Goal: Task Accomplishment & Management: Manage account settings

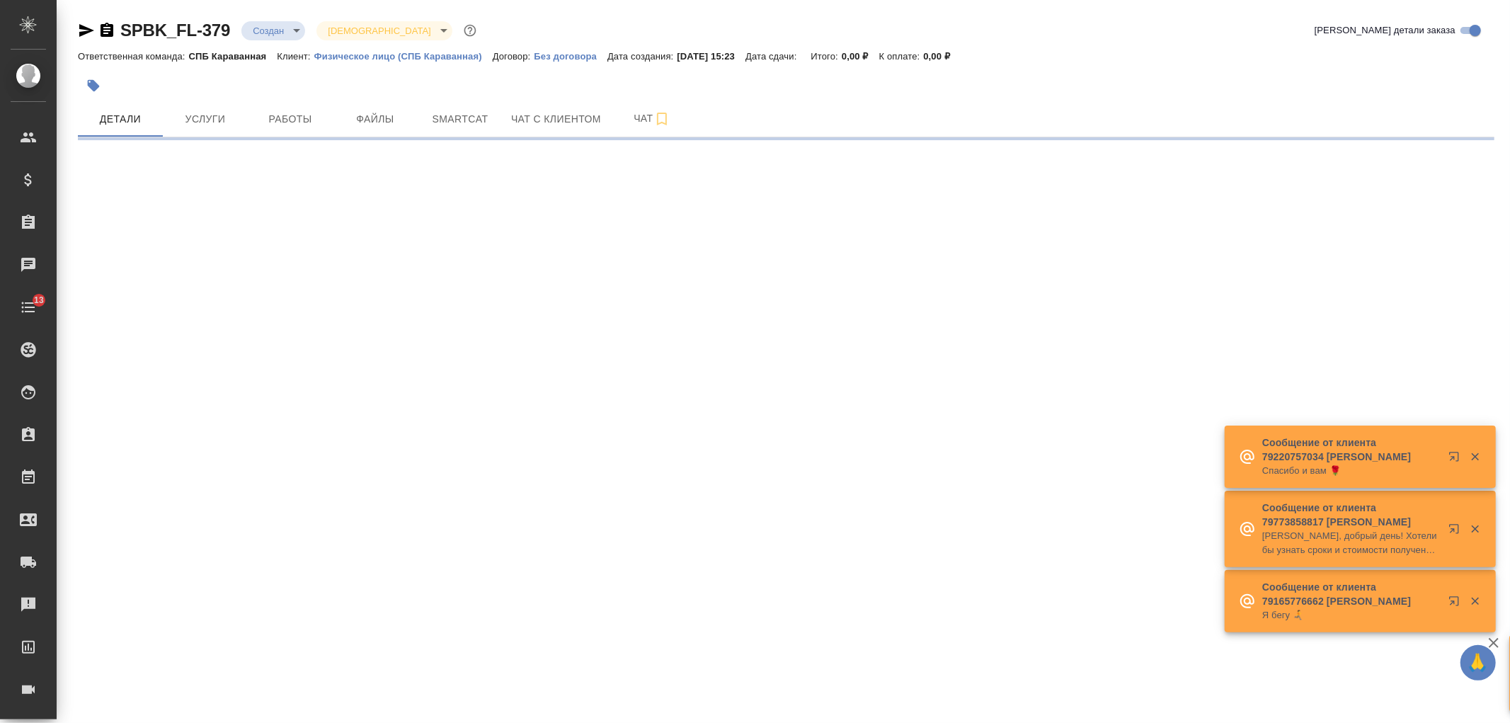
select select "RU"
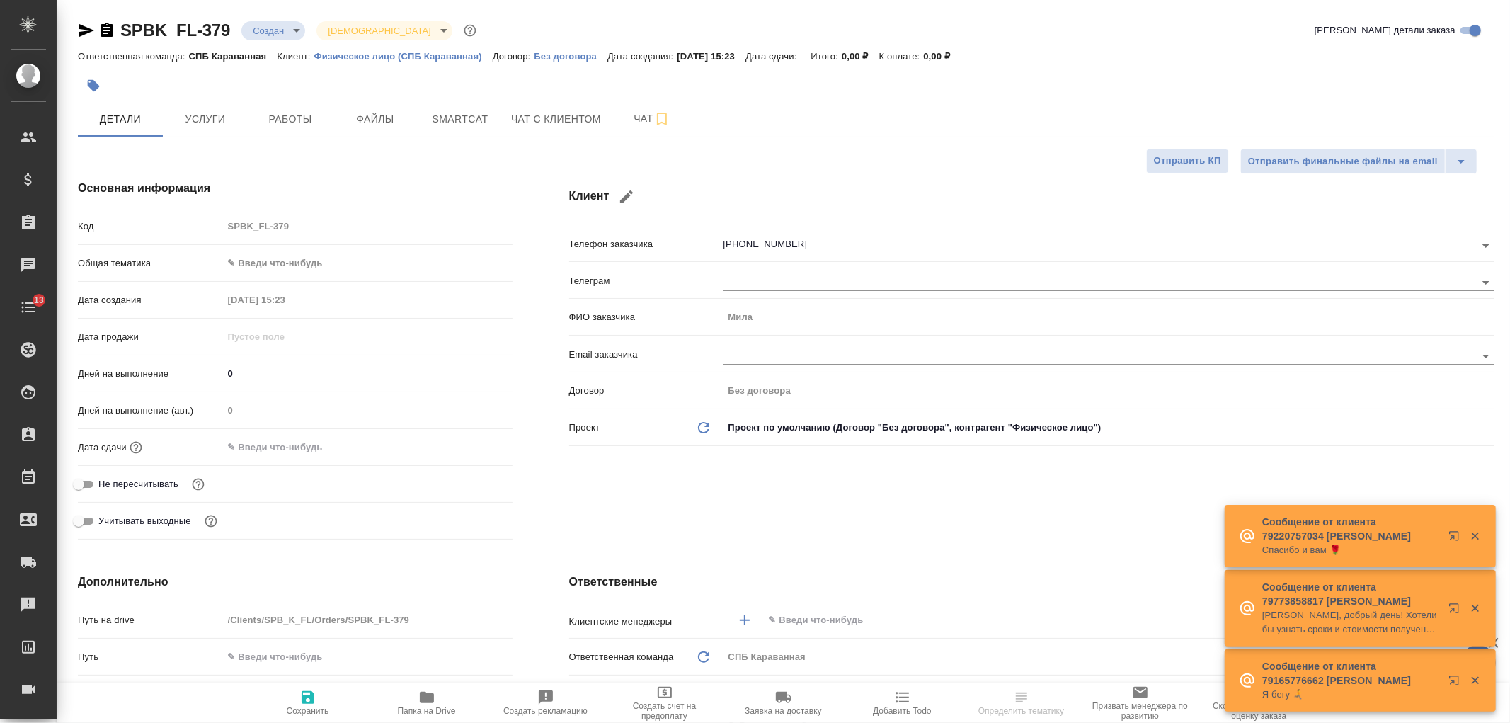
type input "[PERSON_NAME]"
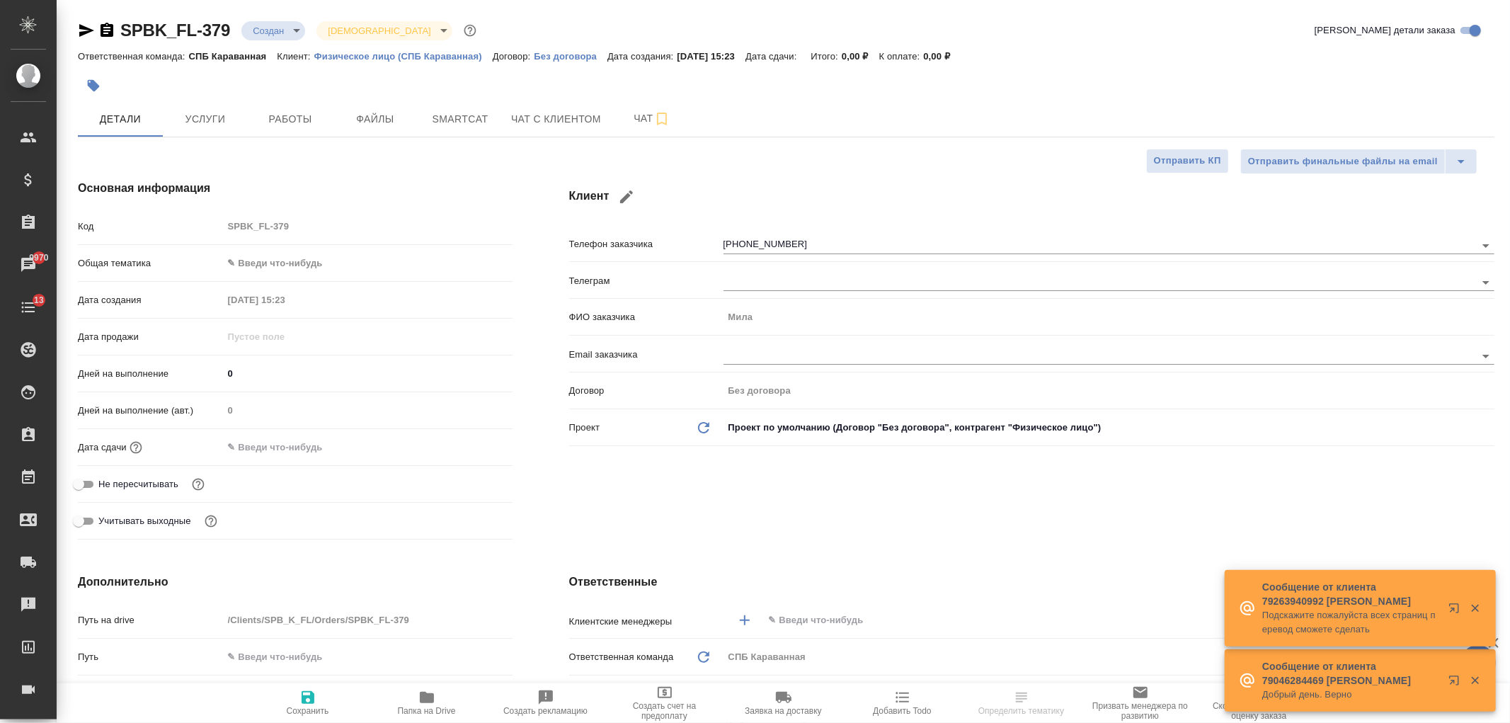
click at [874, 536] on div "Клиент Телефон заказчика +79213930883 Телеграм ФИО заказчика Мила Email заказчи…" at bounding box center [1032, 362] width 982 height 422
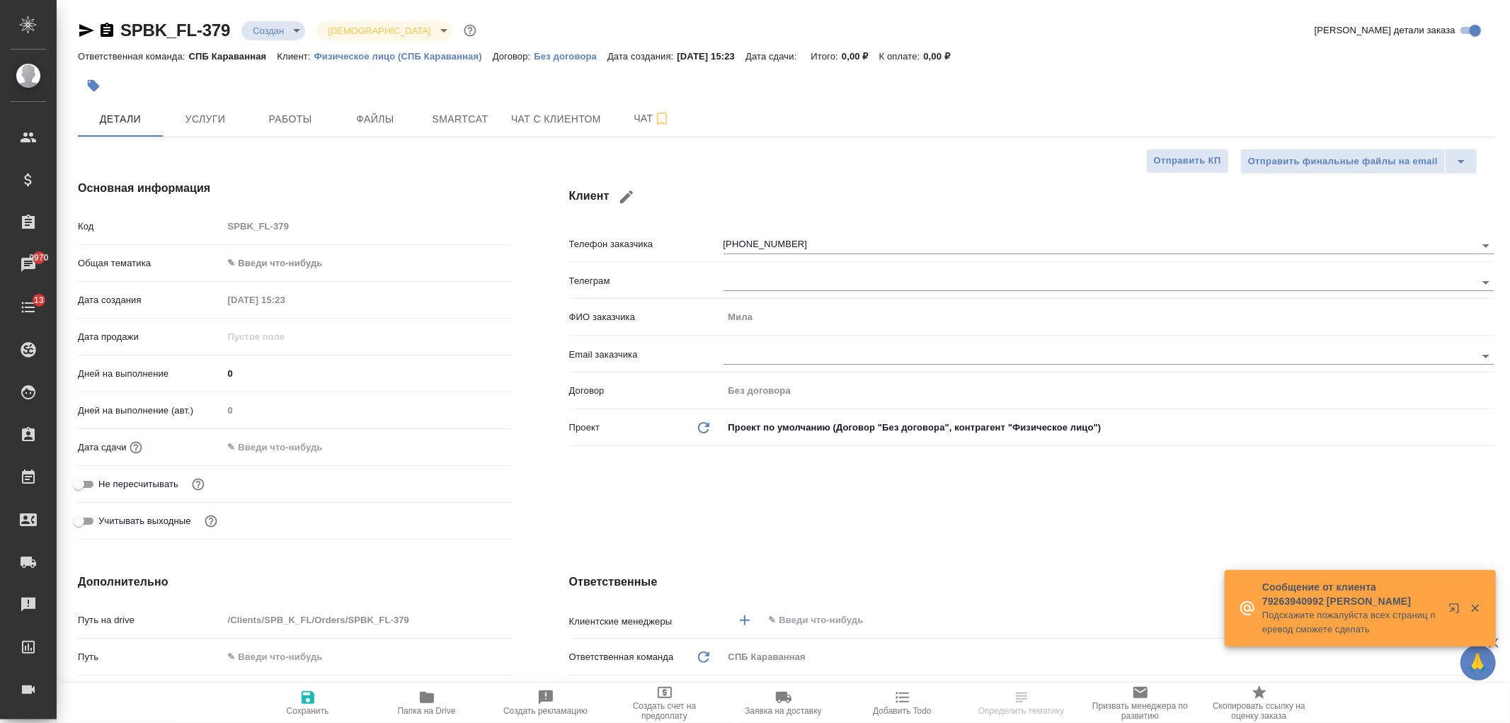
scroll to position [21, 0]
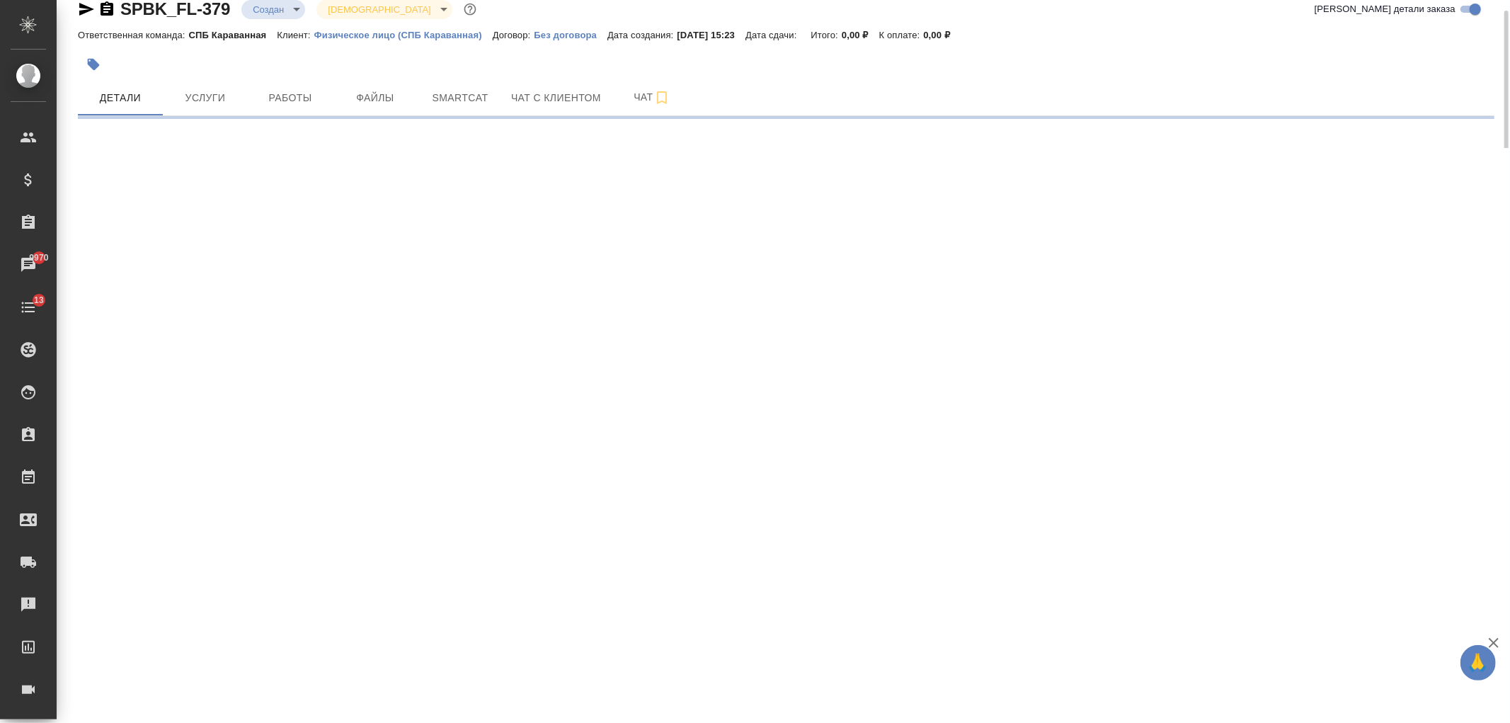
select select "RU"
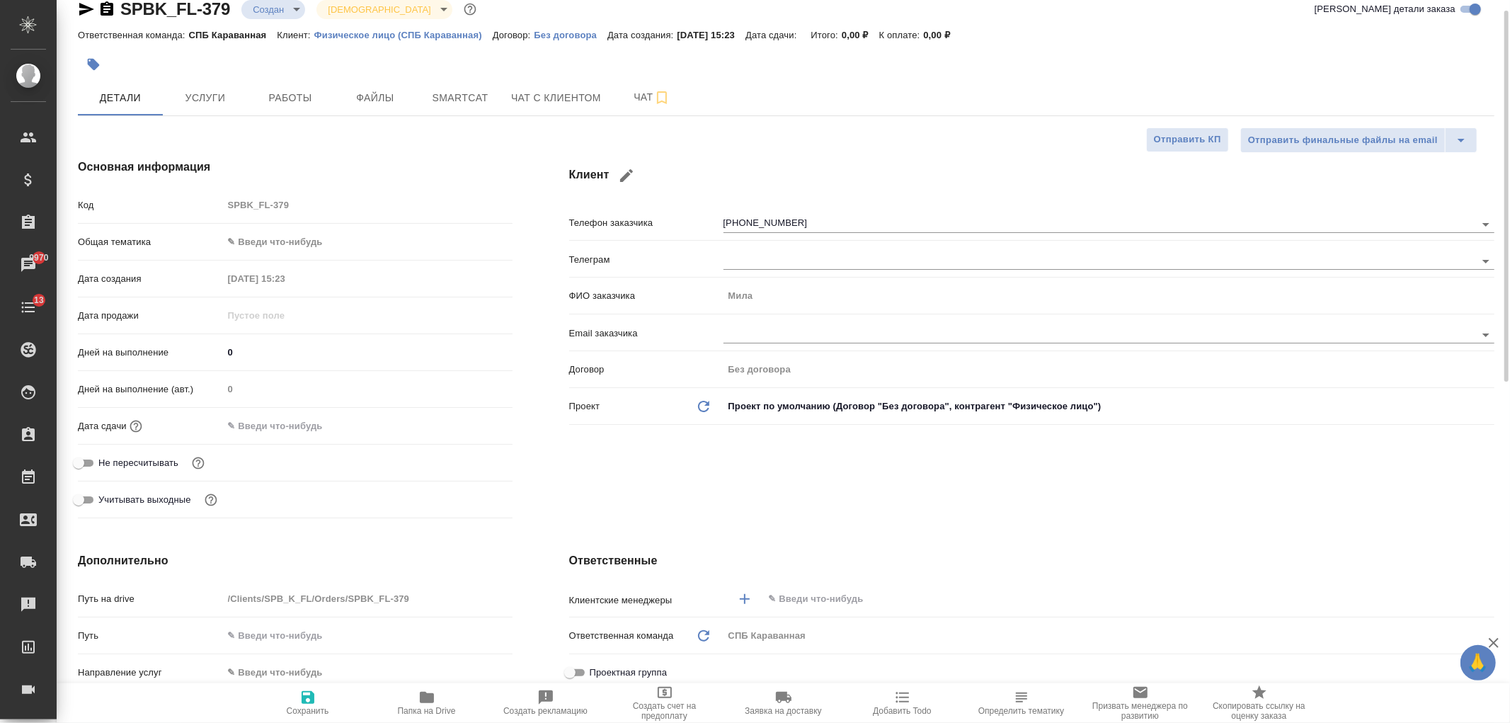
type textarea "x"
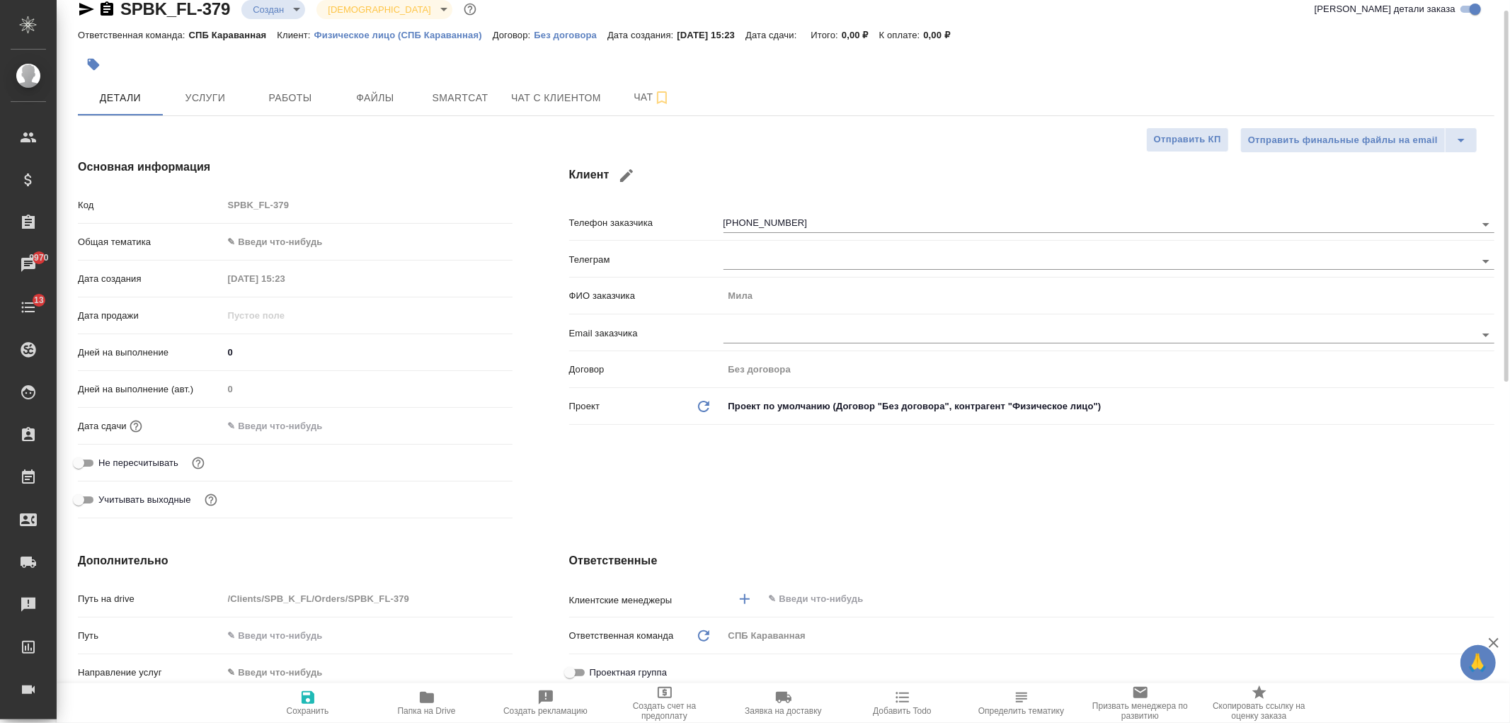
type textarea "x"
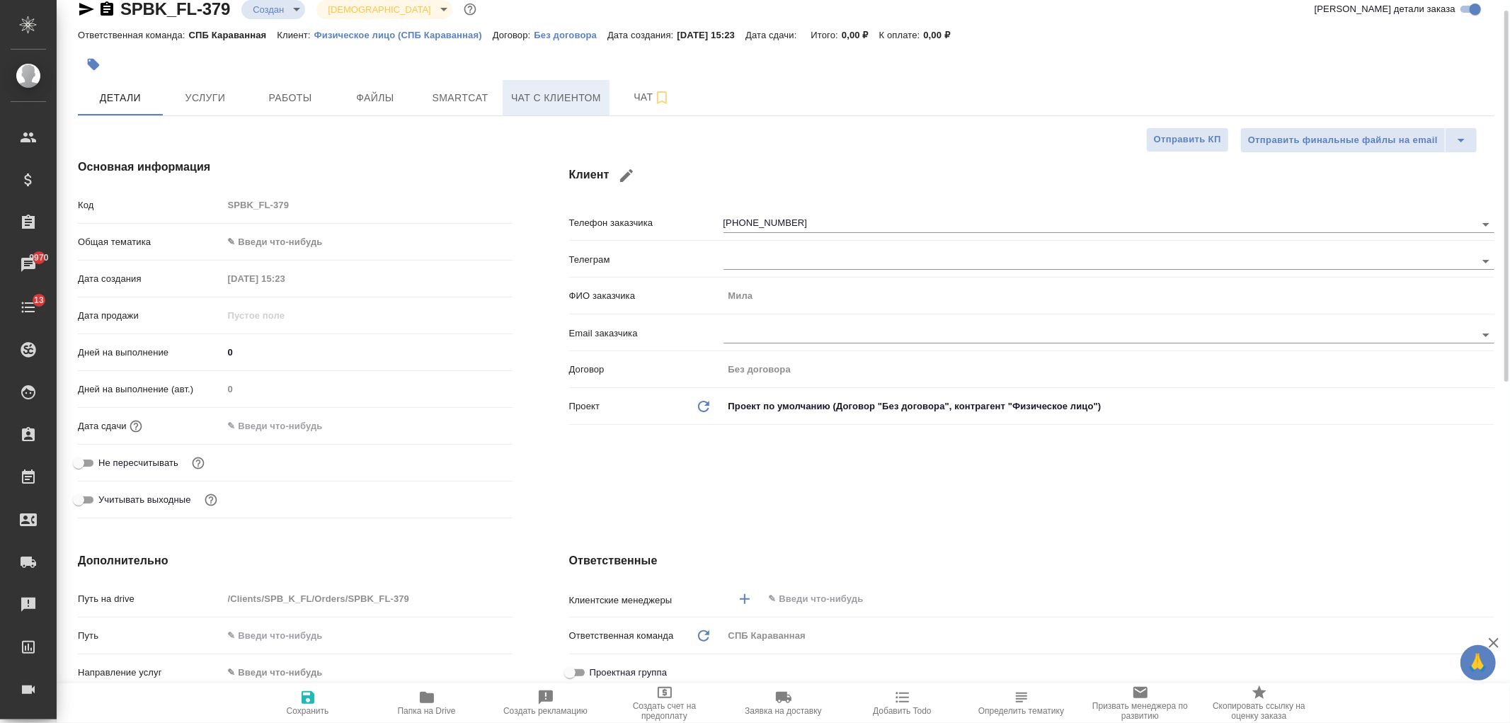
click at [541, 103] on span "Чат с клиентом" at bounding box center [556, 98] width 90 height 18
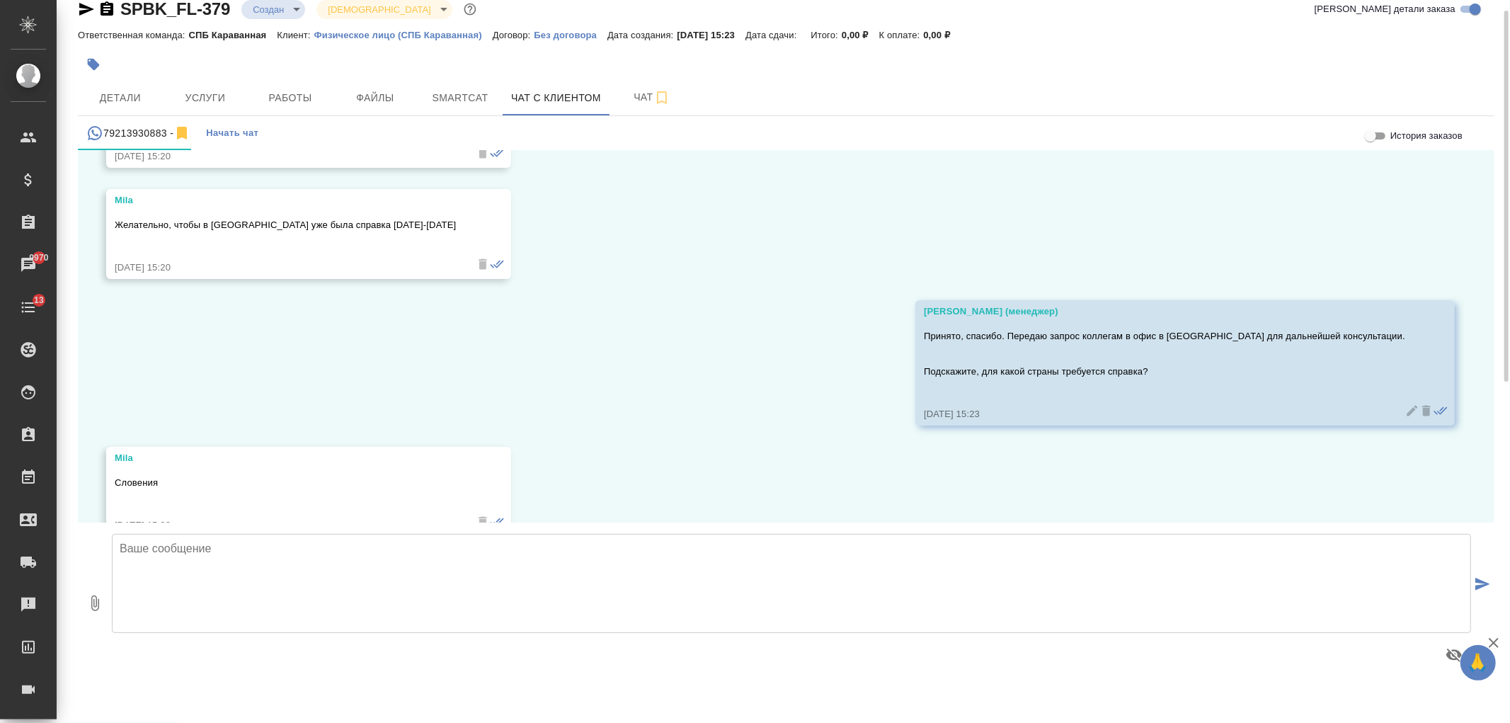
scroll to position [698, 0]
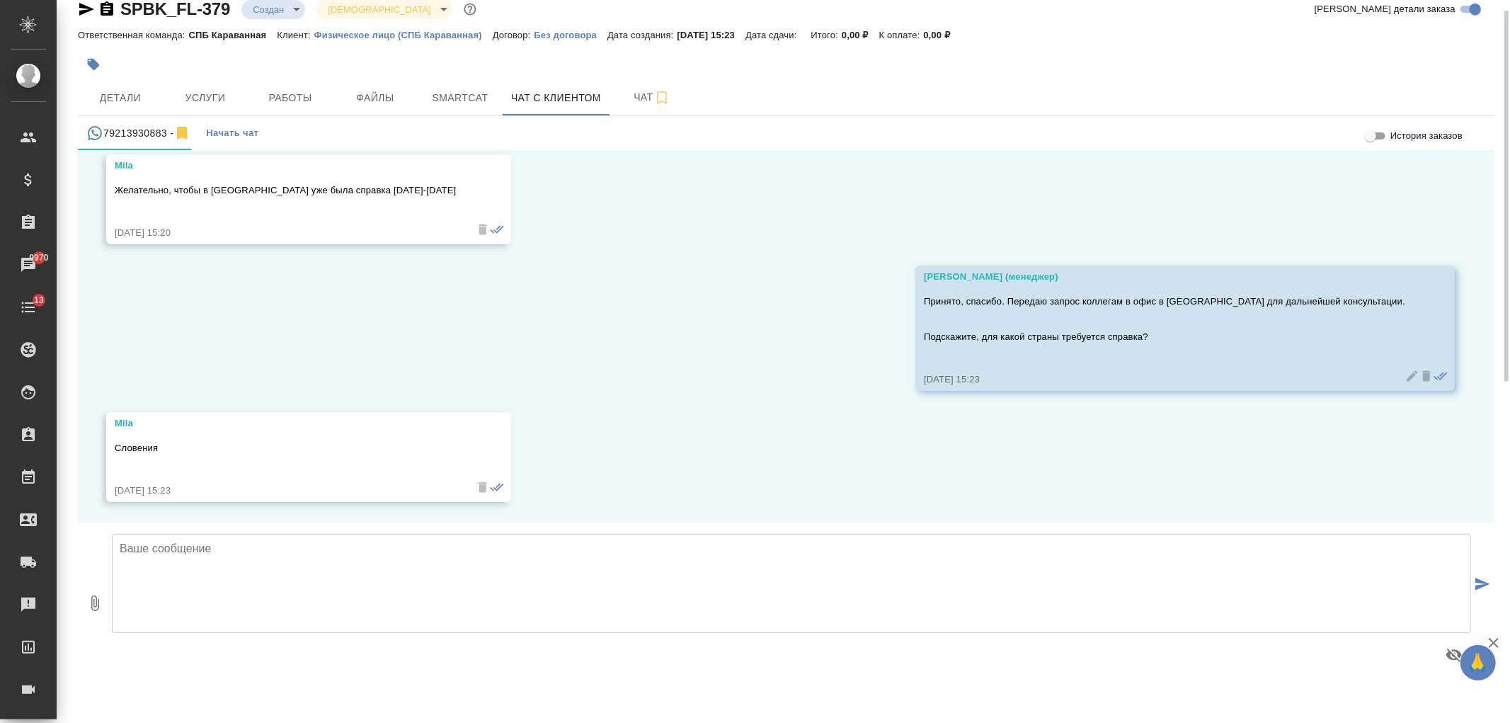
click at [452, 592] on textarea at bounding box center [791, 583] width 1359 height 99
click at [263, 577] on textarea at bounding box center [791, 583] width 1359 height 99
paste textarea "Мила, добрый день! Мы делаем региональные справки МВД с апостилем, стоимость за…"
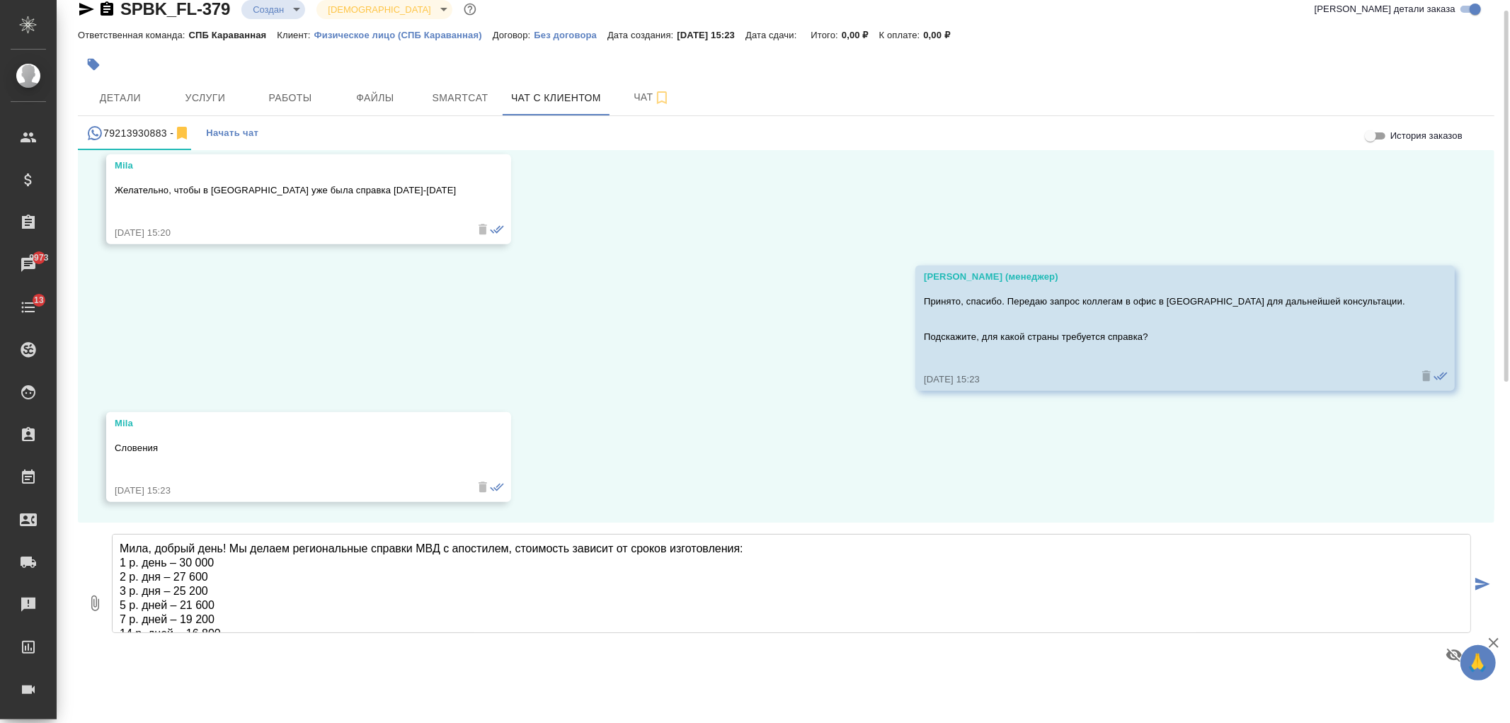
scroll to position [50, 0]
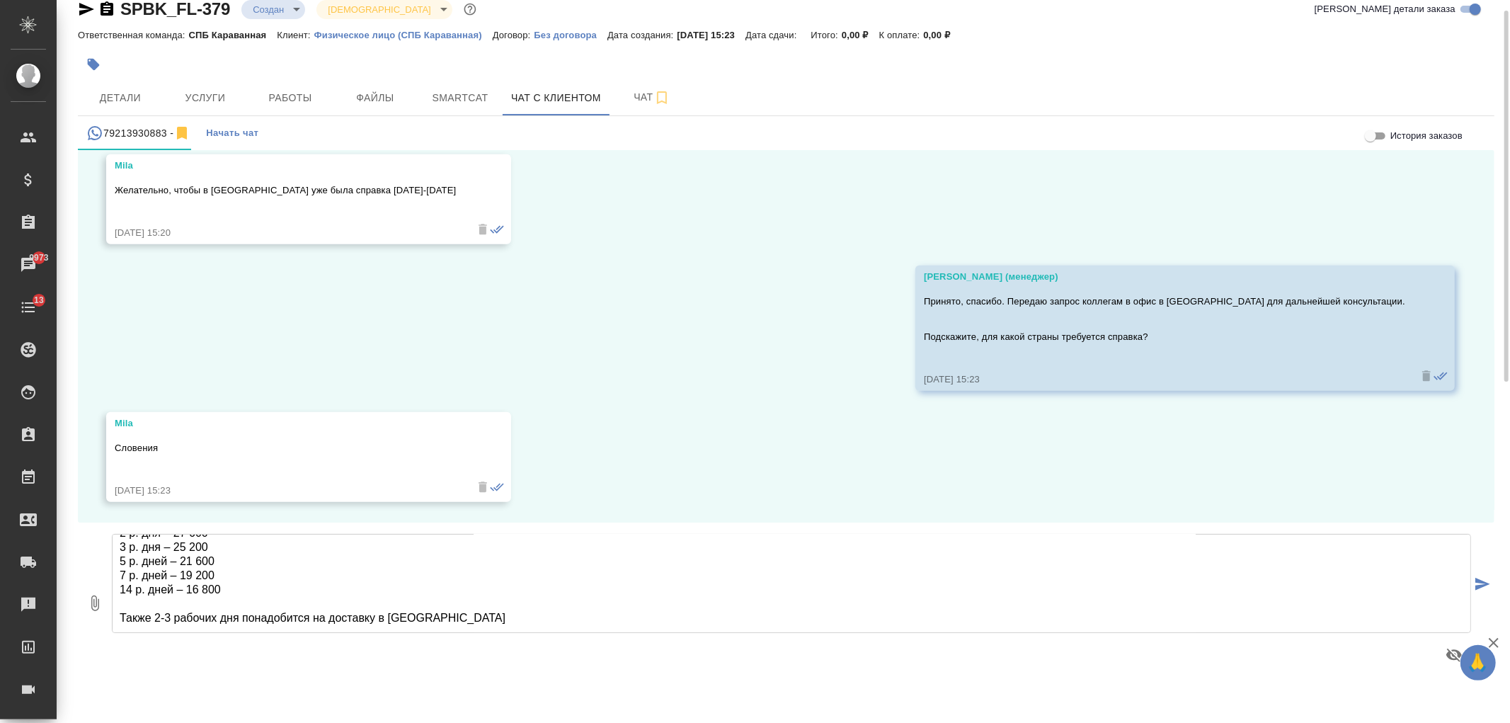
click at [150, 603] on textarea "Мила, добрый день! Мы делаем региональные справки МВД с апостилем, стоимость за…" at bounding box center [791, 583] width 1359 height 99
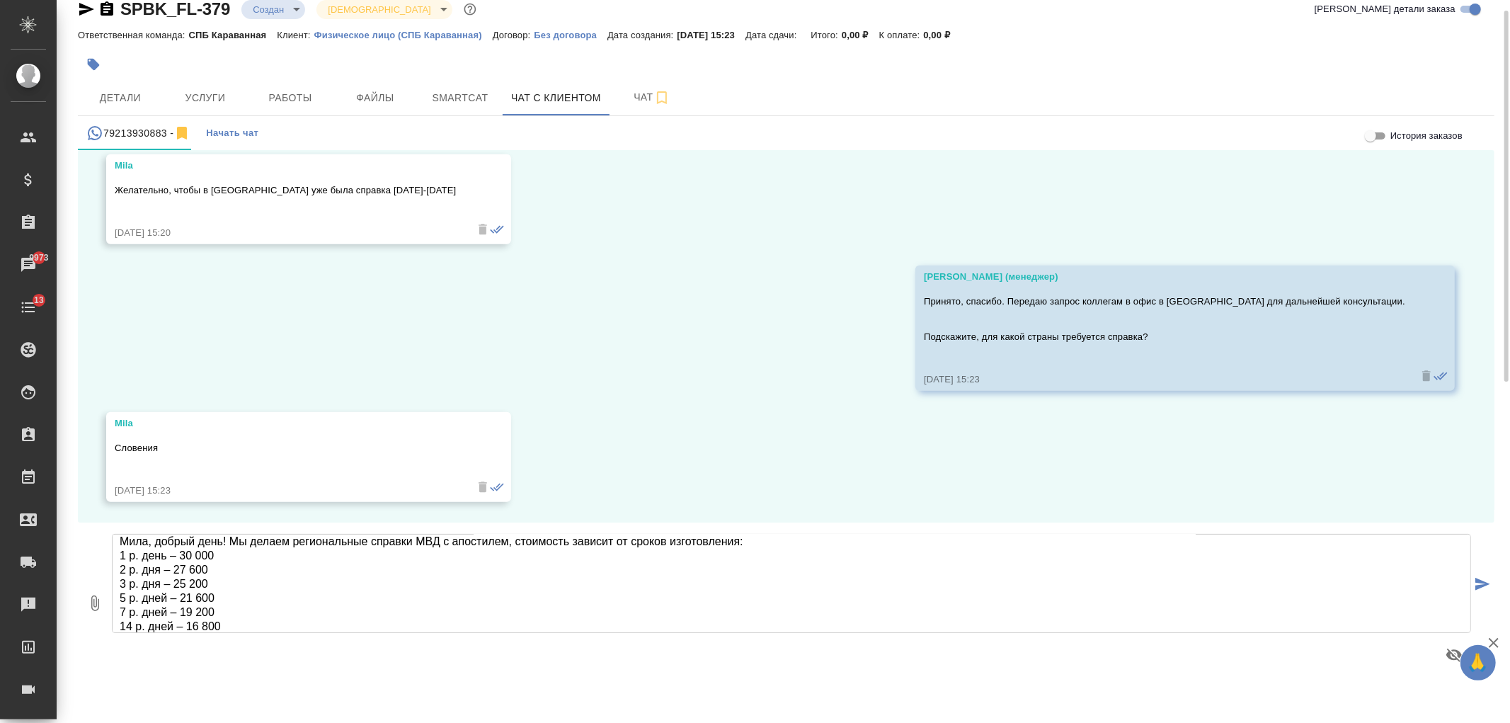
click at [239, 555] on textarea "Мила, добрый день! Мы делаем региональные справки МВД с апостилем, стоимость за…" at bounding box center [791, 583] width 1359 height 99
click at [762, 545] on textarea "Мила, добрый день! Мы делаем региональные справки МВД с апостилем, стоимость за…" at bounding box center [791, 583] width 1359 height 99
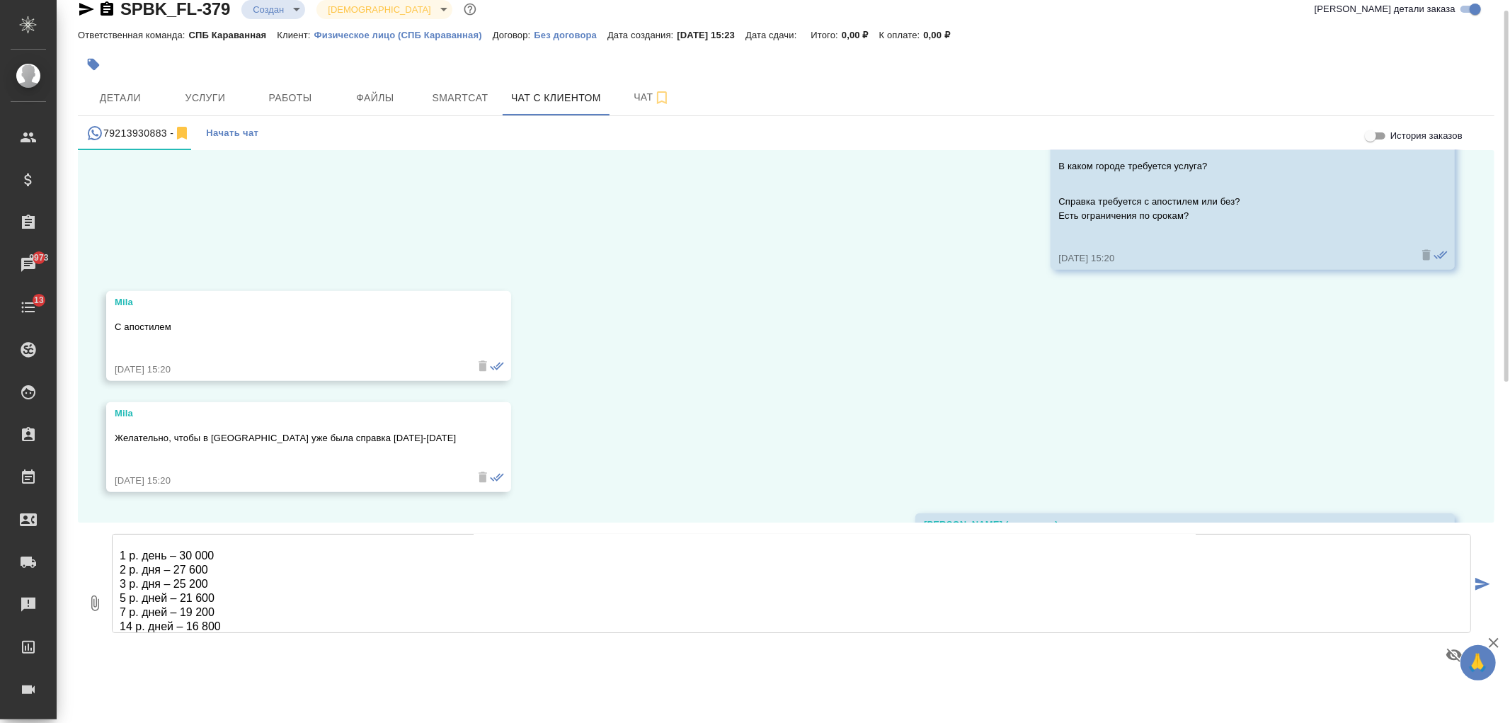
scroll to position [698, 0]
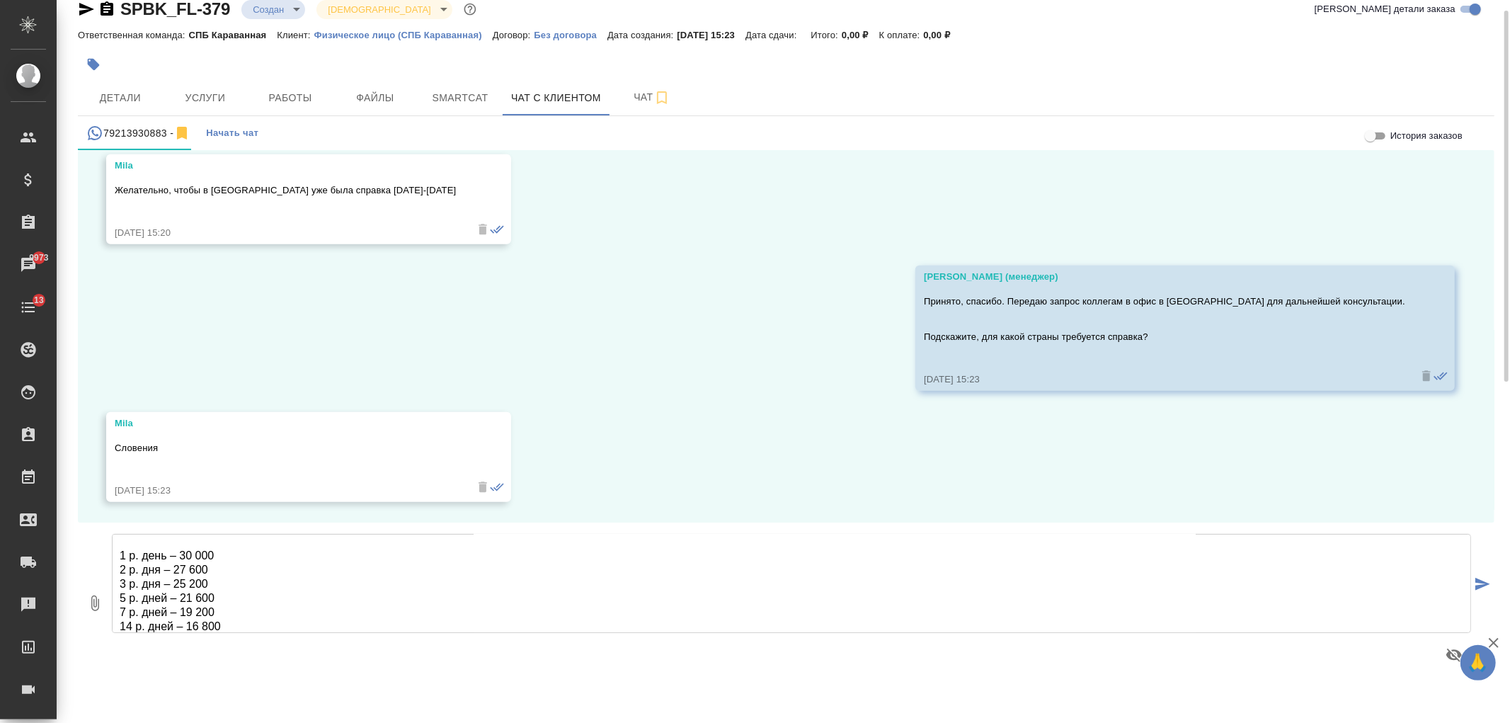
click at [365, 624] on textarea "Мила, добрый день! Мы делаем региональные справки МВД с апостилем, стоимость за…" at bounding box center [791, 583] width 1359 height 99
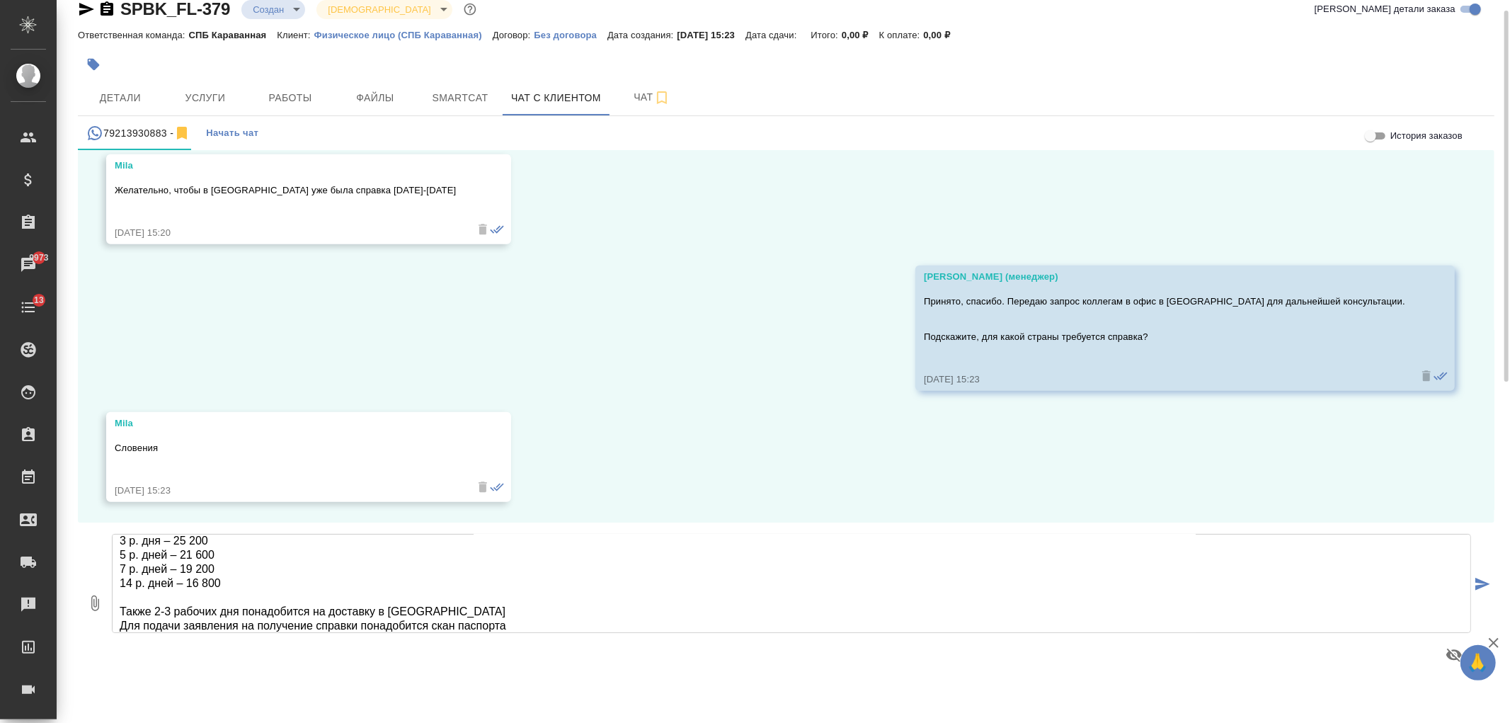
click at [467, 616] on textarea "Мила, добрый день! Мы делаем региональные справки МВД с апостилем, стоимость за…" at bounding box center [791, 583] width 1359 height 99
click at [483, 612] on textarea "Мила, добрый день! Мы делаем региональные справки МВД с апостилем, стоимость за…" at bounding box center [791, 583] width 1359 height 99
click at [447, 575] on textarea "Мила, добрый день! Мы делаем региональные справки МВД с апостилем, стоимость за…" at bounding box center [791, 583] width 1359 height 99
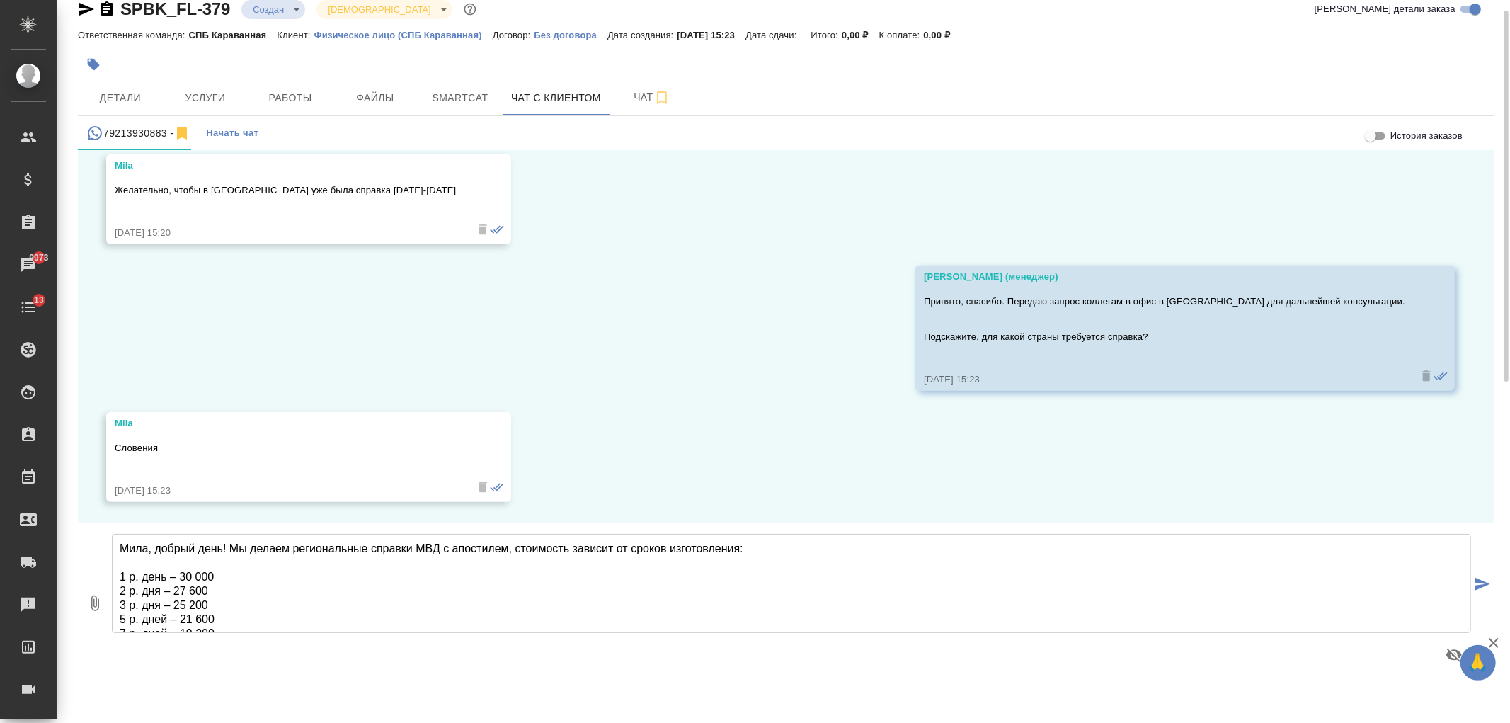
scroll to position [86, 0]
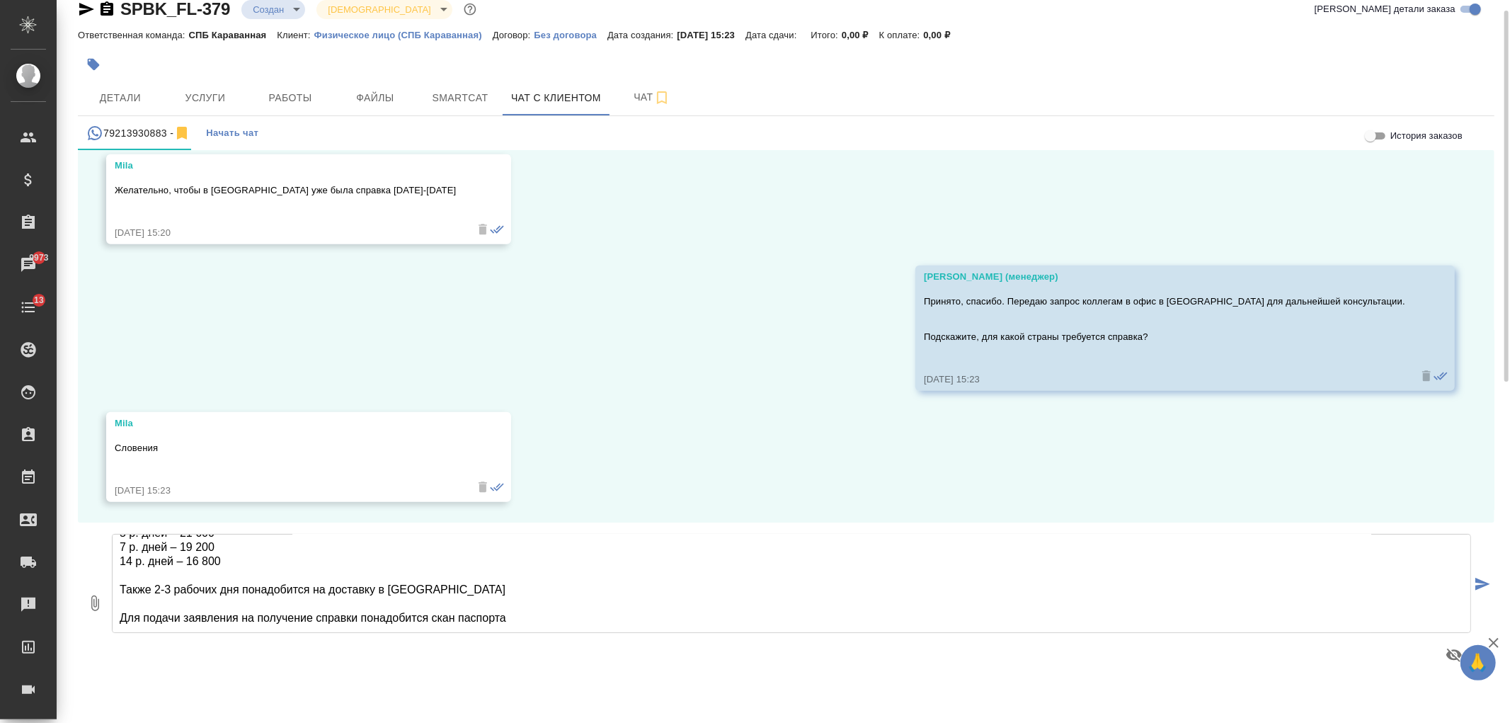
click at [456, 618] on textarea "Мила, добрый день! Мы делаем региональные справки МВД с апостилем, стоимость за…" at bounding box center [791, 583] width 1359 height 99
click at [626, 621] on textarea "Мила, добрый день! Мы делаем региональные справки МВД с апостилем, стоимость за…" at bounding box center [791, 583] width 1359 height 99
type textarea "Мила, добрый день! Мы делаем региональные справки МВД с апостилем, стоимость за…"
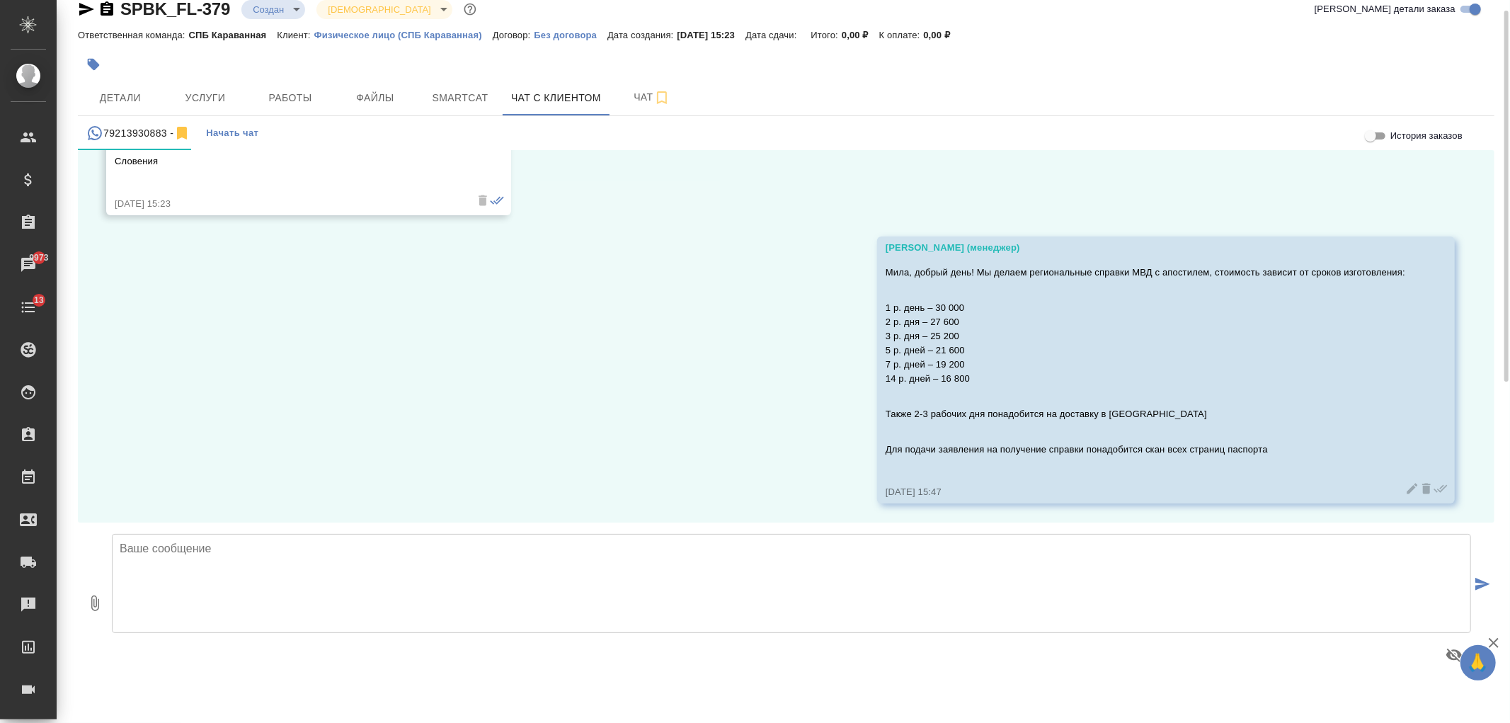
scroll to position [986, 0]
click at [127, 82] on button "Детали" at bounding box center [120, 97] width 85 height 35
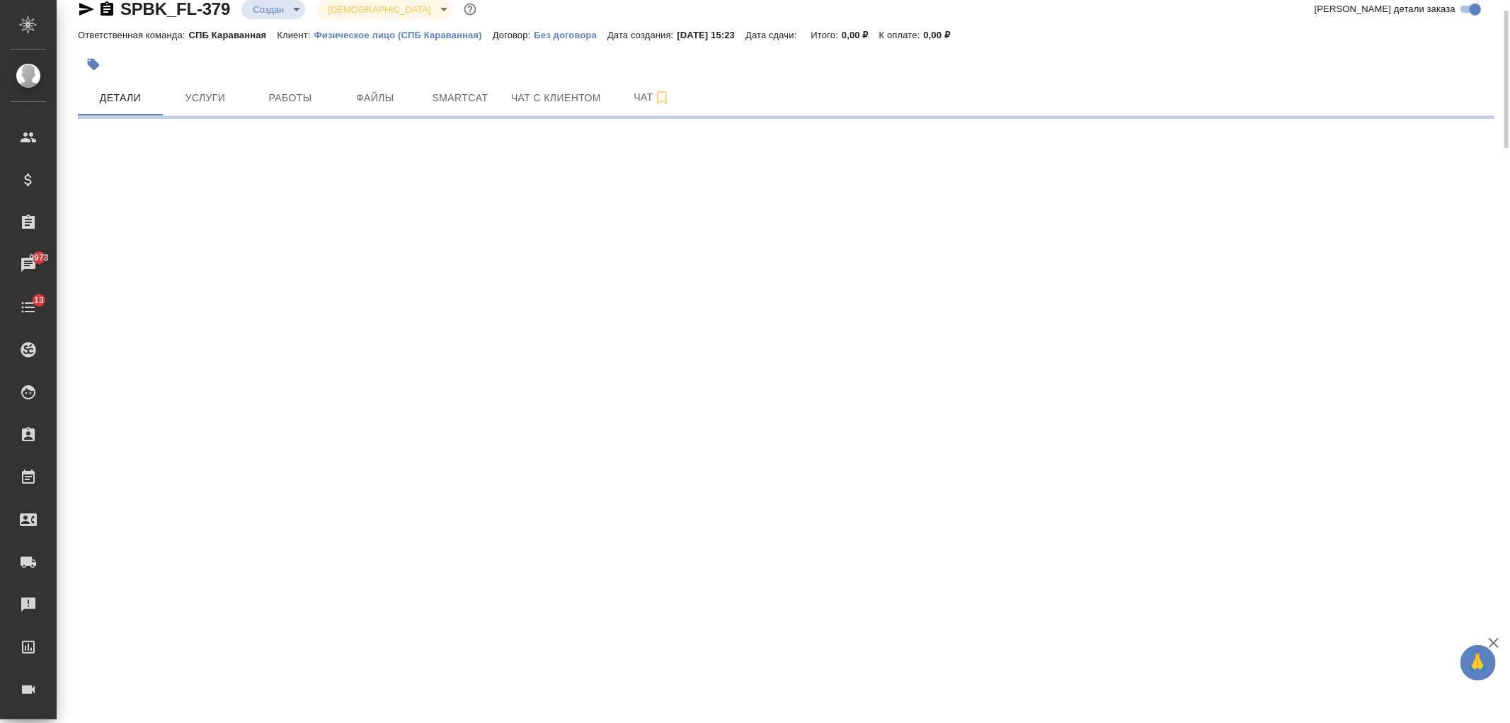
select select "RU"
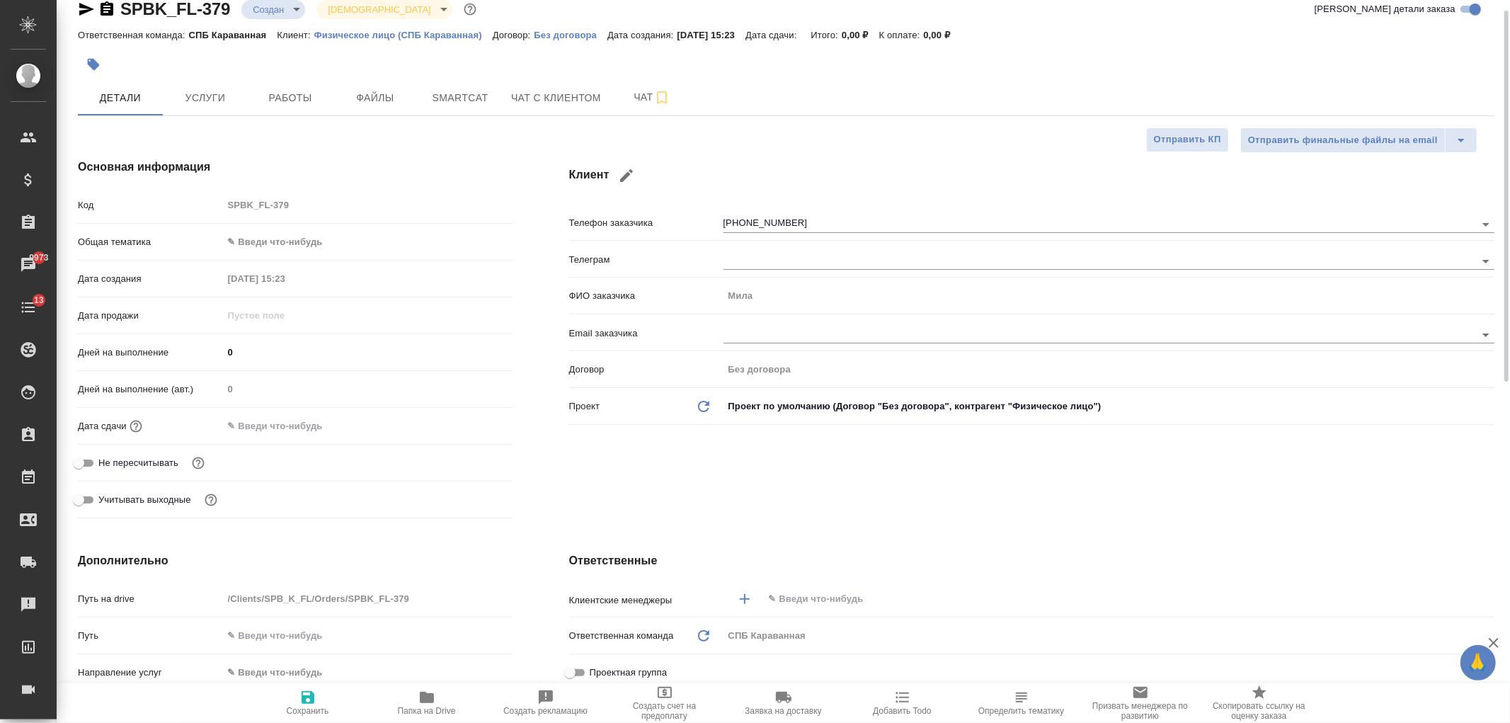
type textarea "x"
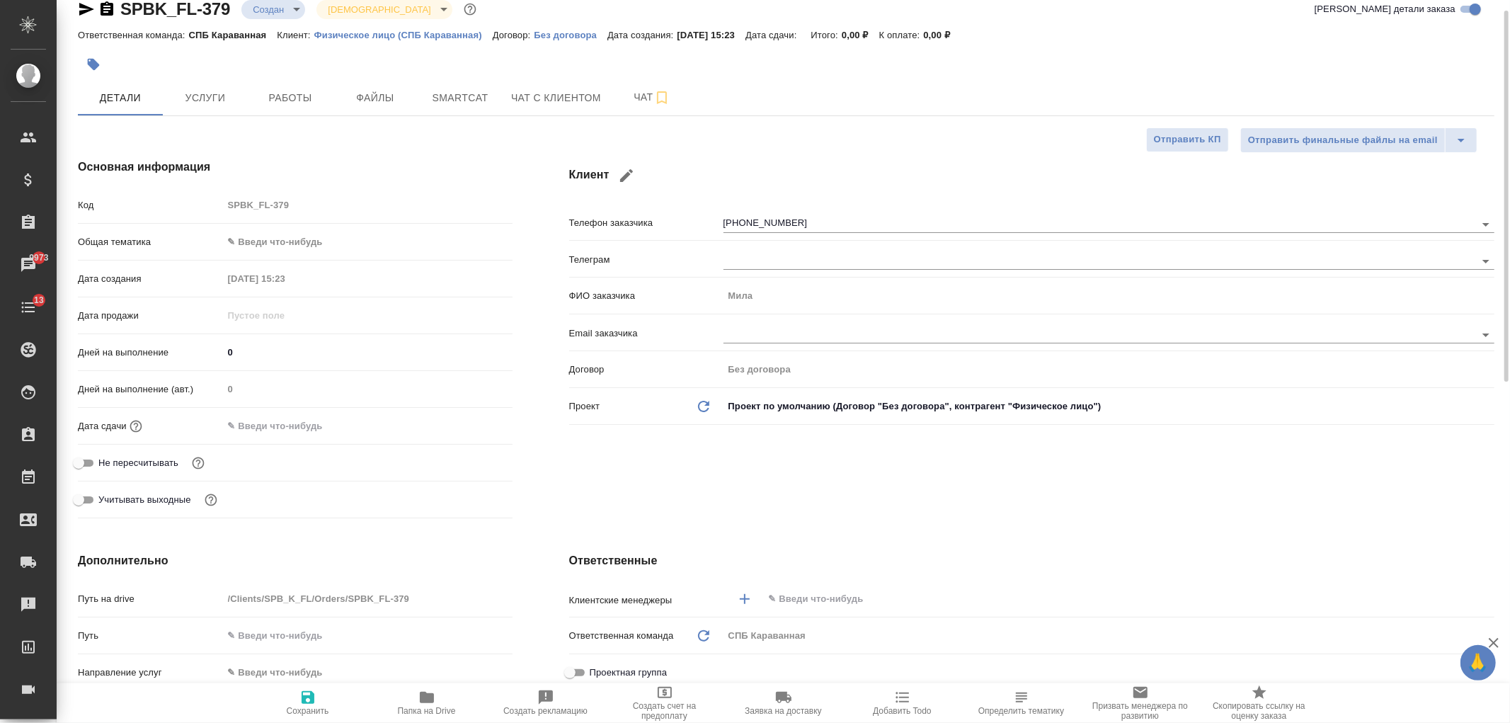
type textarea "x"
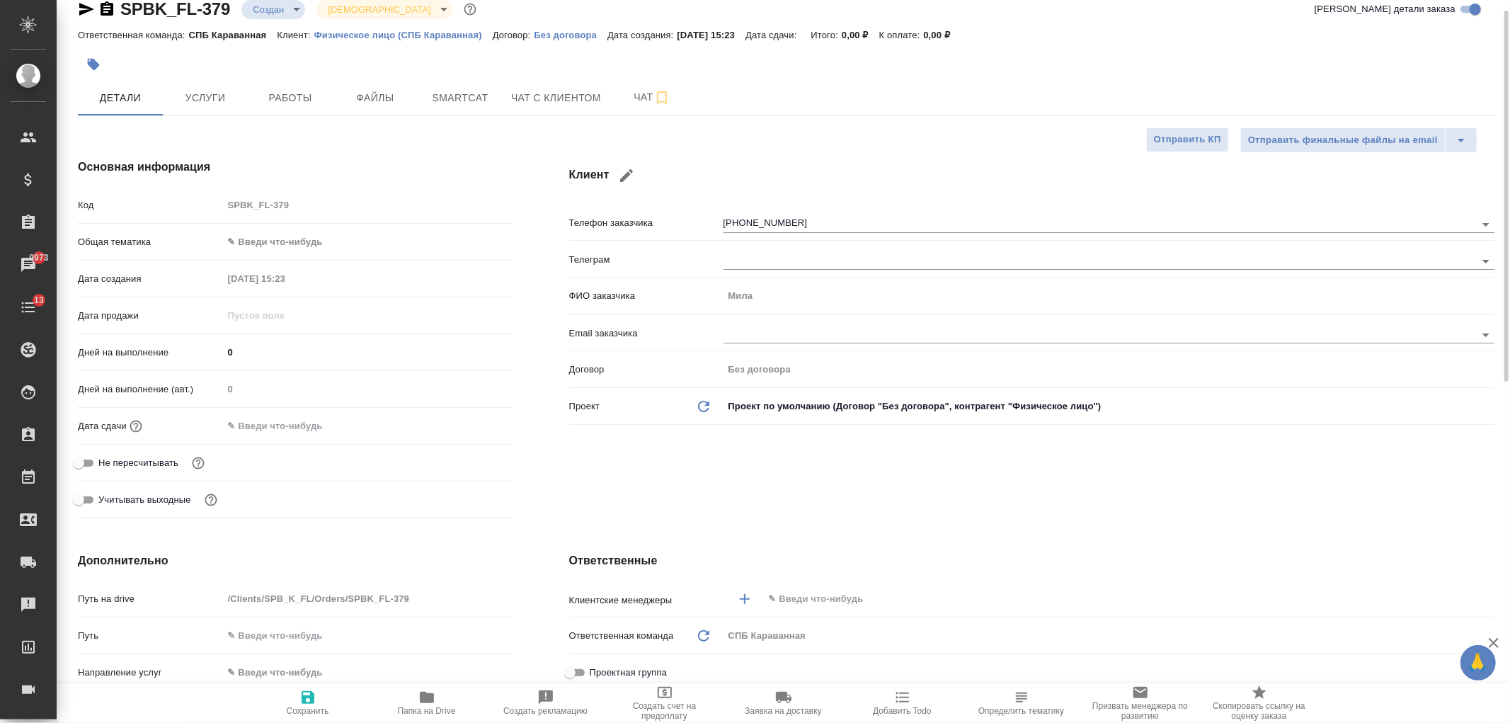
type textarea "x"
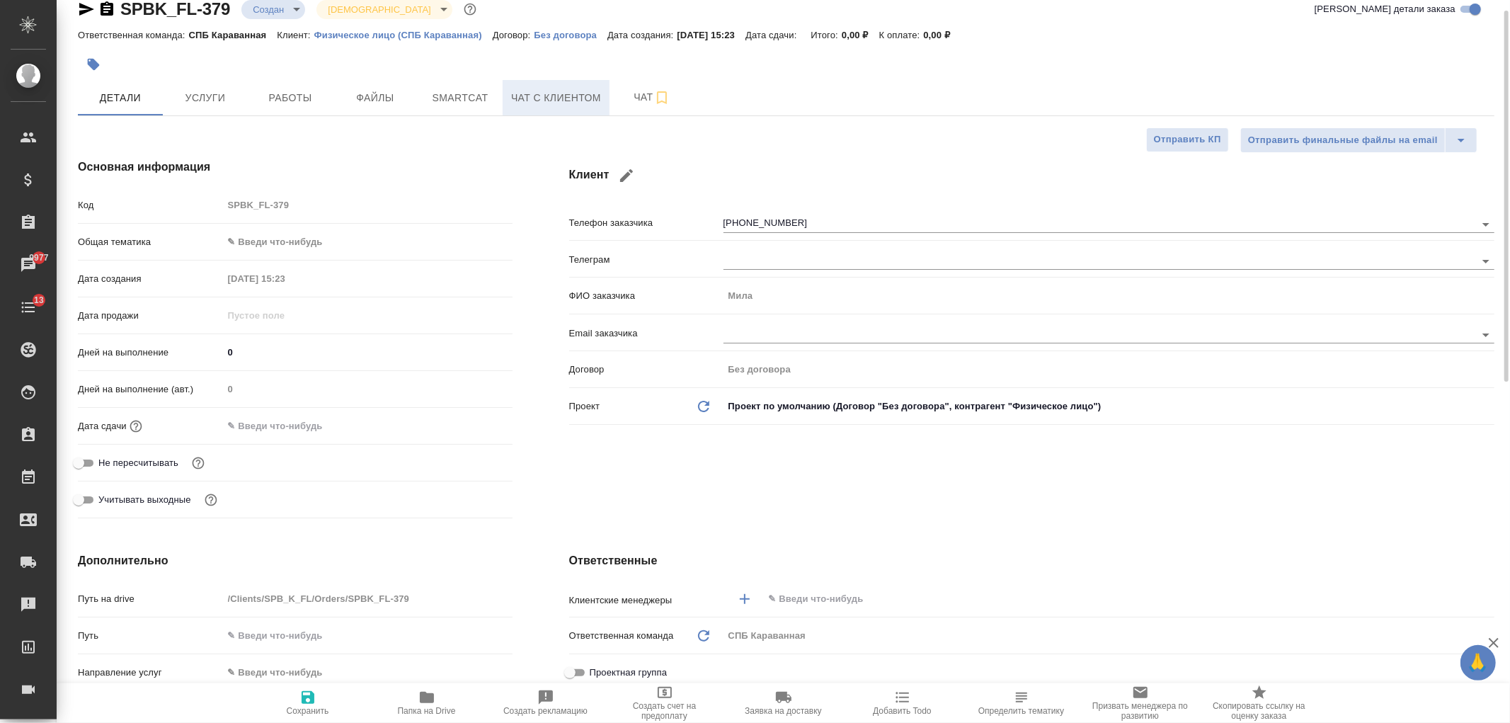
click at [568, 101] on span "Чат с клиентом" at bounding box center [556, 98] width 90 height 18
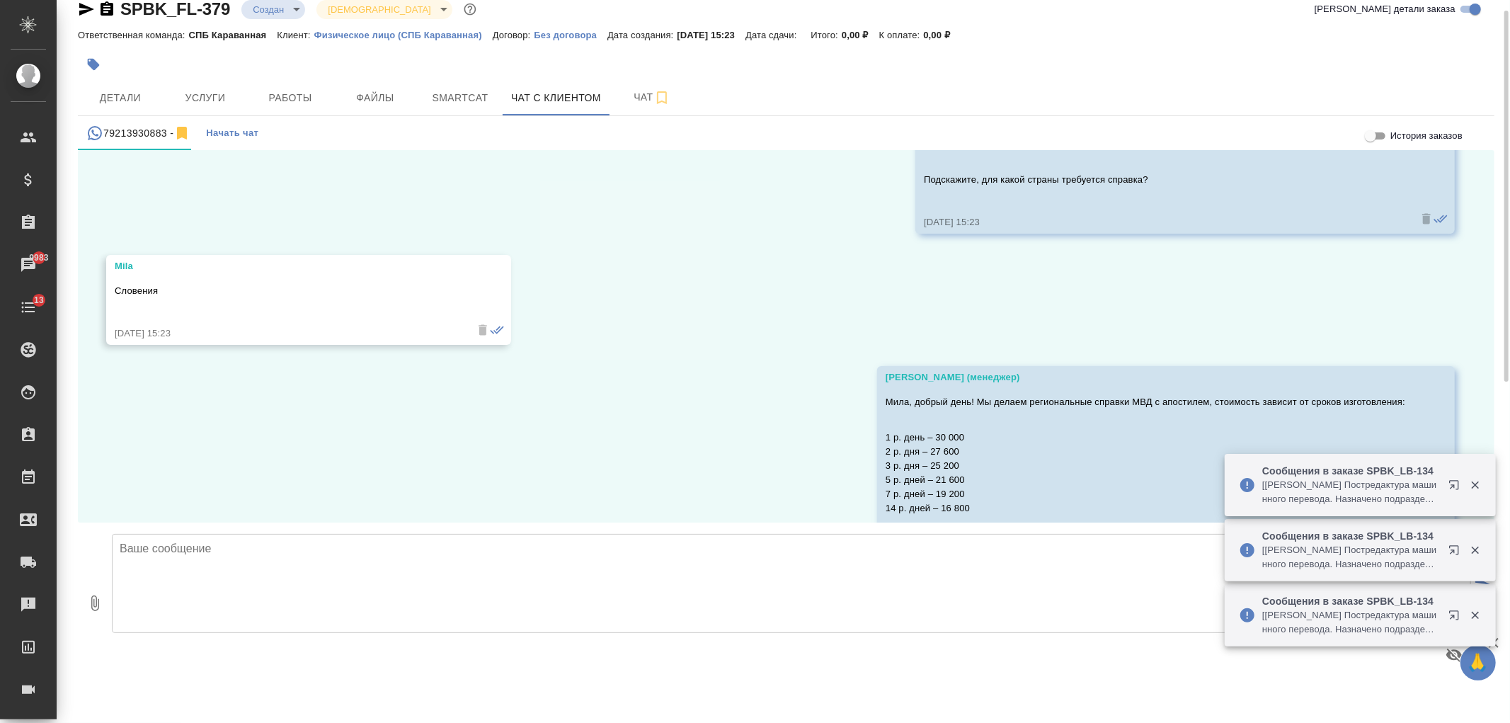
scroll to position [986, 0]
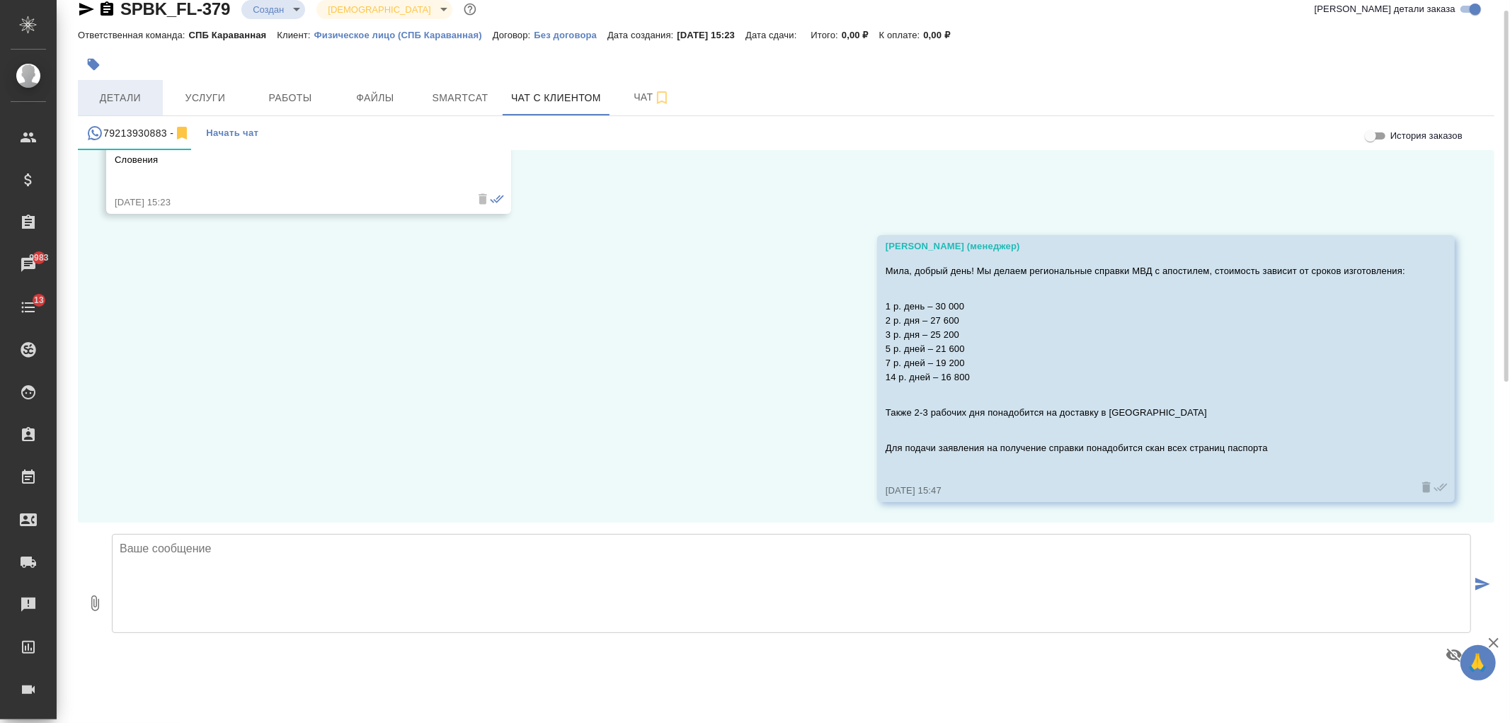
click at [101, 105] on span "Детали" at bounding box center [120, 98] width 68 height 18
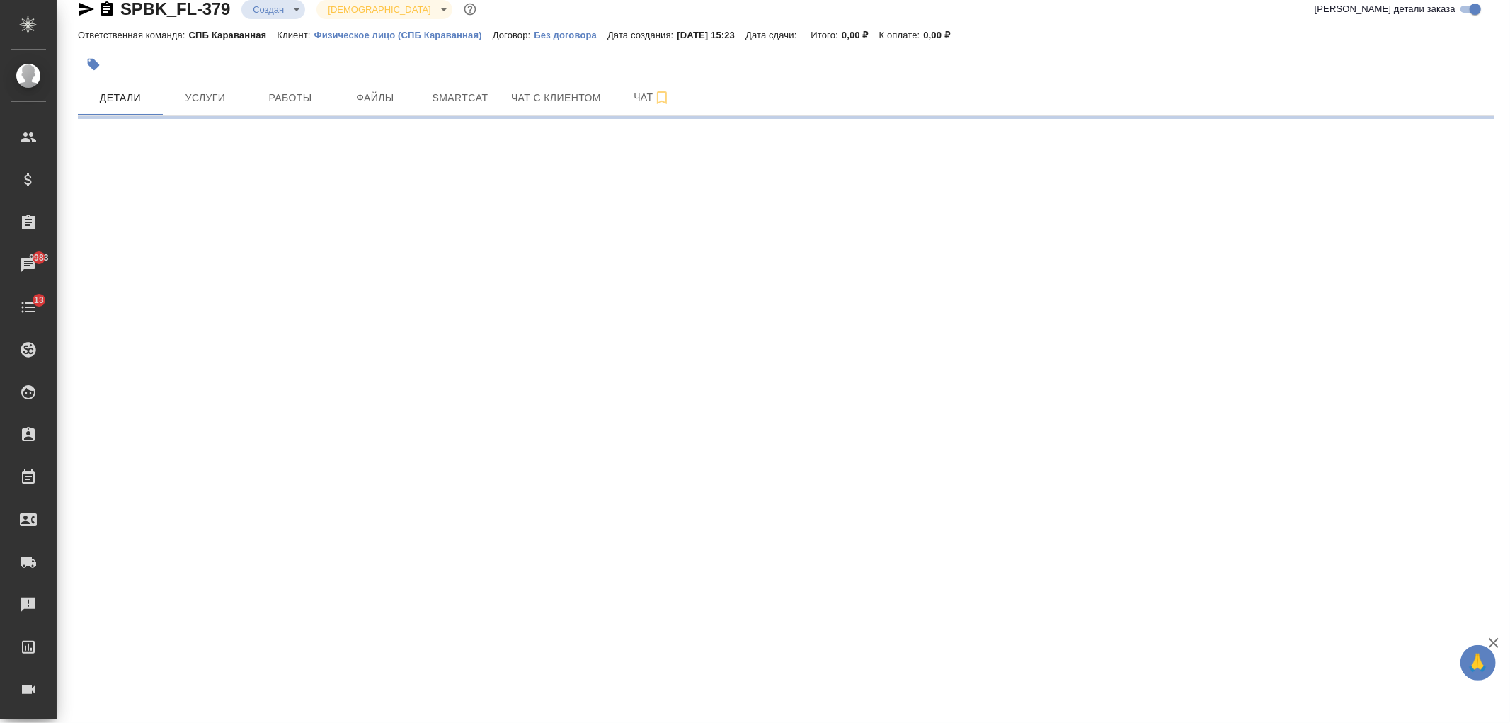
select select "RU"
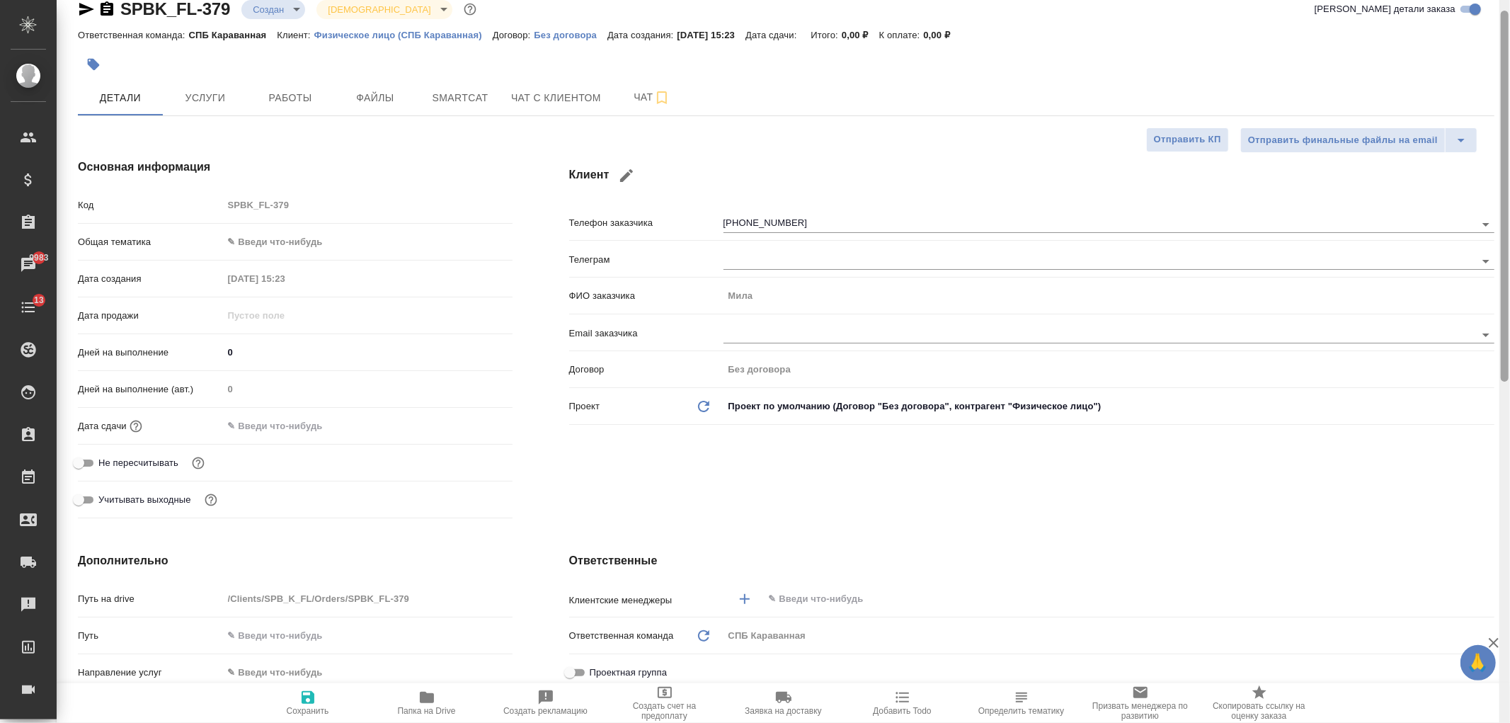
type textarea "x"
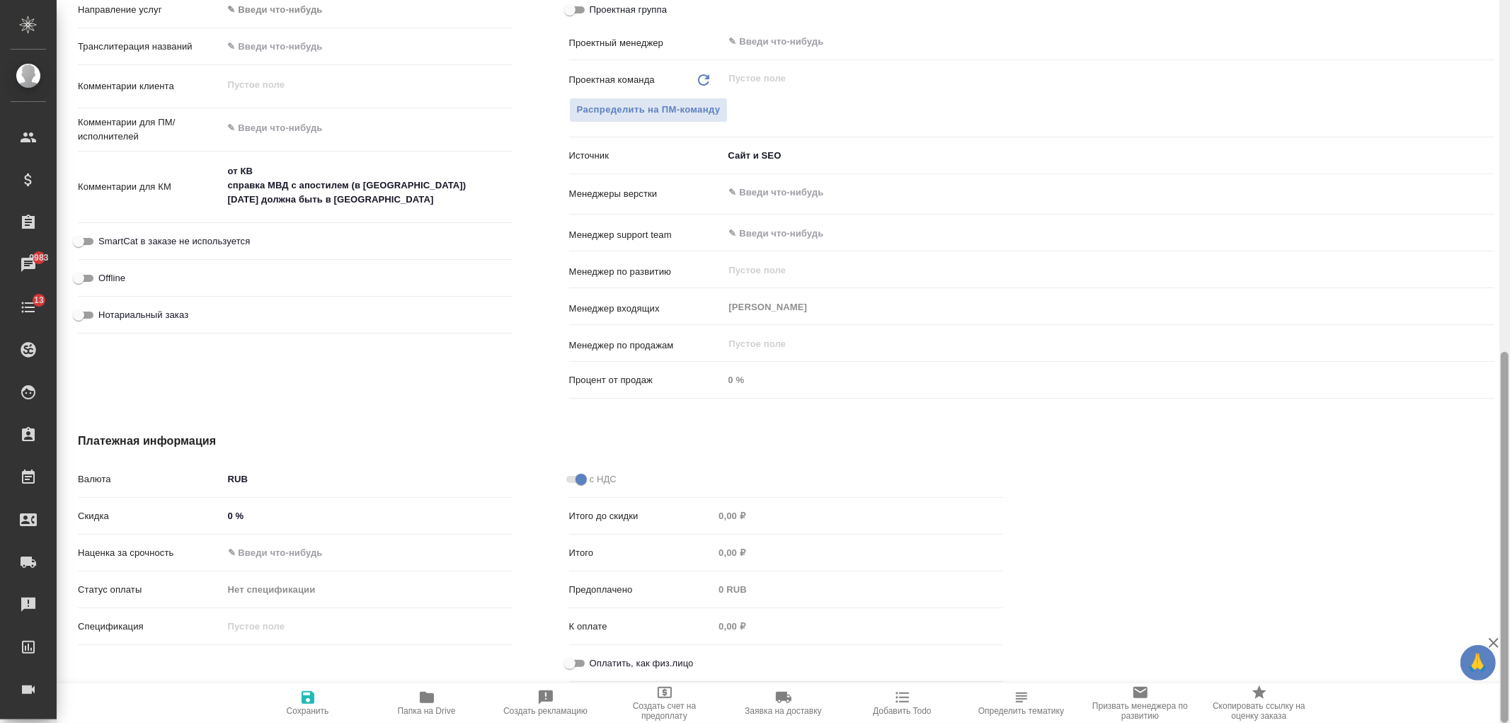
drag, startPoint x: 1509, startPoint y: 159, endPoint x: 1509, endPoint y: 320, distance: 160.7
click at [1509, 320] on div at bounding box center [1504, 361] width 11 height 723
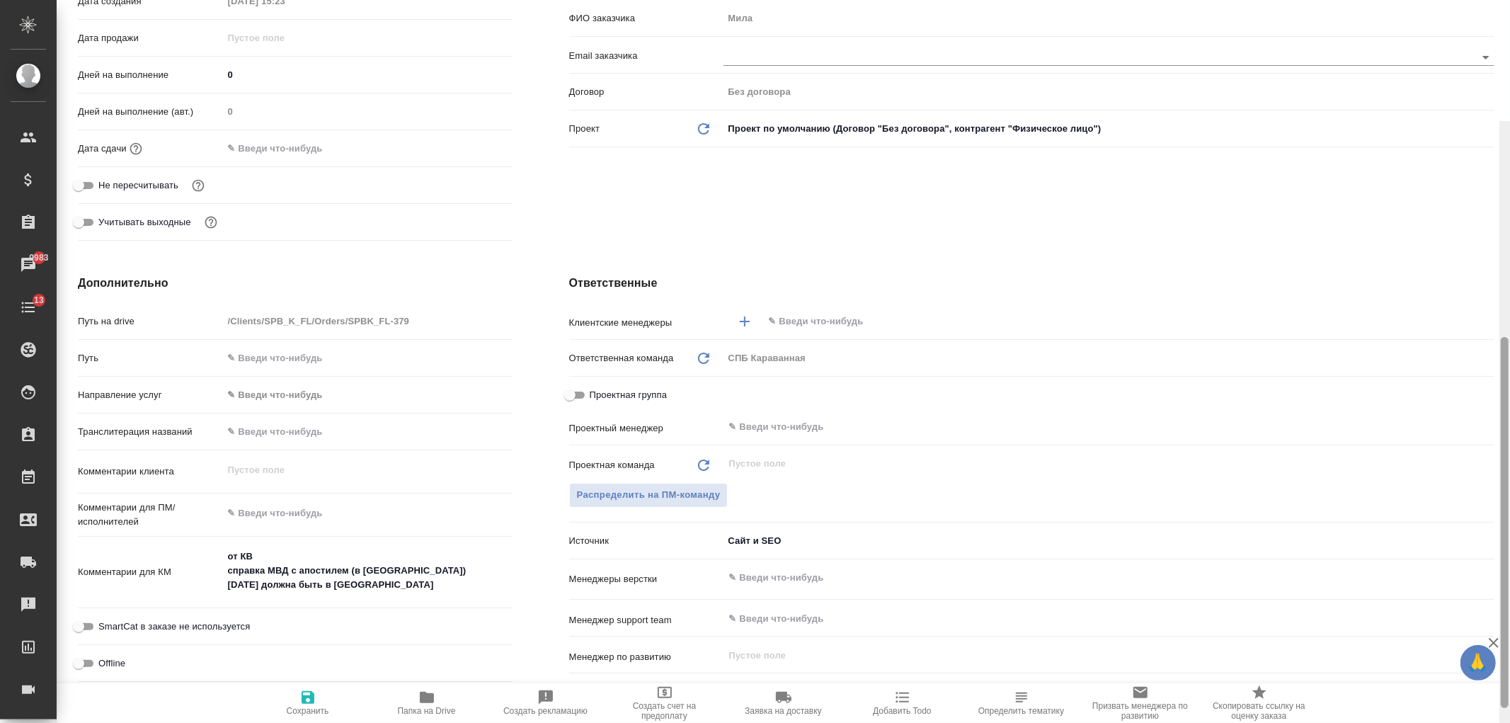
scroll to position [0, 0]
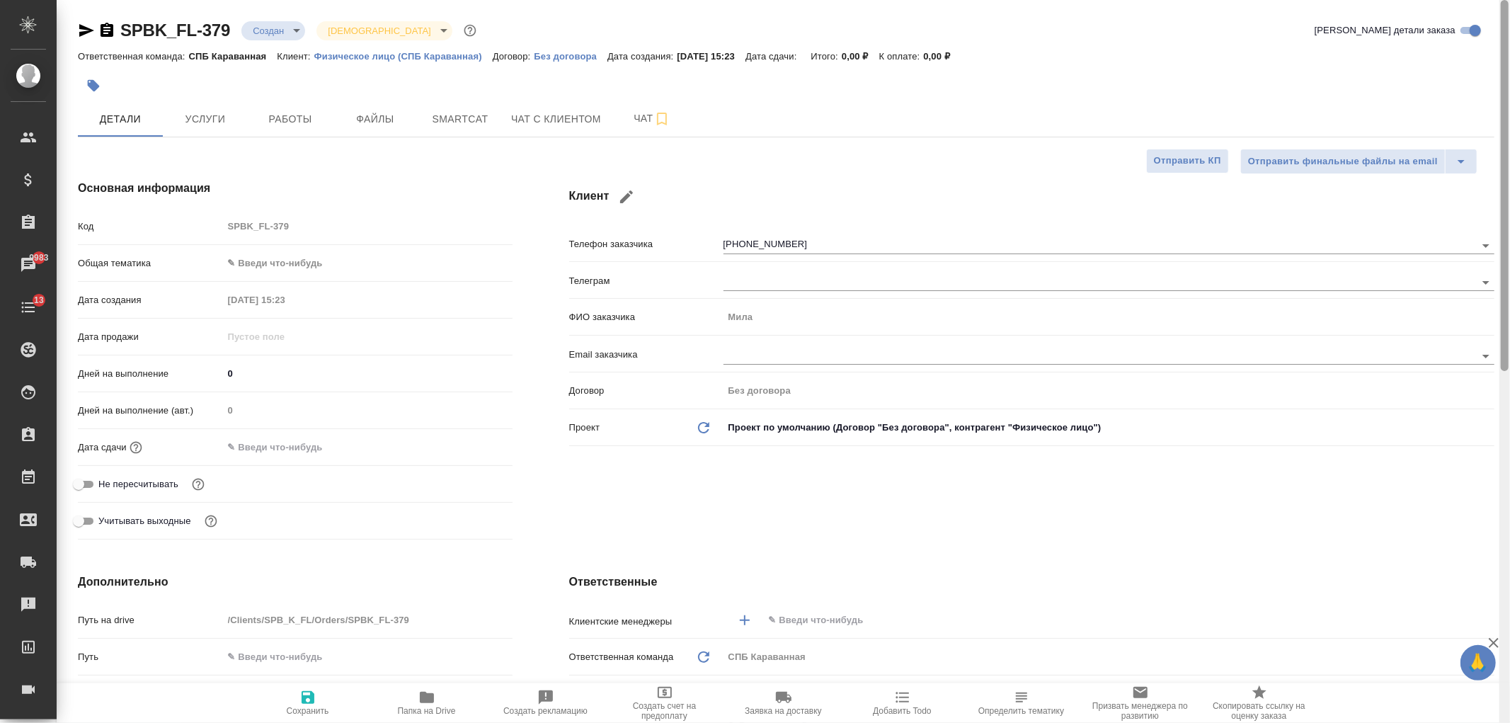
drag, startPoint x: 1502, startPoint y: 367, endPoint x: 1441, endPoint y: -82, distance: 452.9
click at [1441, 0] on html "🙏 .cls-1 fill:#fff; AWATERA Ivanova Arina Клиенты Спецификации Заказы 9983 Чаты…" at bounding box center [755, 361] width 1510 height 723
type textarea "x"
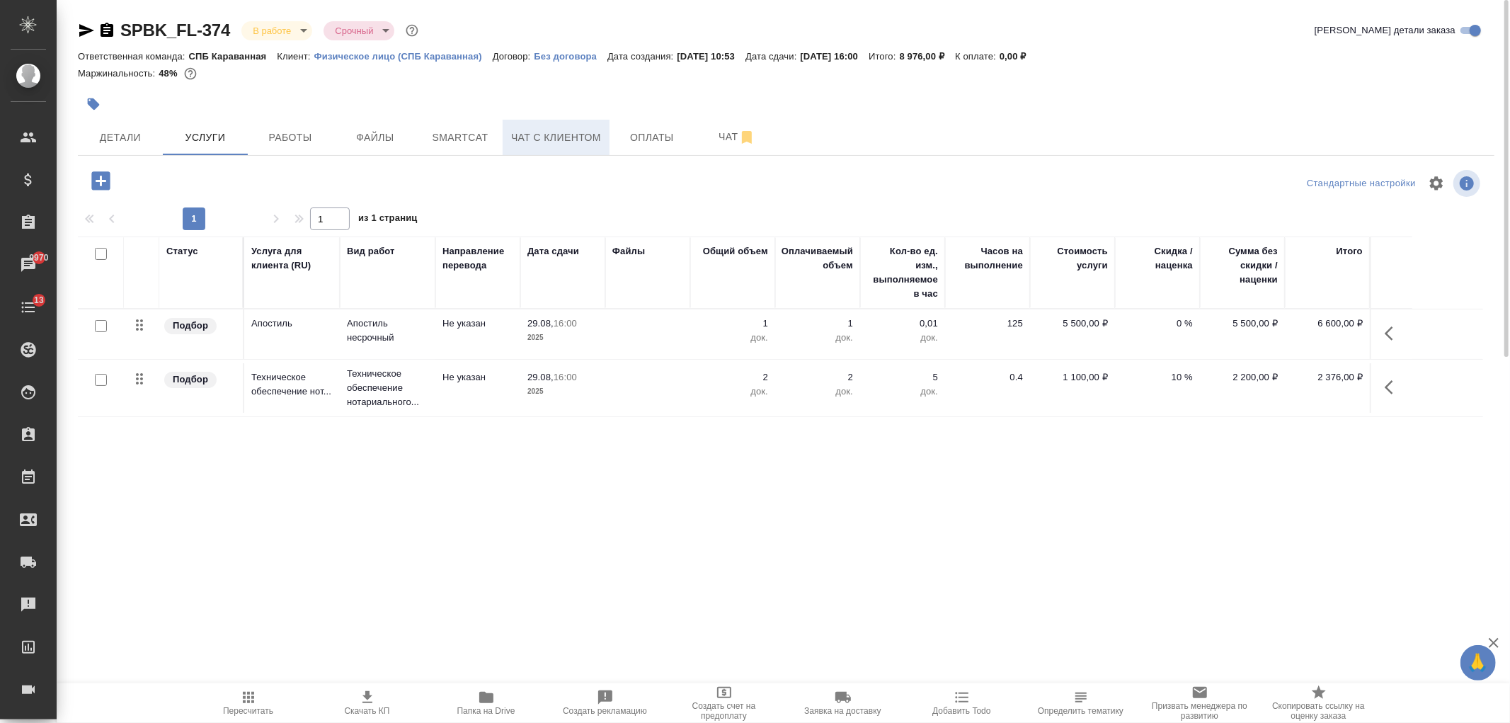
click at [600, 139] on span "Чат с клиентом" at bounding box center [556, 138] width 90 height 18
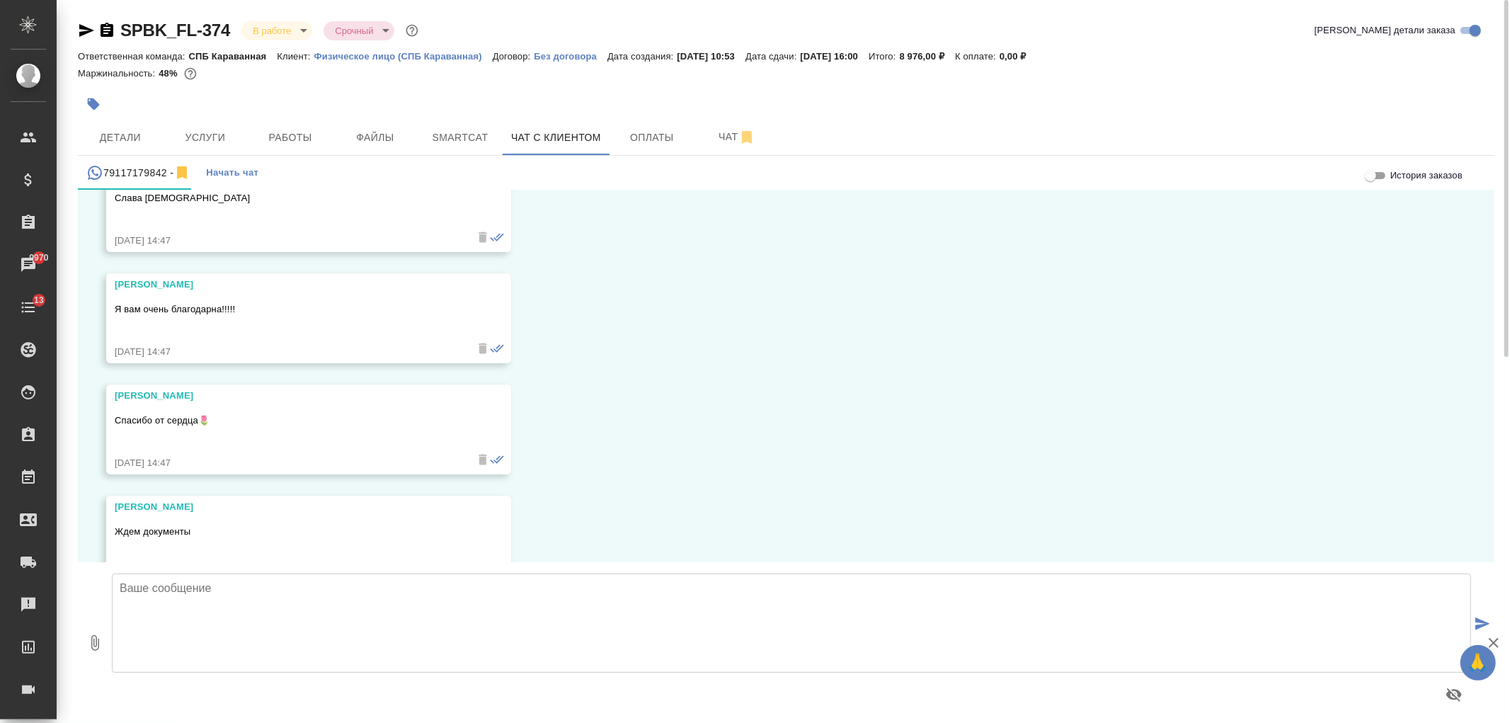
scroll to position [10081, 0]
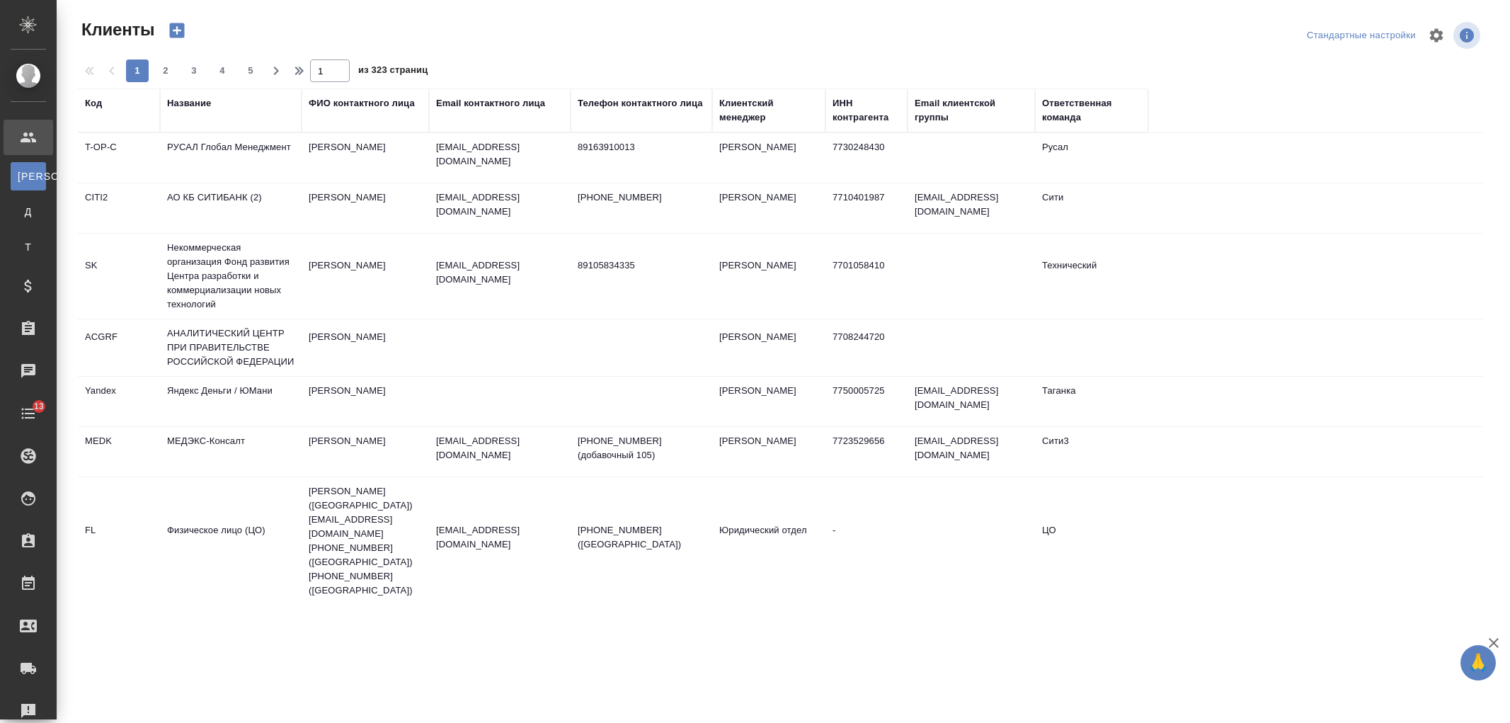
select select "RU"
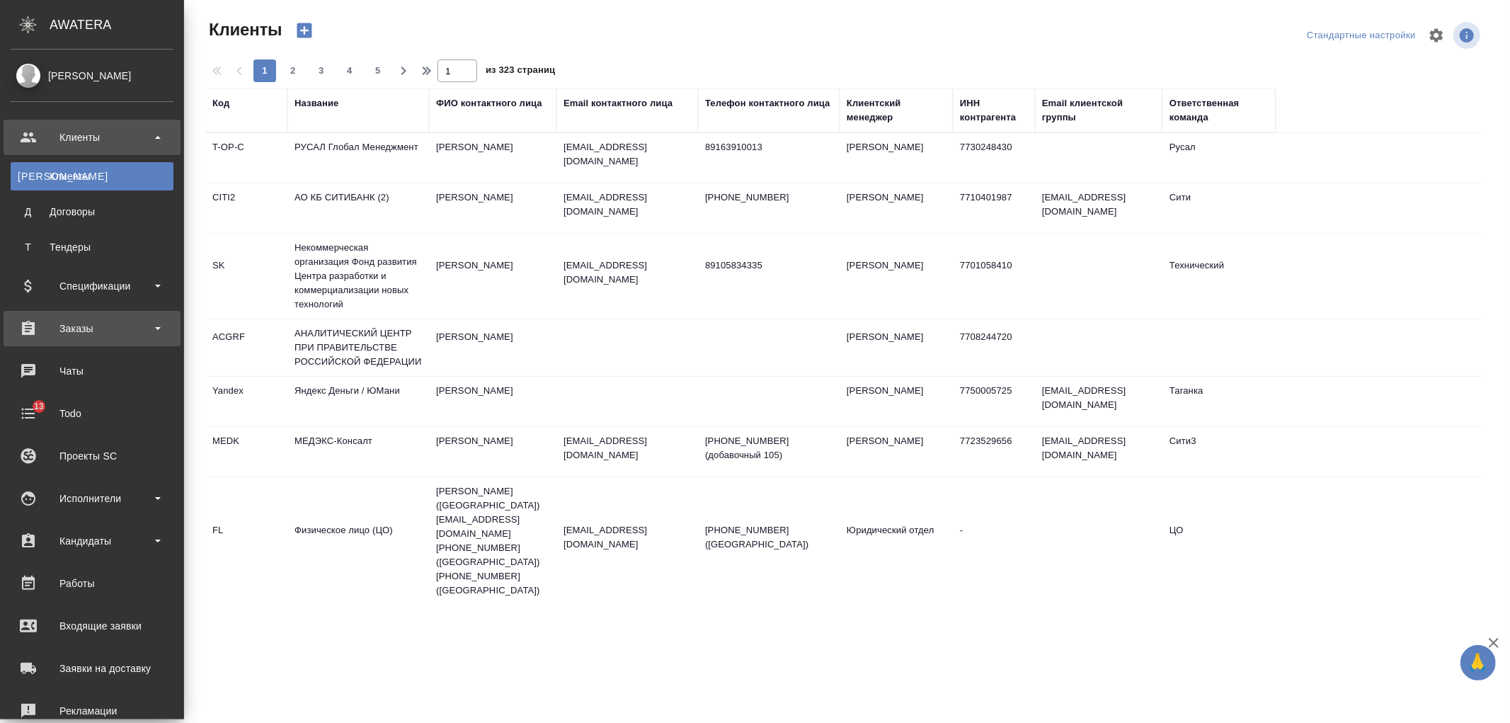
click at [110, 323] on div "Заказы" at bounding box center [92, 328] width 163 height 21
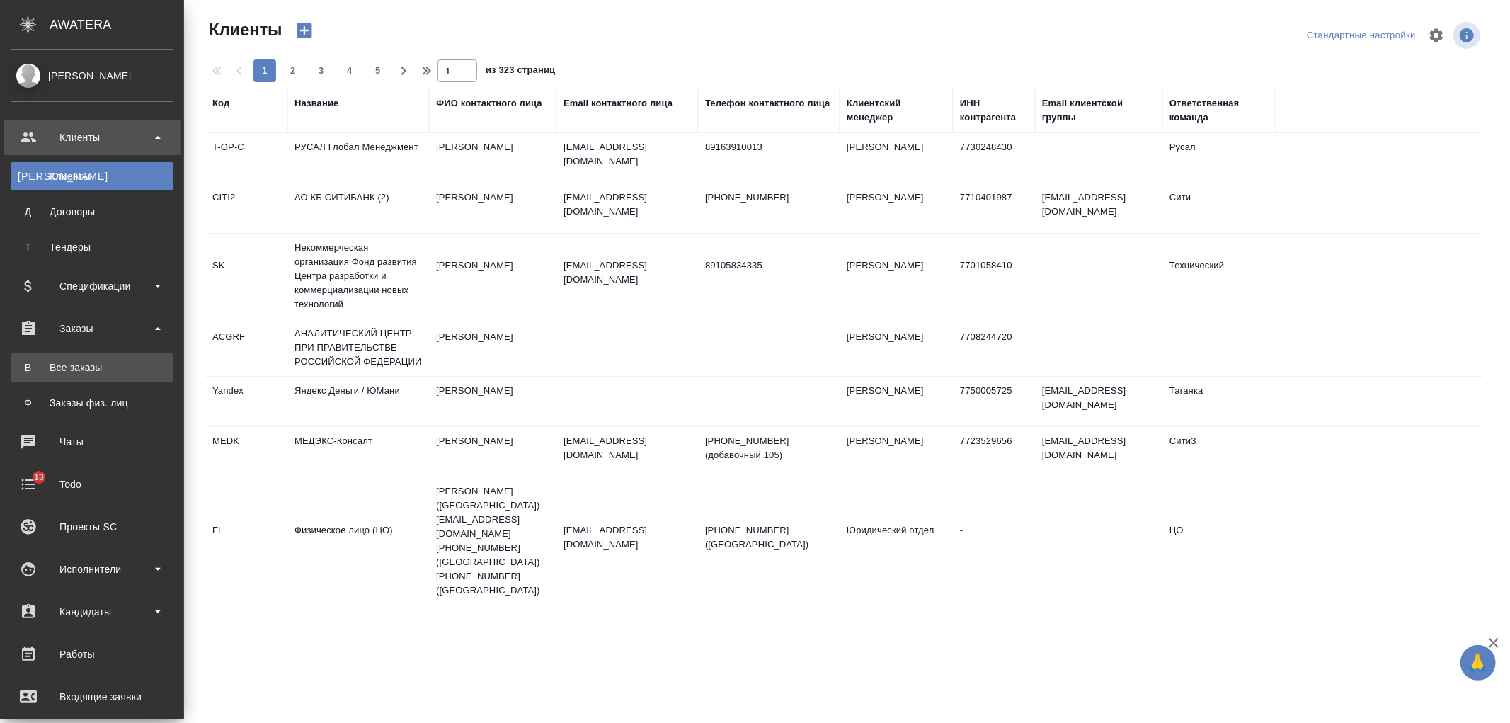
click at [121, 363] on div "Все заказы" at bounding box center [92, 367] width 149 height 14
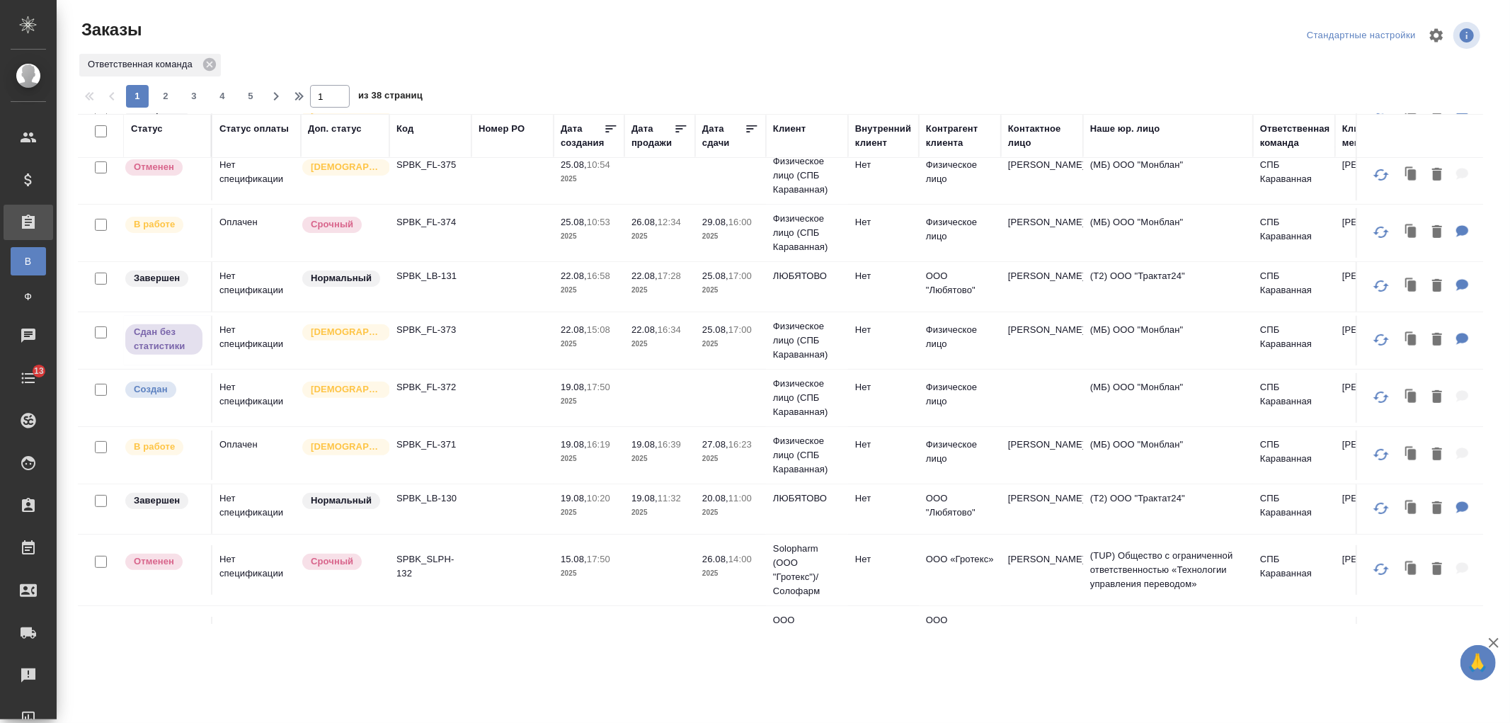
scroll to position [450, 0]
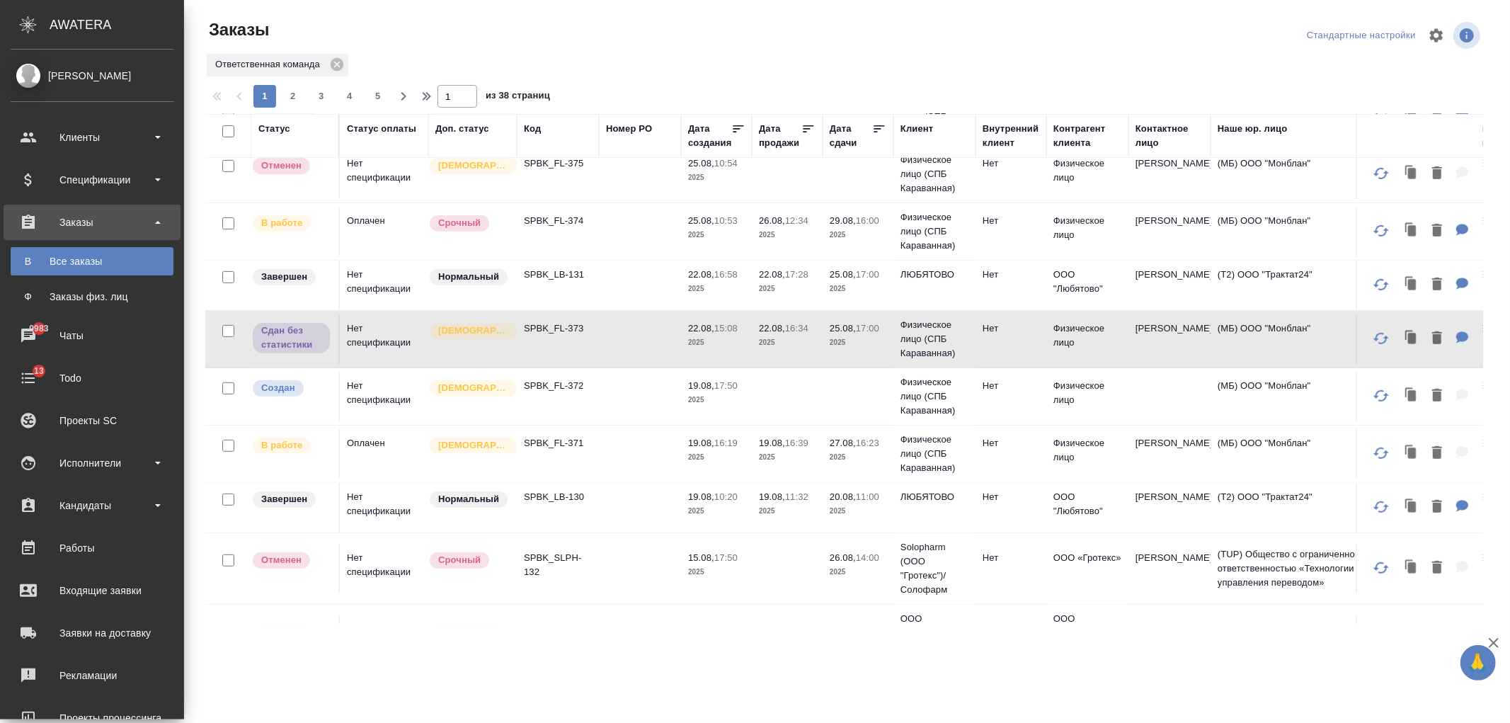
click at [87, 180] on div "Спецификации" at bounding box center [92, 179] width 163 height 21
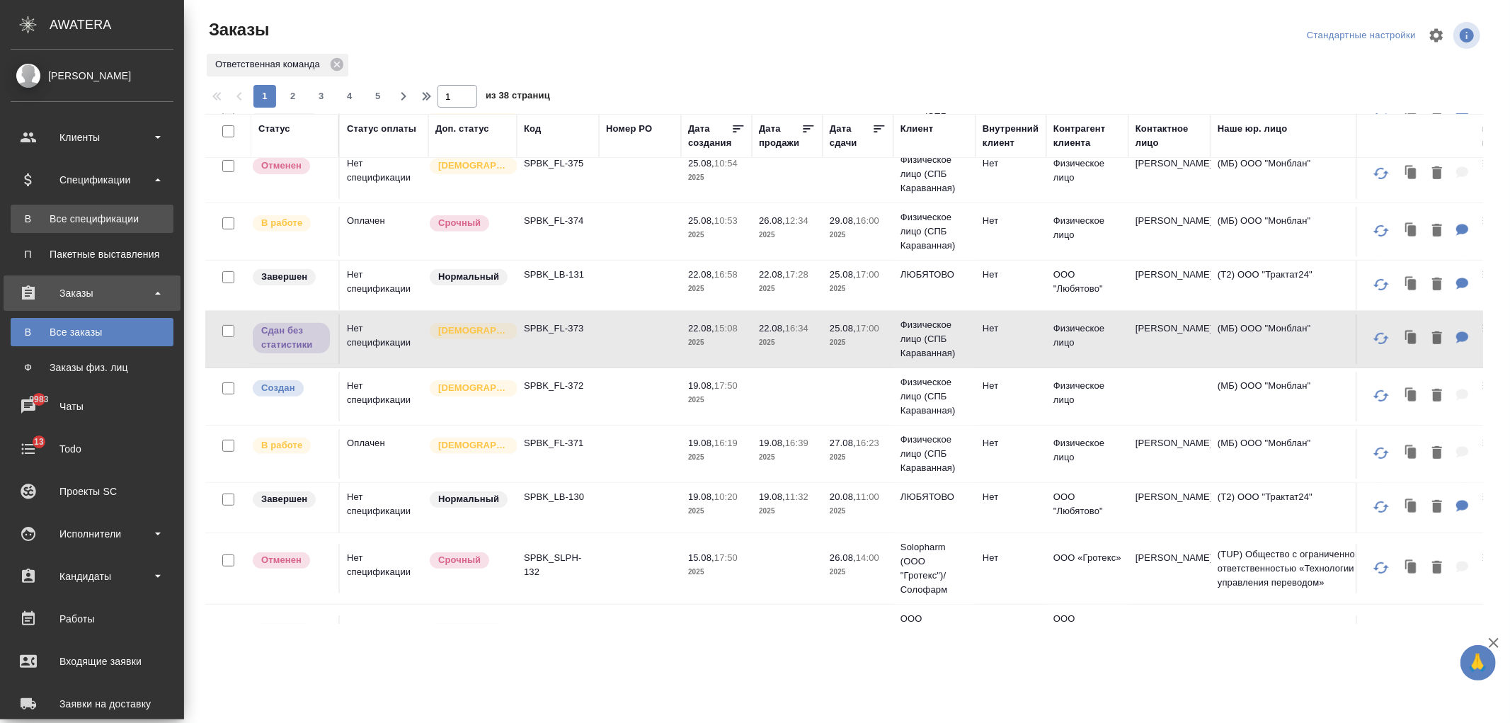
click at [129, 224] on div "Все спецификации" at bounding box center [92, 219] width 149 height 14
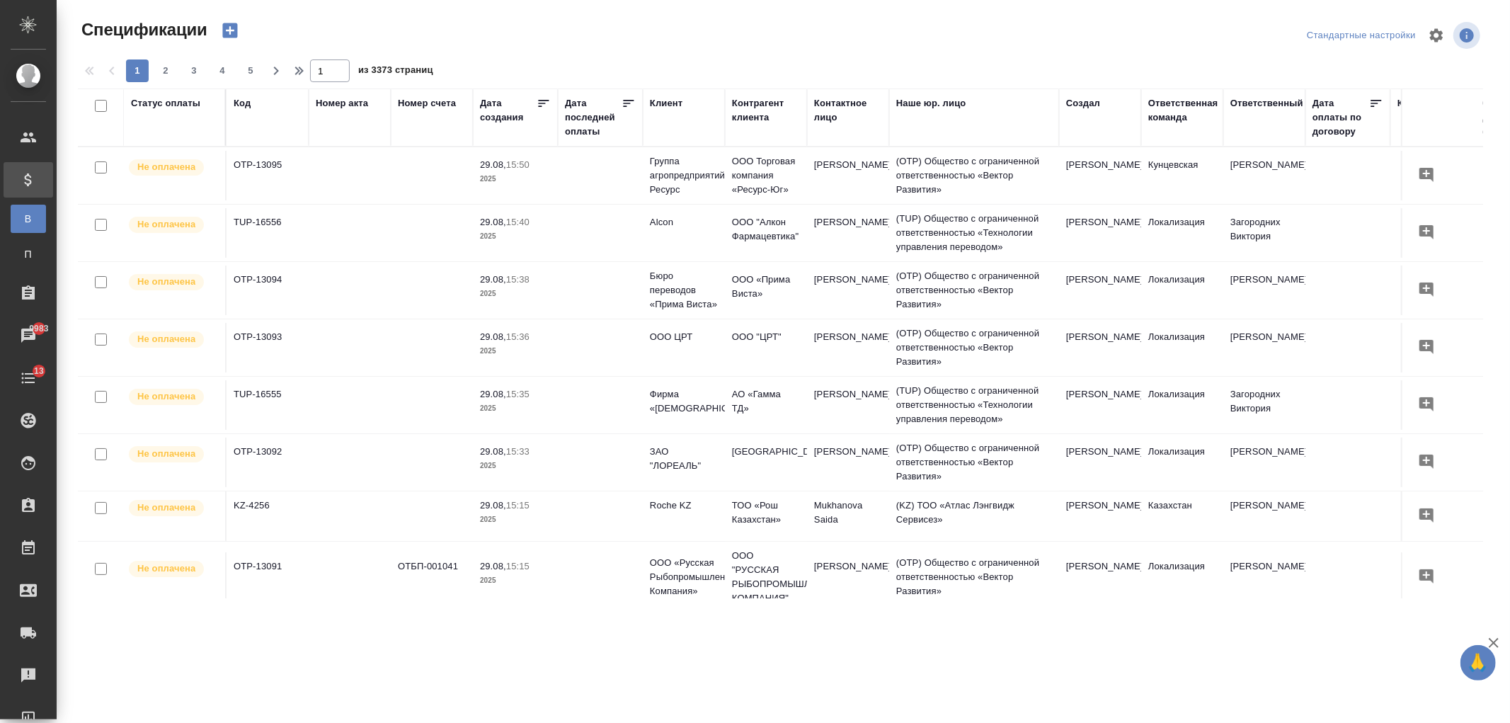
click at [667, 102] on div "Клиент" at bounding box center [666, 103] width 33 height 14
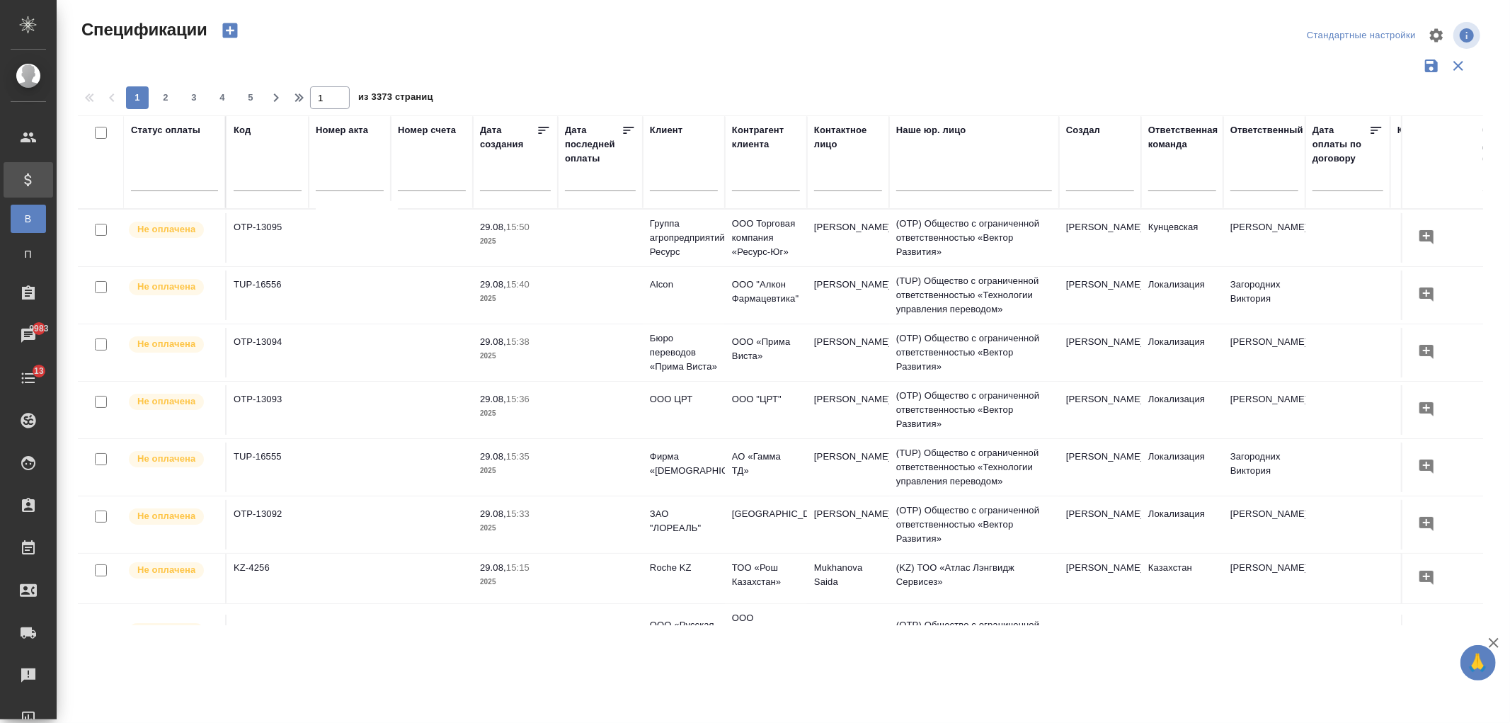
click at [684, 181] on input "text" at bounding box center [684, 182] width 68 height 18
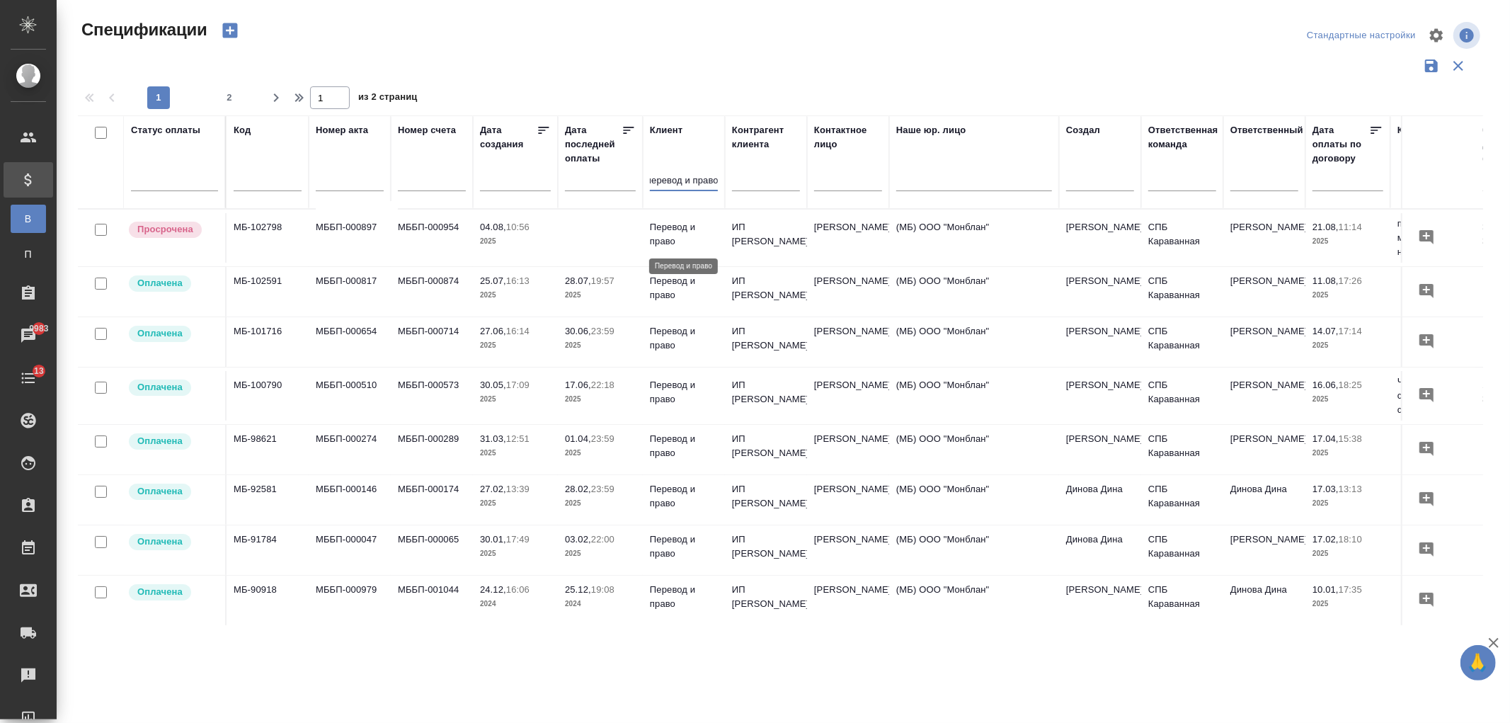
type input "перевод и право"
click at [685, 242] on p "Перевод и право" at bounding box center [684, 234] width 68 height 28
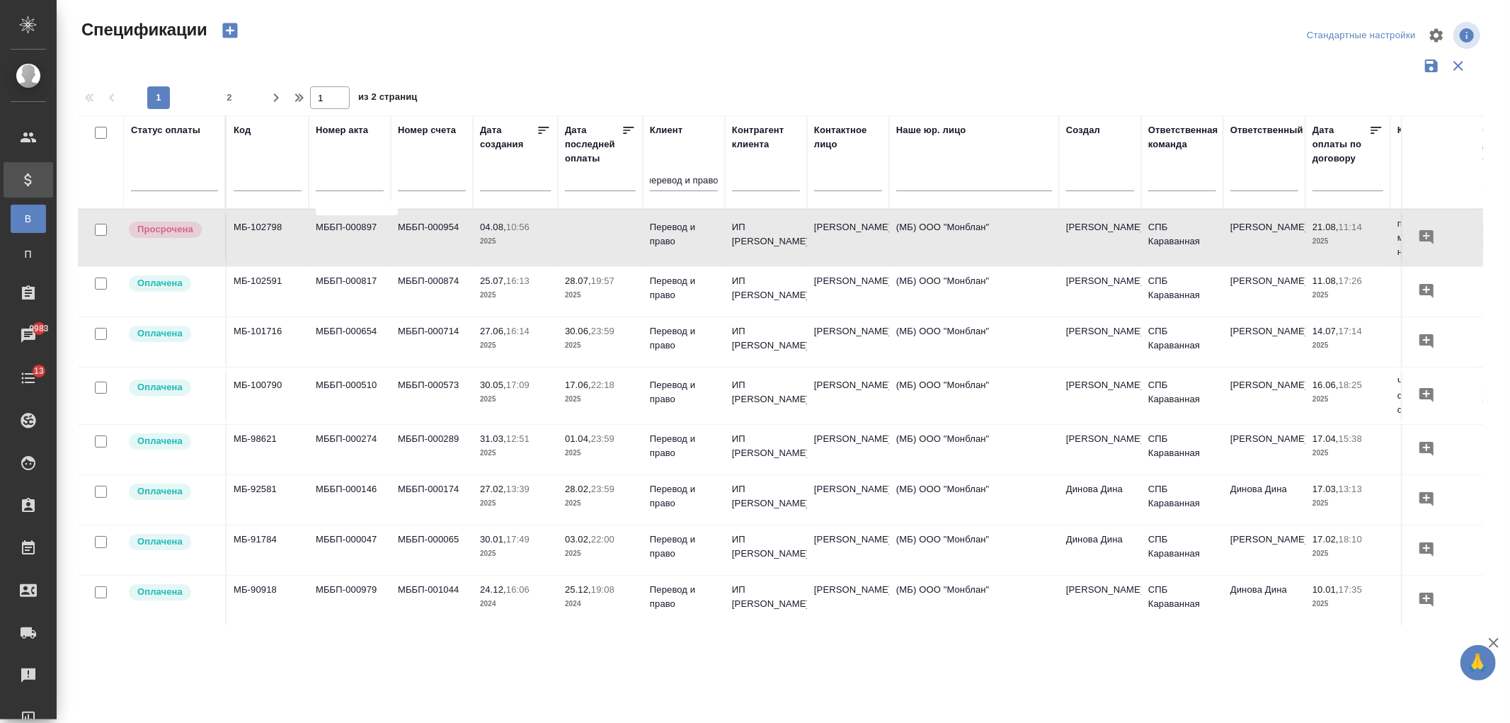
scroll to position [0, 0]
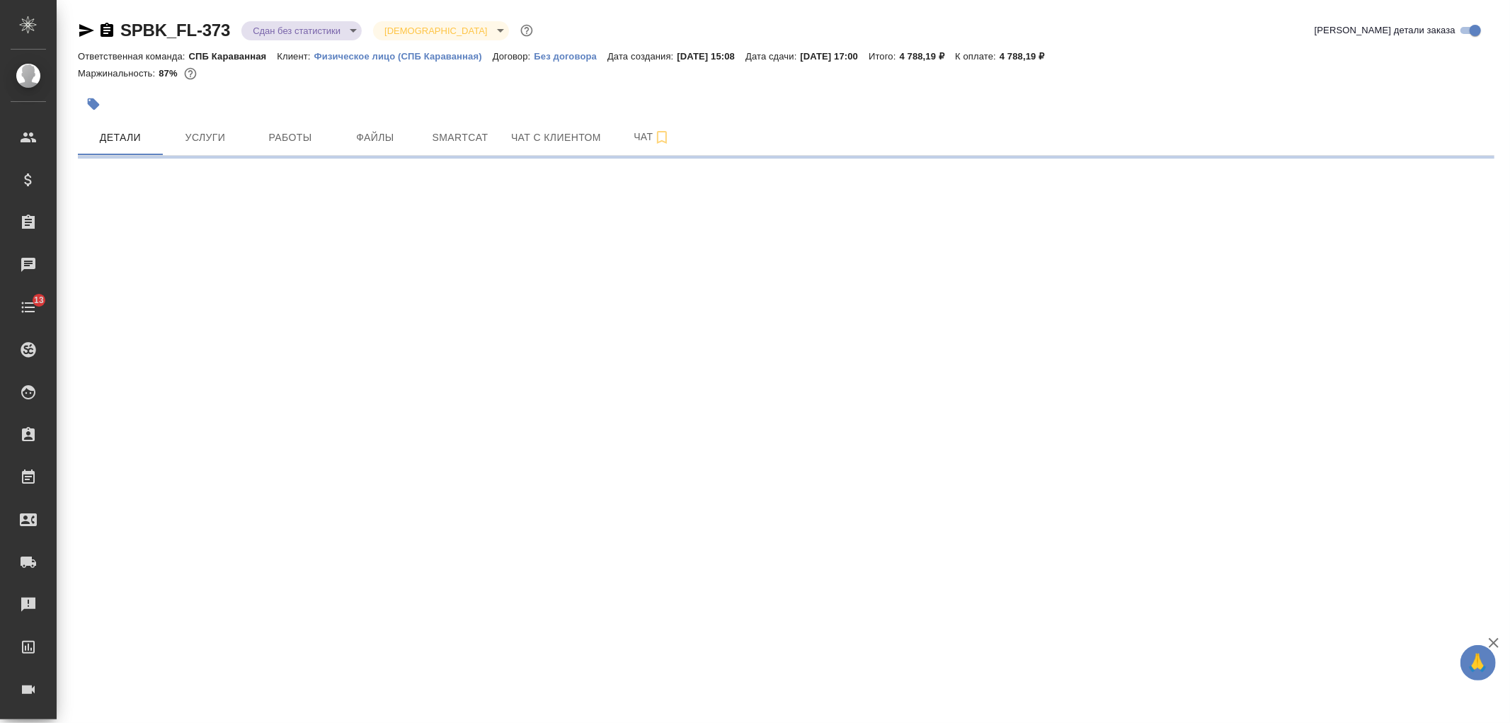
select select "RU"
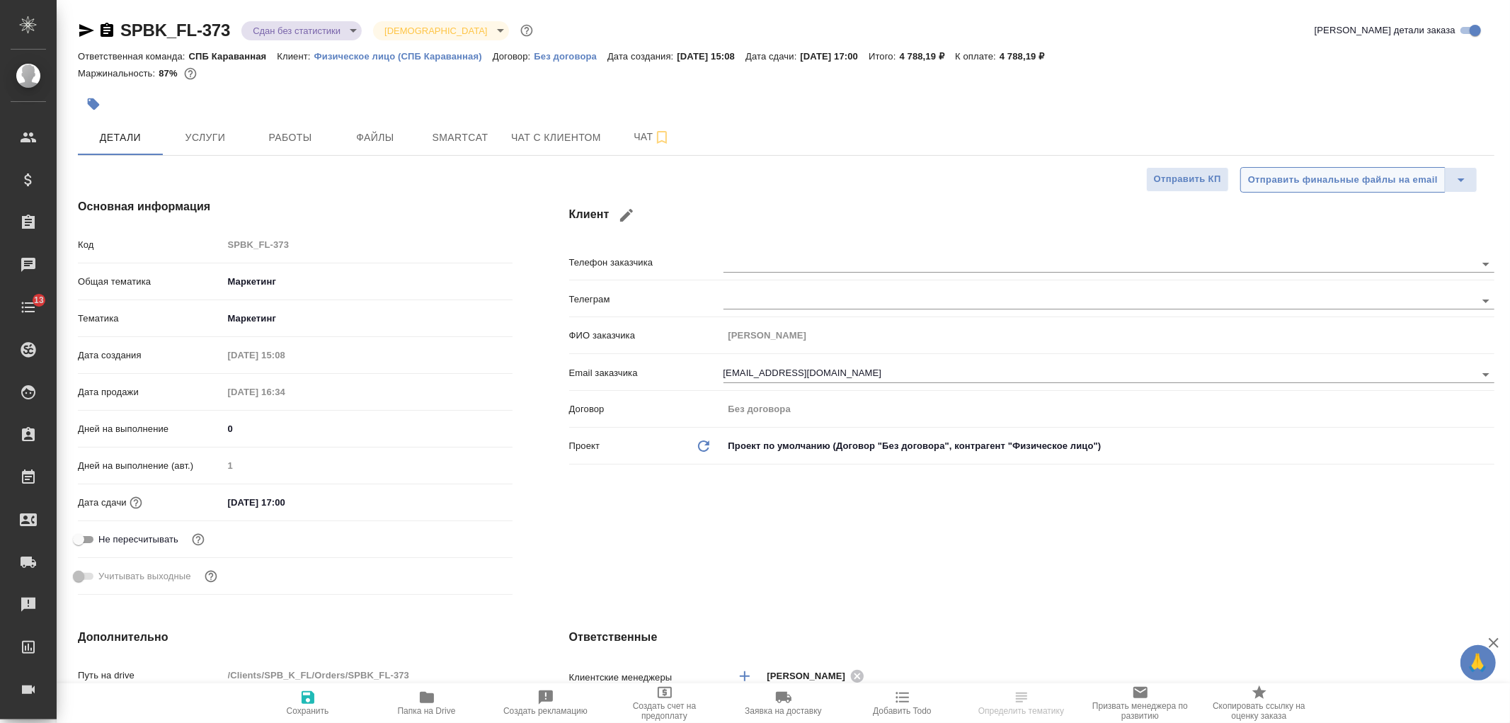
type textarea "x"
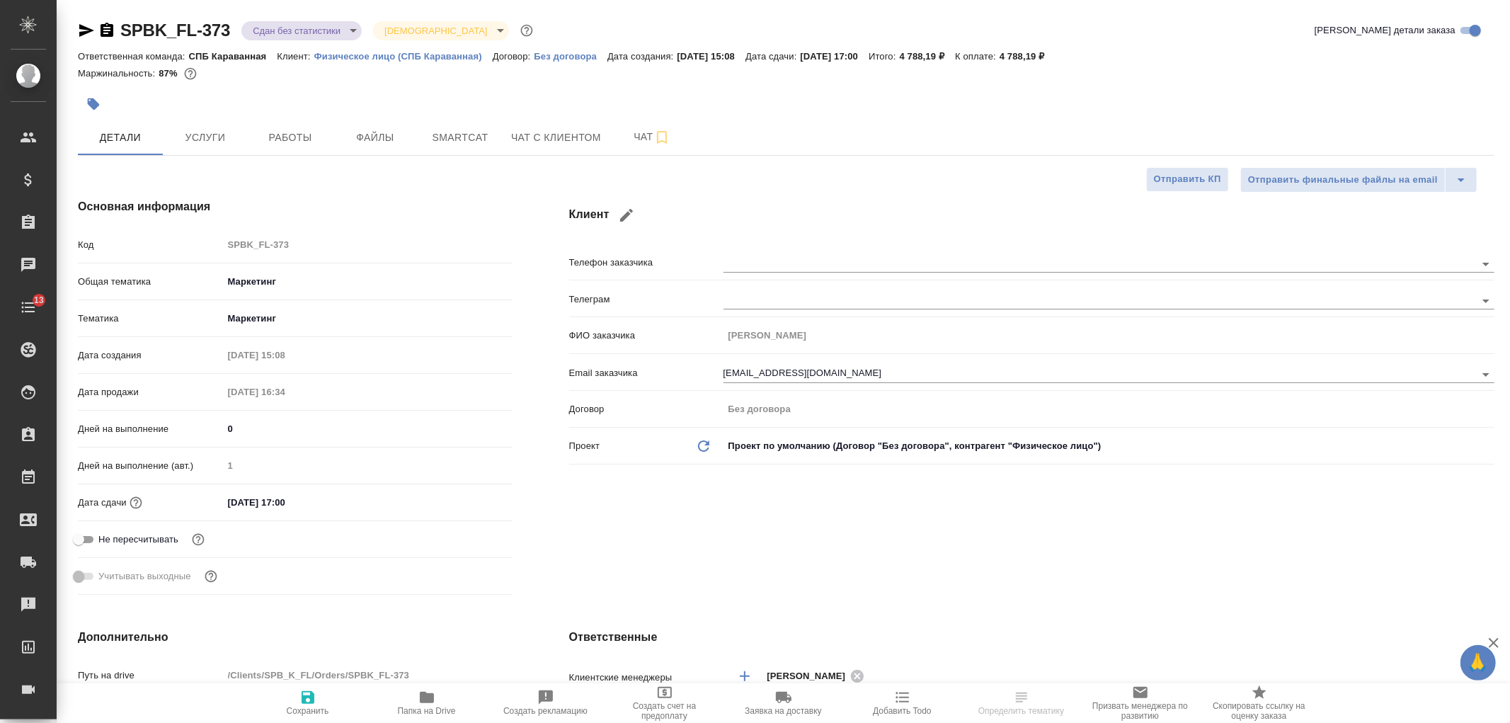
type textarea "x"
click at [895, 551] on div "Клиент Телефон заказчика Телеграм ФИО заказчика Гузаля Фасхиева Email заказчика…" at bounding box center [1032, 399] width 982 height 459
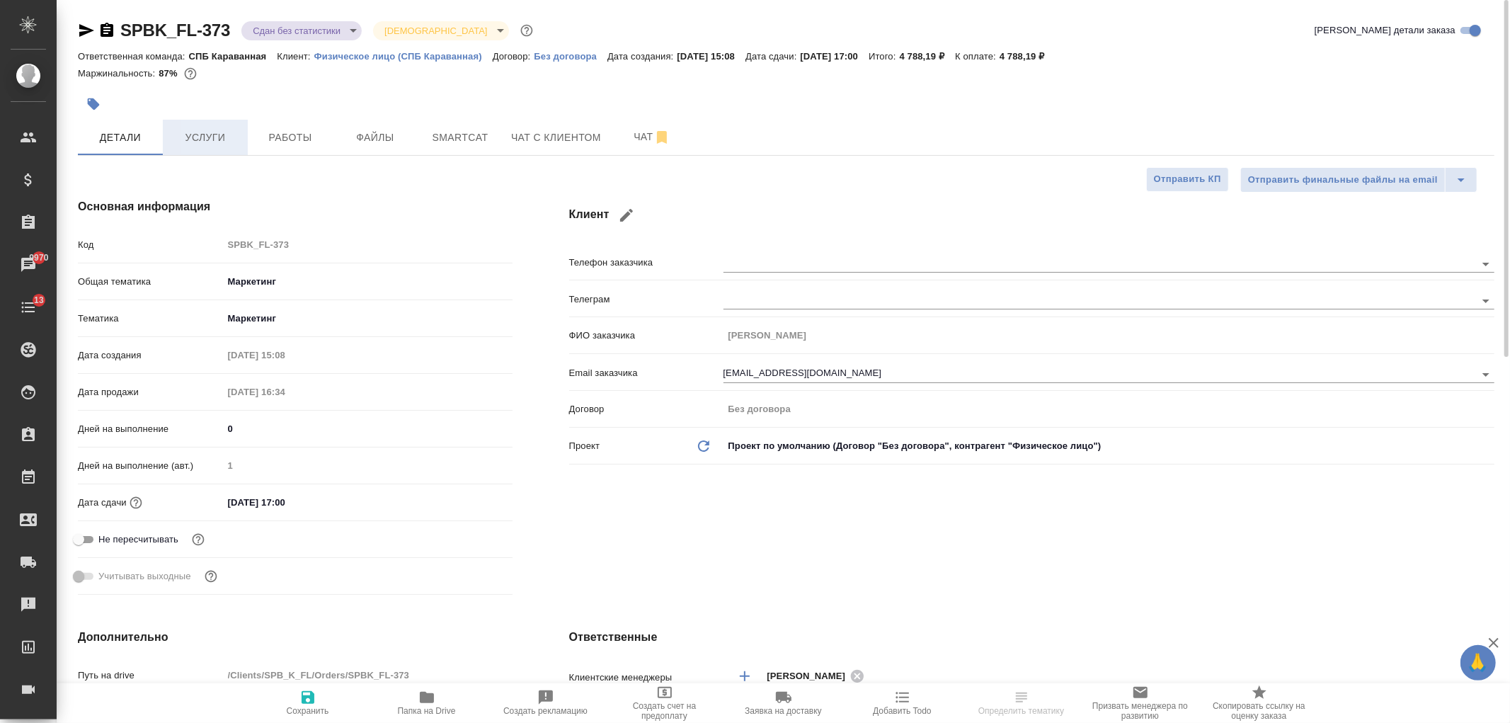
click at [211, 142] on span "Услуги" at bounding box center [205, 138] width 68 height 18
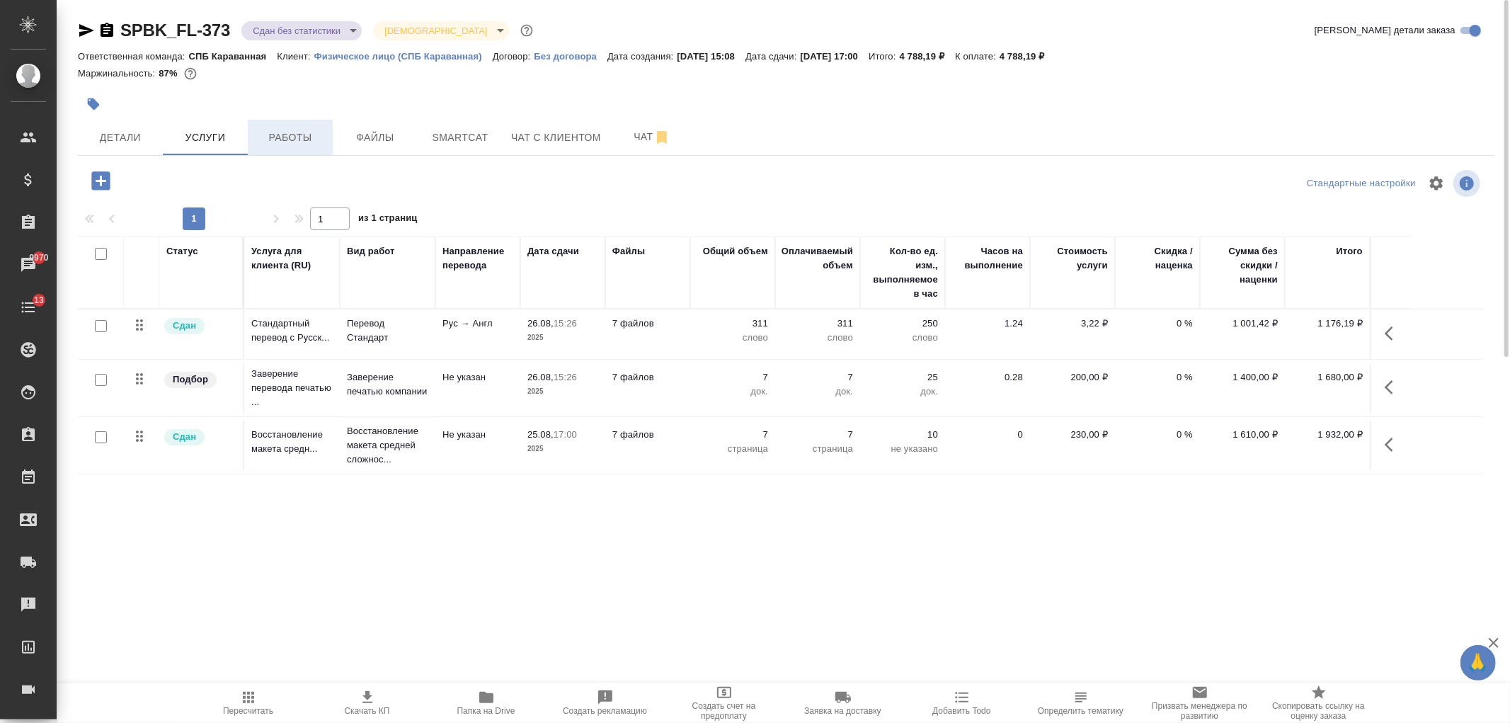
click at [312, 139] on span "Работы" at bounding box center [290, 138] width 68 height 18
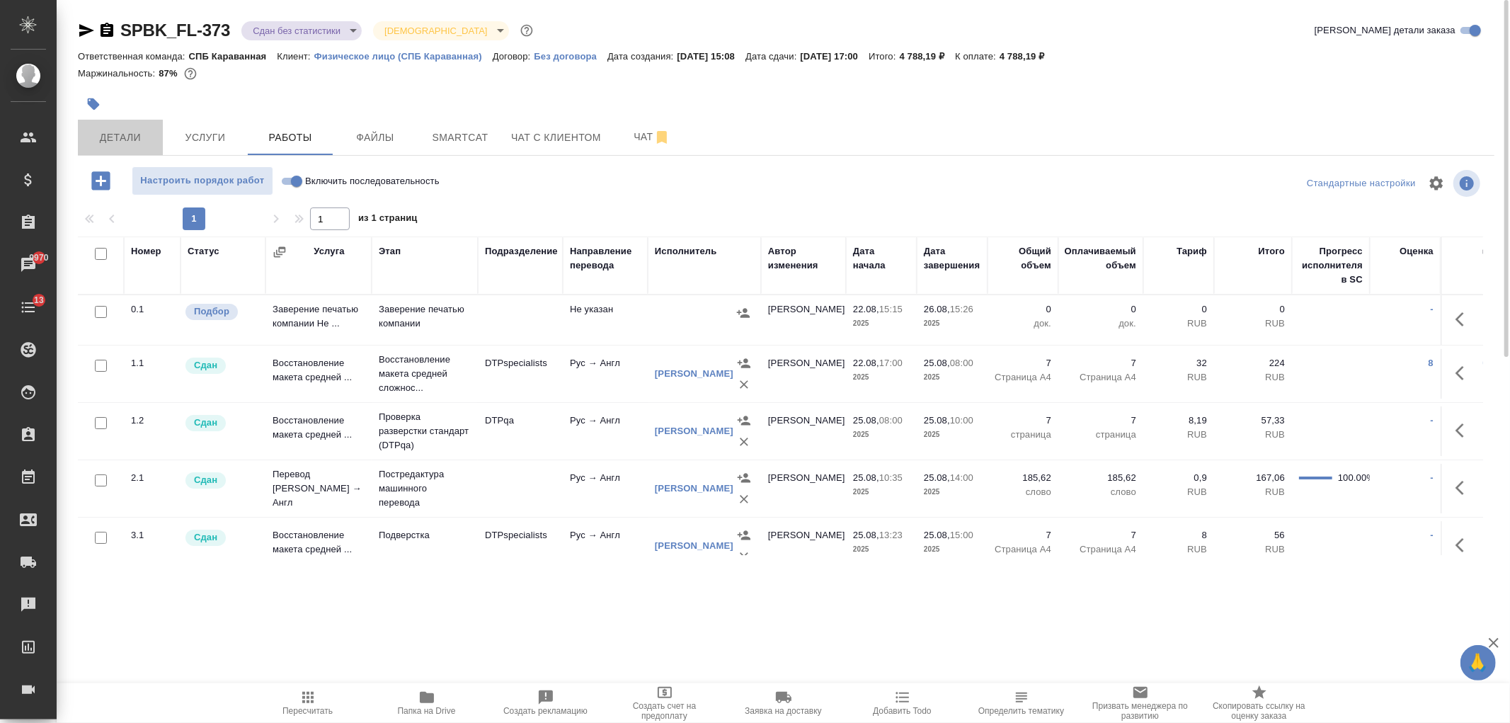
click at [126, 133] on span "Детали" at bounding box center [120, 138] width 68 height 18
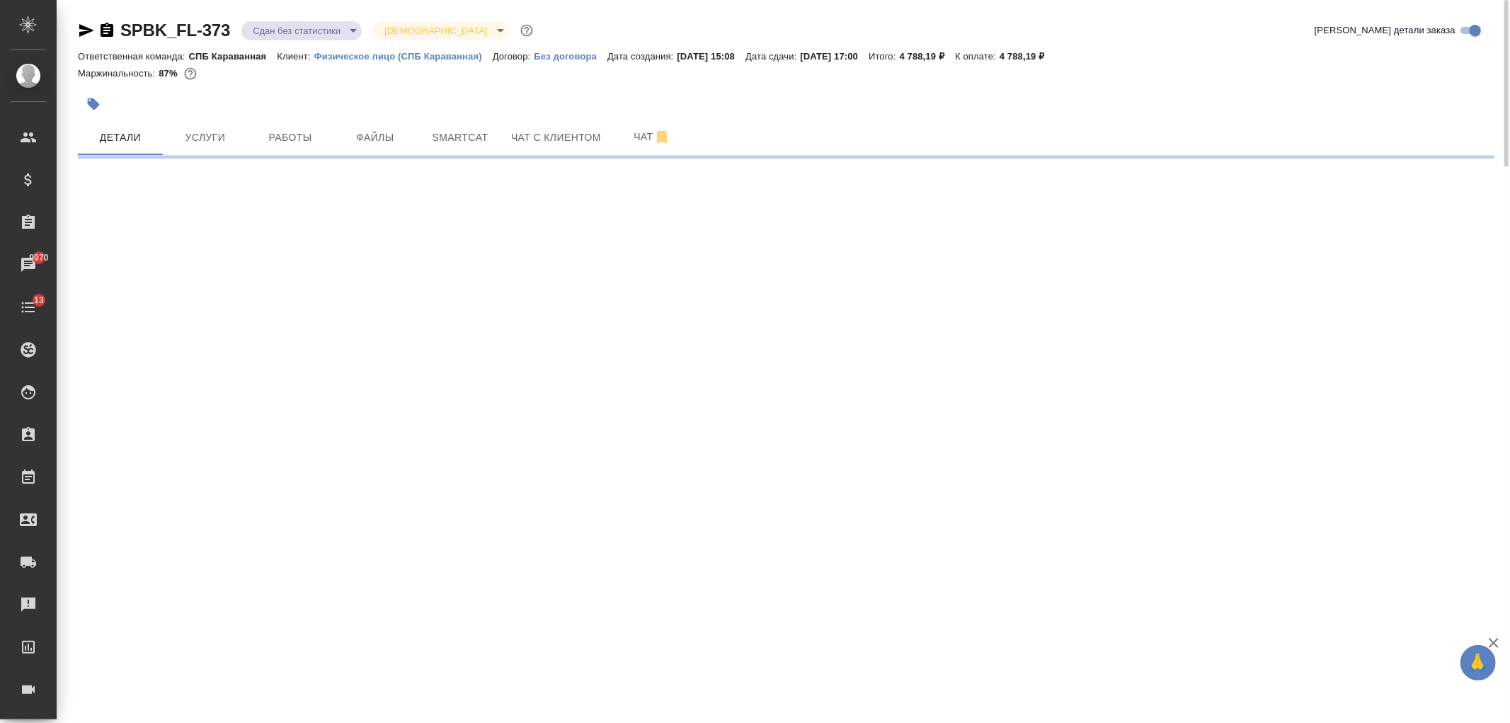
select select "RU"
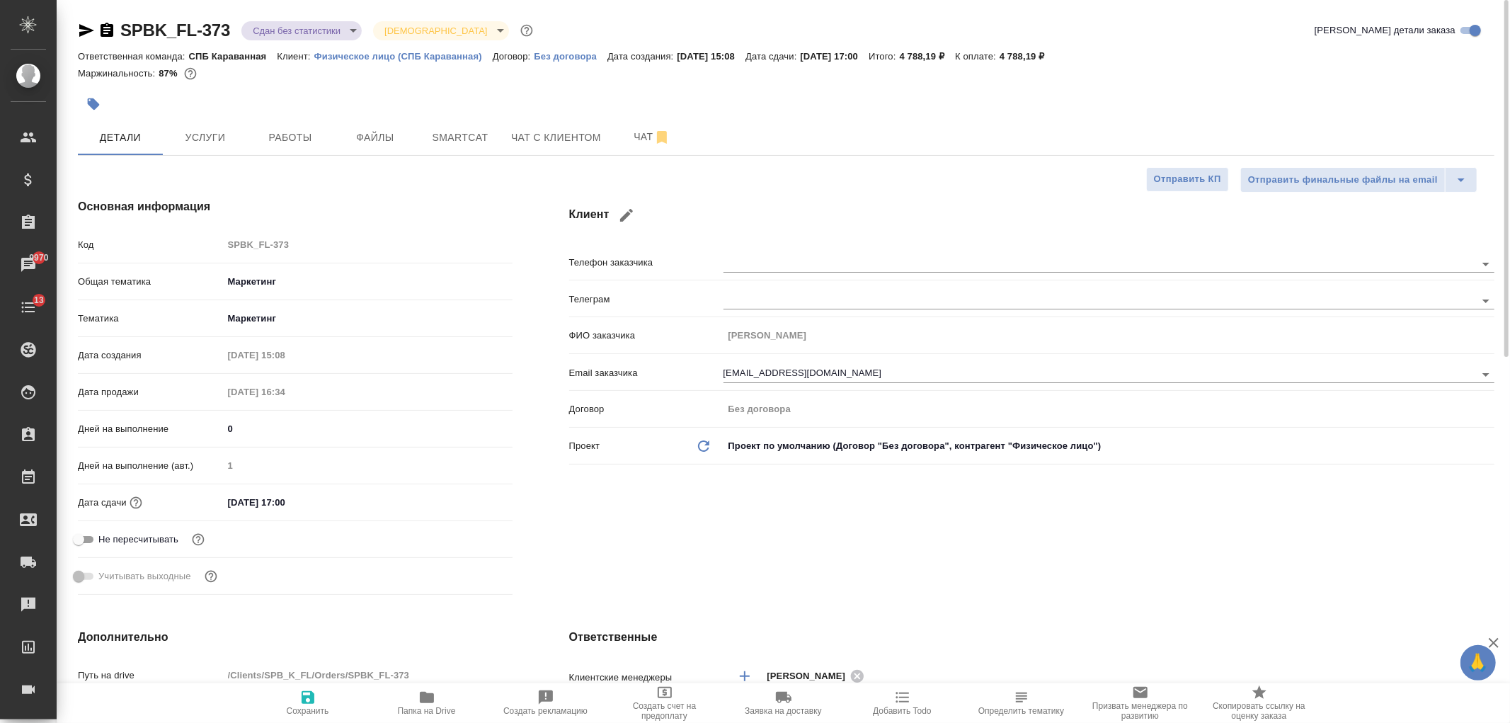
type textarea "x"
click at [79, 26] on icon "button" at bounding box center [86, 30] width 17 height 17
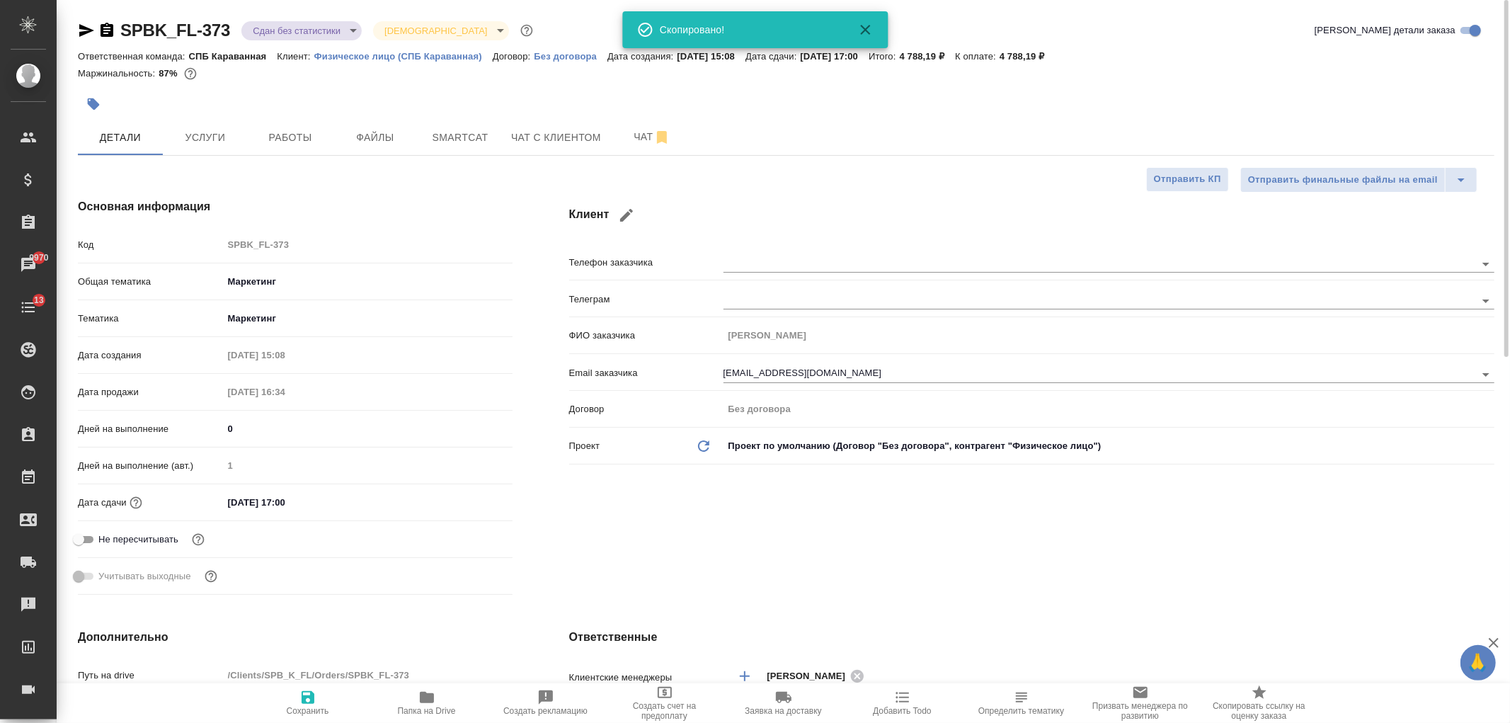
type textarea "x"
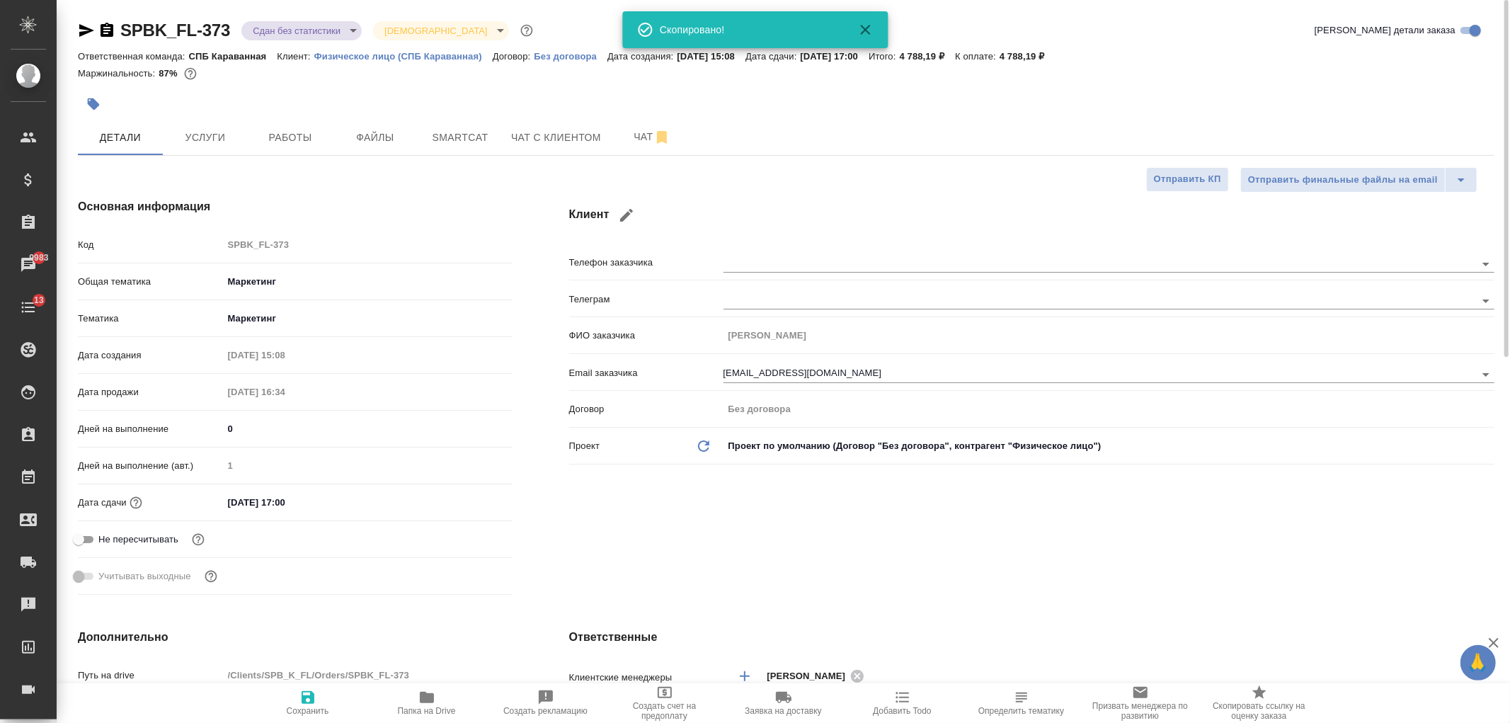
type textarea "x"
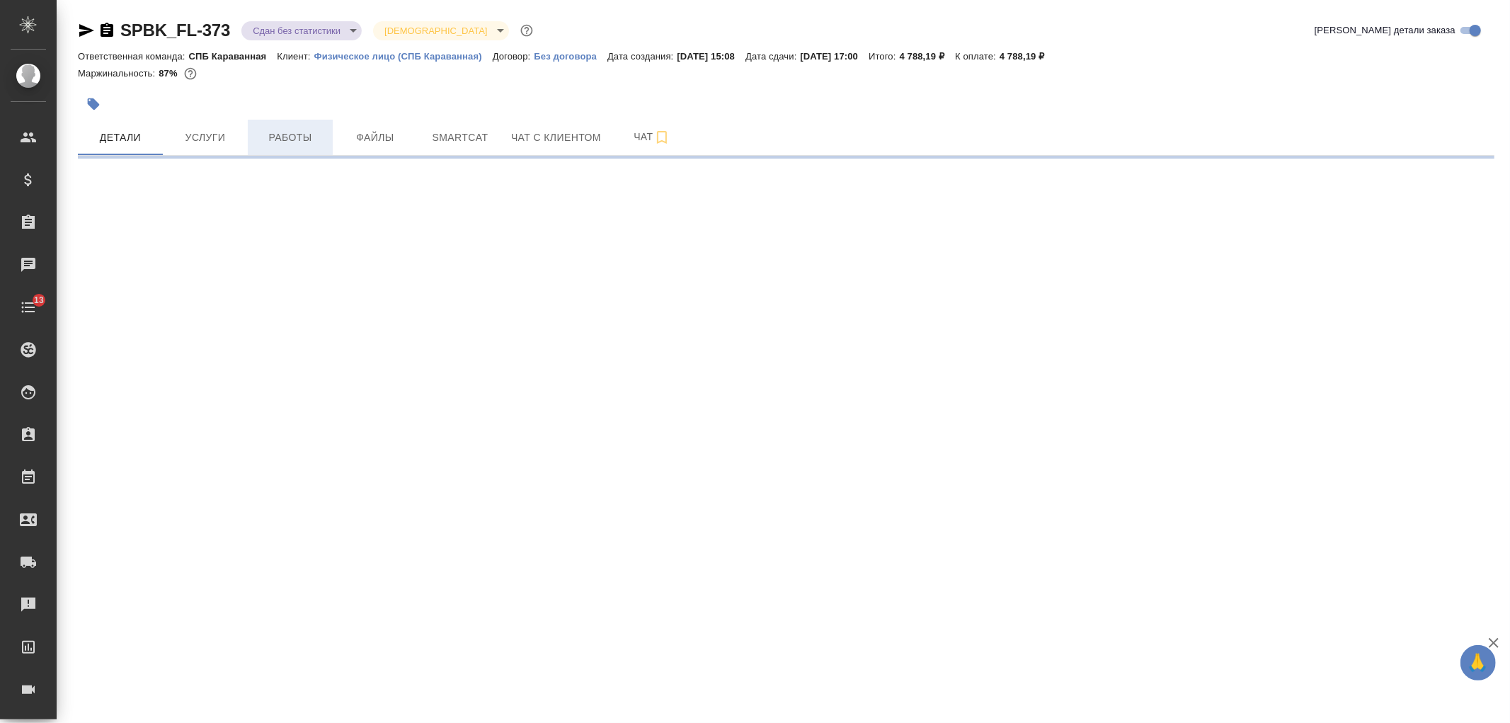
select select "RU"
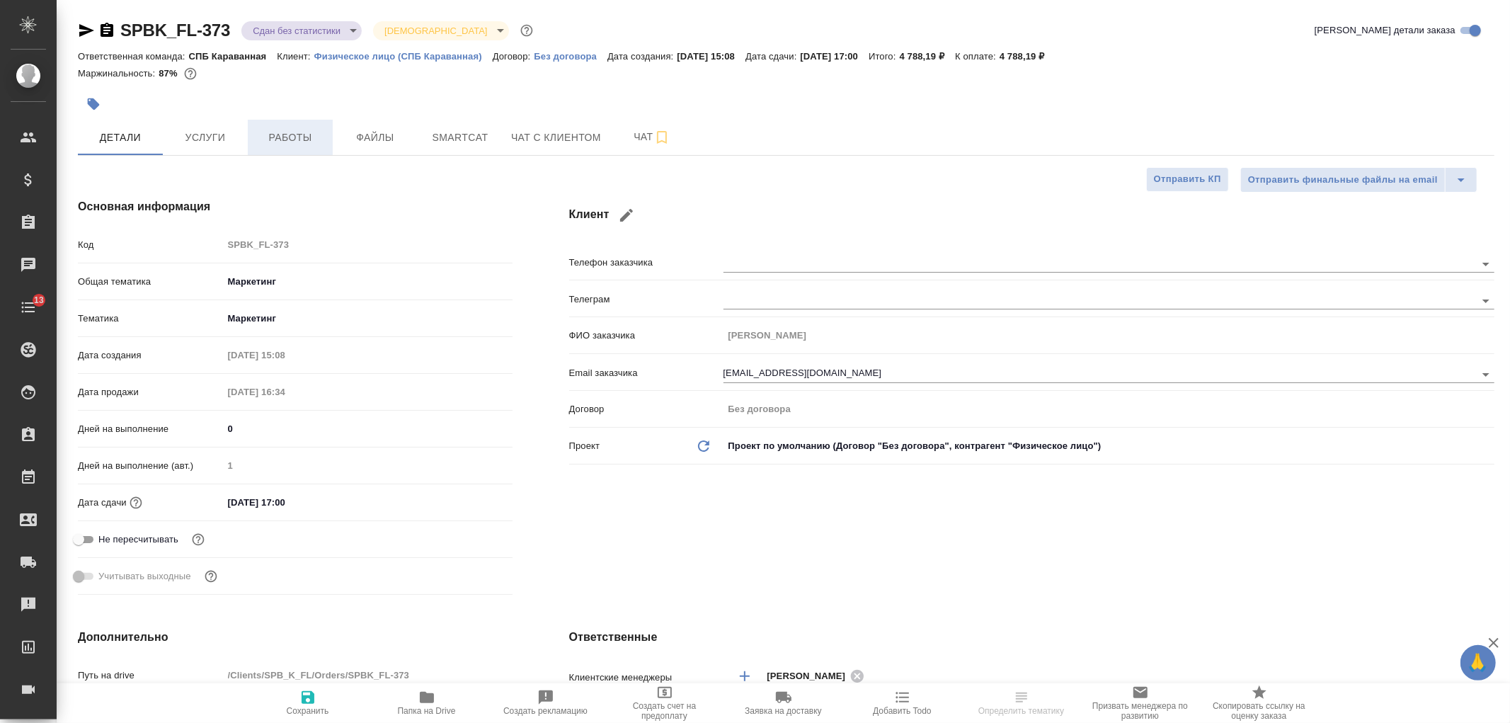
type textarea "x"
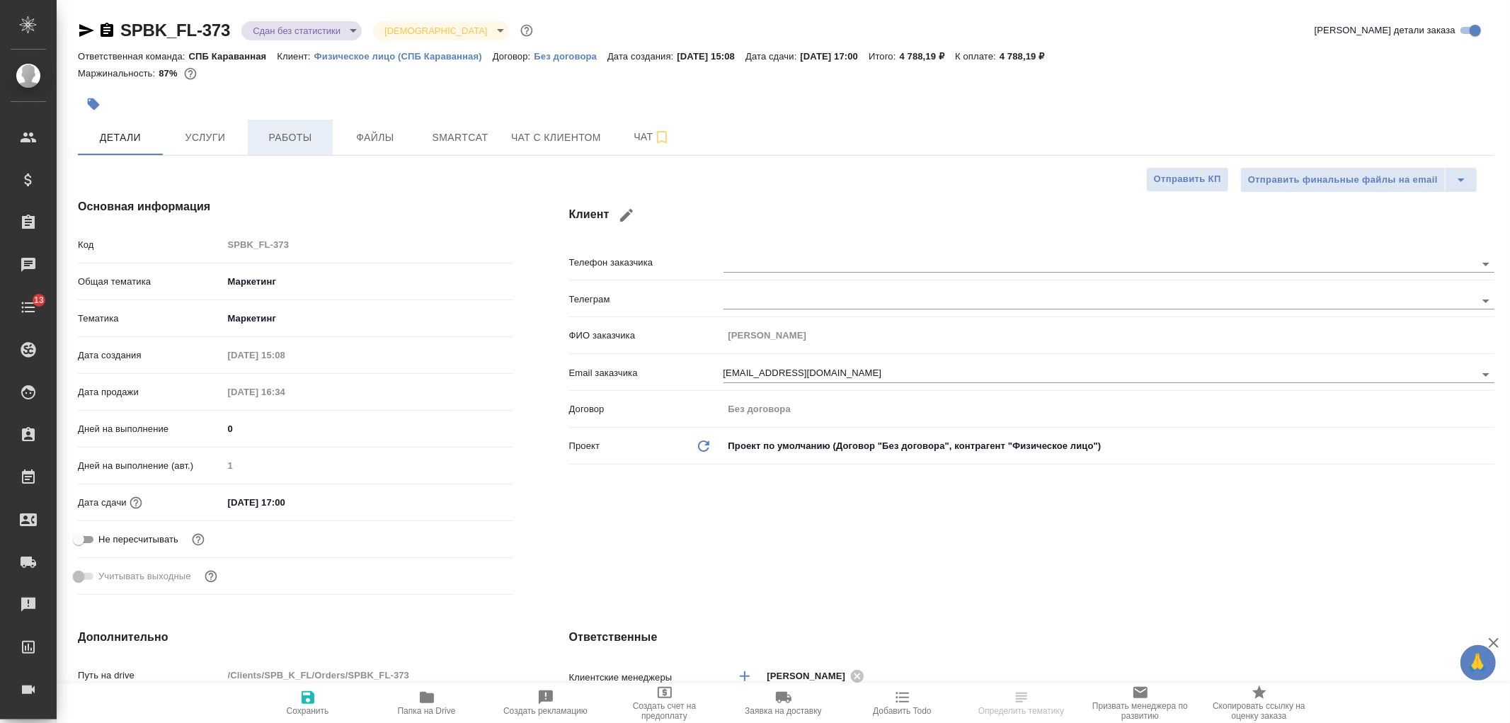
type textarea "x"
click at [291, 144] on span "Работы" at bounding box center [290, 138] width 68 height 18
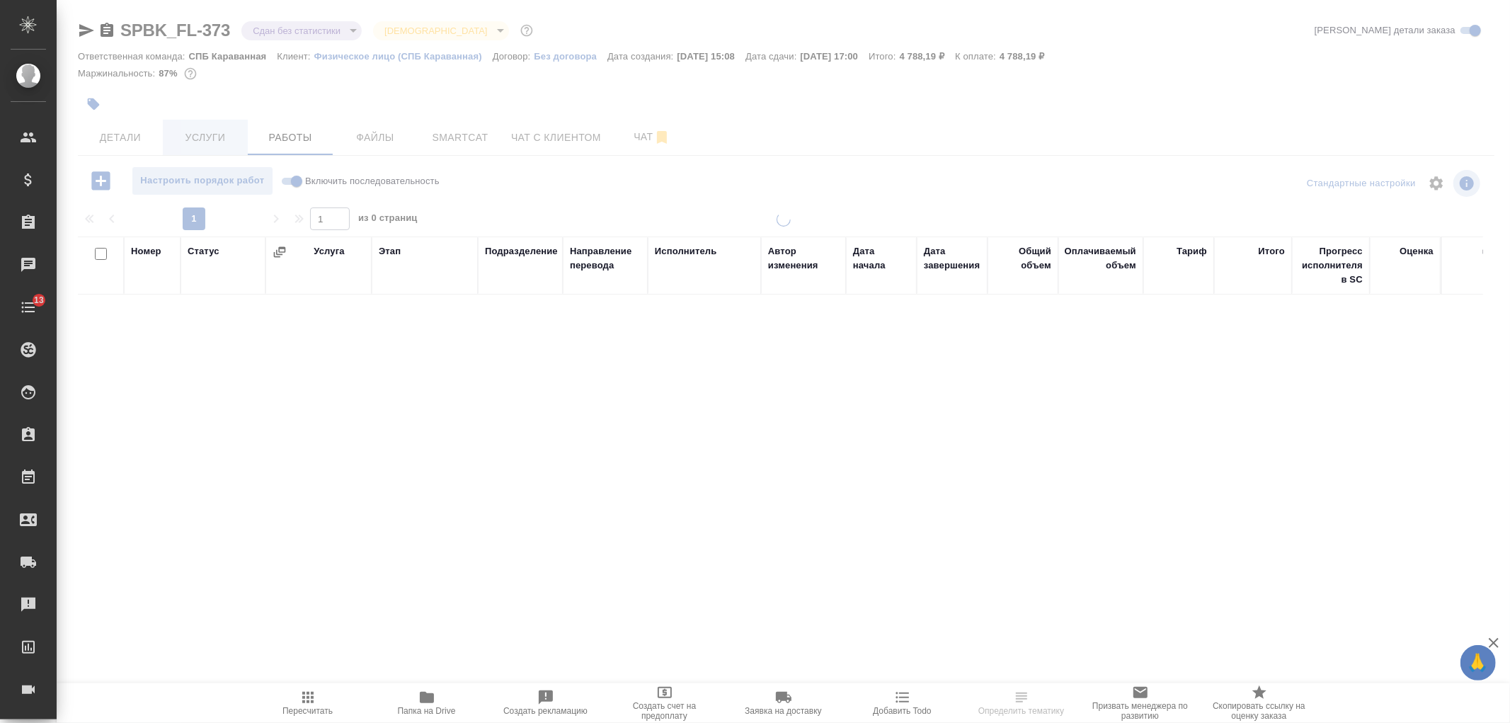
click at [227, 142] on span "Услуги" at bounding box center [205, 138] width 68 height 18
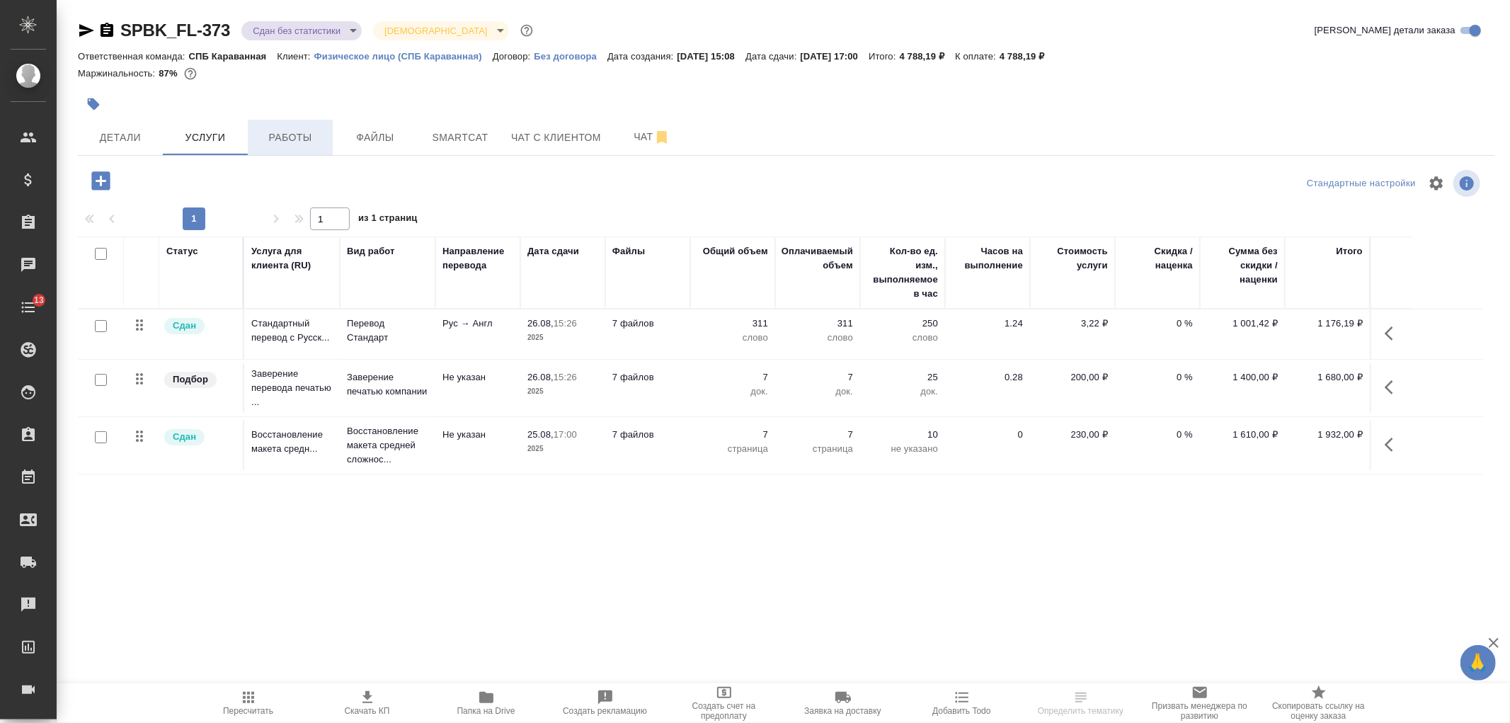
click at [275, 139] on span "Работы" at bounding box center [290, 138] width 68 height 18
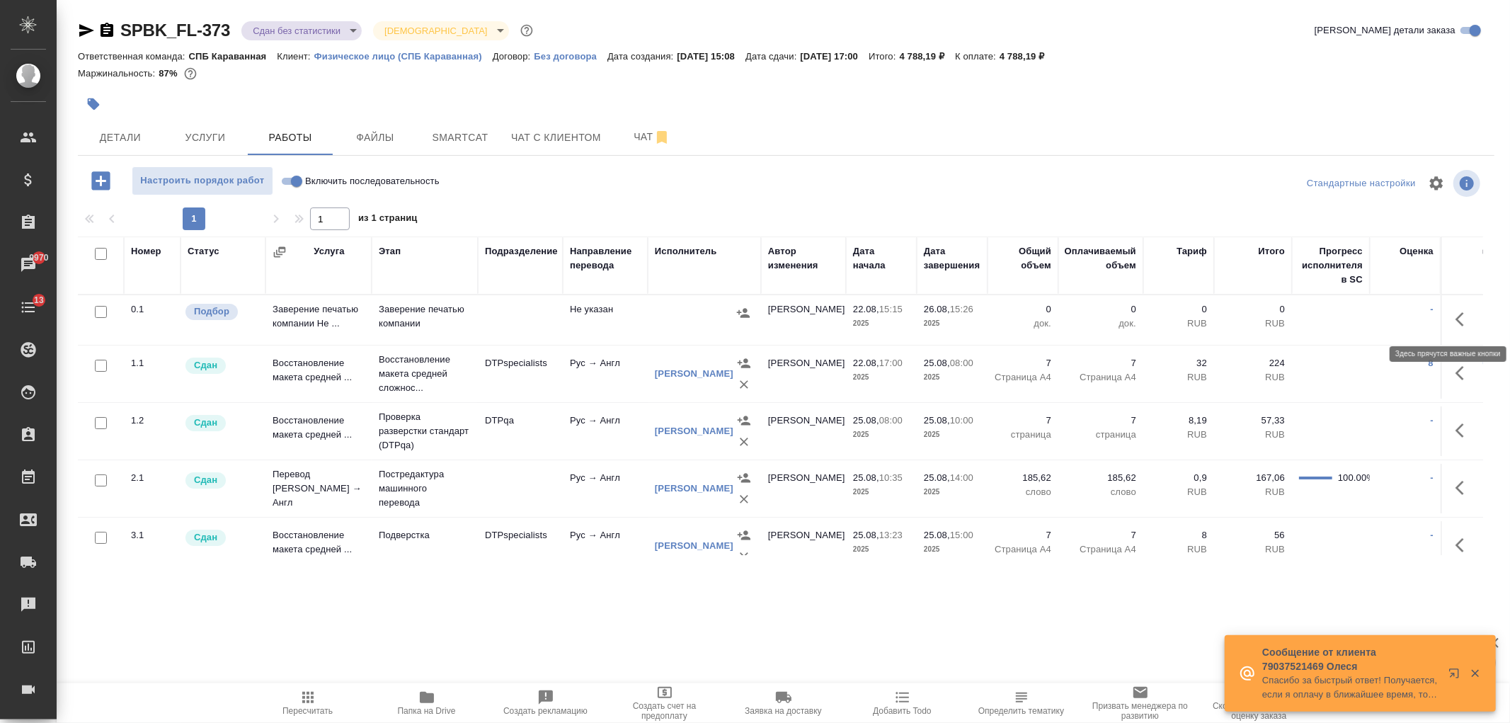
click at [1455, 322] on icon "button" at bounding box center [1463, 319] width 17 height 17
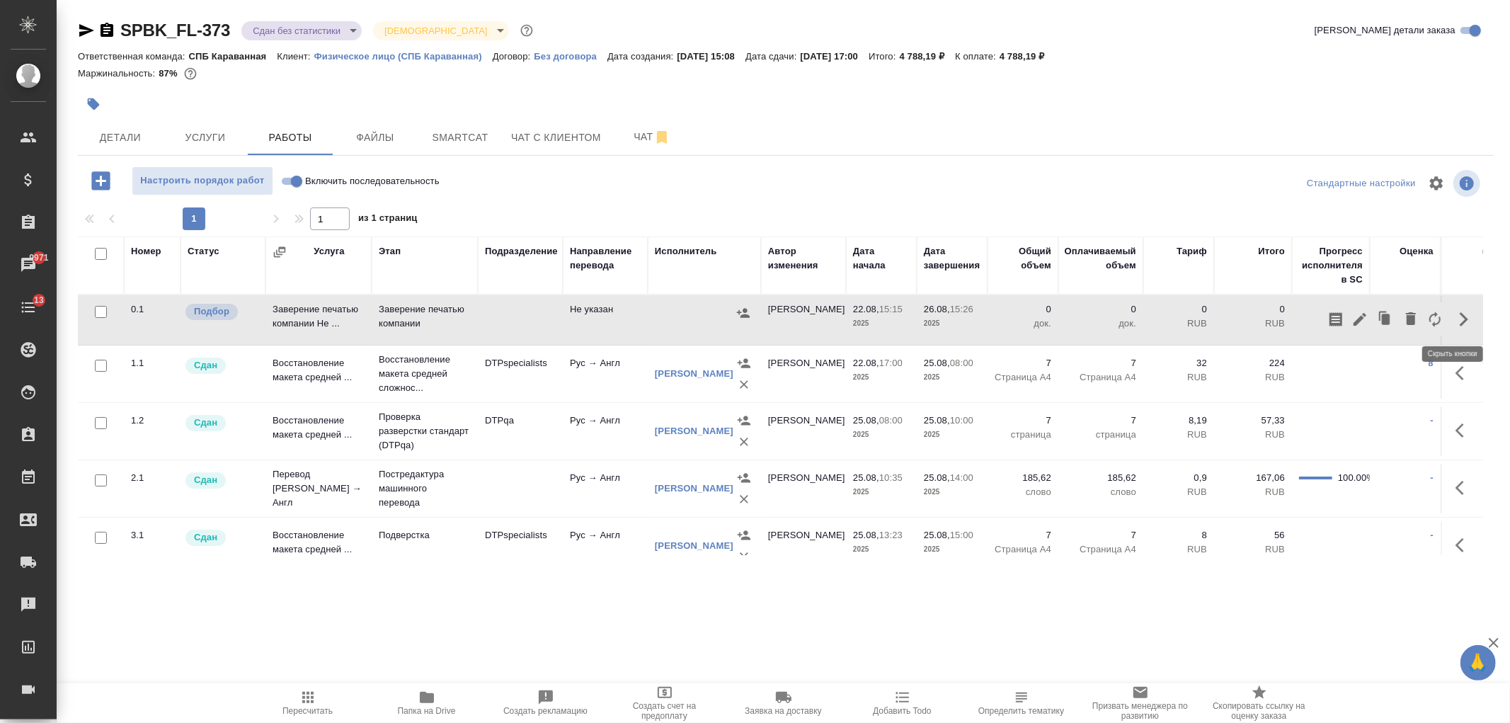
click at [1455, 320] on icon "button" at bounding box center [1463, 319] width 17 height 17
click at [1457, 315] on icon "button" at bounding box center [1463, 319] width 17 height 17
click at [1447, 306] on button "button" at bounding box center [1464, 319] width 34 height 34
click at [1351, 311] on icon "button" at bounding box center [1359, 319] width 17 height 17
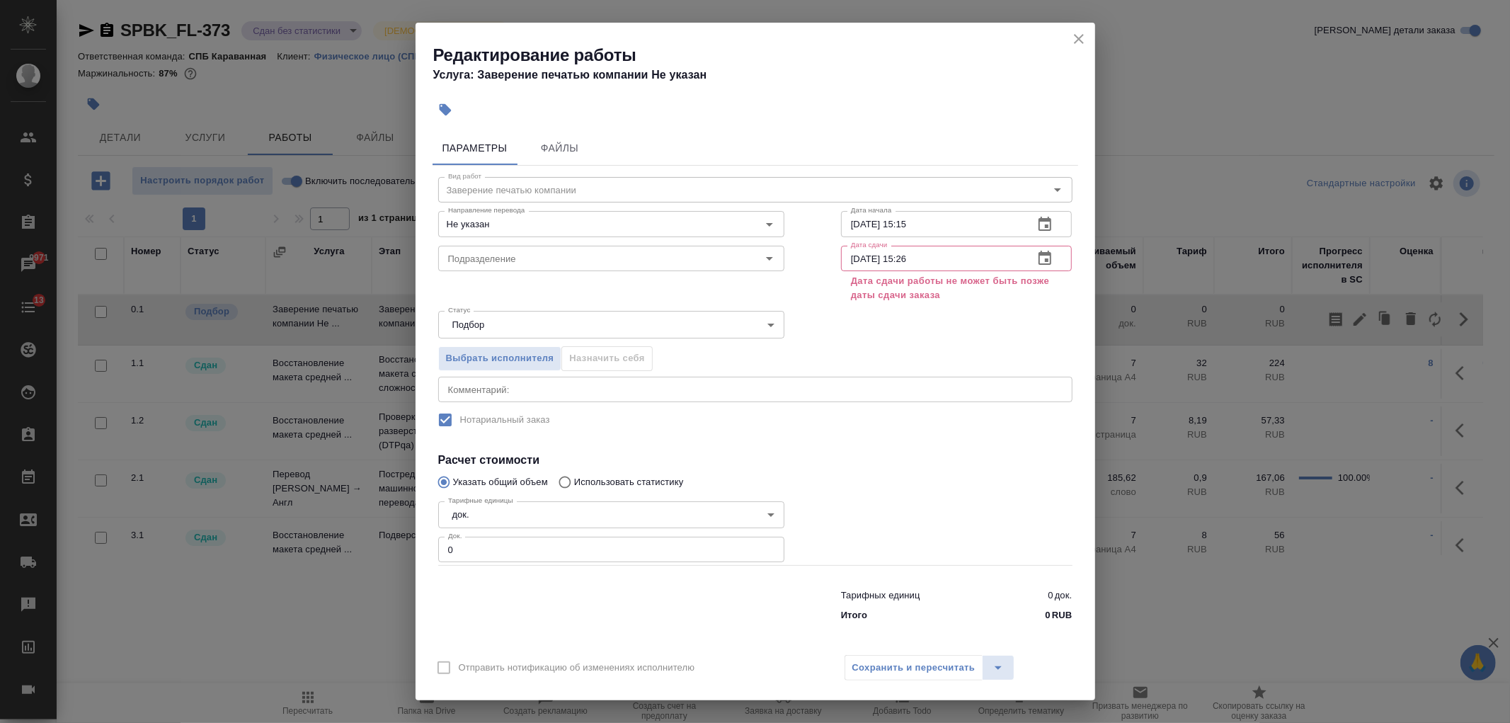
click at [852, 260] on input "26.08.2025 15:26" at bounding box center [932, 258] width 182 height 25
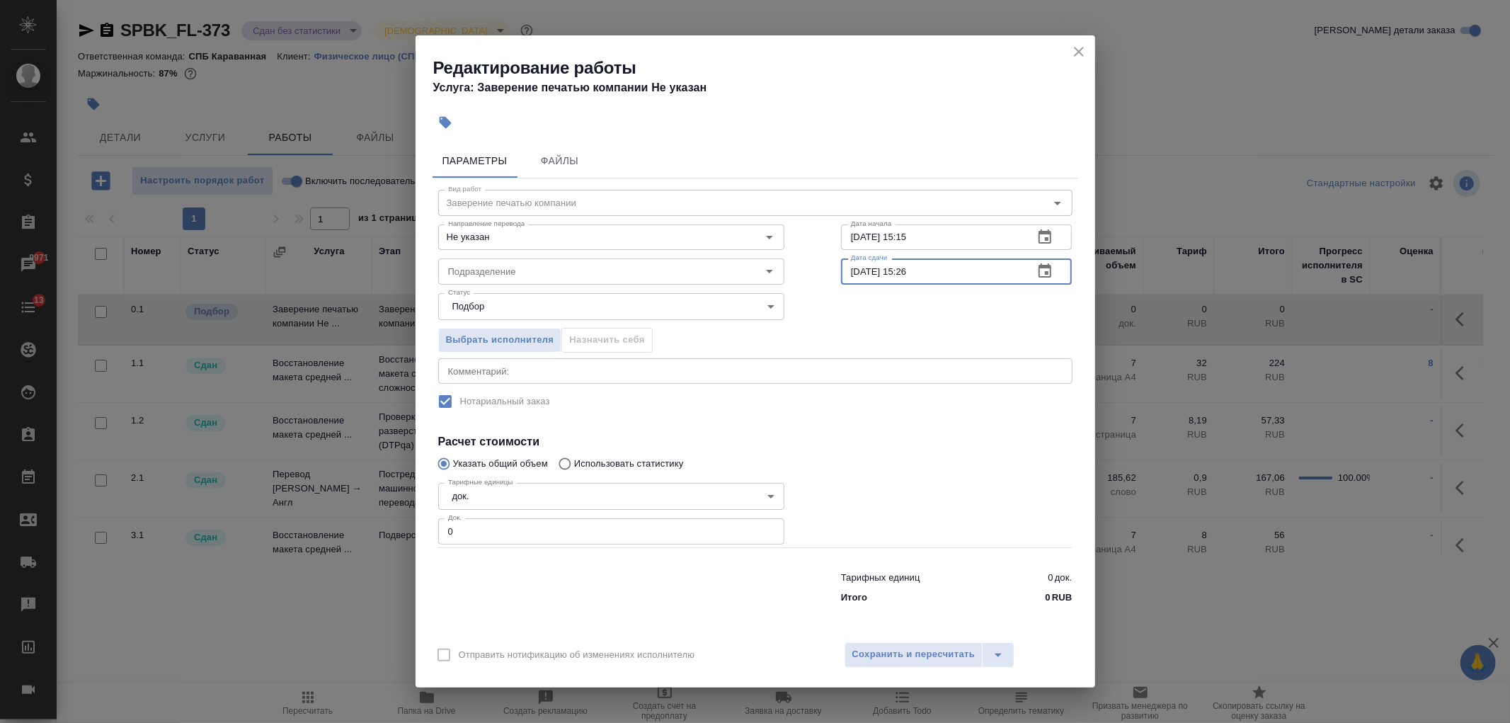
type input "25.08.2025 15:26"
click at [866, 425] on div "Вид работ Заверение печатью компании Вид работ Направление перевода Не указан Н…" at bounding box center [755, 393] width 646 height 431
click at [480, 529] on input "0" at bounding box center [611, 530] width 346 height 25
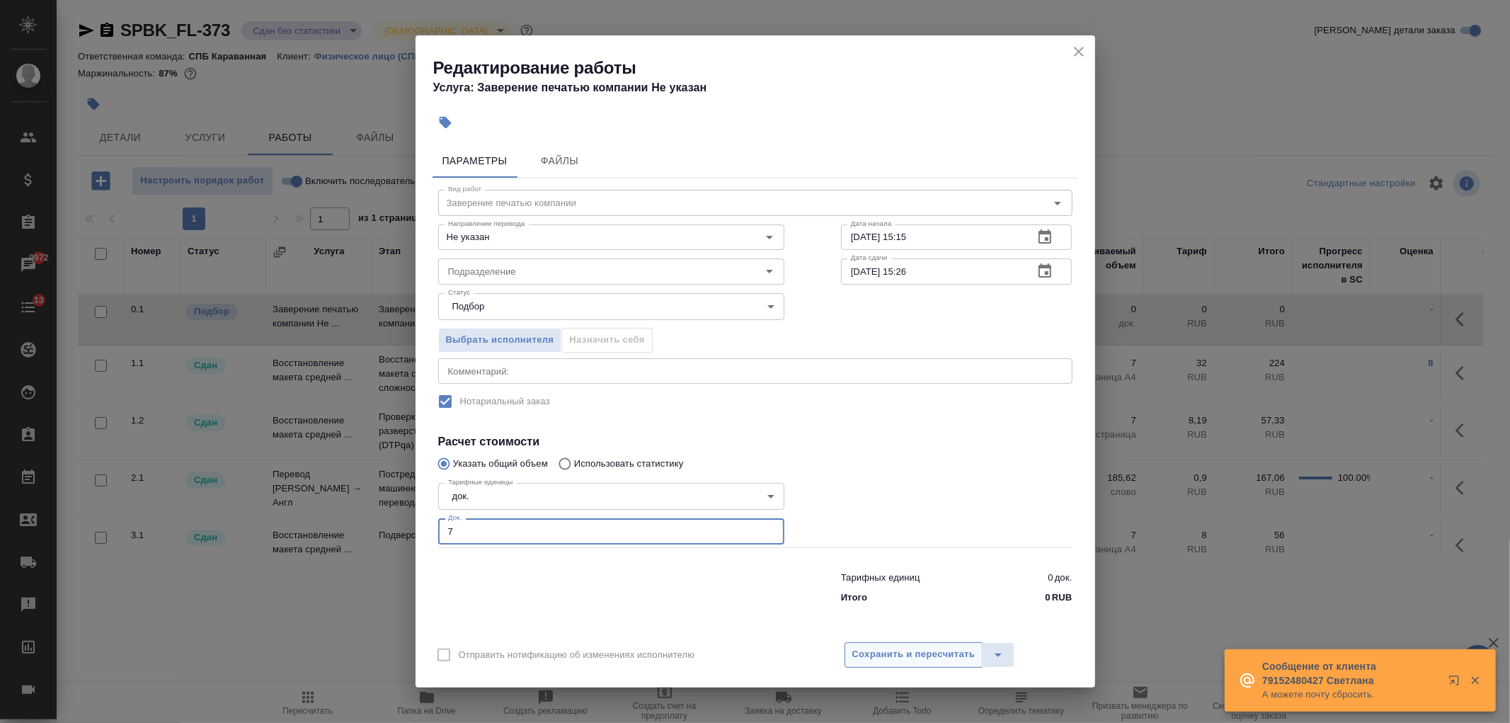
type input "7"
click at [893, 655] on span "Сохранить и пересчитать" at bounding box center [913, 654] width 123 height 16
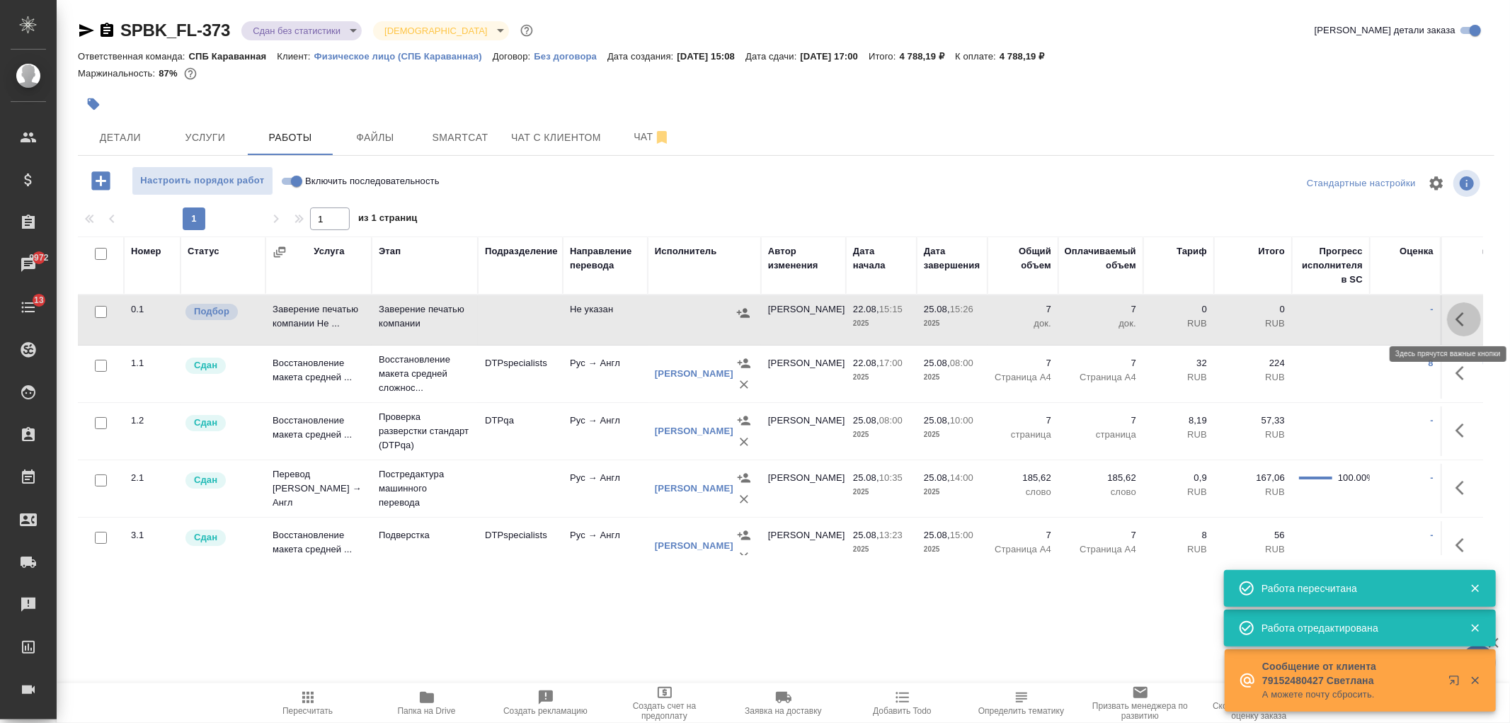
click at [1455, 319] on icon "button" at bounding box center [1463, 319] width 17 height 17
click at [1353, 324] on icon "button" at bounding box center [1359, 319] width 17 height 17
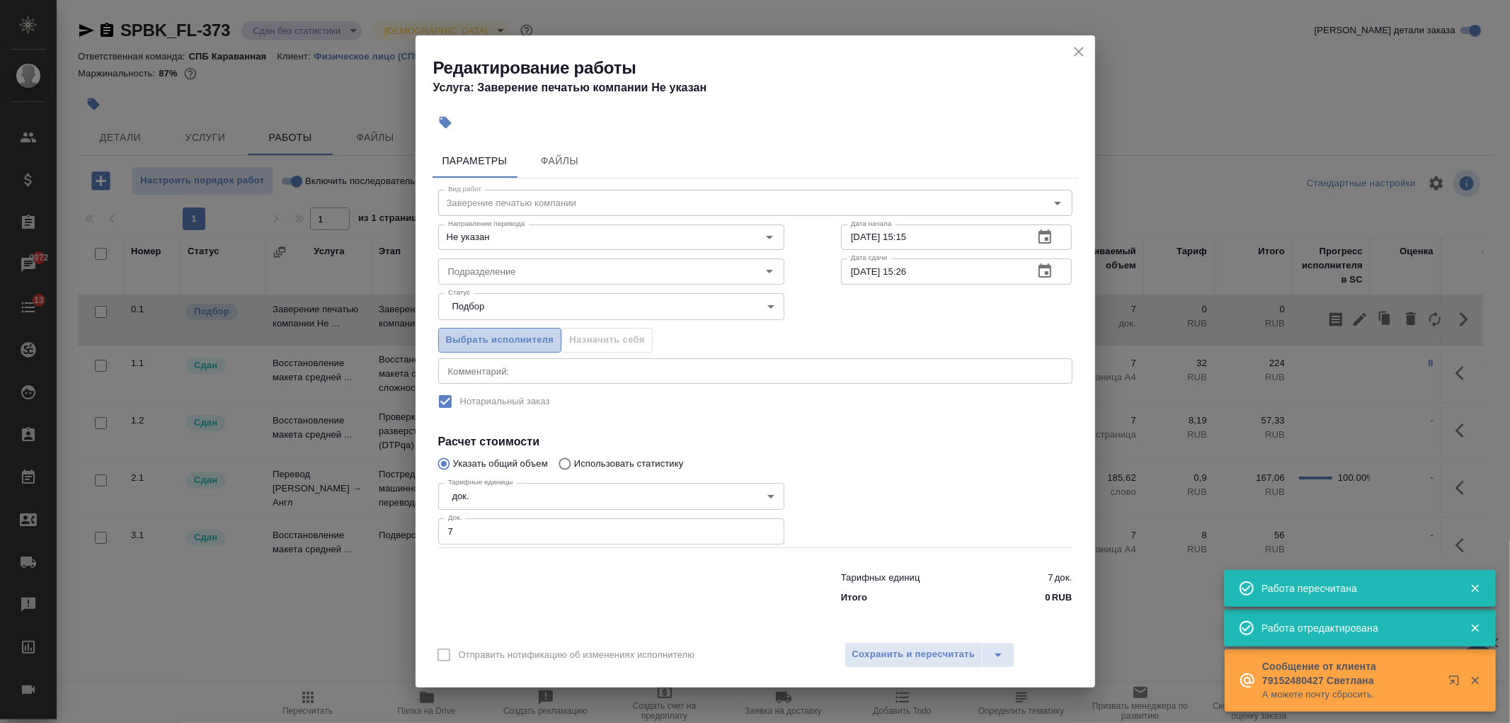
click at [467, 338] on span "Выбрать исполнителя" at bounding box center [500, 340] width 108 height 16
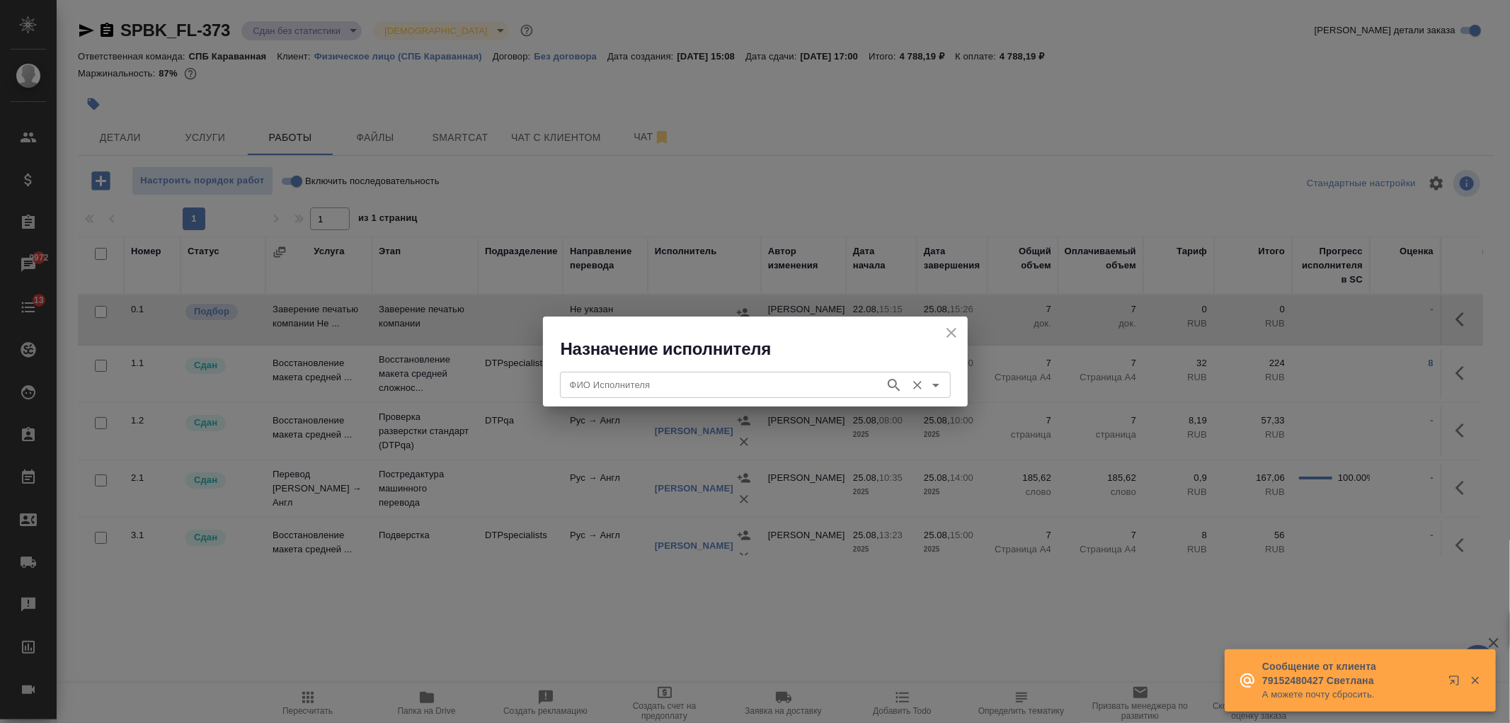
click at [673, 383] on input "ФИО Исполнителя" at bounding box center [721, 384] width 314 height 17
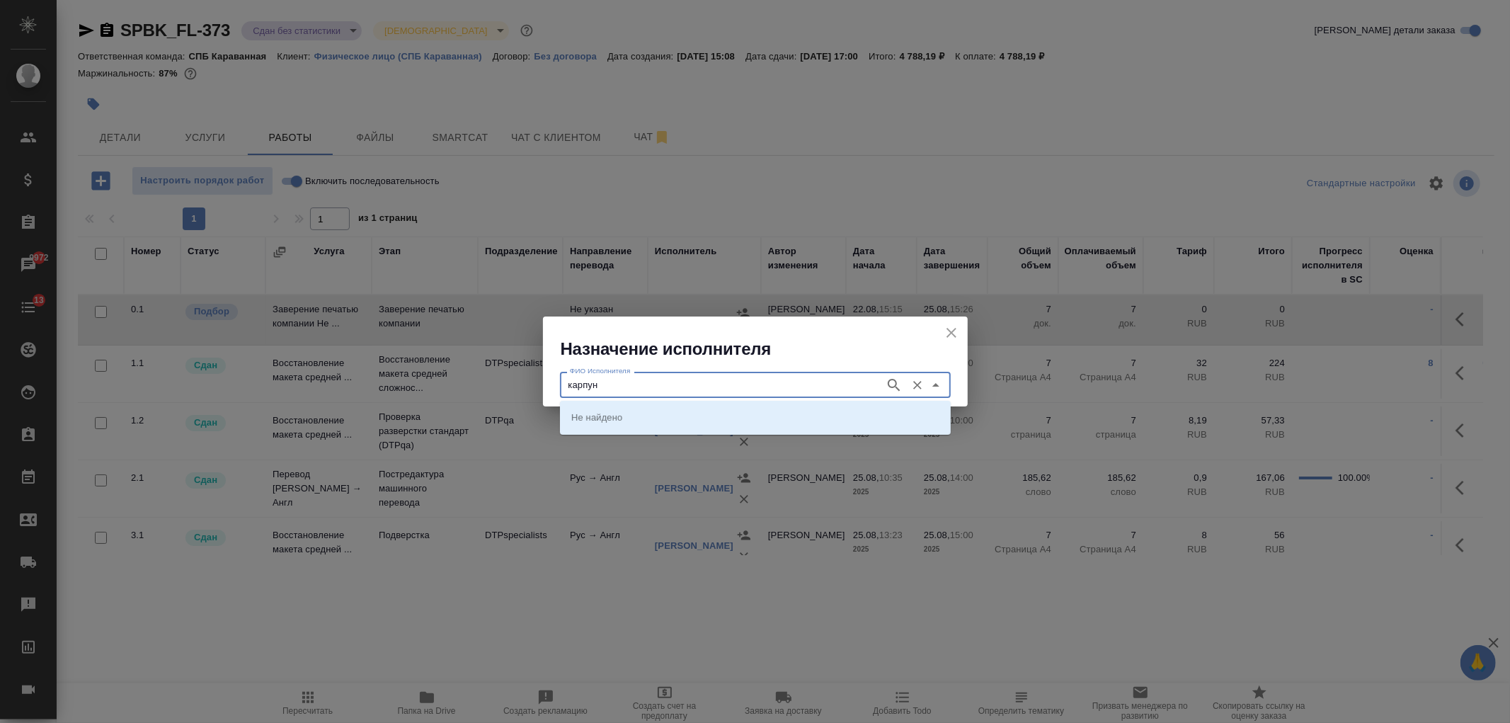
type input "карпун"
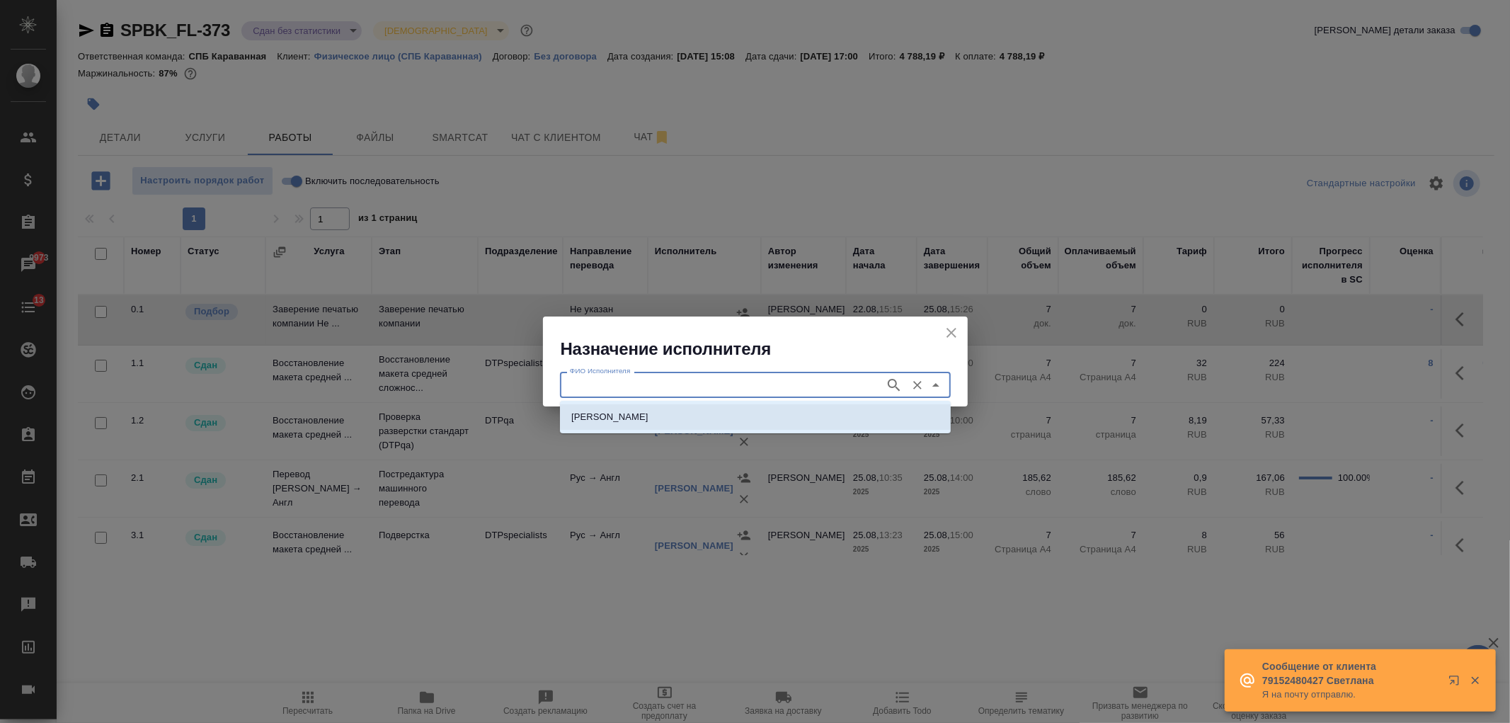
click at [648, 423] on p "НОТАРИУС Карпунина Ольга Васильевна" at bounding box center [609, 417] width 77 height 14
type input "НОТАРИУС Карпунина Ольга Васильевна"
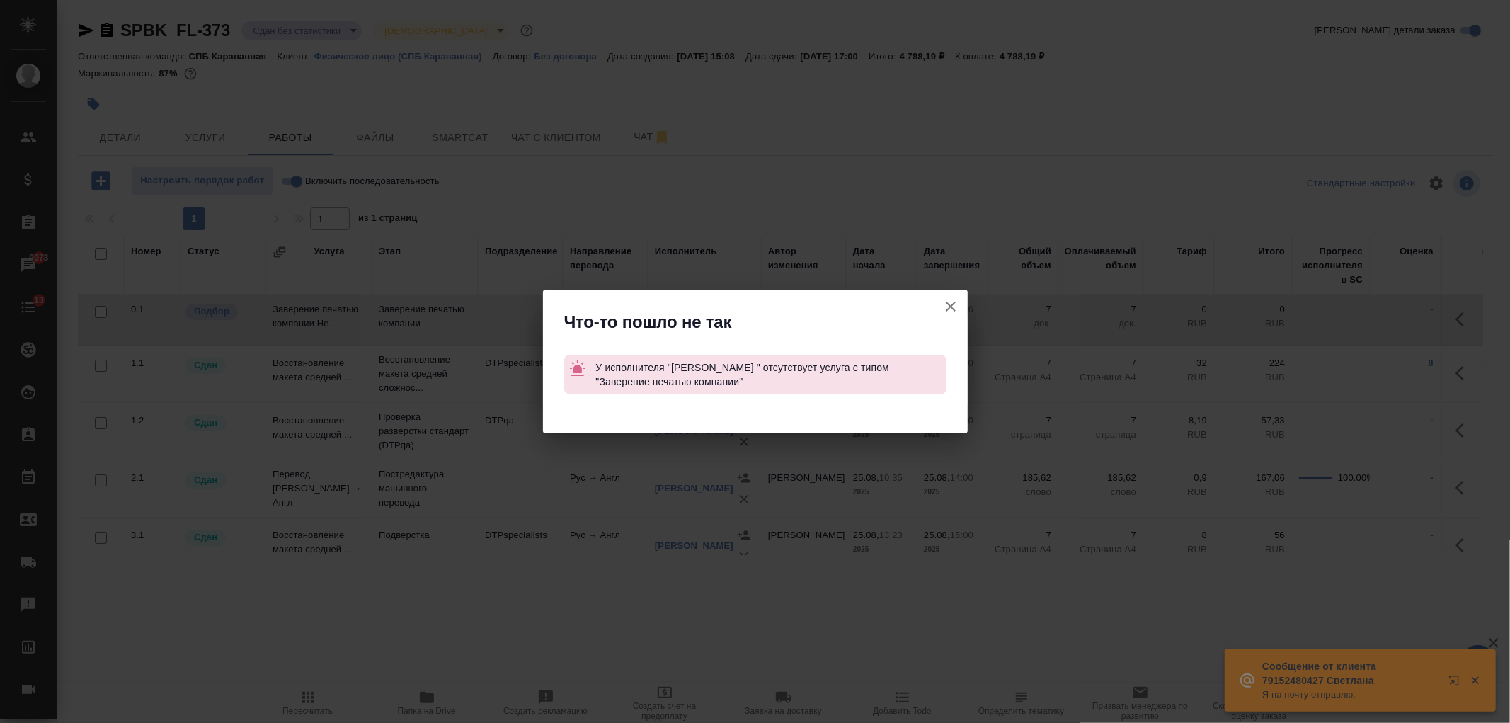
click at [958, 306] on icon "button" at bounding box center [950, 306] width 17 height 17
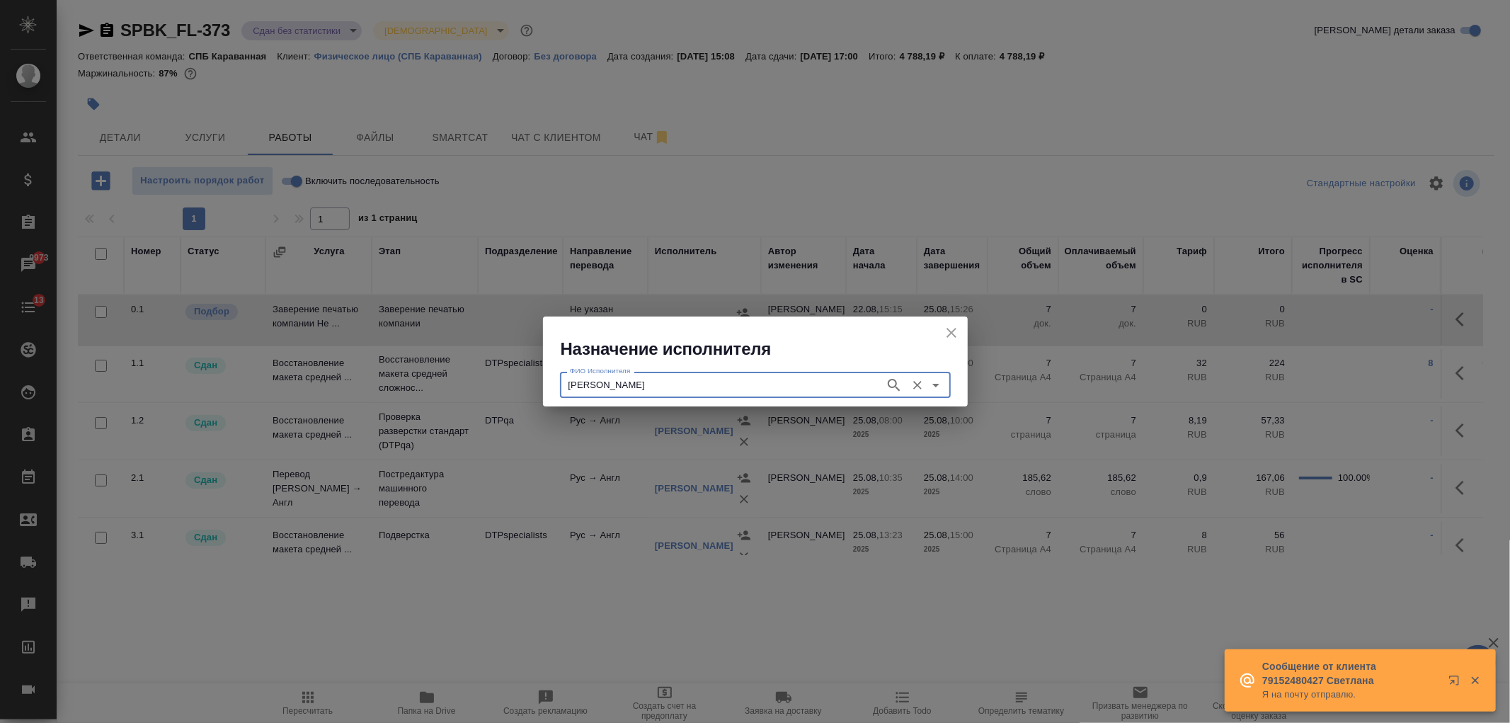
click at [961, 327] on div "Назначение исполнителя" at bounding box center [755, 338] width 425 height 44
click at [959, 331] on icon "close" at bounding box center [951, 332] width 17 height 17
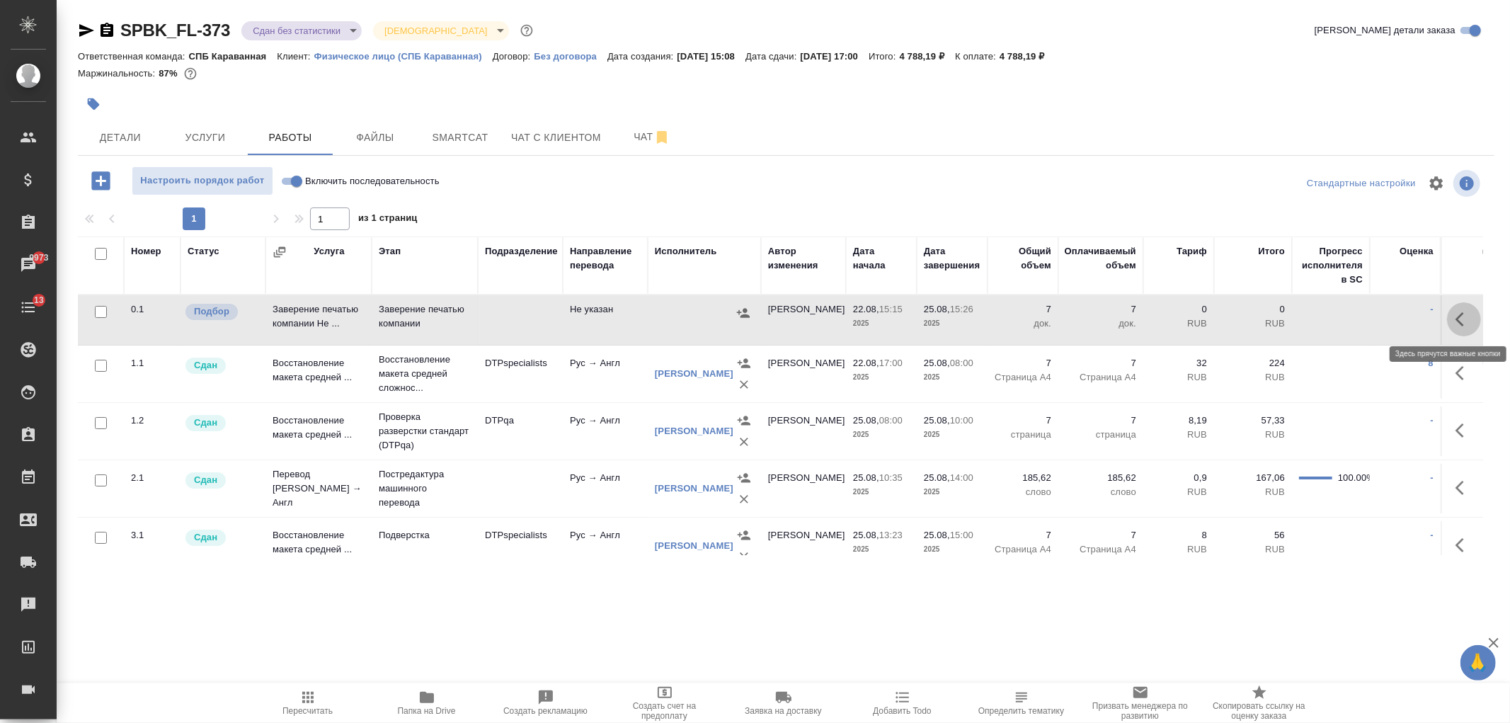
click at [1455, 321] on icon "button" at bounding box center [1459, 319] width 8 height 14
click at [546, 330] on td at bounding box center [520, 320] width 85 height 50
click at [295, 178] on input "Включить последовательность" at bounding box center [296, 181] width 51 height 17
checkbox input "true"
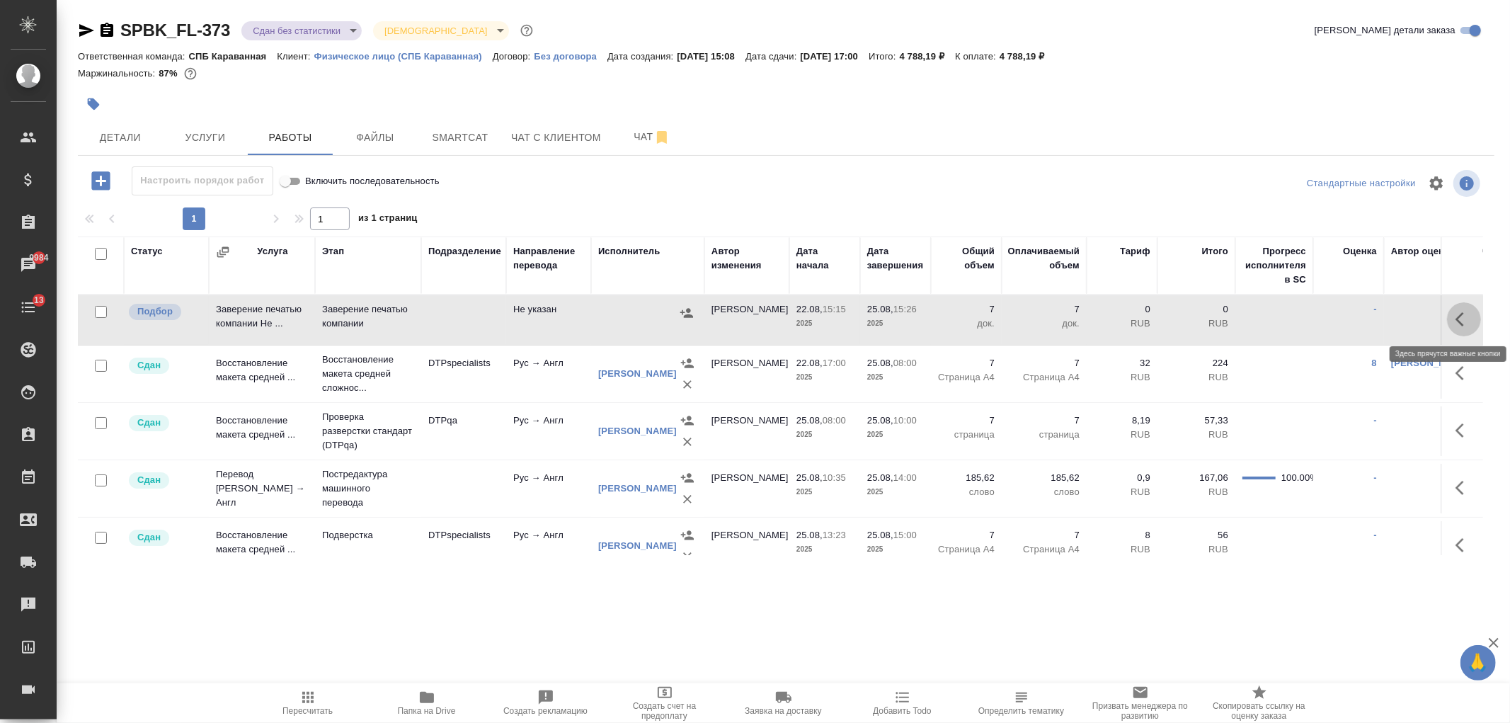
click at [1455, 312] on icon "button" at bounding box center [1463, 319] width 17 height 17
click at [1353, 322] on icon "button" at bounding box center [1359, 319] width 13 height 13
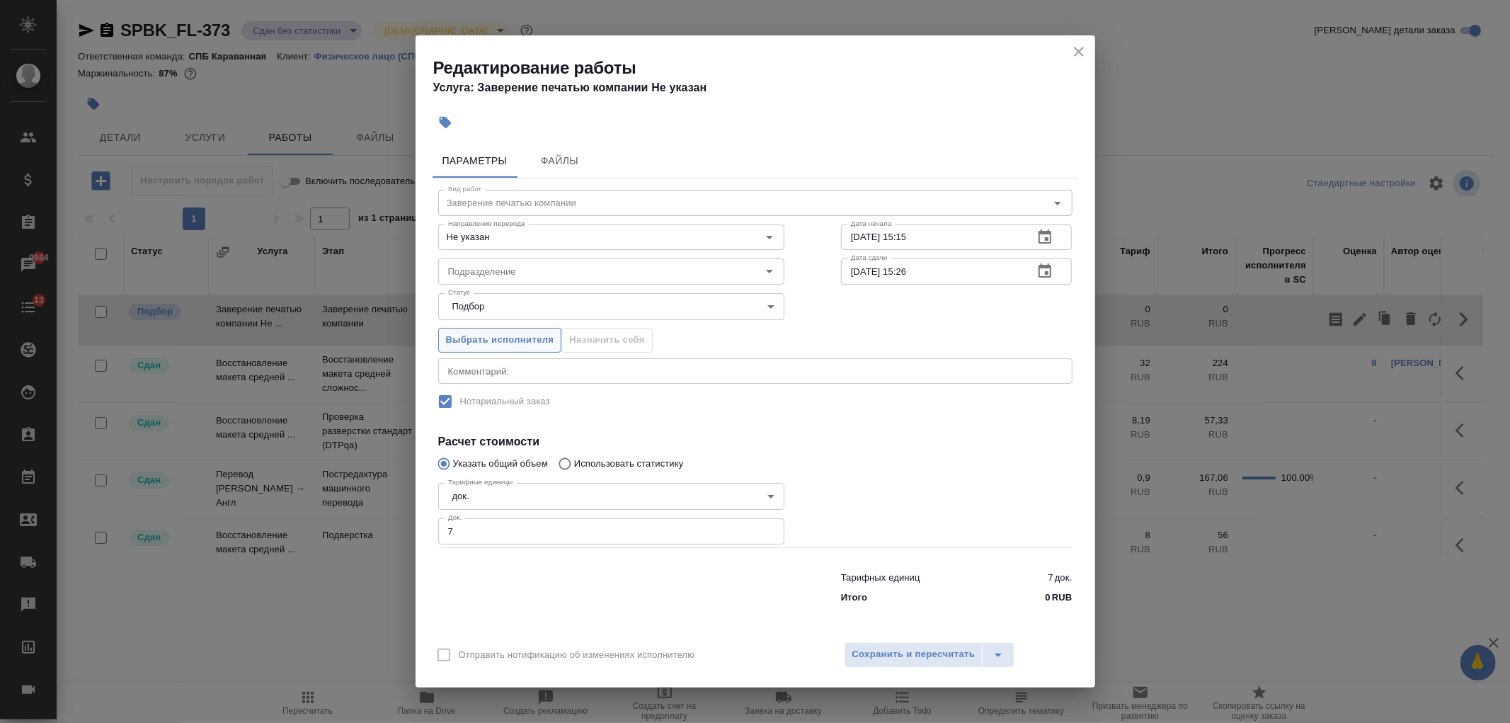
click at [472, 334] on span "Выбрать исполнителя" at bounding box center [500, 340] width 108 height 16
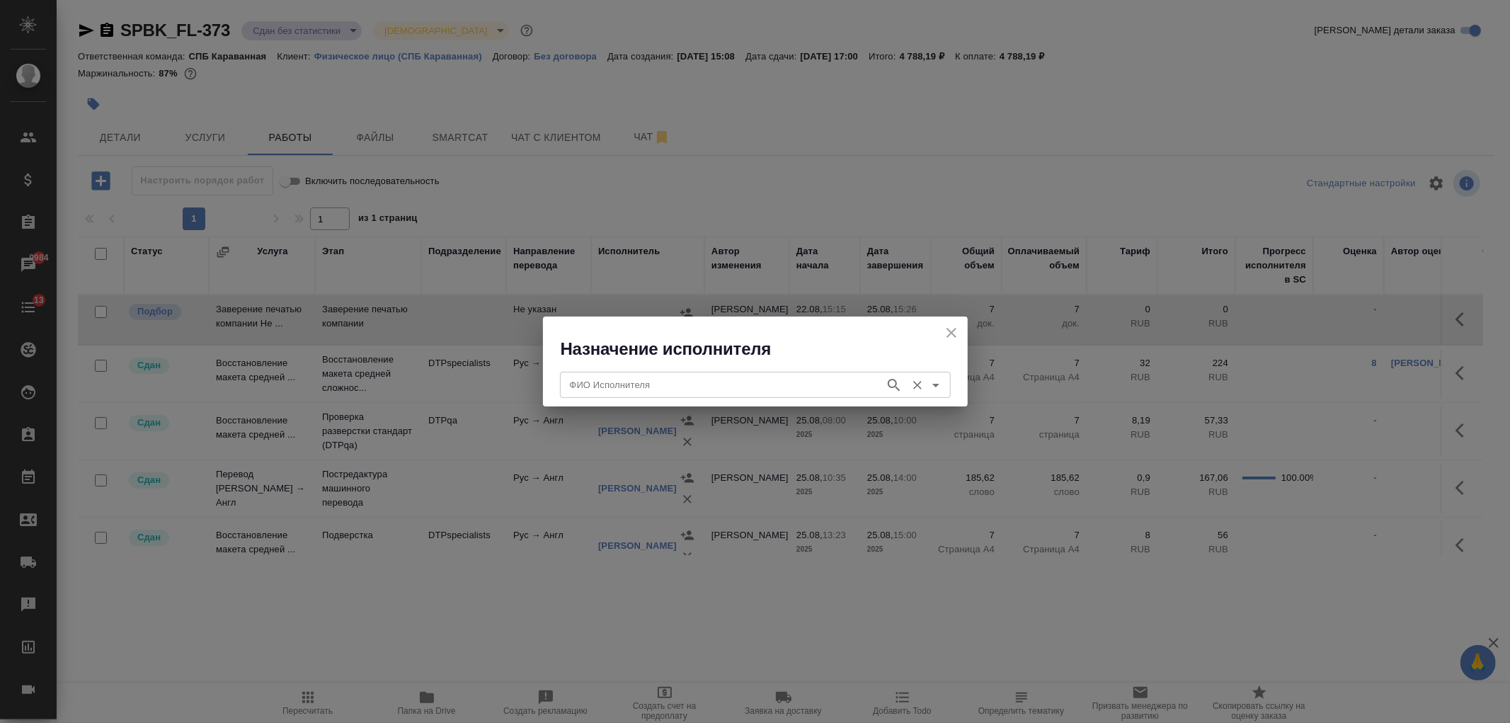
click at [636, 388] on input "ФИО Исполнителя" at bounding box center [721, 384] width 314 height 17
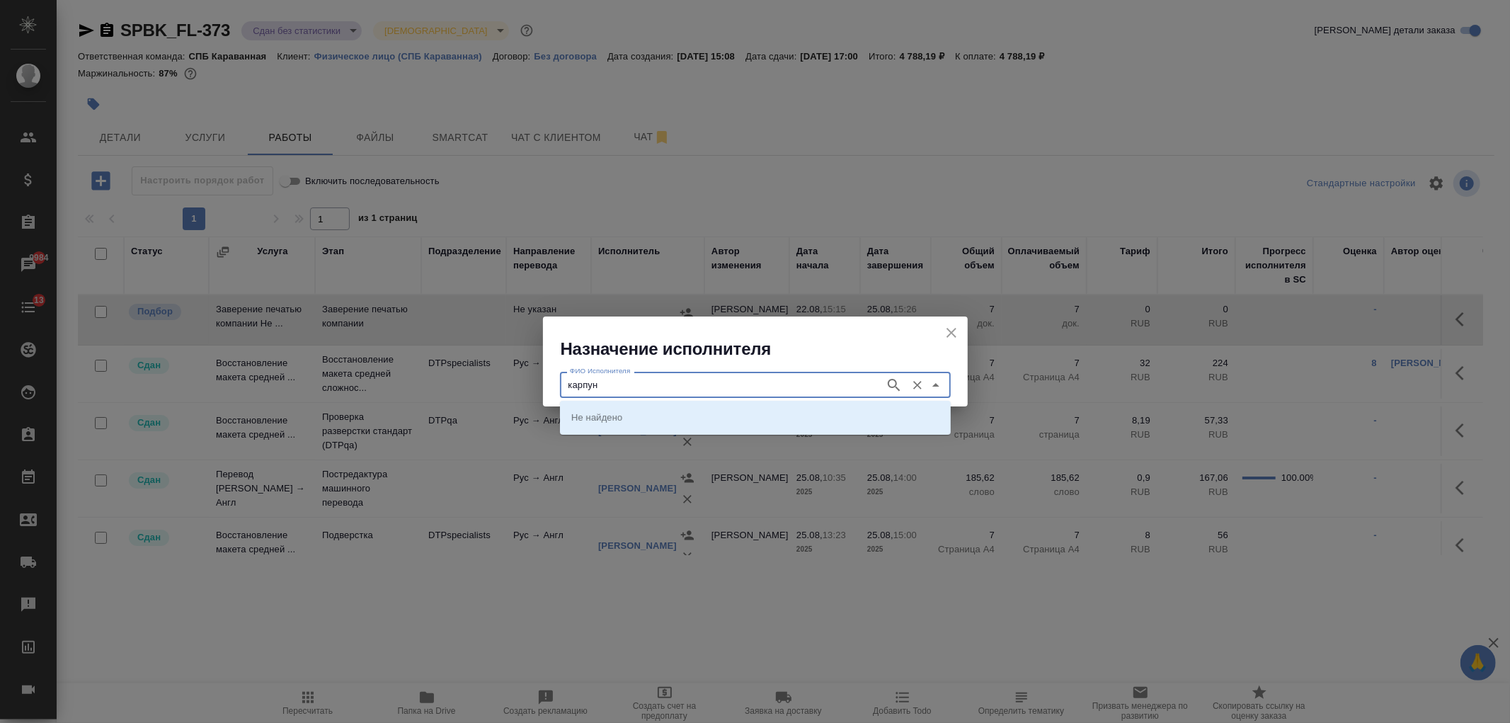
type input "карпун"
click at [648, 412] on p "НОТАРИУС Карпунина Ольга Васильевна" at bounding box center [609, 417] width 77 height 14
type input "НОТАРИУС Карпунина Ольга Васильевна"
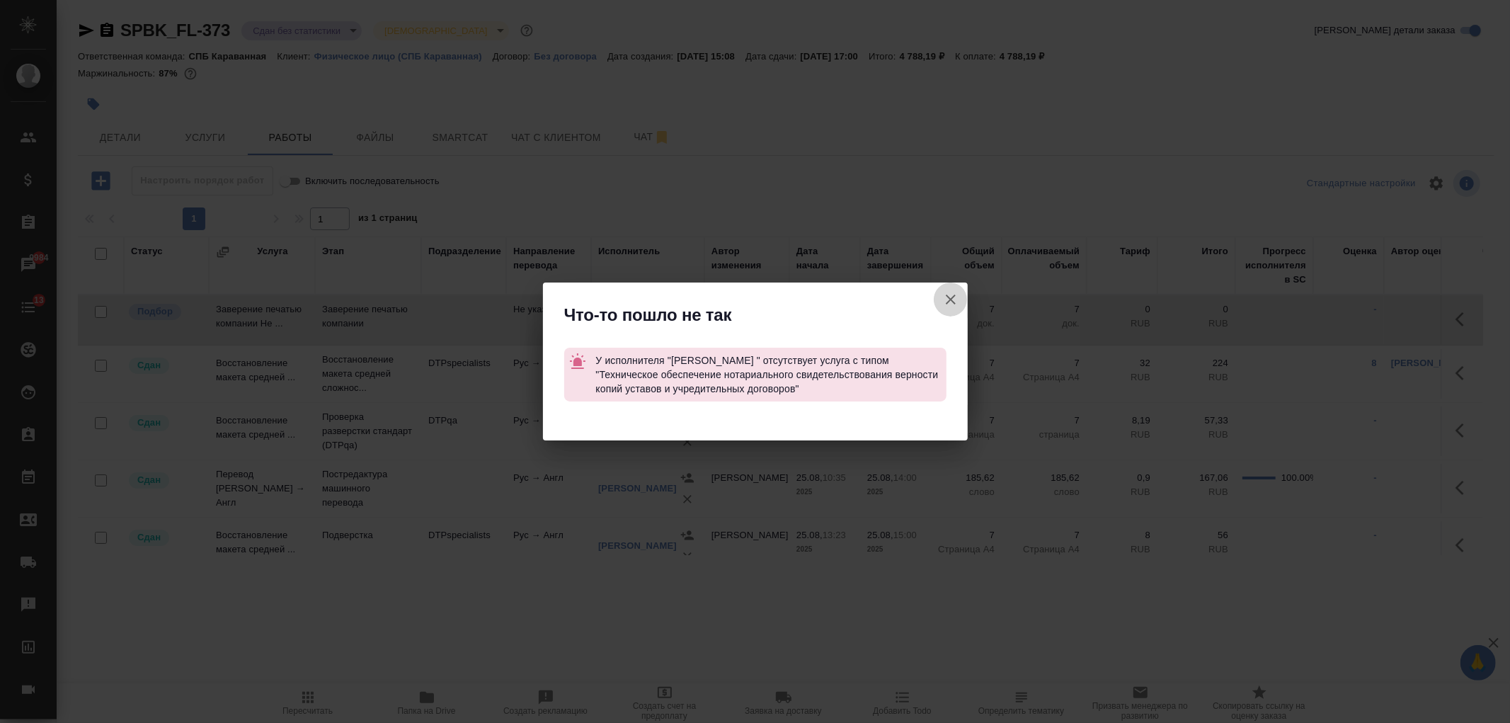
click at [951, 289] on button "Группировать работы по услугам" at bounding box center [951, 299] width 34 height 34
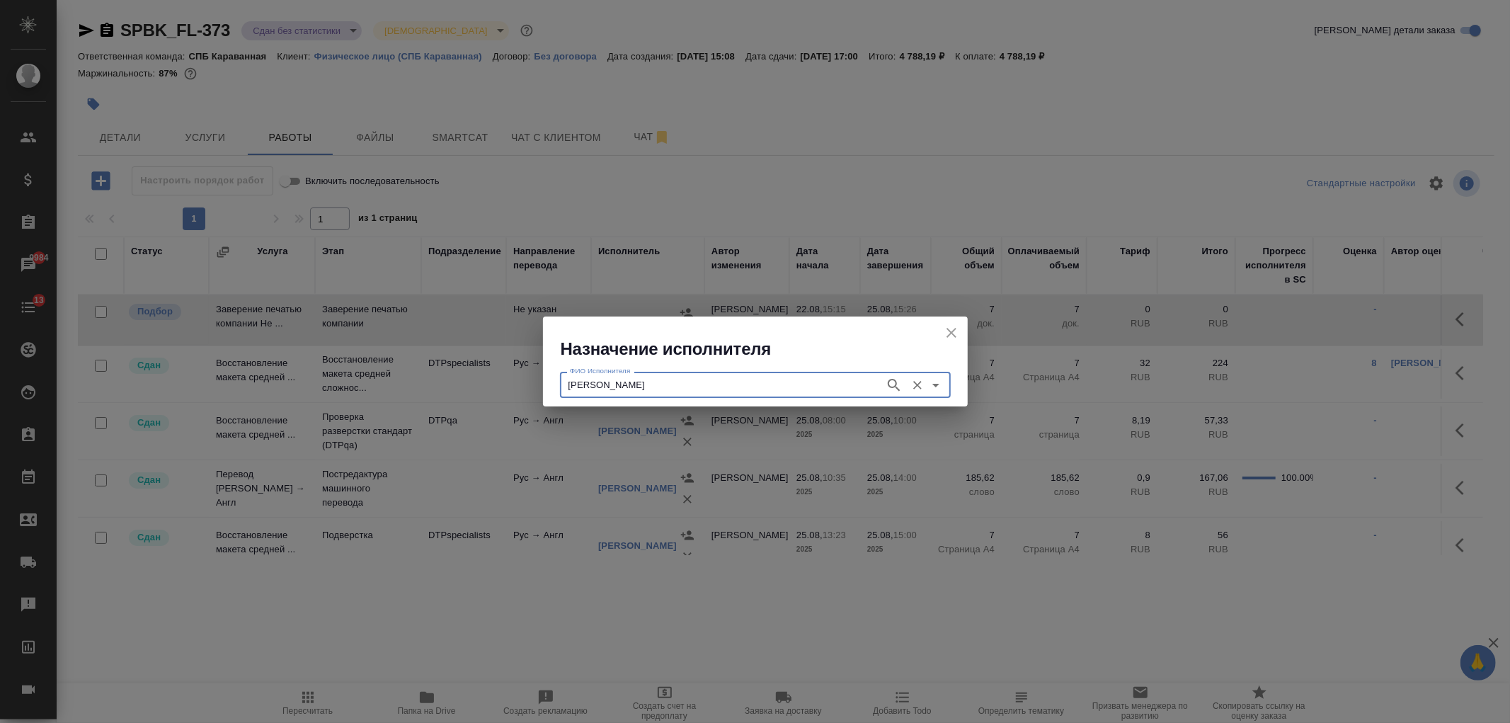
click at [944, 328] on icon "close" at bounding box center [951, 332] width 17 height 17
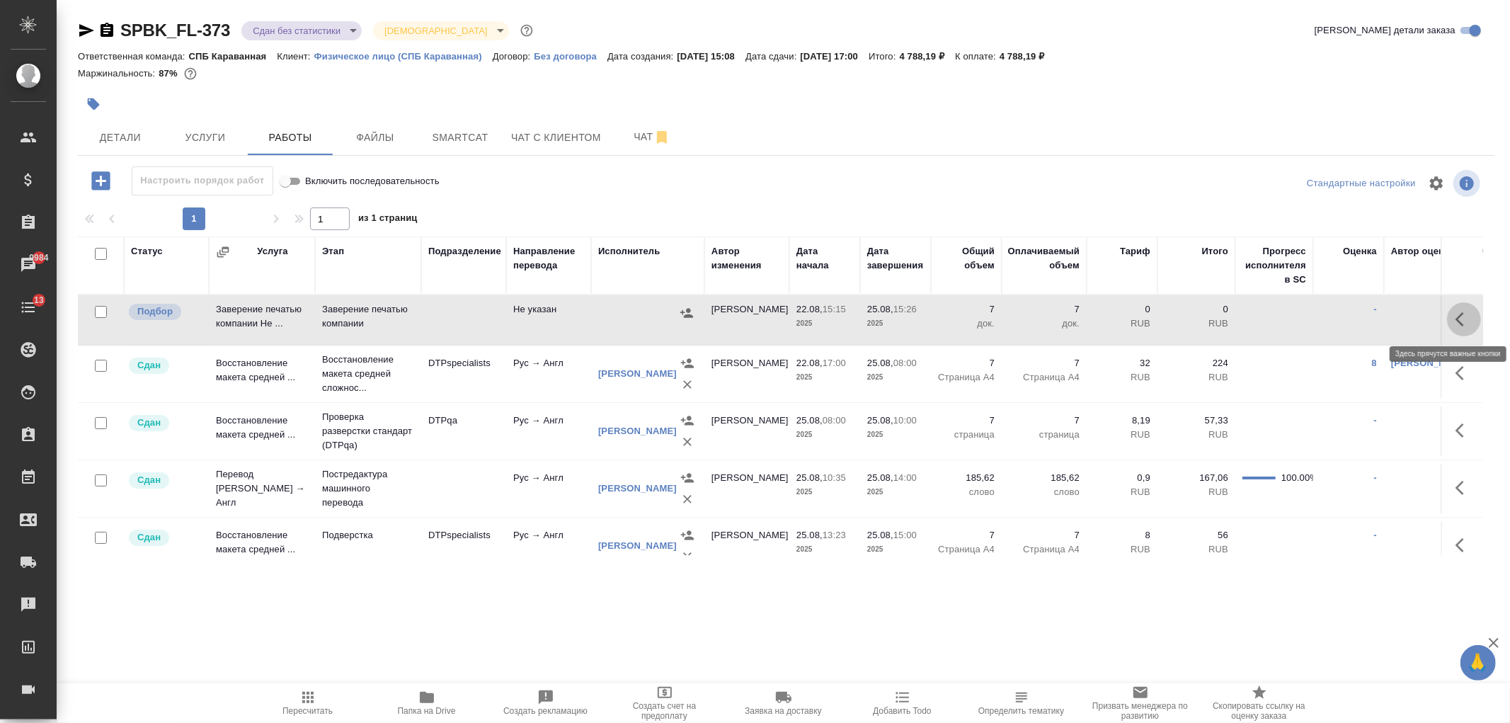
click at [1455, 323] on icon "button" at bounding box center [1463, 319] width 17 height 17
click at [798, 326] on p "2025" at bounding box center [824, 323] width 57 height 14
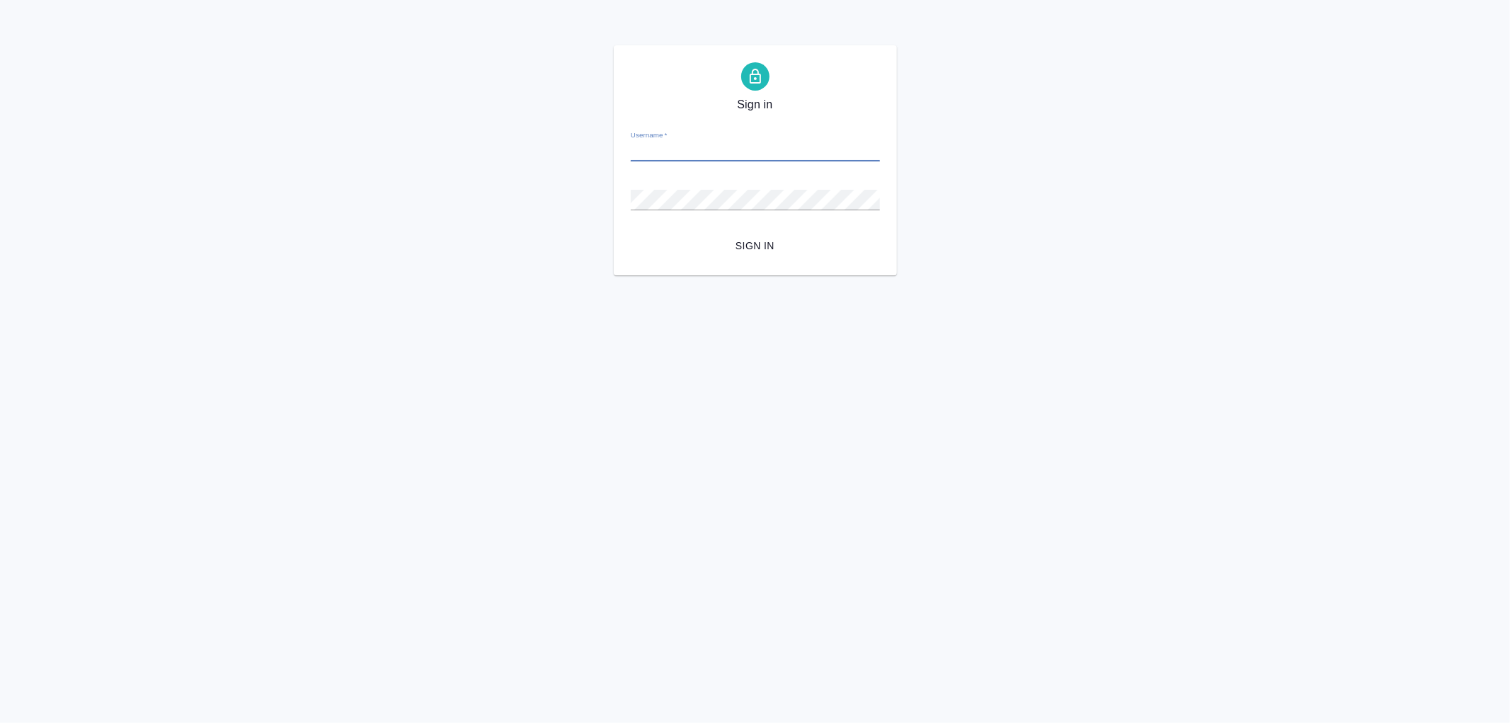
click at [694, 151] on input "Username   *" at bounding box center [755, 152] width 249 height 20
type input "[EMAIL_ADDRESS][DOMAIN_NAME]"
click at [631, 233] on button "Sign in" at bounding box center [755, 246] width 249 height 26
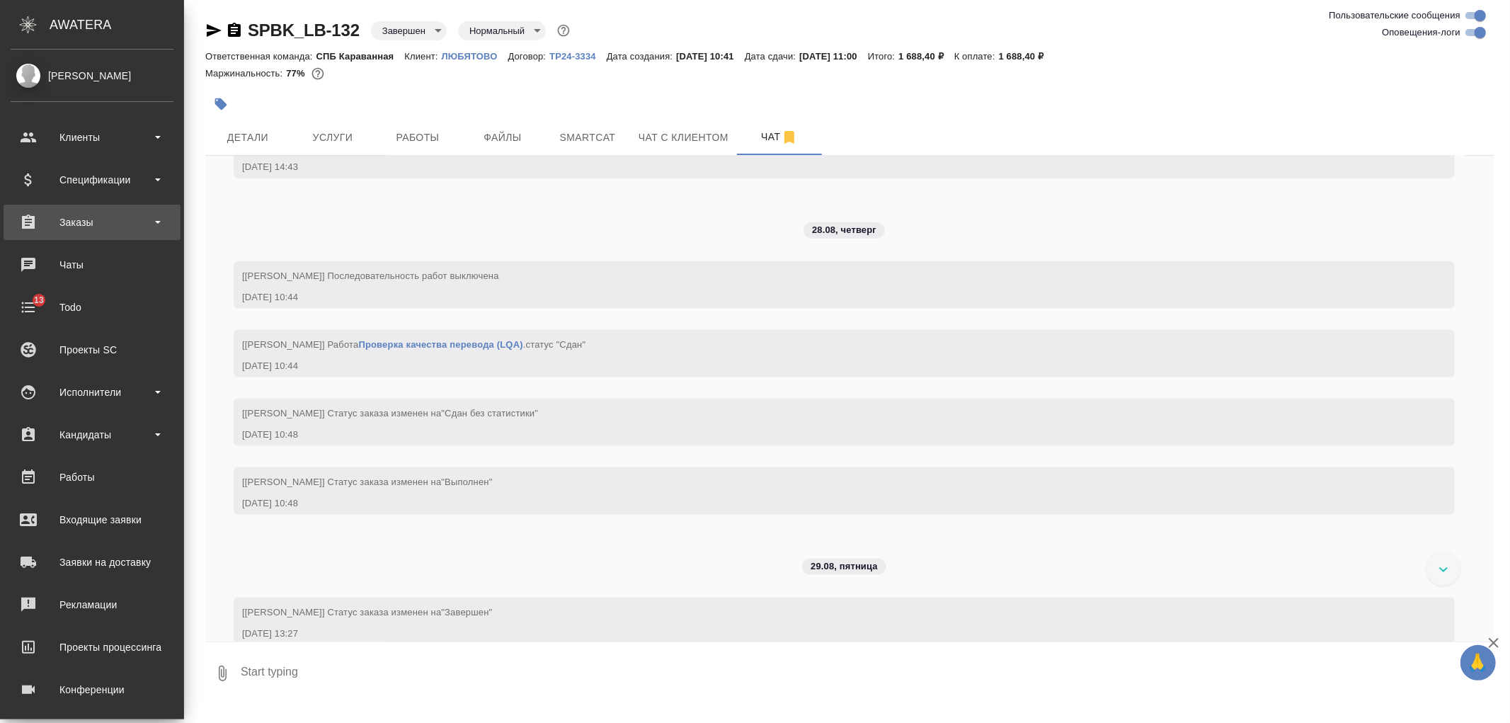
scroll to position [1685, 0]
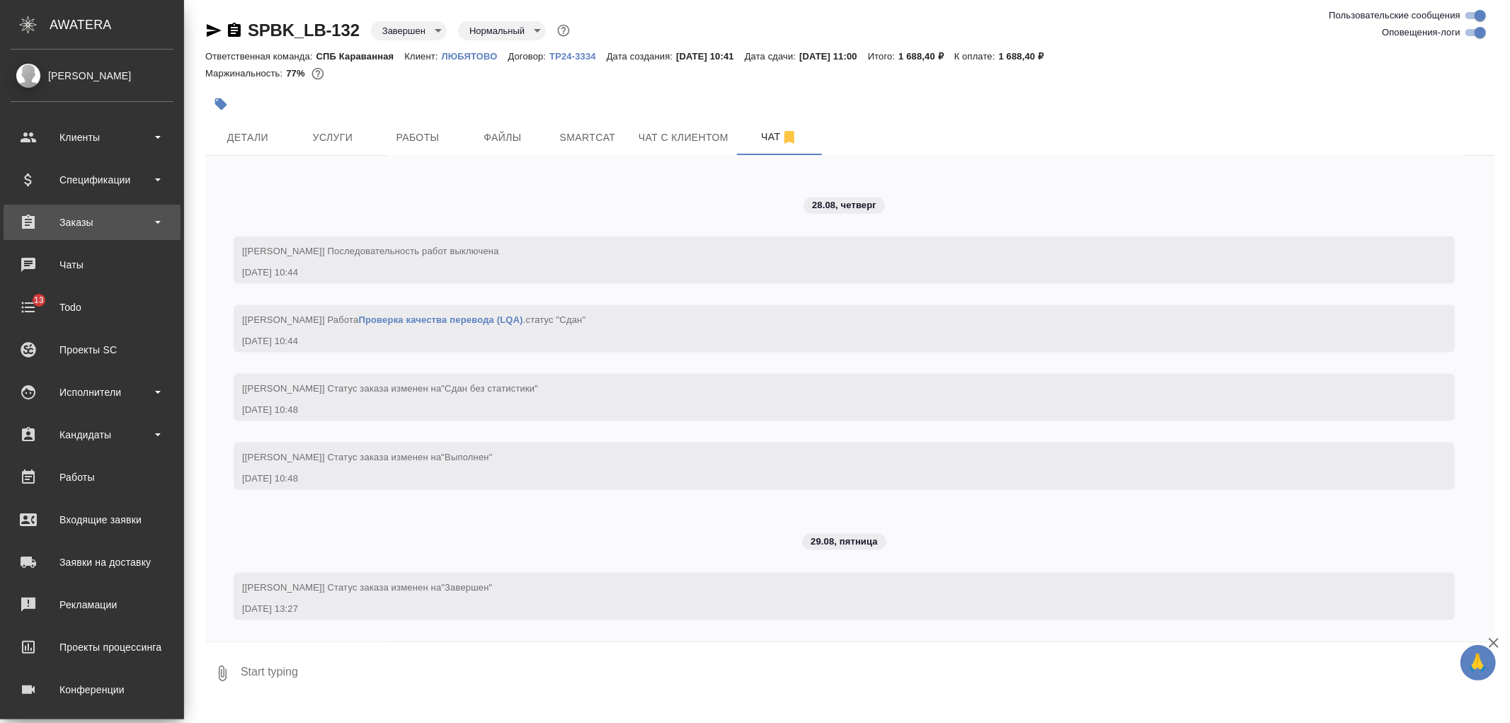
click at [106, 209] on div "Заказы" at bounding box center [92, 222] width 177 height 35
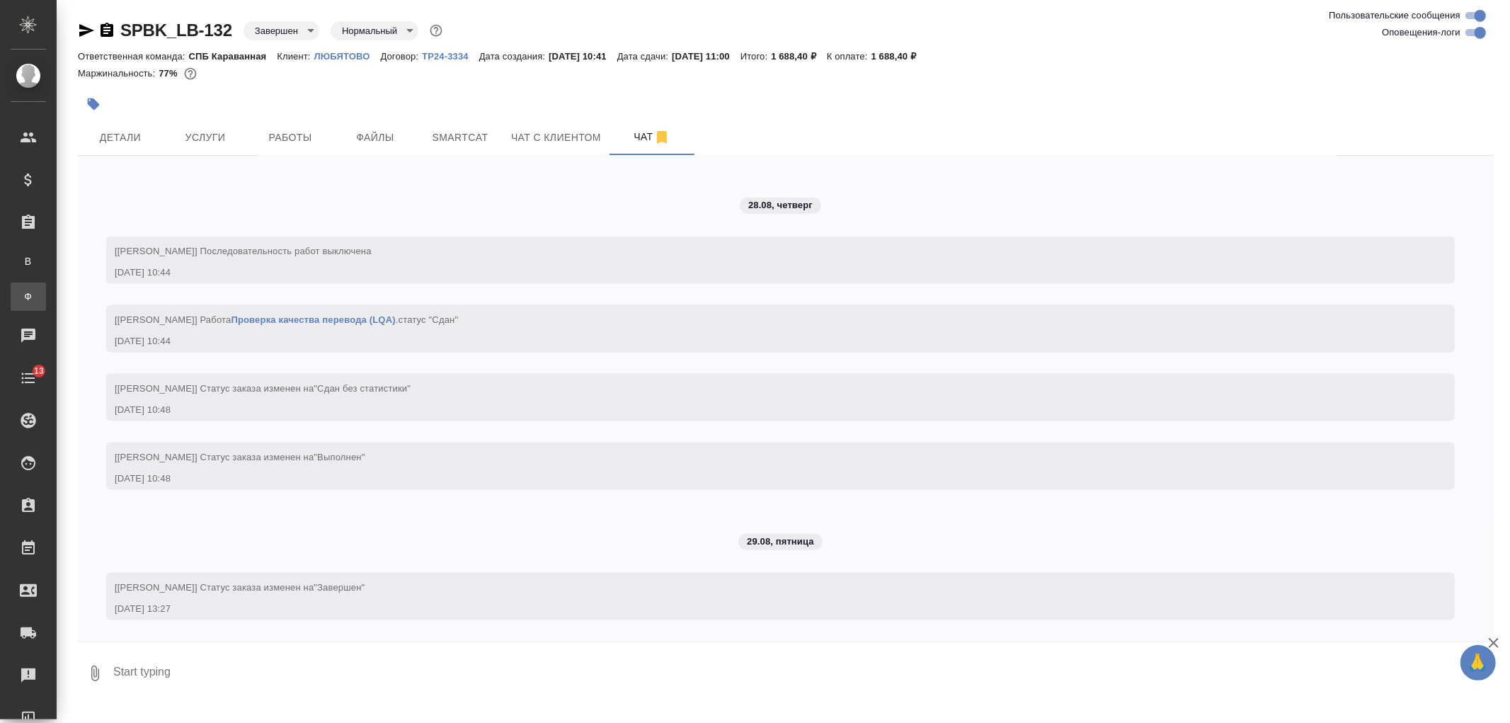
click at [46, 288] on link "Ф Заказы физ. лиц" at bounding box center [28, 296] width 35 height 28
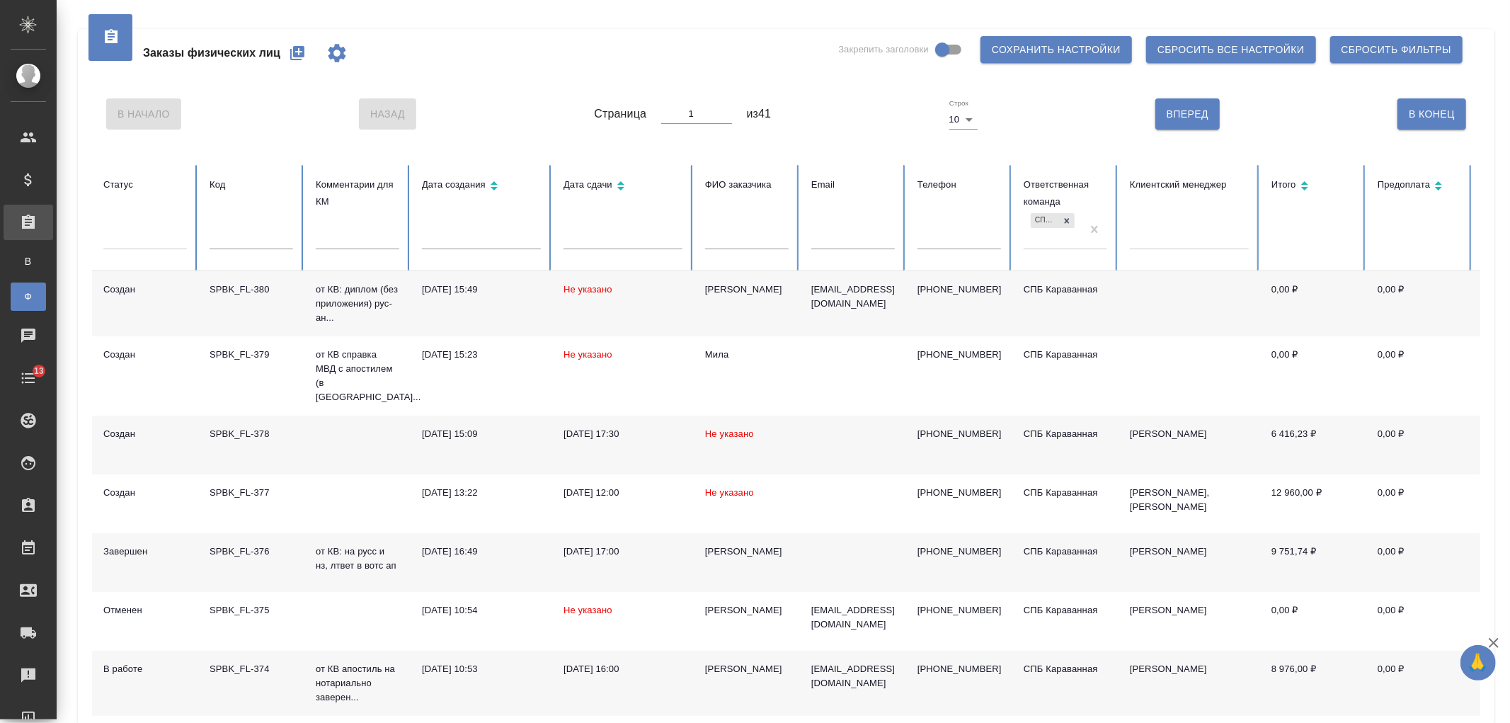
click at [648, 312] on td "Не указано" at bounding box center [623, 303] width 142 height 65
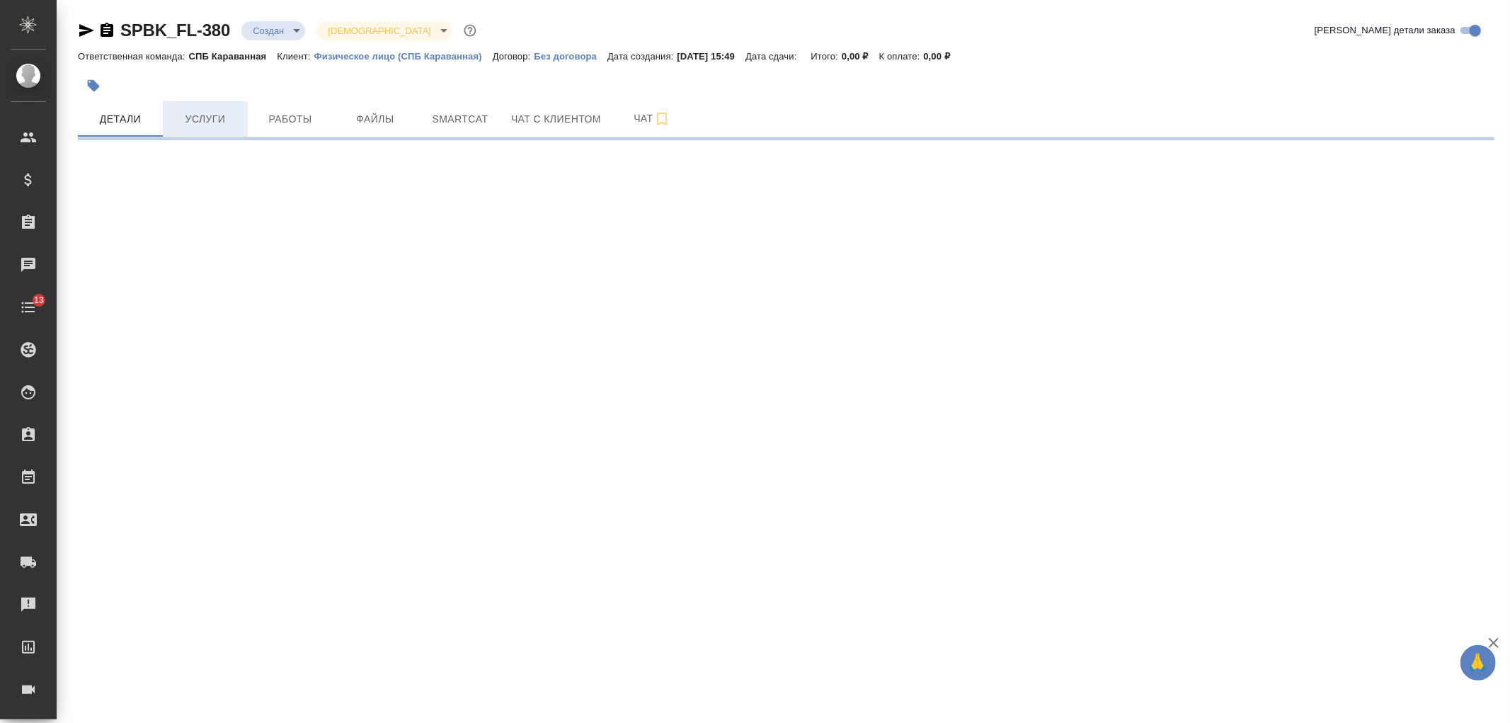
select select "RU"
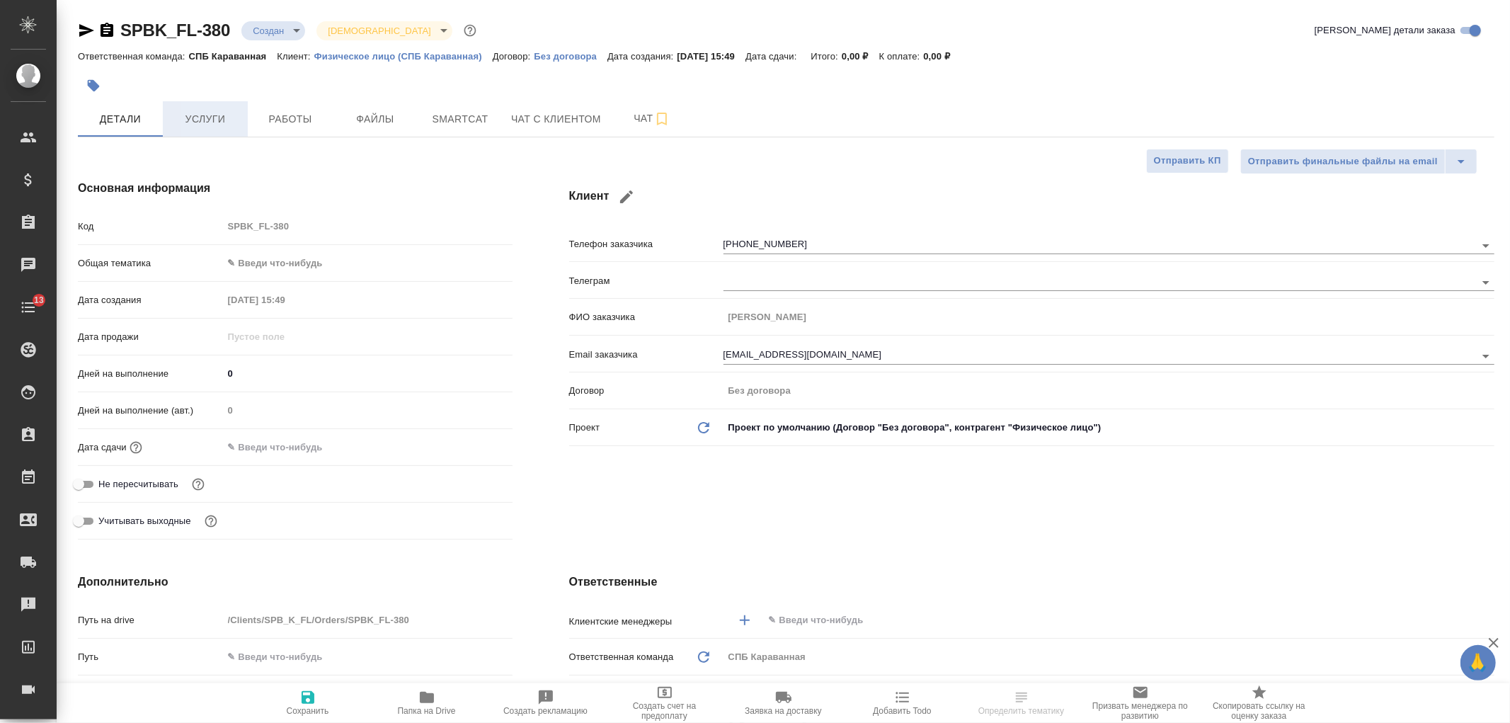
type textarea "x"
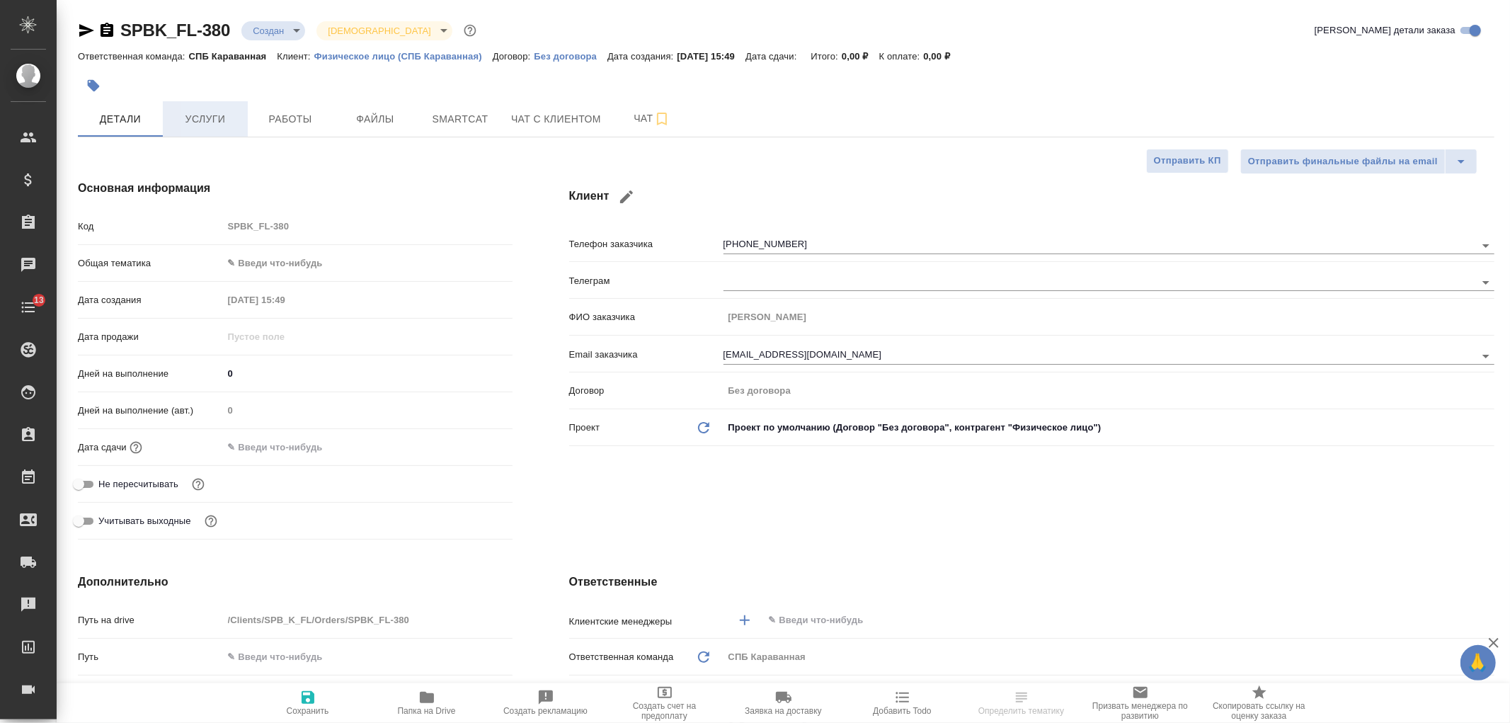
type textarea "x"
click at [210, 122] on span "Услуги" at bounding box center [205, 119] width 68 height 18
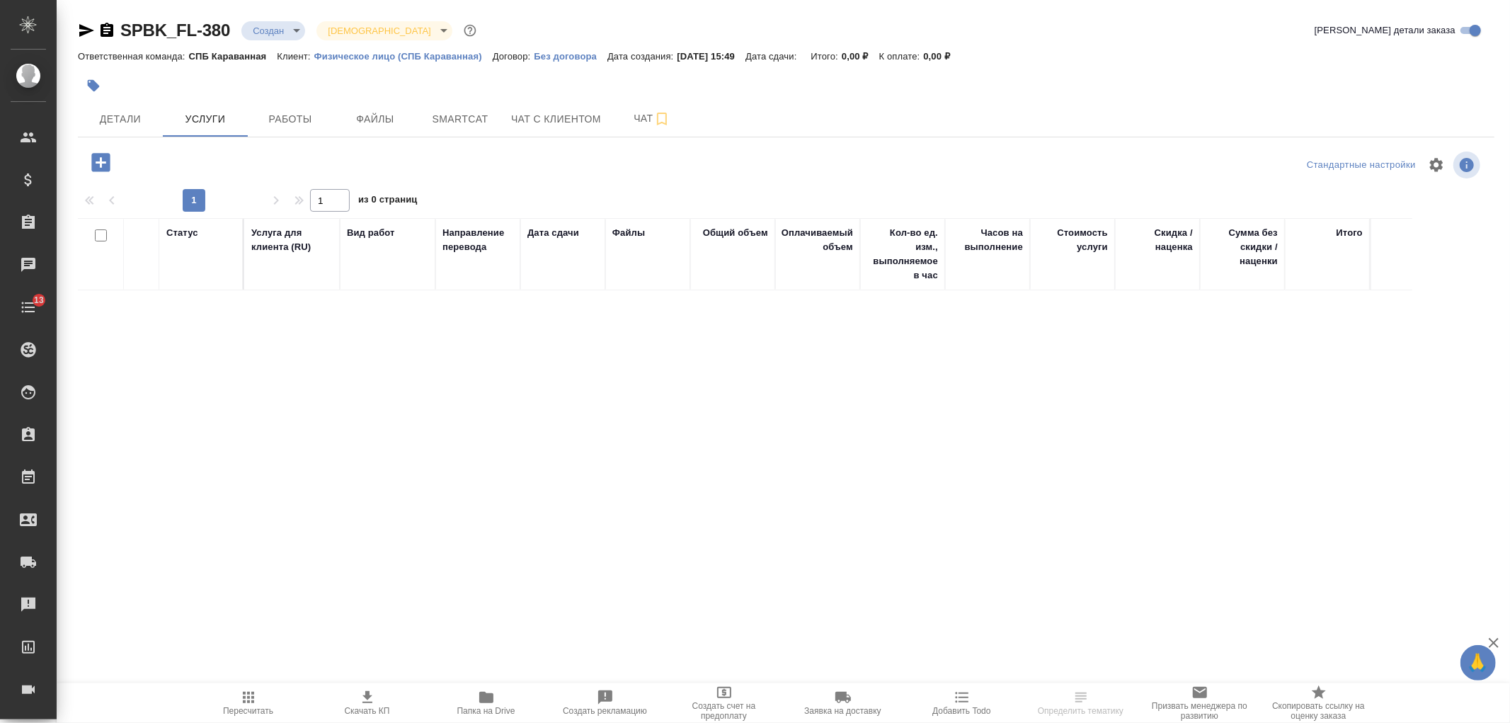
click at [103, 167] on icon "button" at bounding box center [100, 162] width 18 height 18
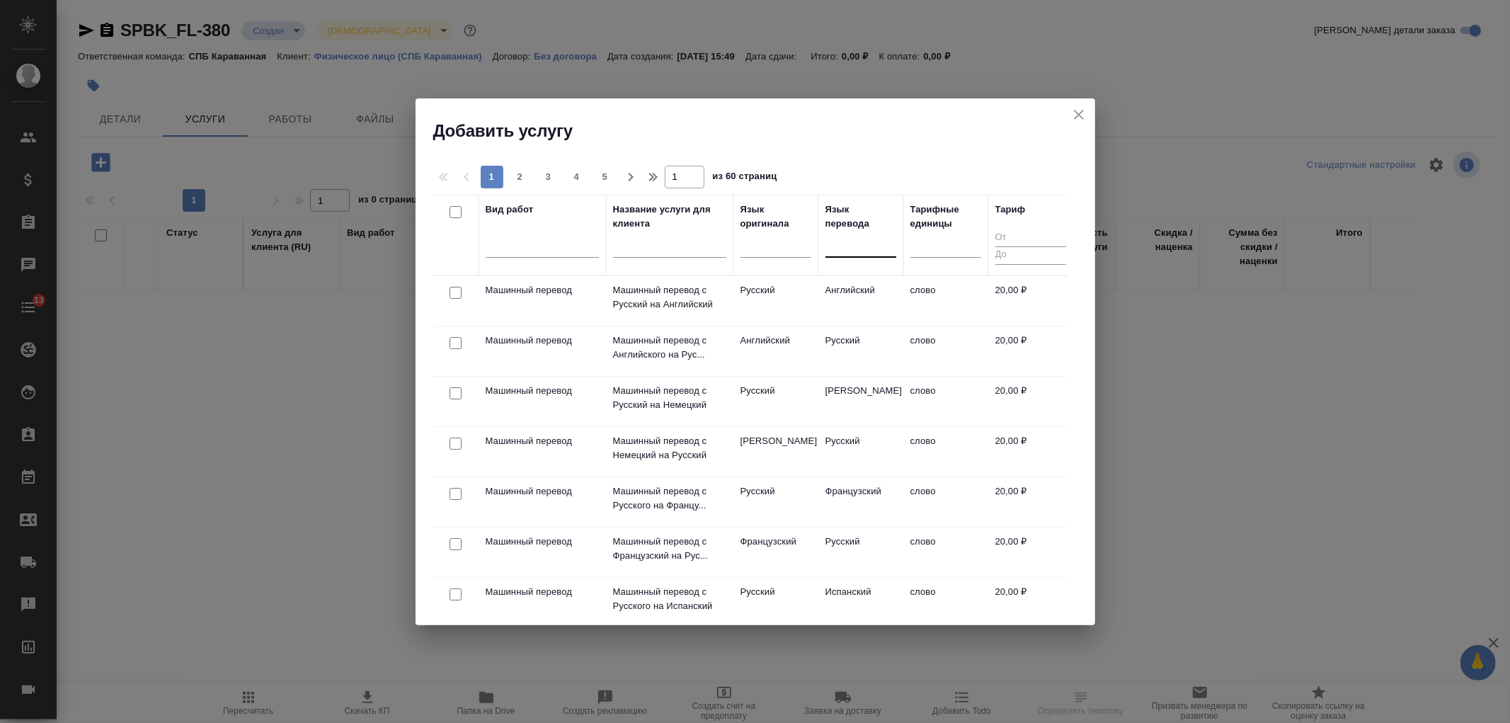
click at [851, 249] on div at bounding box center [860, 243] width 71 height 21
type input "f"
type input "англ"
click at [837, 284] on div "Английский" at bounding box center [931, 288] width 212 height 25
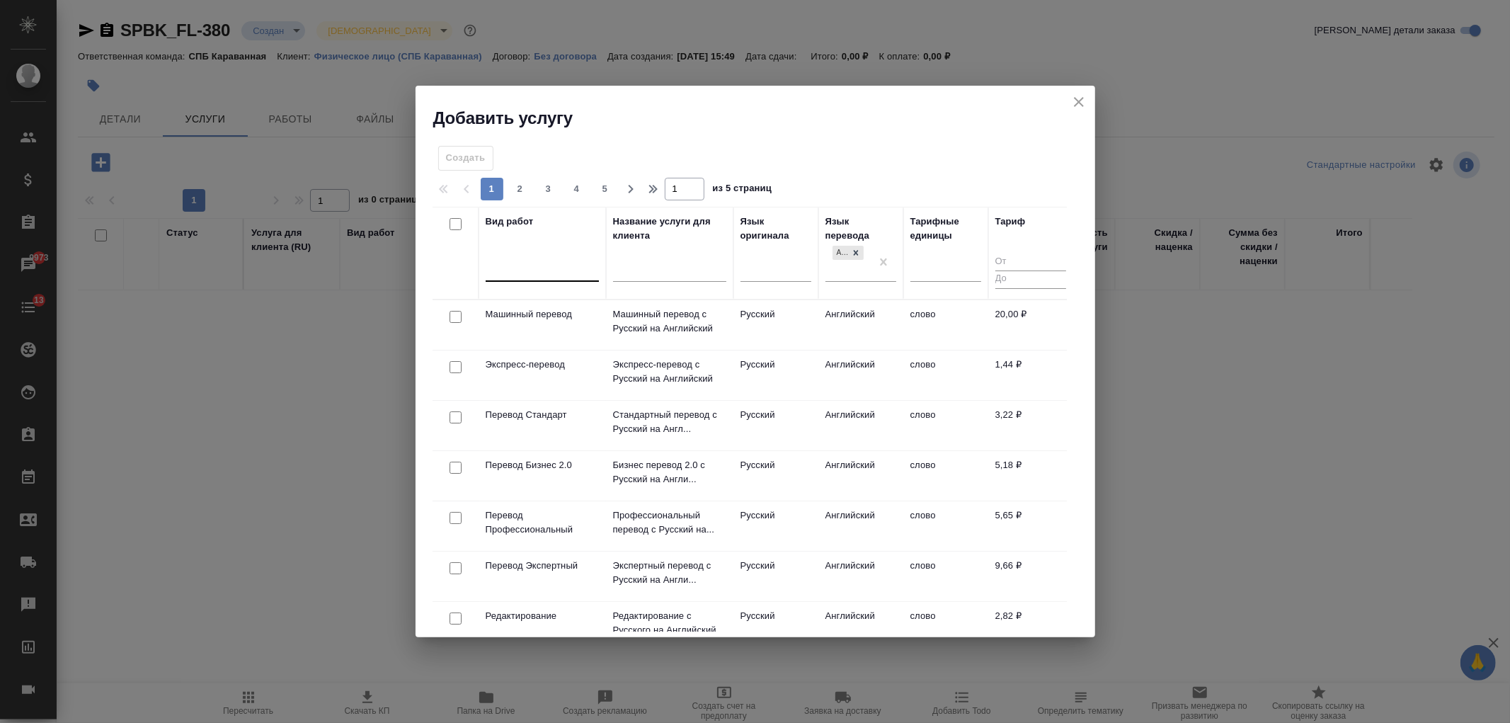
click at [539, 268] on div at bounding box center [542, 267] width 113 height 21
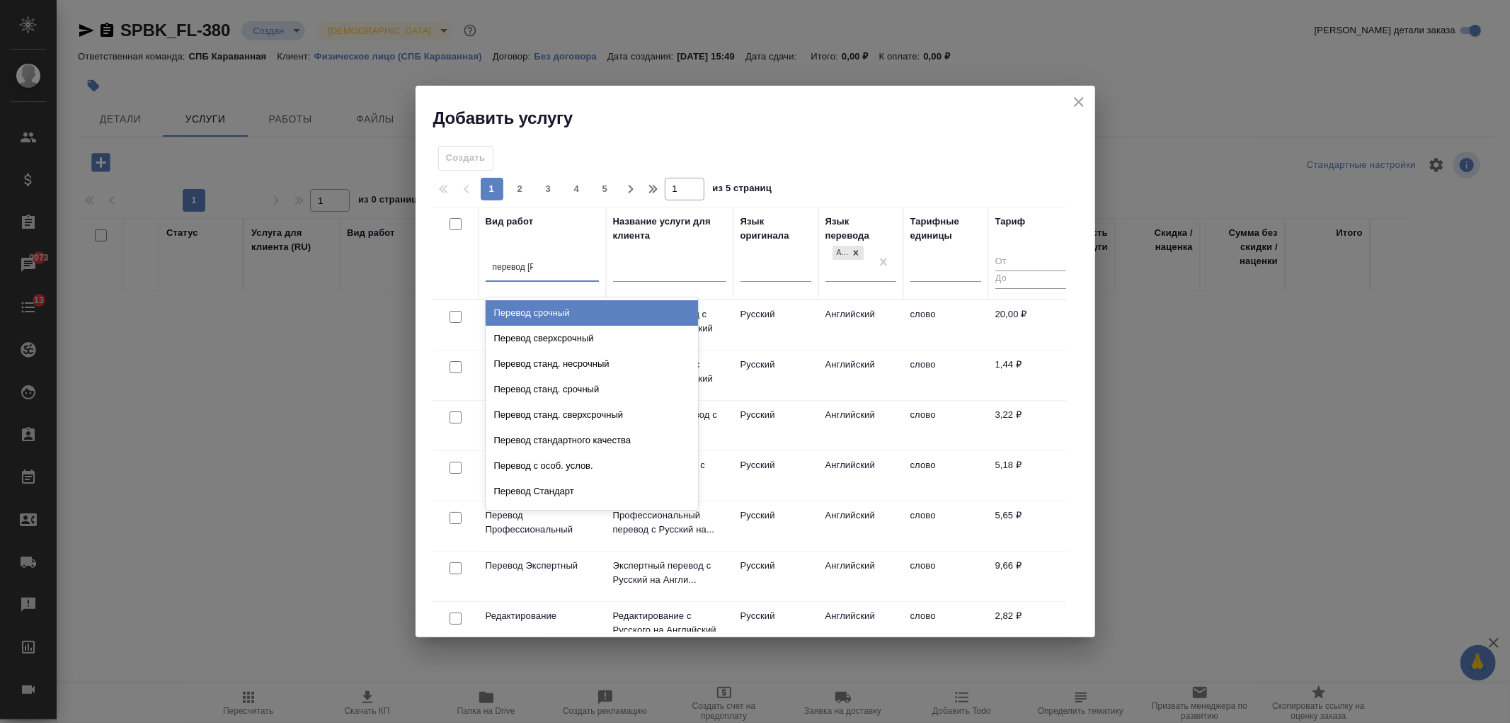
type input "перевод ст"
click at [552, 314] on div "Перевод станд. несрочный" at bounding box center [592, 312] width 212 height 25
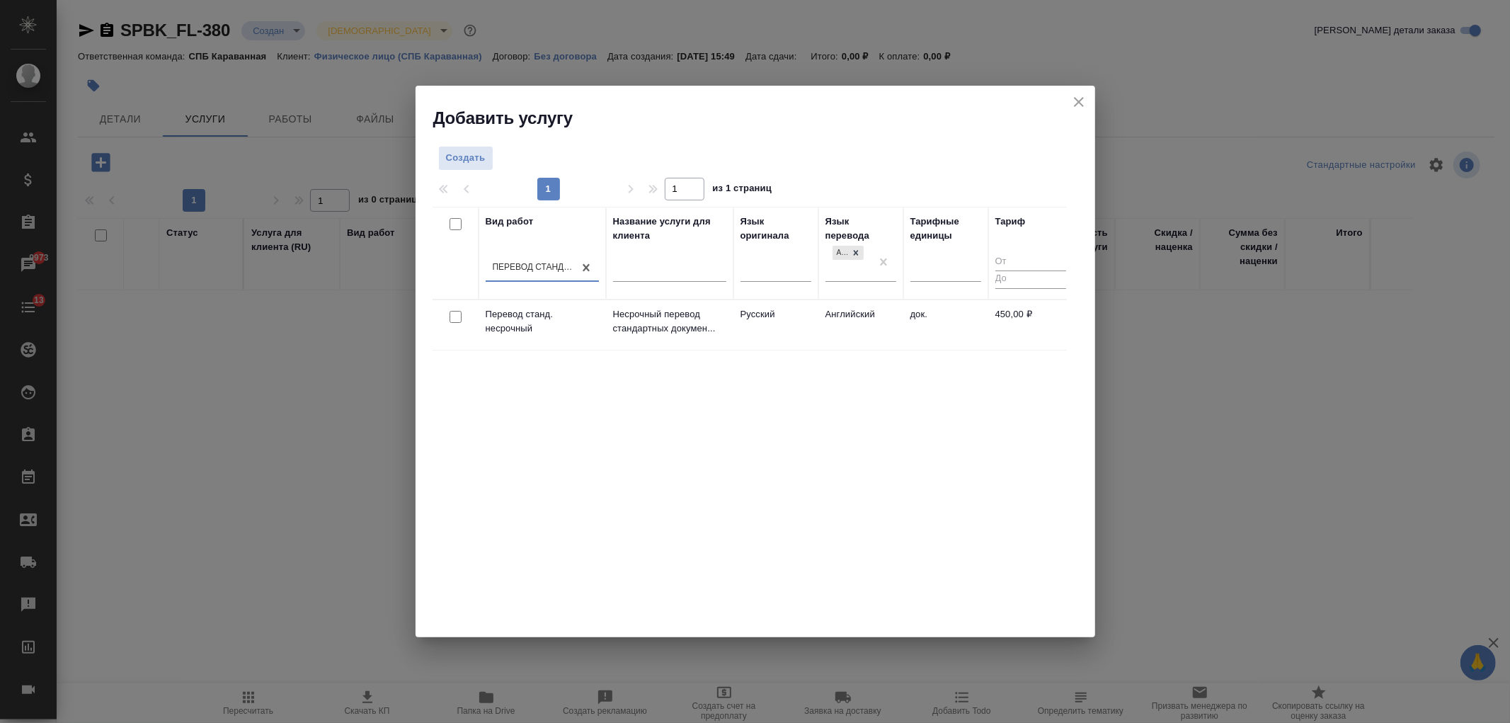
click at [451, 317] on input "checkbox" at bounding box center [455, 317] width 12 height 12
checkbox input "true"
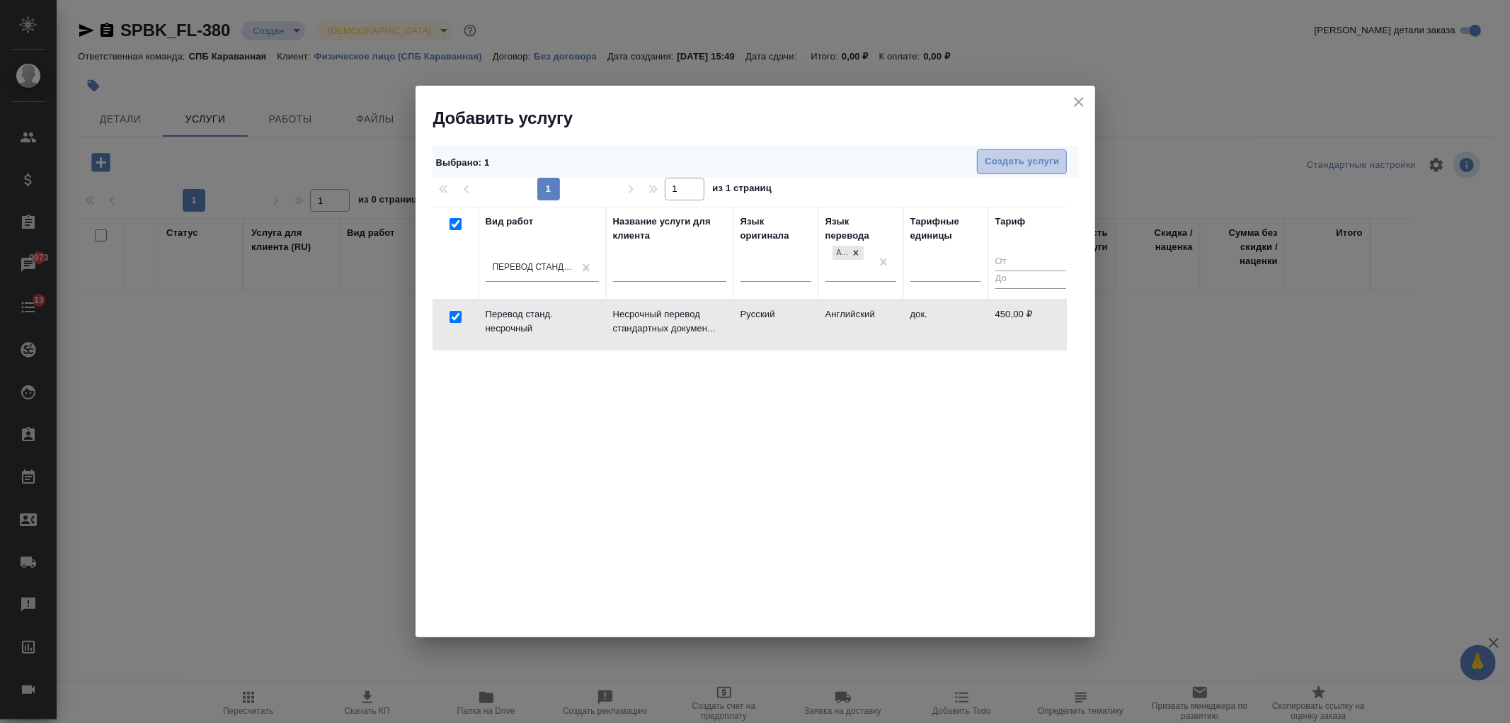
click at [1014, 158] on span "Создать услуги" at bounding box center [1022, 162] width 74 height 16
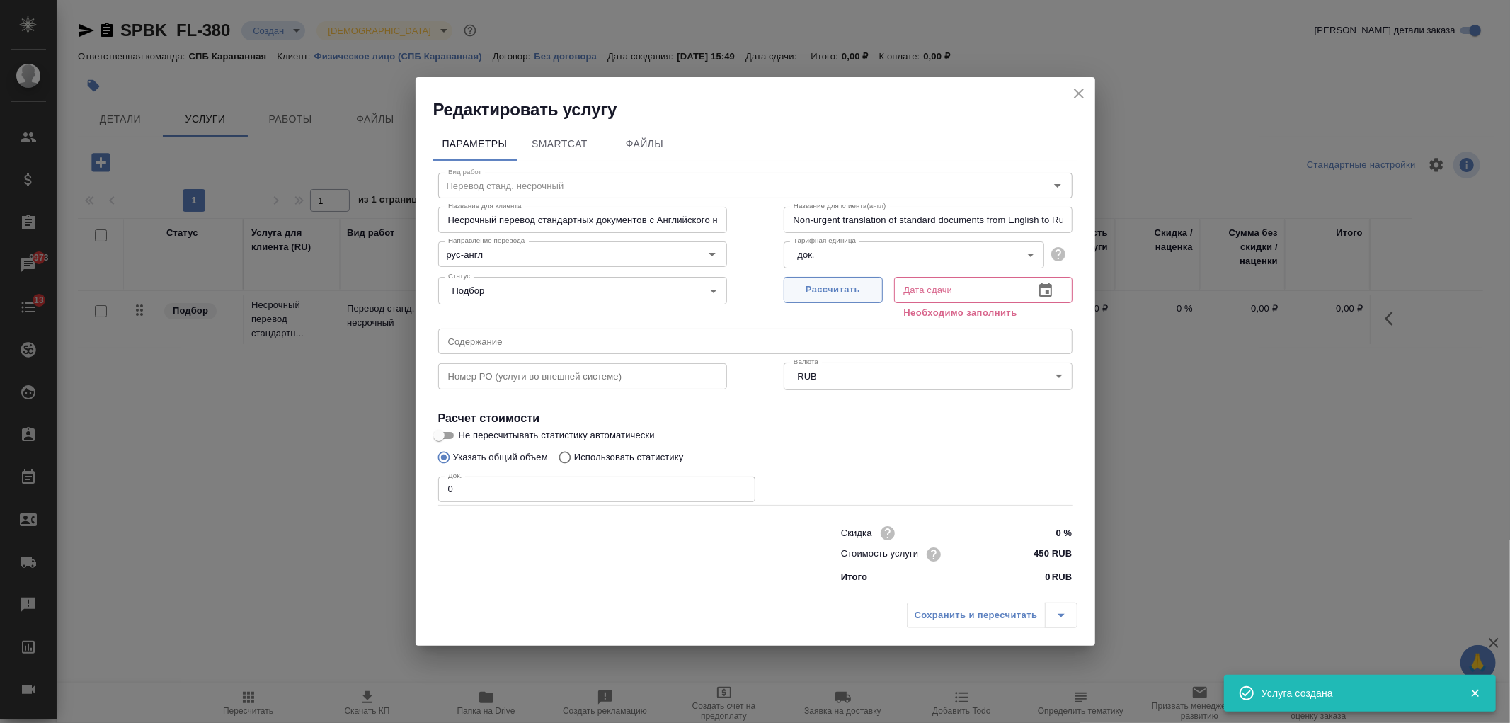
click at [839, 294] on span "Рассчитать" at bounding box center [833, 290] width 84 height 16
type input "29.08.2025 15:50"
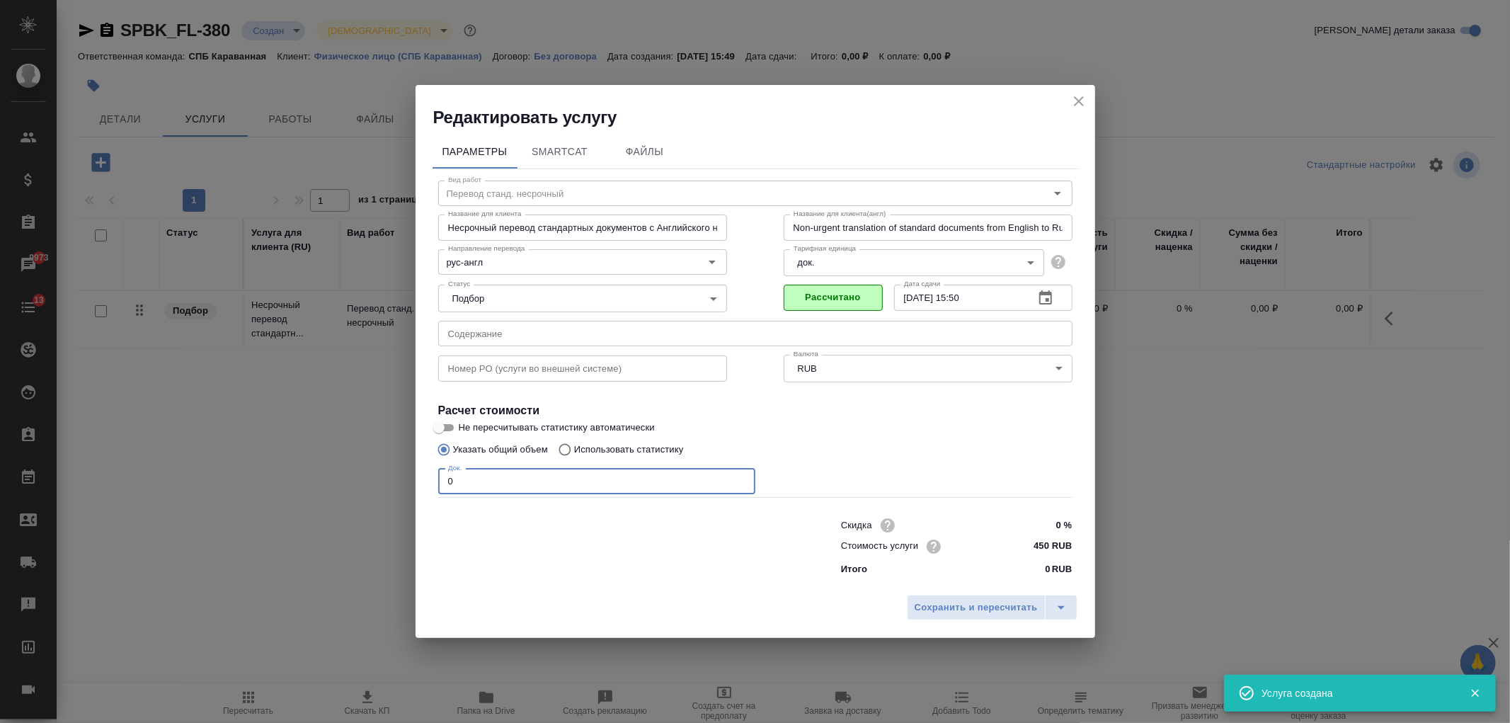
click at [549, 475] on input "0" at bounding box center [596, 481] width 317 height 25
type input "1"
click at [953, 609] on span "Сохранить и пересчитать" at bounding box center [975, 608] width 123 height 16
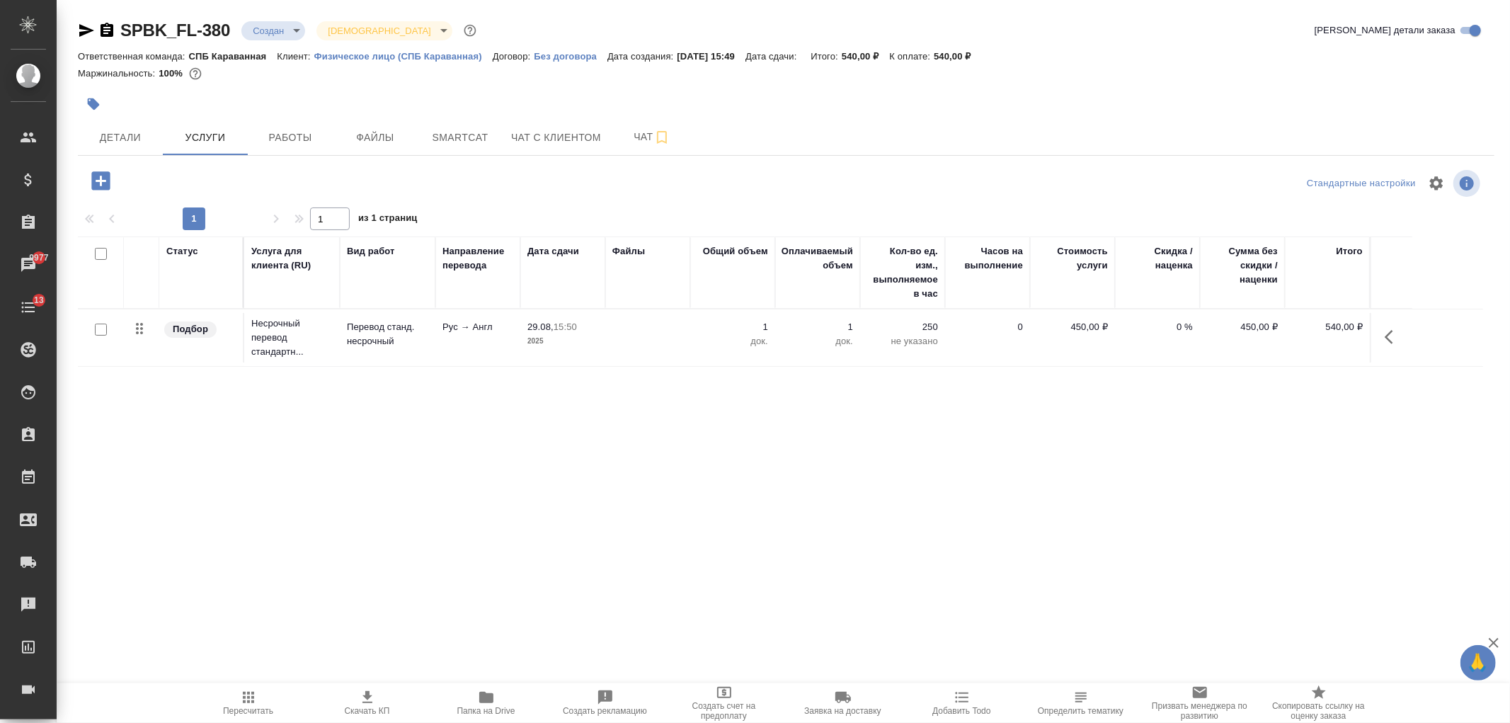
click at [96, 188] on icon "button" at bounding box center [100, 180] width 18 height 18
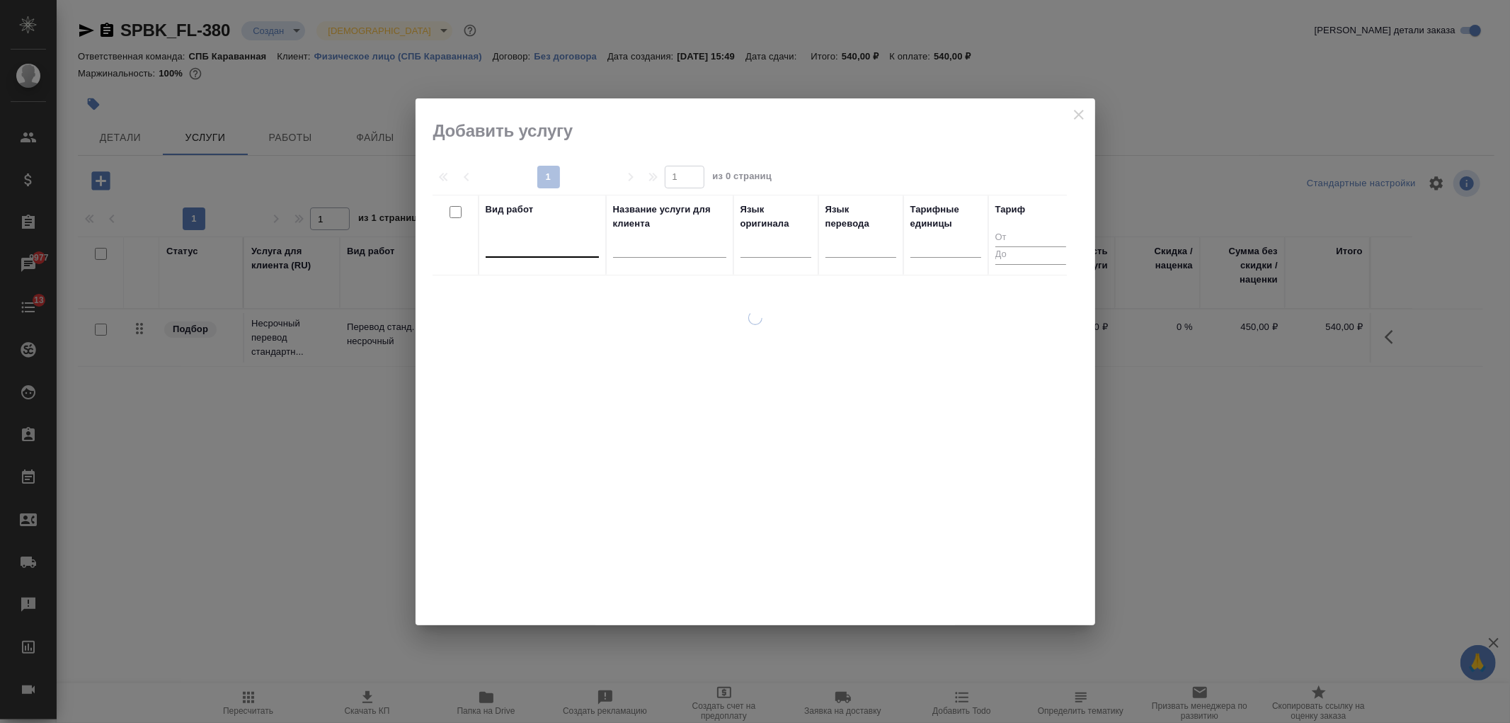
click at [542, 243] on div at bounding box center [542, 243] width 113 height 21
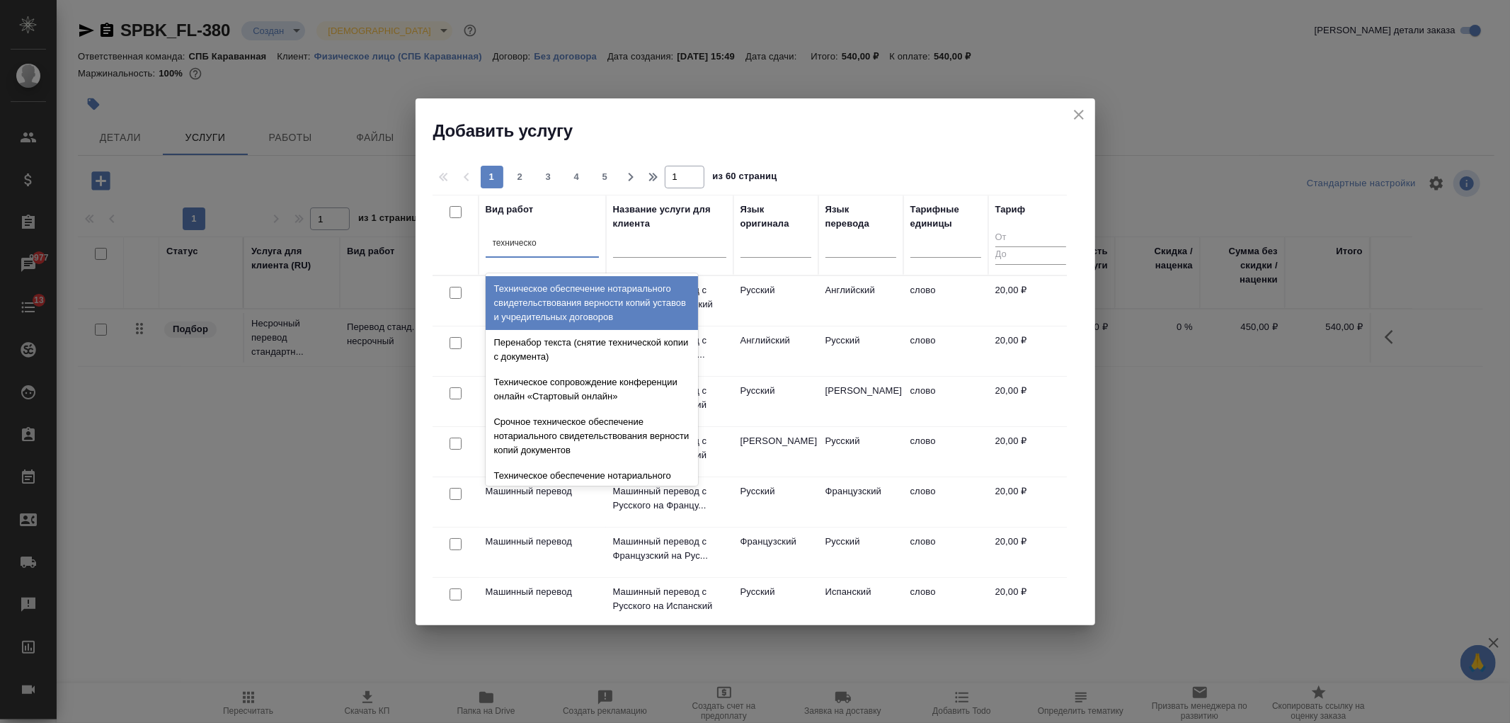
type input "техническое"
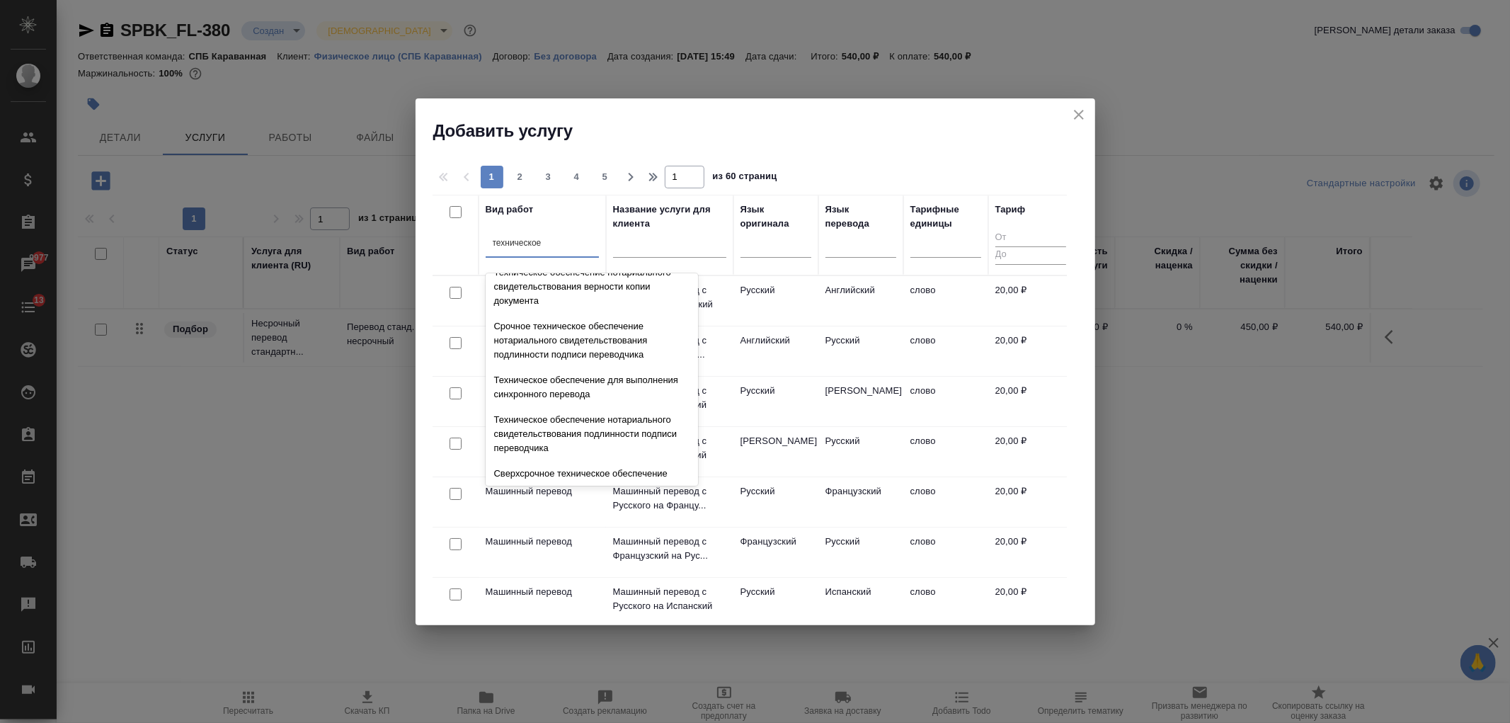
scroll to position [205, 0]
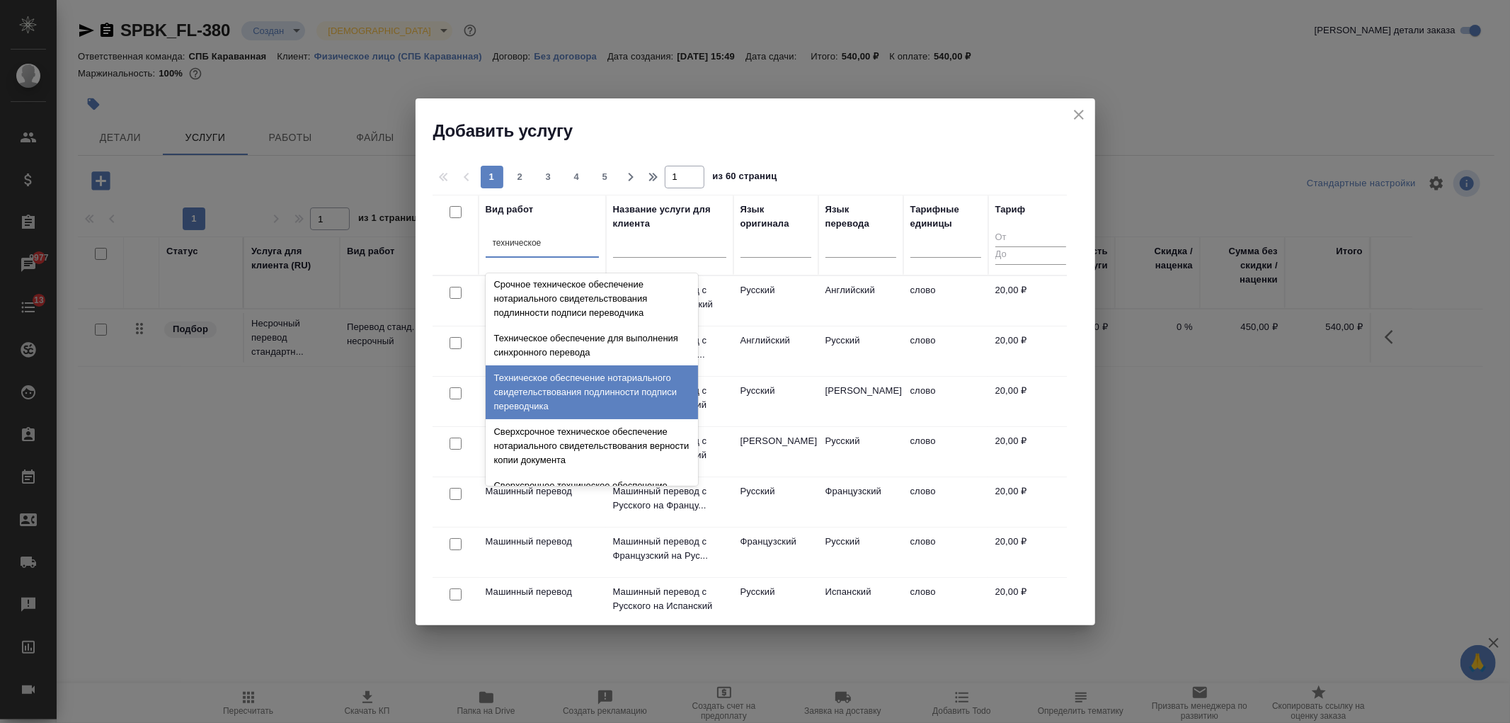
click at [641, 375] on div "Техническое обеспечение нотариального свидетельствования подлинности подписи пе…" at bounding box center [592, 392] width 212 height 54
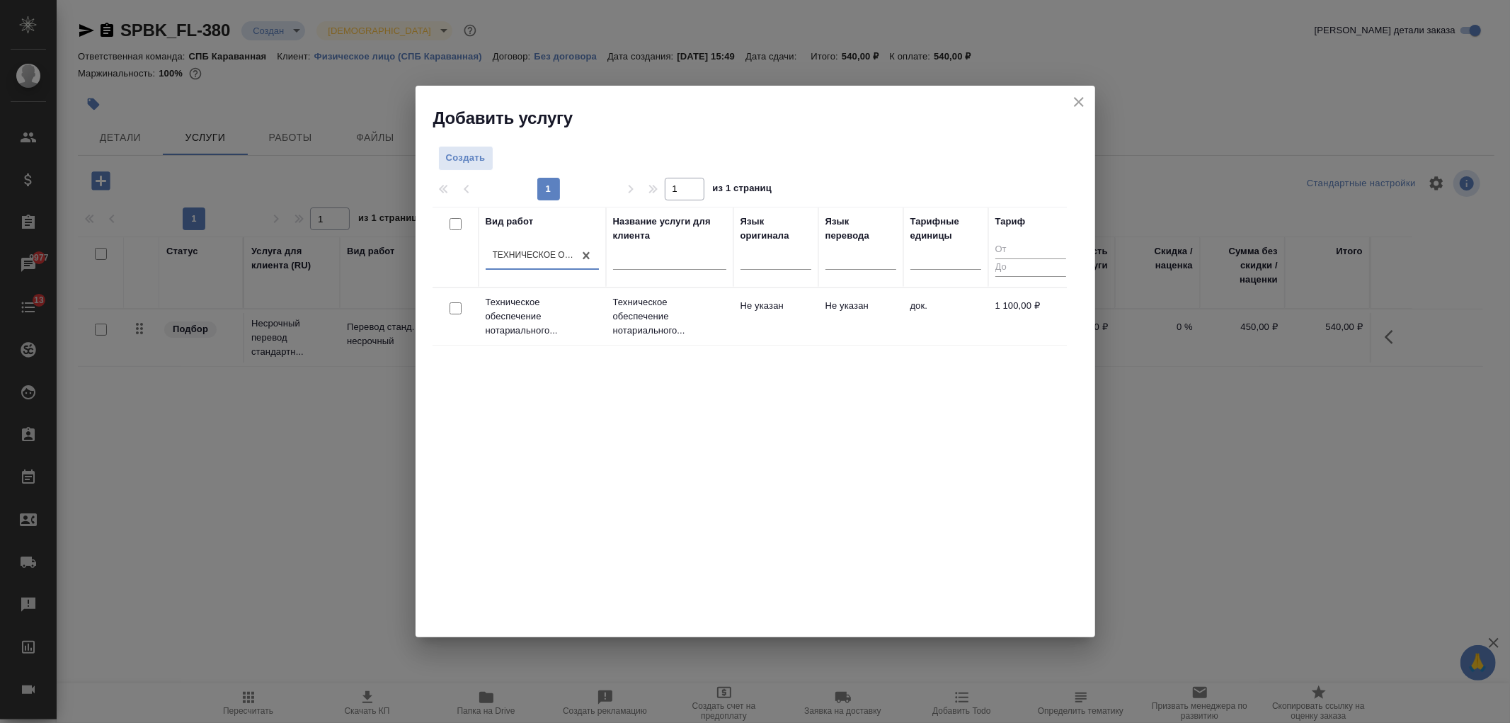
click at [455, 307] on input "checkbox" at bounding box center [455, 308] width 12 height 12
checkbox input "true"
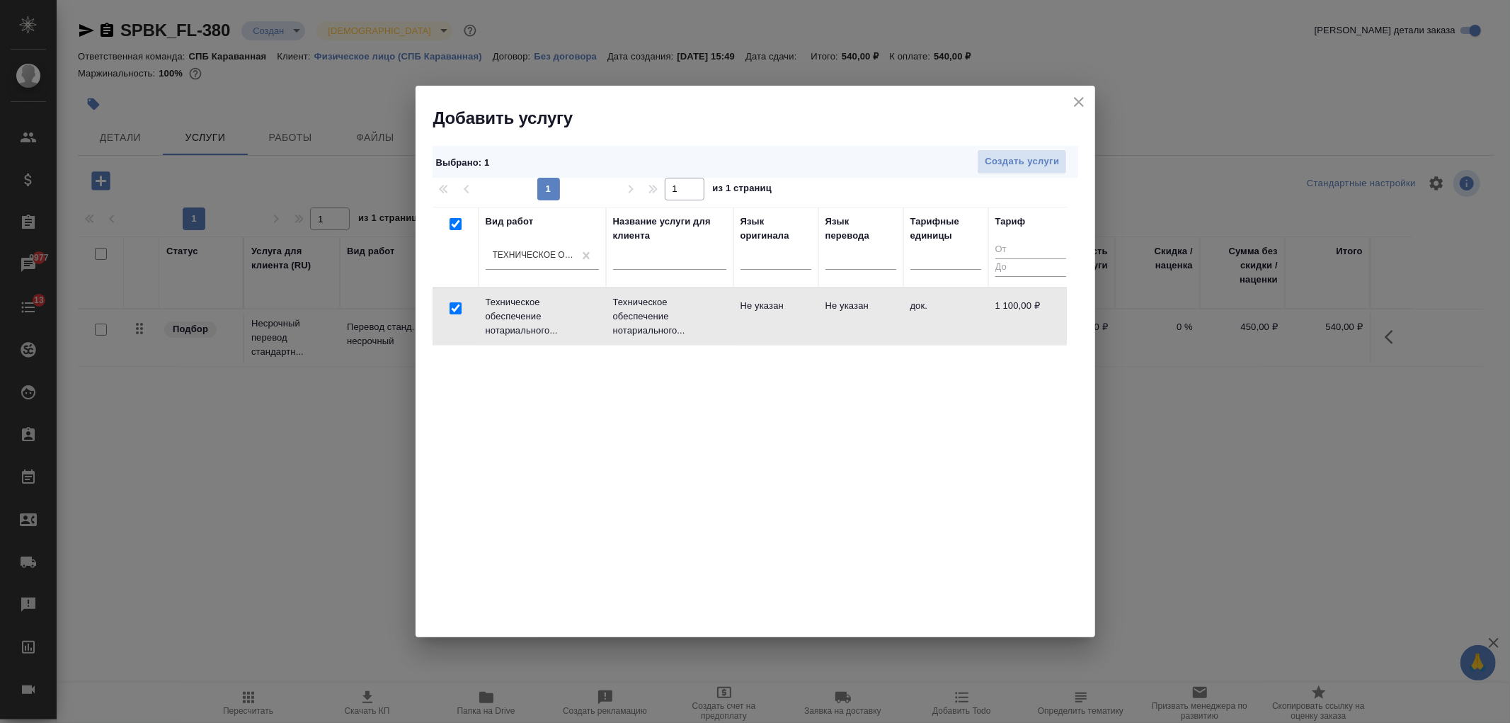
click at [1039, 144] on div "Выбрано : 1 Создать услуги 1 1 из 1 страниц Вид работ Техническое обеспечение н…" at bounding box center [755, 384] width 680 height 508
click at [1040, 161] on span "Создать услуги" at bounding box center [1022, 162] width 74 height 16
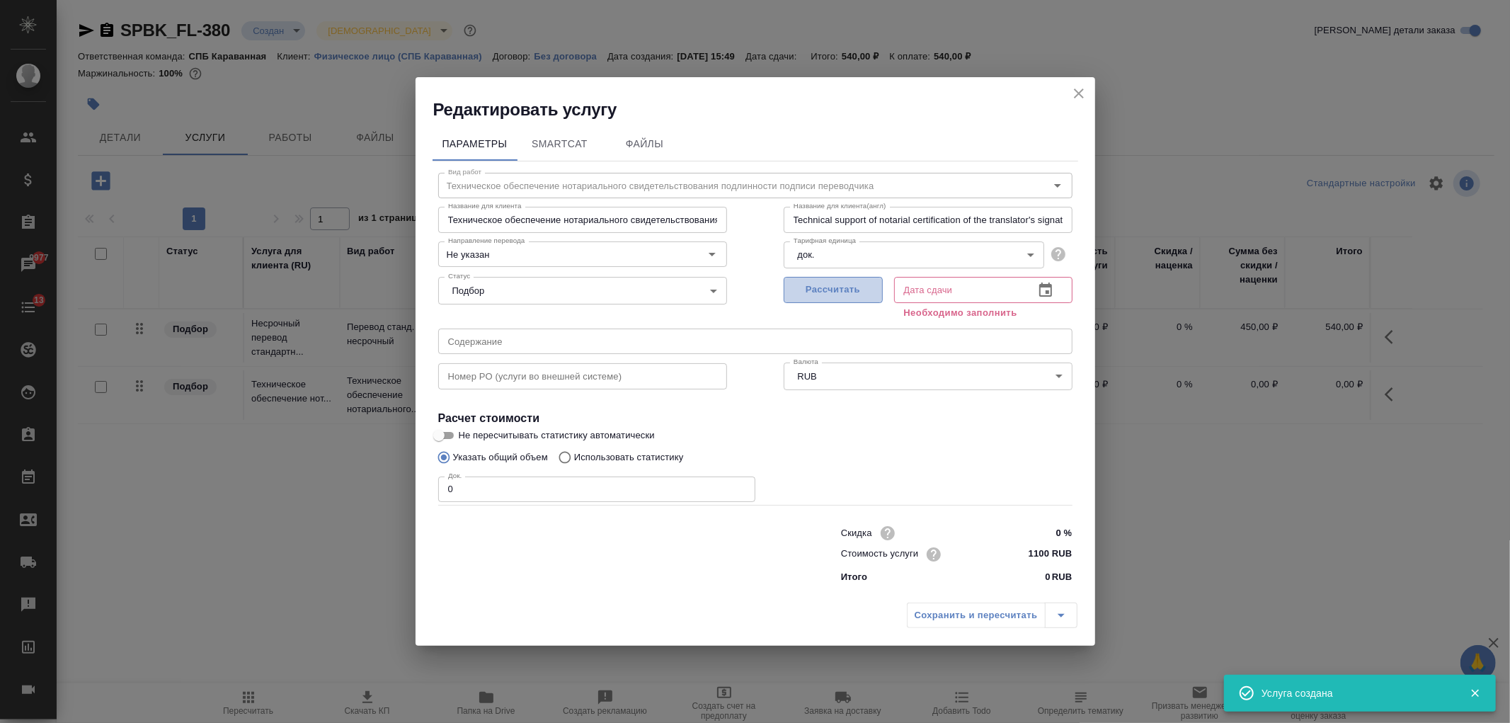
click at [833, 287] on span "Рассчитать" at bounding box center [833, 290] width 84 height 16
type input "29.08.2025 15:56"
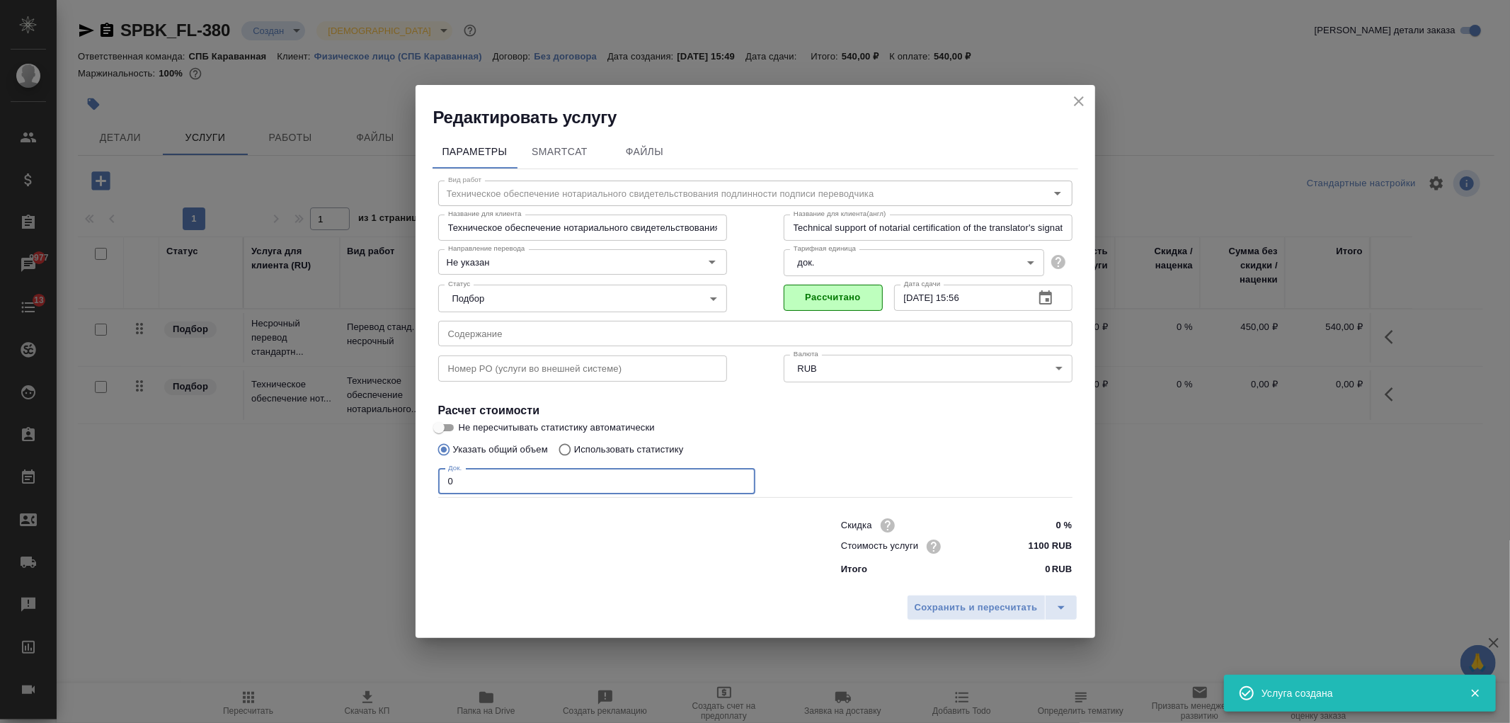
click at [487, 471] on input "0" at bounding box center [596, 481] width 317 height 25
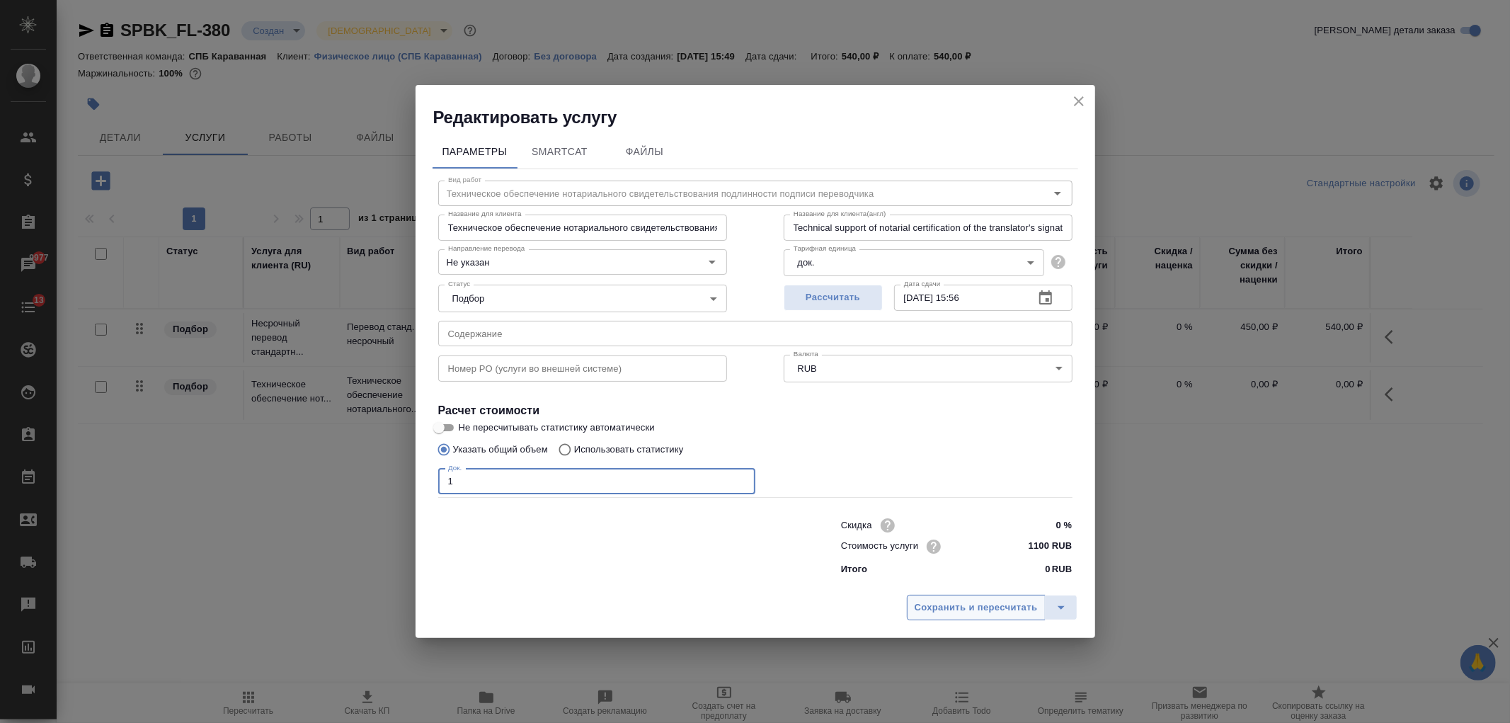
type input "1"
click at [948, 604] on span "Сохранить и пересчитать" at bounding box center [975, 608] width 123 height 16
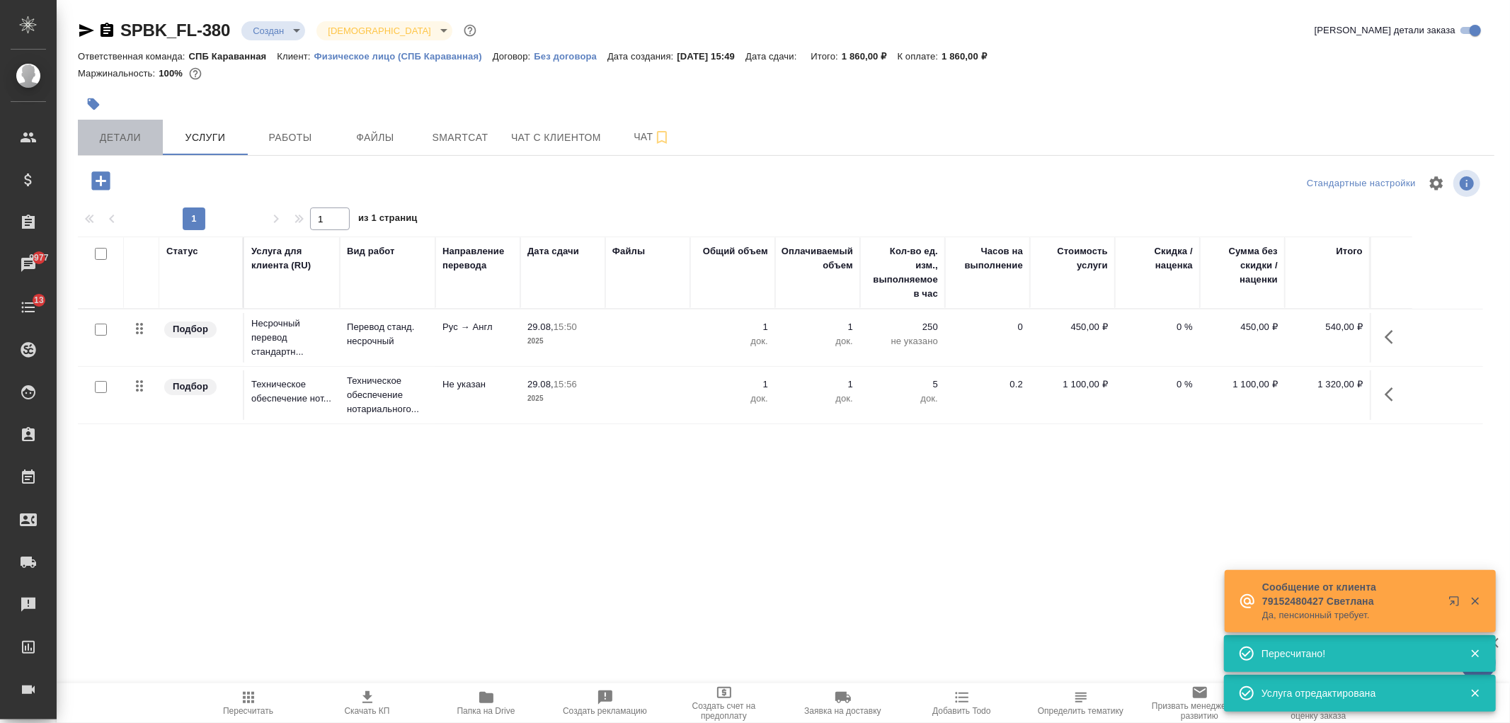
click at [117, 143] on span "Детали" at bounding box center [120, 138] width 68 height 18
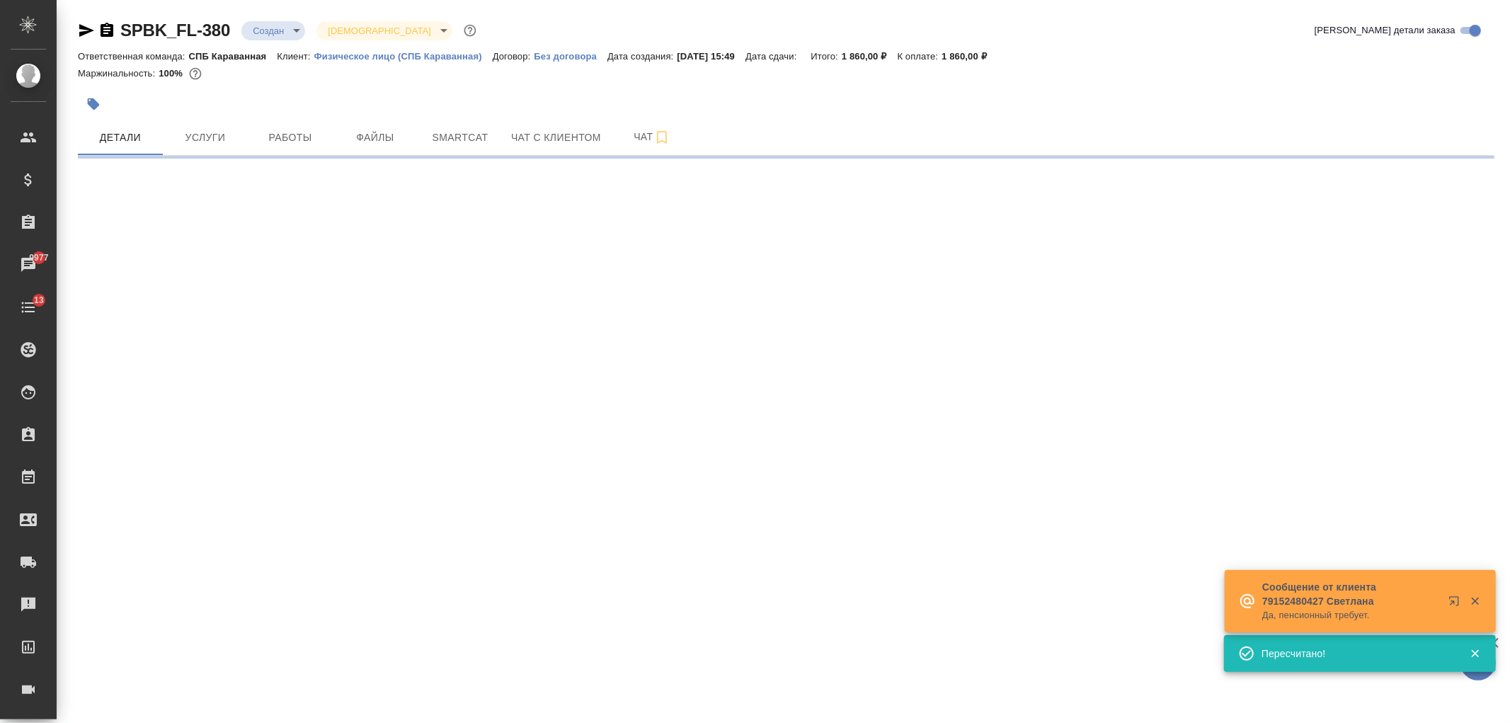
select select "RU"
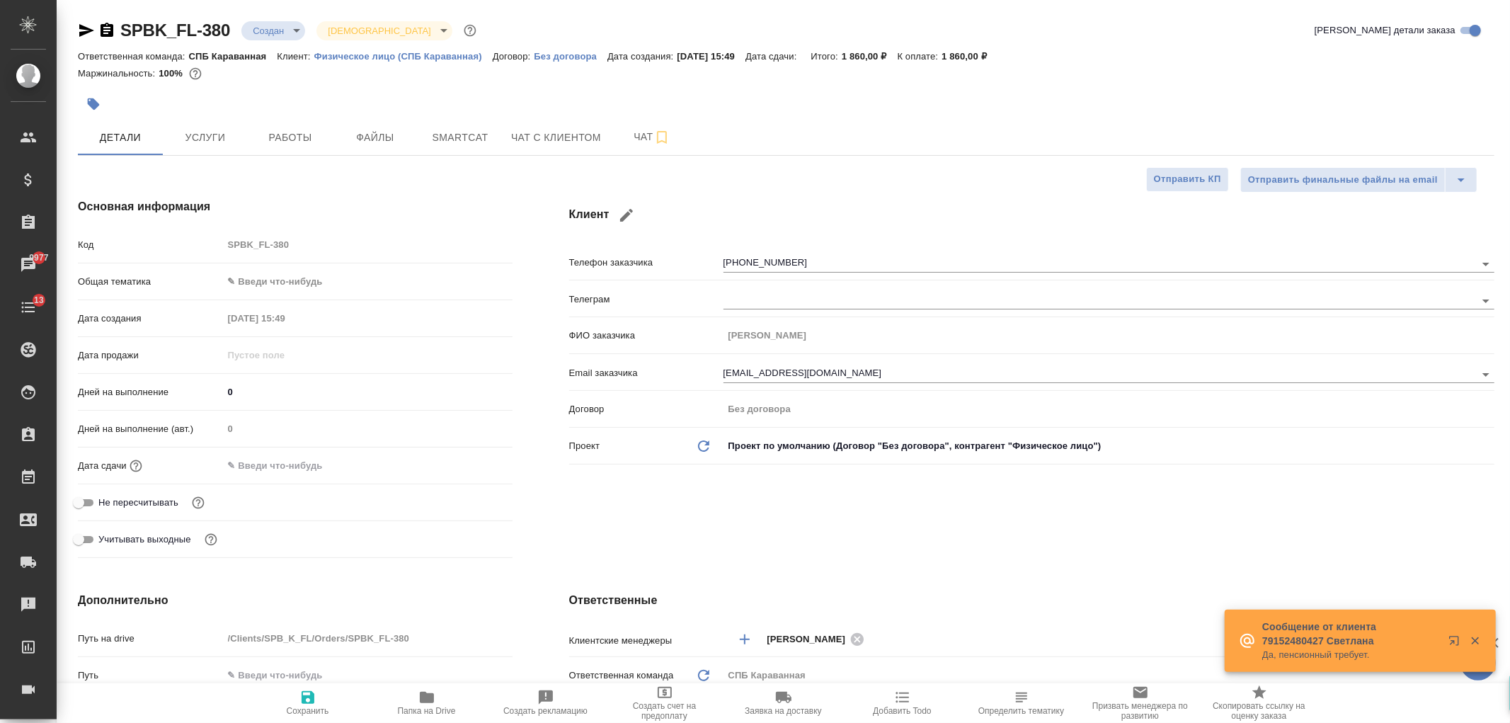
type textarea "x"
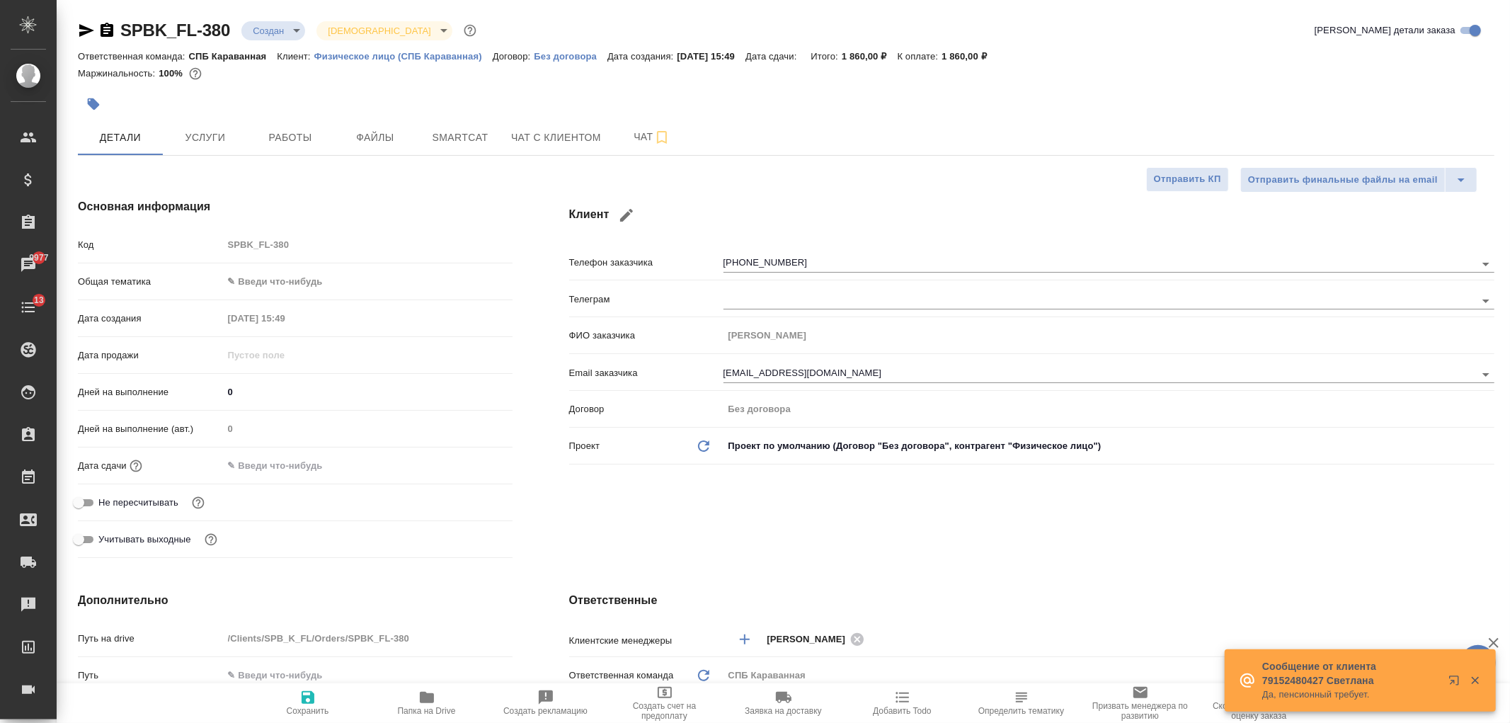
click at [285, 467] on input "text" at bounding box center [285, 465] width 124 height 21
click at [472, 470] on icon "button" at bounding box center [471, 464] width 13 height 14
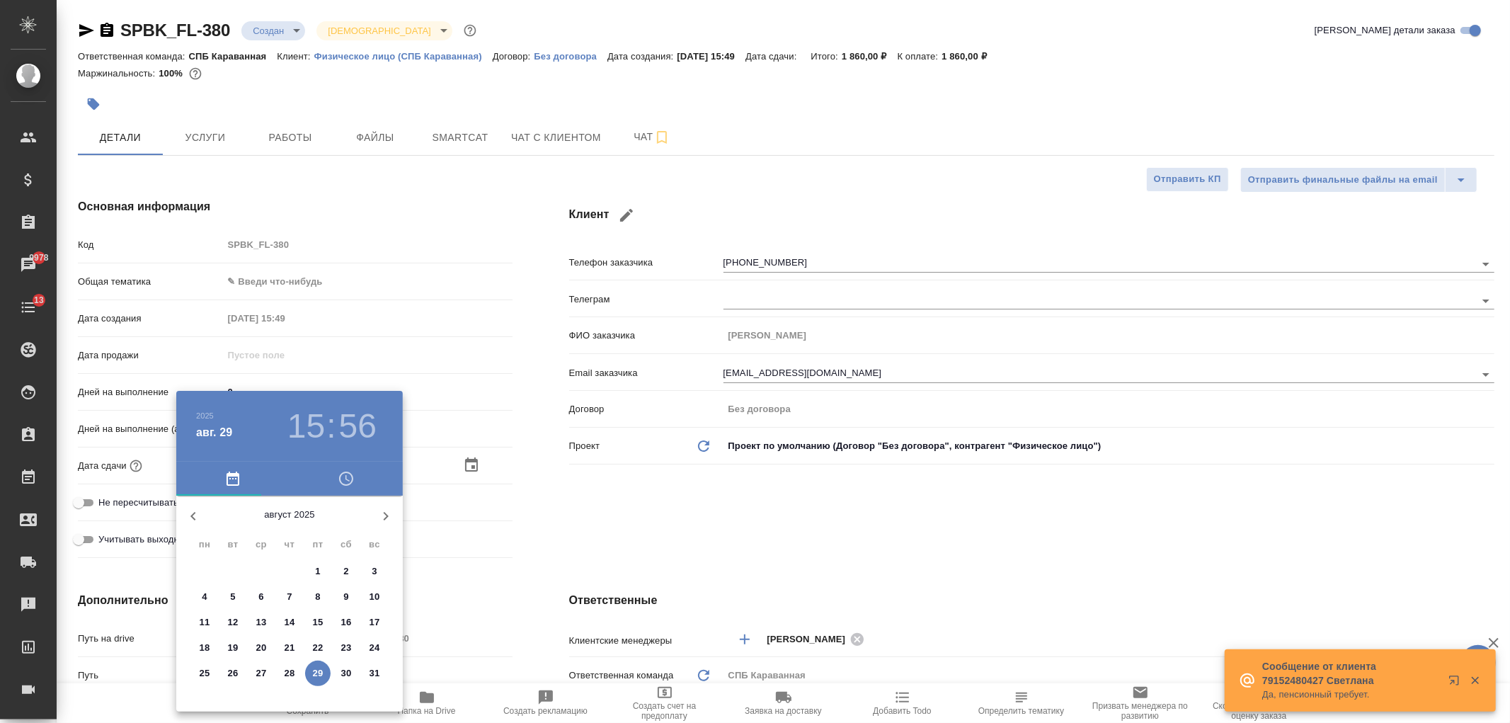
click at [393, 508] on icon "button" at bounding box center [385, 516] width 17 height 17
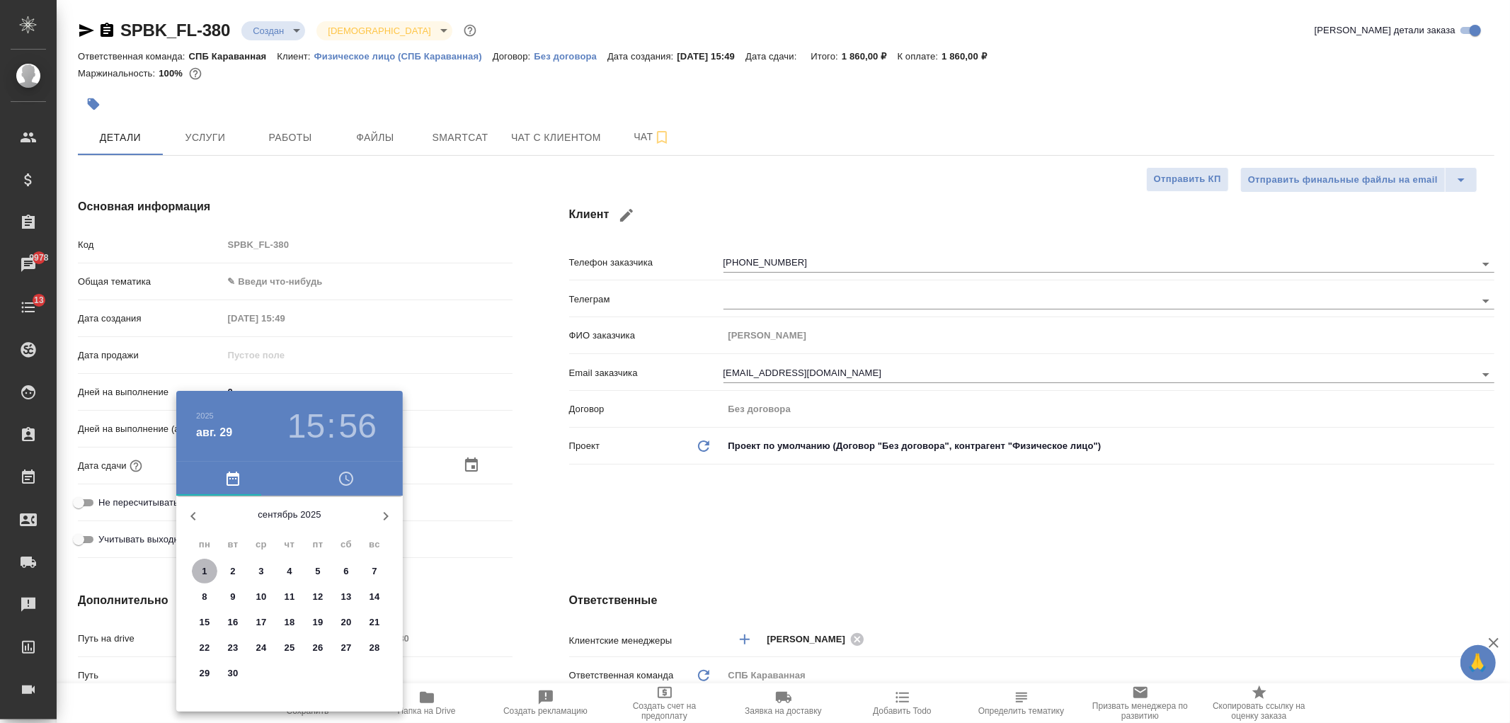
click at [202, 565] on p "1" at bounding box center [204, 571] width 5 height 14
type input "01.09.2025 15:56"
type textarea "x"
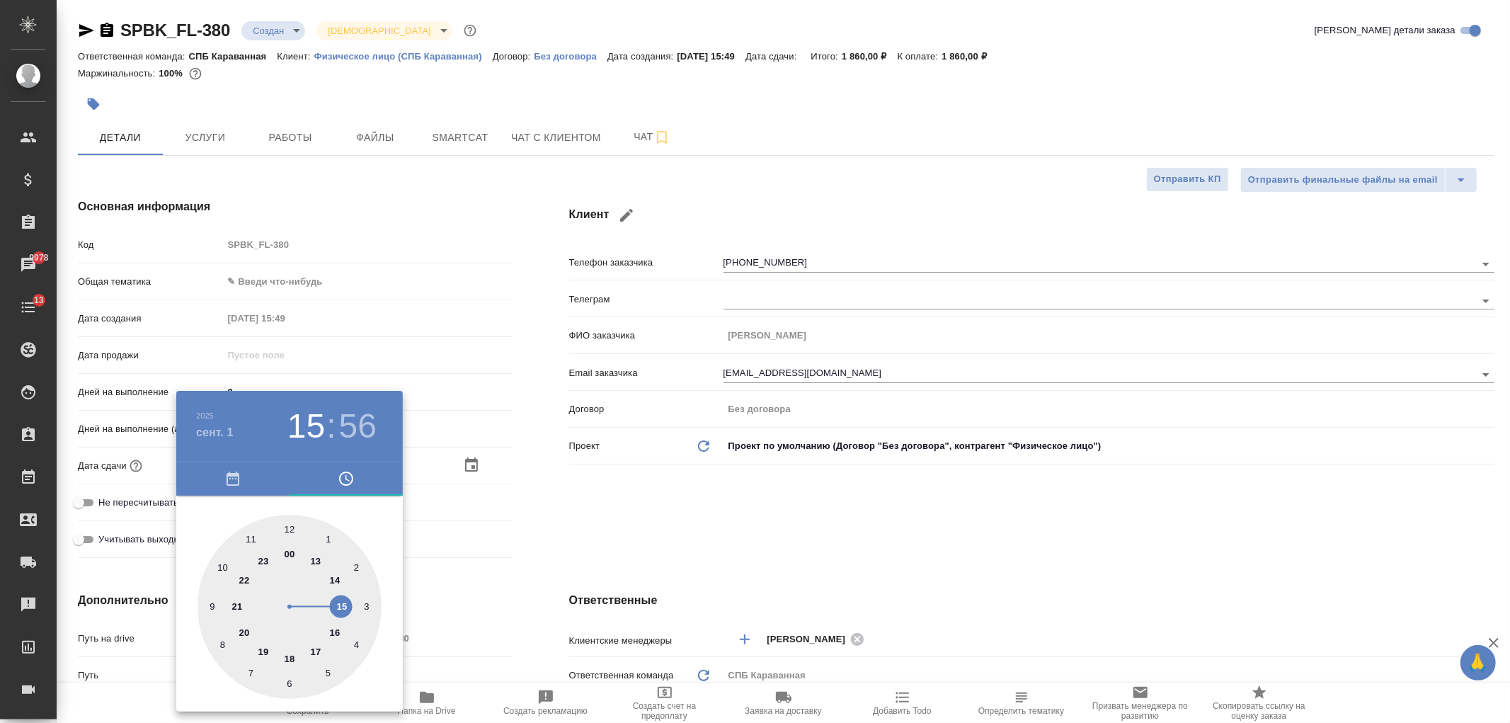
click at [347, 603] on div at bounding box center [289, 607] width 184 height 184
type textarea "x"
click at [287, 527] on div at bounding box center [289, 607] width 184 height 184
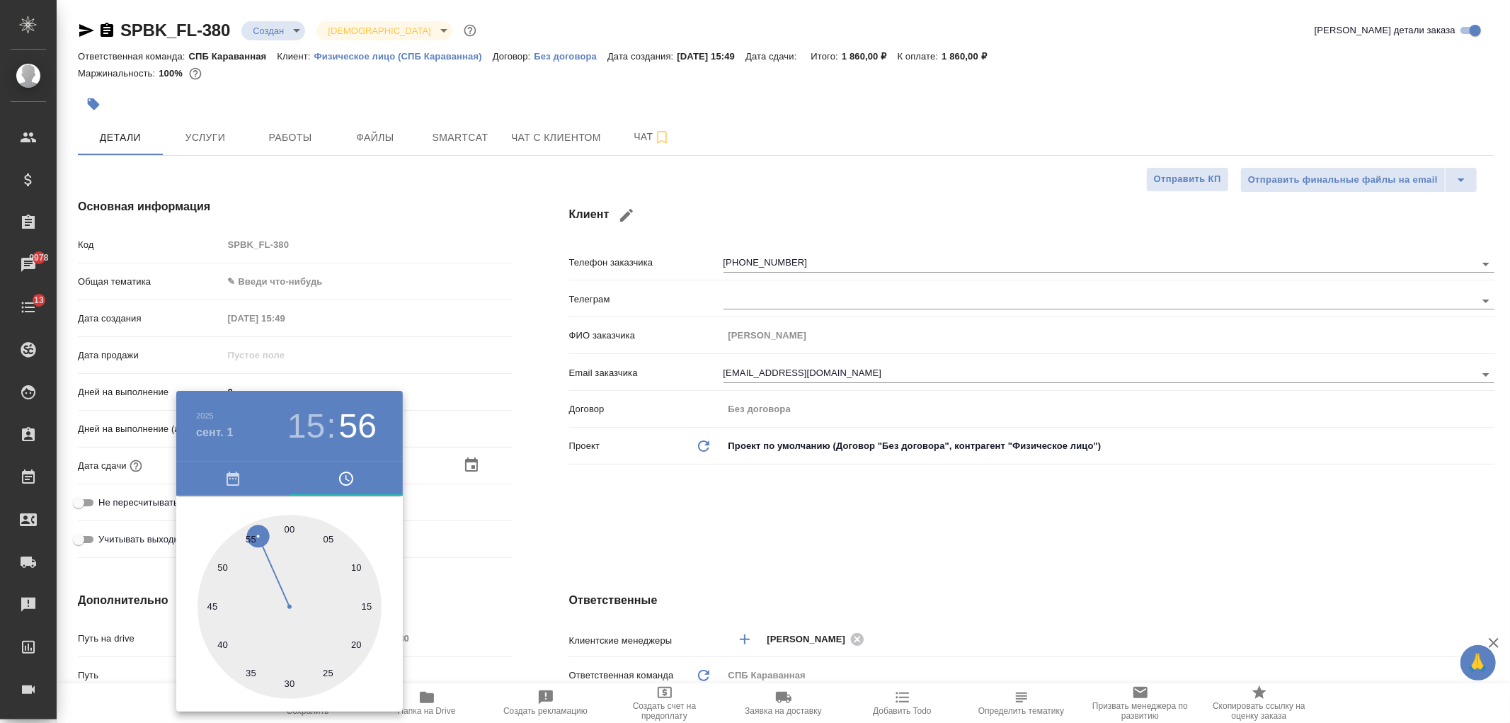
type input "01.09.2025 15:00"
type textarea "x"
click at [653, 485] on div at bounding box center [755, 361] width 1510 height 723
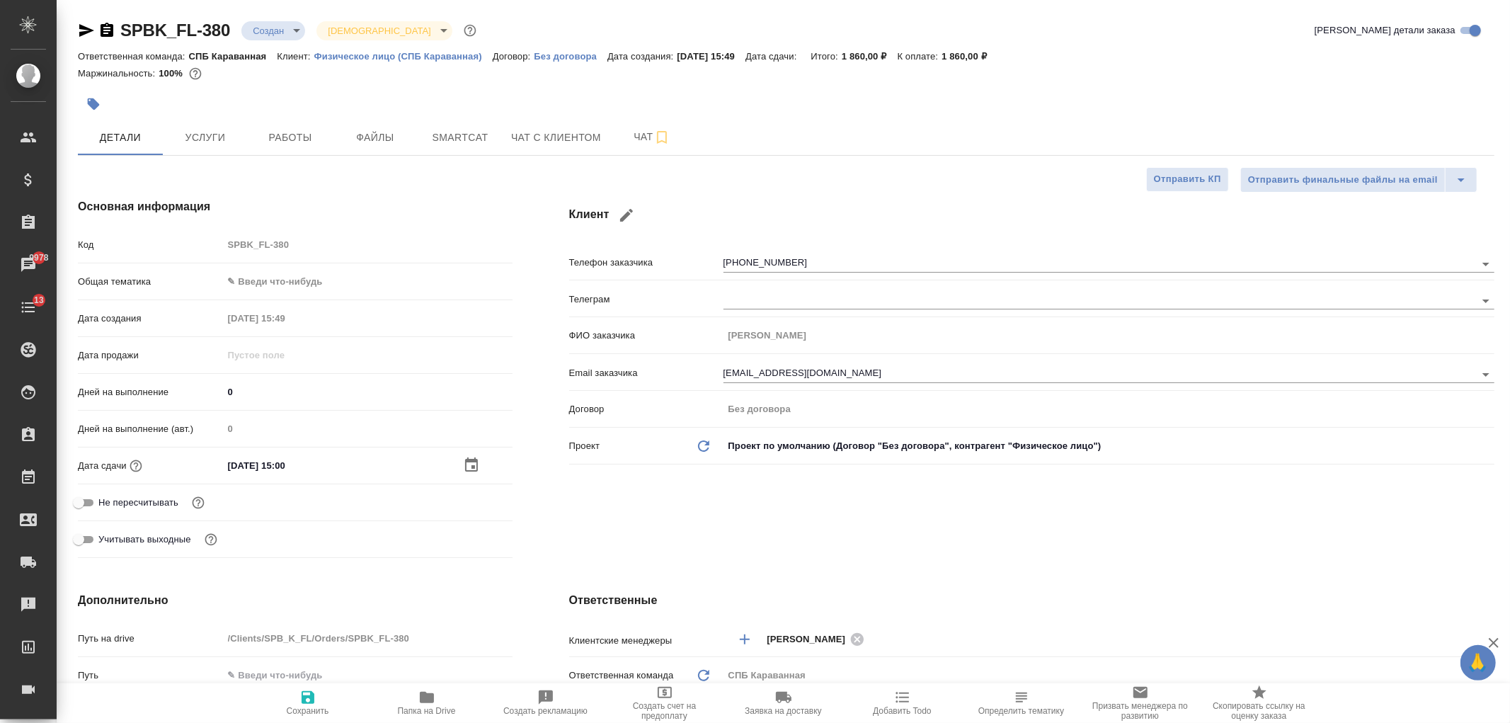
click at [309, 695] on icon "button" at bounding box center [307, 697] width 17 height 17
type textarea "x"
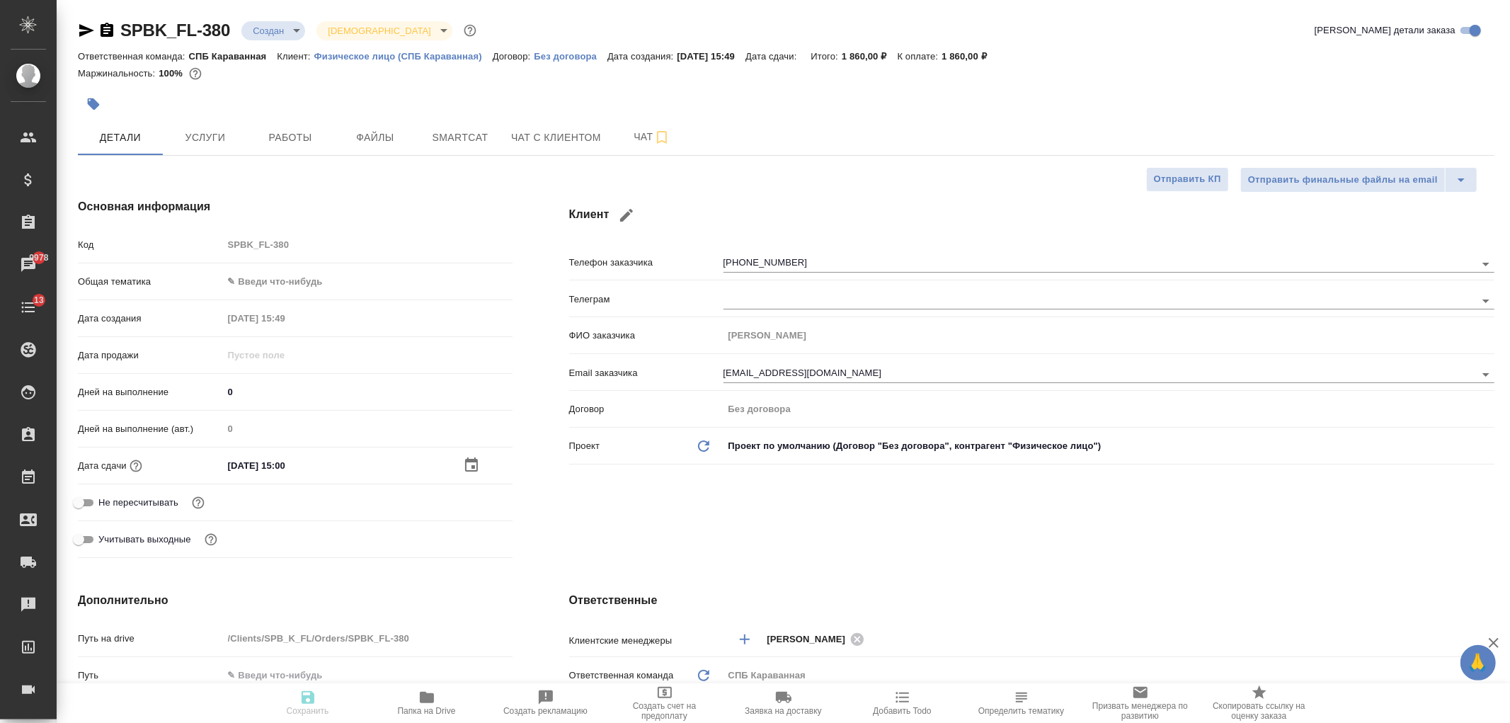
type textarea "x"
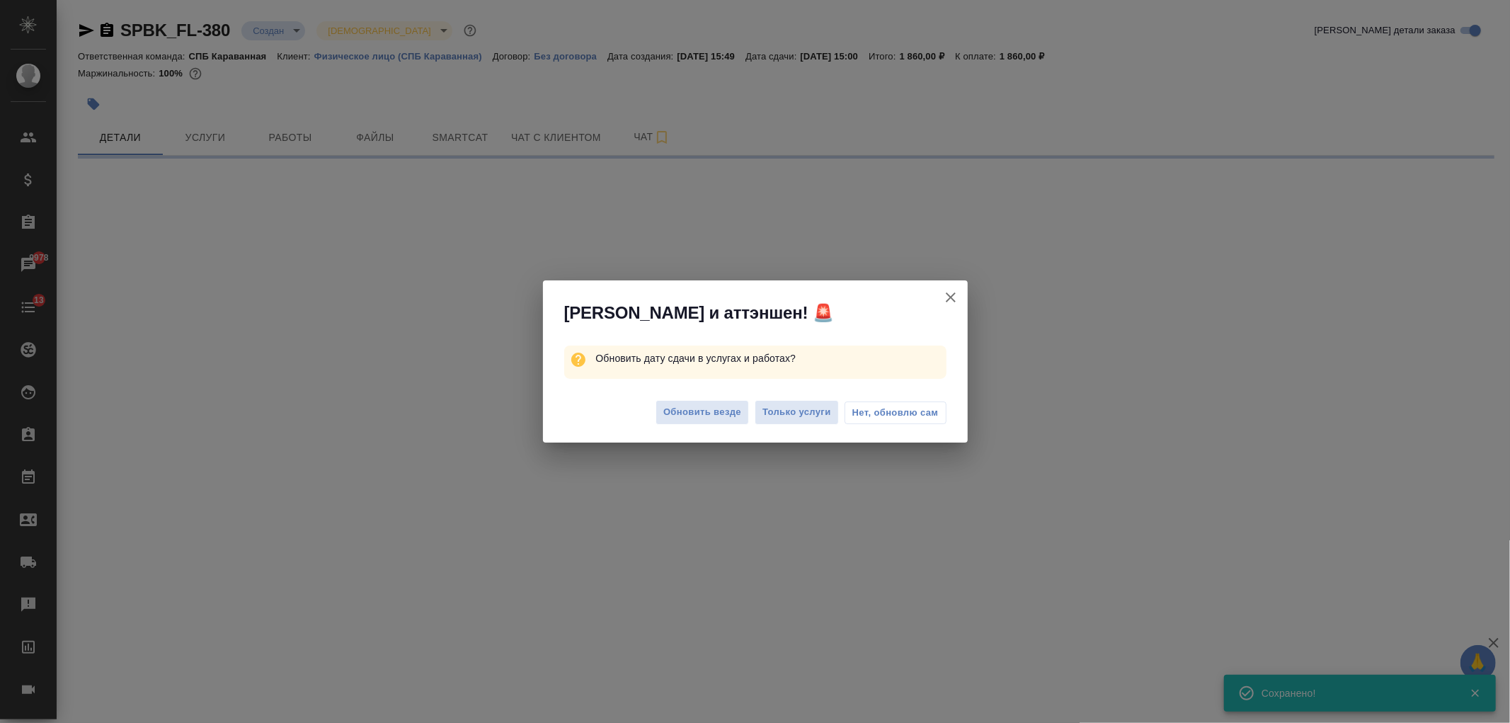
select select "RU"
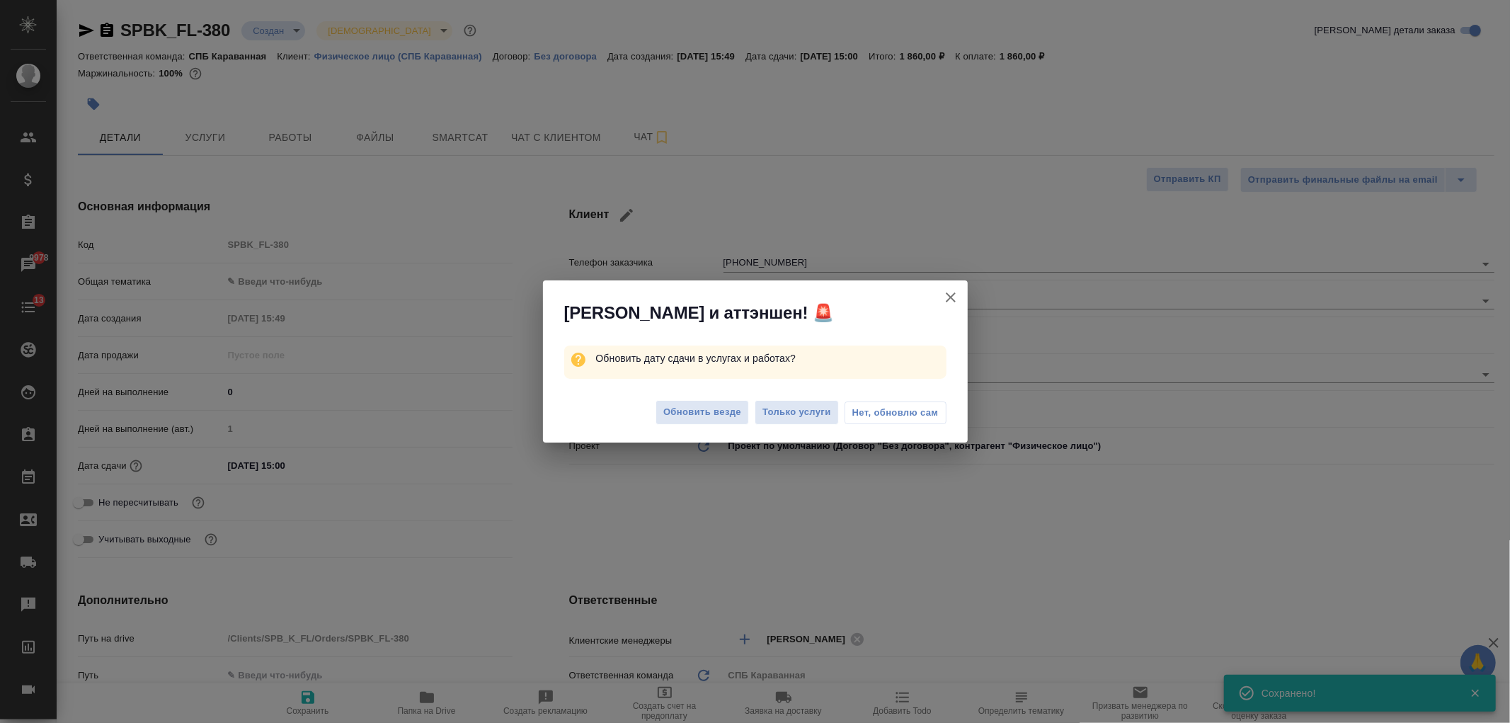
type textarea "x"
click at [697, 425] on button "Обновить везде" at bounding box center [701, 412] width 93 height 25
type textarea "x"
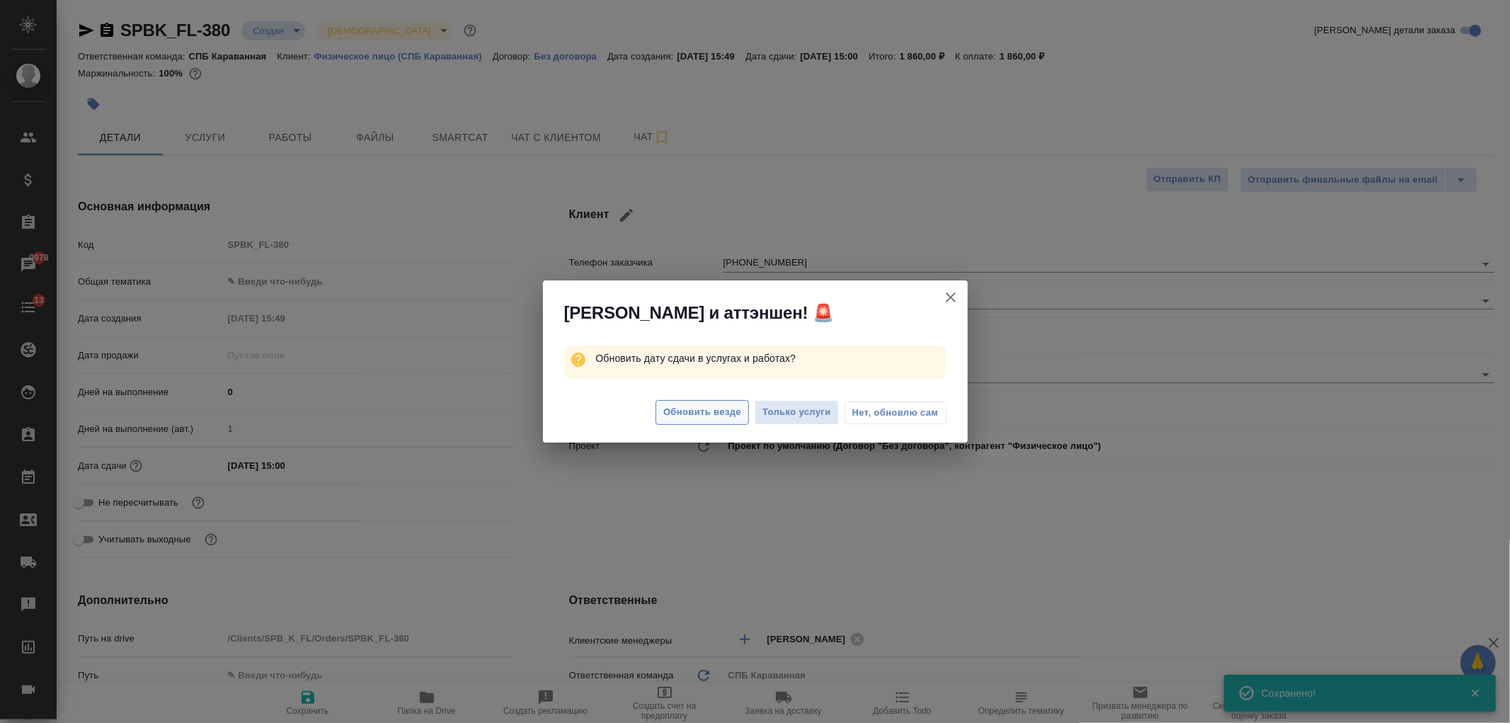
type textarea "x"
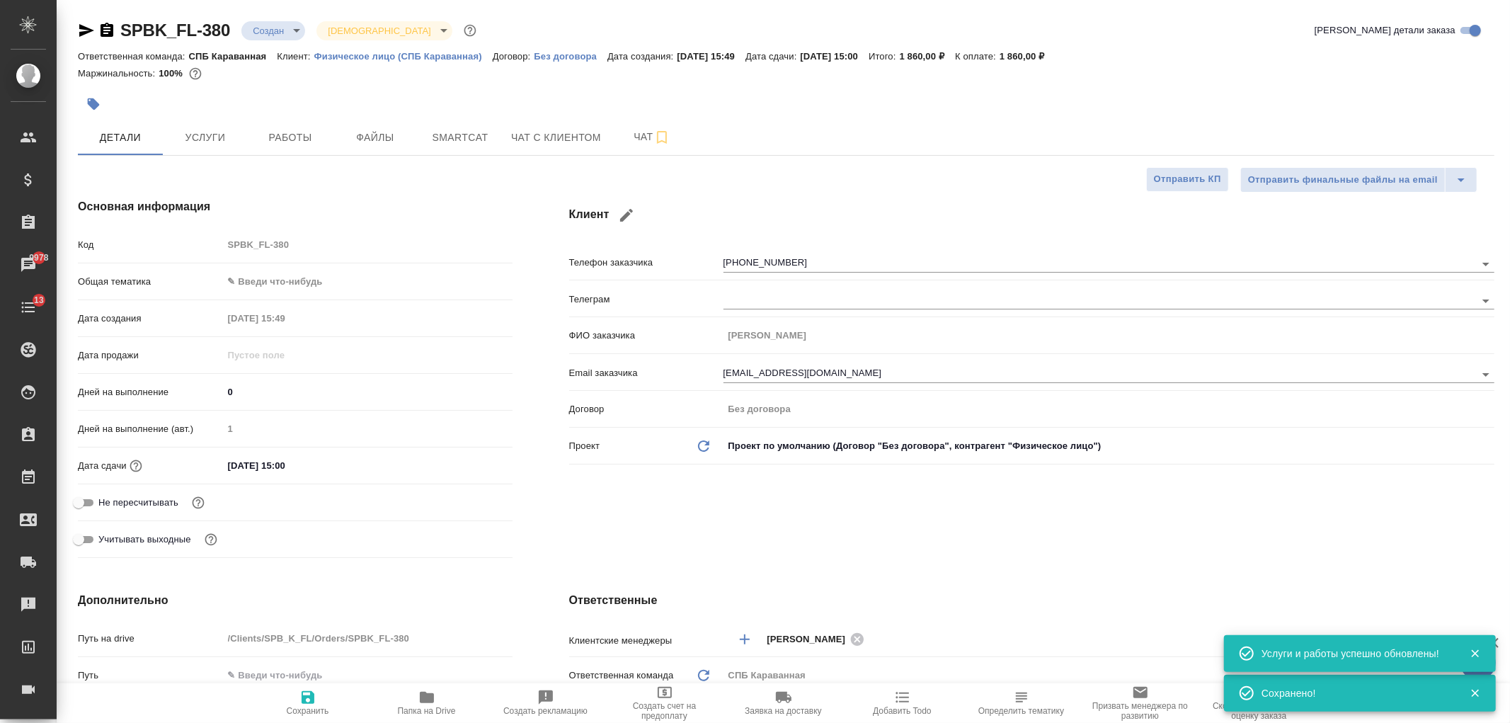
click at [1064, 534] on div "Клиент Телефон заказчика +79037399969 Телеграм ФИО заказчика Карягина Юлия Вяче…" at bounding box center [1032, 381] width 982 height 422
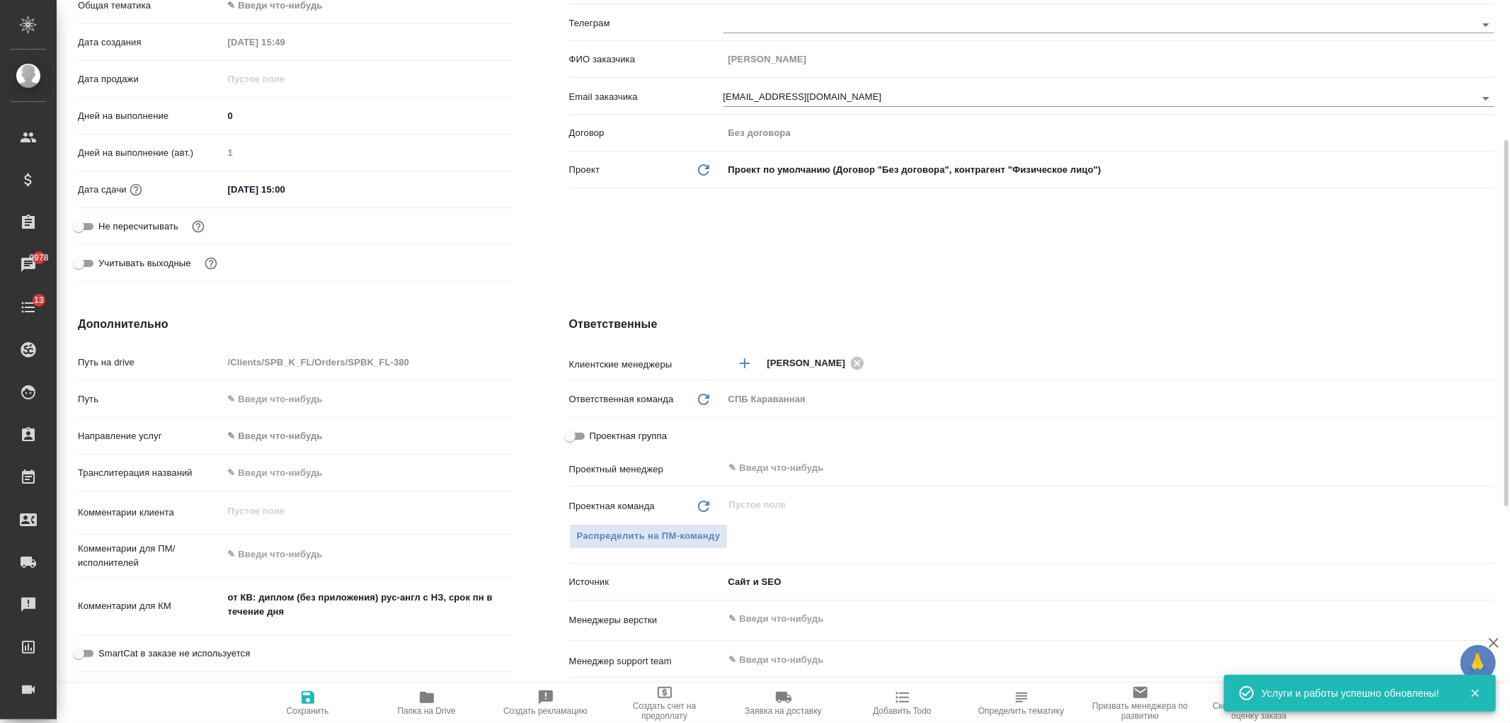
scroll to position [255, 0]
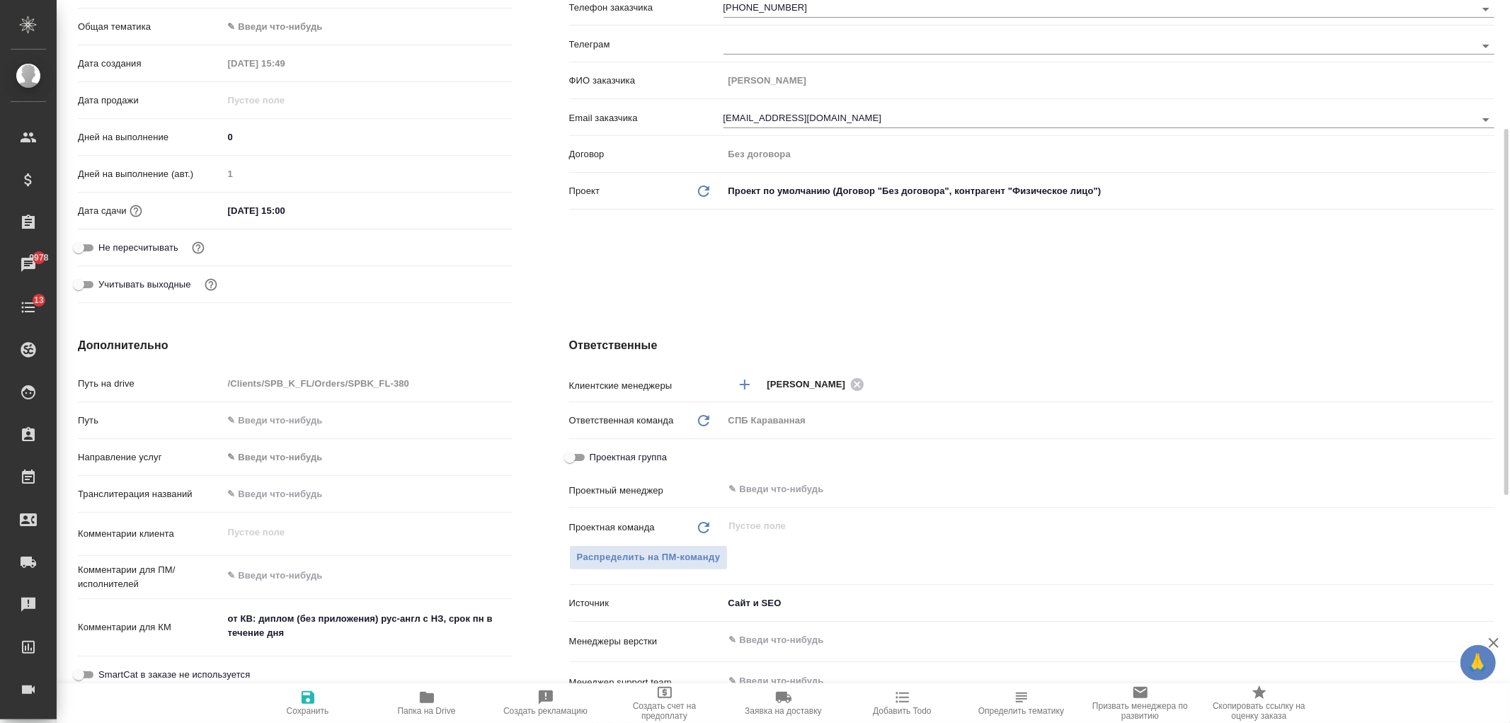
type textarea "x"
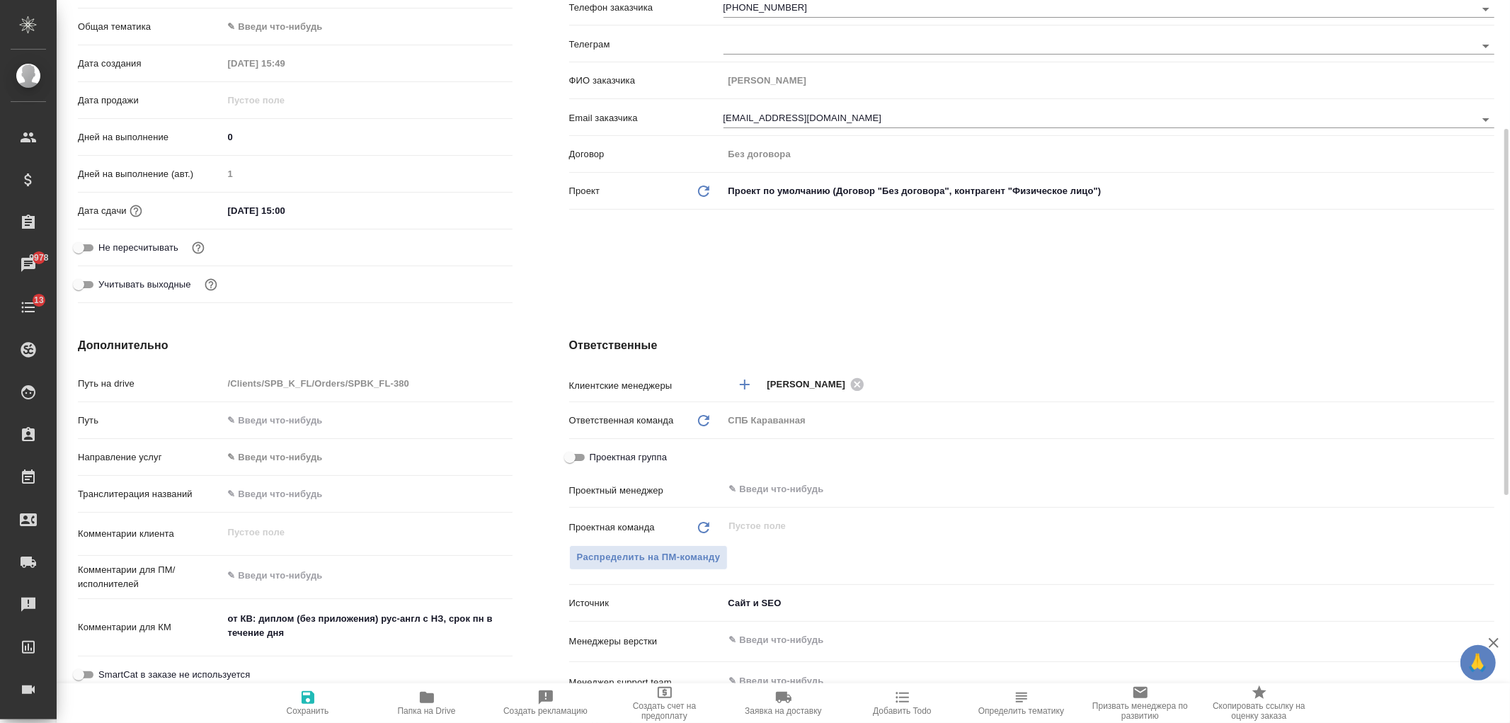
type textarea "x"
click at [762, 284] on div "Клиент Телефон заказчика +79037399969 Телеграм ФИО заказчика Карягина Юлия Вяче…" at bounding box center [1032, 126] width 982 height 422
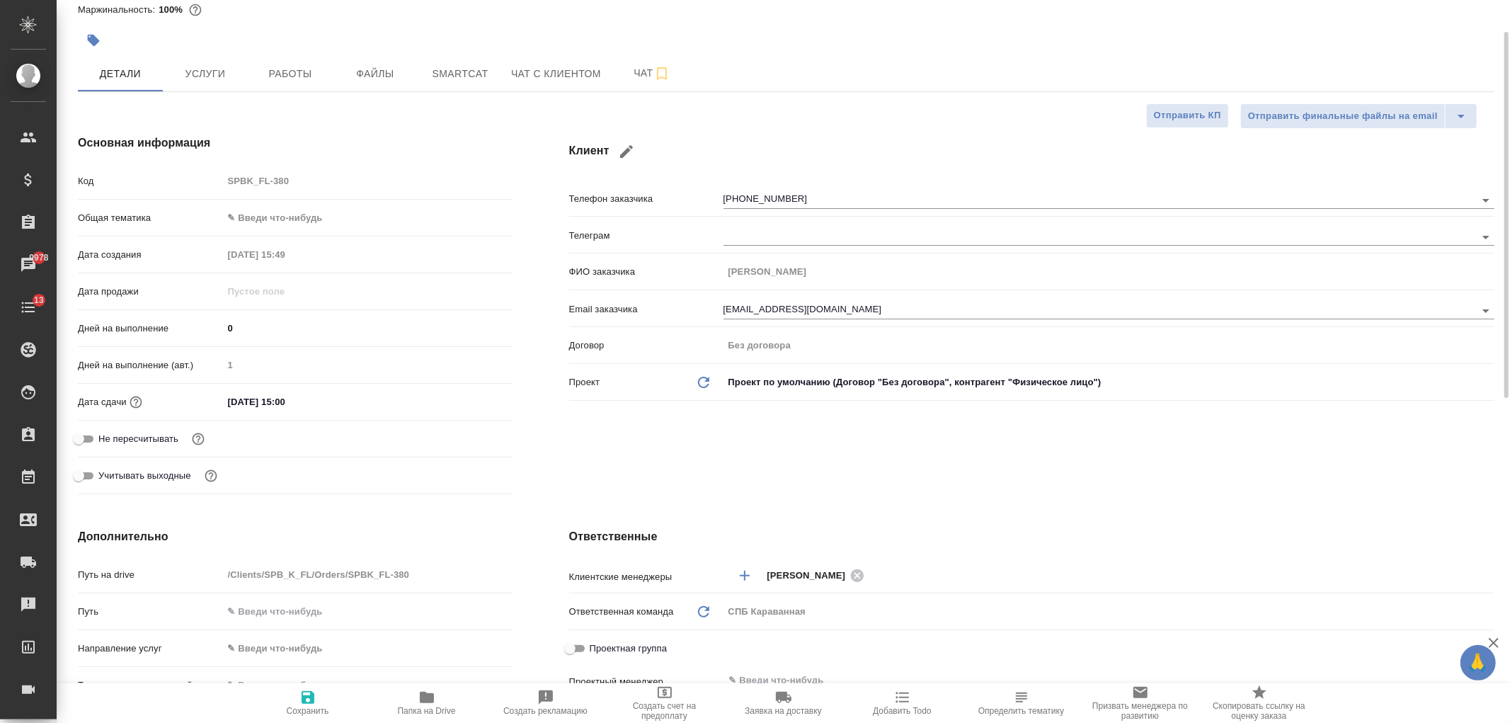
scroll to position [0, 0]
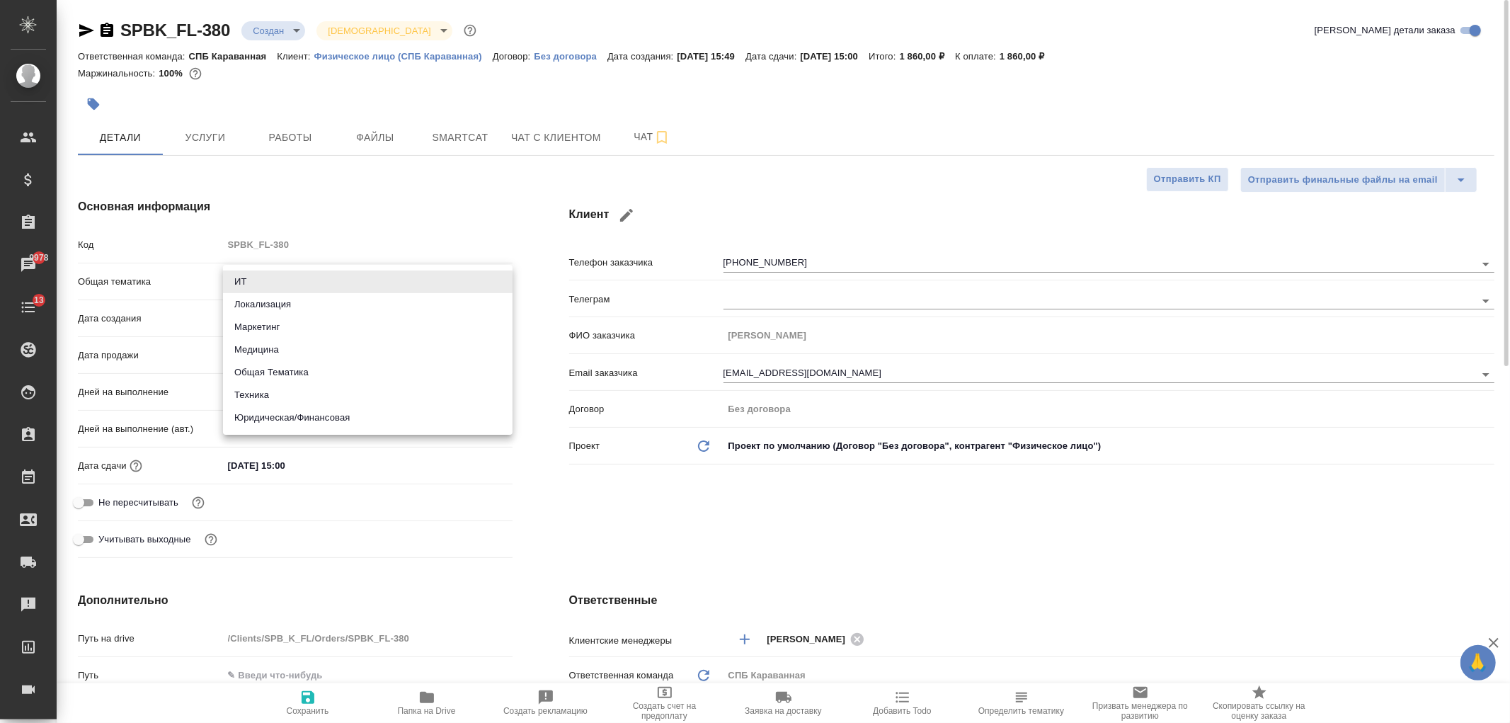
click at [305, 285] on body "🙏 .cls-1 fill:#fff; AWATERA Ivanova Arina Клиенты Спецификации Заказы 9978 Чаты…" at bounding box center [755, 361] width 1510 height 723
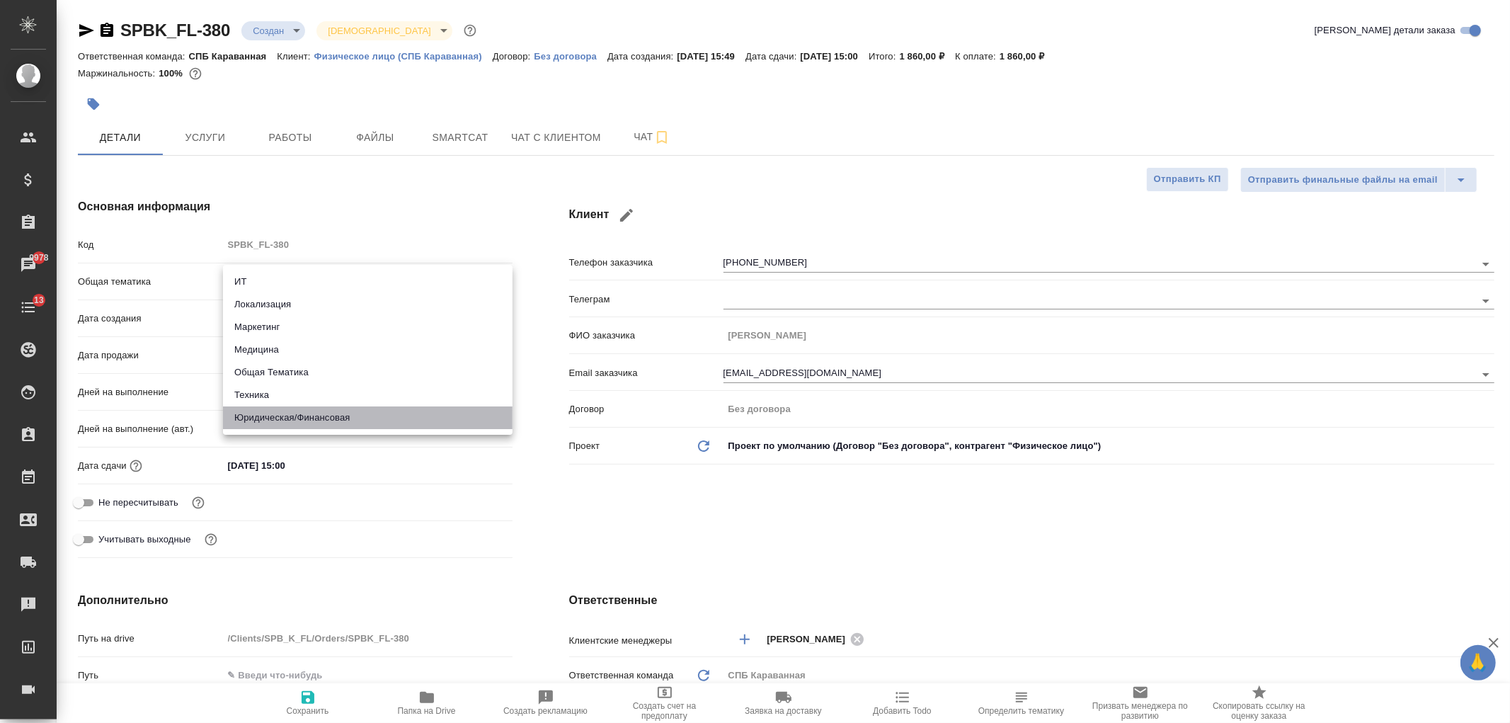
click at [322, 416] on li "Юридическая/Финансовая" at bounding box center [367, 417] width 289 height 23
type input "yr-fn"
type textarea "x"
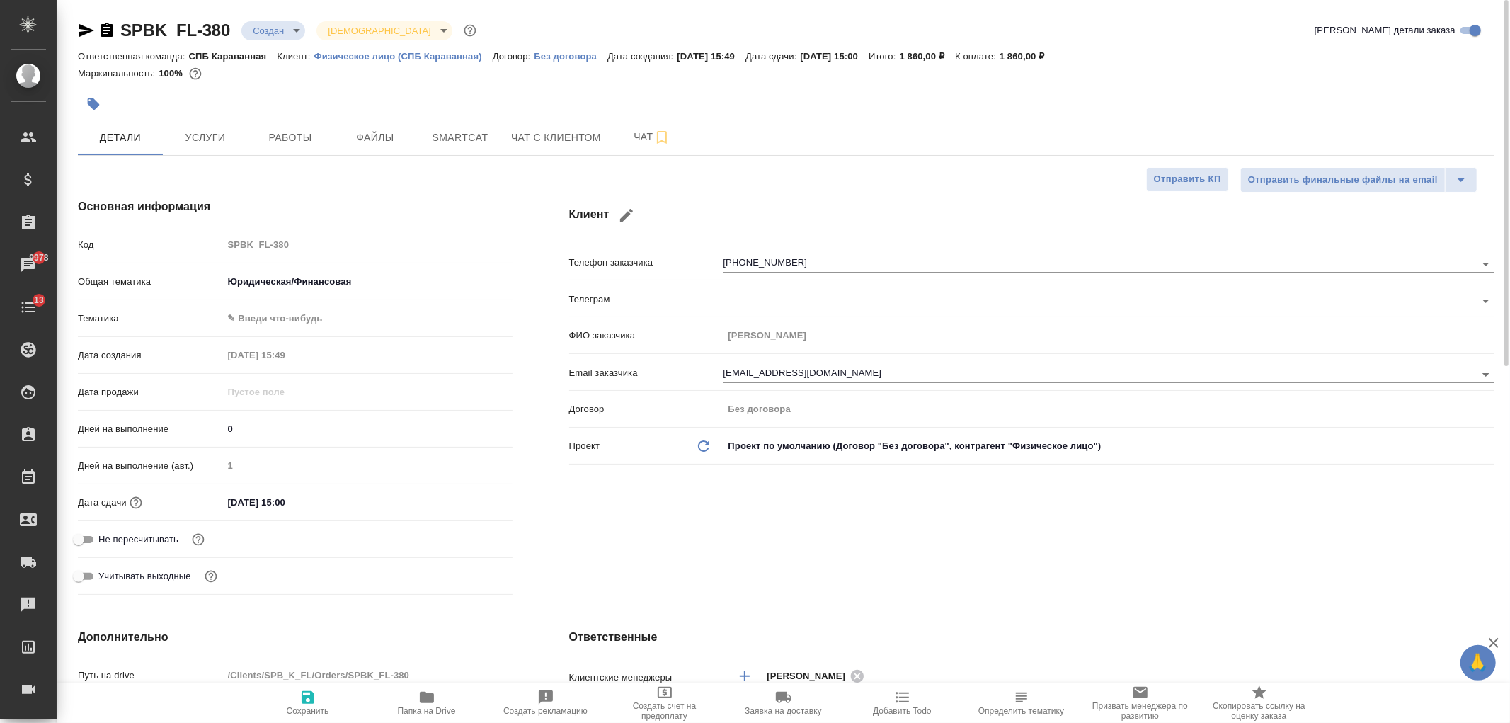
click at [293, 313] on body "🙏 .cls-1 fill:#fff; AWATERA Ivanova Arina Клиенты Спецификации Заказы 9978 Чаты…" at bounding box center [755, 361] width 1510 height 723
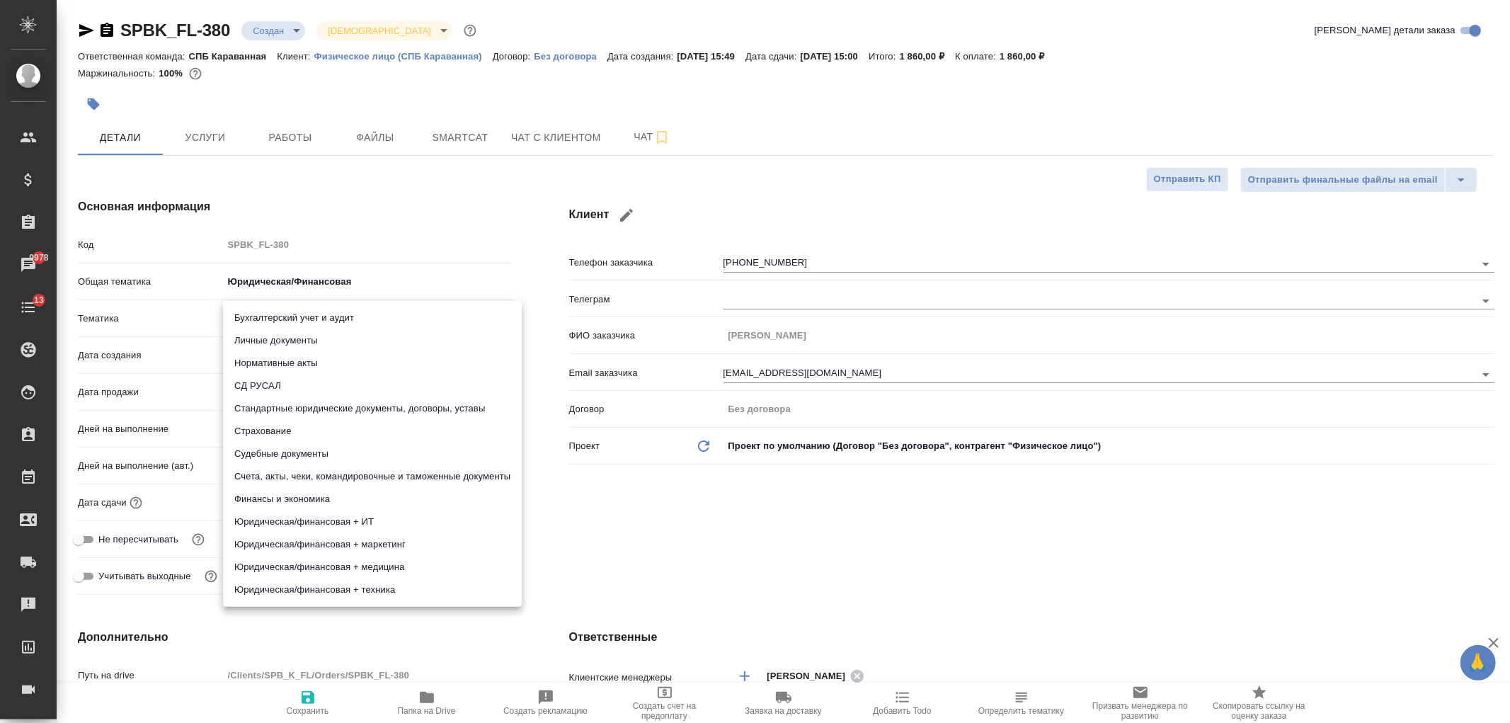
click at [305, 340] on li "Личные документы" at bounding box center [372, 340] width 299 height 23
type textarea "x"
type input "5a8b8b956a9677013d343cfe"
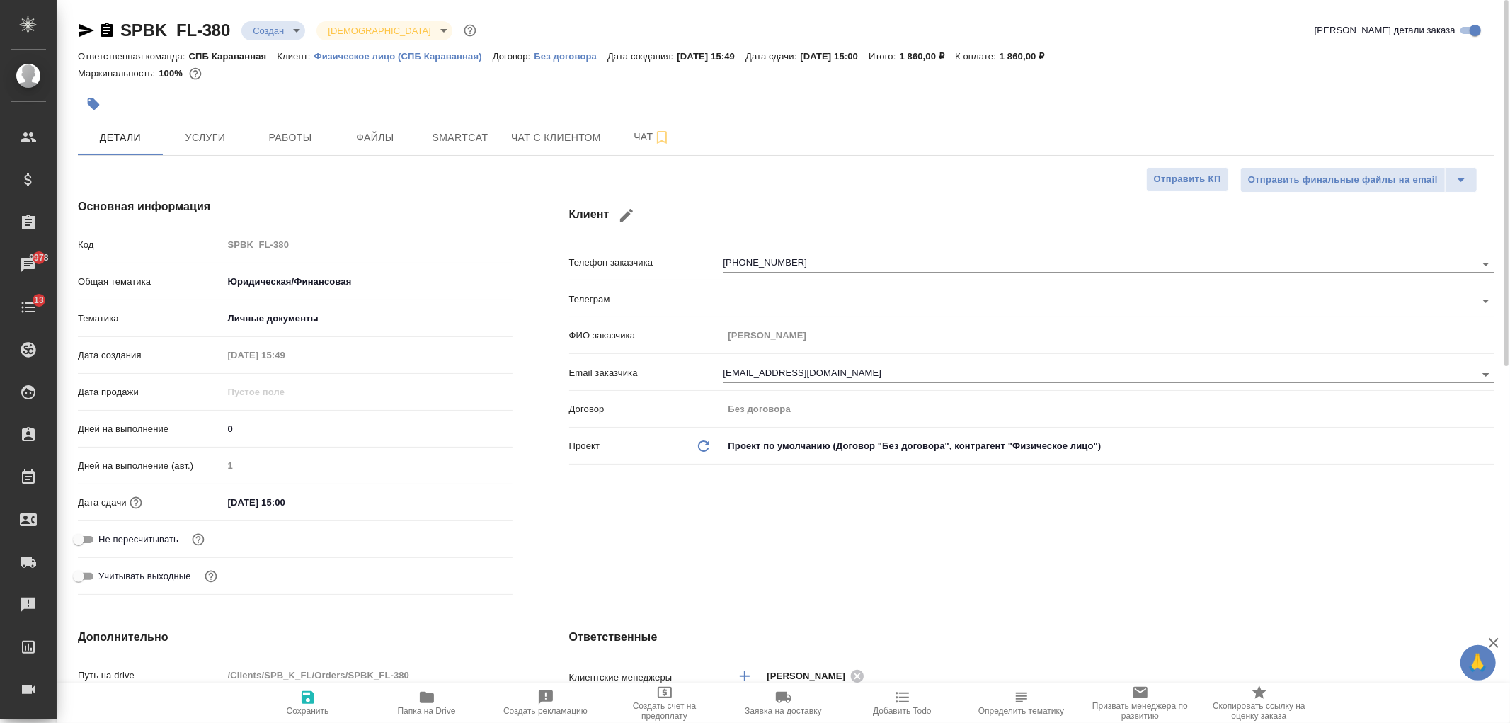
type textarea "x"
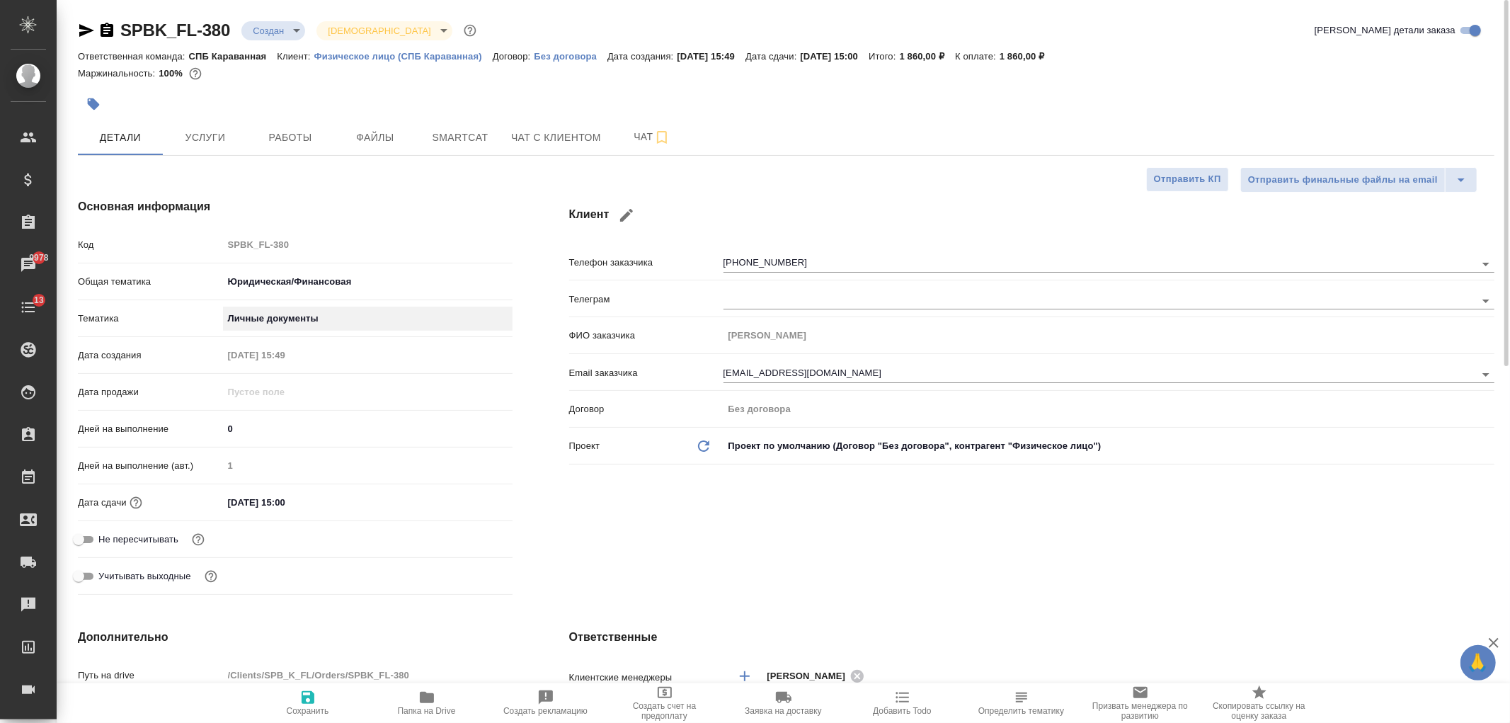
type textarea "x"
click at [301, 694] on icon "button" at bounding box center [307, 697] width 17 height 17
type textarea "x"
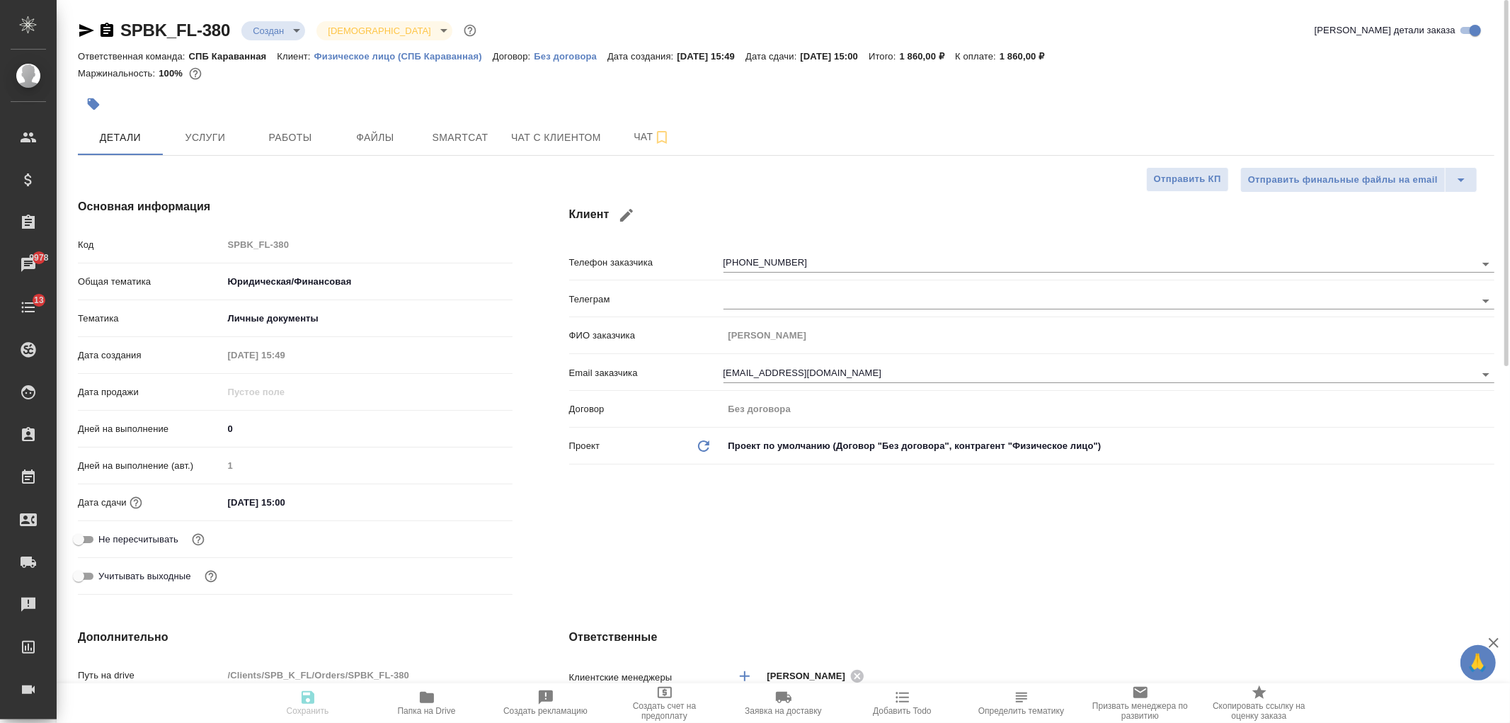
type textarea "x"
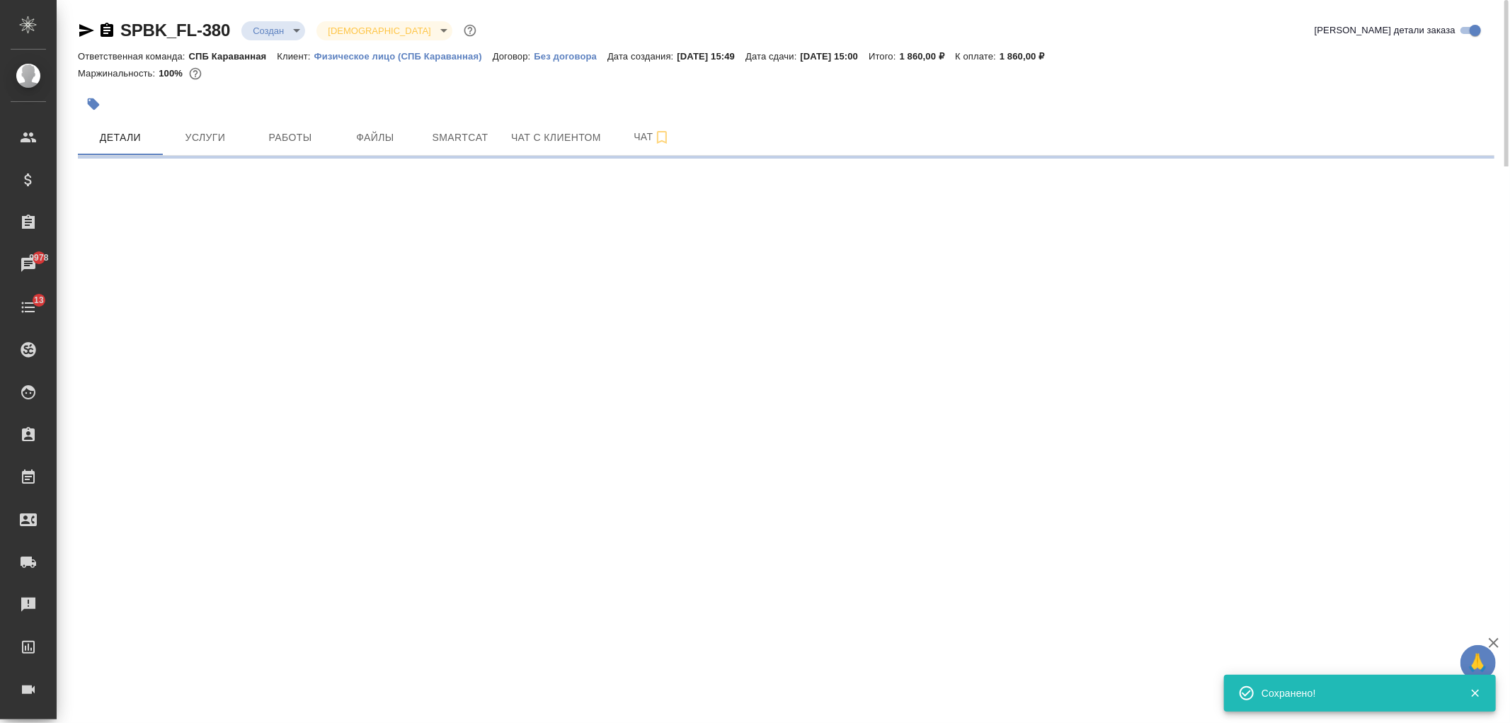
select select "RU"
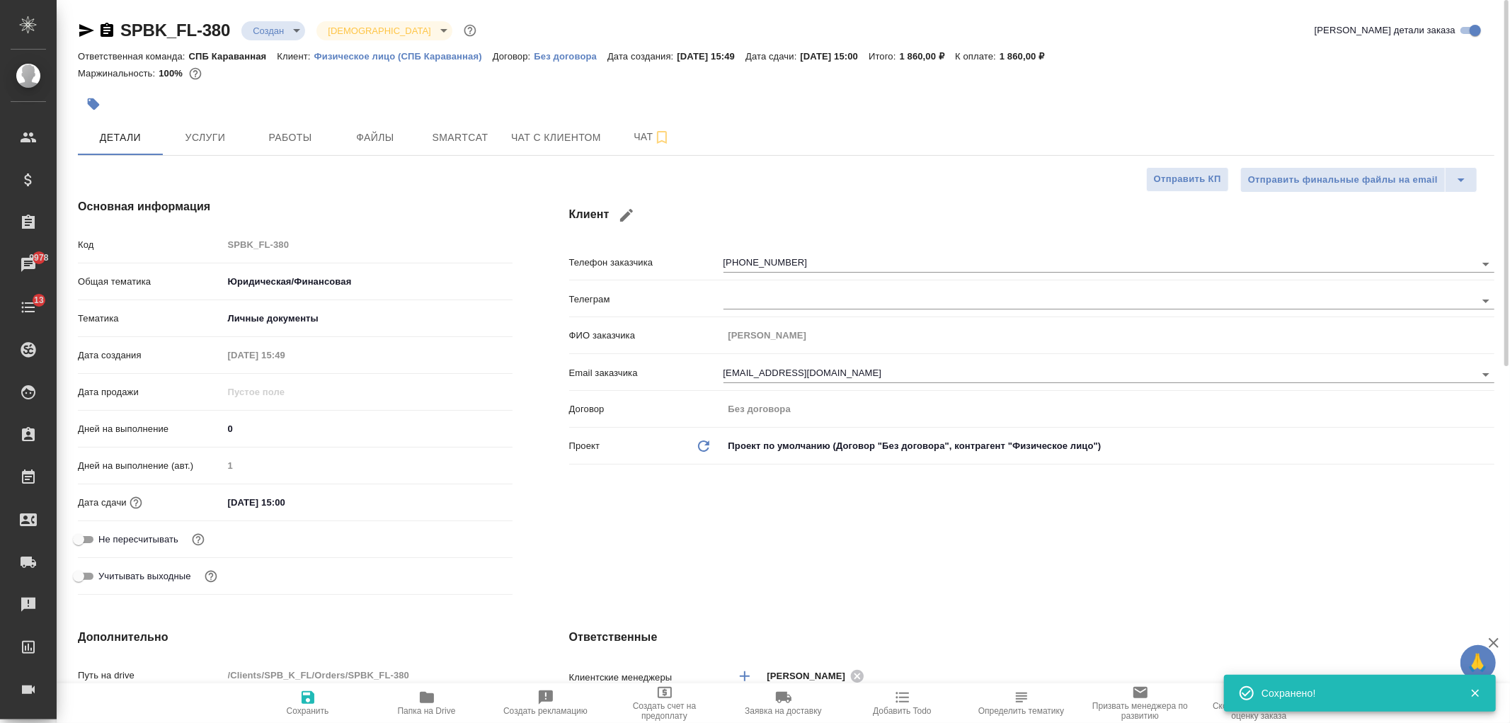
type textarea "x"
click at [296, 146] on button "Работы" at bounding box center [290, 137] width 85 height 35
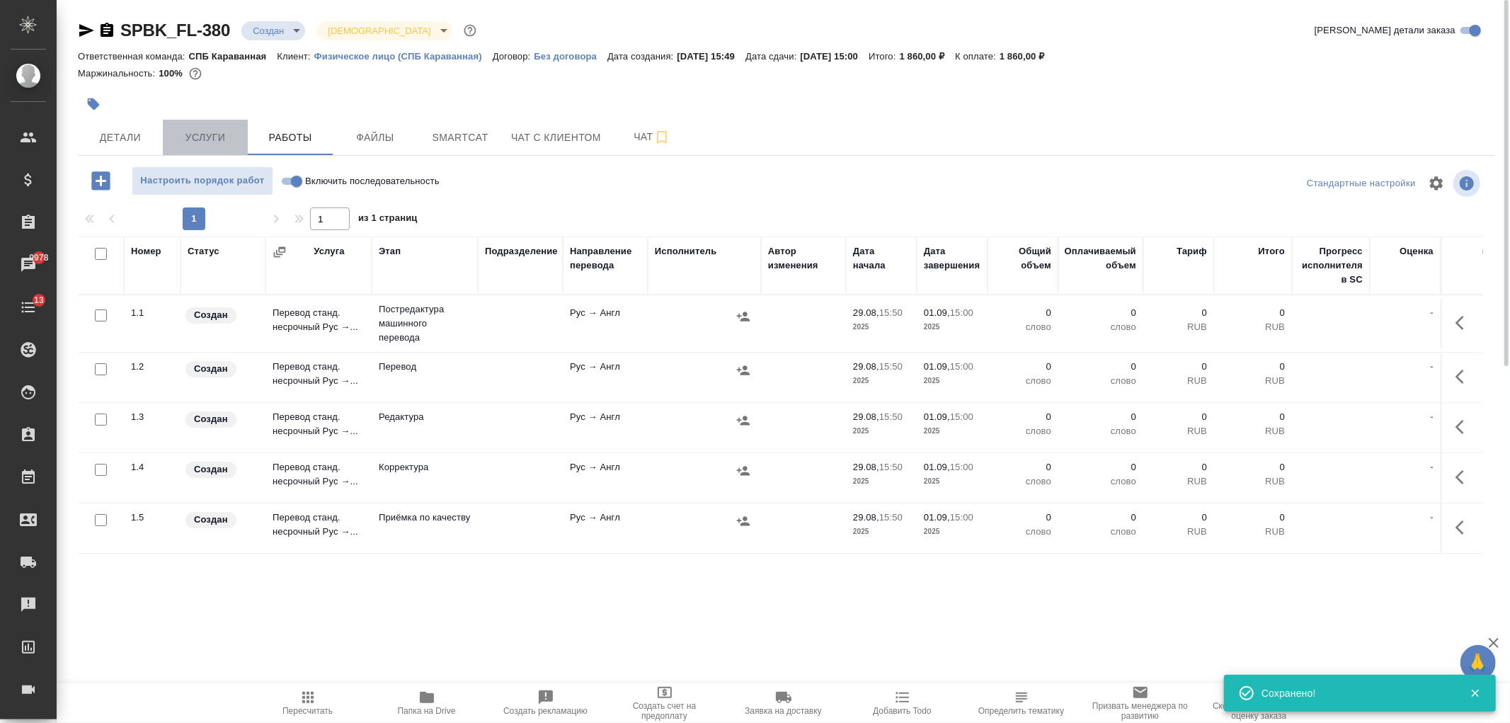
click at [215, 134] on span "Услуги" at bounding box center [205, 138] width 68 height 18
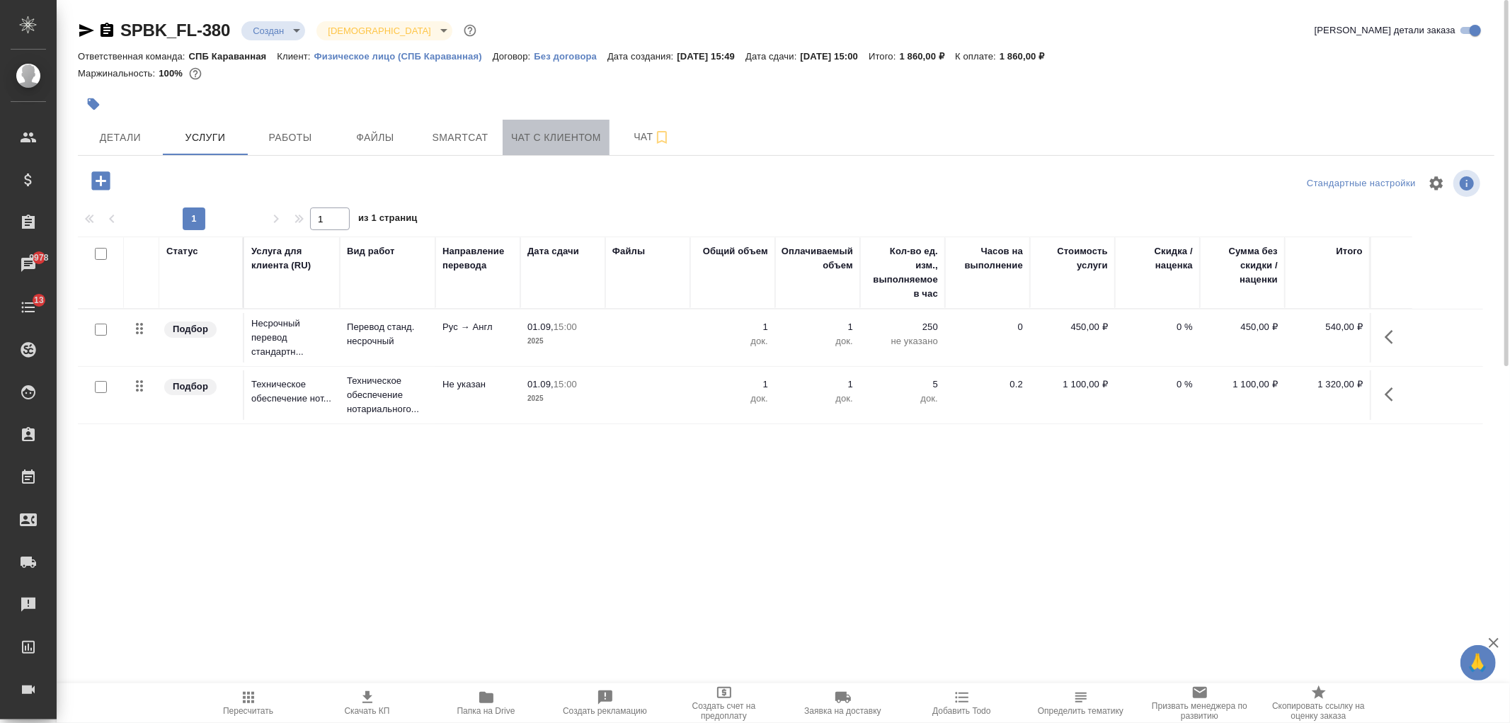
click at [515, 131] on span "Чат с клиентом" at bounding box center [556, 138] width 90 height 18
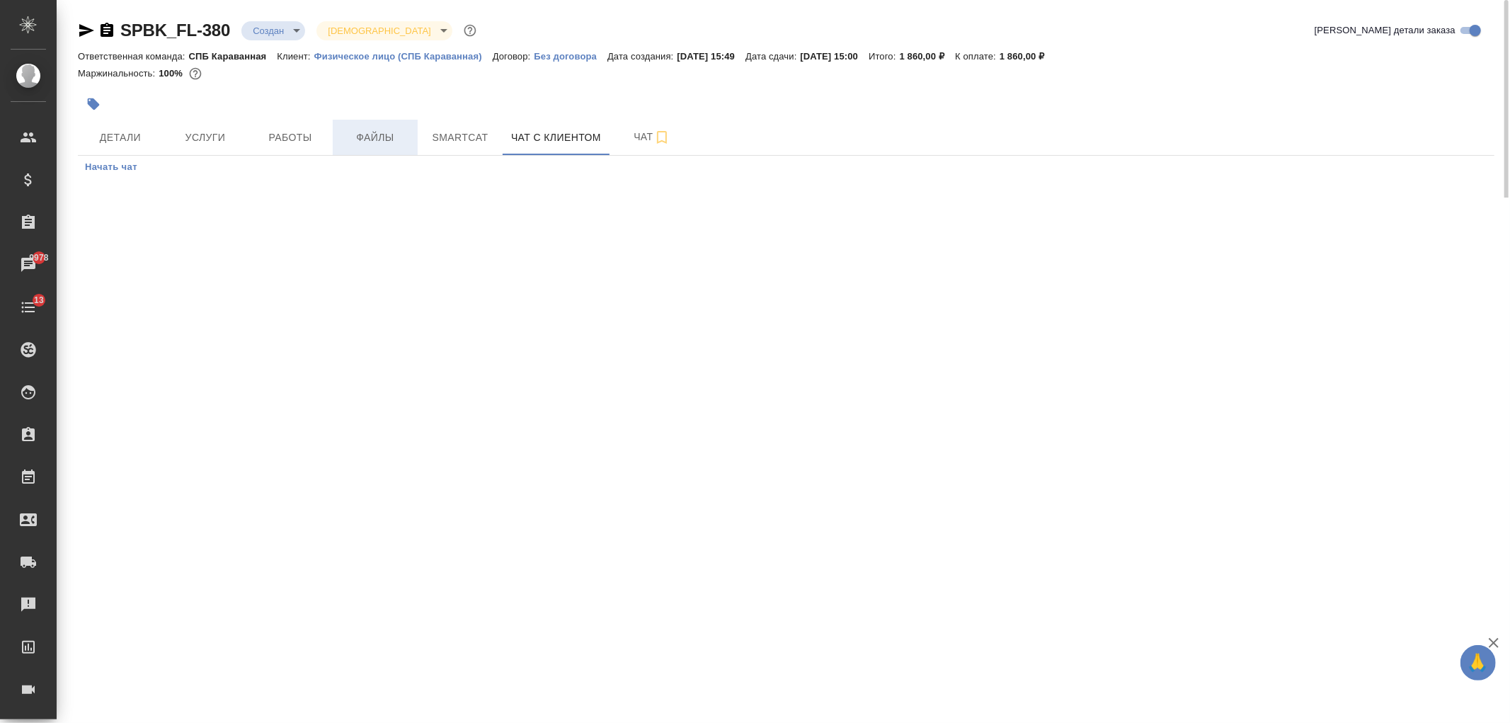
click at [371, 144] on span "Файлы" at bounding box center [375, 138] width 68 height 18
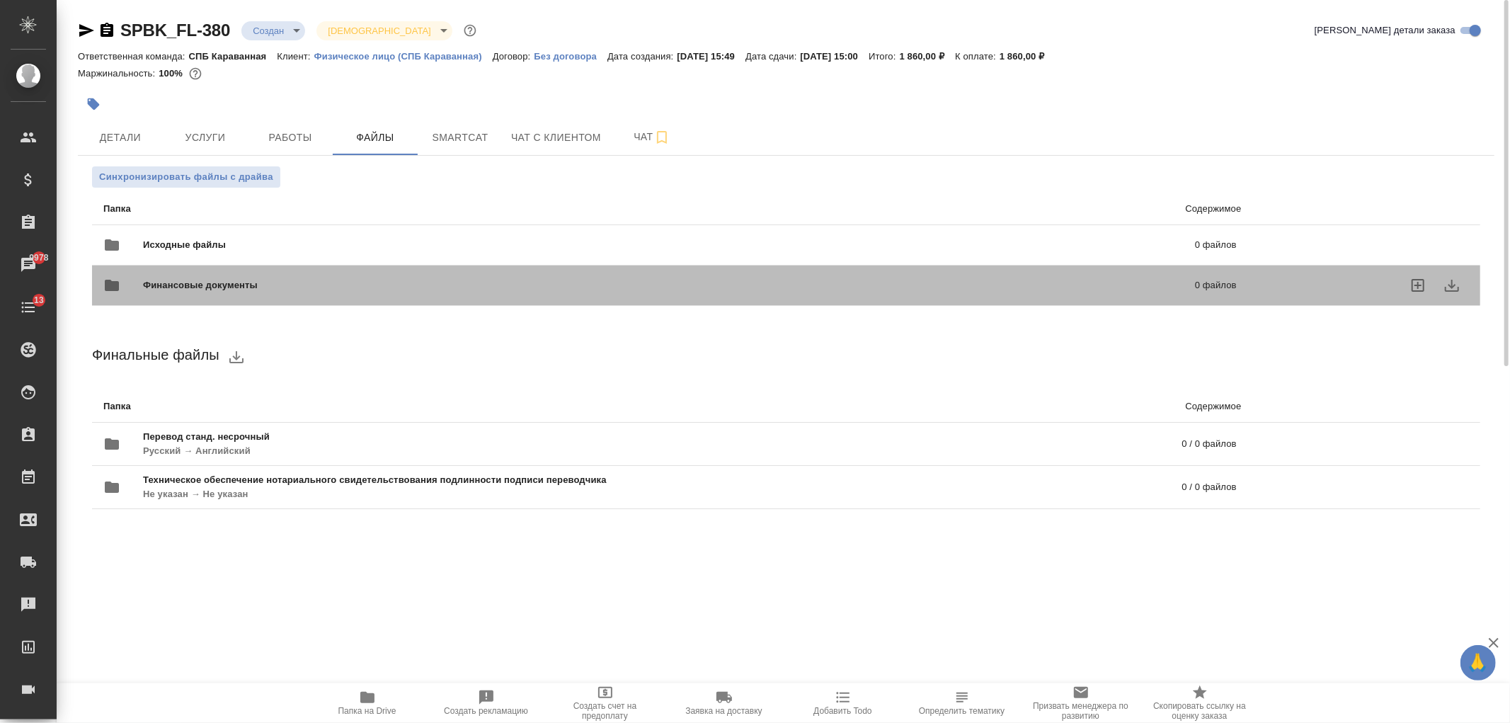
click at [374, 262] on div "Финансовые документы 0 файлов" at bounding box center [670, 285] width 1162 height 62
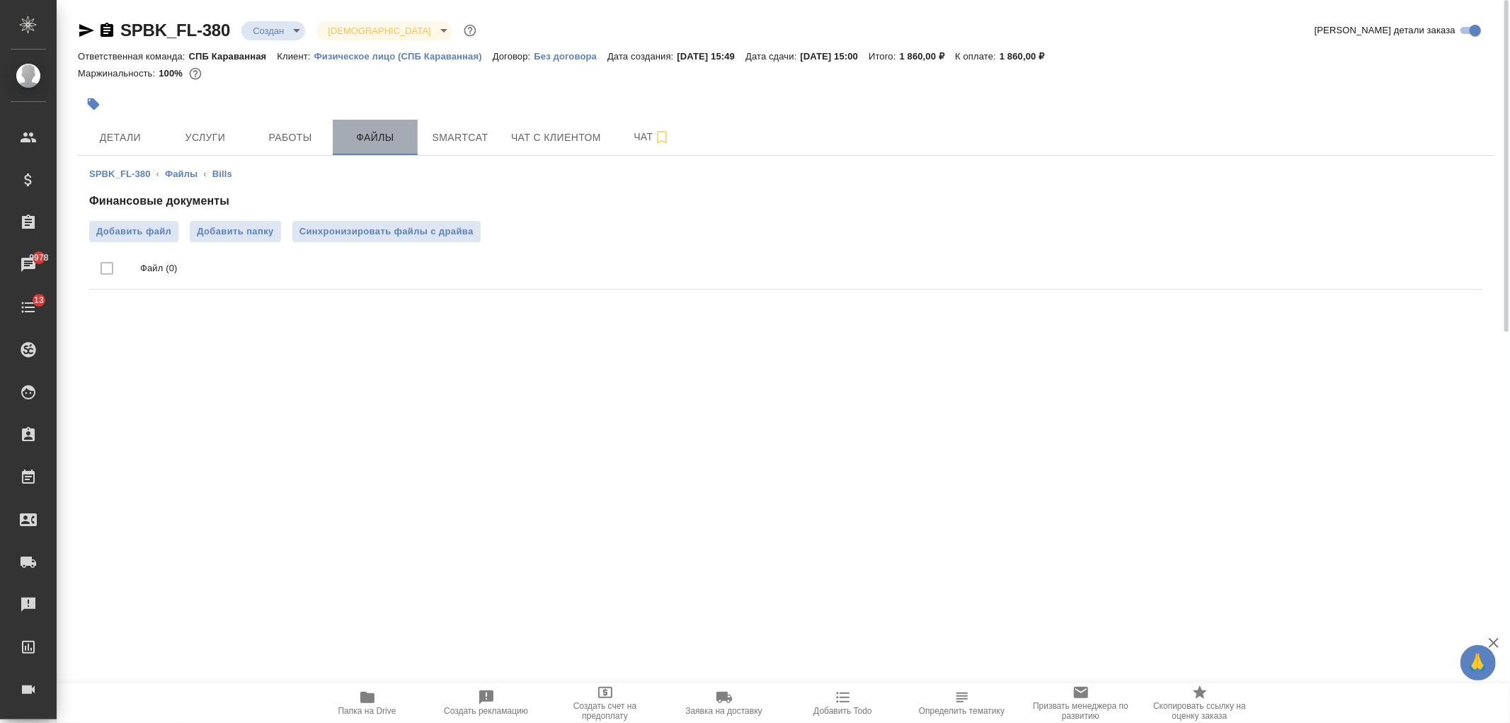
click at [362, 151] on button "Файлы" at bounding box center [375, 137] width 85 height 35
click at [214, 149] on button "Услуги" at bounding box center [205, 137] width 85 height 35
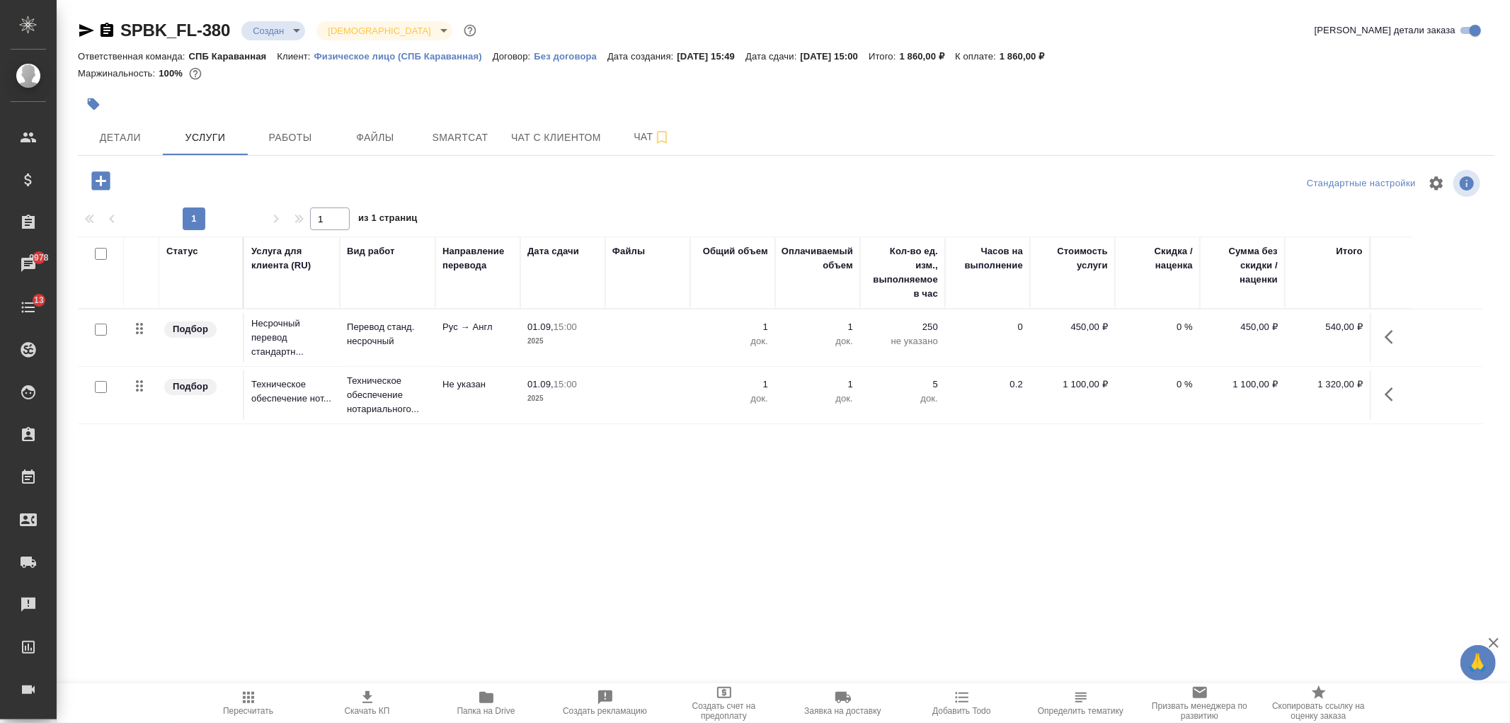
click at [372, 143] on span "Файлы" at bounding box center [375, 138] width 68 height 18
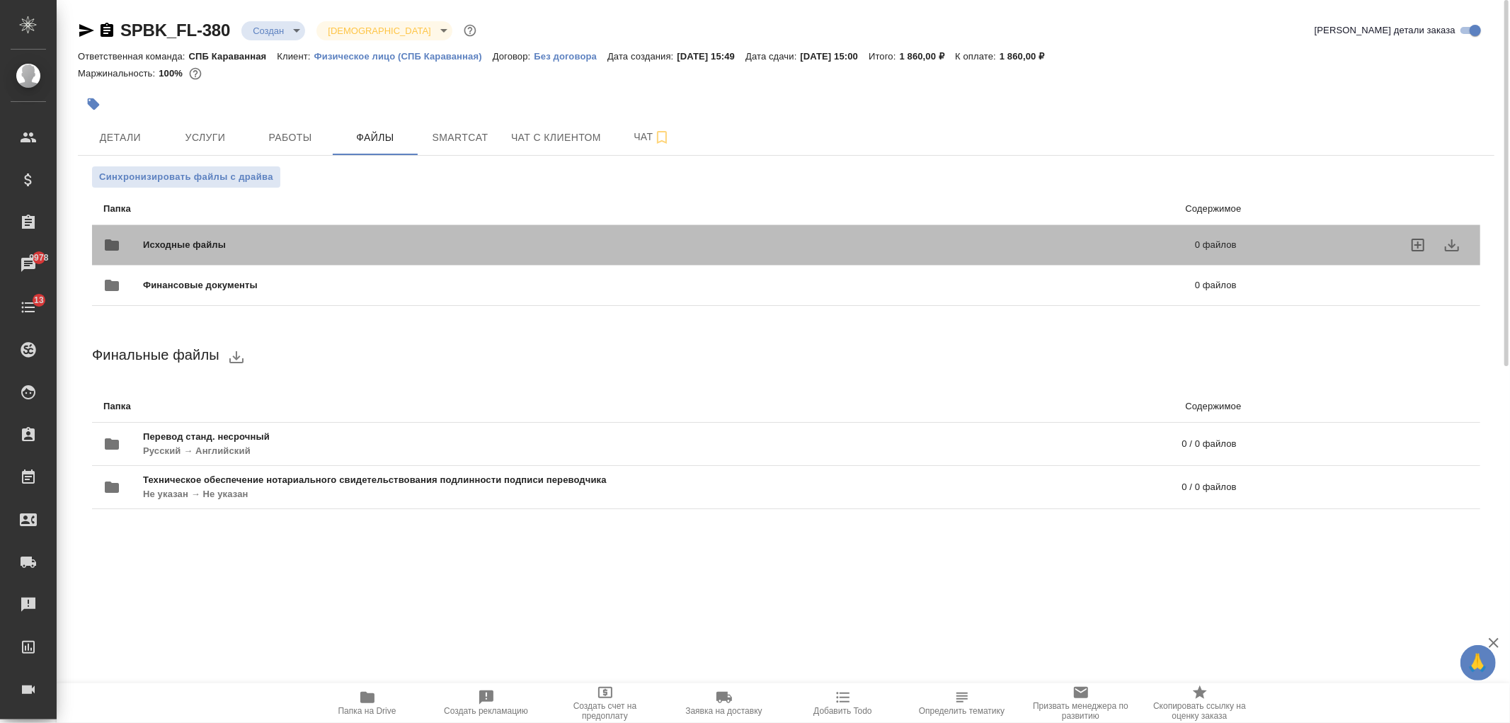
click at [321, 248] on span "Исходные файлы" at bounding box center [427, 245] width 568 height 14
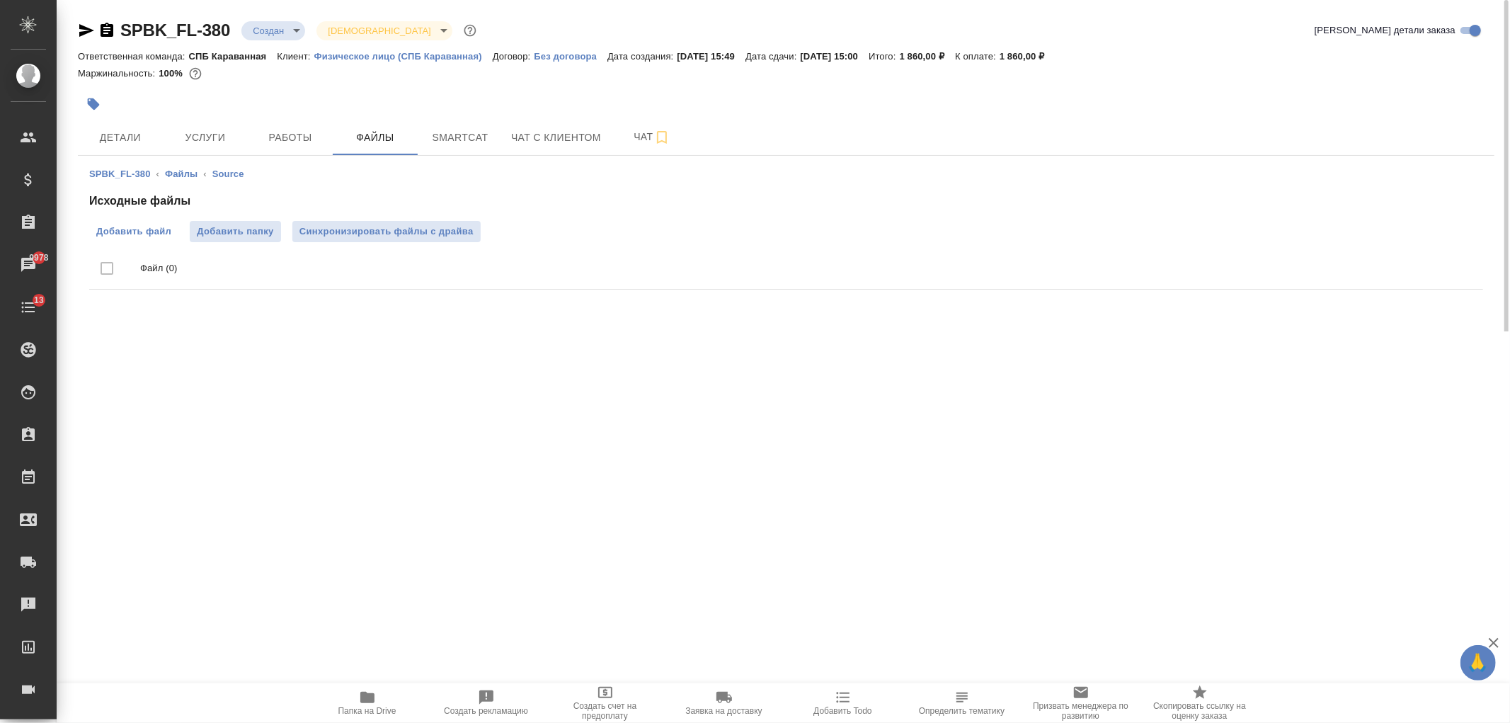
click at [152, 222] on label "Добавить файл" at bounding box center [133, 231] width 89 height 21
click at [0, 0] on input "Добавить файл" at bounding box center [0, 0] width 0 height 0
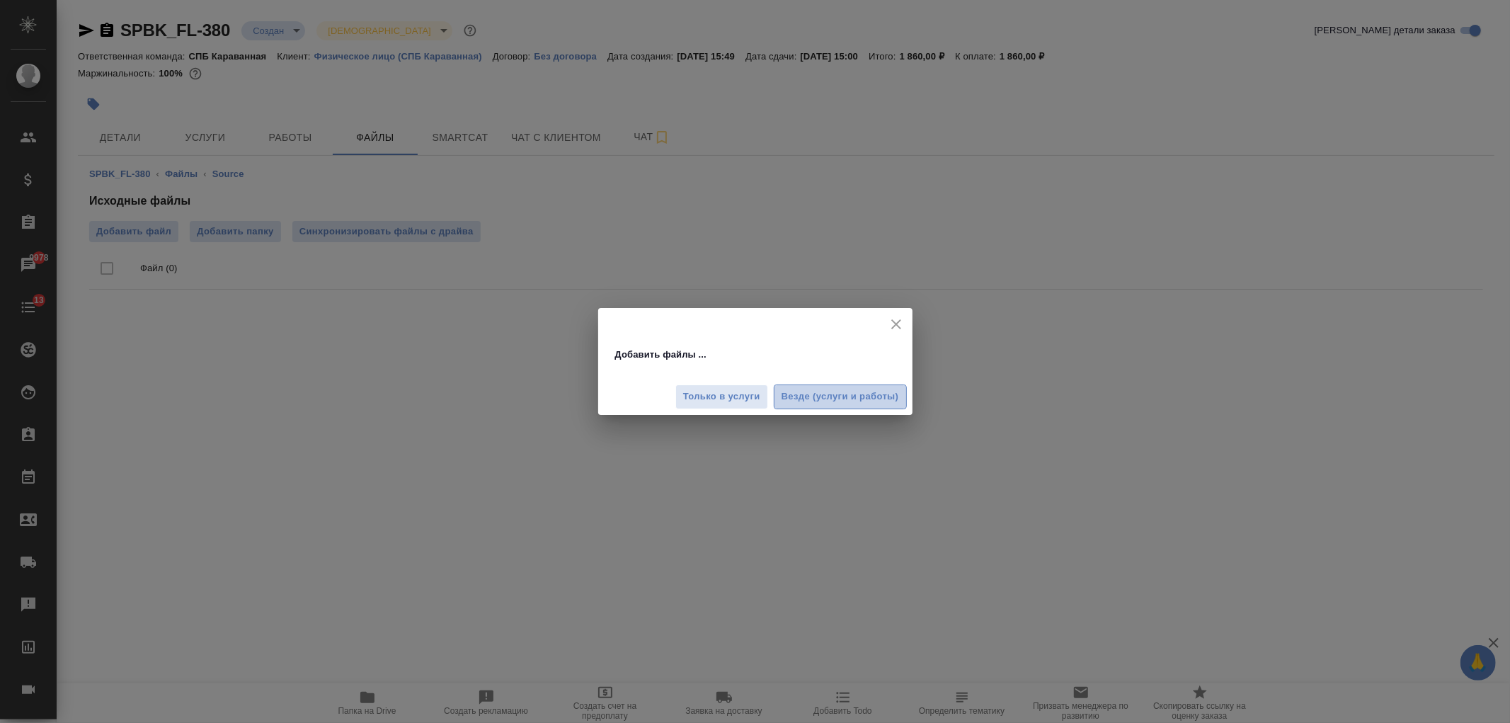
click at [838, 390] on span "Везде (услуги и работы)" at bounding box center [839, 397] width 117 height 16
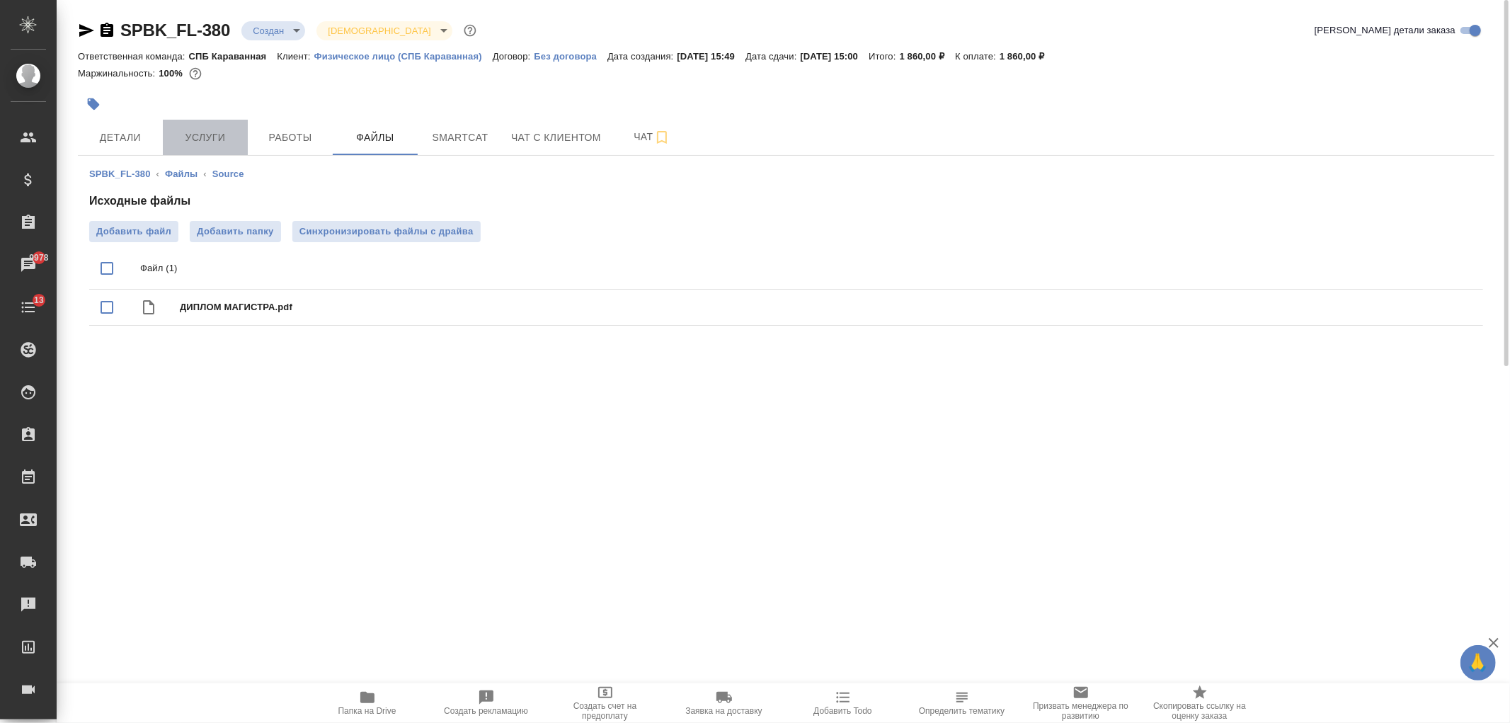
click at [214, 132] on span "Услуги" at bounding box center [205, 138] width 68 height 18
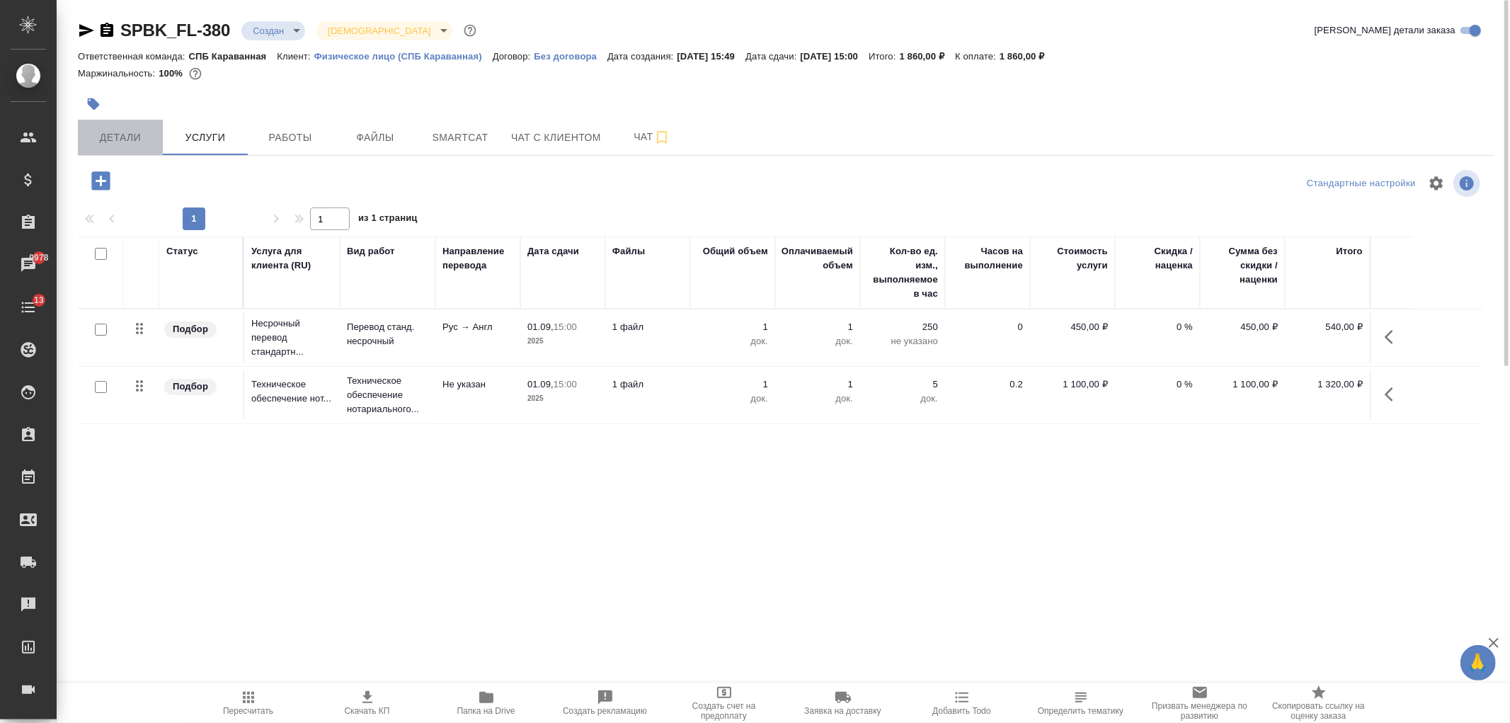
click at [93, 147] on button "Детали" at bounding box center [120, 137] width 85 height 35
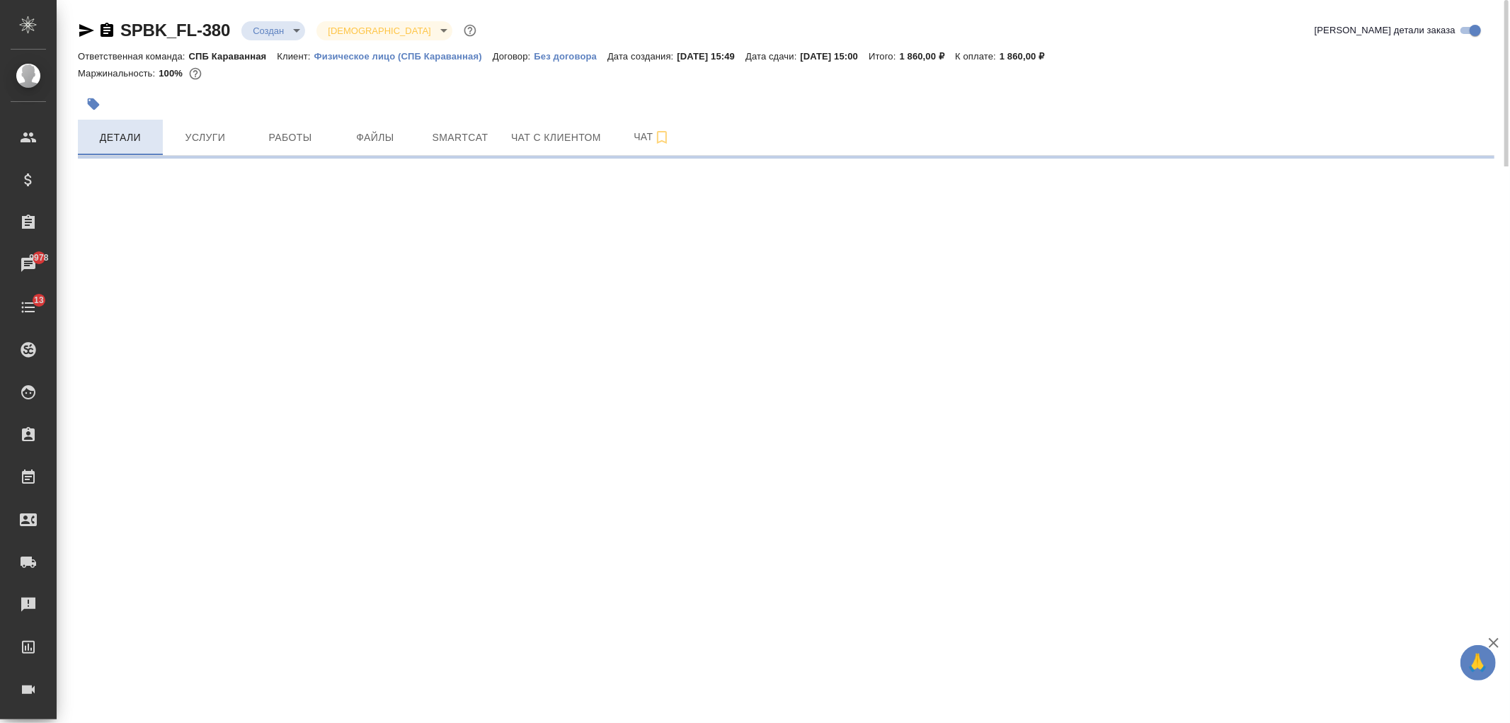
select select "RU"
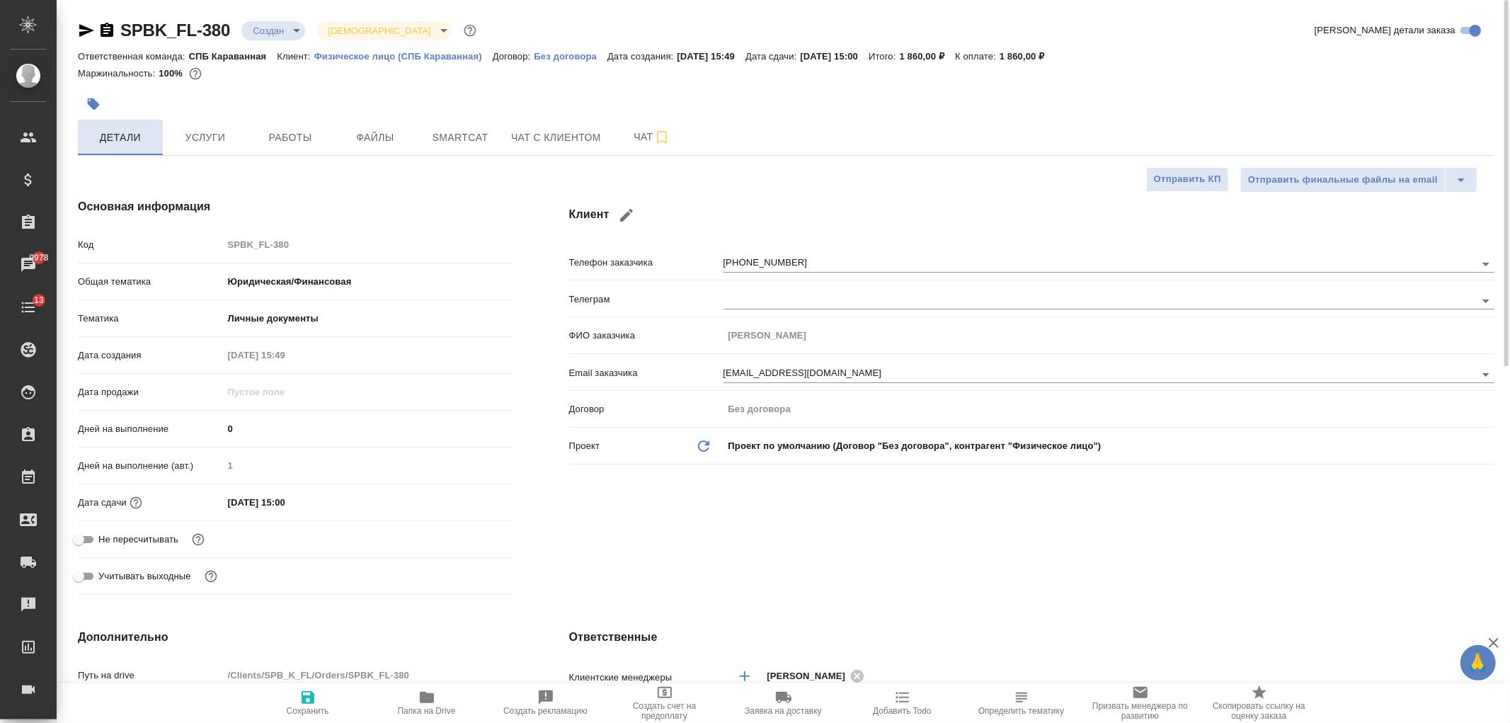
type textarea "x"
click at [819, 567] on div "Клиент Телефон заказчика +79037399969 Телеграм ФИО заказчика Карягина Юлия Вяче…" at bounding box center [1032, 399] width 982 height 459
click at [224, 139] on span "Услуги" at bounding box center [205, 138] width 68 height 18
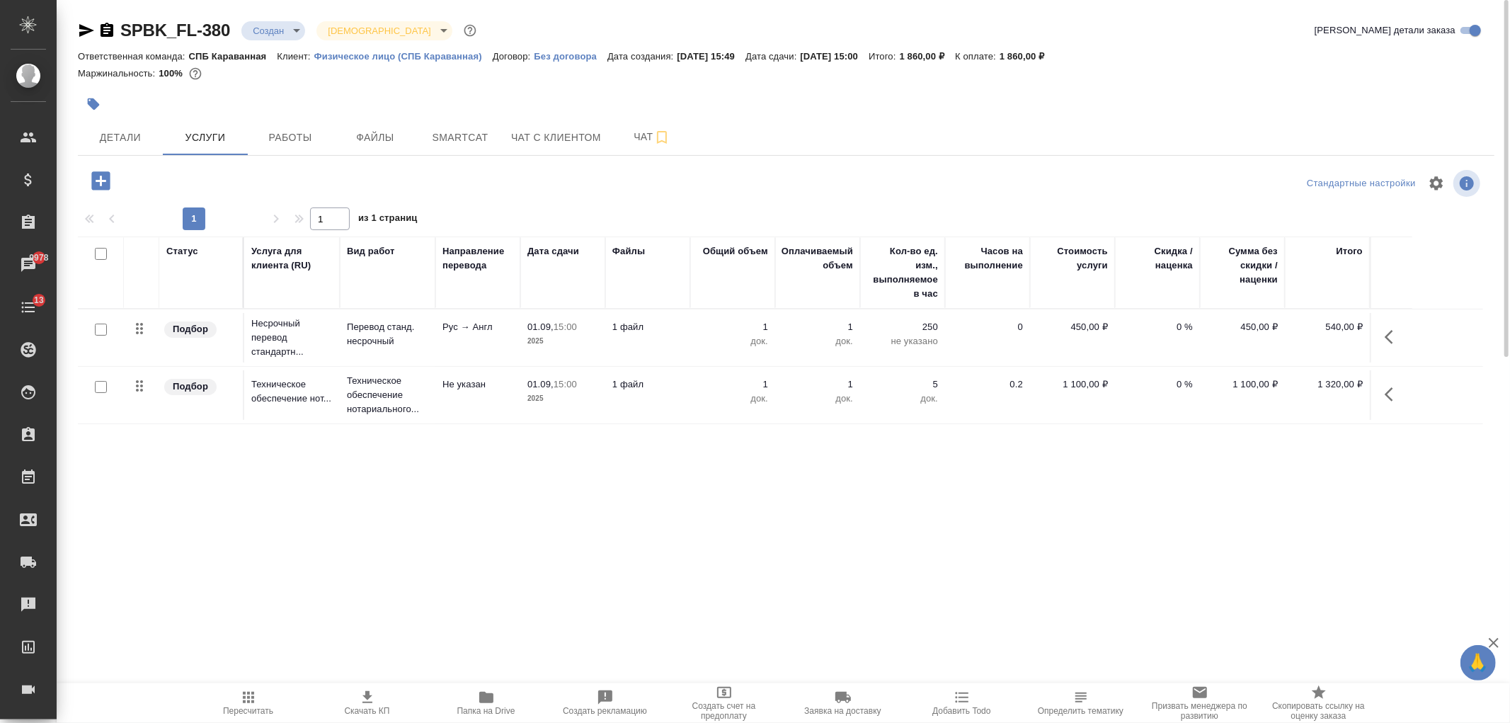
click at [372, 701] on icon "button" at bounding box center [367, 697] width 17 height 17
click at [315, 130] on span "Работы" at bounding box center [290, 138] width 68 height 18
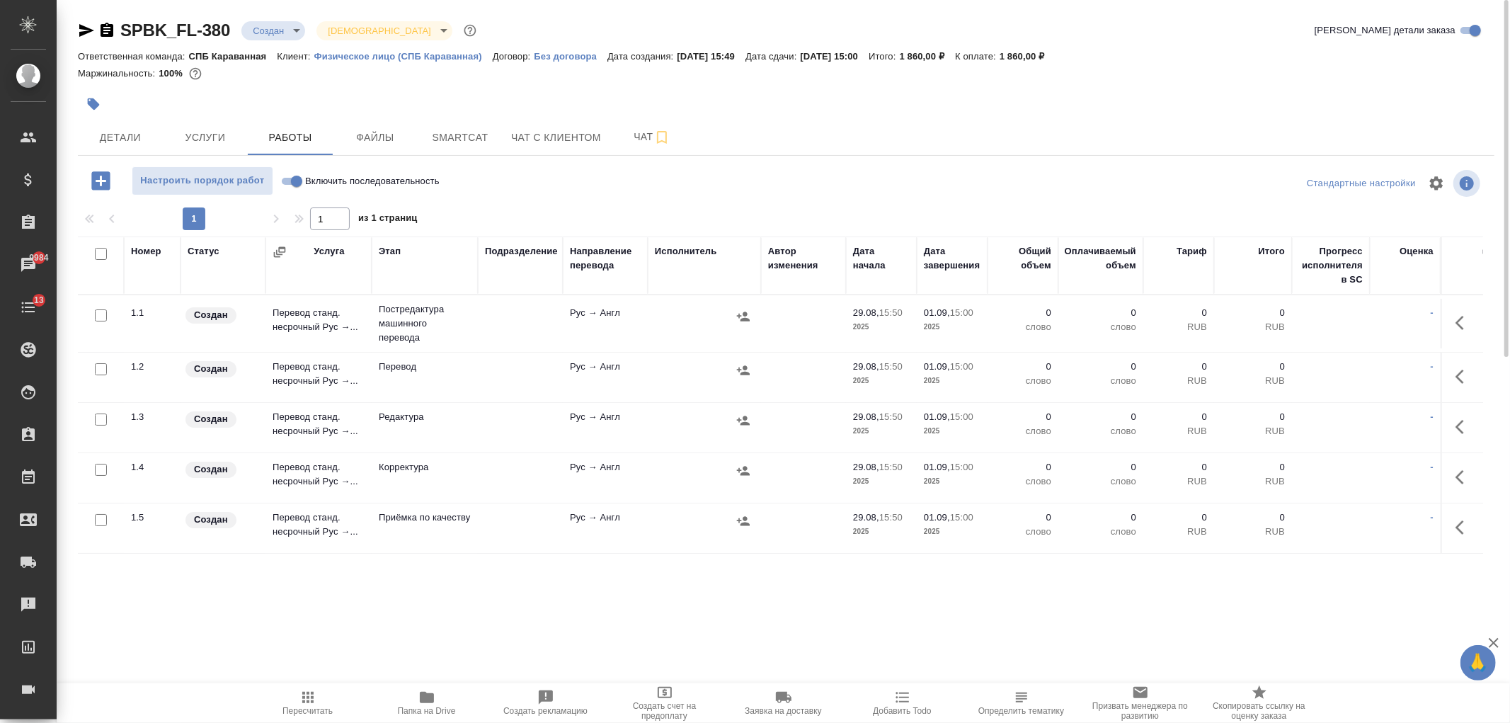
click at [102, 319] on input "checkbox" at bounding box center [101, 315] width 12 height 12
checkbox input "true"
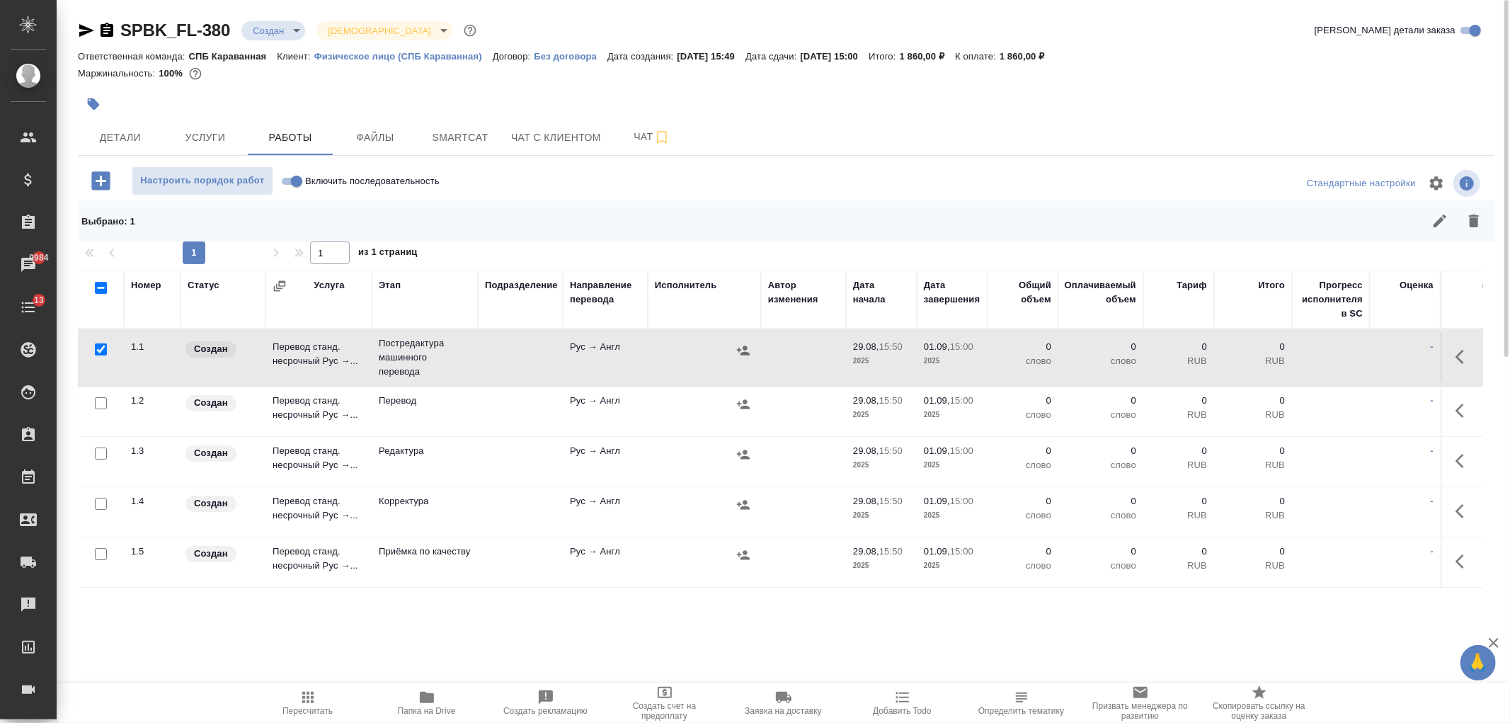
click at [98, 453] on input "checkbox" at bounding box center [101, 453] width 12 height 12
checkbox input "true"
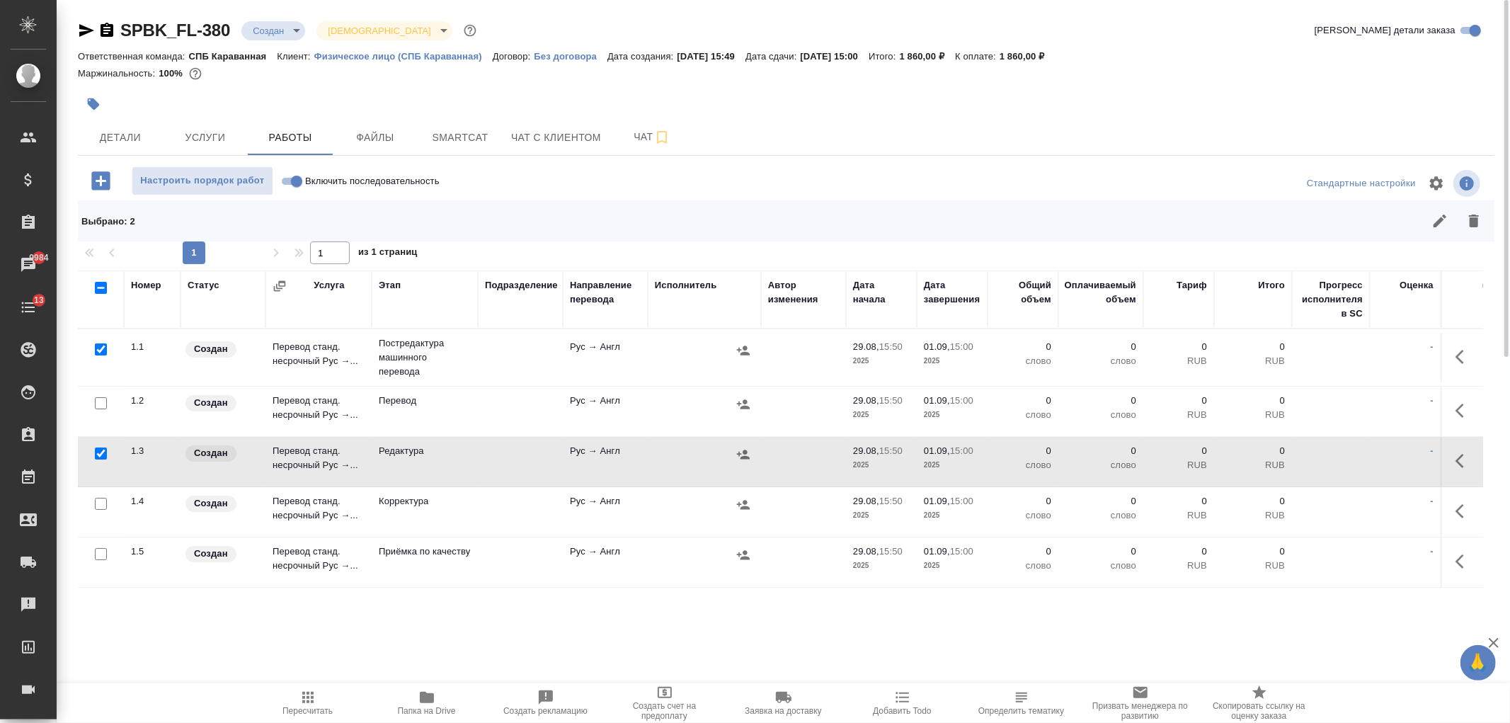
click at [103, 505] on input "checkbox" at bounding box center [101, 504] width 12 height 12
checkbox input "true"
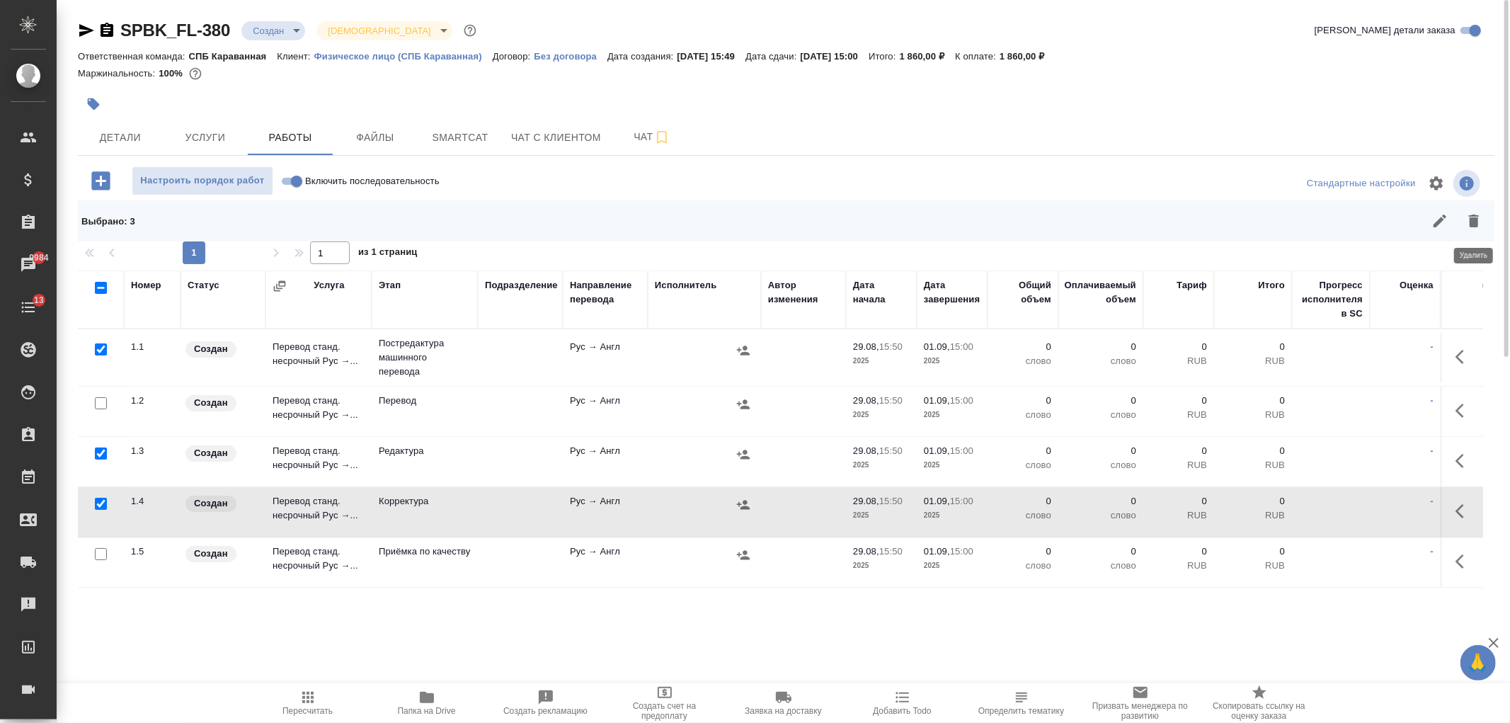
click at [1482, 222] on button "button" at bounding box center [1474, 221] width 34 height 34
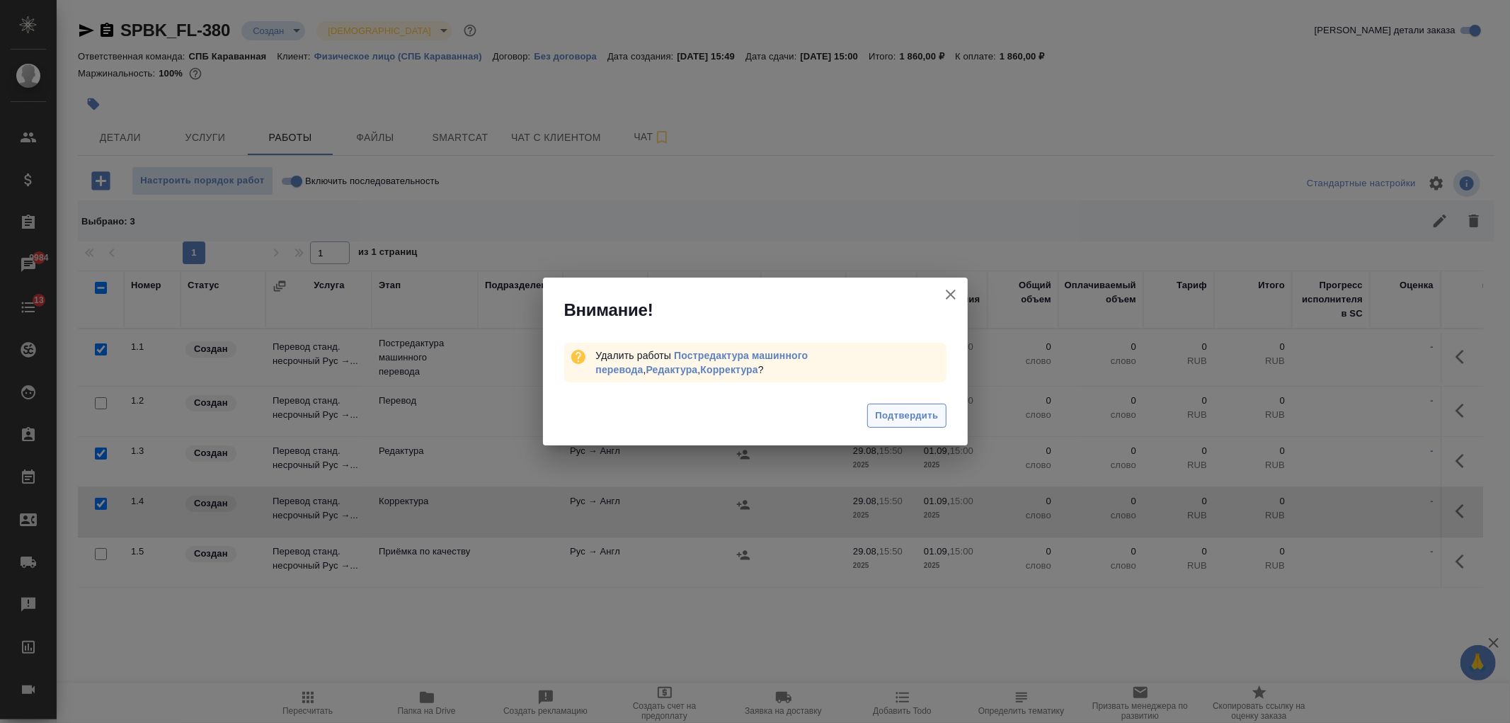
click at [918, 419] on span "Подтвердить" at bounding box center [906, 416] width 63 height 16
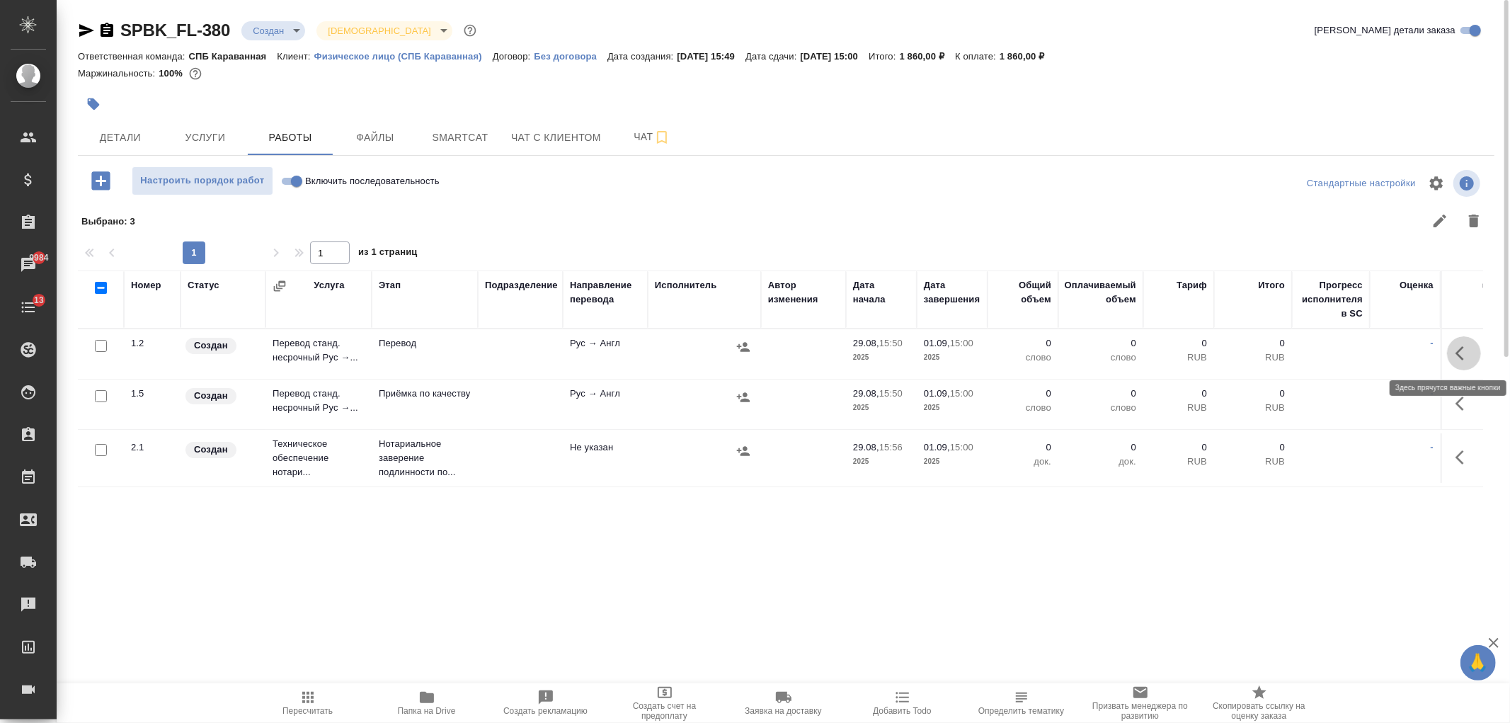
click at [1469, 351] on icon "button" at bounding box center [1463, 353] width 17 height 17
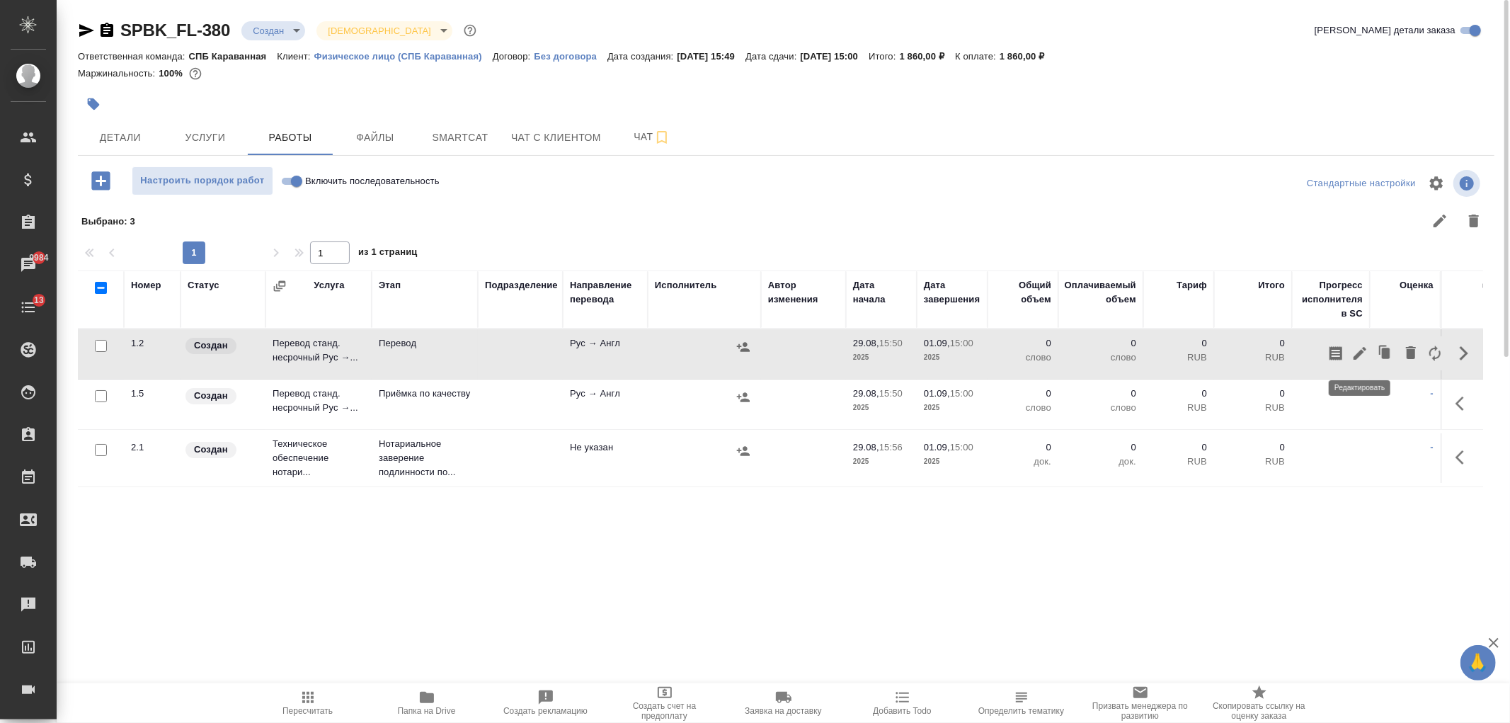
click at [1354, 357] on icon "button" at bounding box center [1359, 353] width 13 height 13
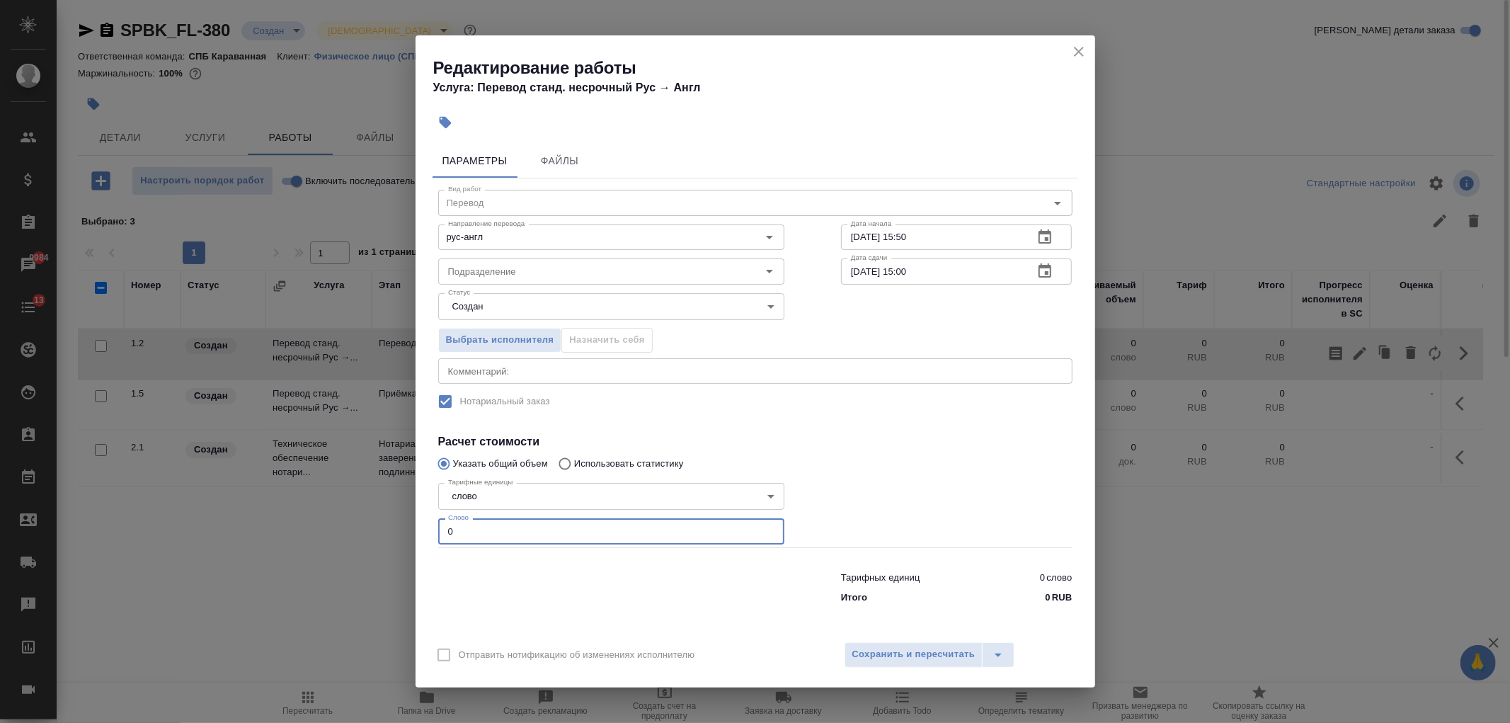
click at [491, 533] on input "0" at bounding box center [611, 530] width 346 height 25
type input "1"
click at [879, 646] on span "Сохранить и пересчитать" at bounding box center [913, 654] width 123 height 16
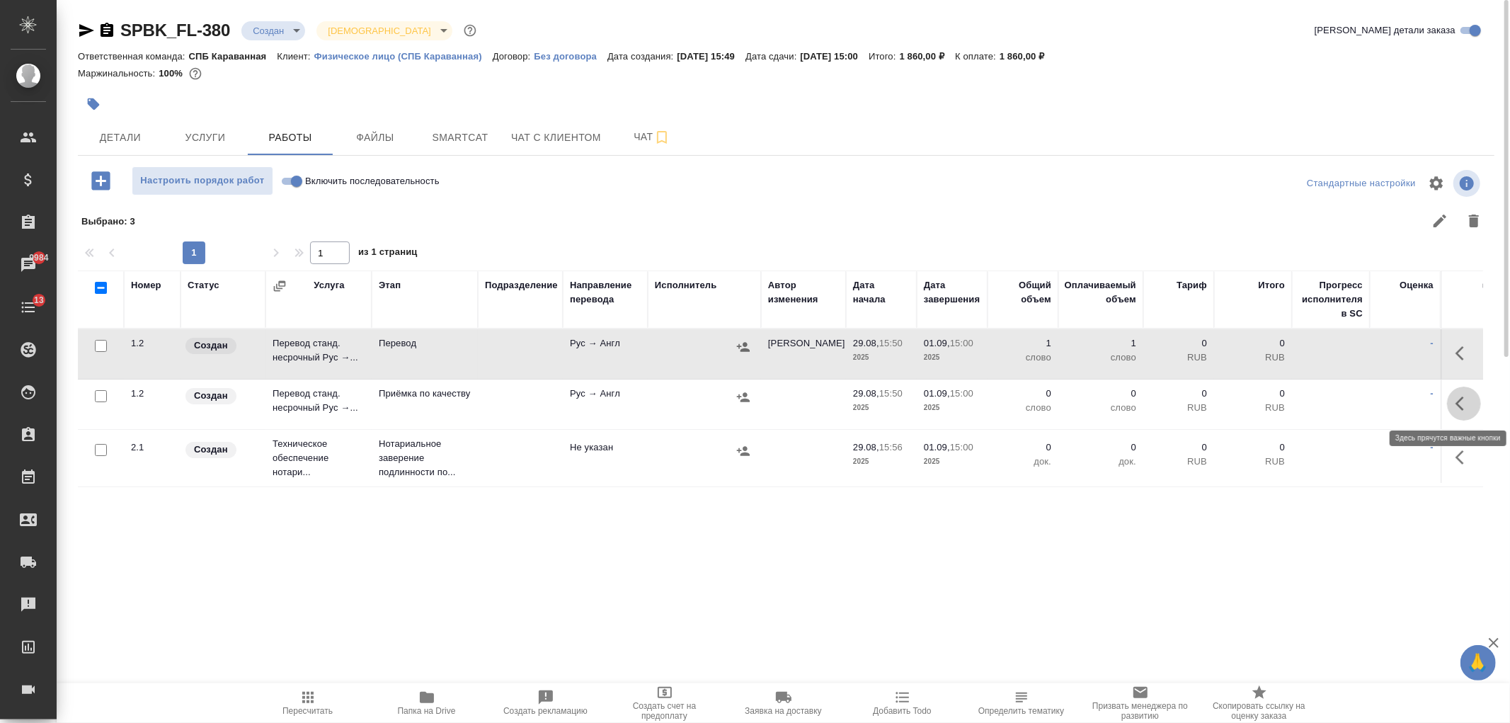
click at [1453, 402] on button "button" at bounding box center [1464, 403] width 34 height 34
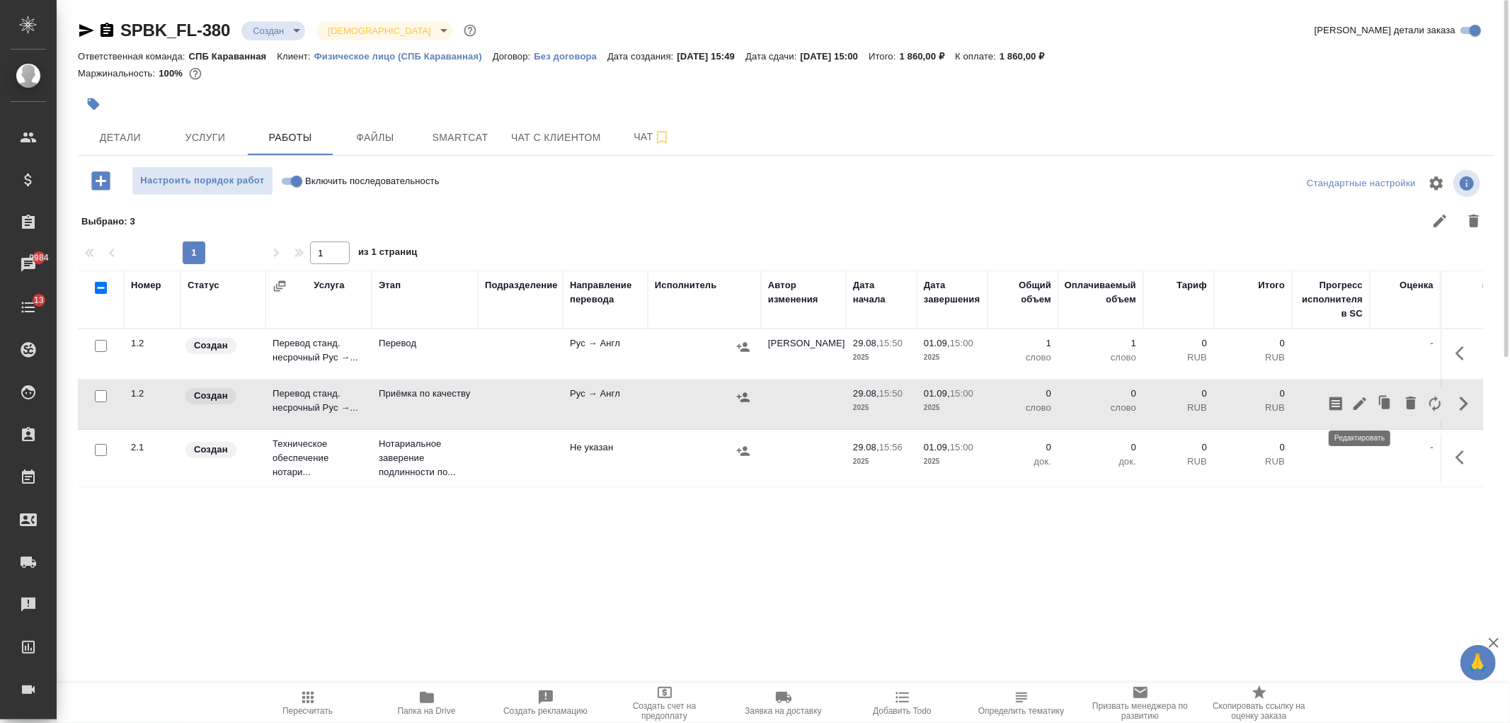
click at [1352, 406] on icon "button" at bounding box center [1359, 403] width 17 height 17
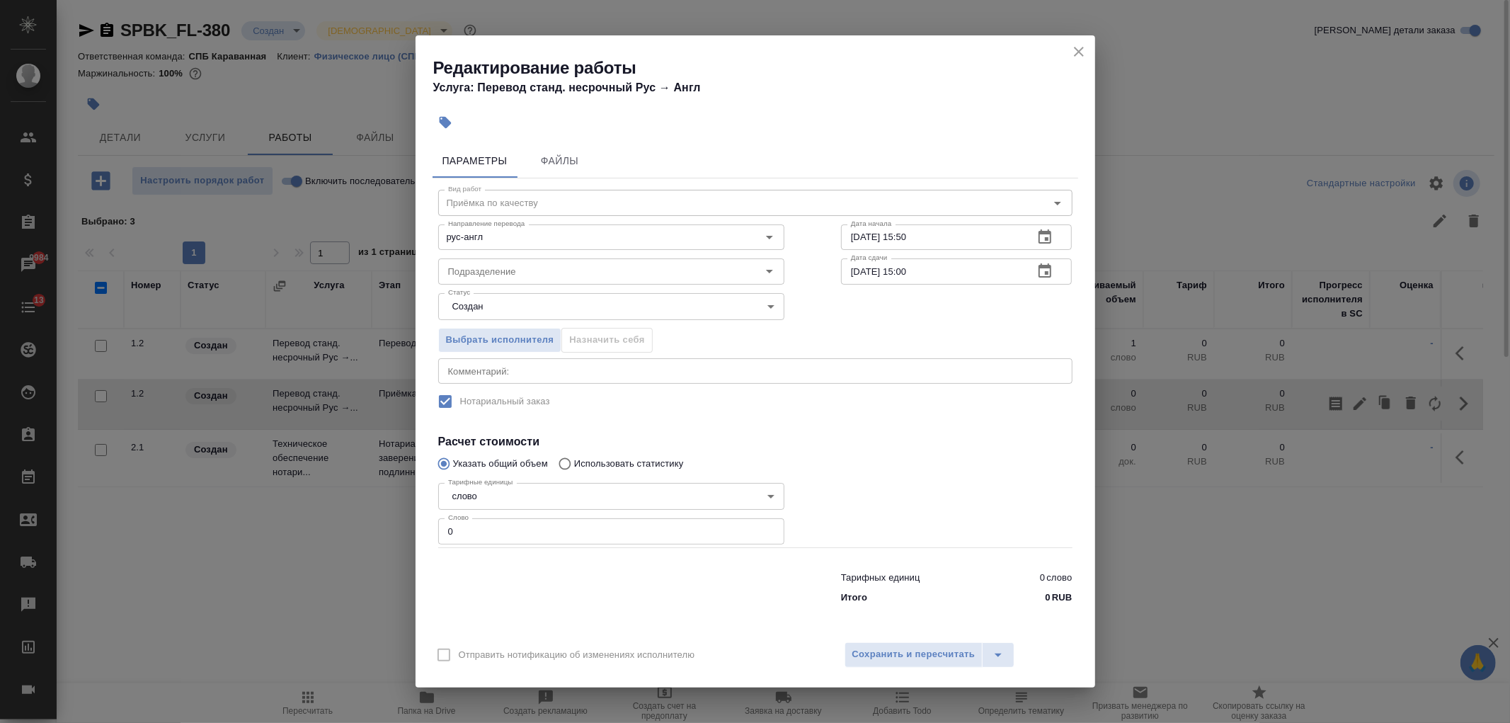
click at [478, 532] on input "0" at bounding box center [611, 530] width 346 height 25
type input "1"
click at [917, 655] on span "Сохранить и пересчитать" at bounding box center [913, 654] width 123 height 16
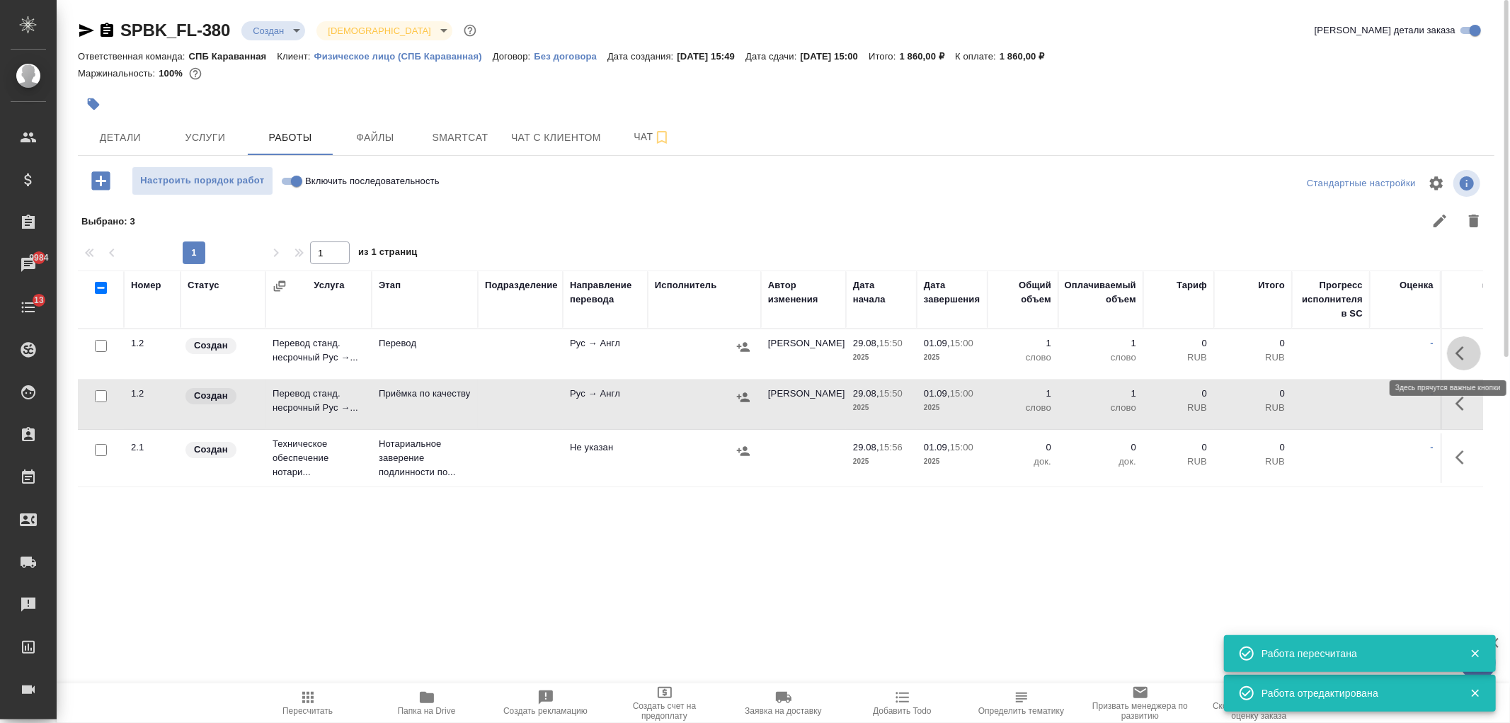
click at [1465, 343] on button "button" at bounding box center [1464, 353] width 34 height 34
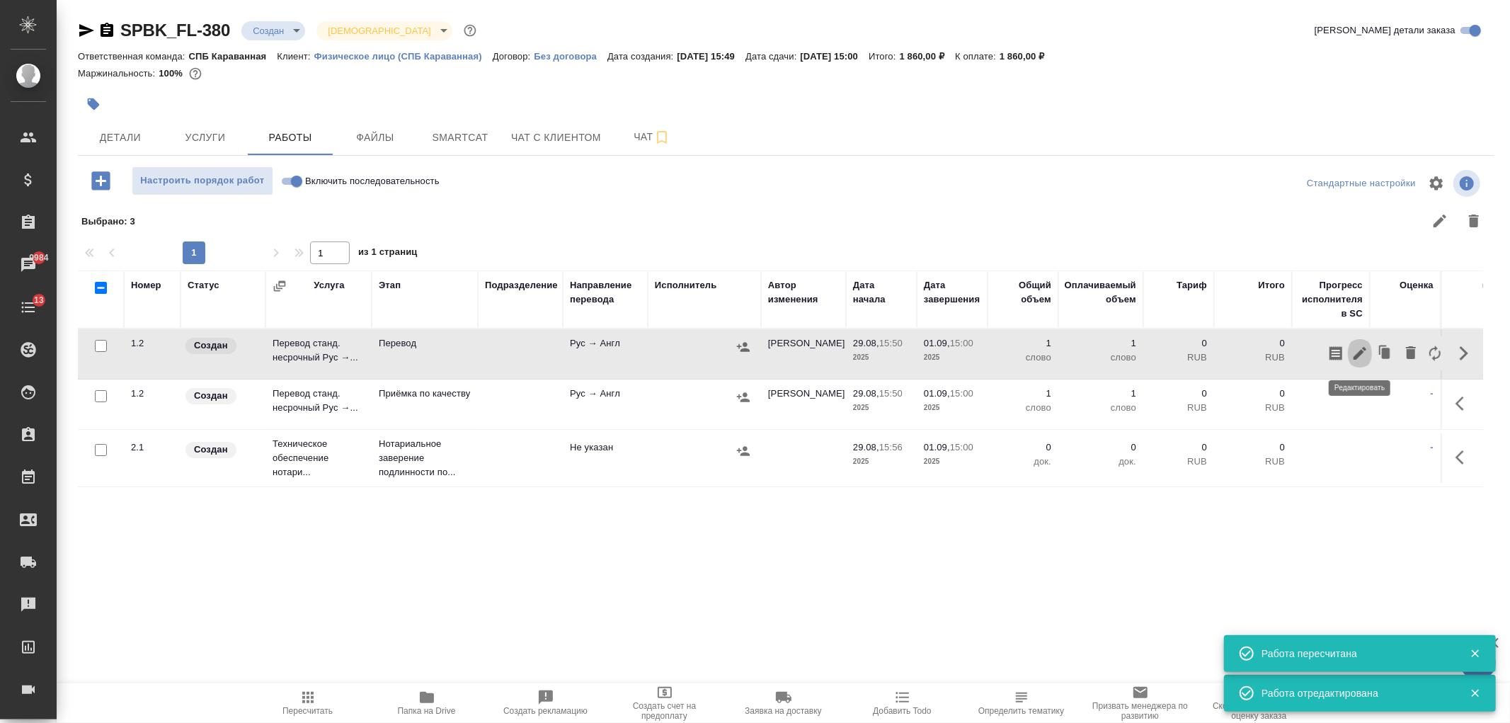
click at [1359, 355] on icon "button" at bounding box center [1359, 353] width 13 height 13
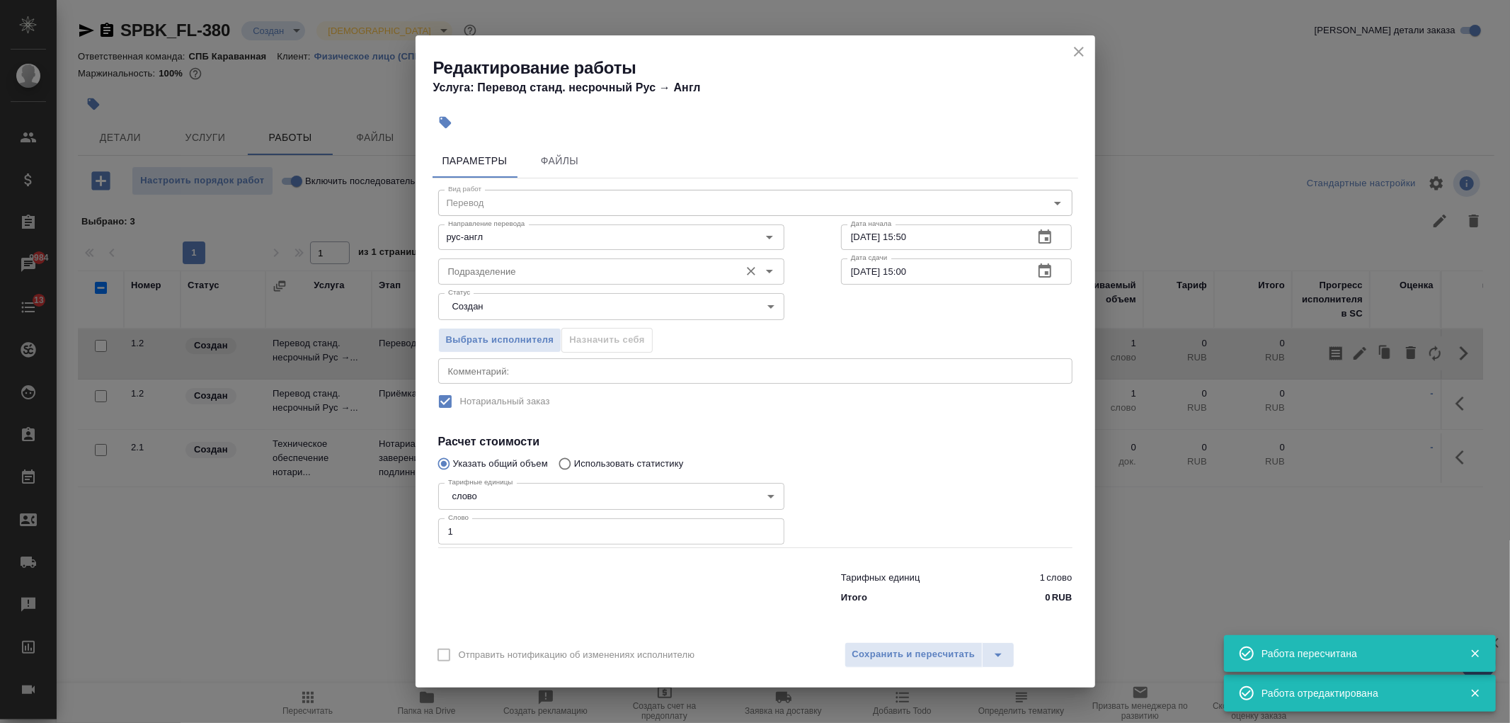
click at [534, 262] on div "Подразделение" at bounding box center [611, 270] width 346 height 25
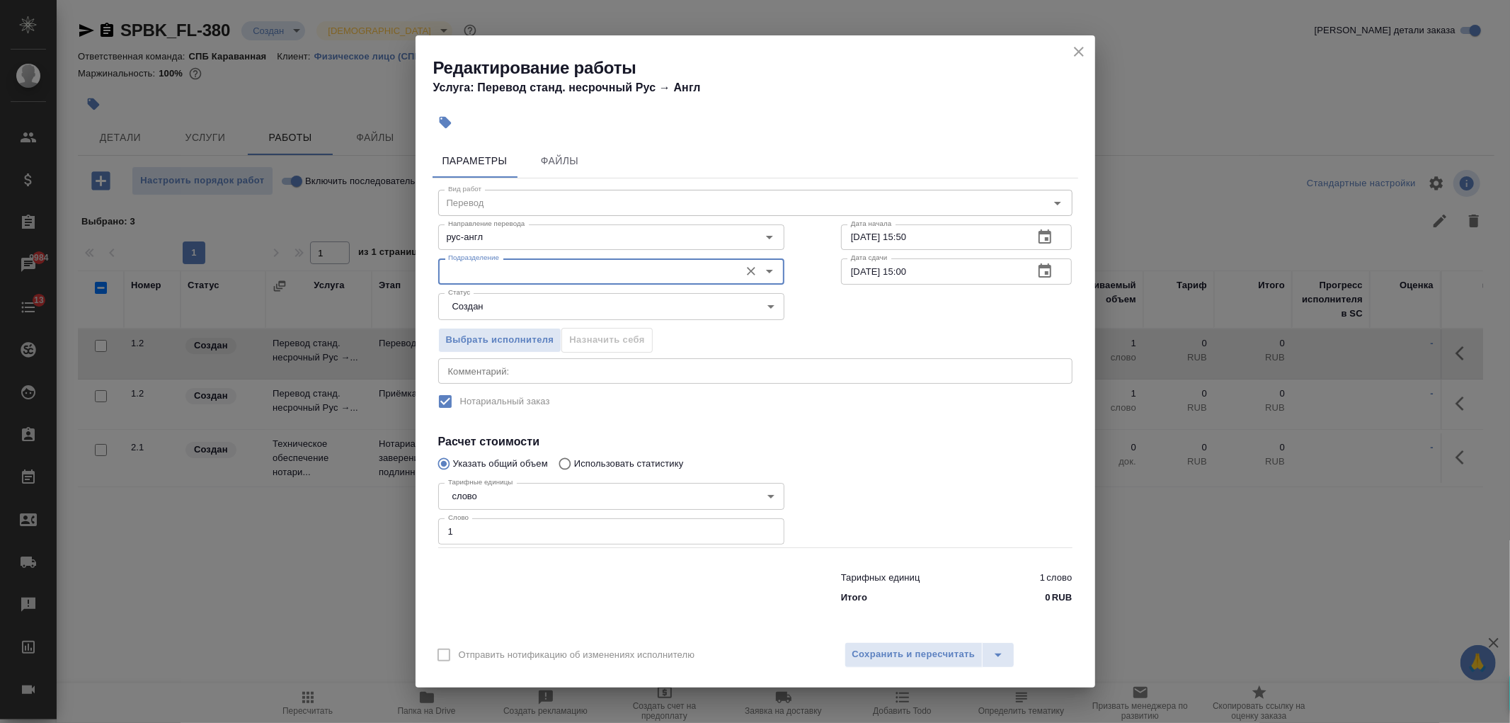
click at [777, 271] on icon "Open" at bounding box center [769, 271] width 17 height 17
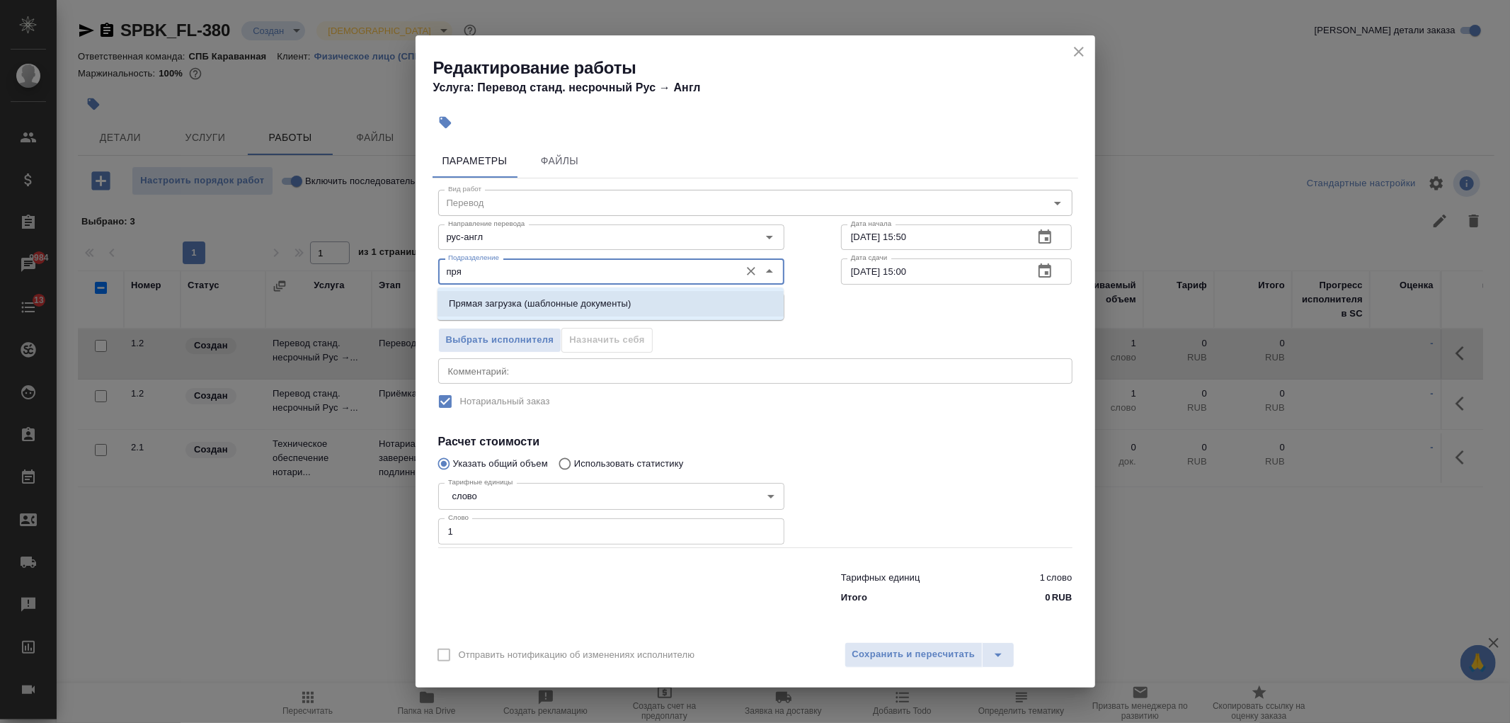
click at [520, 305] on p "Прямая загрузка (шаблонные документы)" at bounding box center [540, 304] width 182 height 14
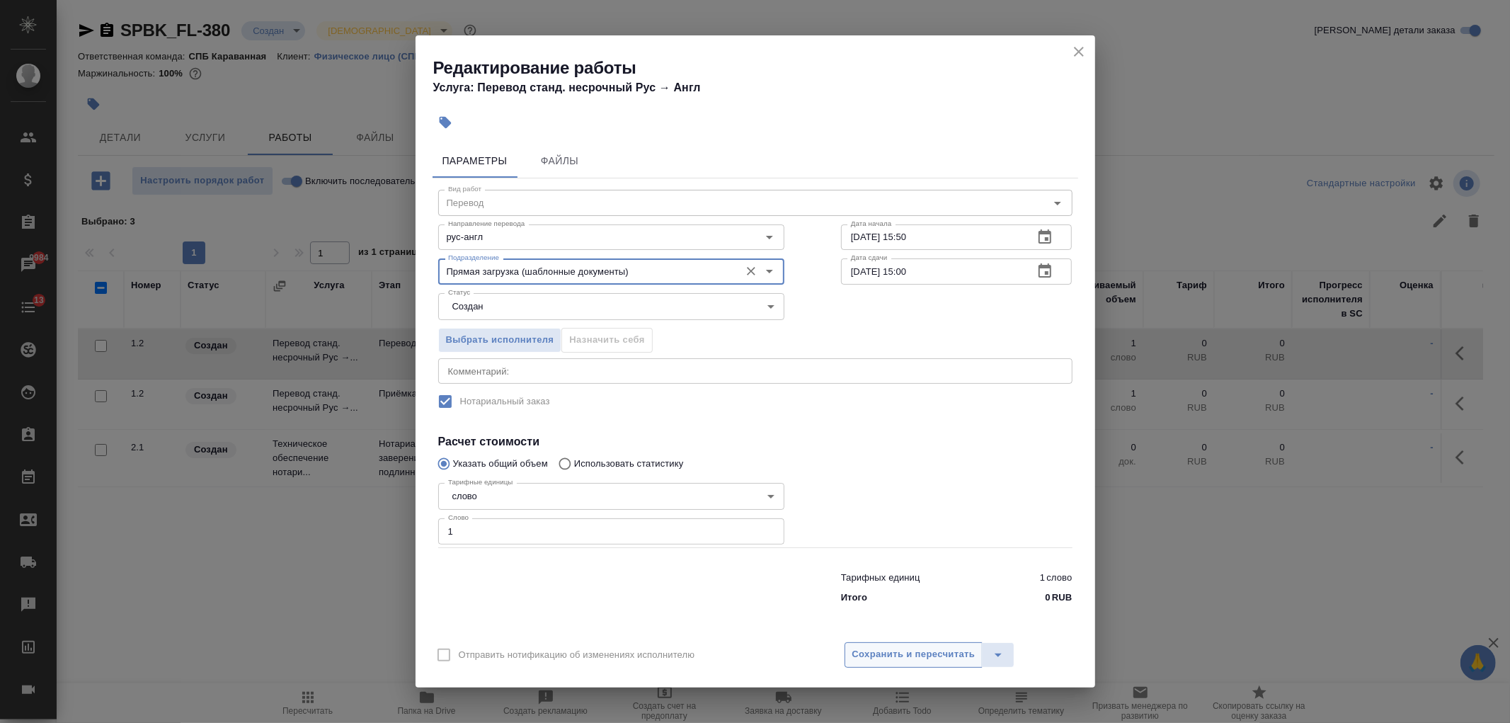
type input "Прямая загрузка (шаблонные документы)"
click at [900, 655] on span "Сохранить и пересчитать" at bounding box center [913, 654] width 123 height 16
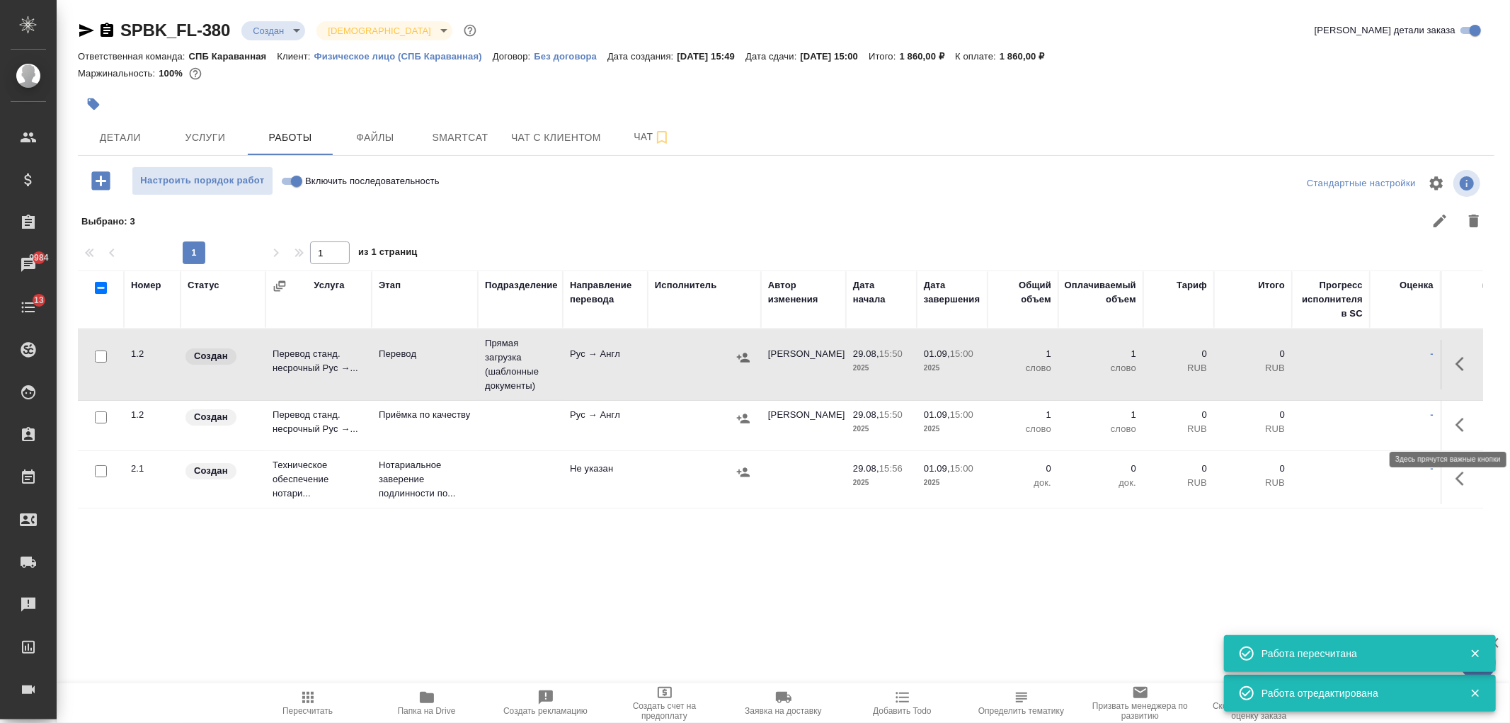
click at [1461, 418] on icon "button" at bounding box center [1463, 424] width 17 height 17
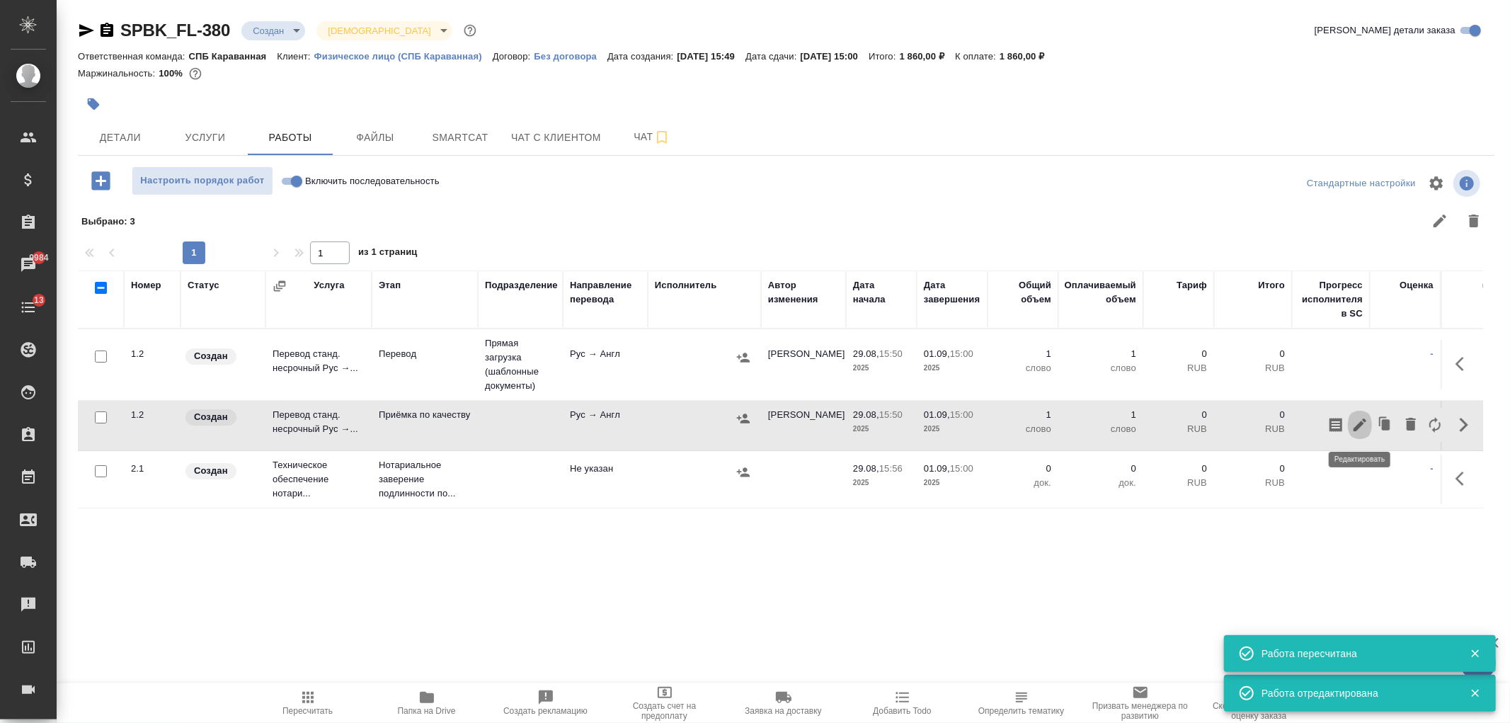
click at [1361, 430] on icon "button" at bounding box center [1359, 424] width 17 height 17
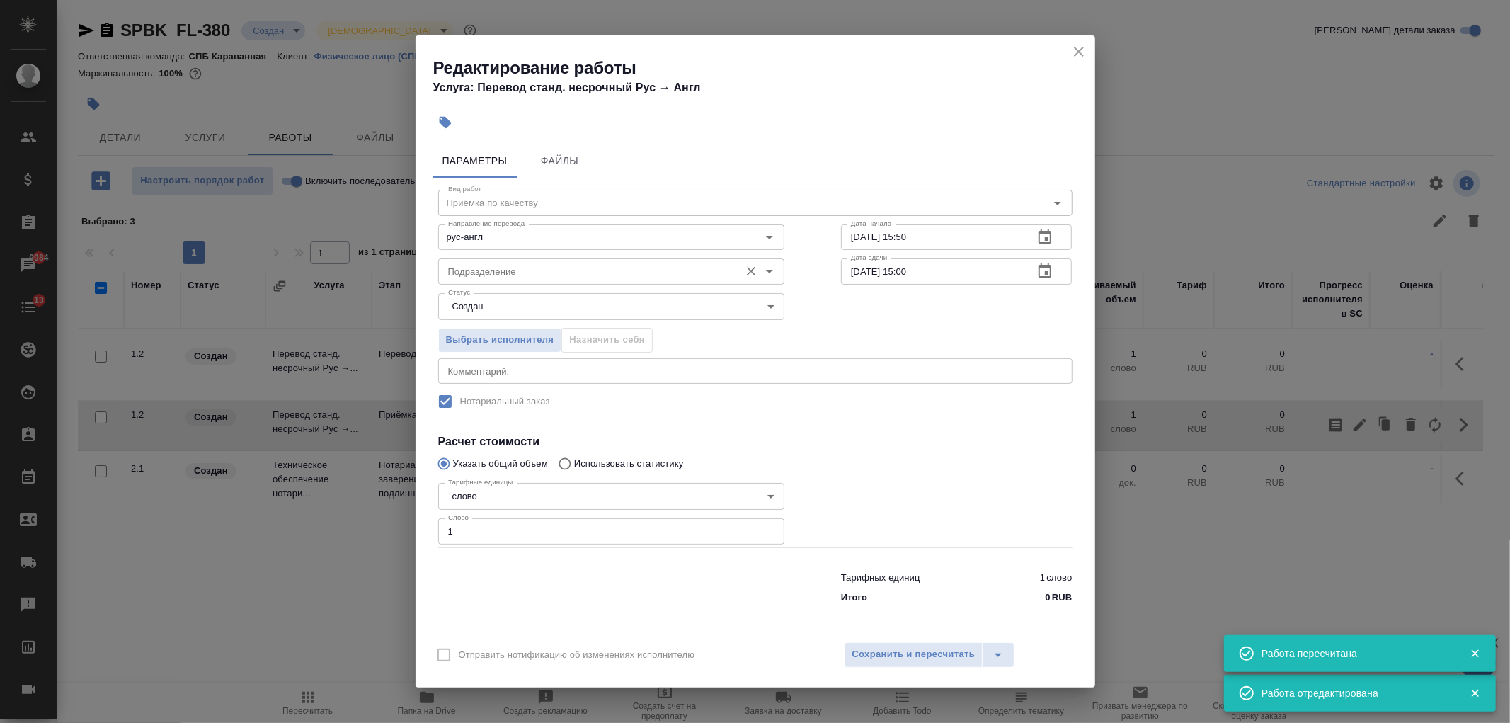
click at [498, 265] on input "Подразделение" at bounding box center [587, 271] width 290 height 17
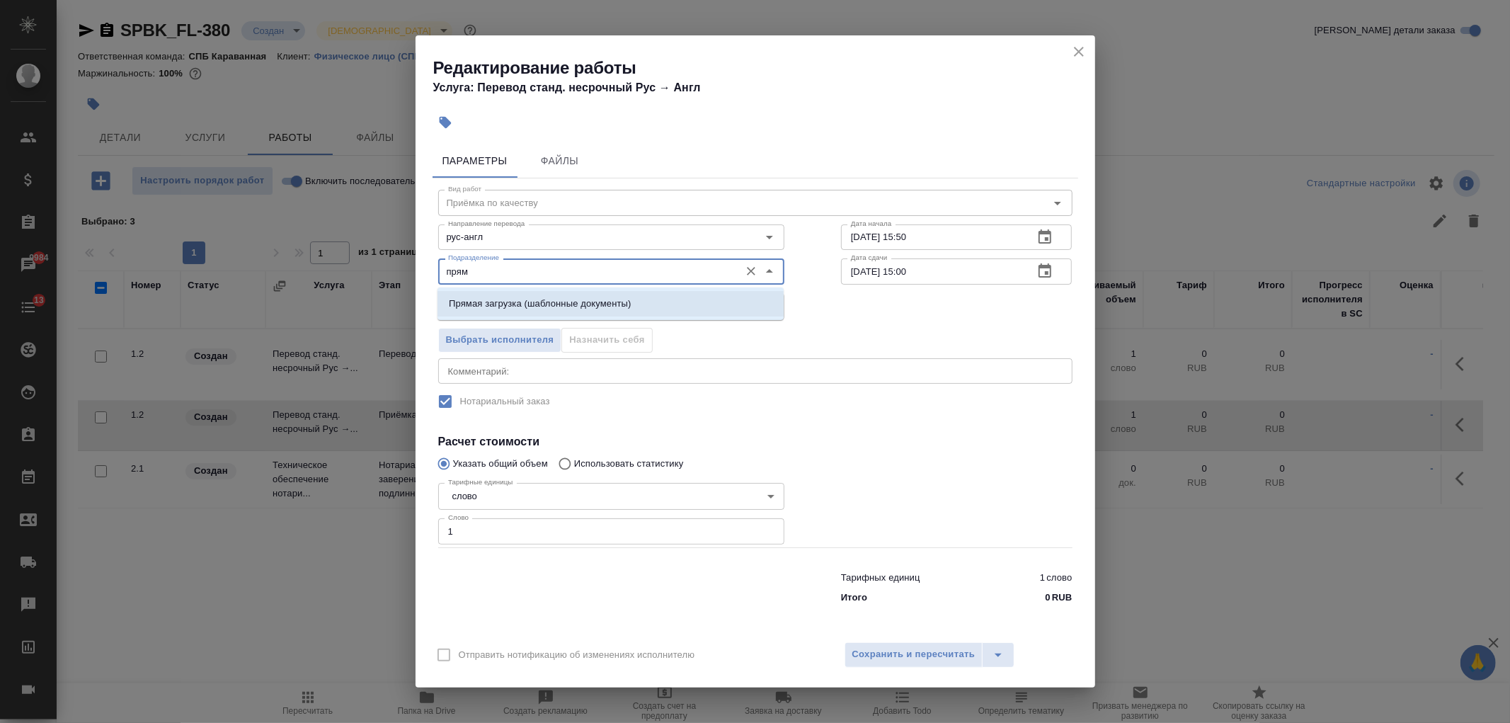
click at [581, 305] on p "Прямая загрузка (шаблонные документы)" at bounding box center [540, 304] width 182 height 14
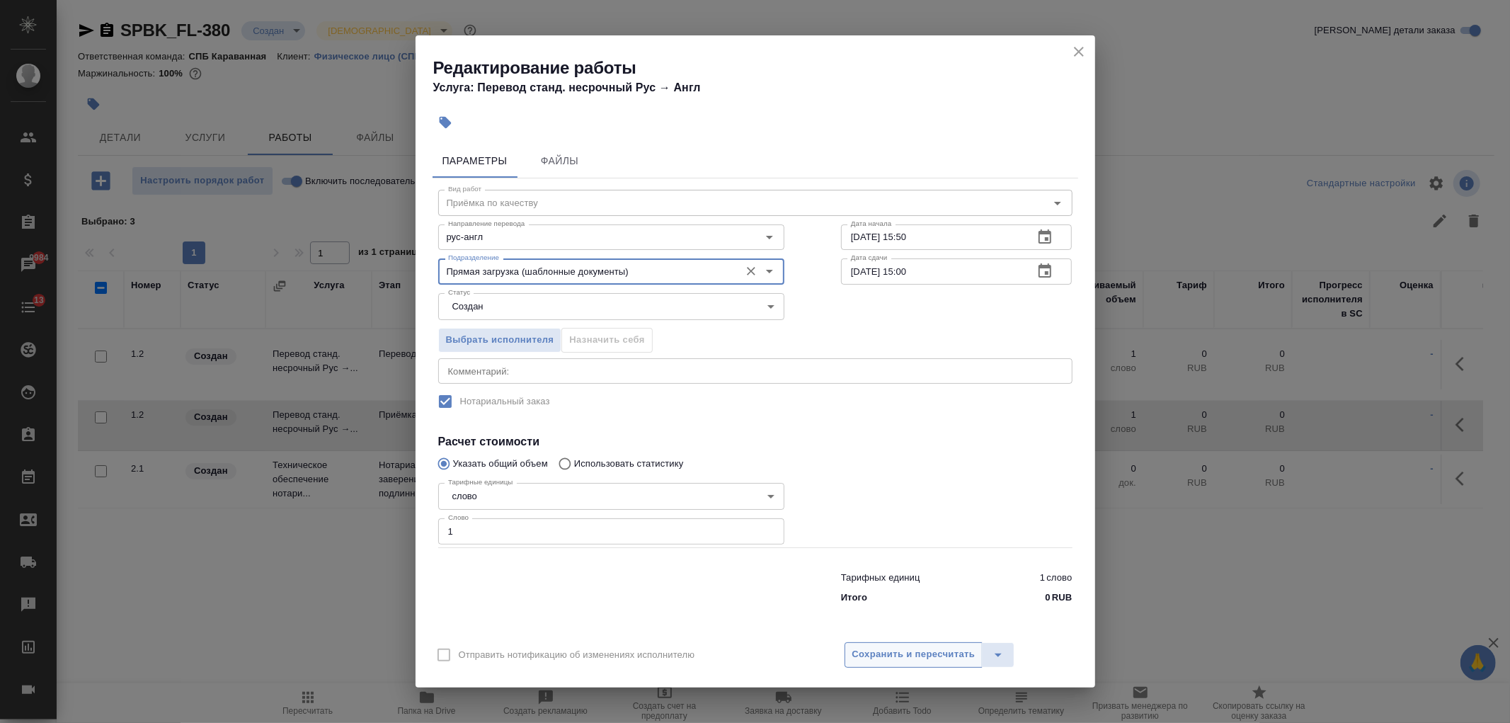
type input "Прямая загрузка (шаблонные документы)"
click at [907, 652] on span "Сохранить и пересчитать" at bounding box center [913, 654] width 123 height 16
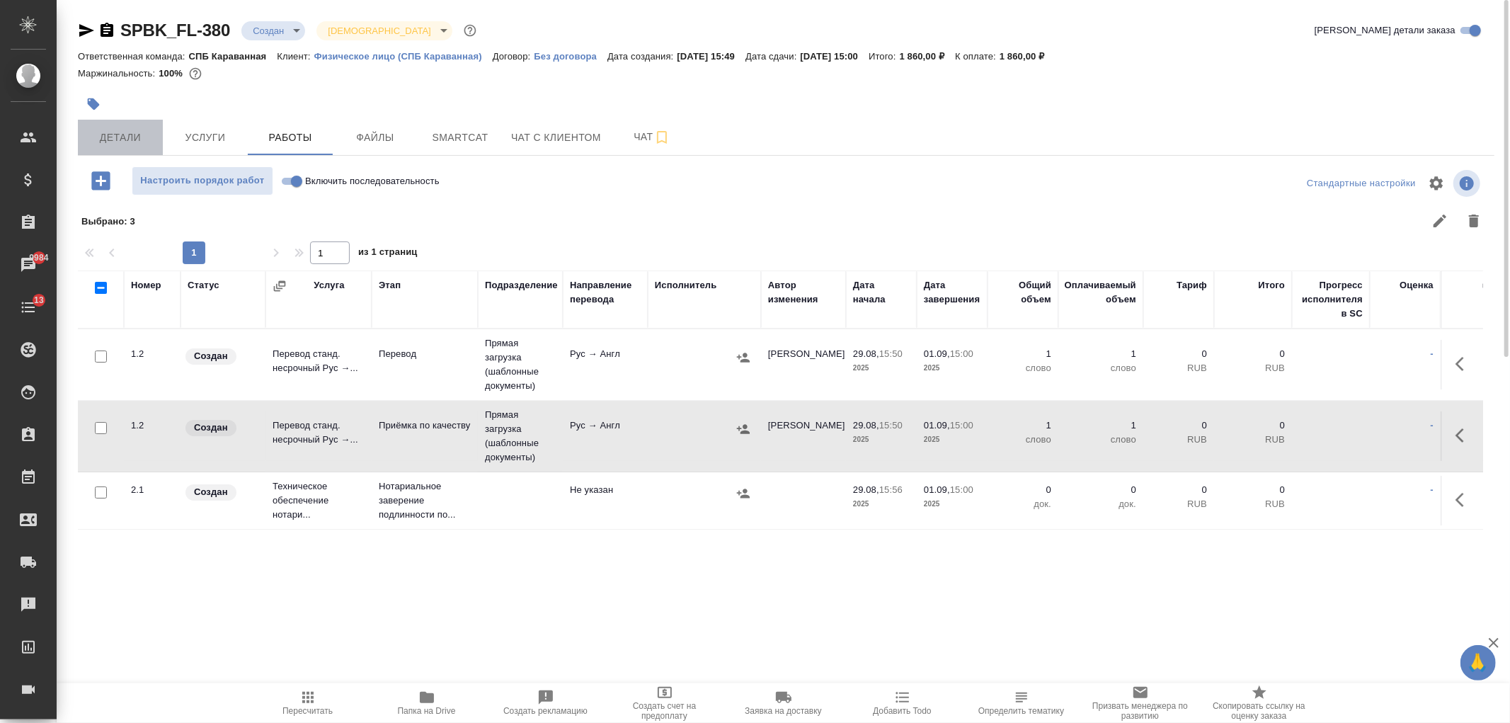
click at [132, 140] on span "Детали" at bounding box center [120, 138] width 68 height 18
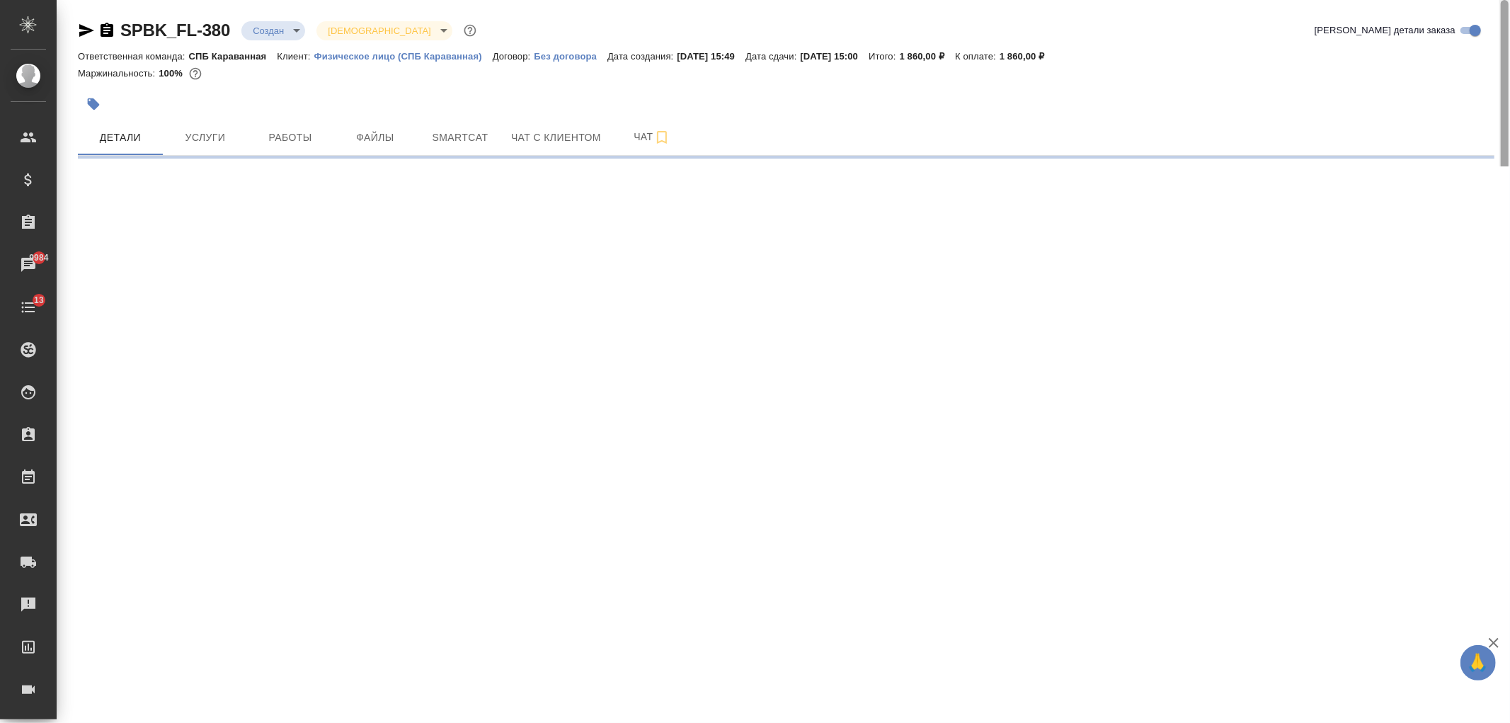
select select "RU"
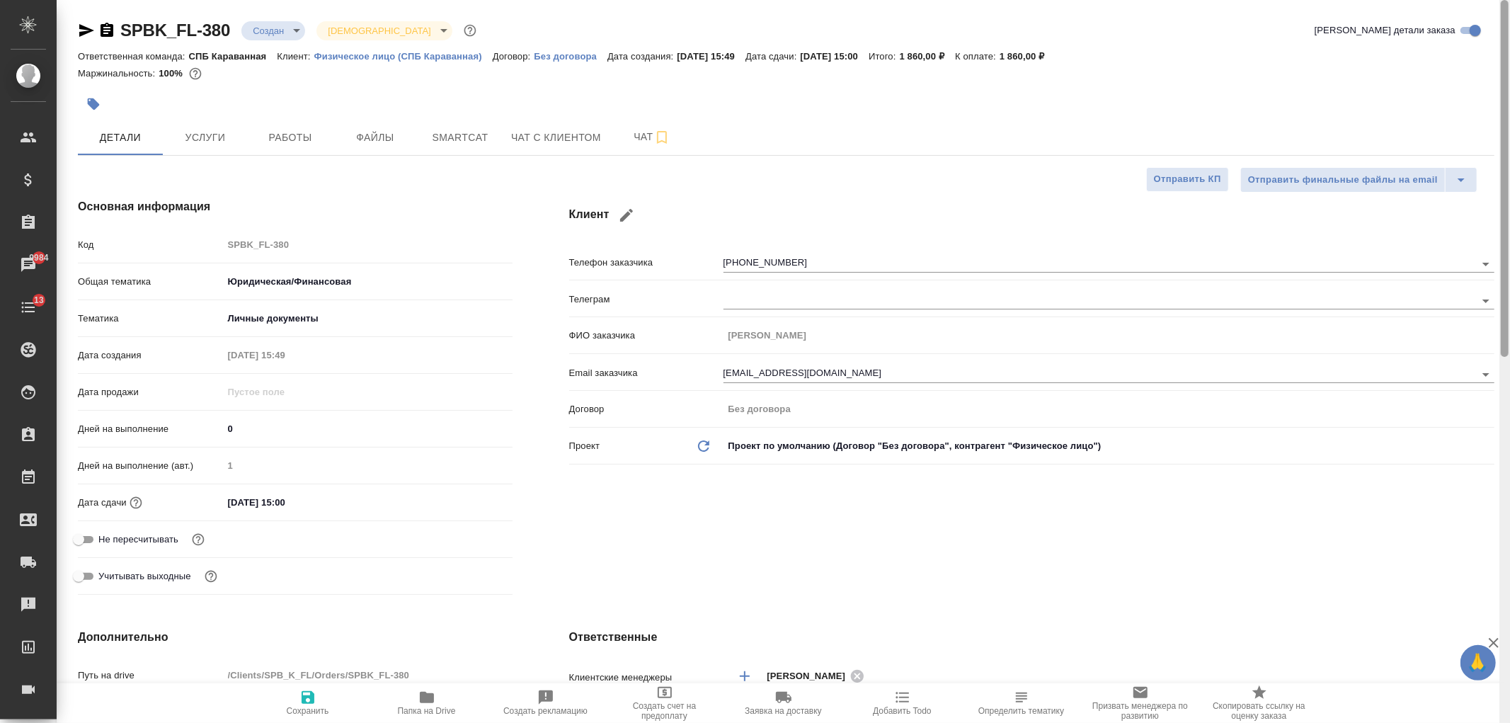
type textarea "x"
drag, startPoint x: 1503, startPoint y: 136, endPoint x: 1509, endPoint y: -10, distance: 145.9
click at [1509, 0] on html "🙏 .cls-1 fill:#fff; AWATERA Ivanova Arina Клиенты Спецификации Заказы 9984 Чаты…" at bounding box center [755, 361] width 1510 height 723
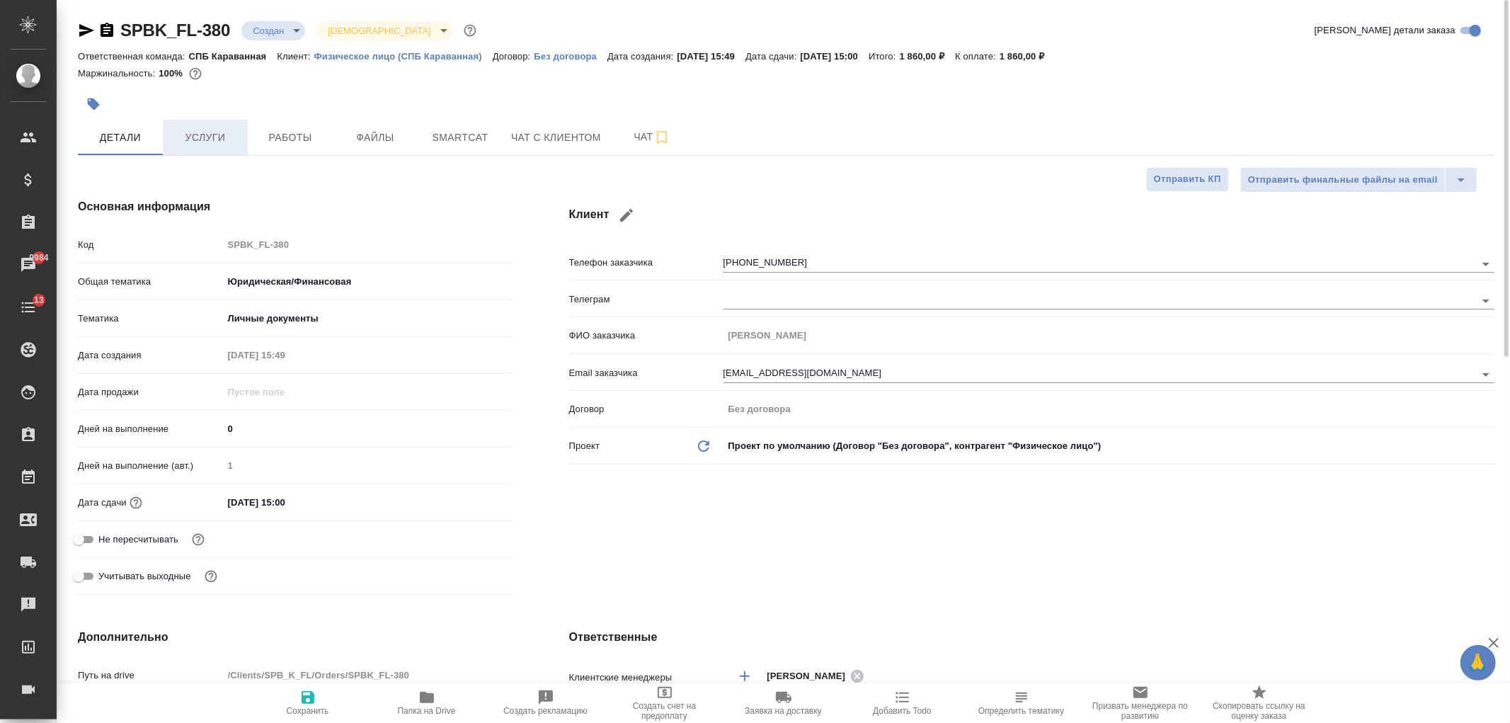
click at [227, 138] on span "Услуги" at bounding box center [205, 138] width 68 height 18
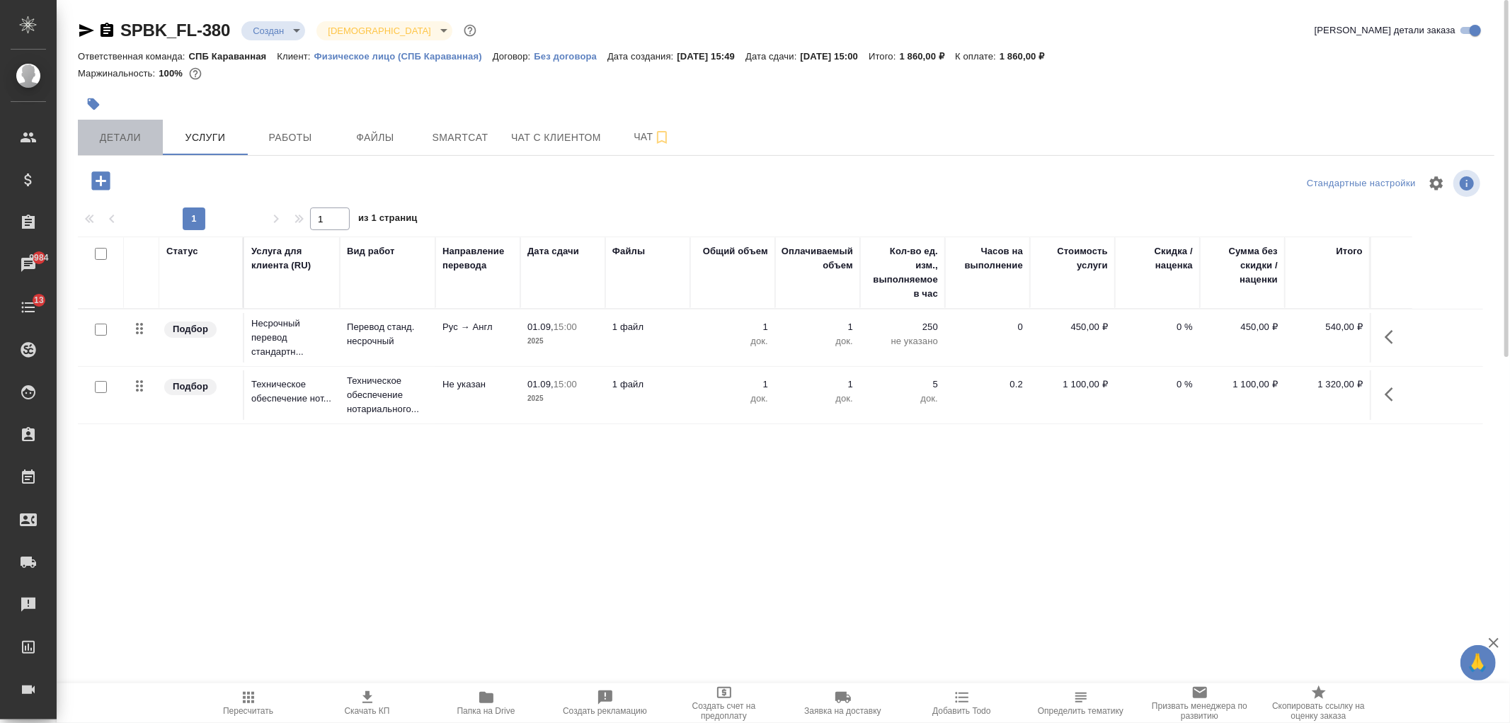
click at [95, 129] on span "Детали" at bounding box center [120, 138] width 68 height 18
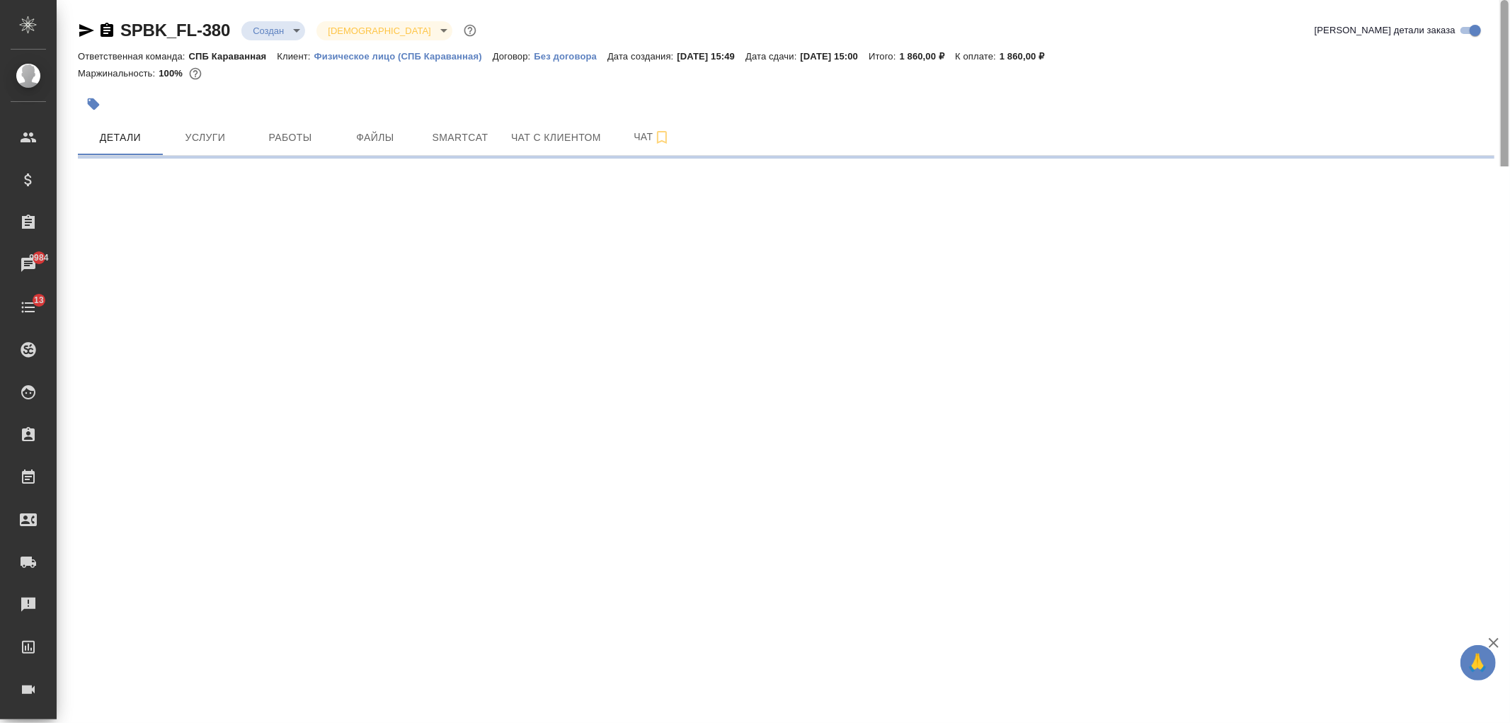
select select "RU"
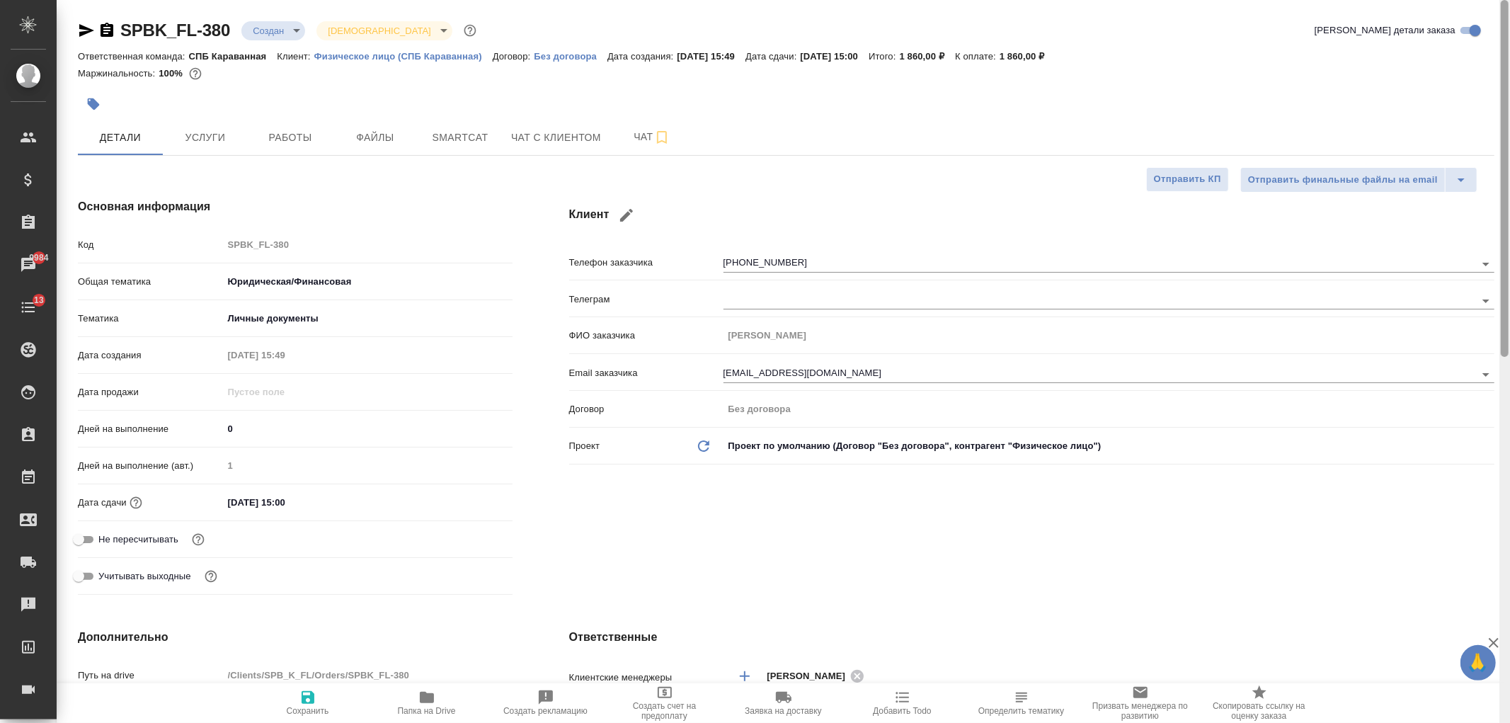
type textarea "x"
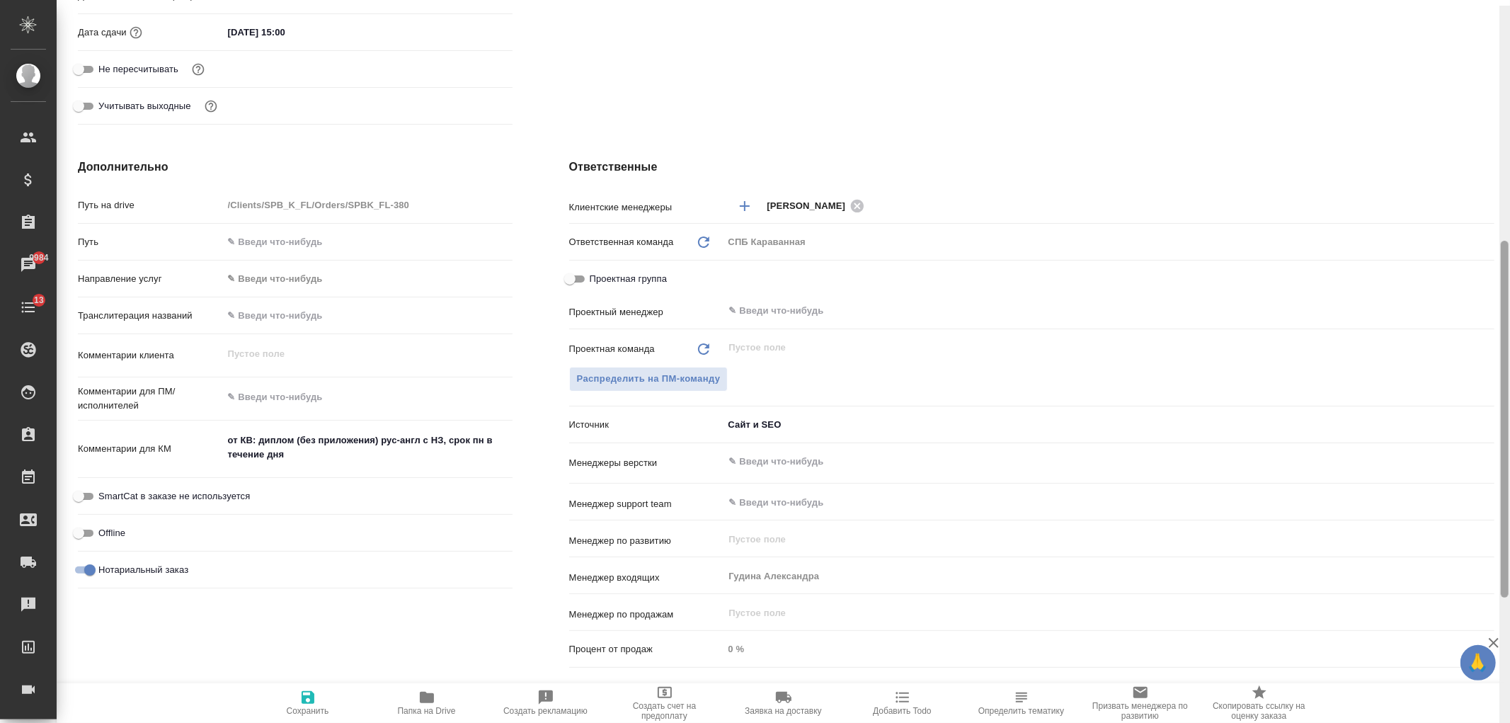
scroll to position [476, 0]
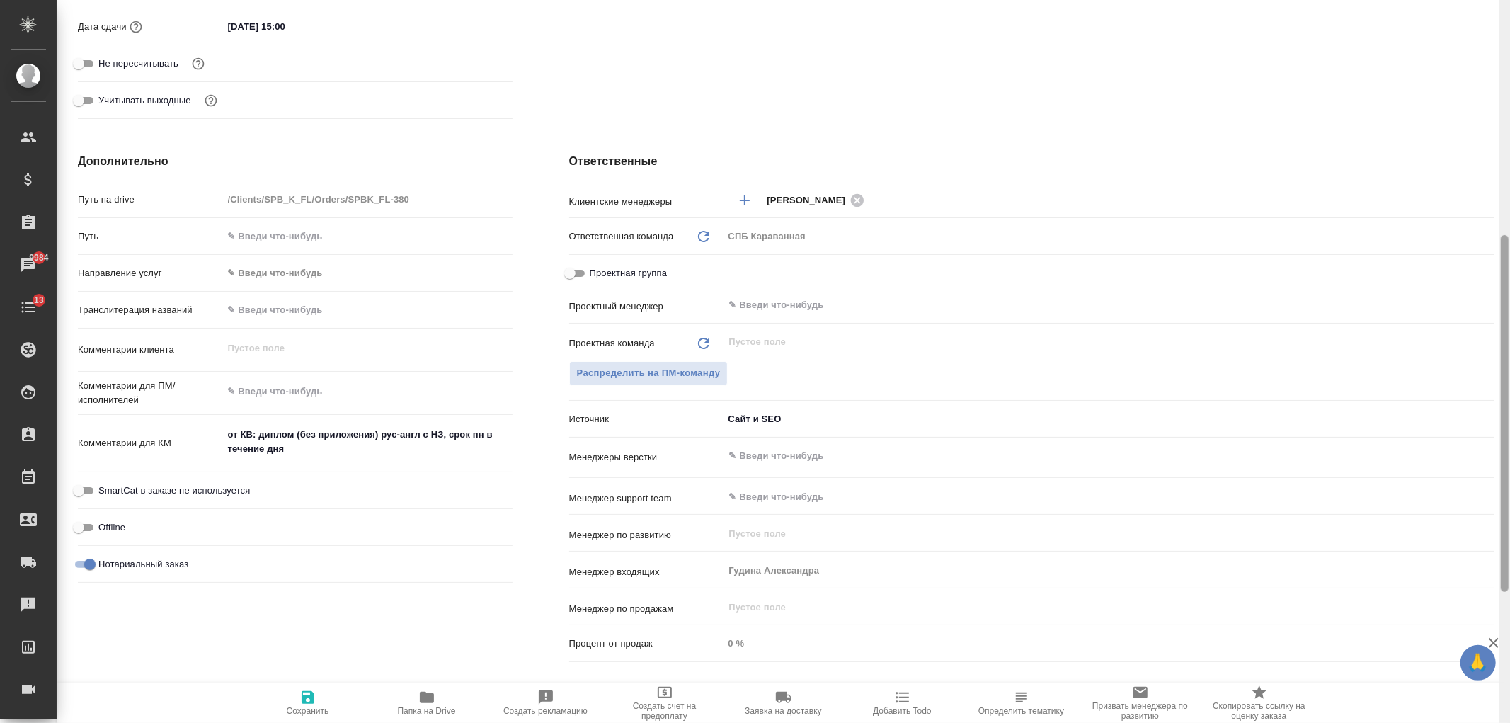
drag, startPoint x: 1505, startPoint y: 137, endPoint x: 1509, endPoint y: 373, distance: 235.7
click at [1509, 373] on div at bounding box center [1504, 361] width 11 height 723
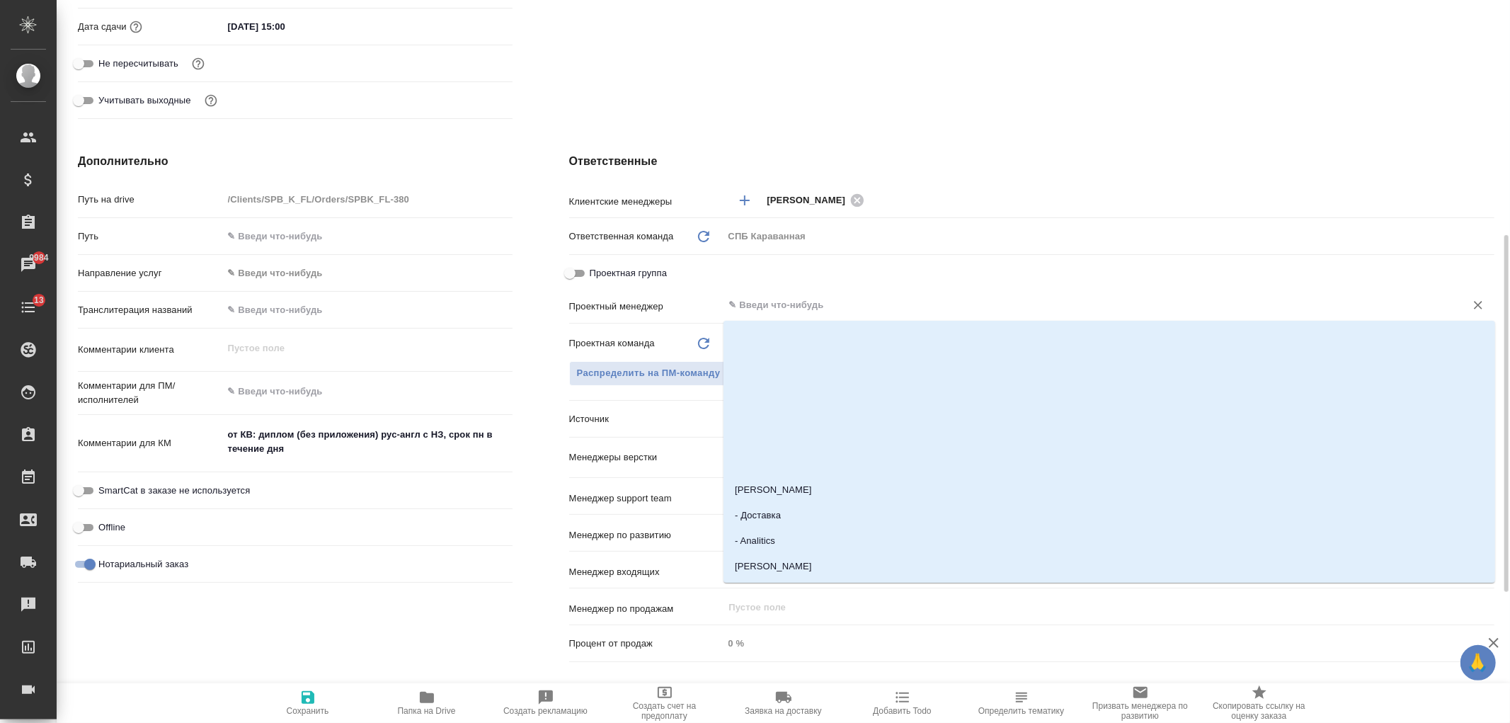
click at [772, 310] on input "text" at bounding box center [1085, 305] width 715 height 17
click at [621, 365] on span "Распределить на ПМ-команду" at bounding box center [649, 373] width 144 height 16
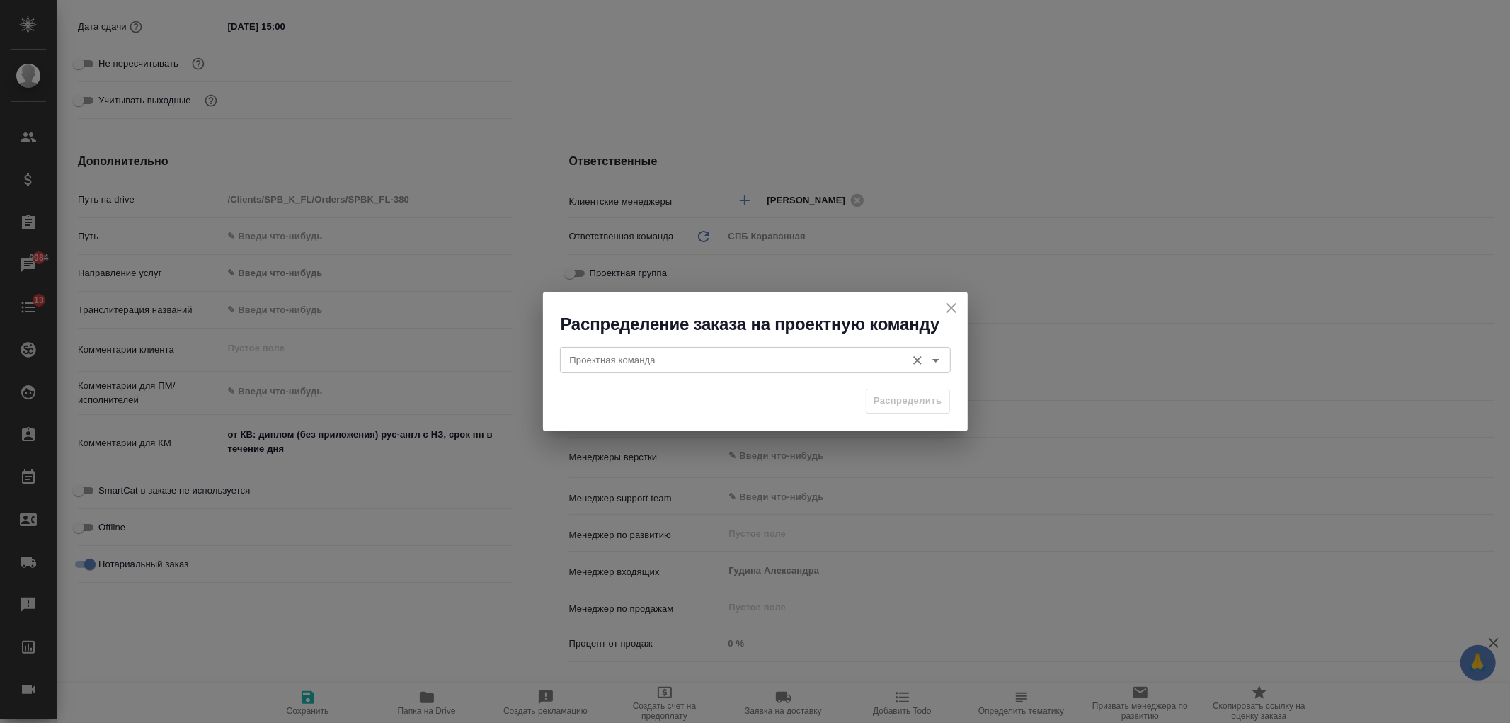
click at [599, 362] on input "Проектная команда" at bounding box center [731, 359] width 335 height 17
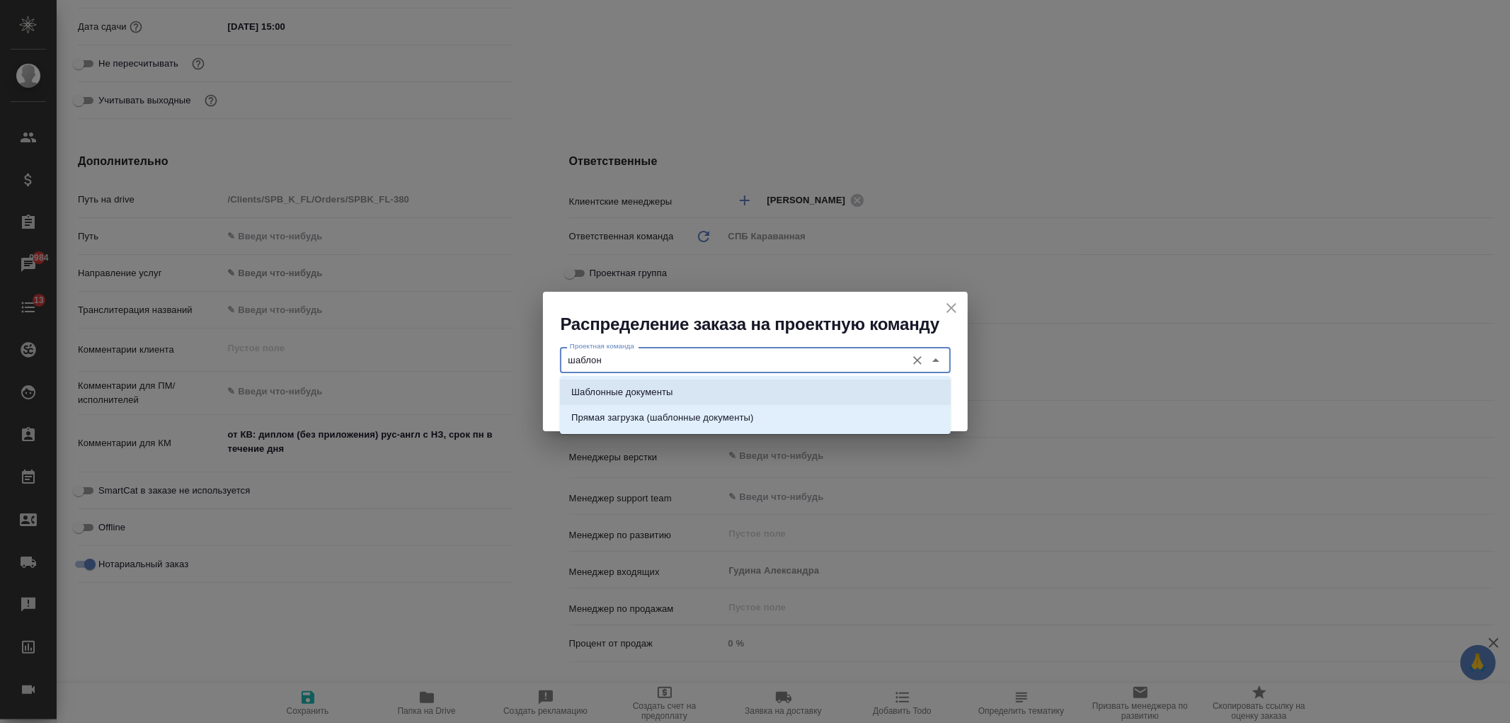
click at [730, 393] on li "Шаблонные документы" at bounding box center [755, 391] width 391 height 25
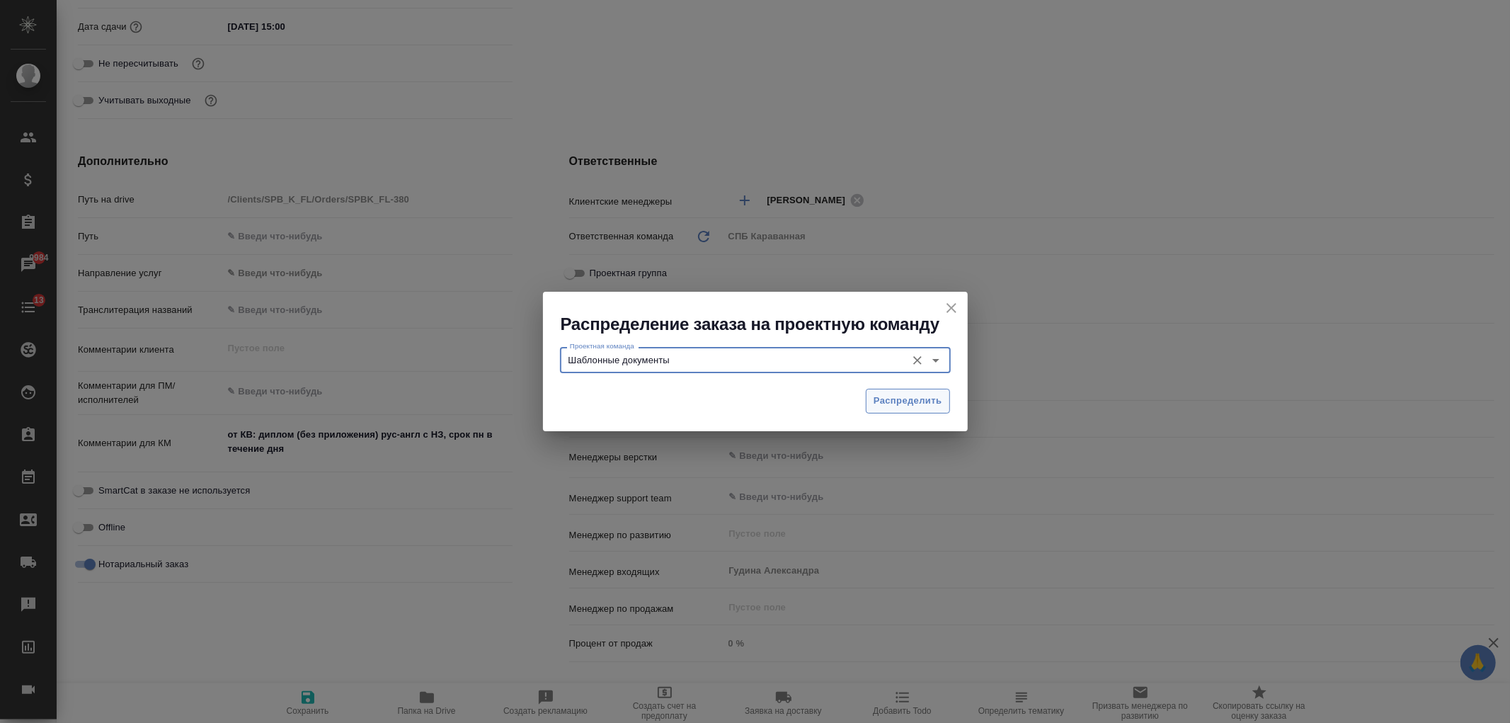
type input "Шаблонные документы"
click at [940, 403] on span "Распределить" at bounding box center [907, 401] width 69 height 16
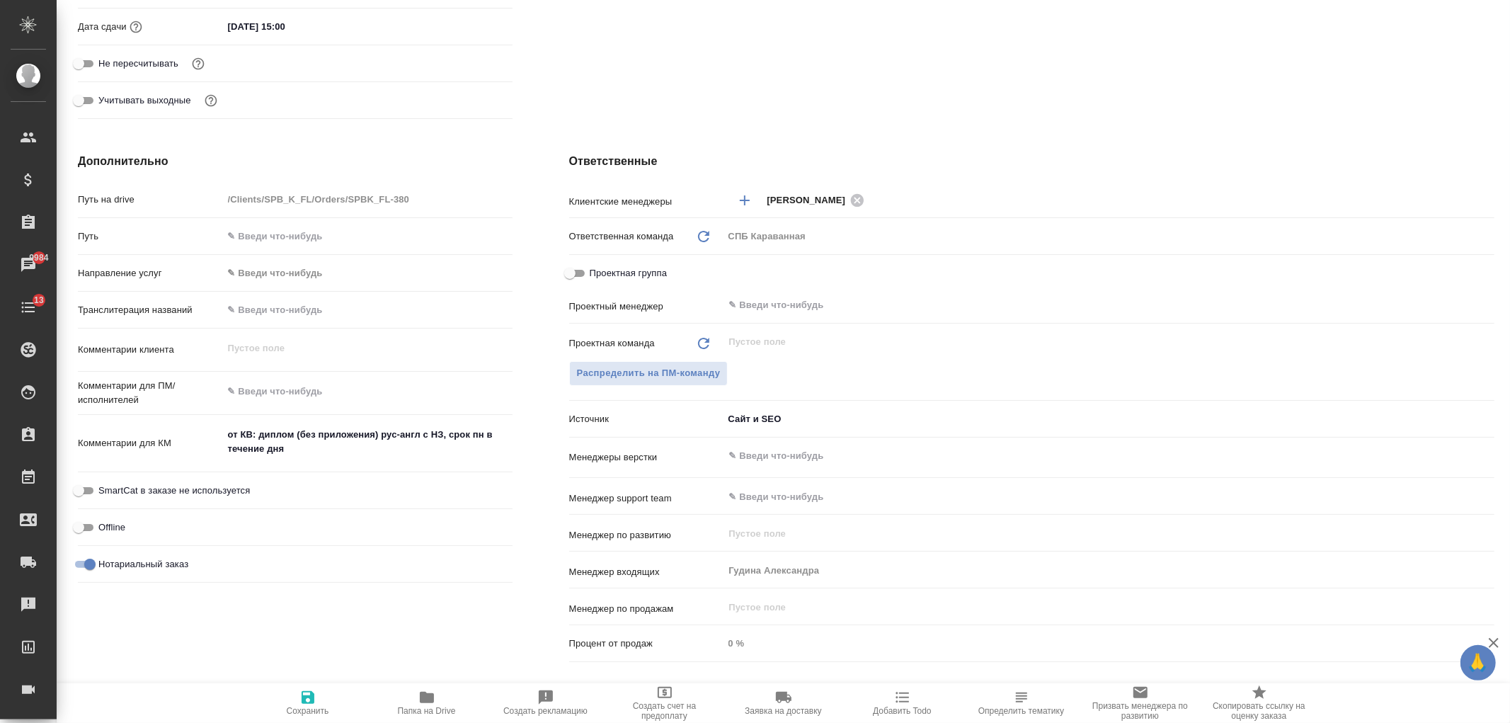
type textarea "x"
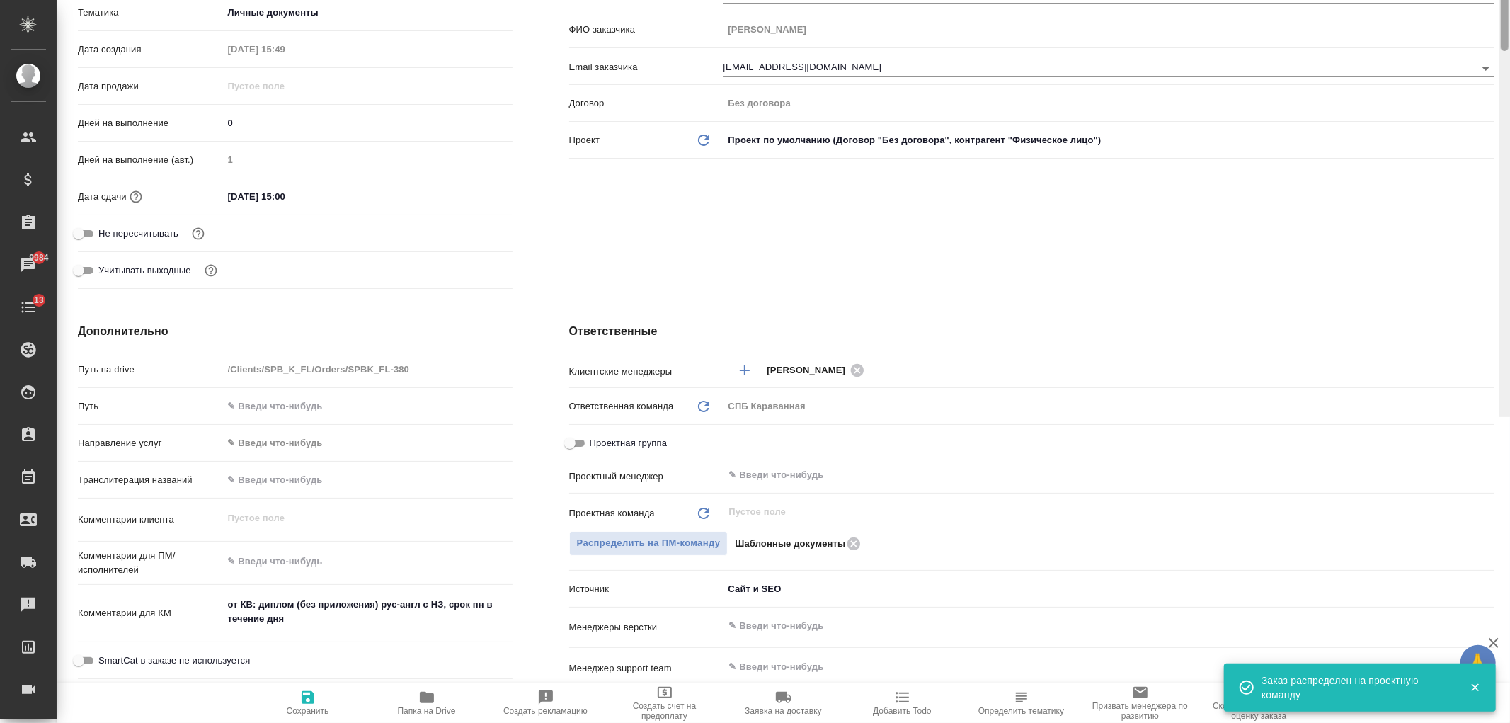
scroll to position [0, 0]
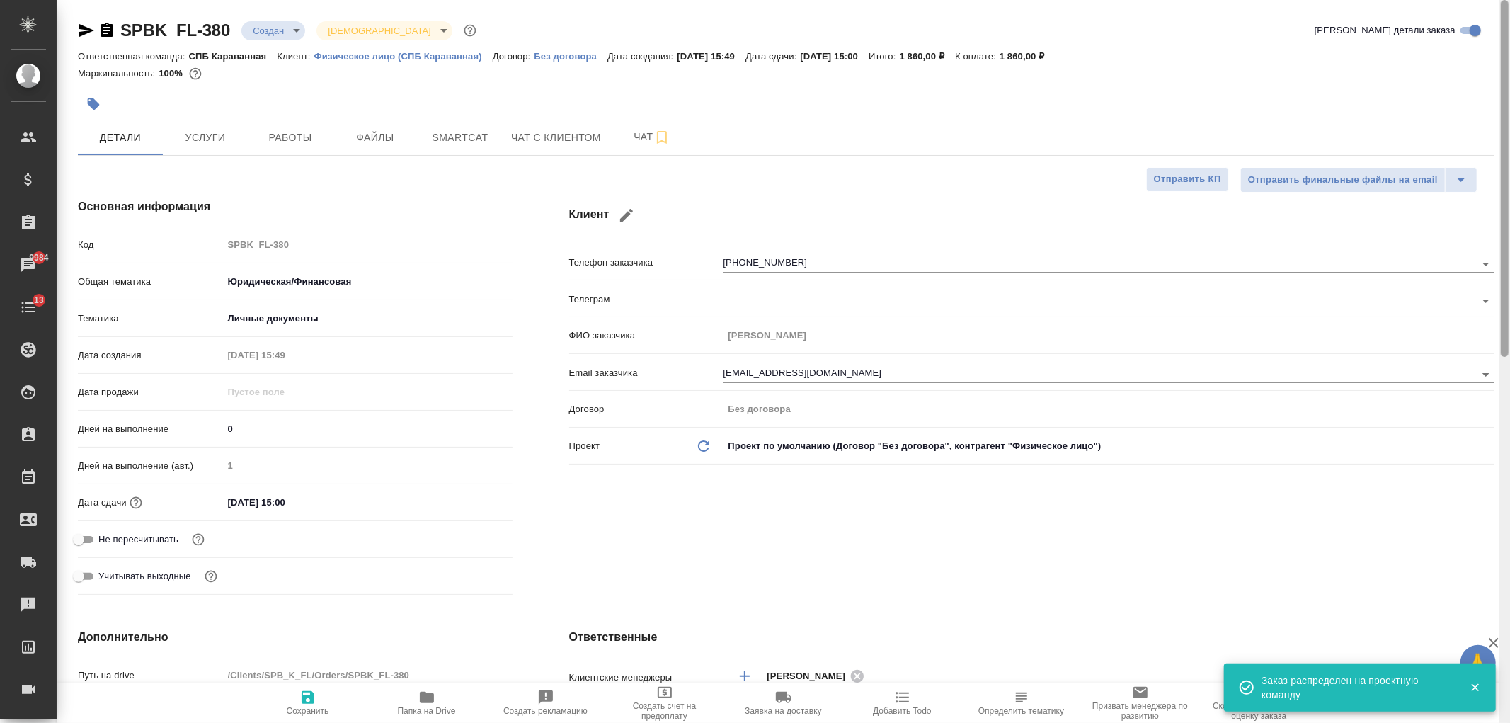
drag, startPoint x: 1504, startPoint y: 414, endPoint x: 1509, endPoint y: 35, distance: 378.7
click at [1509, 35] on div at bounding box center [1504, 361] width 11 height 723
click at [313, 712] on span "Сохранить" at bounding box center [308, 711] width 42 height 10
type textarea "x"
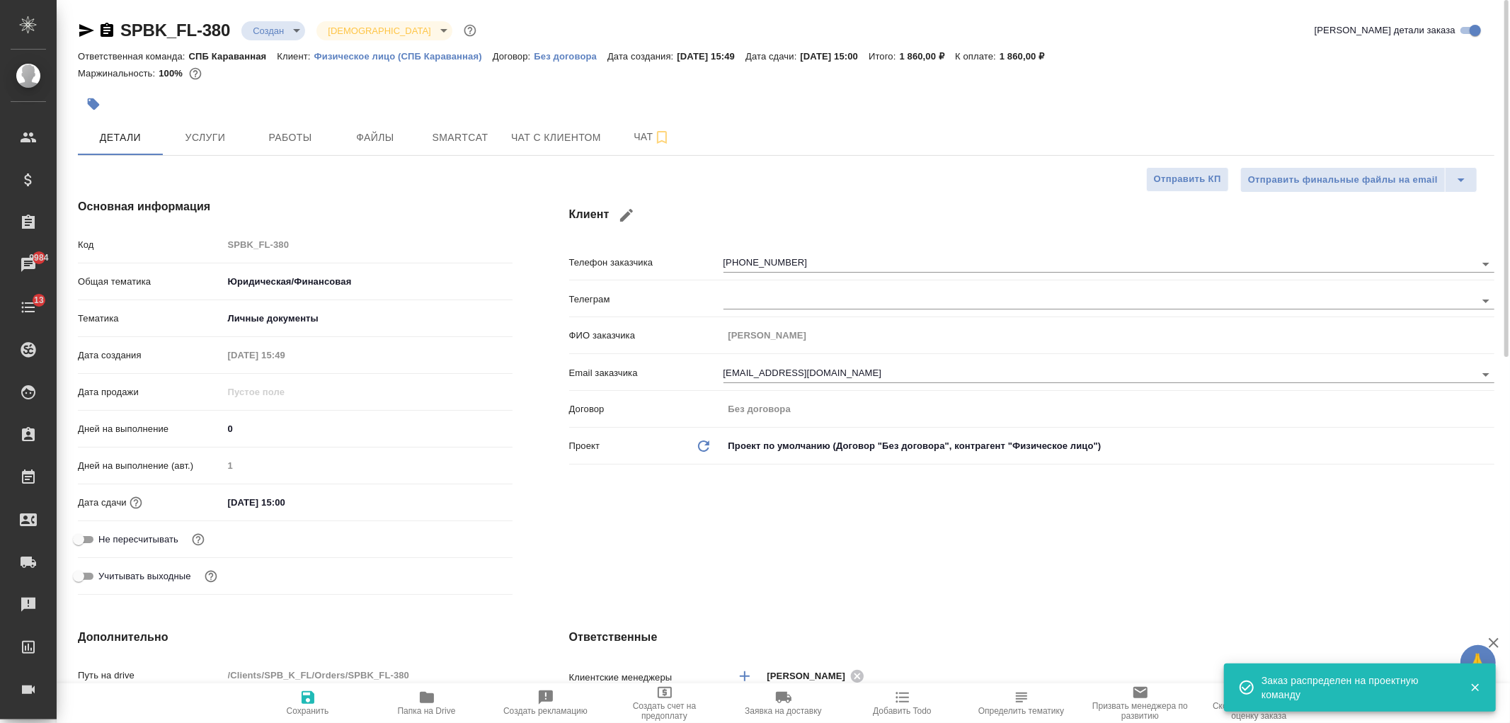
type textarea "x"
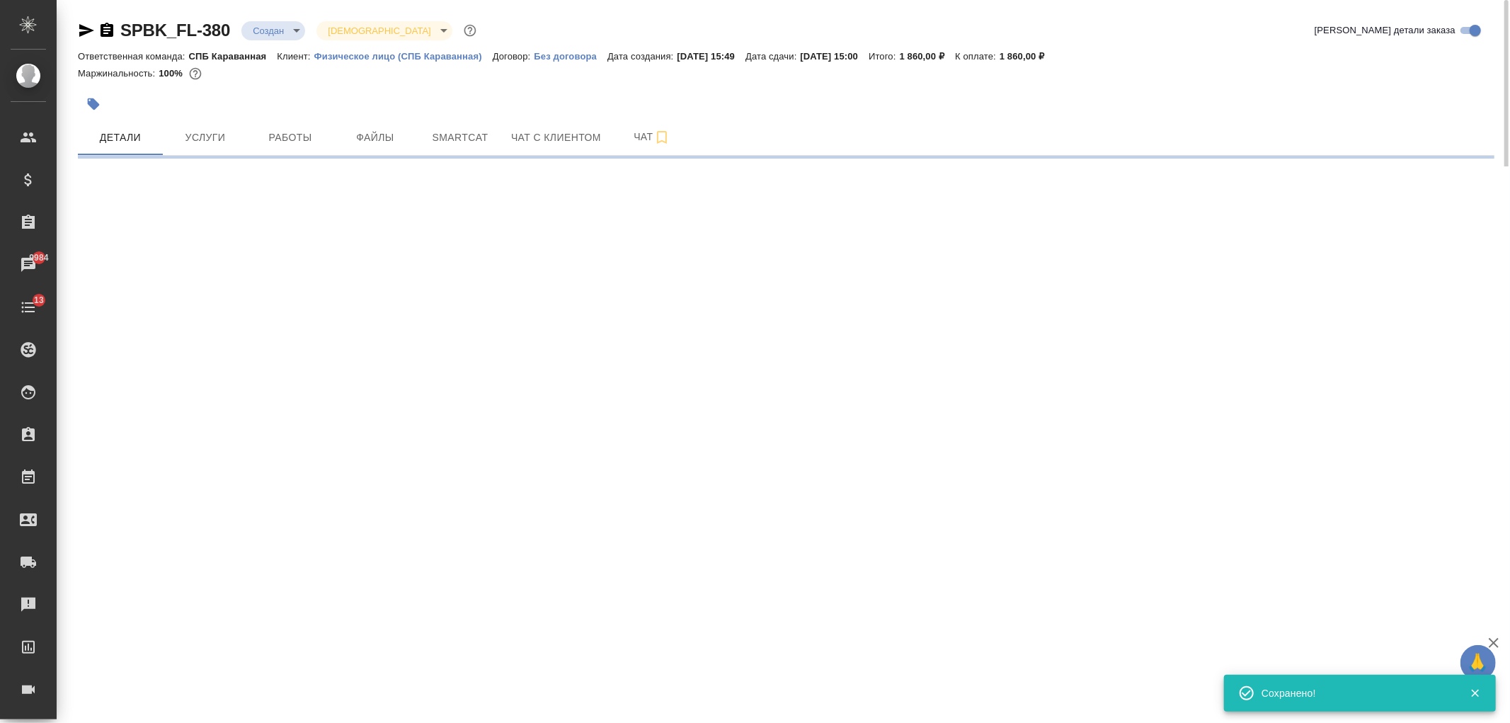
select select "RU"
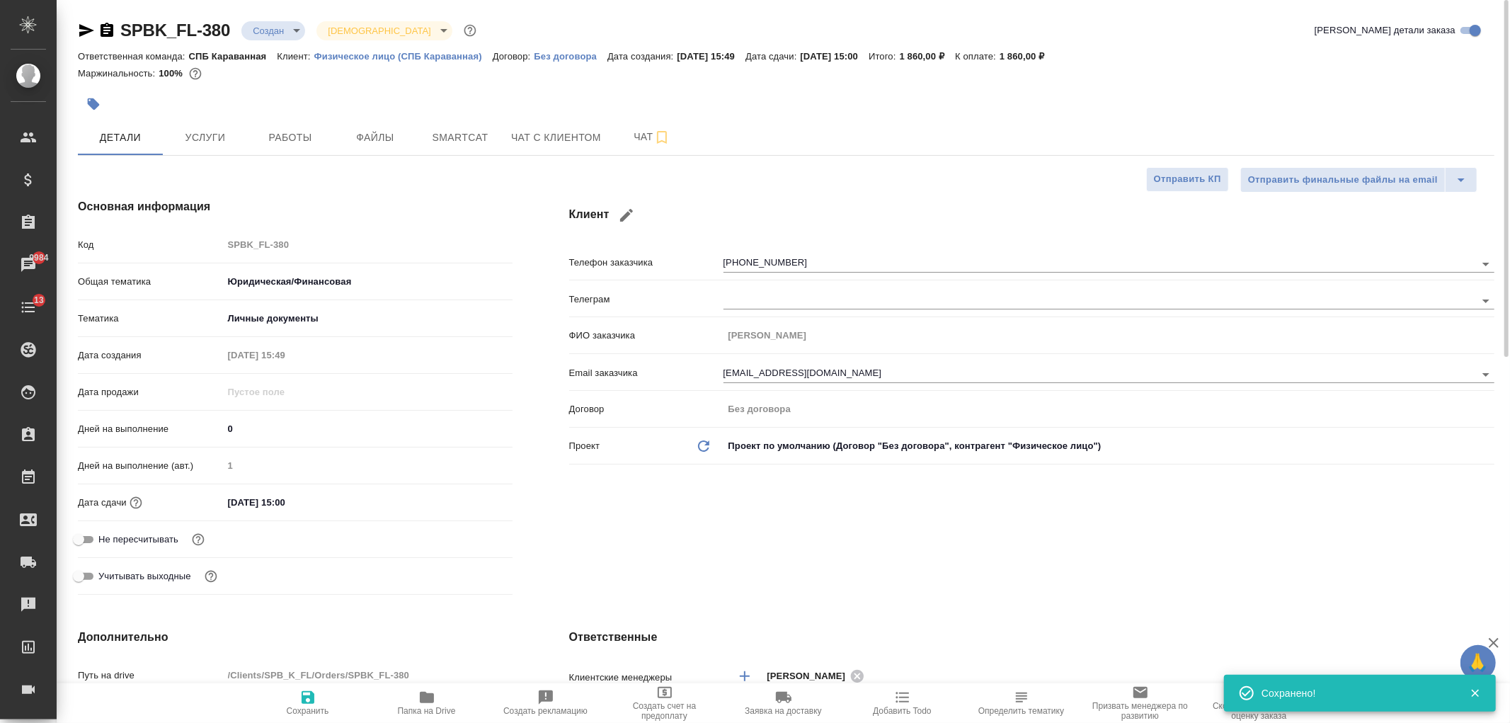
type textarea "x"
click at [280, 30] on body "🙏 .cls-1 fill:#fff; AWATERA Ivanova Arina Клиенты Спецификации Заказы 9984 Чаты…" at bounding box center [755, 361] width 1510 height 723
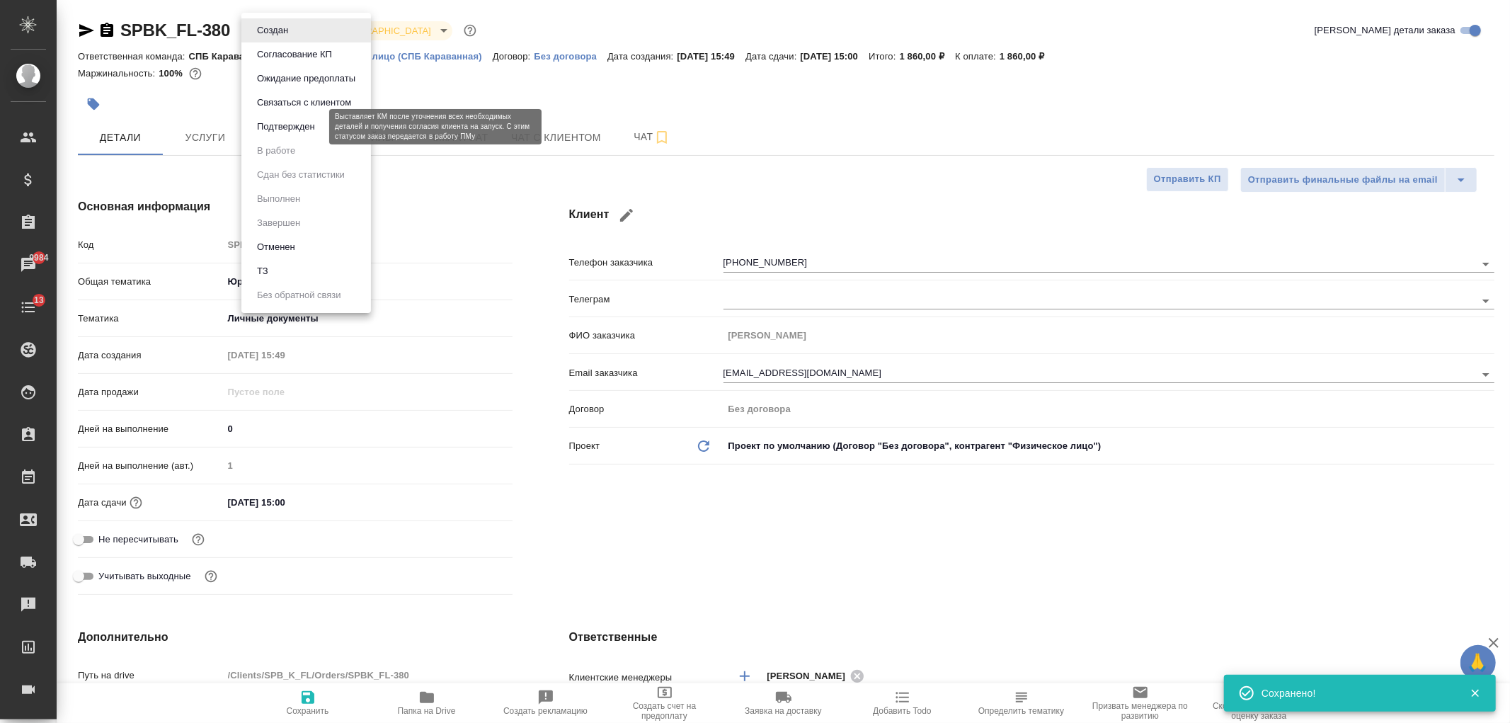
click at [291, 129] on button "Подтвержден" at bounding box center [286, 127] width 67 height 16
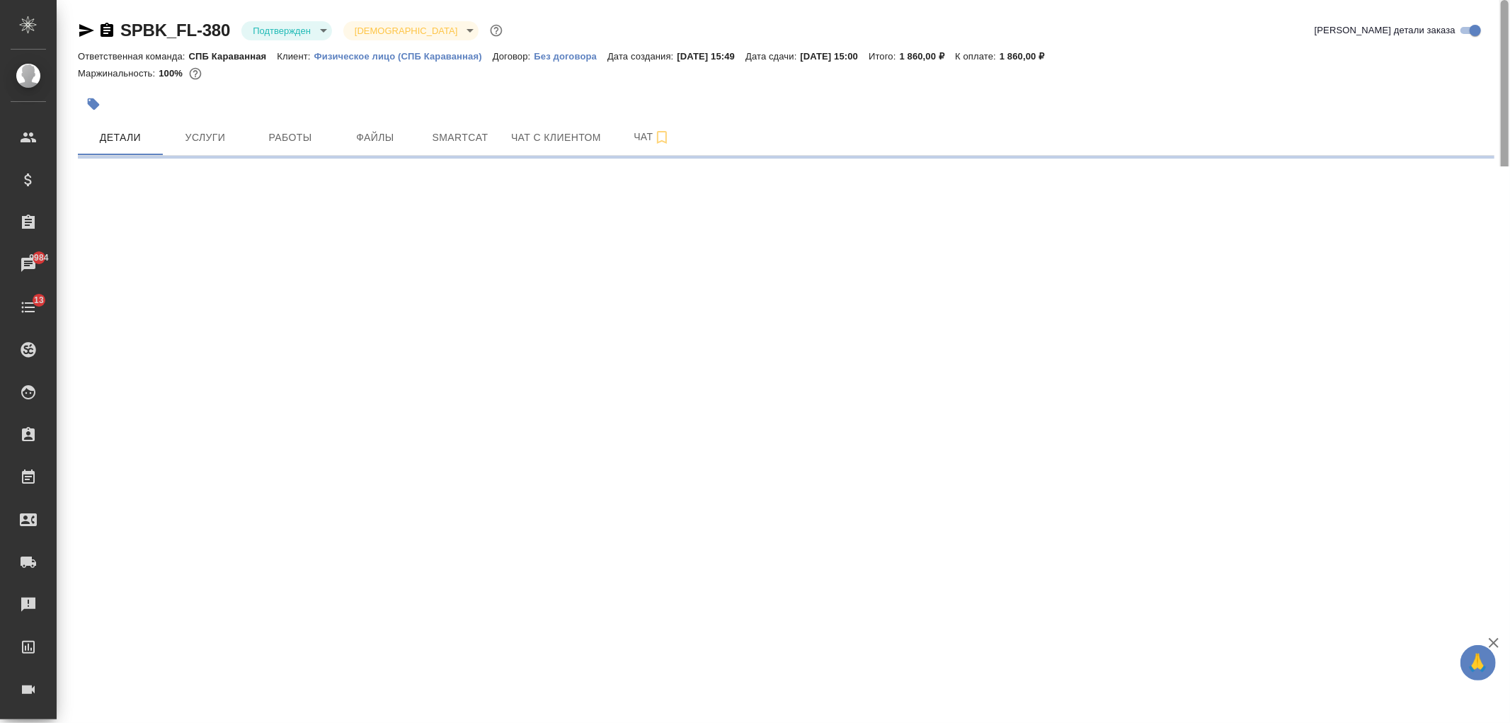
select select "RU"
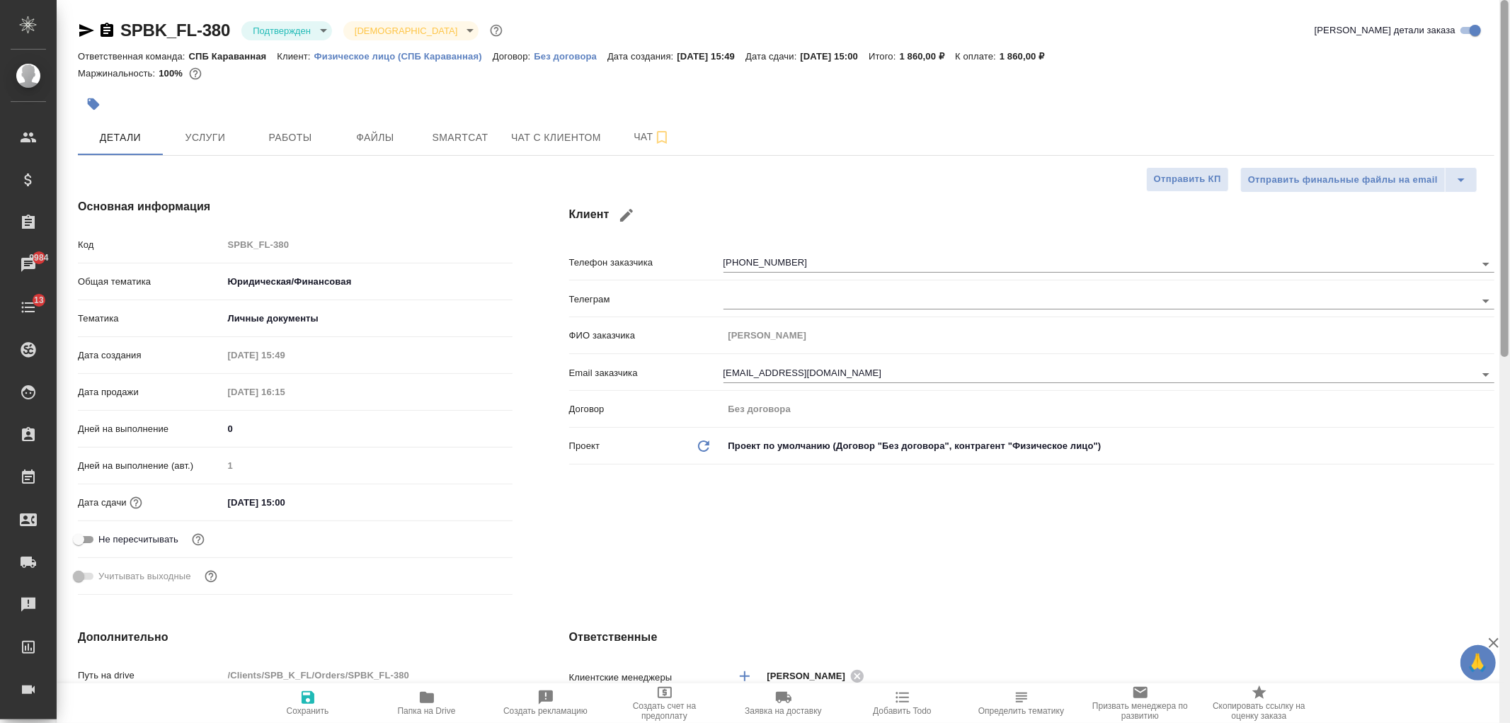
type textarea "x"
drag, startPoint x: 1506, startPoint y: 187, endPoint x: 1509, endPoint y: 106, distance: 80.7
click at [1509, 106] on div at bounding box center [1504, 361] width 11 height 723
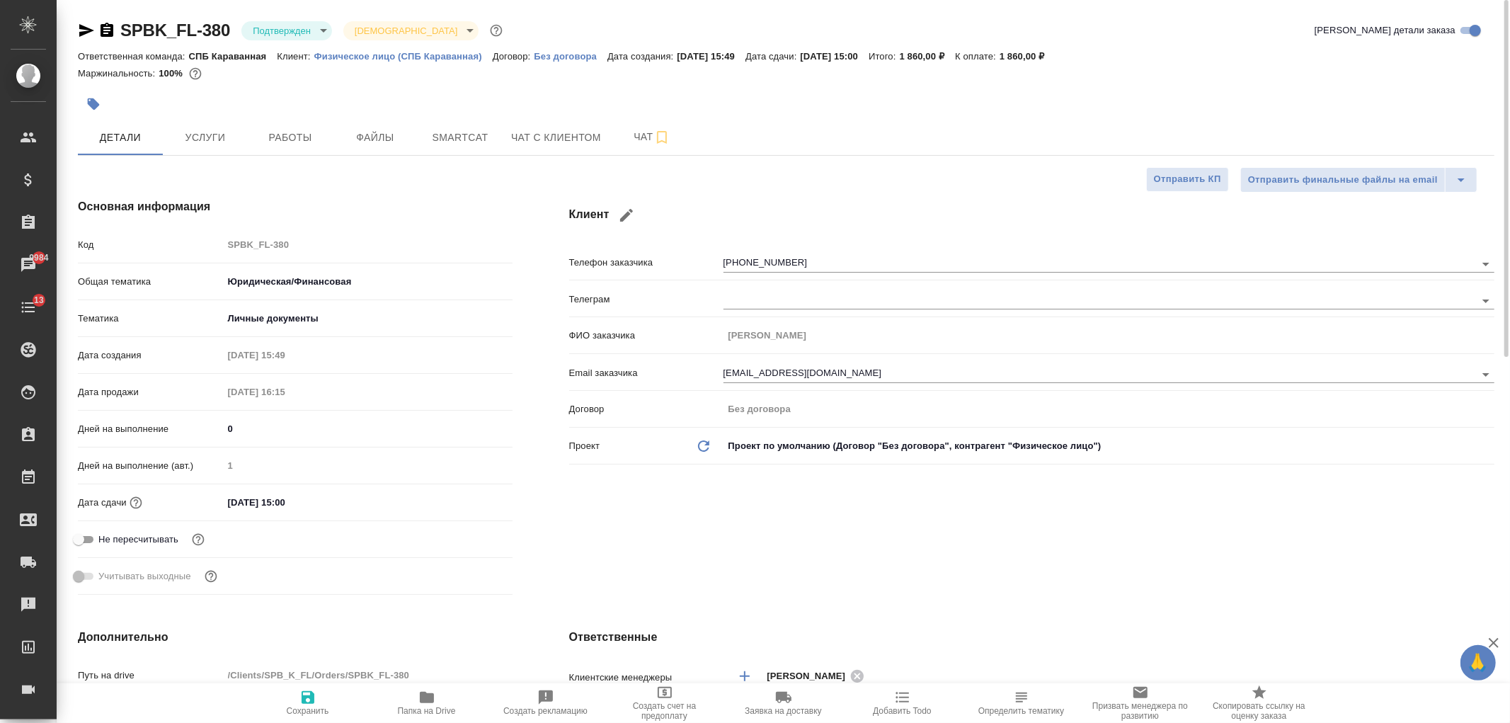
type textarea "x"
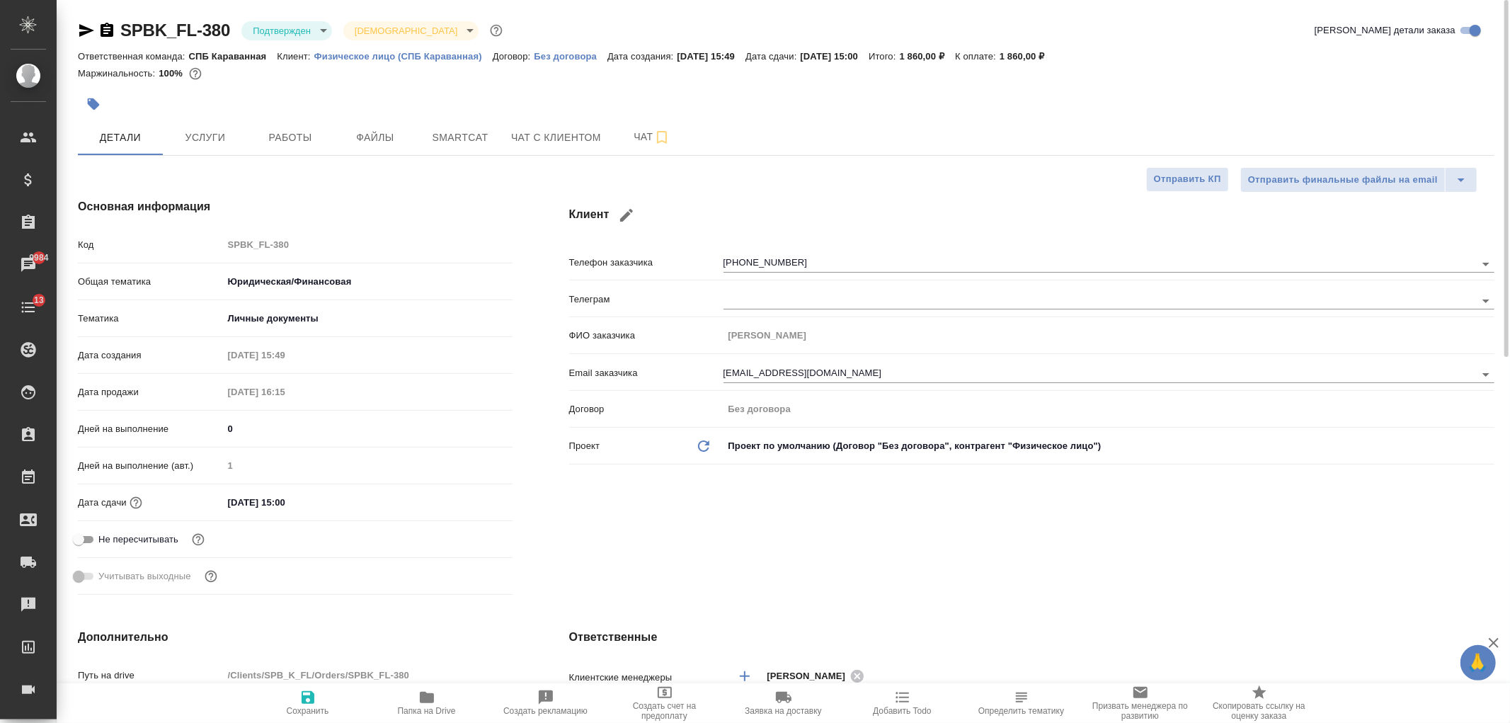
type textarea "x"
drag, startPoint x: 1502, startPoint y: 142, endPoint x: 1110, endPoint y: 55, distance: 401.7
click at [1487, 64] on div "SPBK_FL-380 Подтвержден confirmed Святая троица holyTrinity Кратко детали заказ…" at bounding box center [783, 361] width 1453 height 723
click at [354, 150] on button "Файлы" at bounding box center [375, 137] width 85 height 35
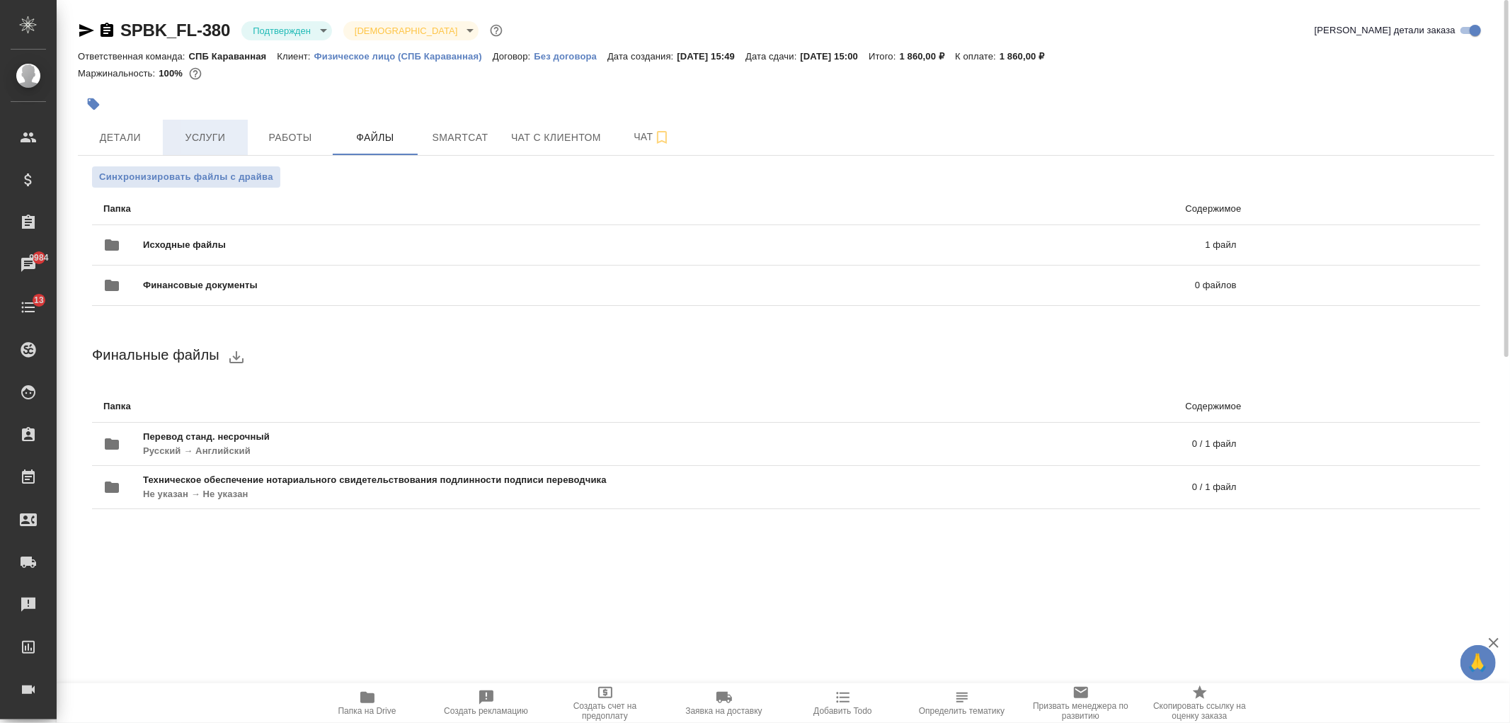
click at [208, 135] on span "Услуги" at bounding box center [205, 138] width 68 height 18
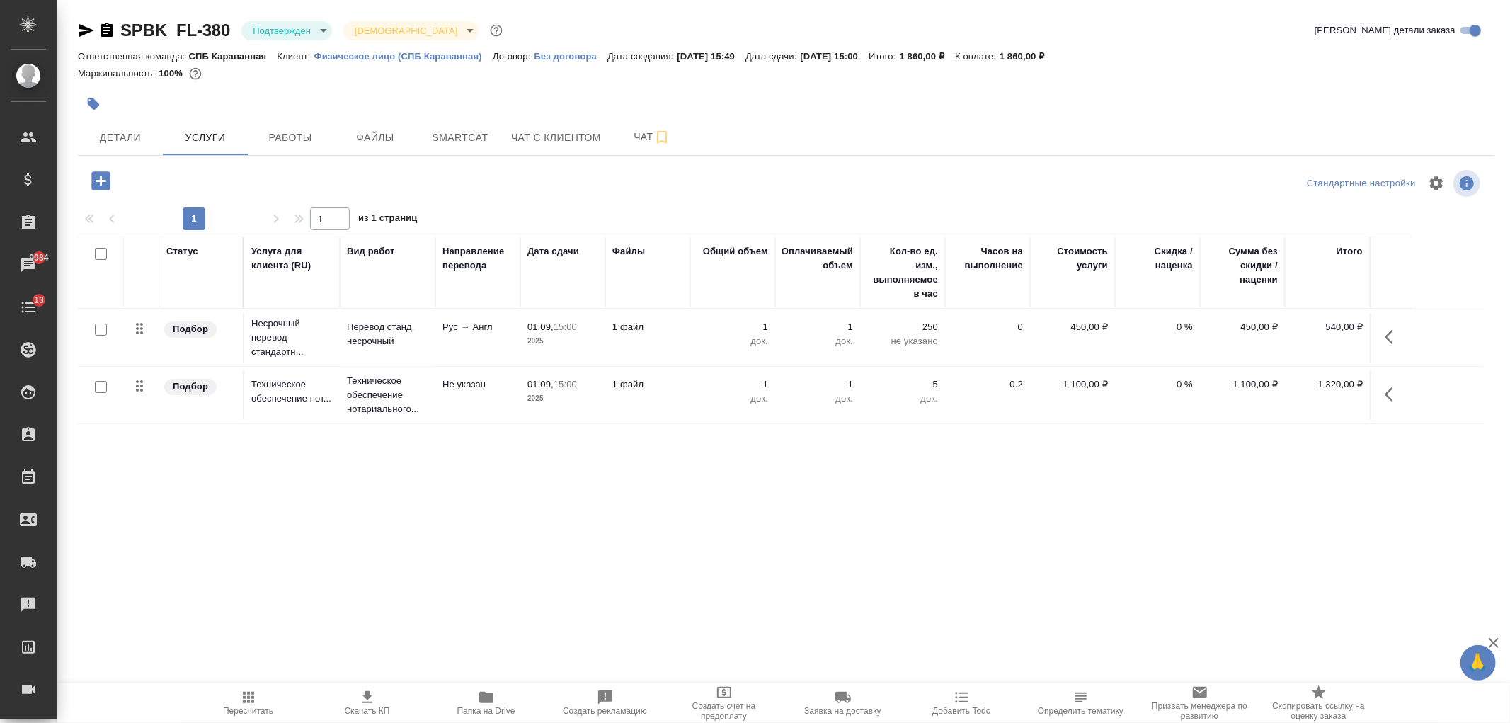
click at [277, 142] on span "Работы" at bounding box center [290, 138] width 68 height 18
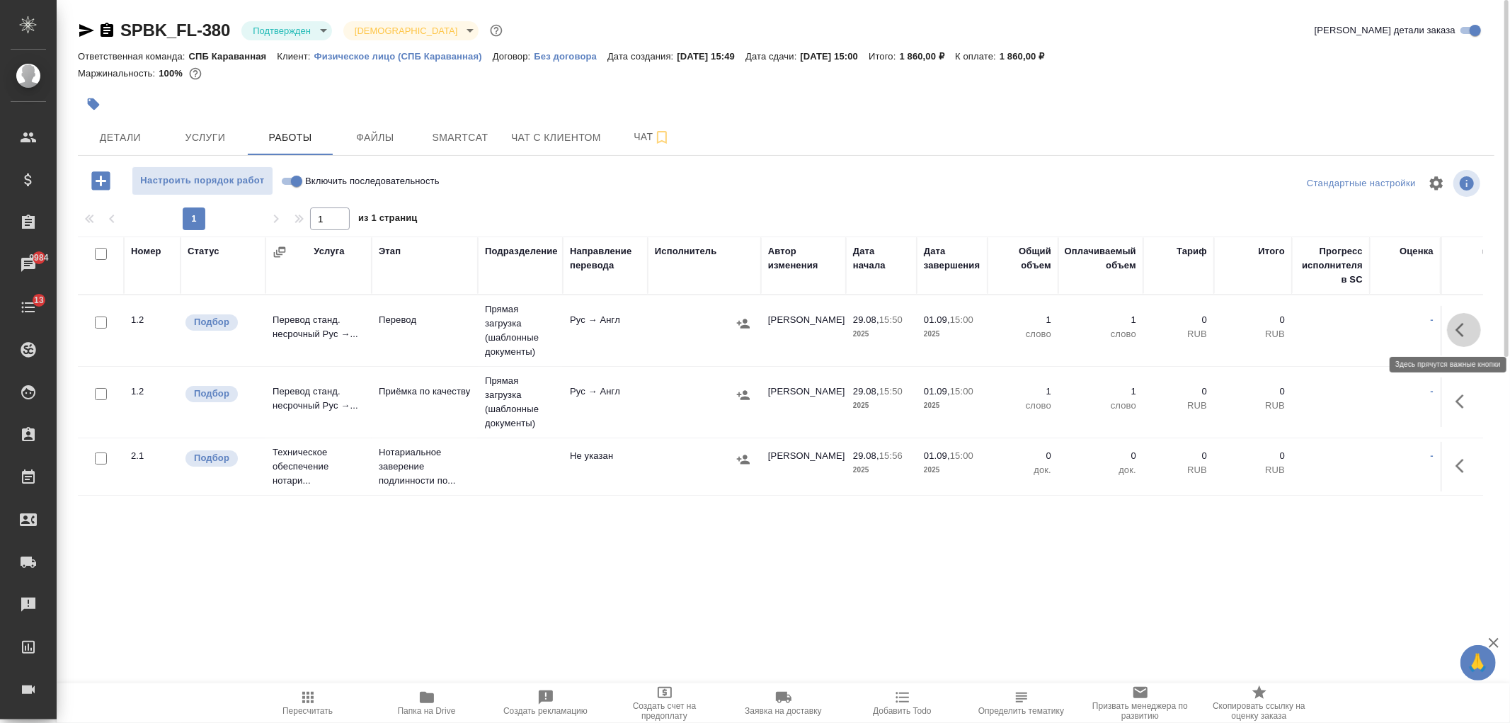
click at [1467, 333] on icon "button" at bounding box center [1463, 329] width 17 height 17
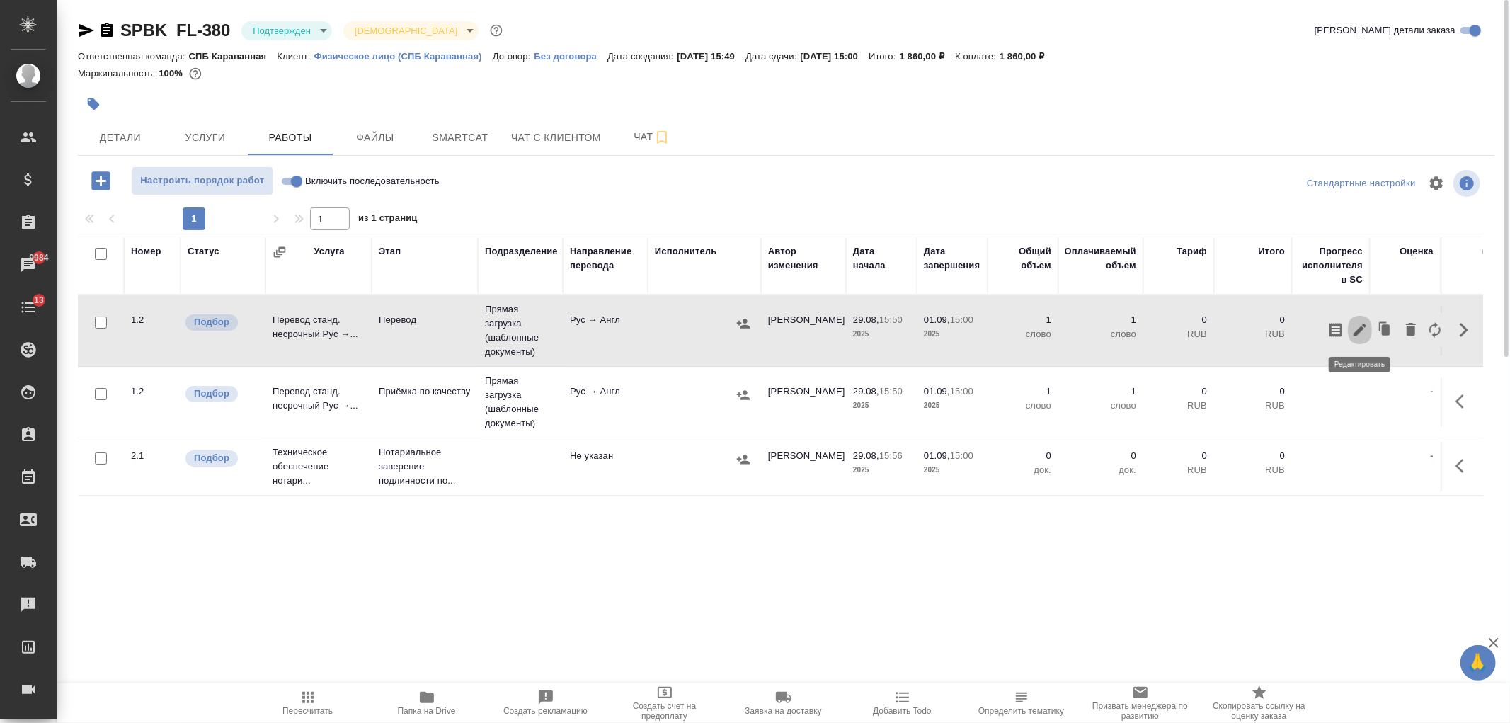
click at [1357, 327] on icon "button" at bounding box center [1359, 329] width 17 height 17
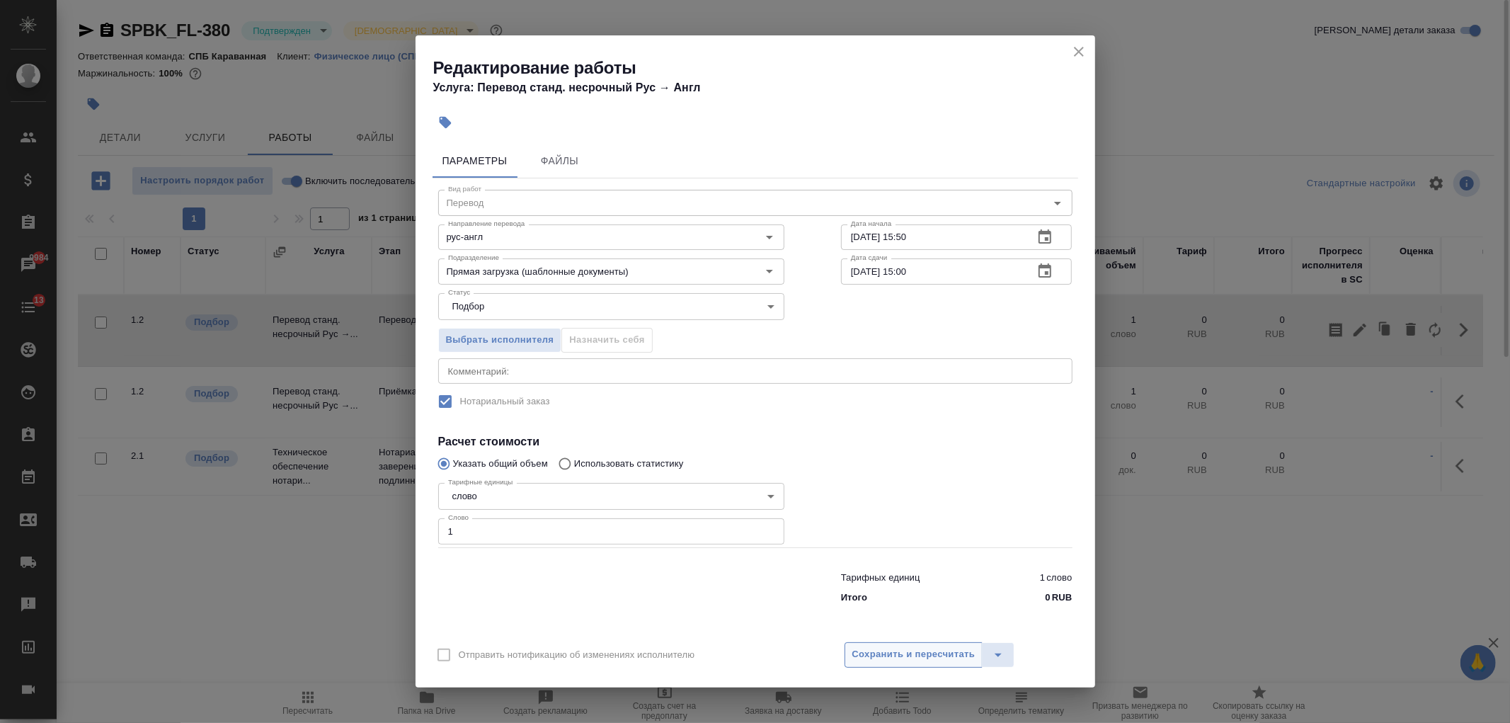
click at [920, 651] on span "Сохранить и пересчитать" at bounding box center [913, 654] width 123 height 16
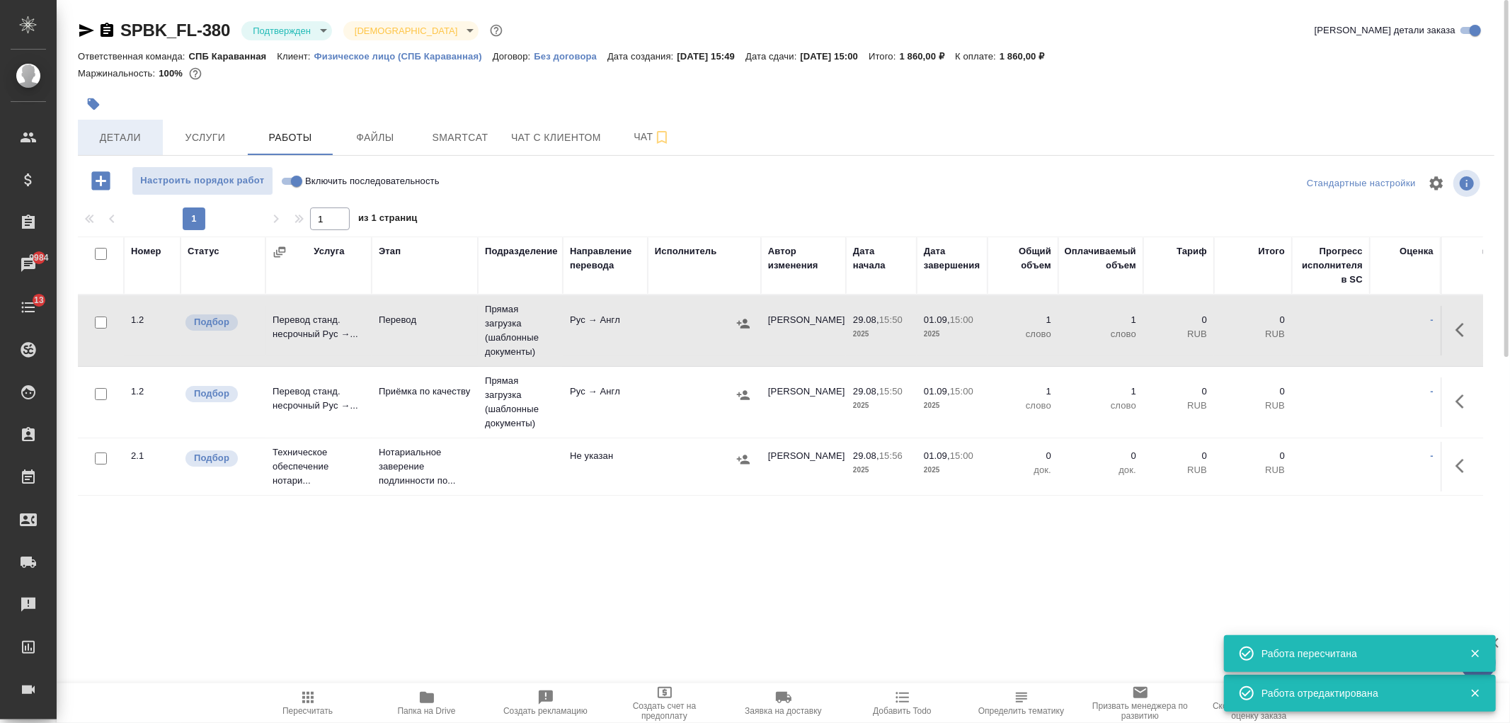
click at [130, 130] on span "Детали" at bounding box center [120, 138] width 68 height 18
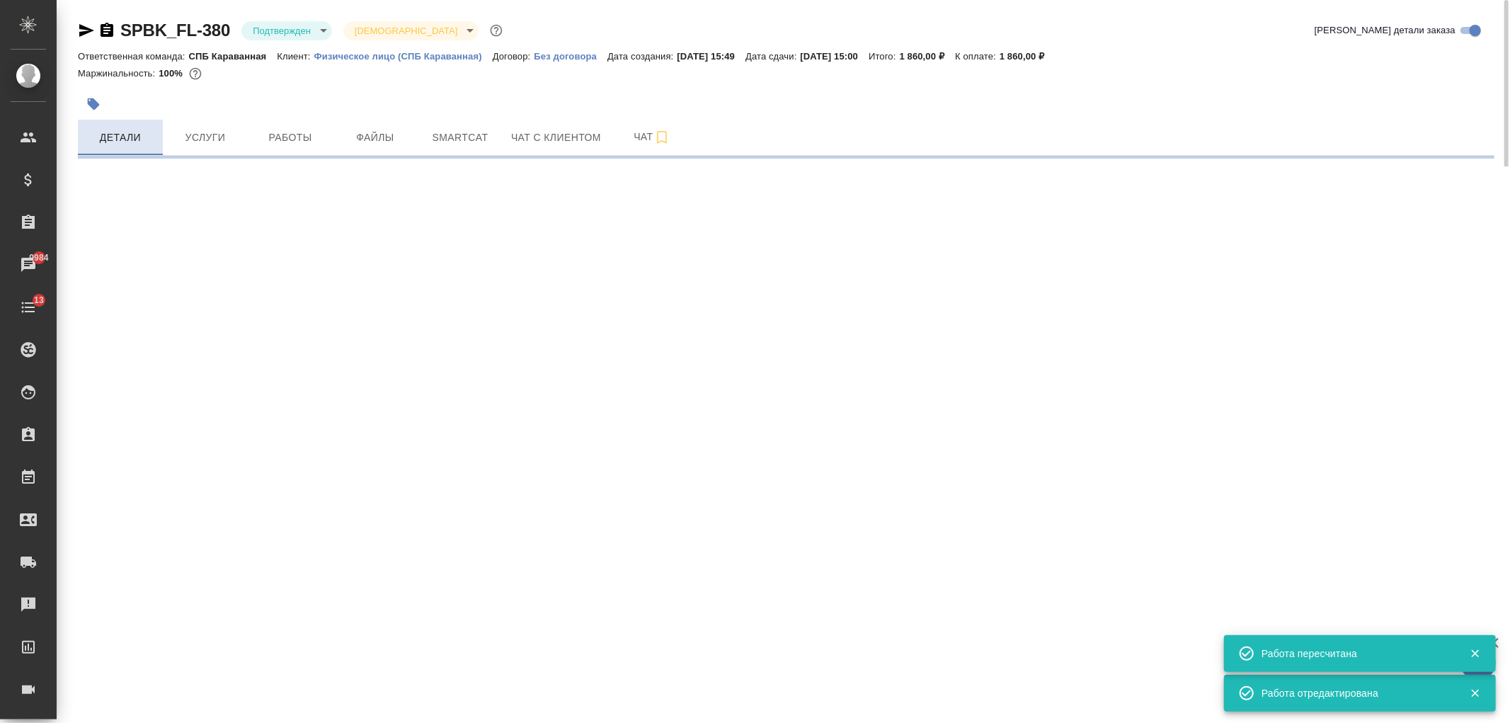
select select "RU"
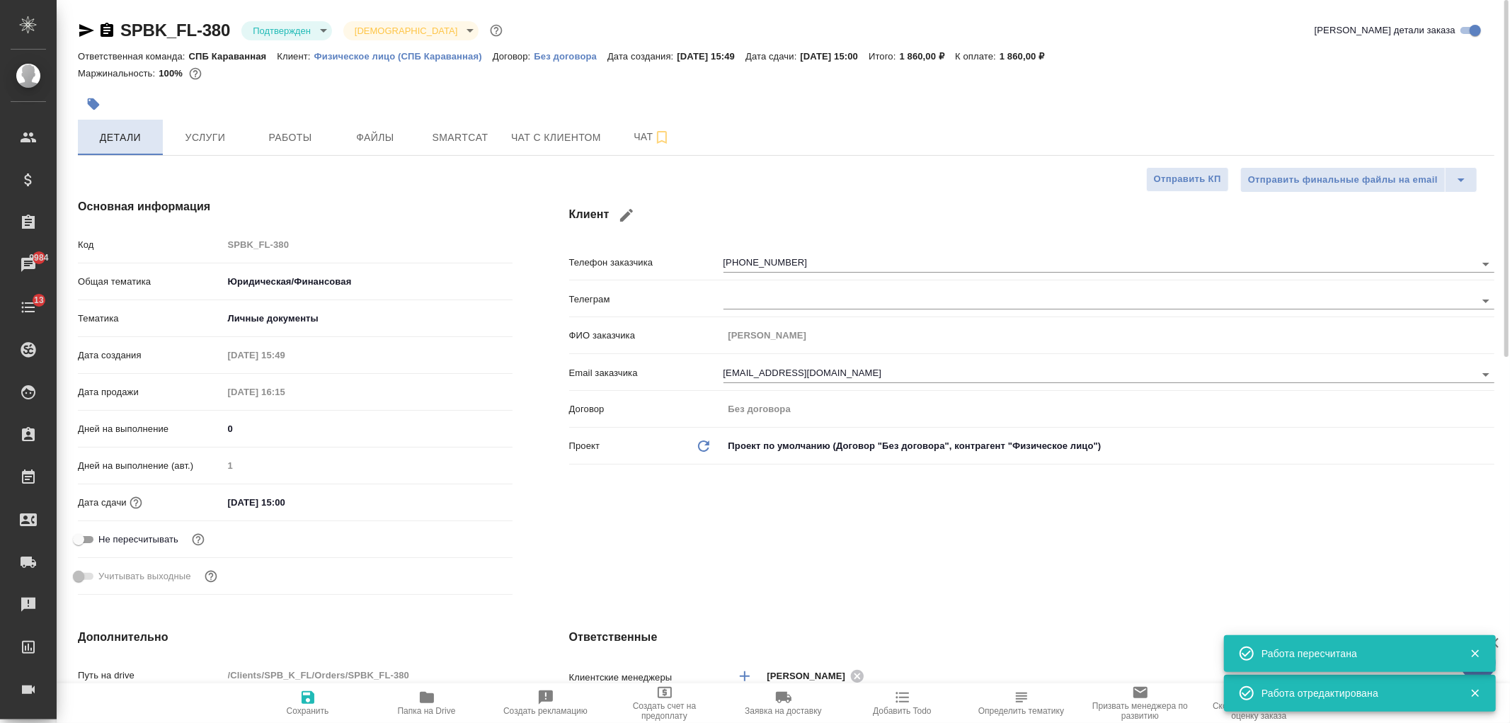
type textarea "x"
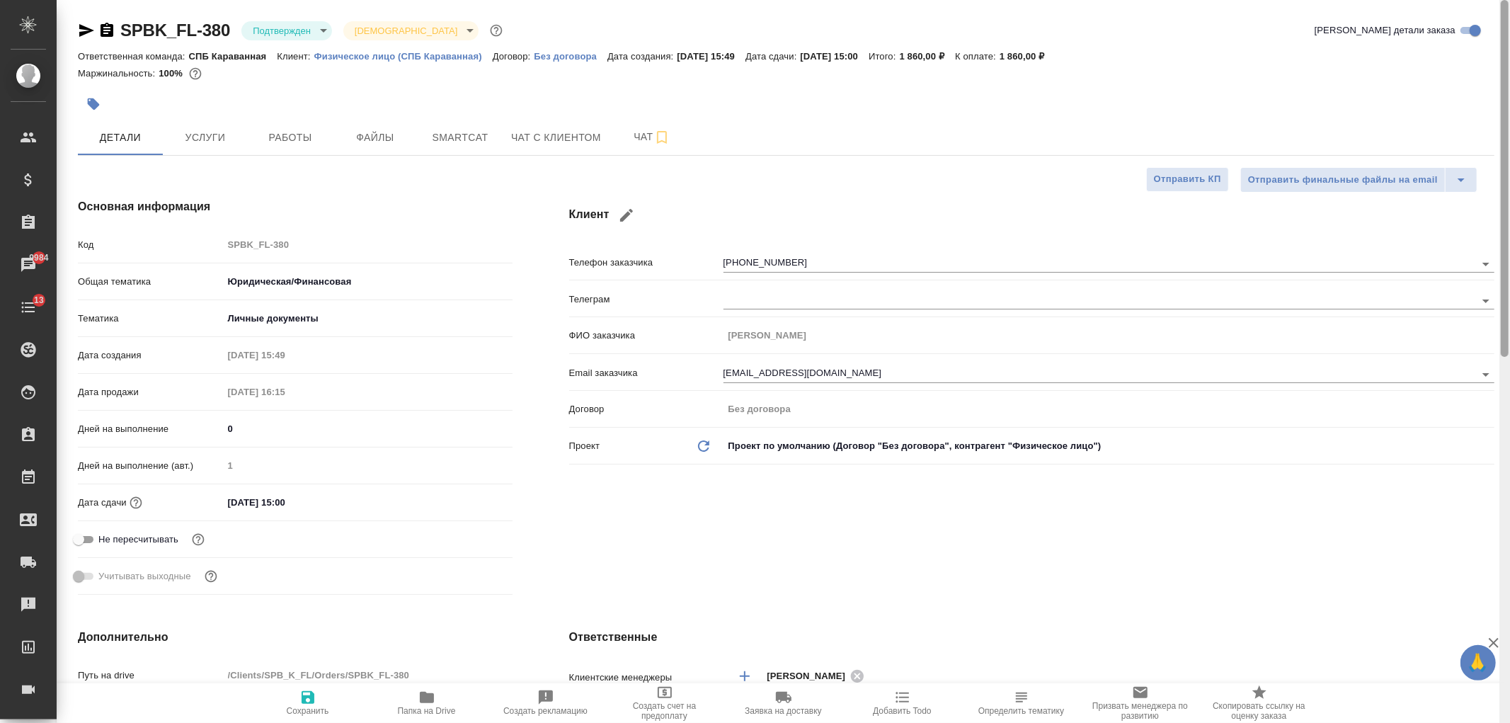
drag, startPoint x: 1503, startPoint y: 130, endPoint x: 1503, endPoint y: 8, distance: 122.5
click at [1503, 8] on div at bounding box center [1505, 178] width 8 height 357
type textarea "x"
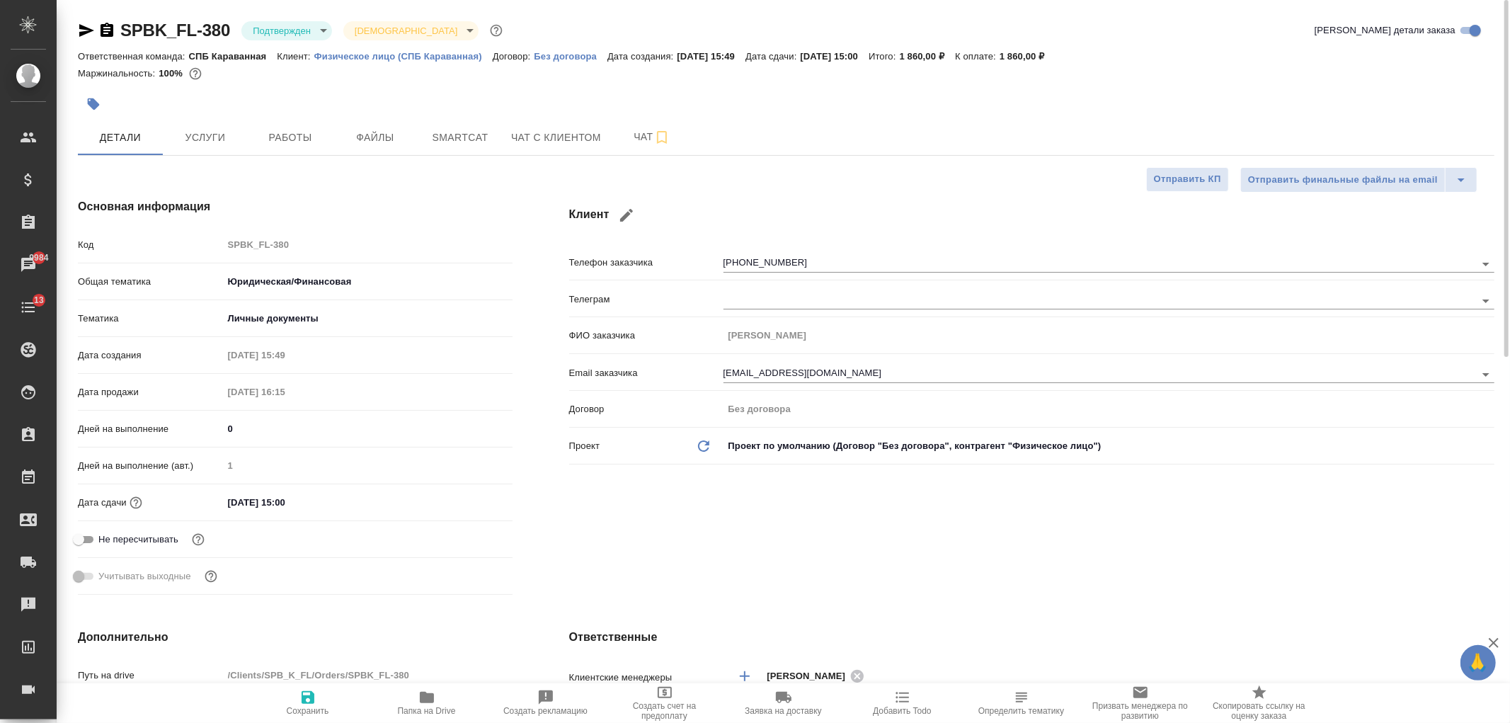
type textarea "x"
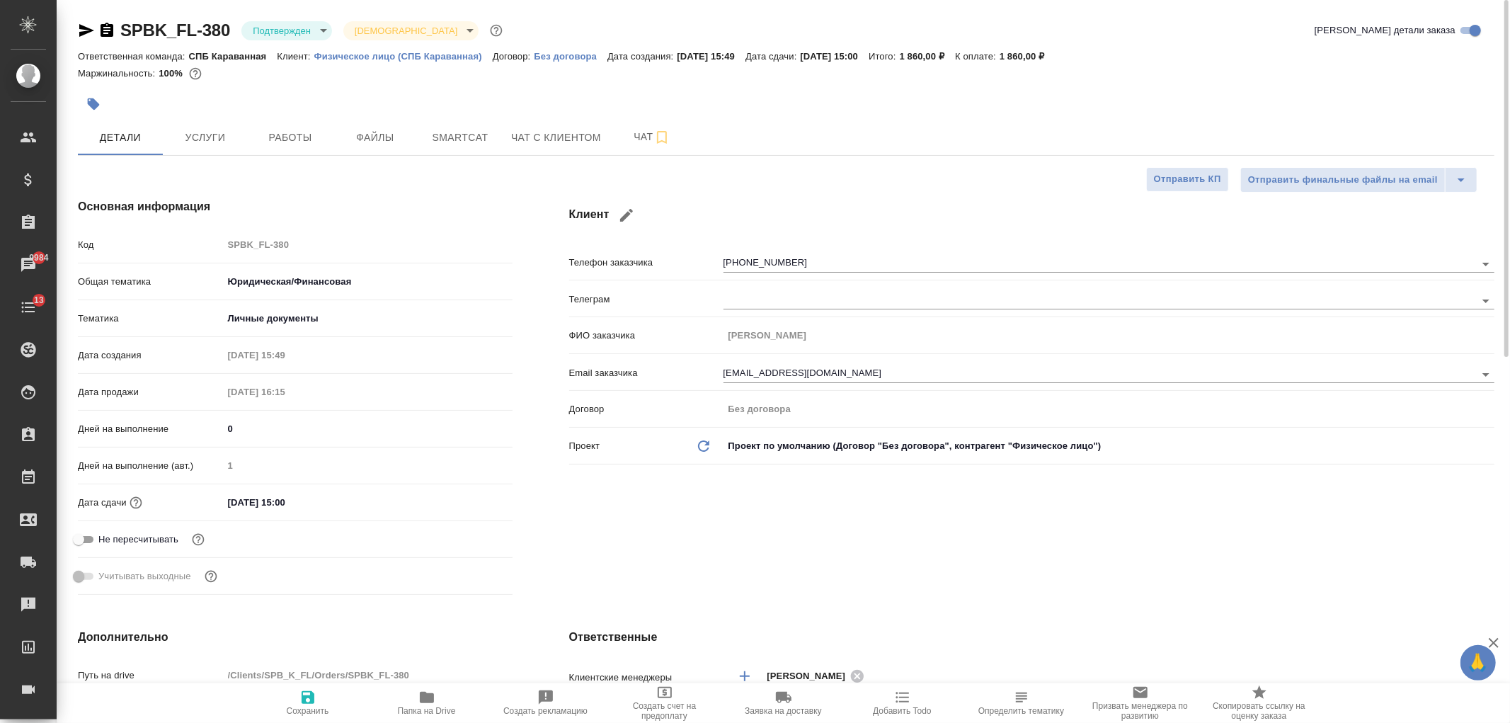
type textarea "x"
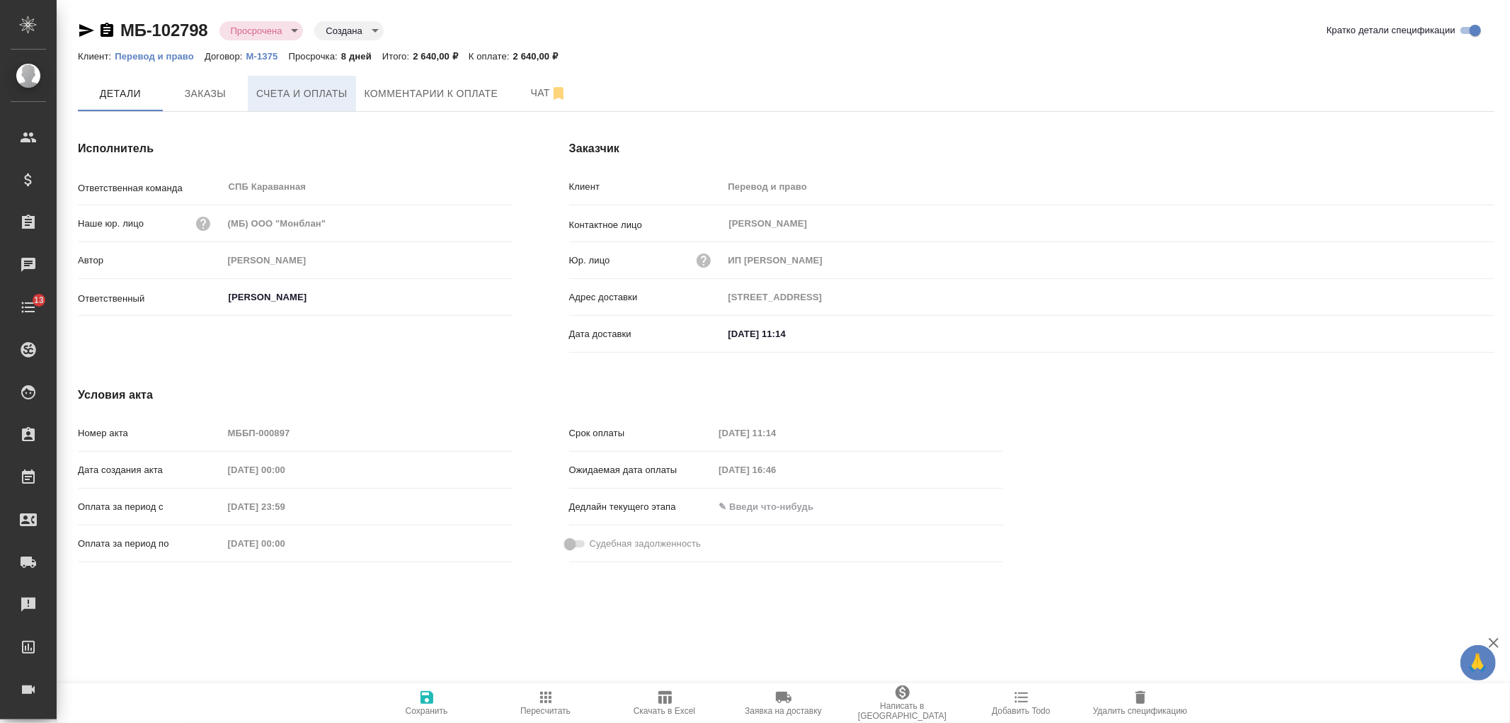
click at [284, 86] on span "Счета и оплаты" at bounding box center [301, 94] width 91 height 18
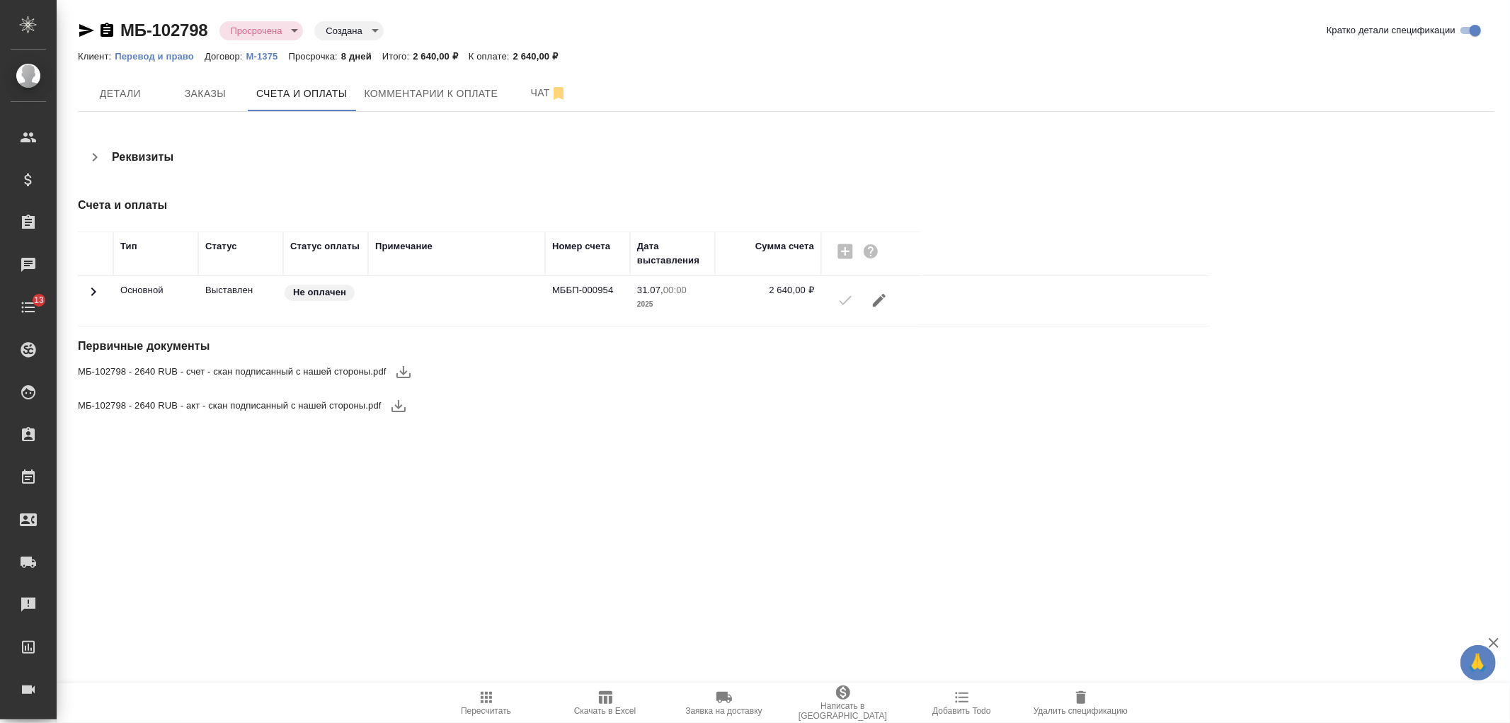
click at [400, 370] on icon "button" at bounding box center [403, 371] width 17 height 17
click at [391, 408] on icon "button" at bounding box center [398, 405] width 17 height 17
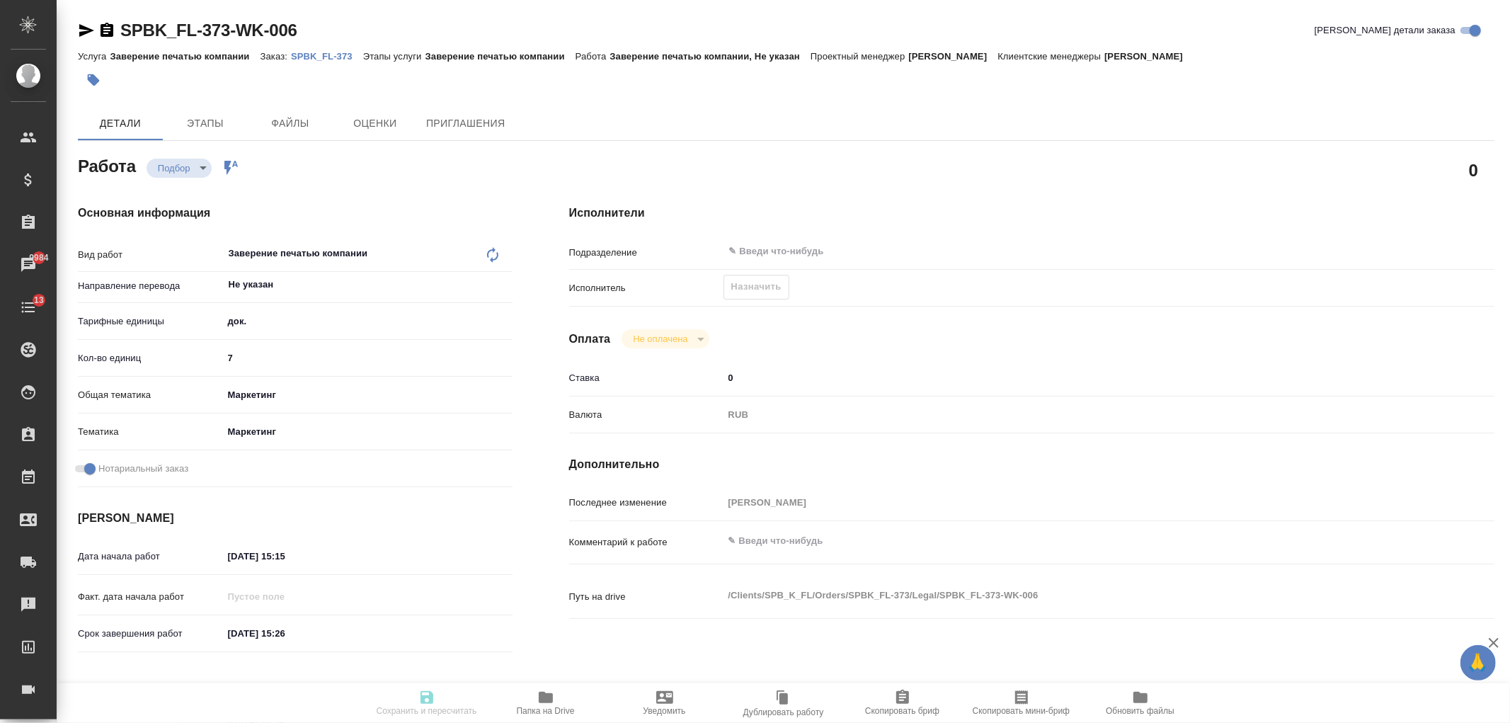
click at [293, 246] on div "Заверение печатью компании x ​" at bounding box center [353, 255] width 261 height 33
click at [375, 256] on div "Заверение печатью компании x ​" at bounding box center [353, 255] width 261 height 33
click at [493, 253] on icon at bounding box center [492, 254] width 17 height 17
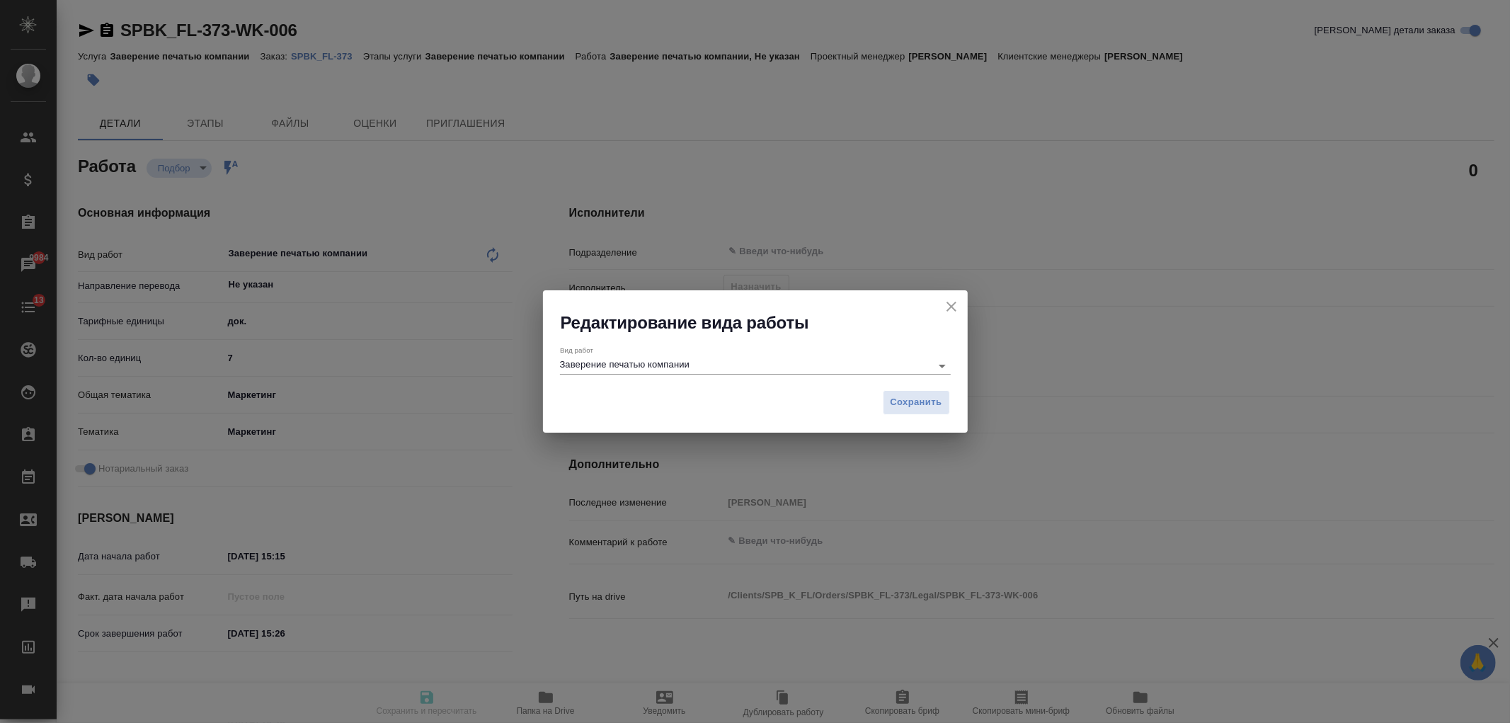
click at [702, 365] on input "Заверение печатью компании" at bounding box center [742, 365] width 364 height 17
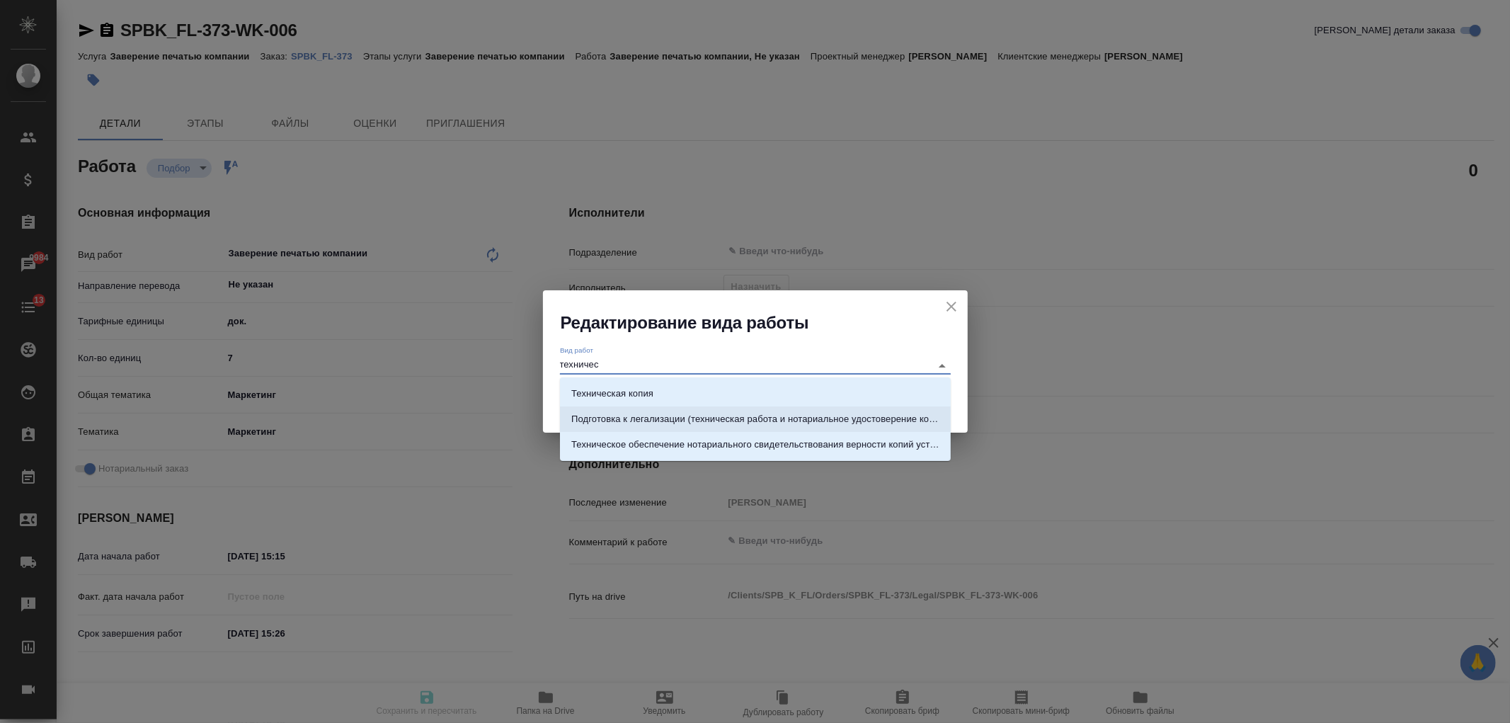
scroll to position [23, 0]
click at [881, 427] on p "Техническое обеспечение нотариального свидетельствования верности копий уставов…" at bounding box center [755, 422] width 368 height 14
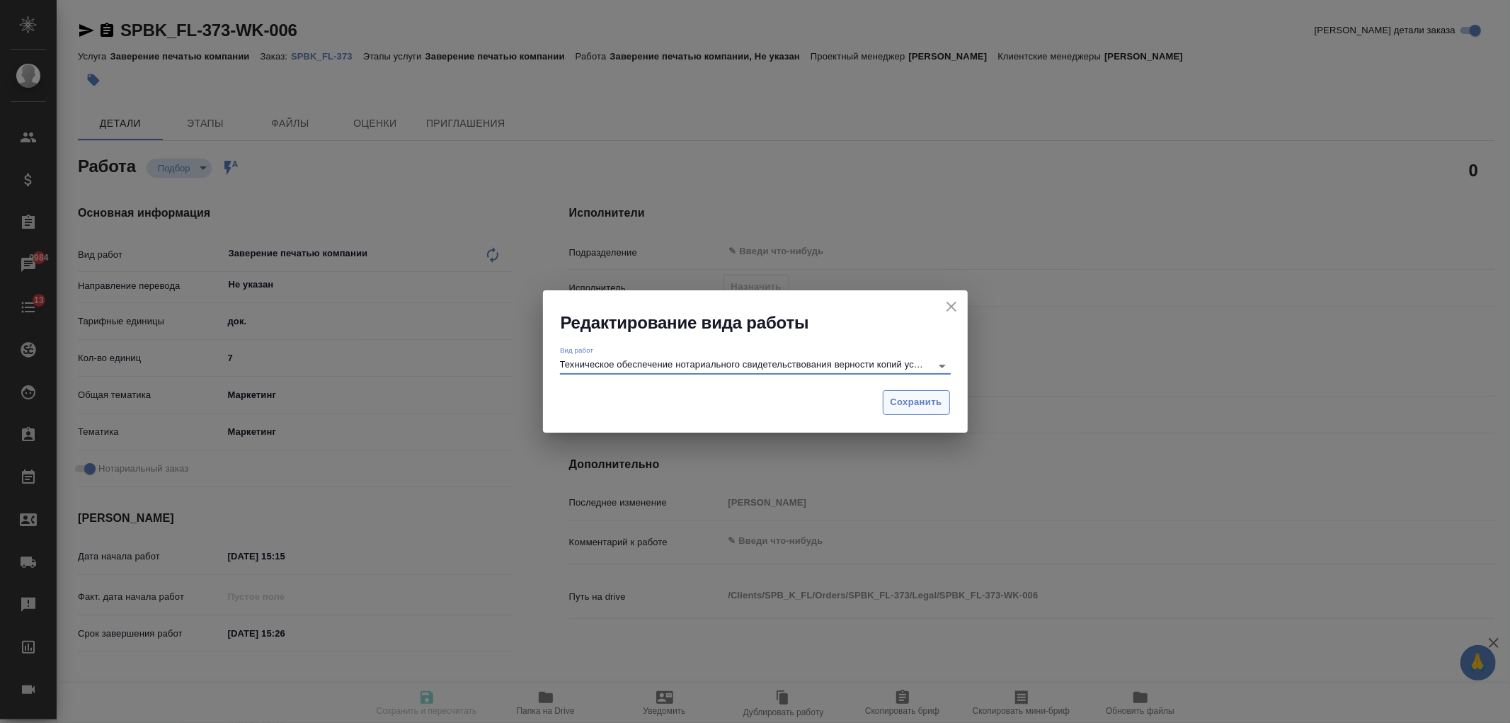
type input "Техническое обеспечение нотариального свидетельствования верности копий уставов…"
click at [897, 399] on span "Сохранить" at bounding box center [916, 402] width 52 height 16
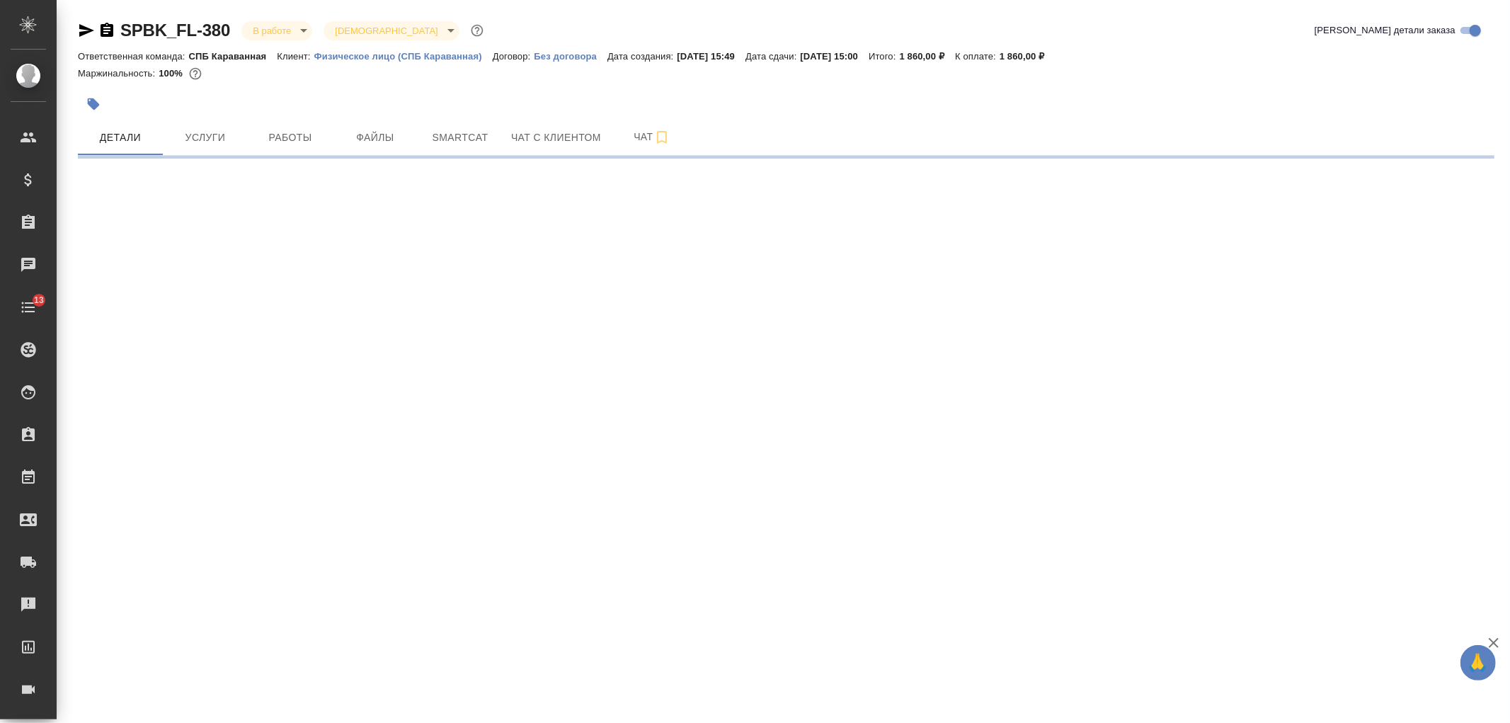
select select "RU"
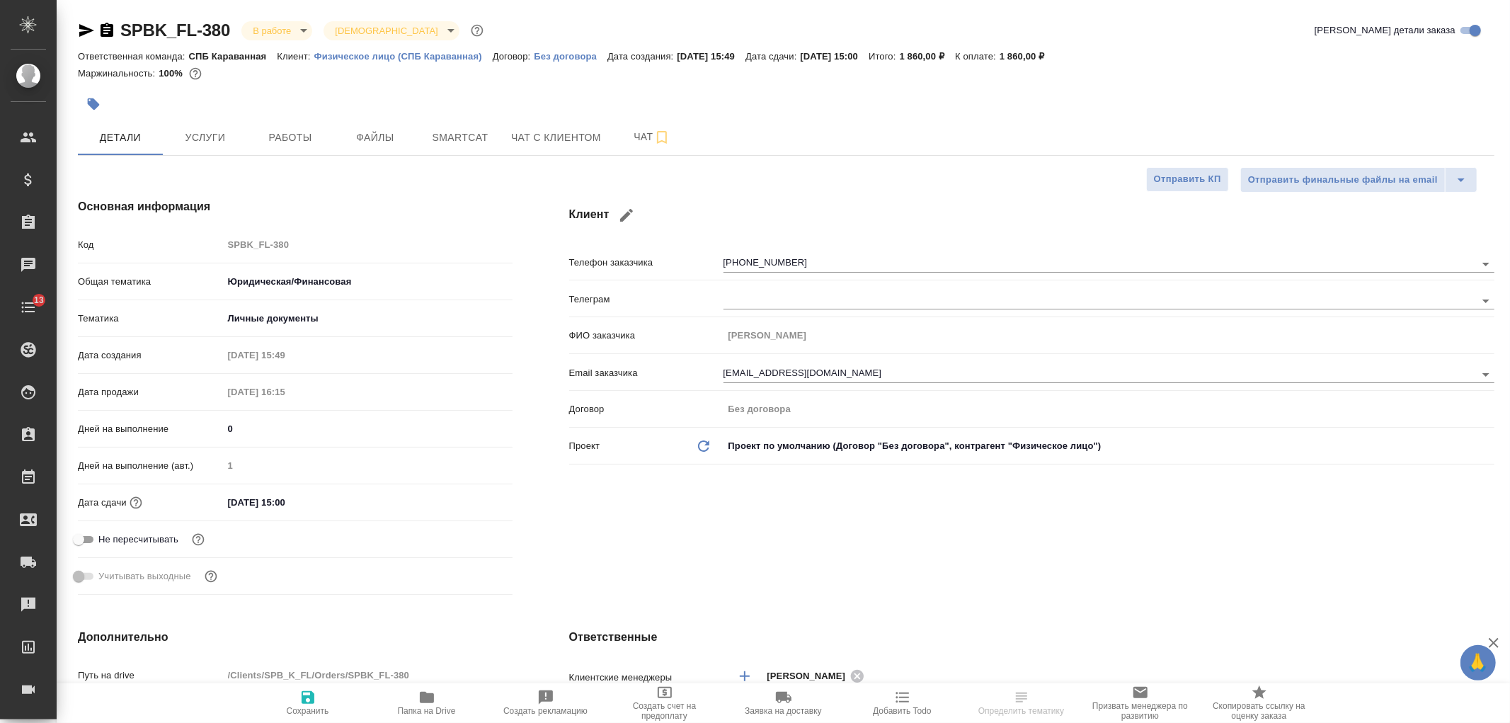
type textarea "x"
click at [286, 144] on span "Работы" at bounding box center [290, 138] width 68 height 18
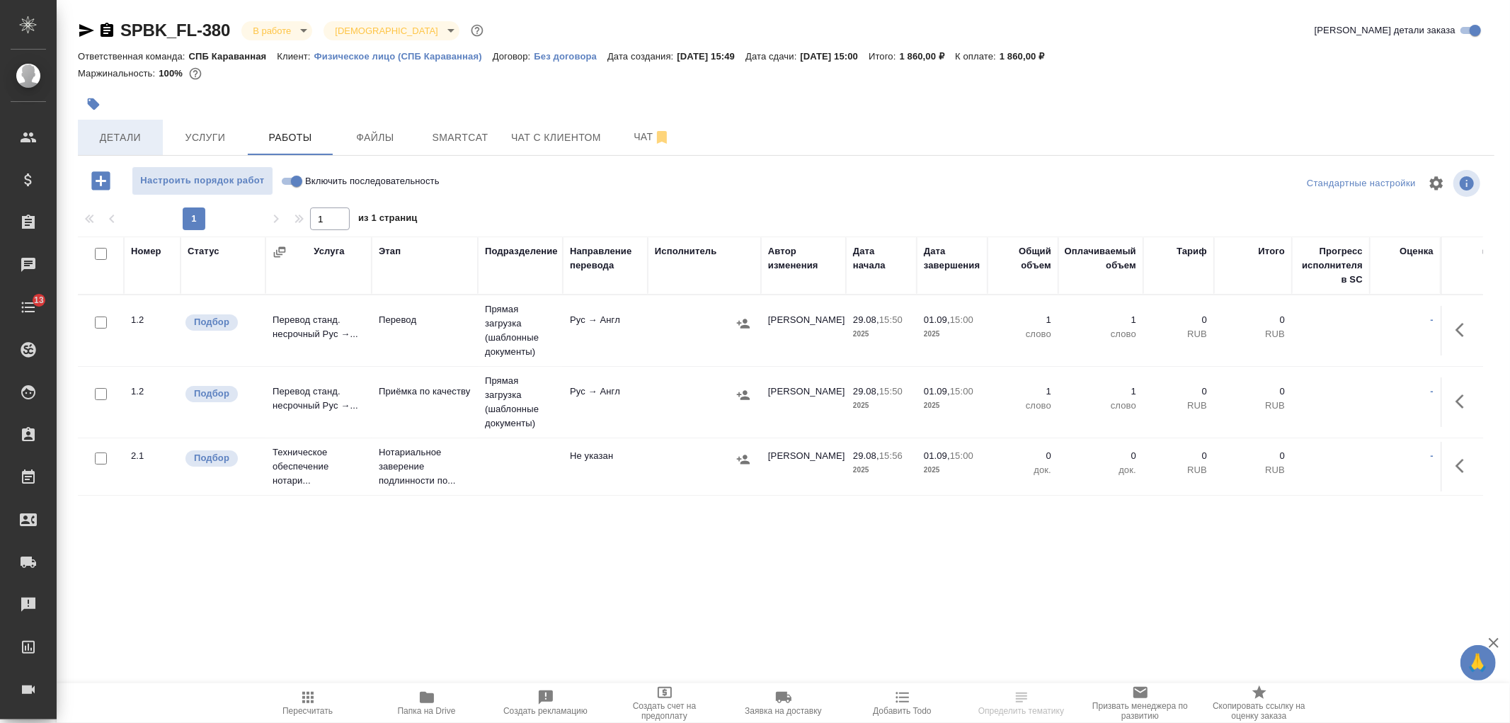
click at [160, 140] on button "Детали" at bounding box center [120, 137] width 85 height 35
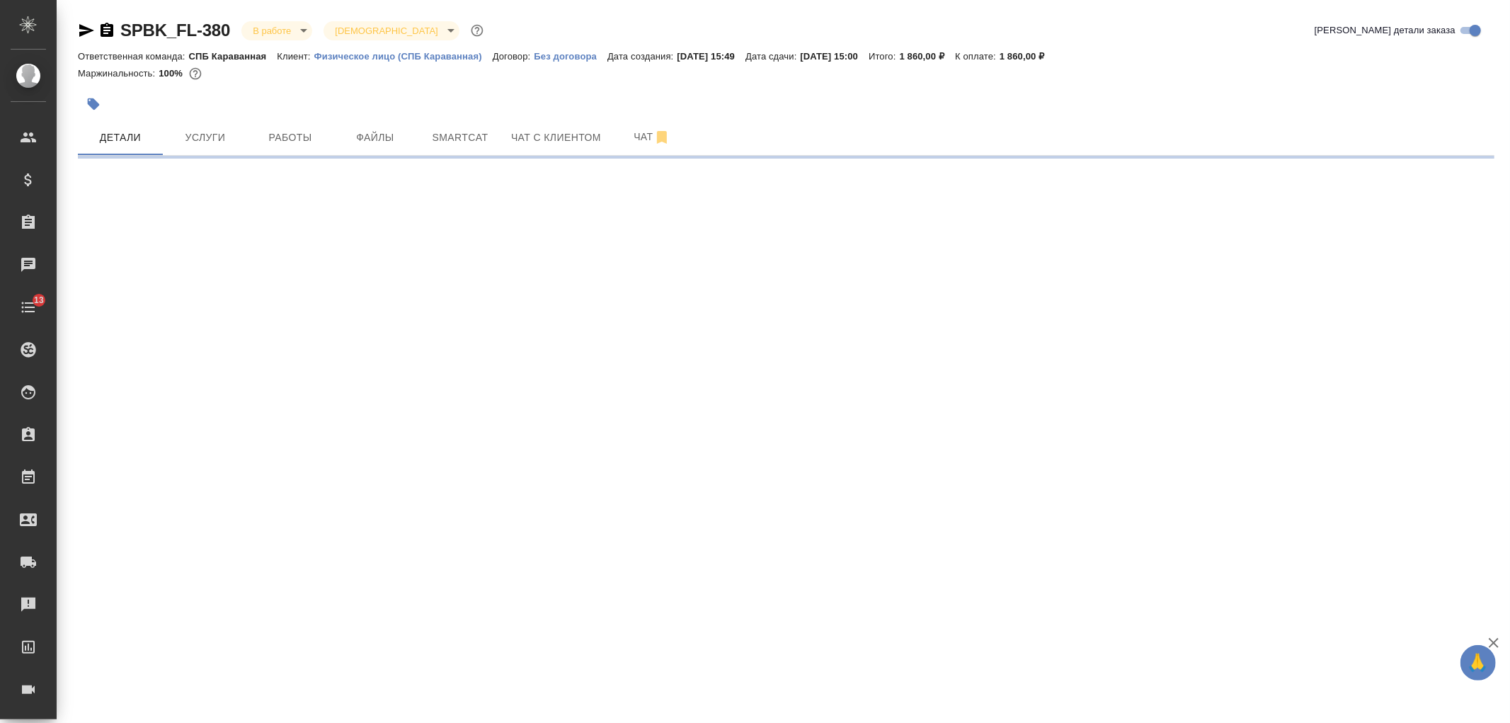
select select "RU"
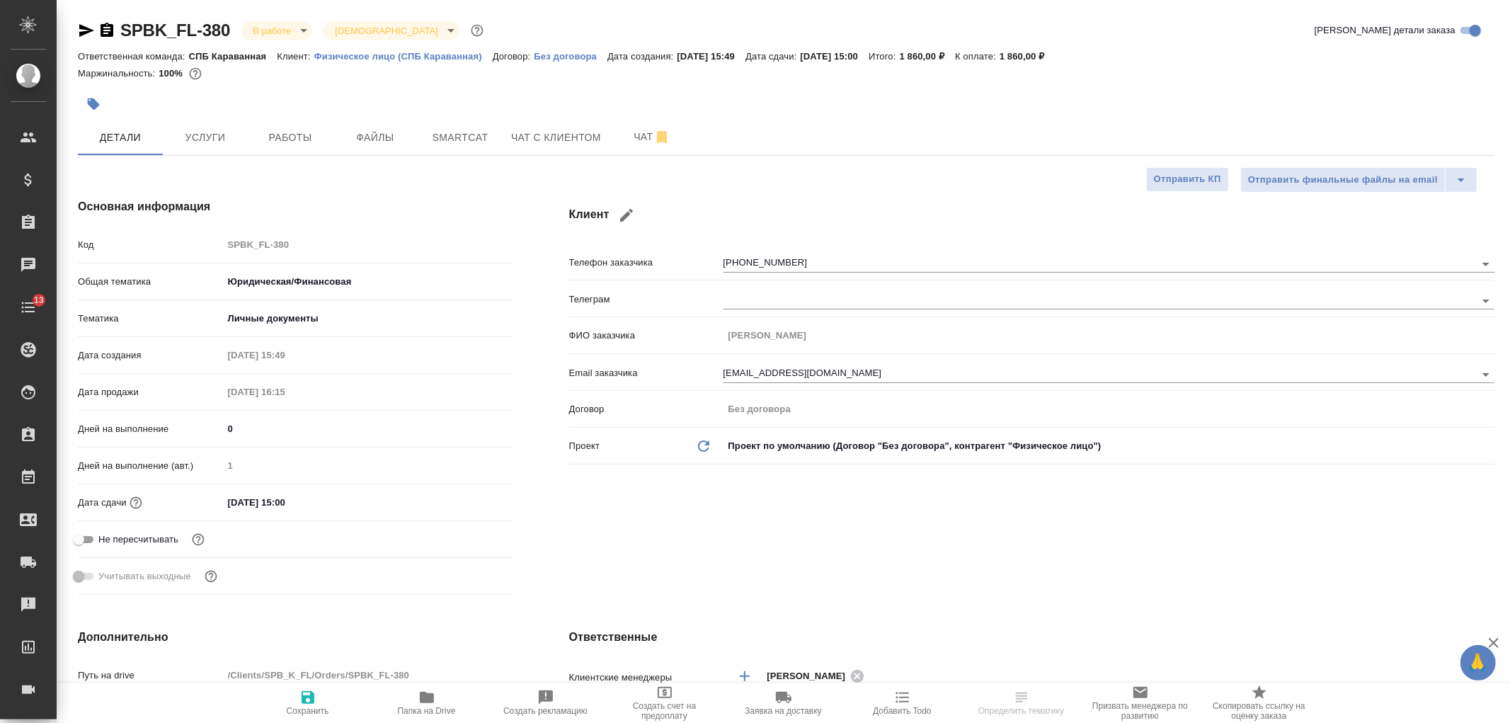
type textarea "x"
click at [1175, 490] on div "Клиент Телефон заказчика +79037399969 Телеграм ФИО заказчика Карягина Юлия Вяче…" at bounding box center [1032, 399] width 982 height 459
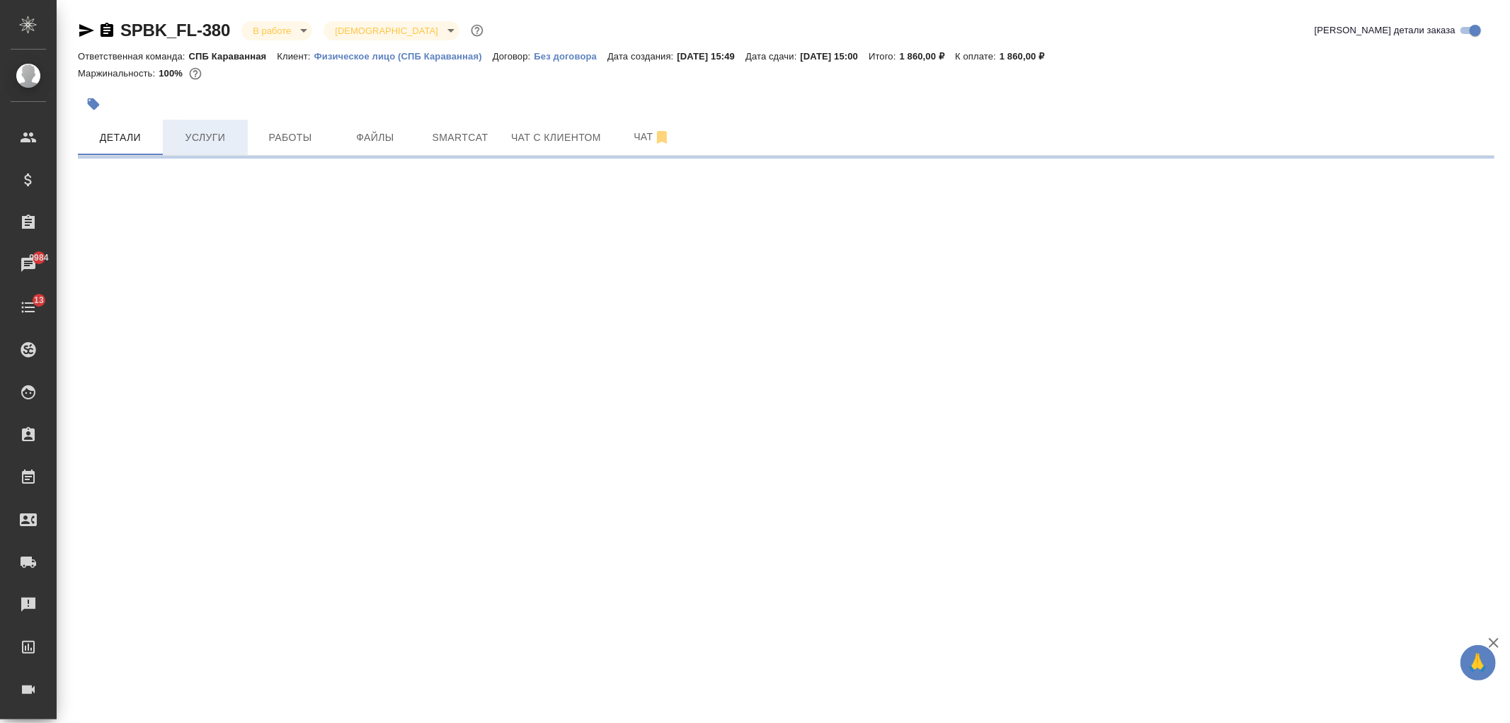
select select "RU"
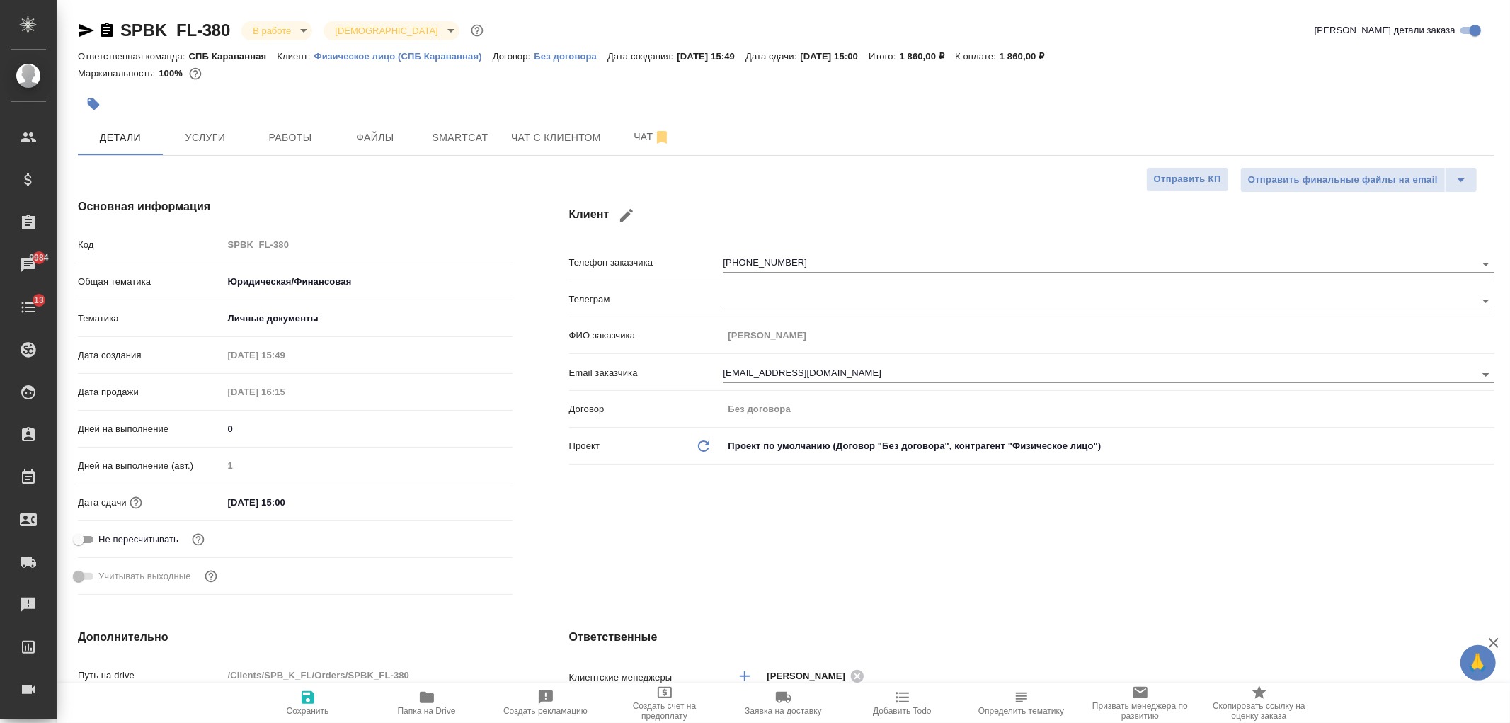
type textarea "x"
click at [638, 512] on div "Клиент Телефон заказчика +79037399969 Телеграм ФИО заказчика Карягина Юлия Вяче…" at bounding box center [1032, 399] width 982 height 459
click at [629, 132] on span "Чат" at bounding box center [652, 137] width 68 height 18
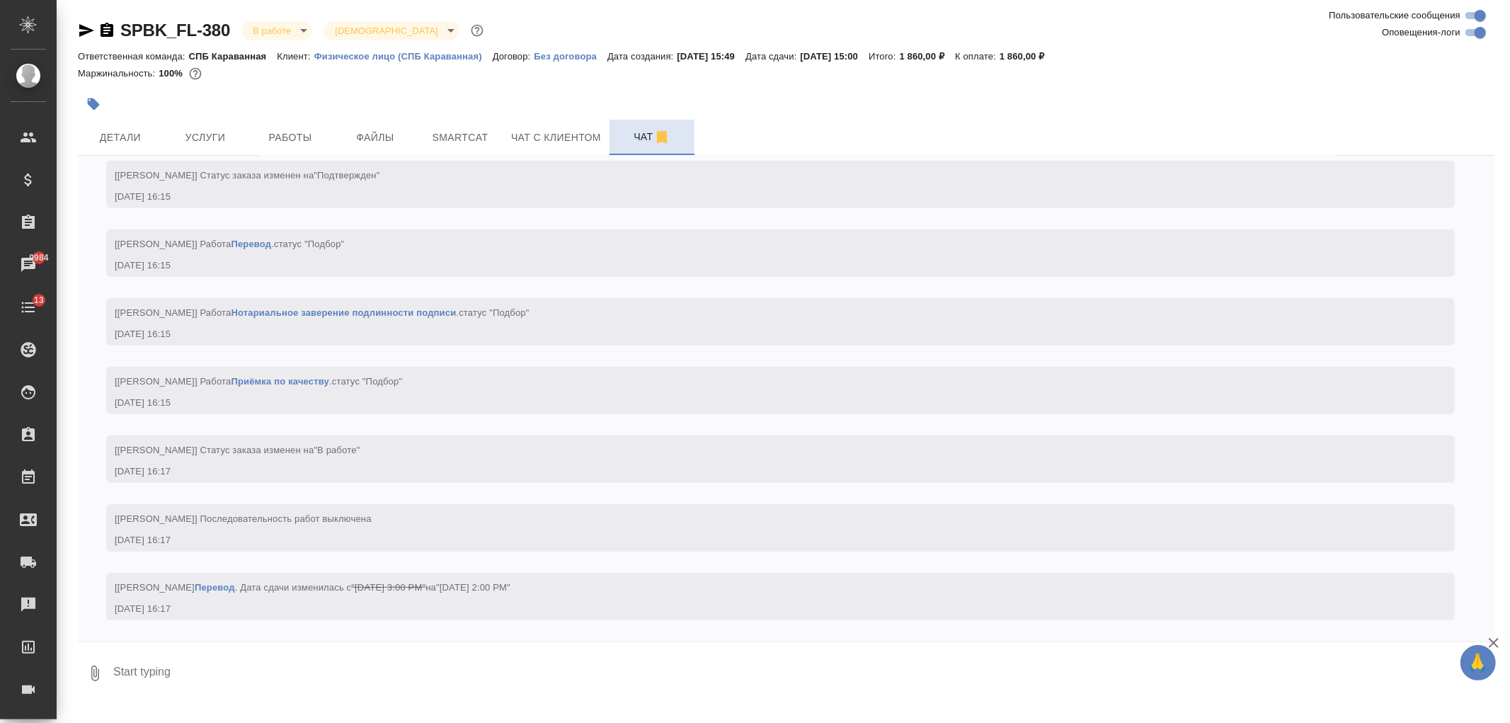
scroll to position [703, 0]
click at [128, 139] on span "Детали" at bounding box center [120, 138] width 68 height 18
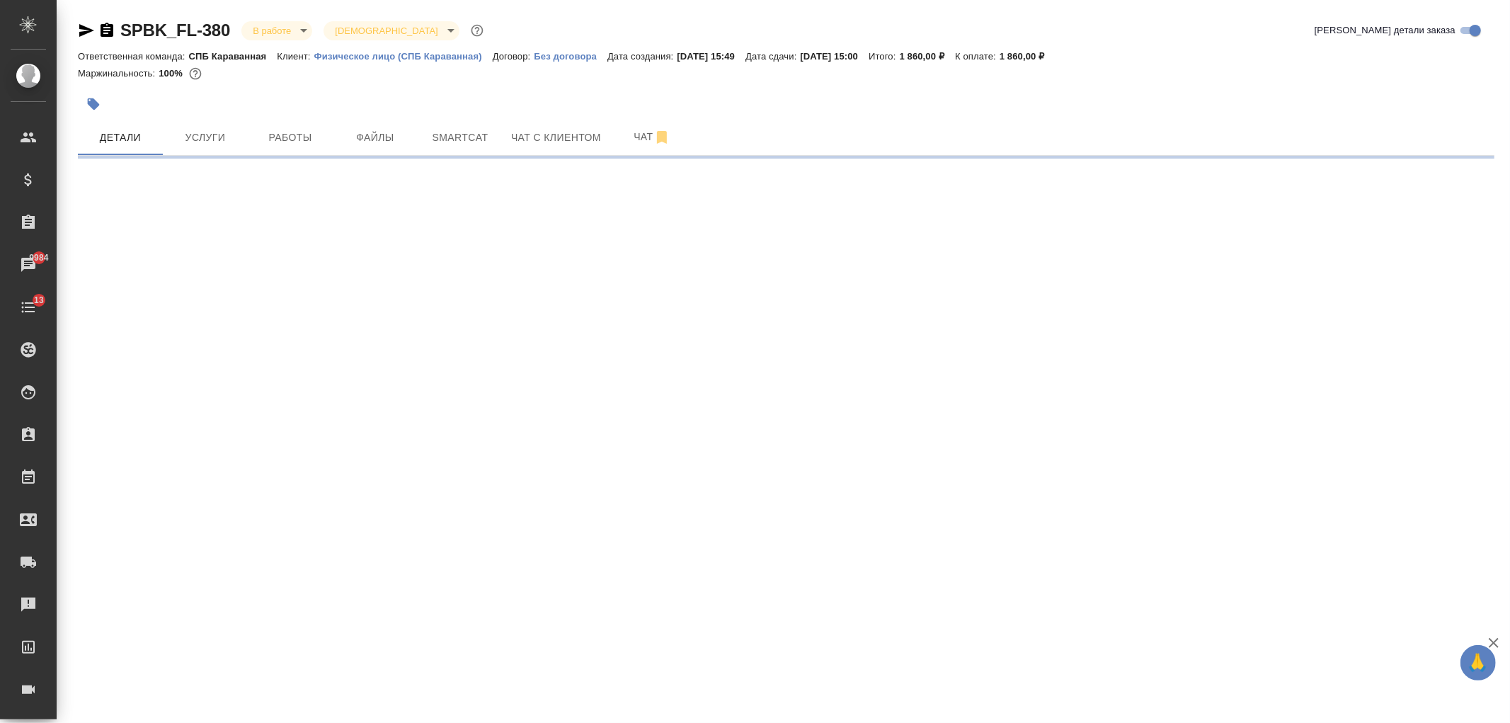
select select "RU"
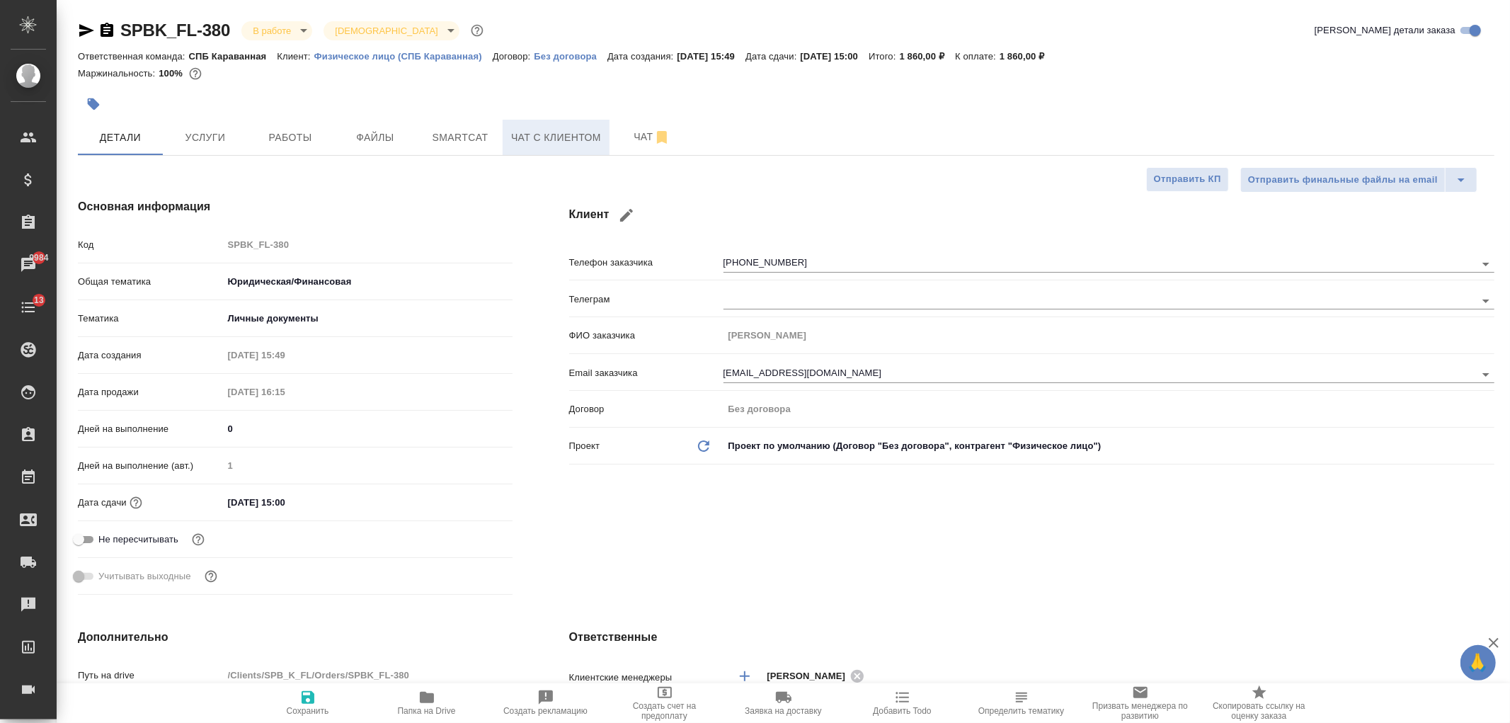
type textarea "x"
click at [633, 139] on span "Чат" at bounding box center [652, 137] width 68 height 18
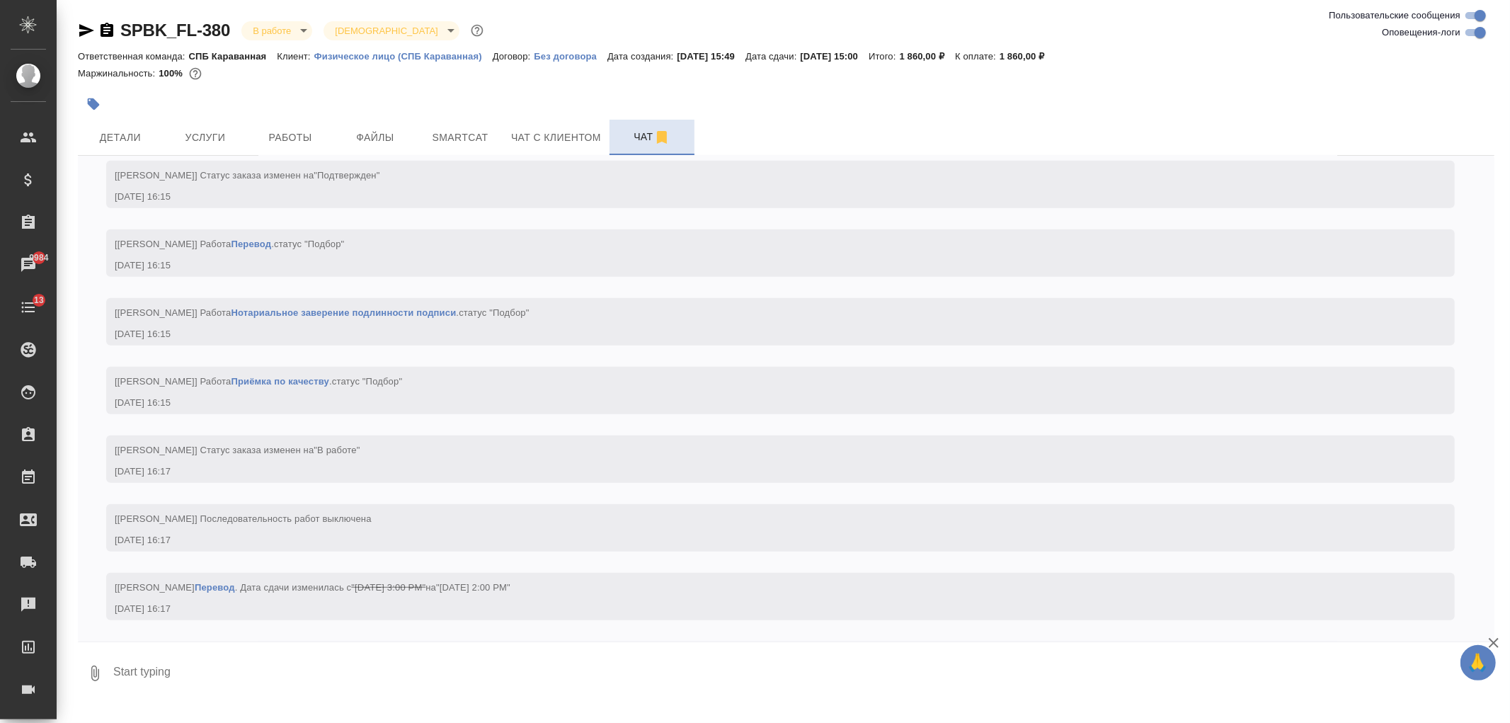
scroll to position [703, 0]
click at [128, 132] on span "Детали" at bounding box center [120, 138] width 68 height 18
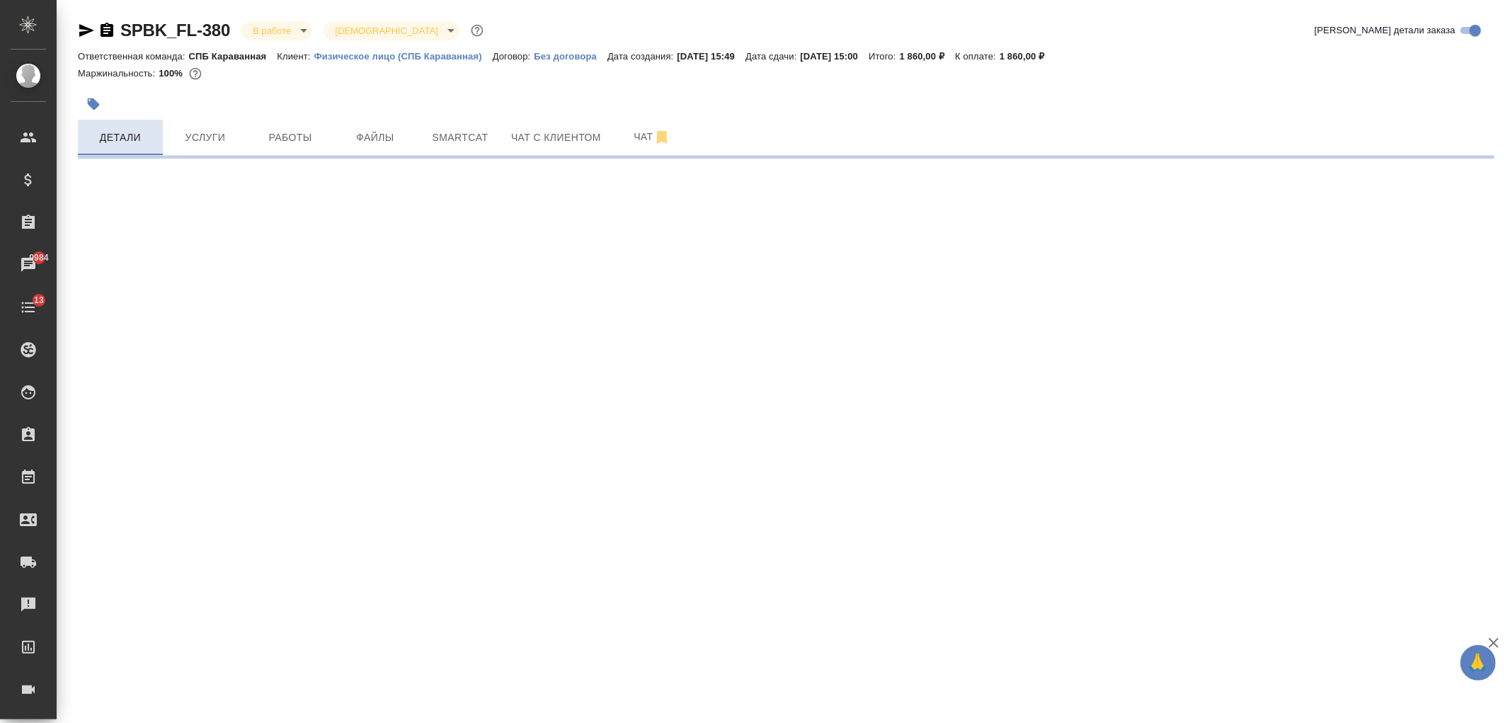
select select "RU"
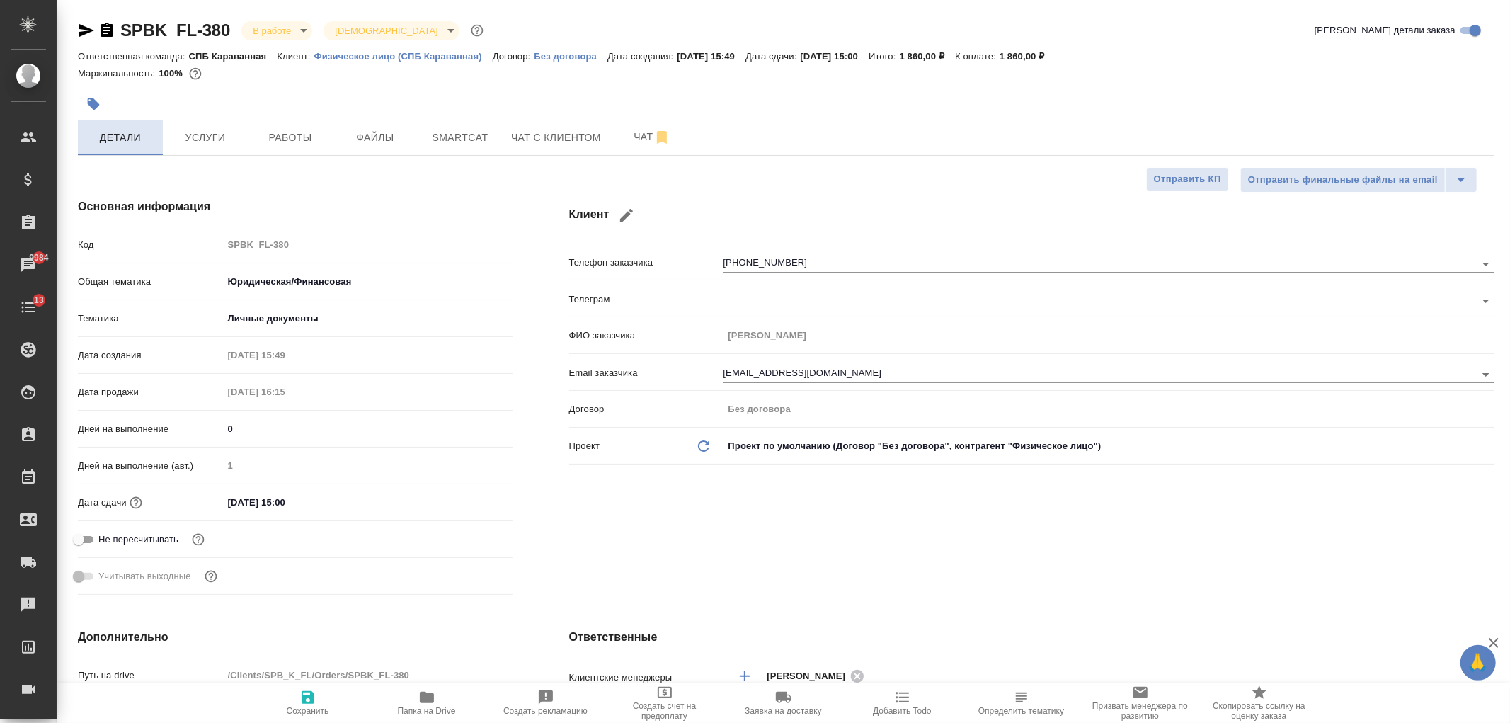
type textarea "x"
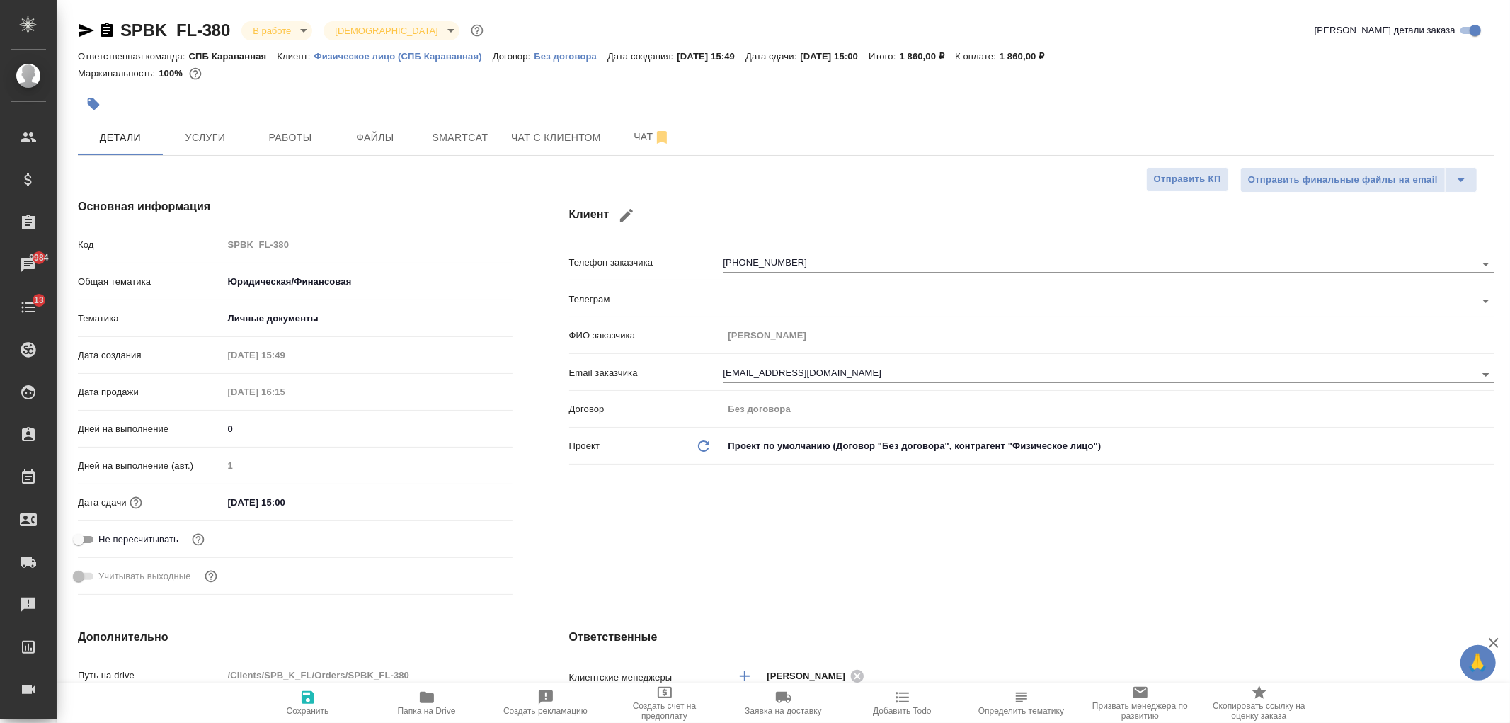
type textarea "x"
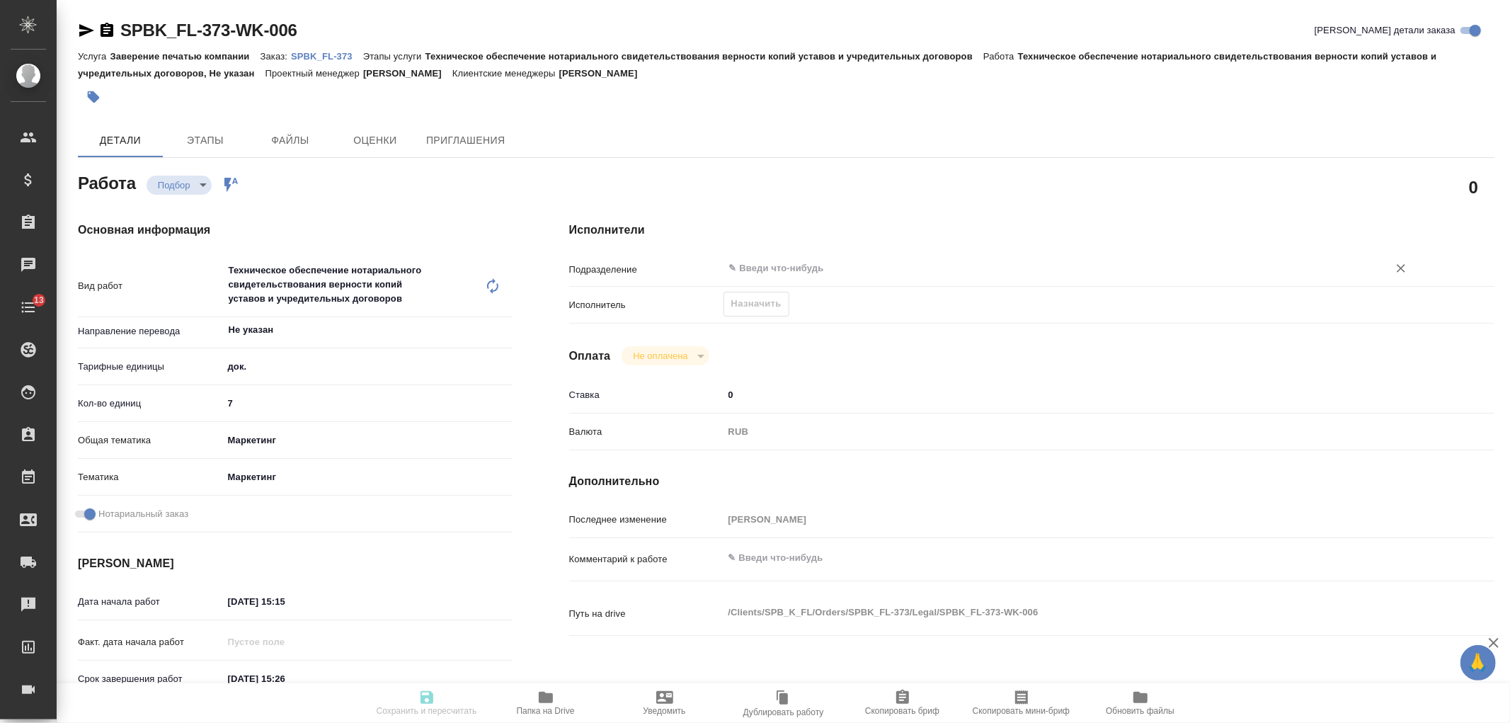
type textarea "x"
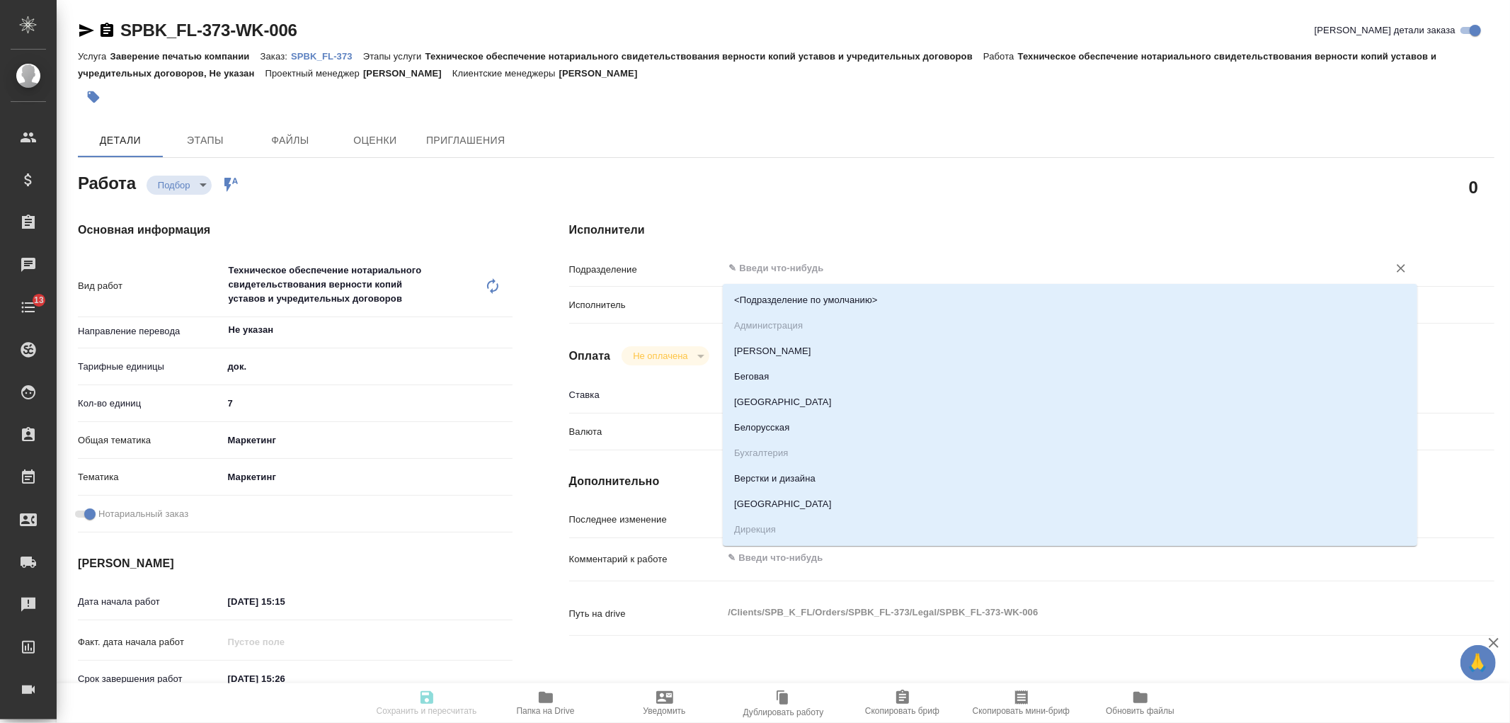
click at [767, 264] on input "text" at bounding box center [1047, 268] width 638 height 17
type textarea "x"
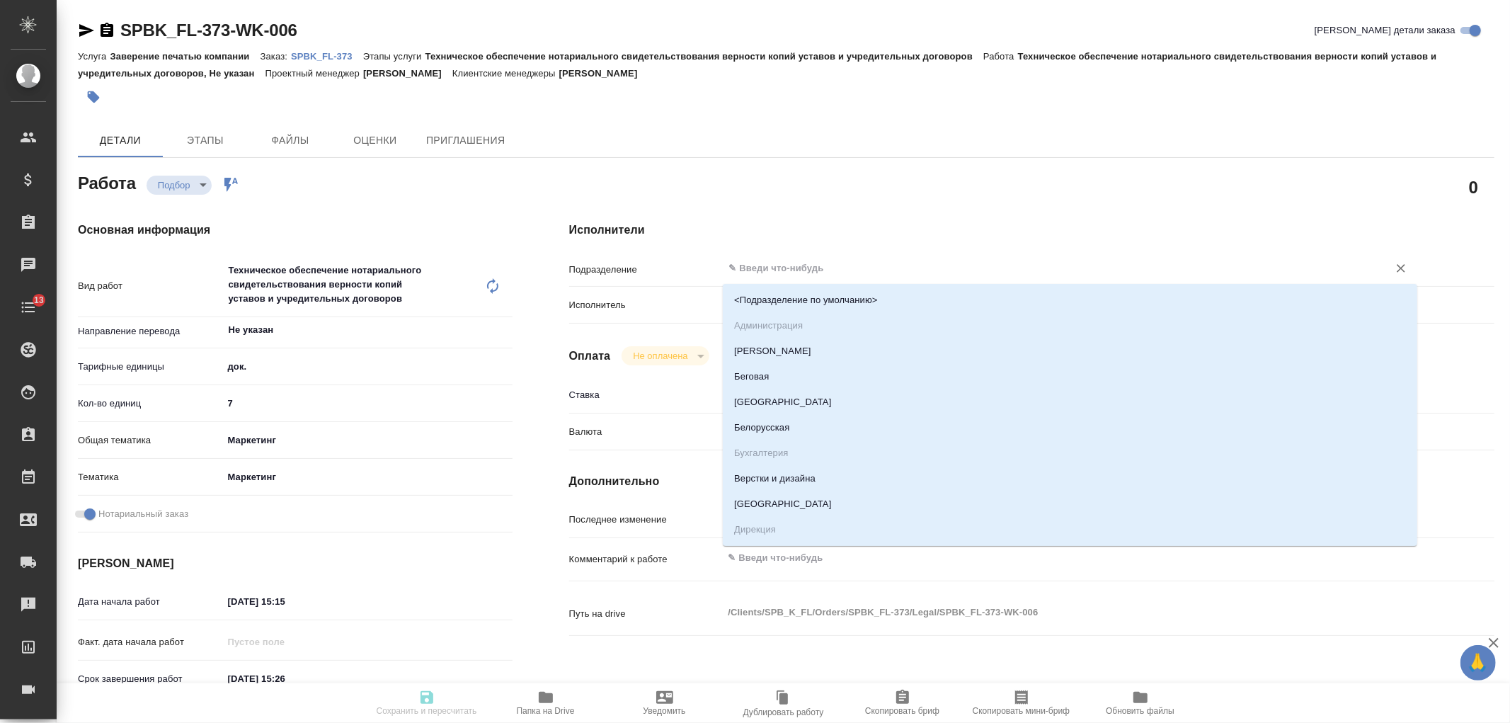
type textarea "x"
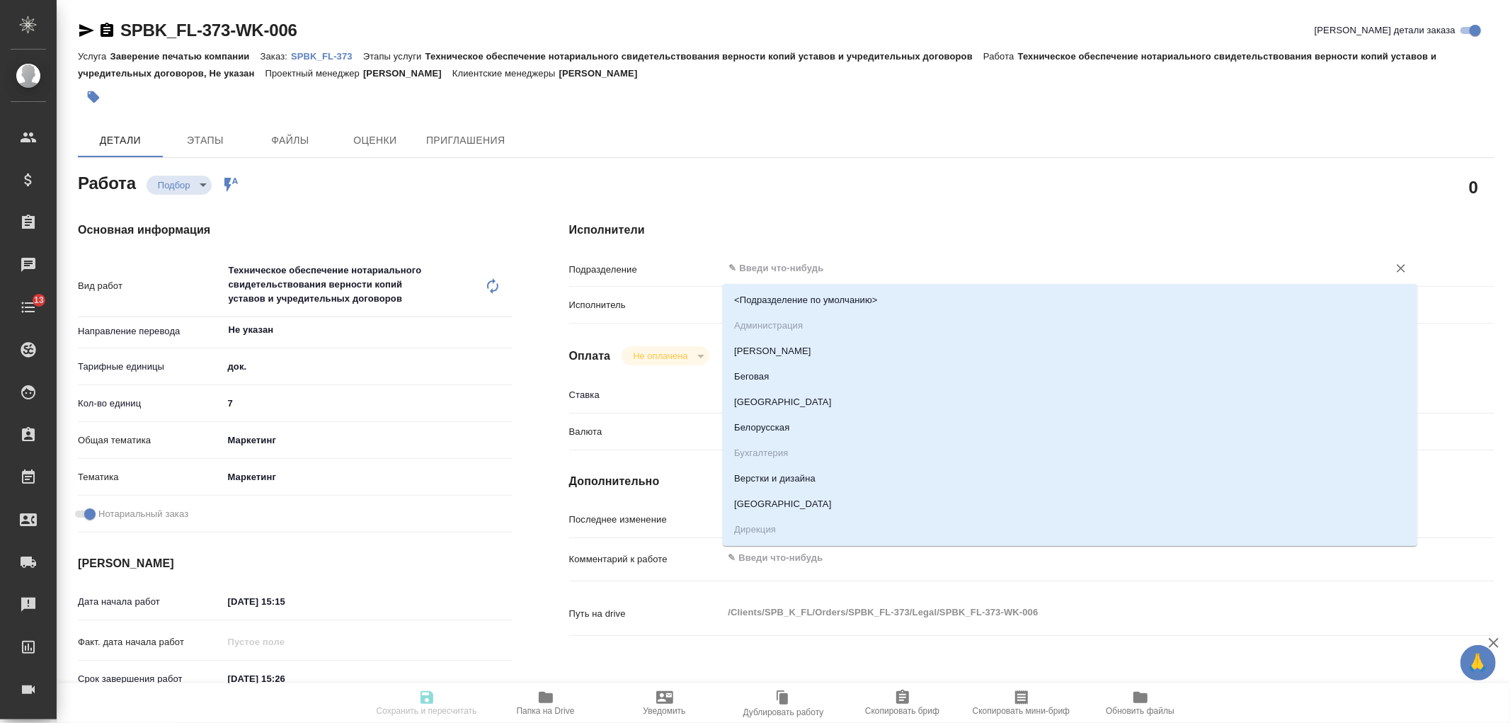
type textarea "x"
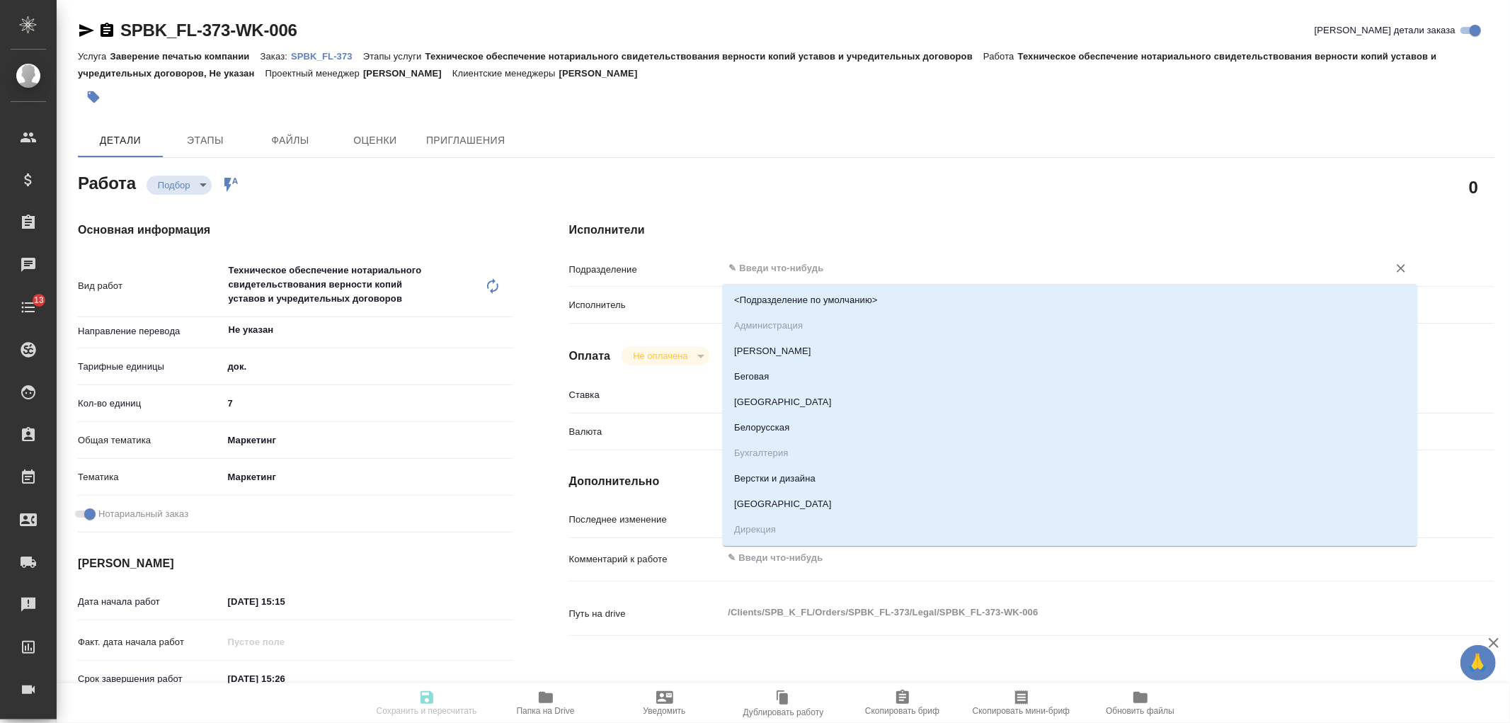
type textarea "x"
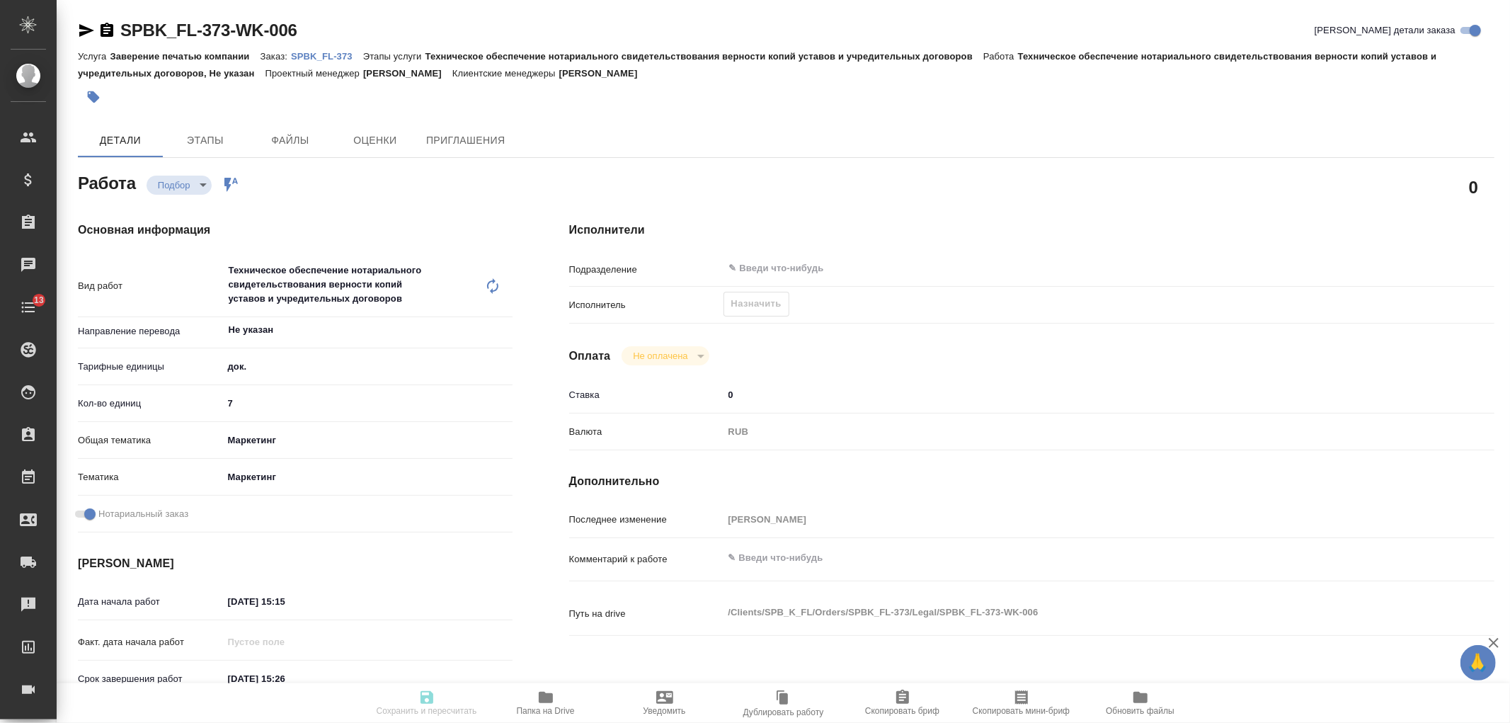
click at [658, 285] on div "Подразделение ​" at bounding box center [1031, 274] width 925 height 37
click at [764, 303] on div "Назначить" at bounding box center [756, 304] width 66 height 25
type textarea "x"
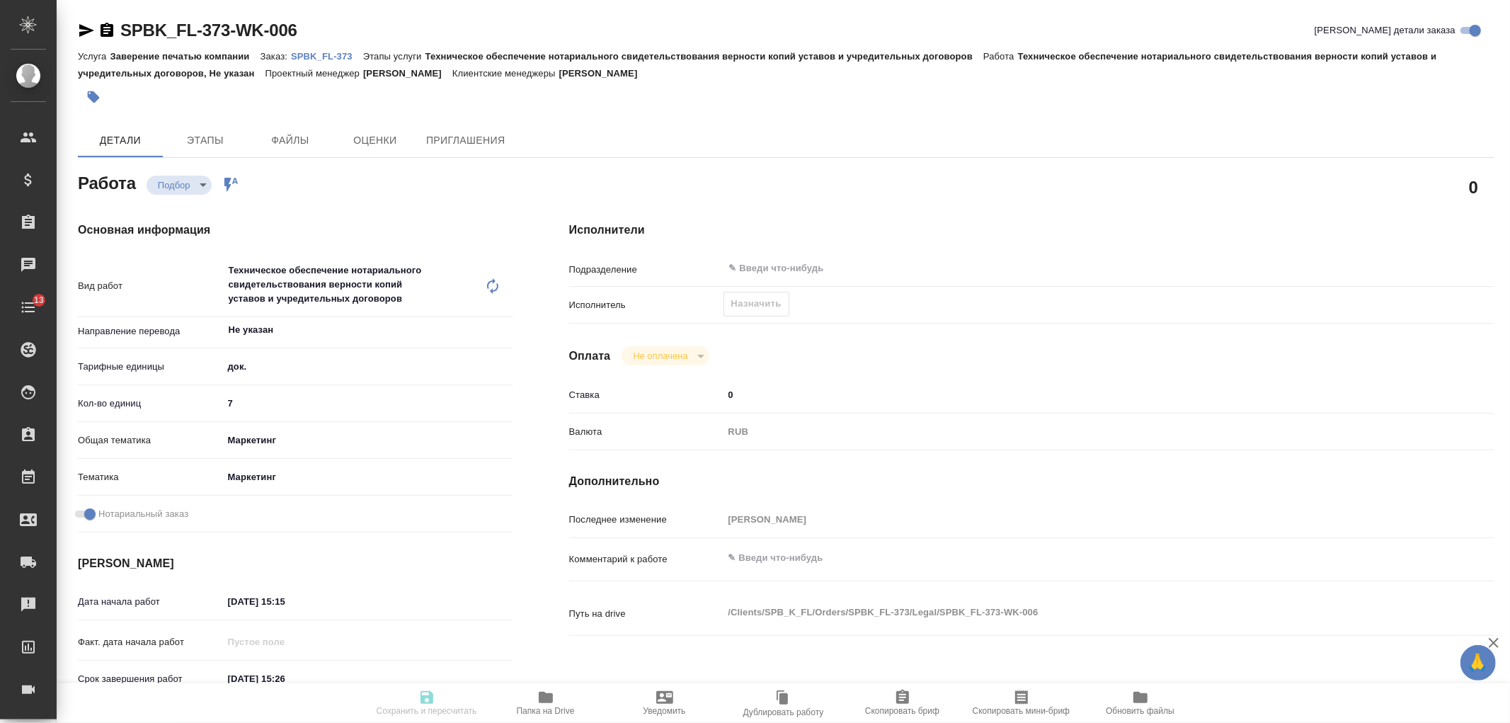
type textarea "x"
click at [182, 176] on body "🙏 .cls-1 fill:#fff; AWATERA Ivanova Arina Клиенты Спецификации Заказы 9984 Чаты…" at bounding box center [755, 361] width 1510 height 723
click at [399, 234] on div at bounding box center [755, 361] width 1510 height 723
type textarea "x"
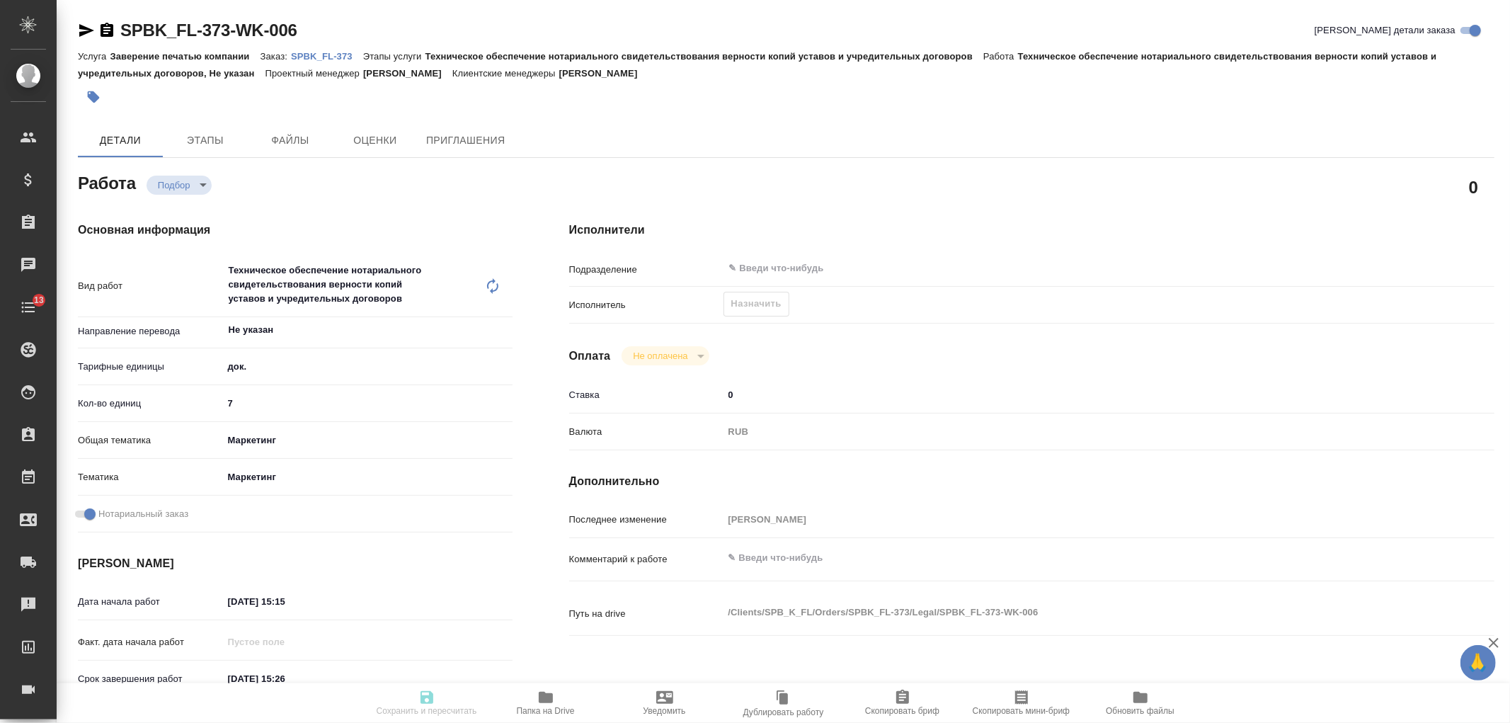
type textarea "x"
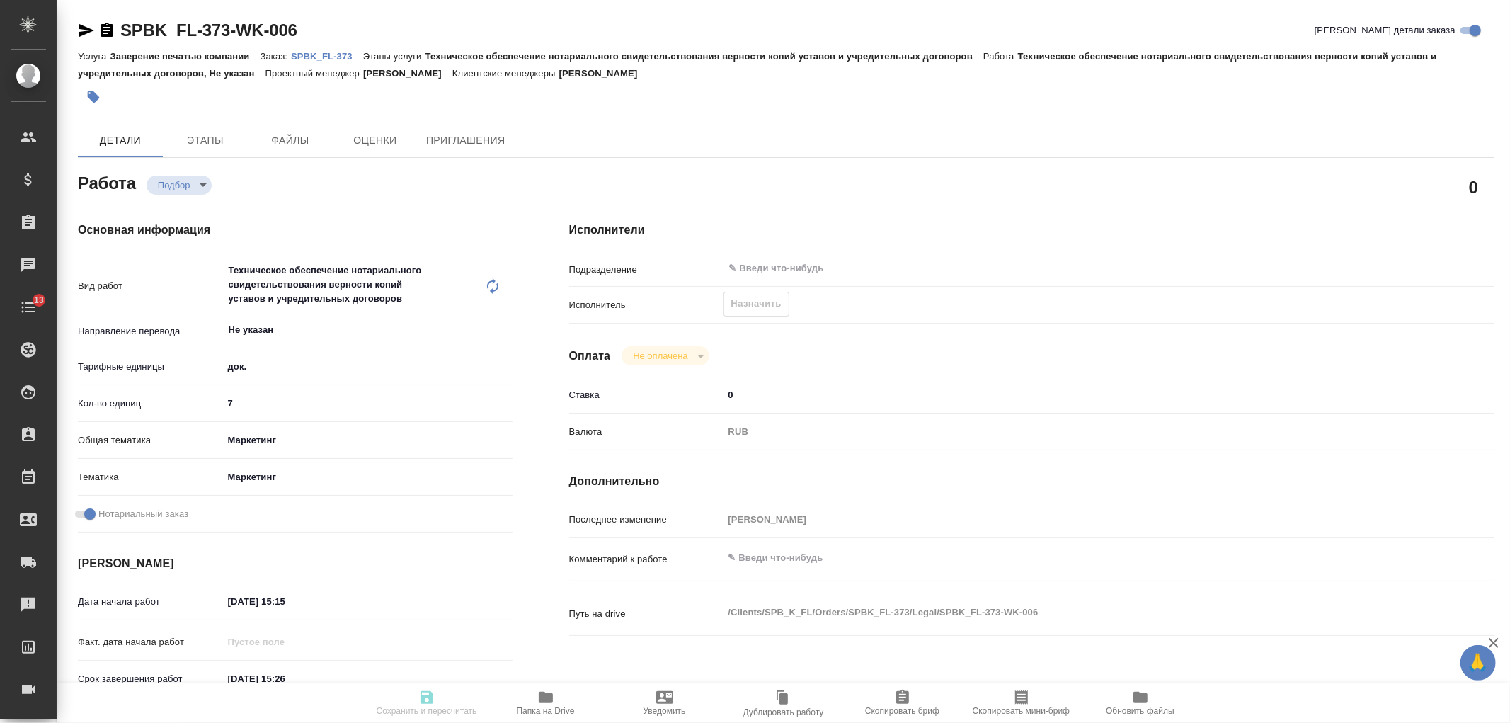
type textarea "x"
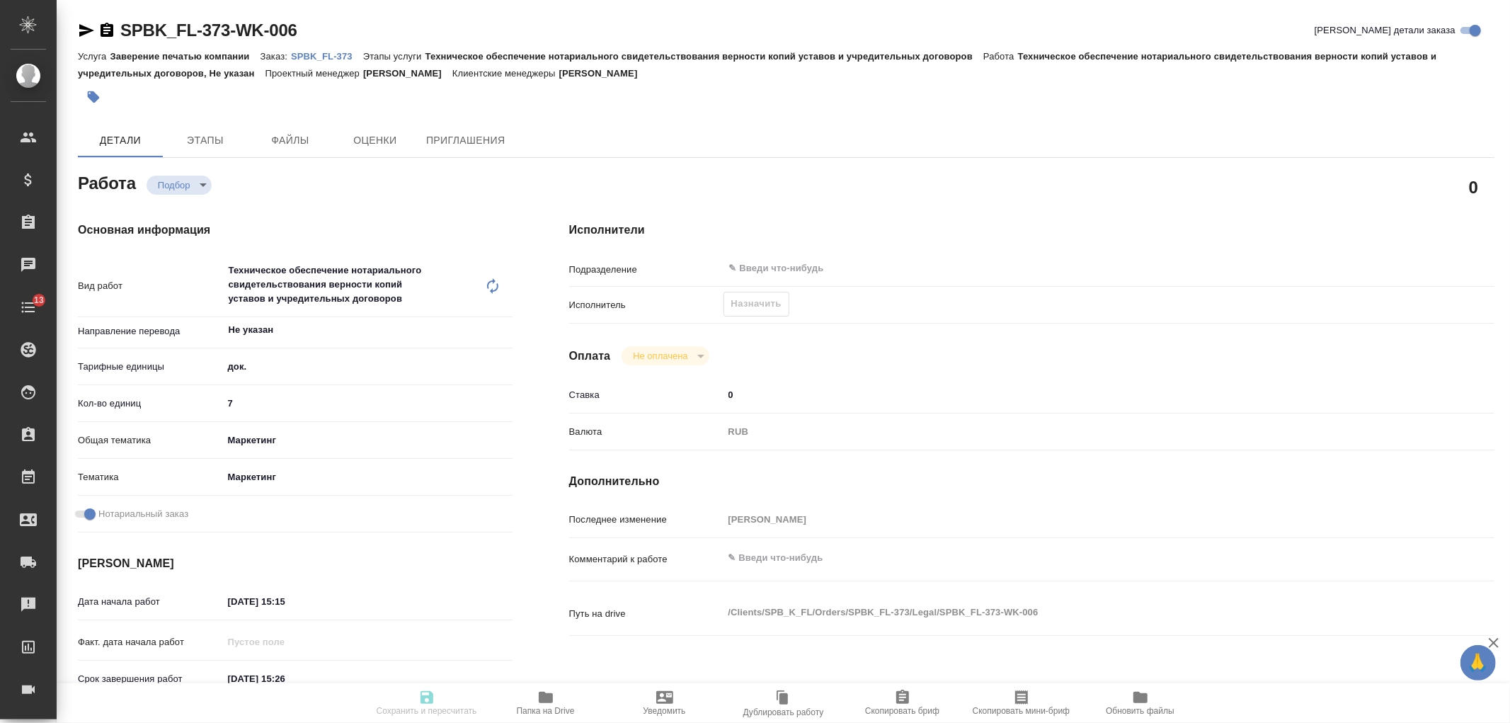
type textarea "x"
click at [372, 286] on div "Техническое обеспечение нотариального свидетельствования верности копий уставов…" at bounding box center [353, 286] width 261 height 61
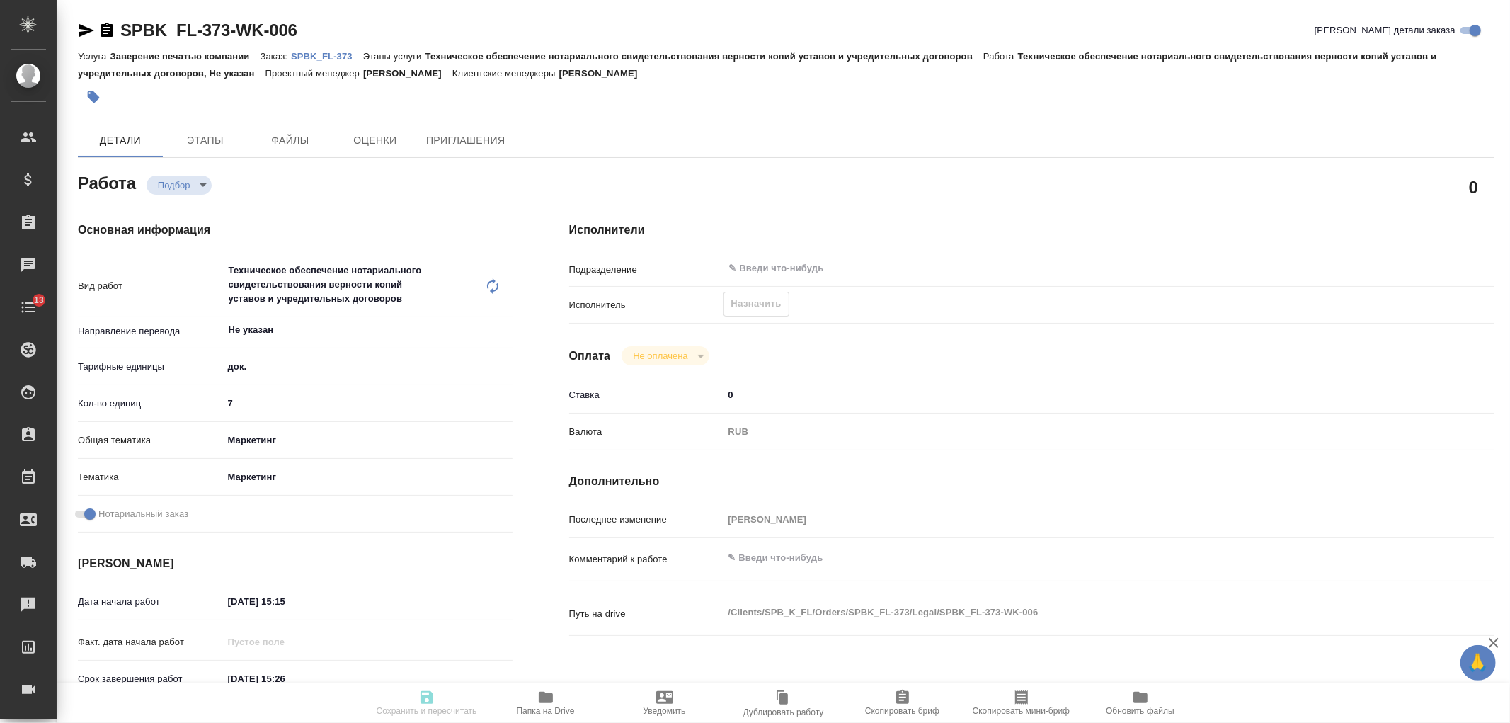
type textarea "x"
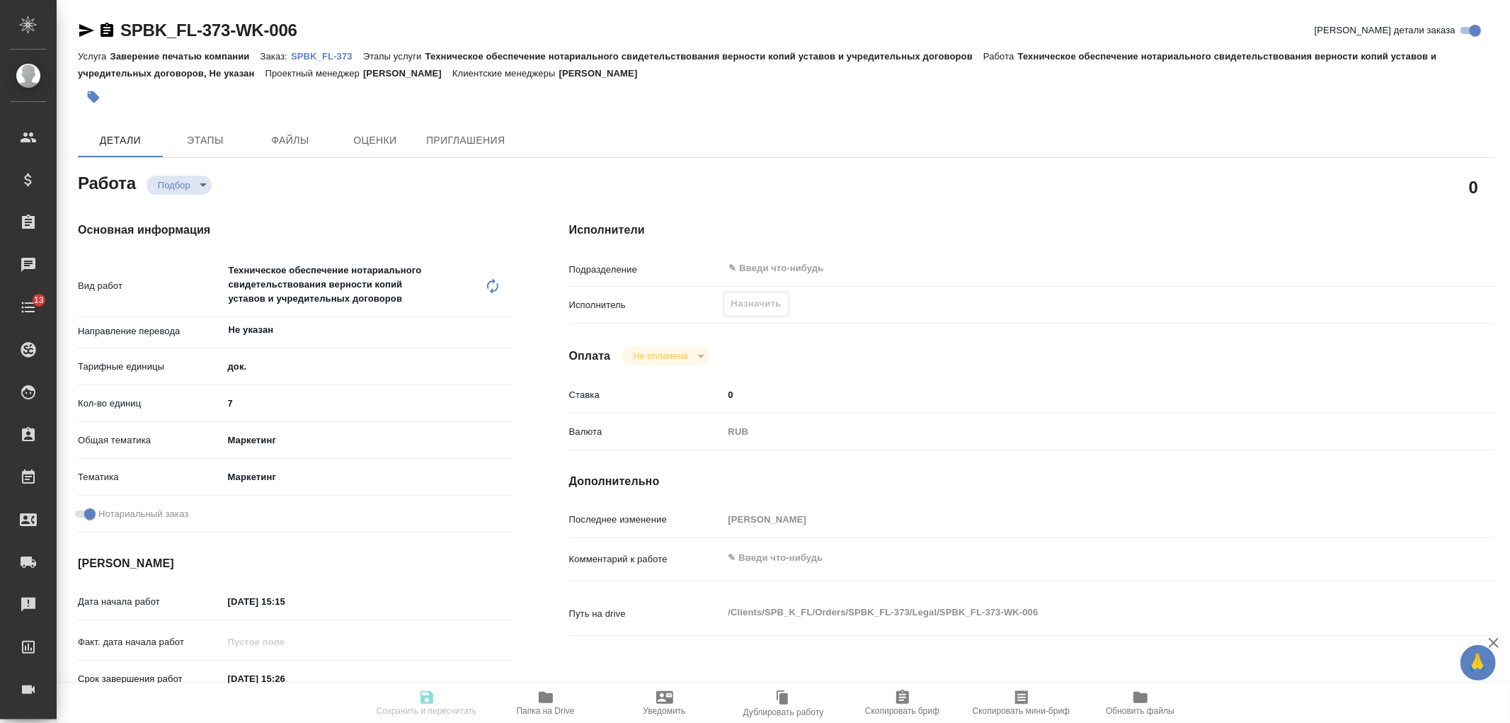
type textarea "x"
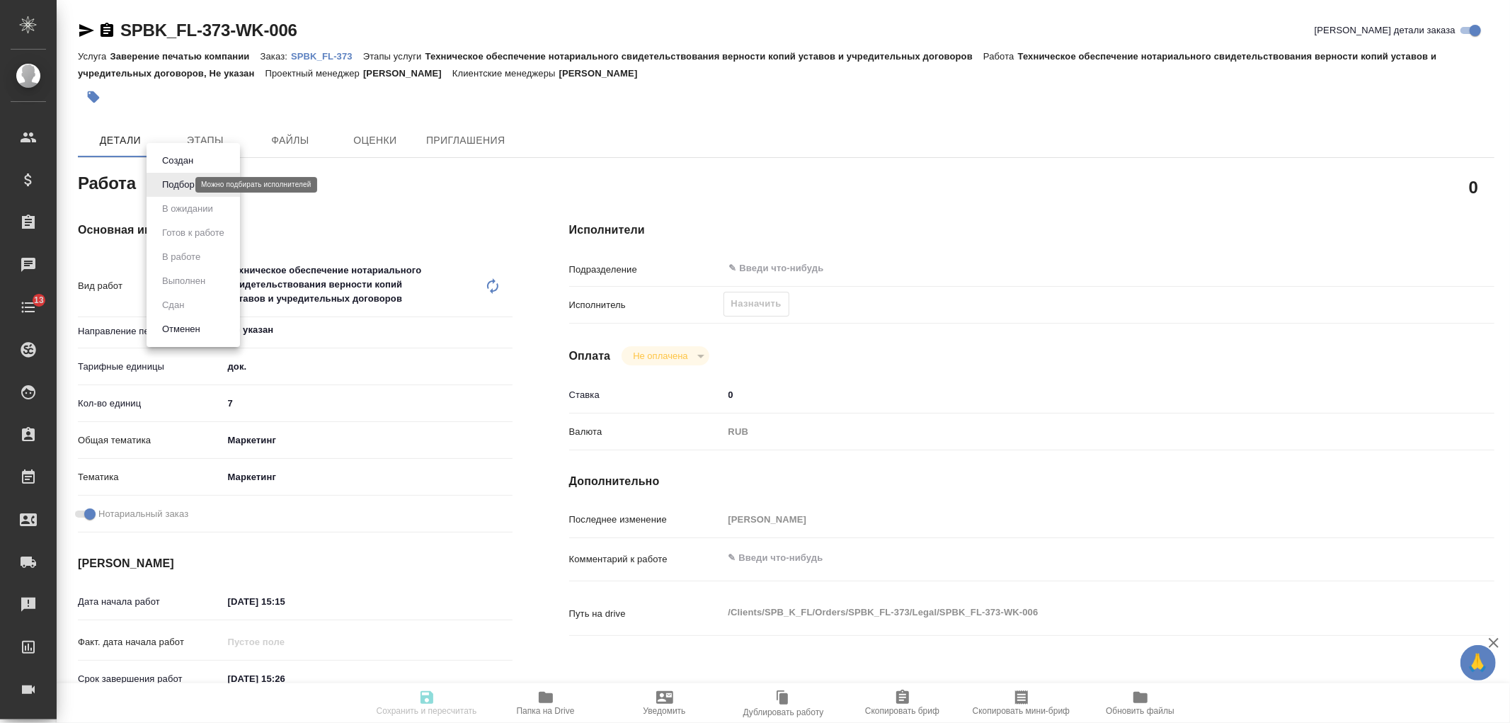
click at [175, 185] on body "🙏 .cls-1 fill:#fff; AWATERA Ivanova Arina Клиенты Спецификации Заказы Чаты 13 T…" at bounding box center [755, 361] width 1510 height 723
click at [406, 202] on div at bounding box center [755, 361] width 1510 height 723
type textarea "x"
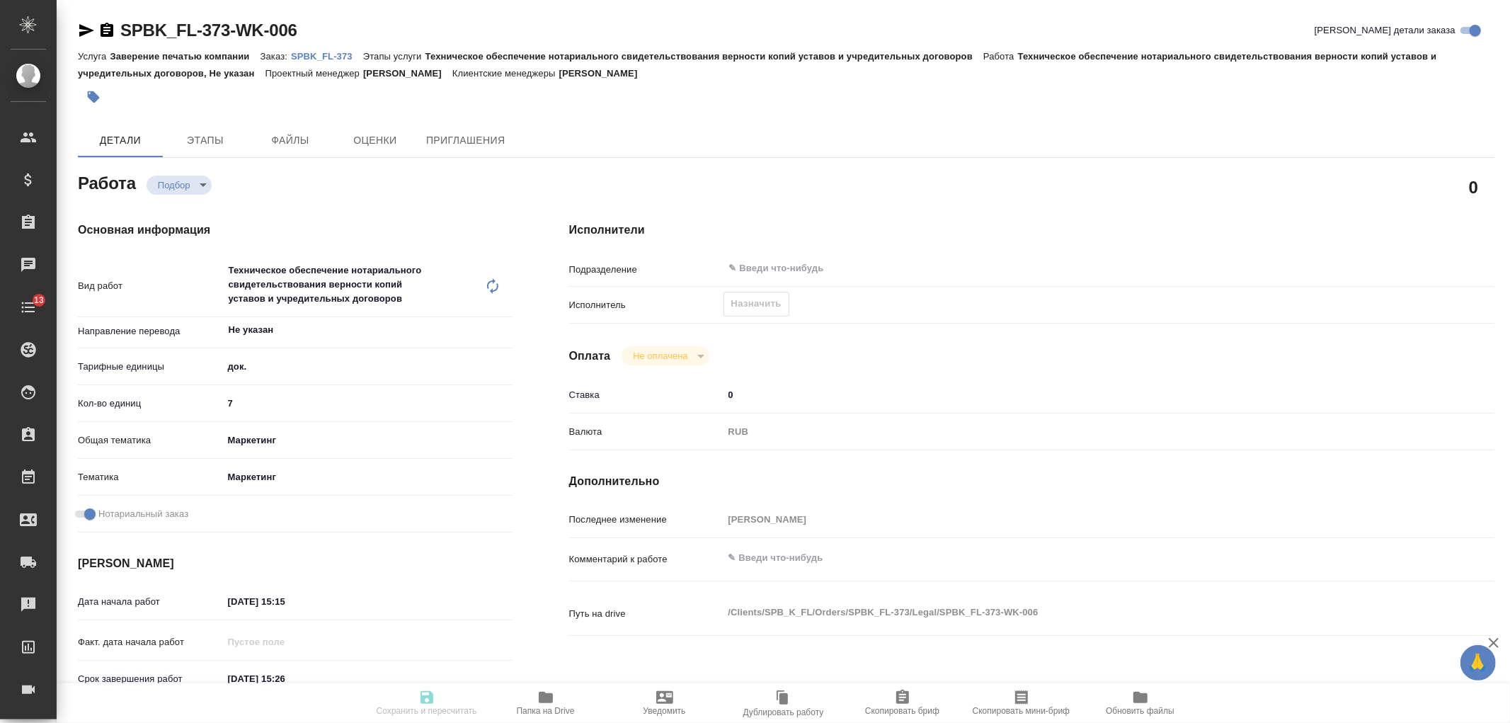
type textarea "x"
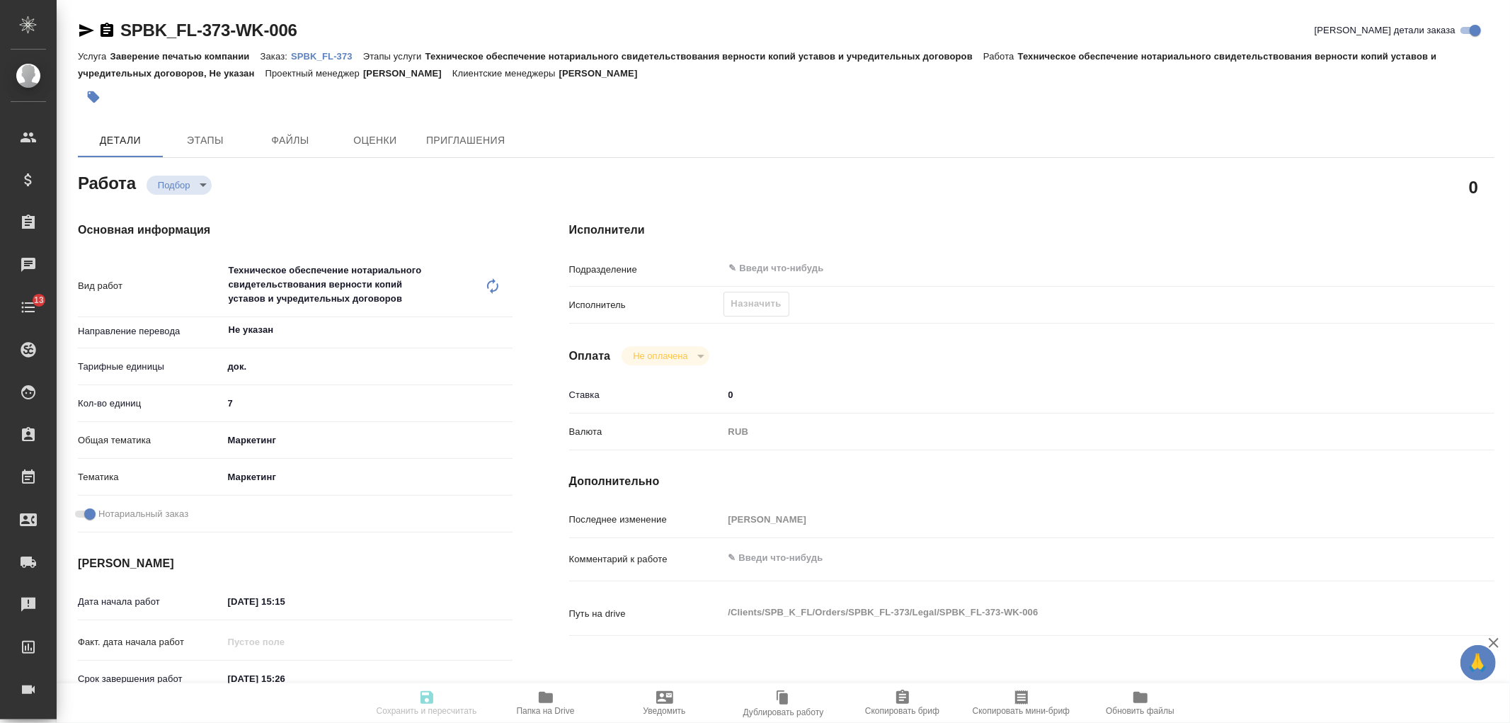
type textarea "x"
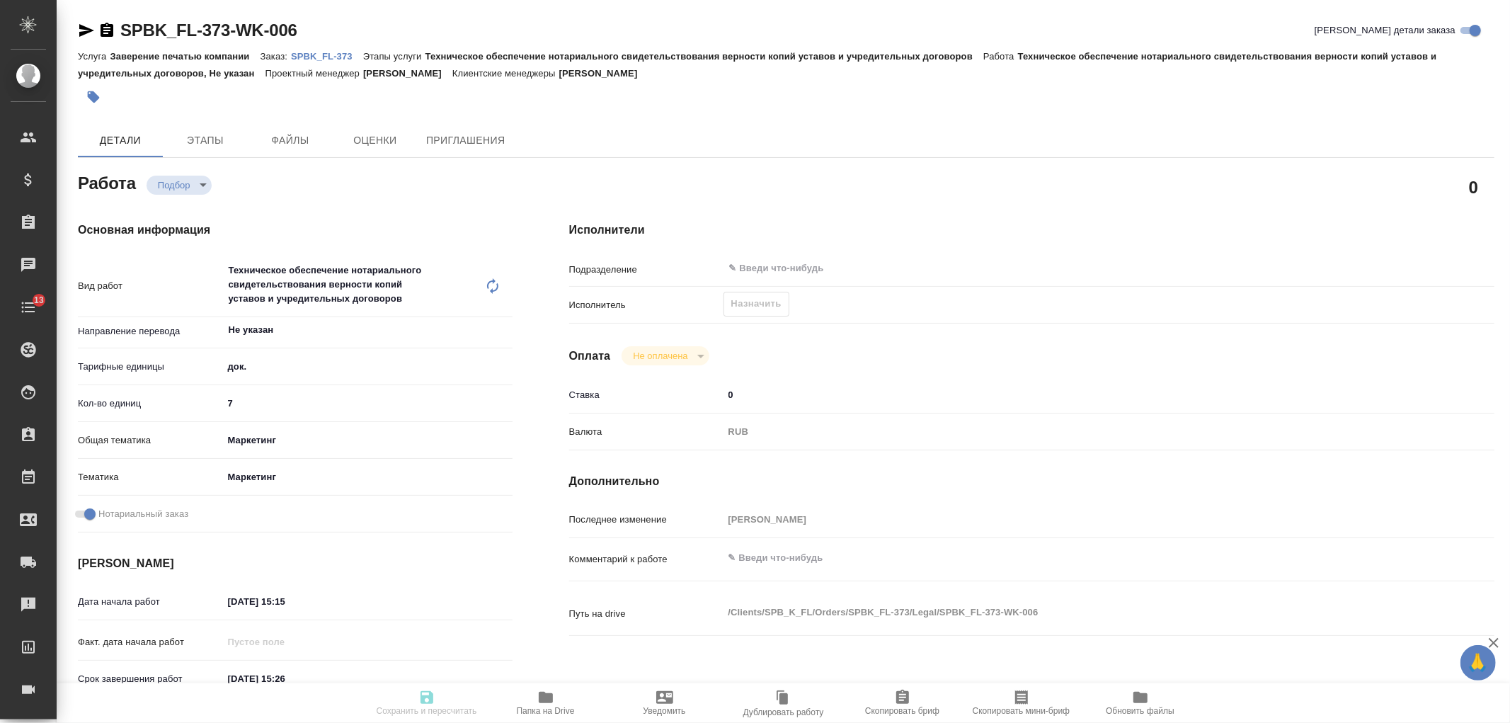
type textarea "x"
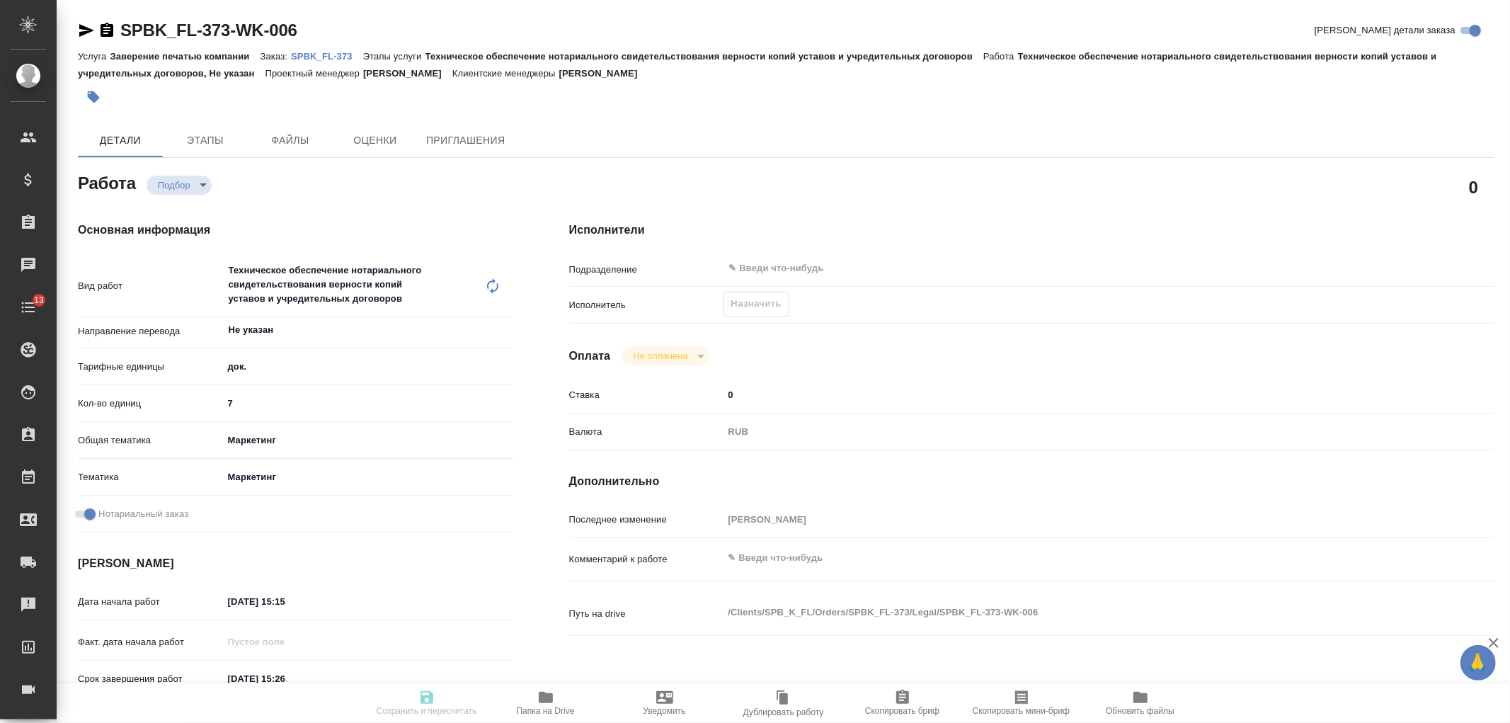
type textarea "x"
click at [491, 290] on icon at bounding box center [492, 286] width 11 height 16
type textarea "x"
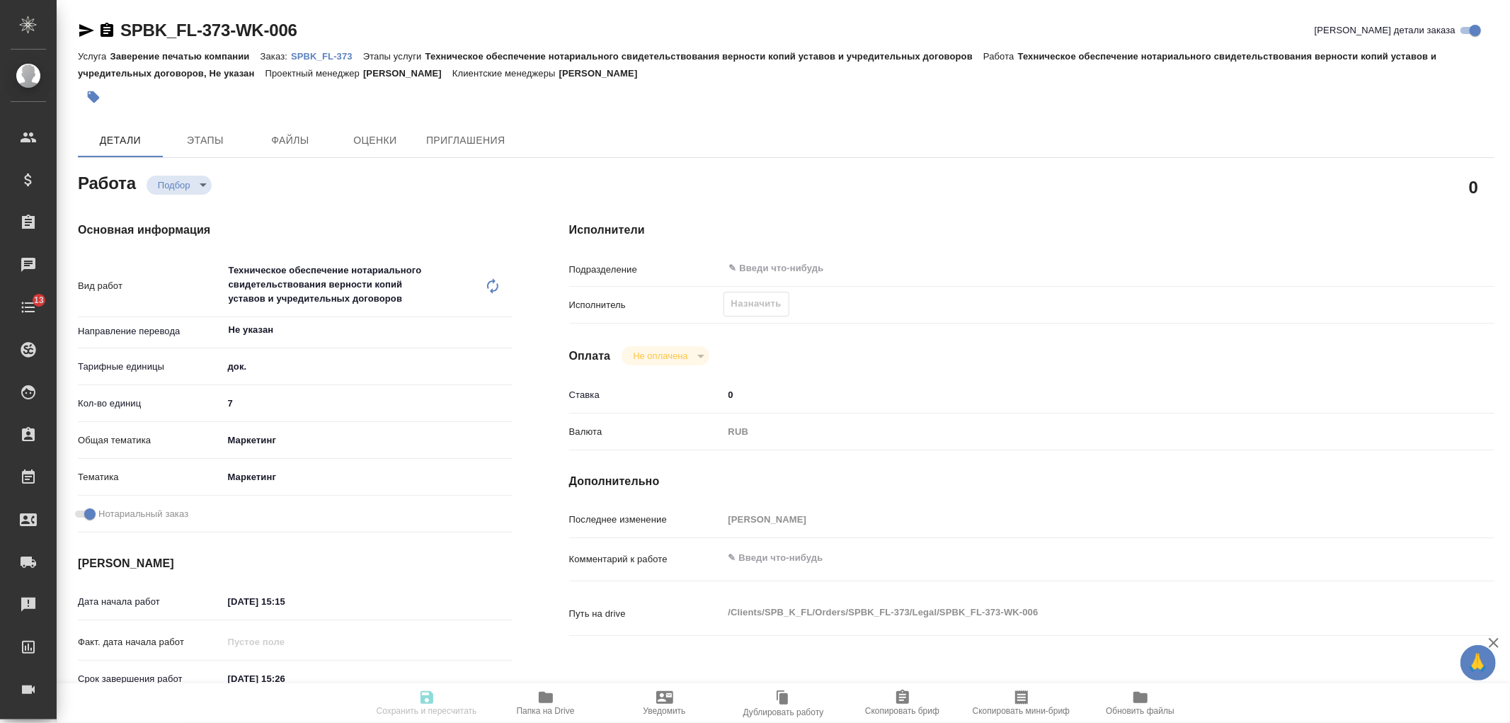
type textarea "x"
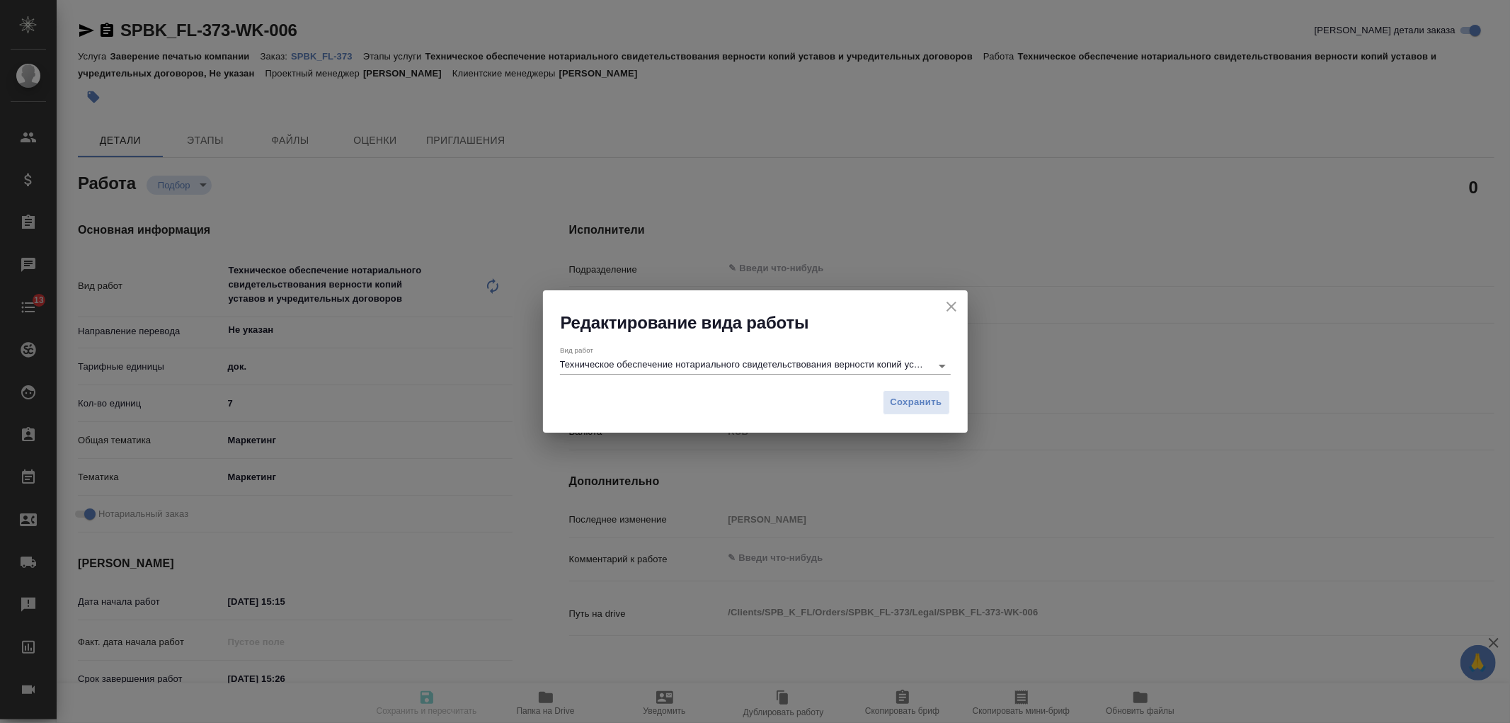
type textarea "x"
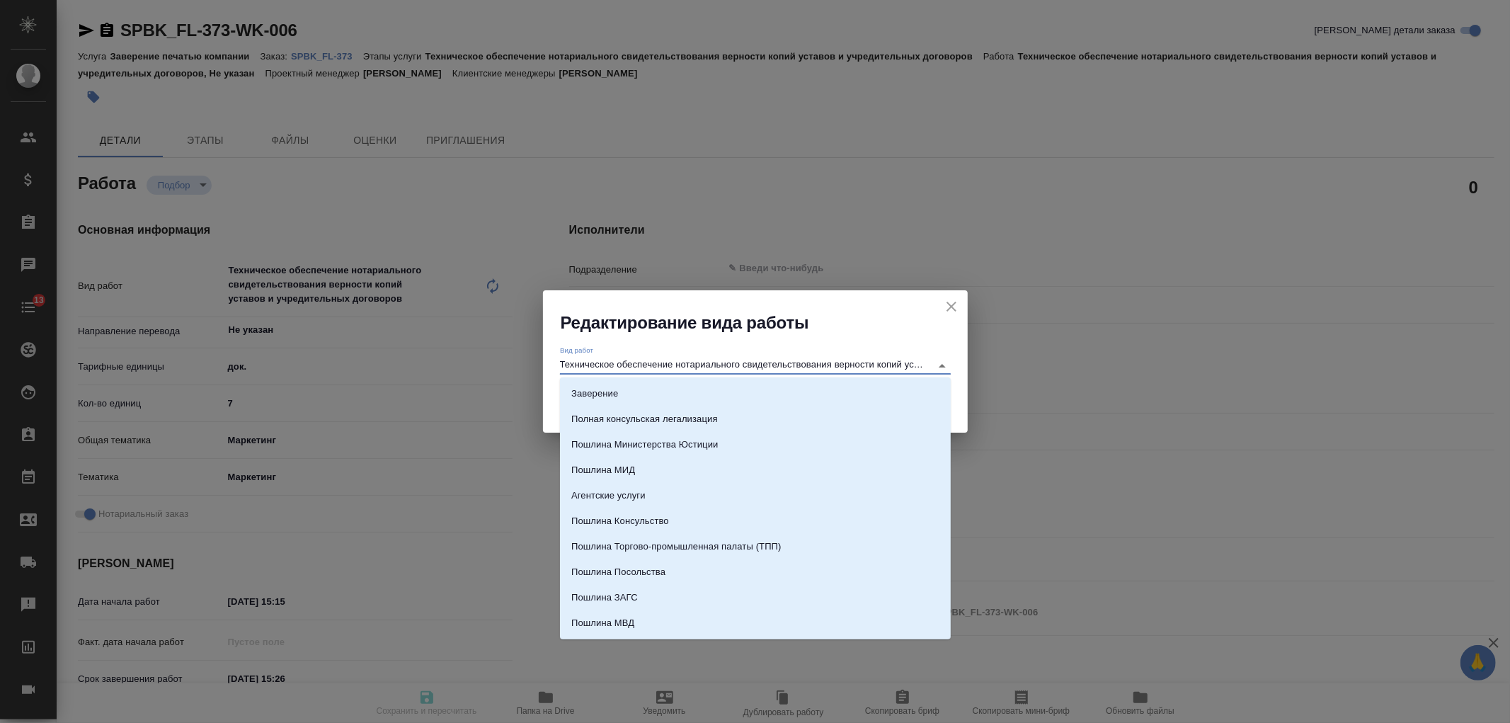
click at [604, 357] on input "Техническое обеспечение нотариального свидетельствования верности копий уставов…" at bounding box center [742, 365] width 364 height 17
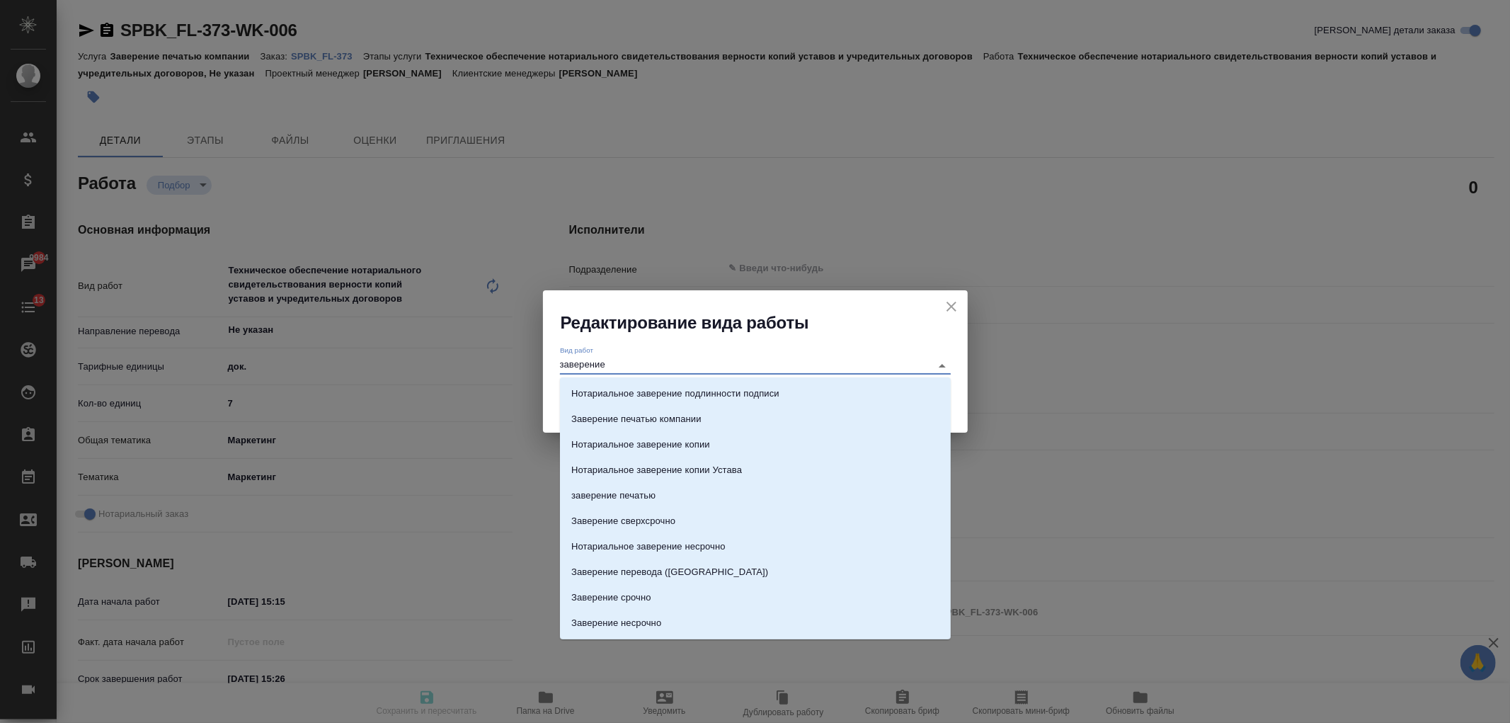
click at [791, 398] on li "Нотариальное заверение подлинности подписи" at bounding box center [755, 393] width 391 height 25
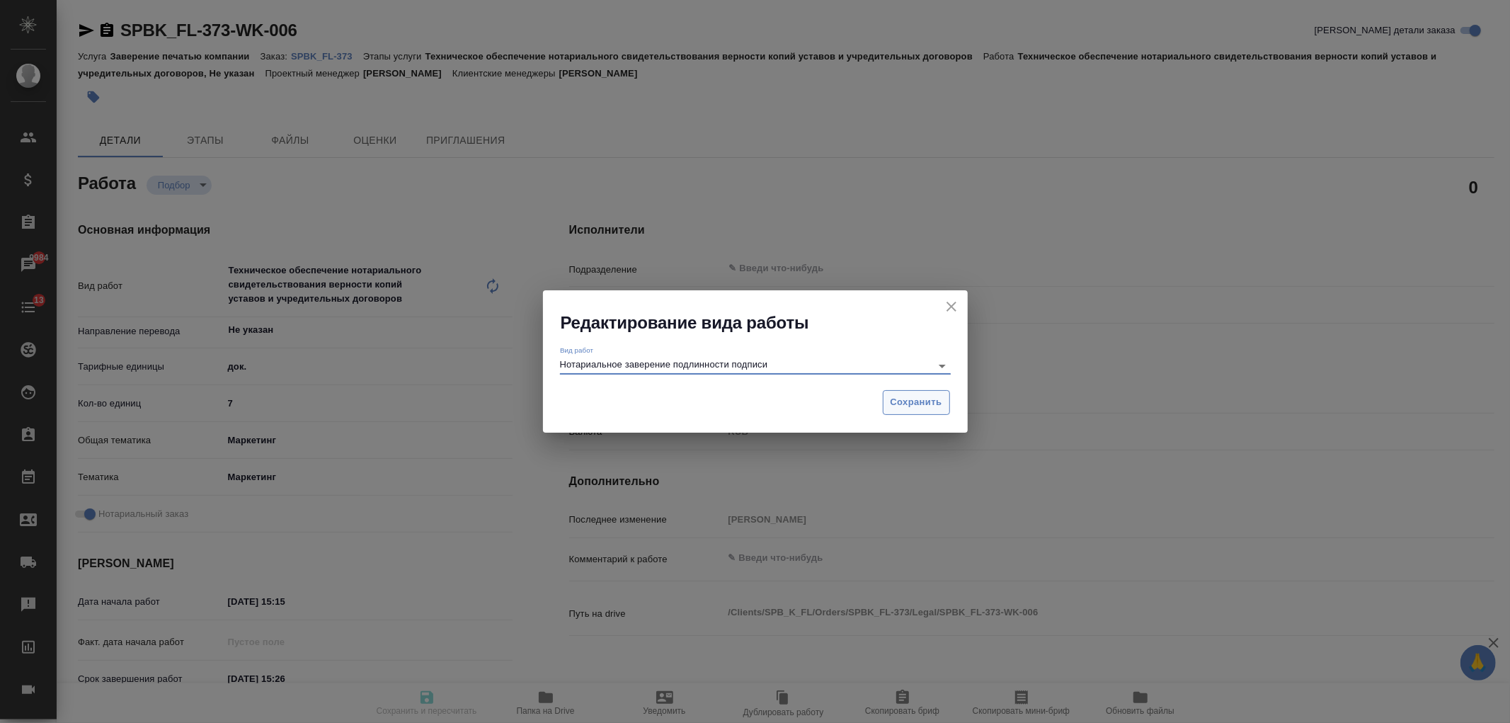
type input "Нотариальное заверение подлинности подписи"
click at [920, 405] on span "Сохранить" at bounding box center [916, 402] width 52 height 16
type textarea "x"
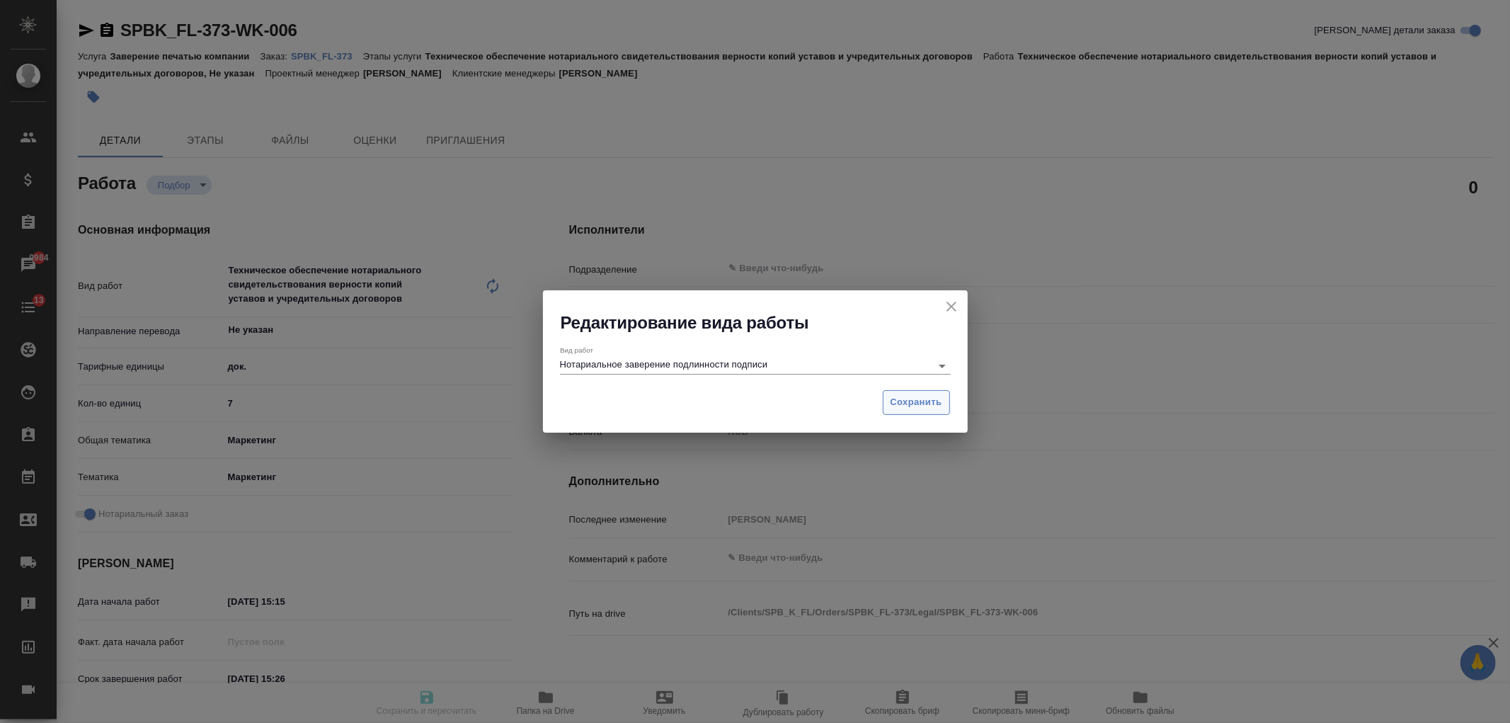
type textarea "x"
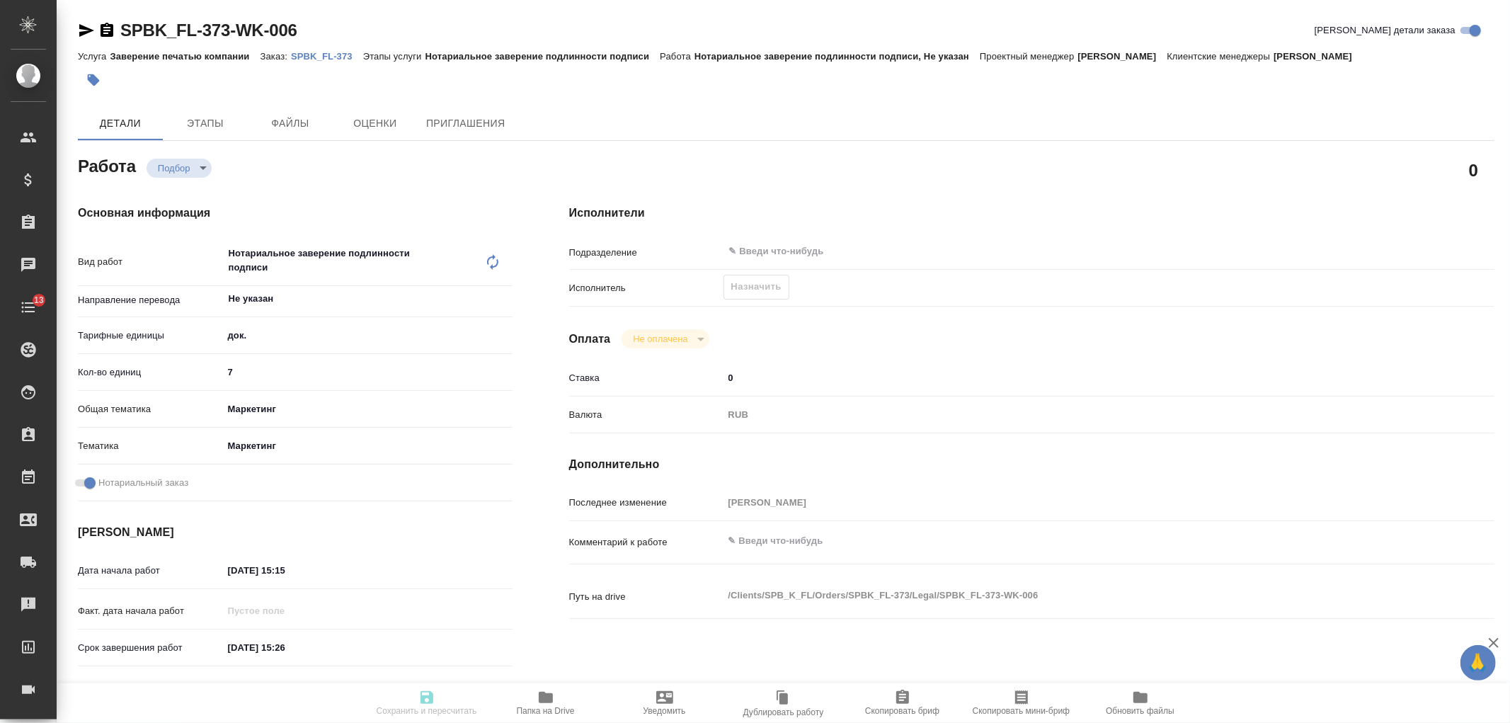
type textarea "x"
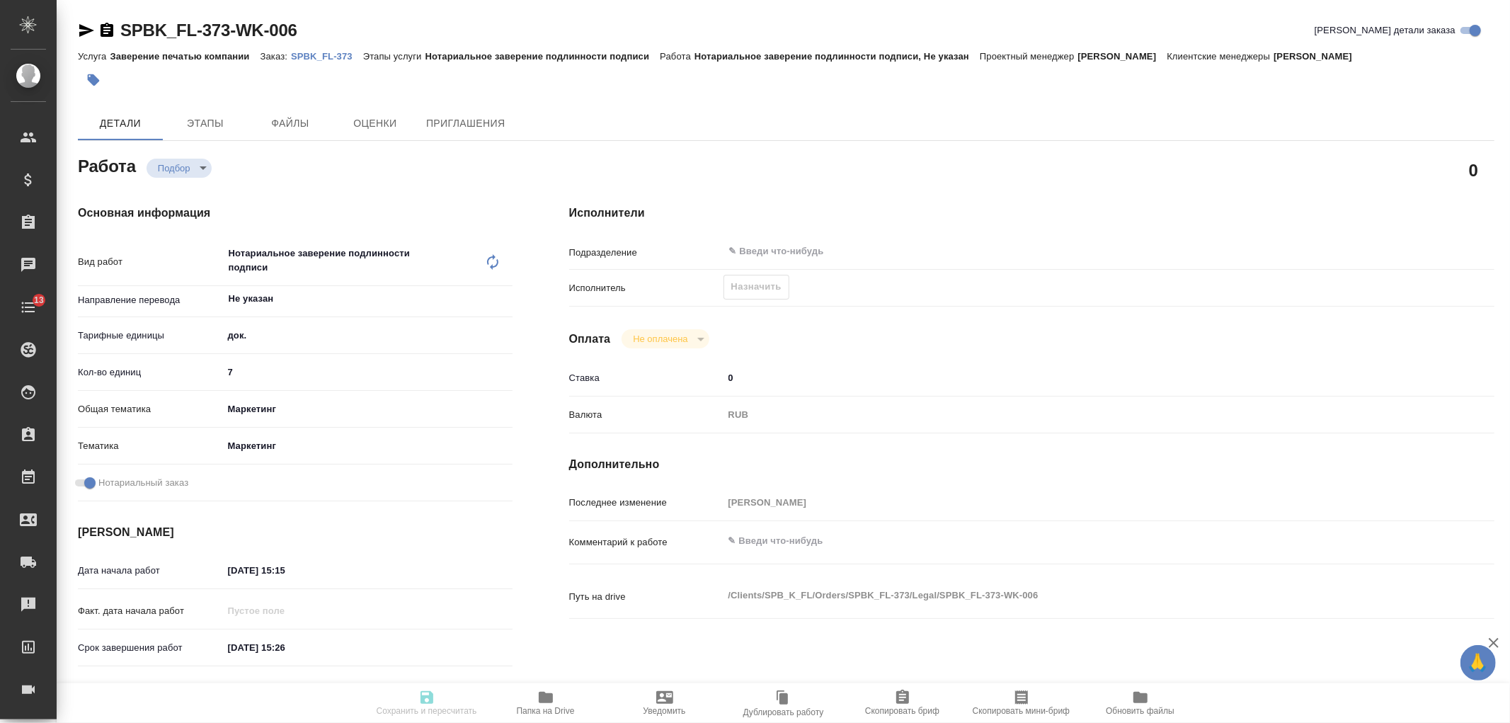
type textarea "x"
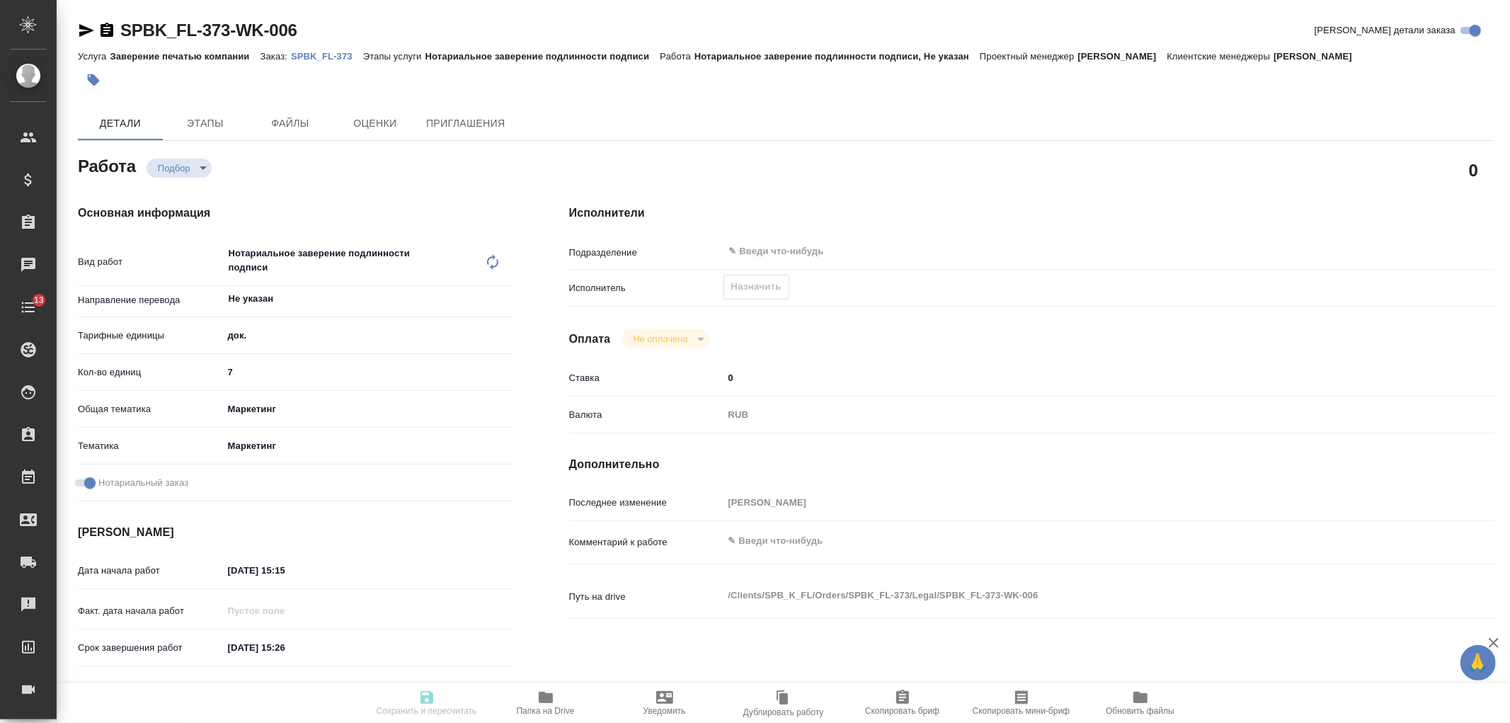
type textarea "x"
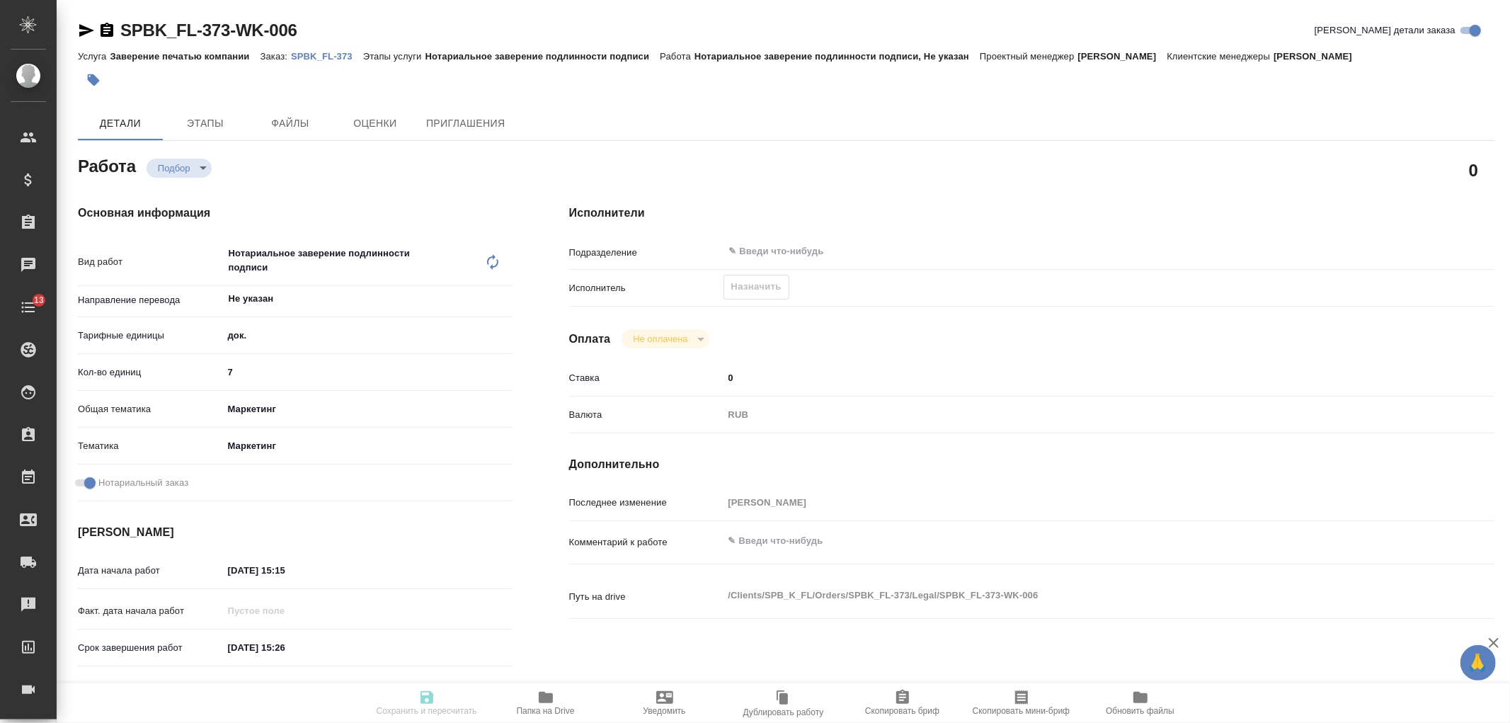
type textarea "x"
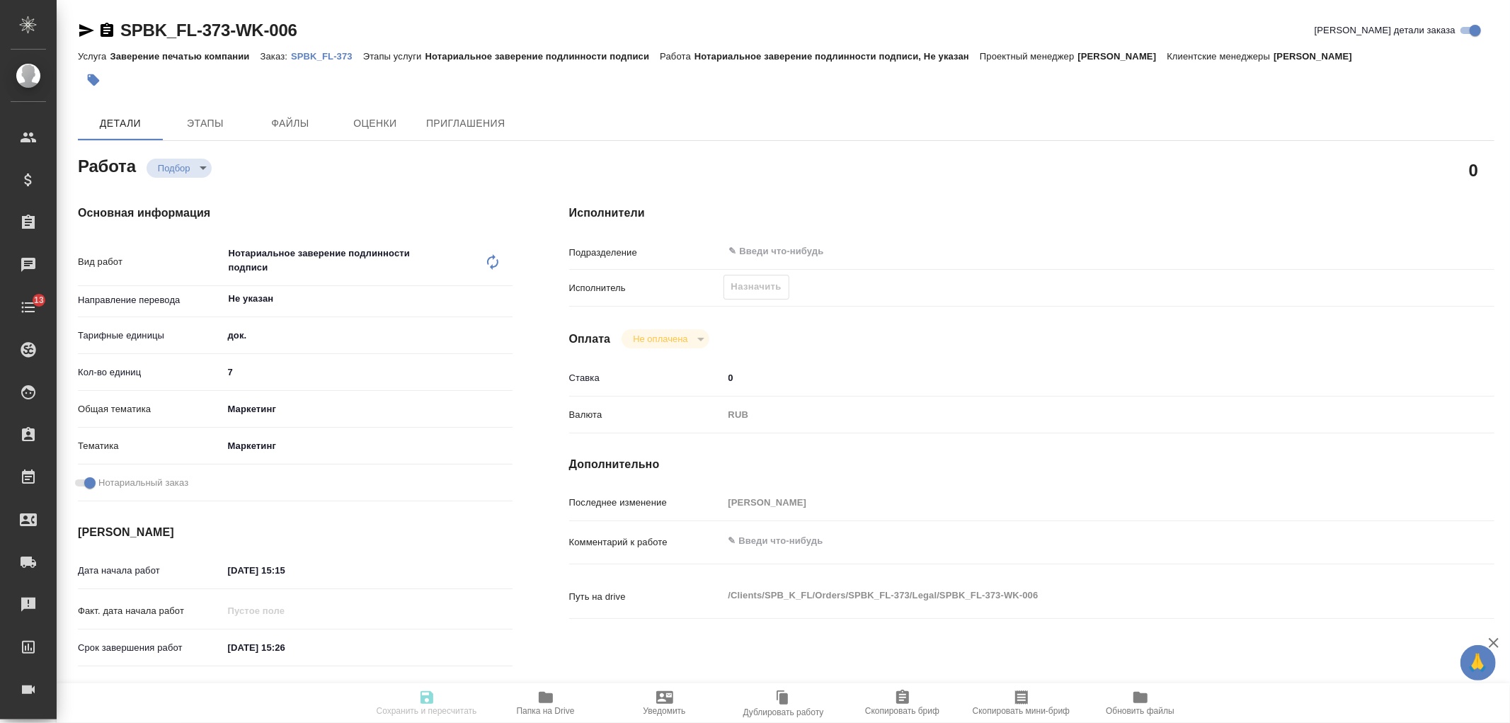
type textarea "x"
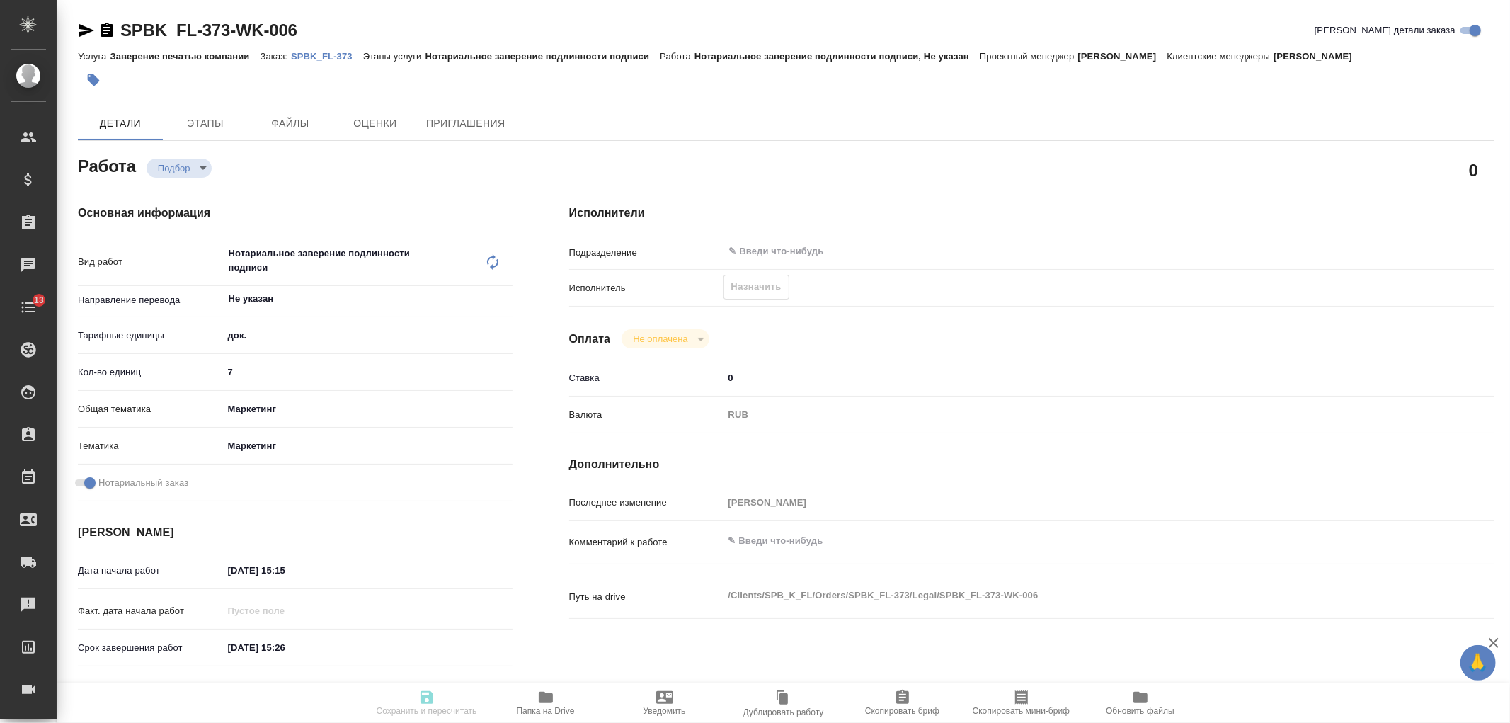
type textarea "x"
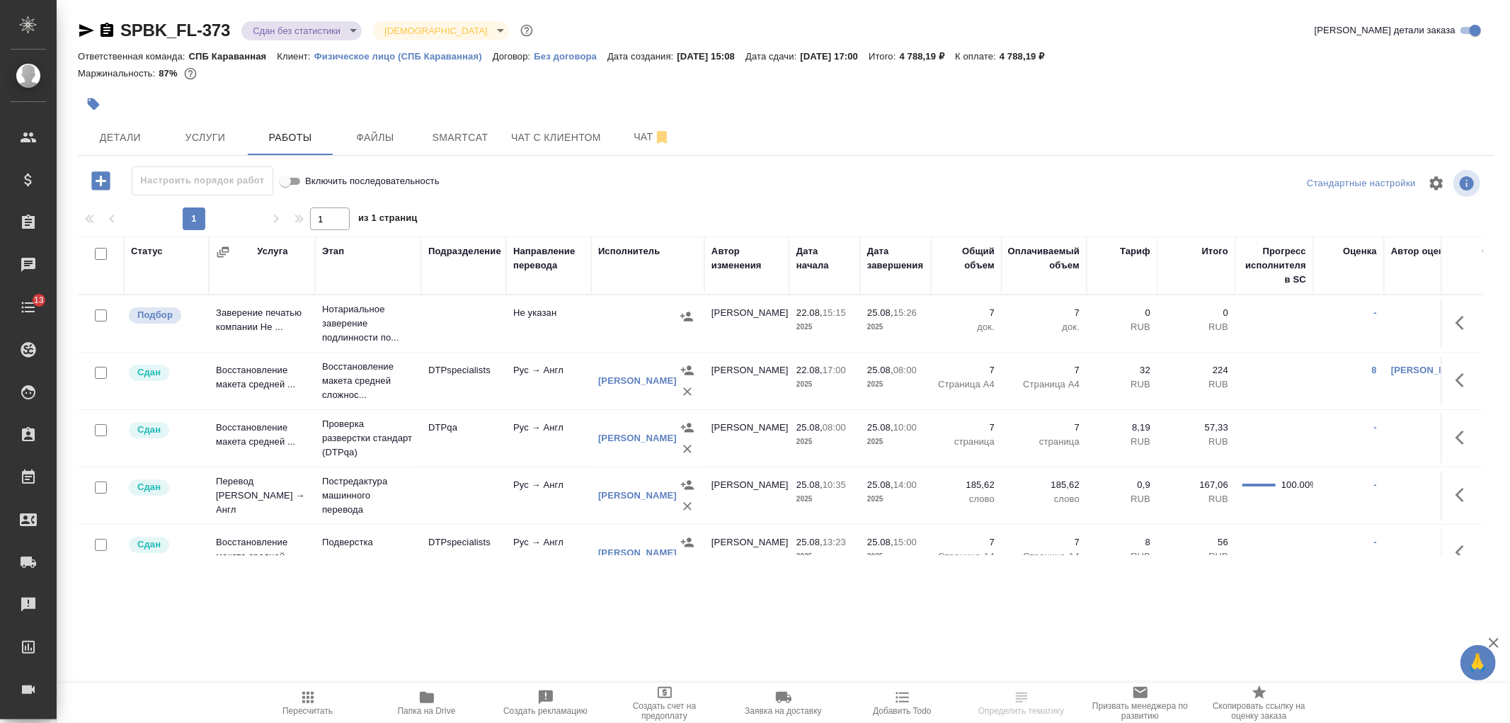
click at [1447, 323] on button "button" at bounding box center [1464, 323] width 34 height 34
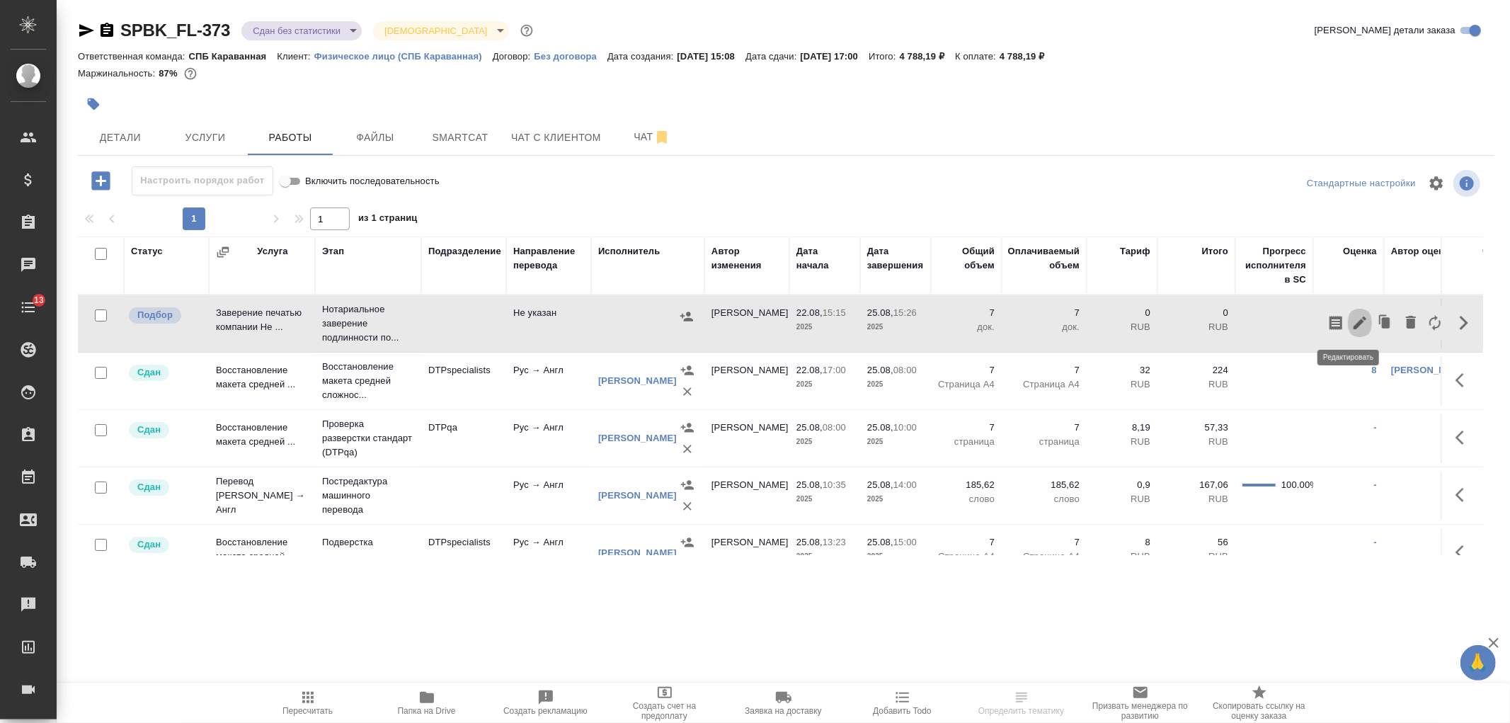
click at [1351, 322] on icon "button" at bounding box center [1359, 322] width 17 height 17
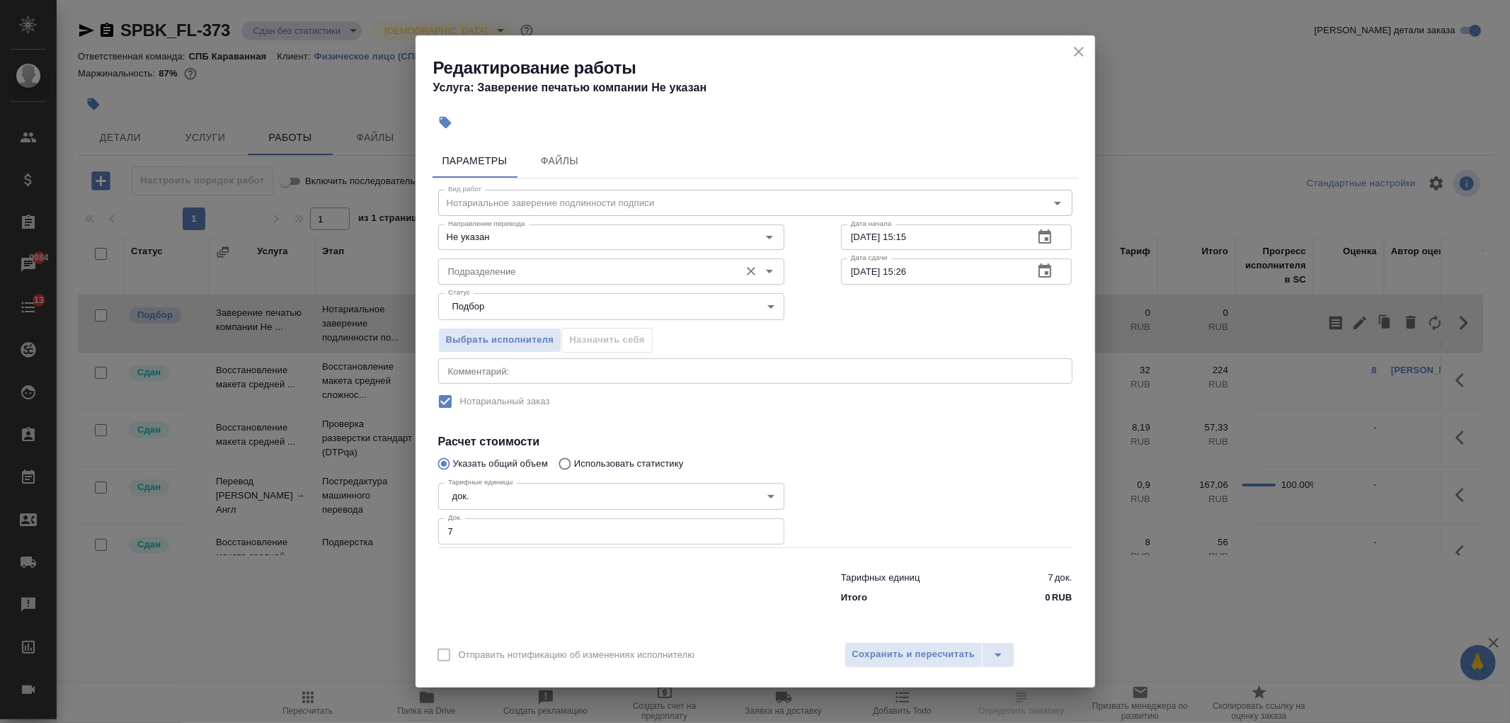
click at [476, 266] on input "Подразделение" at bounding box center [587, 271] width 290 height 17
click at [907, 326] on div "Выбрать исполнителя Назначить себя" at bounding box center [755, 337] width 691 height 86
click at [477, 328] on button "Выбрать исполнителя" at bounding box center [500, 340] width 124 height 25
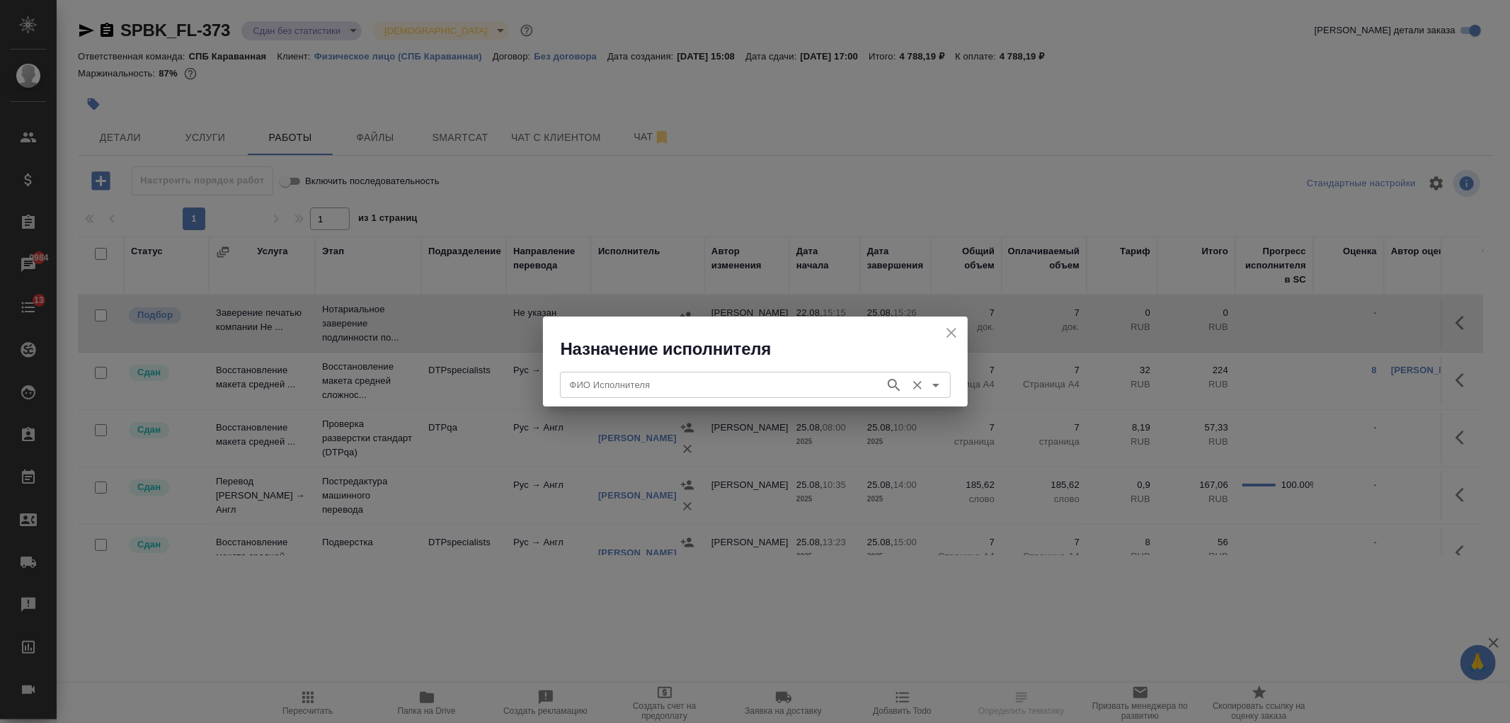
click at [629, 378] on input "ФИО Исполнителя" at bounding box center [721, 384] width 314 height 17
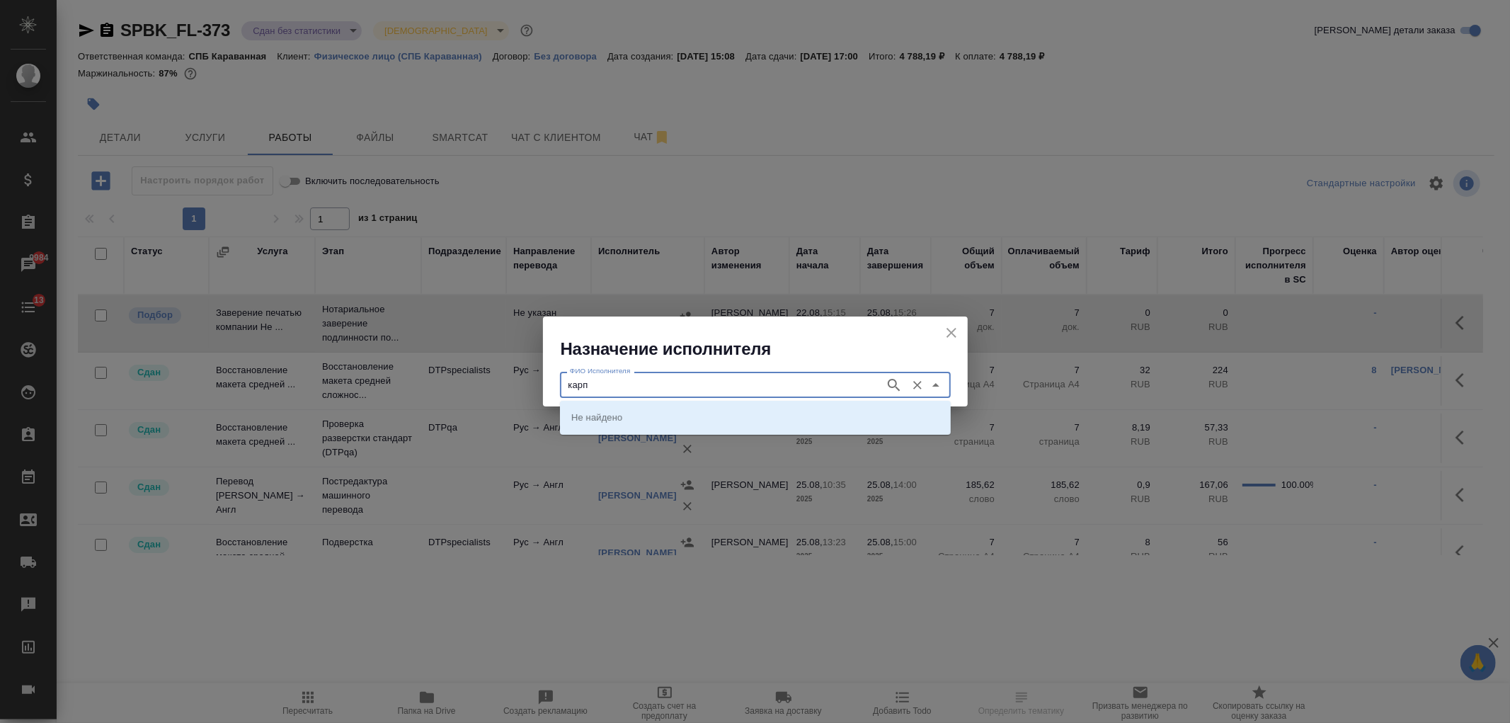
type input "карпу"
type input "н"
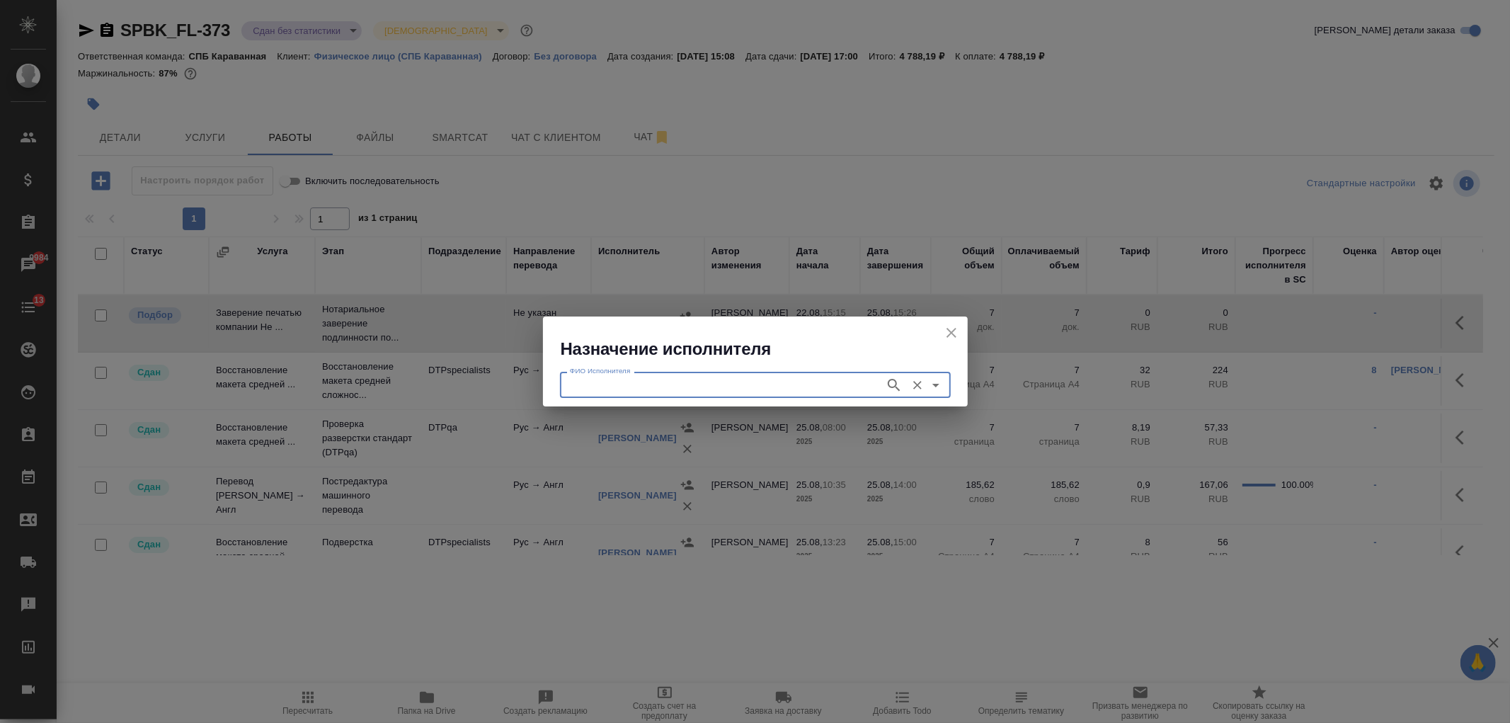
click at [629, 381] on input "ФИО Исполнителя" at bounding box center [721, 384] width 314 height 17
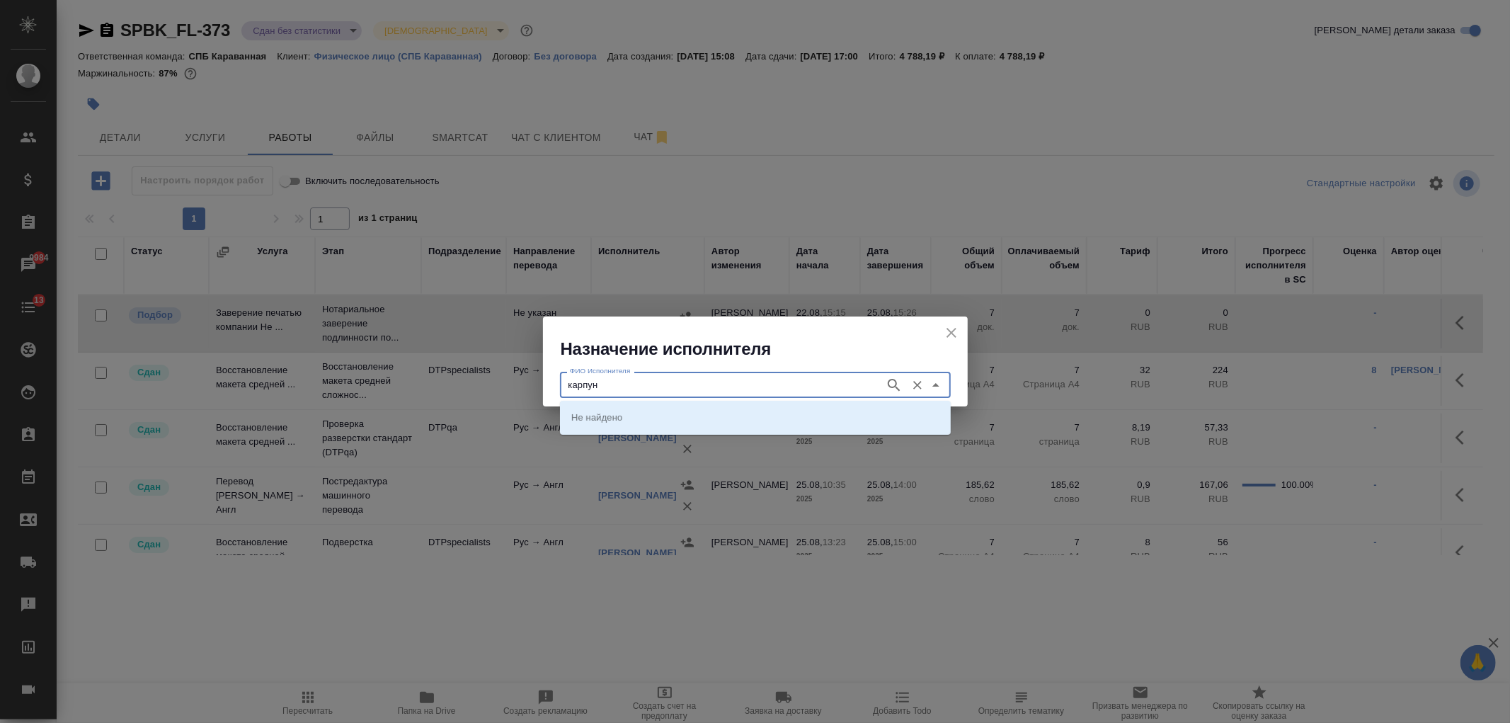
type input "карпун"
click at [648, 416] on p "НОТАРИУС Карпунина Ольга Васильевна" at bounding box center [609, 417] width 77 height 14
type input "НОТАРИУС Карпунина Ольга Васильевна"
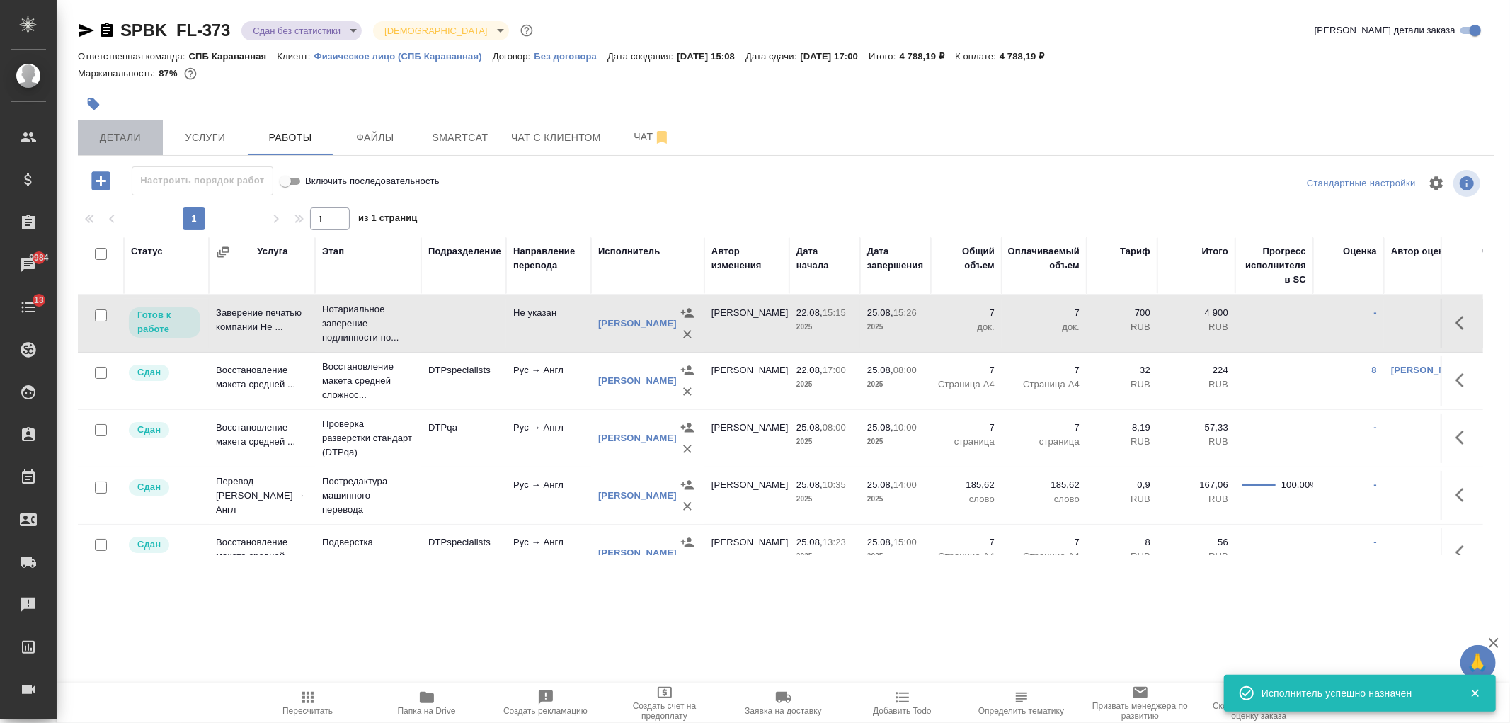
click at [107, 131] on span "Детали" at bounding box center [120, 138] width 68 height 18
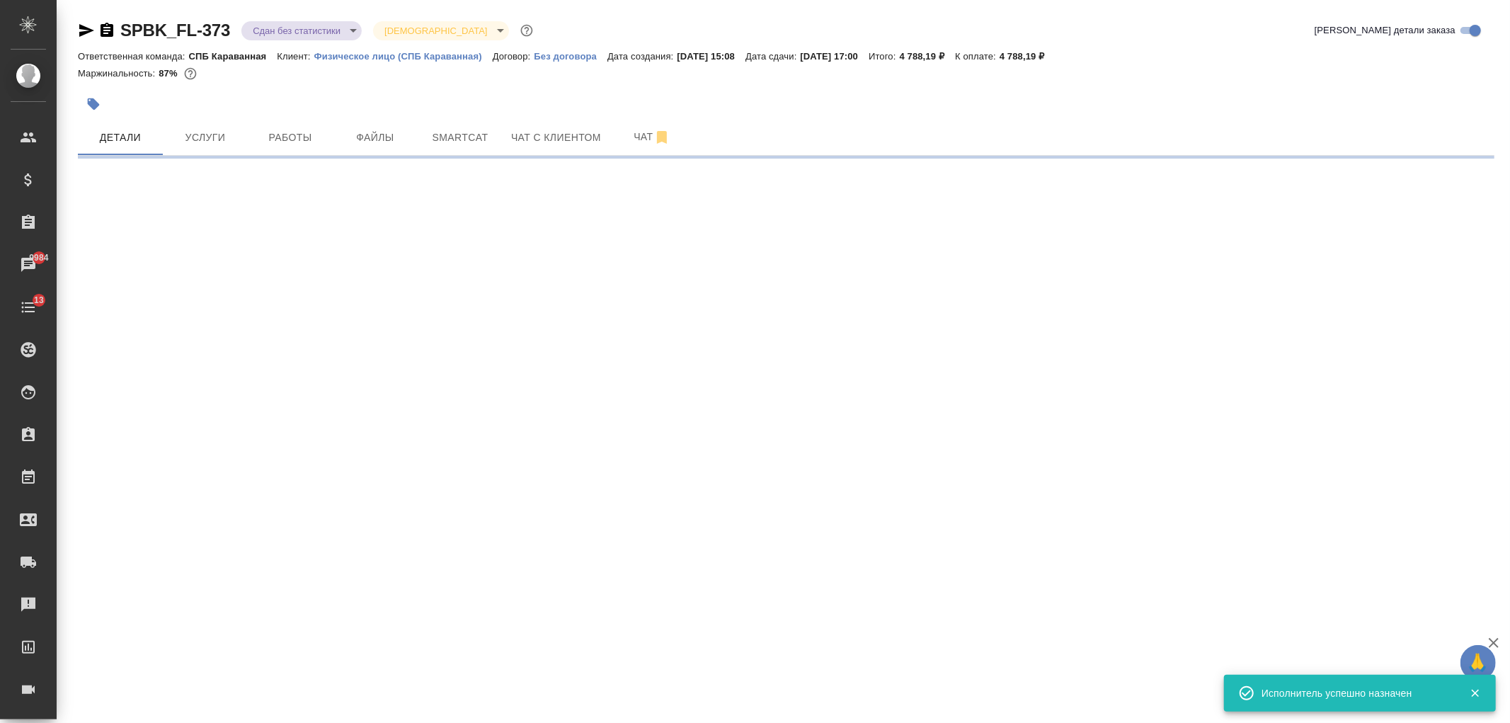
select select "RU"
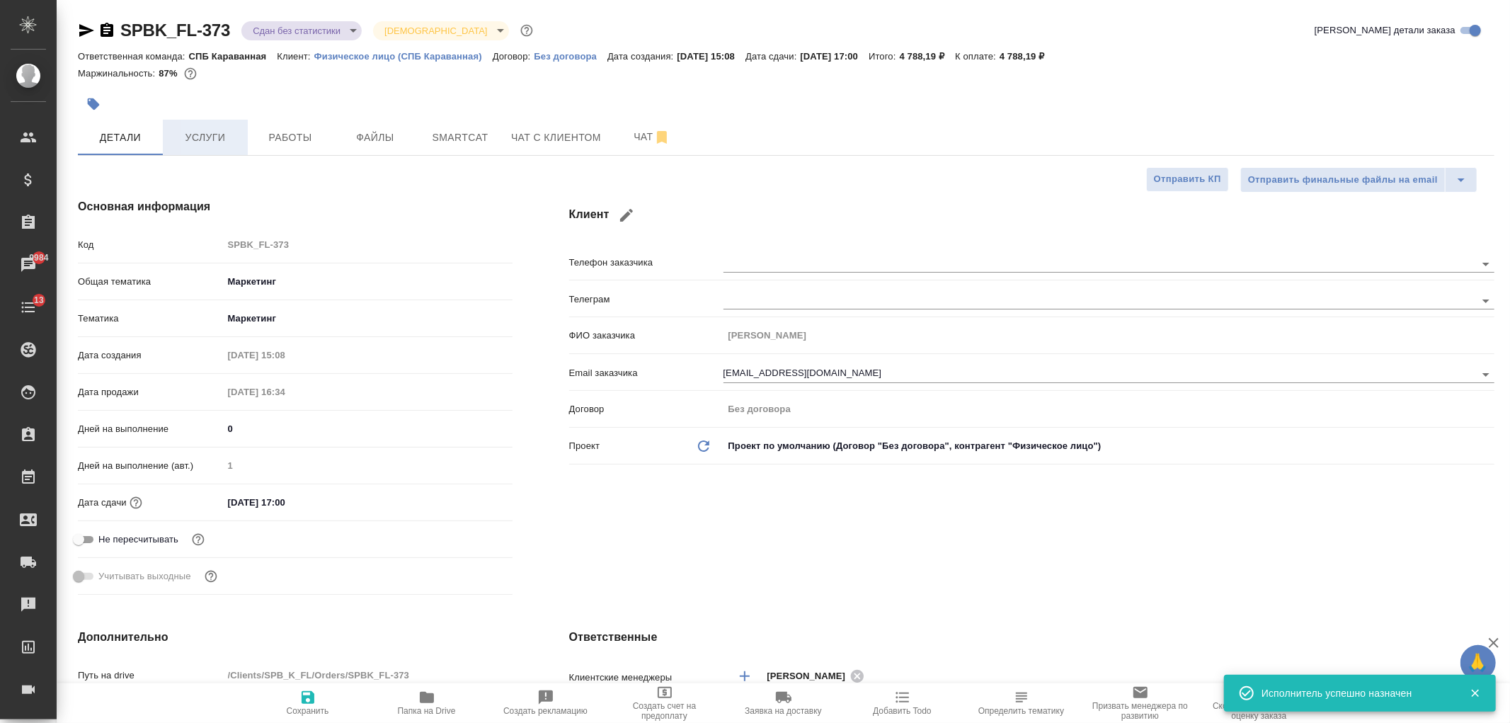
type textarea "x"
click at [207, 131] on span "Услуги" at bounding box center [205, 138] width 68 height 18
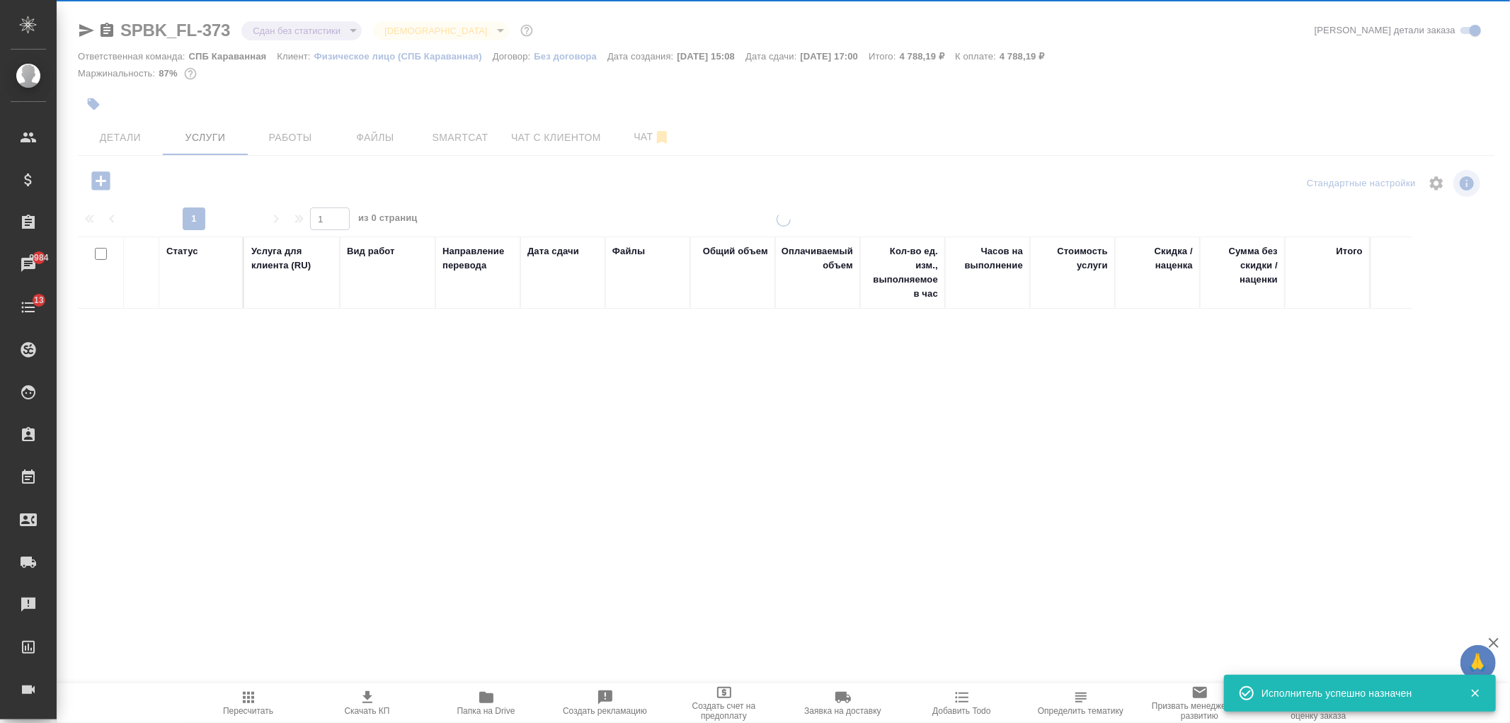
click at [273, 143] on span "Работы" at bounding box center [290, 138] width 68 height 18
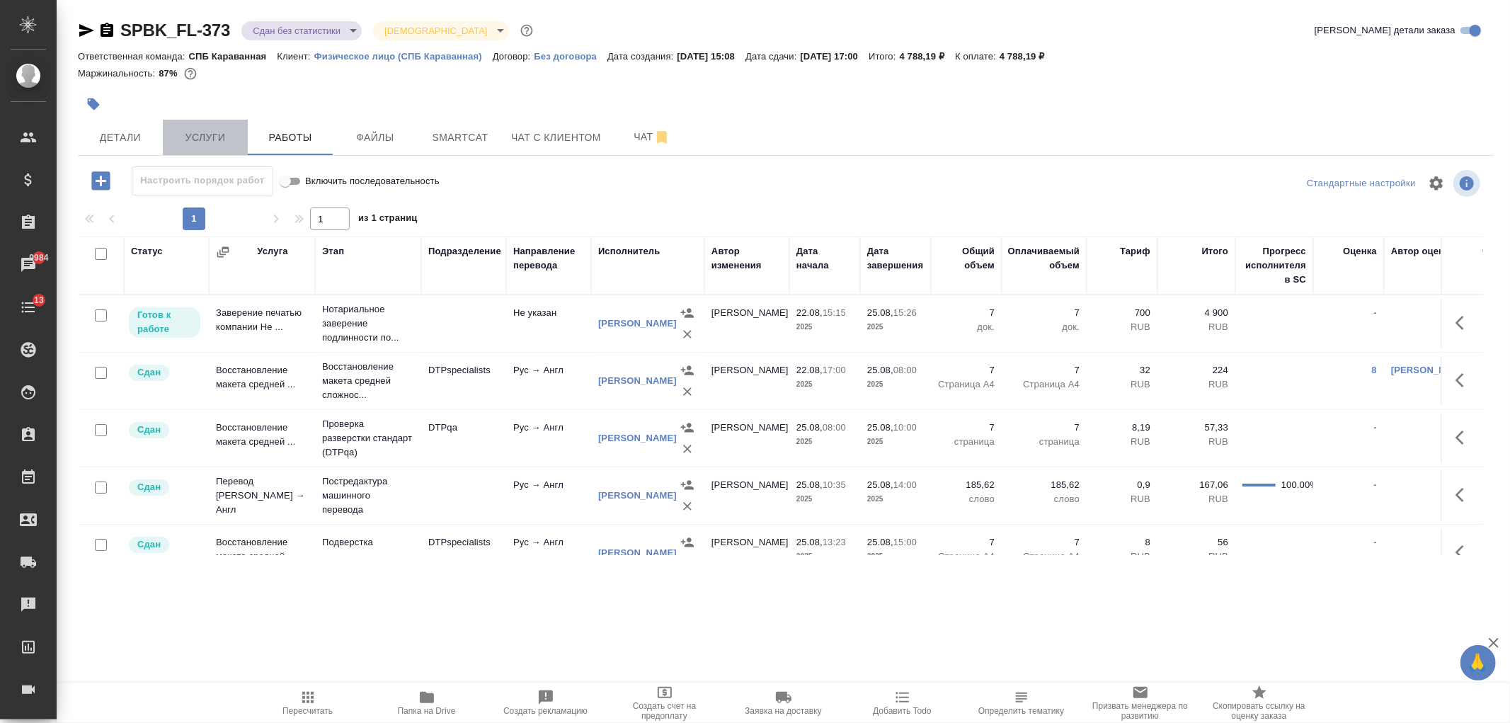
click at [193, 135] on span "Услуги" at bounding box center [205, 138] width 68 height 18
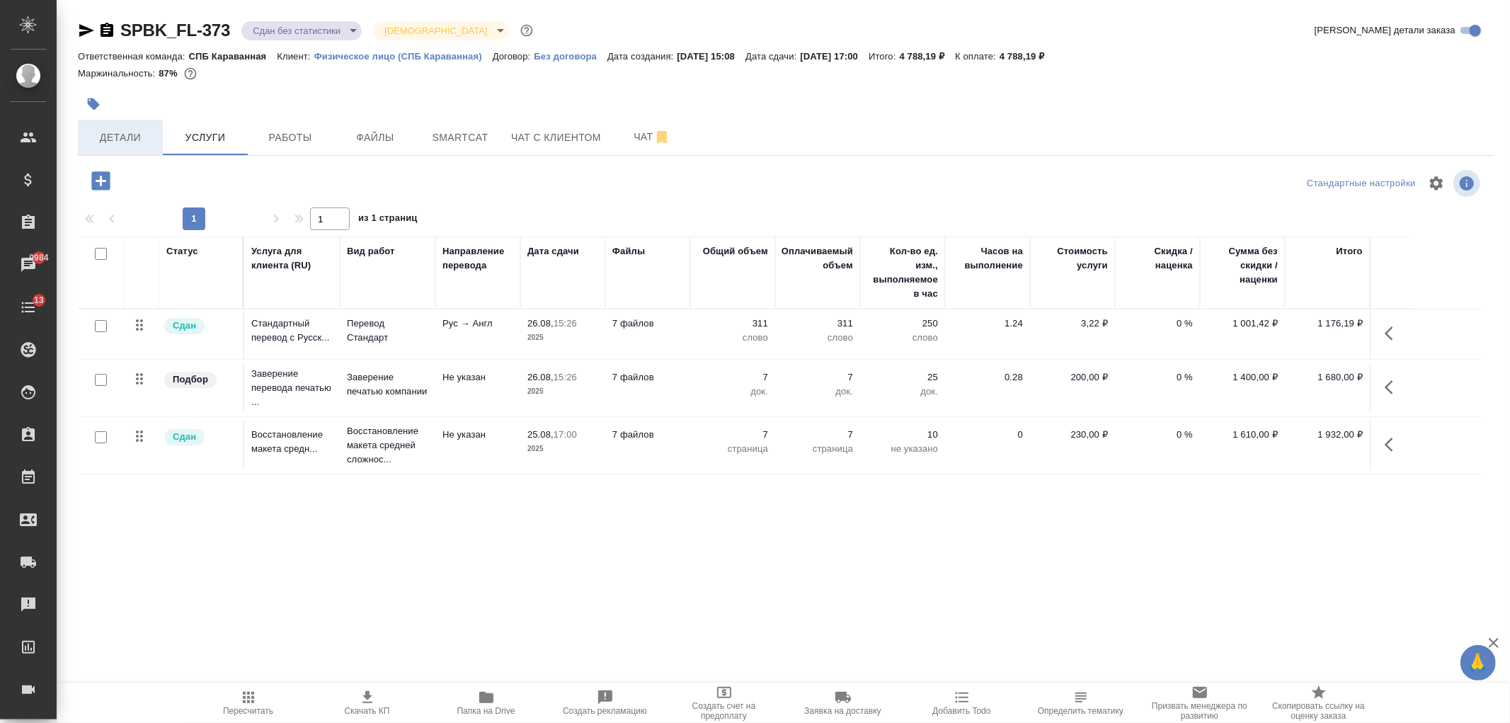
click at [128, 129] on span "Детали" at bounding box center [120, 138] width 68 height 18
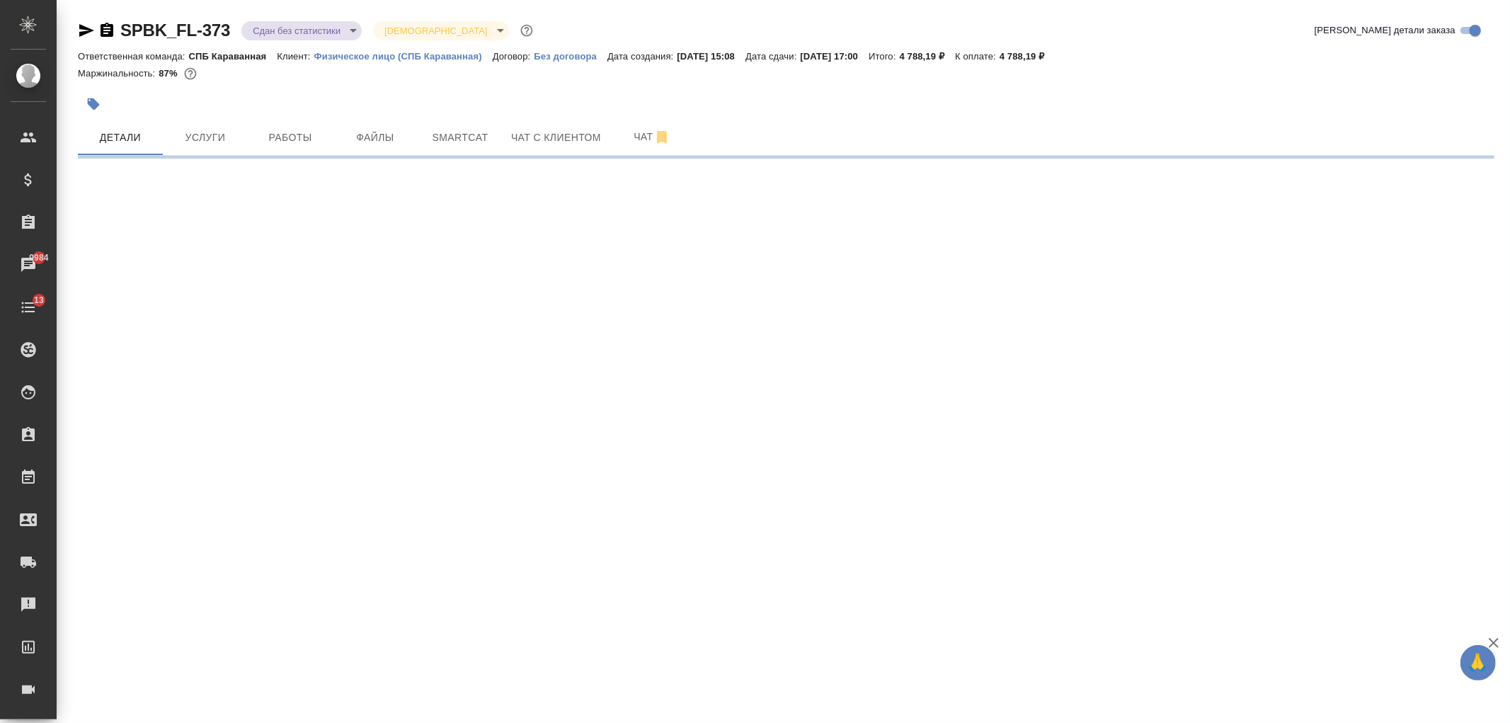
select select "RU"
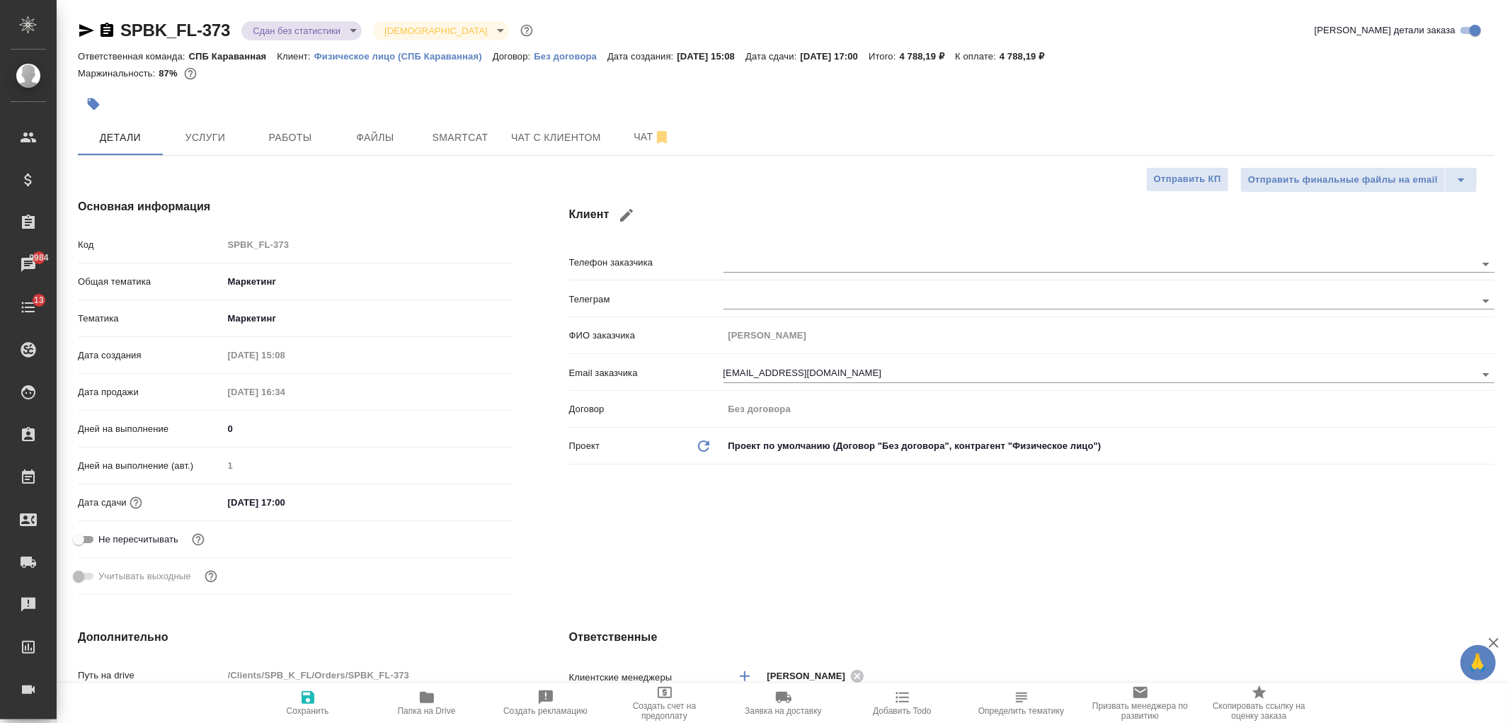
type textarea "x"
click at [1111, 570] on div "Клиент Телефон заказчика Телеграм ФИО заказчика Гузаля Фасхиева Email заказчика…" at bounding box center [1032, 399] width 982 height 459
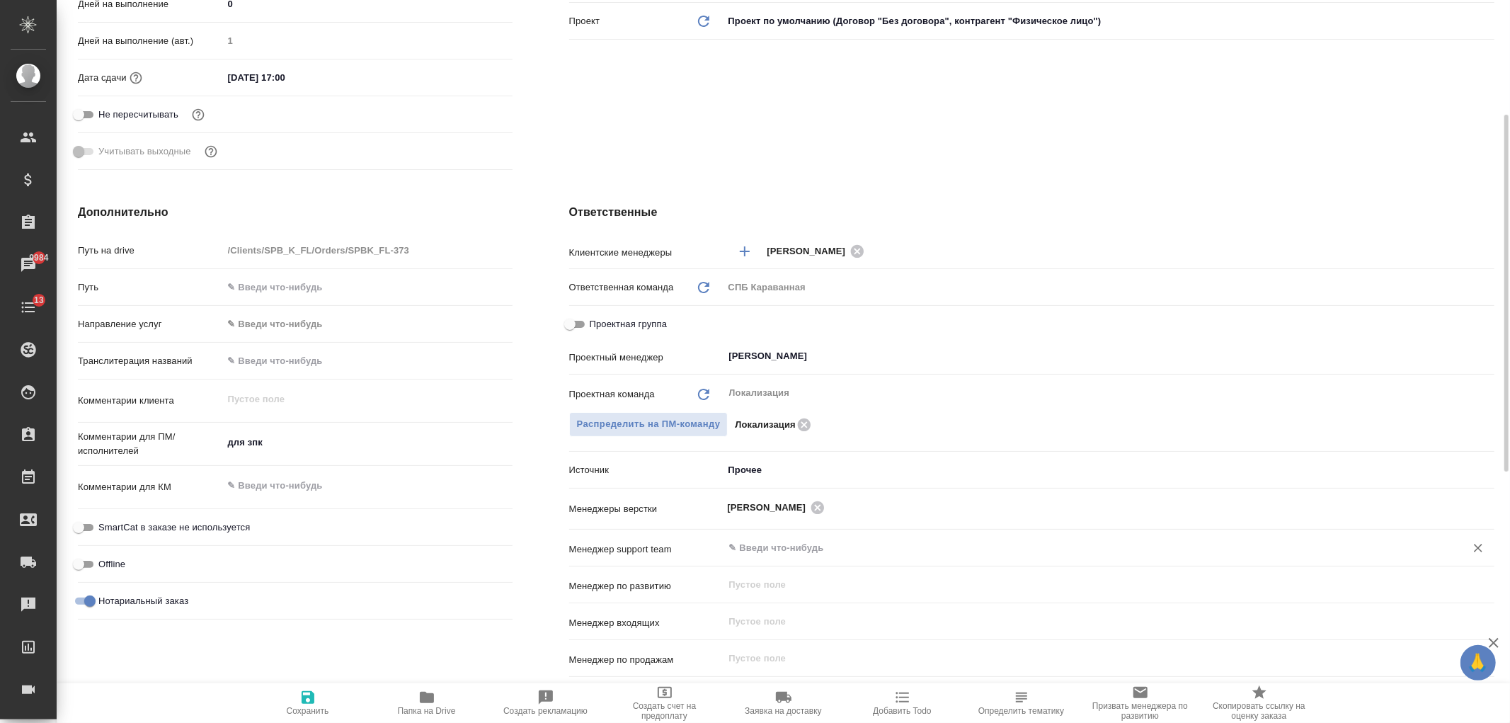
scroll to position [488, 0]
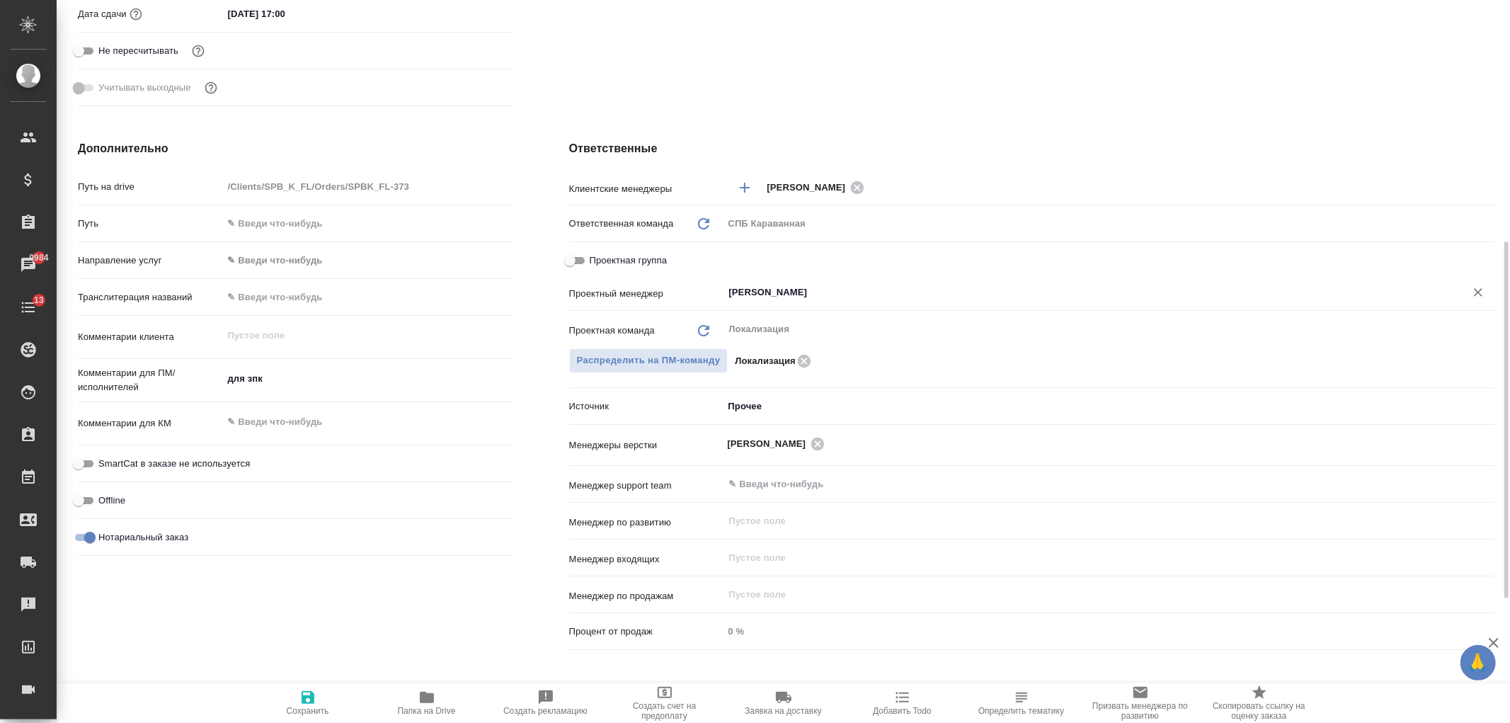
click at [798, 291] on input "[PERSON_NAME] [PERSON_NAME]" at bounding box center [1085, 292] width 715 height 17
click at [580, 263] on input "Проектная группа" at bounding box center [569, 260] width 51 height 17
checkbox input "true"
type textarea "x"
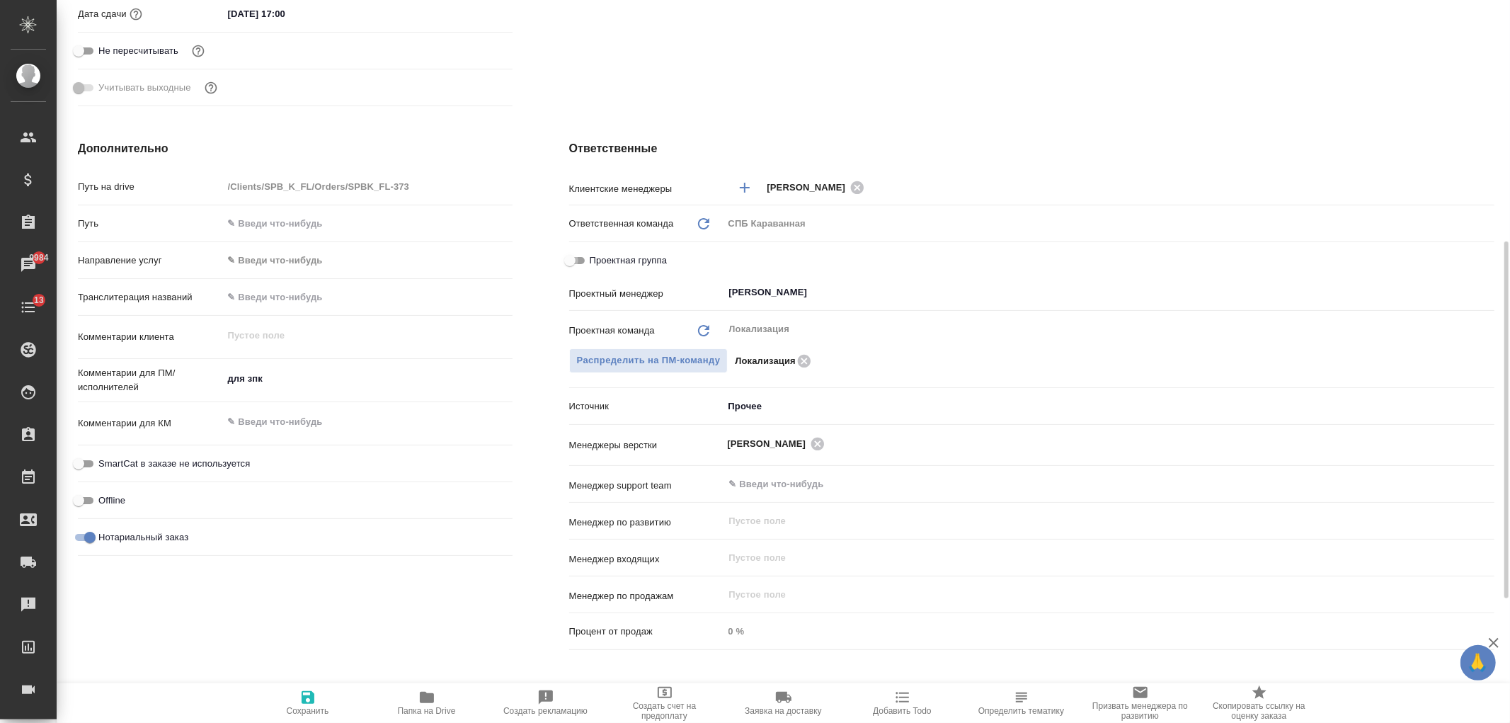
type textarea "x"
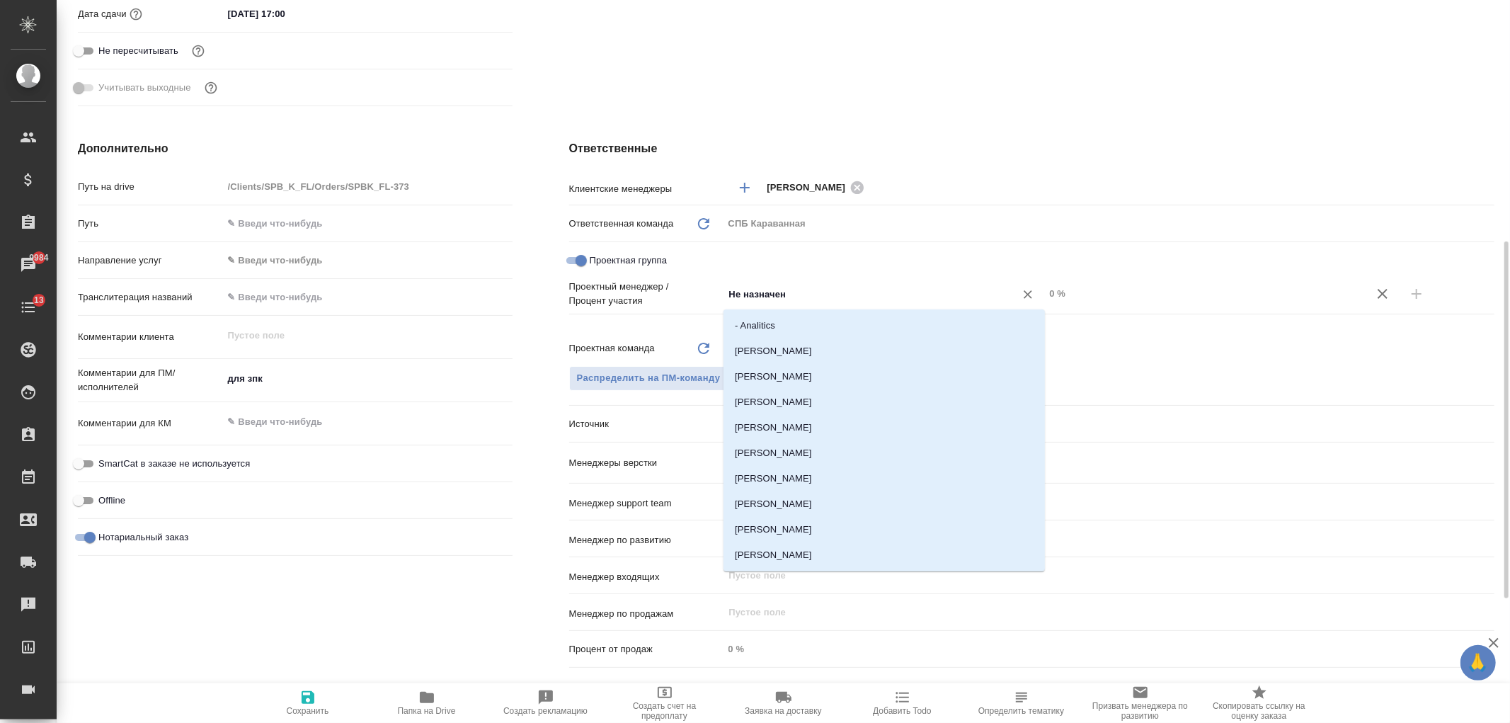
click at [815, 296] on input "Не назначен" at bounding box center [860, 293] width 265 height 17
type input "треть"
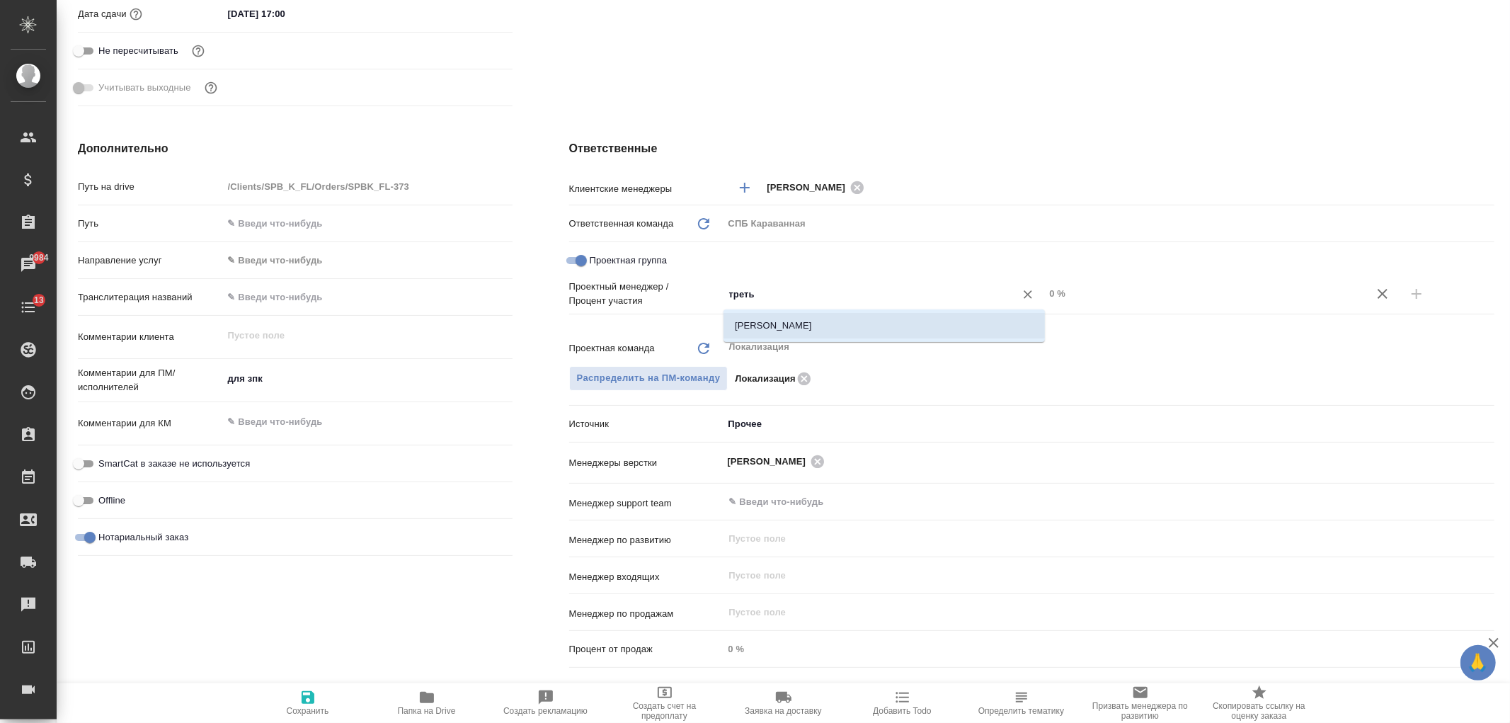
click at [854, 331] on li "[PERSON_NAME] [PERSON_NAME]" at bounding box center [883, 325] width 321 height 25
type textarea "x"
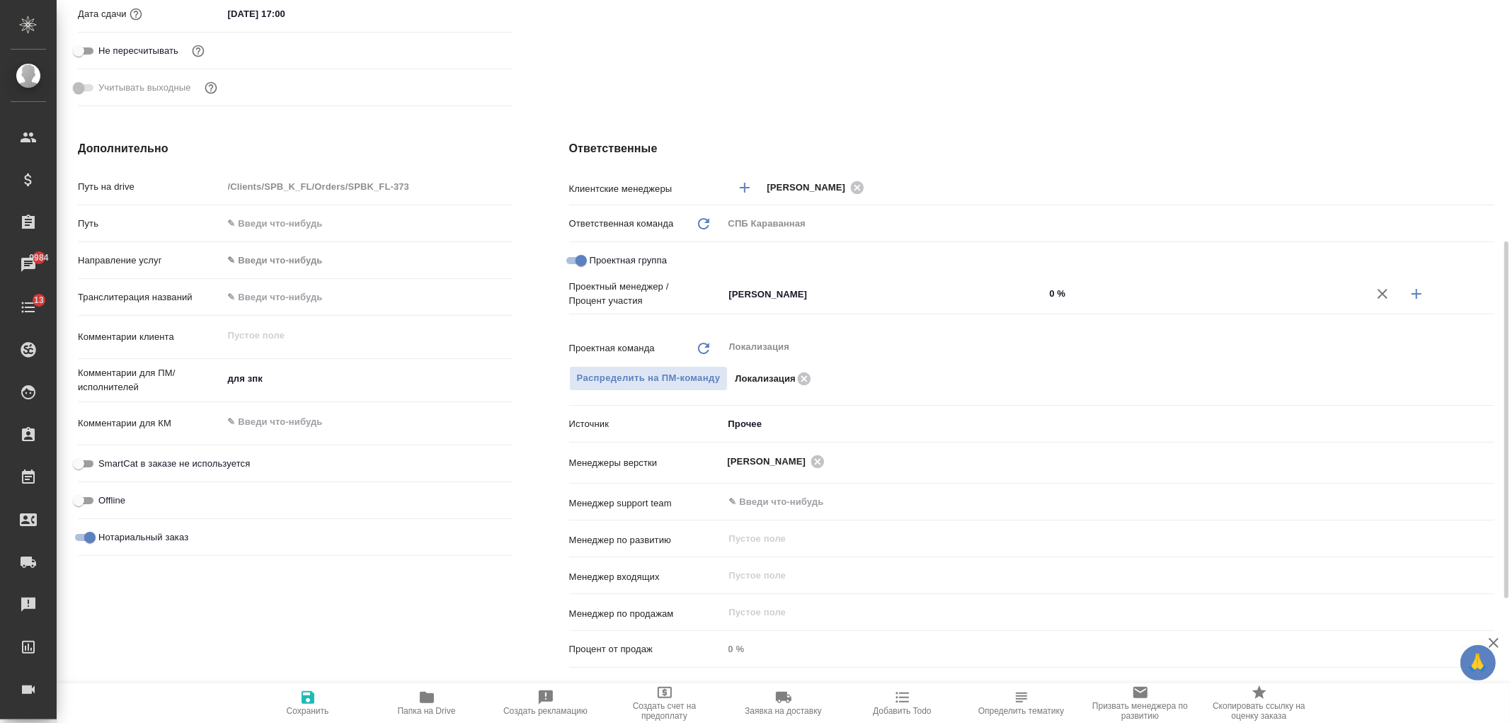
click at [1050, 287] on input "0 %" at bounding box center [1204, 293] width 321 height 21
type textarea "x"
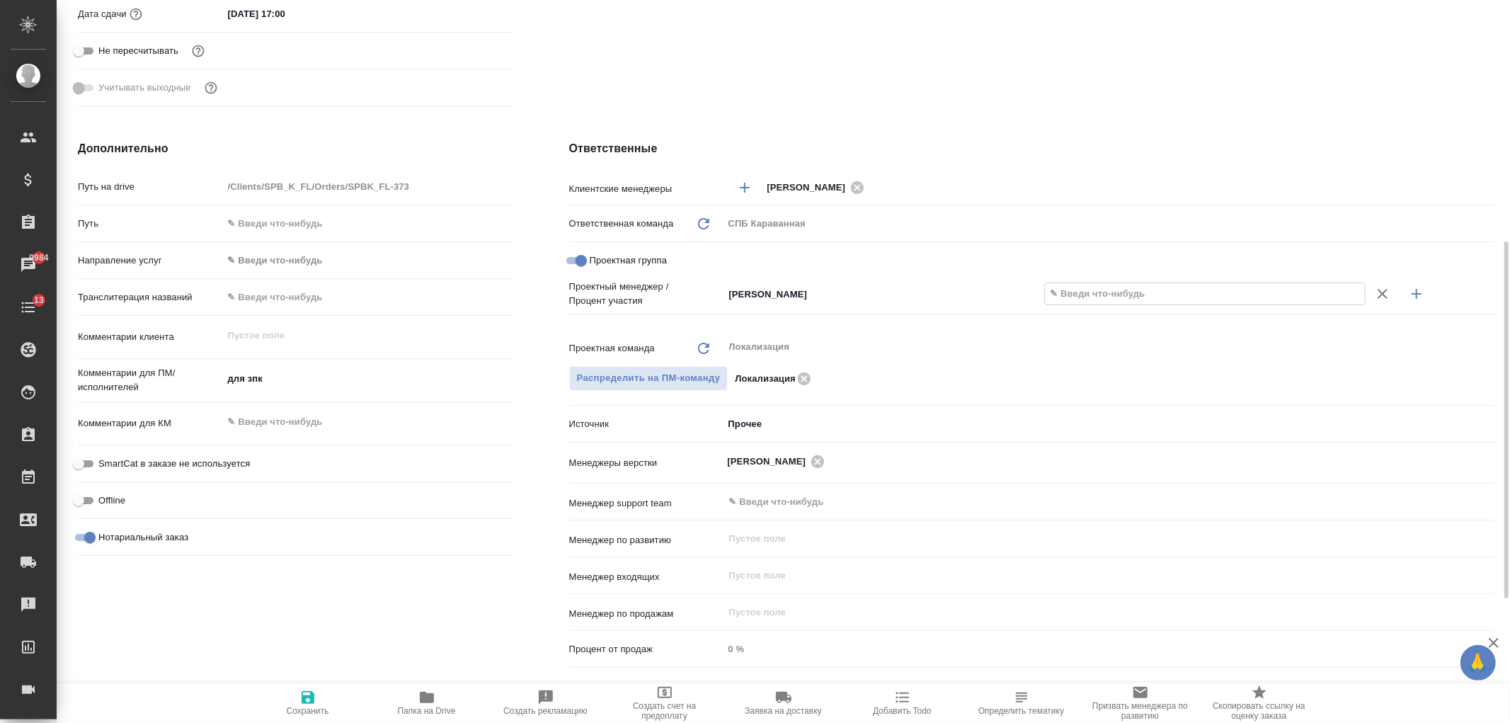
type textarea "x"
type input "65 %"
type textarea "x"
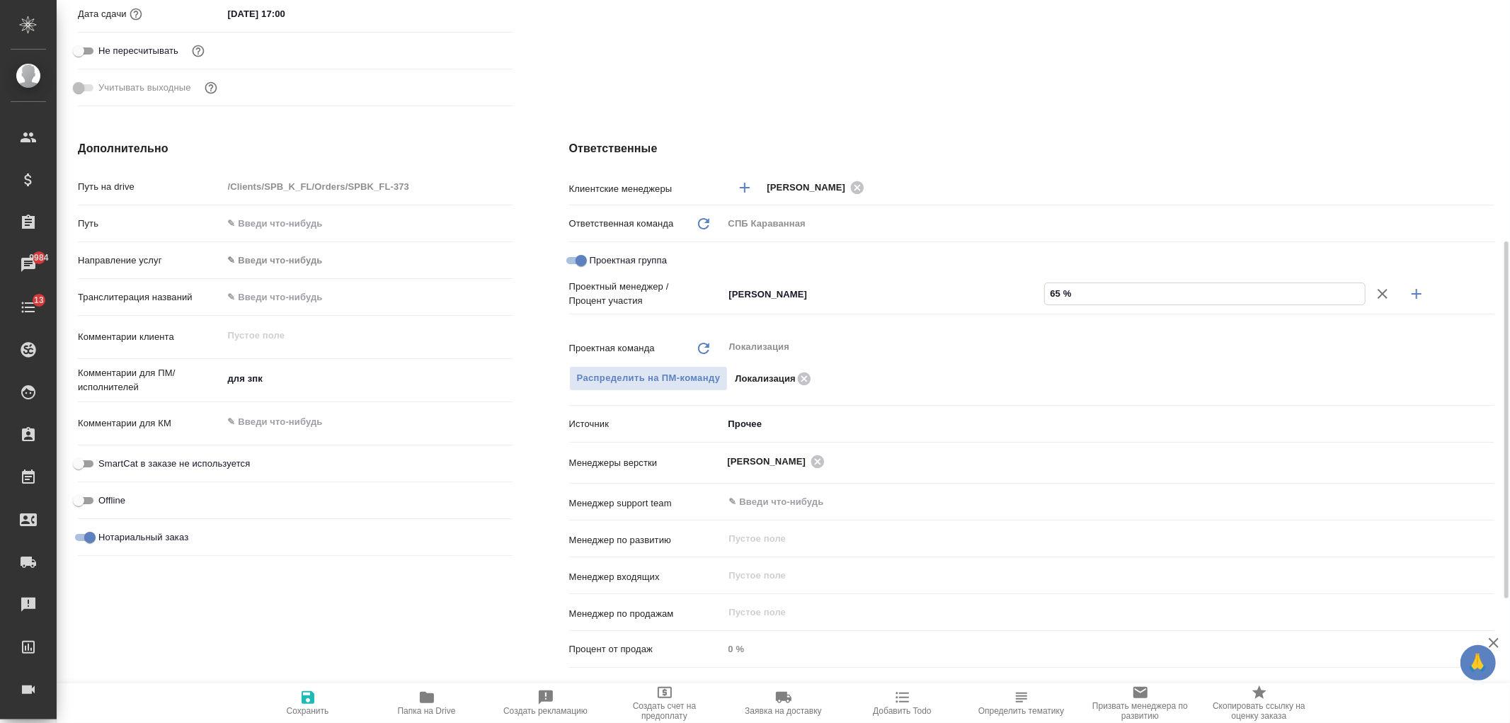
type textarea "x"
type input "65 %"
click at [1416, 299] on icon "button" at bounding box center [1416, 293] width 17 height 17
type textarea "x"
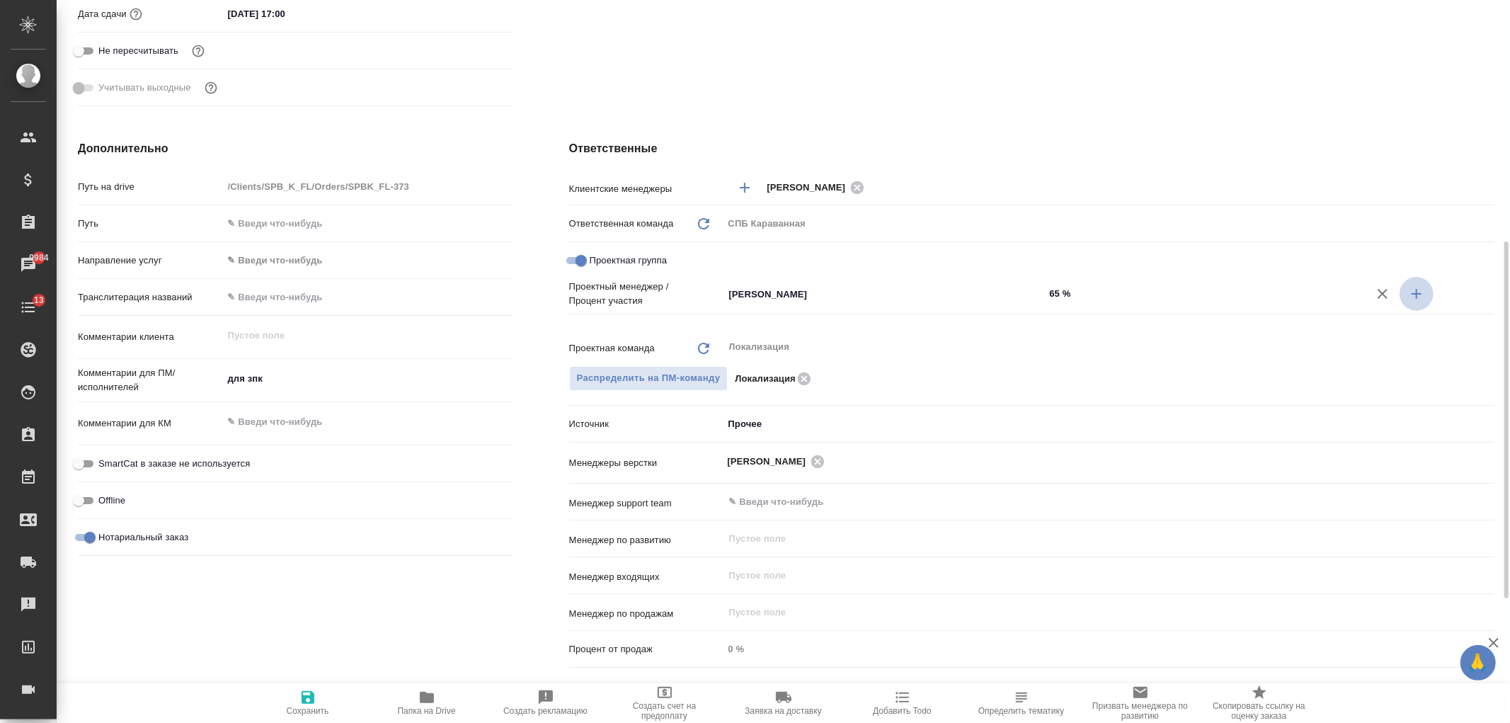
type textarea "x"
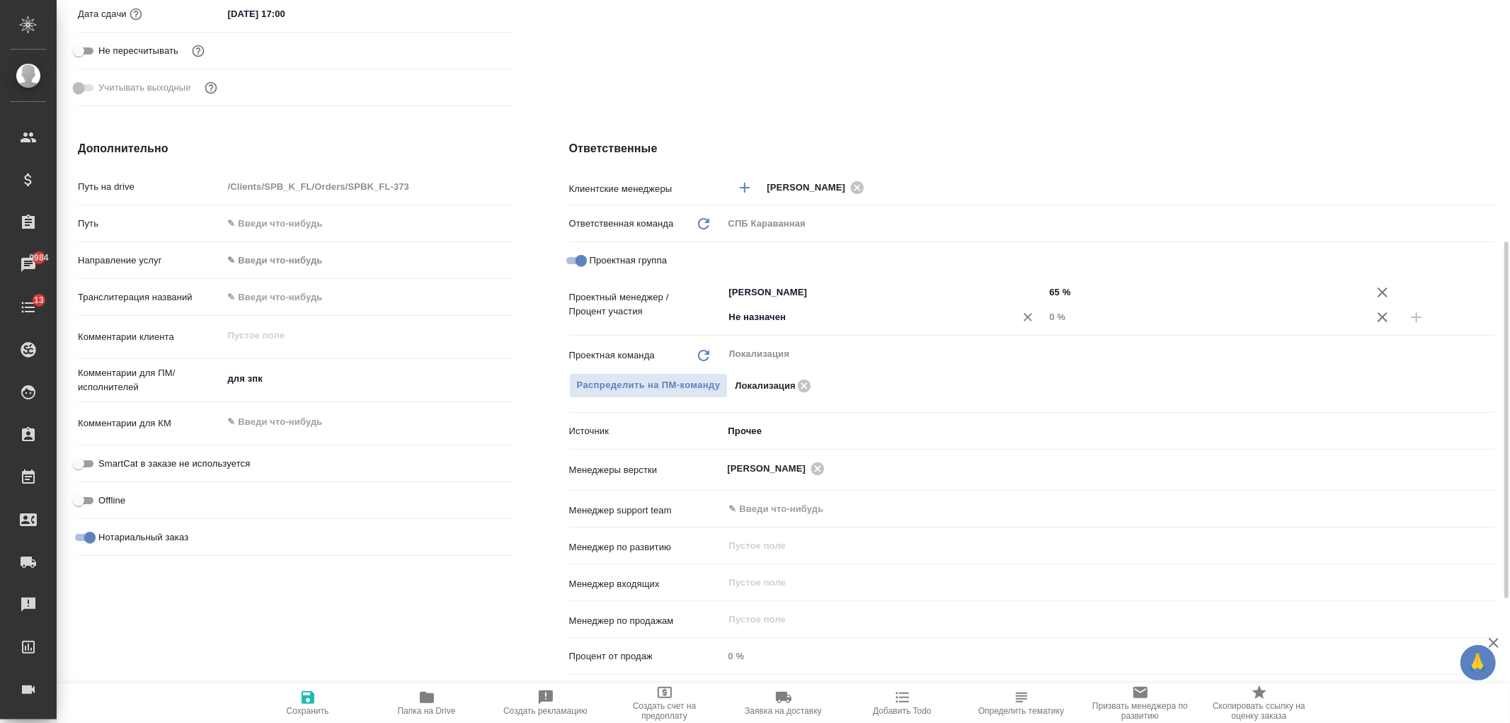
click at [827, 331] on div "Не назначен ​" at bounding box center [883, 318] width 321 height 28
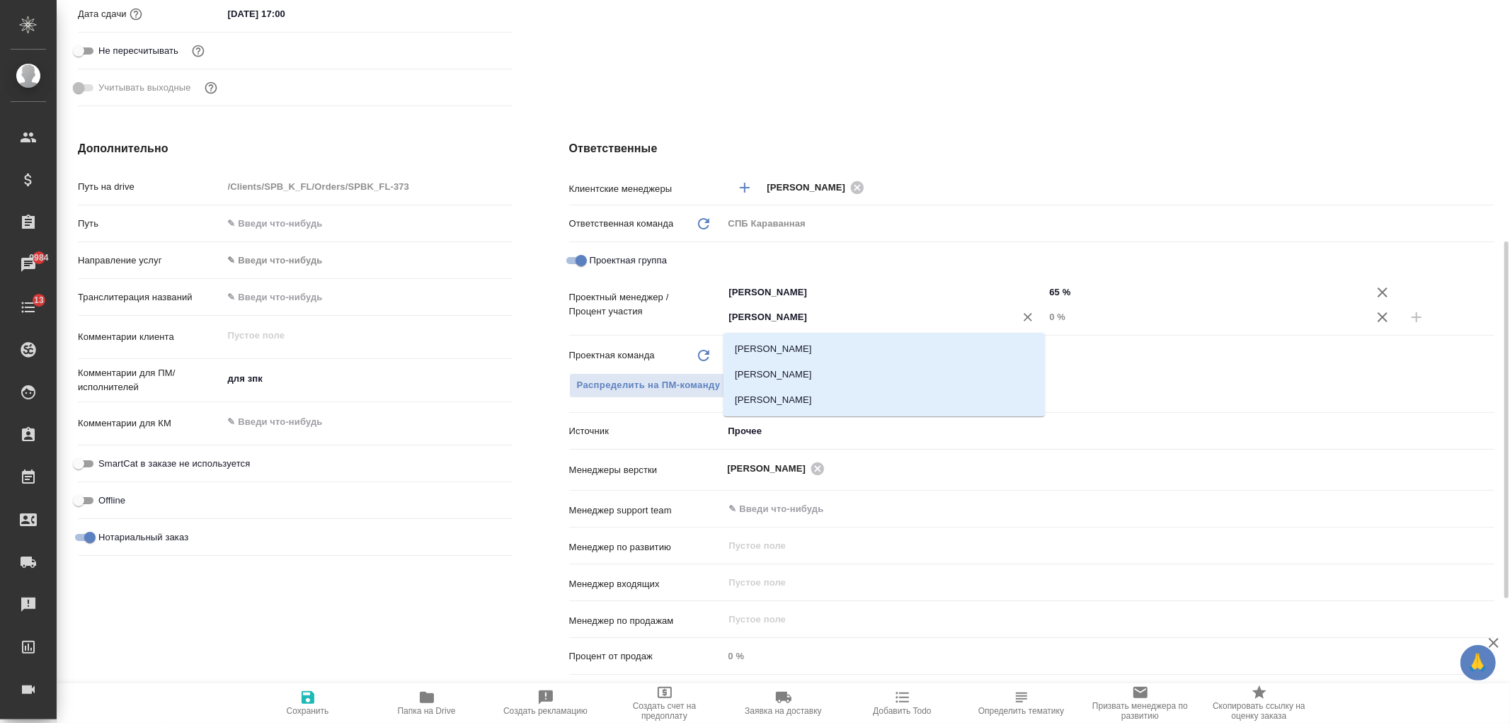
type input "ивано"
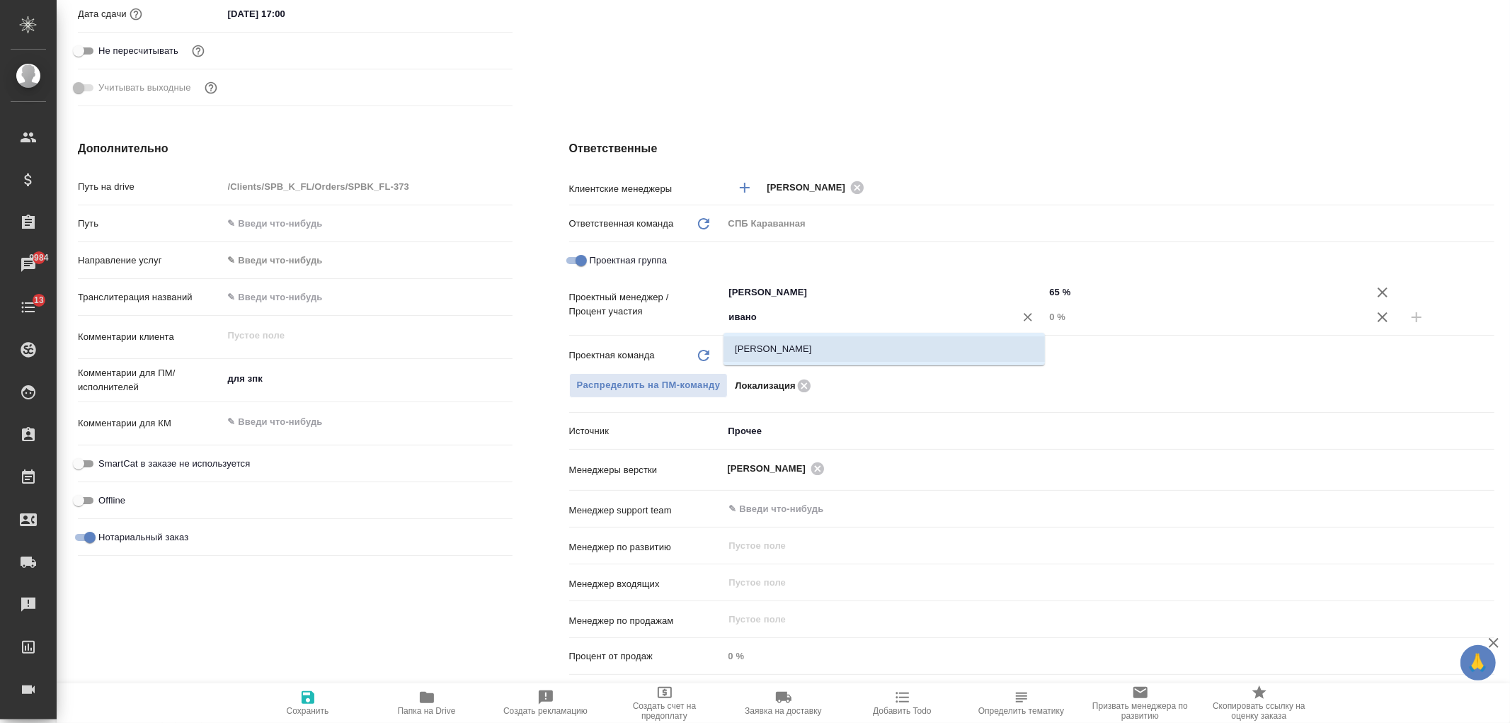
click at [830, 343] on li "[PERSON_NAME]" at bounding box center [883, 348] width 321 height 25
type textarea "x"
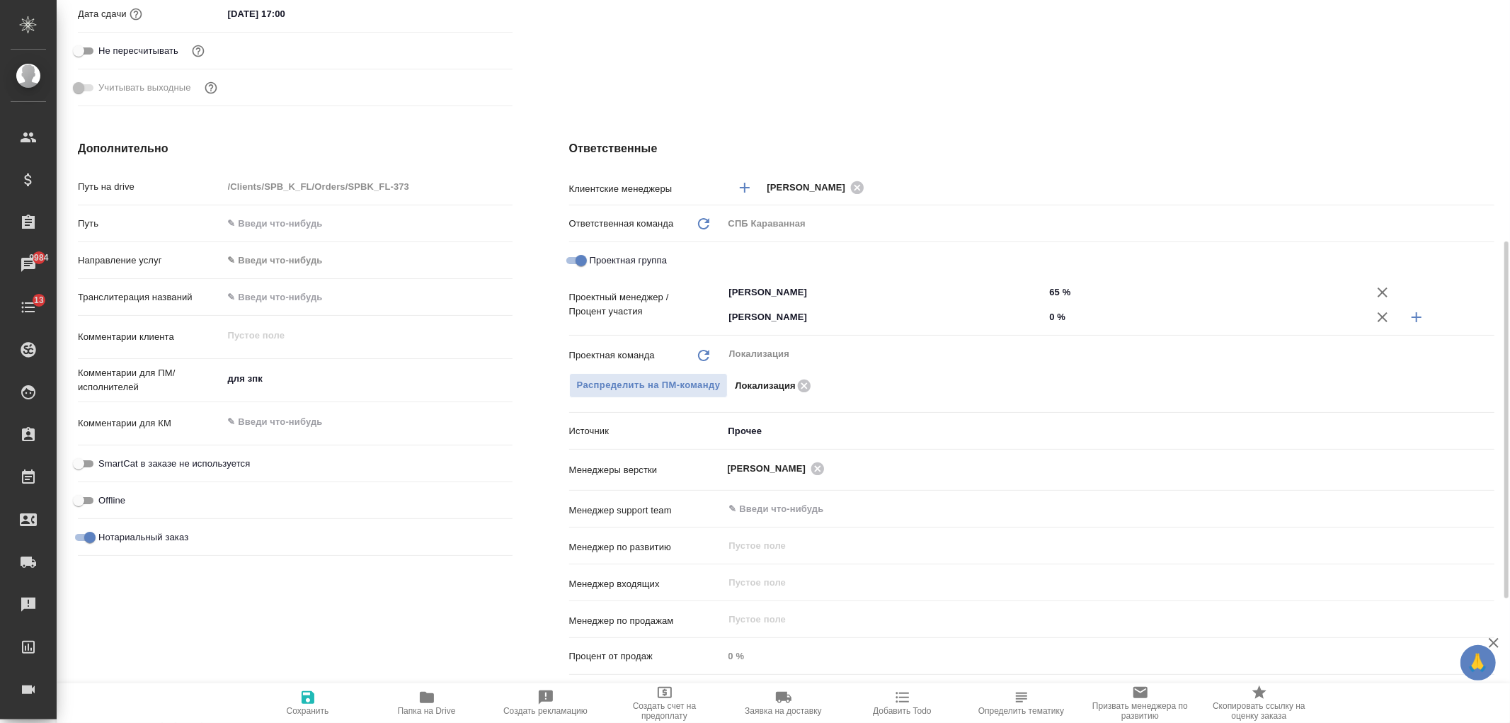
click at [1057, 314] on input "0 %" at bounding box center [1204, 316] width 321 height 21
type textarea "x"
type input "35 %"
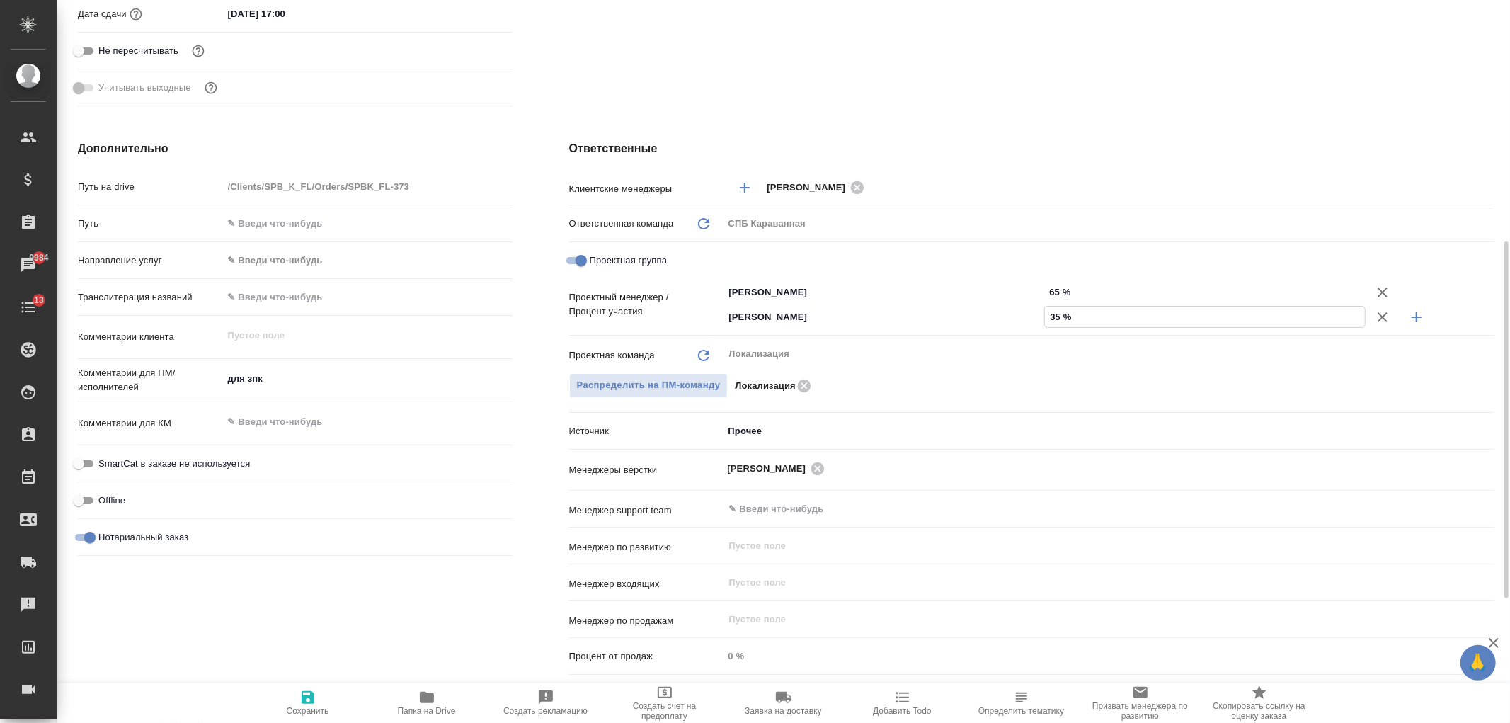
type textarea "x"
type input "35 %"
click at [308, 704] on icon "button" at bounding box center [307, 697] width 17 height 17
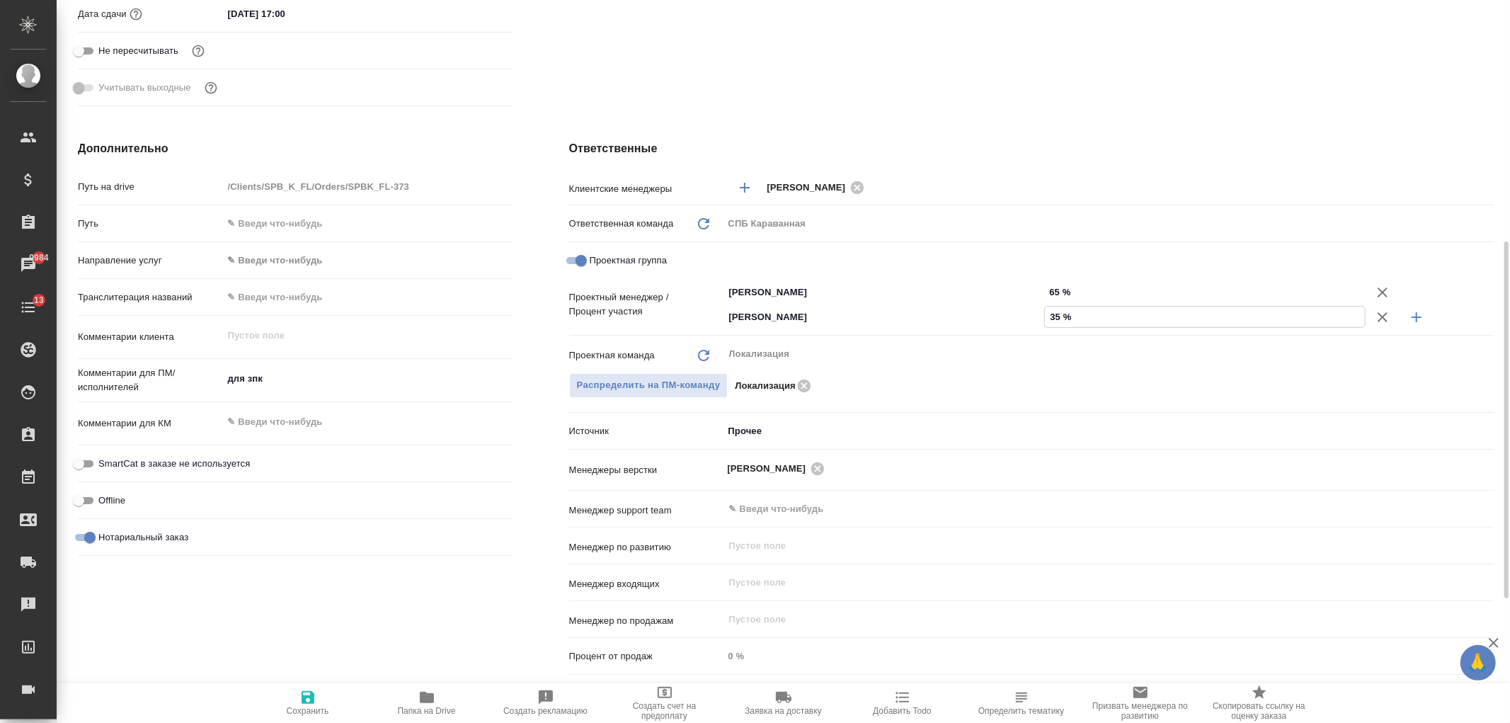
type textarea "x"
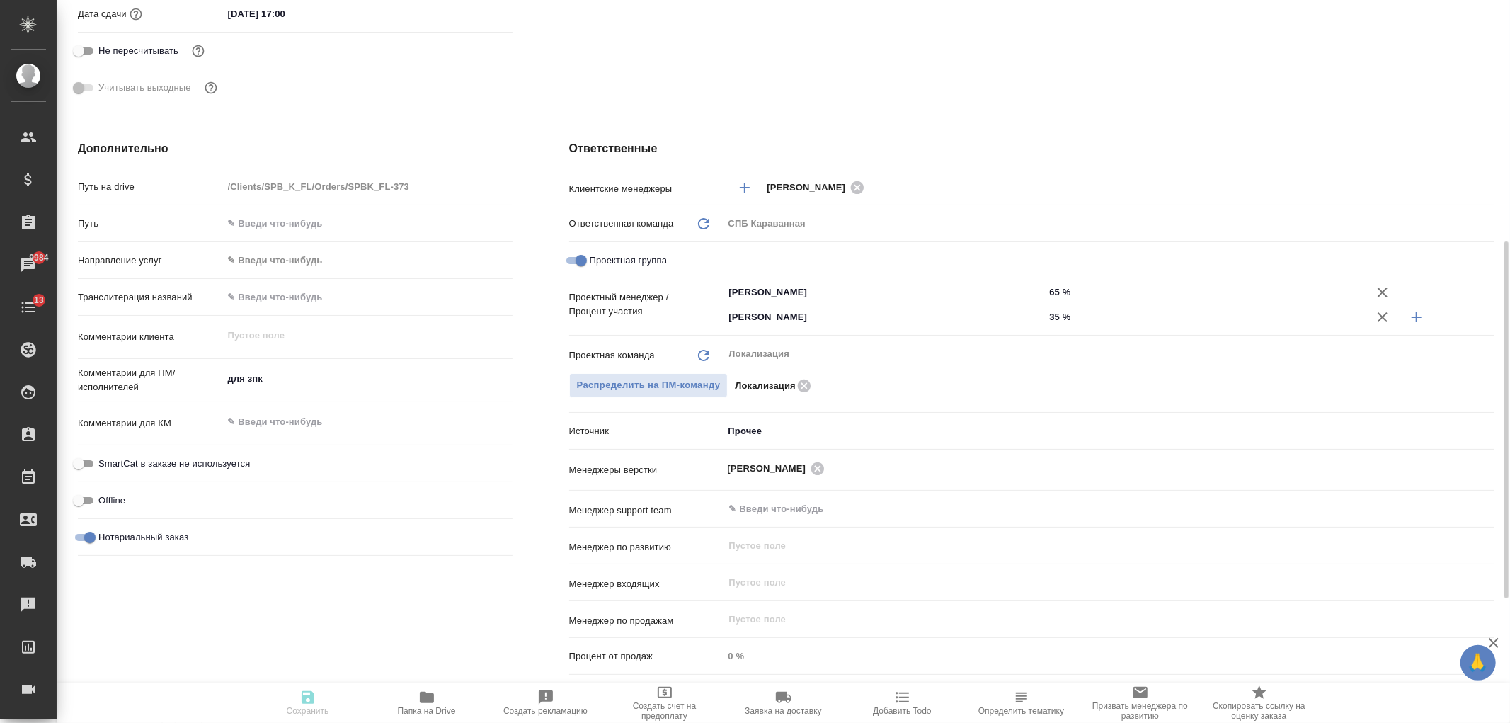
type textarea "x"
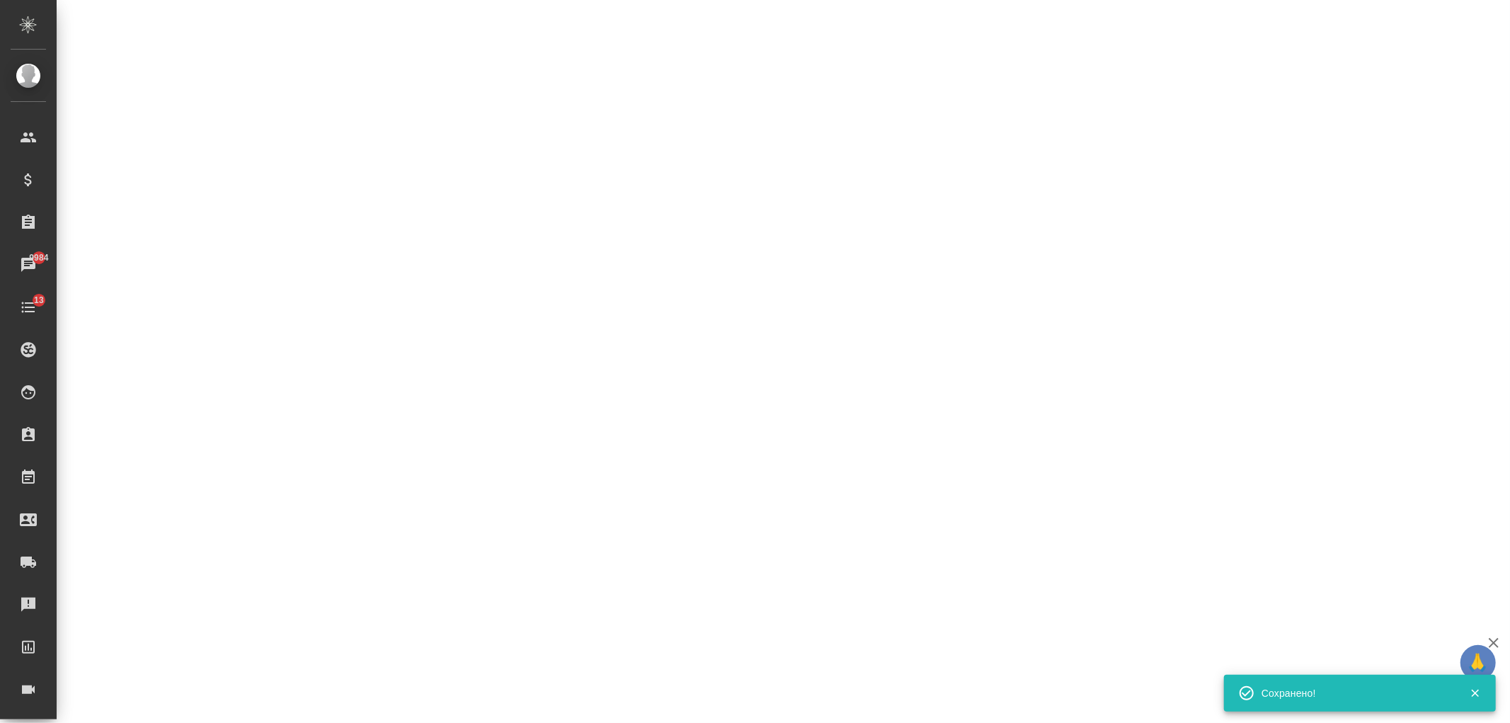
select select "RU"
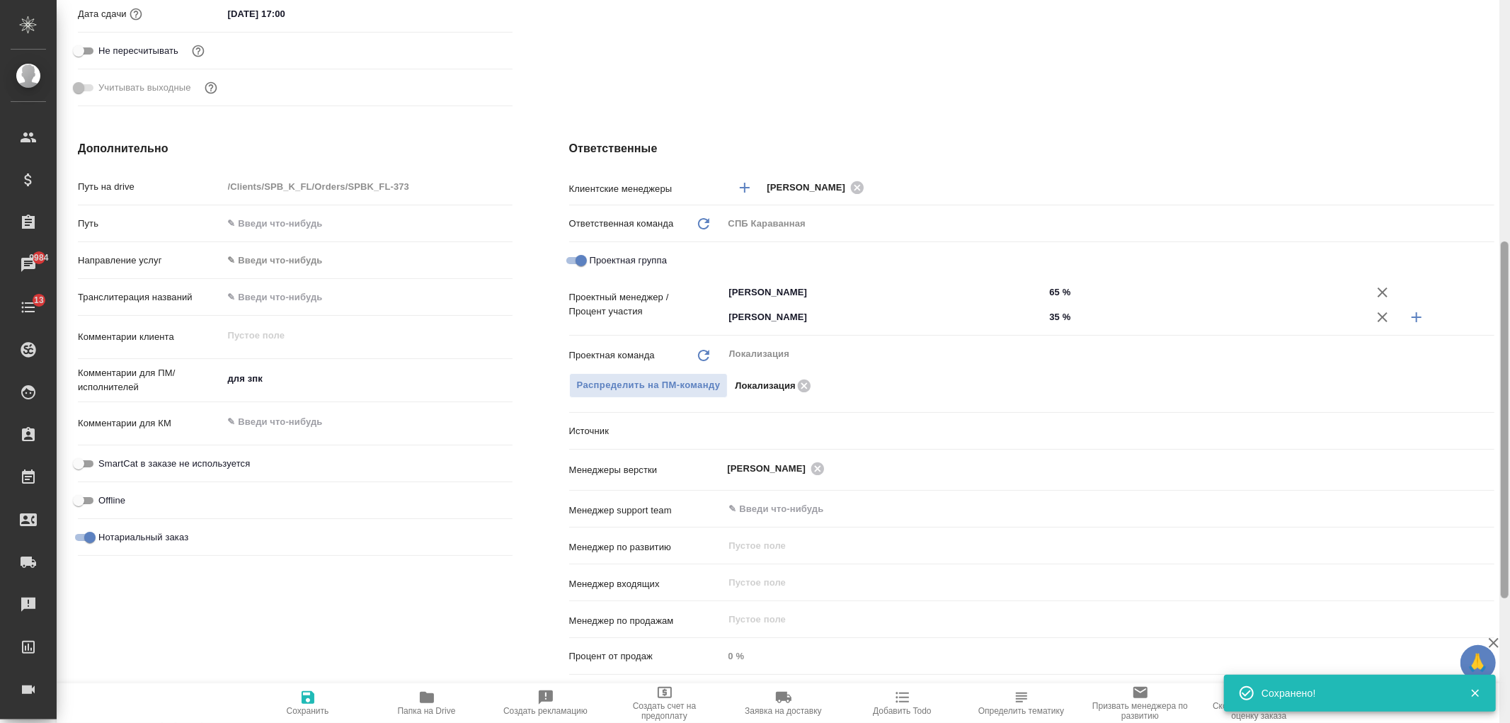
type textarea "x"
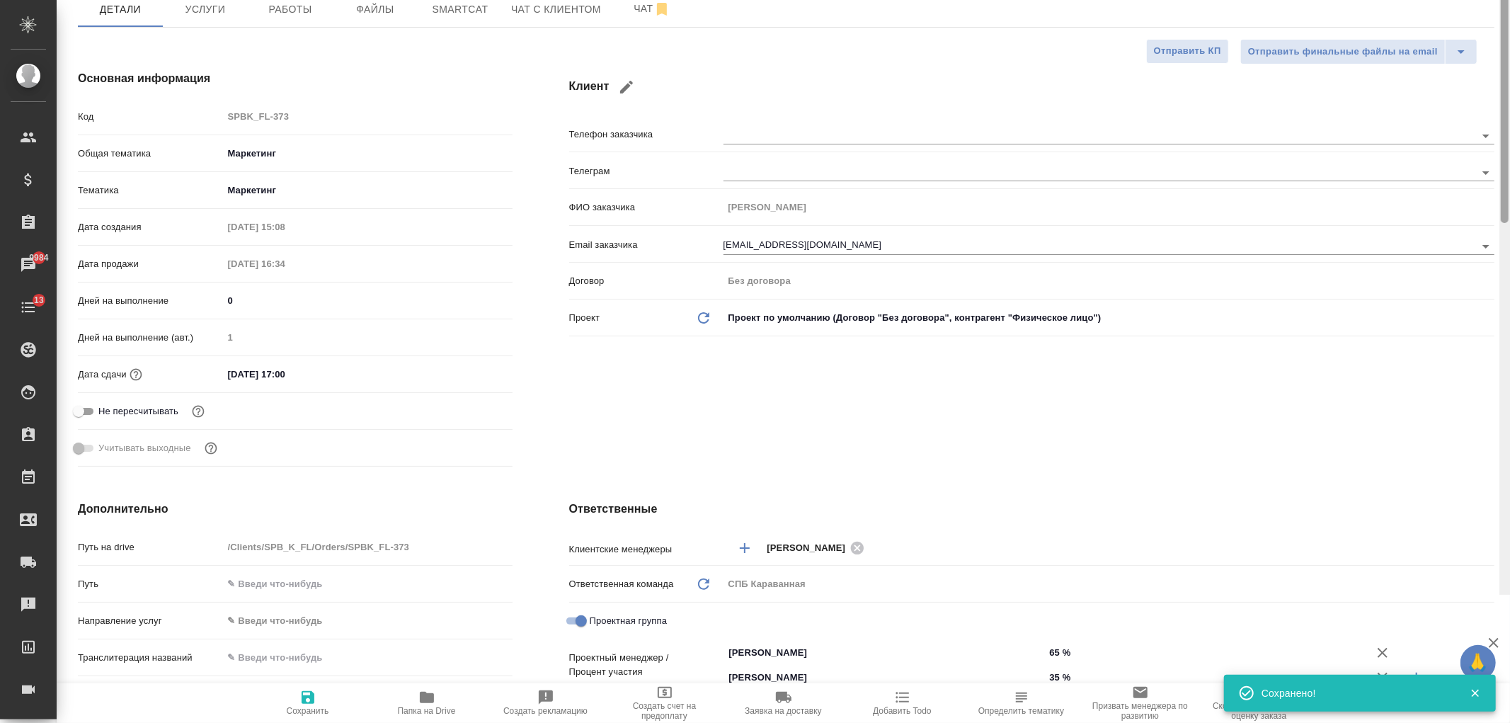
scroll to position [0, 0]
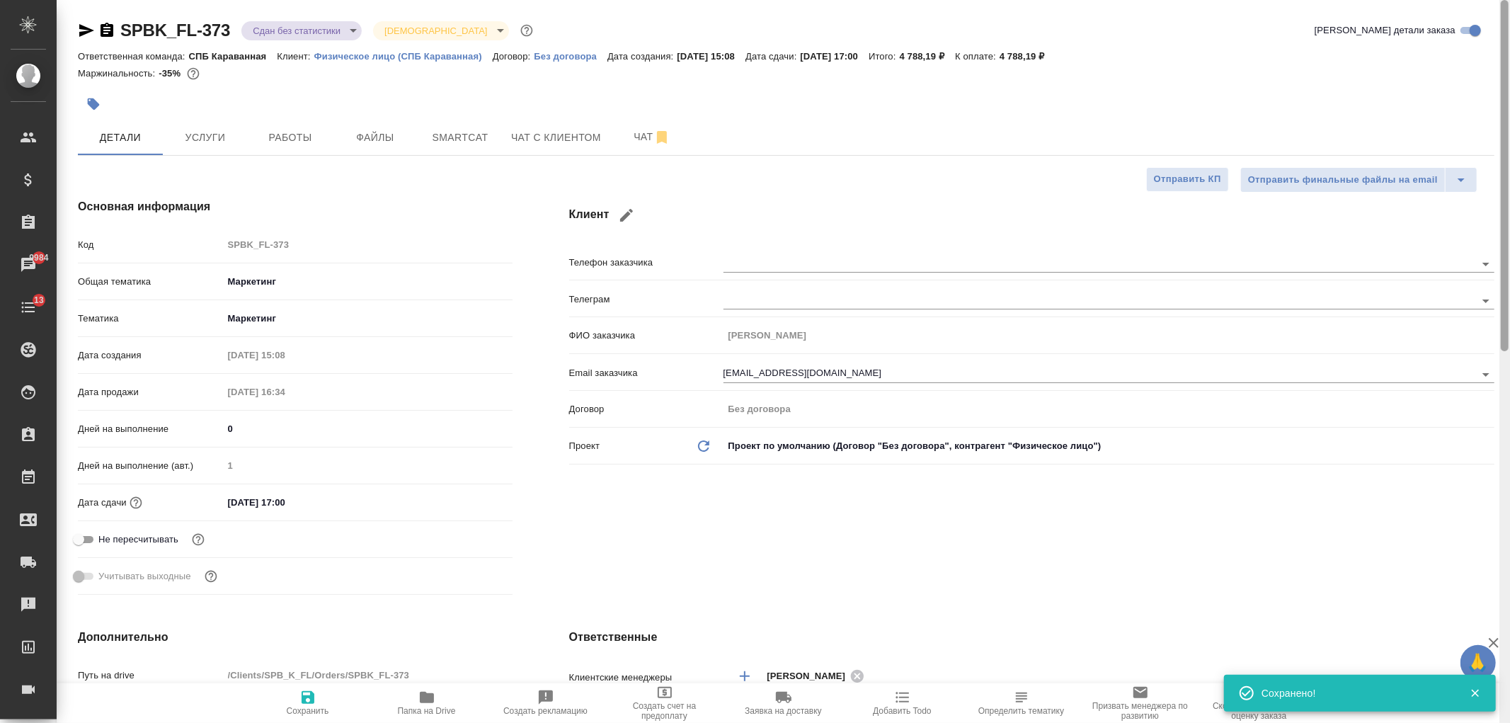
drag, startPoint x: 1504, startPoint y: 493, endPoint x: 1490, endPoint y: 66, distance: 427.8
click at [1506, 73] on div at bounding box center [1505, 175] width 8 height 351
click at [221, 143] on span "Услуги" at bounding box center [205, 138] width 68 height 18
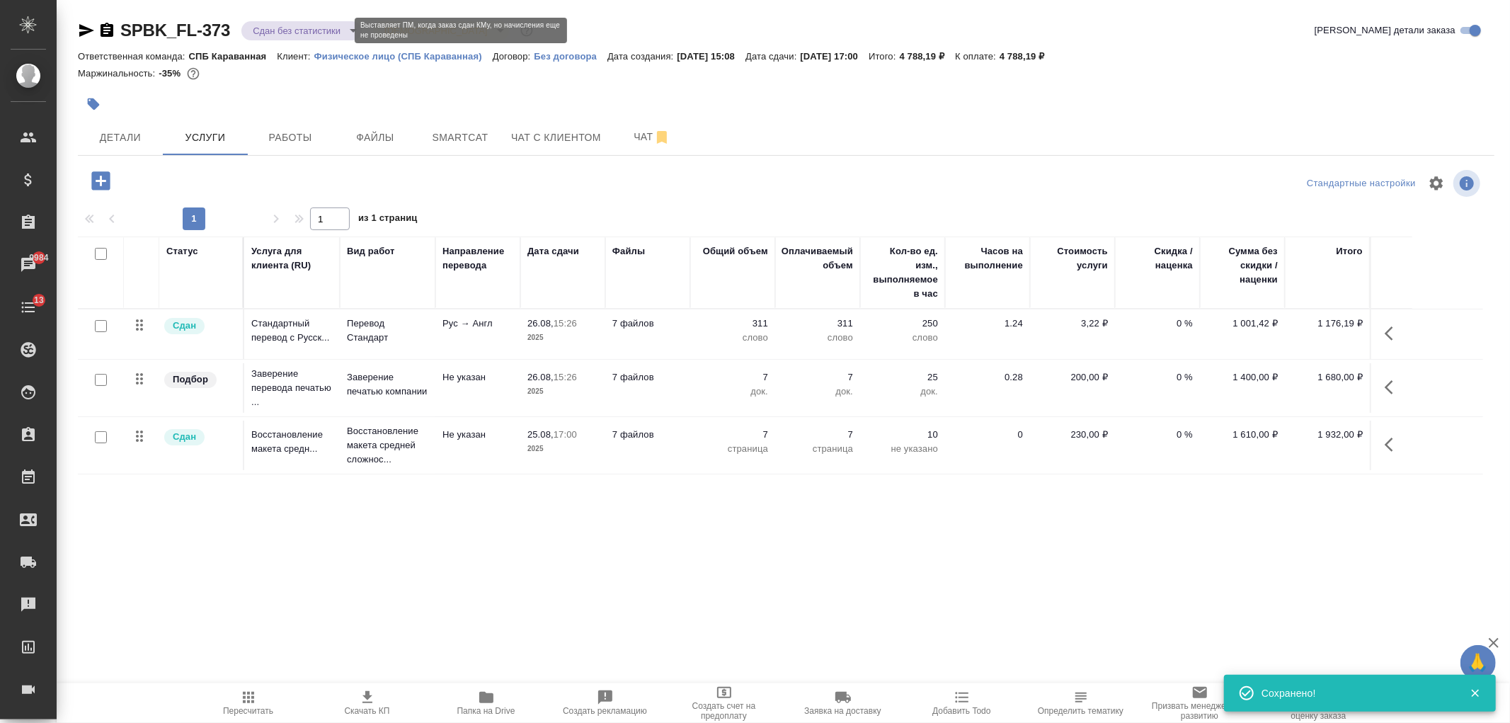
click at [312, 32] on body "🙏 .cls-1 fill:#fff; AWATERA Ivanova Arina Клиенты Спецификации Заказы 9984 Чаты…" at bounding box center [755, 361] width 1510 height 723
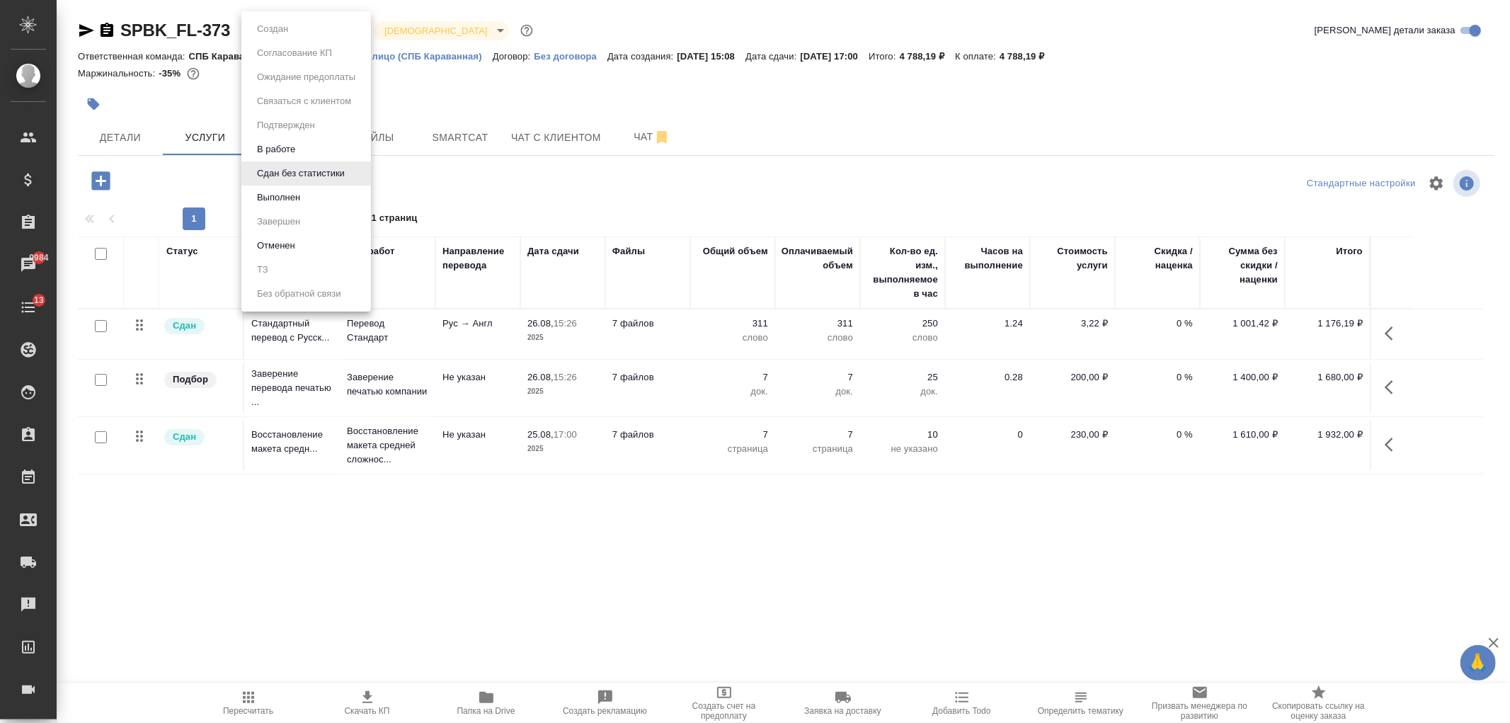
click at [307, 200] on li "Выполнен" at bounding box center [306, 197] width 130 height 24
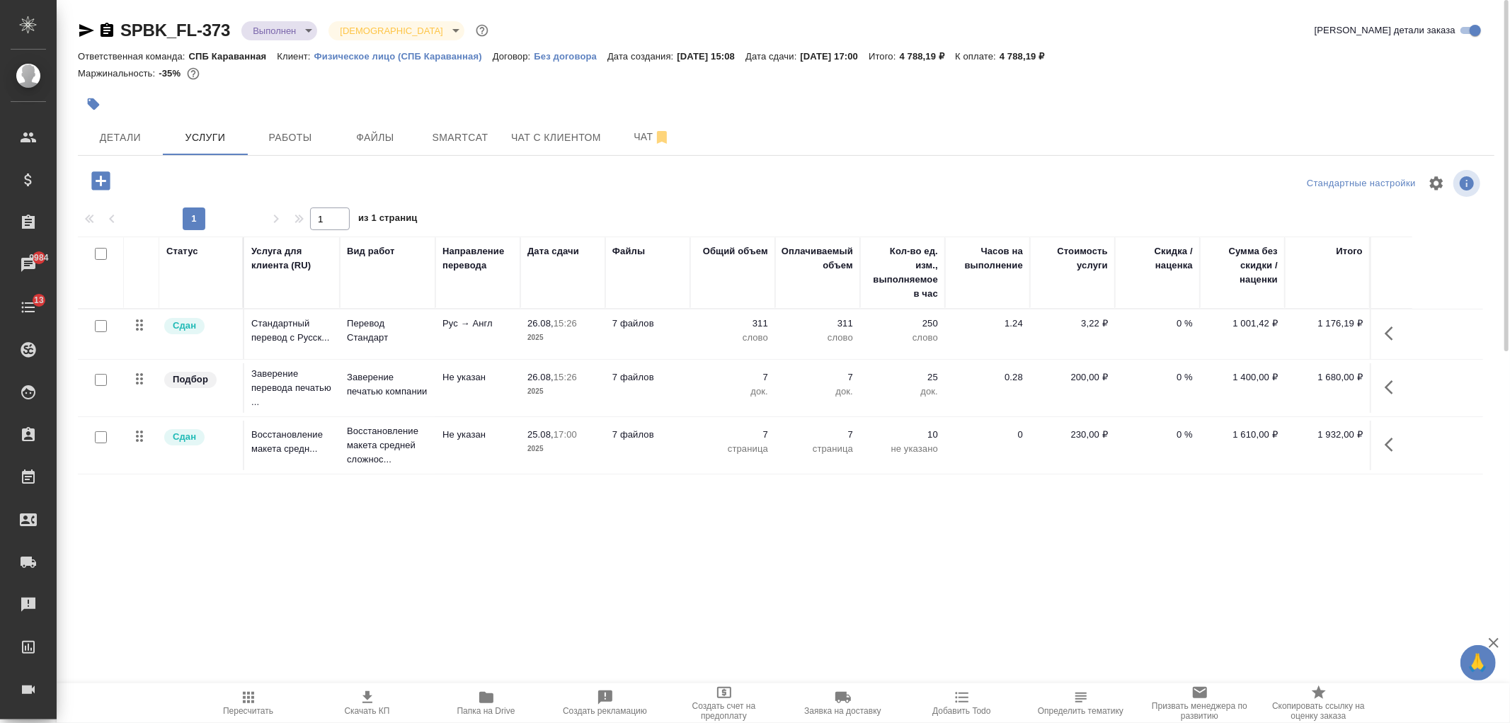
click at [277, 31] on body "🙏 .cls-1 fill:#fff; AWATERA Ivanova Arina Клиенты Спецификации Заказы 9984 Чаты…" at bounding box center [755, 361] width 1510 height 723
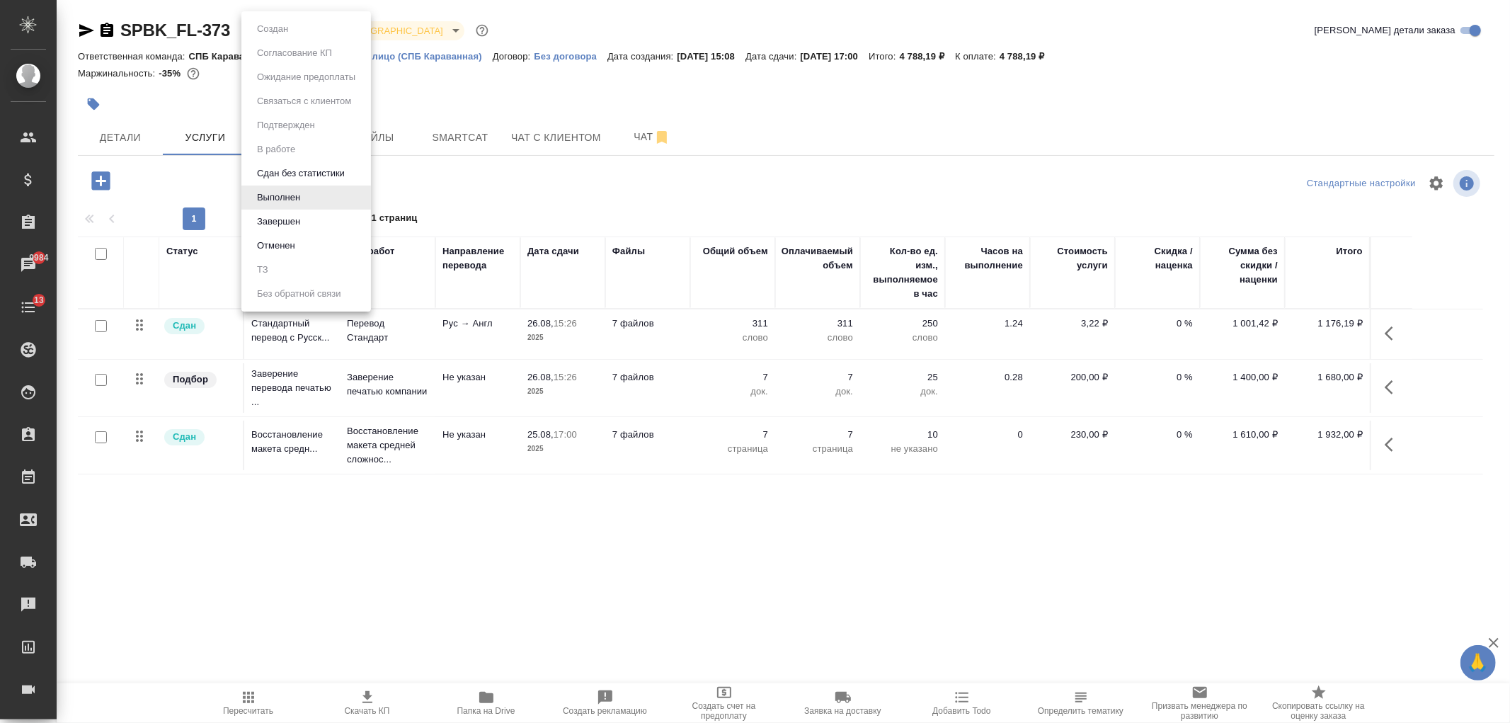
click at [304, 210] on li "Завершен" at bounding box center [306, 222] width 130 height 24
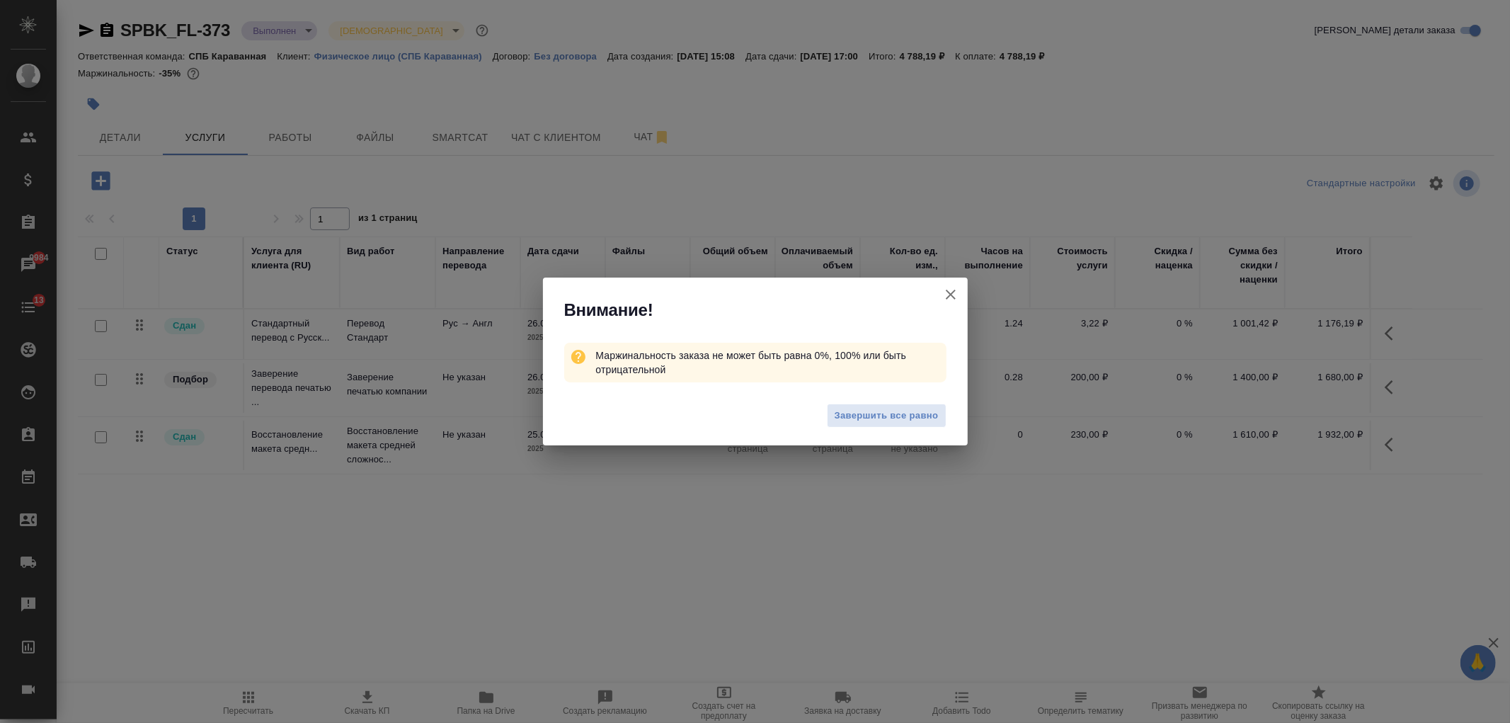
click at [960, 292] on button "[PERSON_NAME] детали заказа" at bounding box center [951, 294] width 34 height 34
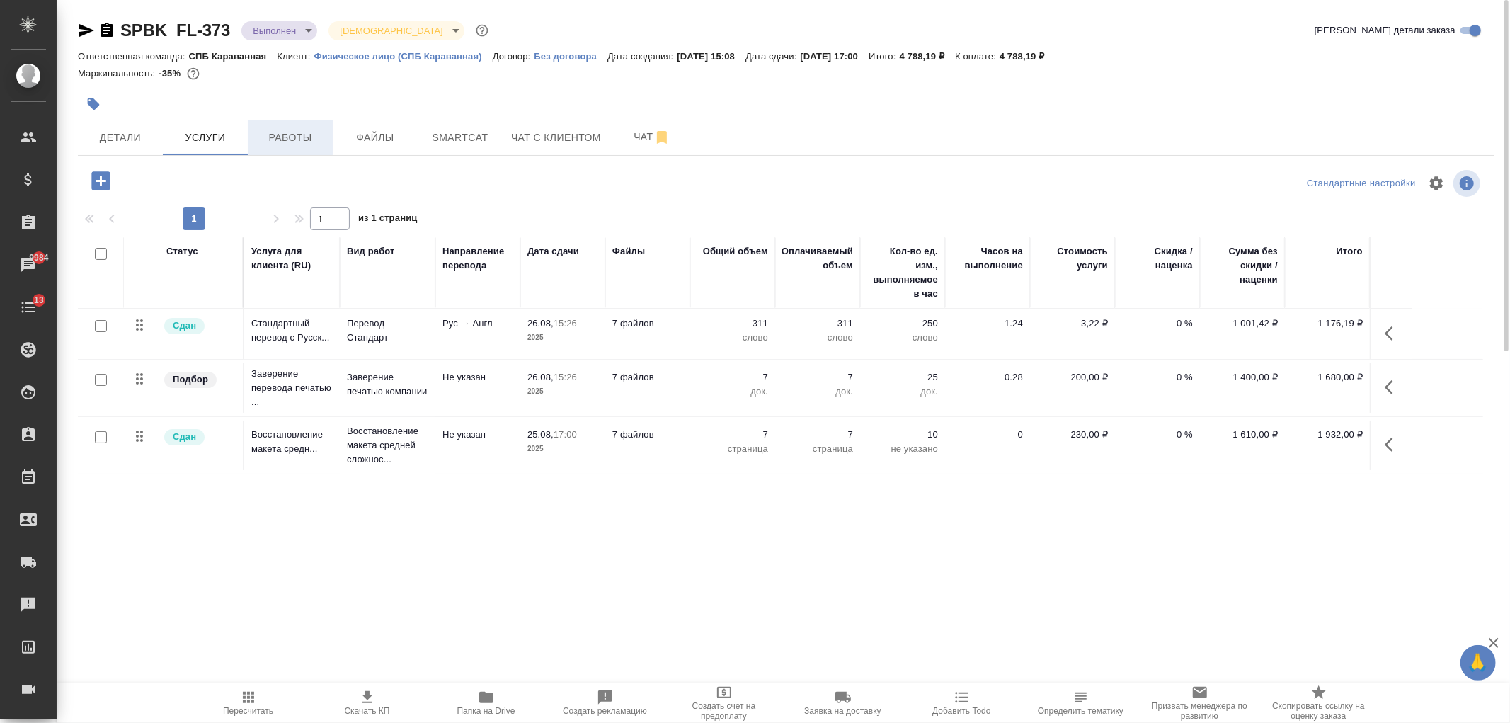
click at [302, 151] on button "Работы" at bounding box center [290, 137] width 85 height 35
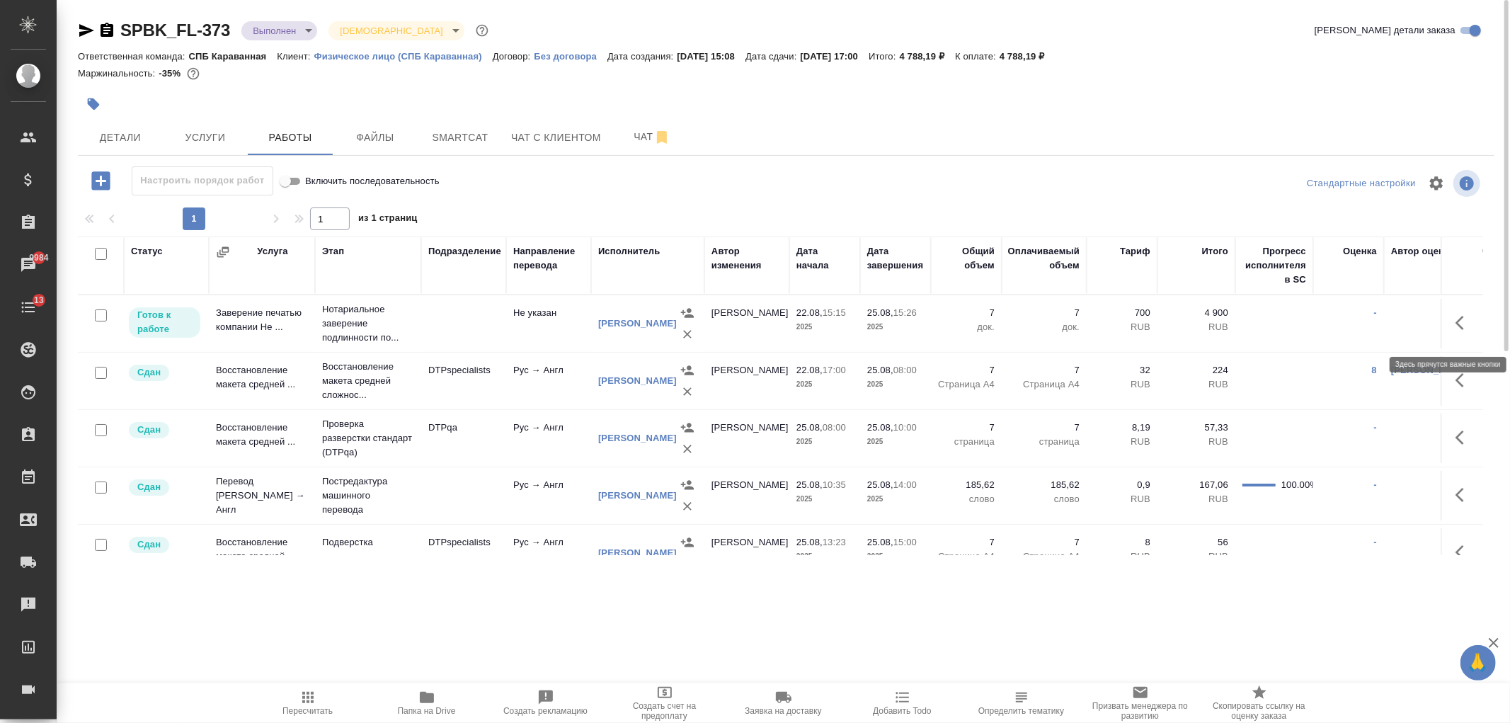
click at [1455, 330] on icon "button" at bounding box center [1459, 323] width 8 height 14
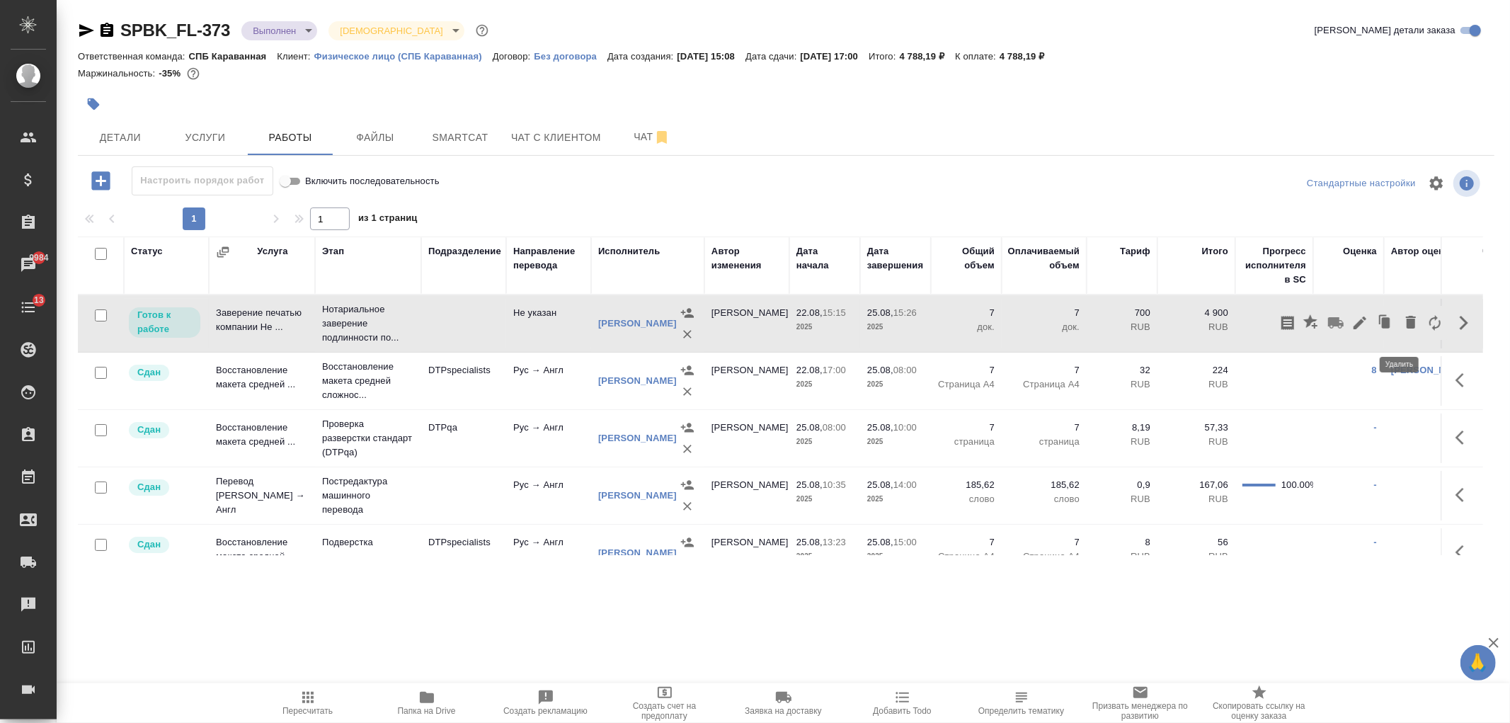
click at [1405, 320] on icon "button" at bounding box center [1410, 322] width 17 height 17
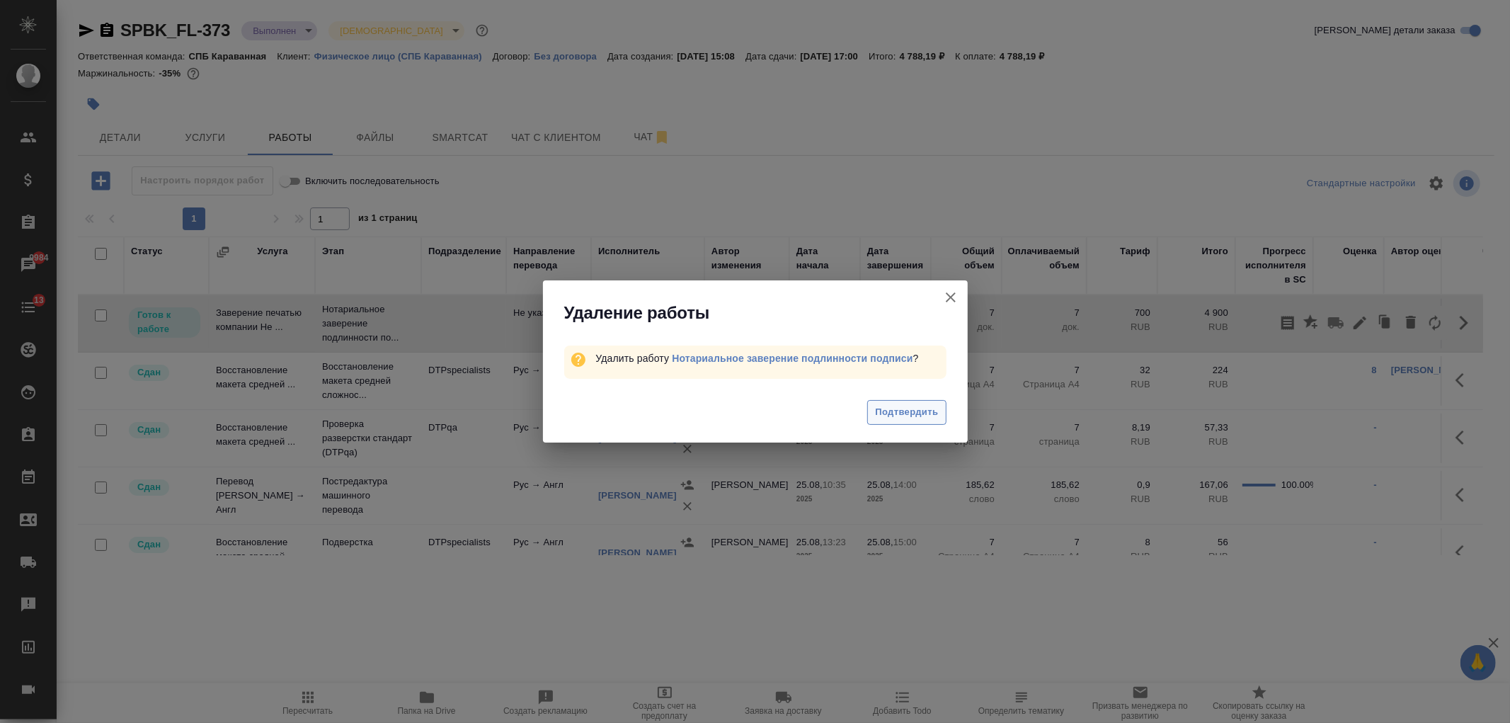
click at [897, 412] on span "Подтвердить" at bounding box center [906, 412] width 63 height 16
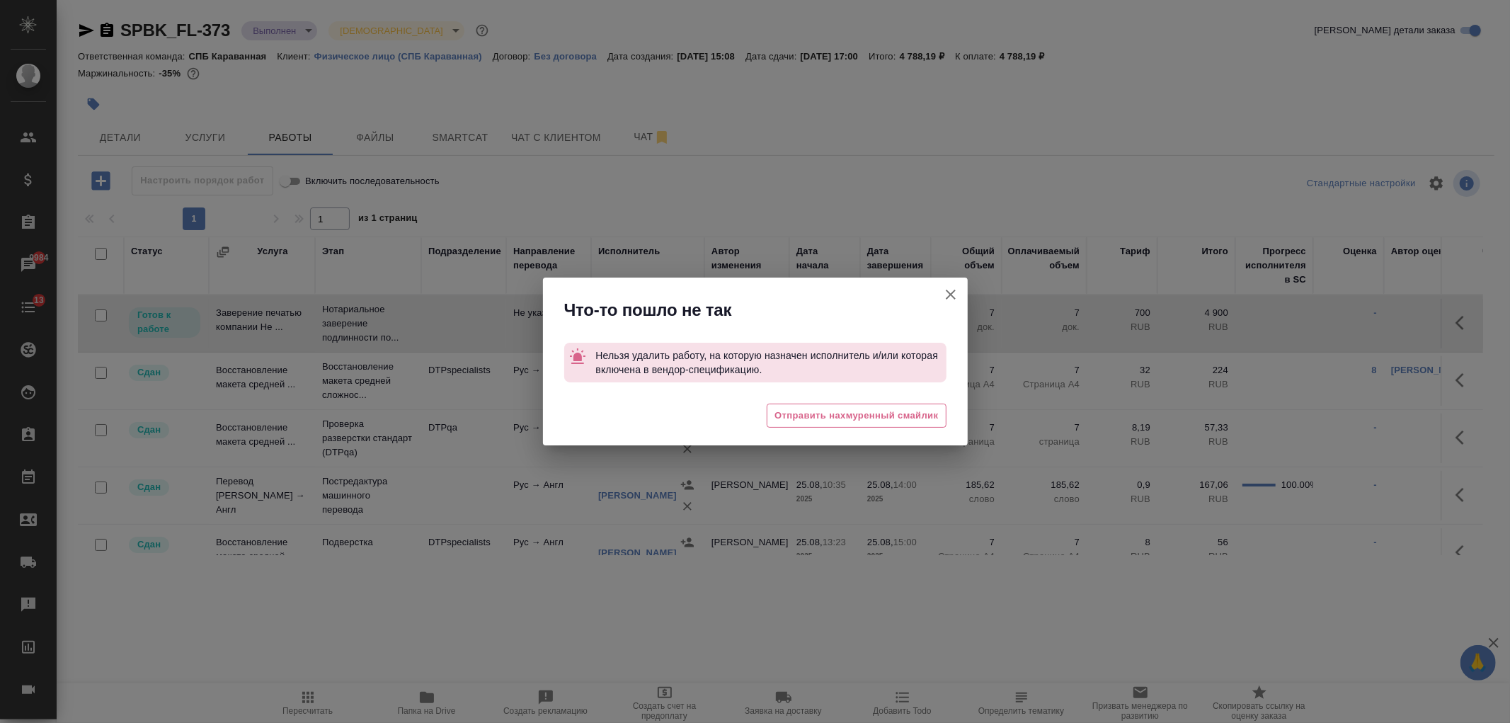
click at [956, 292] on icon "button" at bounding box center [950, 294] width 17 height 17
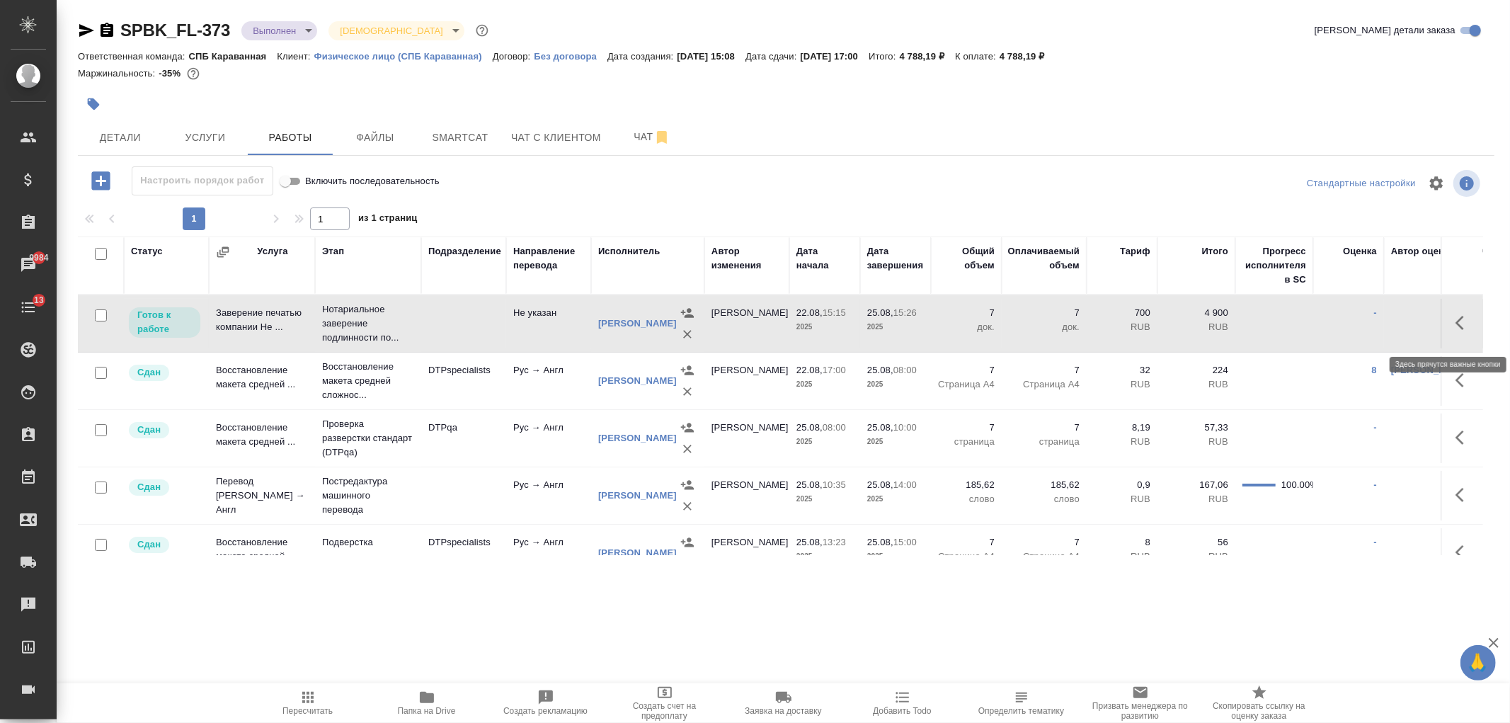
click at [1455, 331] on icon "button" at bounding box center [1463, 322] width 17 height 17
click at [1351, 328] on icon "button" at bounding box center [1359, 322] width 17 height 17
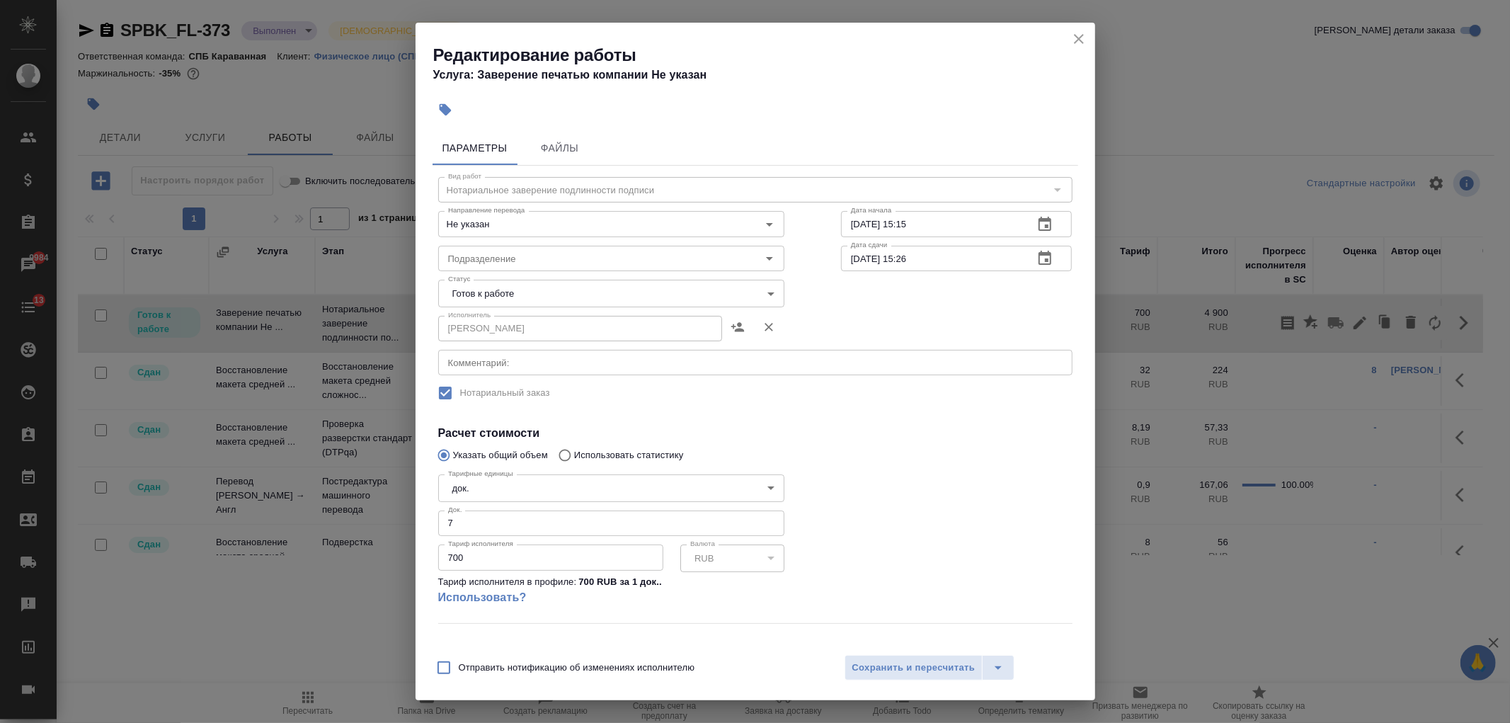
click at [776, 323] on button "button" at bounding box center [768, 327] width 31 height 34
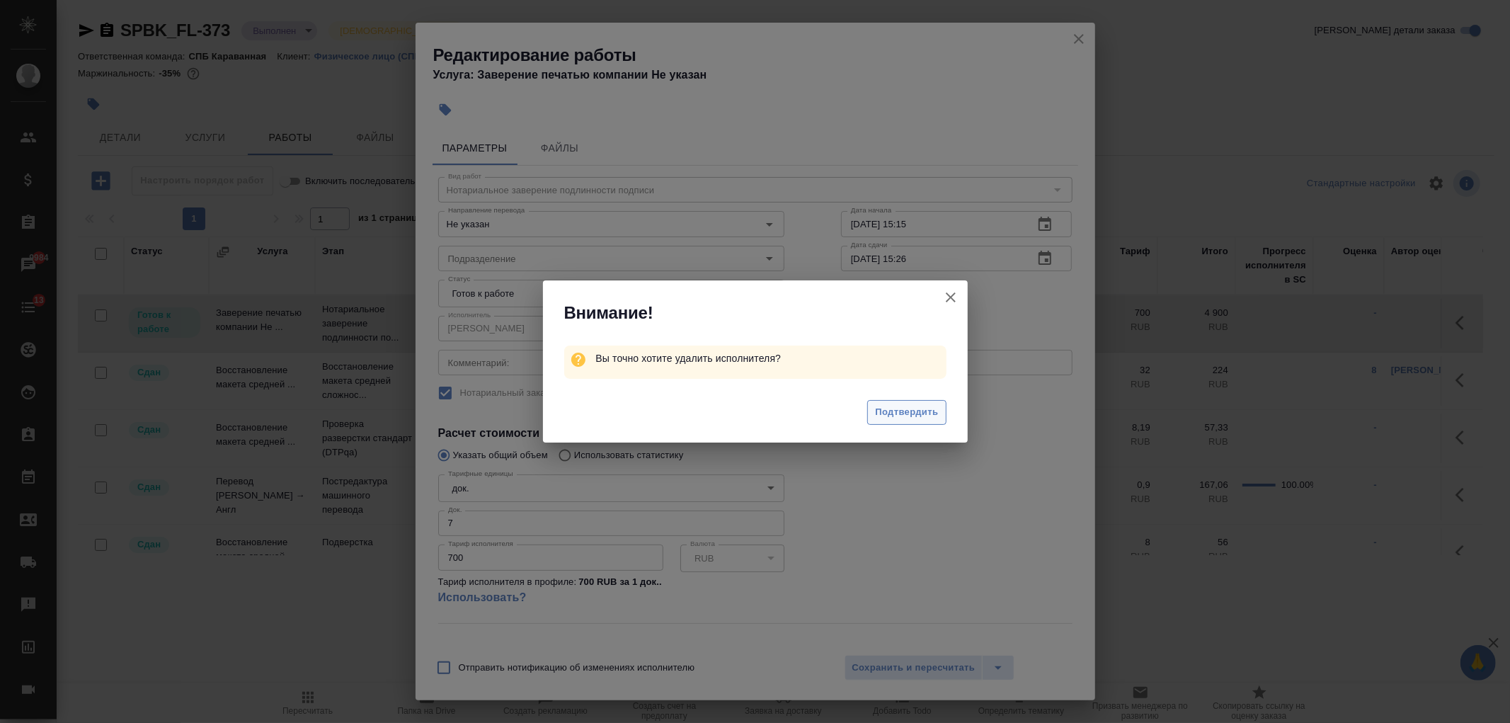
click at [929, 416] on span "Подтвердить" at bounding box center [906, 412] width 63 height 16
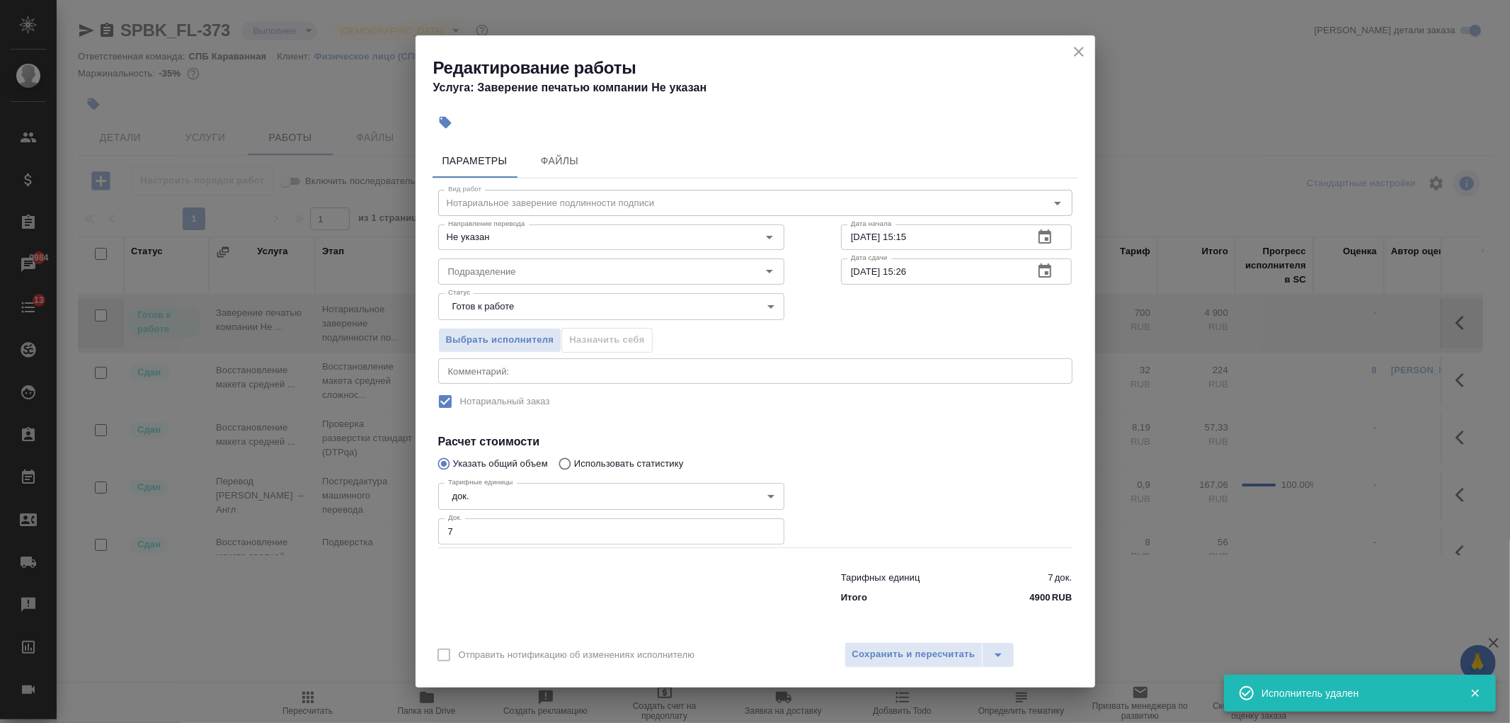
click at [1072, 54] on icon "close" at bounding box center [1078, 51] width 17 height 17
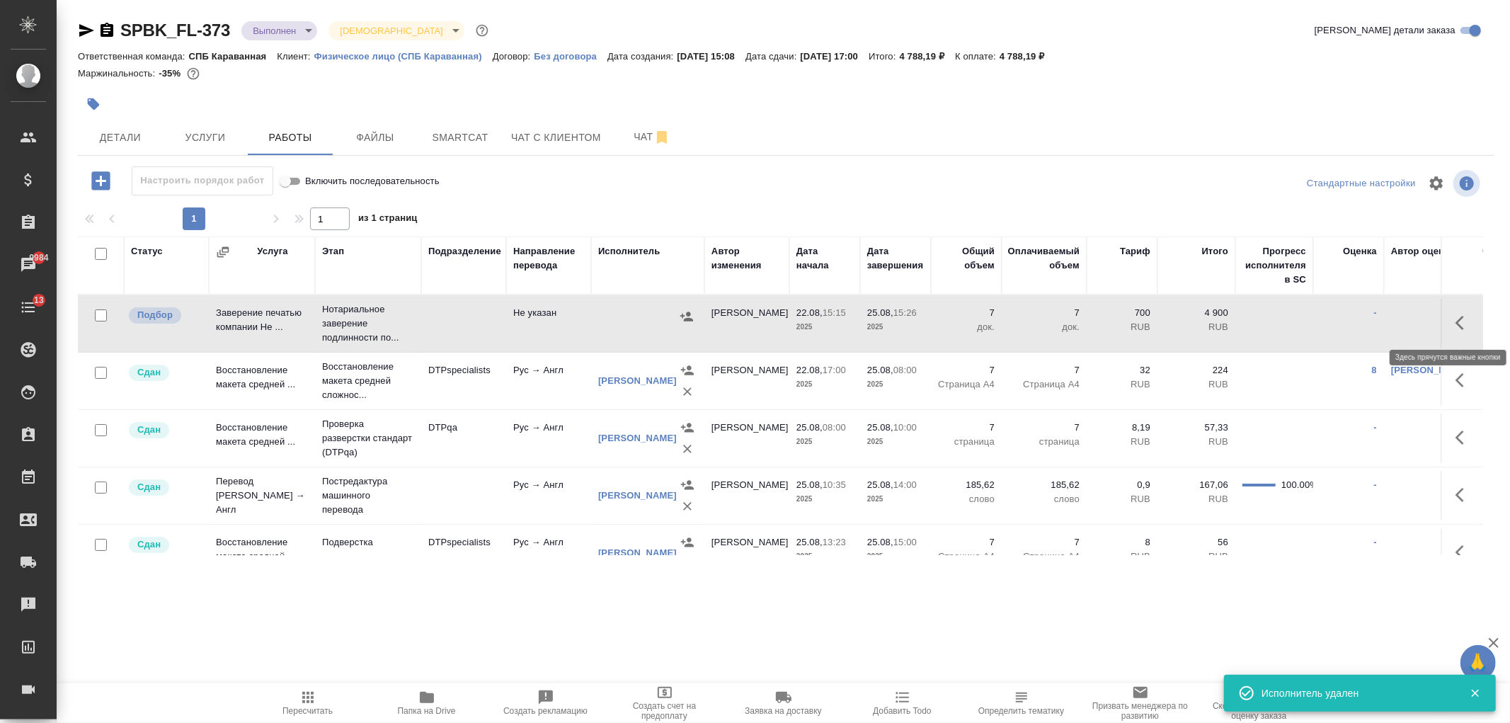
click at [1455, 322] on icon "button" at bounding box center [1463, 322] width 17 height 17
click at [1406, 320] on icon "button" at bounding box center [1411, 322] width 10 height 13
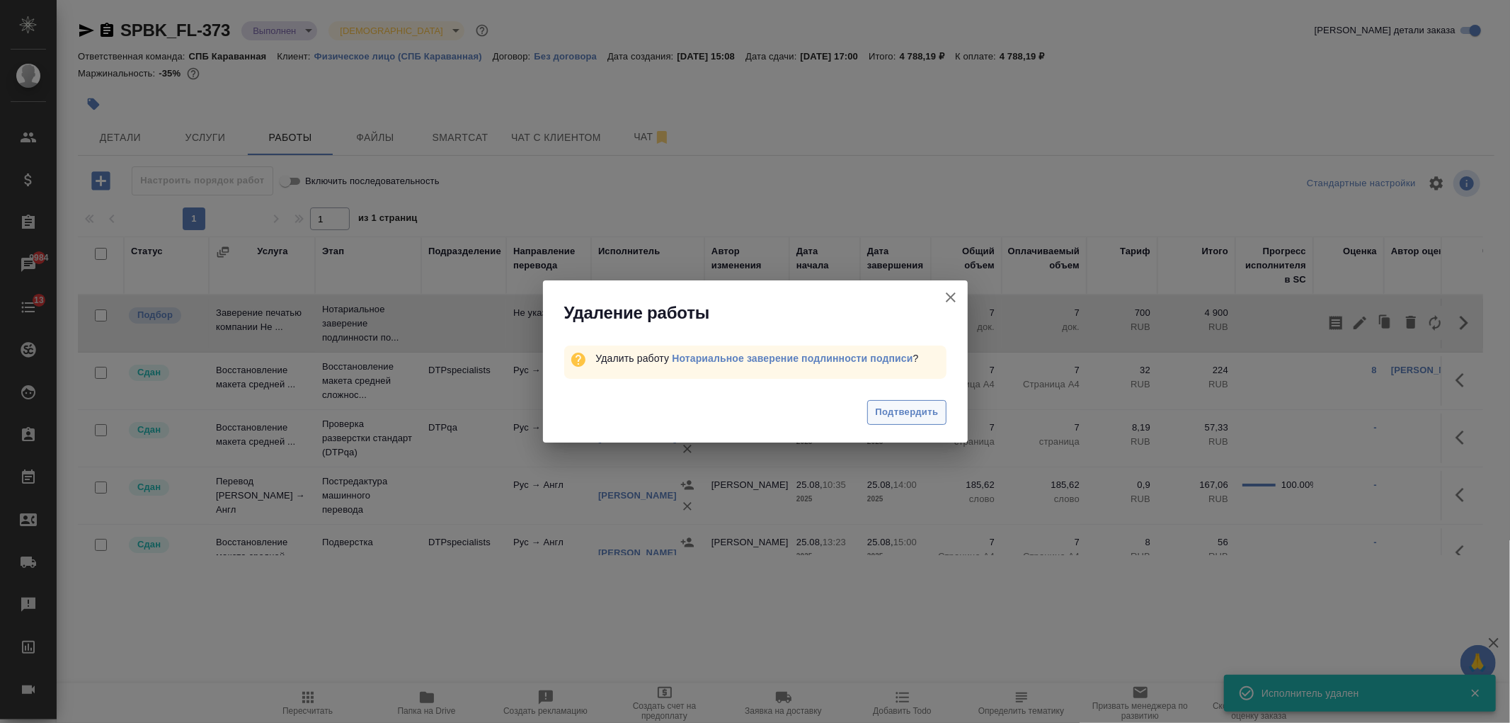
click at [895, 413] on span "Подтвердить" at bounding box center [906, 412] width 63 height 16
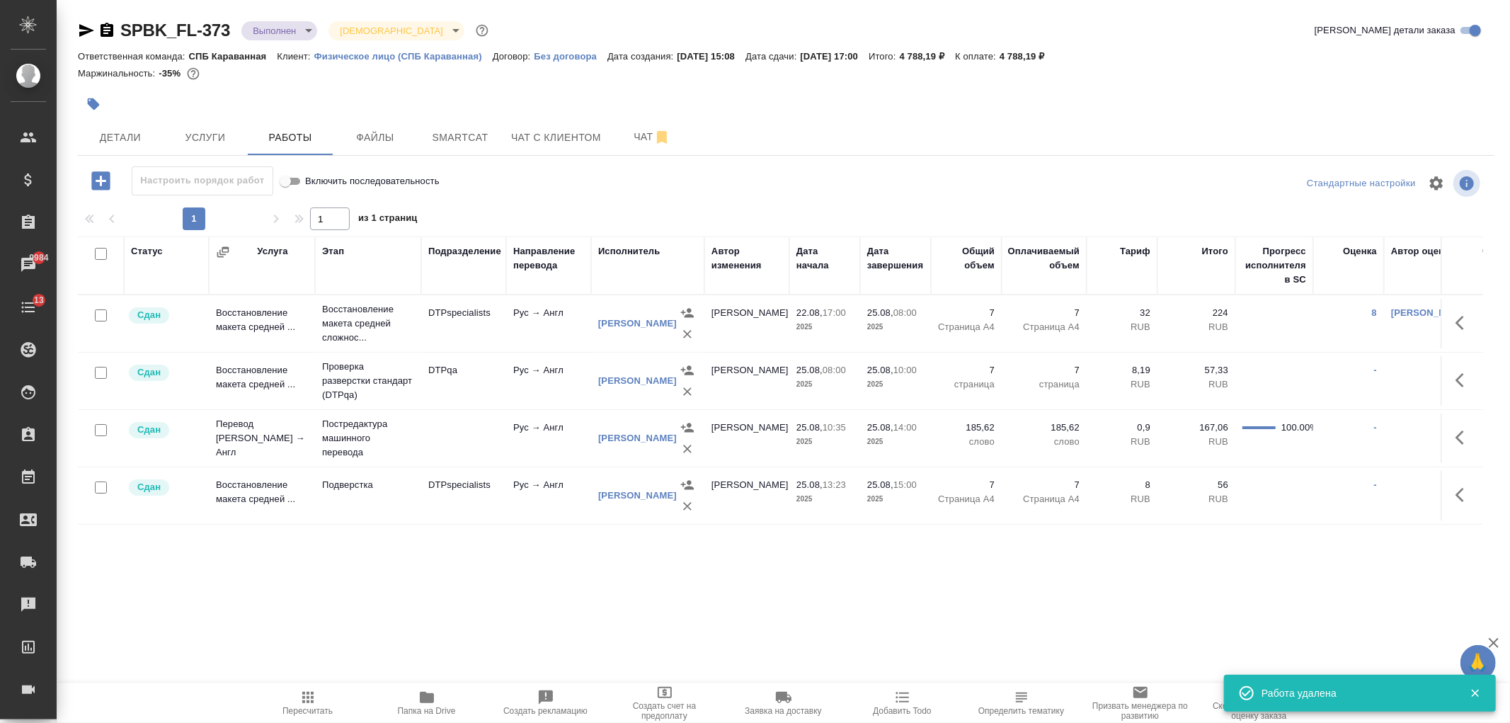
click at [315, 696] on icon "button" at bounding box center [307, 697] width 17 height 17
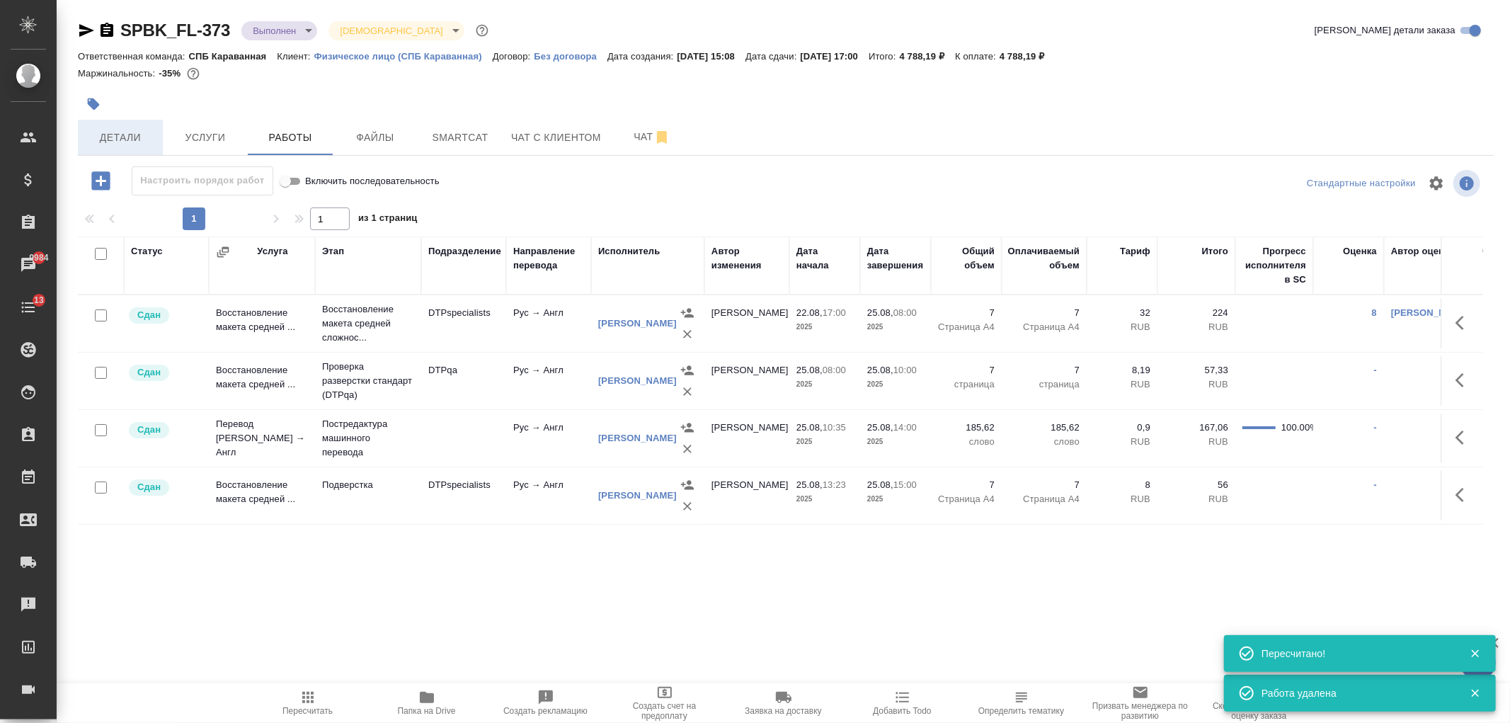
click at [128, 154] on button "Детали" at bounding box center [120, 137] width 85 height 35
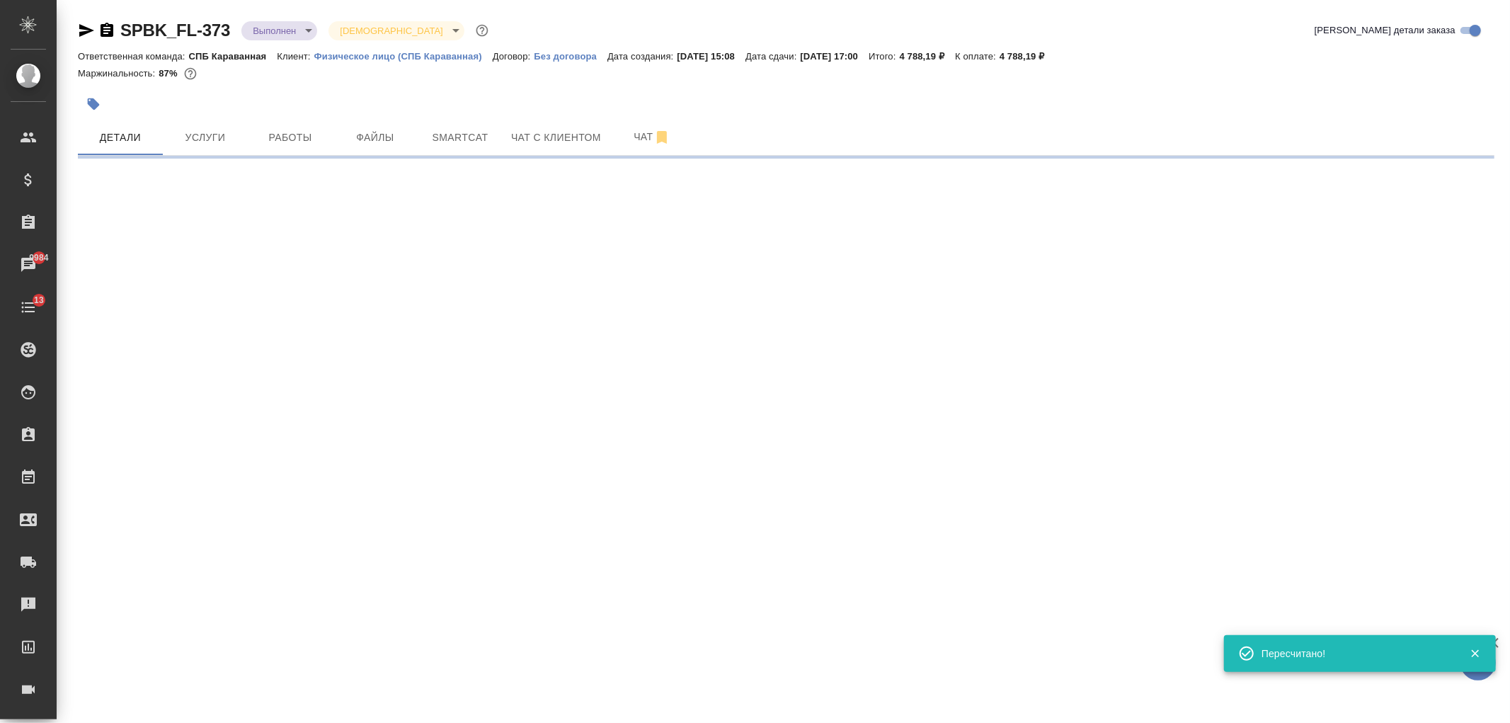
select select "RU"
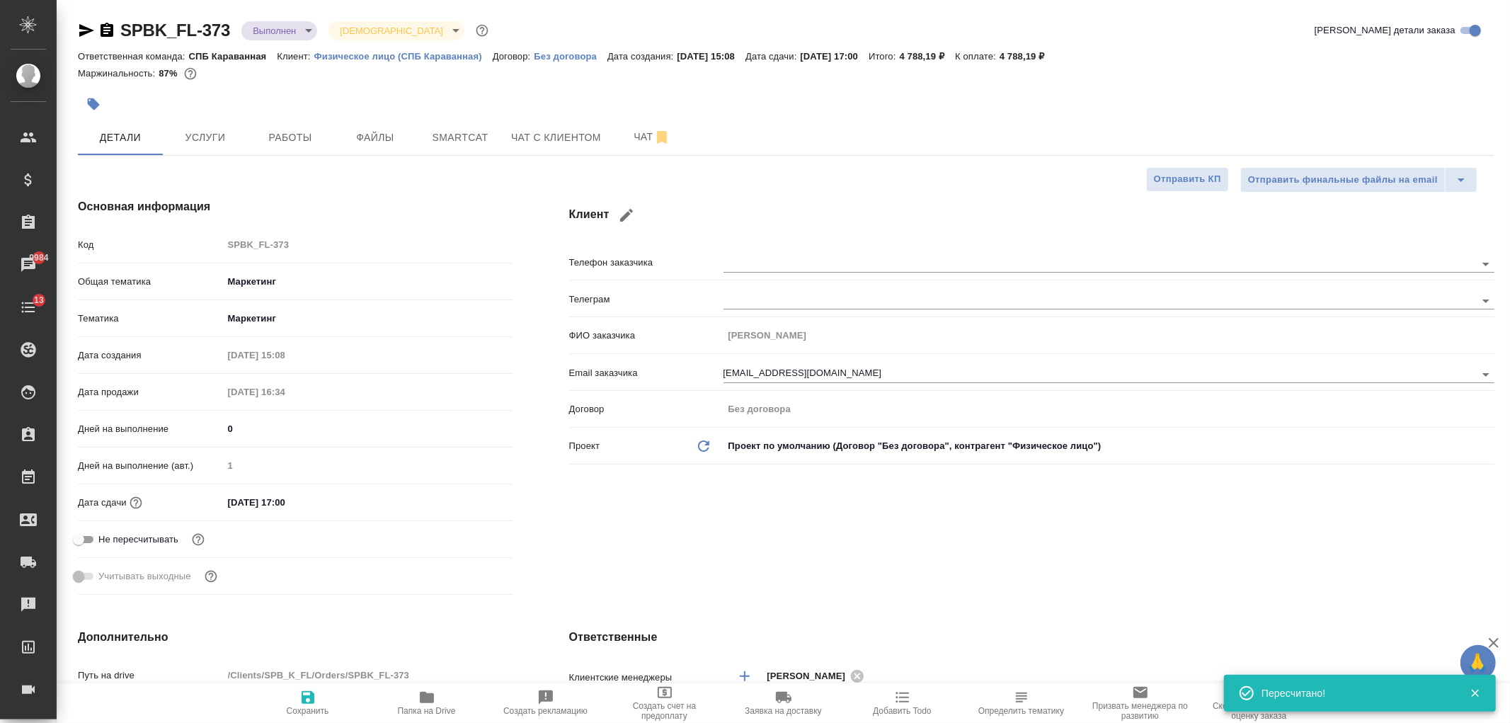
type textarea "x"
click at [291, 29] on body "🙏 .cls-1 fill:#fff; AWATERA Ivanova Arina Клиенты Спецификации Заказы 9984 Чаты…" at bounding box center [755, 361] width 1510 height 723
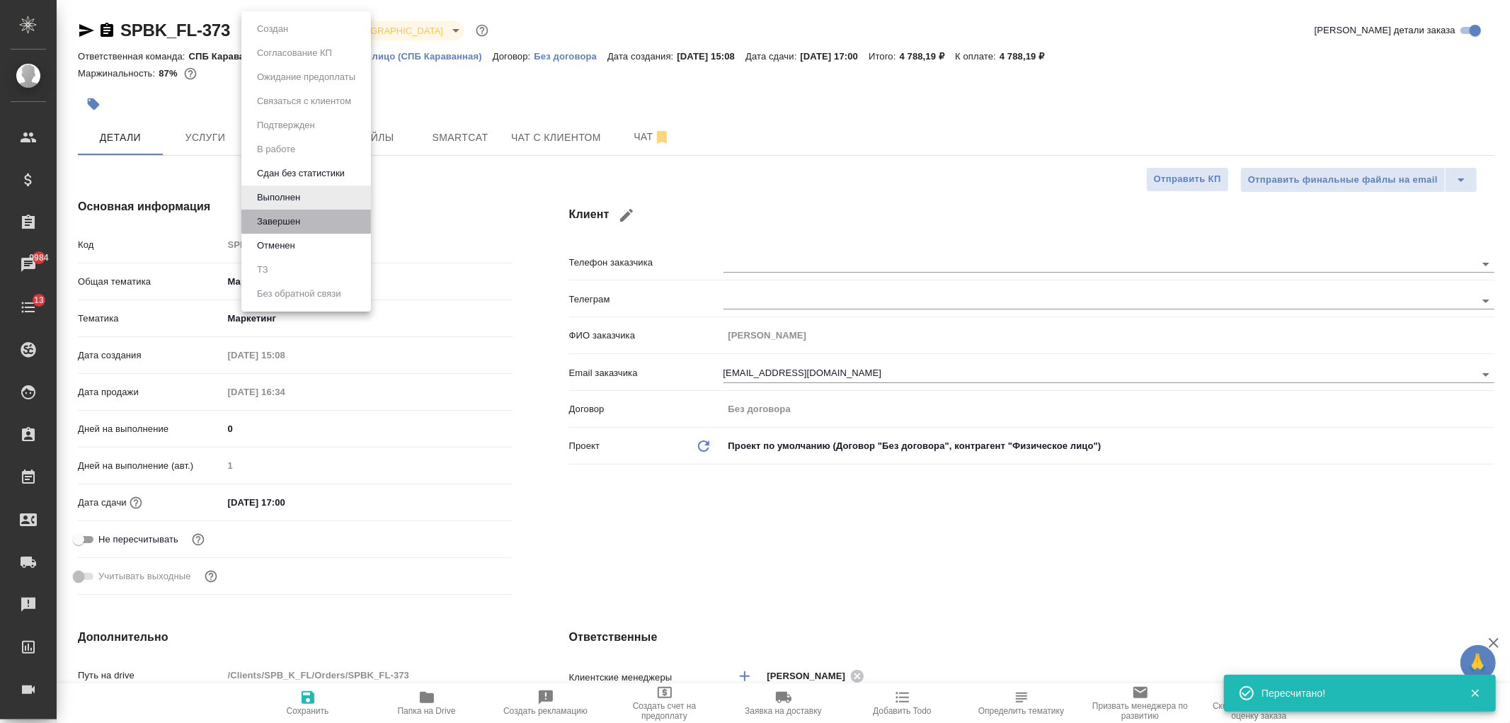
click at [320, 224] on li "Завершен" at bounding box center [306, 222] width 130 height 24
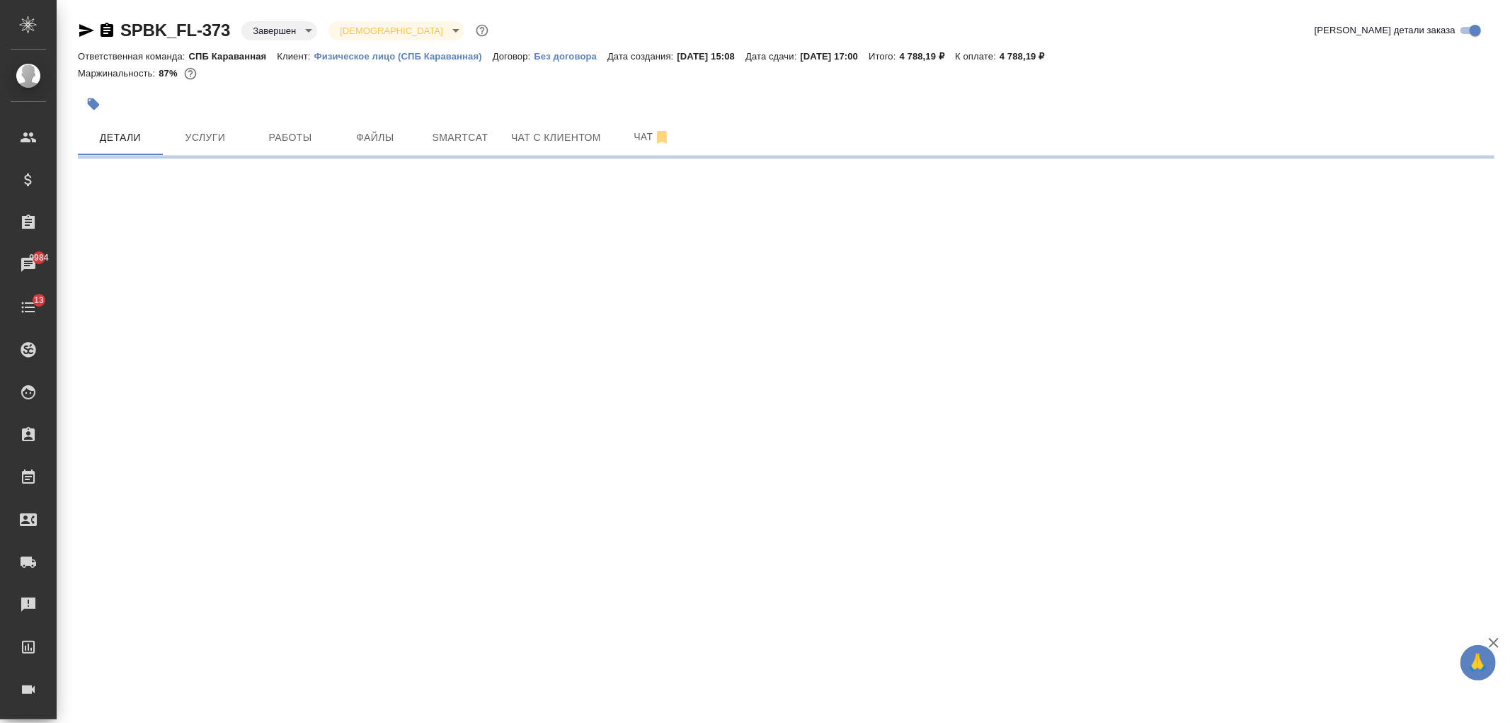
select select "RU"
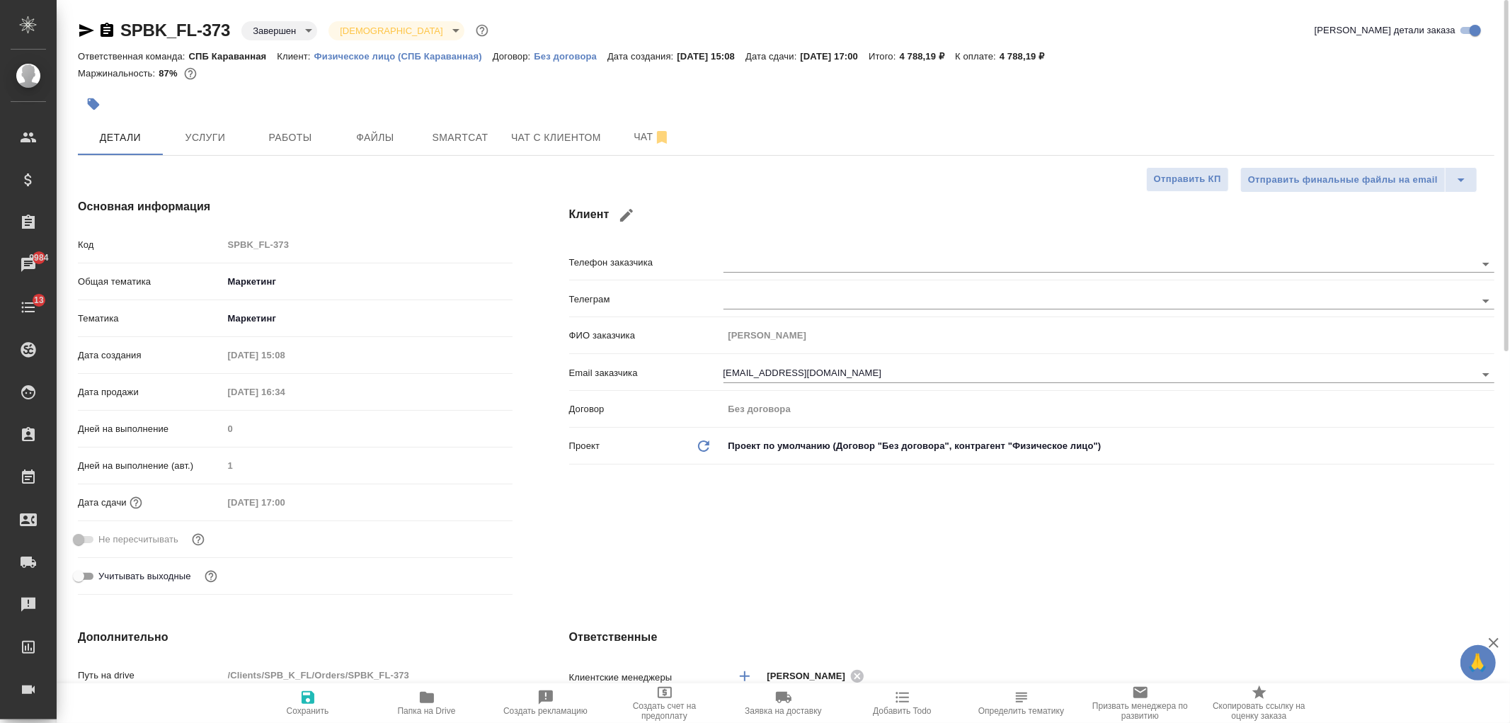
type textarea "x"
click at [1020, 517] on div "Клиент Телефон заказчика Телеграм ФИО заказчика Гузаля Фасхиева Email заказчика…" at bounding box center [1032, 399] width 982 height 459
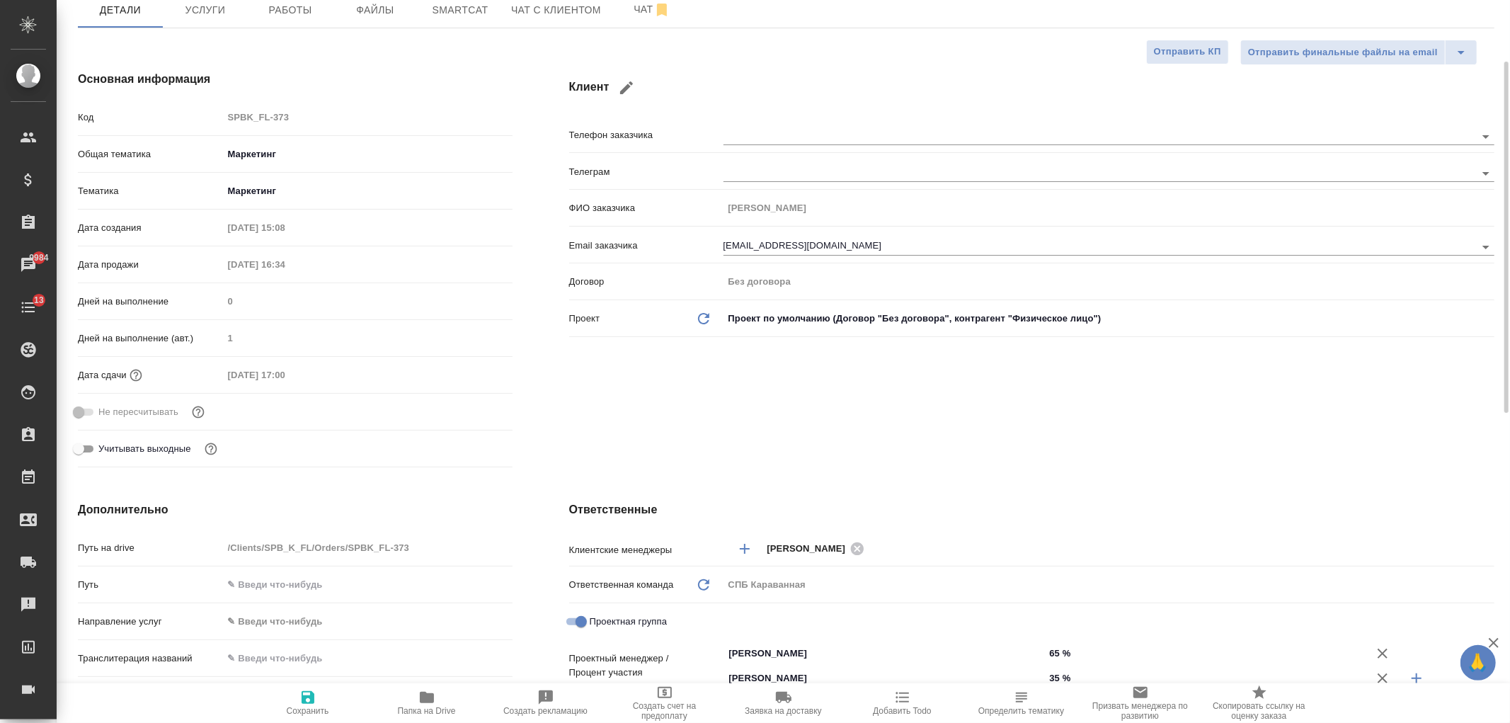
scroll to position [42, 0]
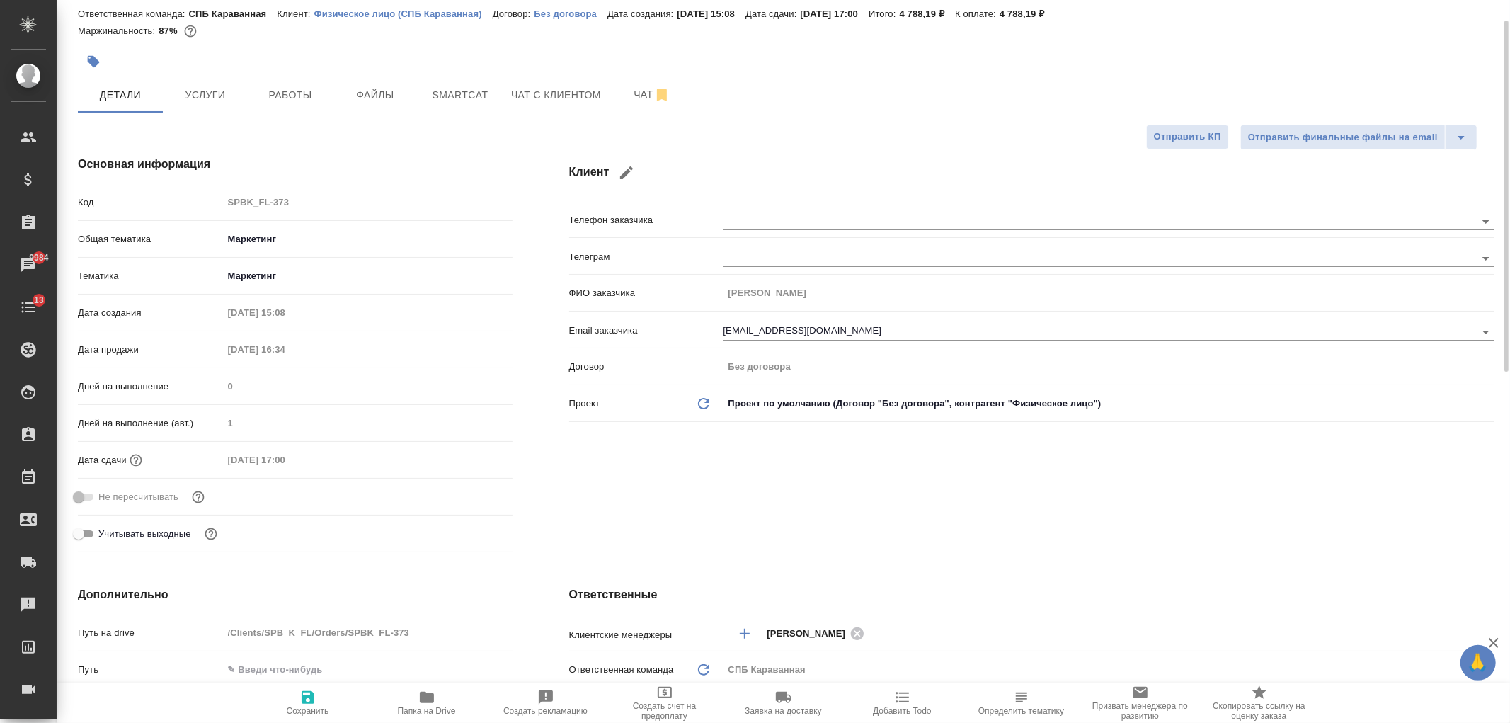
type textarea "x"
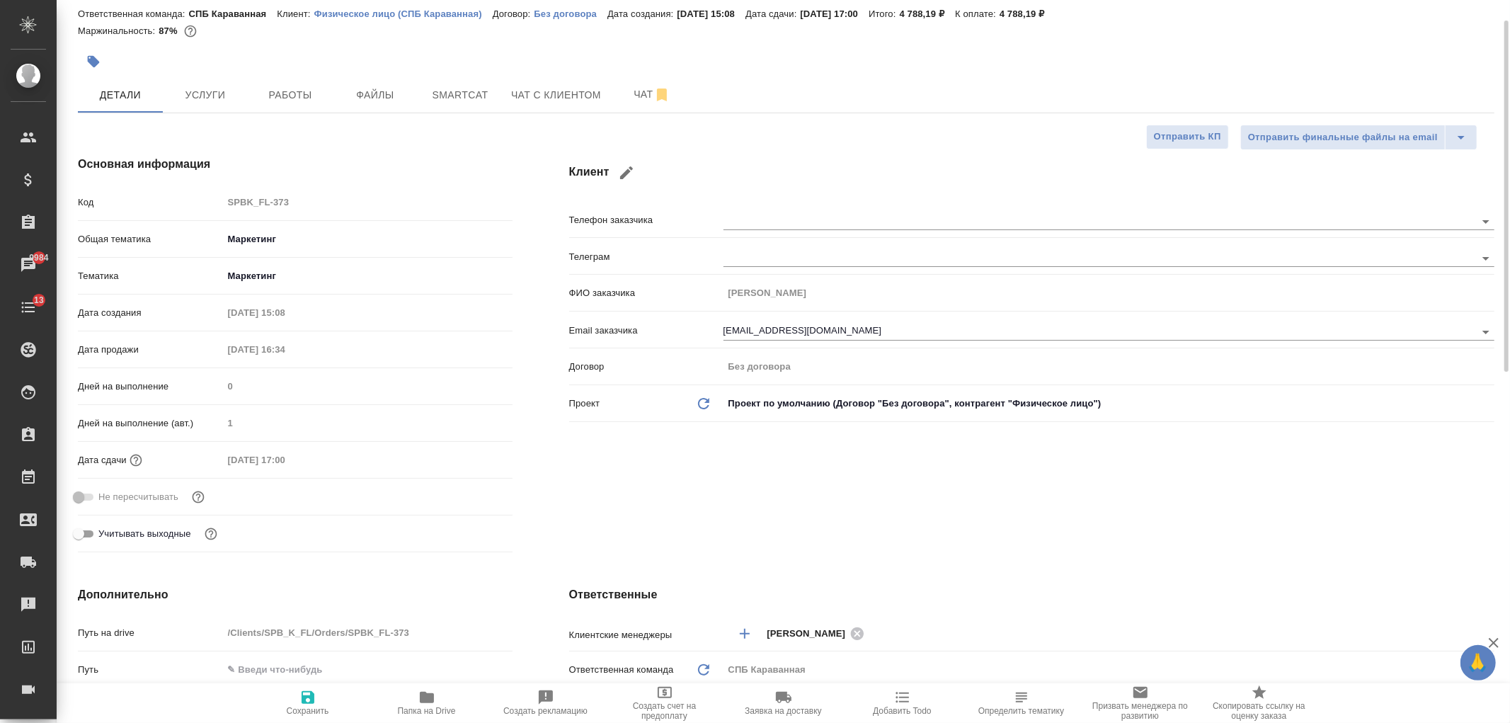
type textarea "x"
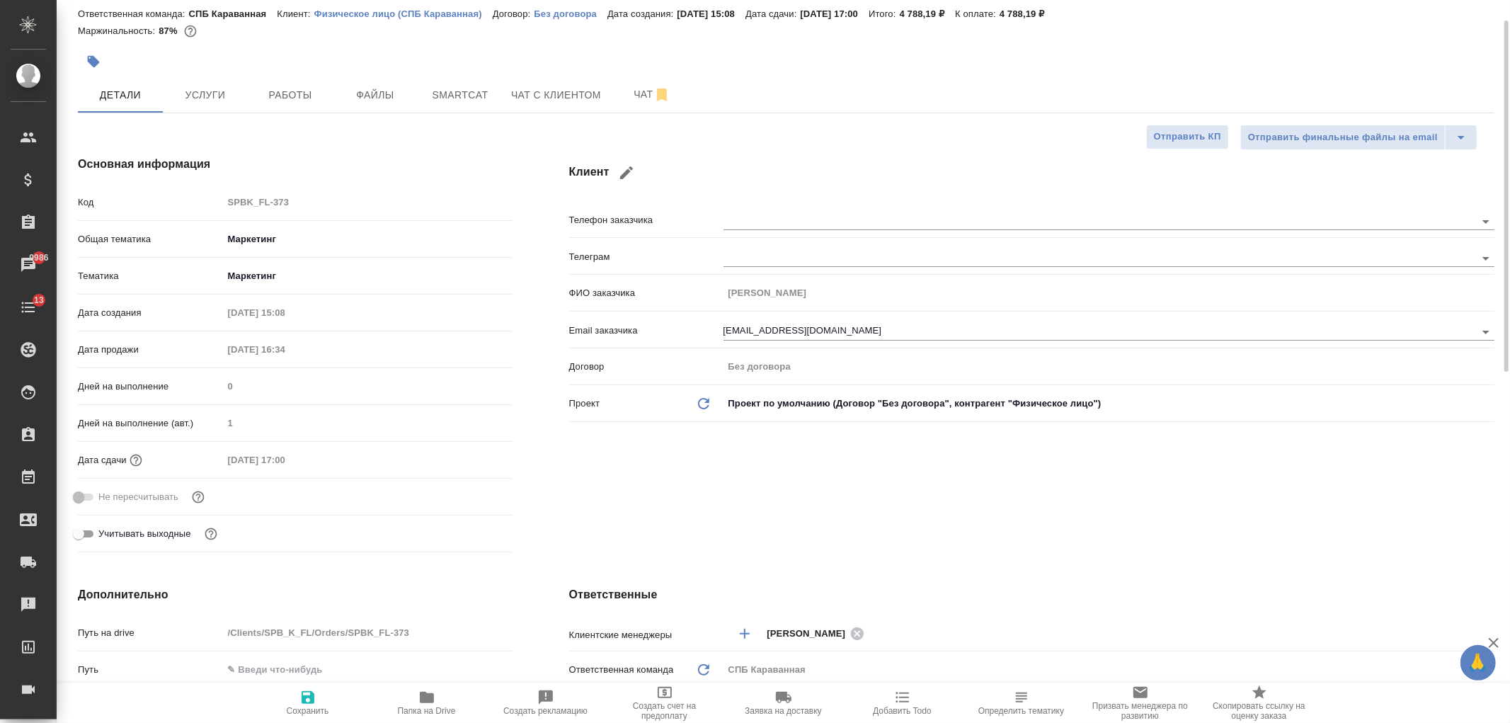
type textarea "x"
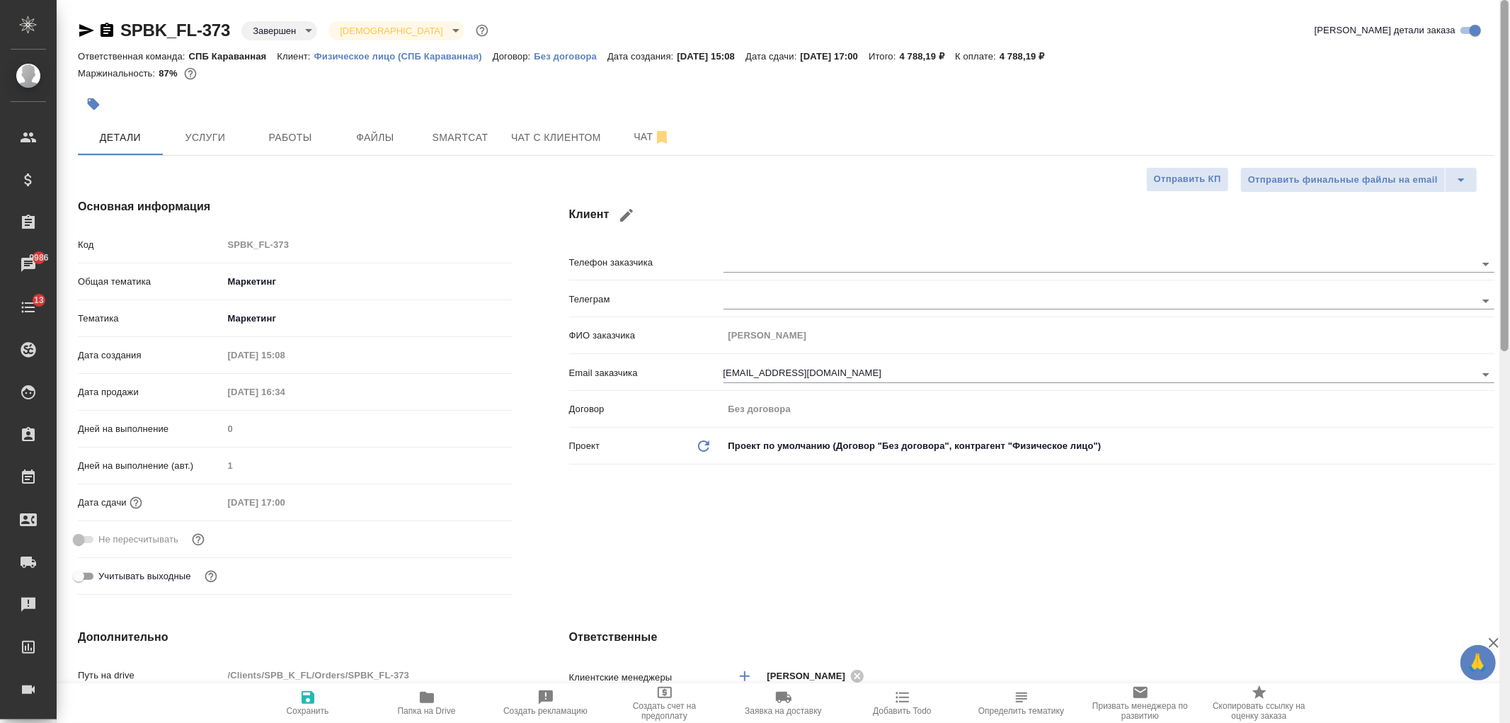
drag, startPoint x: 1508, startPoint y: 265, endPoint x: 1497, endPoint y: 178, distance: 87.0
click at [1509, 181] on div at bounding box center [1504, 361] width 11 height 723
type textarea "x"
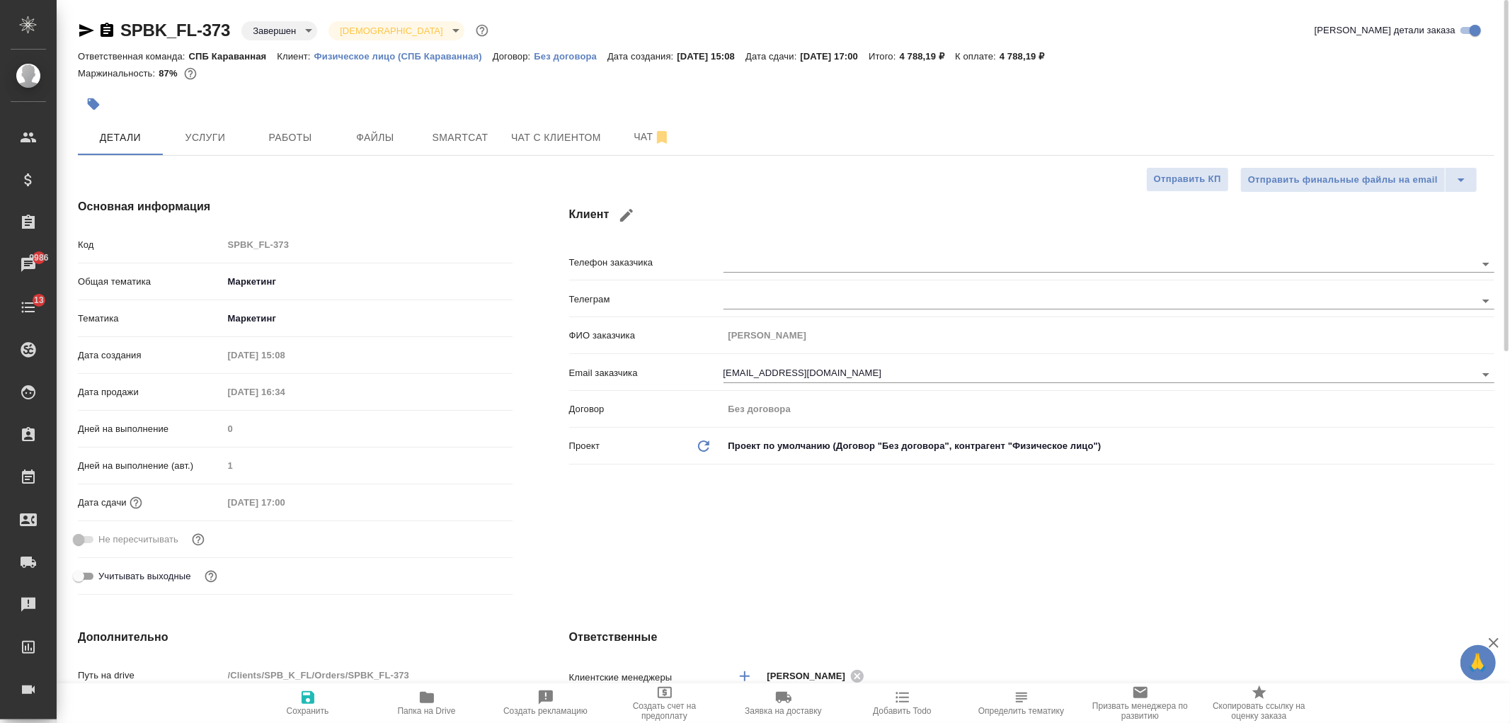
type textarea "x"
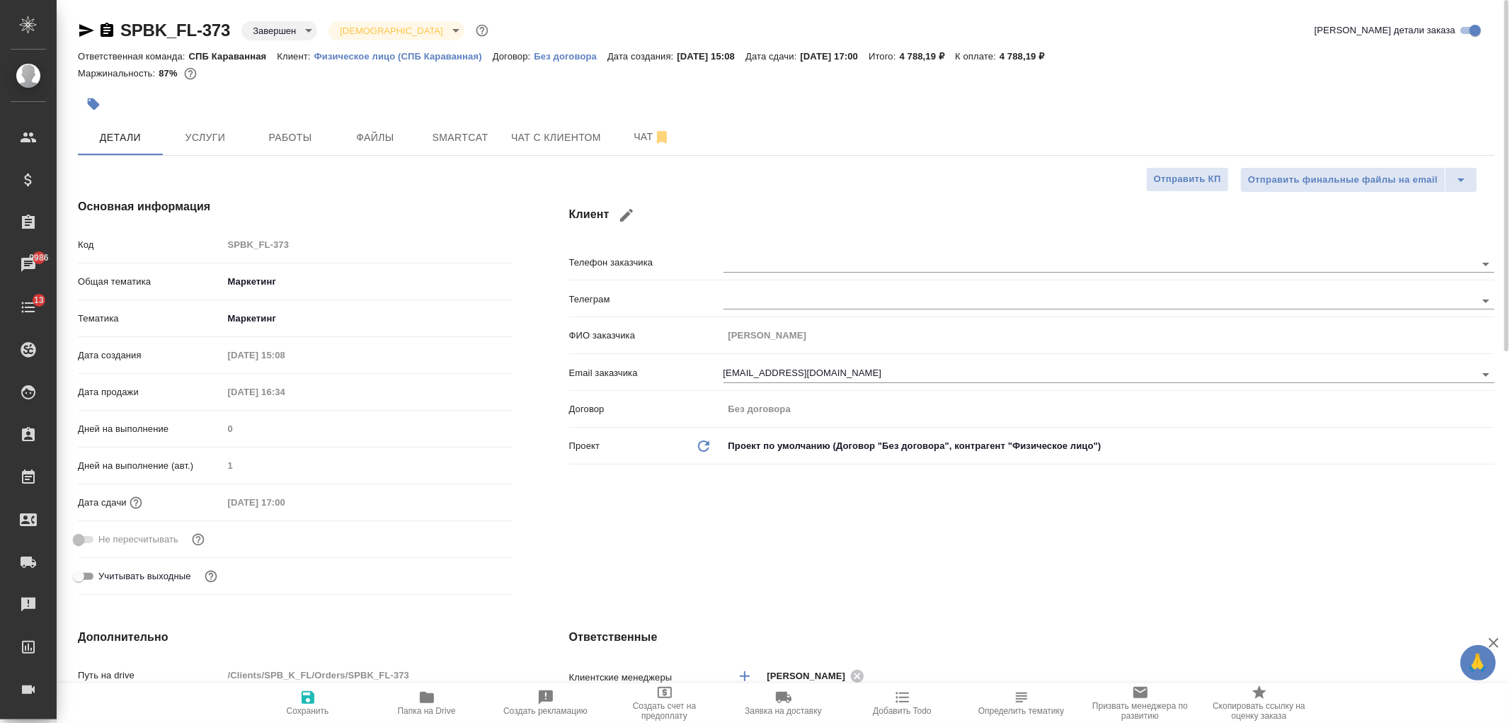
type textarea "x"
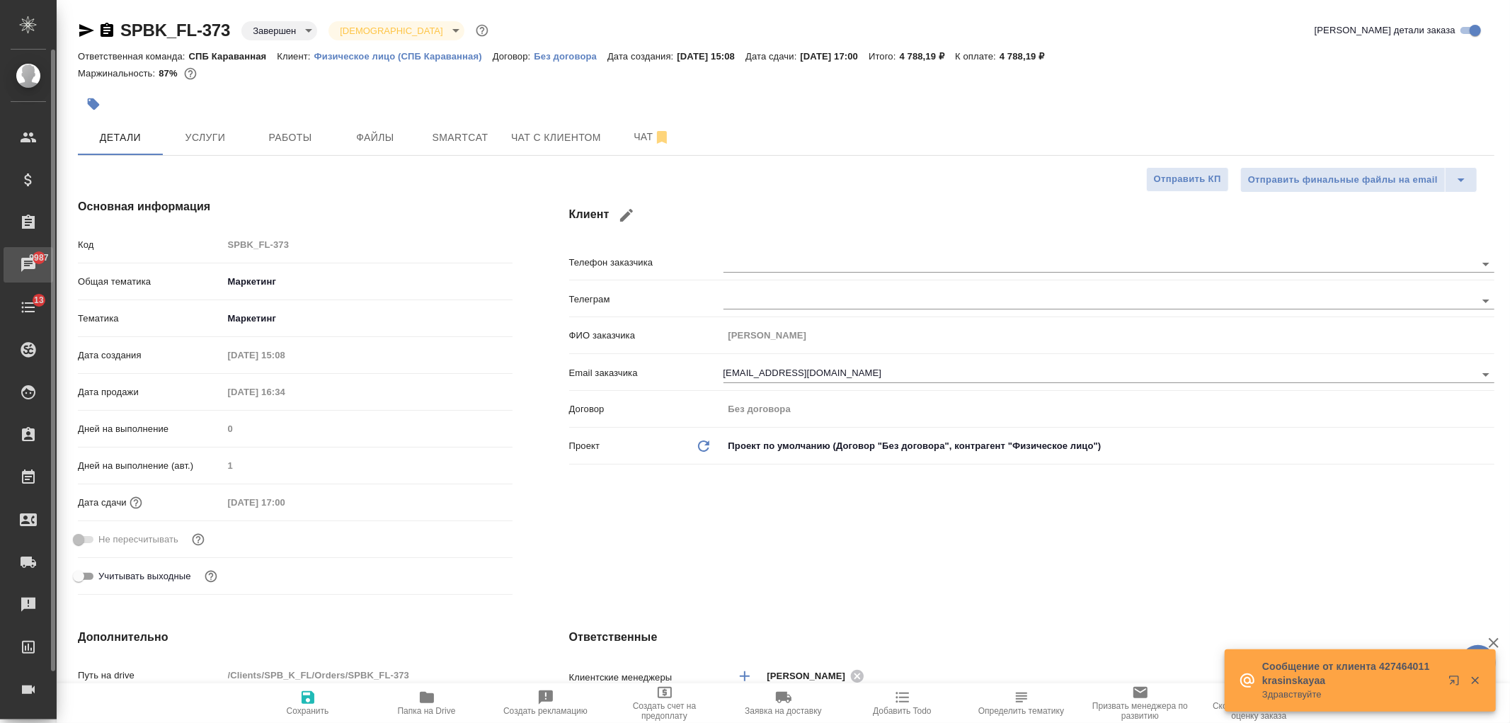
type textarea "x"
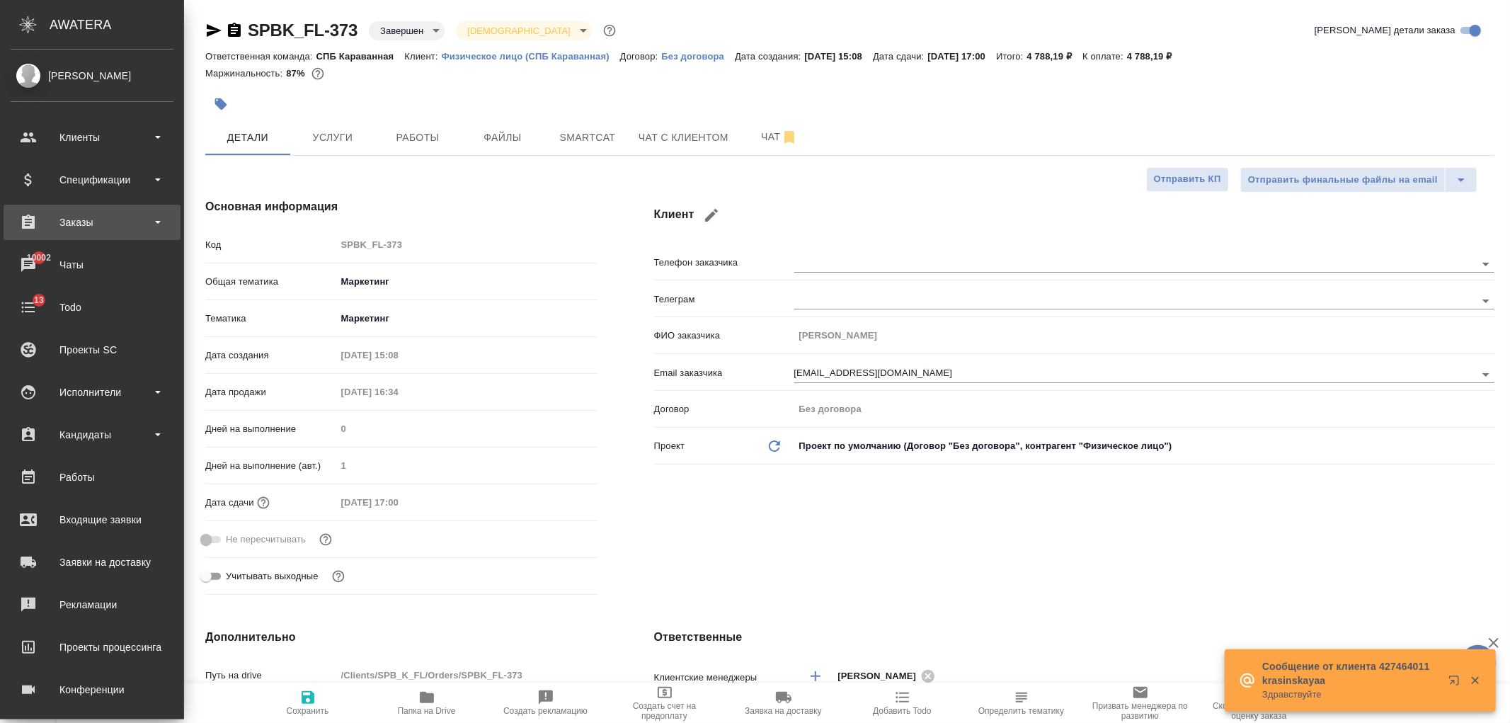
click at [82, 227] on div "Заказы" at bounding box center [92, 222] width 163 height 21
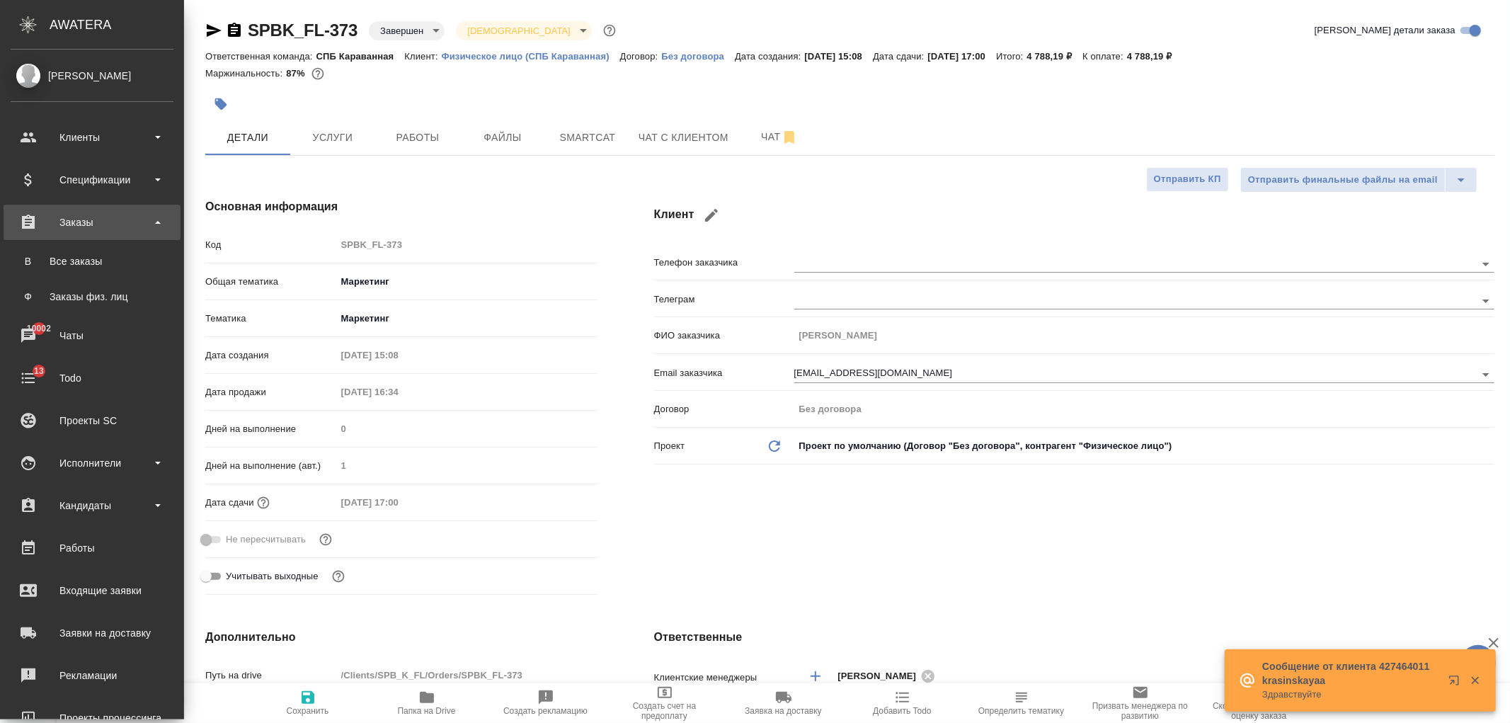
click at [93, 265] on div "Все заказы" at bounding box center [92, 261] width 149 height 14
type textarea "x"
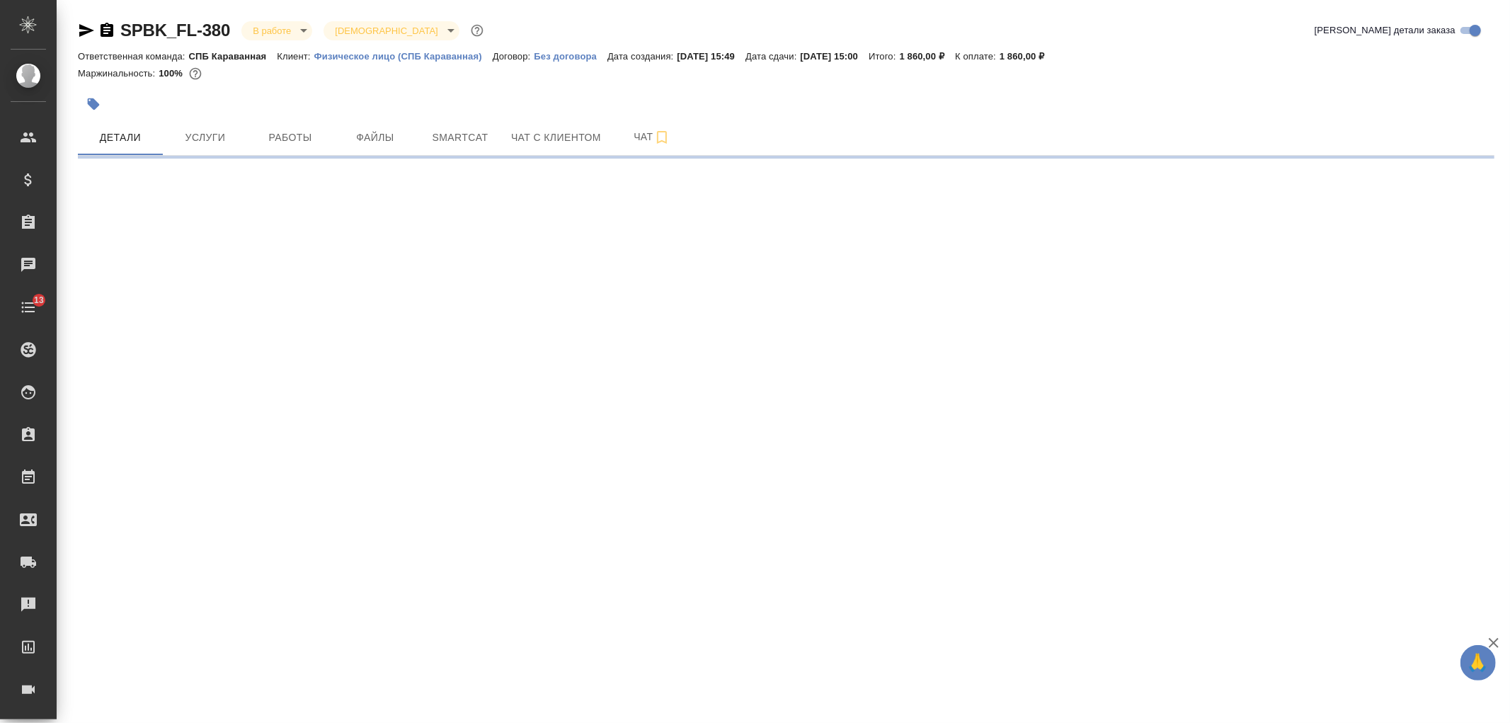
select select "RU"
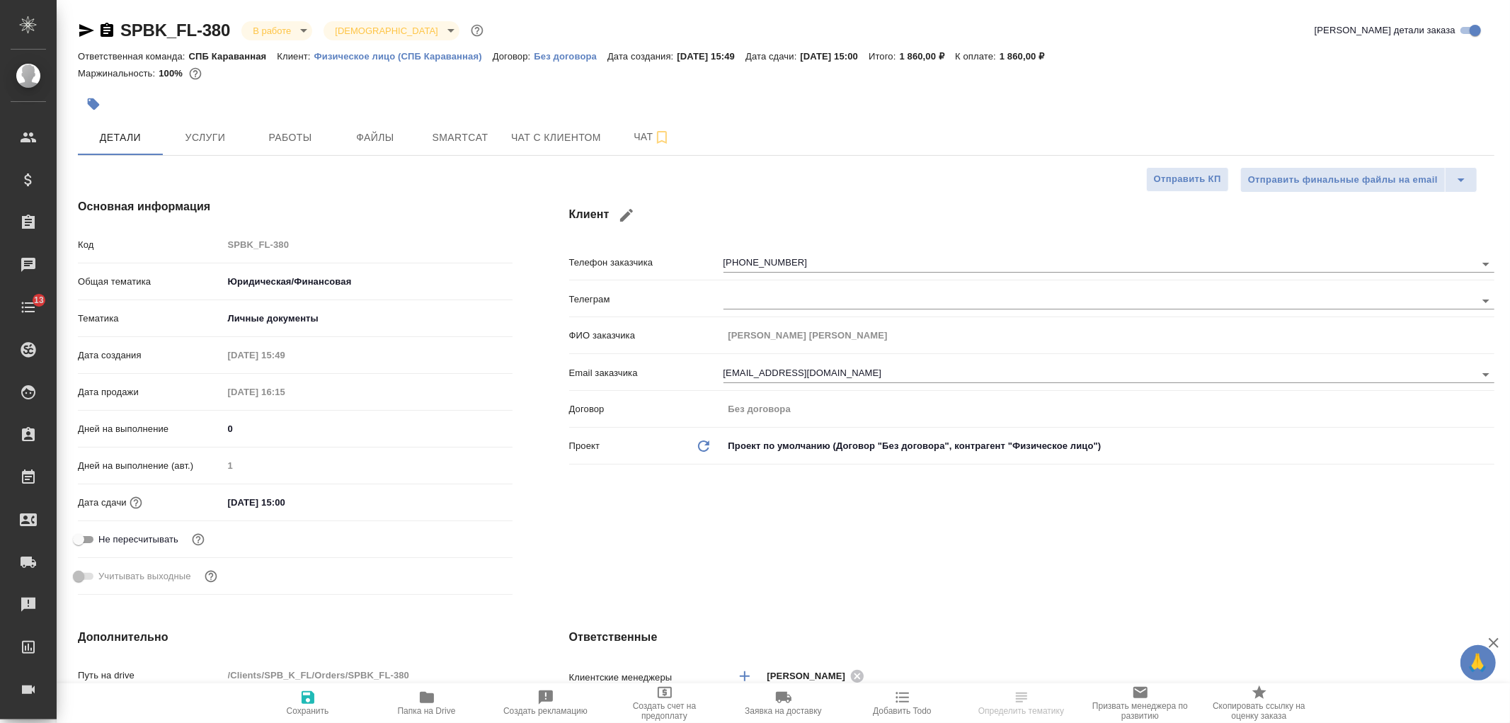
type textarea "x"
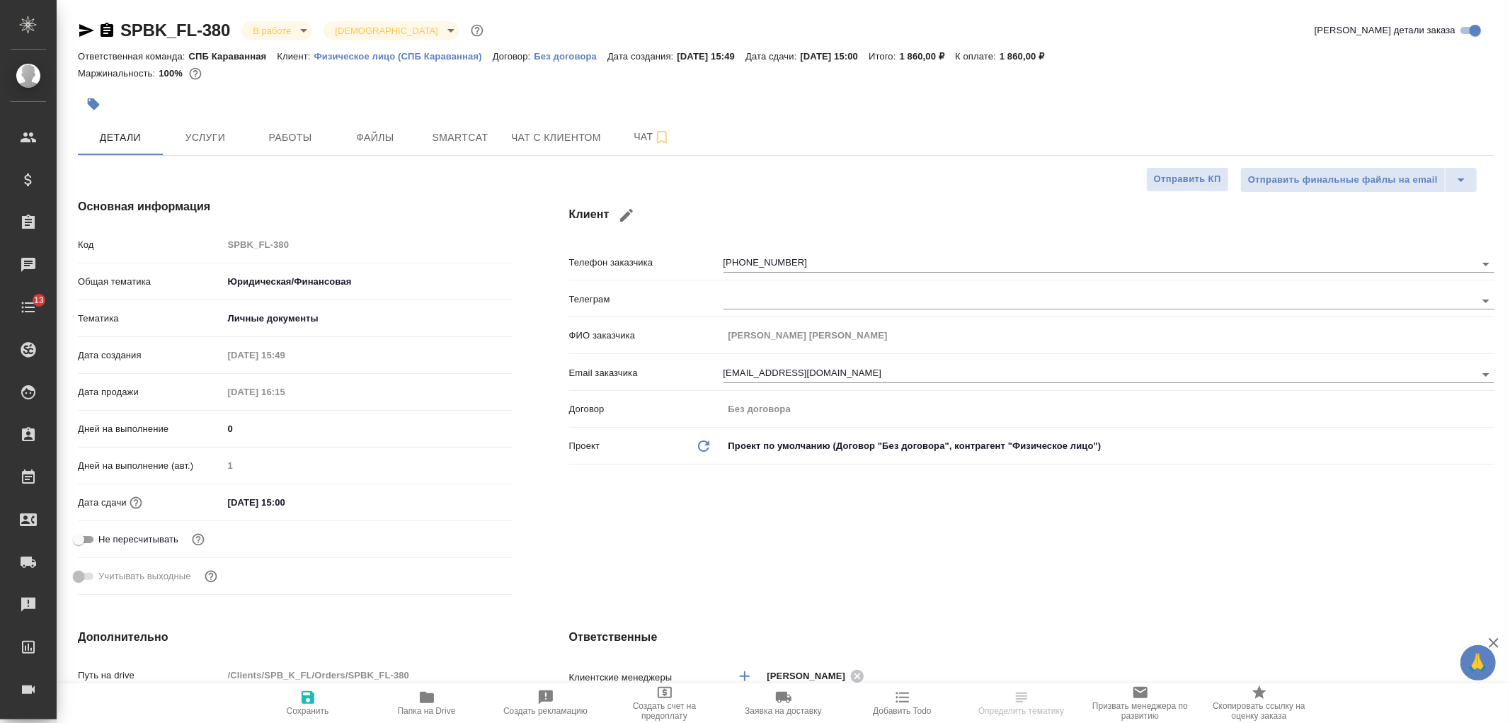
type textarea "x"
click at [232, 144] on span "Услуги" at bounding box center [205, 138] width 68 height 18
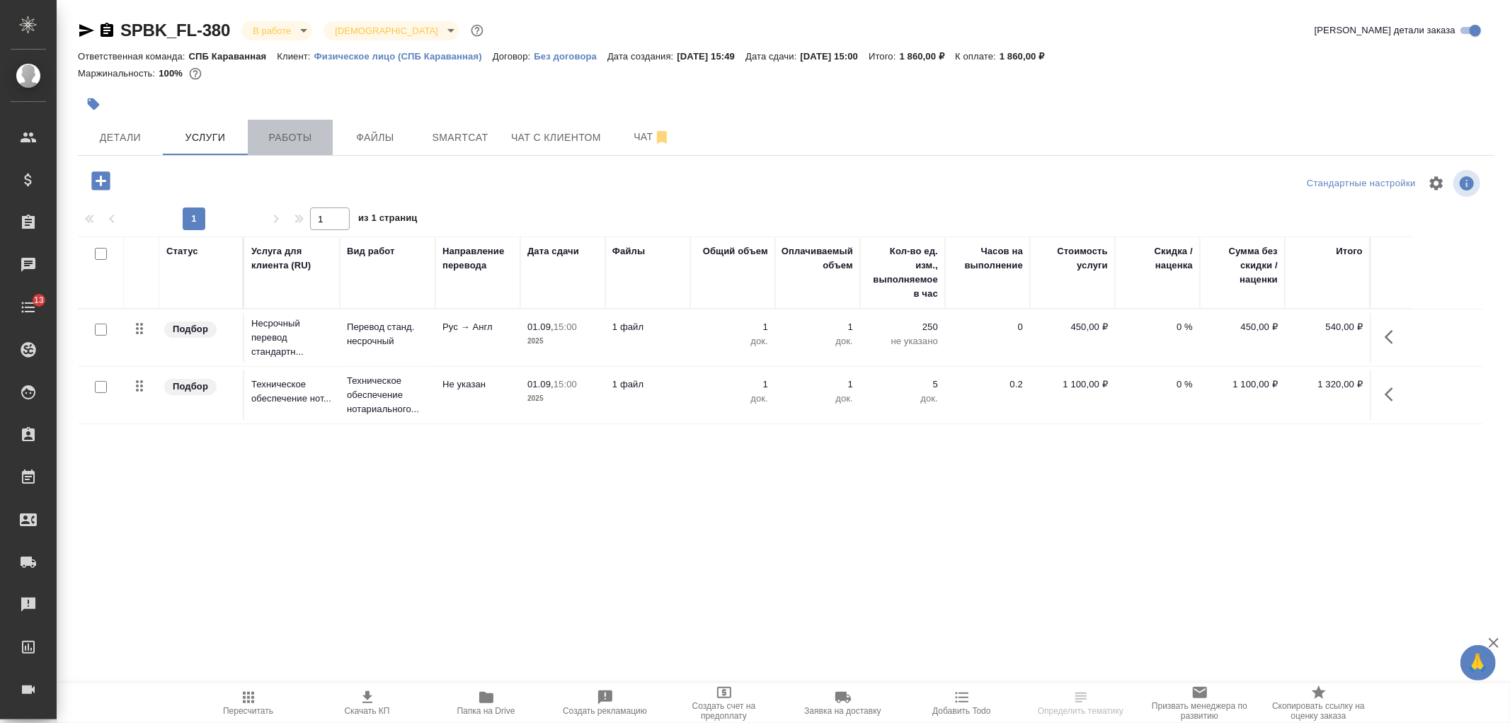
click at [278, 137] on span "Работы" at bounding box center [290, 138] width 68 height 18
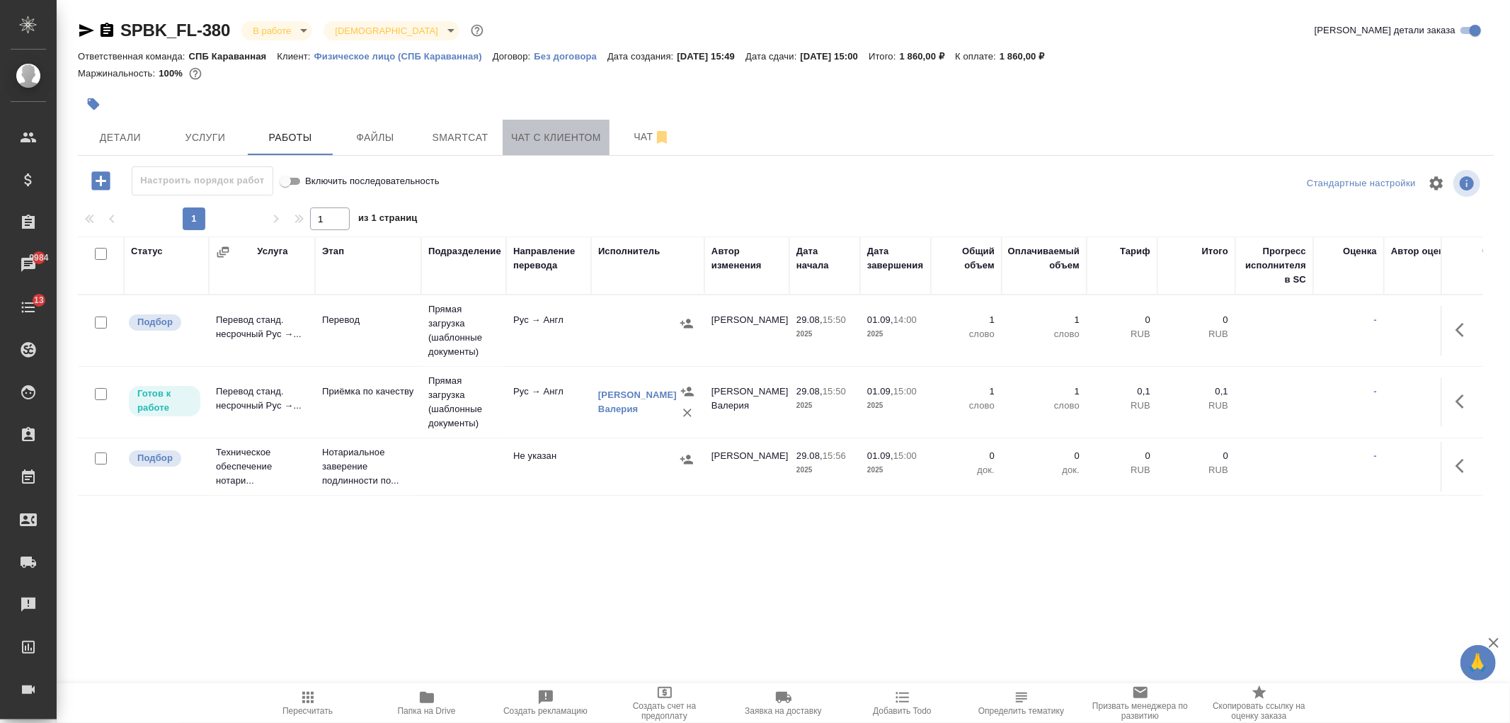
click at [539, 120] on button "Чат с клиентом" at bounding box center [556, 137] width 107 height 35
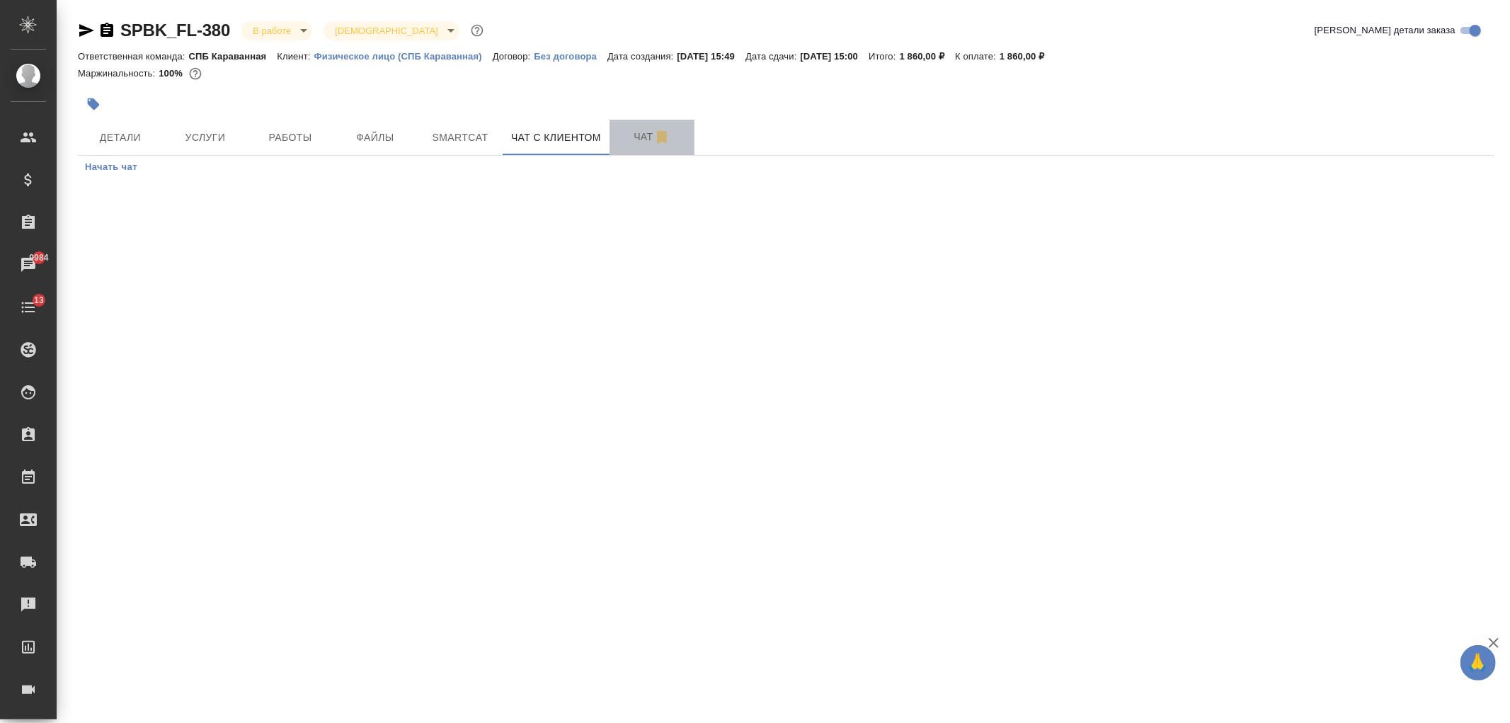
click at [618, 142] on span "Чат" at bounding box center [652, 137] width 68 height 18
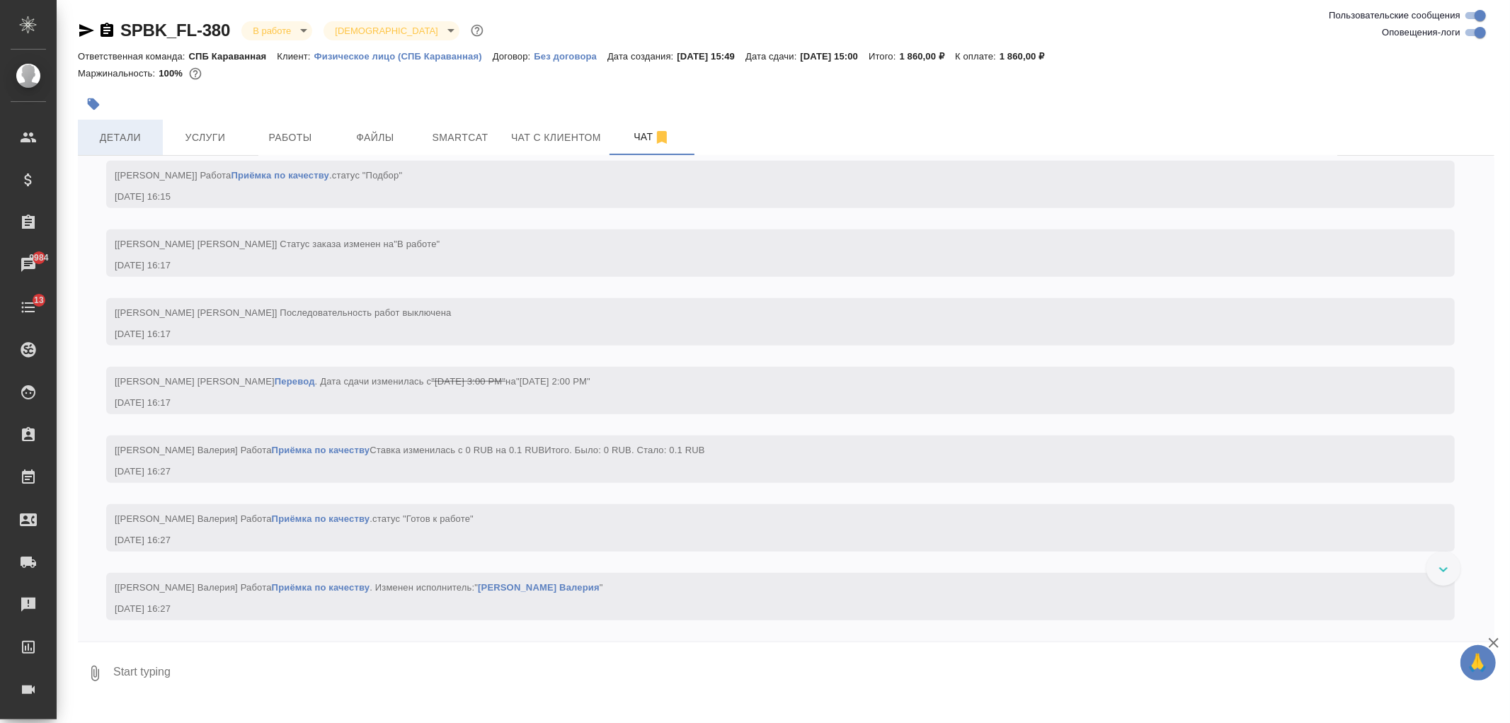
scroll to position [923, 0]
click at [156, 135] on button "Детали" at bounding box center [120, 137] width 85 height 35
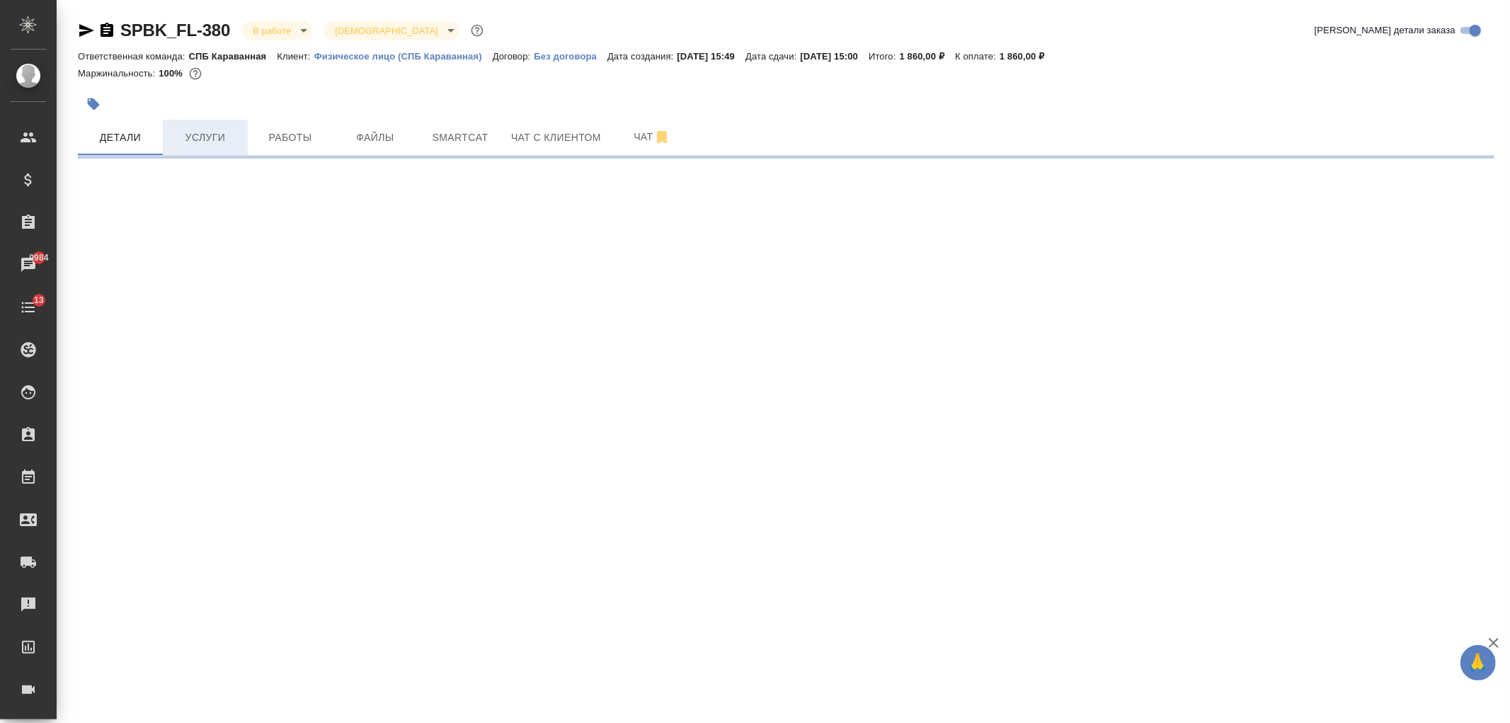
select select "RU"
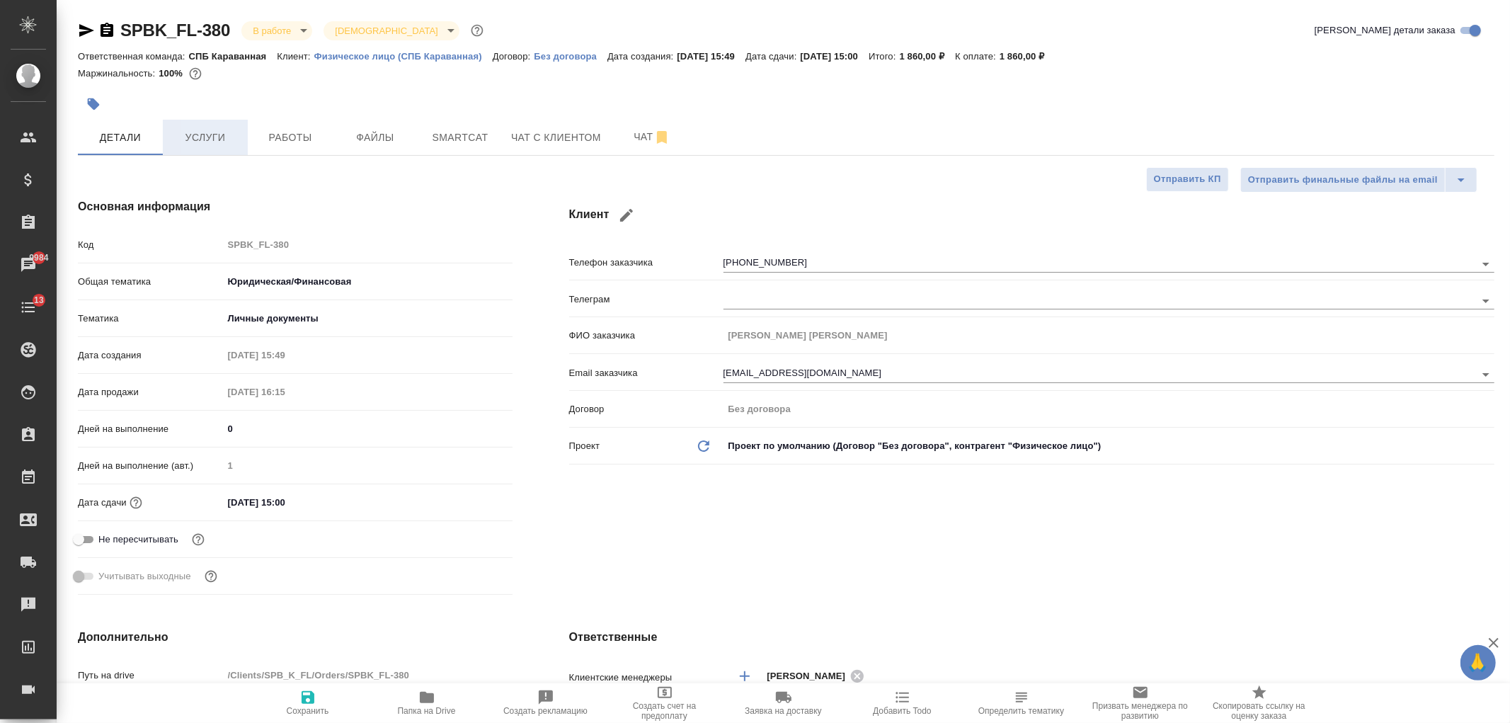
type textarea "x"
type input "[PERSON_NAME] [PERSON_NAME]"
type input "Гудина Александра"
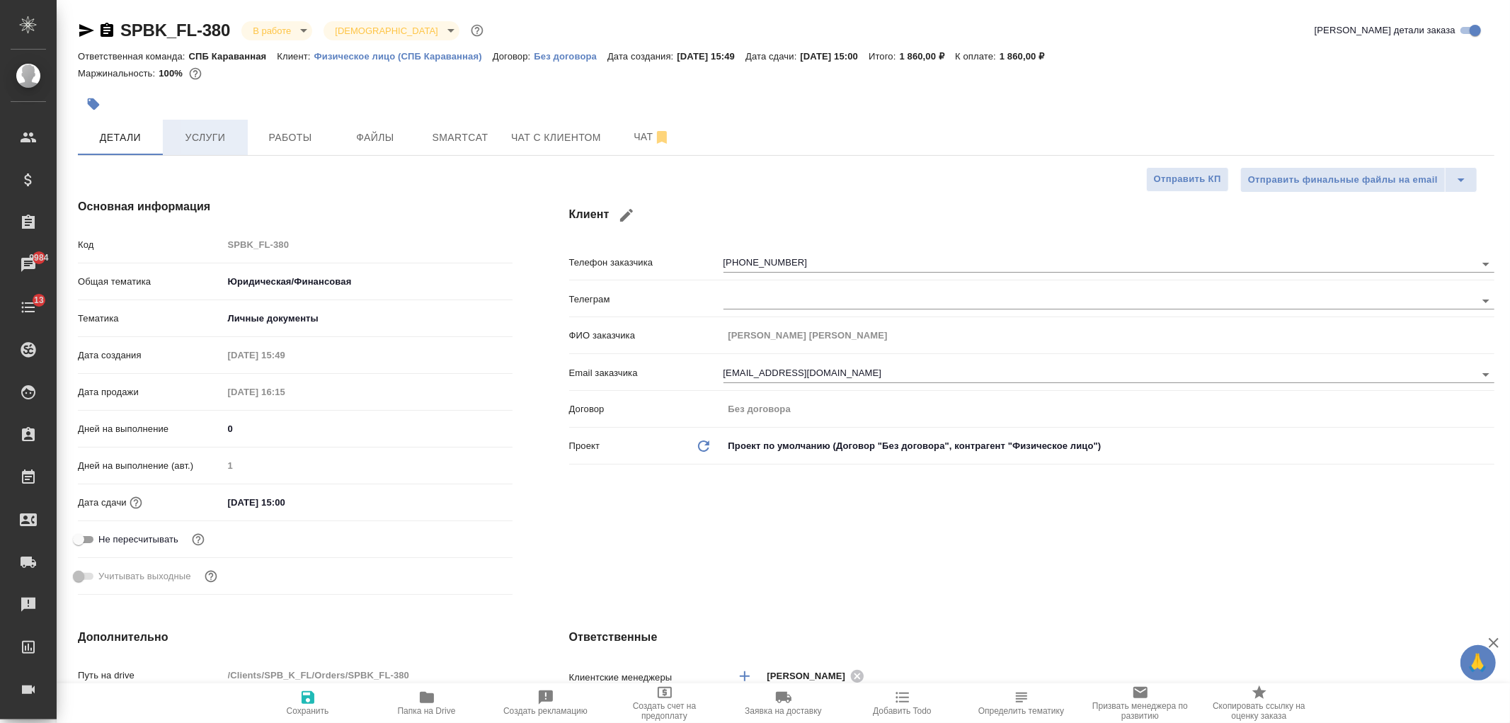
click at [191, 135] on span "Услуги" at bounding box center [205, 138] width 68 height 18
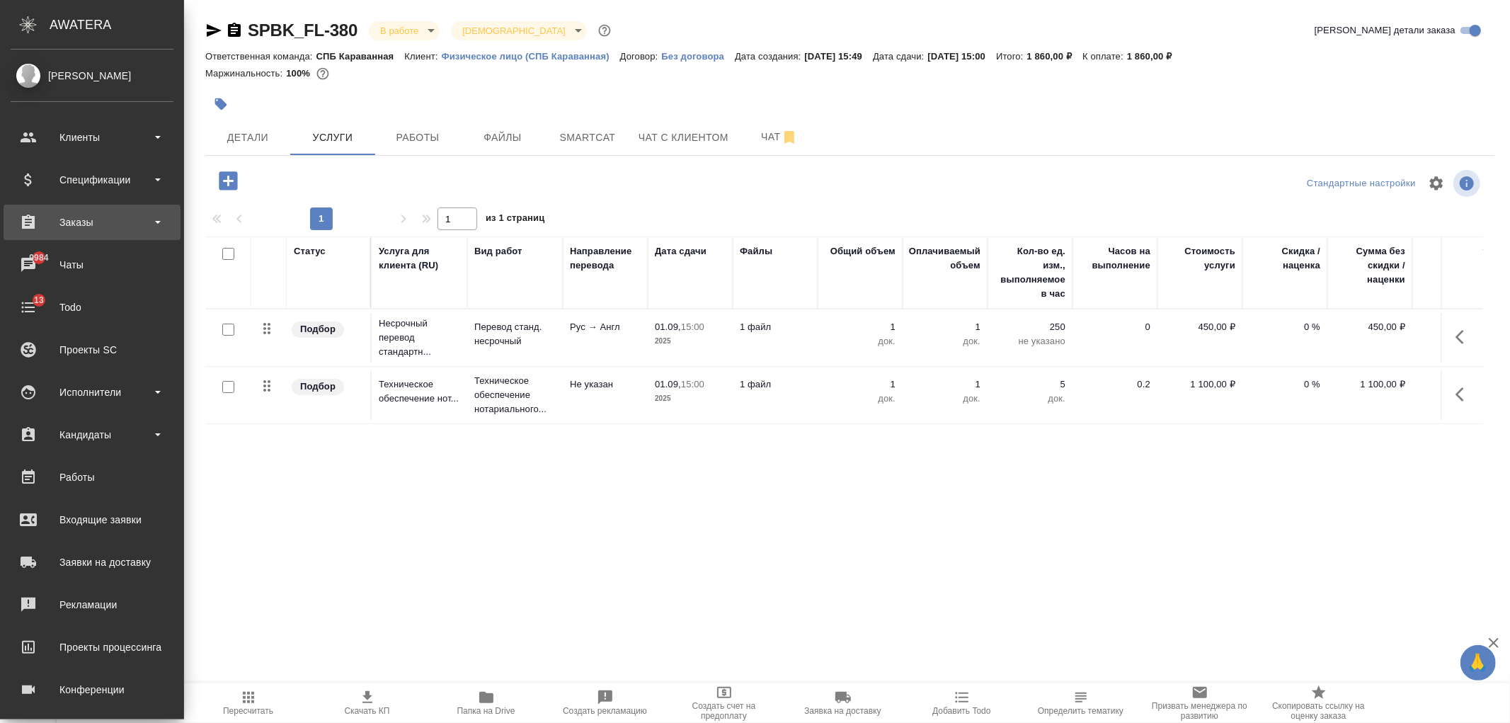
click at [117, 223] on div "Заказы" at bounding box center [92, 222] width 163 height 21
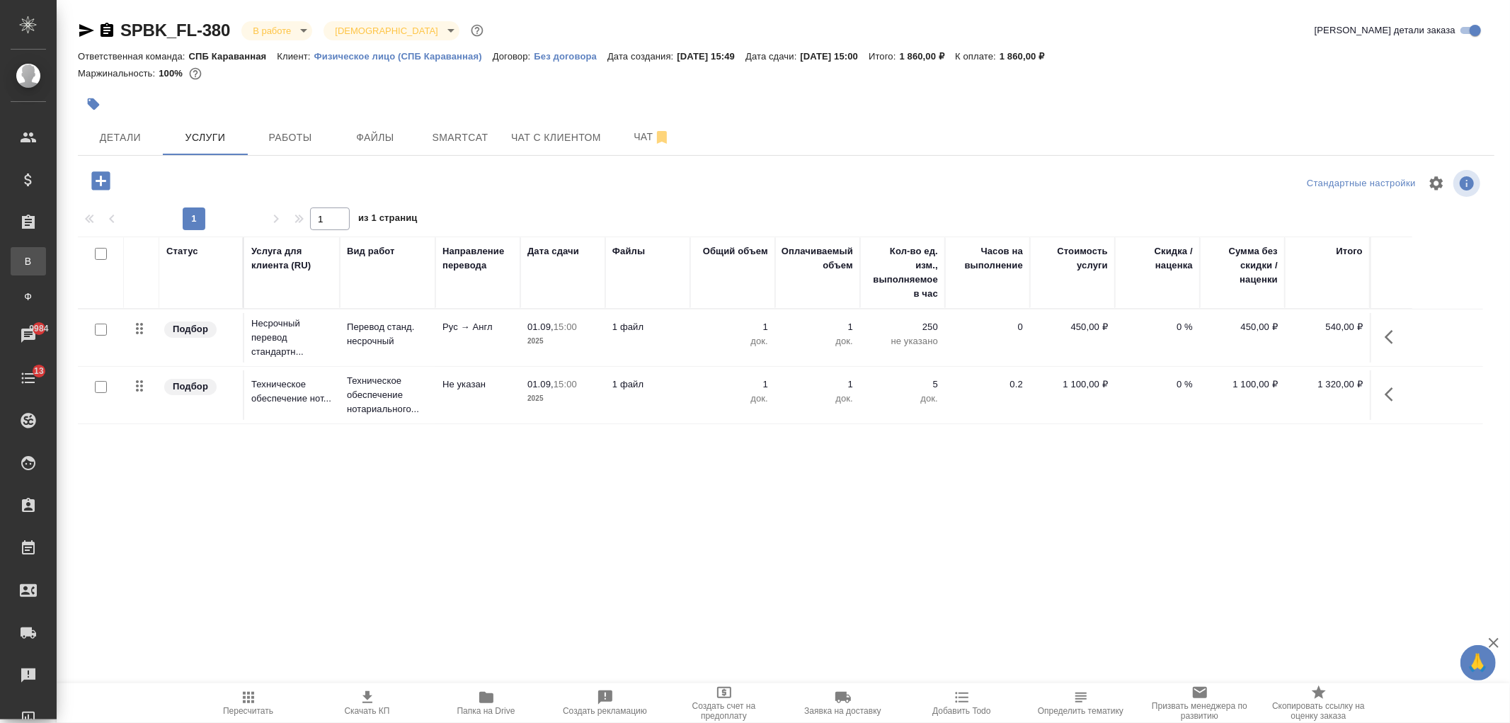
click at [21, 263] on div "Все заказы" at bounding box center [10, 261] width 21 height 14
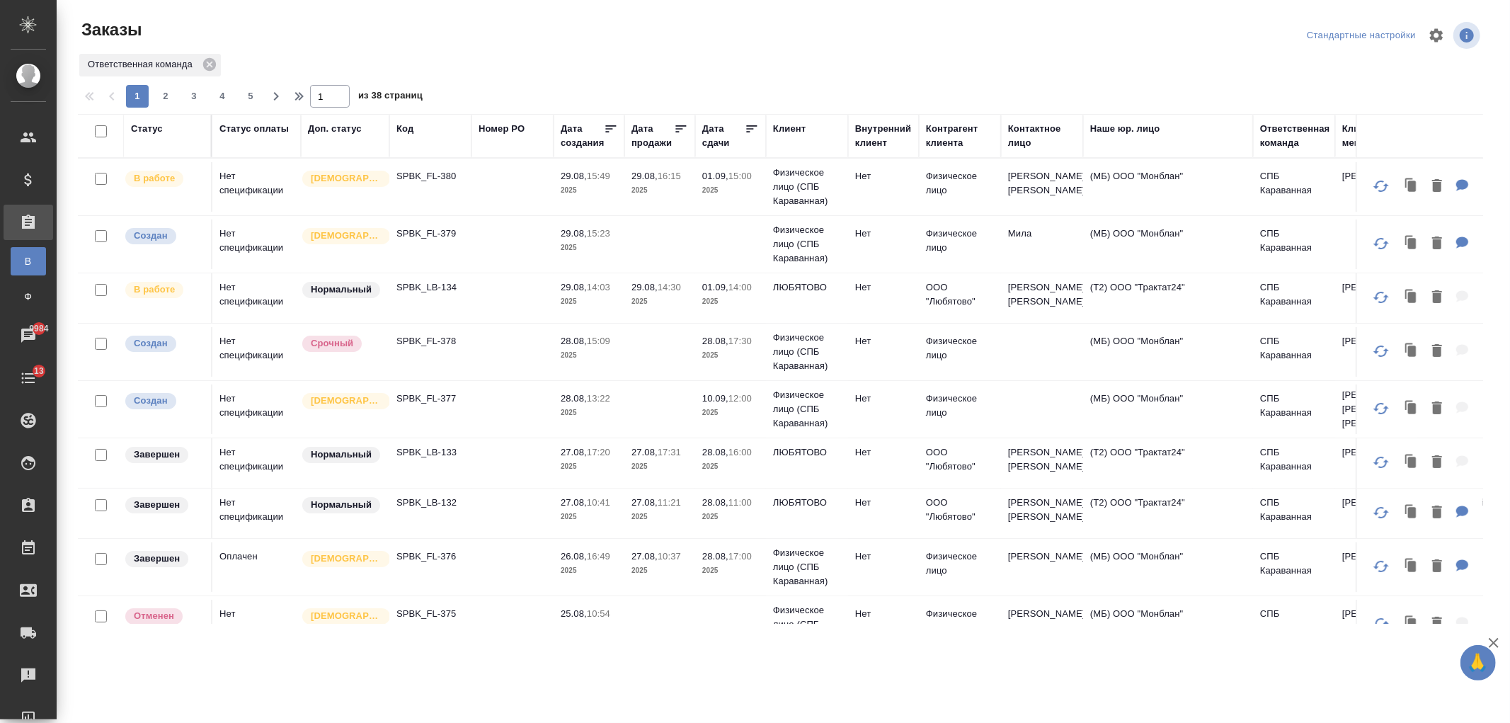
click at [1280, 145] on div "Ответственная команда" at bounding box center [1295, 136] width 70 height 28
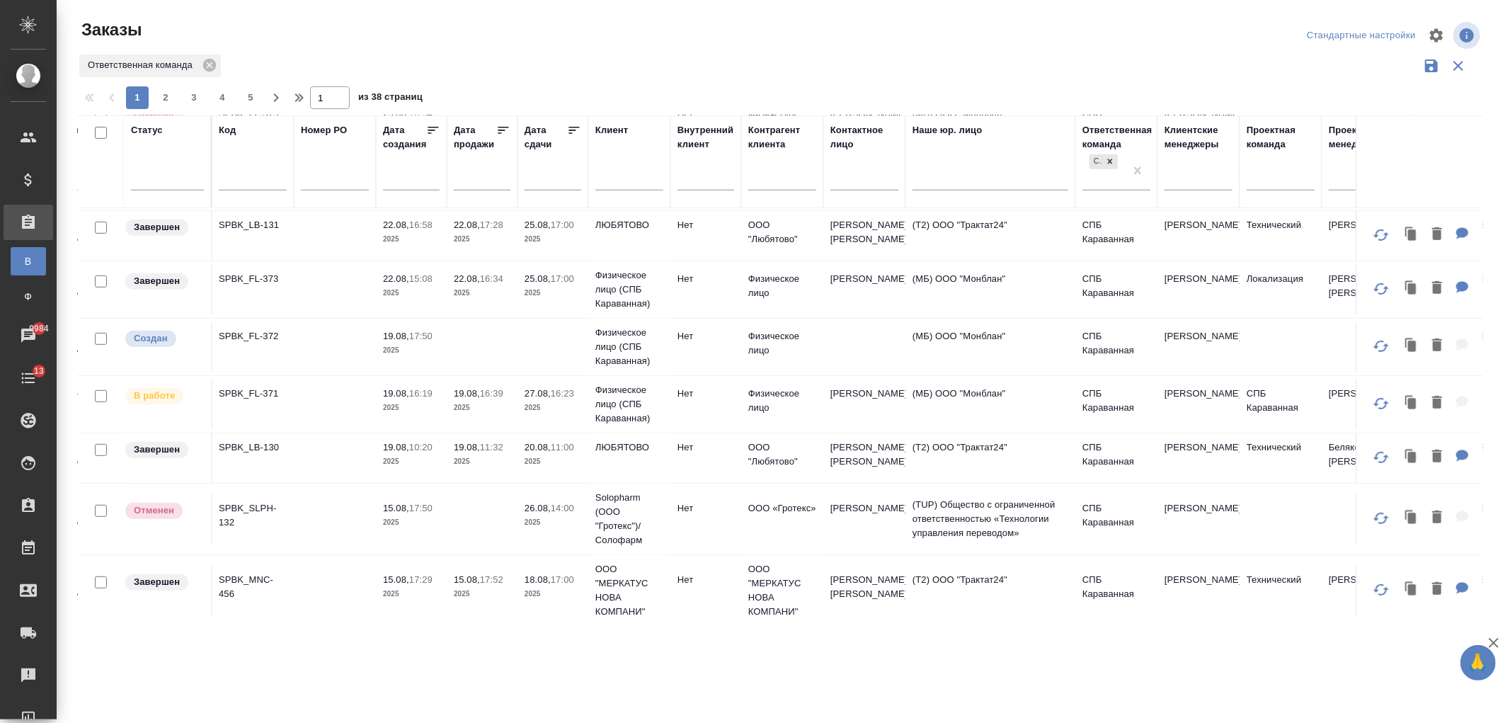
scroll to position [550, 0]
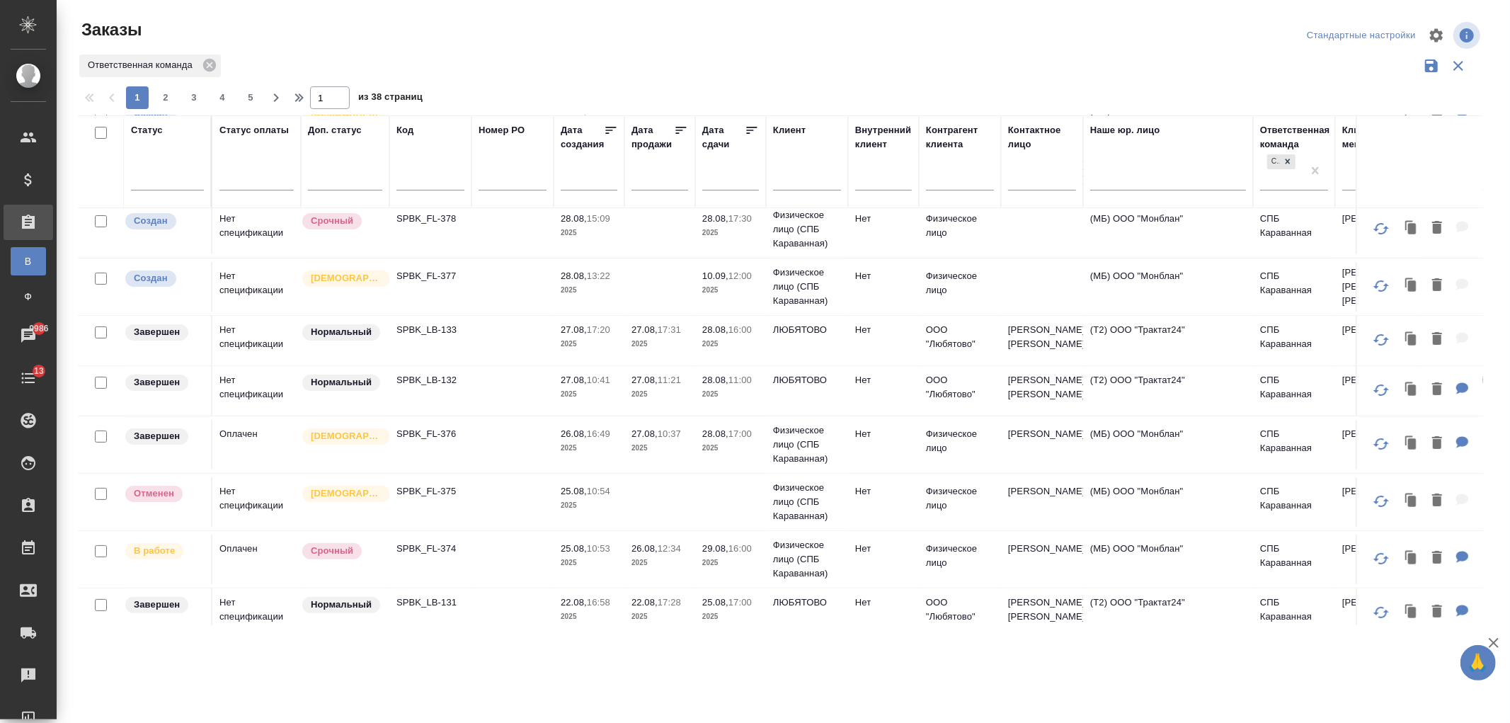
scroll to position [257, 0]
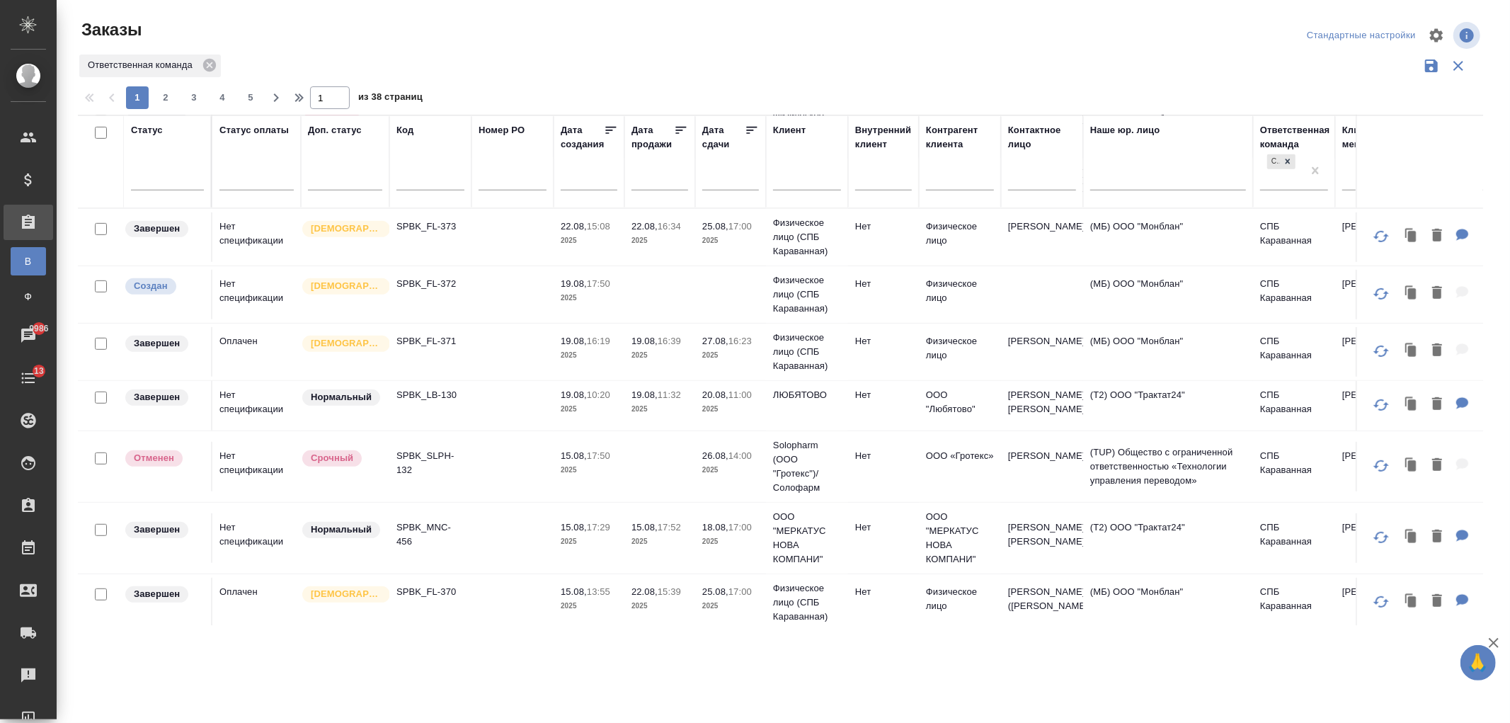
scroll to position [1066, 0]
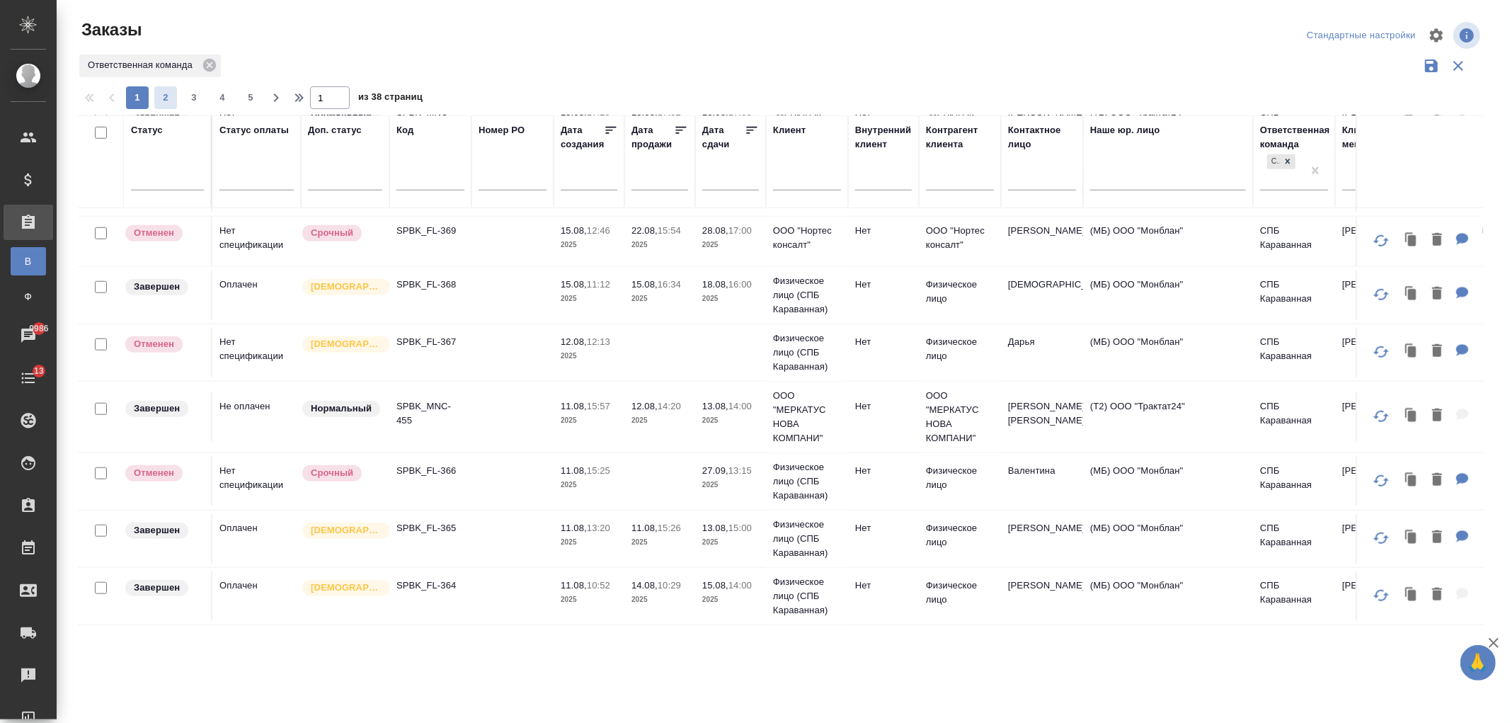
click at [168, 96] on span "2" at bounding box center [165, 98] width 23 height 14
type input "2"
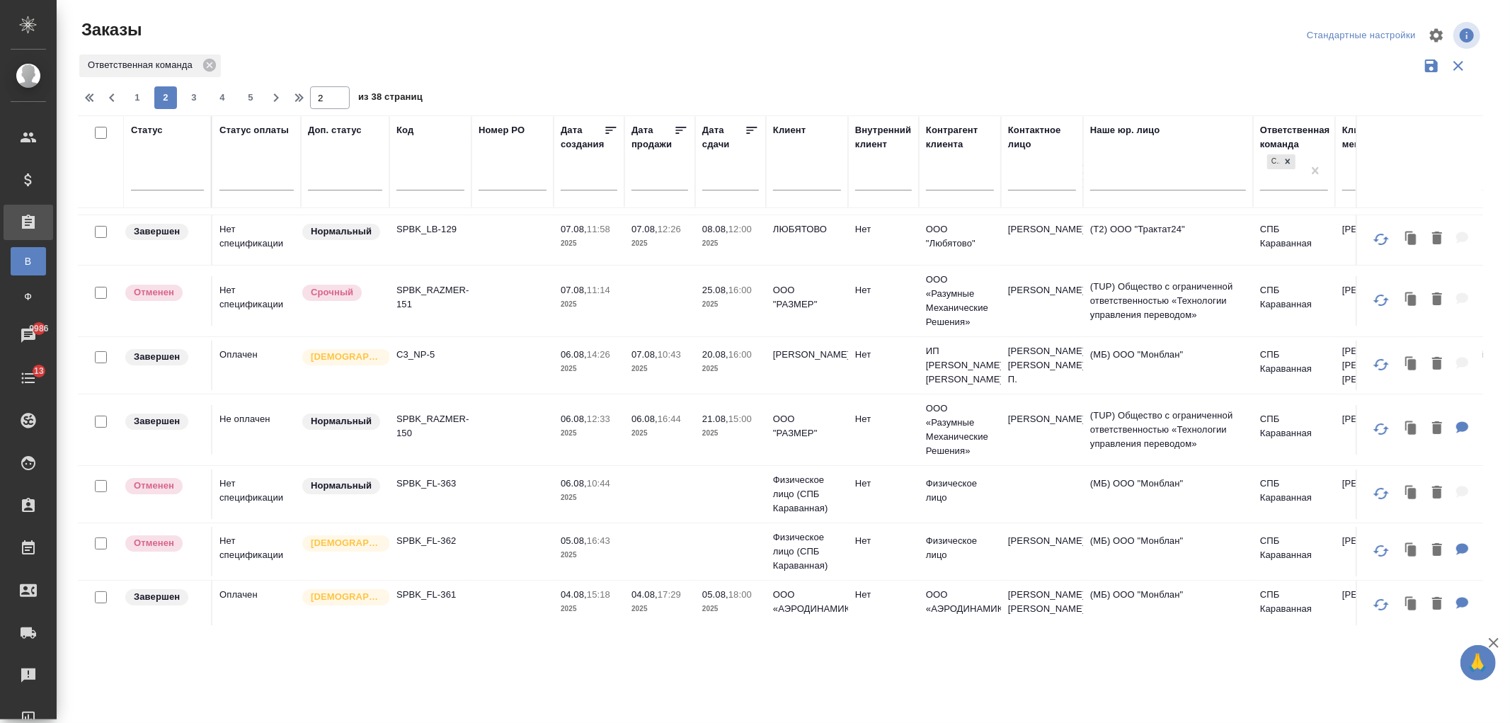
scroll to position [0, 0]
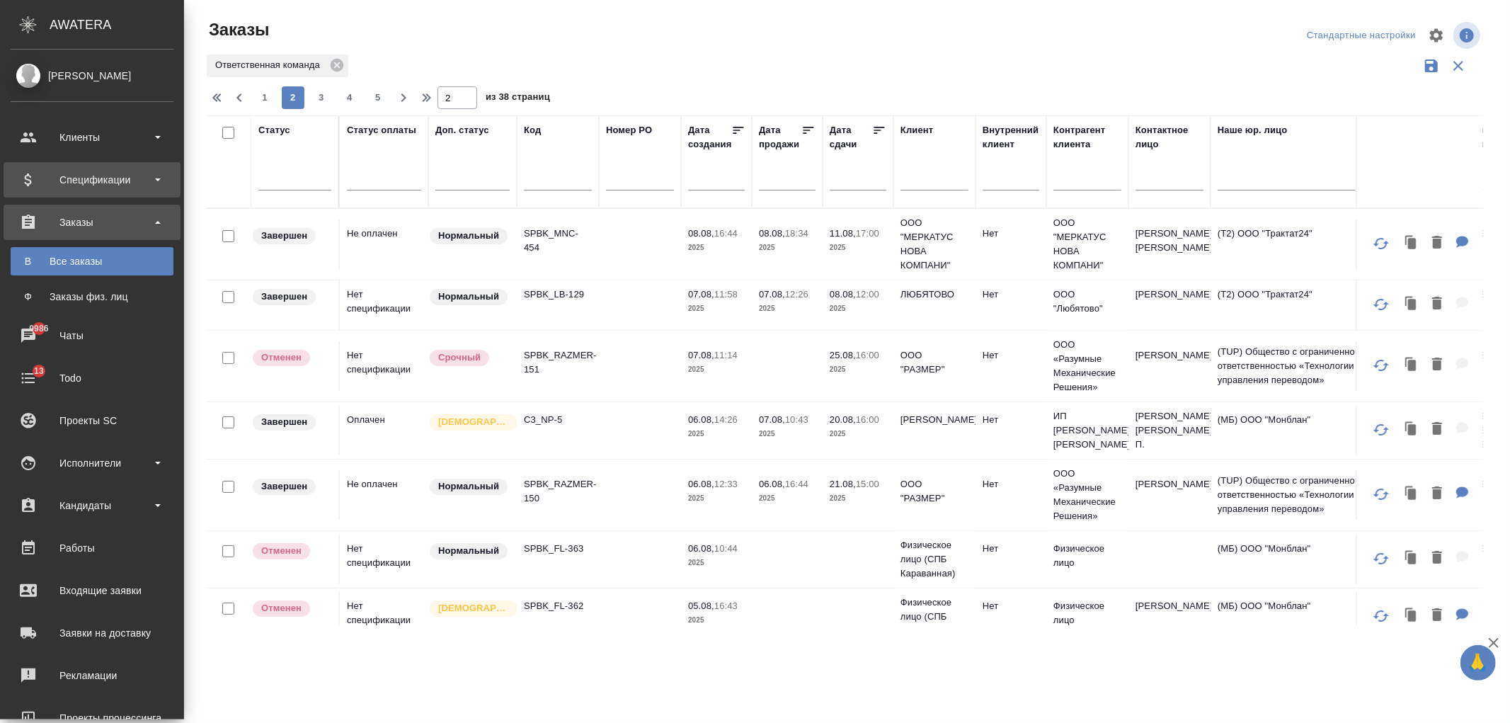
click at [67, 177] on div "Спецификации" at bounding box center [92, 179] width 163 height 21
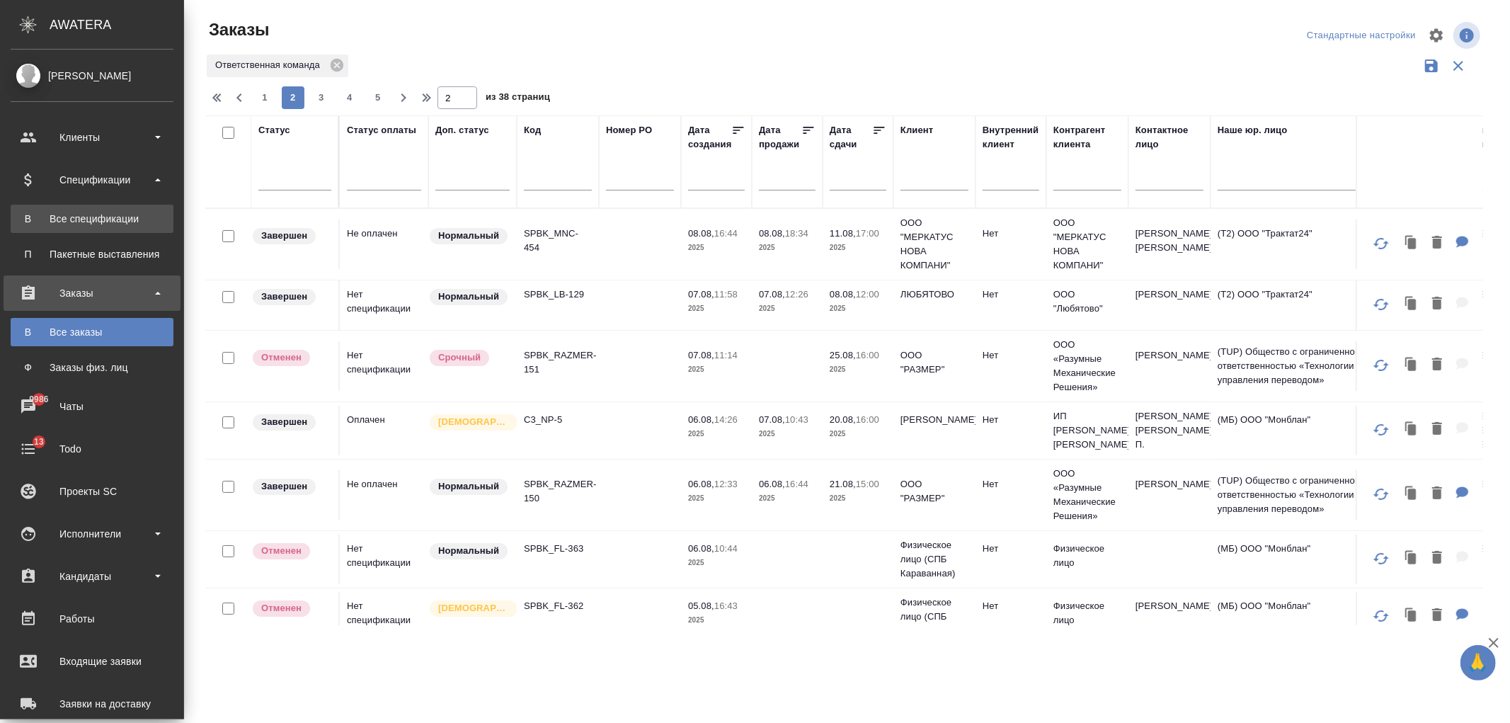
click at [88, 209] on link "В Все спецификации" at bounding box center [92, 219] width 163 height 28
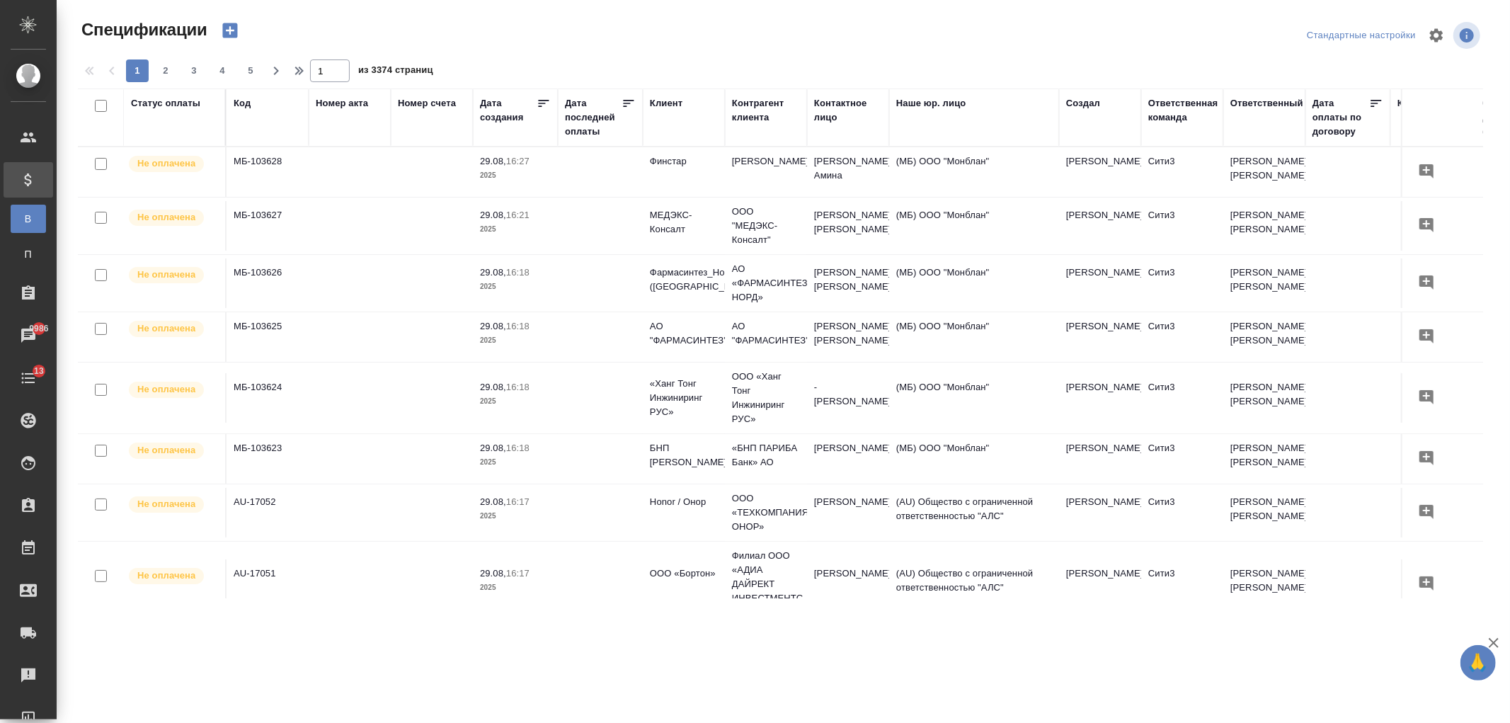
click at [677, 103] on div "Клиент" at bounding box center [666, 103] width 33 height 14
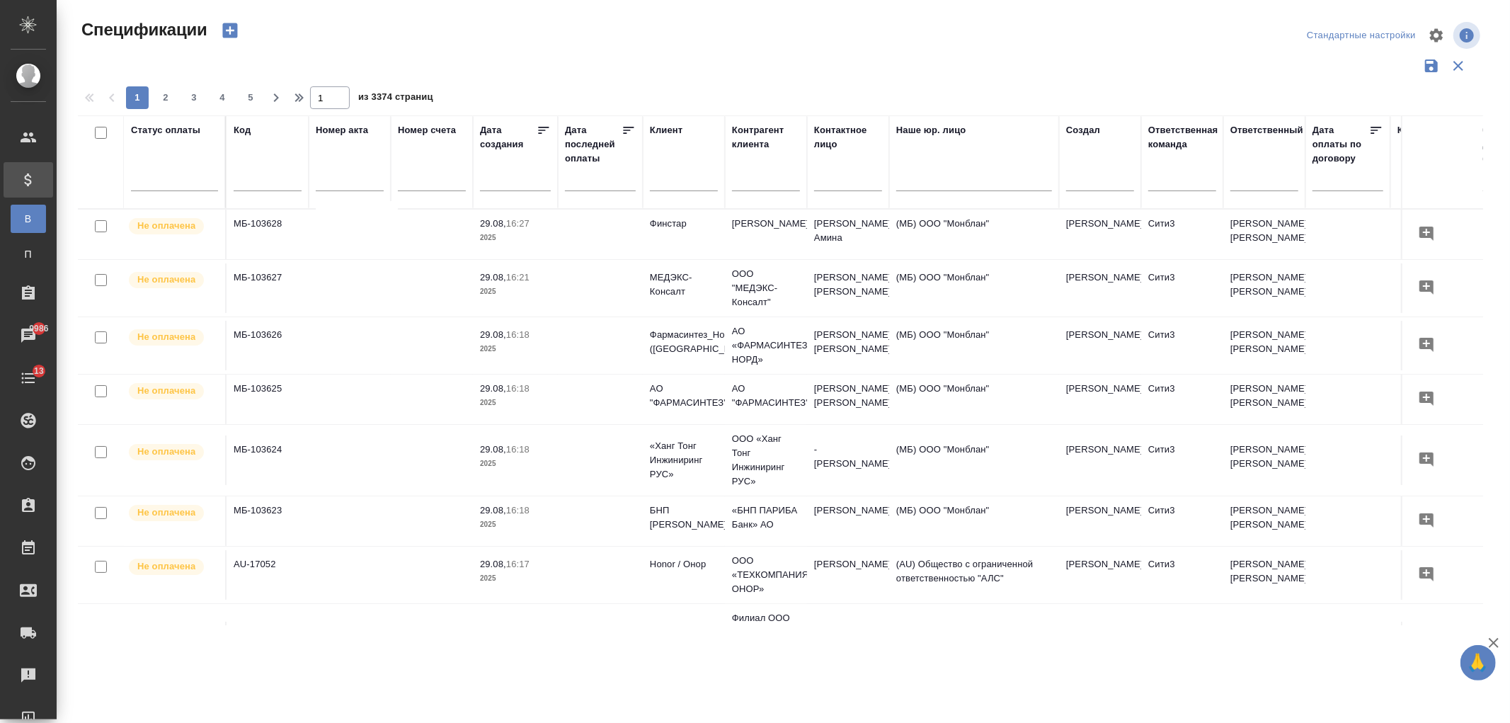
click at [684, 188] on input "text" at bounding box center [684, 182] width 68 height 18
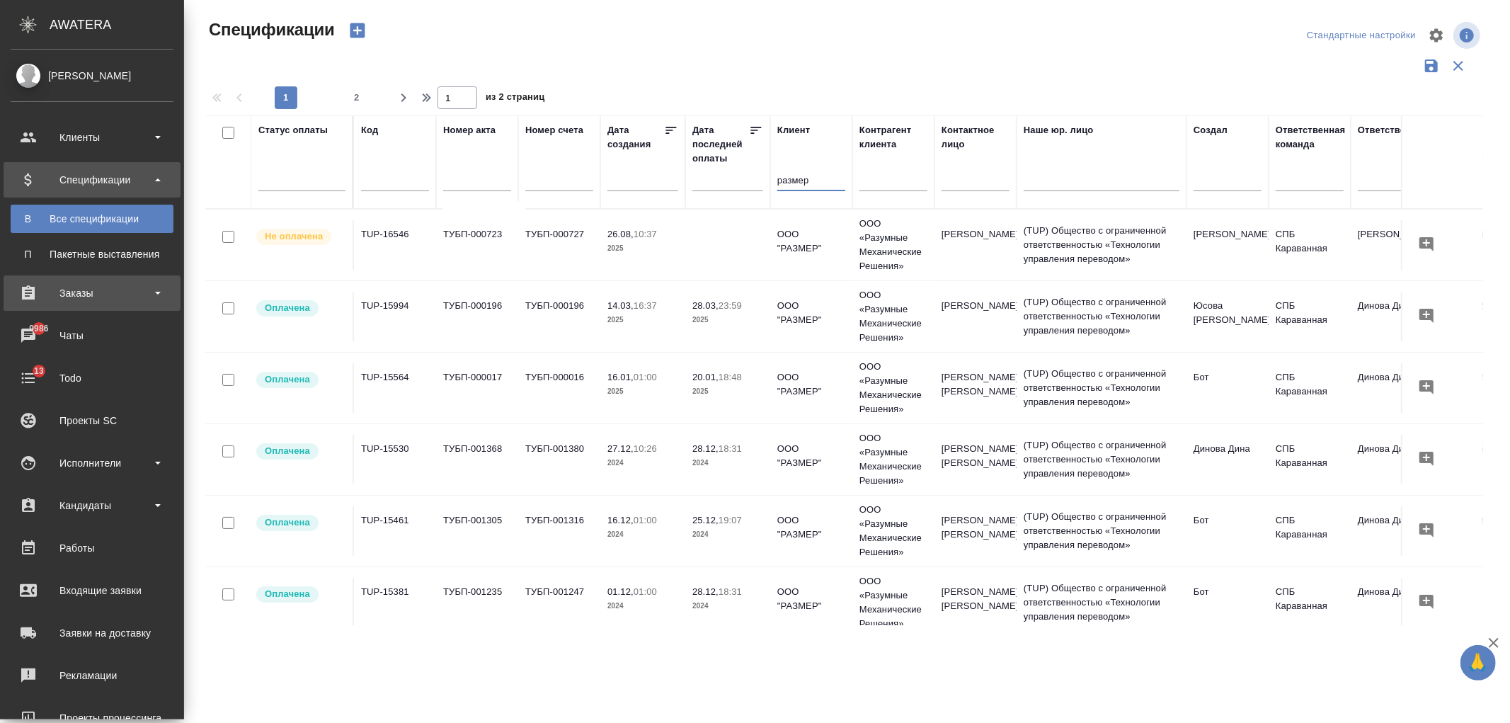
type input "размер"
click at [91, 285] on div "Заказы" at bounding box center [92, 292] width 163 height 21
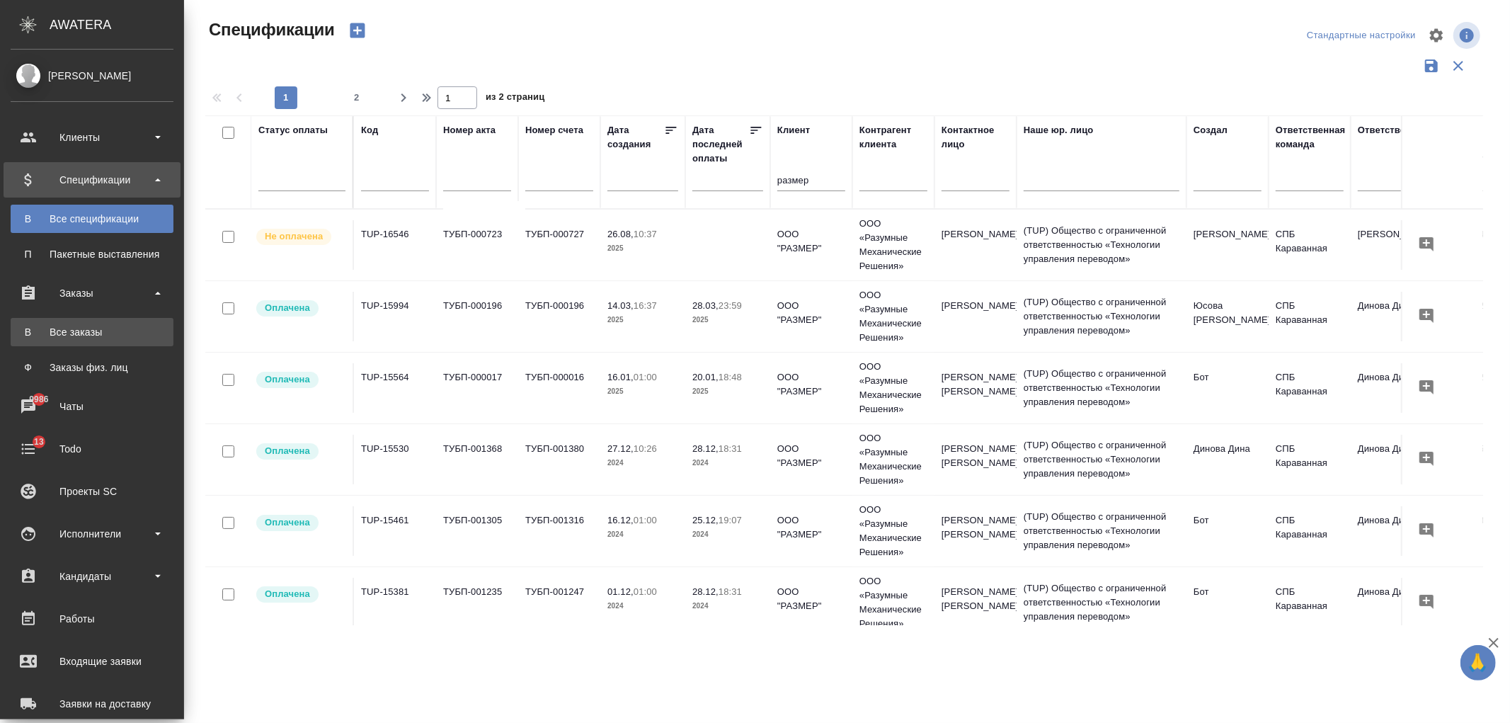
click at [101, 336] on div "Все заказы" at bounding box center [92, 332] width 149 height 14
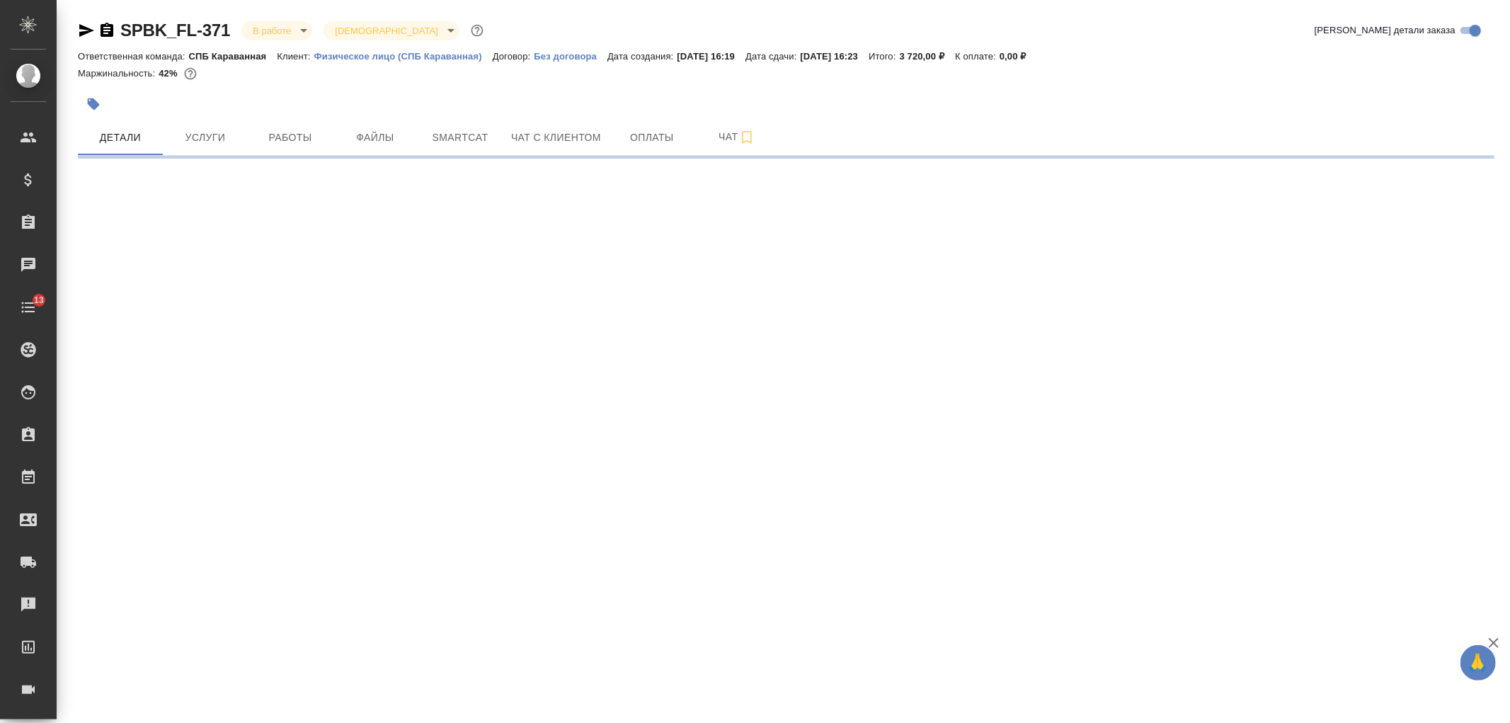
select select "RU"
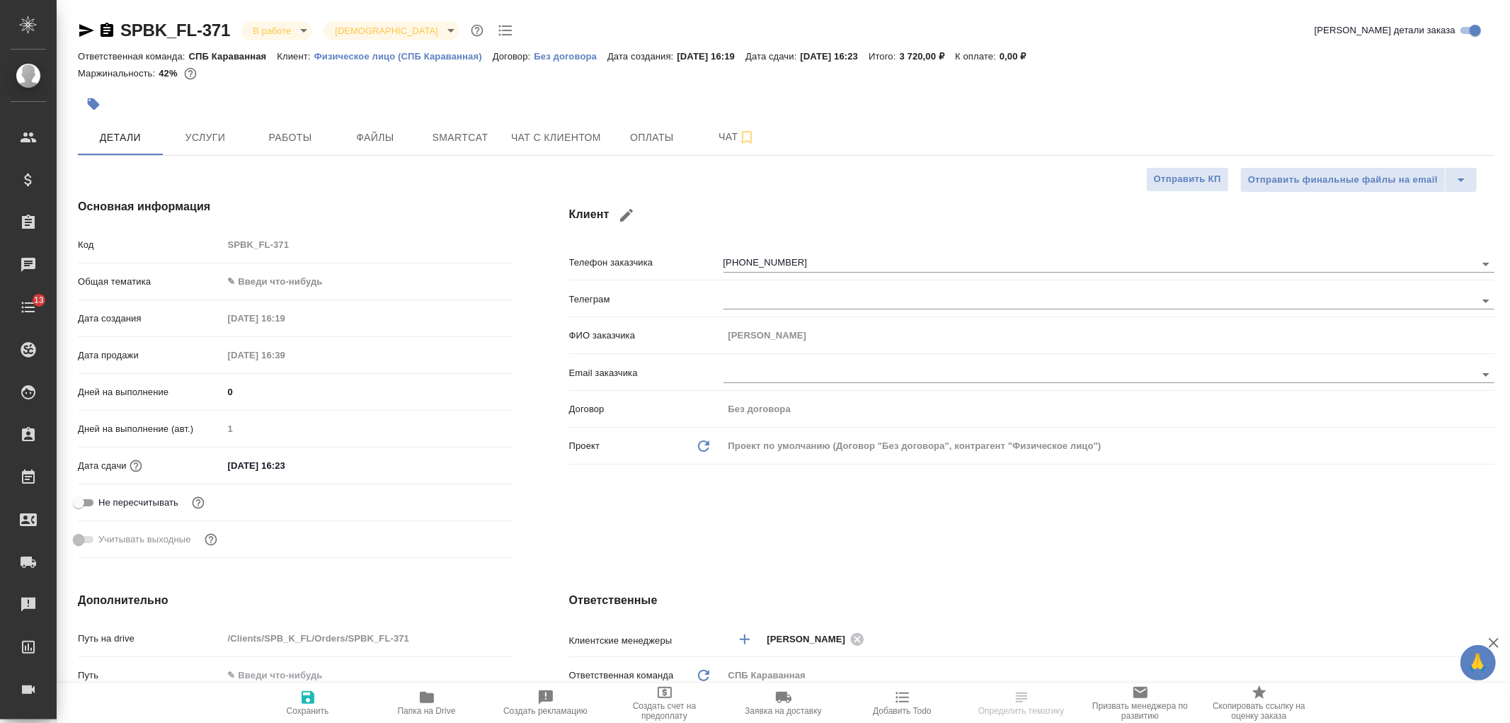
type textarea "x"
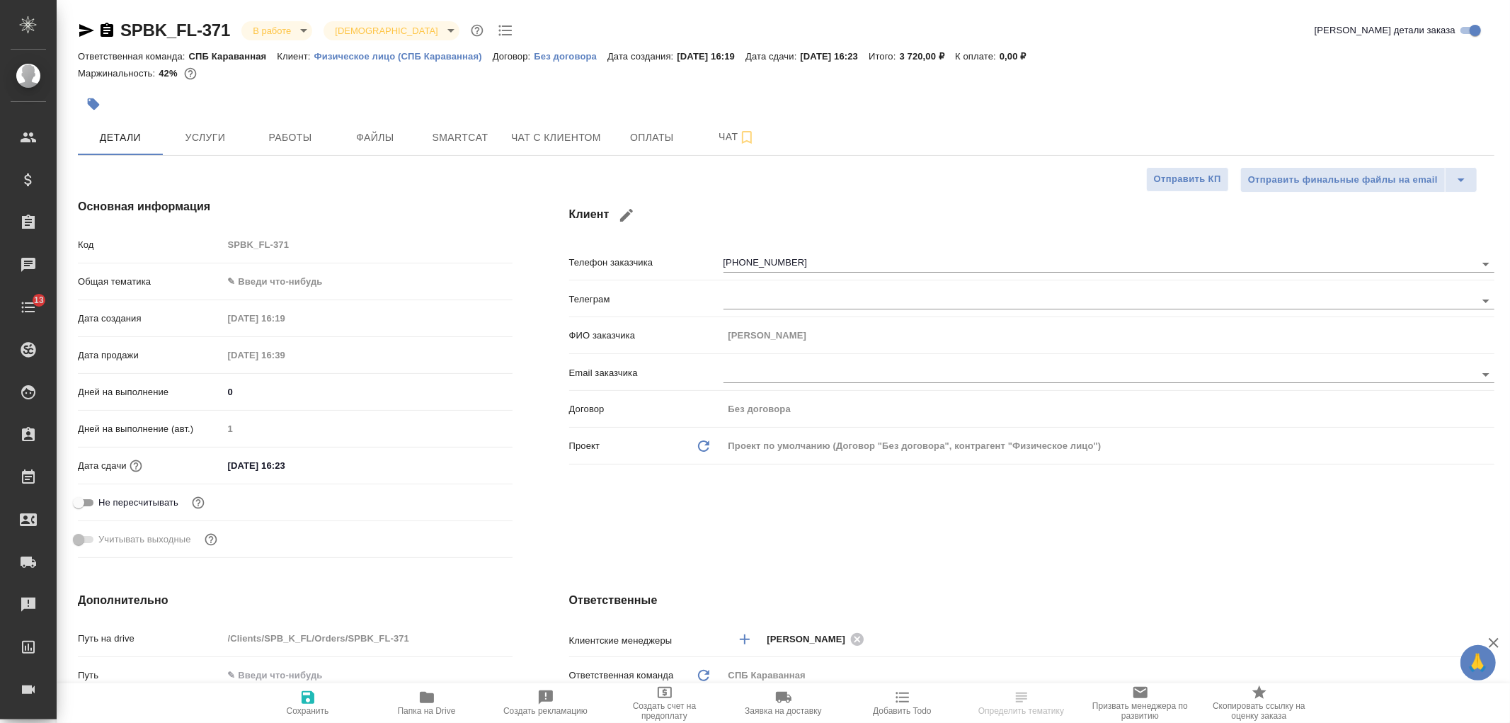
type textarea "x"
click at [900, 524] on div "Клиент Телефон заказчика +375296695259 Телеграм ФИО заказчика Елена Email заказ…" at bounding box center [1032, 381] width 982 height 422
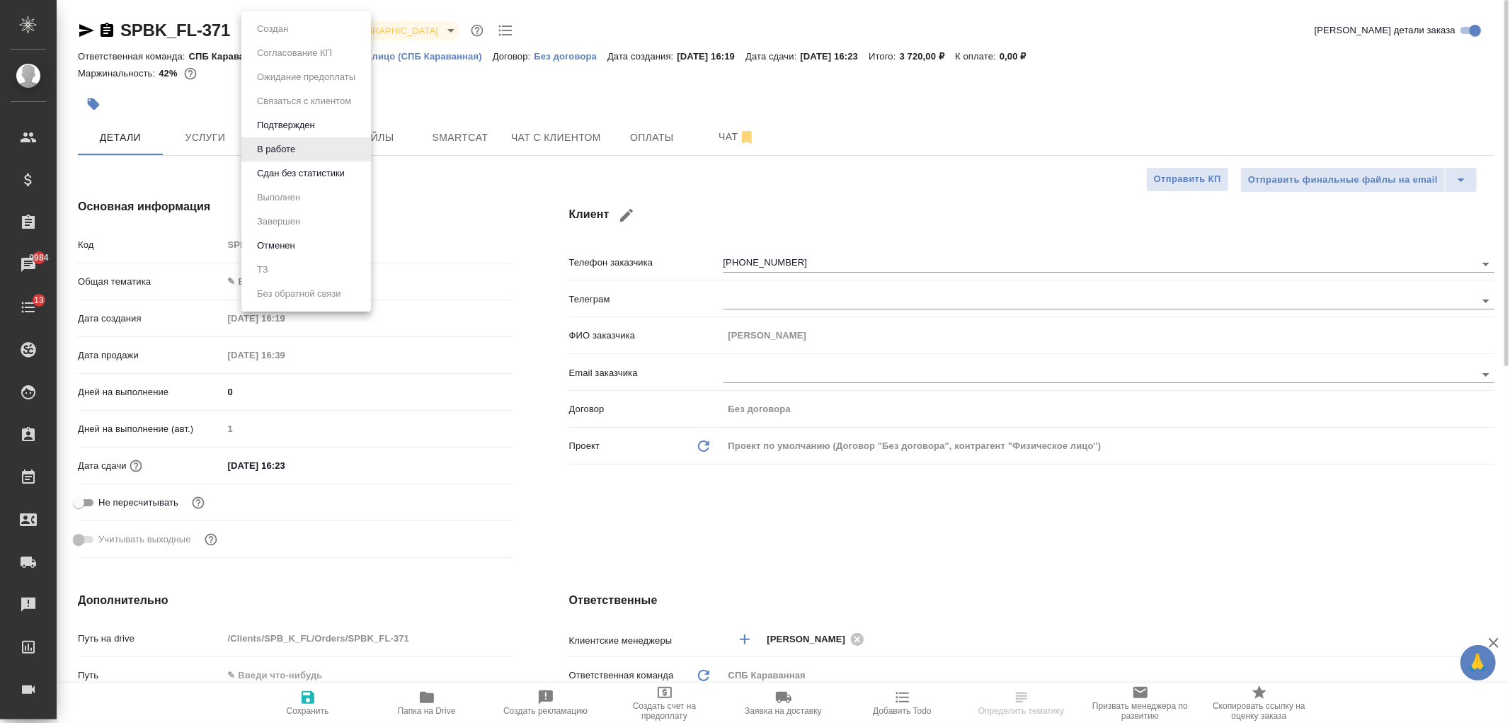
click at [301, 26] on body "🙏 .cls-1 fill:#fff; AWATERA Ivanova Arina Клиенты Спецификации Заказы 9984 Чаты…" at bounding box center [755, 361] width 1510 height 723
click at [192, 144] on div at bounding box center [755, 361] width 1510 height 723
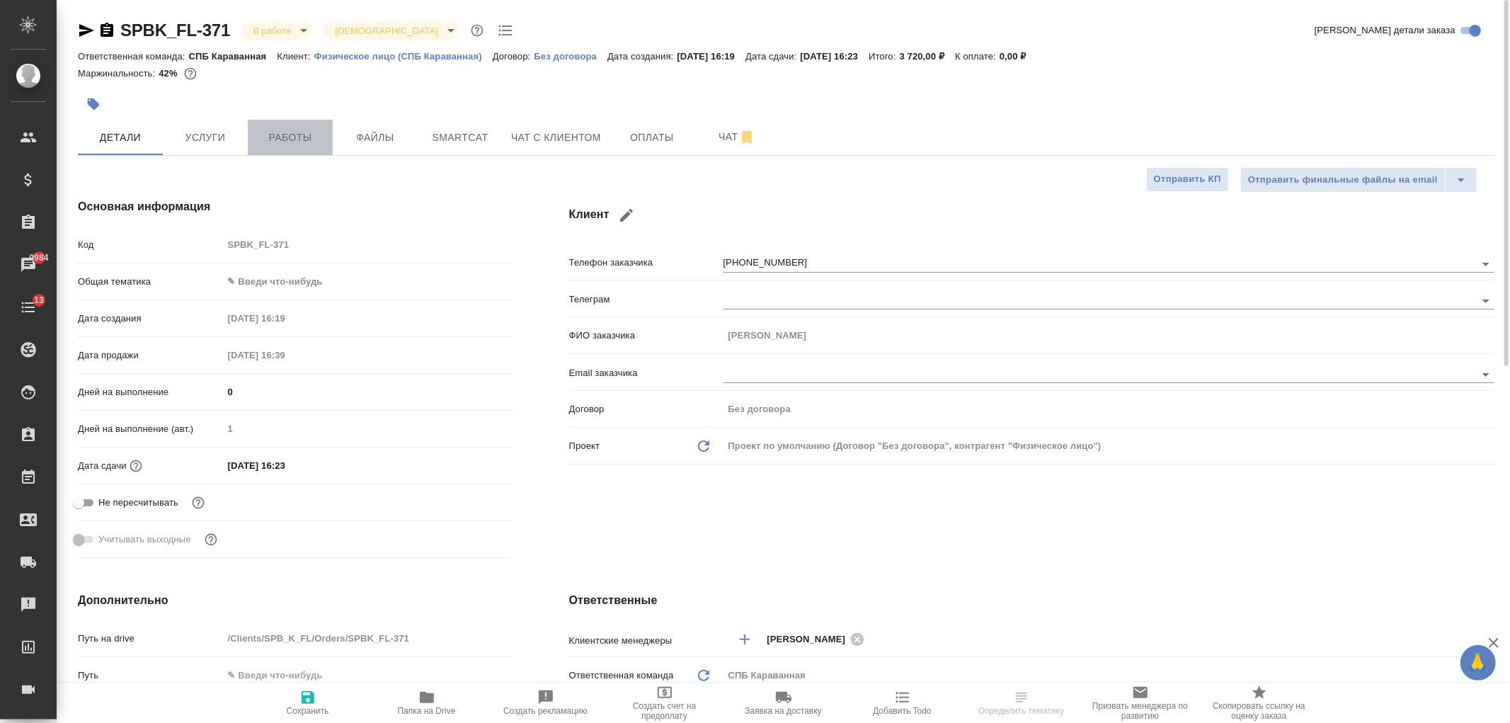
click at [278, 144] on span "Работы" at bounding box center [290, 138] width 68 height 18
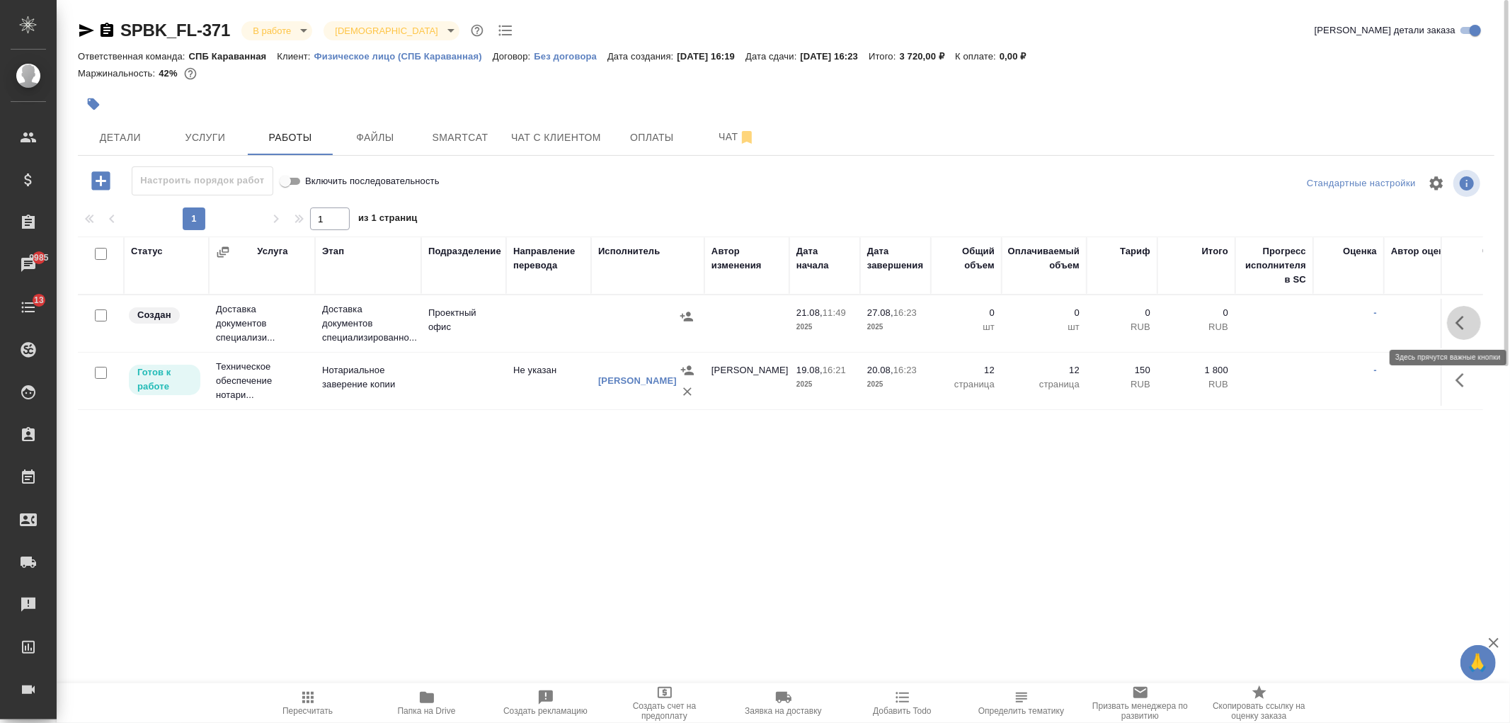
click at [1460, 319] on icon "button" at bounding box center [1459, 323] width 8 height 14
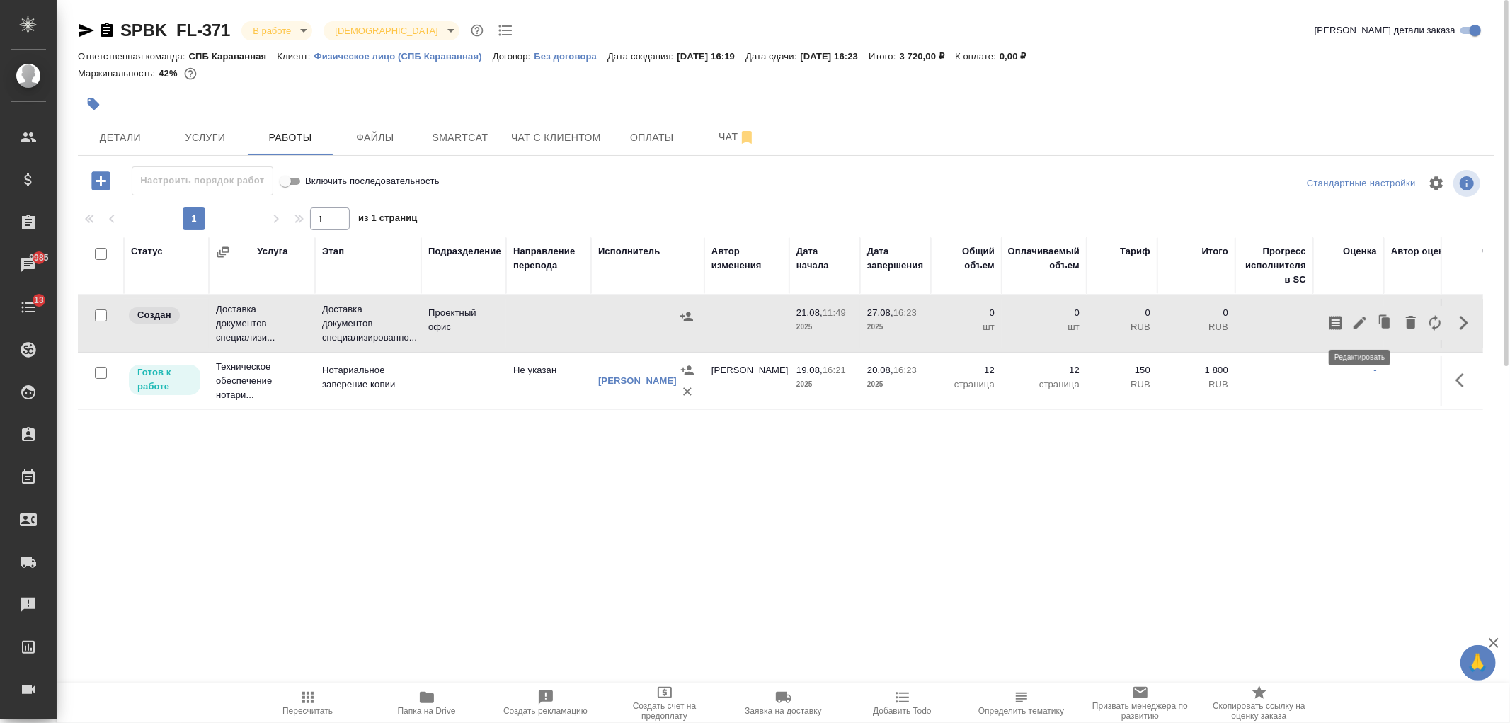
click at [1357, 326] on icon "button" at bounding box center [1359, 322] width 13 height 13
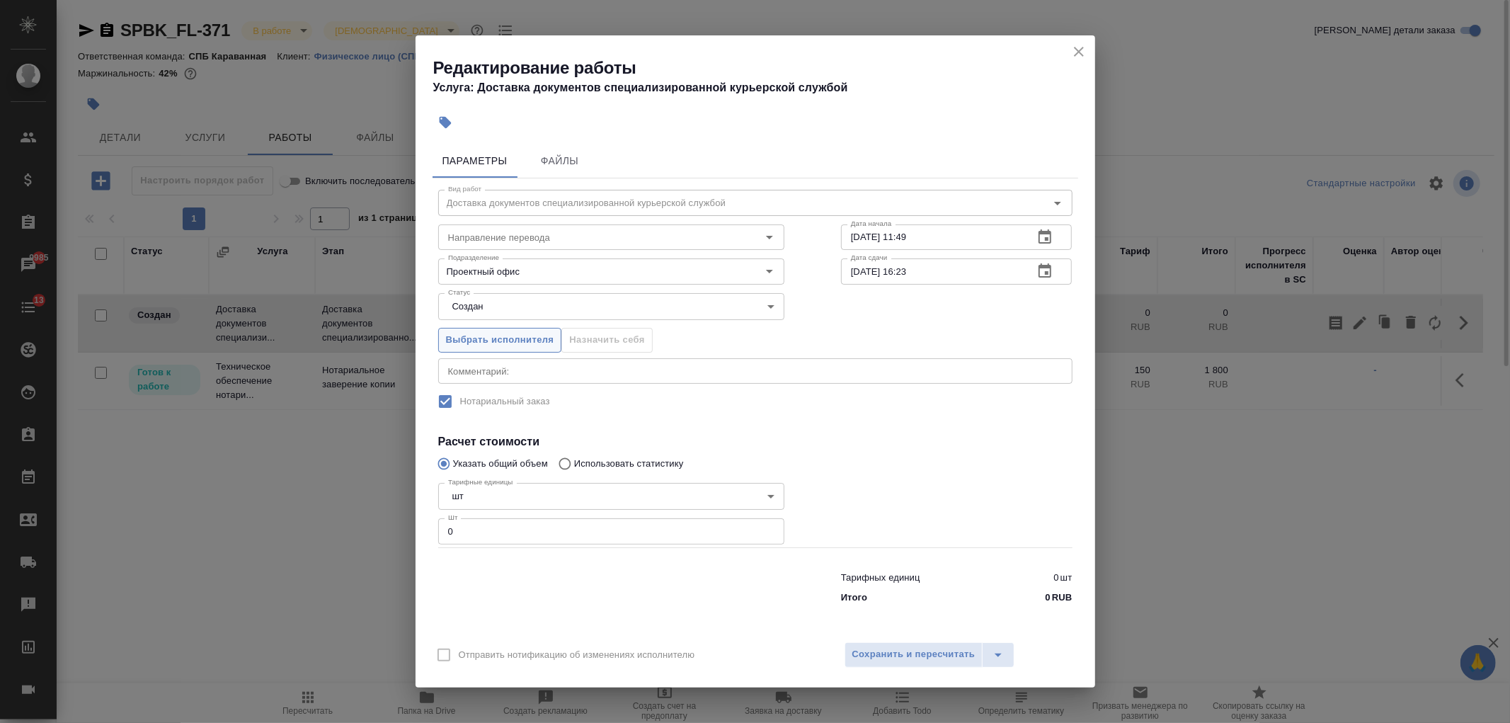
click at [506, 340] on span "Выбрать исполнителя" at bounding box center [500, 340] width 108 height 16
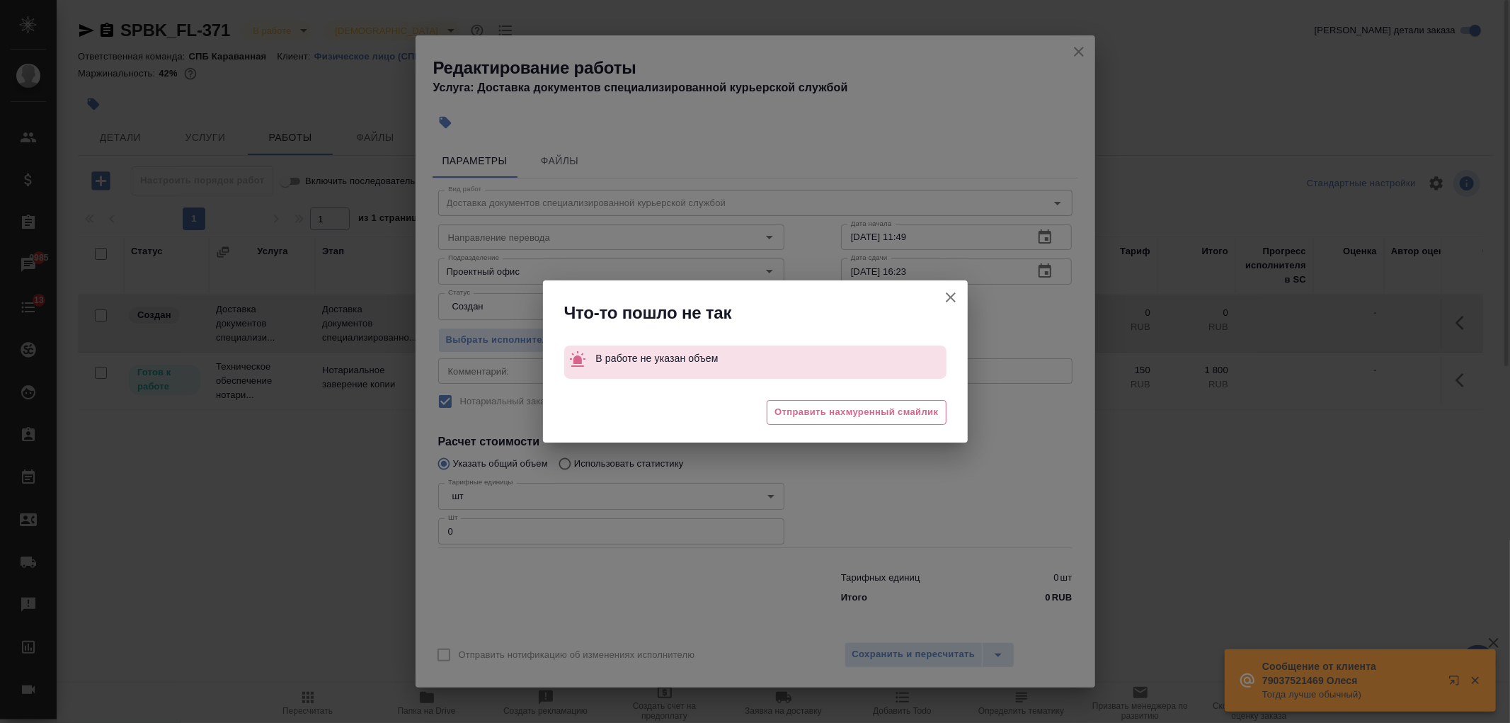
click at [951, 304] on icon "button" at bounding box center [950, 297] width 17 height 17
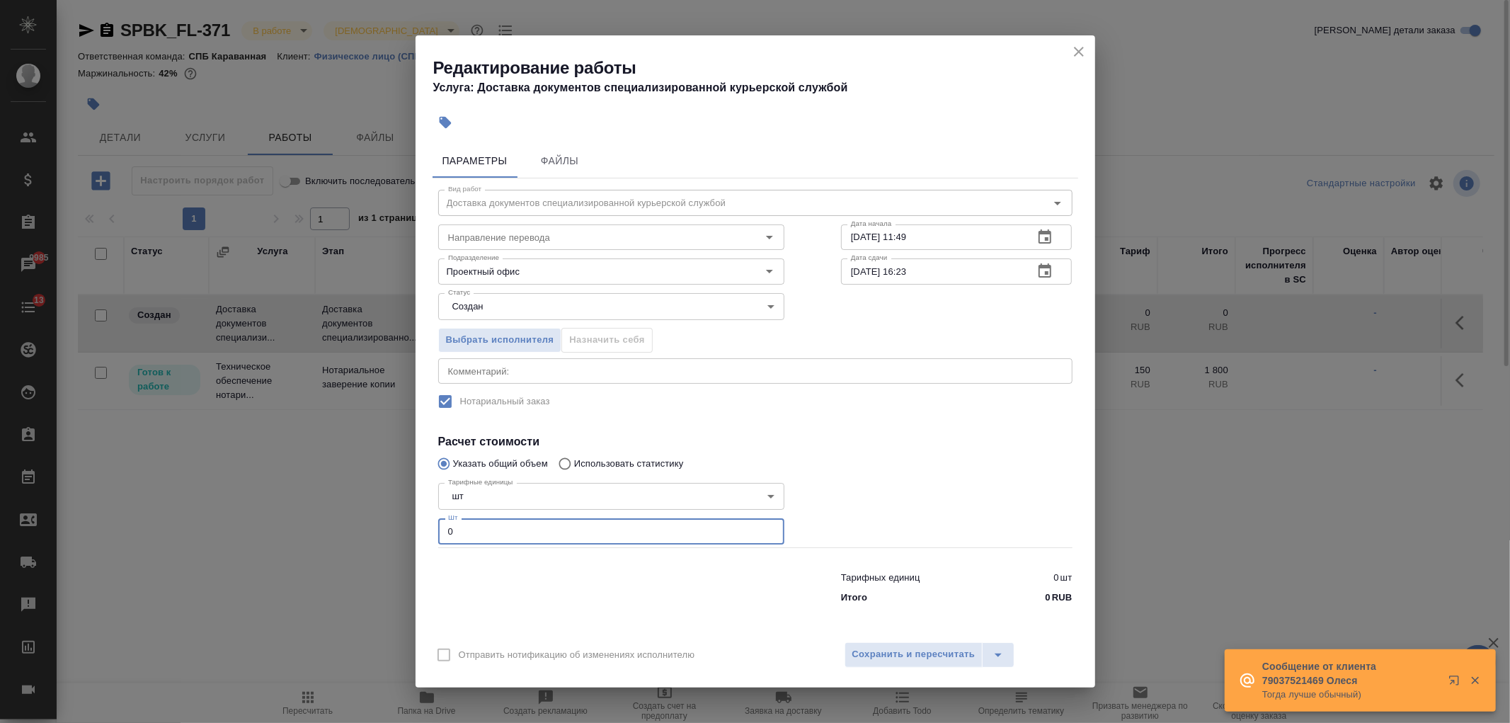
click at [478, 525] on input "0" at bounding box center [611, 530] width 346 height 25
type input "1"
click at [997, 653] on icon "split button" at bounding box center [998, 654] width 17 height 17
click at [897, 598] on li "Сохранить" at bounding box center [929, 601] width 171 height 23
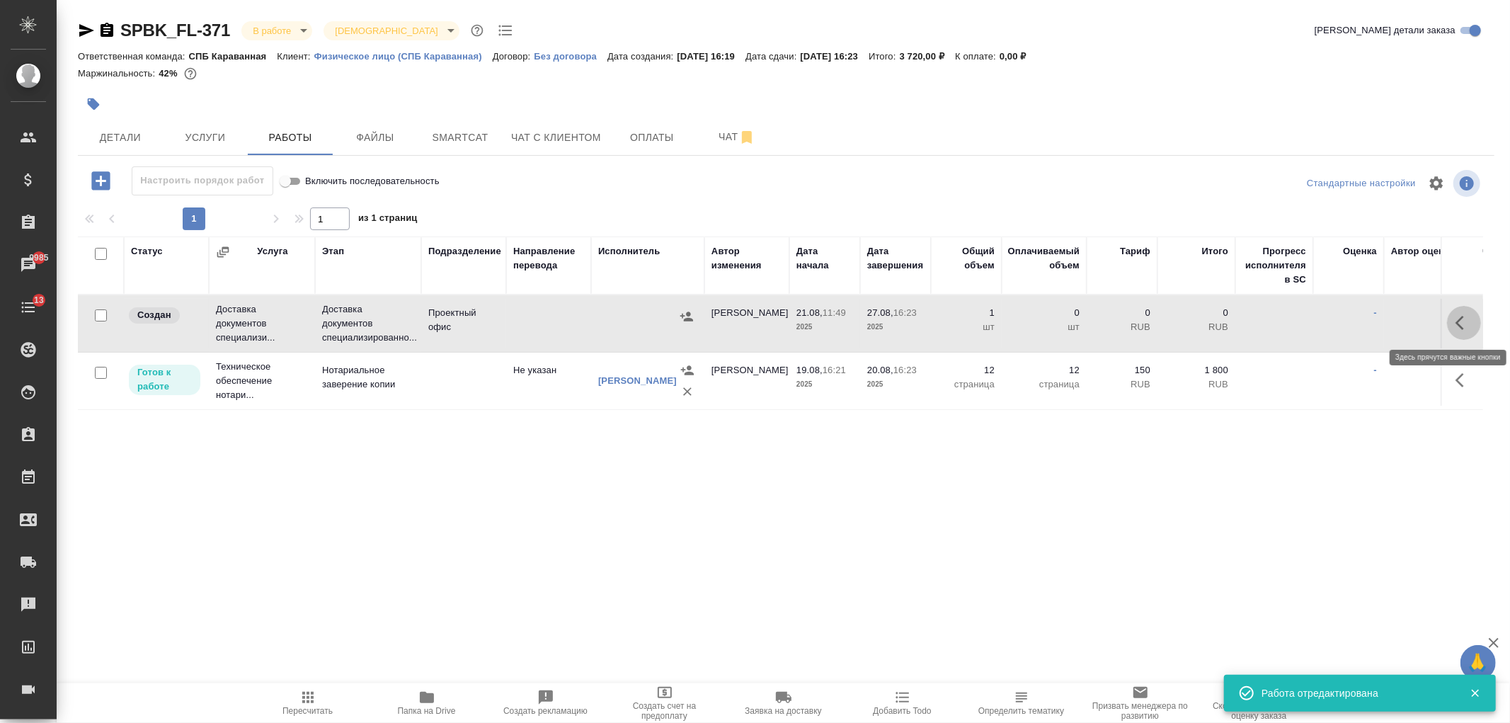
click at [1467, 319] on icon "button" at bounding box center [1463, 322] width 17 height 17
click at [1361, 330] on icon "button" at bounding box center [1359, 322] width 17 height 17
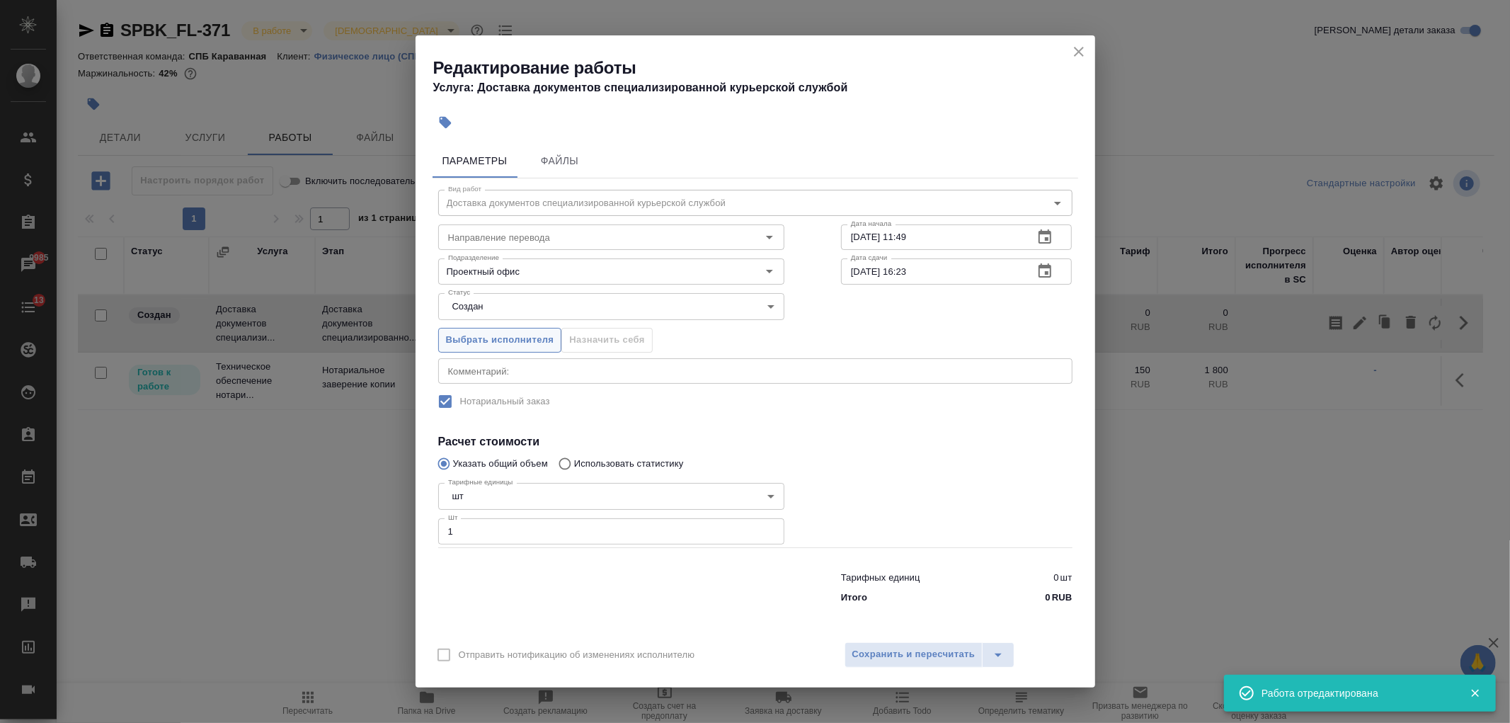
click at [508, 338] on span "Выбрать исполнителя" at bounding box center [500, 340] width 108 height 16
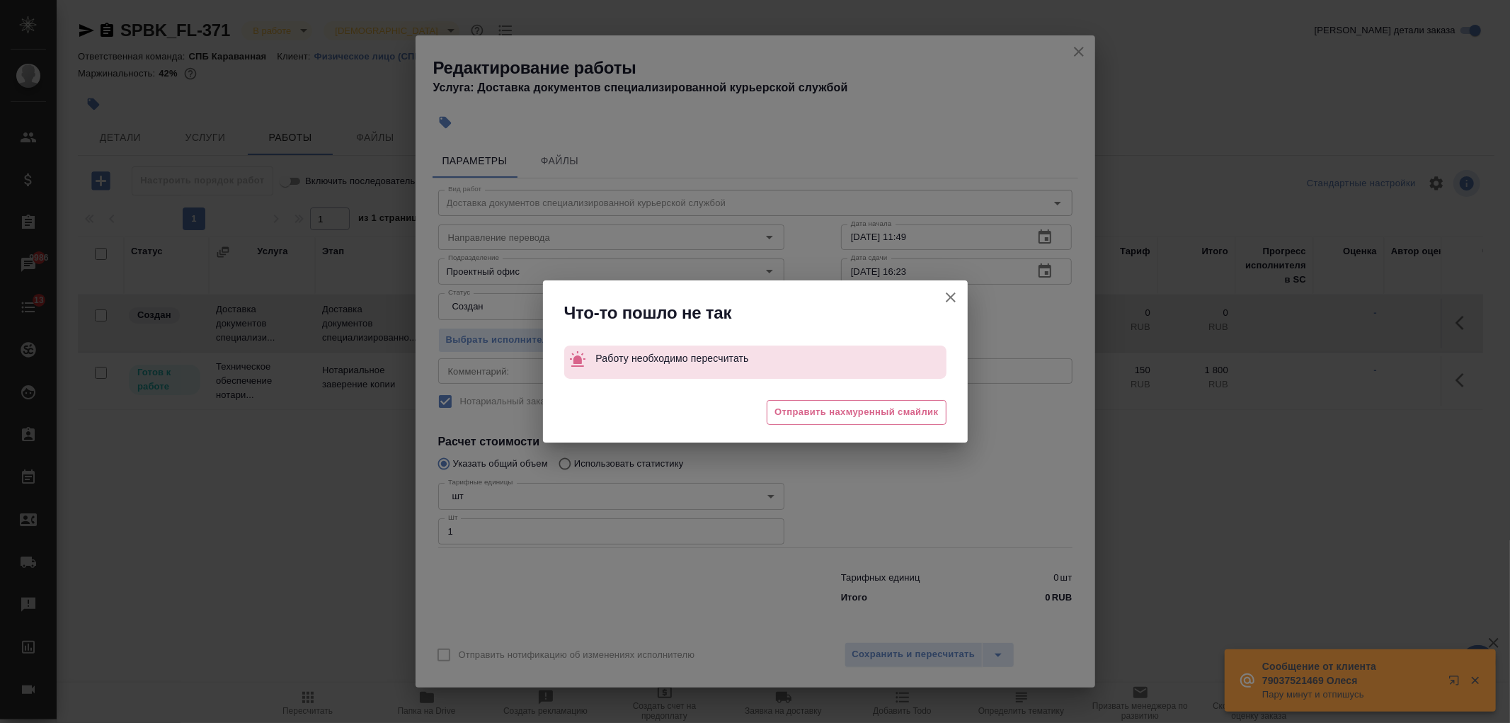
click at [944, 297] on icon "button" at bounding box center [950, 297] width 17 height 17
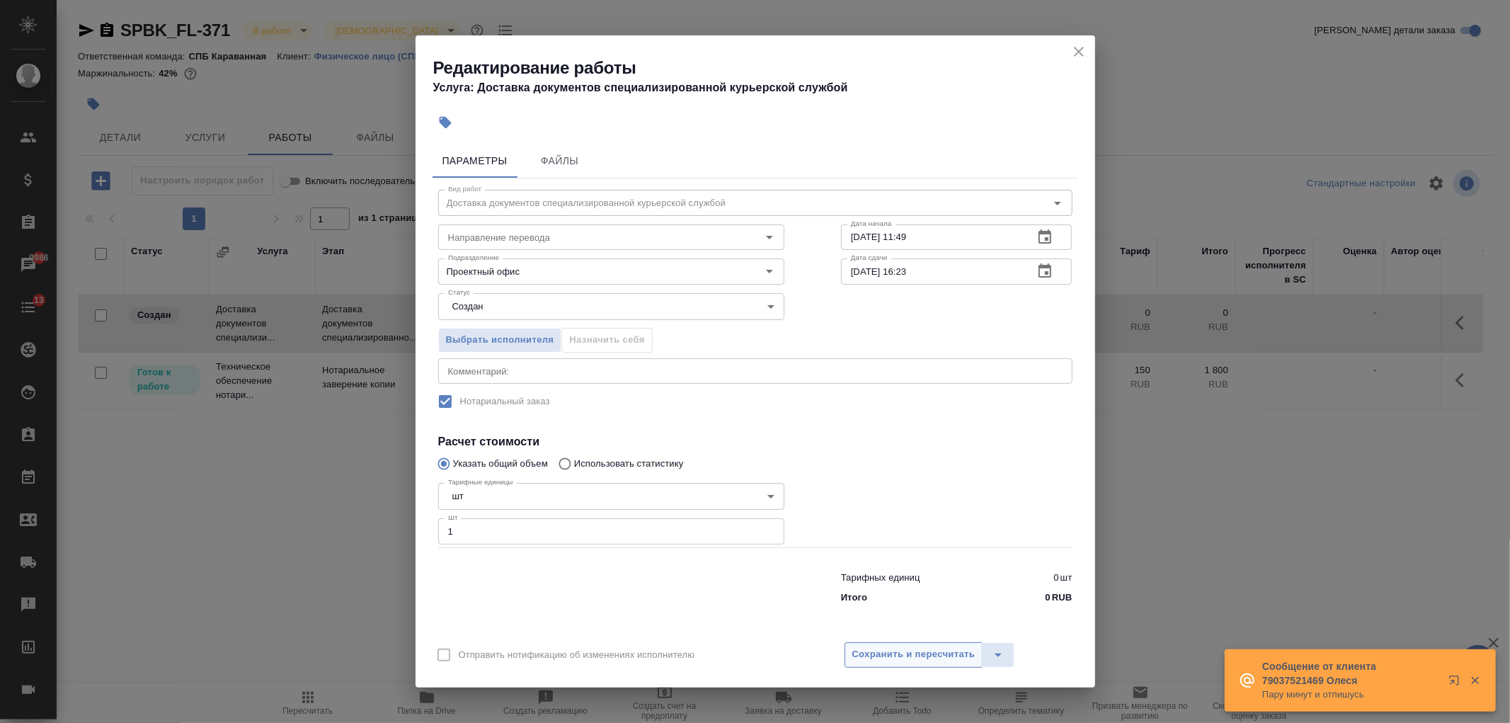
click at [906, 646] on span "Сохранить и пересчитать" at bounding box center [913, 654] width 123 height 16
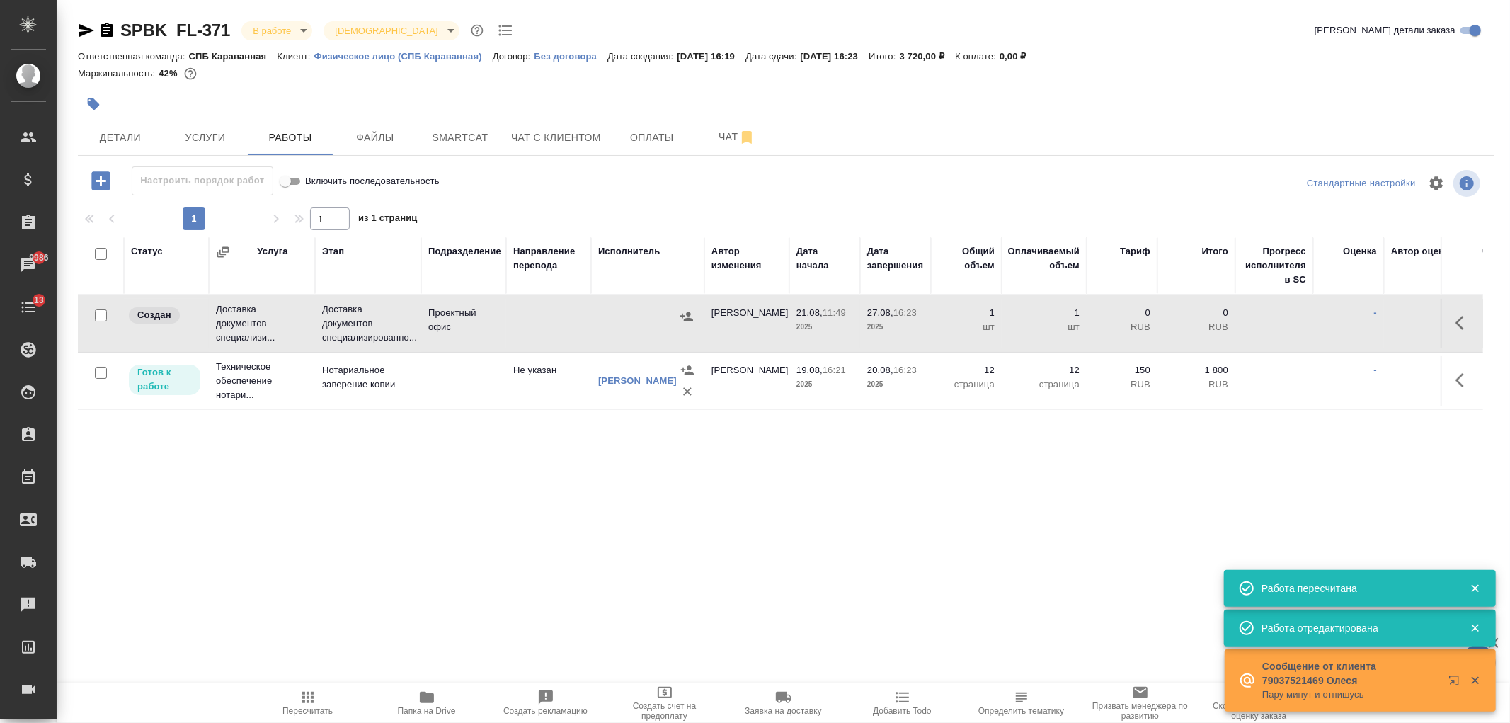
click at [1473, 317] on button "button" at bounding box center [1464, 323] width 34 height 34
click at [1369, 326] on button "button" at bounding box center [1360, 323] width 24 height 34
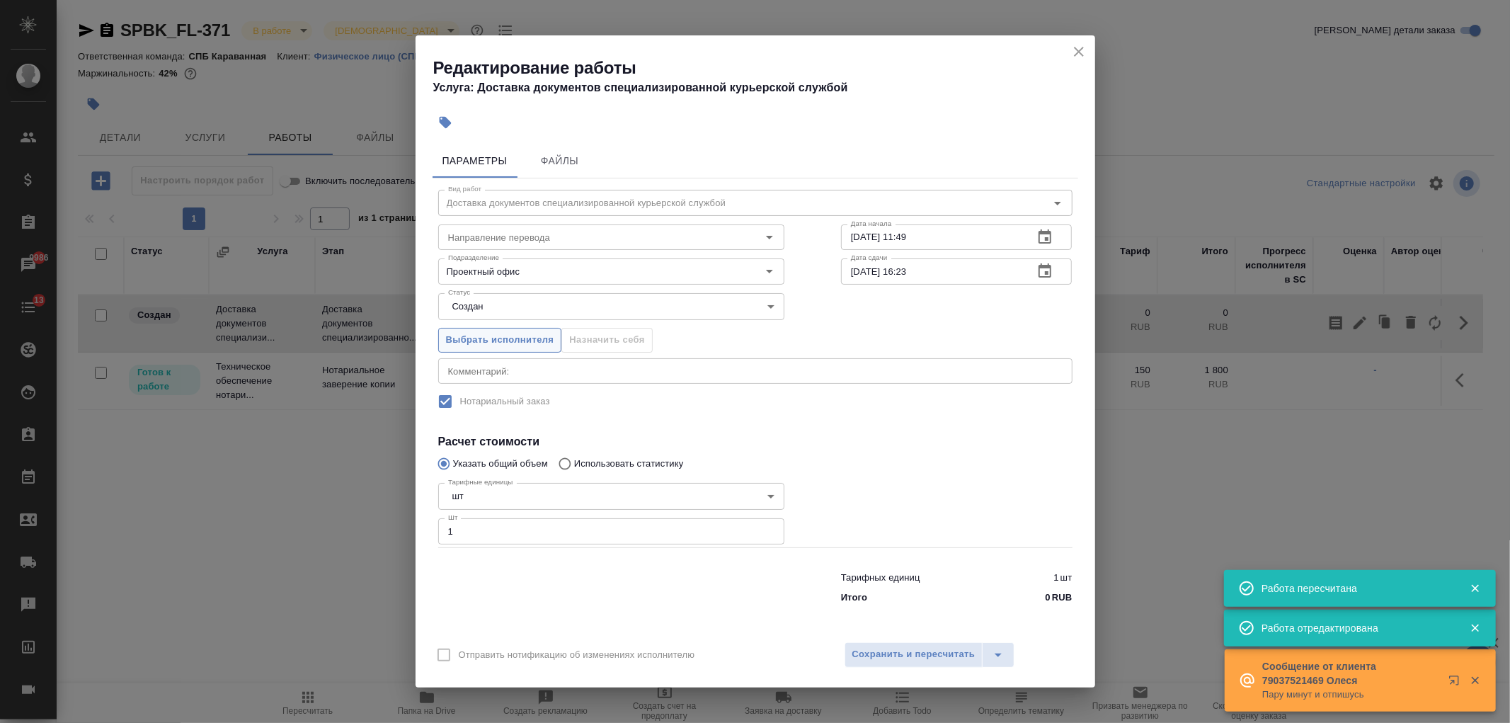
click at [517, 342] on span "Выбрать исполнителя" at bounding box center [500, 340] width 108 height 16
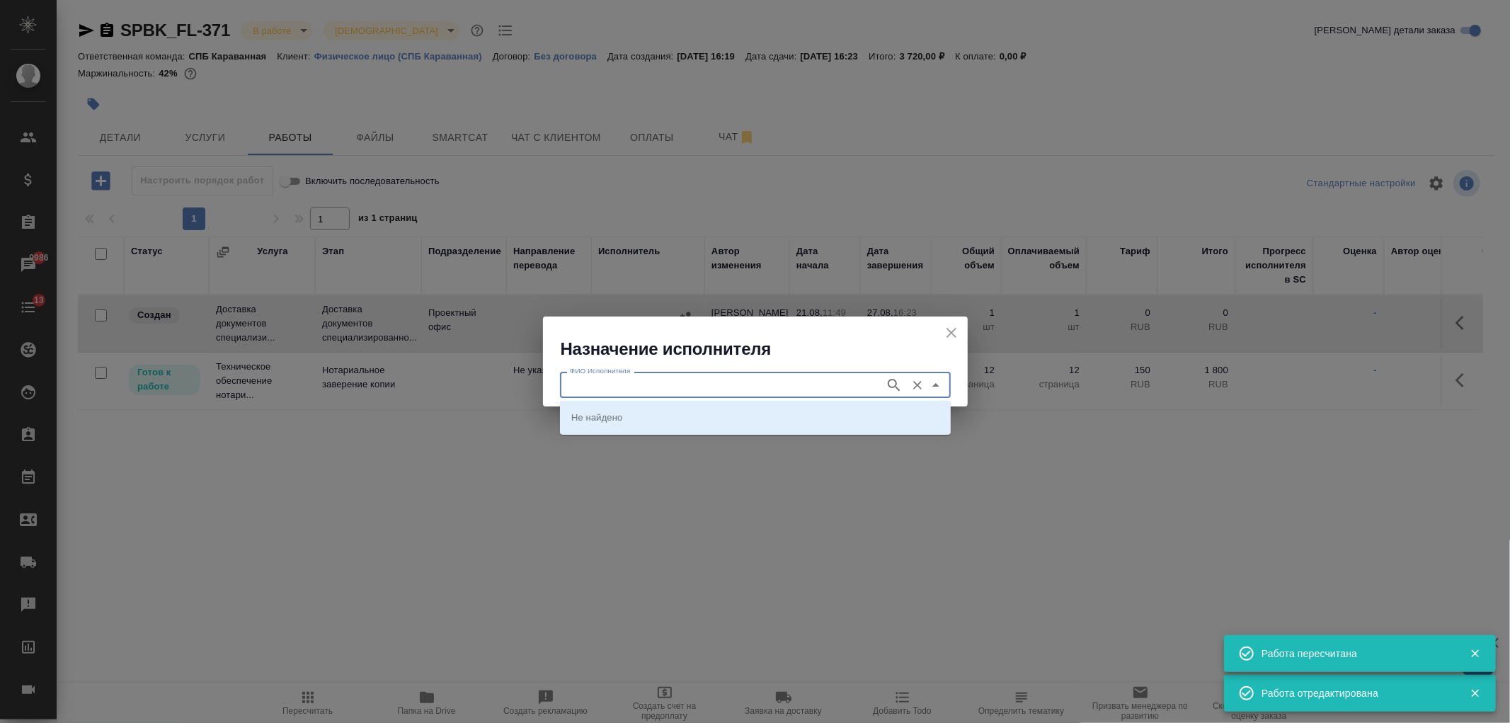
click at [619, 389] on input "ФИО Исполнителя" at bounding box center [721, 384] width 314 height 17
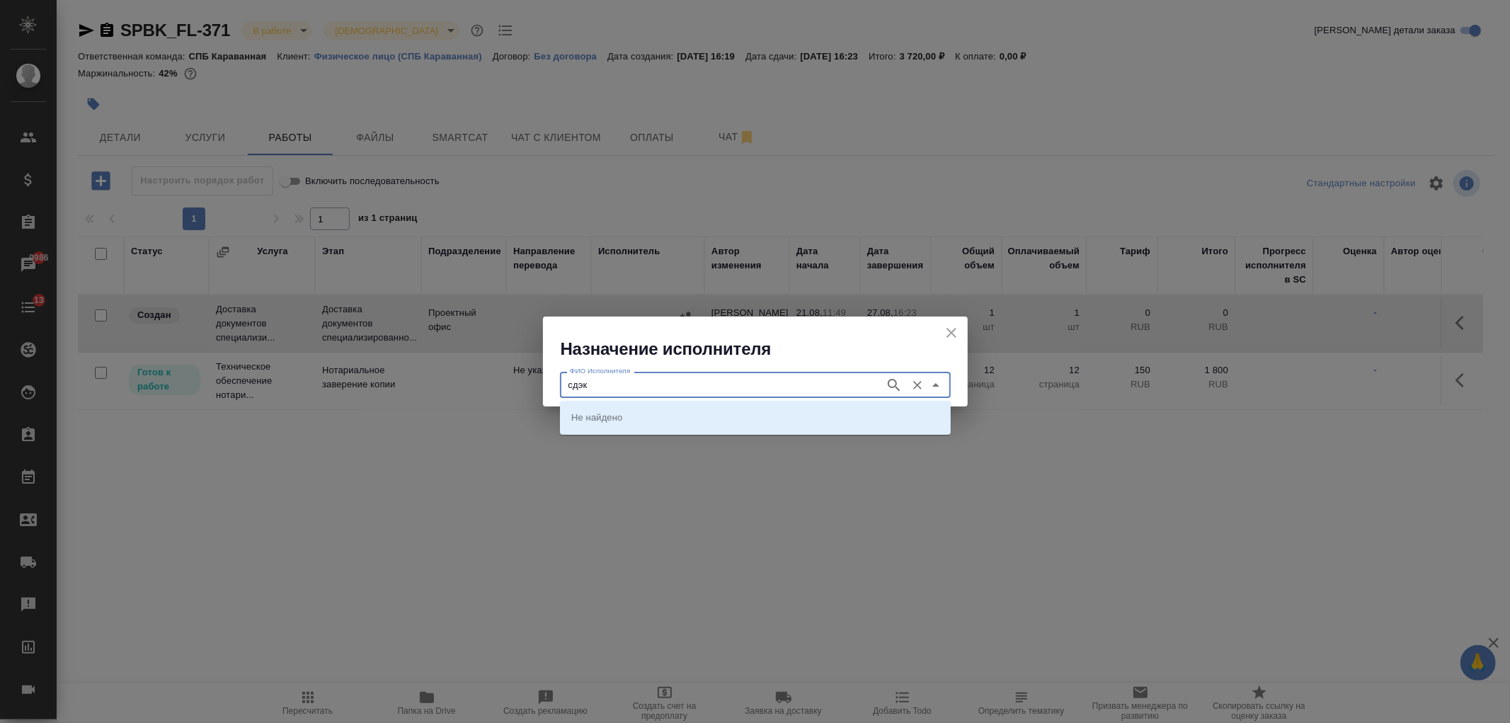
type input "сдэк"
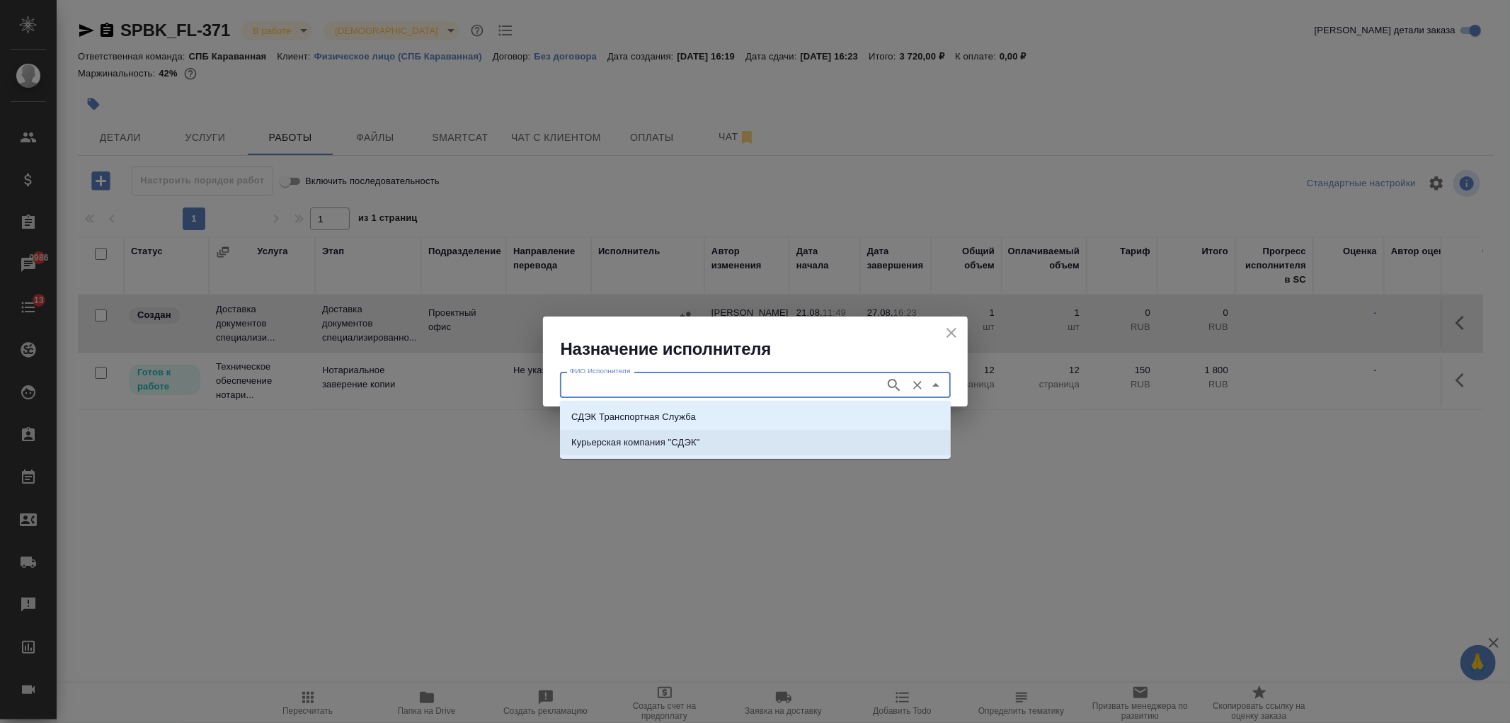
click at [805, 433] on li "Курьерская компания "СДЭК"" at bounding box center [755, 442] width 391 height 25
type input "Курьерская компания "СДЭК""
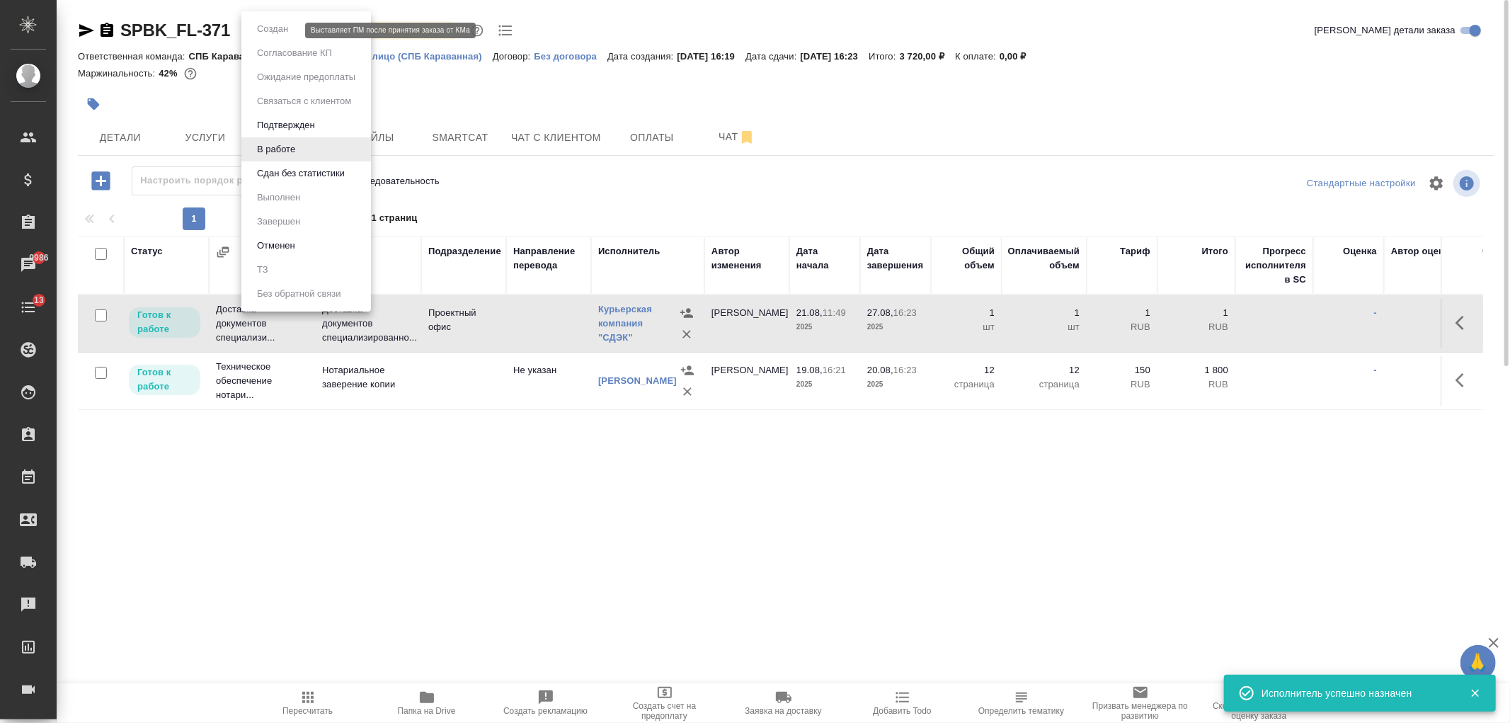
click at [266, 32] on body "🙏 .cls-1 fill:#fff; AWATERA Ivanova Arina Клиенты Спецификации Заказы 9986 Чаты…" at bounding box center [755, 361] width 1510 height 723
click at [340, 181] on li "Сдан без статистики" at bounding box center [306, 173] width 130 height 24
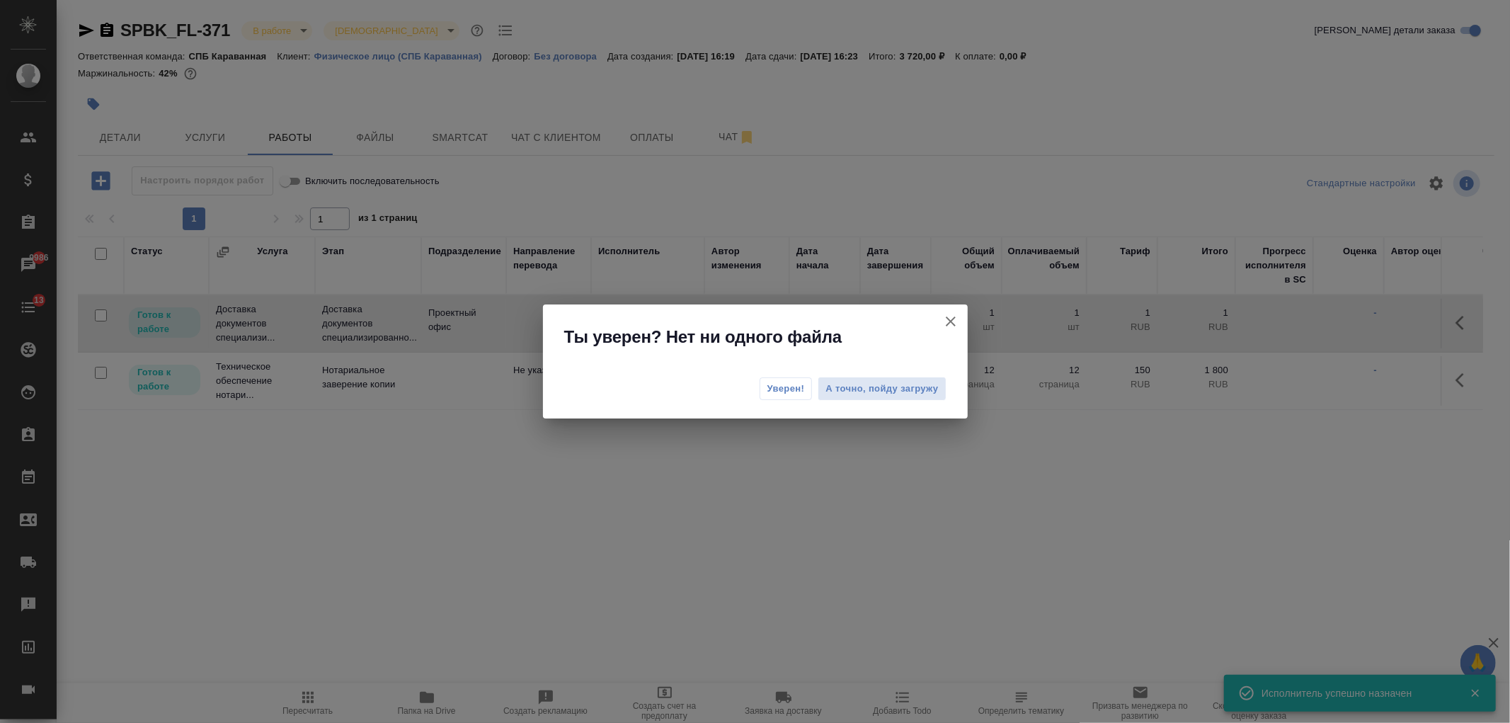
click at [783, 386] on span "Уверен!" at bounding box center [786, 389] width 38 height 14
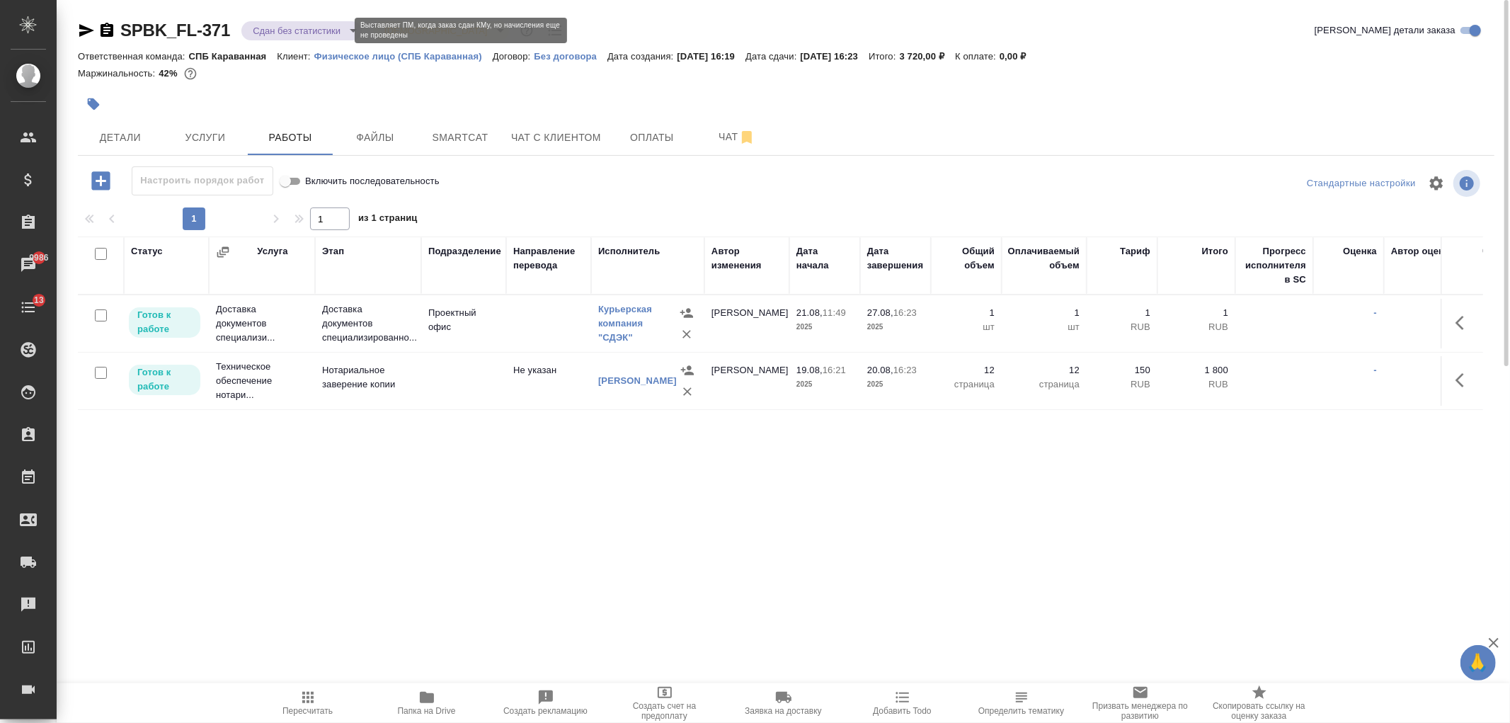
click at [286, 25] on body "🙏 .cls-1 fill:#fff; AWATERA Ivanova Arina Клиенты Спецификации Заказы 9986 Чаты…" at bounding box center [755, 361] width 1510 height 723
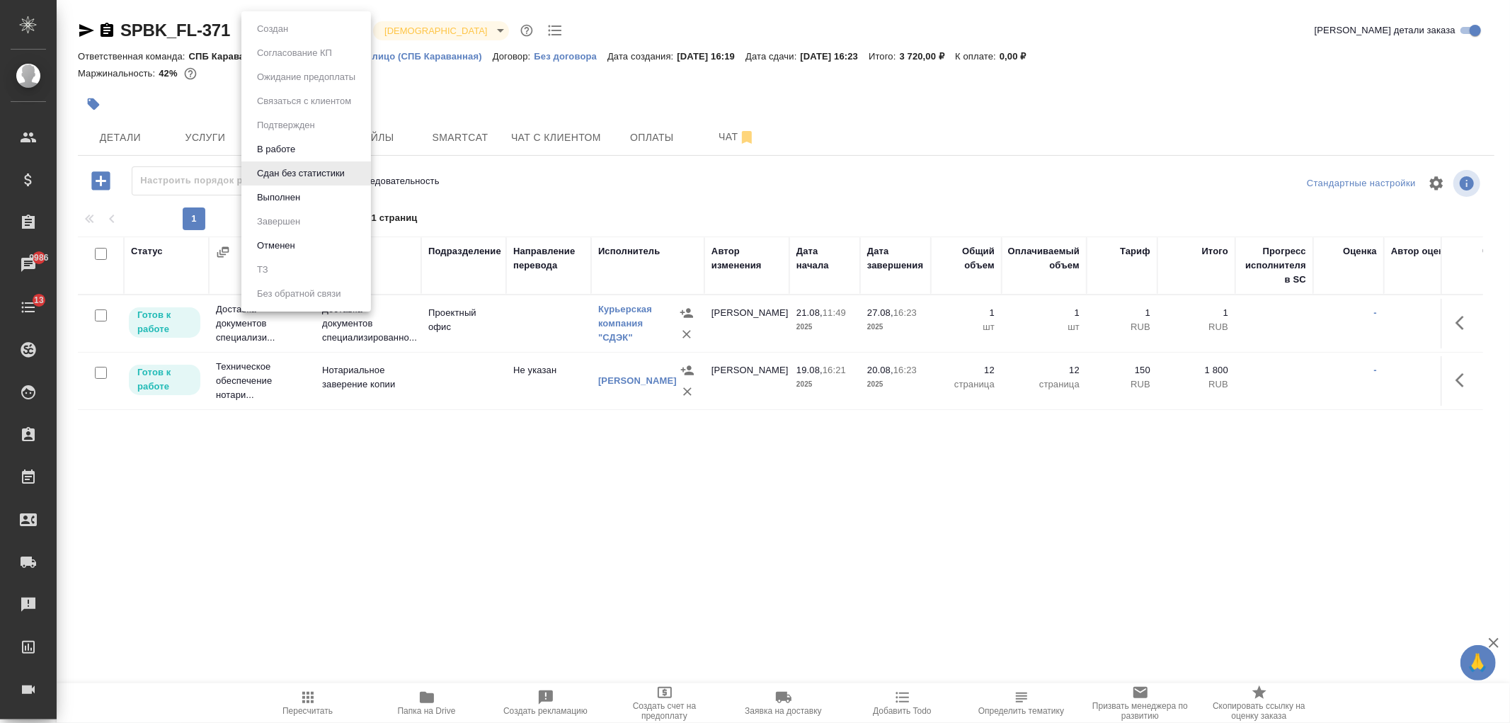
click at [292, 37] on button "Выполнен" at bounding box center [273, 29] width 40 height 16
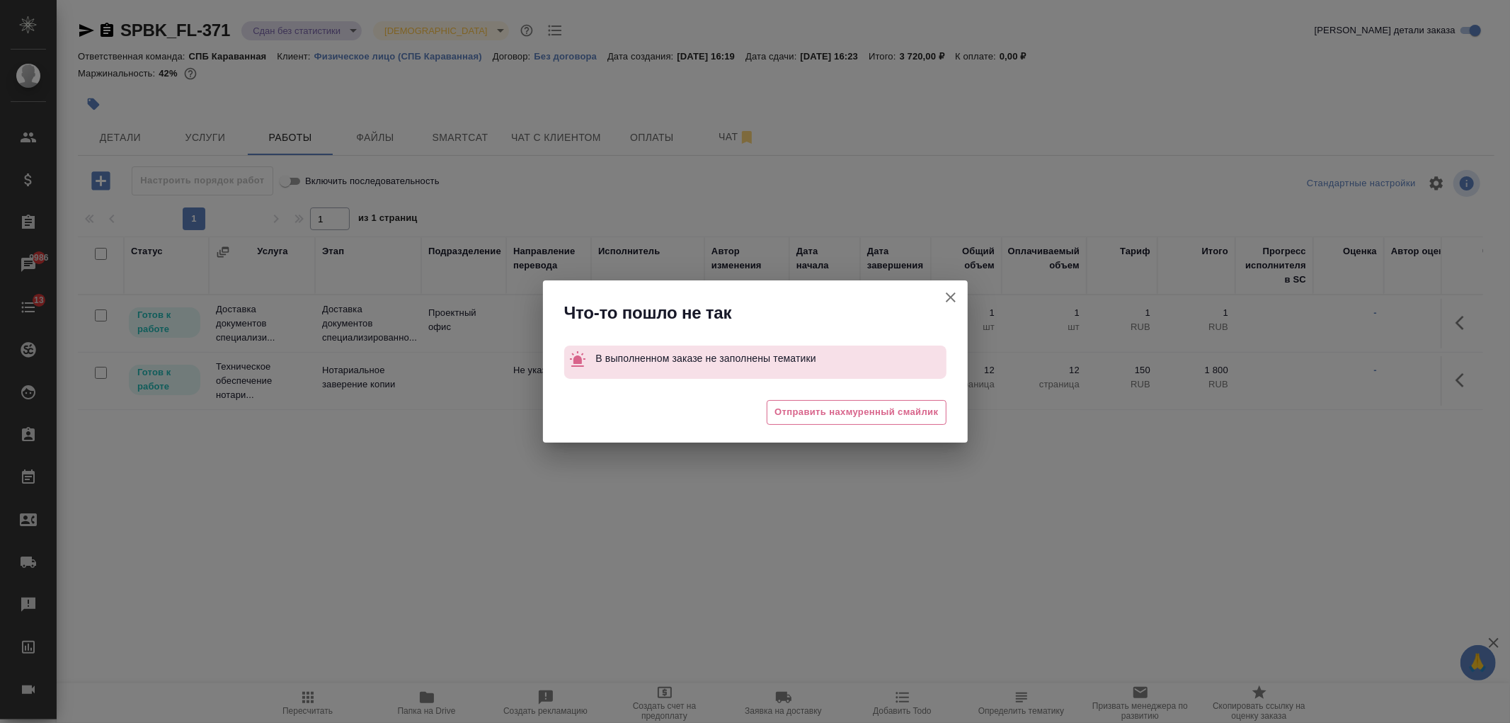
drag, startPoint x: 954, startPoint y: 292, endPoint x: 763, endPoint y: 281, distance: 191.4
click at [954, 292] on icon "button" at bounding box center [950, 297] width 17 height 17
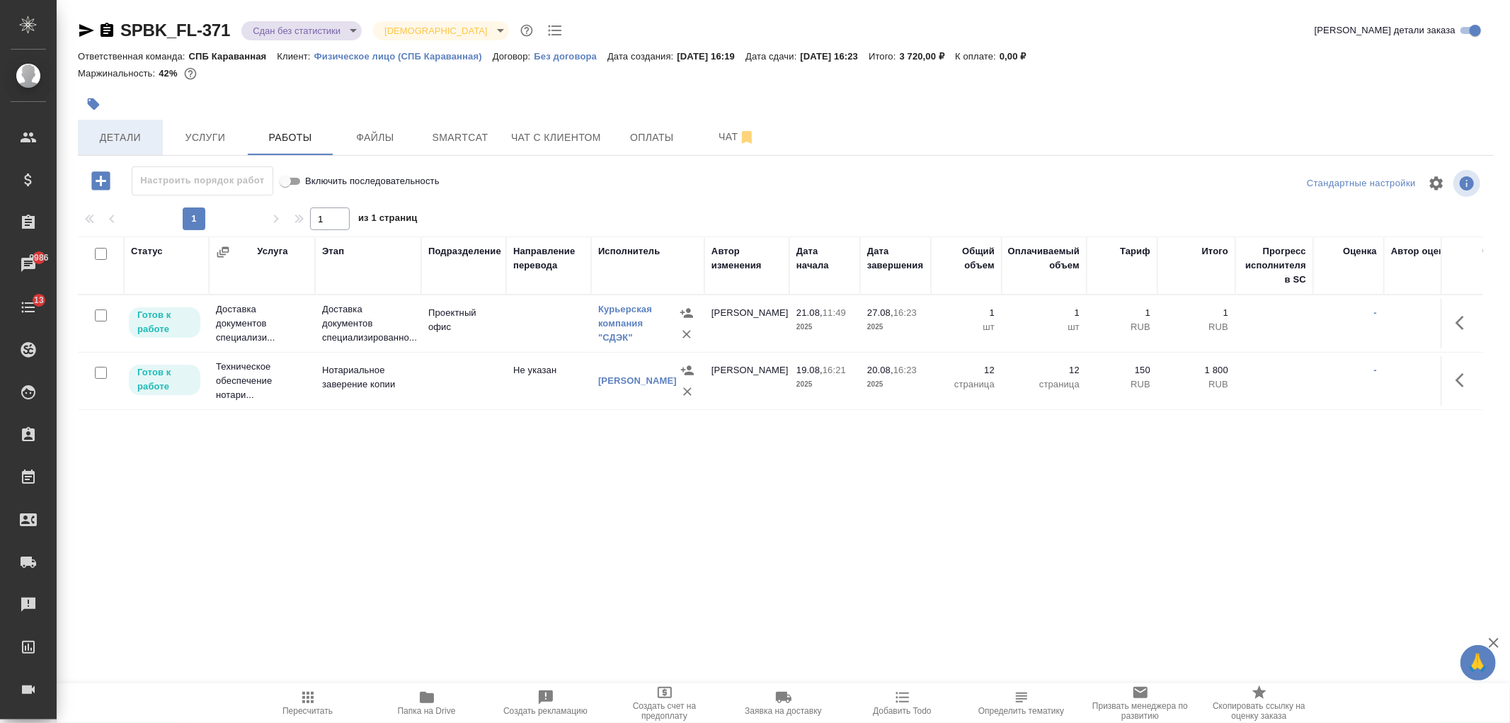
click at [109, 151] on button "Детали" at bounding box center [120, 137] width 85 height 35
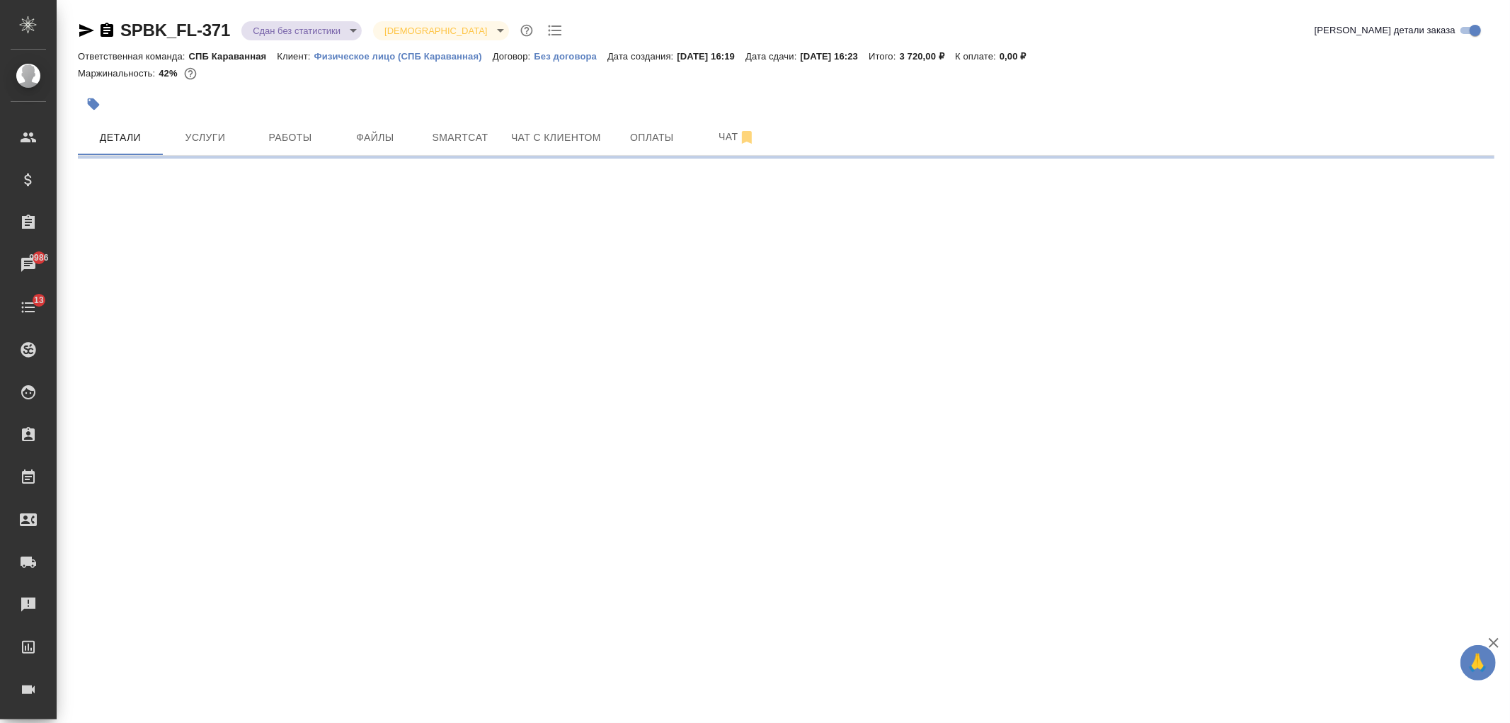
select select "RU"
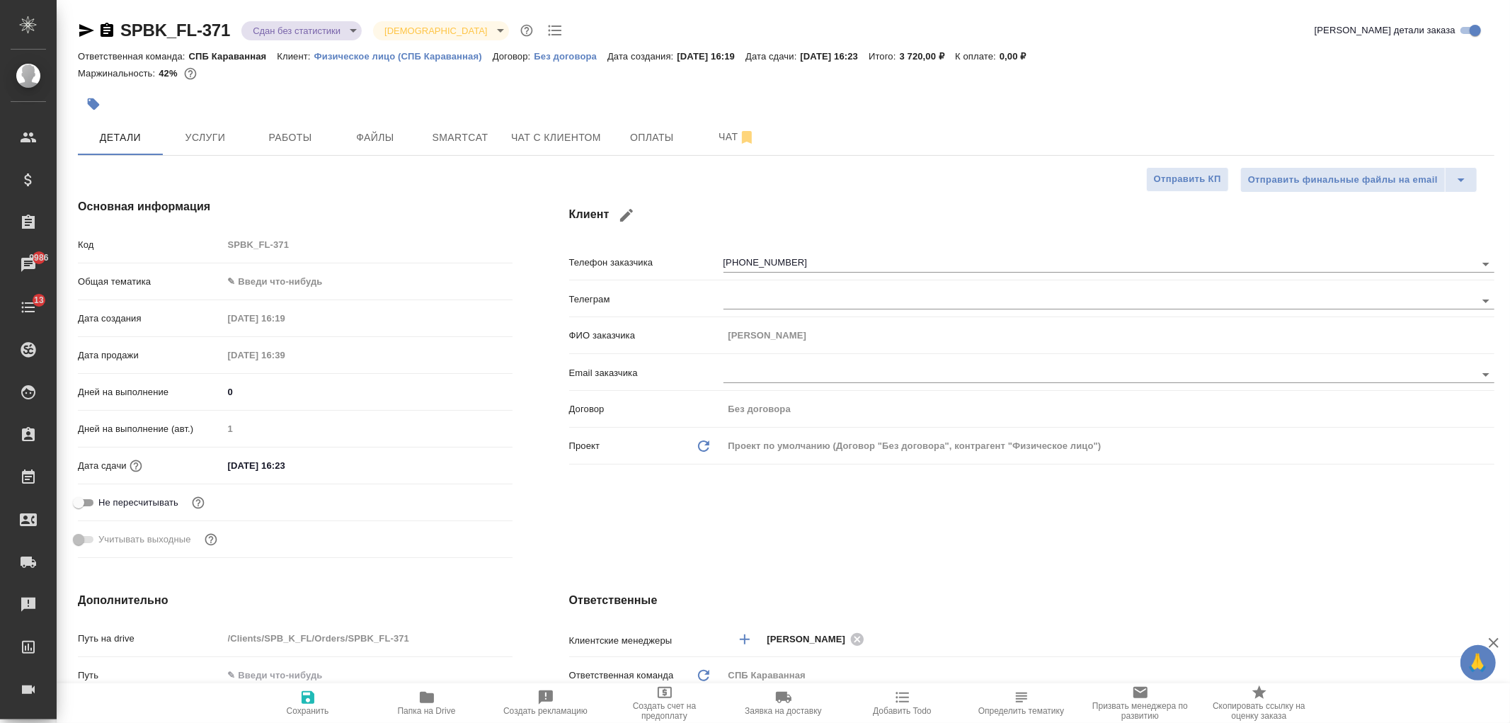
type textarea "x"
click at [297, 275] on body "🙏 .cls-1 fill:#fff; AWATERA Ivanova Arina Клиенты Спецификации Заказы 9986 Чаты…" at bounding box center [755, 361] width 1510 height 723
drag, startPoint x: 326, startPoint y: 418, endPoint x: 279, endPoint y: 383, distance: 58.6
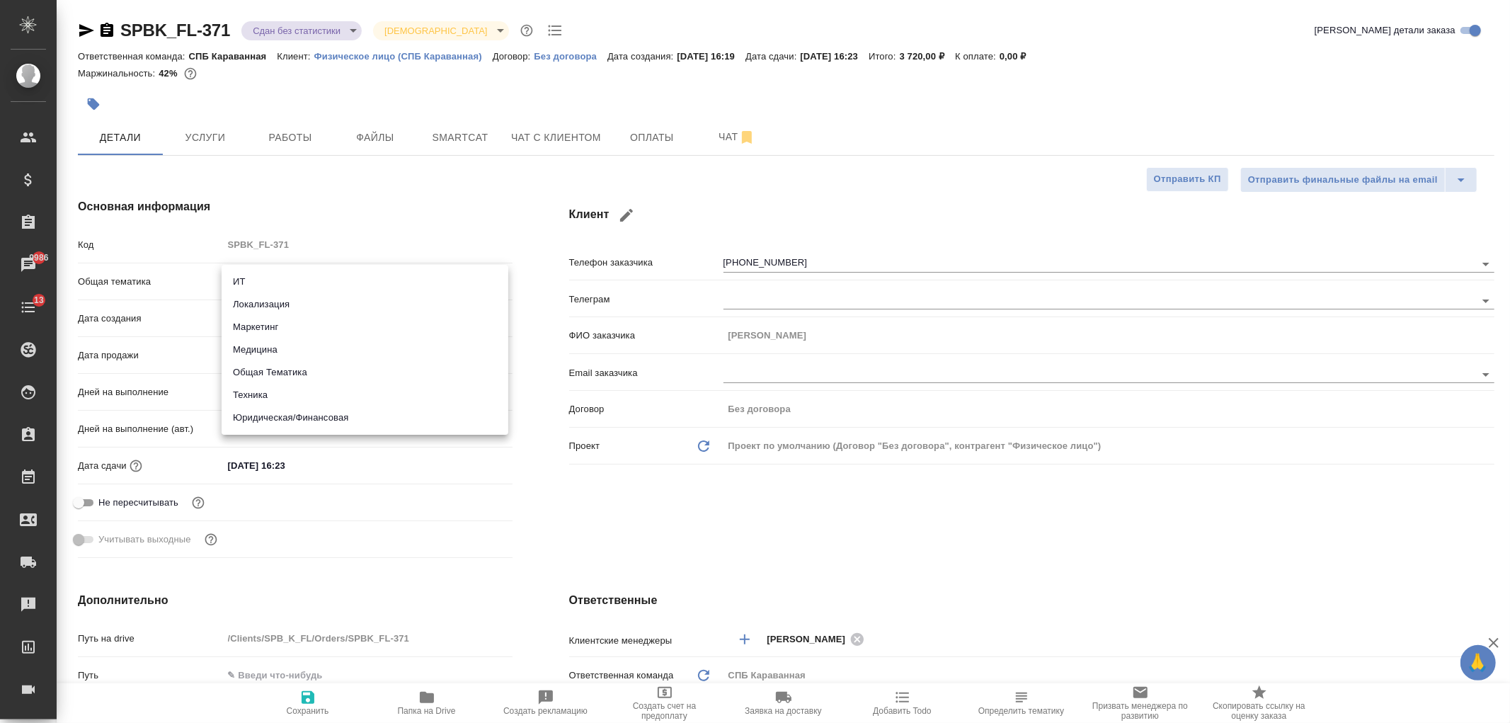
click at [326, 419] on li "Юридическая/Финансовая" at bounding box center [365, 417] width 287 height 23
type input "yr-fn"
type textarea "x"
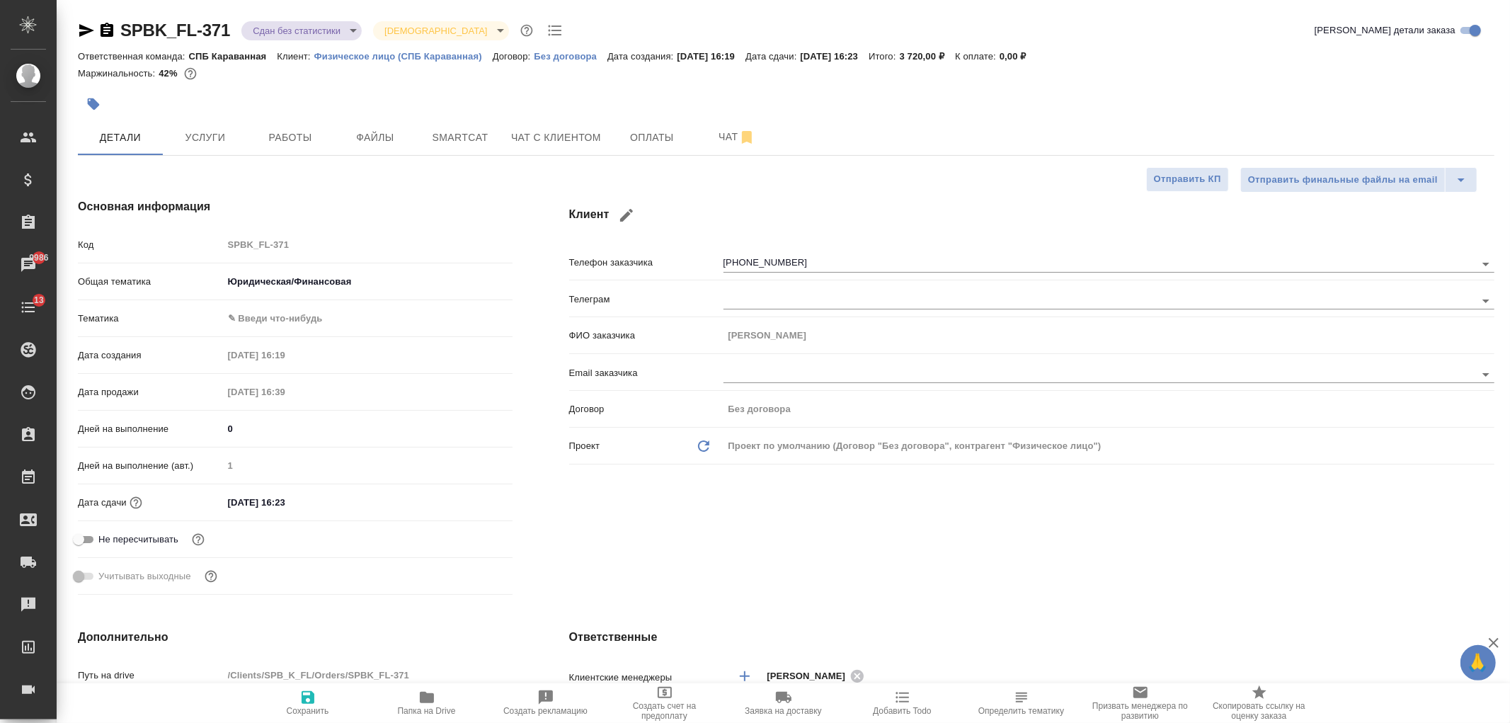
click at [272, 320] on body "🙏 .cls-1 fill:#fff; AWATERA Ivanova Arina Клиенты Спецификации Заказы 9986 Чаты…" at bounding box center [755, 361] width 1510 height 723
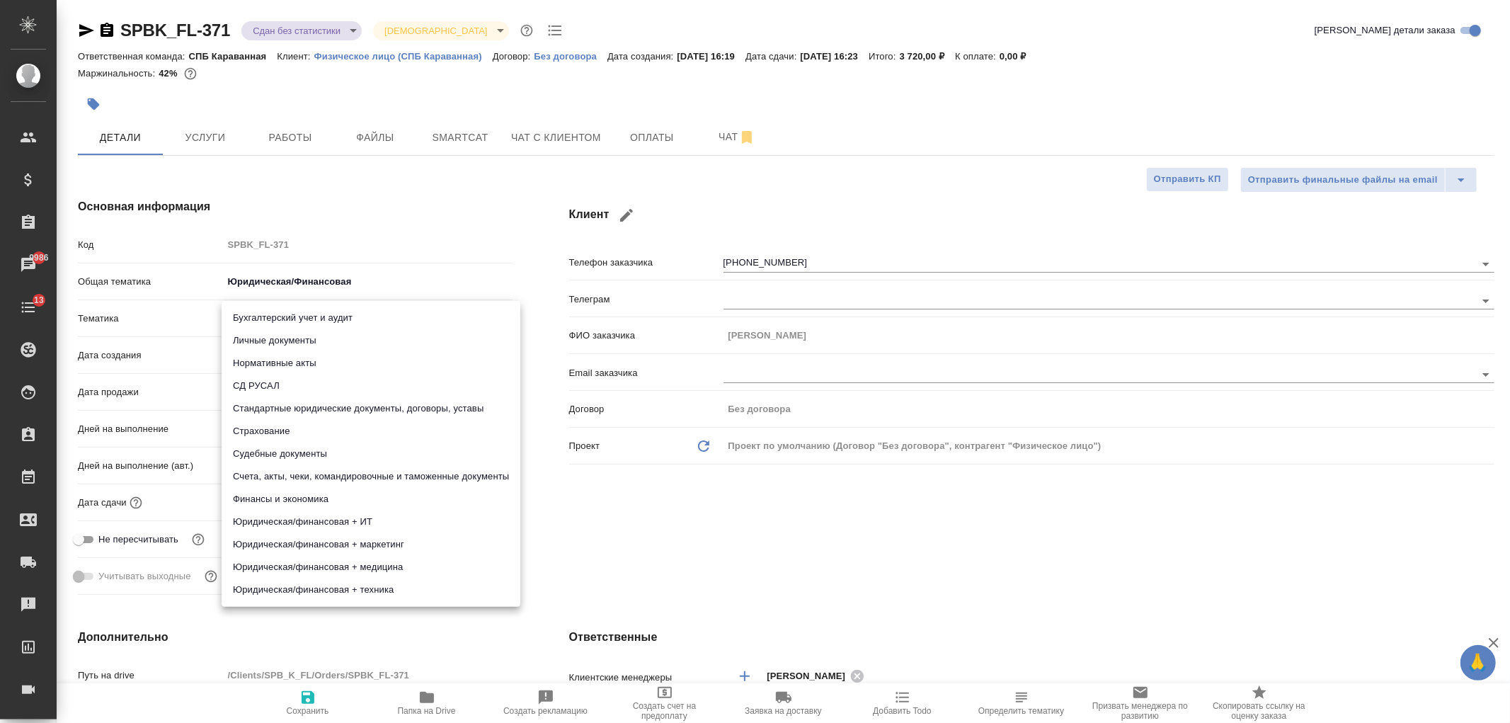
click at [285, 336] on li "Личные документы" at bounding box center [371, 340] width 299 height 23
type textarea "x"
type input "5a8b8b956a9677013d343cfe"
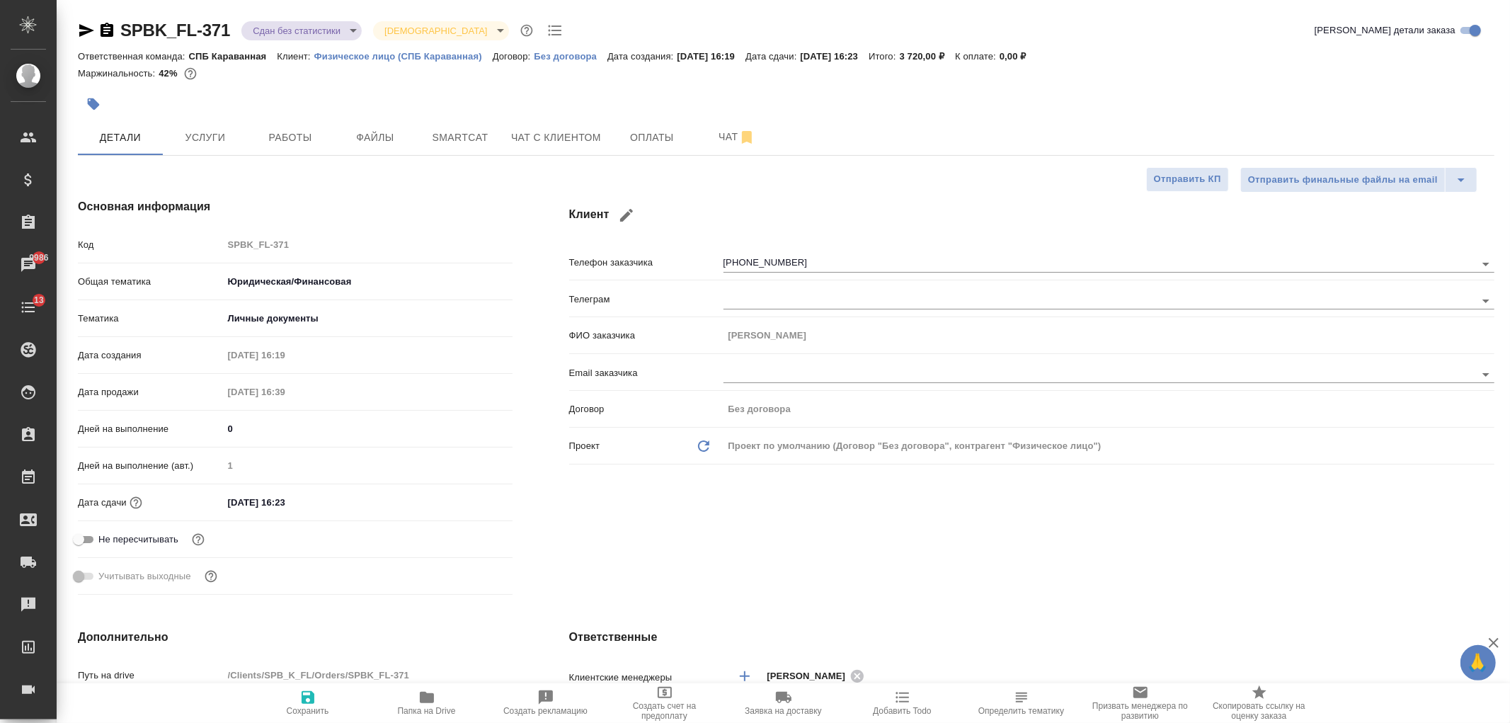
click at [302, 690] on icon "button" at bounding box center [307, 697] width 17 height 17
type textarea "x"
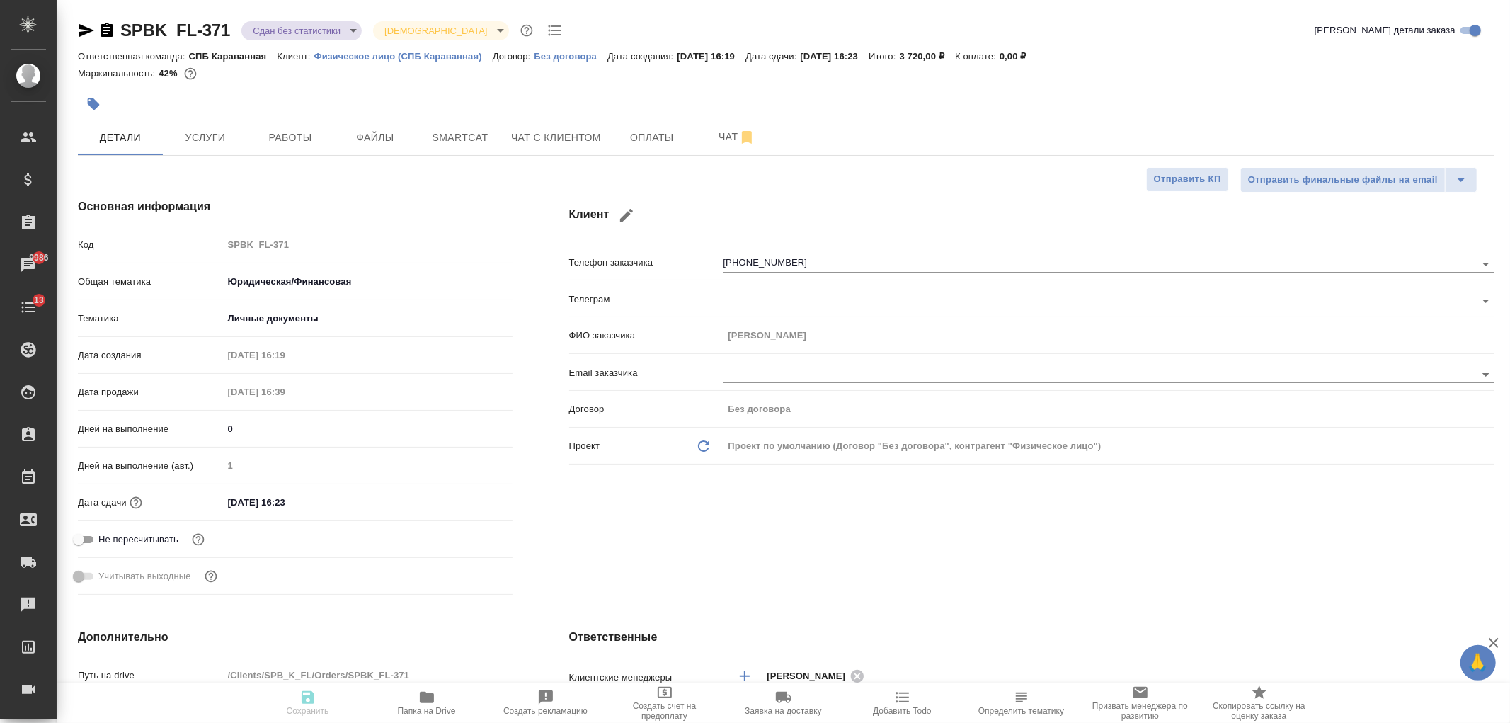
type textarea "x"
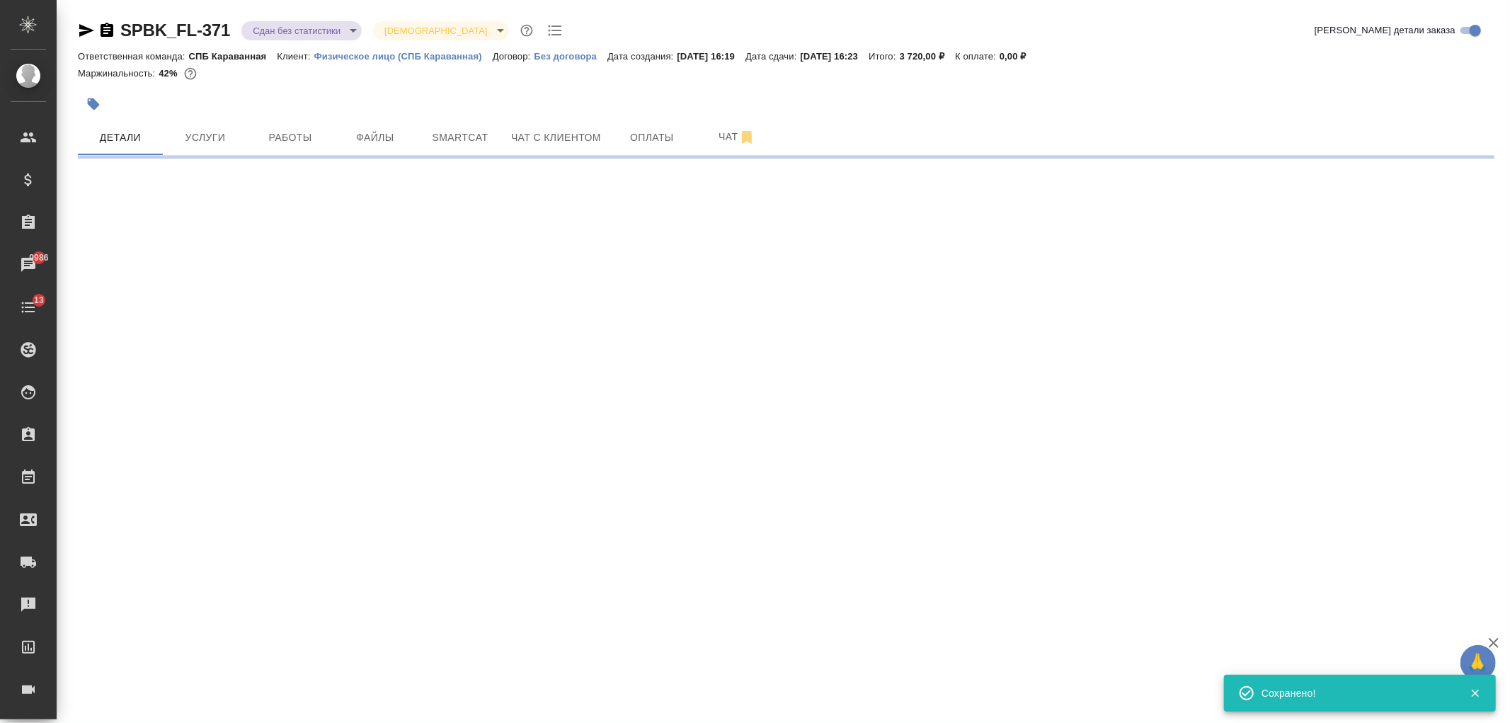
select select "RU"
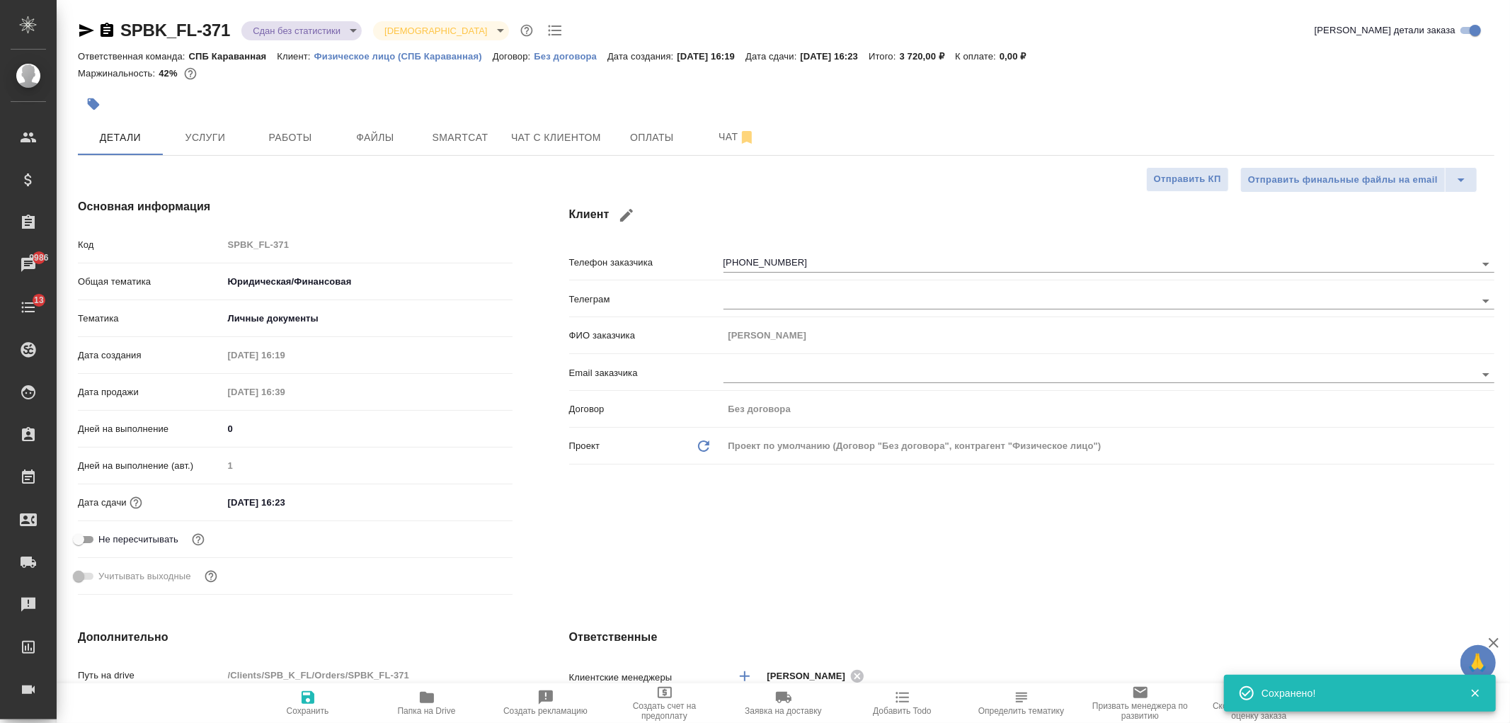
type textarea "x"
click at [321, 33] on body "🙏 .cls-1 fill:#fff; AWATERA Ivanova Arina Клиенты Спецификации Заказы 9986 Чаты…" at bounding box center [755, 361] width 1510 height 723
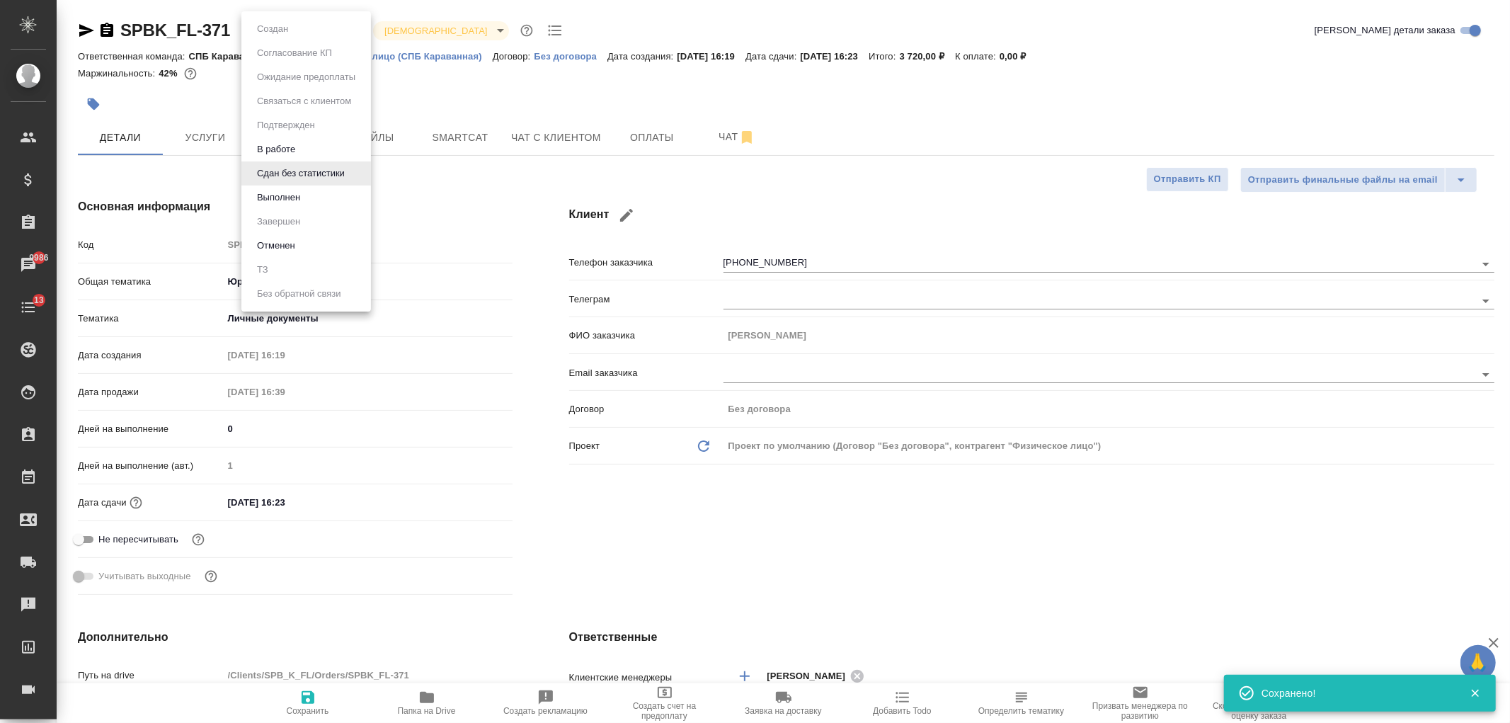
click at [316, 200] on li "Выполнен" at bounding box center [306, 197] width 130 height 24
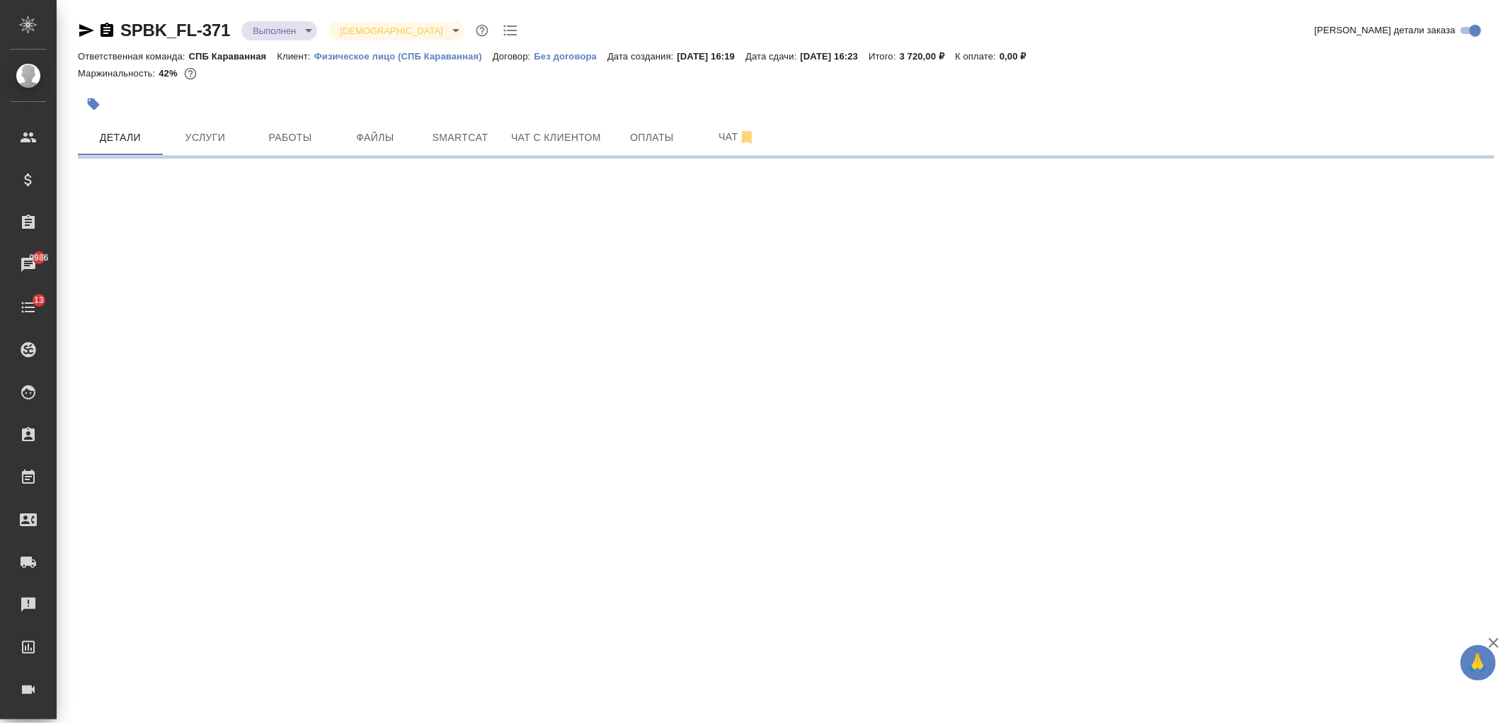
select select "RU"
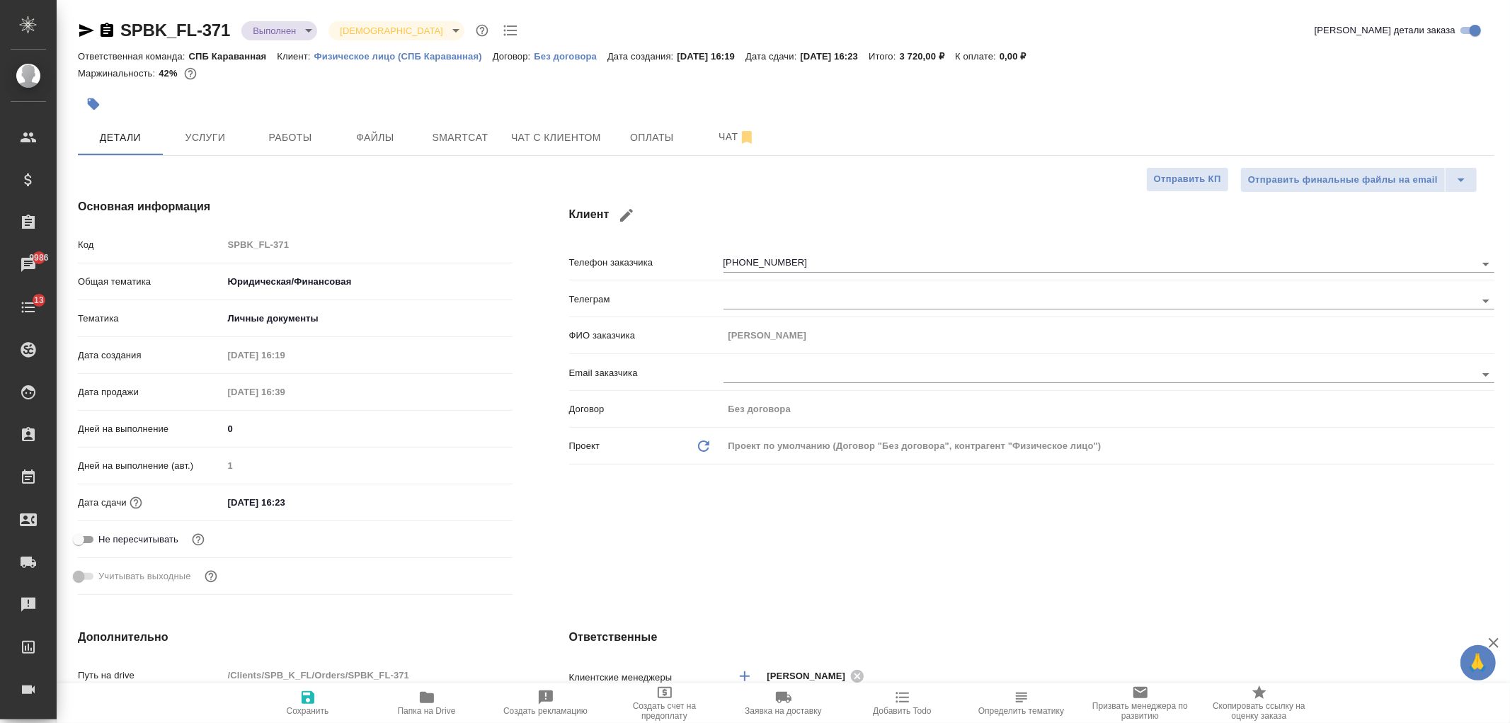
type textarea "x"
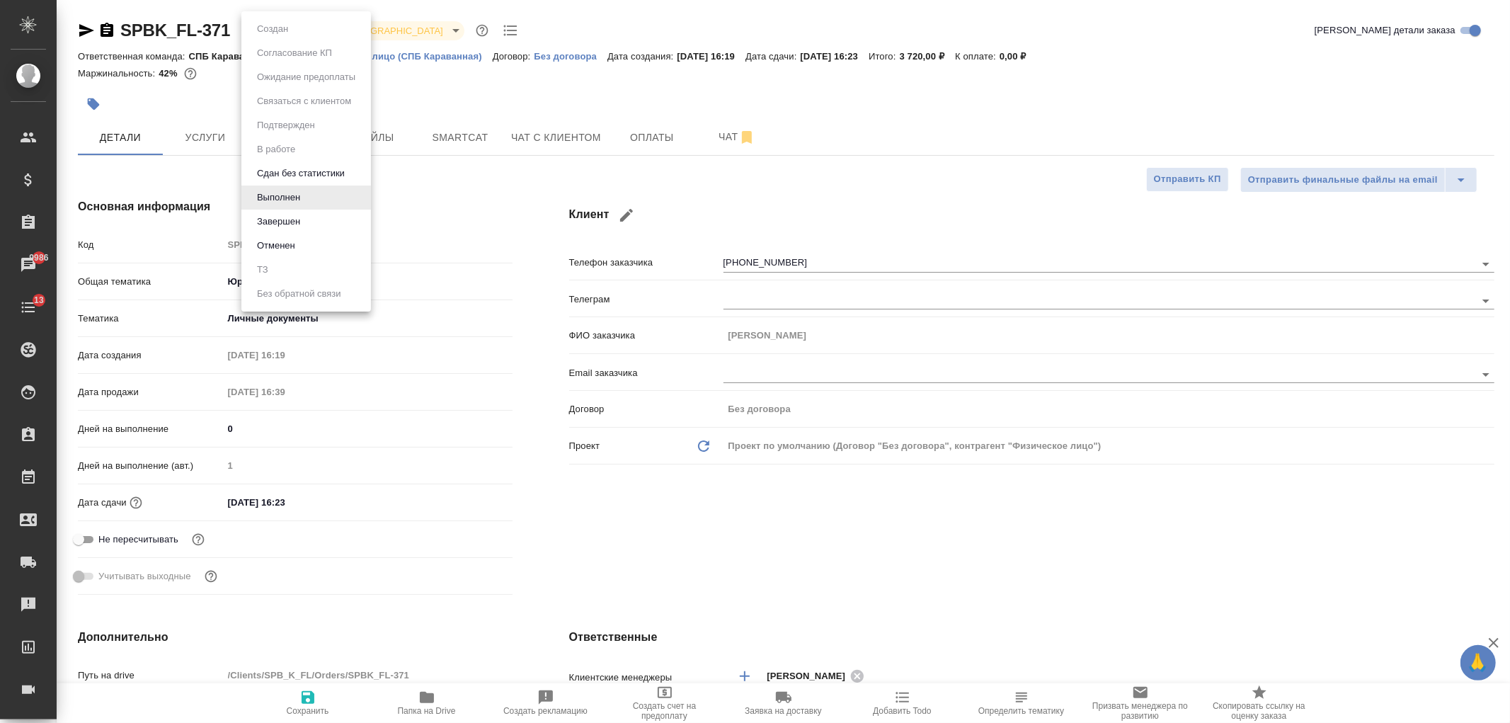
click at [301, 32] on body "🙏 .cls-1 fill:#fff; AWATERA Ivanova Arina Клиенты Спецификации Заказы 9986 Чаты…" at bounding box center [755, 361] width 1510 height 723
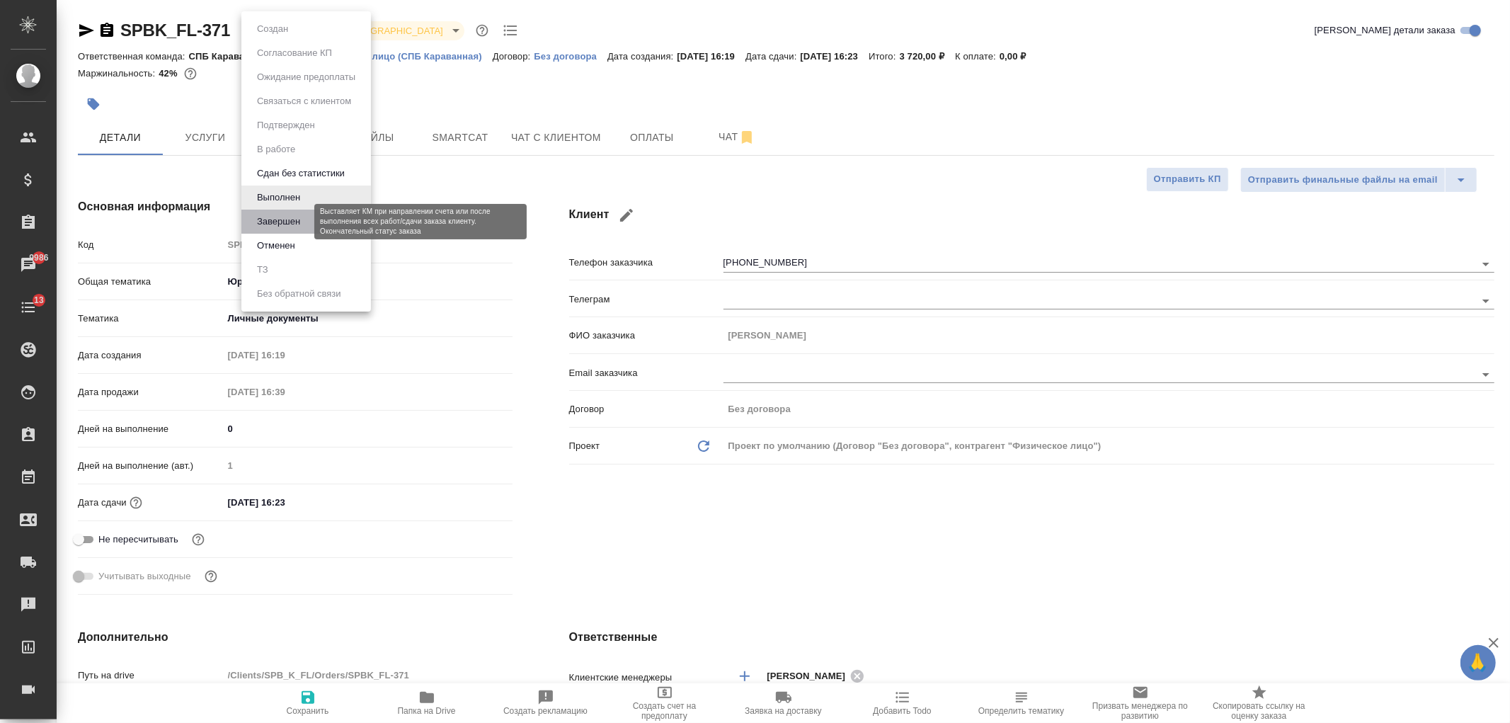
click at [299, 219] on button "Завершен" at bounding box center [279, 222] width 52 height 16
type textarea "x"
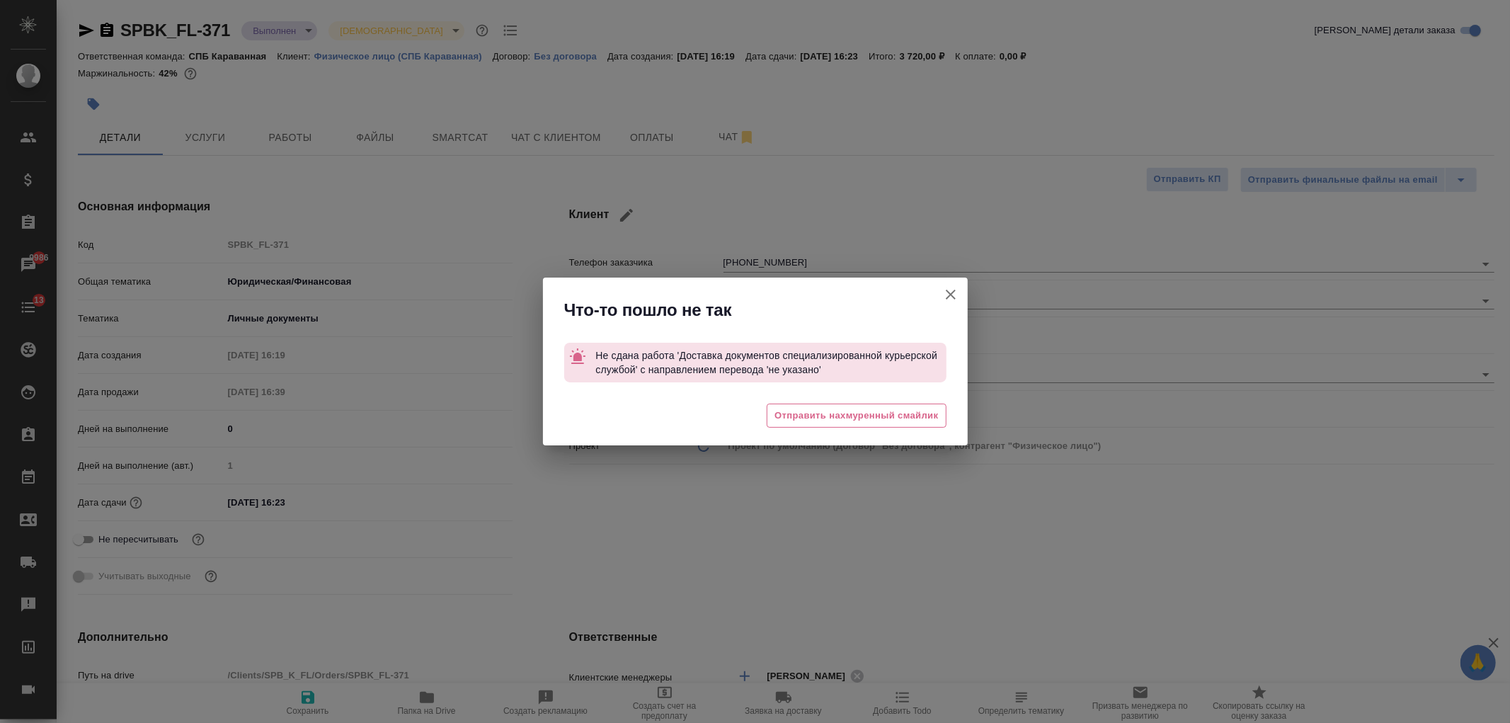
click at [953, 287] on icon "button" at bounding box center [950, 294] width 17 height 17
type textarea "x"
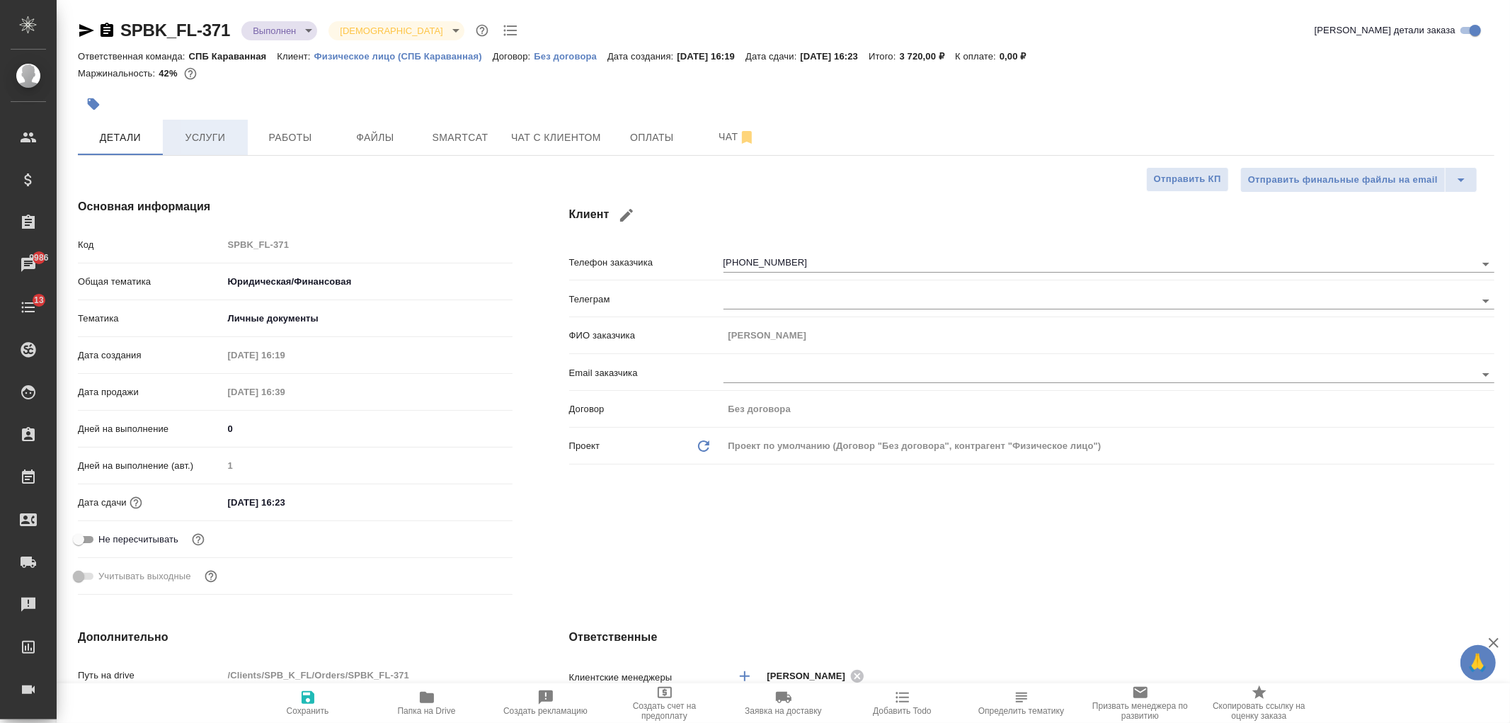
click at [221, 129] on span "Услуги" at bounding box center [205, 138] width 68 height 18
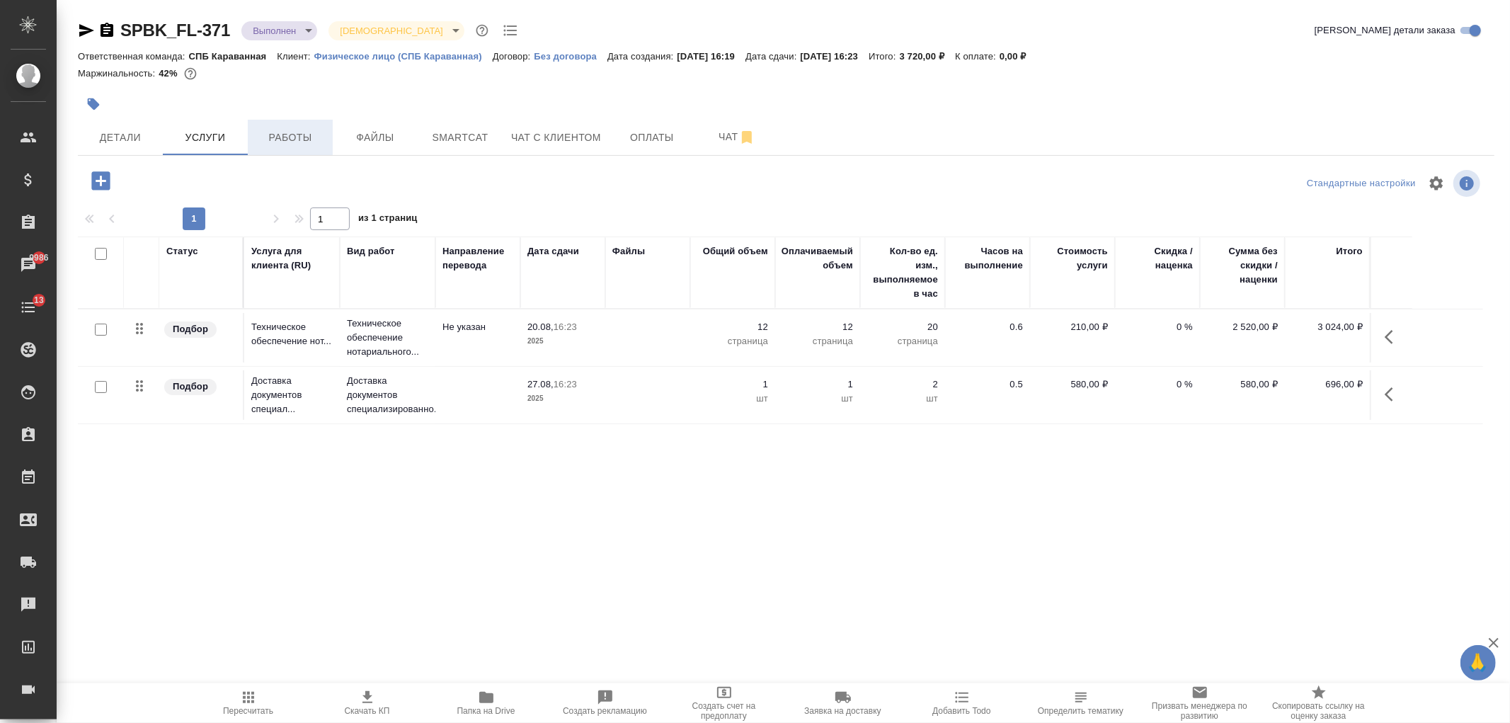
click at [289, 139] on span "Работы" at bounding box center [290, 138] width 68 height 18
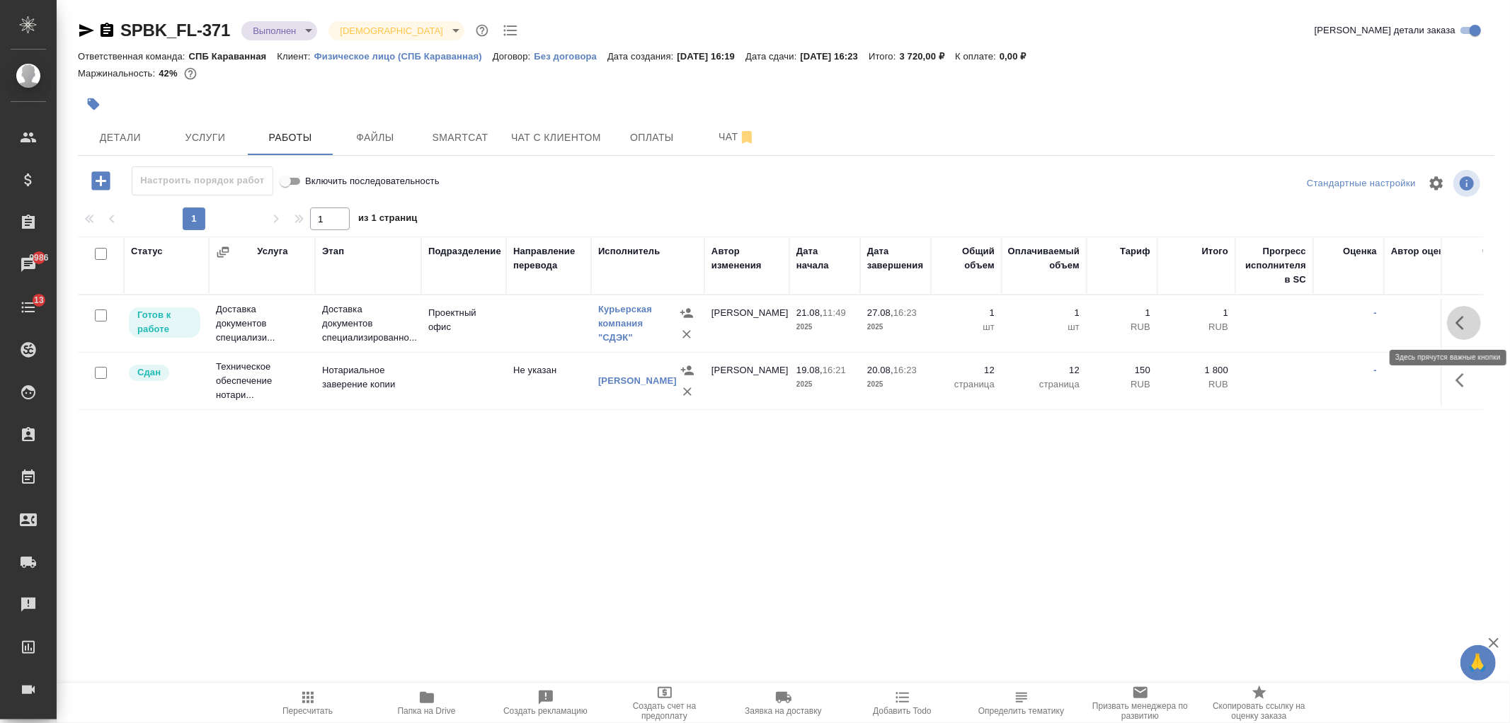
click at [1465, 331] on icon "button" at bounding box center [1463, 322] width 17 height 17
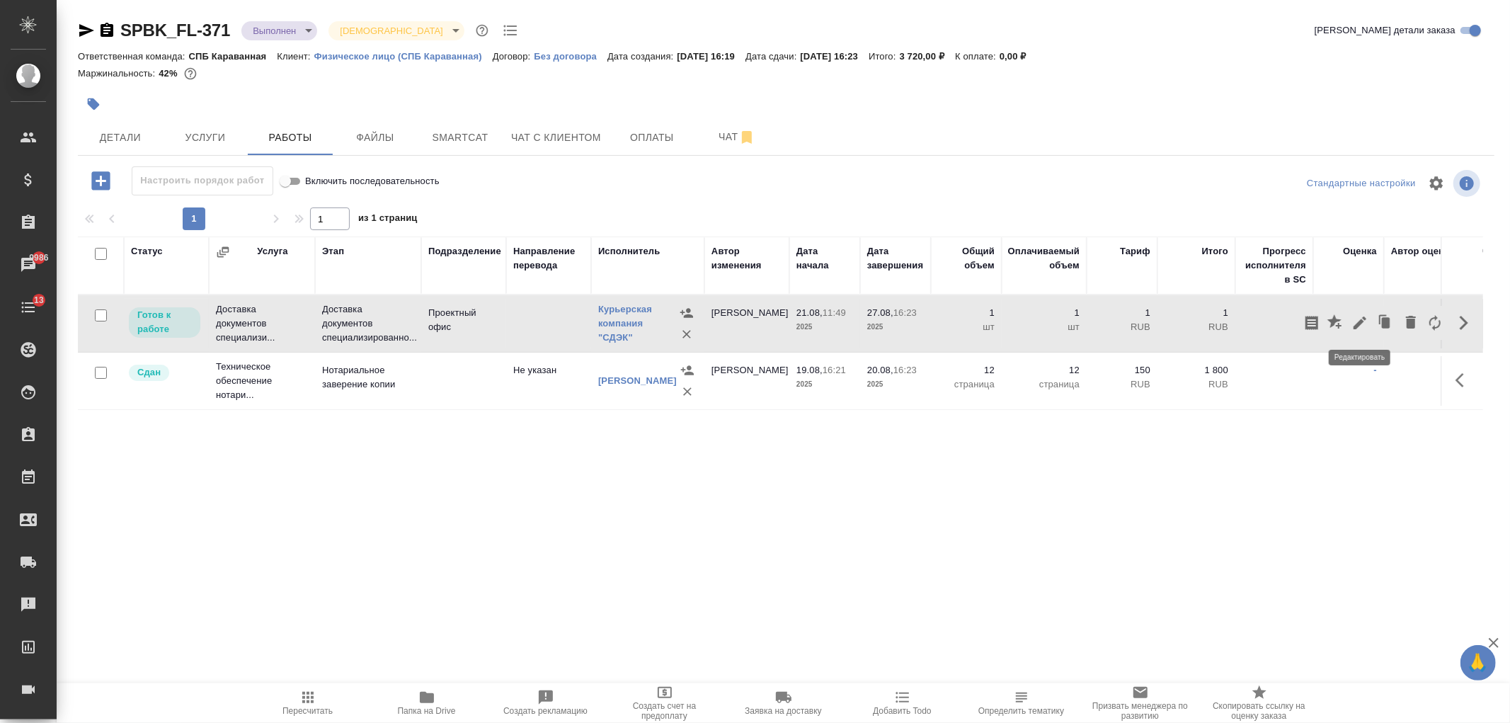
click at [1362, 314] on icon "button" at bounding box center [1359, 322] width 17 height 17
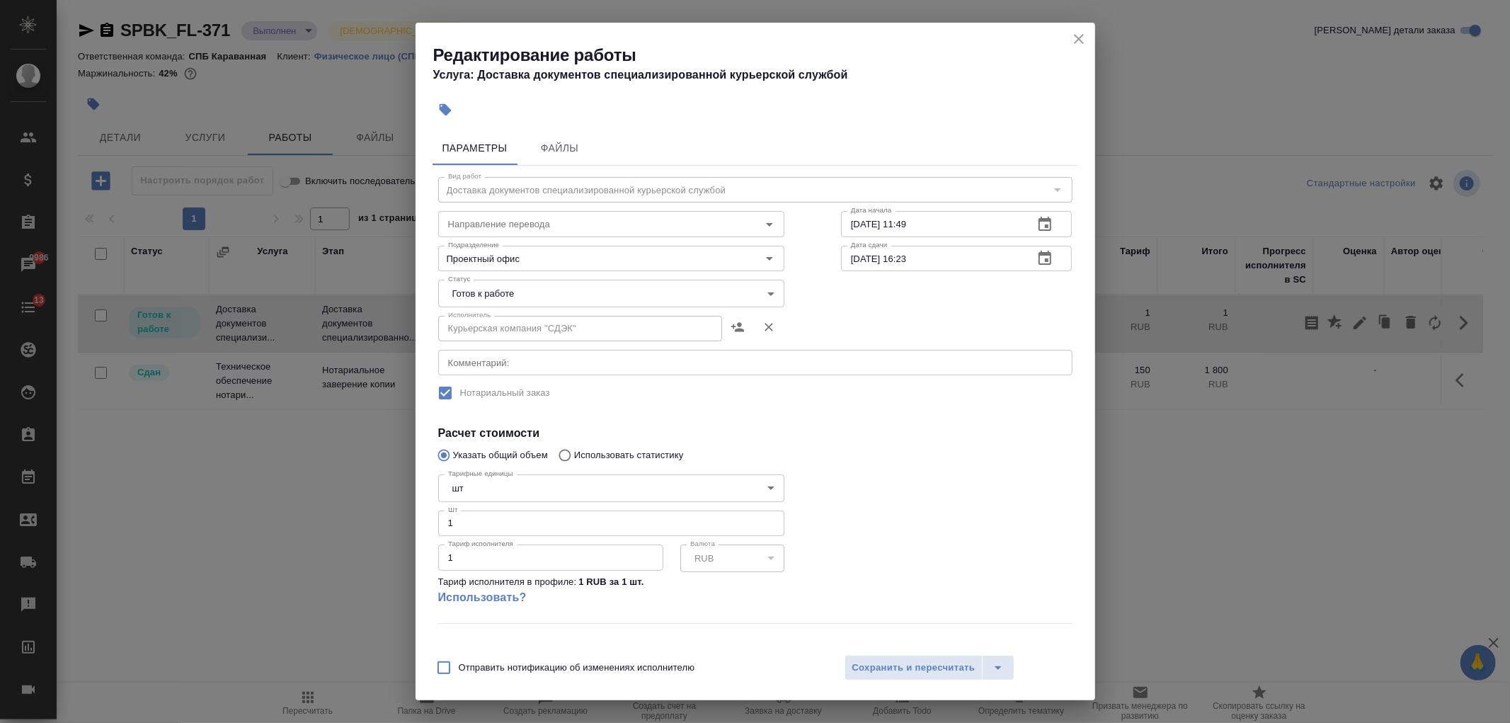
click at [505, 299] on body "🙏 .cls-1 fill:#fff; AWATERA Ivanova Arina Клиенты Спецификации Заказы 9986 Чаты…" at bounding box center [755, 361] width 1510 height 723
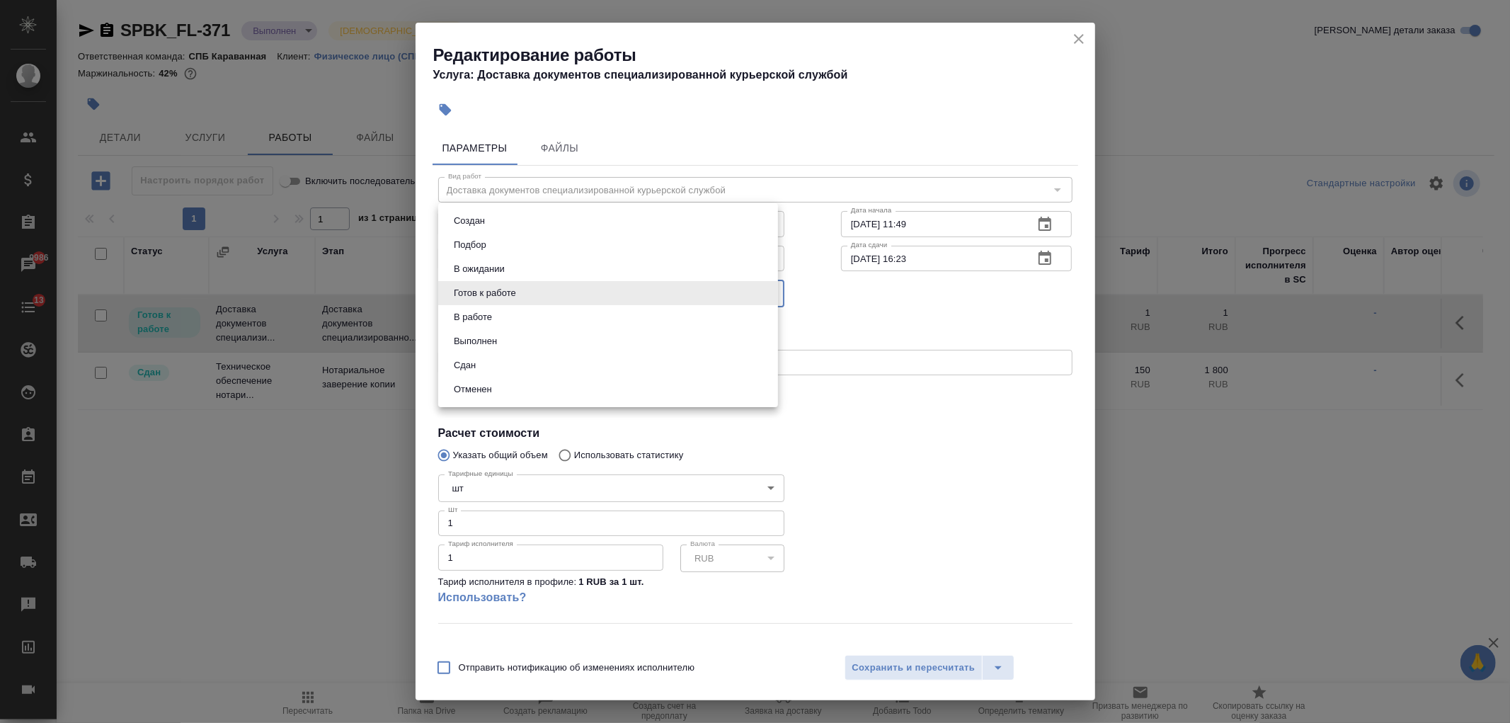
click at [524, 359] on li "Сдан" at bounding box center [608, 365] width 340 height 24
type input "closed"
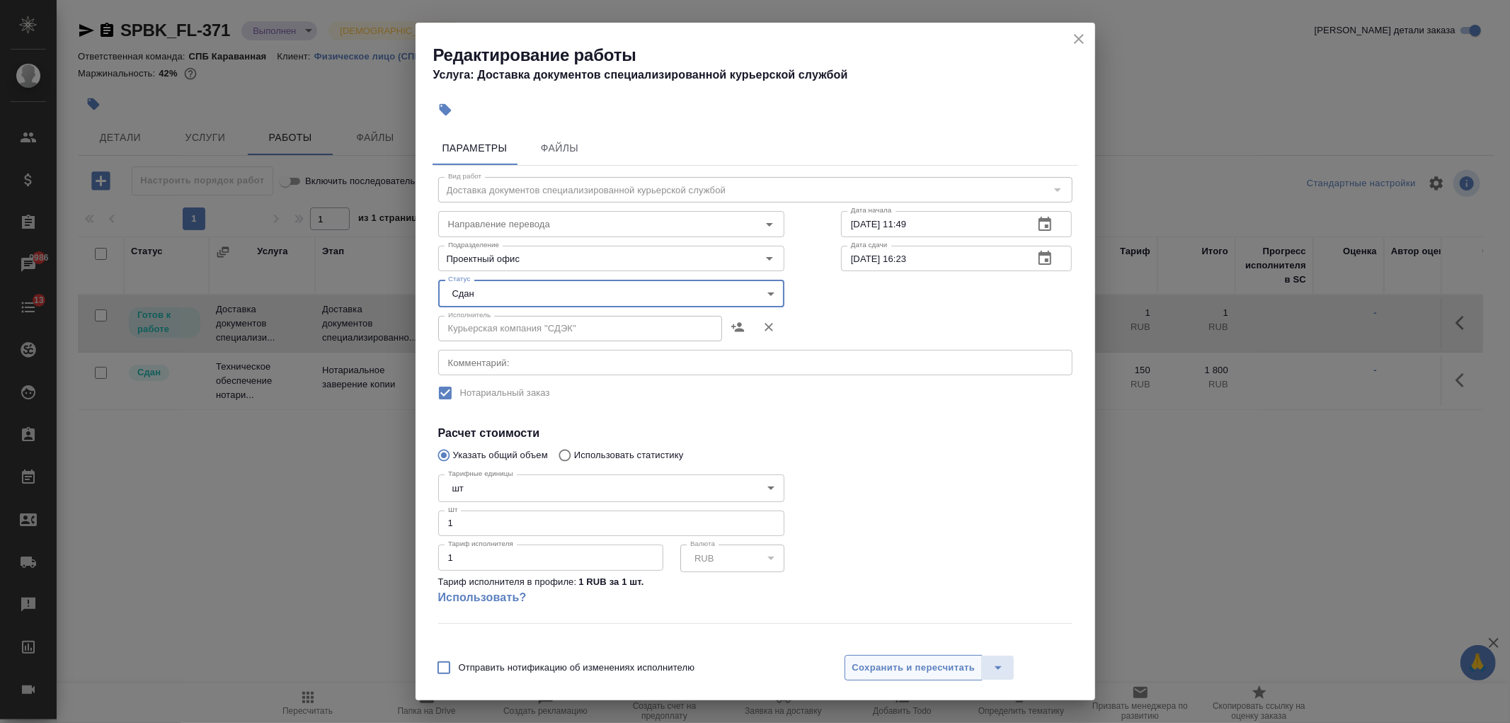
click at [876, 665] on span "Сохранить и пересчитать" at bounding box center [913, 668] width 123 height 16
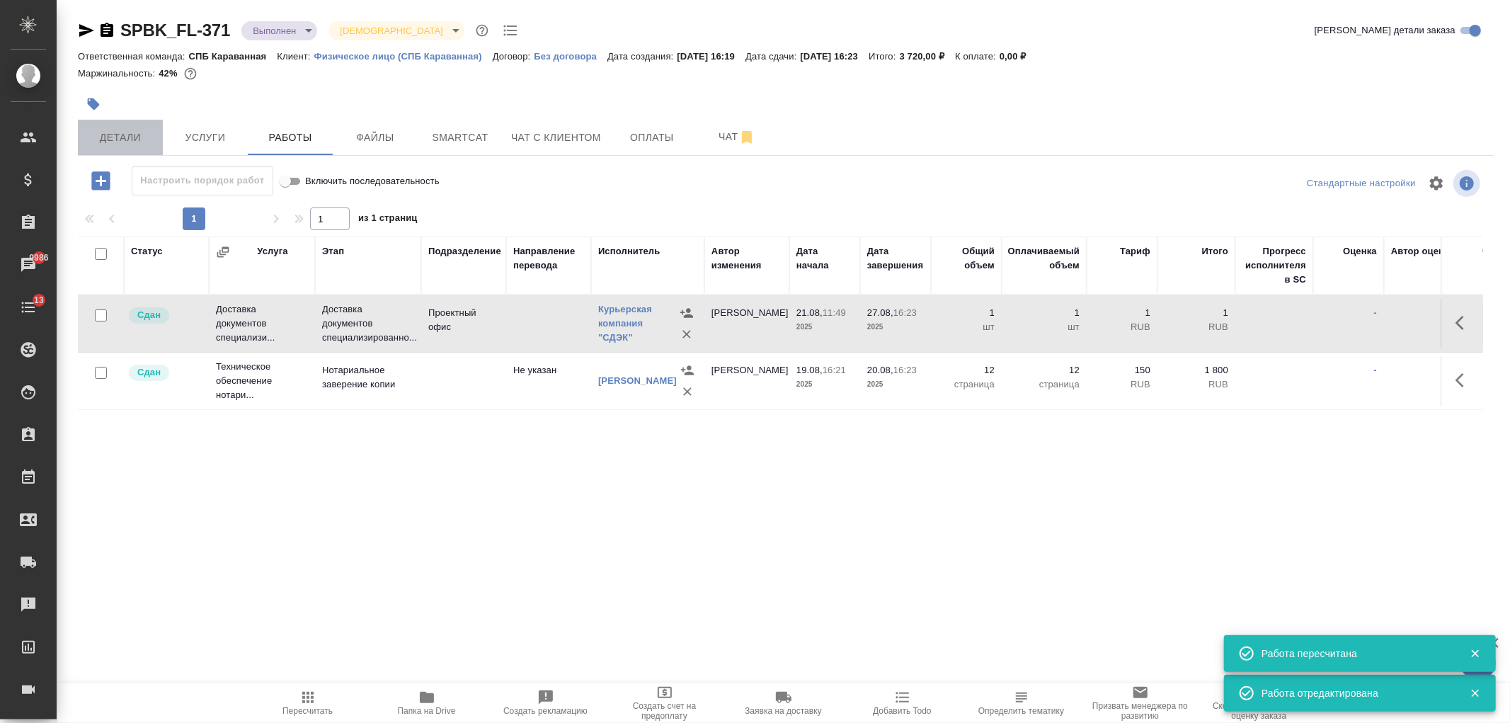
click at [105, 132] on span "Детали" at bounding box center [120, 138] width 68 height 18
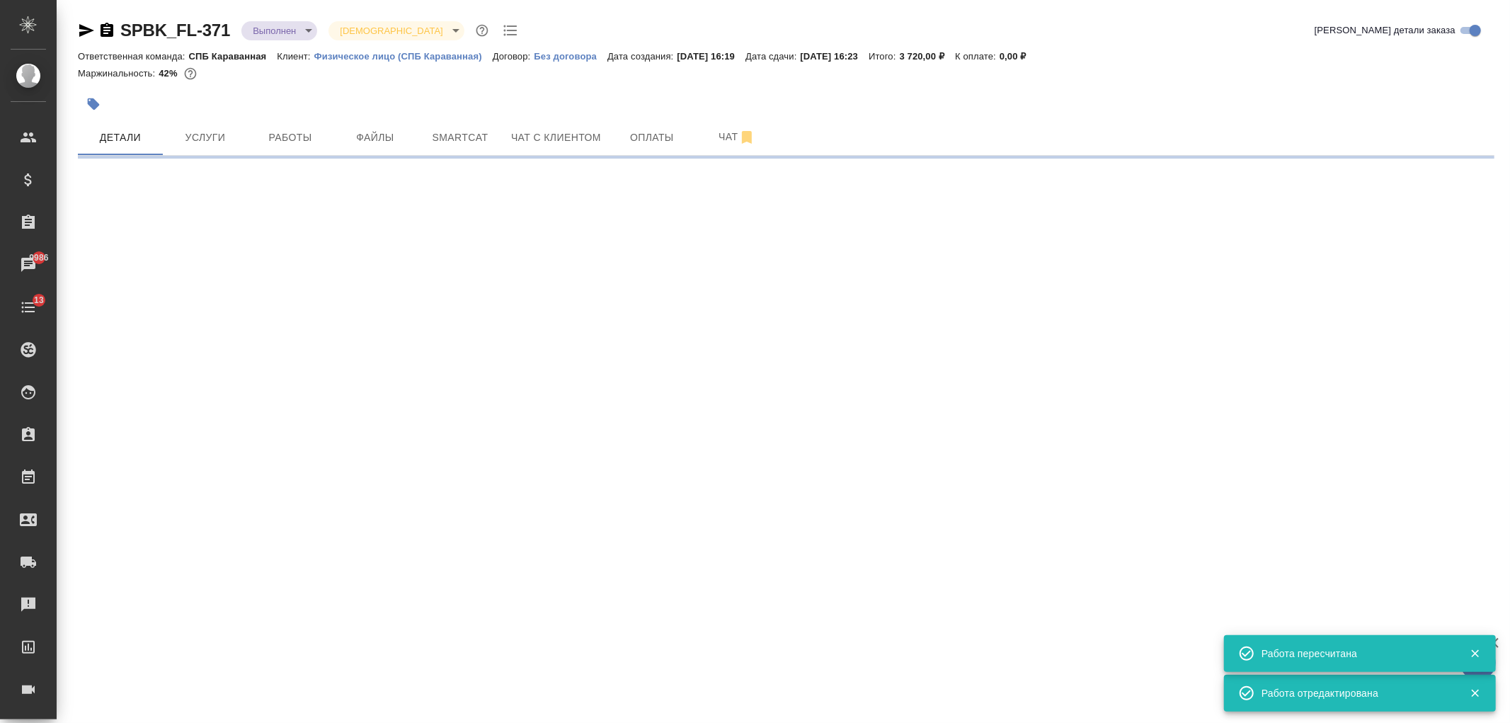
click at [303, 33] on body "🙏 .cls-1 fill:#fff; AWATERA Ivanova Arina Клиенты Спецификации Заказы 9986 Чаты…" at bounding box center [755, 361] width 1510 height 723
select select "RU"
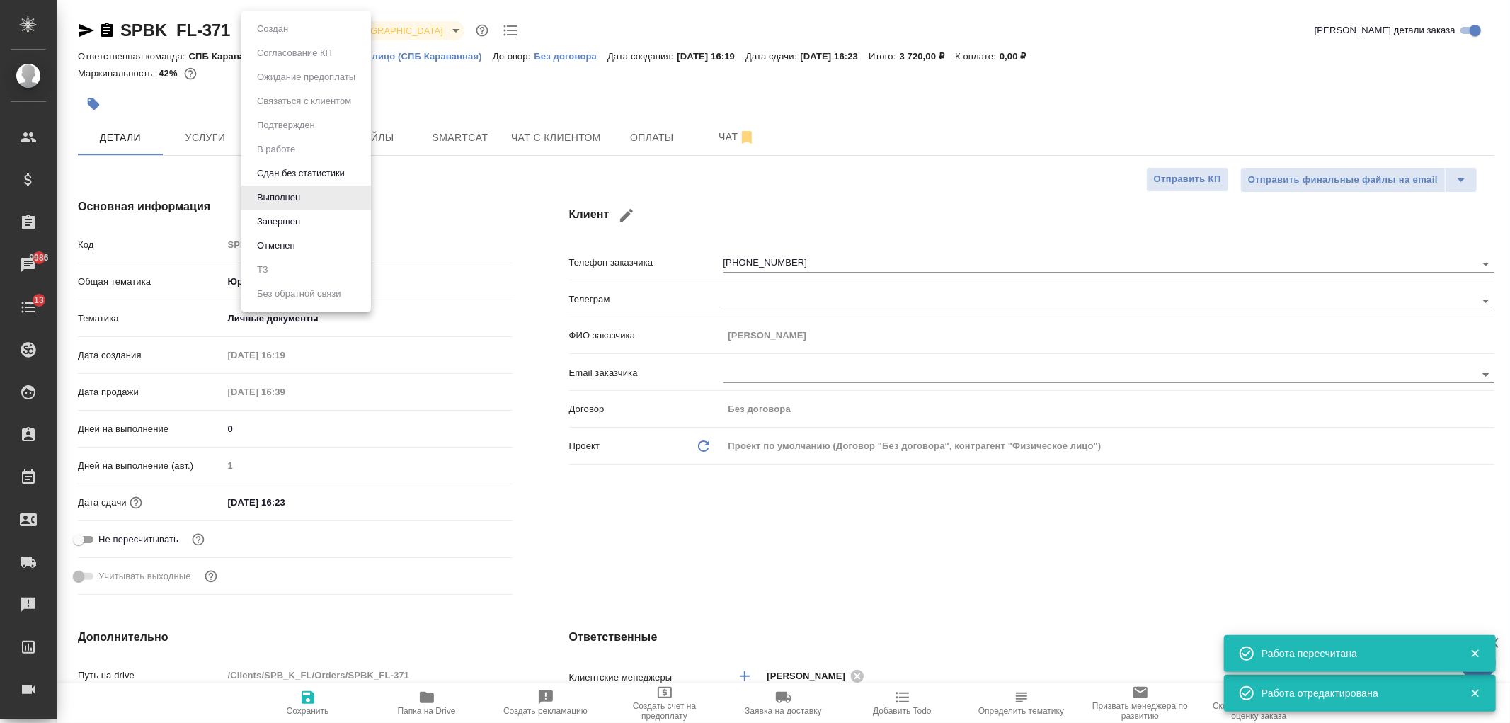
type textarea "x"
click at [333, 224] on li "Завершен" at bounding box center [306, 222] width 130 height 24
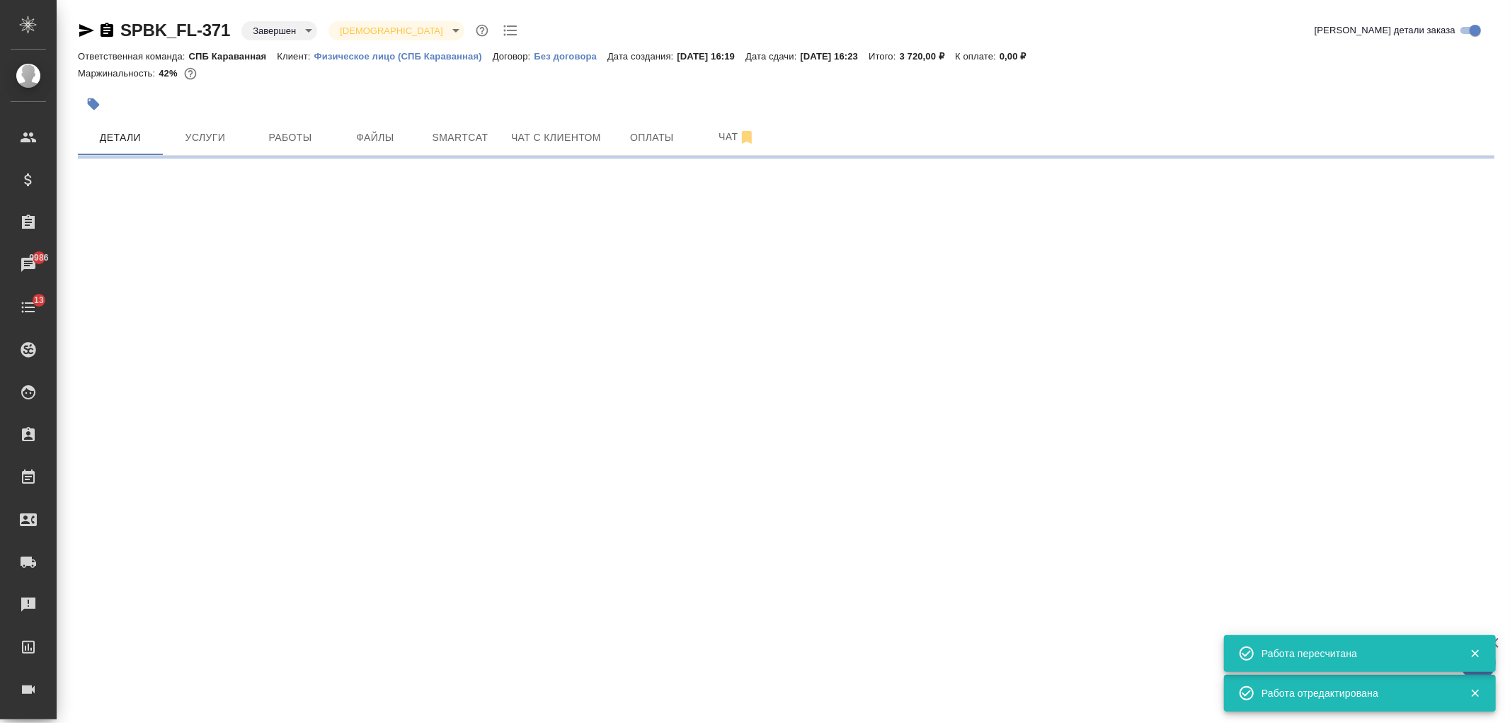
select select "RU"
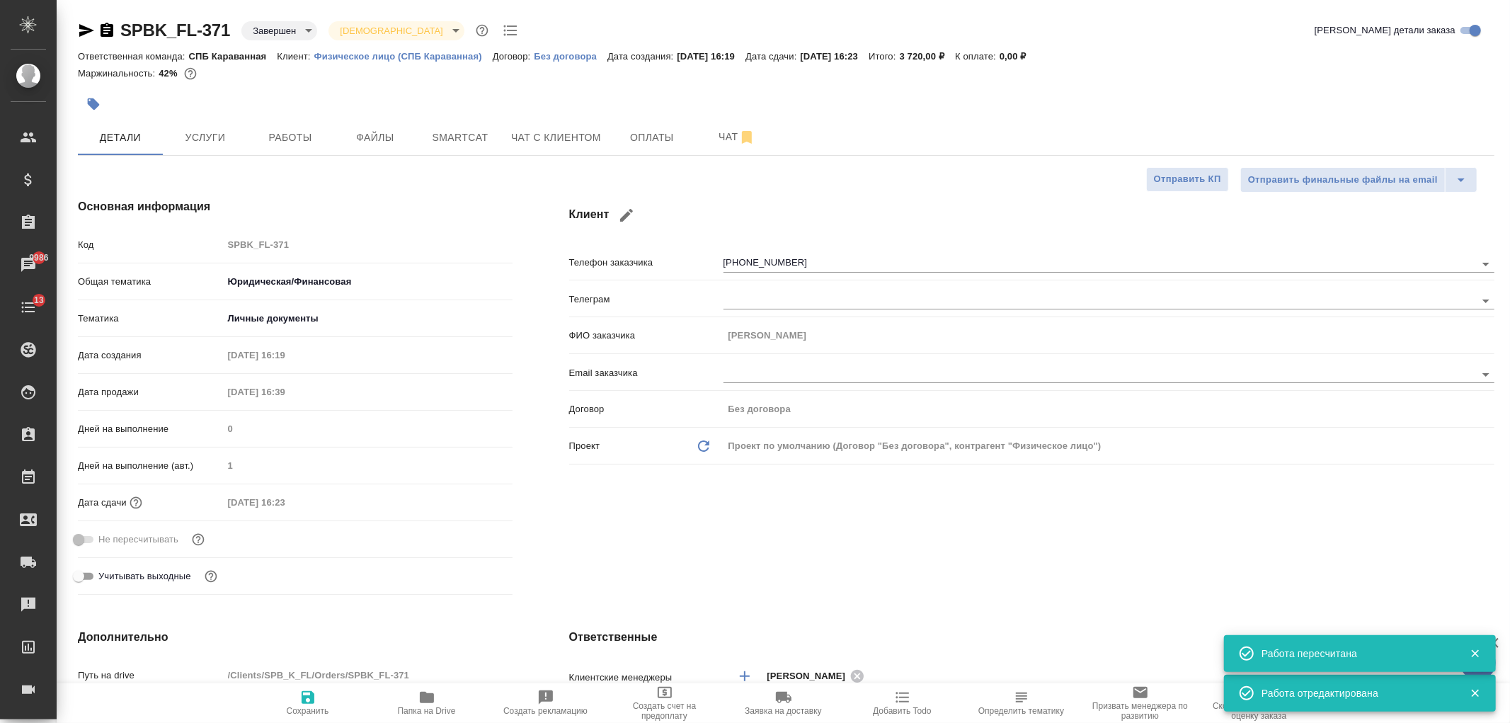
type textarea "x"
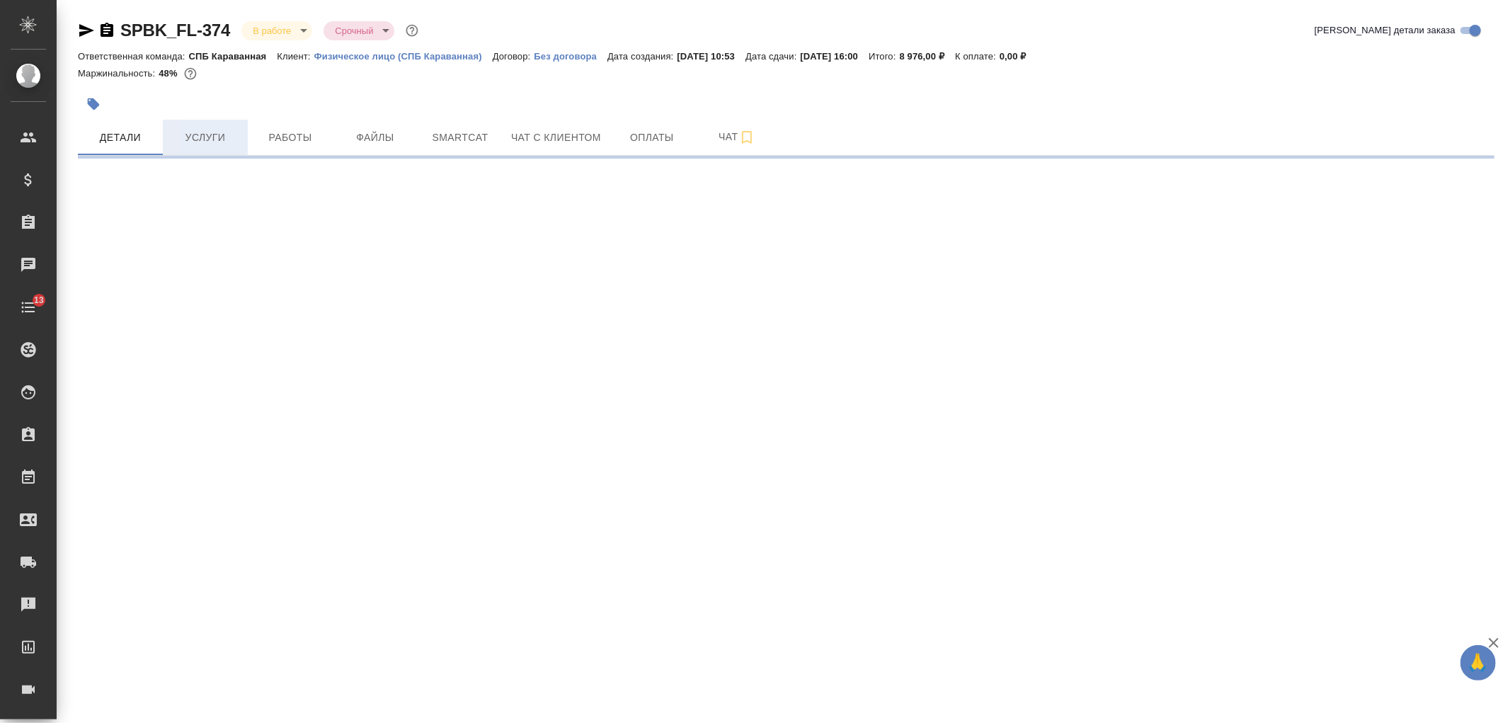
select select "RU"
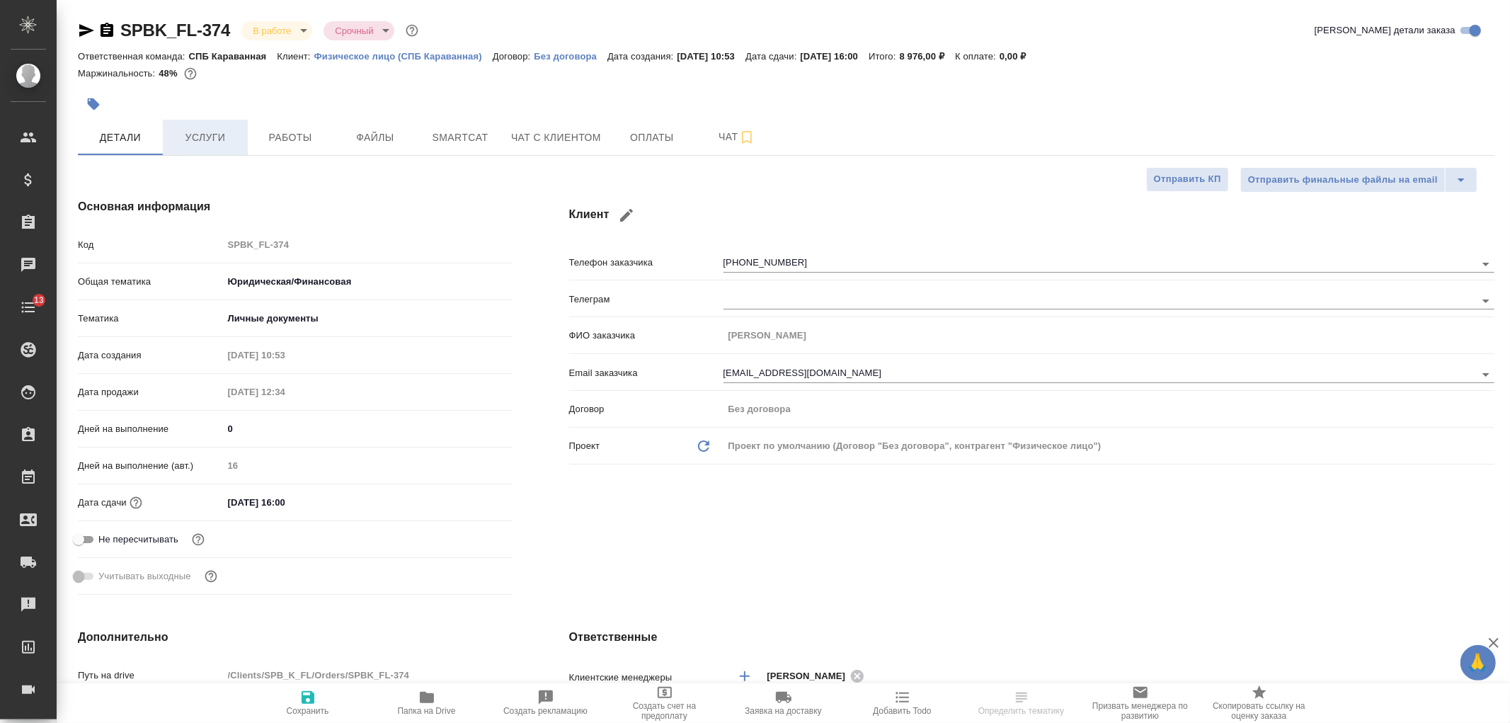
type textarea "x"
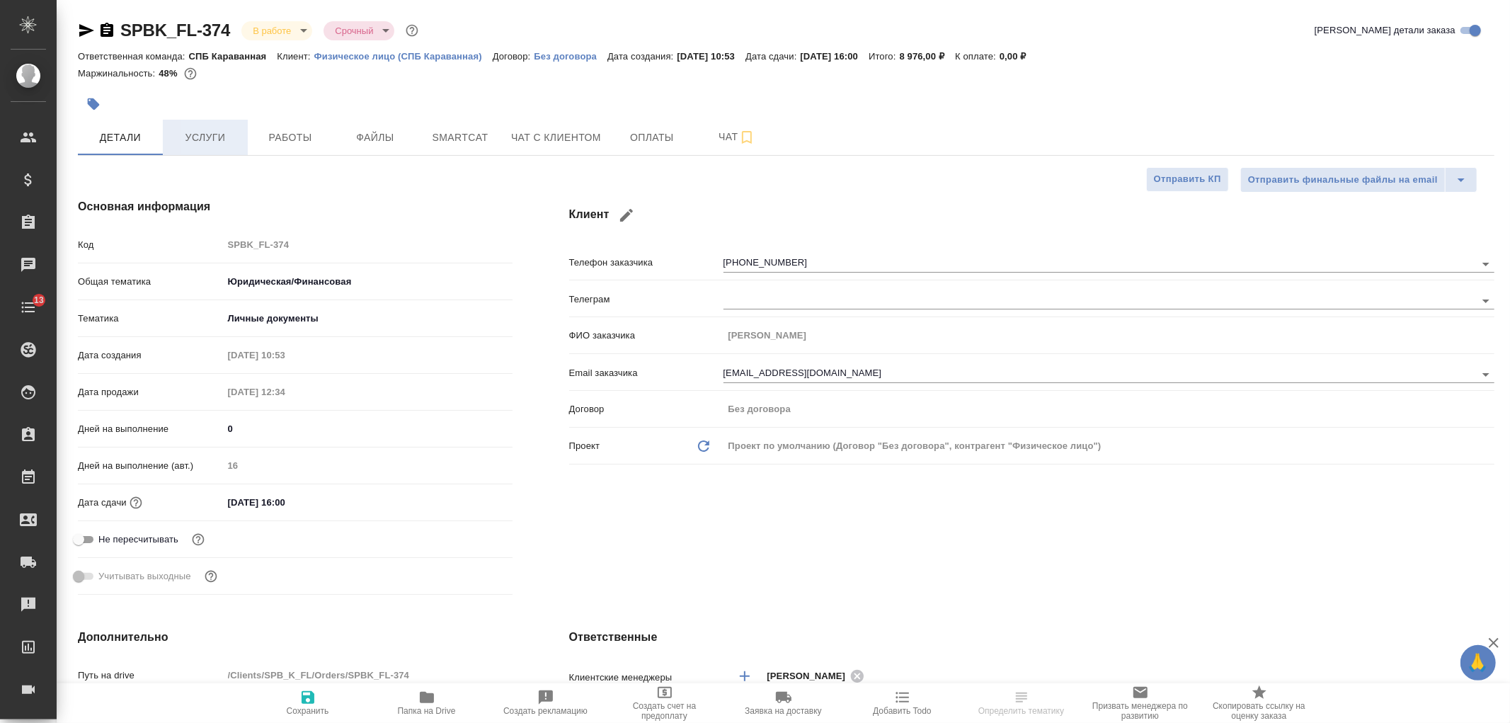
type textarea "x"
click at [222, 144] on span "Услуги" at bounding box center [205, 138] width 68 height 18
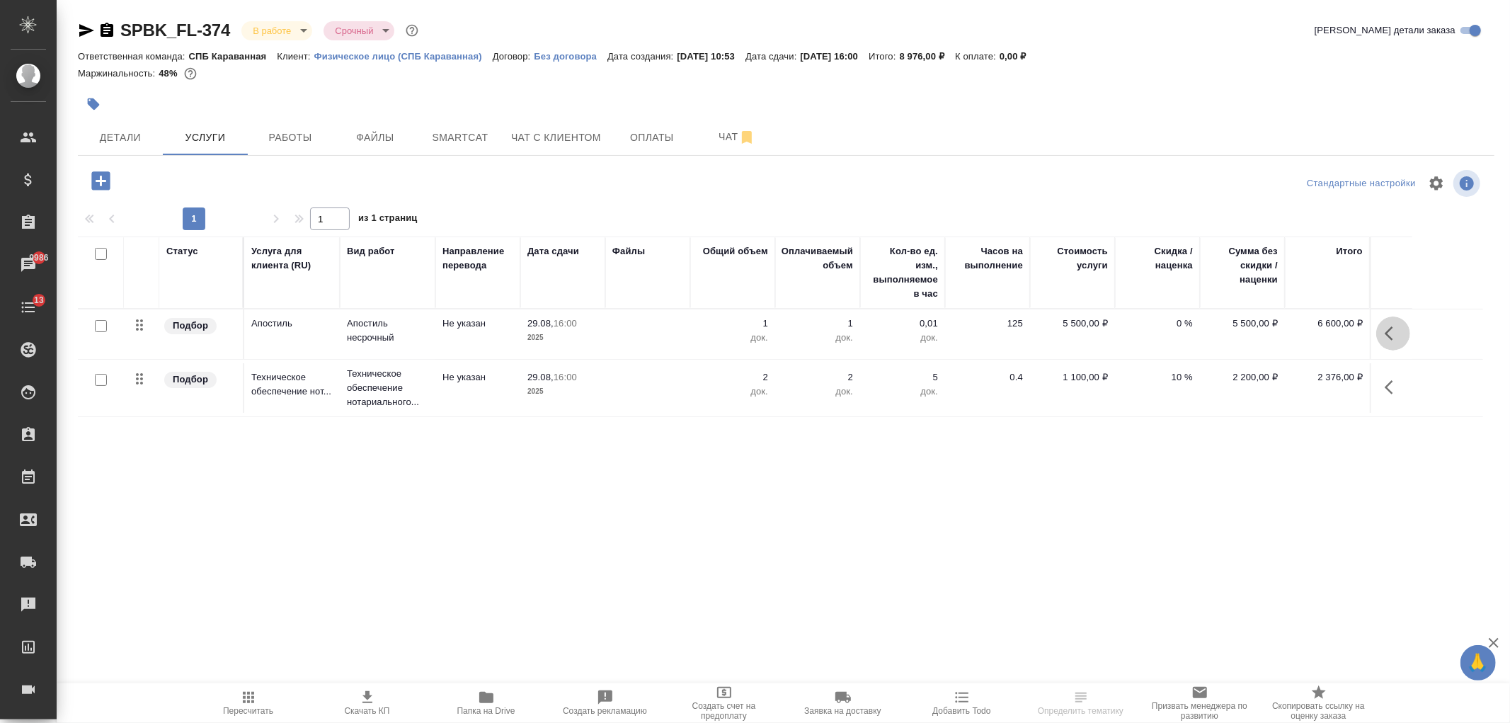
click at [1388, 335] on icon "button" at bounding box center [1392, 333] width 17 height 17
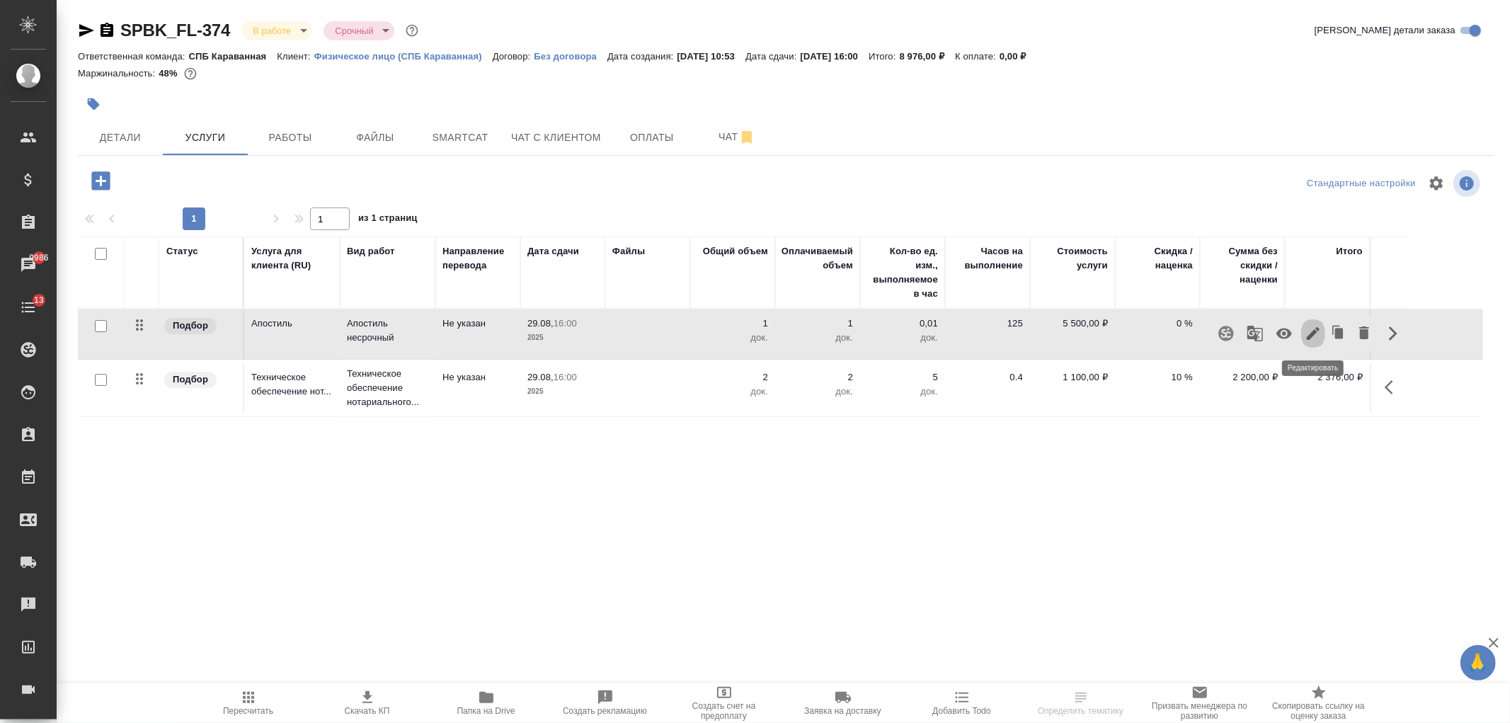
click at [1314, 337] on icon "button" at bounding box center [1313, 333] width 17 height 17
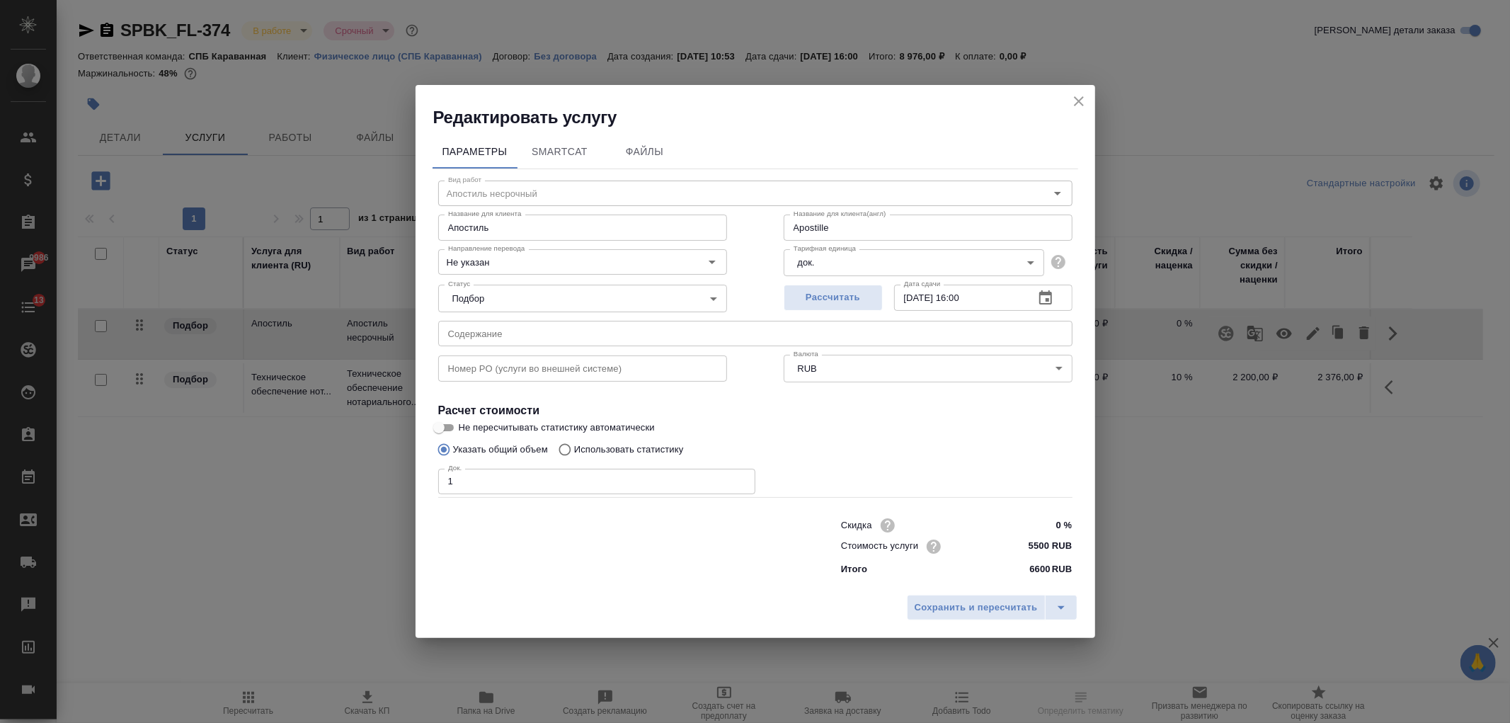
type input "Apostille"
click at [1077, 96] on icon "close" at bounding box center [1078, 101] width 17 height 17
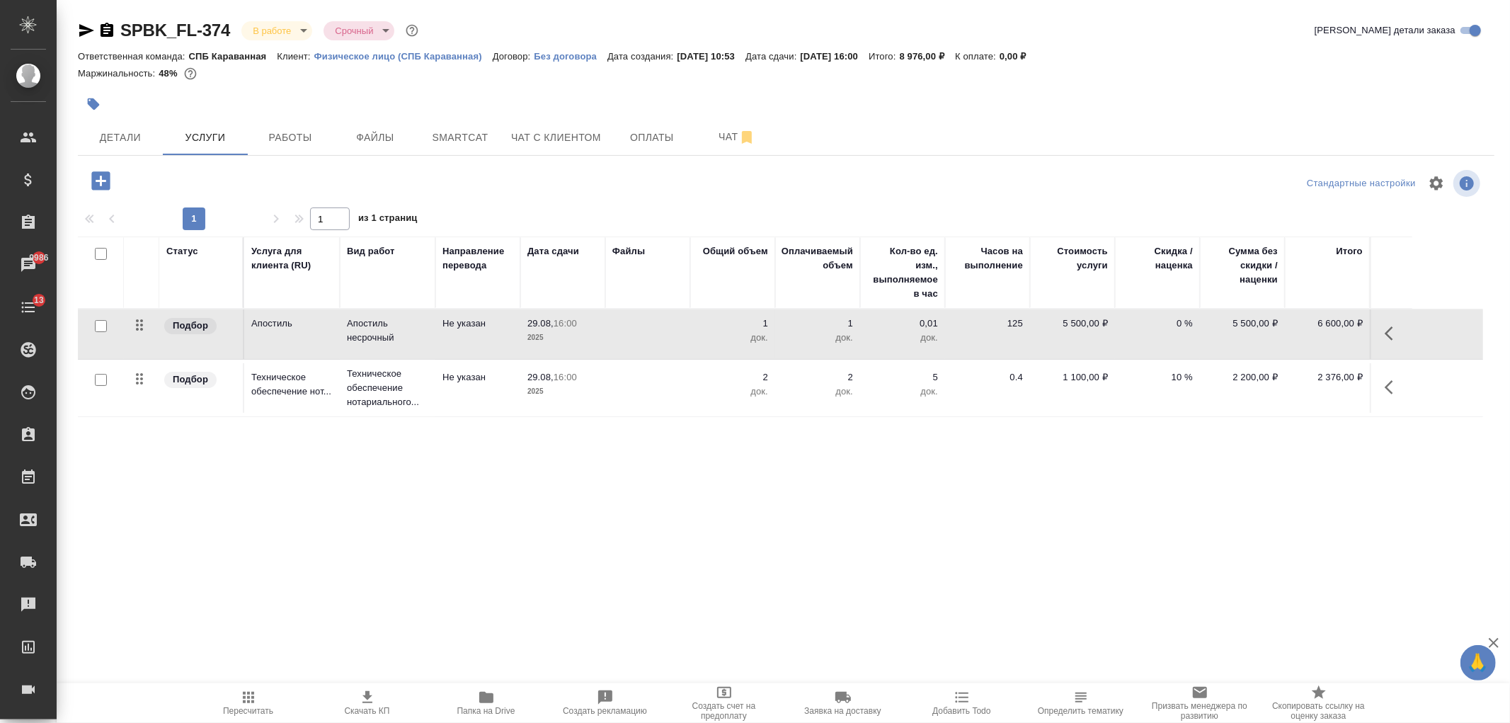
click at [624, 336] on td at bounding box center [647, 334] width 85 height 50
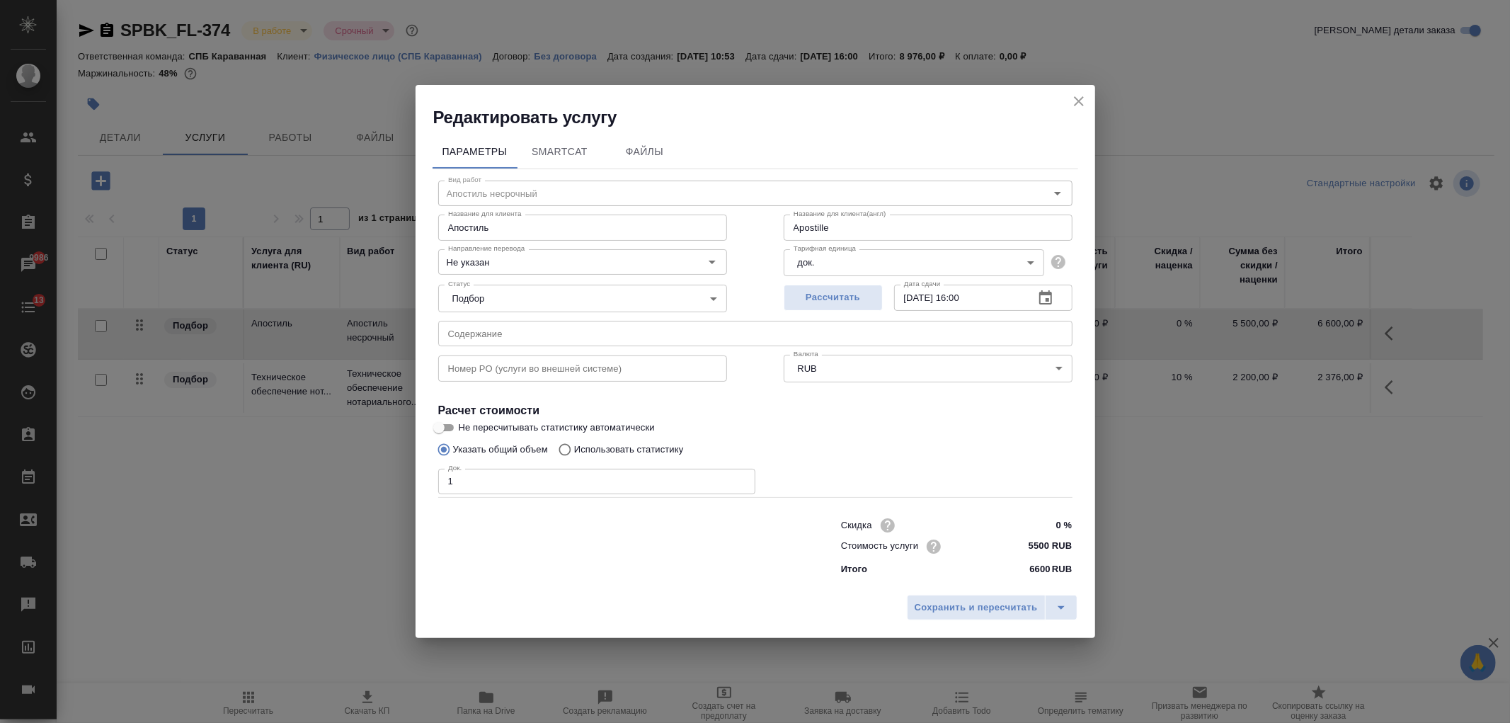
type input "Apostille"
click at [1079, 101] on icon "close" at bounding box center [1079, 101] width 10 height 10
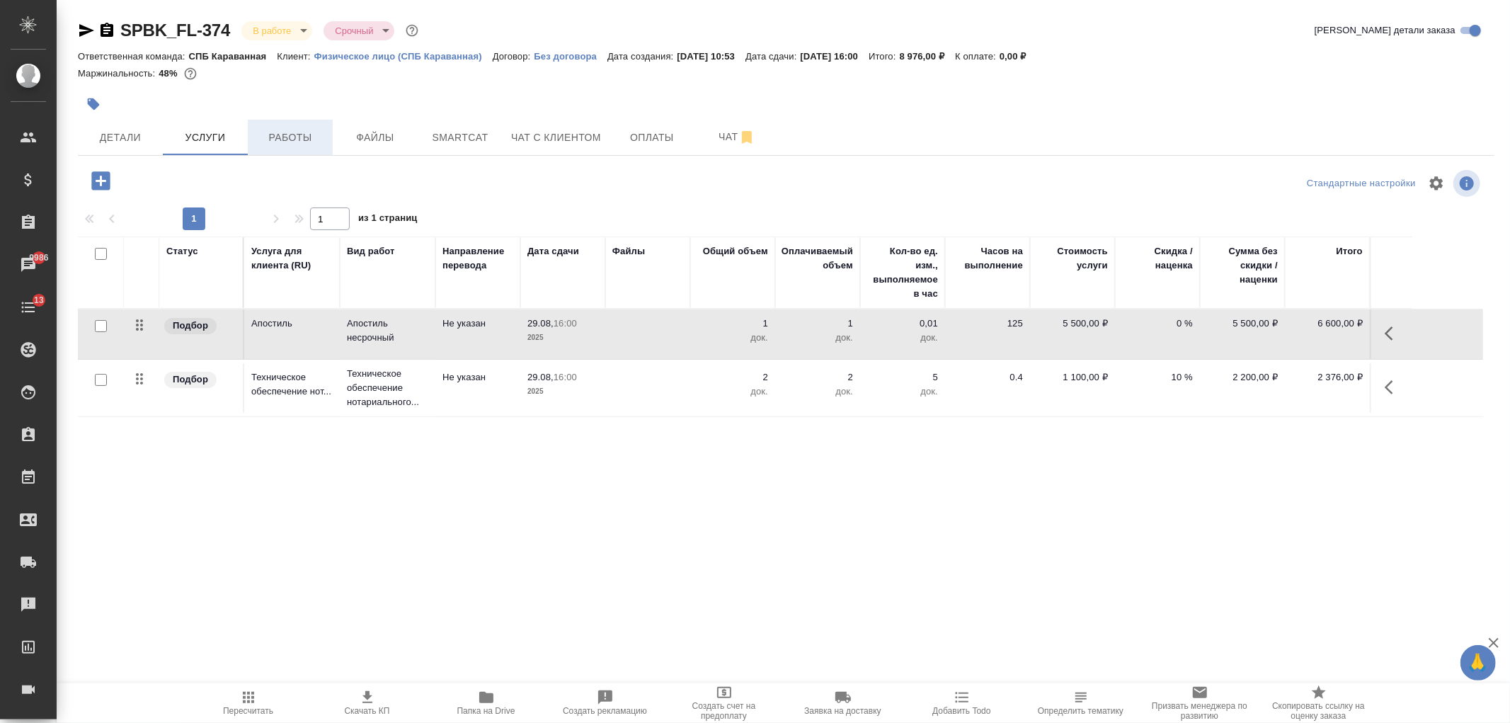
click at [311, 123] on button "Работы" at bounding box center [290, 137] width 85 height 35
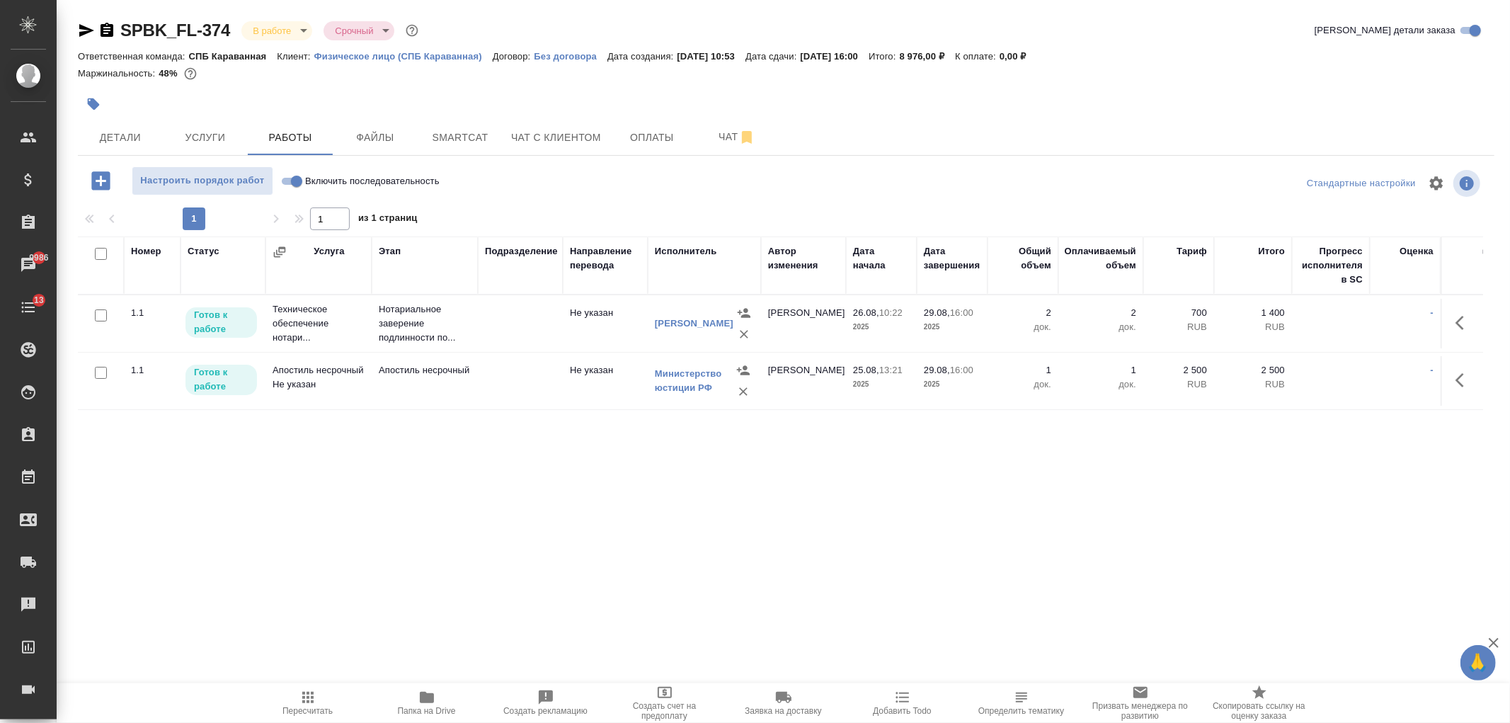
click at [1467, 331] on icon "button" at bounding box center [1463, 322] width 17 height 17
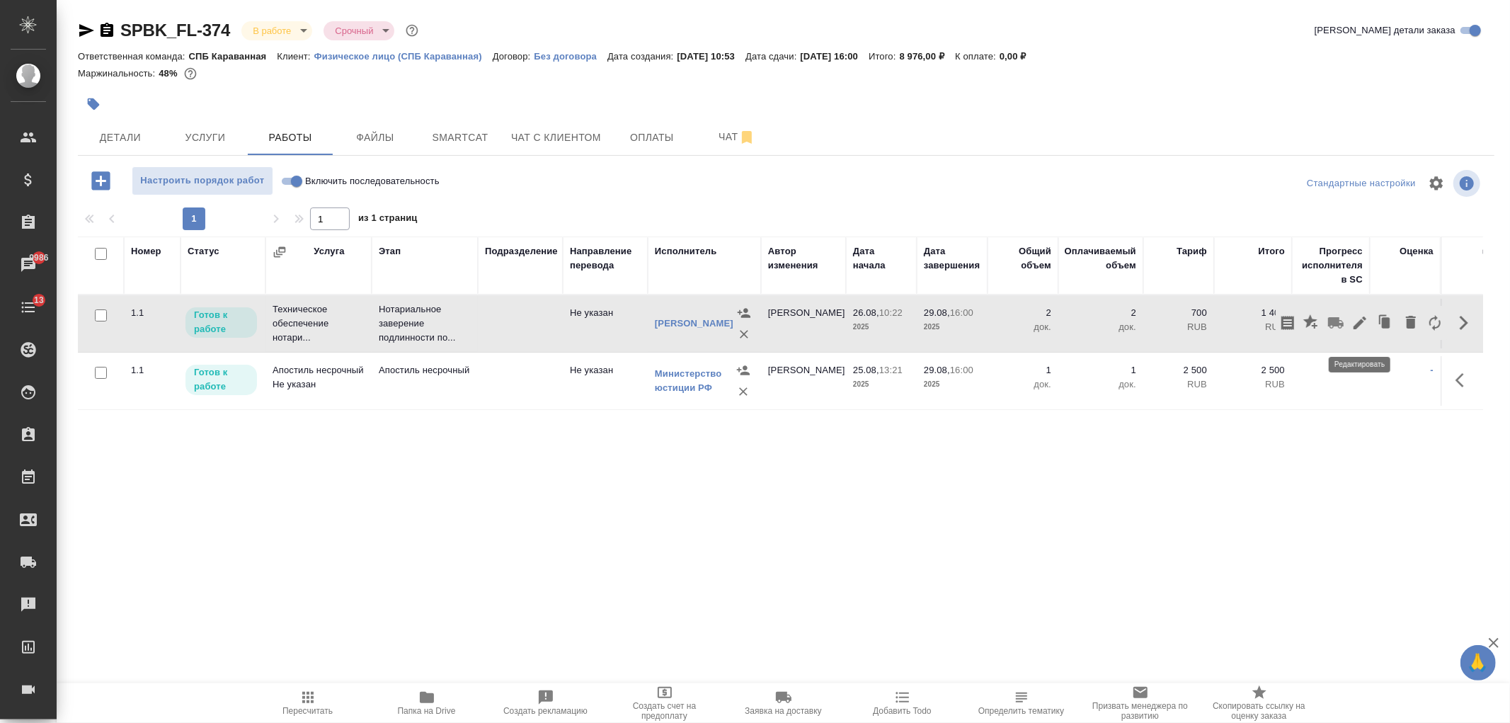
click at [1353, 330] on icon "button" at bounding box center [1359, 322] width 17 height 17
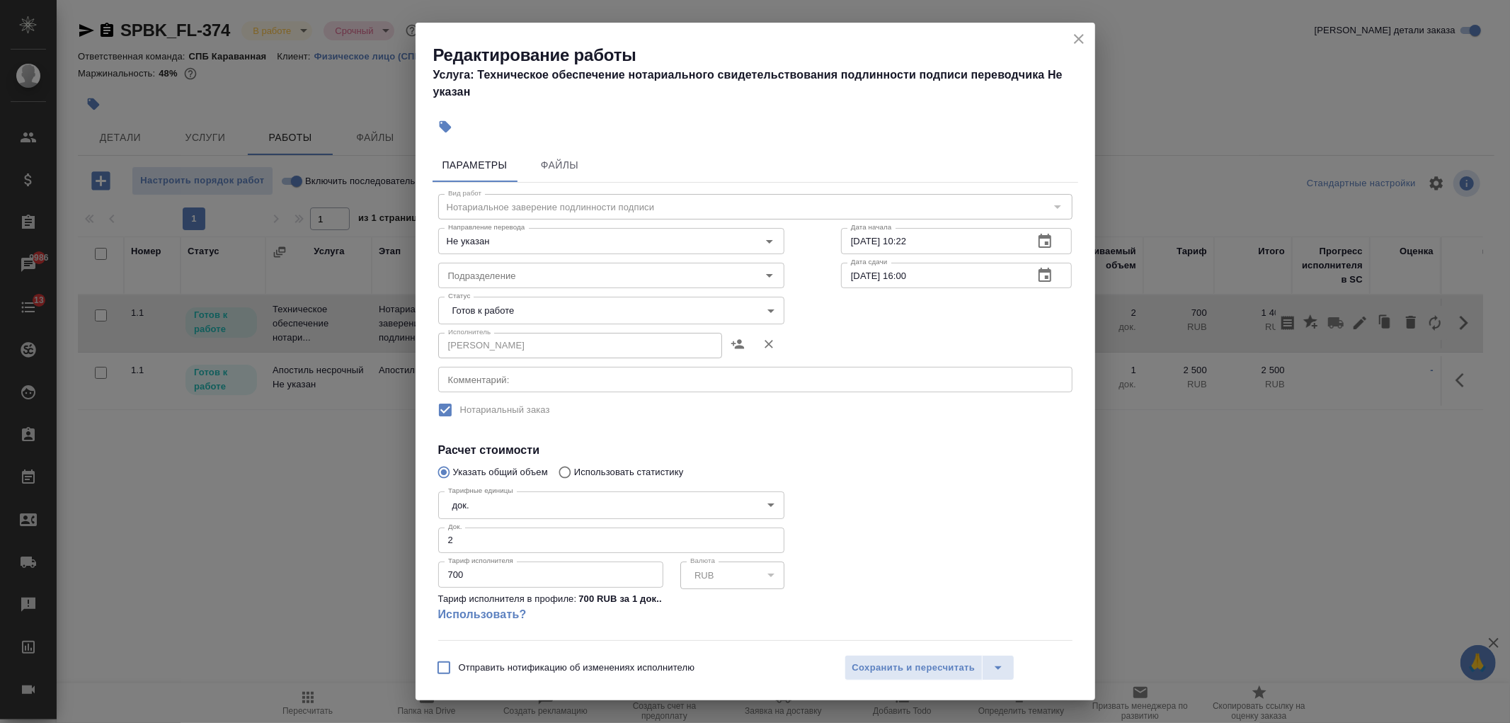
click at [1077, 45] on icon "close" at bounding box center [1078, 38] width 17 height 17
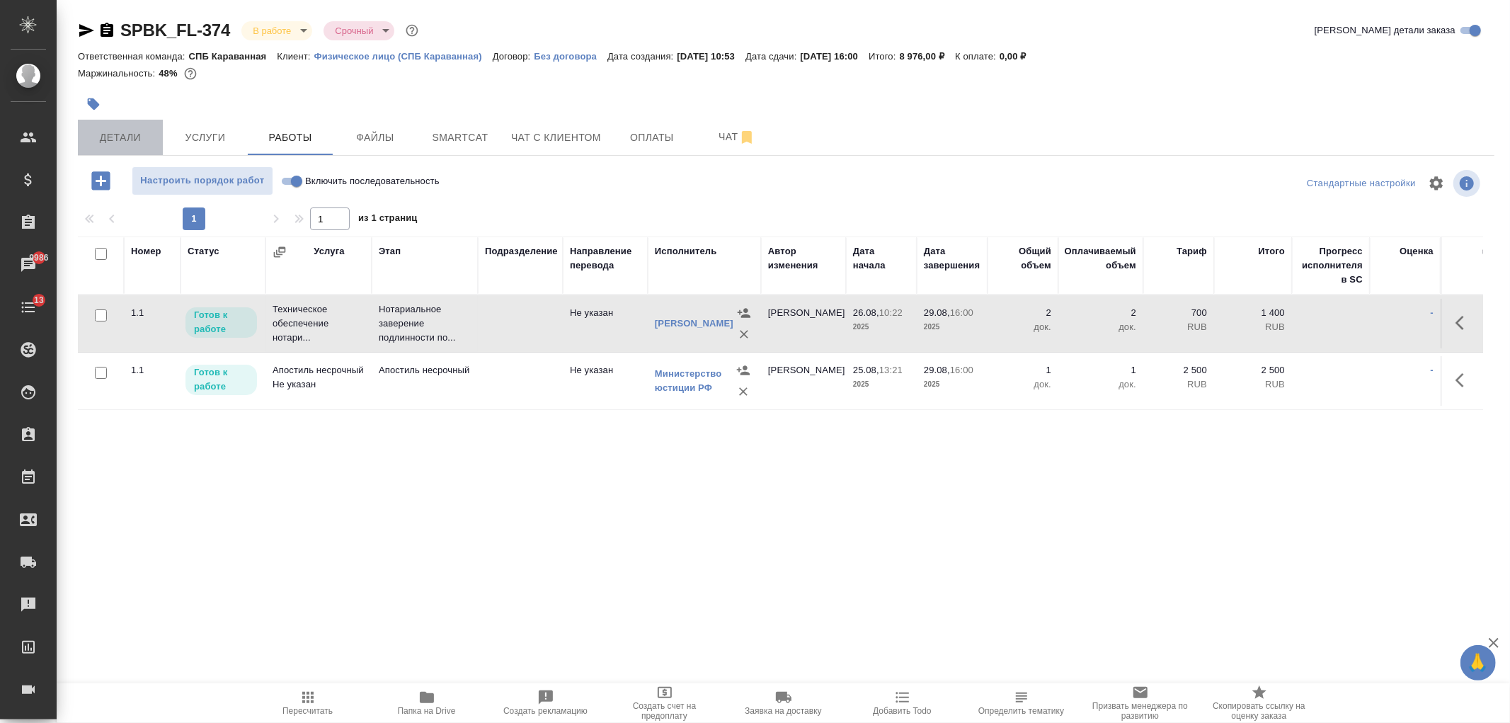
click at [128, 142] on span "Детали" at bounding box center [120, 138] width 68 height 18
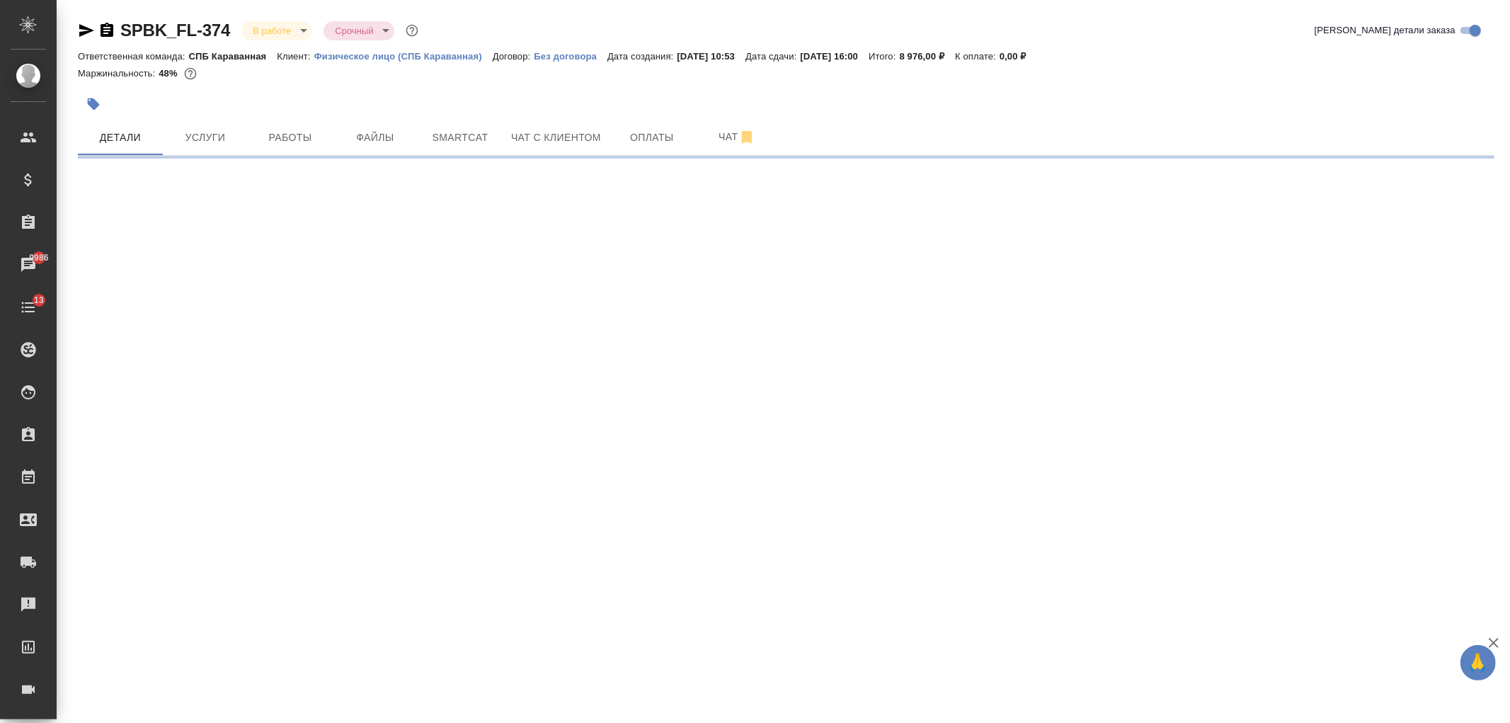
select select "RU"
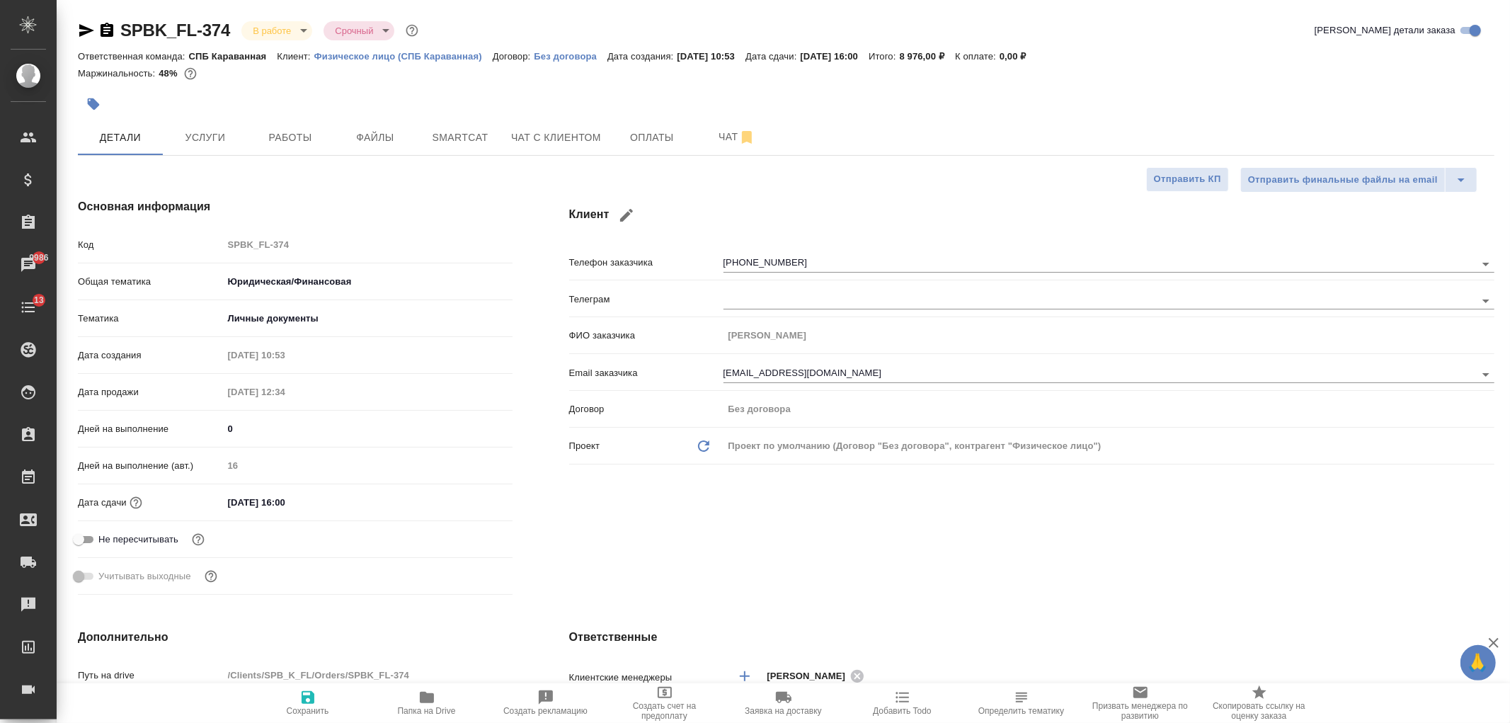
type textarea "x"
click at [1263, 548] on div "Клиент Телефон заказчика +79117179842 Телеграм ФИО заказчика Александра Email з…" at bounding box center [1032, 399] width 982 height 459
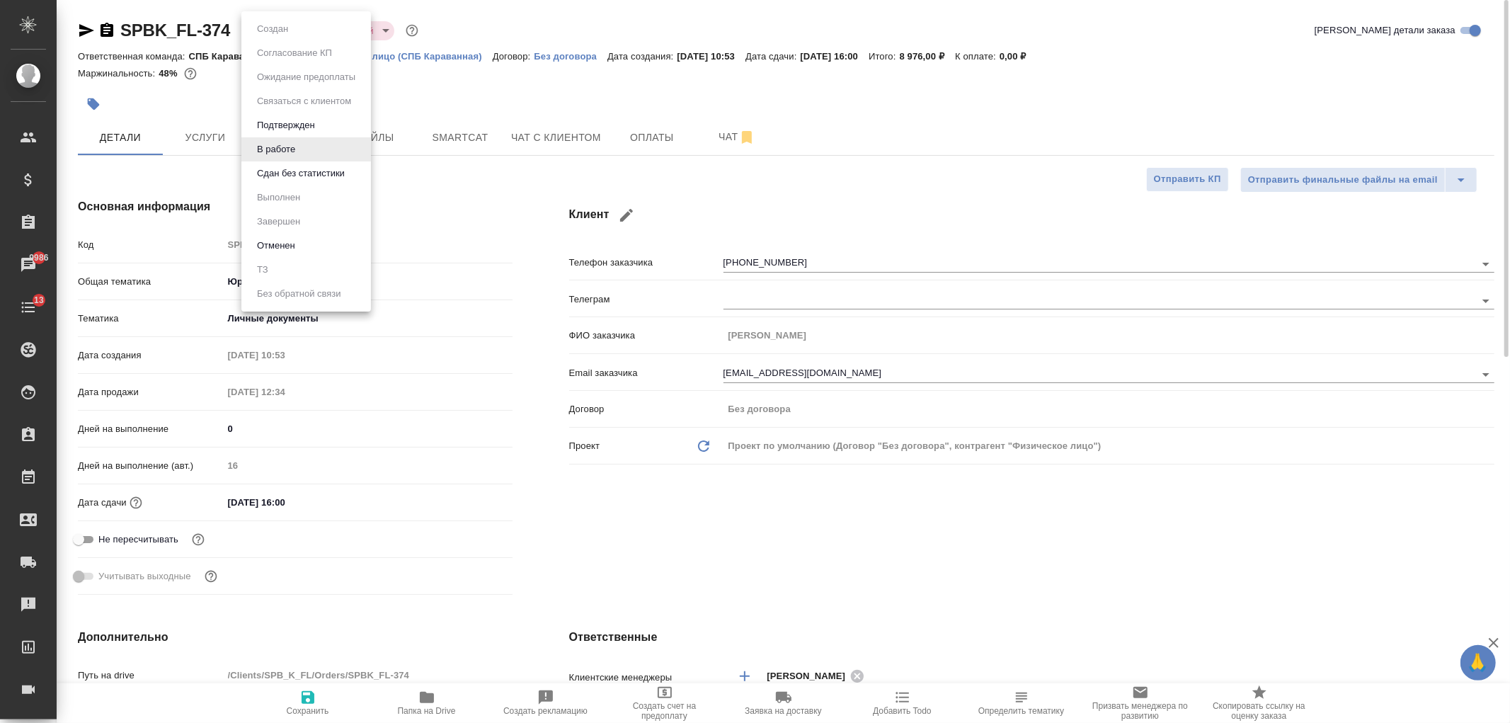
click at [294, 38] on body "🙏 .cls-1 fill:#fff; AWATERA Ivanova Arina Клиенты Спецификации Заказы 9986 Чаты…" at bounding box center [755, 361] width 1510 height 723
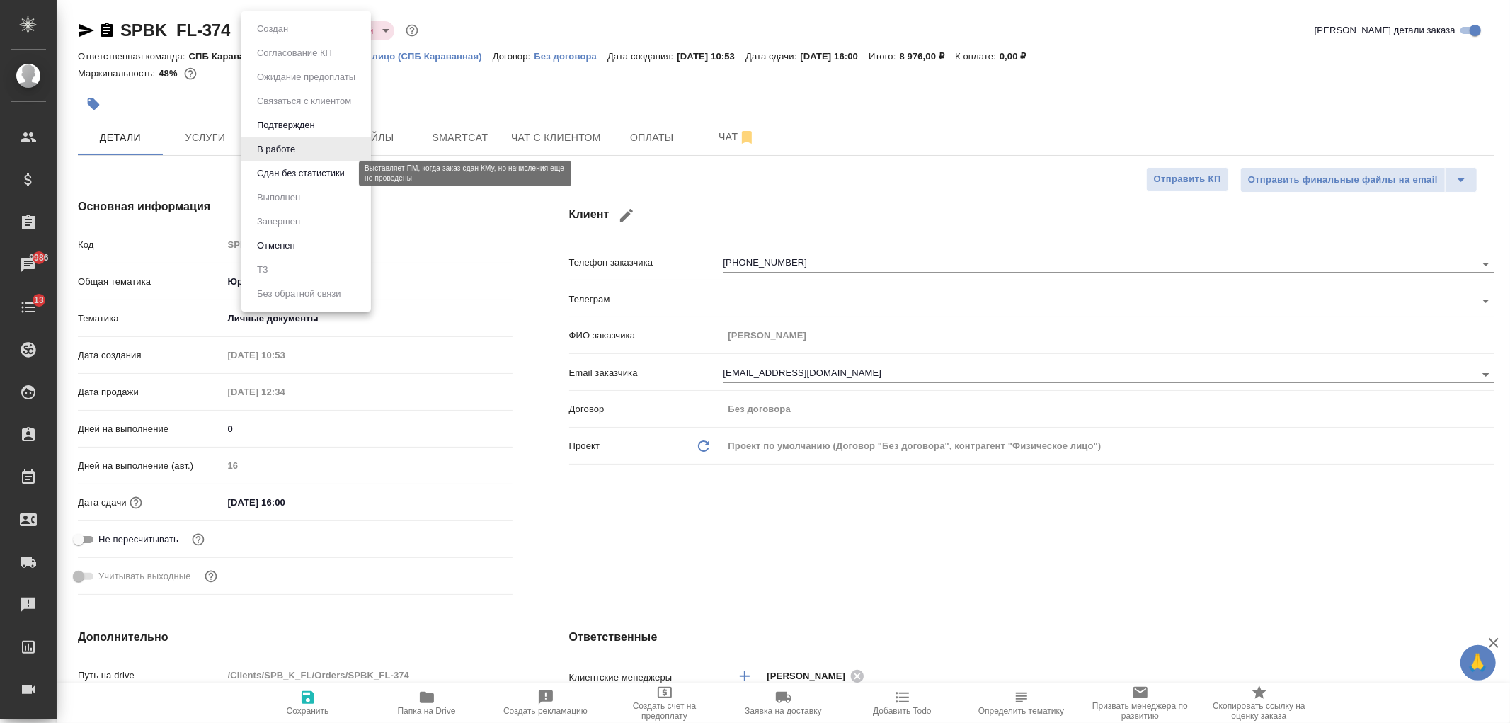
click at [314, 175] on button "Сдан без статистики" at bounding box center [301, 174] width 96 height 16
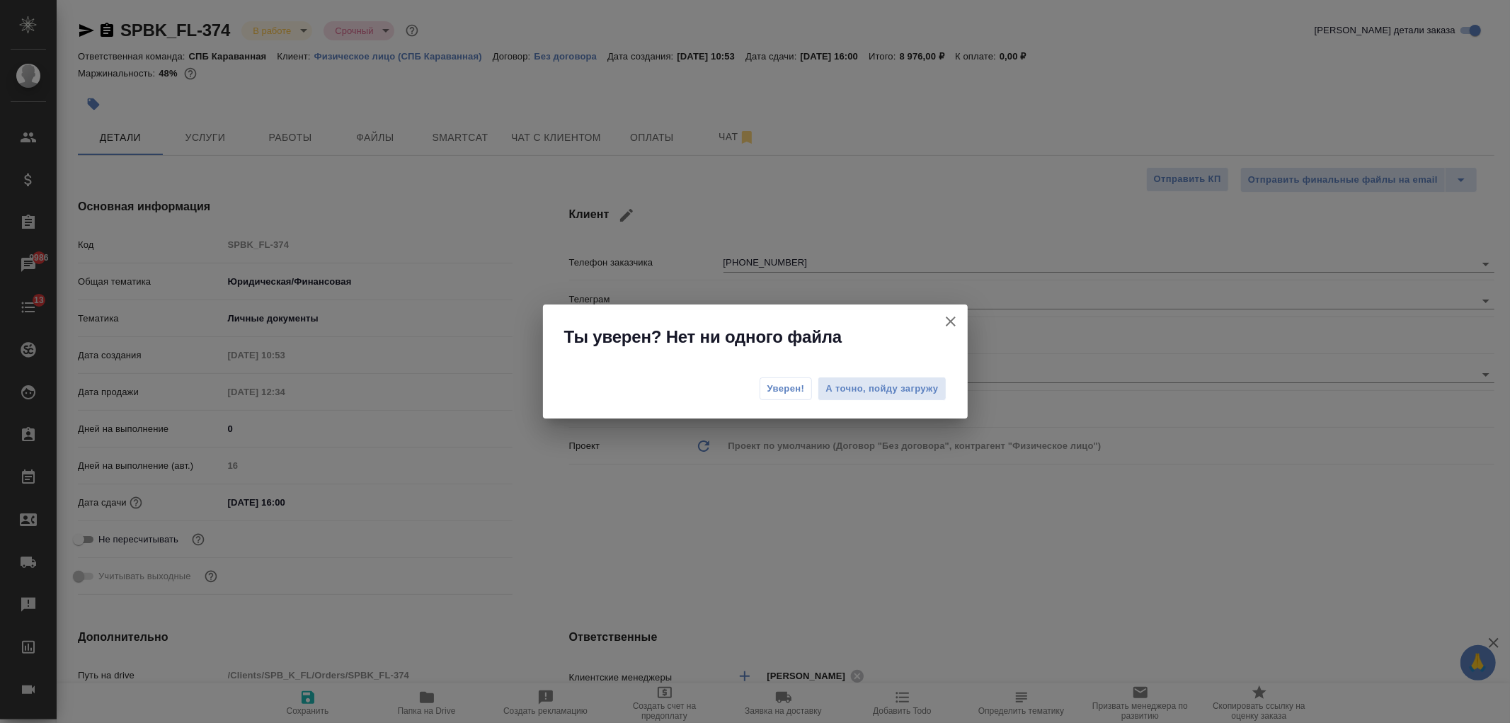
click at [784, 387] on span "Уверен!" at bounding box center [786, 389] width 38 height 14
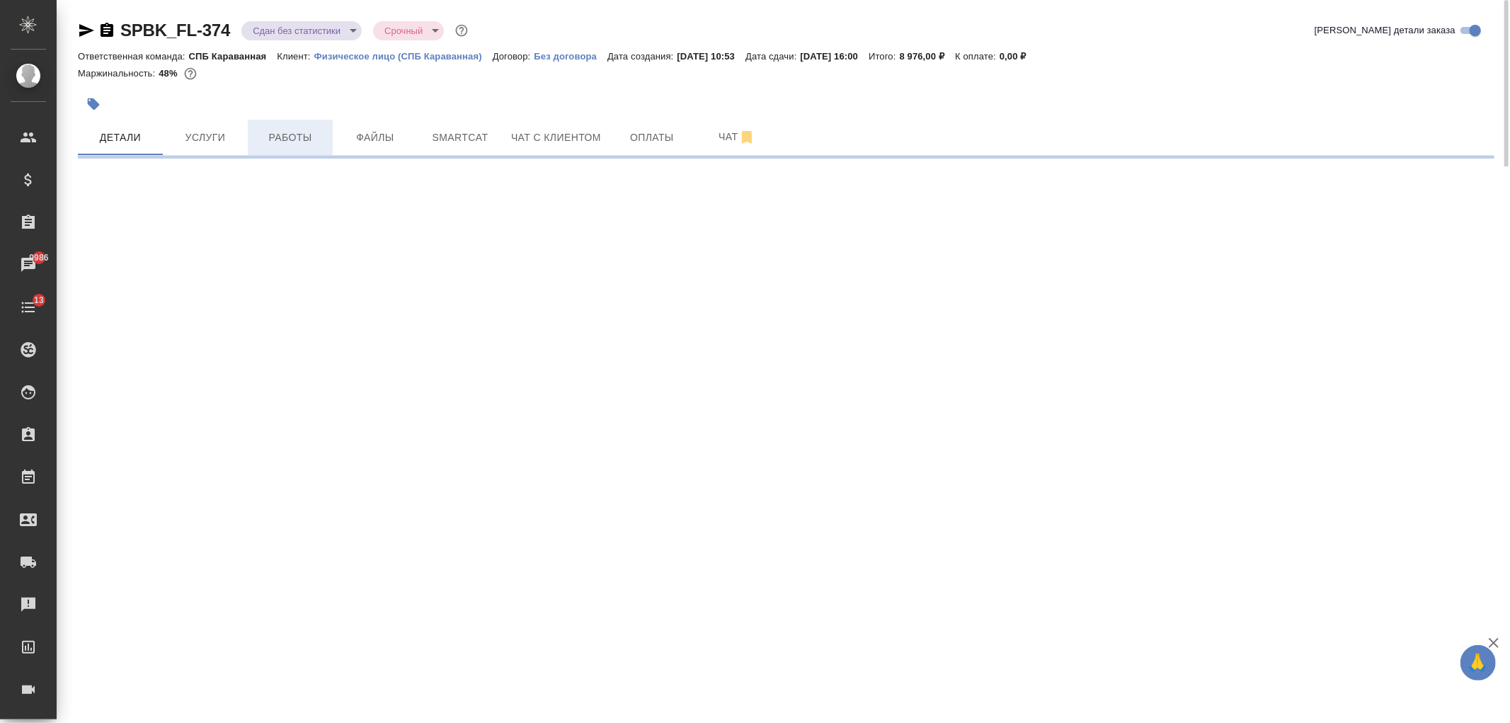
click at [273, 135] on span "Работы" at bounding box center [290, 138] width 68 height 18
select select "RU"
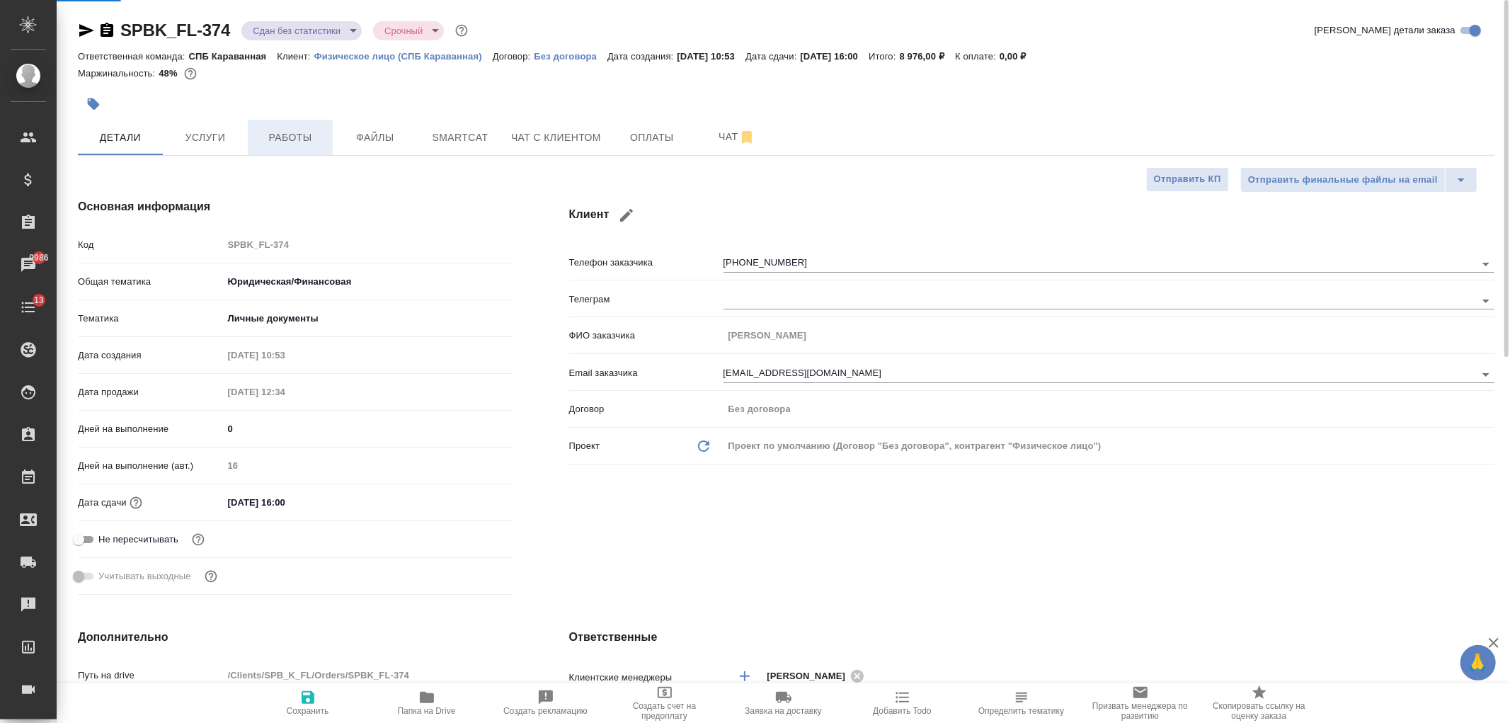
type textarea "x"
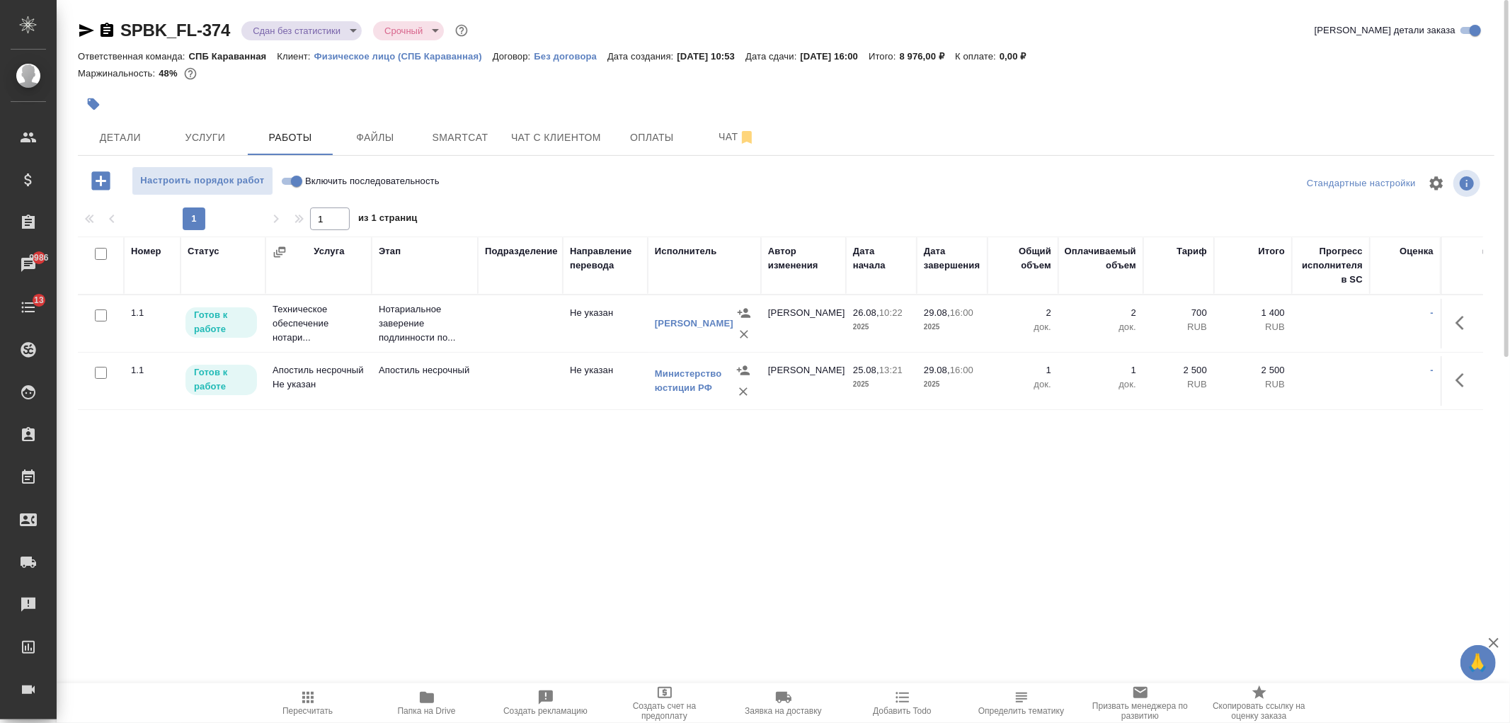
click at [295, 180] on input "Включить последовательность" at bounding box center [296, 181] width 51 height 17
checkbox input "true"
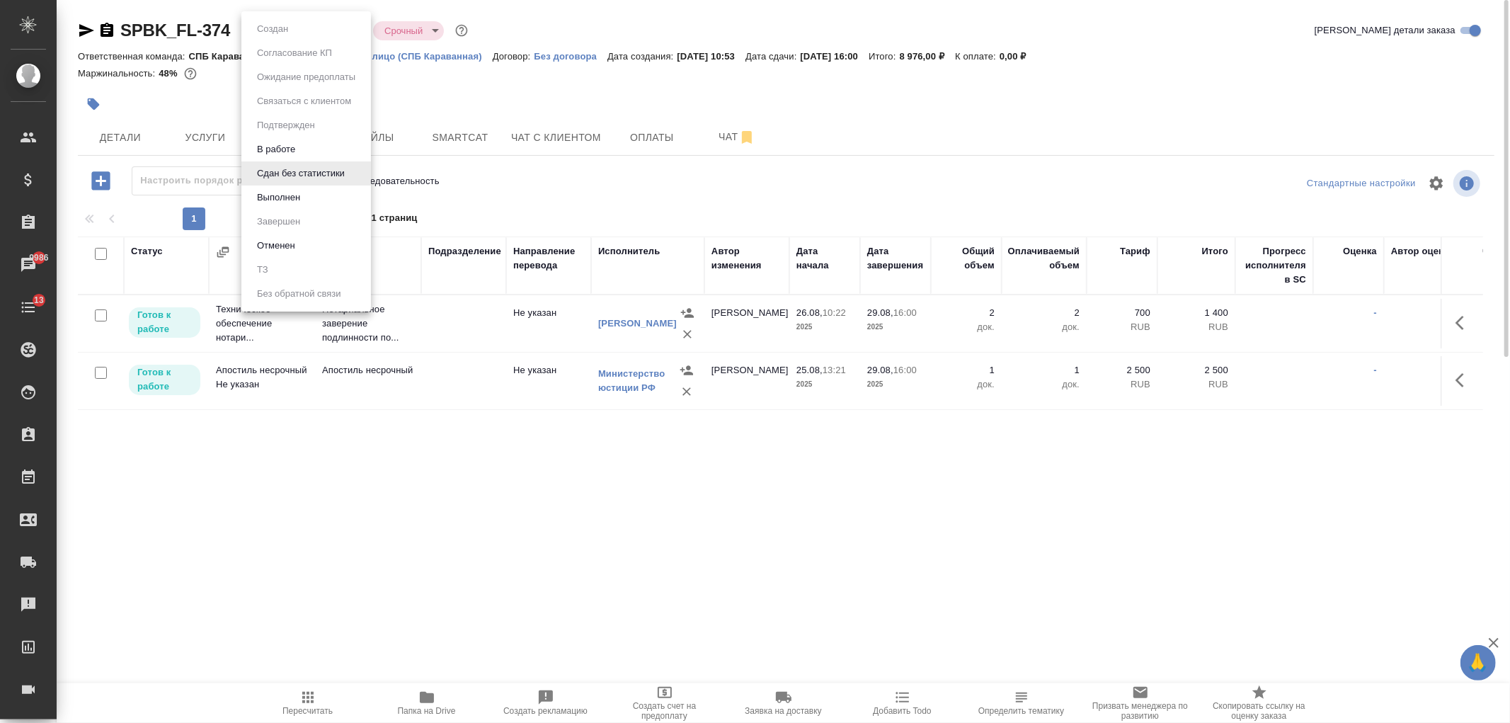
click at [287, 20] on body "🙏 .cls-1 fill:#fff; AWATERA Ivanova Arina Клиенты Спецификации Заказы 9986 Чаты…" at bounding box center [755, 361] width 1510 height 723
click at [345, 205] on li "Выполнен" at bounding box center [306, 197] width 130 height 24
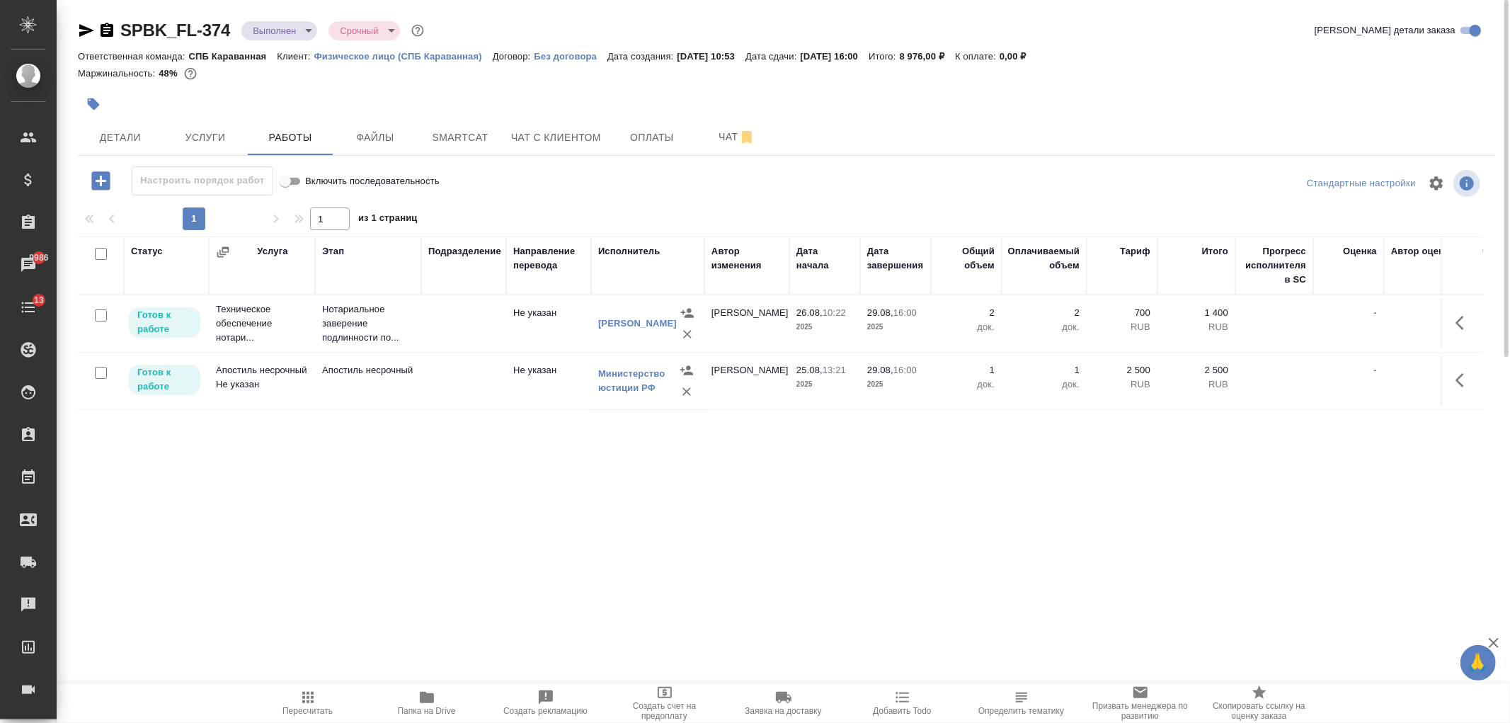
click at [294, 30] on body "🙏 .cls-1 fill:#fff; AWATERA Ivanova Arina Клиенты Спецификации Заказы 9986 Чаты…" at bounding box center [755, 361] width 1510 height 723
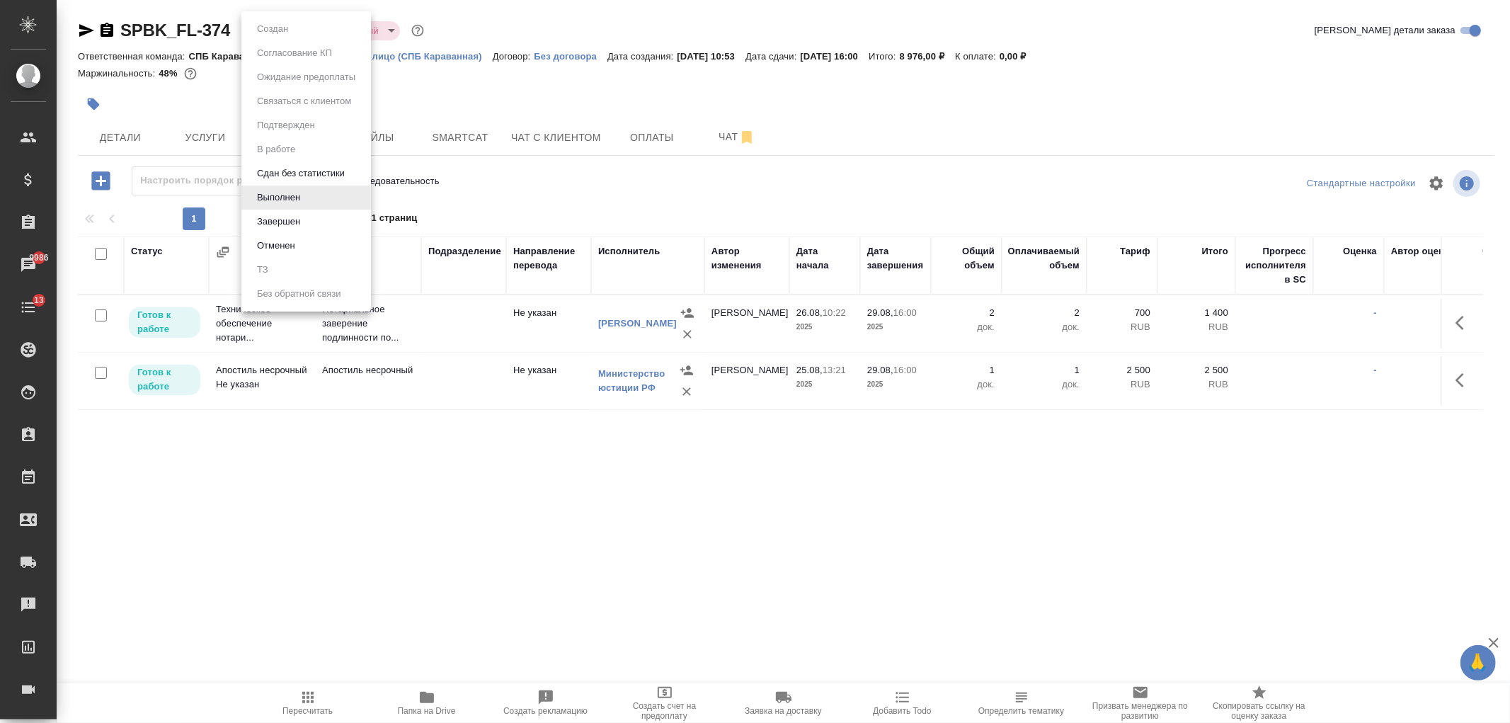
click at [311, 210] on li "Завершен" at bounding box center [306, 222] width 130 height 24
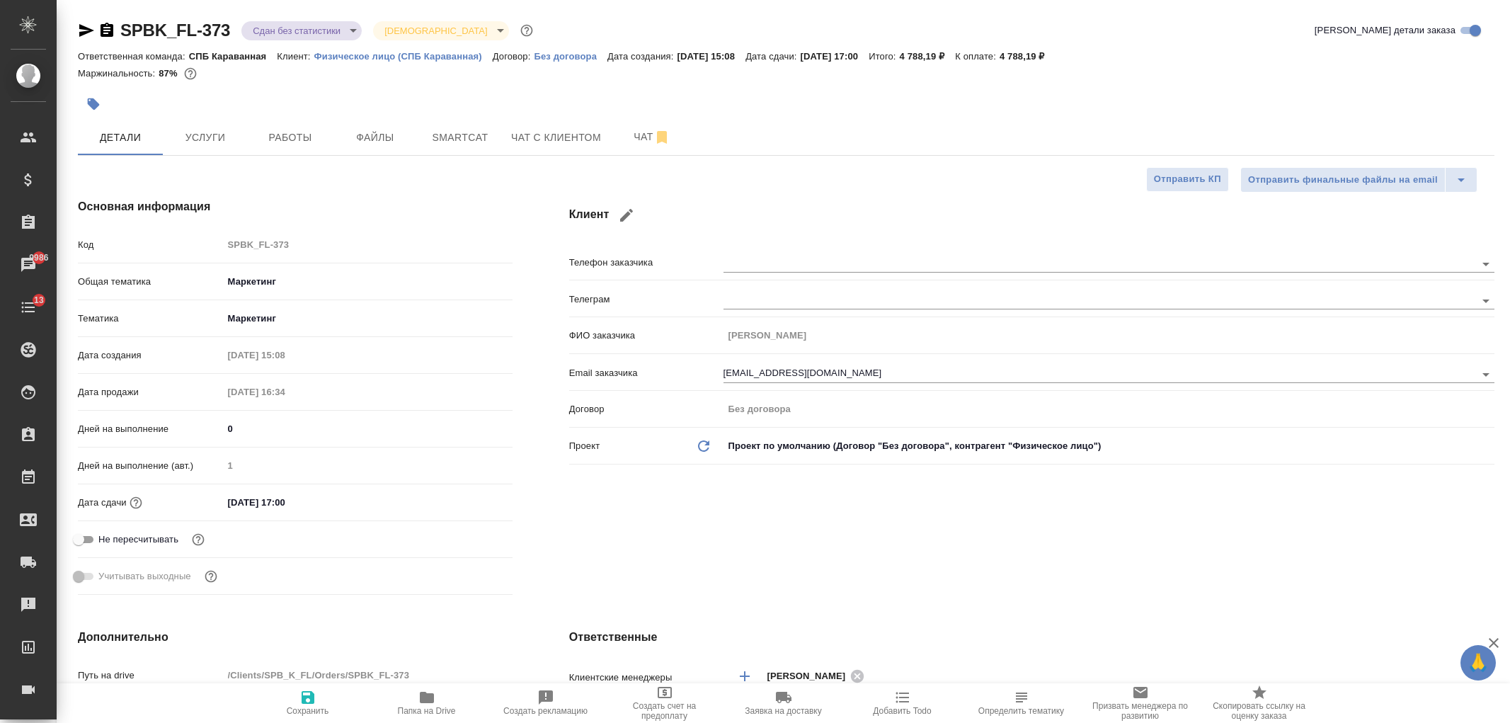
select select "RU"
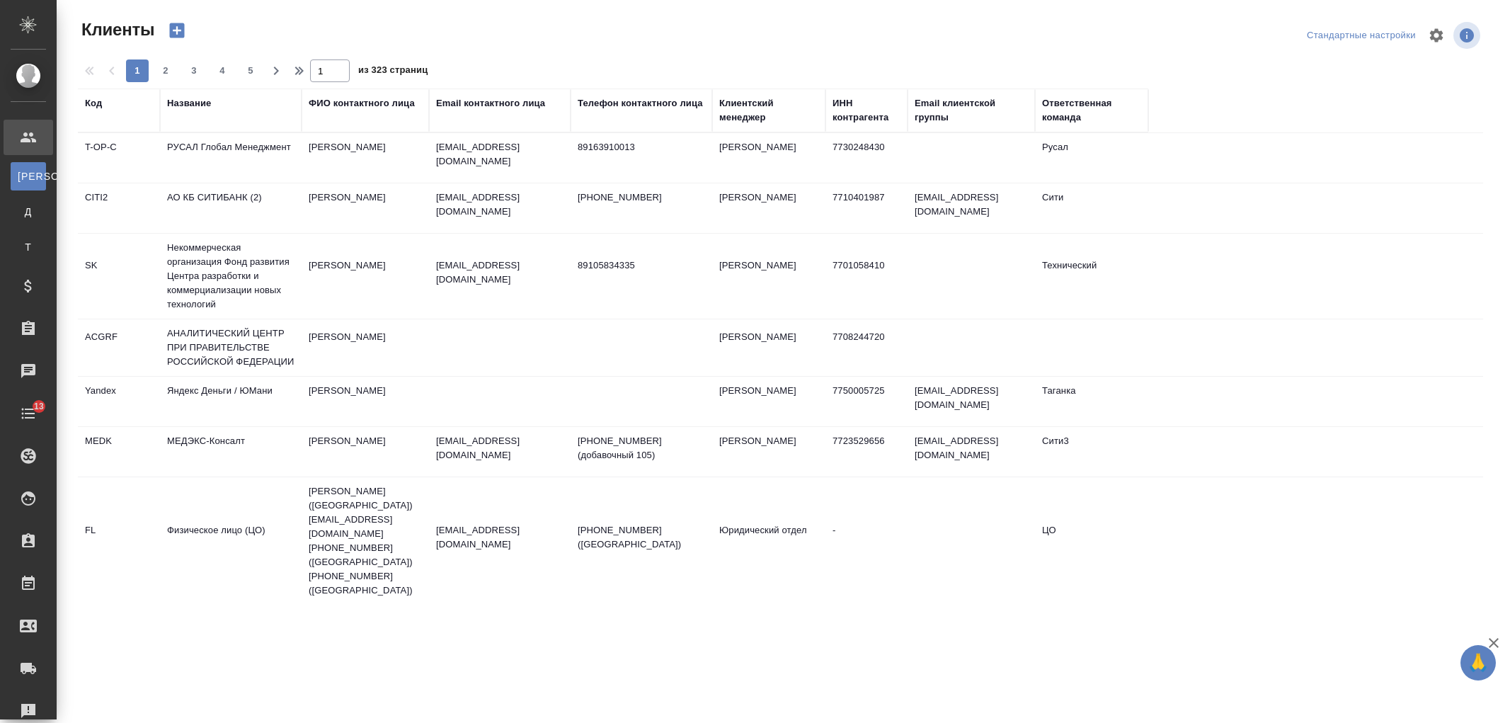
select select "RU"
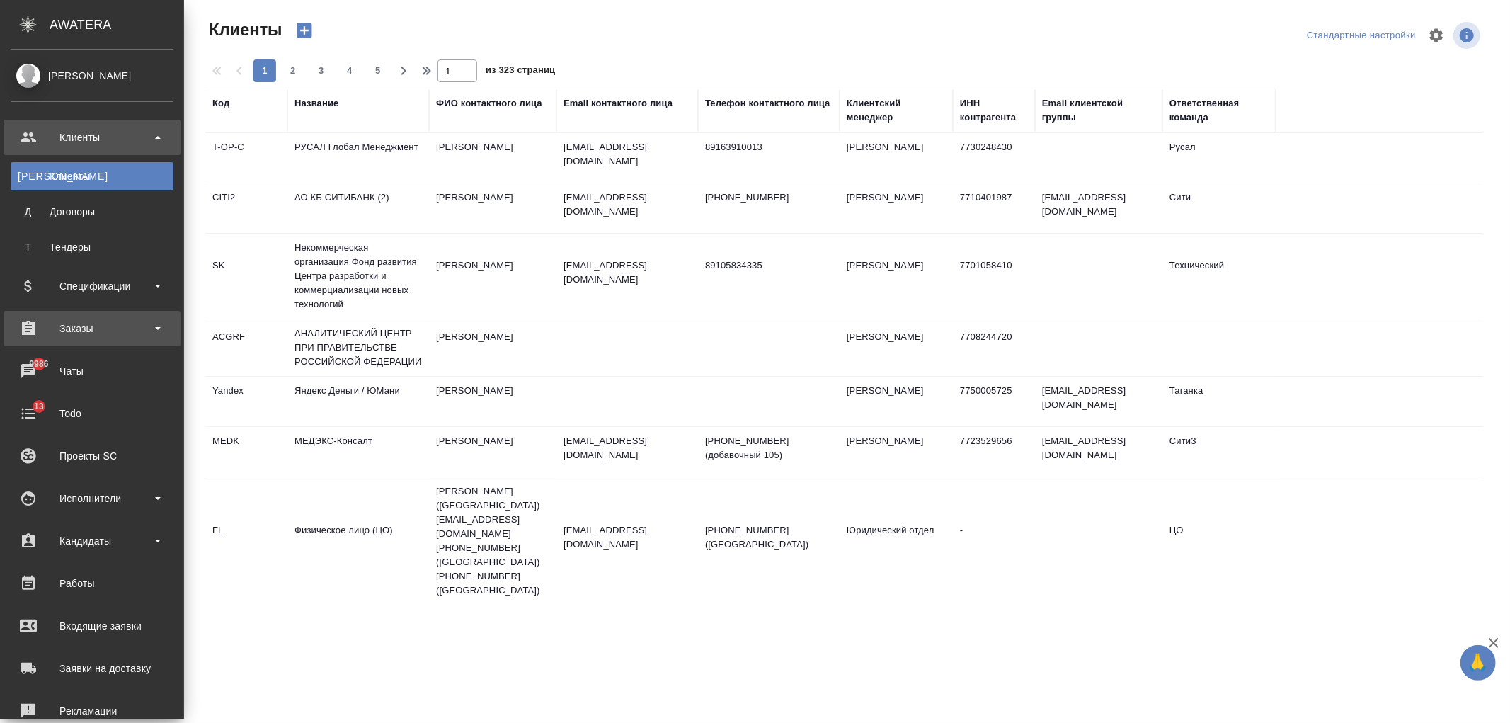
click at [115, 321] on div "Заказы" at bounding box center [92, 328] width 163 height 21
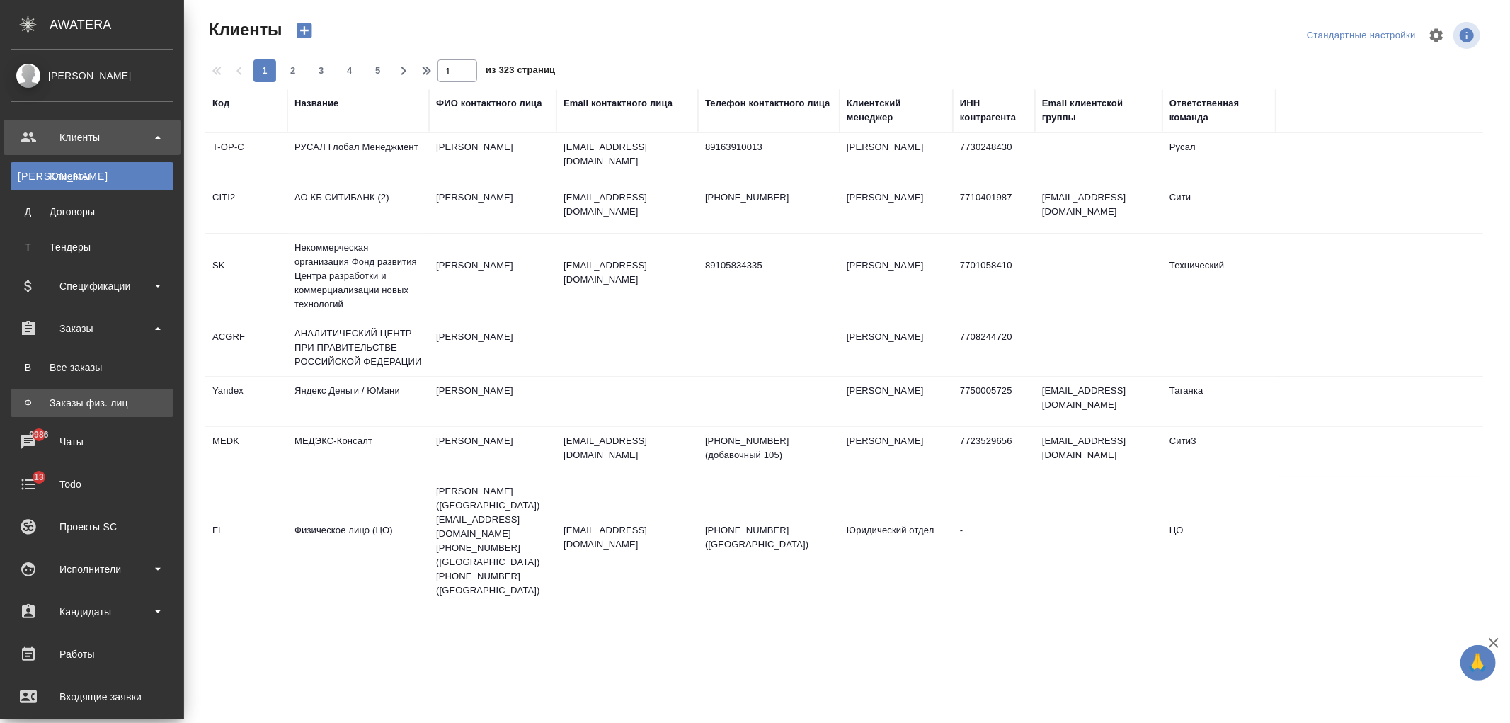
click at [127, 390] on link "Ф Заказы физ. лиц" at bounding box center [92, 403] width 163 height 28
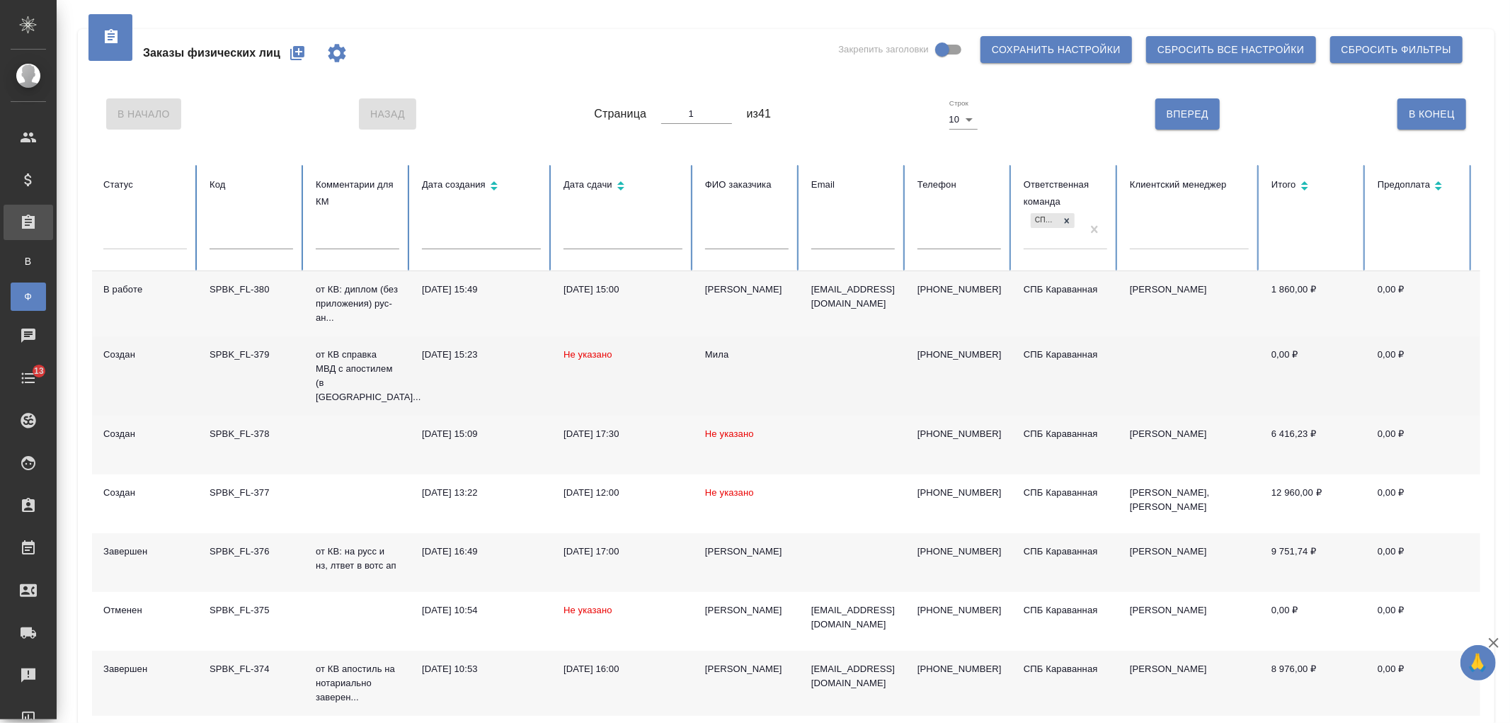
click at [807, 365] on td at bounding box center [853, 375] width 106 height 79
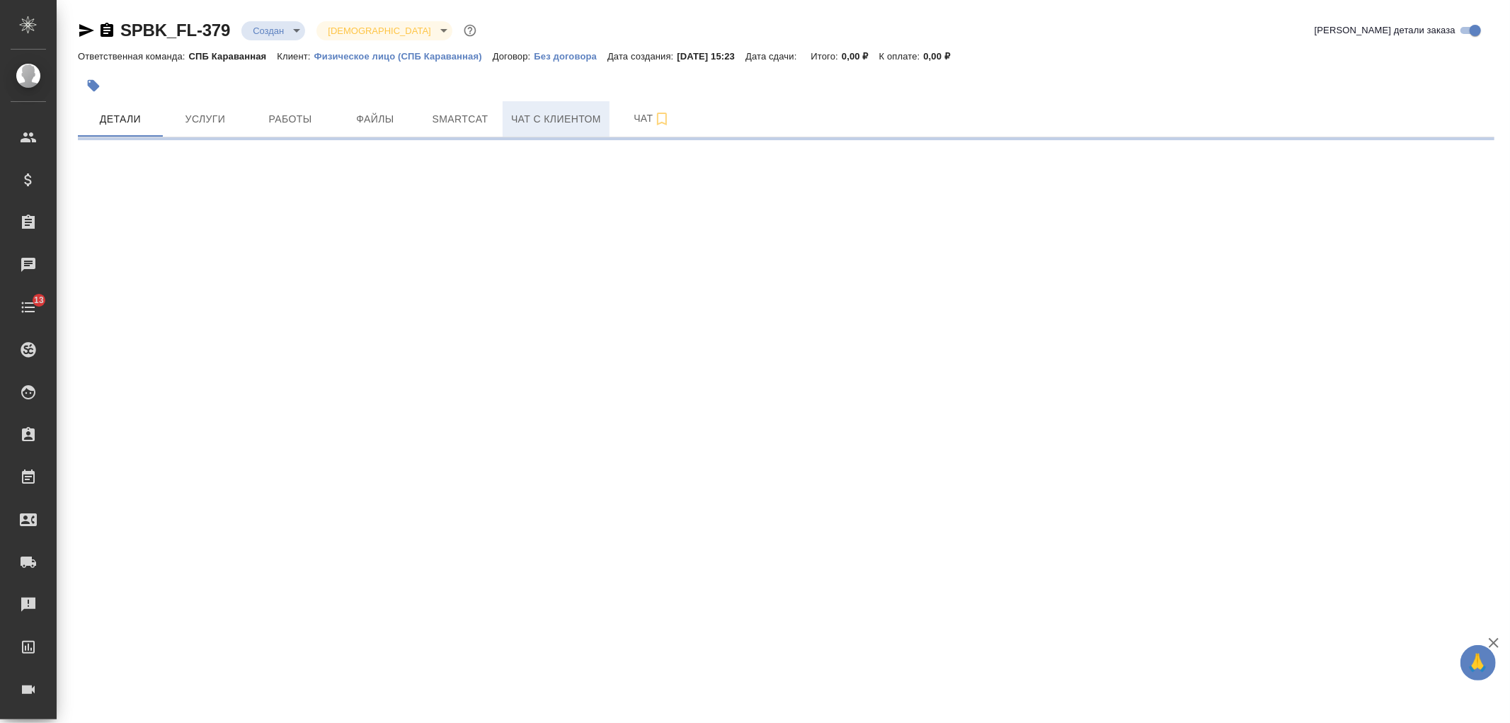
select select "RU"
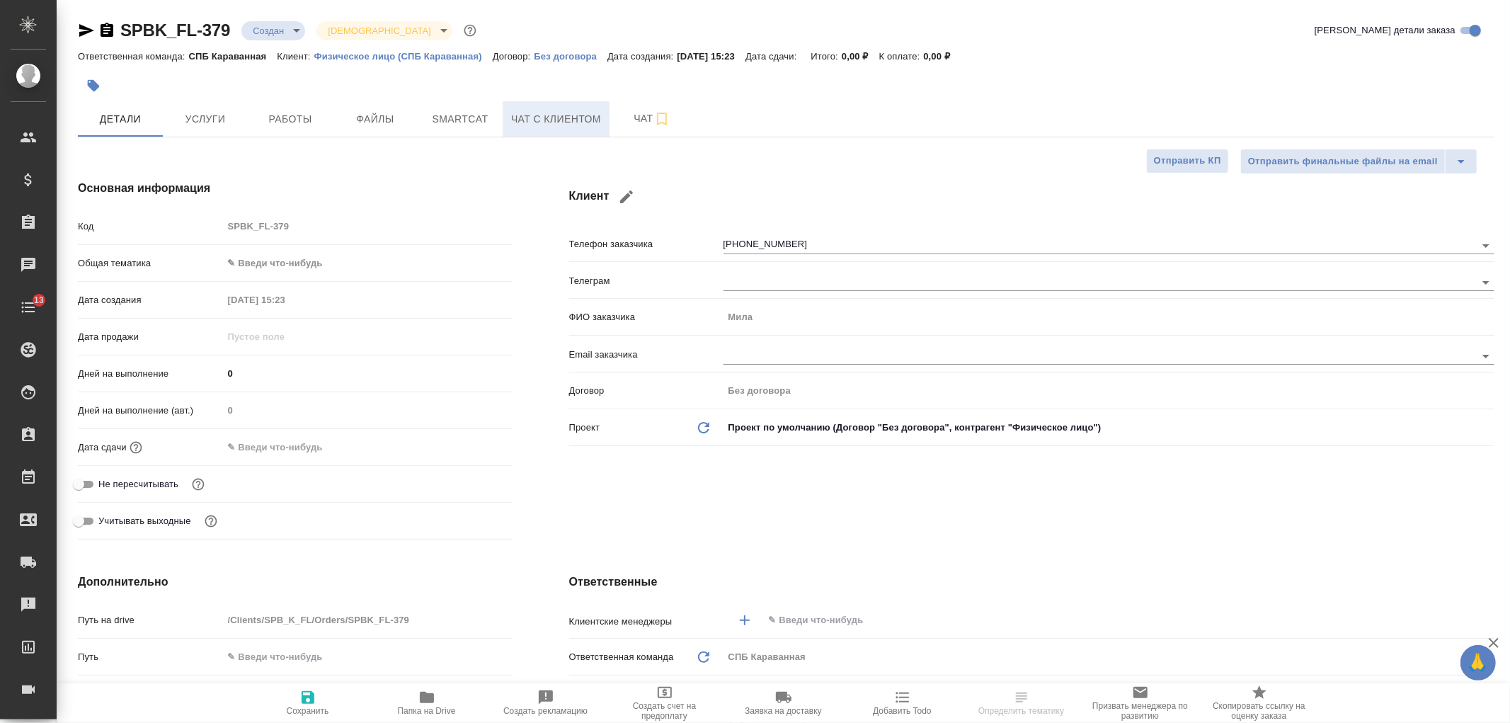
type textarea "x"
click at [573, 117] on span "Чат с клиентом" at bounding box center [556, 119] width 90 height 18
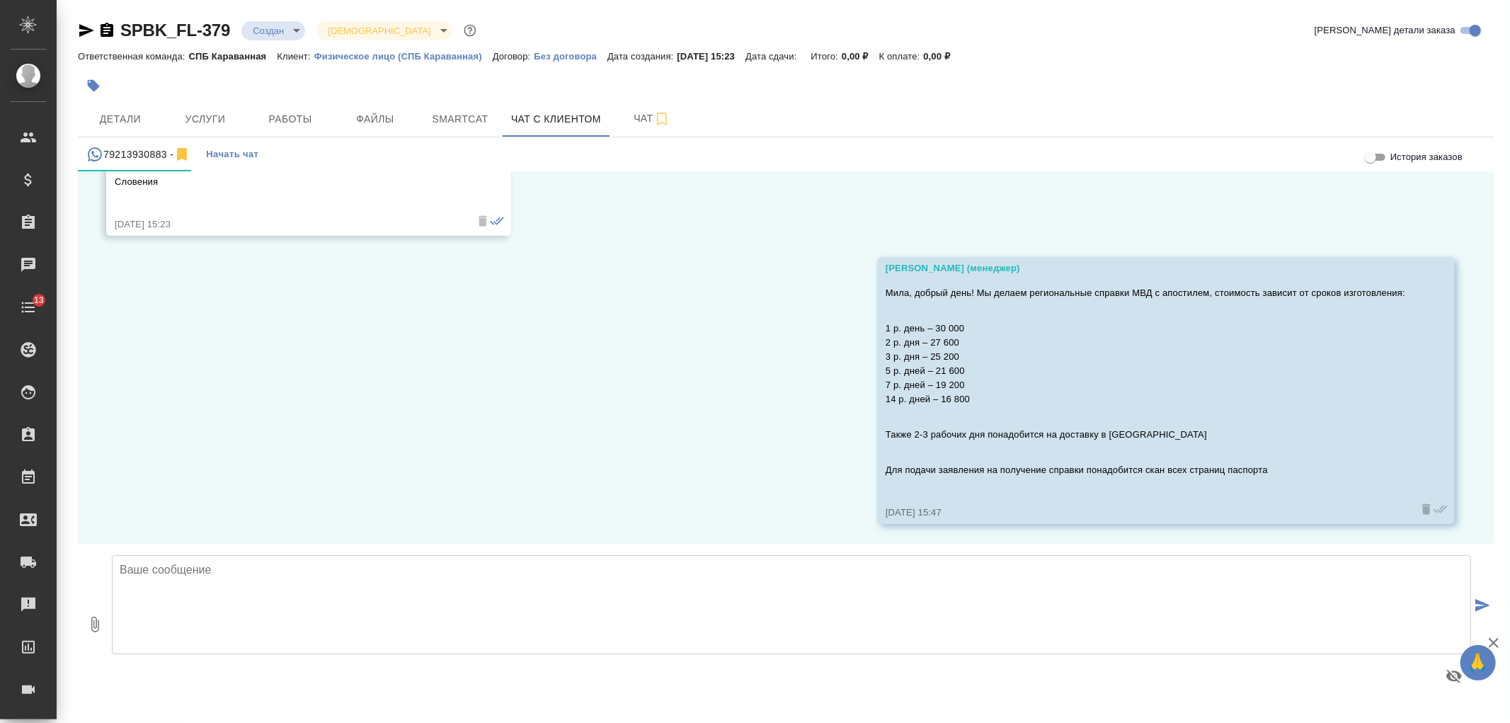
scroll to position [986, 0]
click at [115, 118] on span "Детали" at bounding box center [120, 119] width 68 height 18
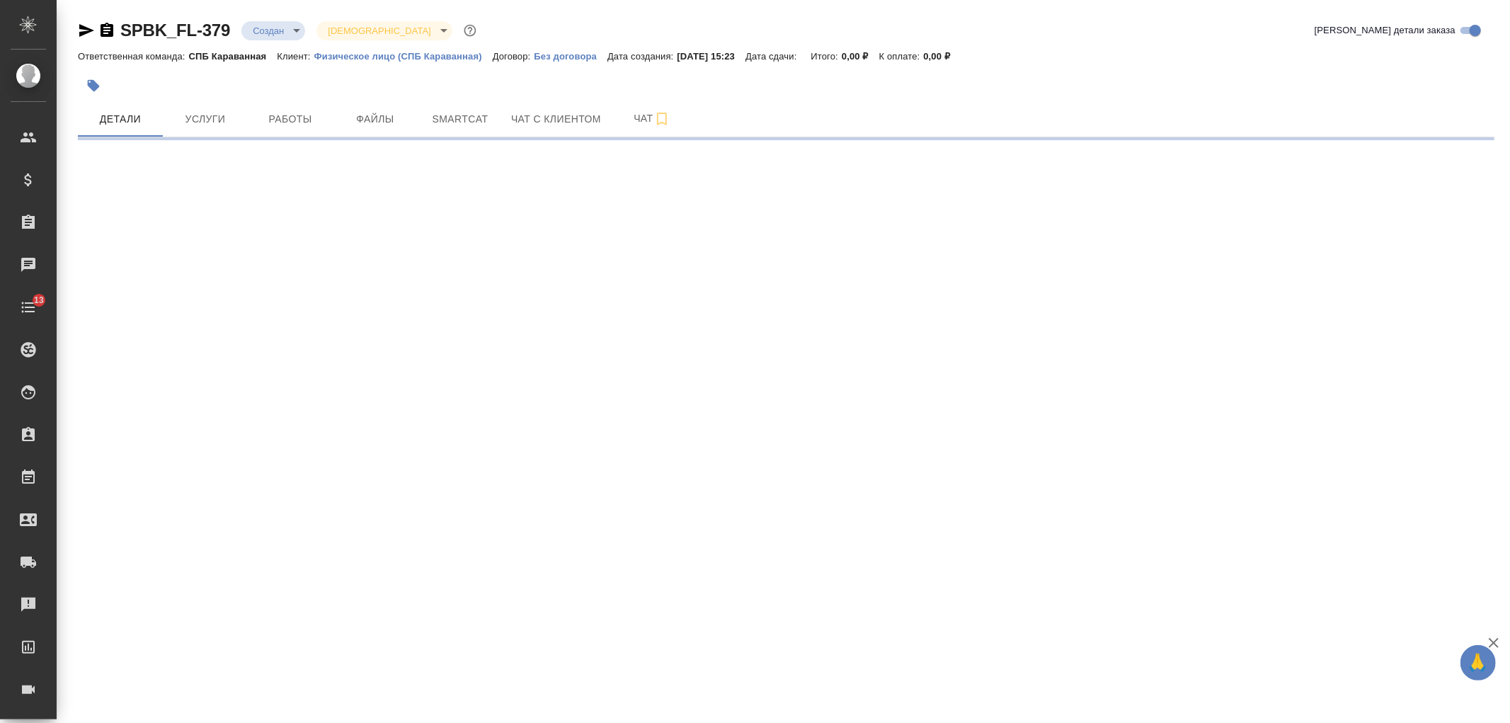
select select "RU"
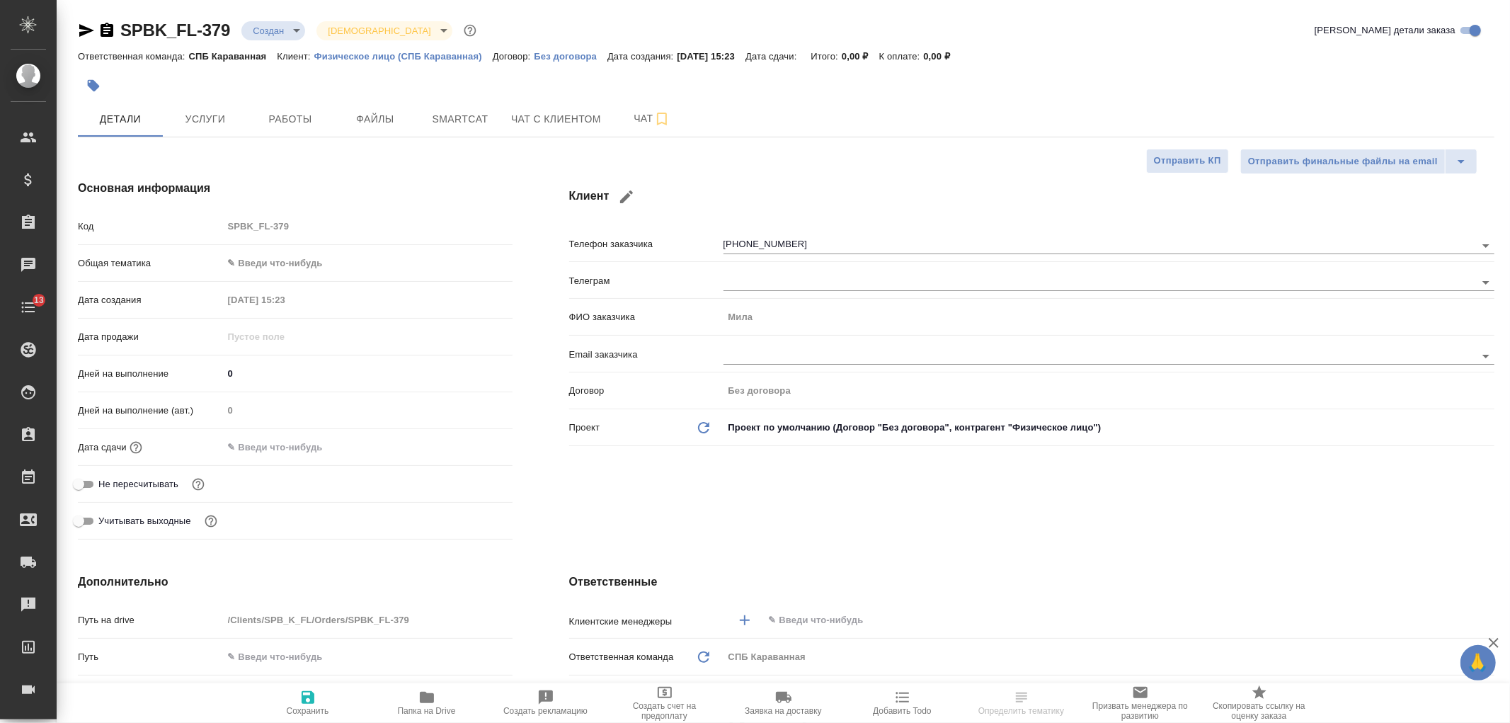
type textarea "x"
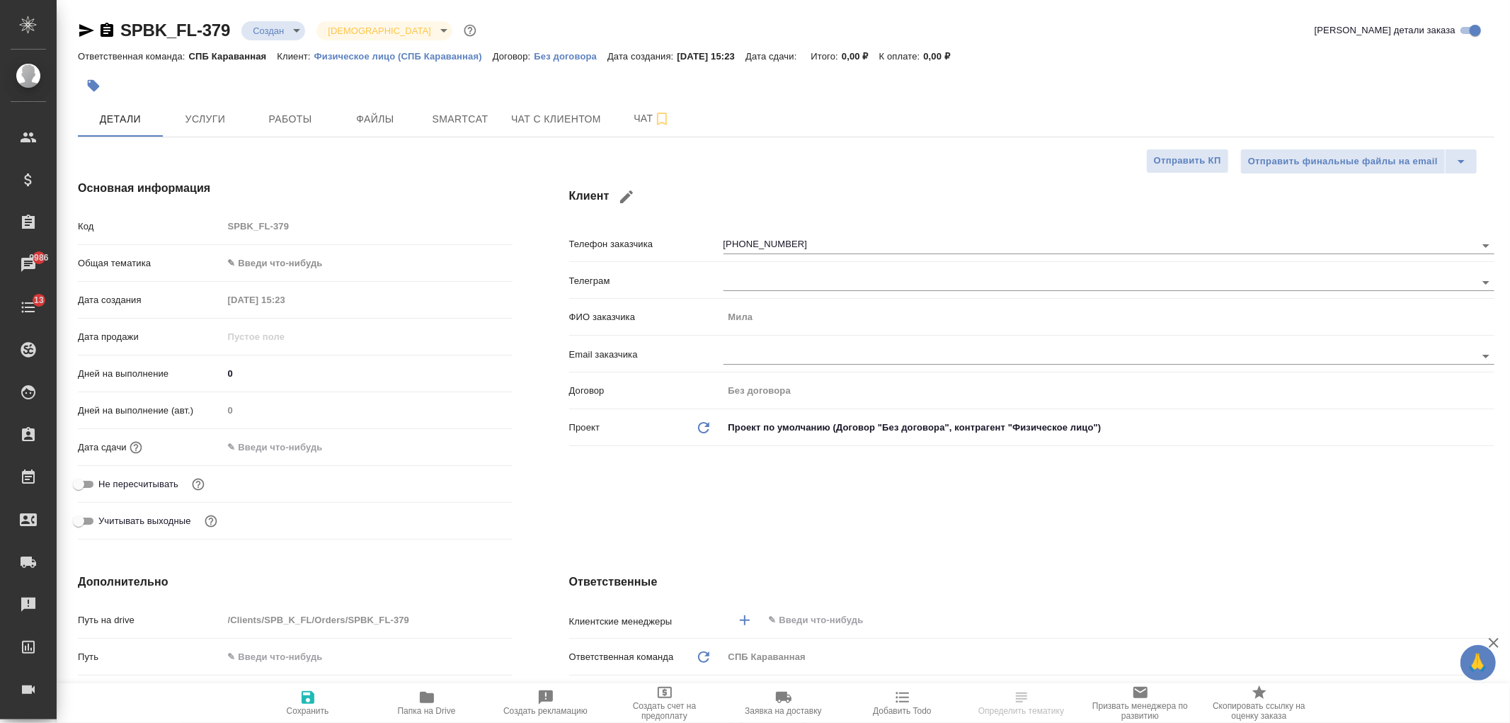
type textarea "x"
select select "RU"
type textarea "x"
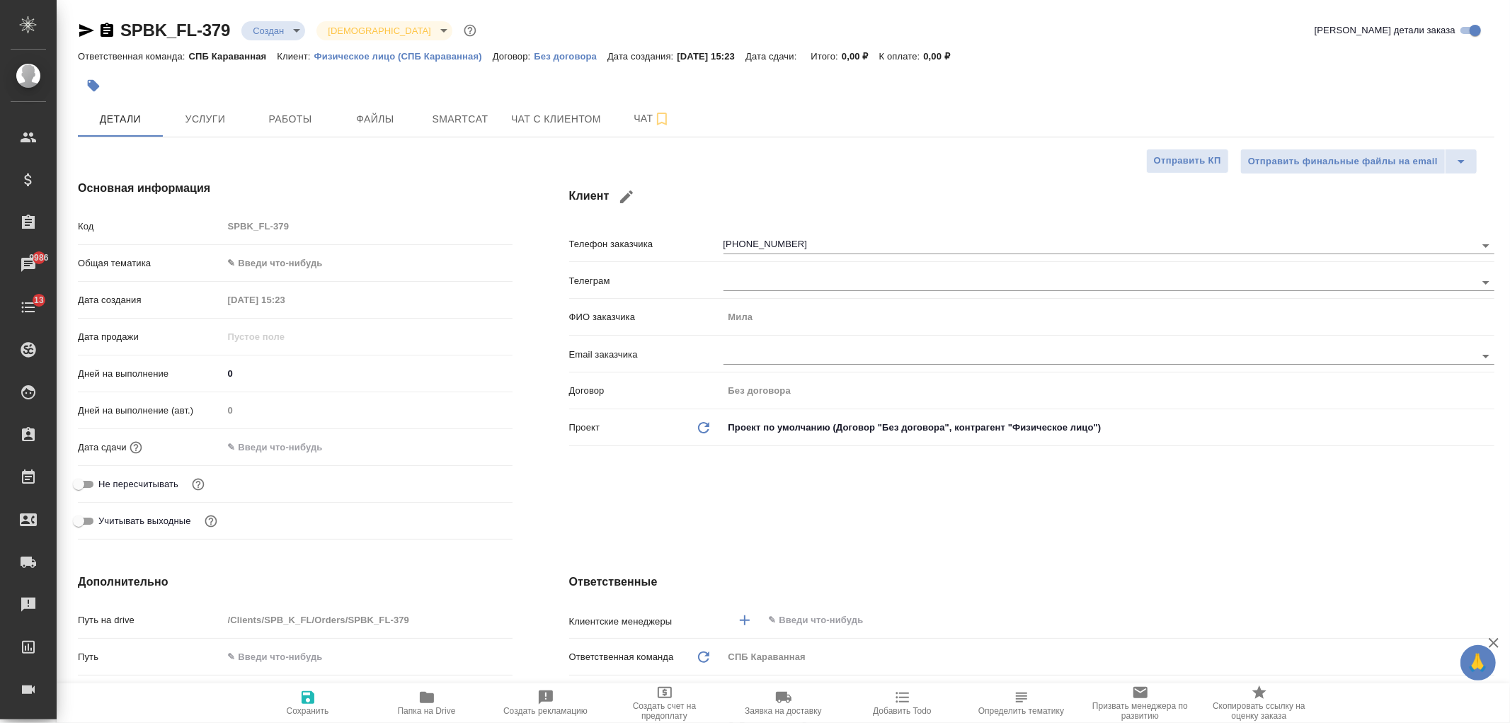
type textarea "x"
click at [521, 119] on span "Чат с клиентом" at bounding box center [556, 119] width 90 height 18
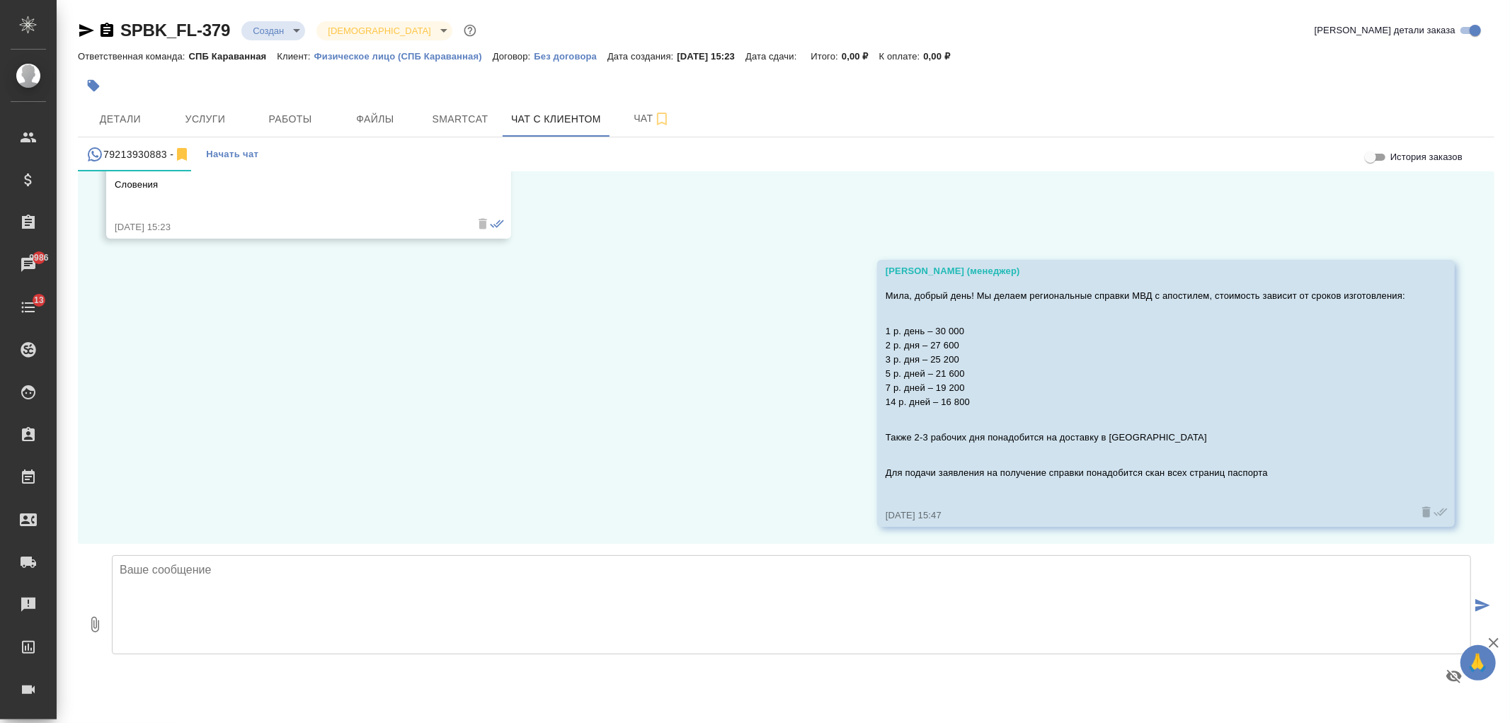
scroll to position [986, 0]
click at [126, 107] on button "Детали" at bounding box center [120, 118] width 85 height 35
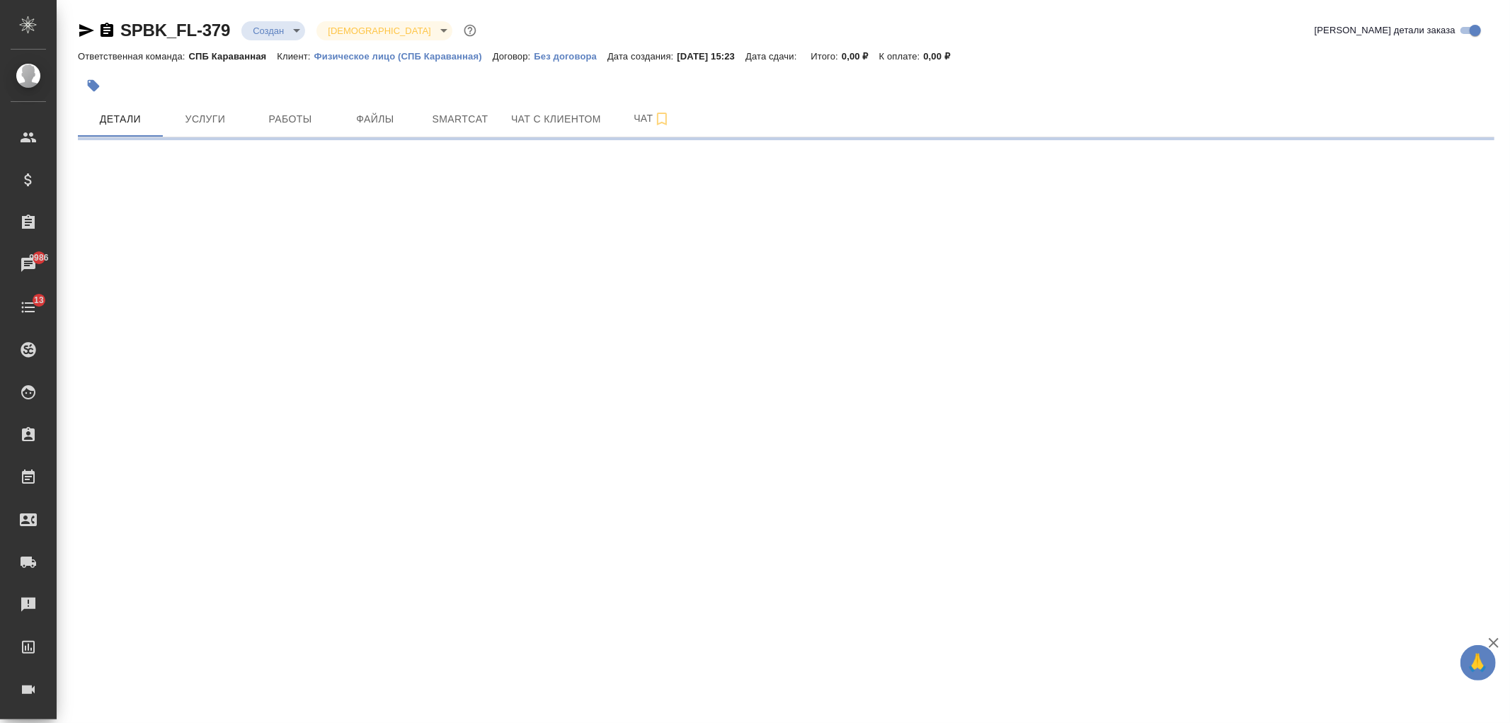
select select "RU"
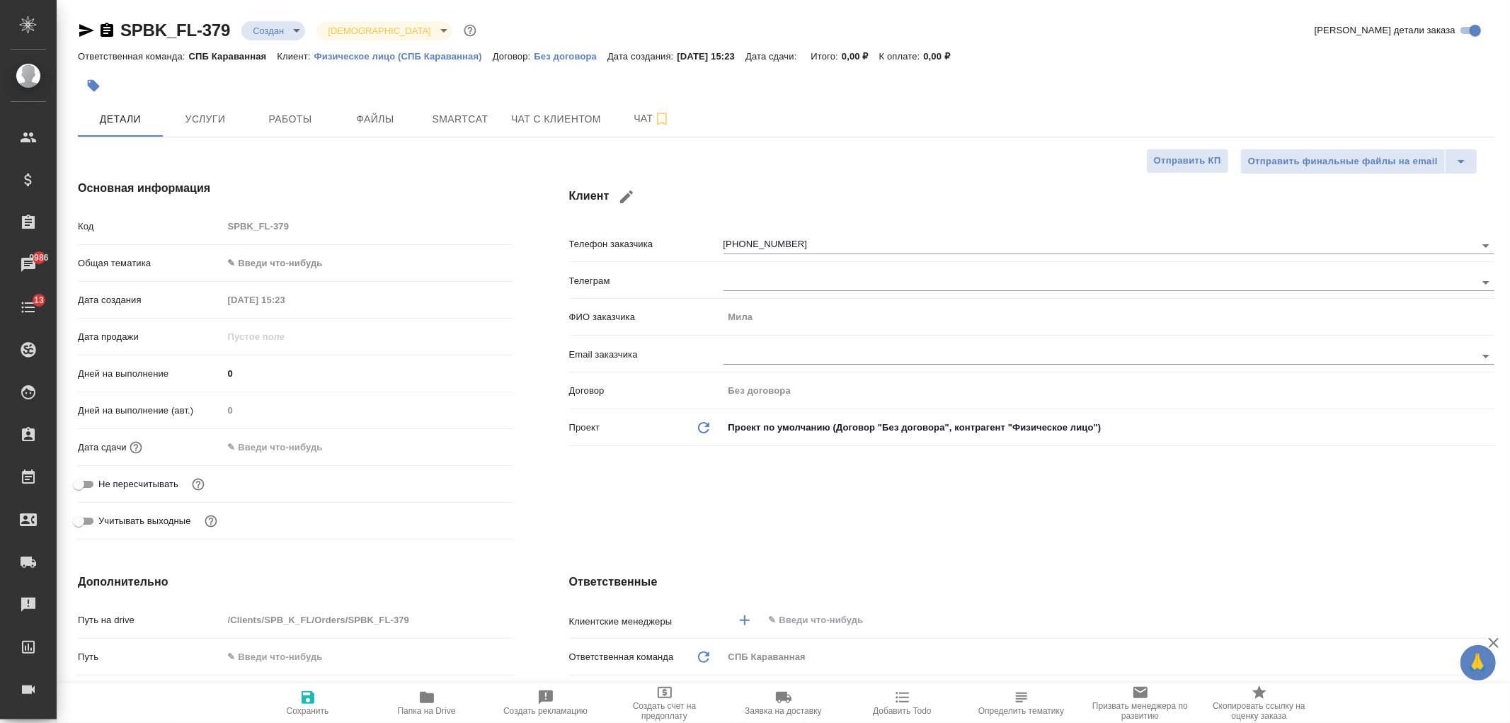
type textarea "x"
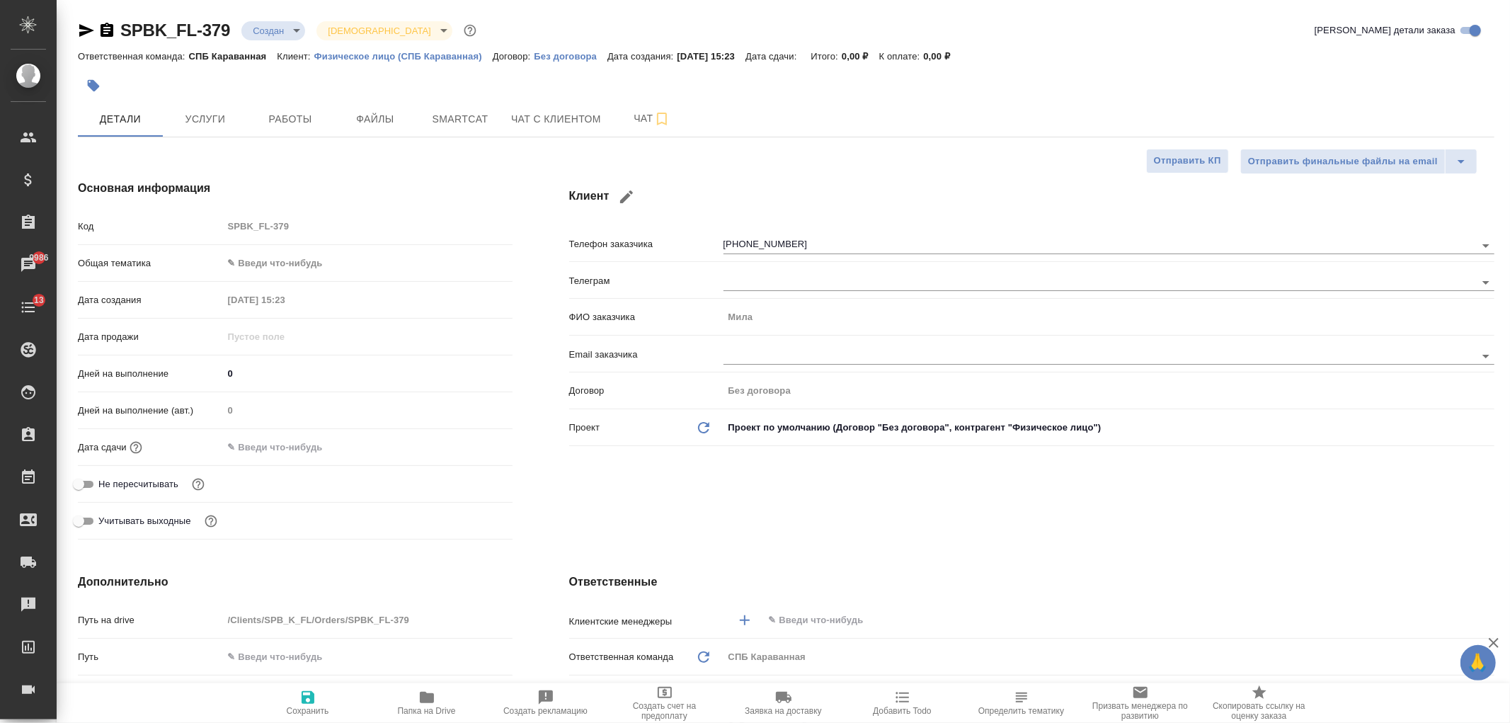
type textarea "x"
select select "RU"
click at [571, 125] on span "Чат с клиентом" at bounding box center [556, 119] width 90 height 18
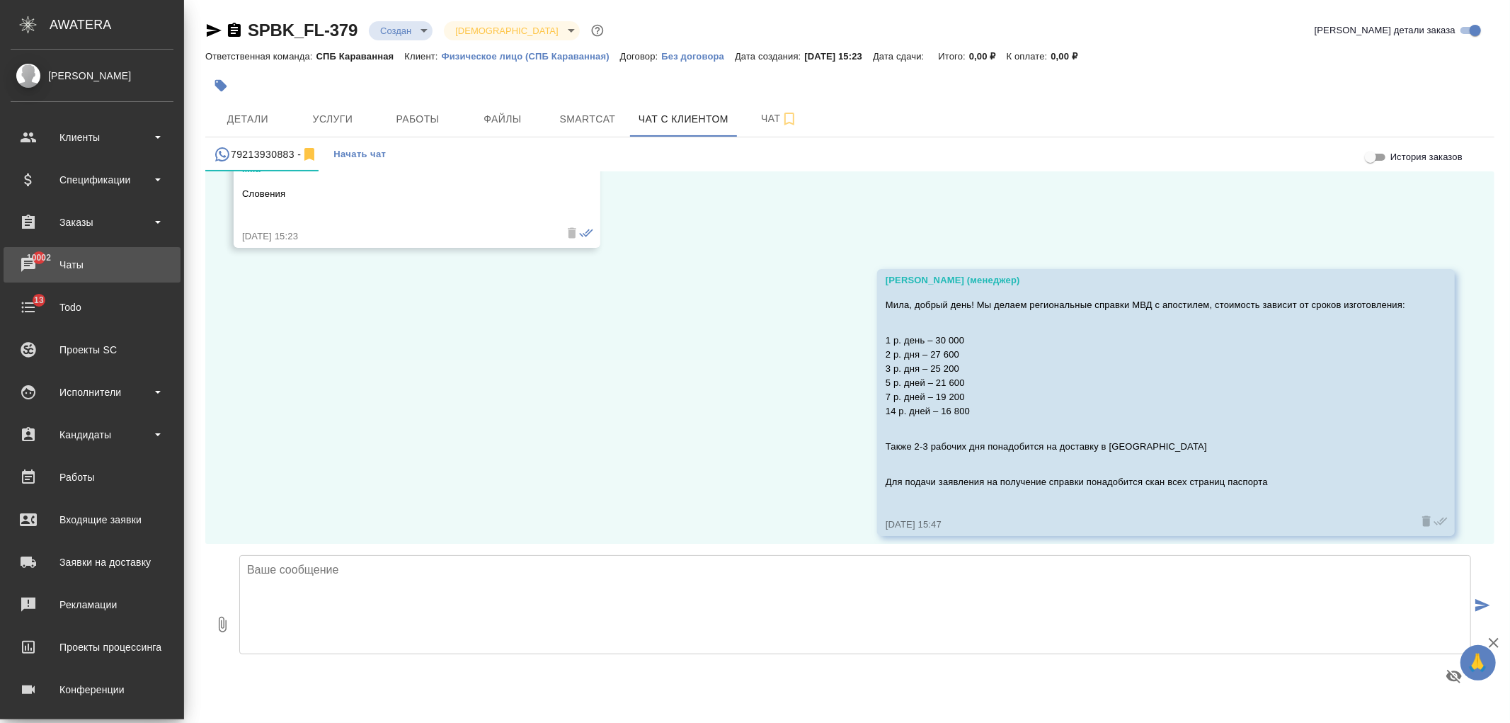
scroll to position [986, 0]
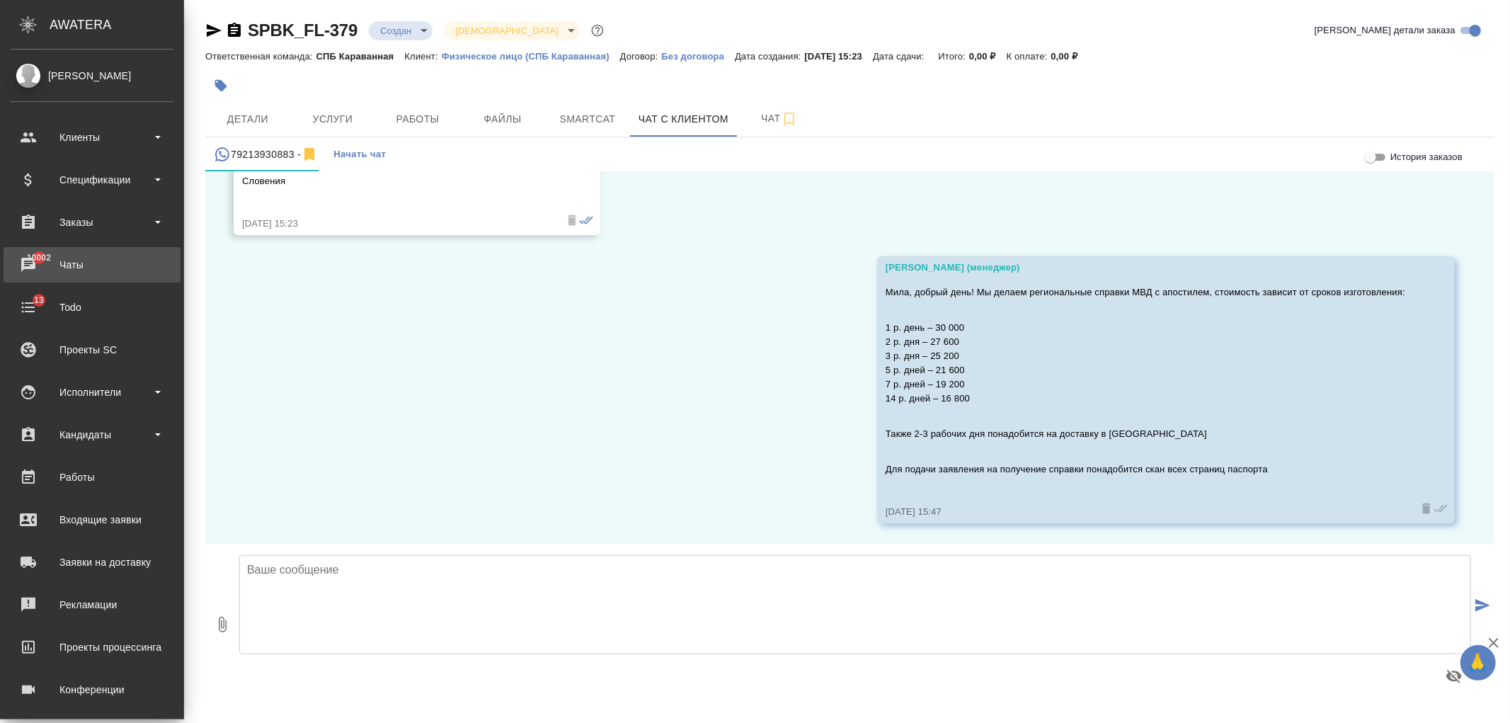
click at [97, 260] on div "Чаты" at bounding box center [92, 264] width 163 height 21
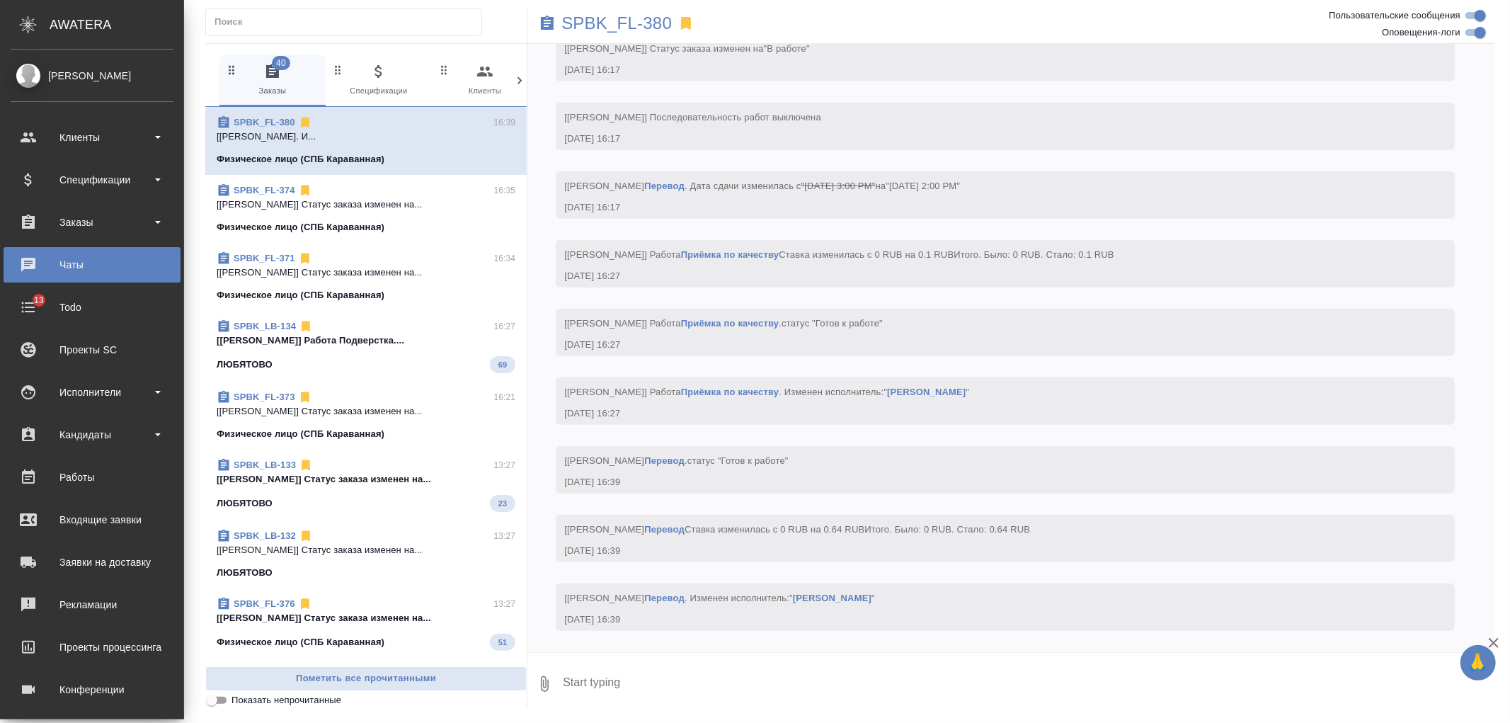
scroll to position [1020, 0]
click at [84, 227] on div "Заказы" at bounding box center [92, 222] width 163 height 21
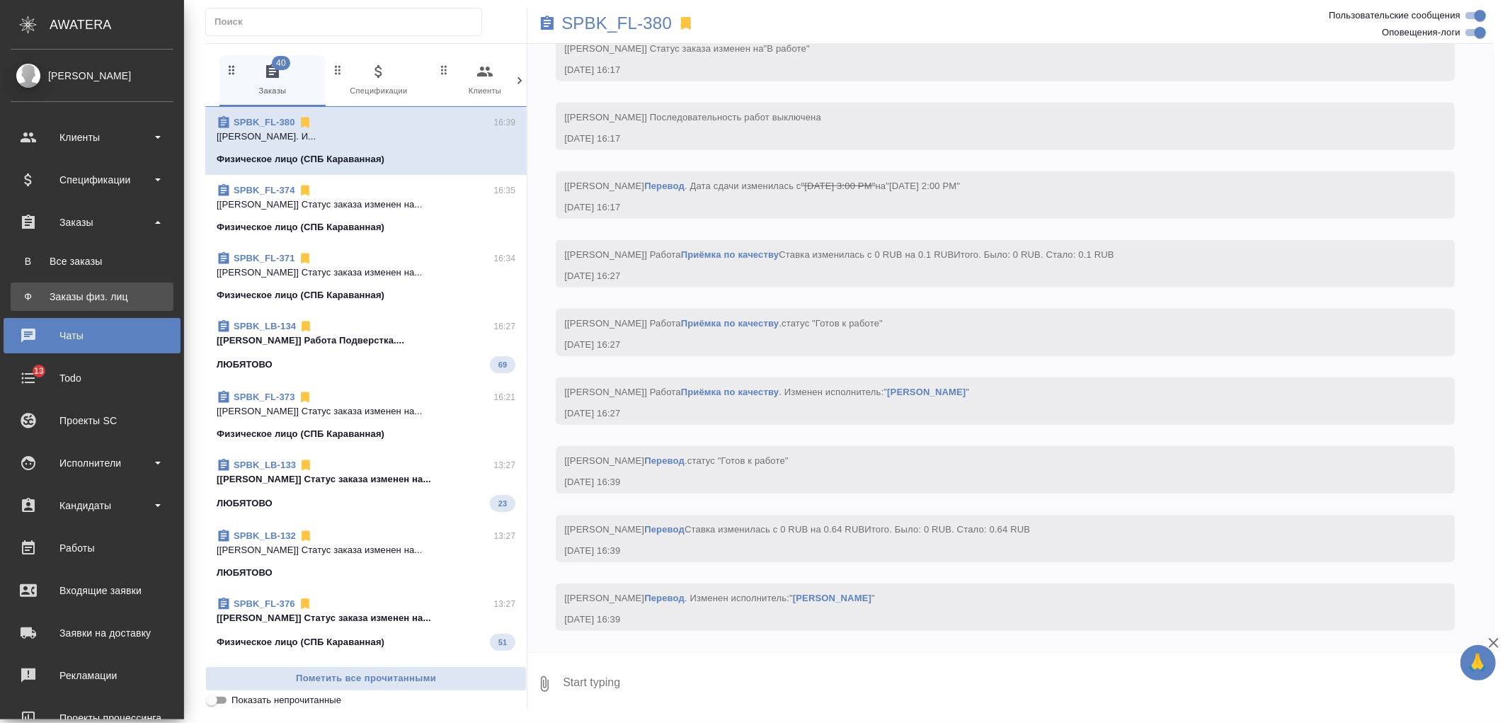
click at [110, 286] on link "Ф Заказы физ. лиц" at bounding box center [92, 296] width 163 height 28
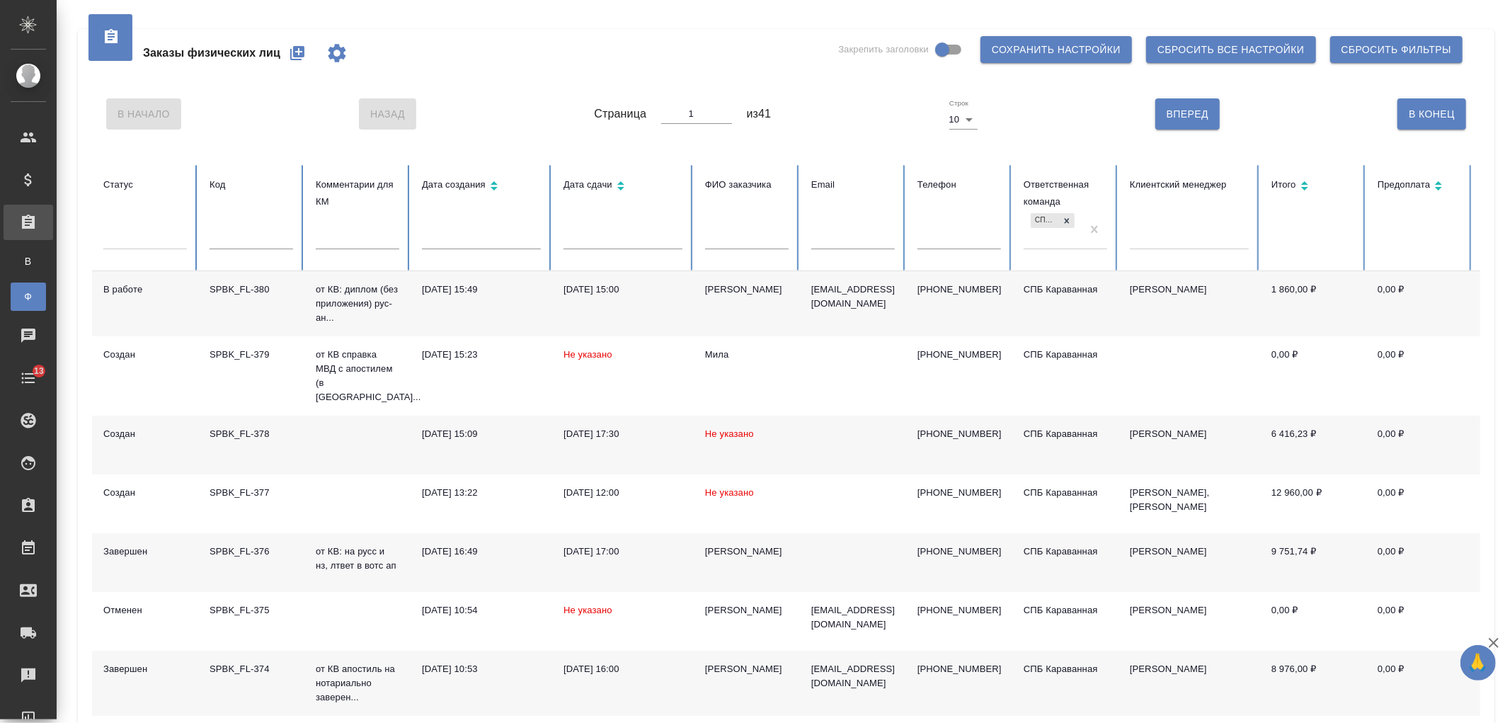
click at [660, 302] on td "[DATE] 15:00" at bounding box center [623, 303] width 142 height 65
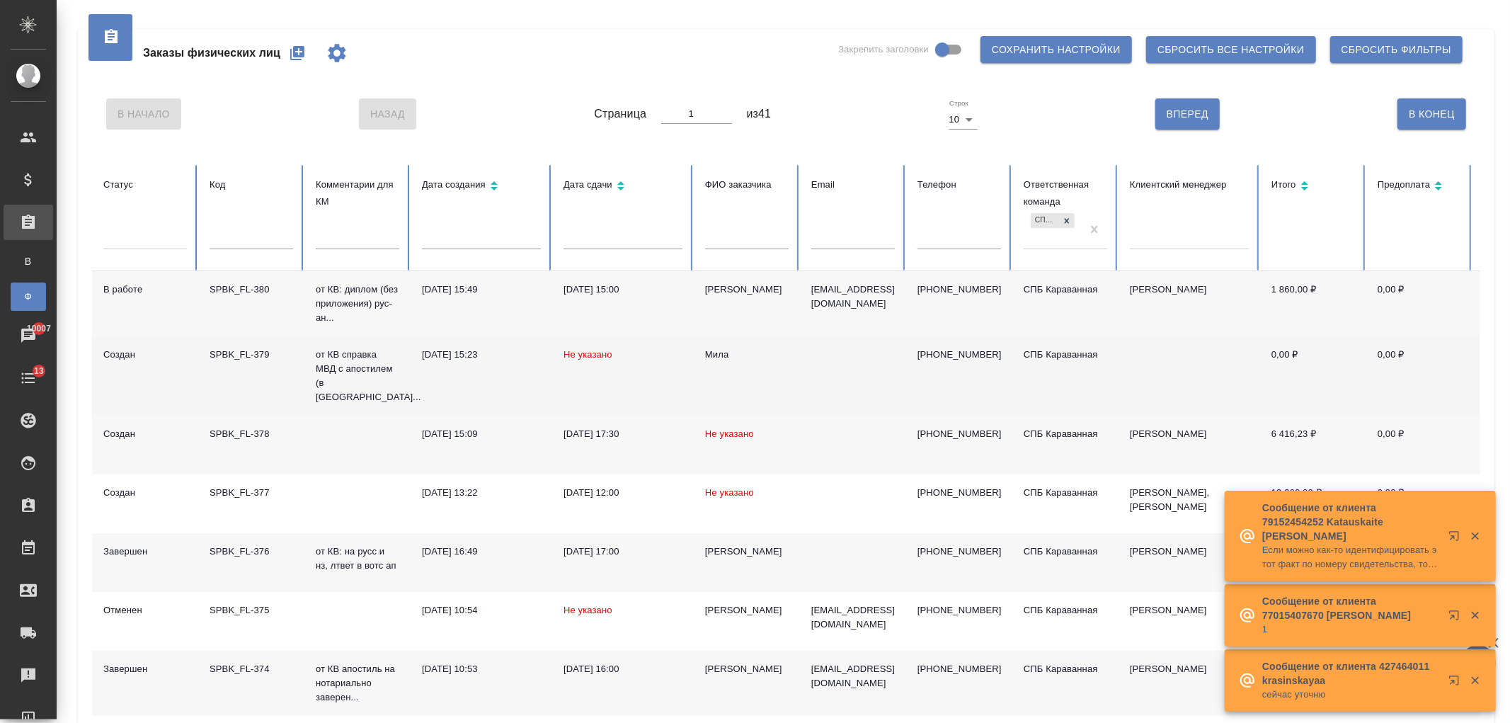
click at [626, 376] on td "Не указано" at bounding box center [623, 375] width 142 height 79
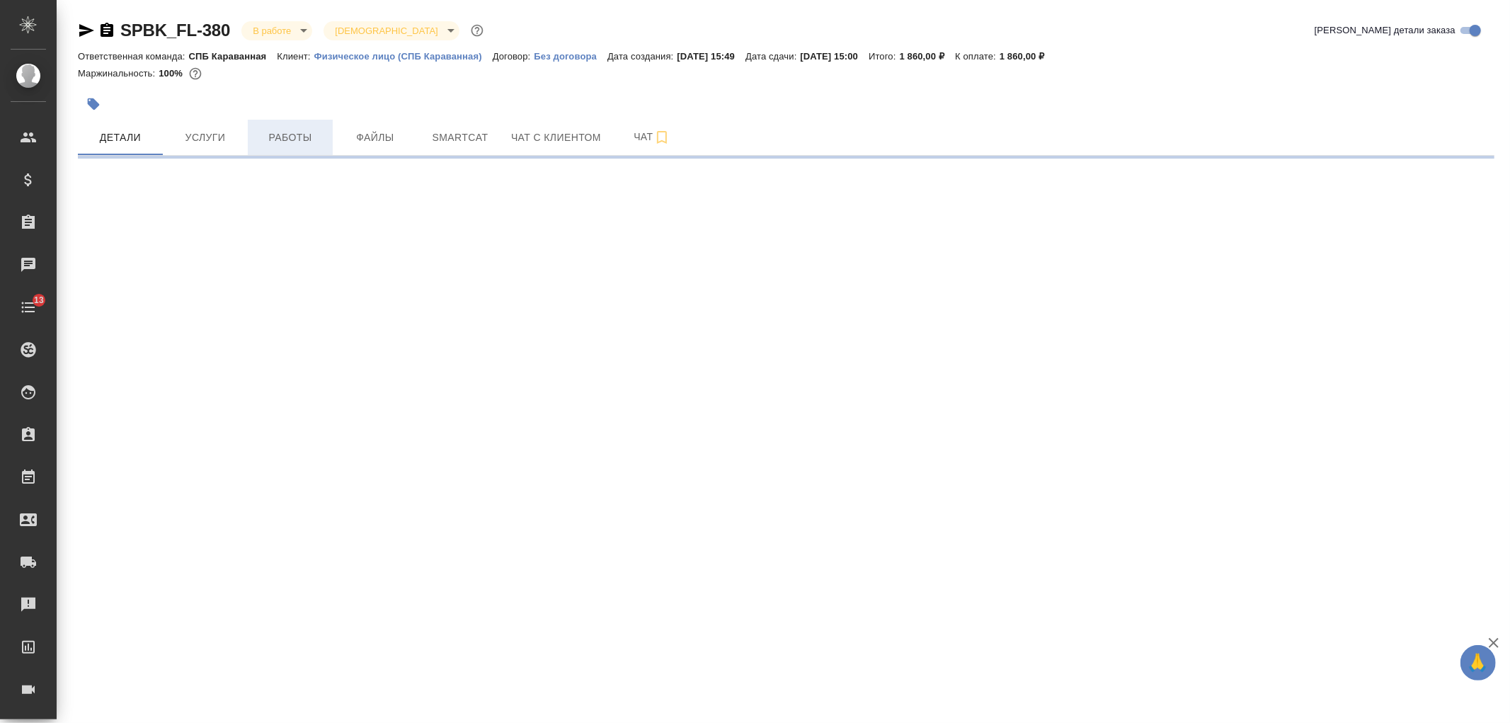
click at [297, 145] on span "Работы" at bounding box center [290, 138] width 68 height 18
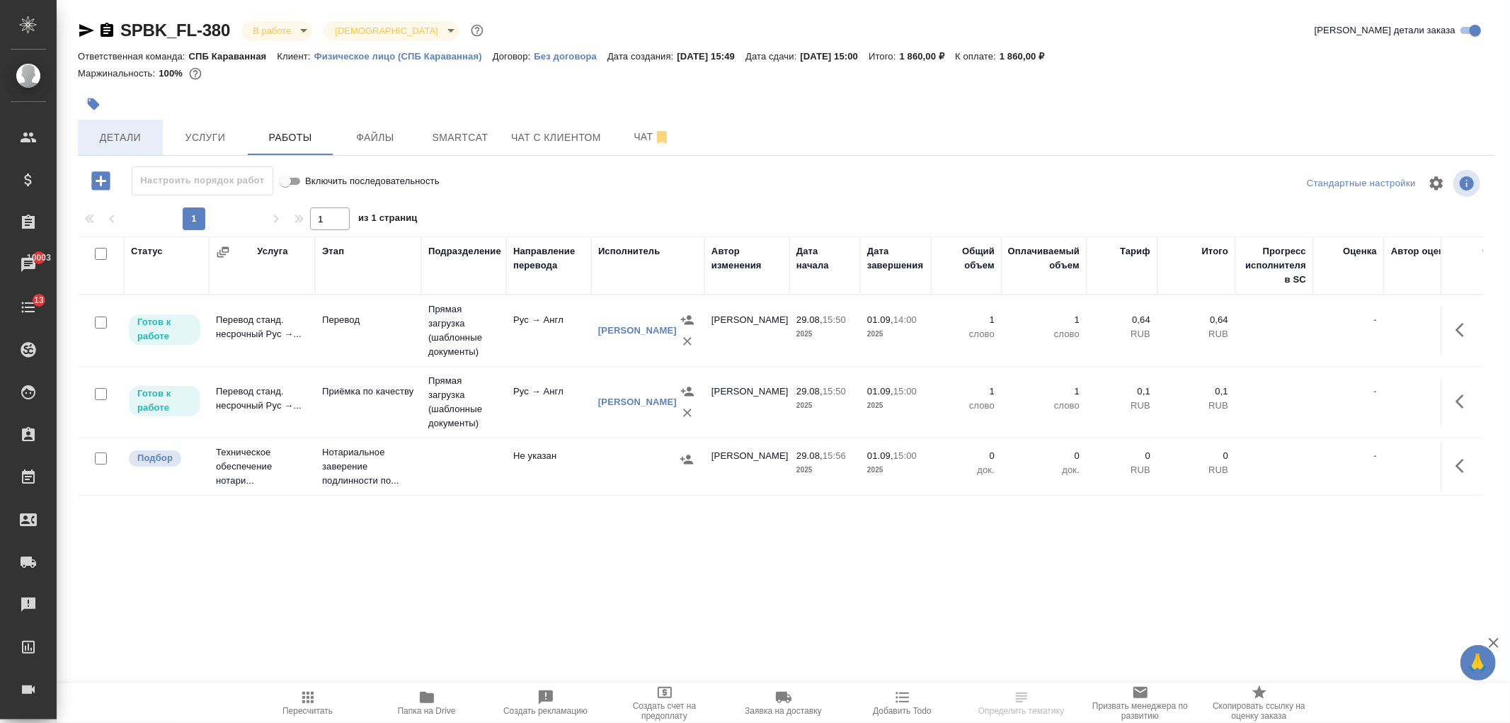
click at [132, 143] on span "Детали" at bounding box center [120, 138] width 68 height 18
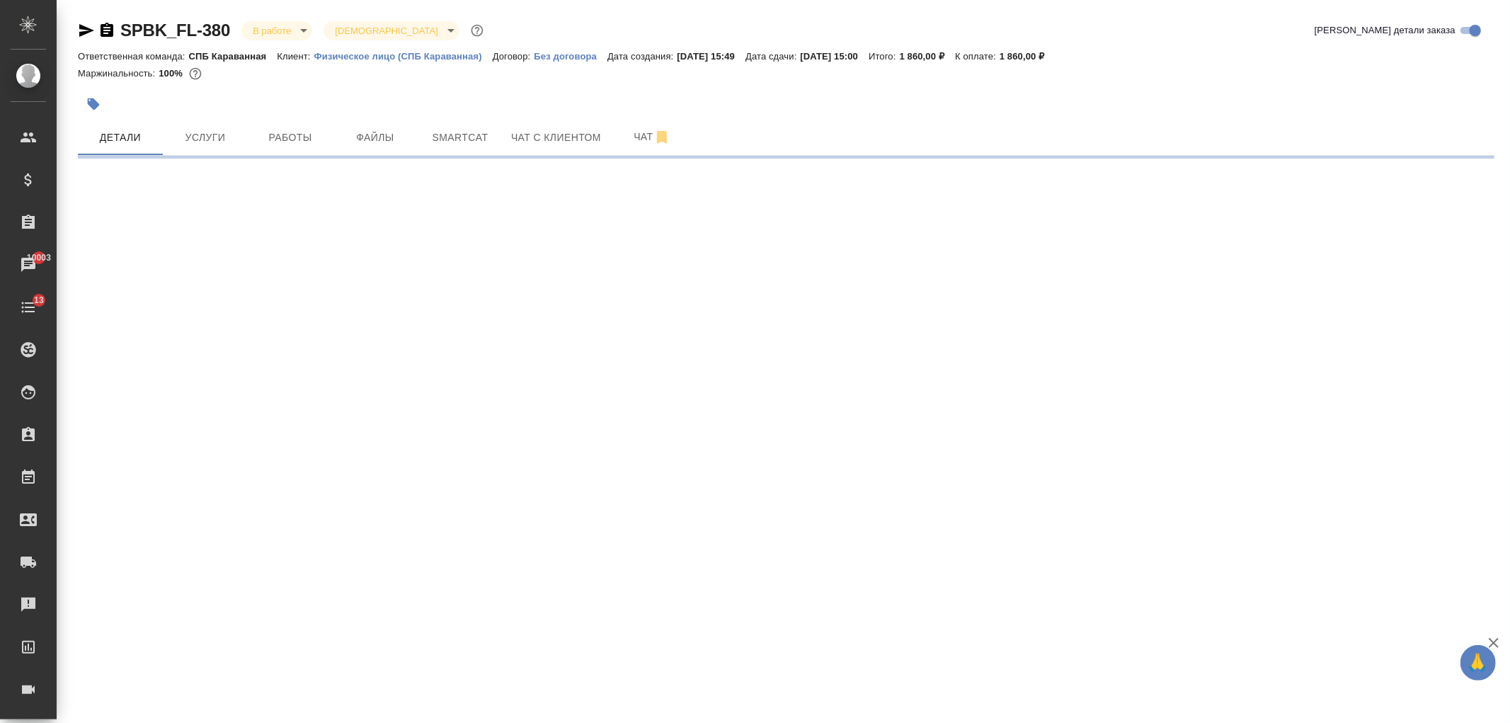
select select "RU"
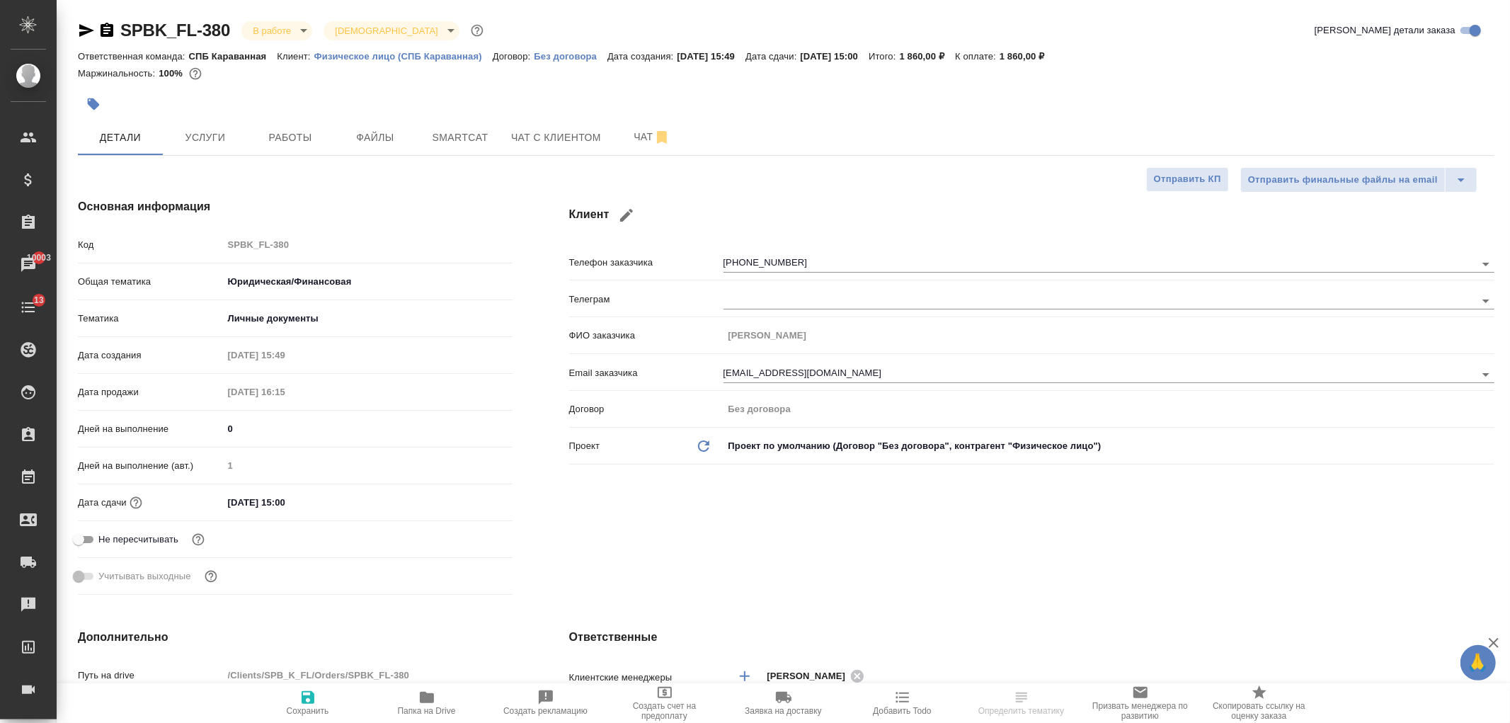
type textarea "x"
select select "RU"
type textarea "x"
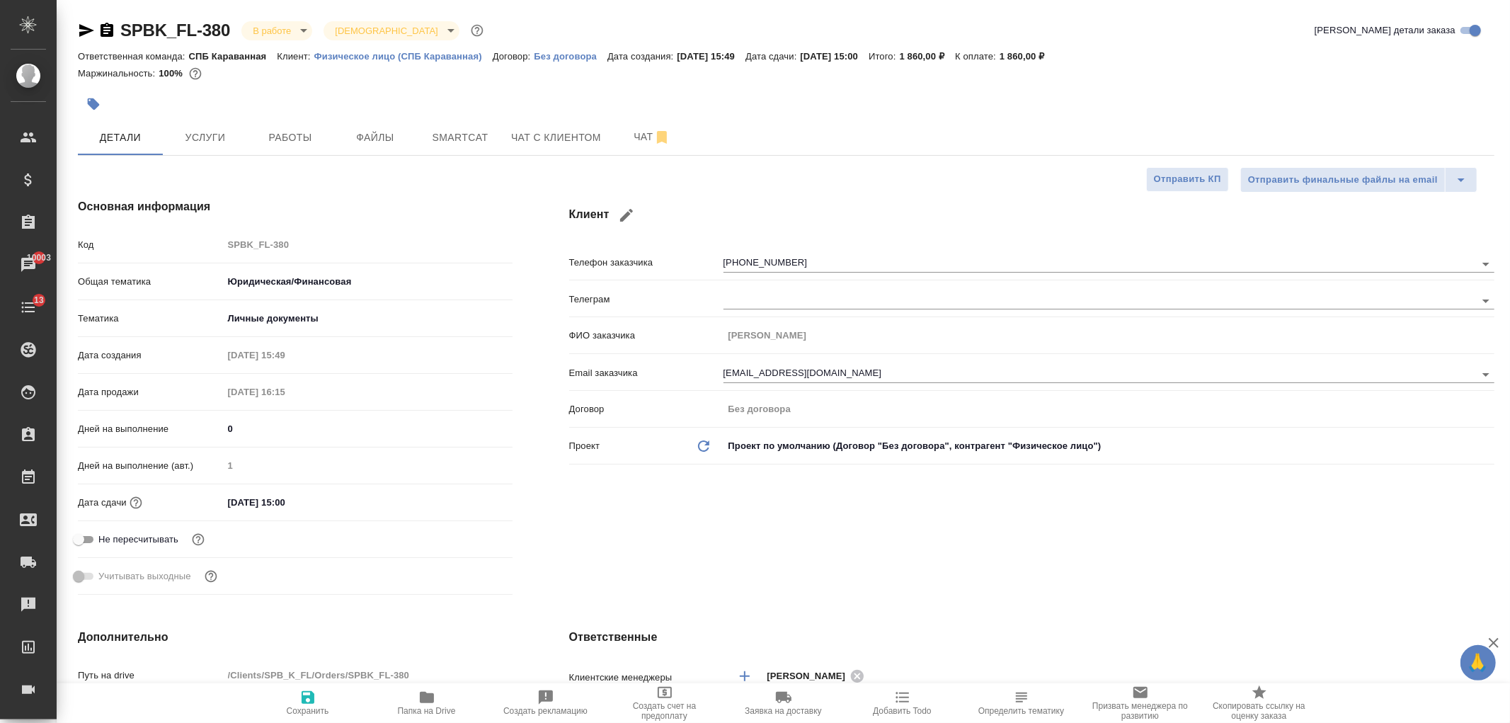
type textarea "x"
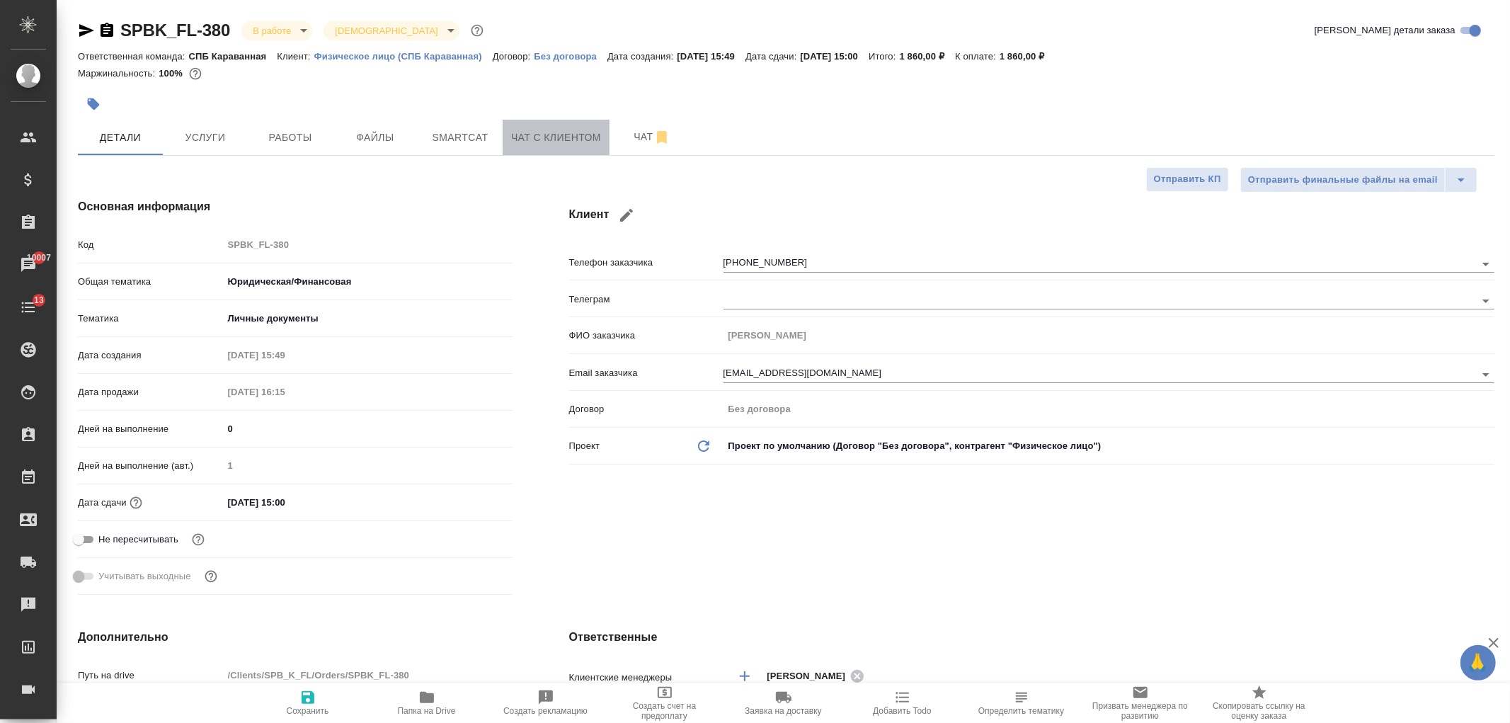
click at [561, 143] on span "Чат с клиентом" at bounding box center [556, 138] width 90 height 18
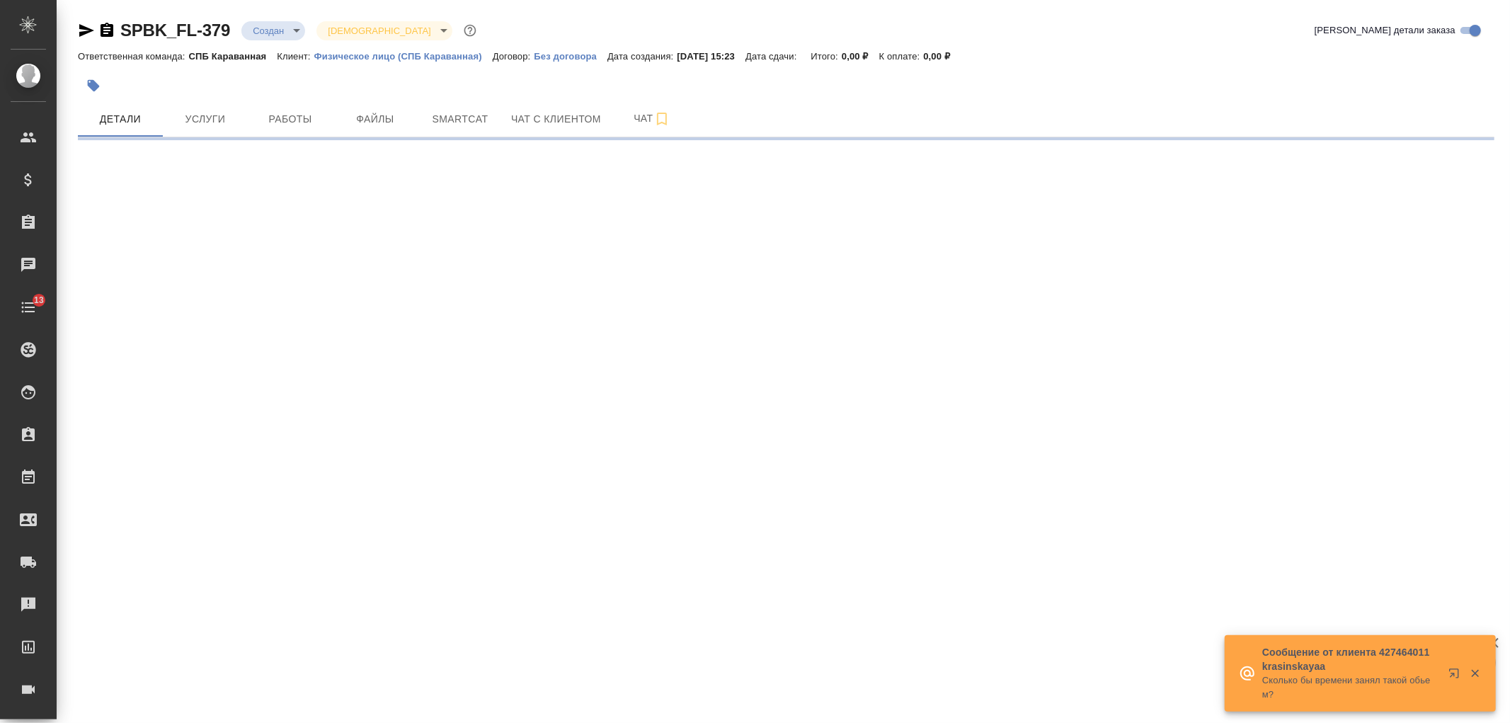
select select "RU"
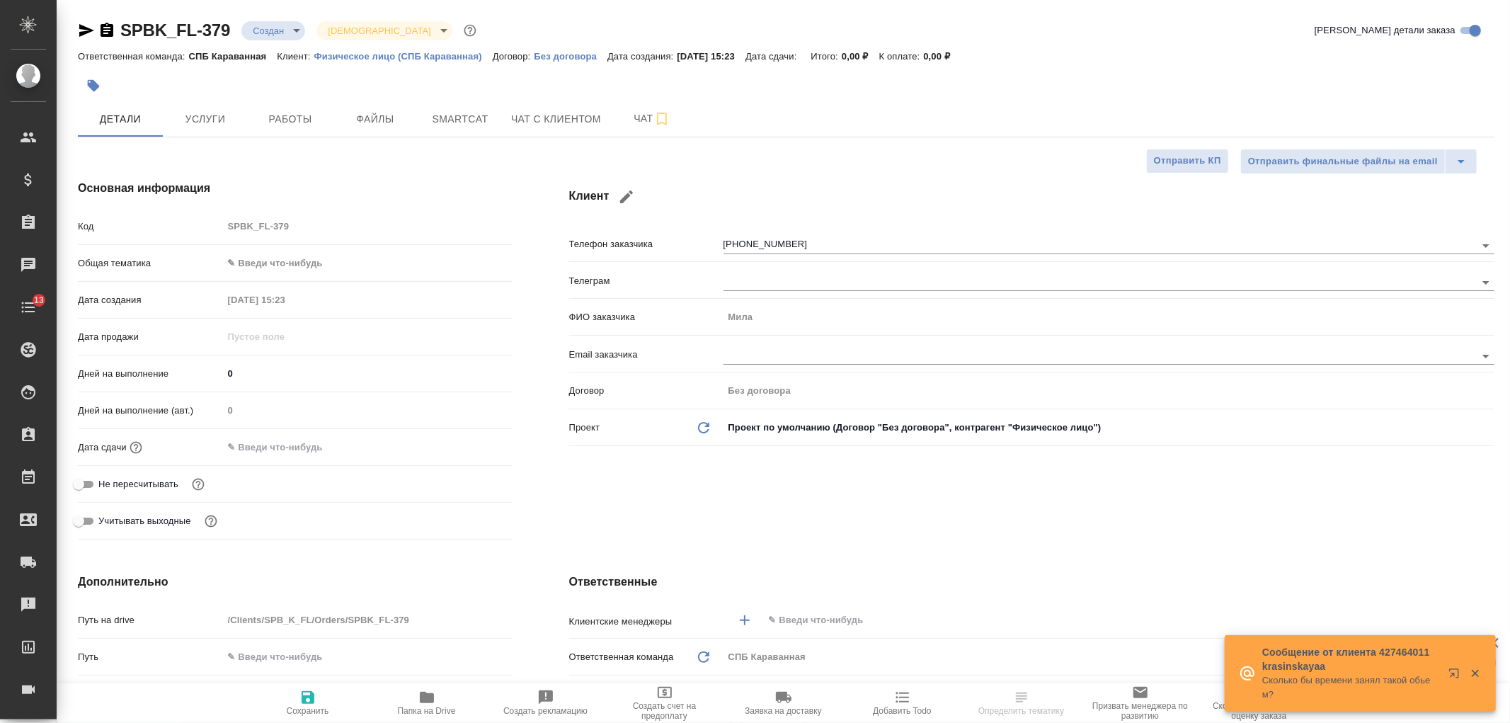
type textarea "x"
click at [561, 122] on span "Чат с клиентом" at bounding box center [556, 119] width 90 height 18
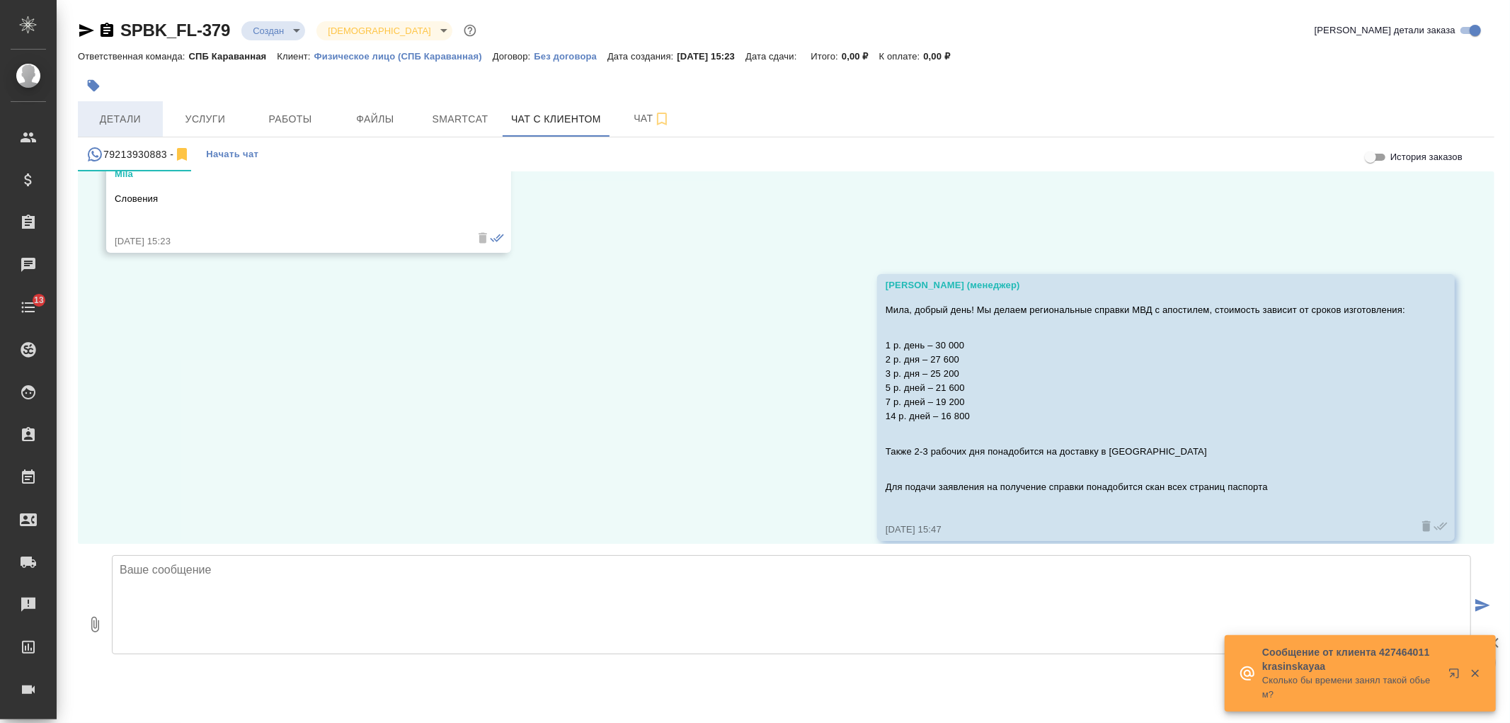
scroll to position [986, 0]
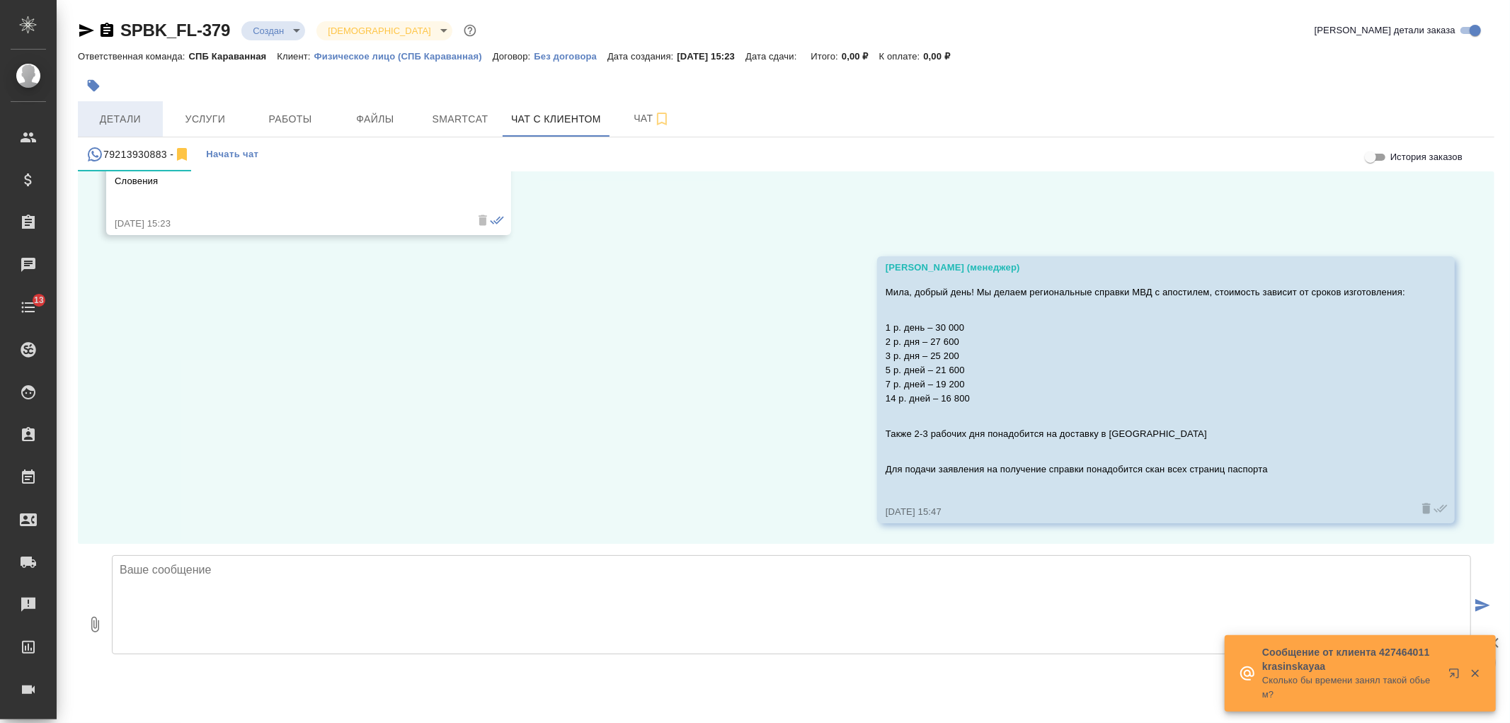
click at [124, 127] on span "Детали" at bounding box center [120, 119] width 68 height 18
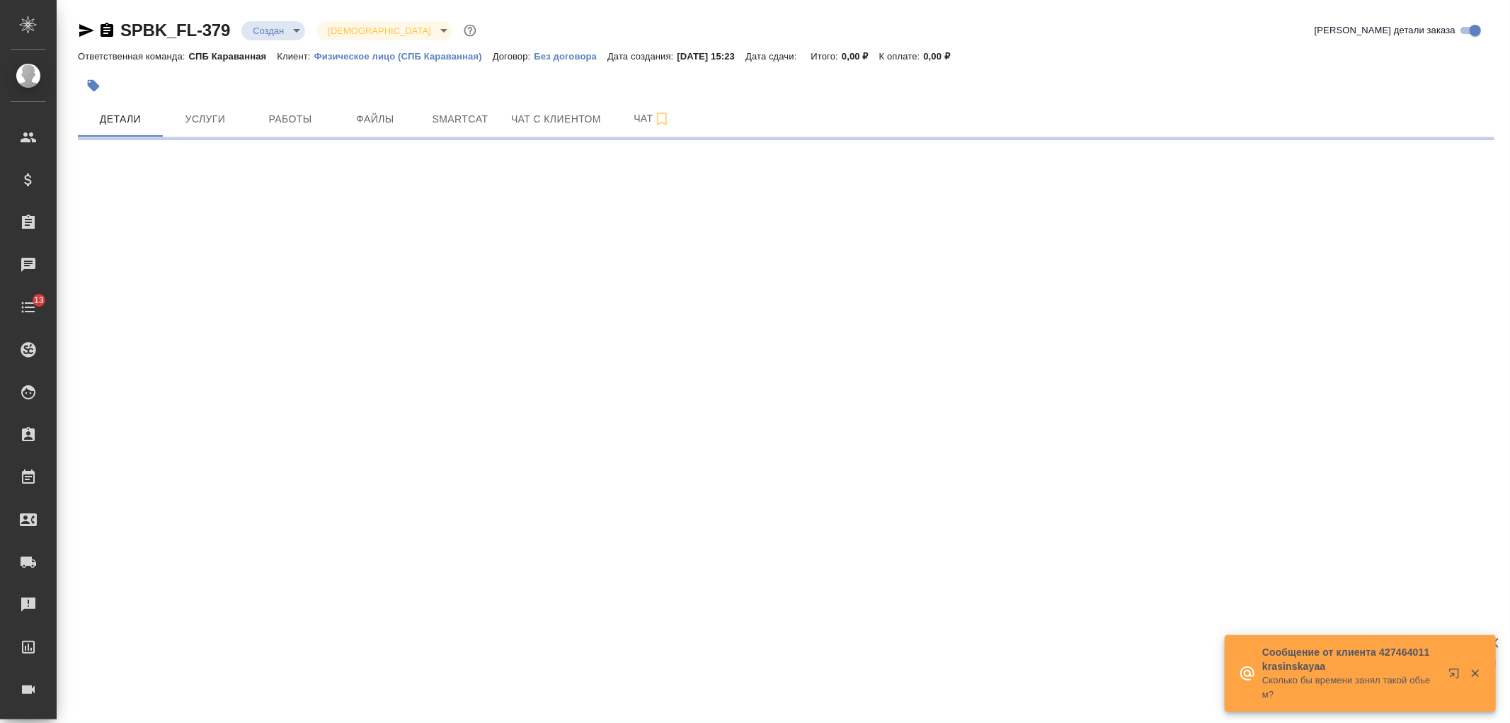
select select "RU"
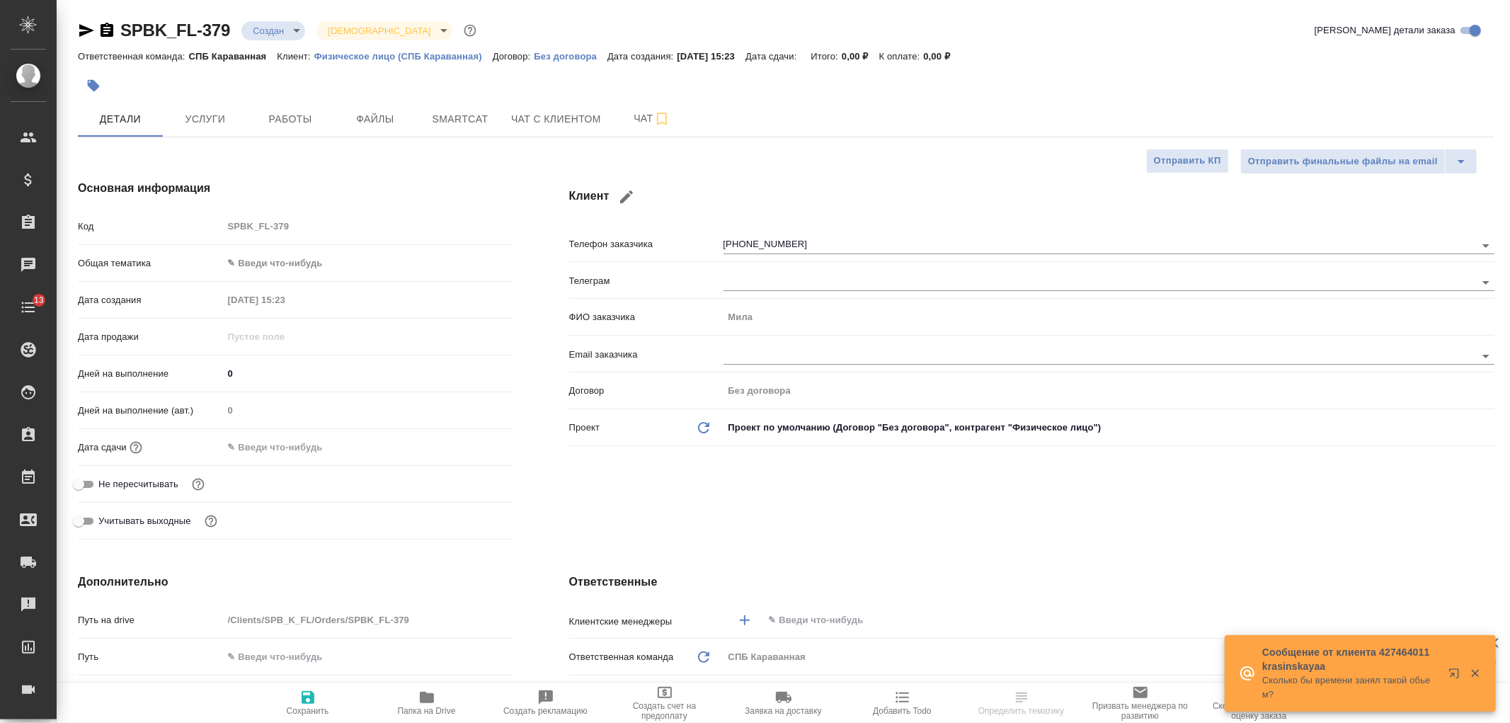
type textarea "x"
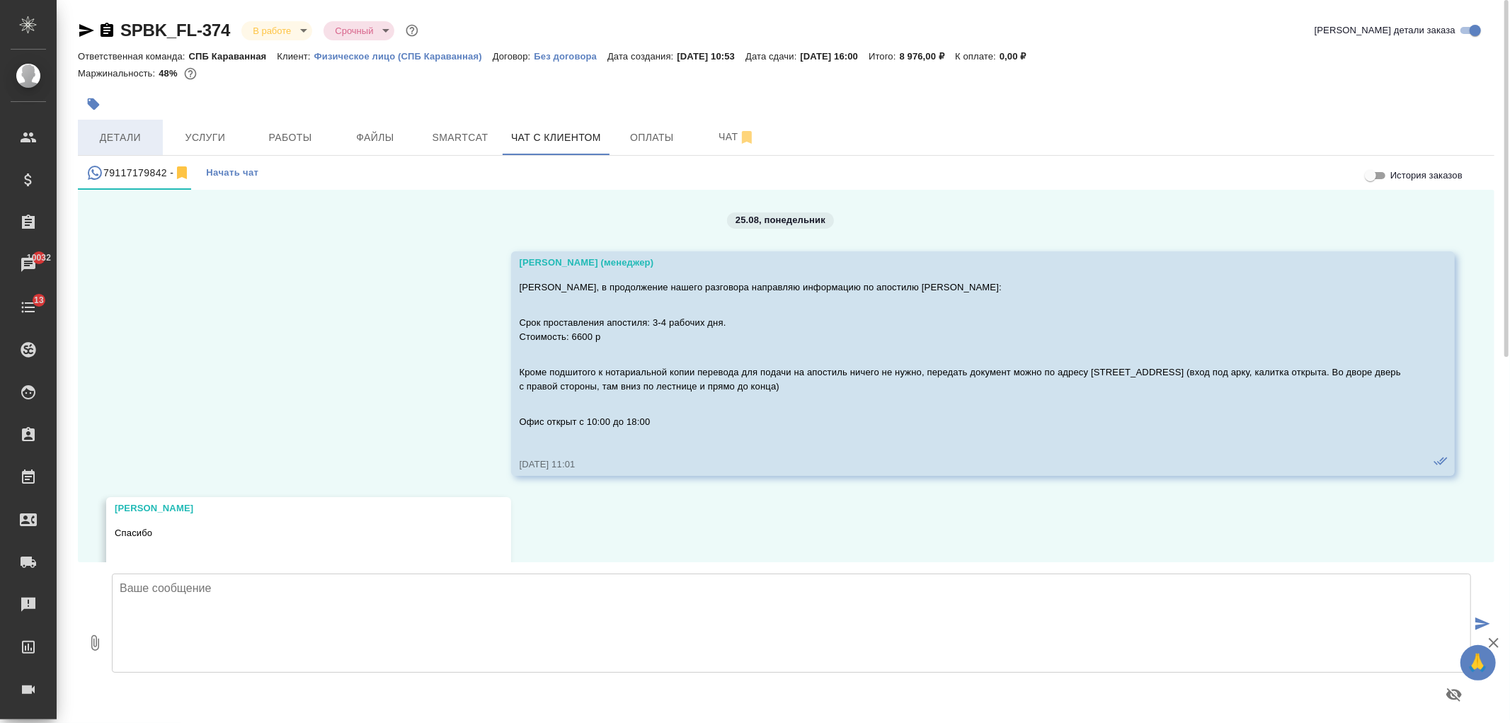
scroll to position [10081, 0]
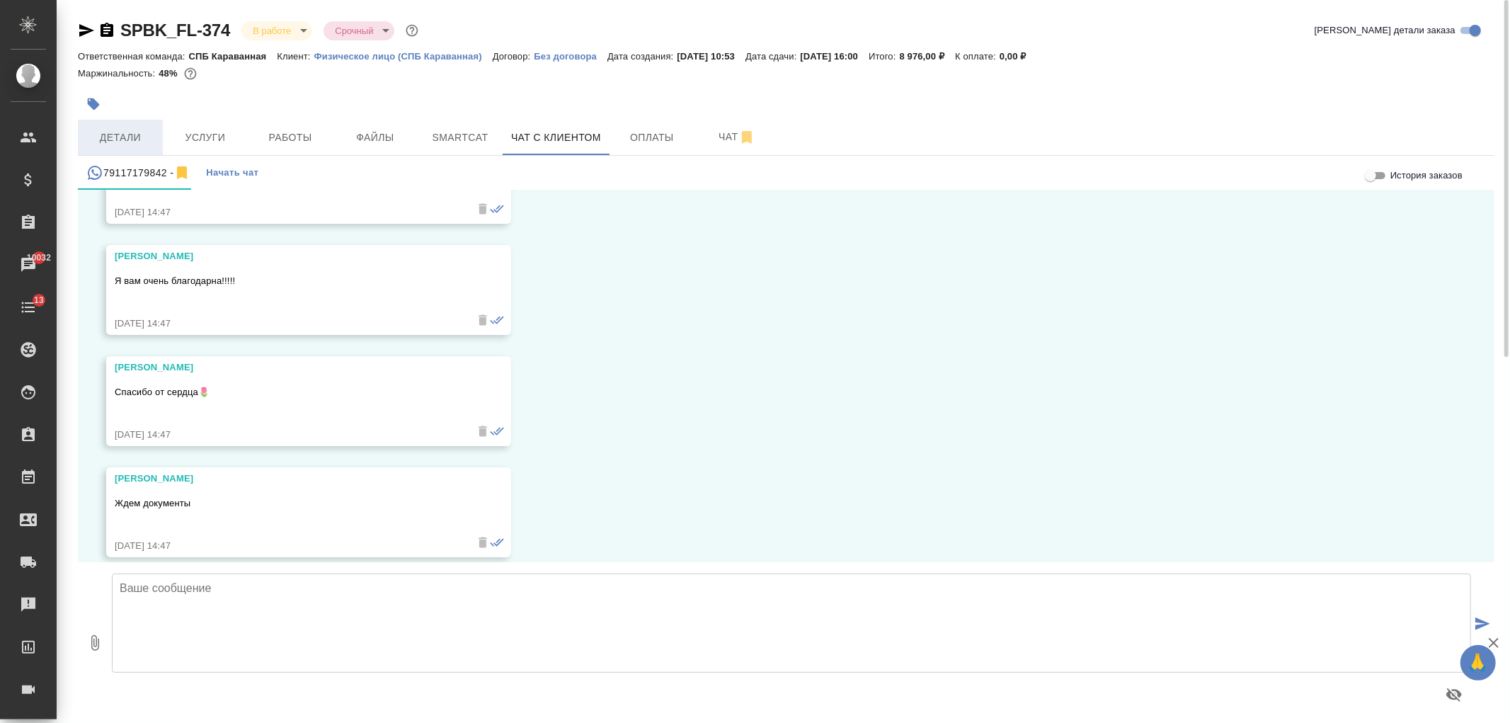
click at [115, 123] on button "Детали" at bounding box center [120, 137] width 85 height 35
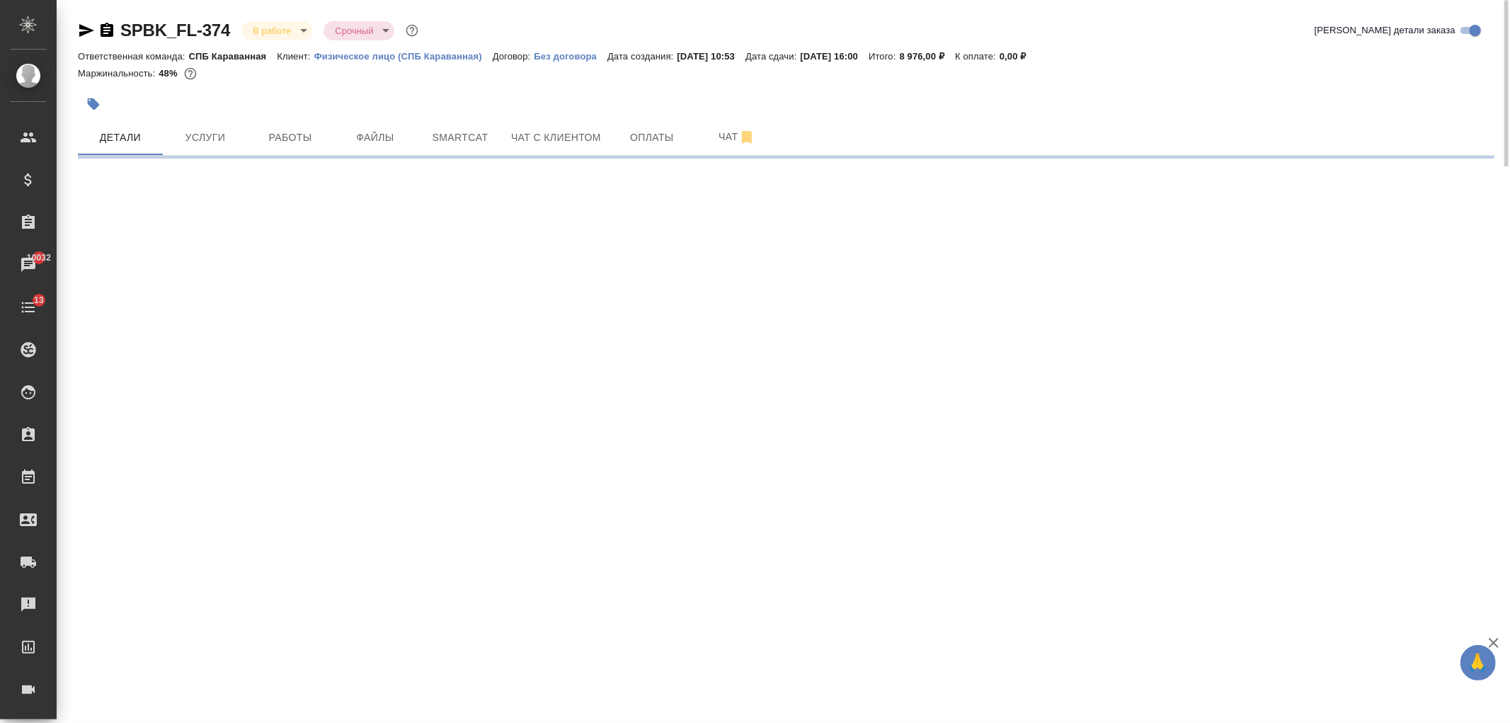
select select "RU"
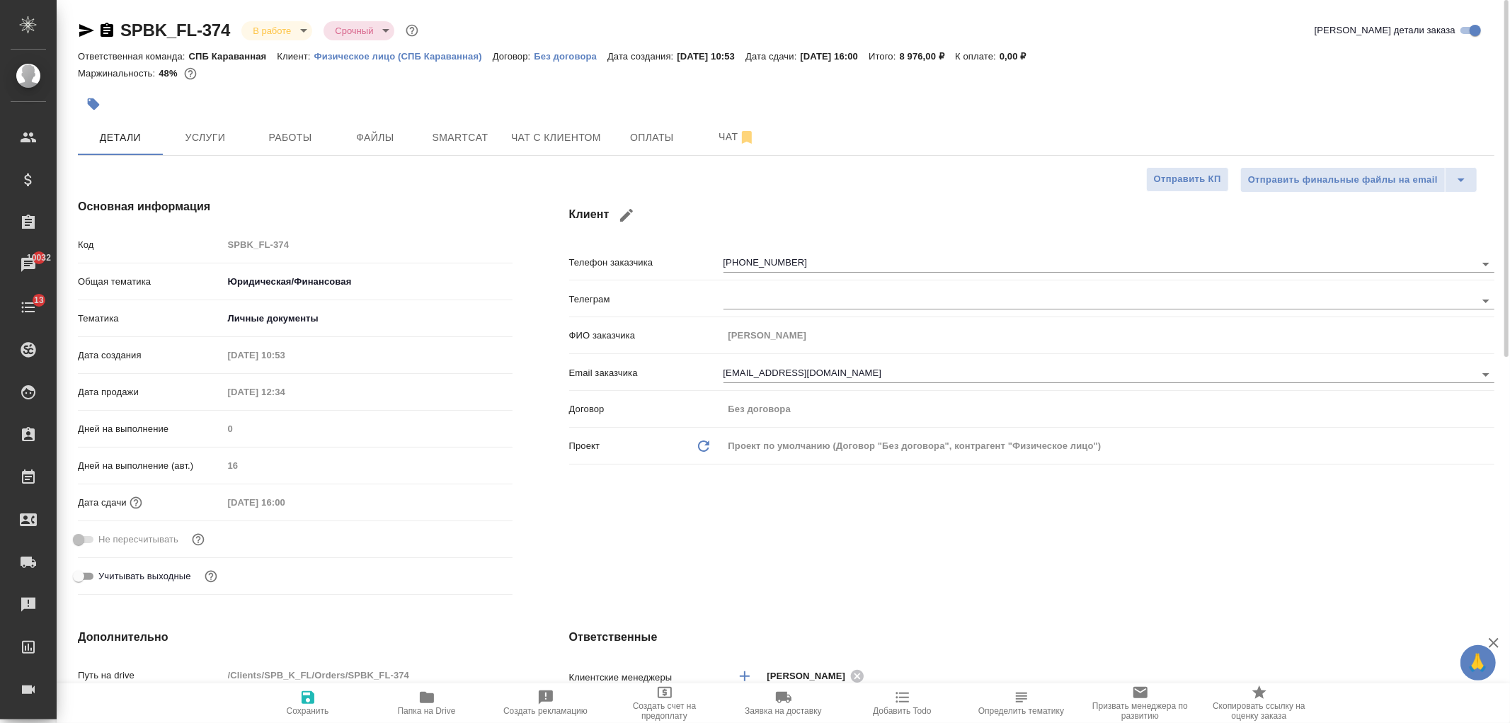
type textarea "x"
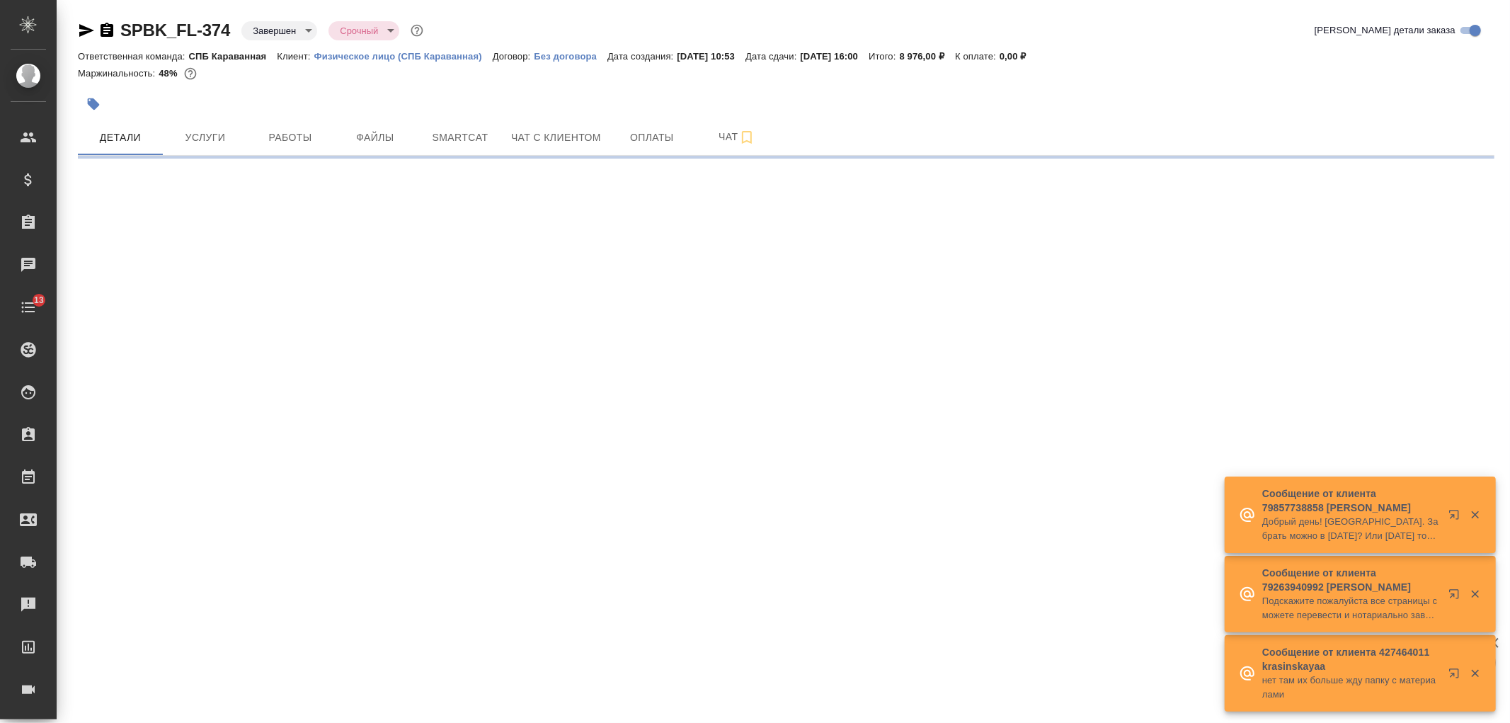
select select "RU"
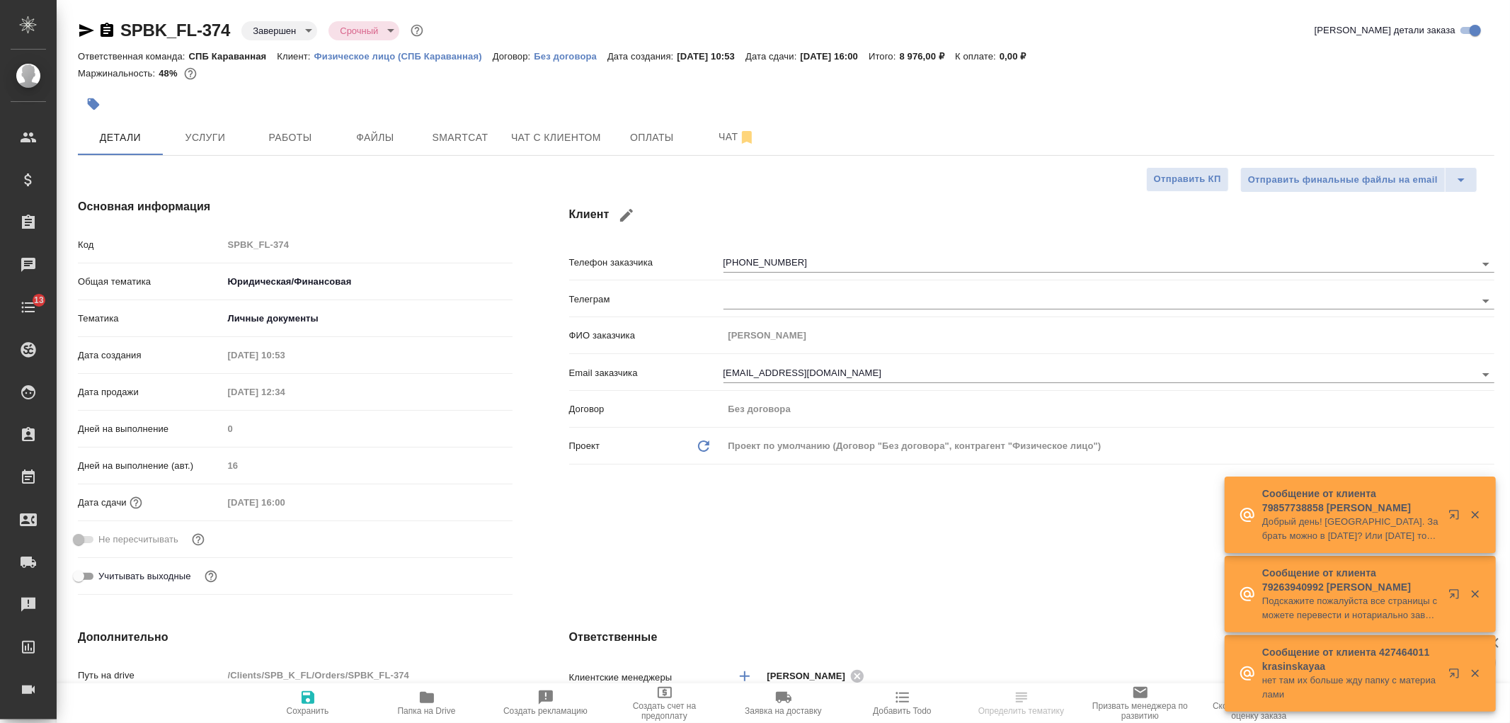
type textarea "x"
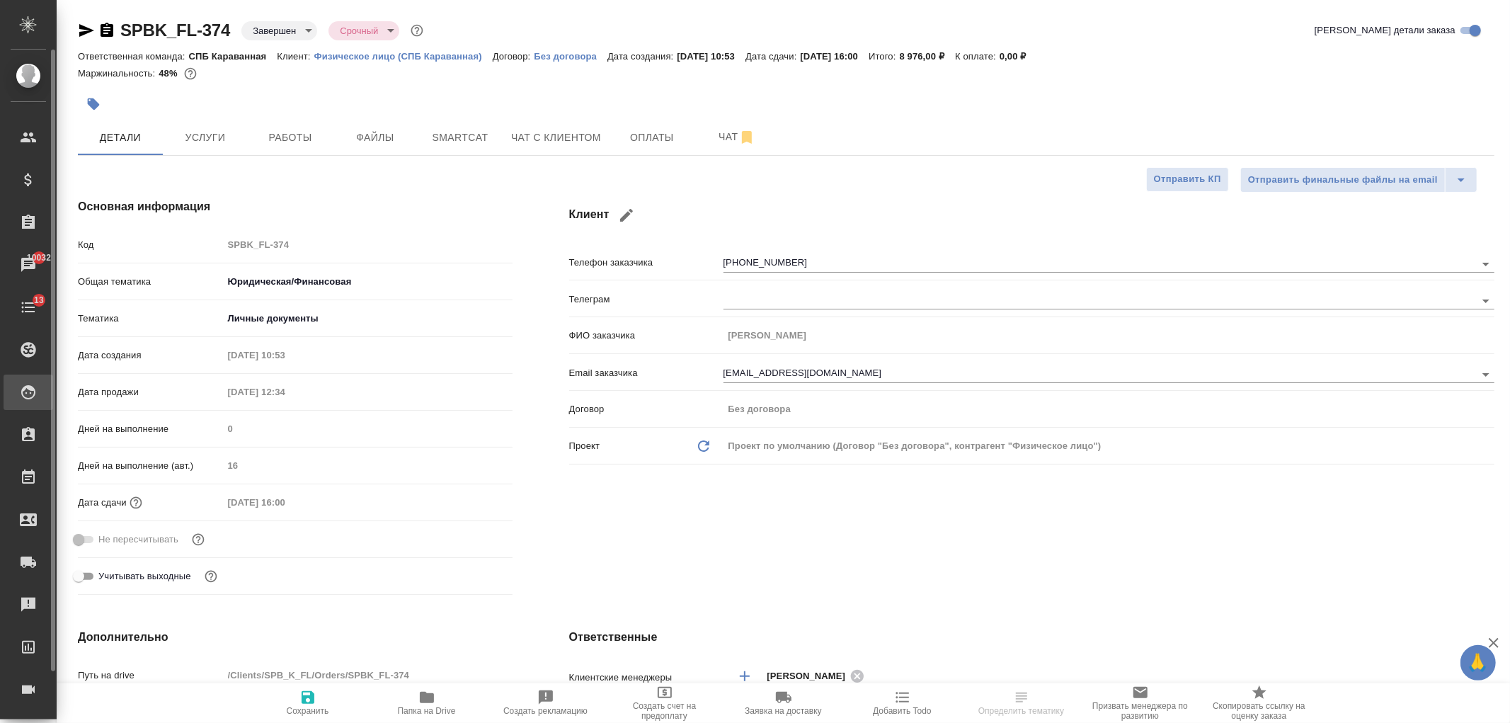
type textarea "x"
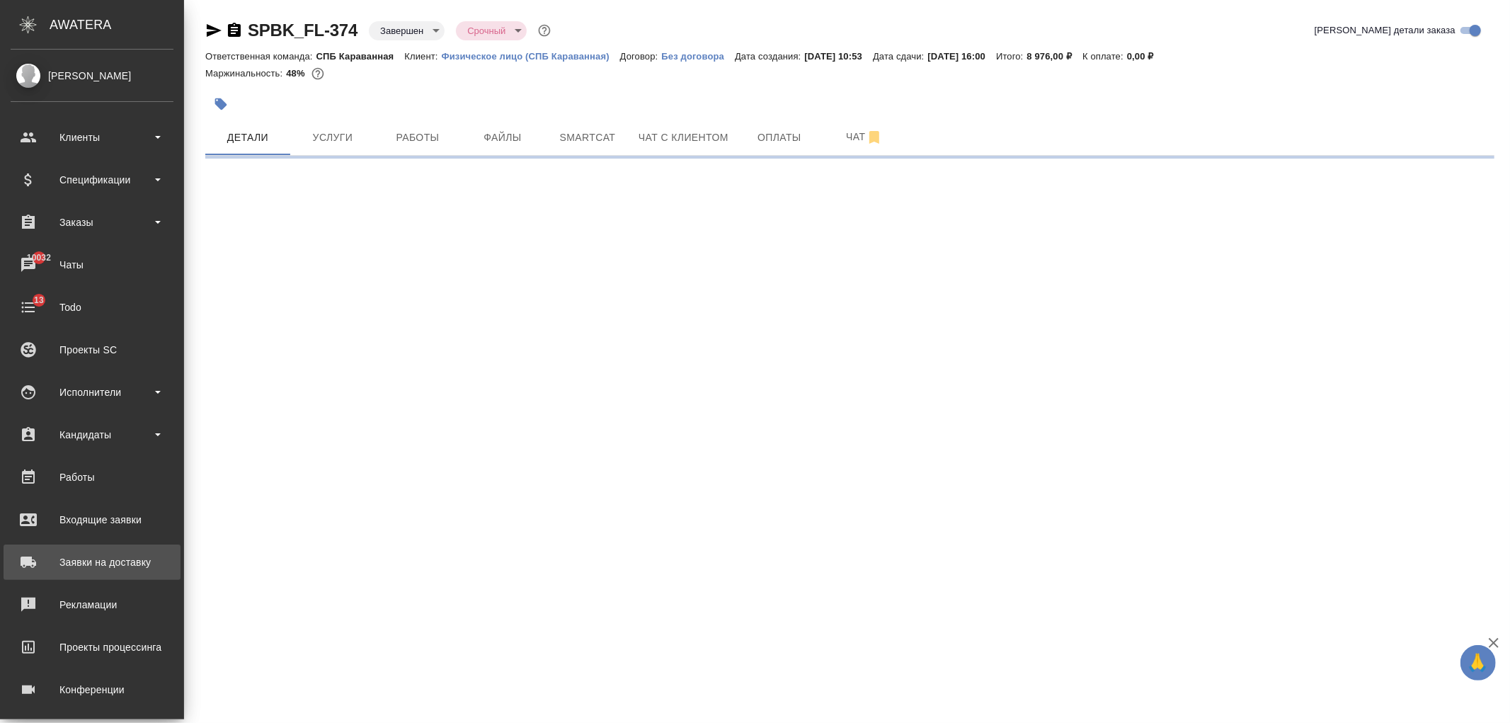
select select "RU"
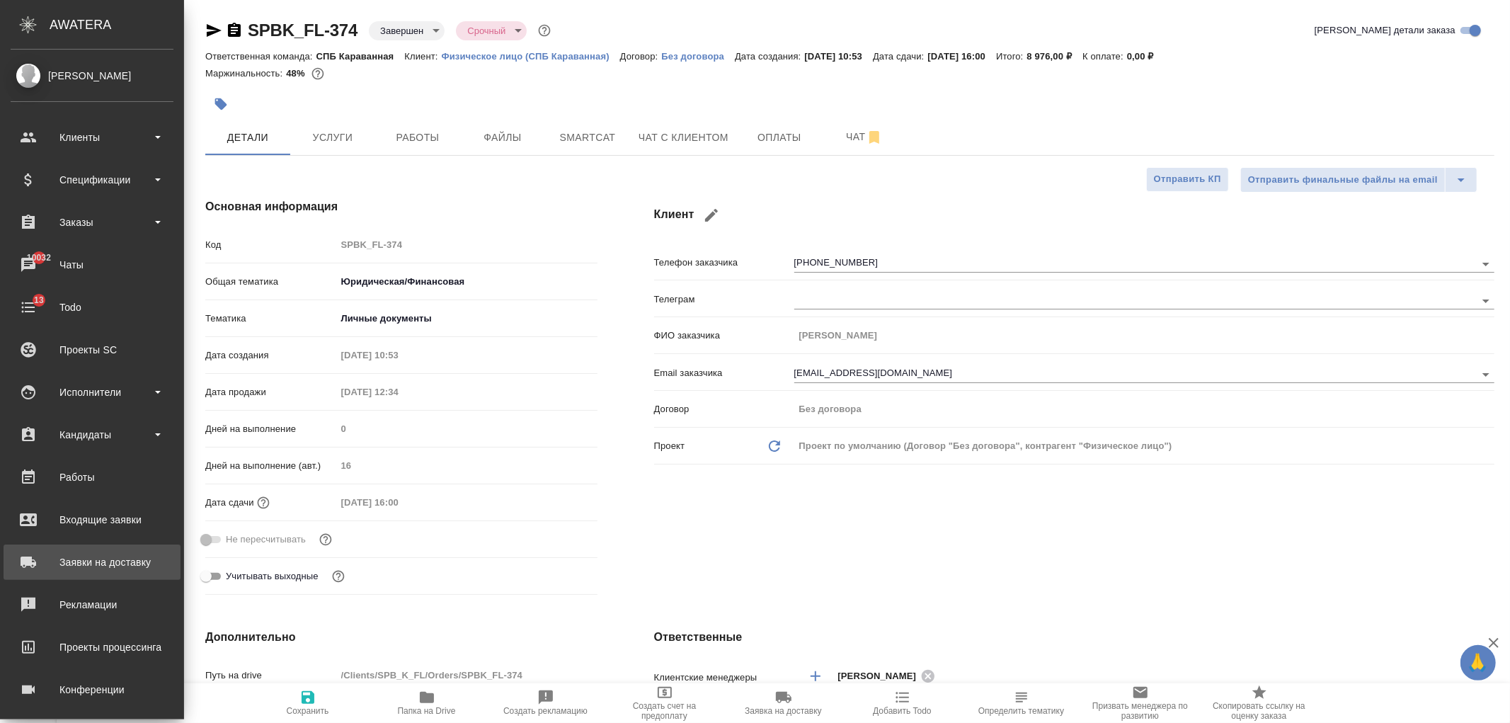
type textarea "x"
click at [113, 563] on div "Заявки на доставку" at bounding box center [92, 561] width 163 height 21
type textarea "x"
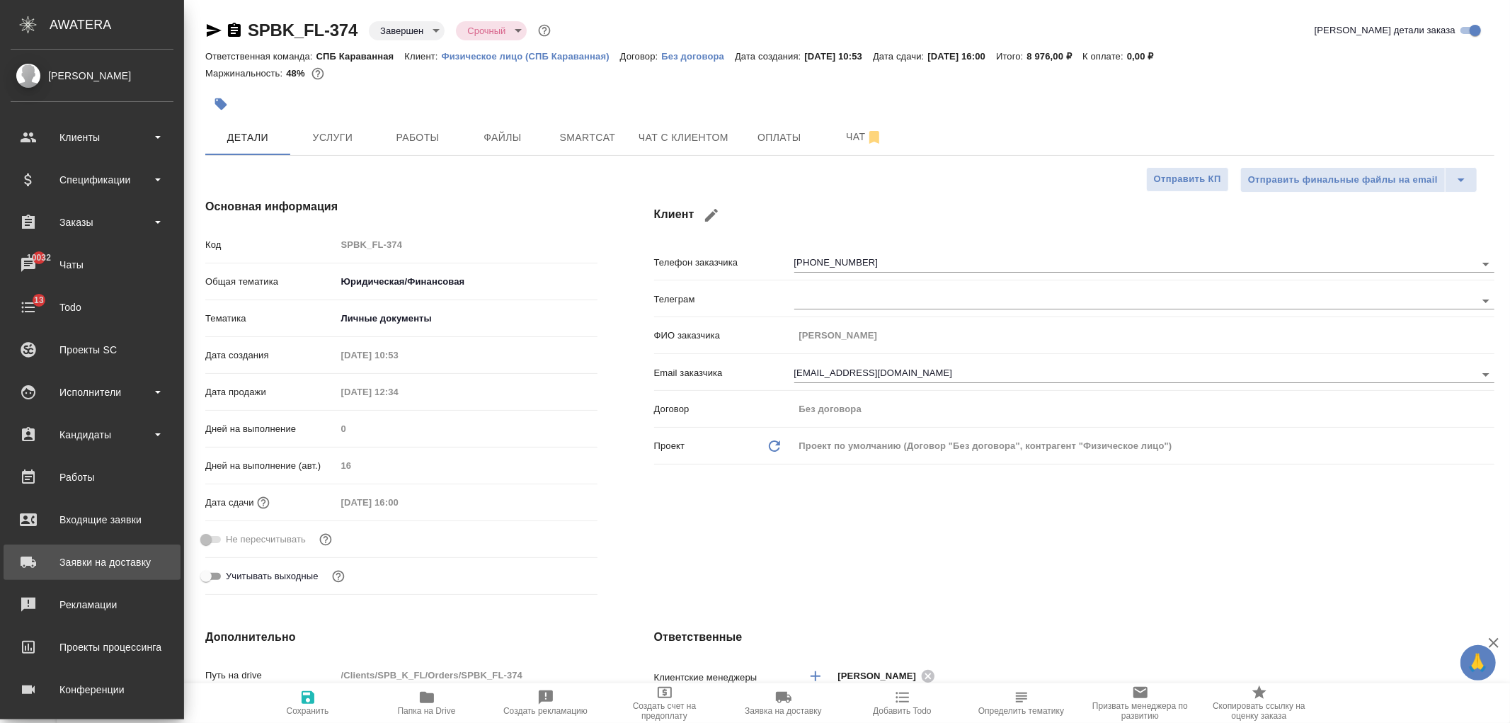
type textarea "x"
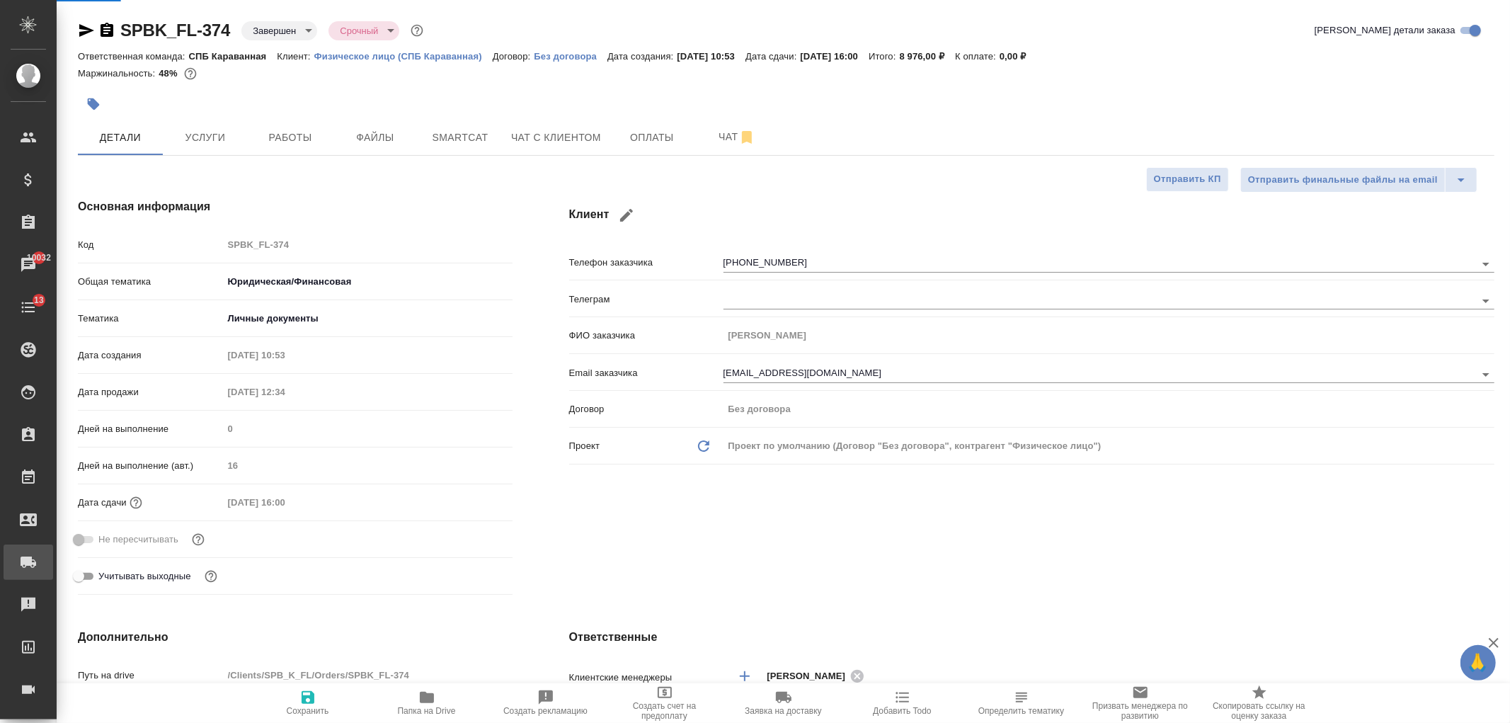
type textarea "x"
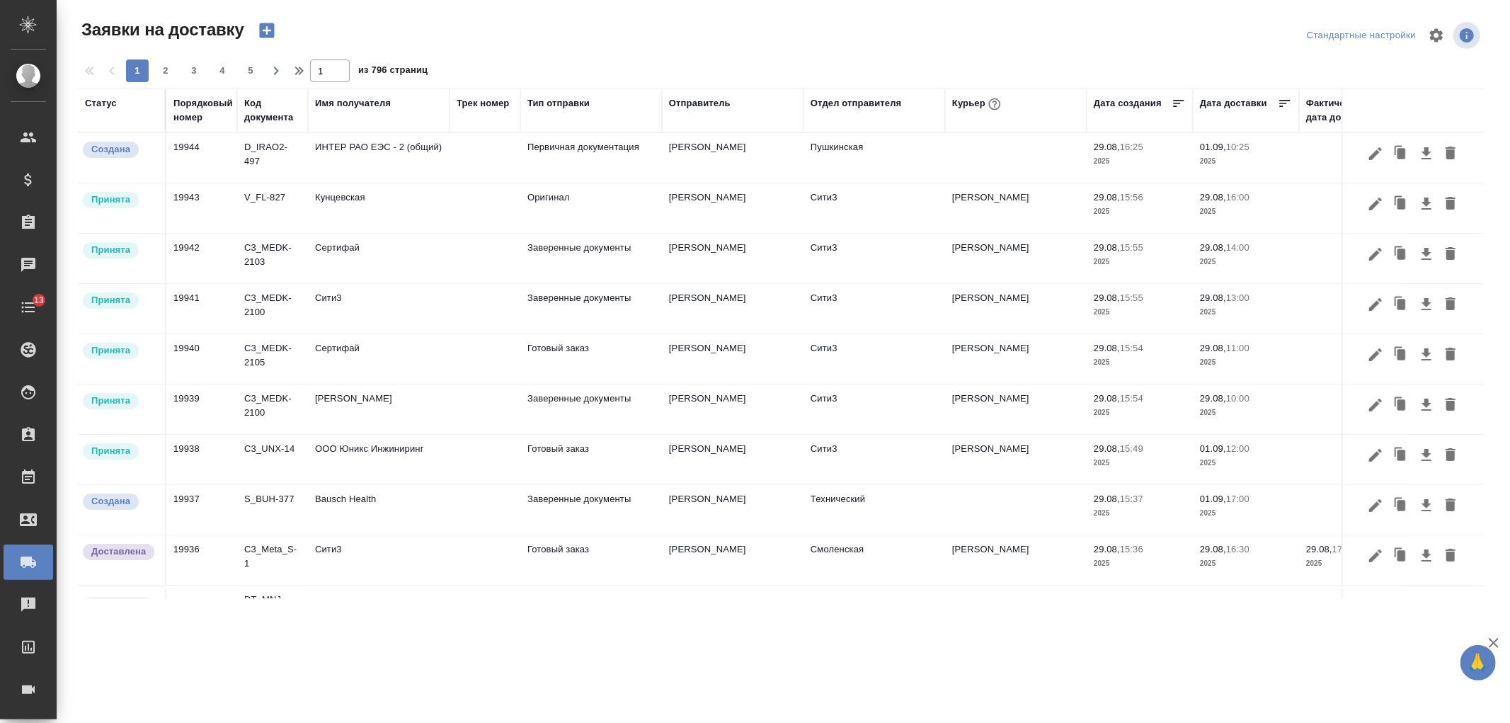
click at [265, 33] on icon "button" at bounding box center [267, 31] width 20 height 20
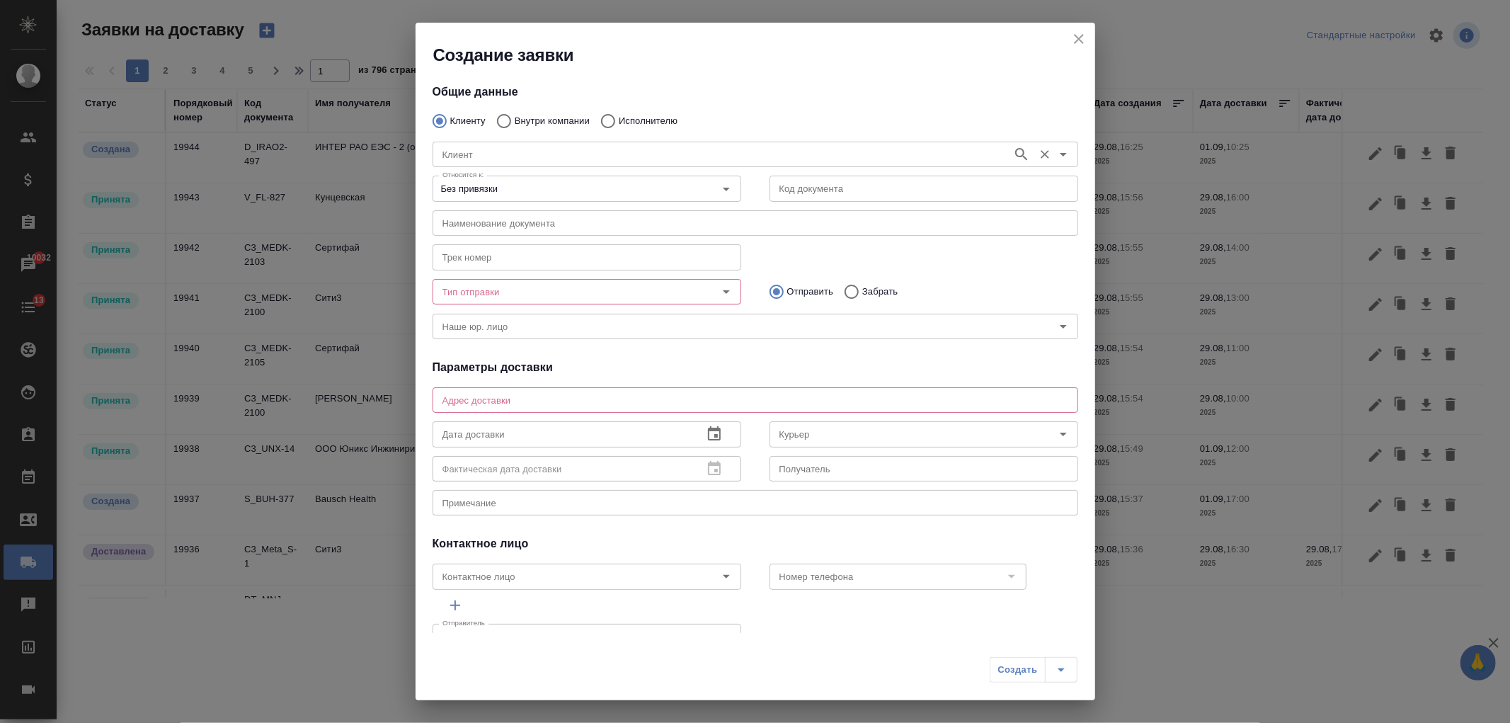
click at [490, 159] on input "Клиент" at bounding box center [721, 154] width 568 height 17
click at [499, 154] on input "Клиент" at bounding box center [721, 154] width 568 height 17
click at [609, 113] on input "Исполнителю" at bounding box center [605, 121] width 25 height 30
radio input "true"
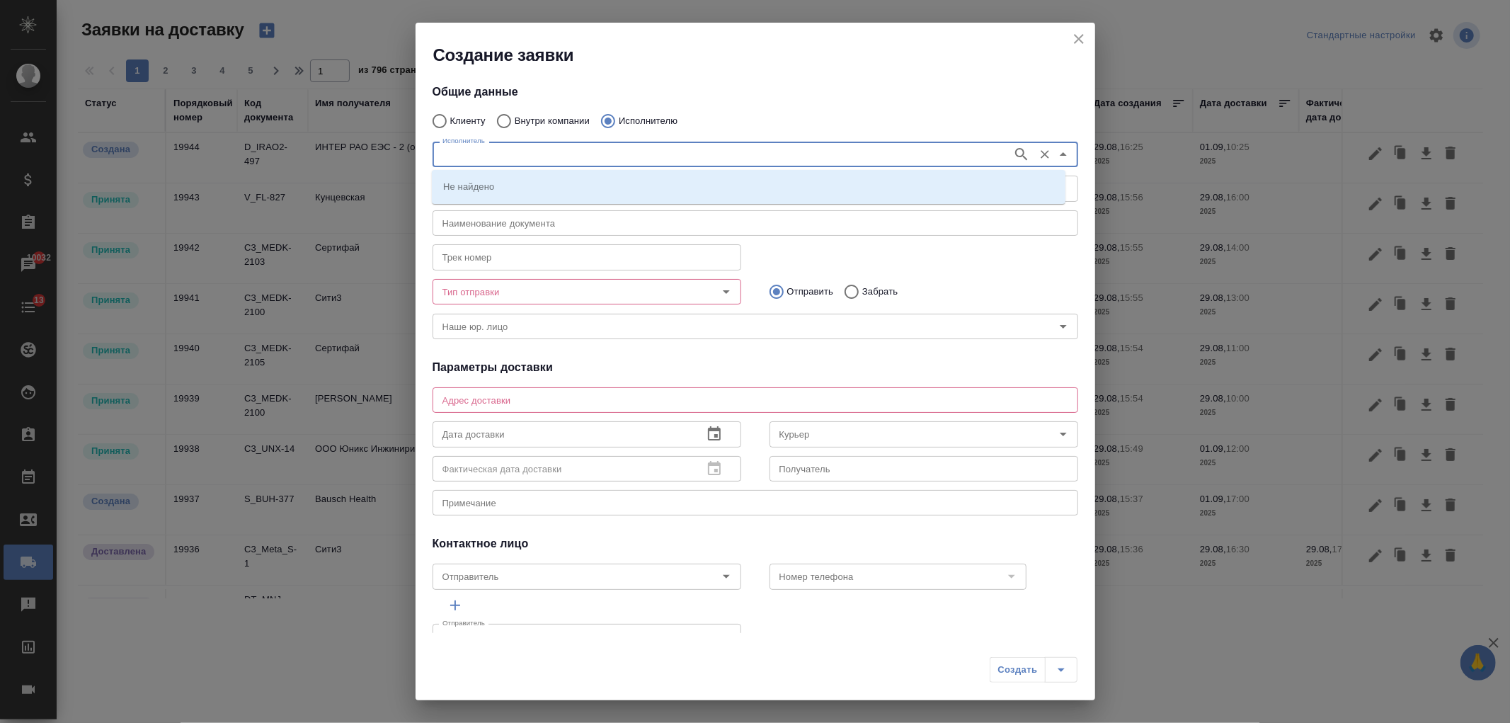
click at [544, 151] on input "Исполнитель" at bounding box center [721, 154] width 568 height 17
type input "министерство"
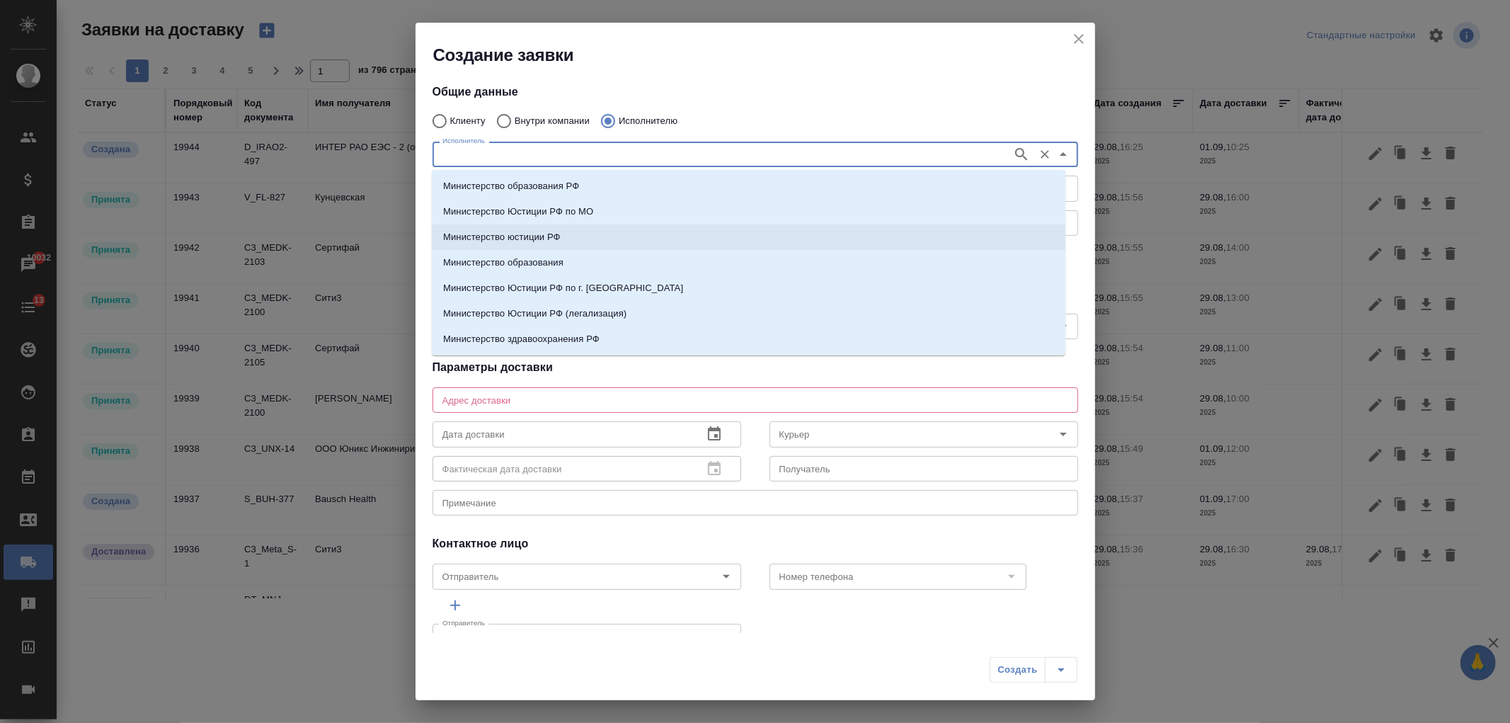
click at [583, 234] on li "Министерство юстиции РФ" at bounding box center [748, 236] width 633 height 25
type input "Министерство юстиции РФ"
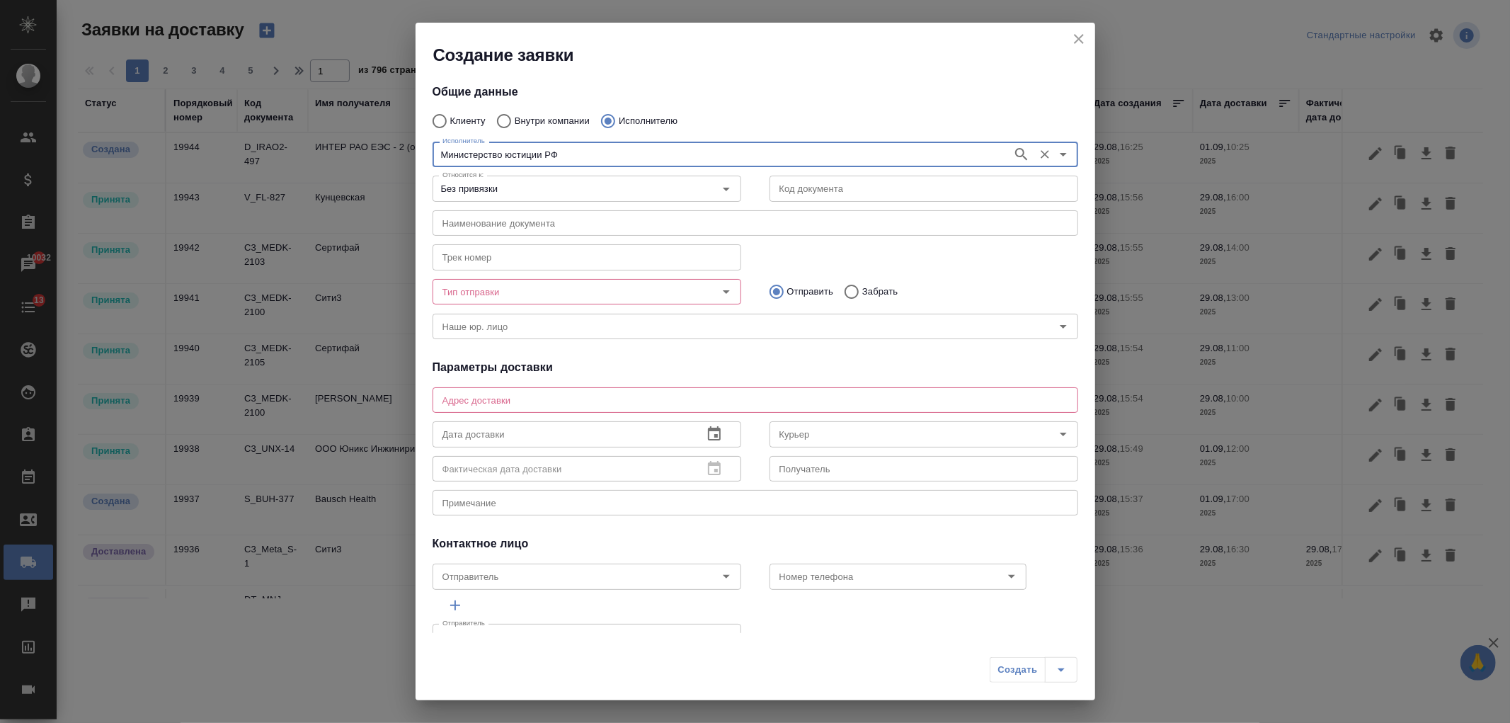
type input "Министерство юстиции РФ"
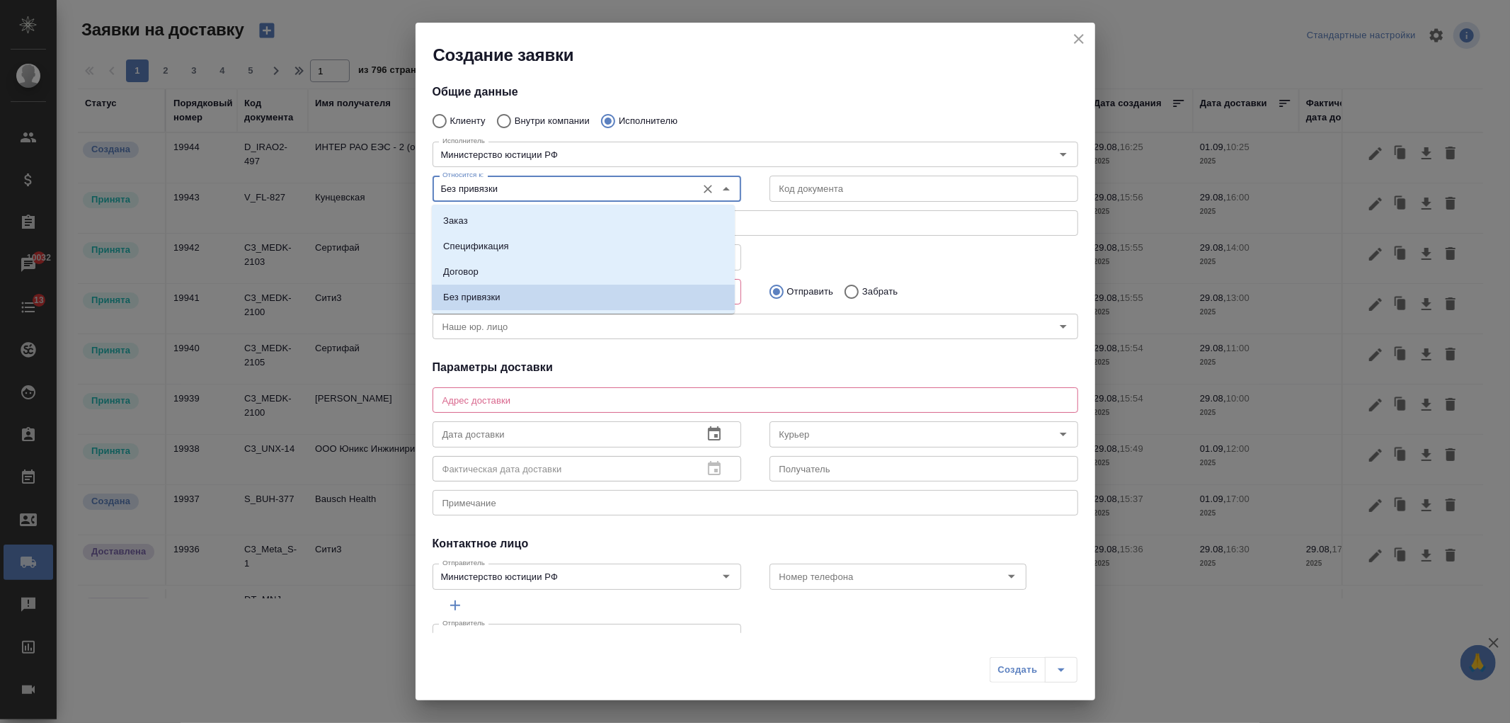
click at [524, 190] on input "Без привязки" at bounding box center [563, 188] width 253 height 17
click at [604, 218] on li "Заказ" at bounding box center [583, 220] width 303 height 25
type input "Заказ"
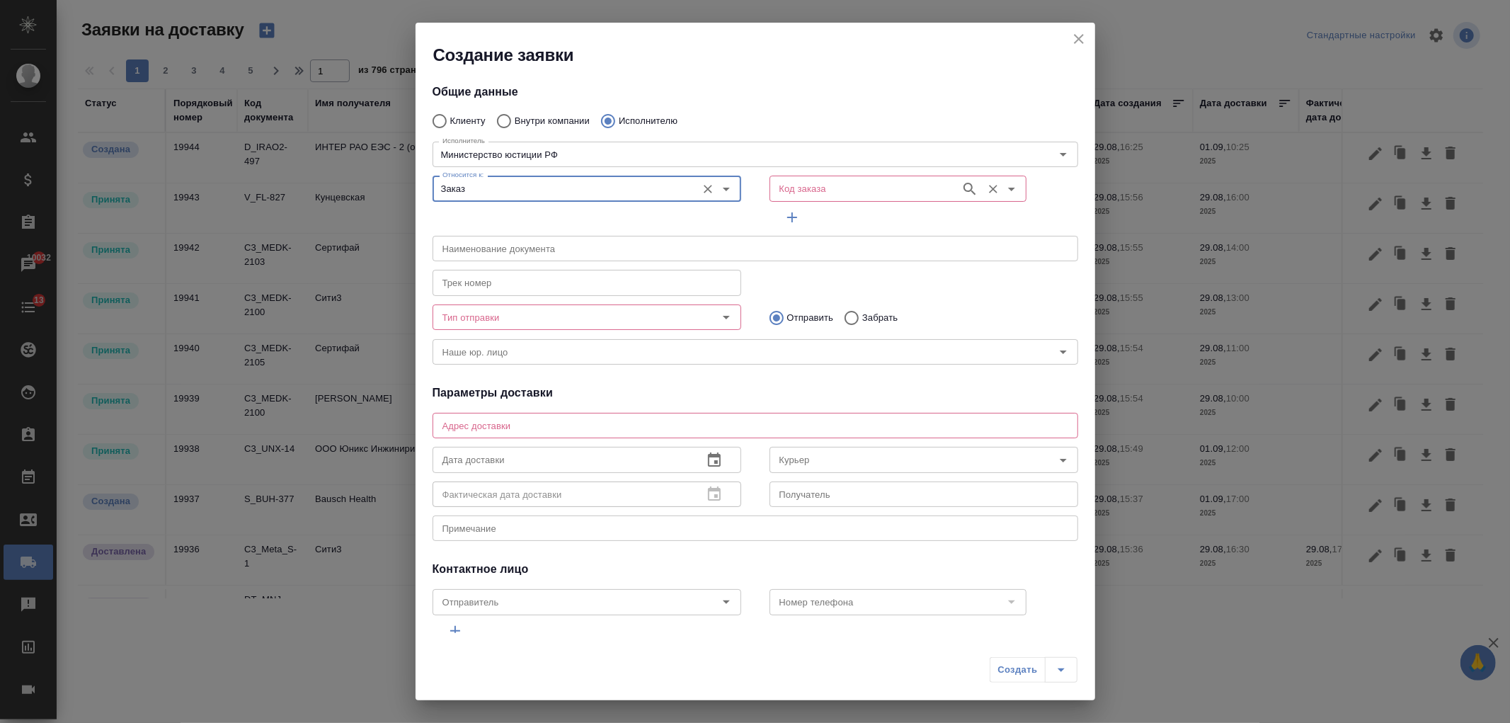
click at [803, 187] on input "Код заказа" at bounding box center [864, 188] width 180 height 17
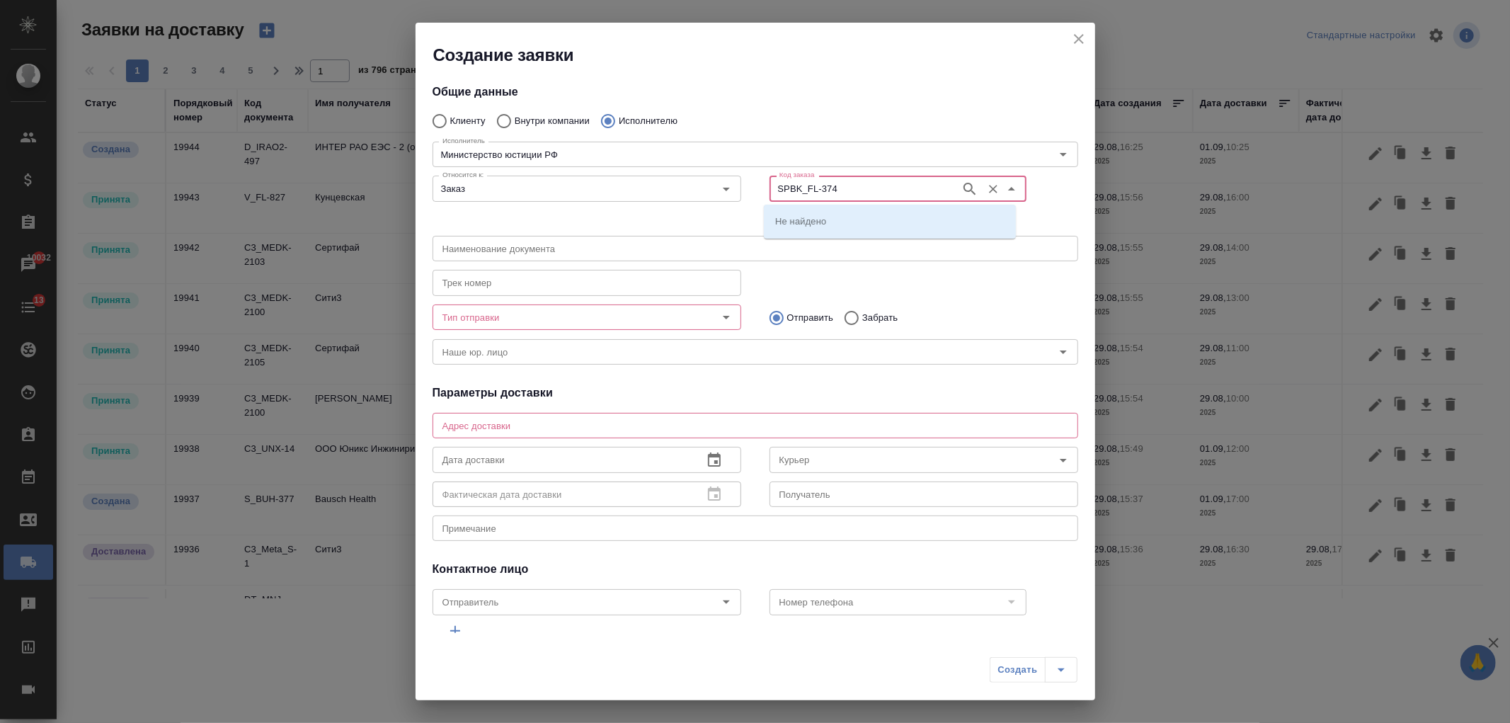
type input "SPBK_FL-374"
click at [641, 321] on input "Тип отправки" at bounding box center [563, 317] width 253 height 17
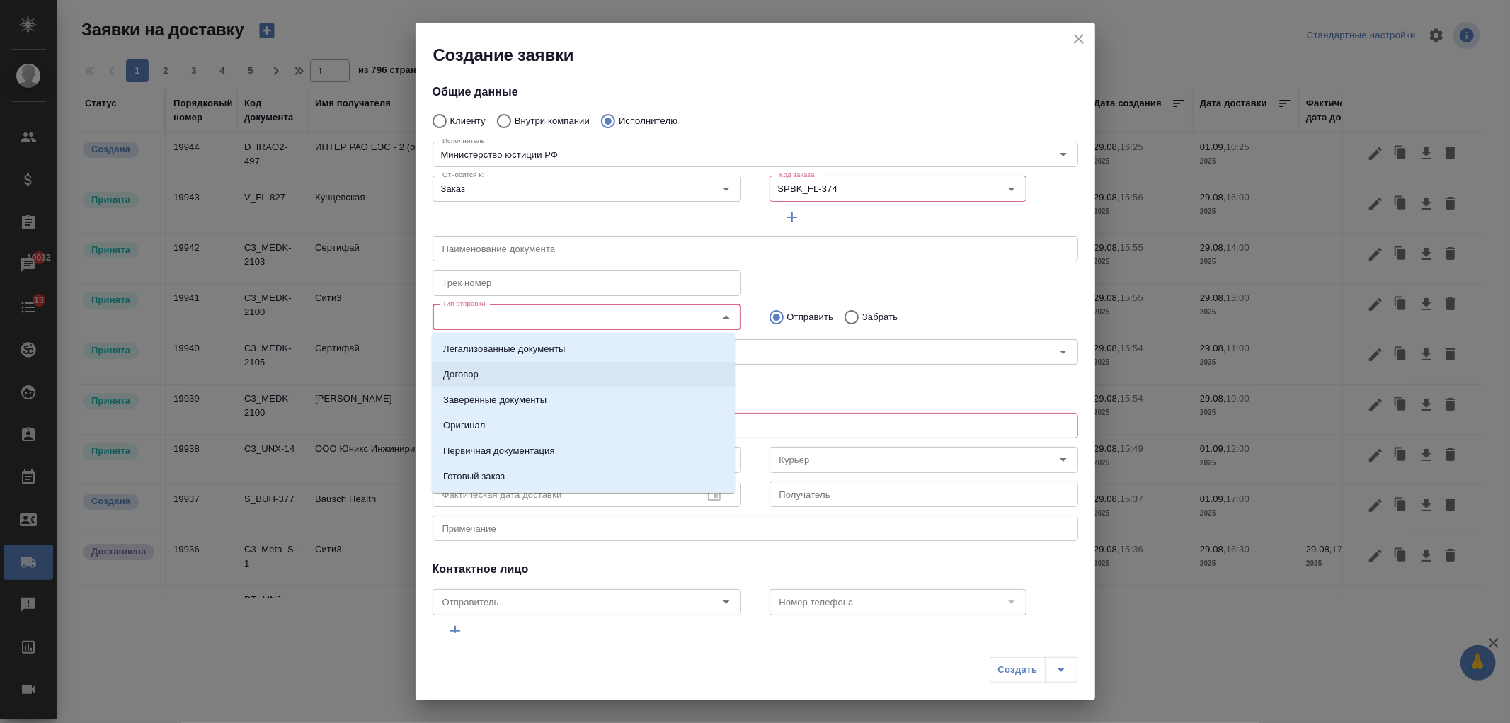
click at [787, 380] on div "Общие данные Клиенту Внутри компании Исполнителю Исполнитель Министерство юстиц…" at bounding box center [755, 350] width 680 height 566
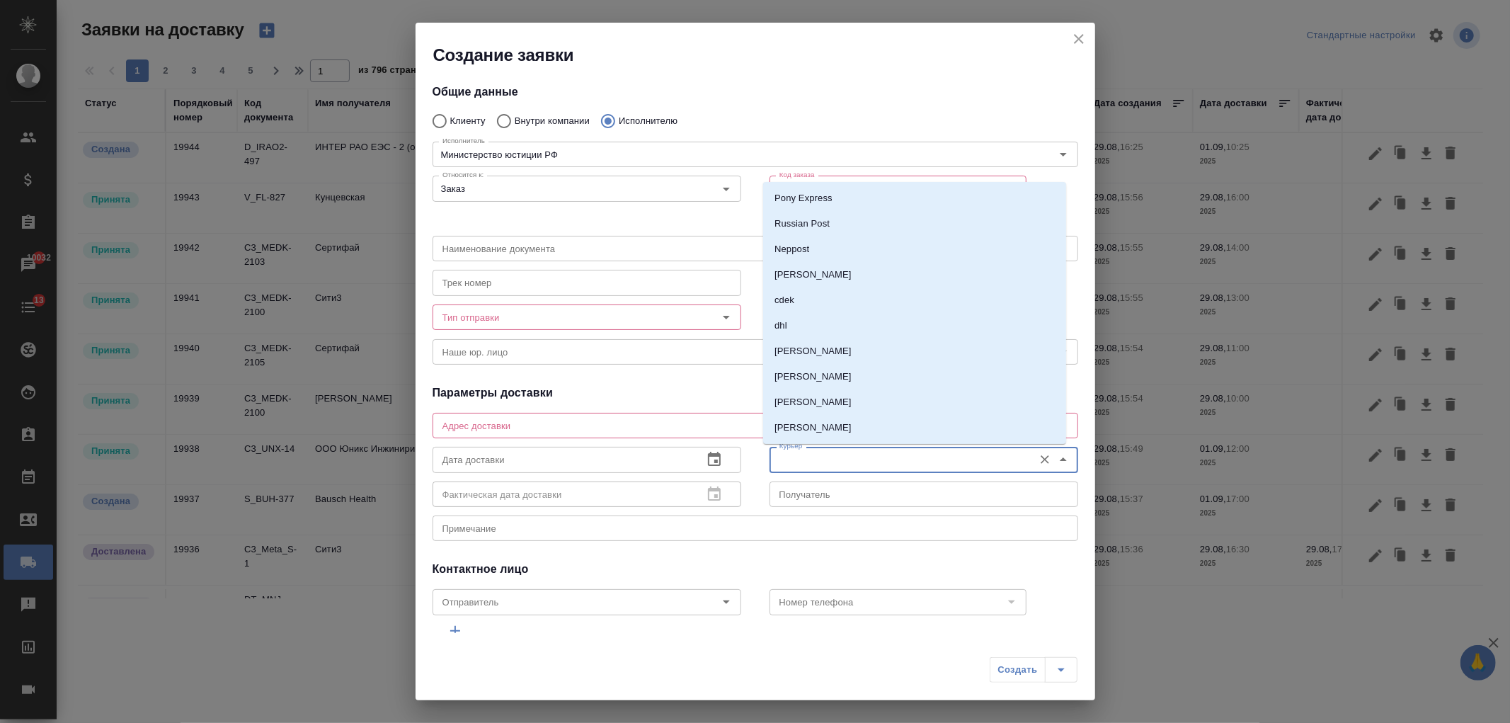
click at [829, 462] on input "Курьер" at bounding box center [900, 459] width 253 height 17
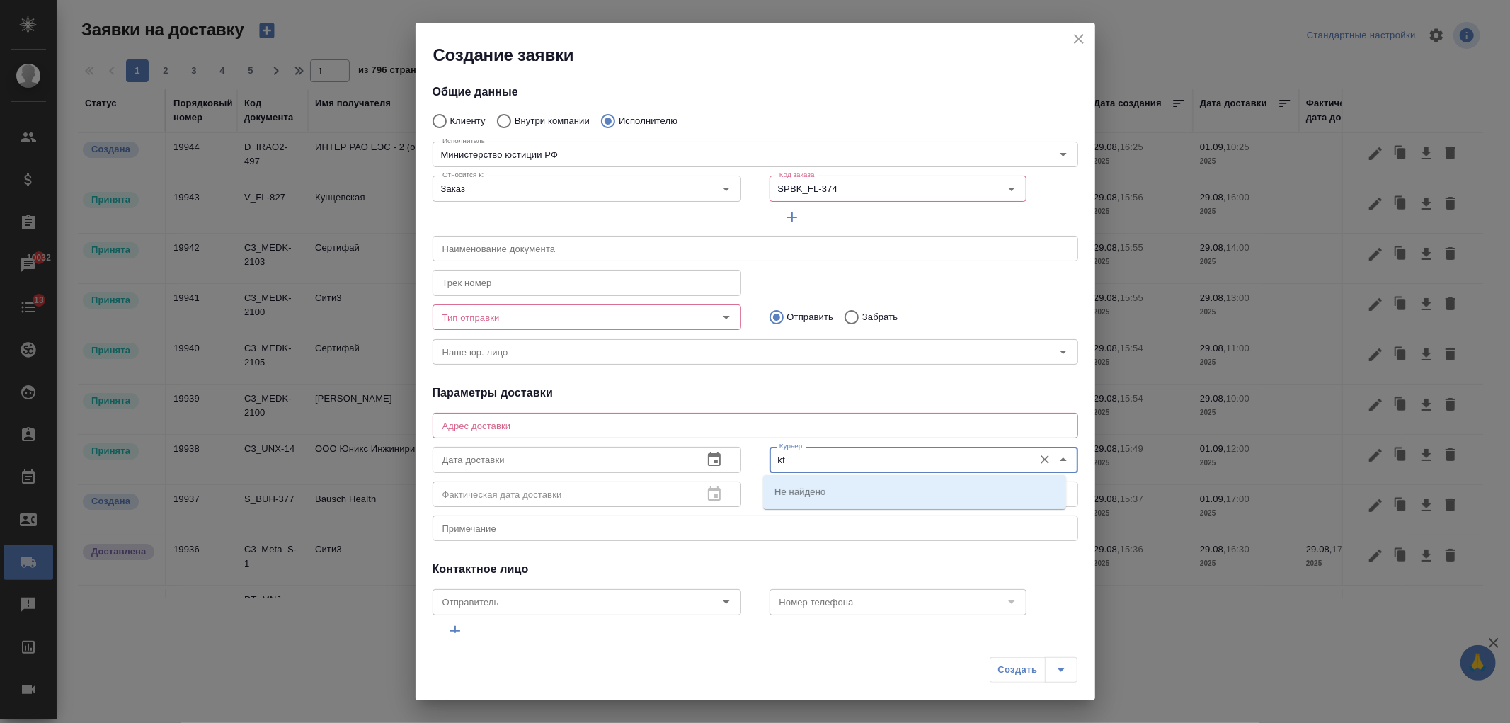
type input "k"
click at [836, 488] on p "Петченко Лариса" at bounding box center [812, 491] width 77 height 14
type input "Петченко Лариса"
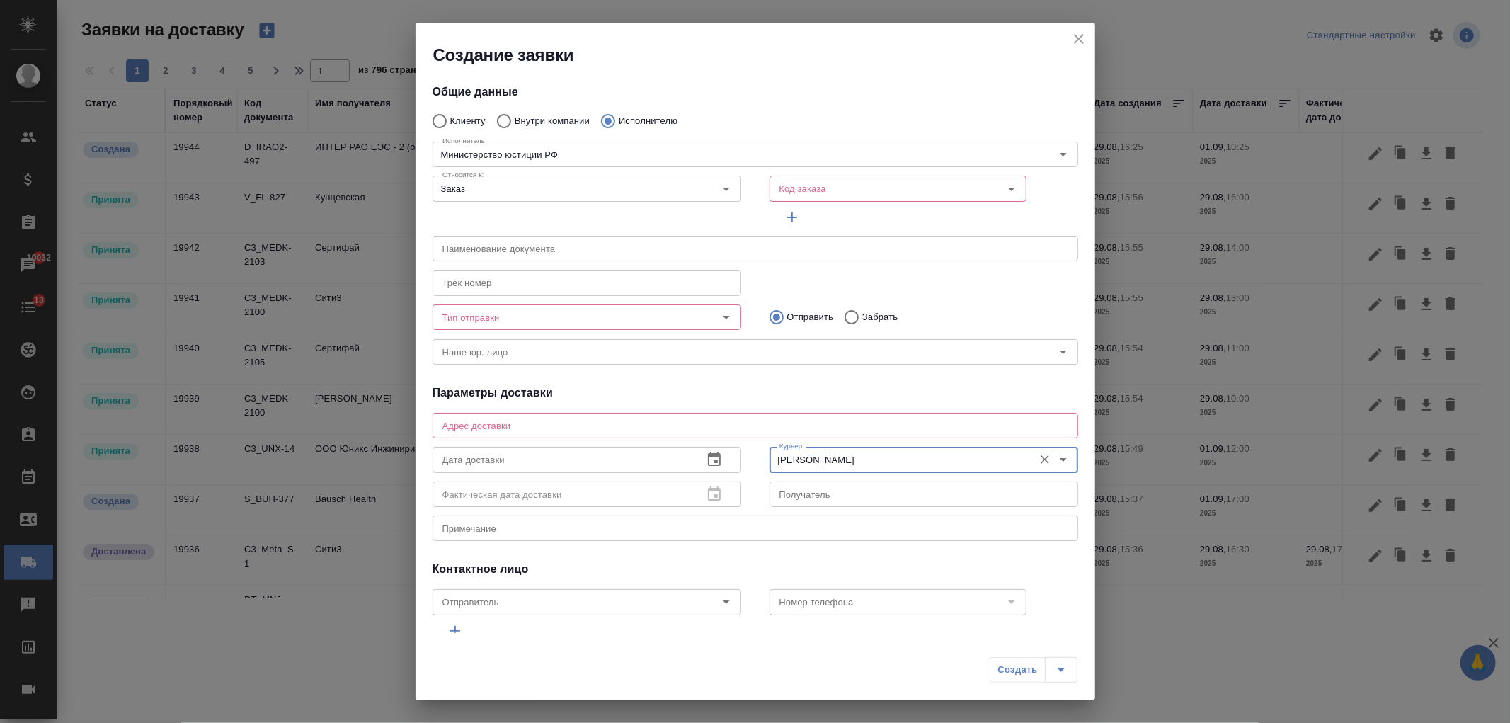
click at [571, 319] on input "Тип отправки" at bounding box center [563, 317] width 253 height 17
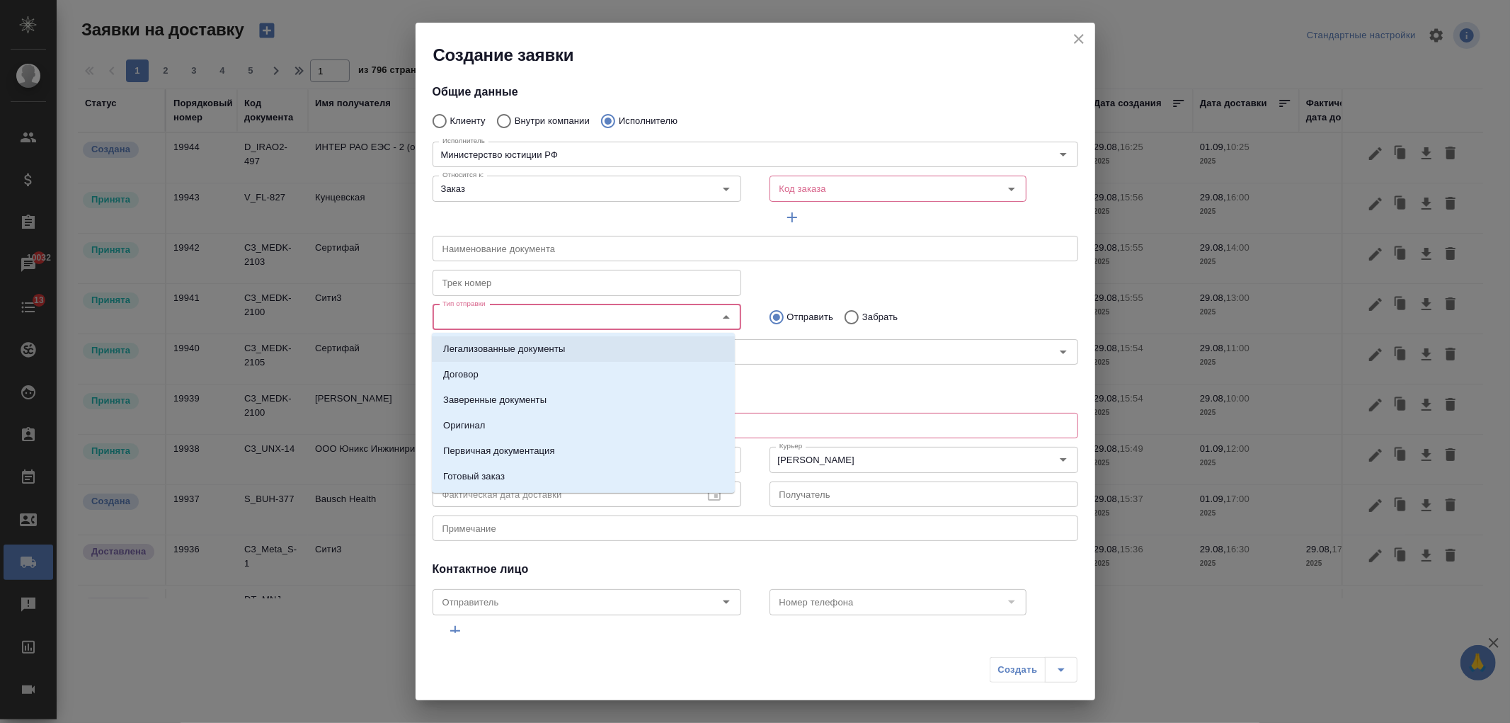
click at [566, 357] on li "Легализованные документы" at bounding box center [583, 348] width 303 height 25
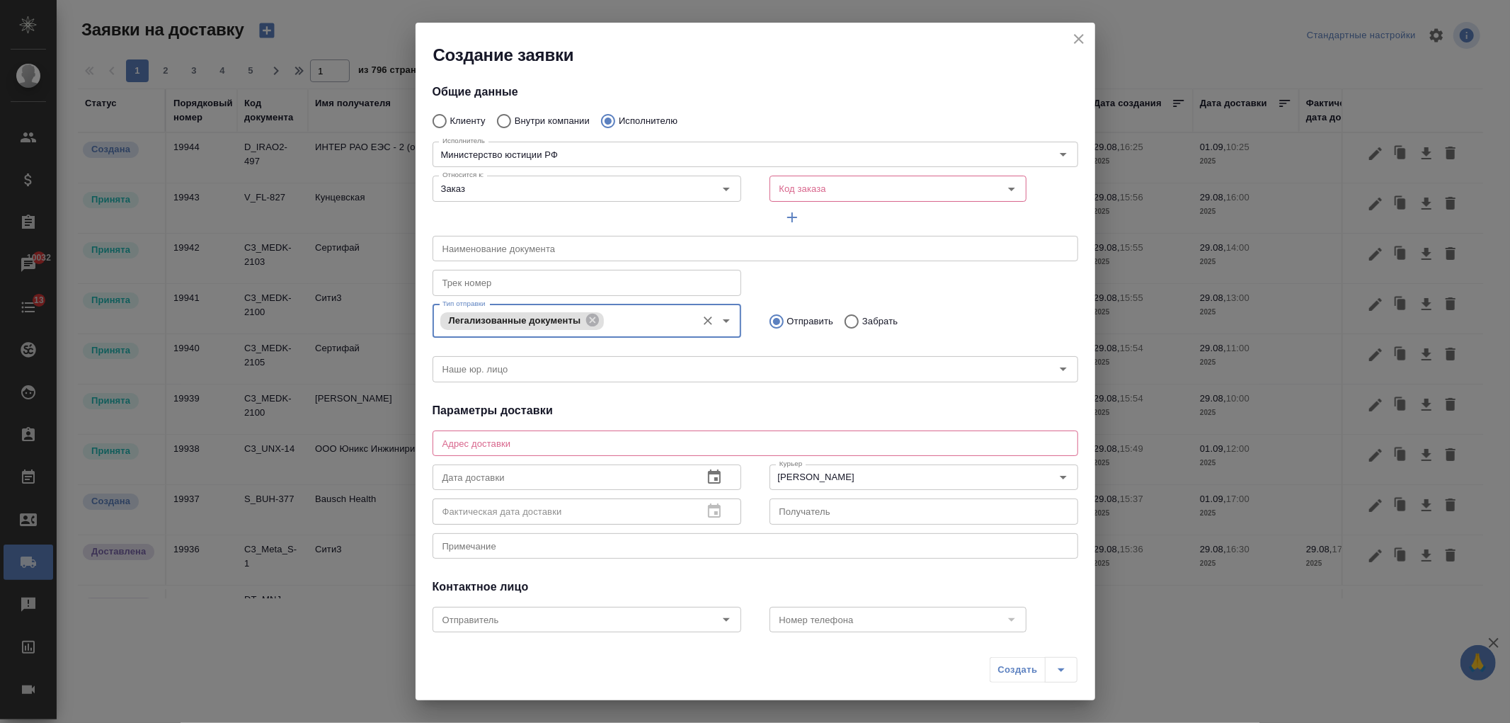
click at [532, 256] on input "text" at bounding box center [755, 248] width 646 height 25
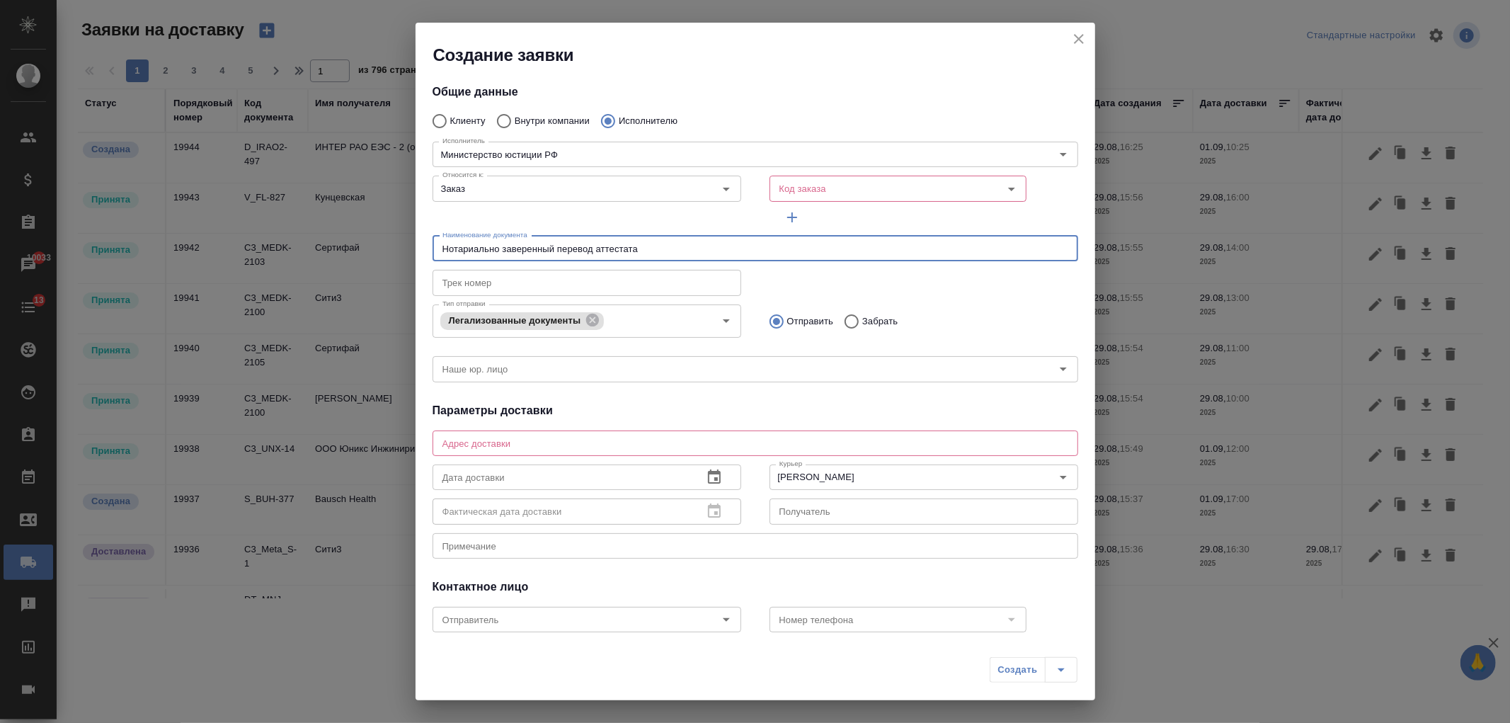
drag, startPoint x: 651, startPoint y: 252, endPoint x: 377, endPoint y: 224, distance: 275.3
click at [377, 224] on div "Создание заявки Общие данные Клиенту Внутри компании Исполнителю Исполнитель Ми…" at bounding box center [755, 361] width 1510 height 723
type input "Нотариально заверенный перевод аттестата"
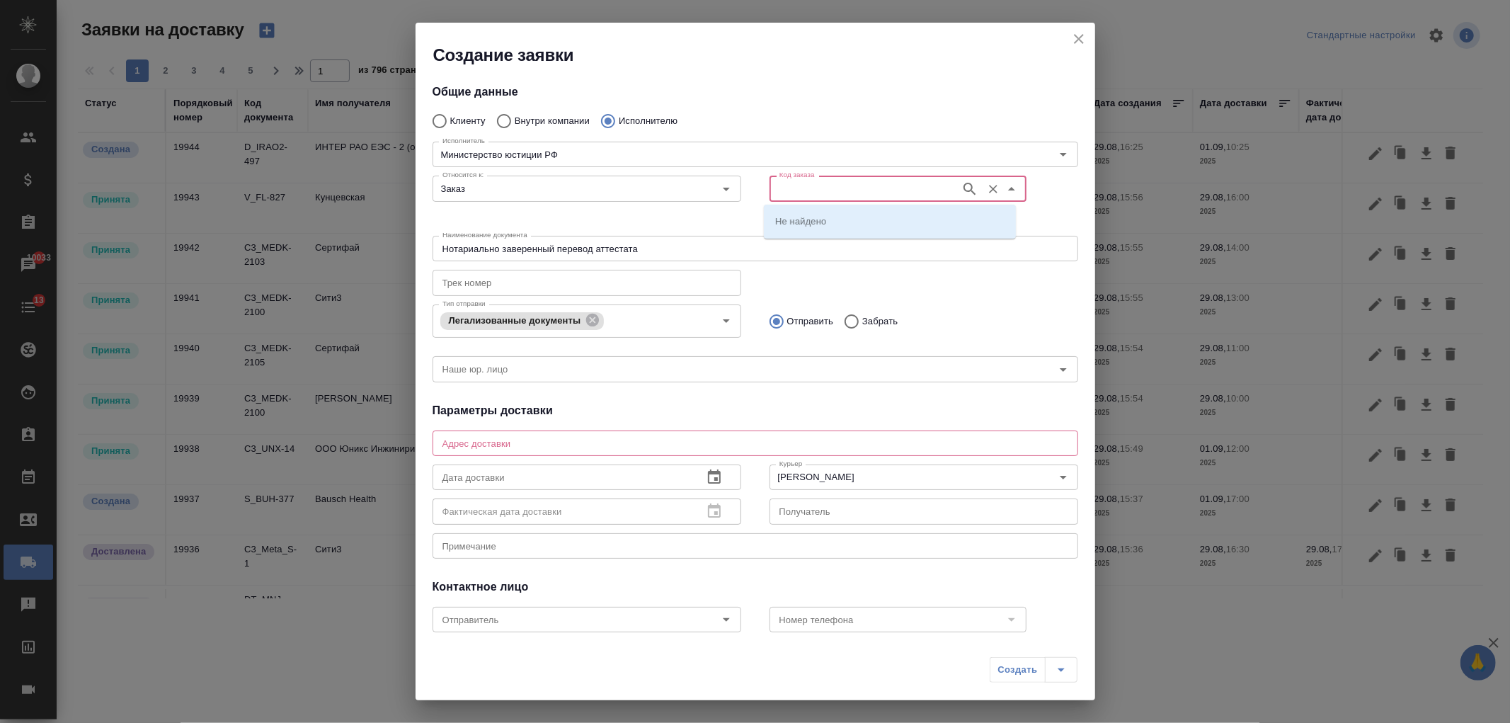
click at [801, 194] on input "Код заказа" at bounding box center [864, 188] width 180 height 17
type input "SPBK_FL-374"
click at [827, 231] on li "SPBK_FL-374" at bounding box center [890, 220] width 252 height 25
type input "(МБ) ООО "Монблан""
type input "Министерство юстиции РФ"
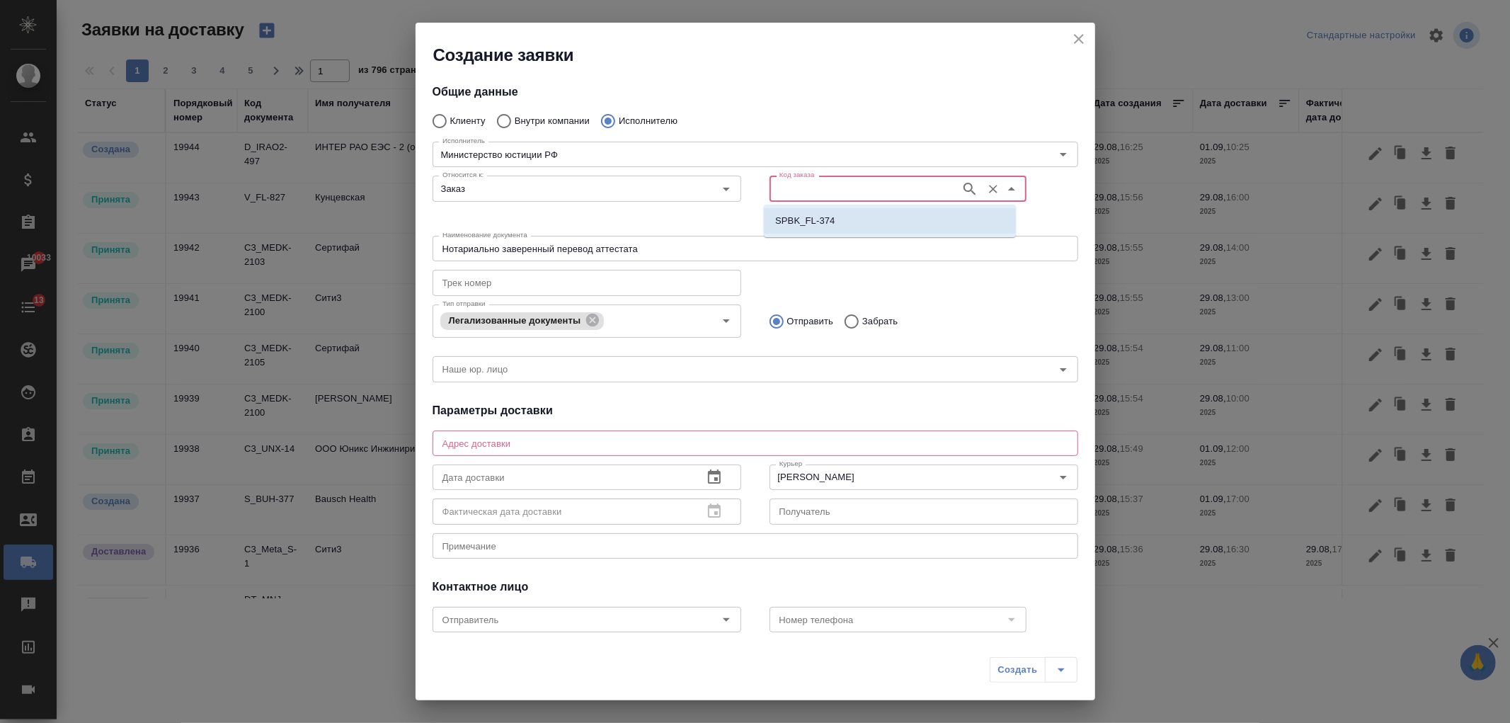
type input "SPBK_FL-374"
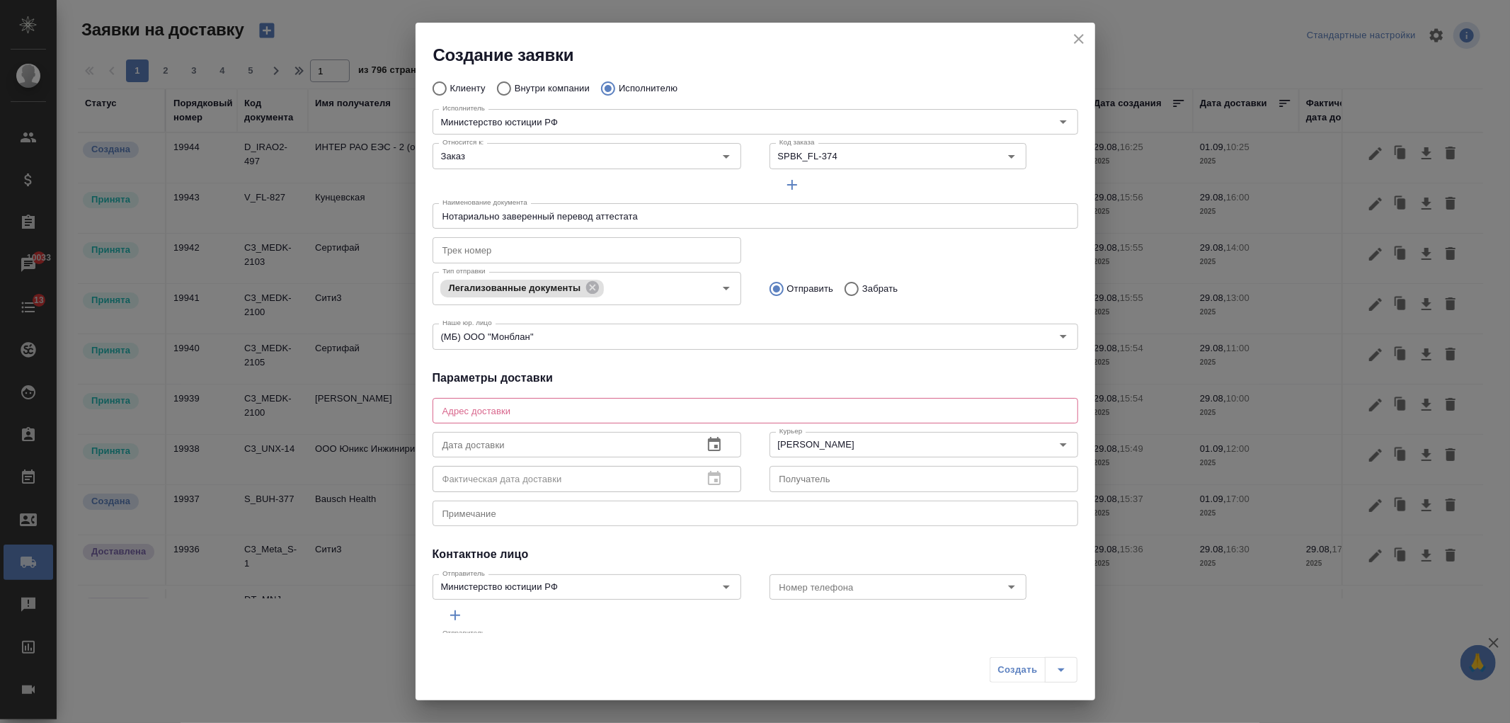
scroll to position [75, 0]
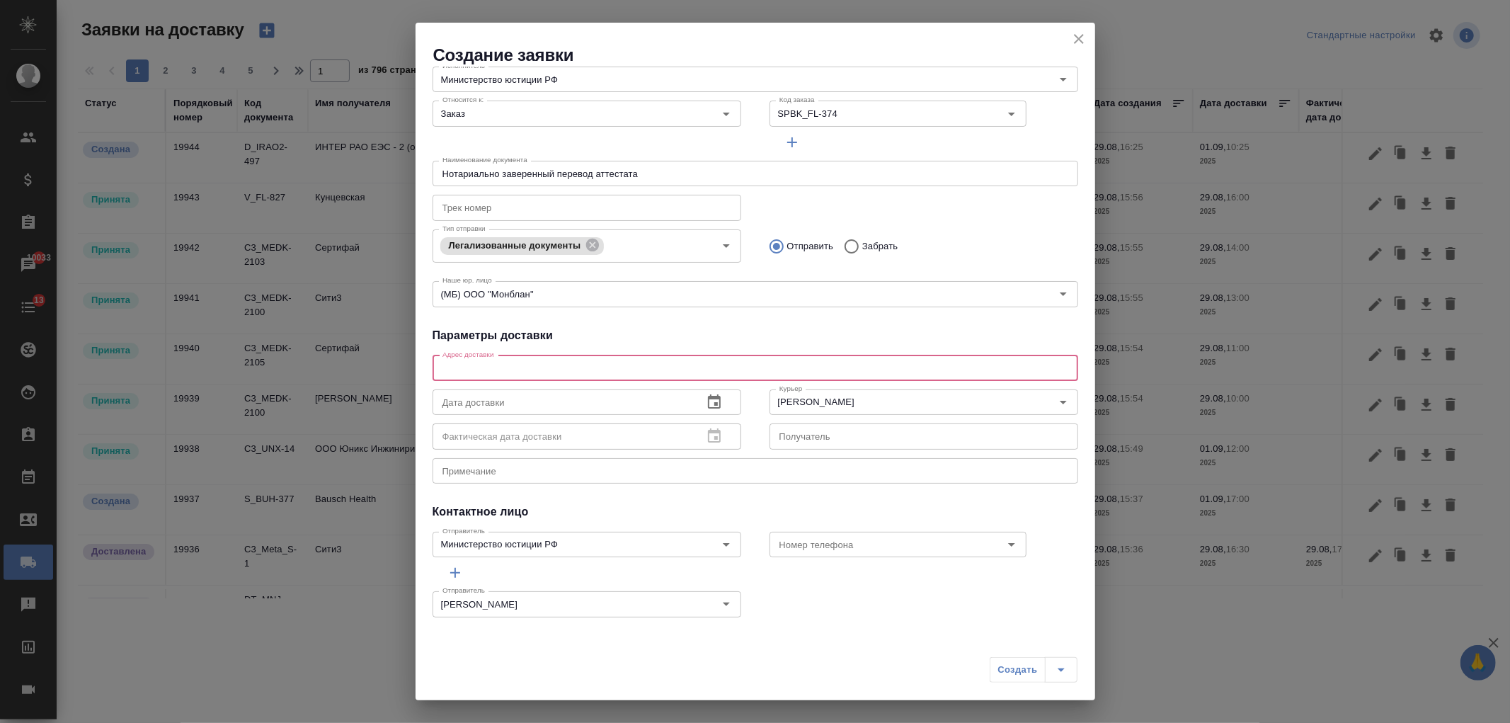
click at [757, 363] on textarea at bounding box center [755, 367] width 626 height 11
type textarea "С"
drag, startPoint x: 664, startPoint y: 362, endPoint x: 389, endPoint y: 338, distance: 275.7
click at [389, 338] on div "Создание заявки Общие данные Клиенту Внутри компании Исполнителю Исполнитель Ми…" at bounding box center [755, 361] width 1510 height 723
type textarea "Санкт-Петербург, проспект Оптиков, д. 35, к. 1"
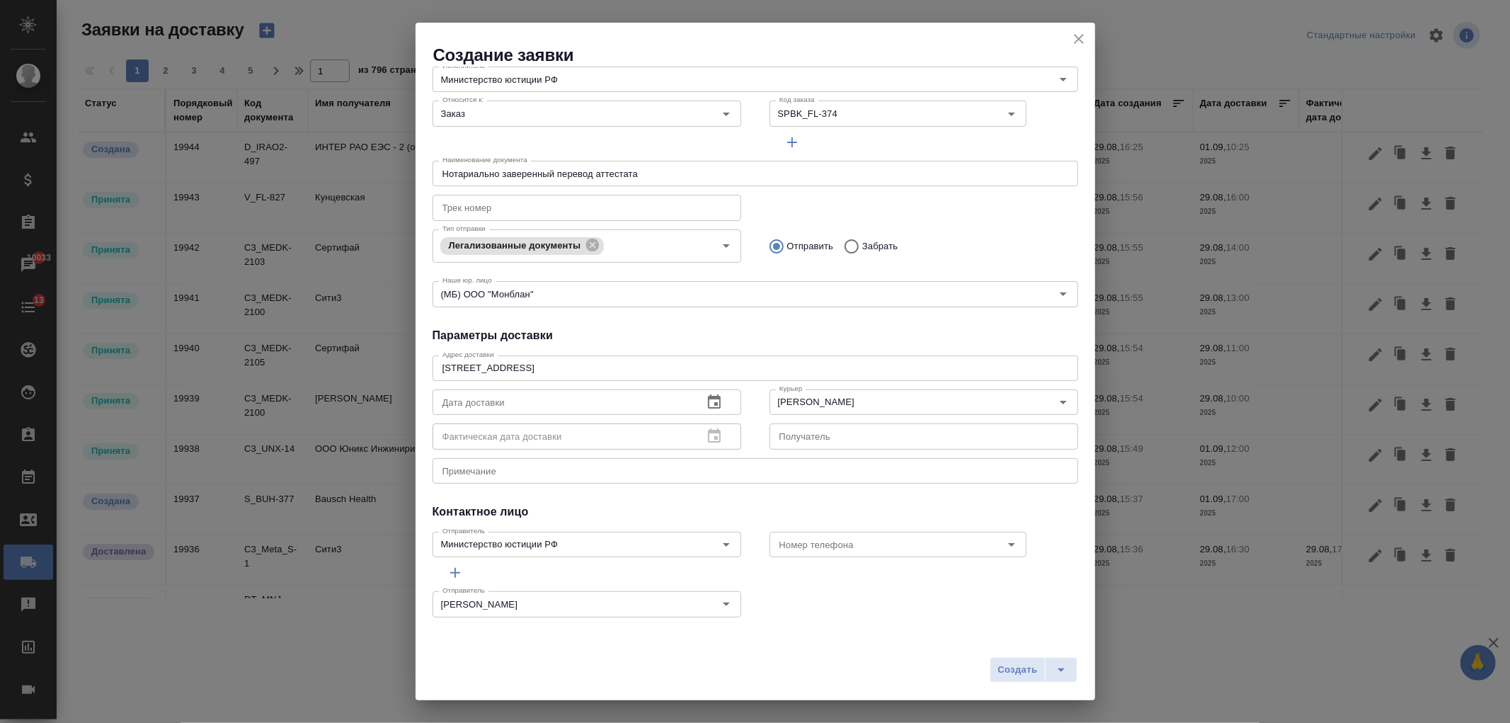
click at [528, 406] on input "text" at bounding box center [561, 401] width 259 height 25
click at [706, 398] on icon "button" at bounding box center [714, 402] width 17 height 17
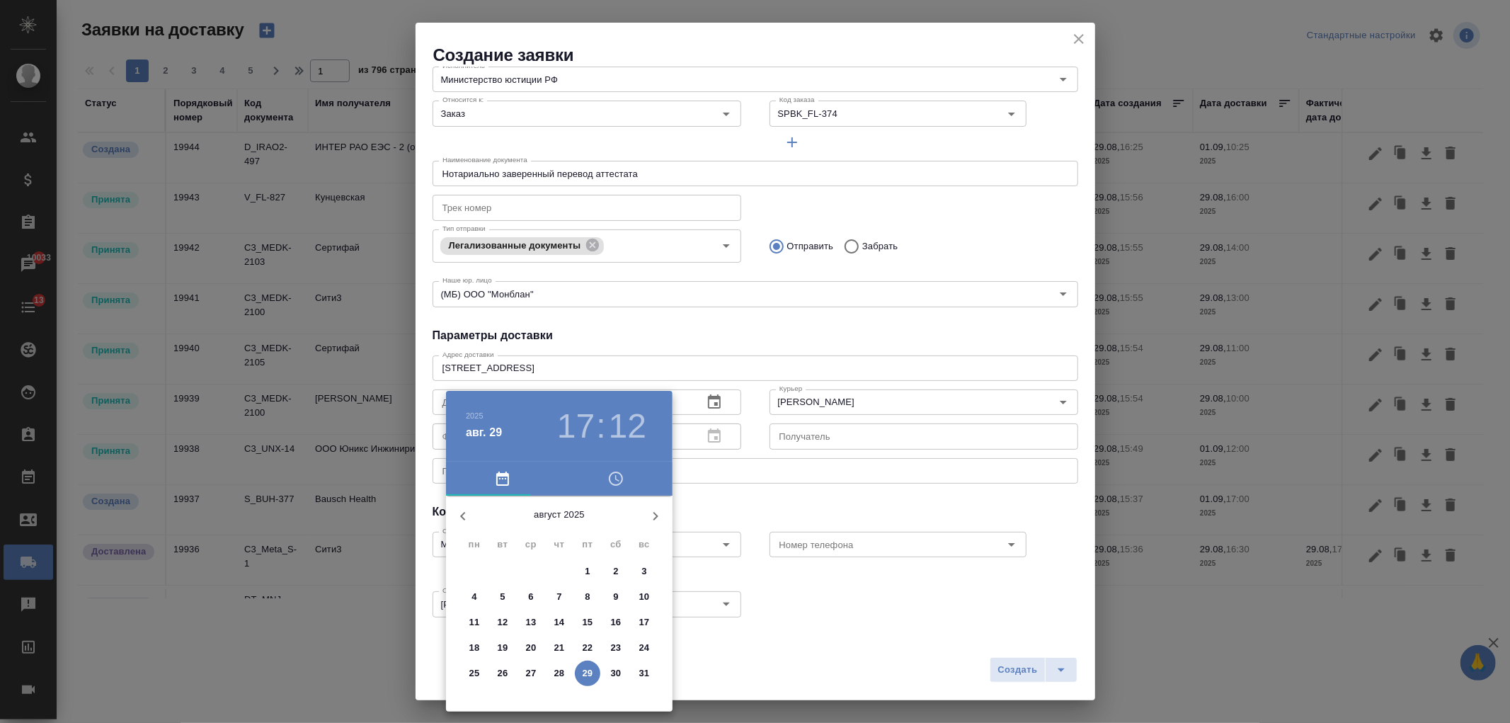
click at [531, 672] on p "27" at bounding box center [531, 673] width 11 height 14
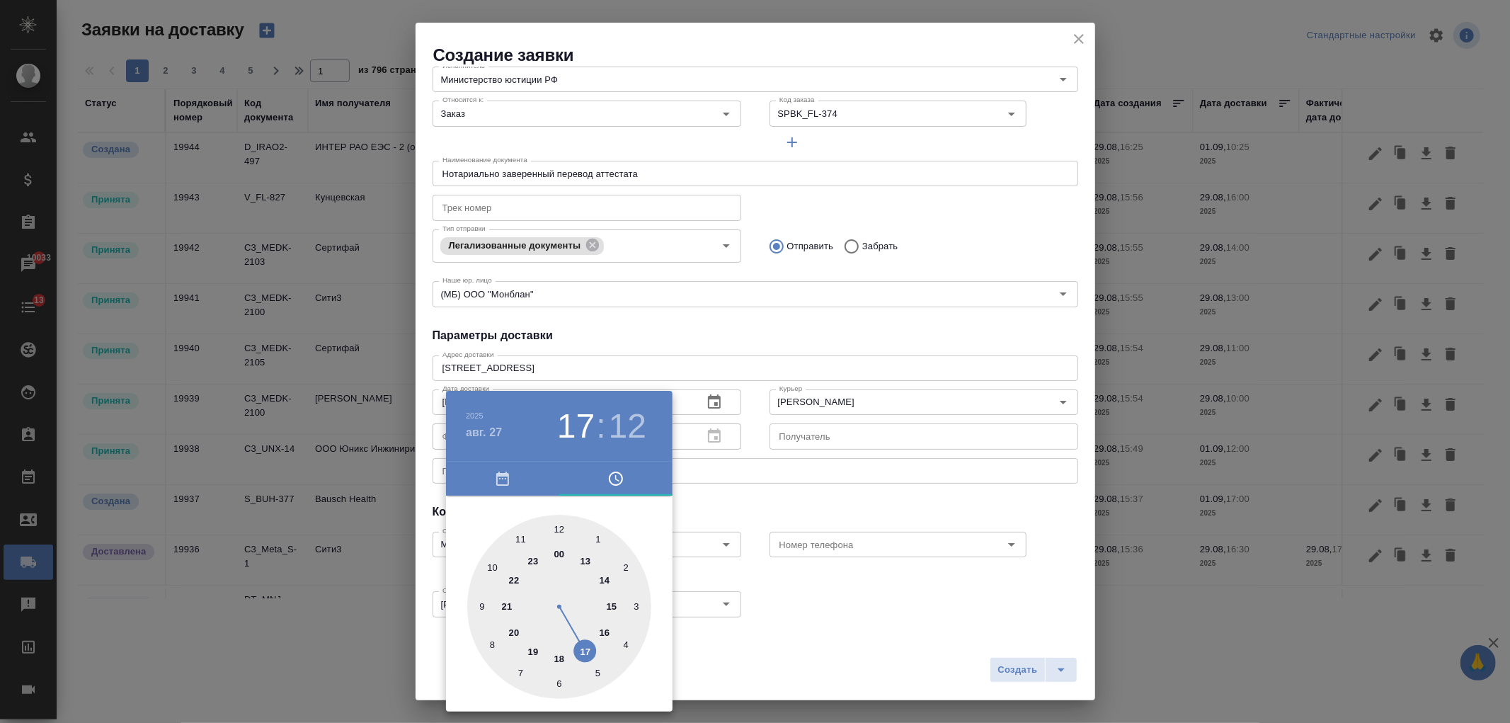
click at [588, 558] on div at bounding box center [559, 607] width 184 height 184
click at [559, 524] on div at bounding box center [559, 607] width 184 height 184
type input "27.08.2025 13:00"
click at [795, 574] on div at bounding box center [755, 361] width 1510 height 723
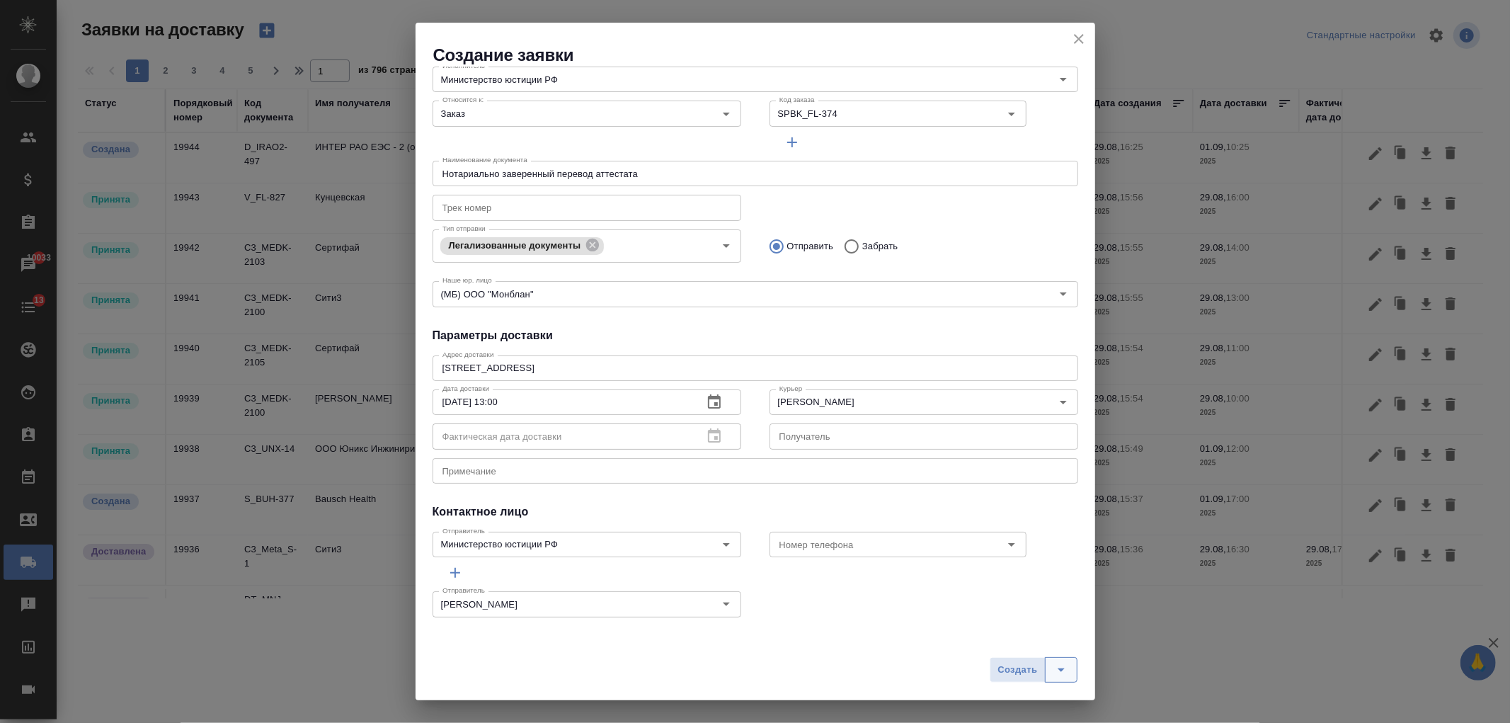
click at [1055, 673] on icon "split button" at bounding box center [1061, 669] width 17 height 17
click at [1012, 667] on span "Создать" at bounding box center [1017, 670] width 40 height 16
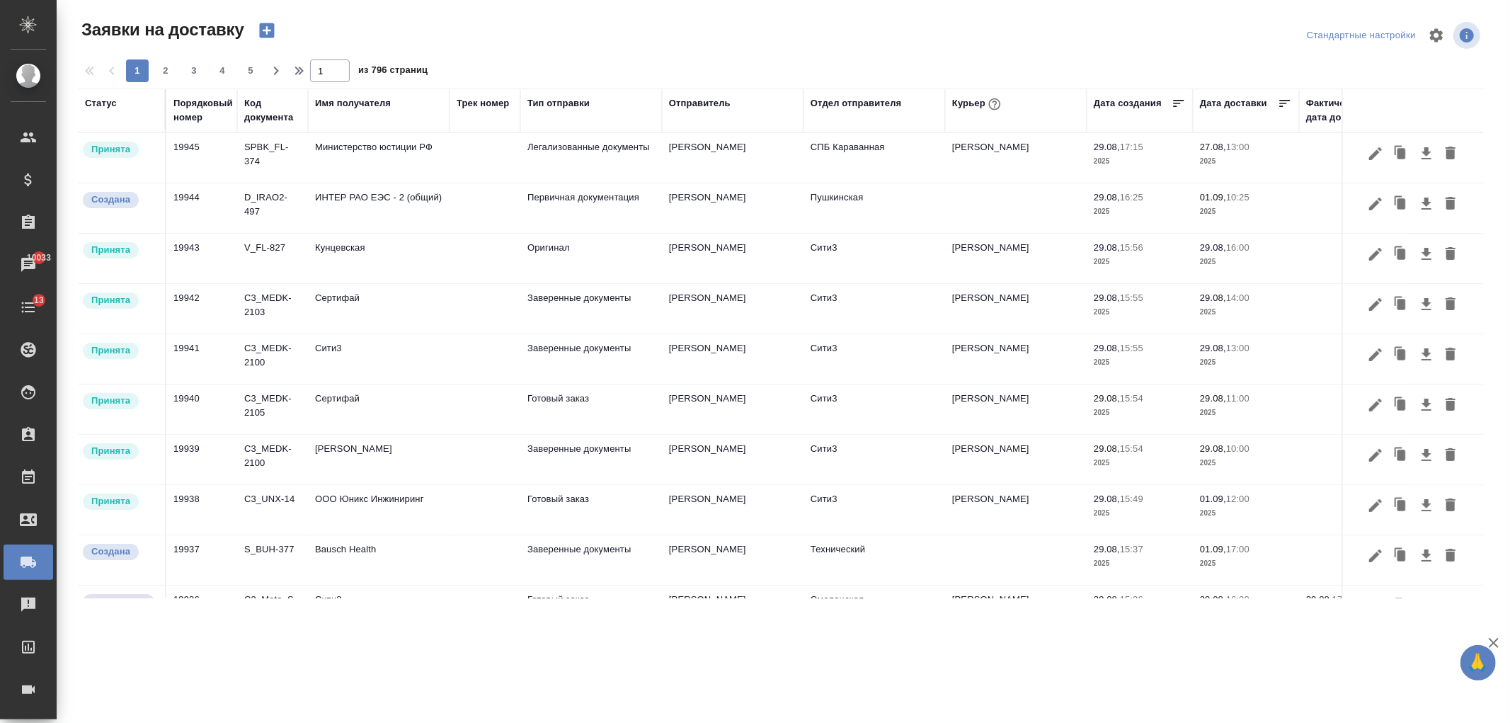
click at [273, 37] on icon "button" at bounding box center [266, 30] width 15 height 15
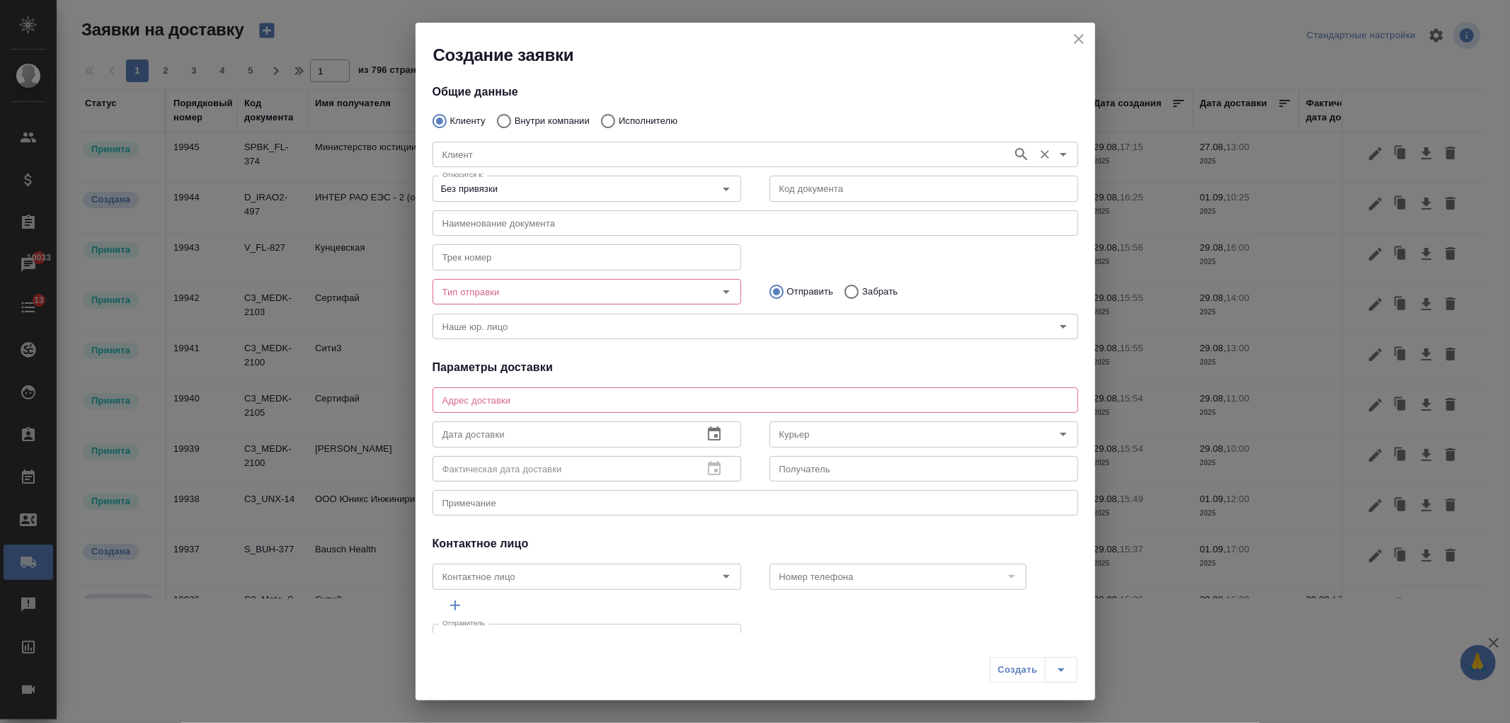
click at [640, 158] on input "Клиент" at bounding box center [721, 154] width 568 height 17
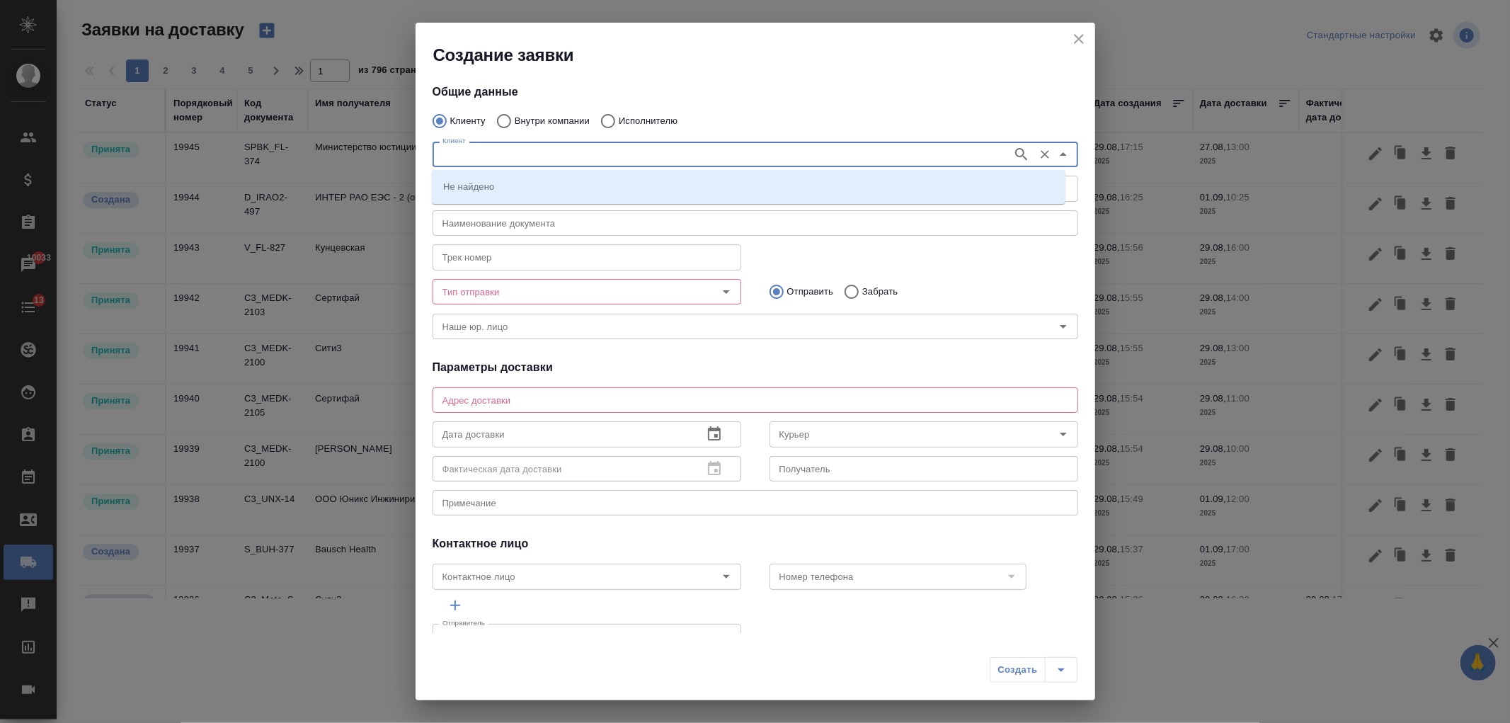
click at [640, 158] on input "Клиент" at bounding box center [721, 154] width 568 height 17
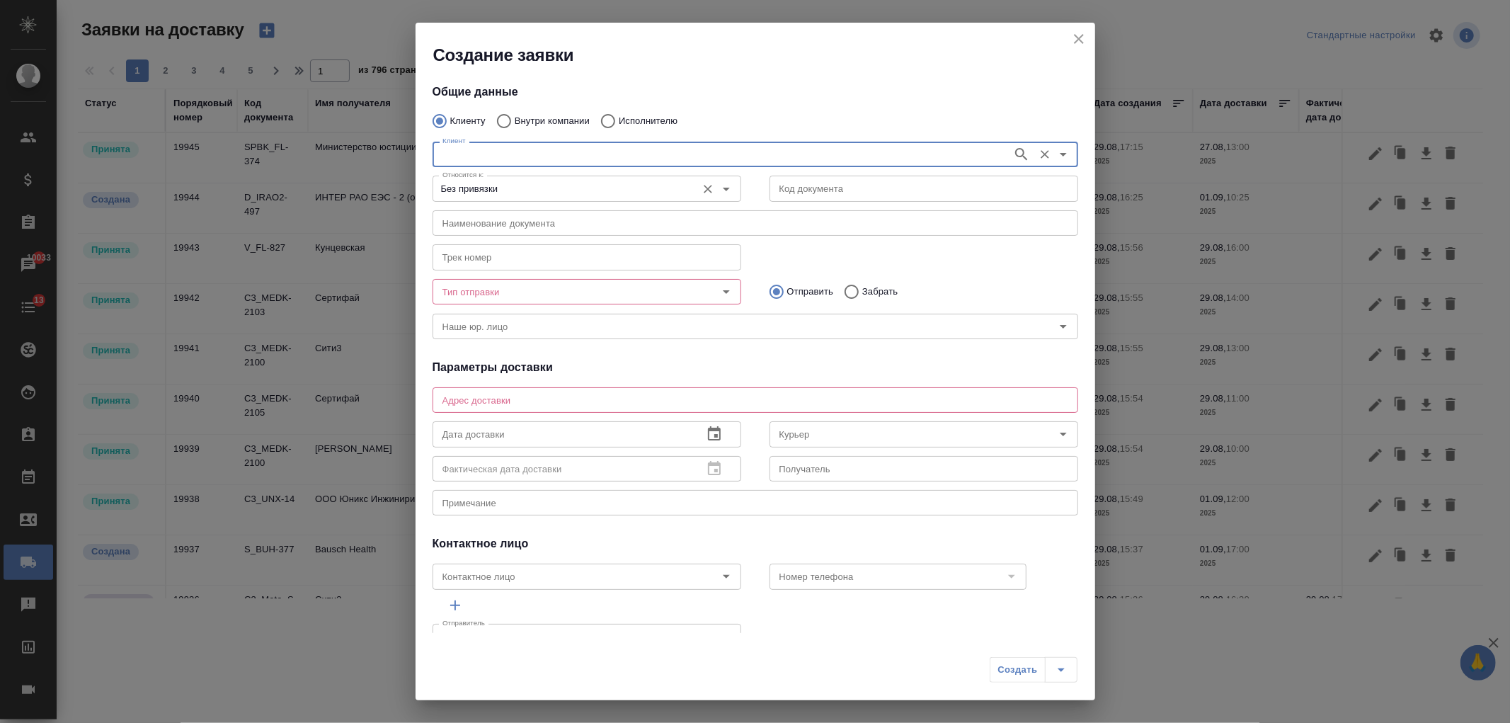
click at [617, 193] on input "Без привязки" at bounding box center [563, 188] width 253 height 17
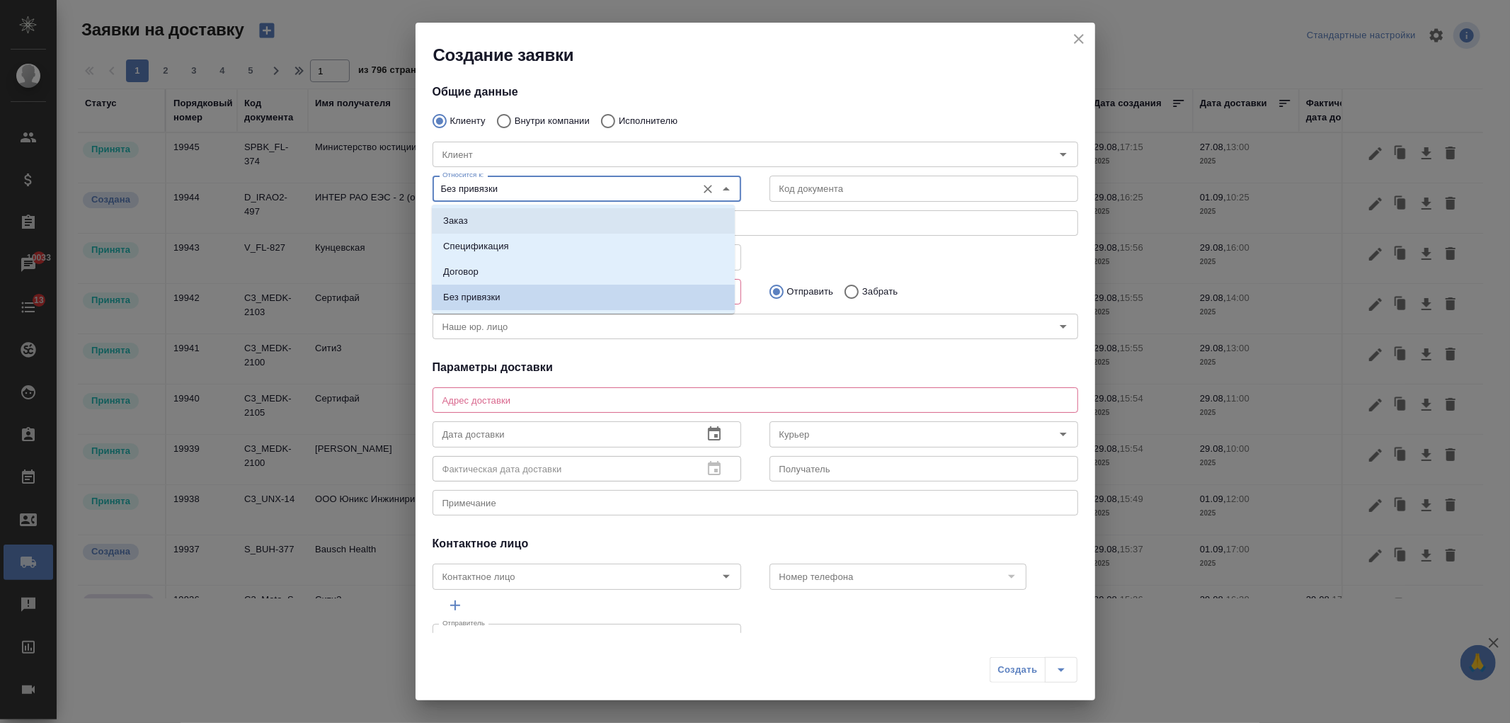
click at [579, 221] on li "Заказ" at bounding box center [583, 220] width 303 height 25
type input "Заказ"
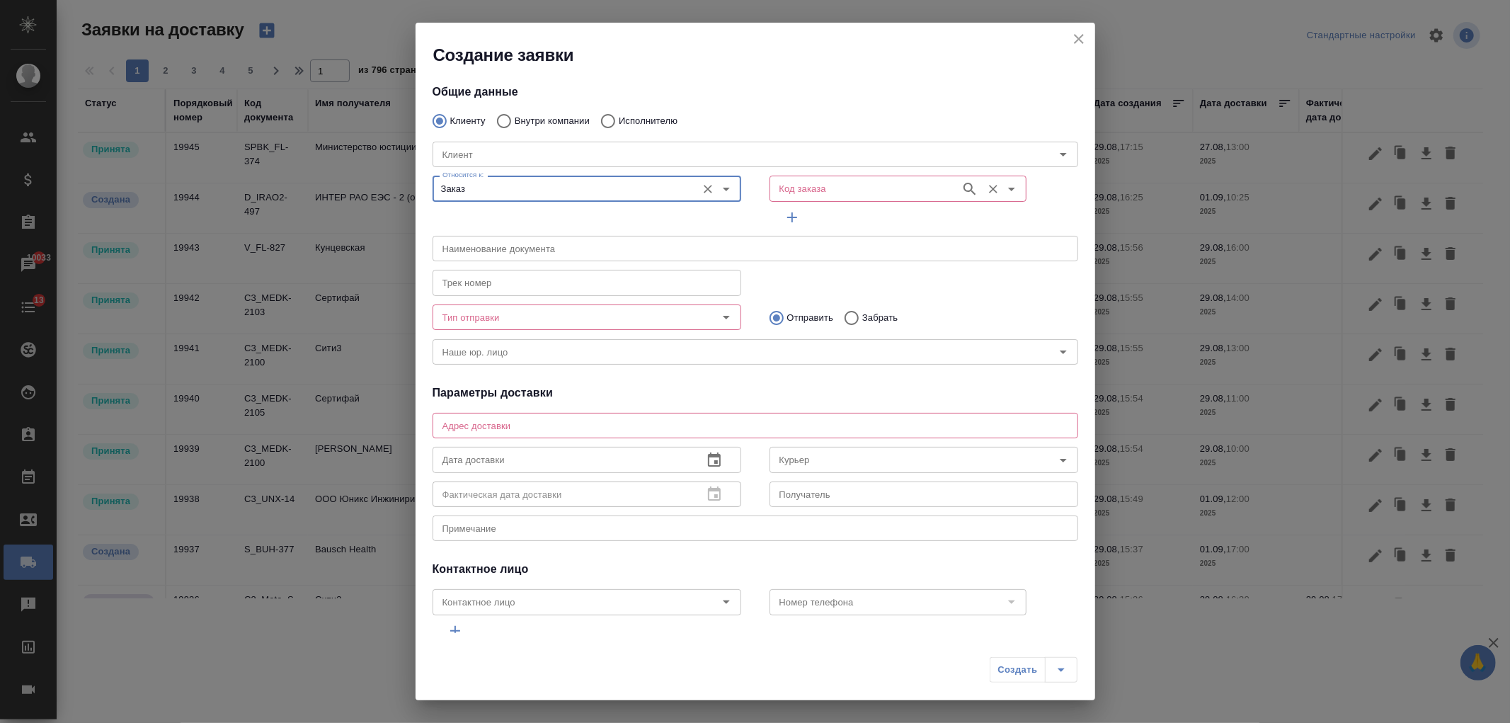
click at [798, 189] on input "Код заказа" at bounding box center [864, 188] width 180 height 17
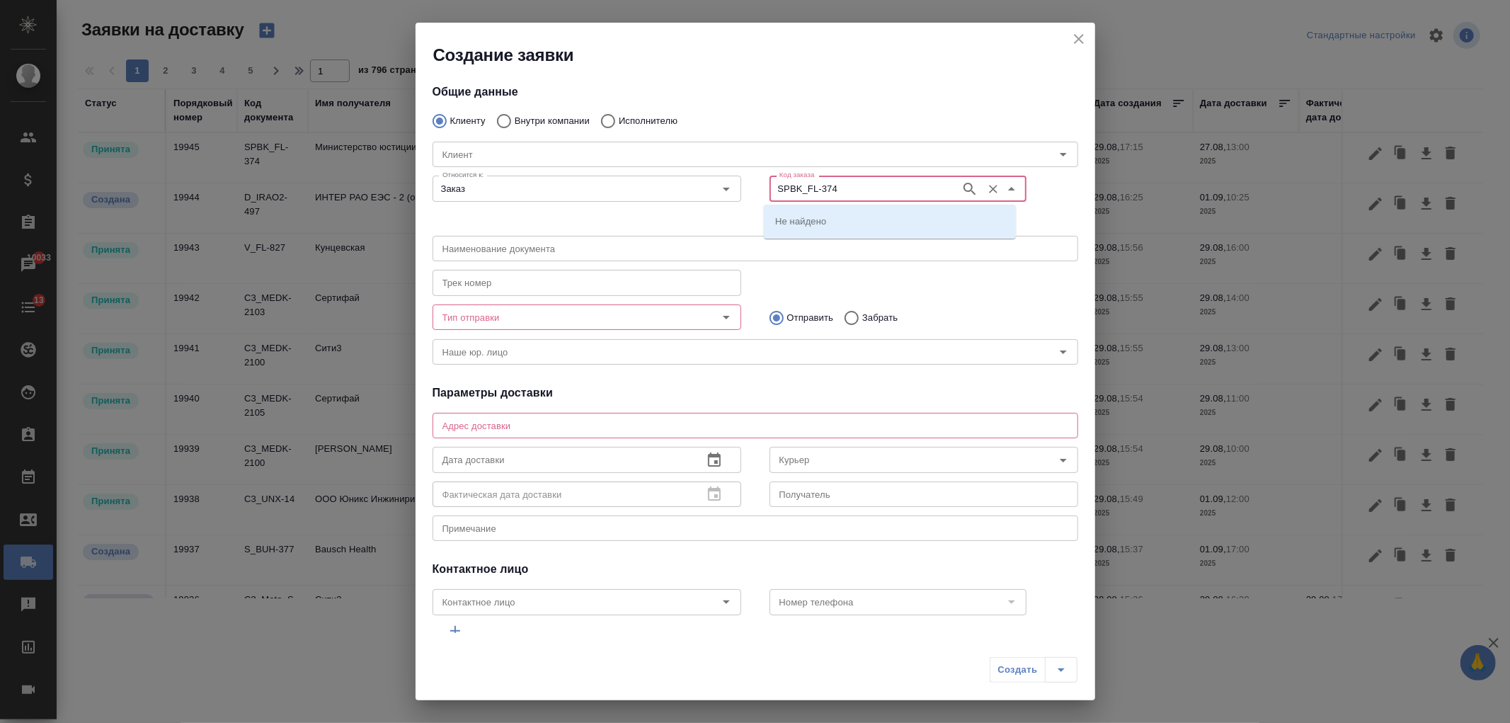
type input "SPBK_FL-374"
click at [830, 218] on p "SPBK_FL-374" at bounding box center [804, 221] width 59 height 14
click at [539, 251] on input "text" at bounding box center [755, 248] width 646 height 25
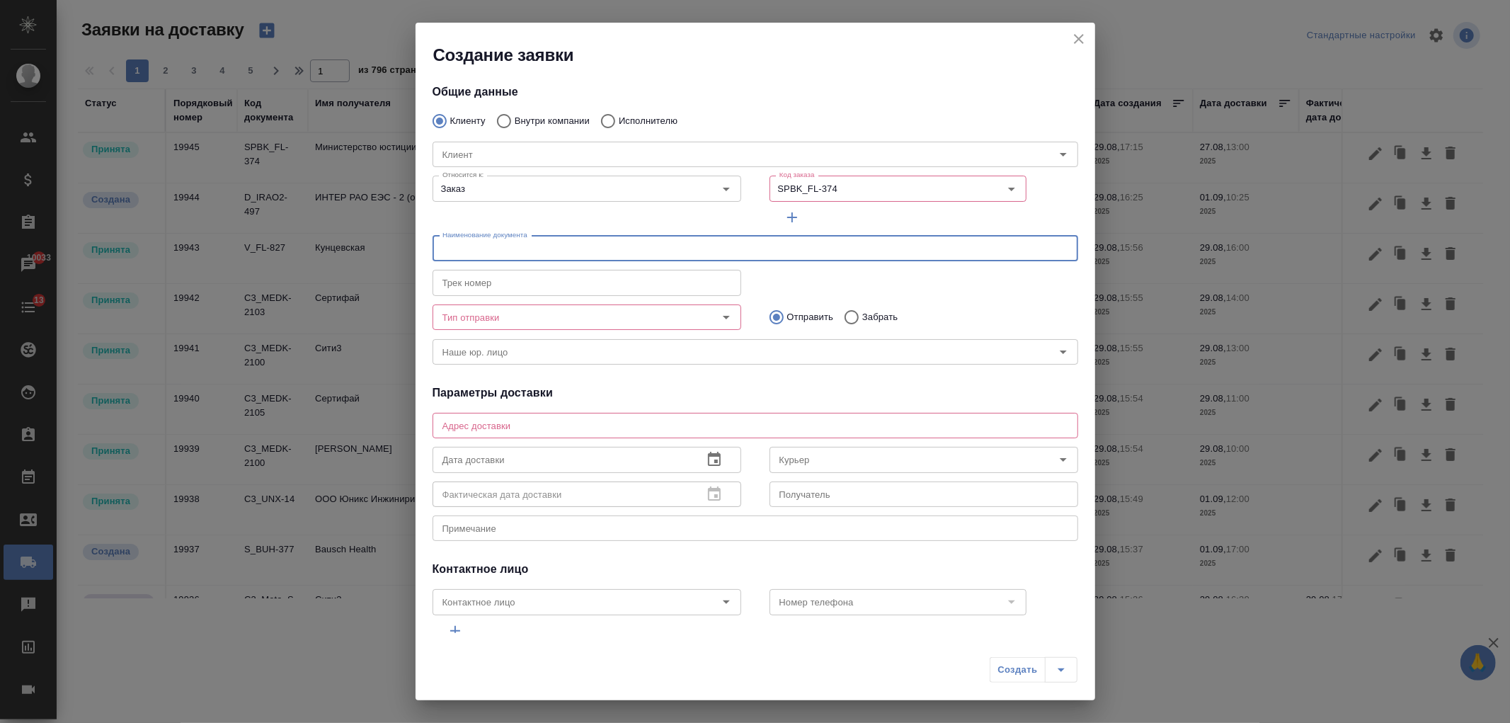
paste input "Санкт-Петербург, проспект Оптиков, д. 35, к. 1"
drag, startPoint x: 667, startPoint y: 246, endPoint x: 275, endPoint y: 239, distance: 392.2
click at [275, 239] on div "Создание заявки Общие данные Клиенту Внутри компании Исполнителю Клиент Клиент …" at bounding box center [755, 361] width 1510 height 723
type input "Нотариально заверенный перевод аттестата с апостилем"
click at [859, 303] on label "Забрать" at bounding box center [867, 317] width 61 height 30
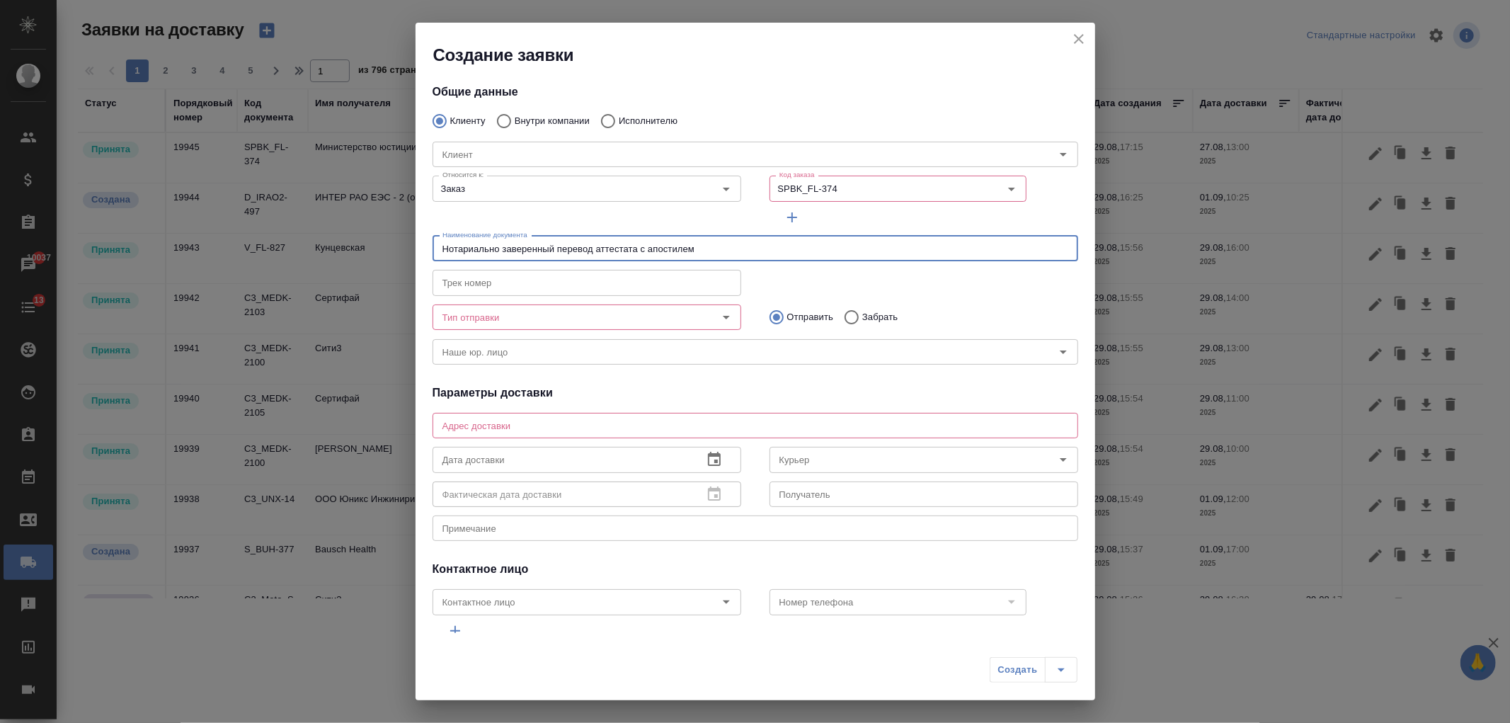
click at [859, 303] on input "Забрать" at bounding box center [849, 317] width 25 height 30
radio input "true"
click at [864, 310] on p "Забрать" at bounding box center [879, 317] width 35 height 14
click at [862, 309] on input "Забрать" at bounding box center [849, 317] width 25 height 30
click at [602, 319] on input "Тип отправки" at bounding box center [563, 317] width 253 height 17
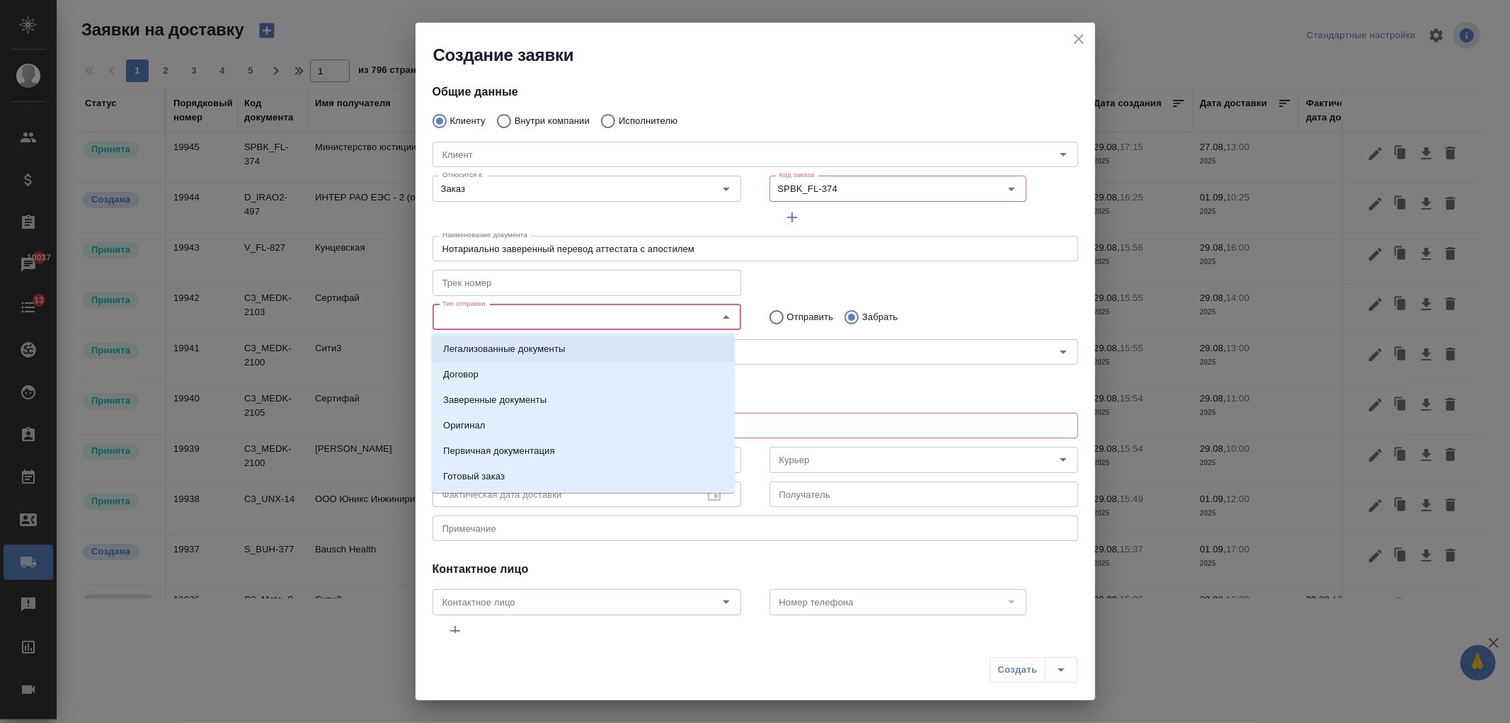
click at [644, 349] on li "Легализованные документы" at bounding box center [583, 348] width 303 height 25
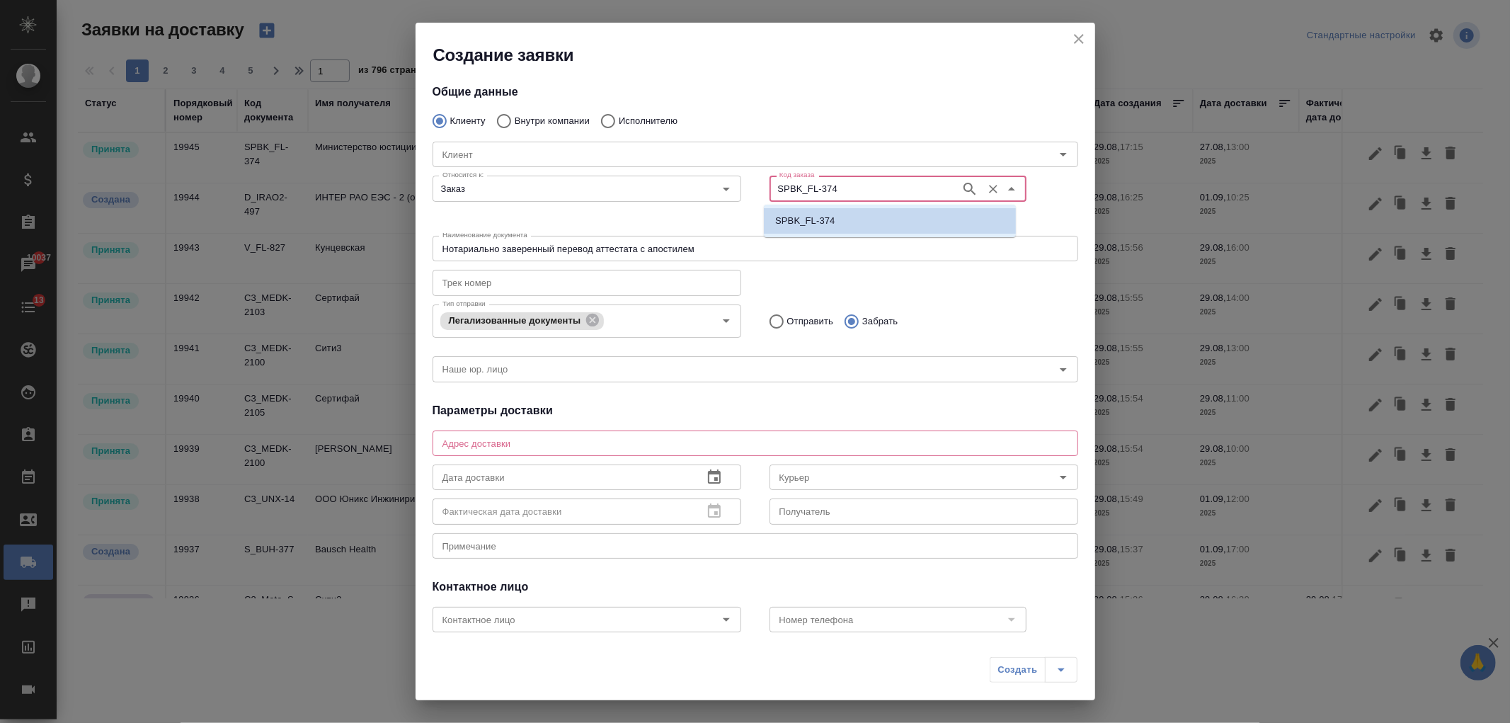
click at [838, 191] on input "SPBK_FL-374" at bounding box center [864, 188] width 180 height 17
click at [837, 229] on li "SPBK_FL-374" at bounding box center [890, 220] width 252 height 25
click at [847, 197] on div "SPBK_FL-374 Код заказа" at bounding box center [897, 188] width 257 height 25
click at [851, 193] on input "SPBK_FL-374" at bounding box center [864, 188] width 180 height 17
click at [851, 225] on li "SPBK_FL-374" at bounding box center [890, 220] width 252 height 25
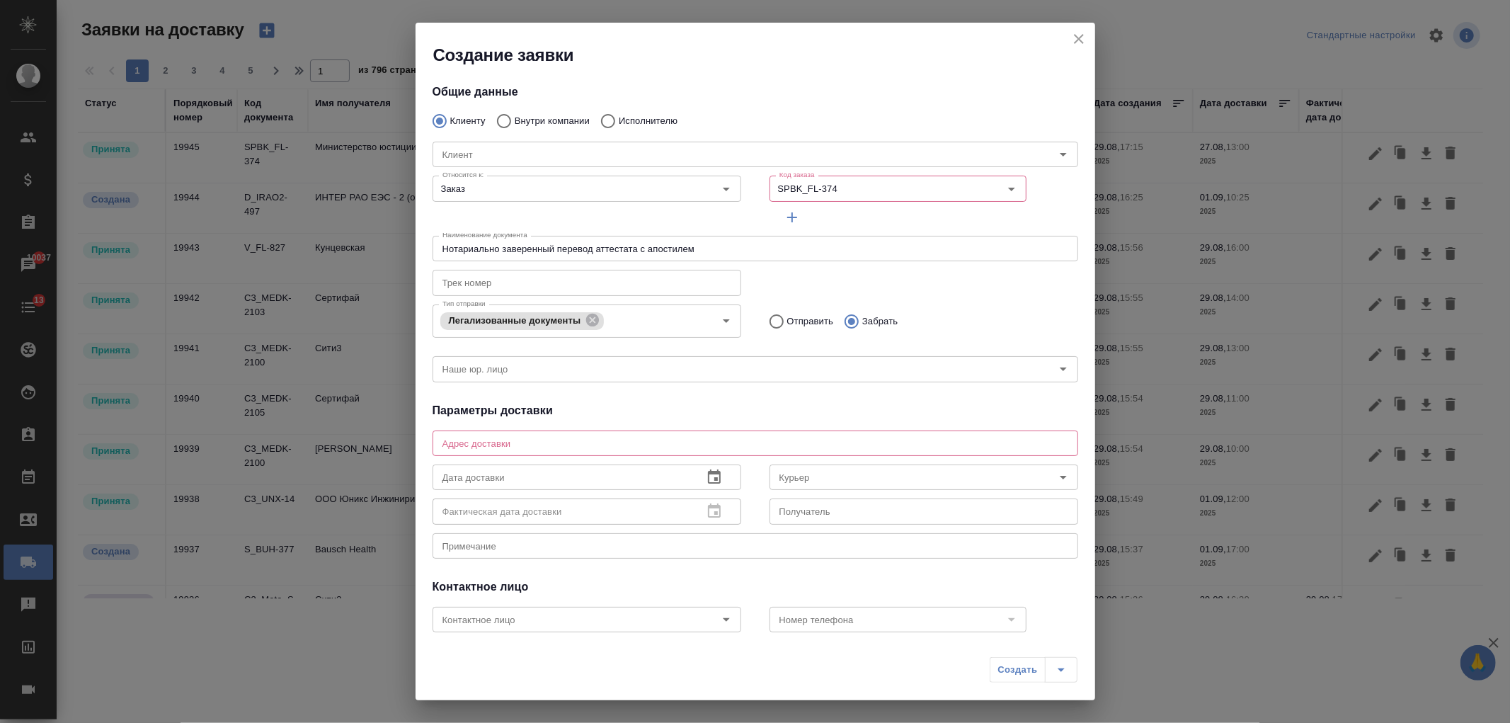
click at [620, 435] on div "x Адрес доставки" at bounding box center [755, 442] width 646 height 25
click at [1003, 191] on icon "Open" at bounding box center [1011, 188] width 17 height 17
click at [972, 217] on li "SPBK_FL-374" at bounding box center [890, 220] width 252 height 25
click at [534, 443] on textarea at bounding box center [755, 442] width 626 height 11
type textarea "Санкт-Петербург, ул. Караванная, д. 11/64"
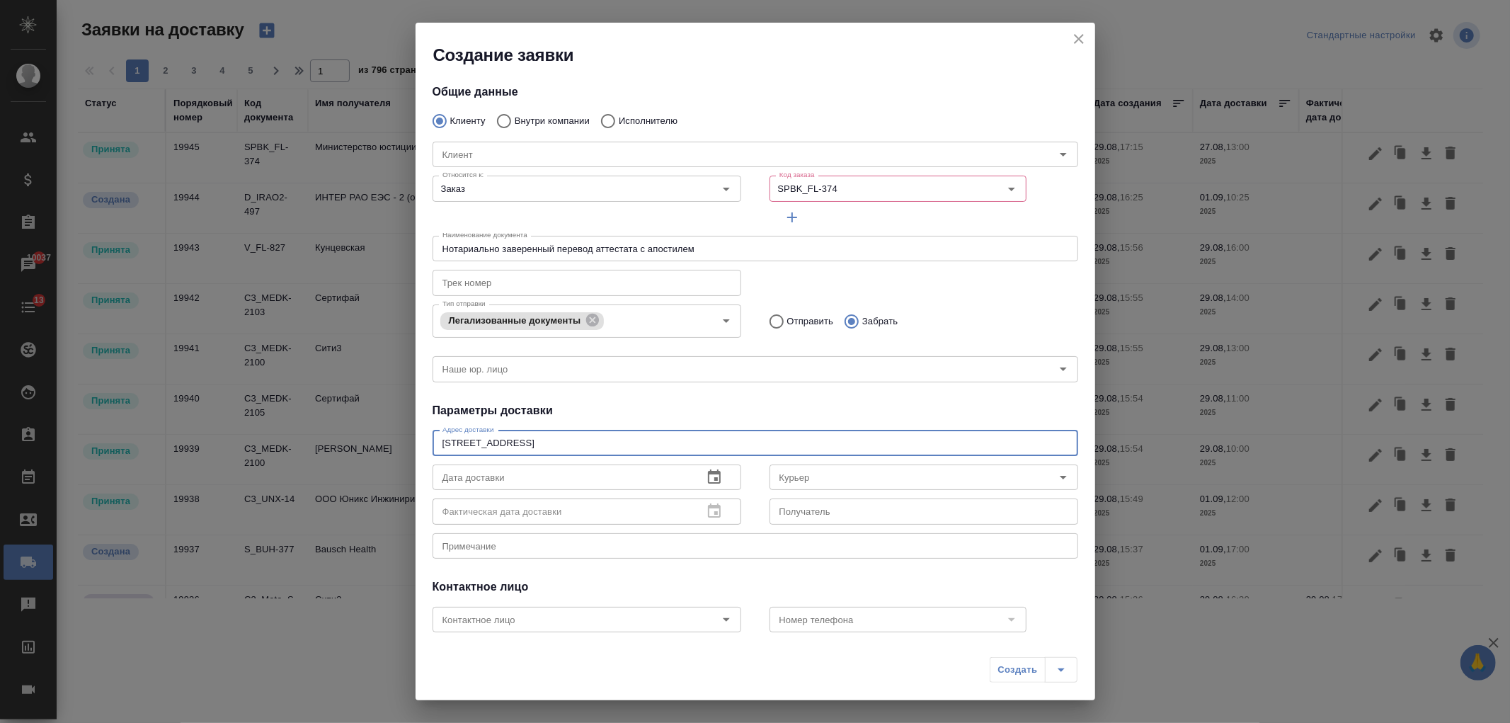
click at [477, 471] on input "text" at bounding box center [561, 476] width 259 height 25
click at [711, 476] on icon "button" at bounding box center [714, 477] width 17 height 17
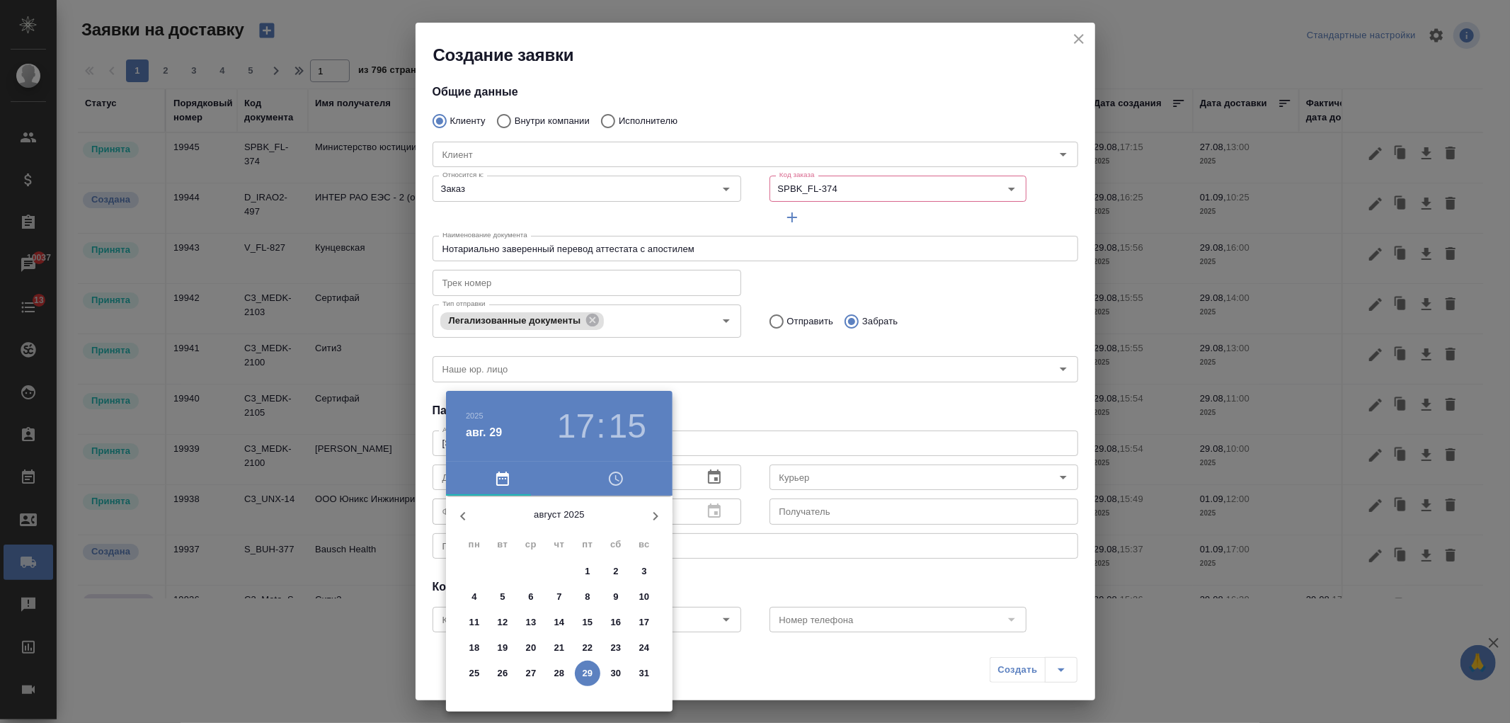
click at [587, 673] on p "29" at bounding box center [588, 673] width 11 height 14
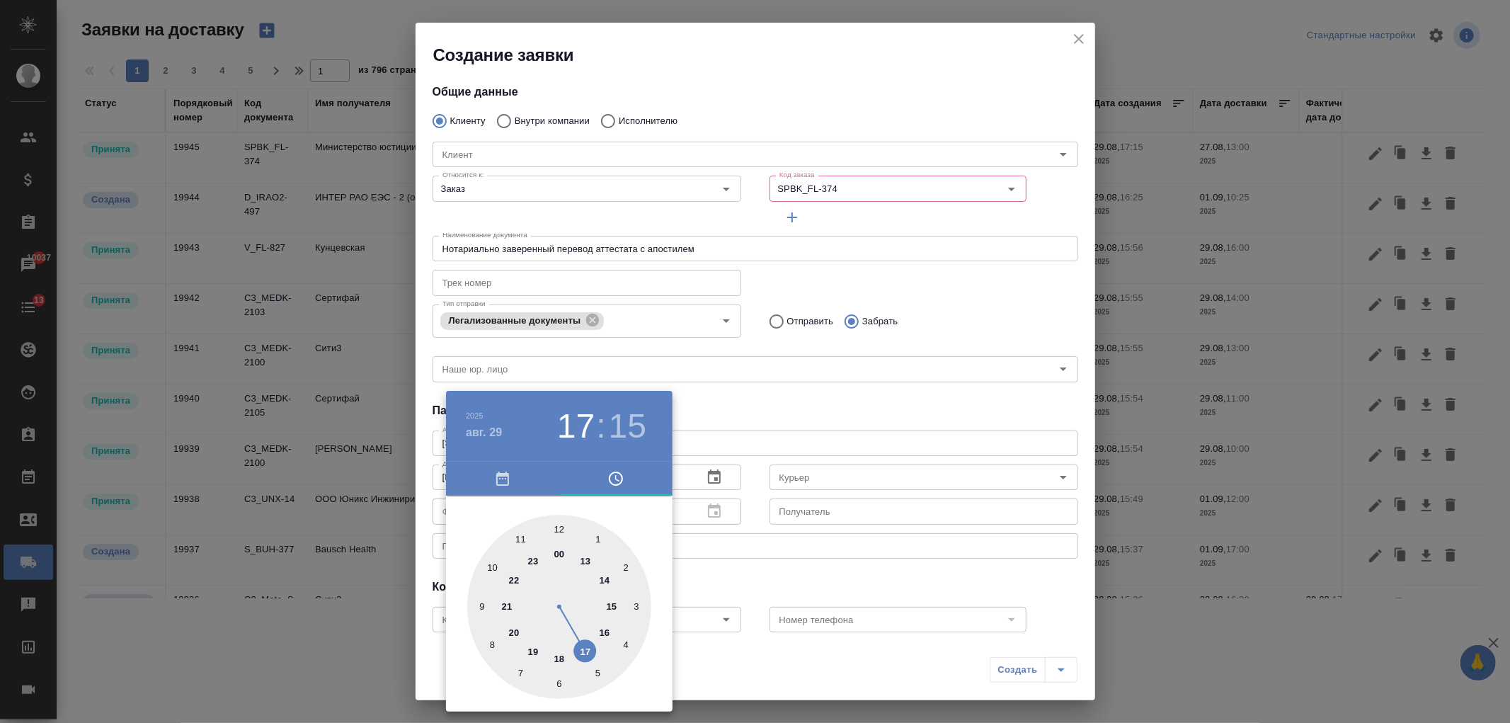
click at [561, 529] on div at bounding box center [559, 607] width 184 height 184
click at [559, 529] on div at bounding box center [559, 607] width 184 height 184
click at [558, 687] on div at bounding box center [559, 607] width 184 height 184
type input "29.08.2025 12:30"
click at [721, 590] on div at bounding box center [755, 361] width 1510 height 723
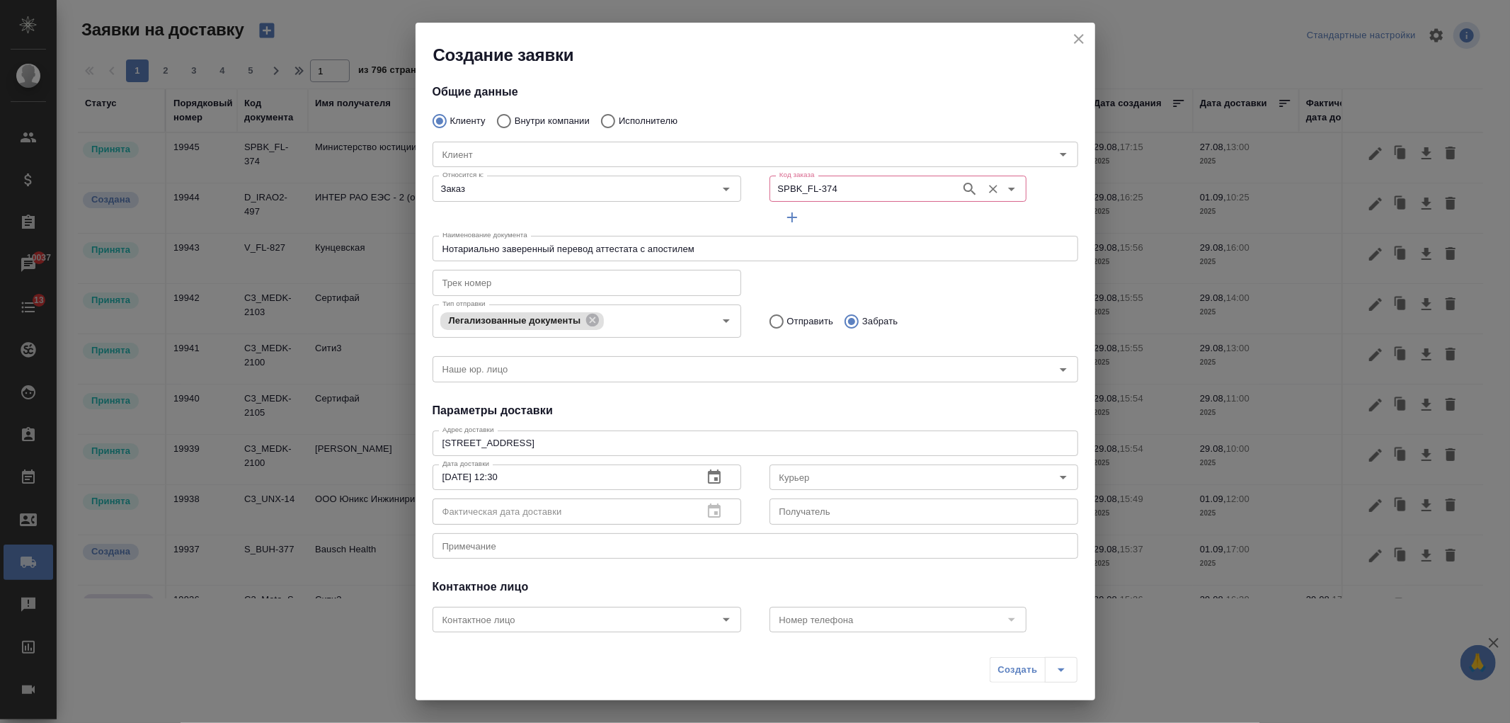
click at [825, 199] on div "SPBK_FL-374 Код заказа" at bounding box center [897, 188] width 257 height 25
click at [793, 212] on icon "button" at bounding box center [792, 217] width 17 height 17
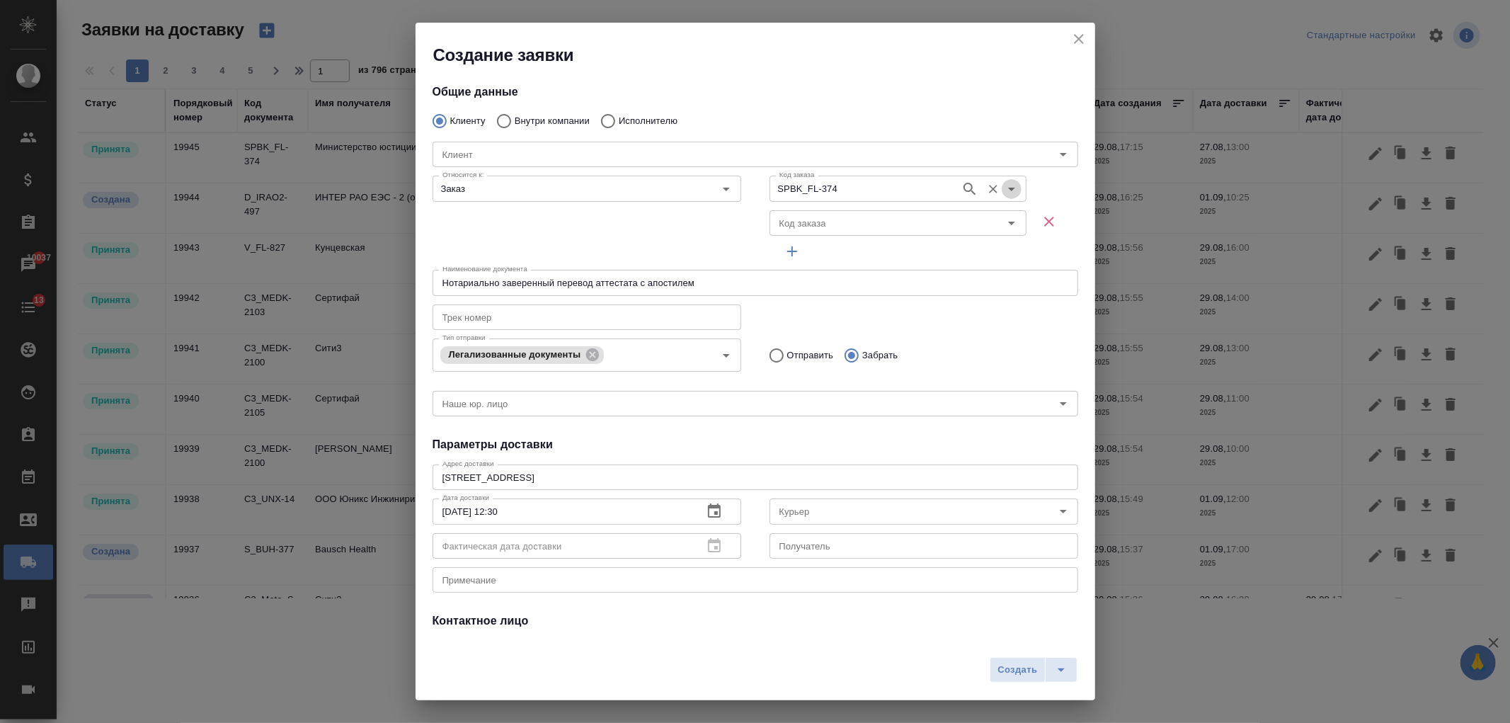
click at [1003, 189] on icon "Open" at bounding box center [1011, 188] width 17 height 17
click at [986, 191] on icon "Очистить" at bounding box center [993, 189] width 14 height 14
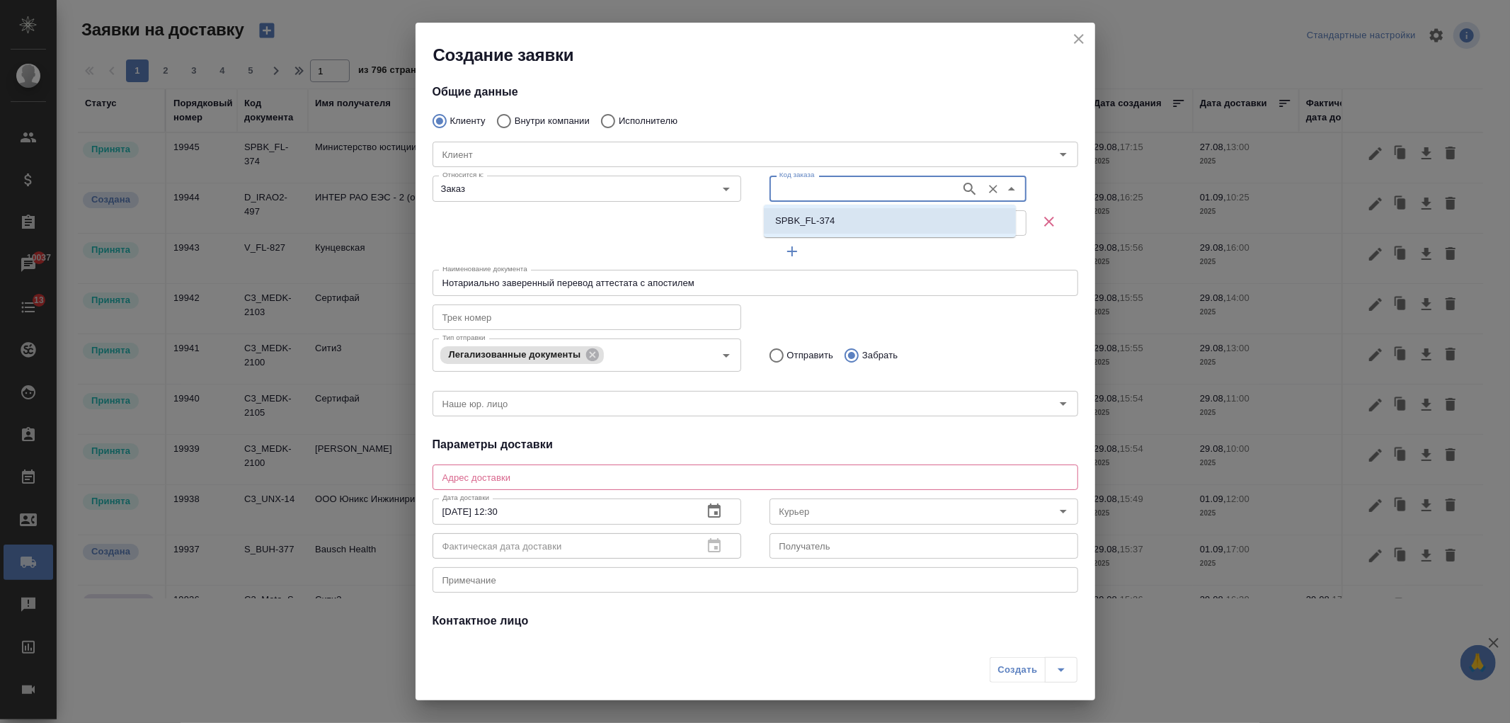
click at [843, 231] on li "SPBK_FL-374" at bounding box center [890, 220] width 252 height 25
type input "SPBK_FL-374"
type input "Физическое лицо (СПБ Караванная)"
type input "Александра"
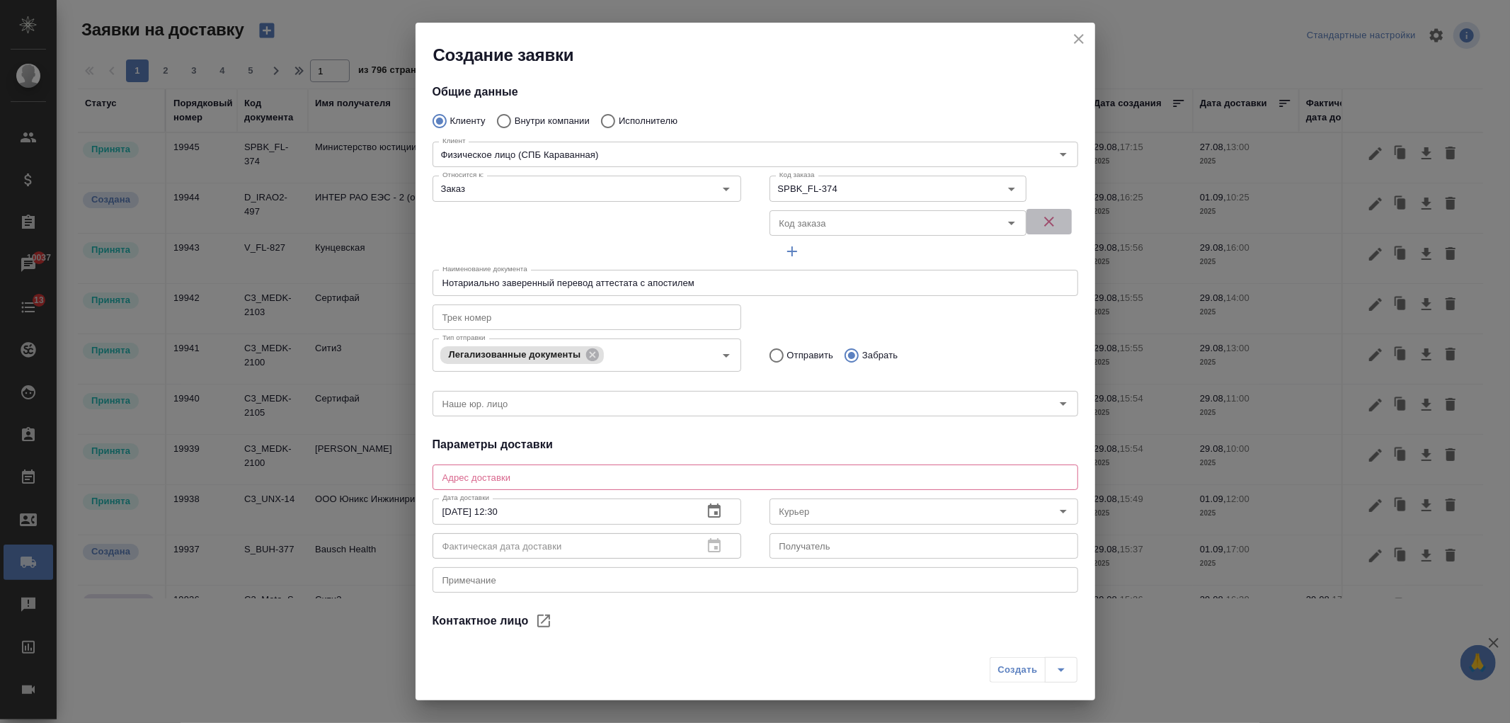
click at [1040, 216] on icon "button" at bounding box center [1048, 221] width 17 height 17
type input "(МБ) ООО "Монблан""
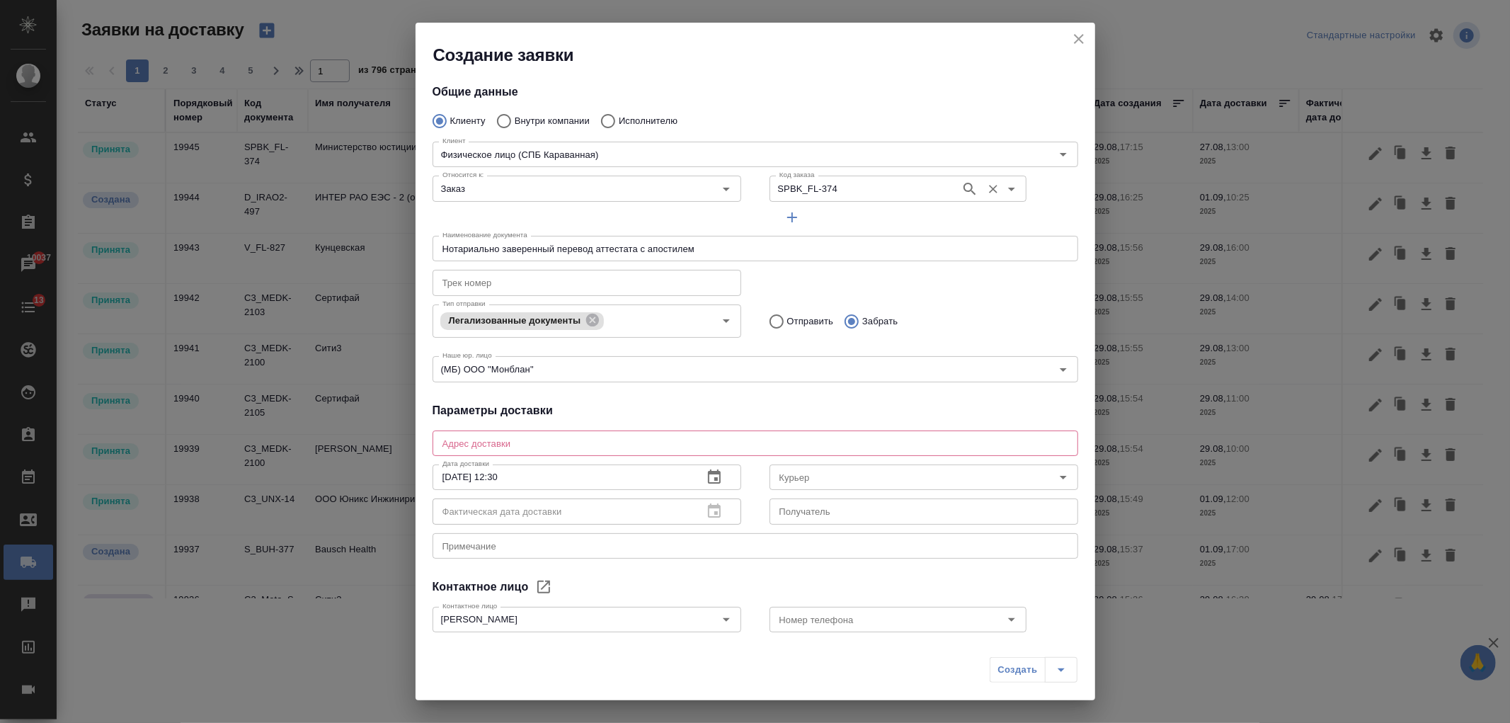
click at [857, 188] on input "SPBK_FL-374" at bounding box center [864, 188] width 180 height 17
click at [1081, 40] on icon "close" at bounding box center [1078, 38] width 17 height 17
type input "Без привязки"
radio input "true"
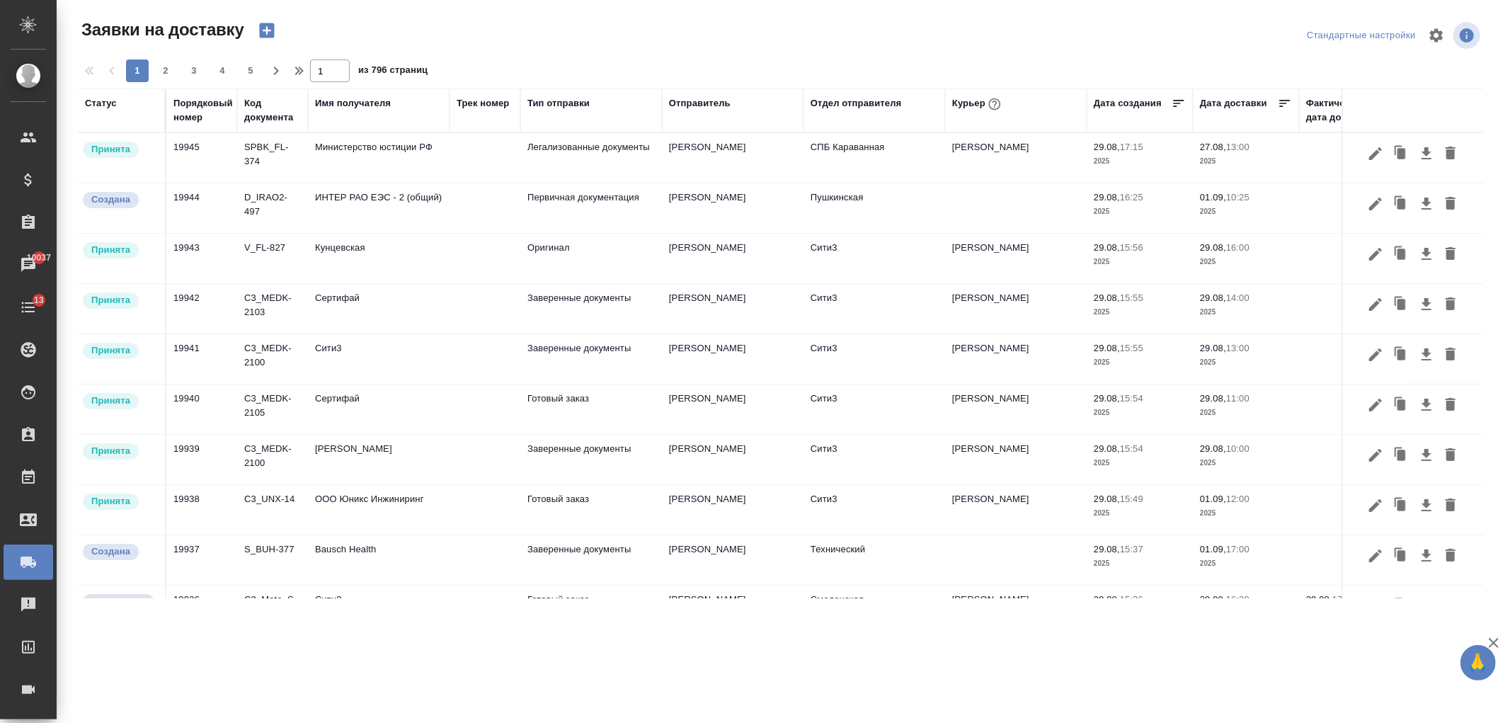
click at [469, 154] on td at bounding box center [484, 158] width 71 height 50
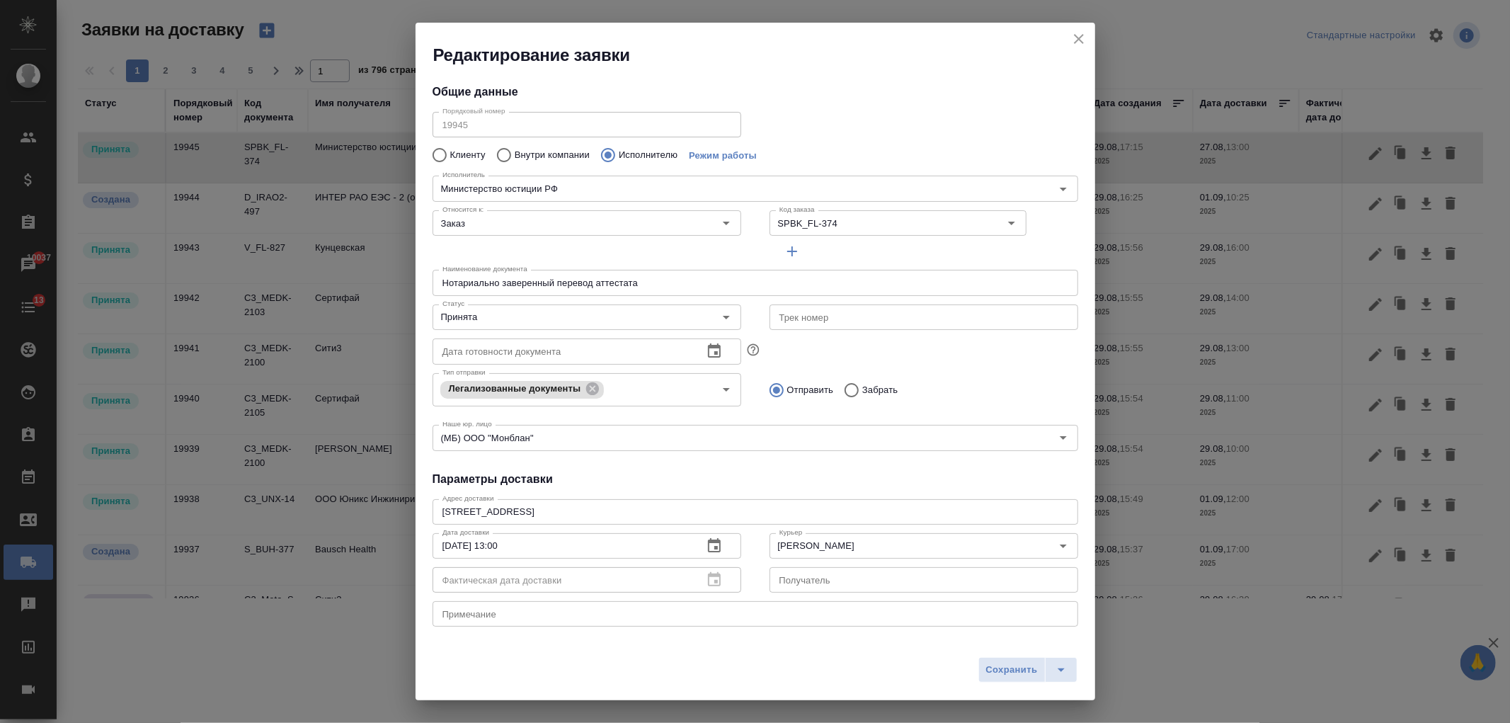
click at [1080, 44] on icon "close" at bounding box center [1078, 38] width 17 height 17
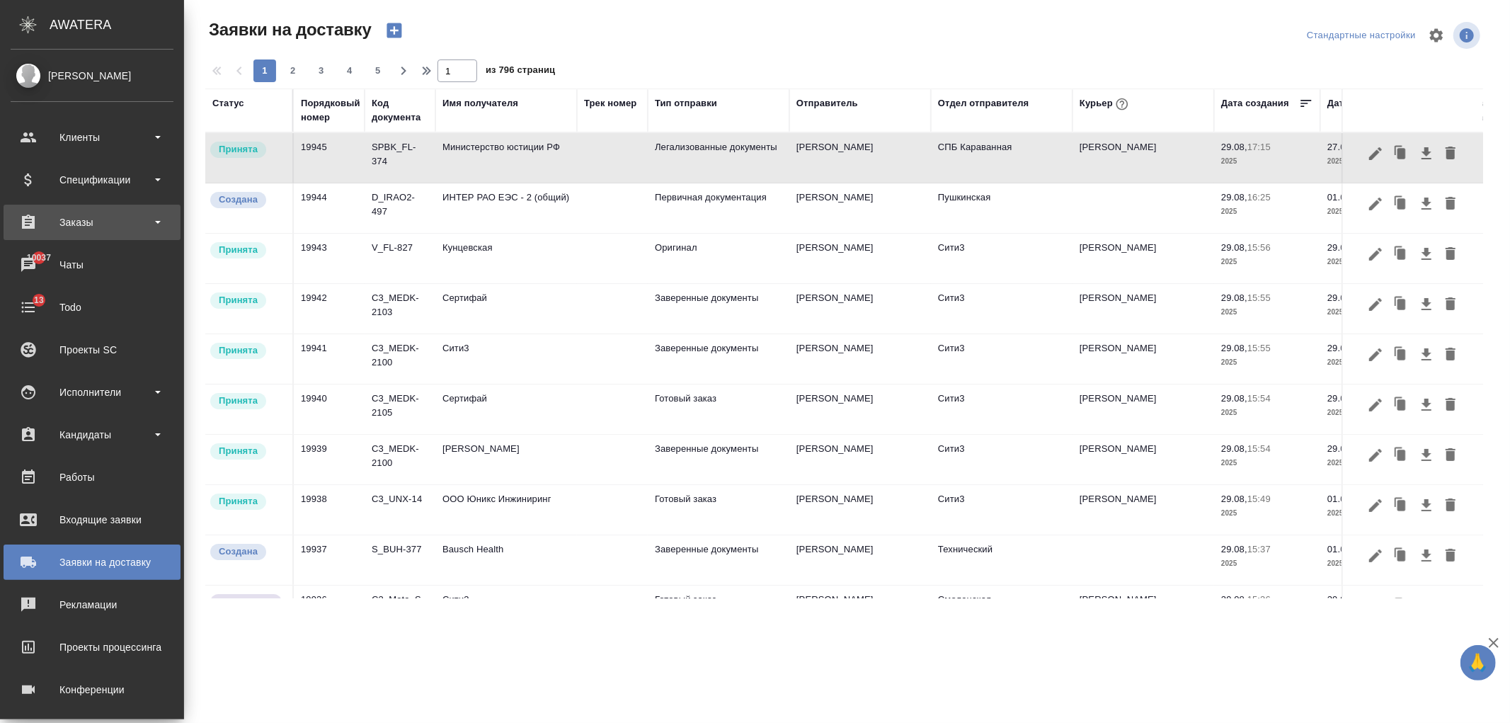
click at [101, 227] on div "Заказы" at bounding box center [92, 222] width 163 height 21
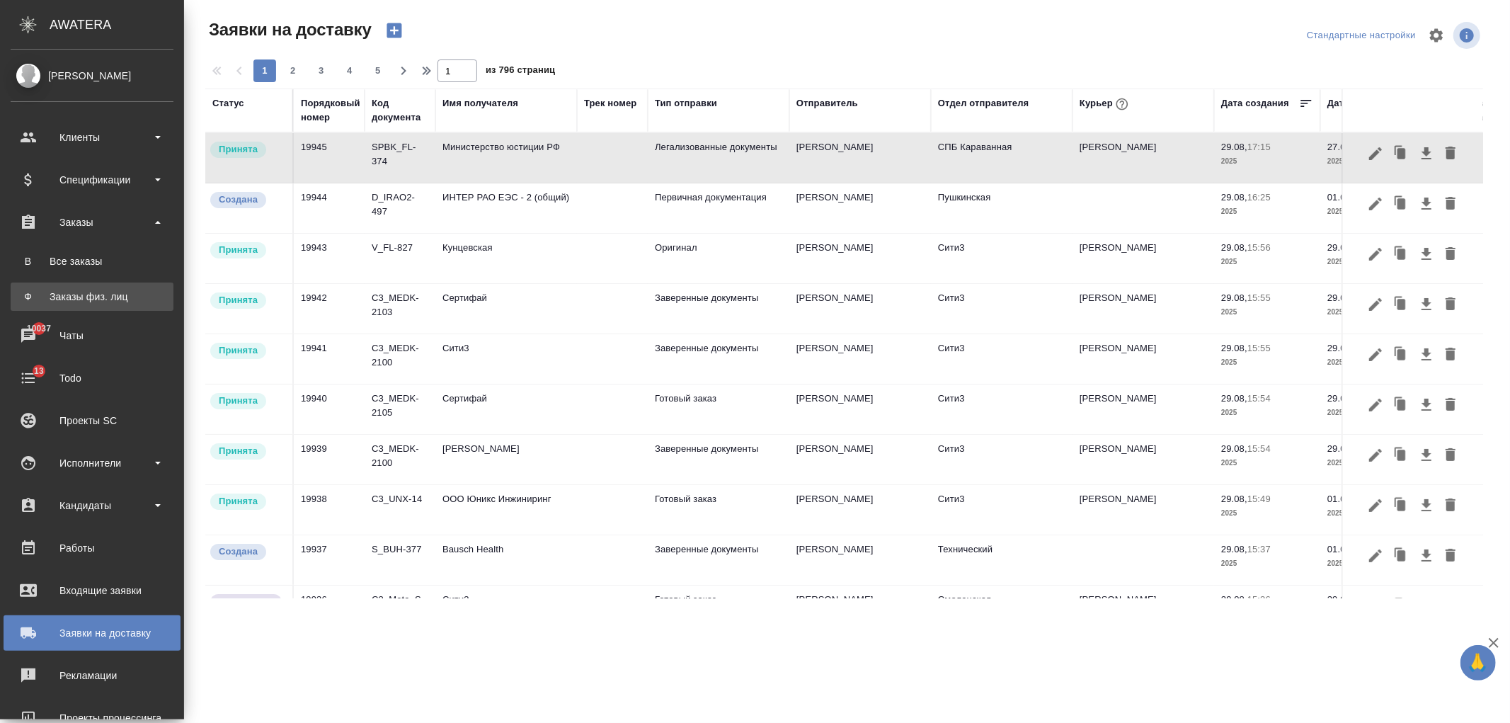
click at [124, 287] on link "Ф Заказы физ. лиц" at bounding box center [92, 296] width 163 height 28
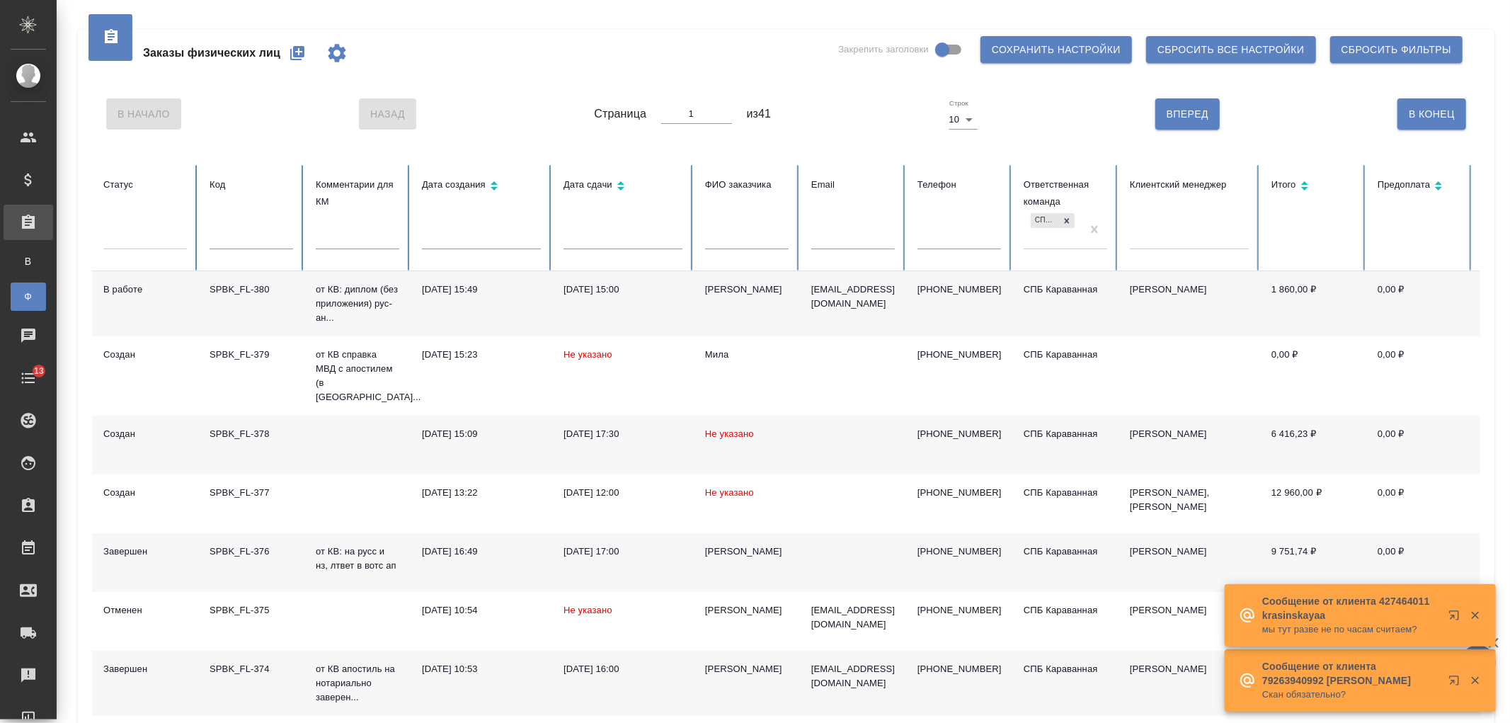
click at [691, 660] on td "29.08.2025, 16:00" at bounding box center [623, 682] width 142 height 65
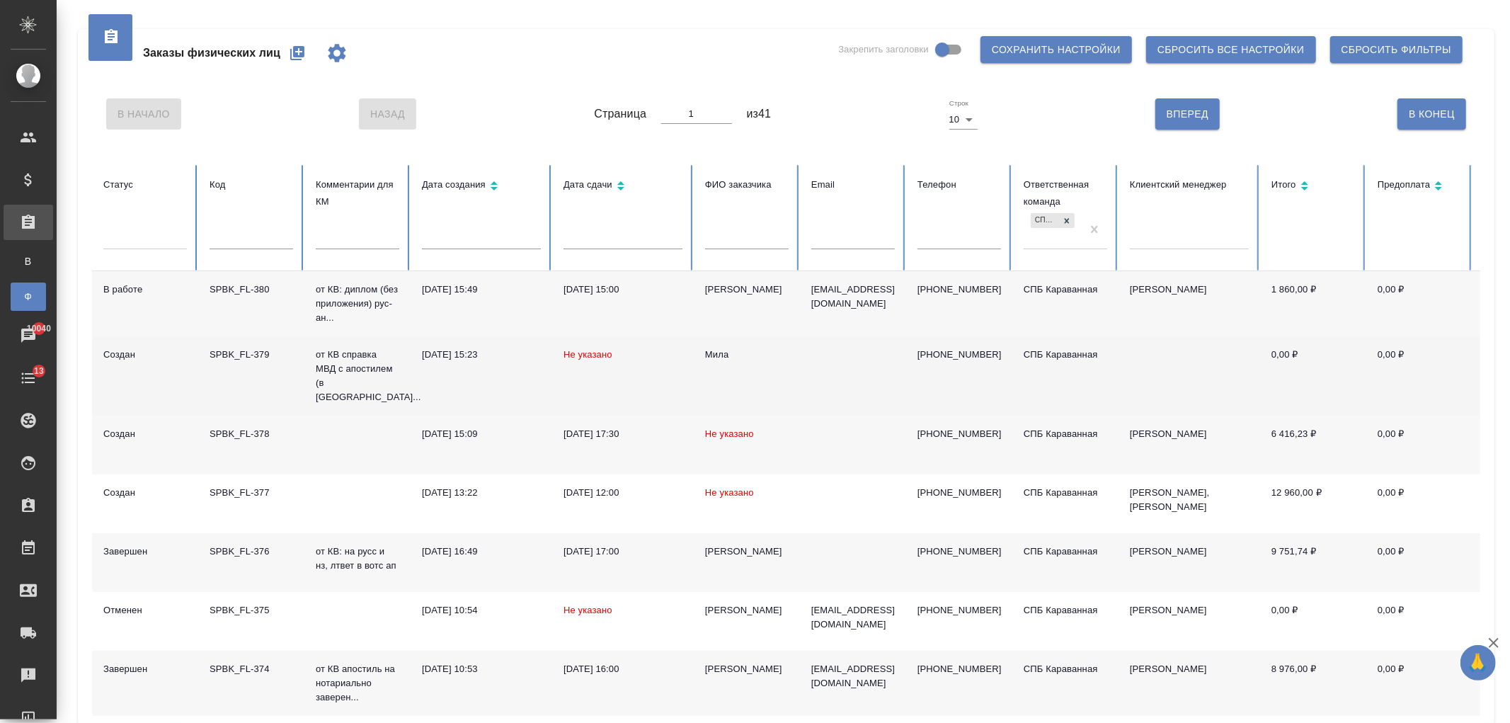
click at [592, 351] on span "Не указано" at bounding box center [587, 354] width 49 height 11
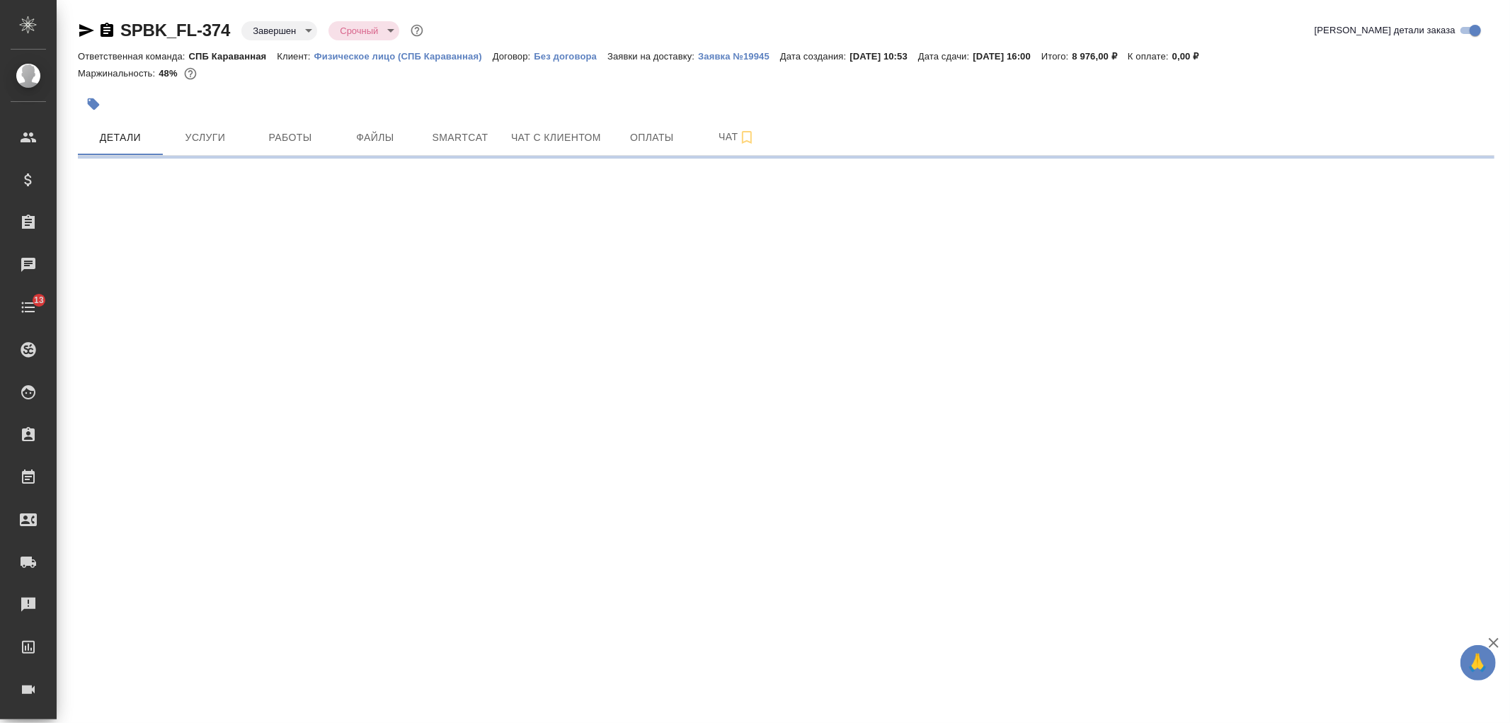
select select "RU"
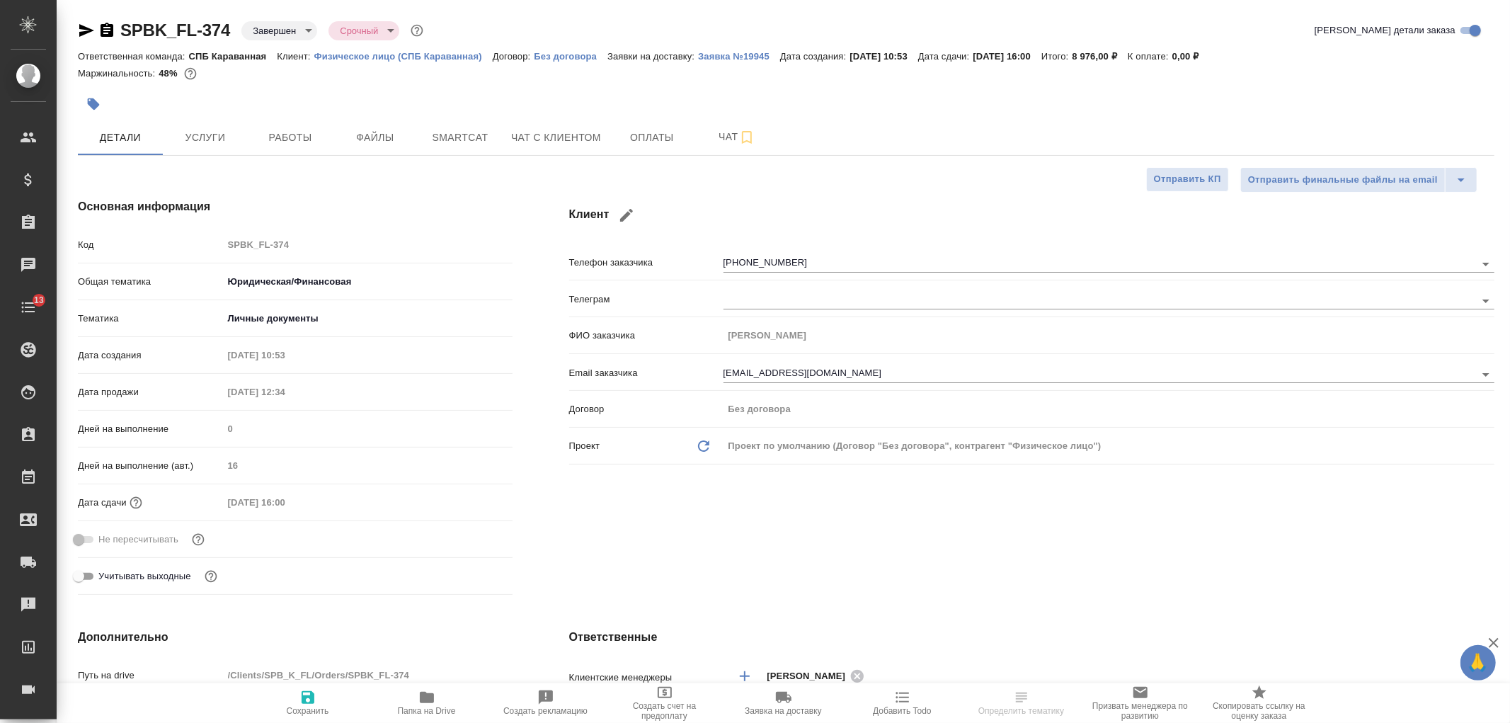
type textarea "x"
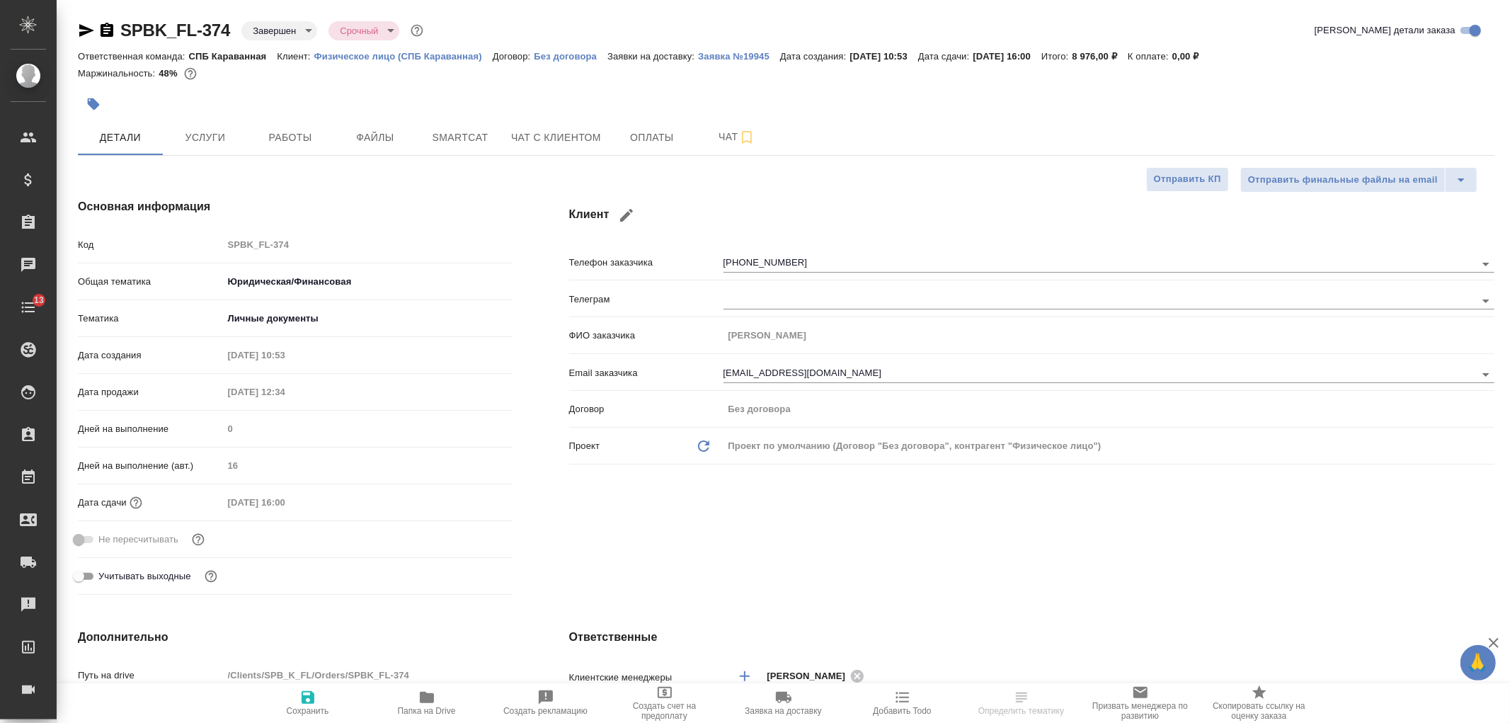
type textarea "x"
click at [740, 54] on p "Заявка №19945" at bounding box center [739, 56] width 82 height 11
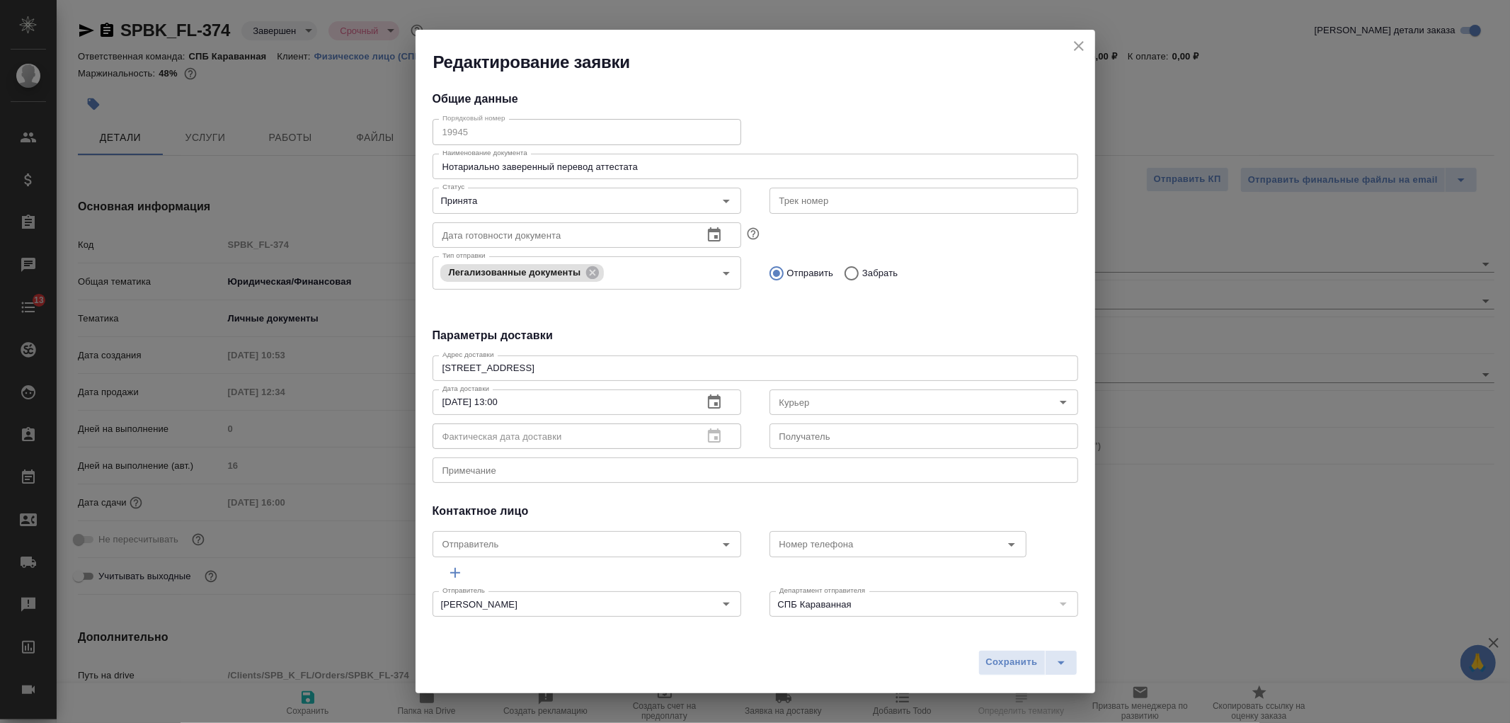
type input "Министерство юстиции РФ"
type input "Петченко Лариса"
click at [720, 204] on icon "Open" at bounding box center [726, 201] width 17 height 17
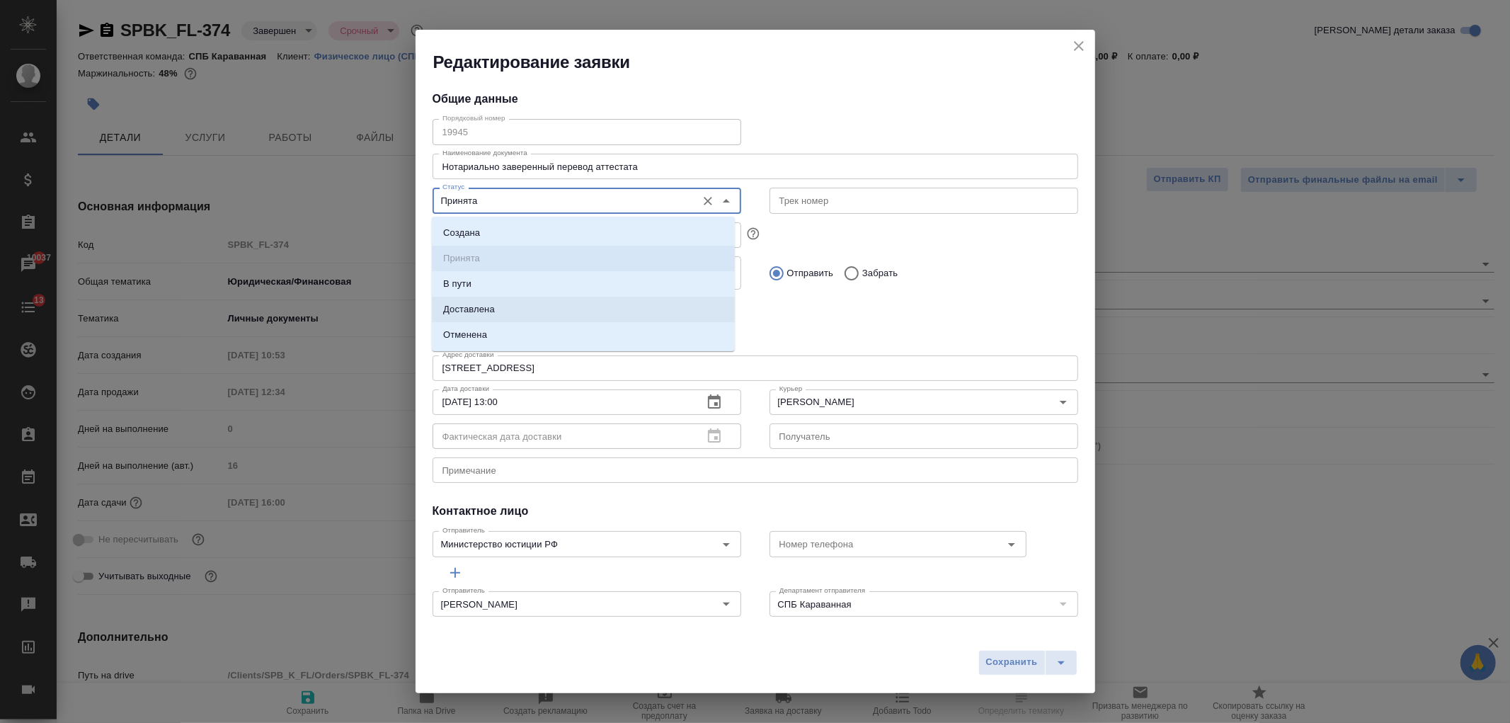
click at [514, 315] on li "Доставлена" at bounding box center [583, 309] width 303 height 25
type input "Доставлена"
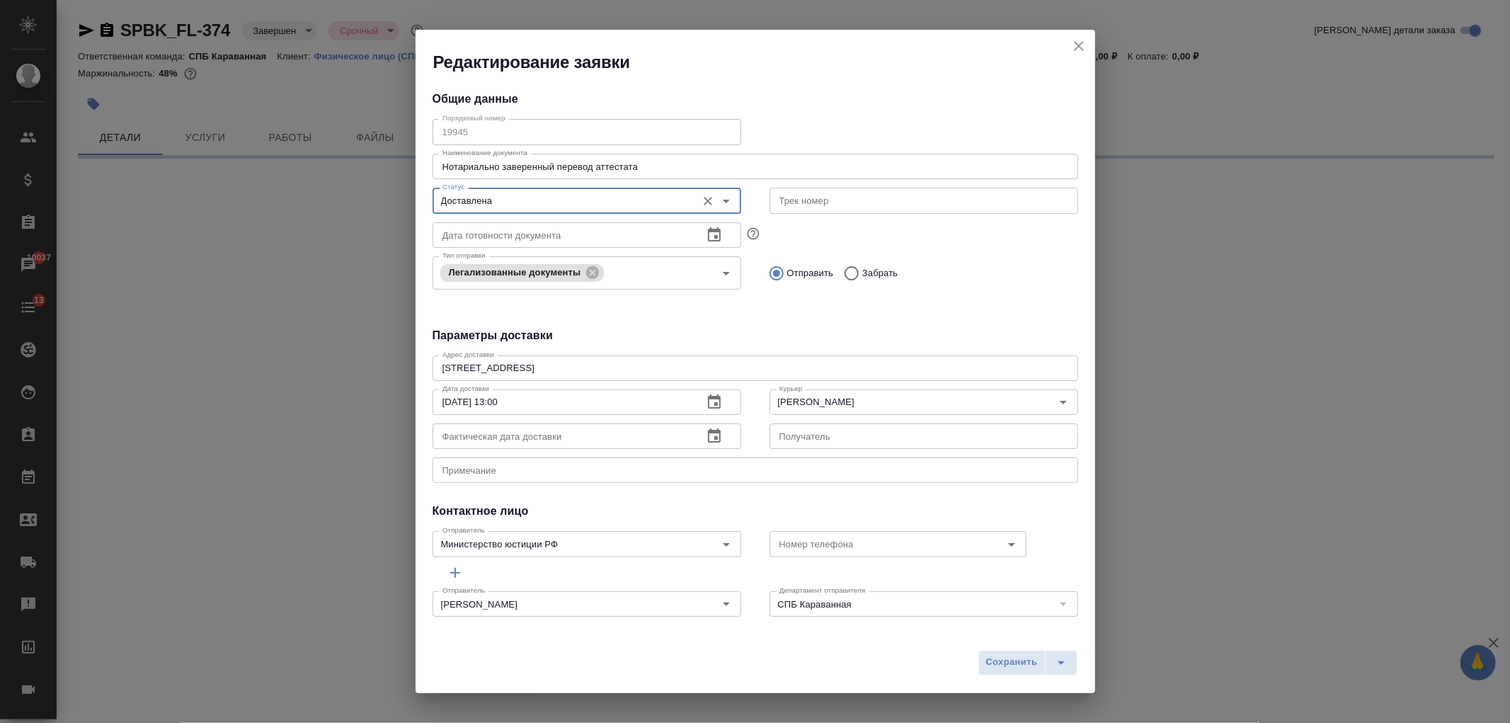
click at [709, 432] on icon "button" at bounding box center [714, 435] width 13 height 14
select select "RU"
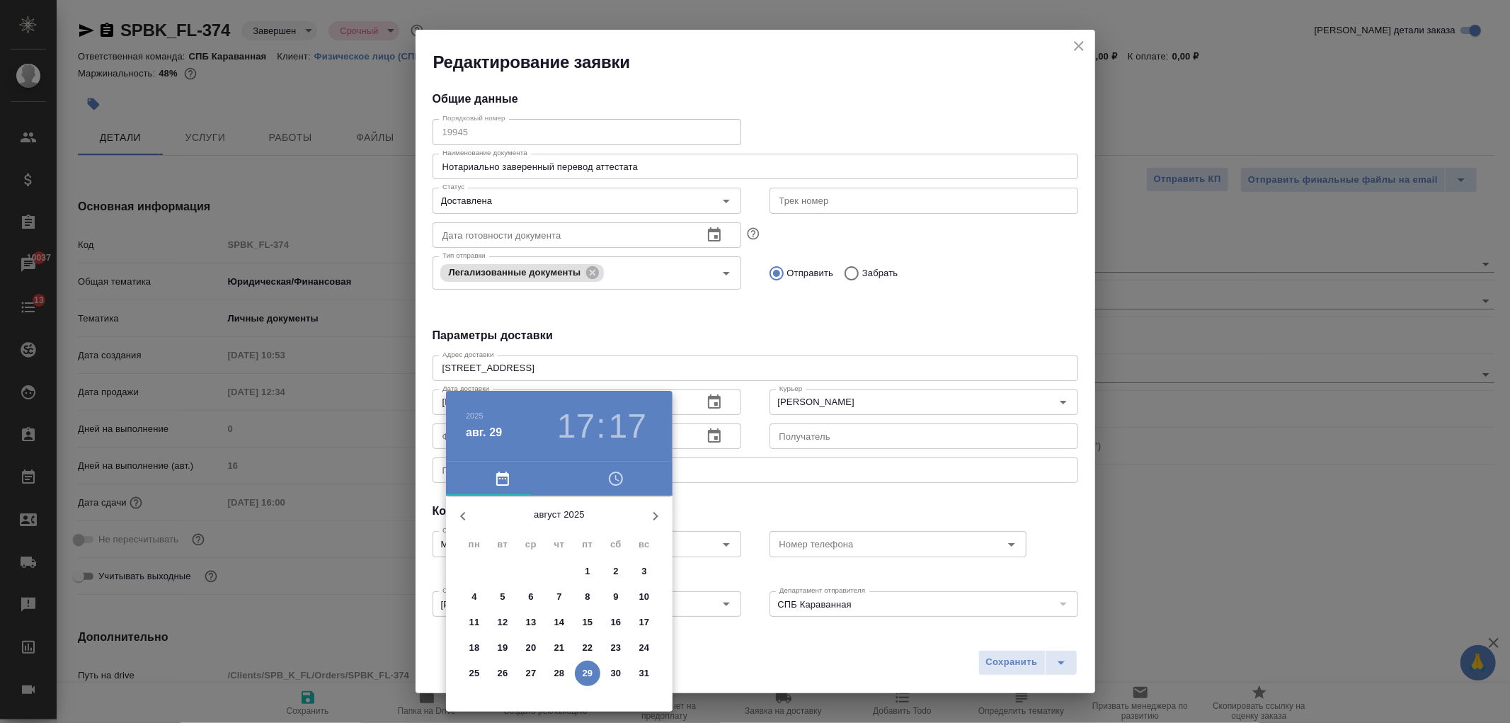
type textarea "x"
click at [531, 670] on p "27" at bounding box center [531, 673] width 11 height 14
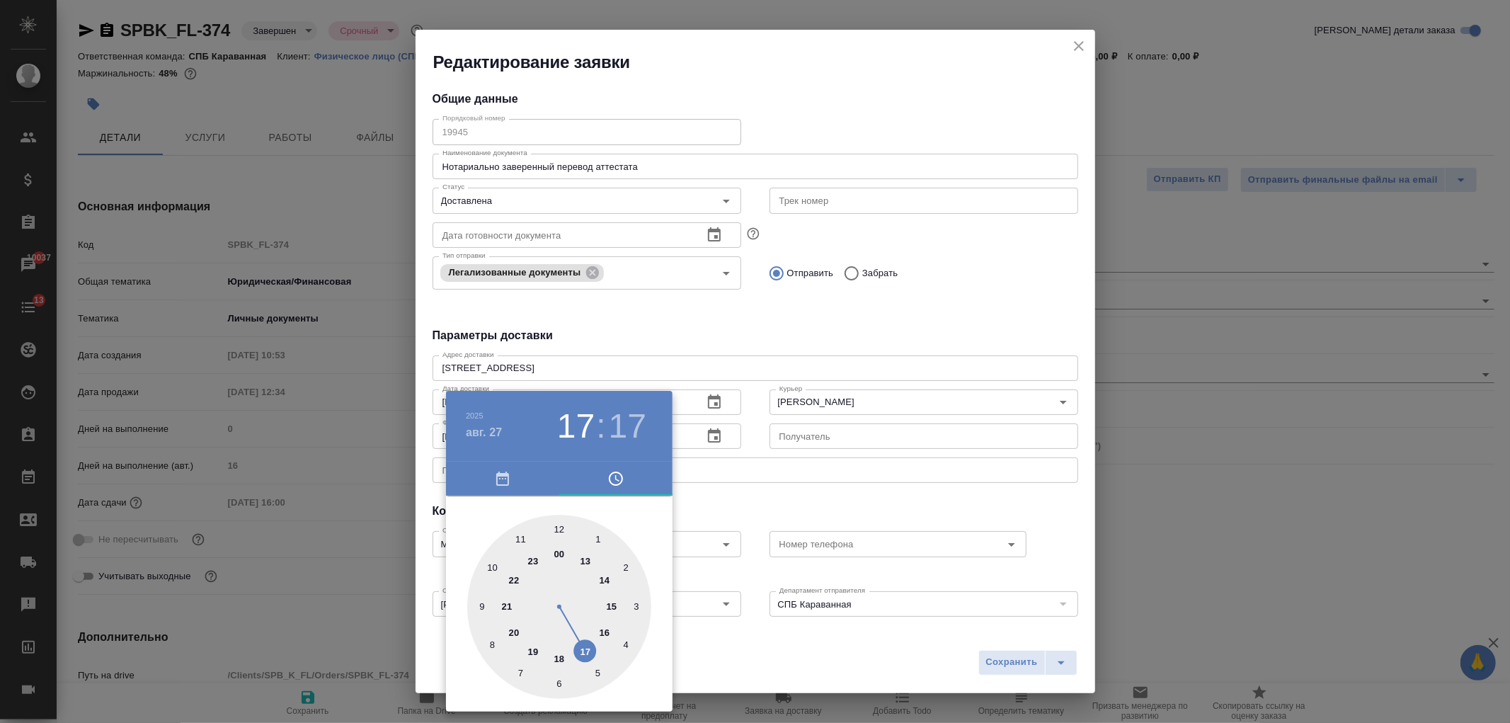
click at [612, 597] on div at bounding box center [559, 607] width 184 height 184
click at [561, 527] on div at bounding box center [559, 607] width 184 height 184
type input "27.08.2025 15:00"
click at [717, 511] on div at bounding box center [755, 361] width 1510 height 723
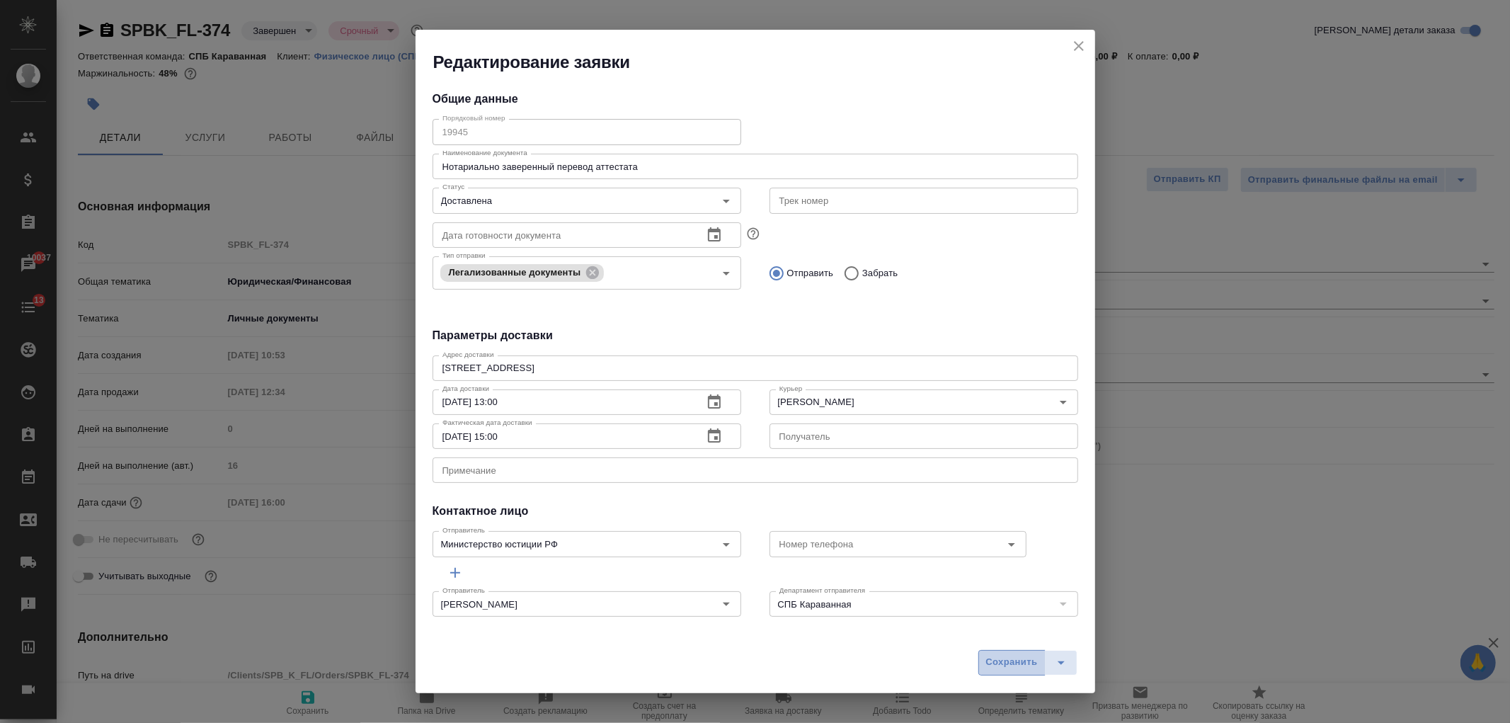
click at [1007, 650] on button "Сохранить" at bounding box center [1011, 662] width 67 height 25
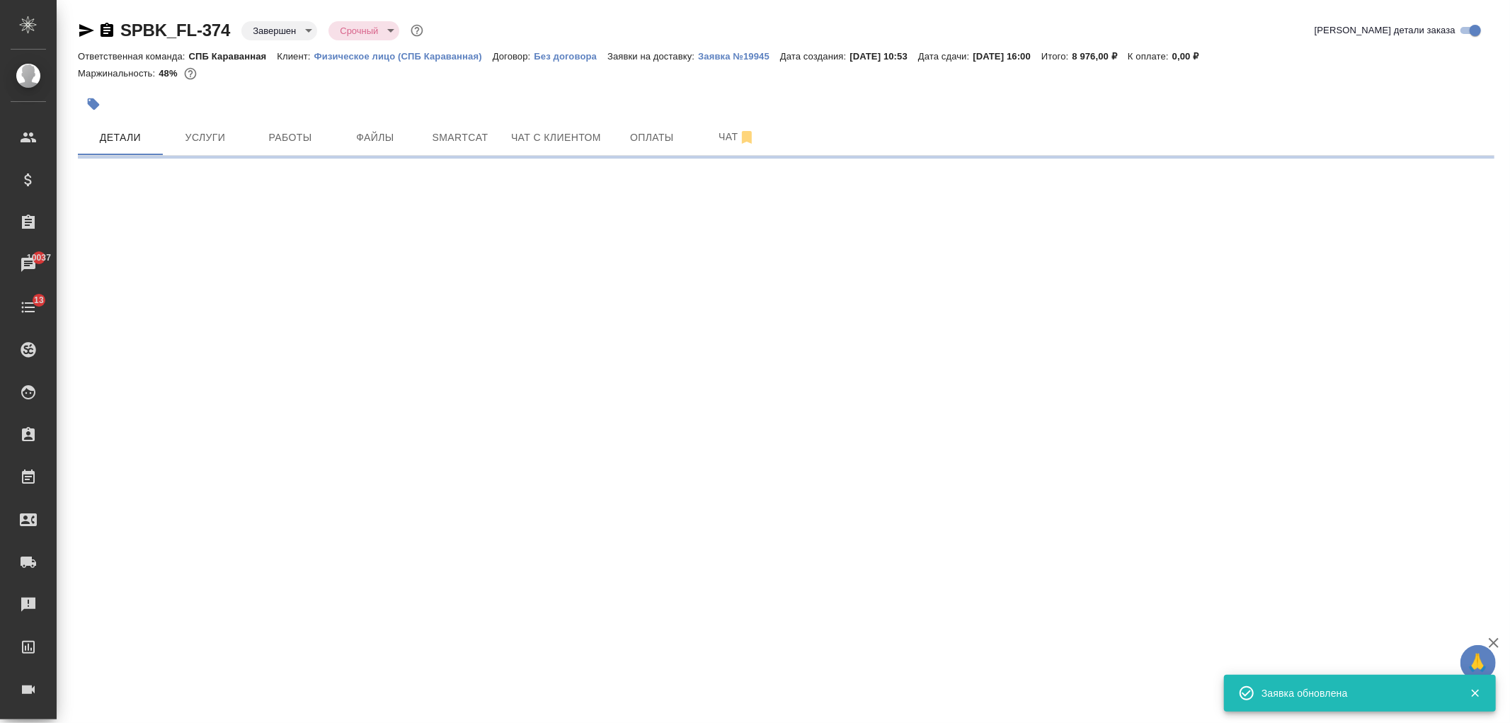
select select "RU"
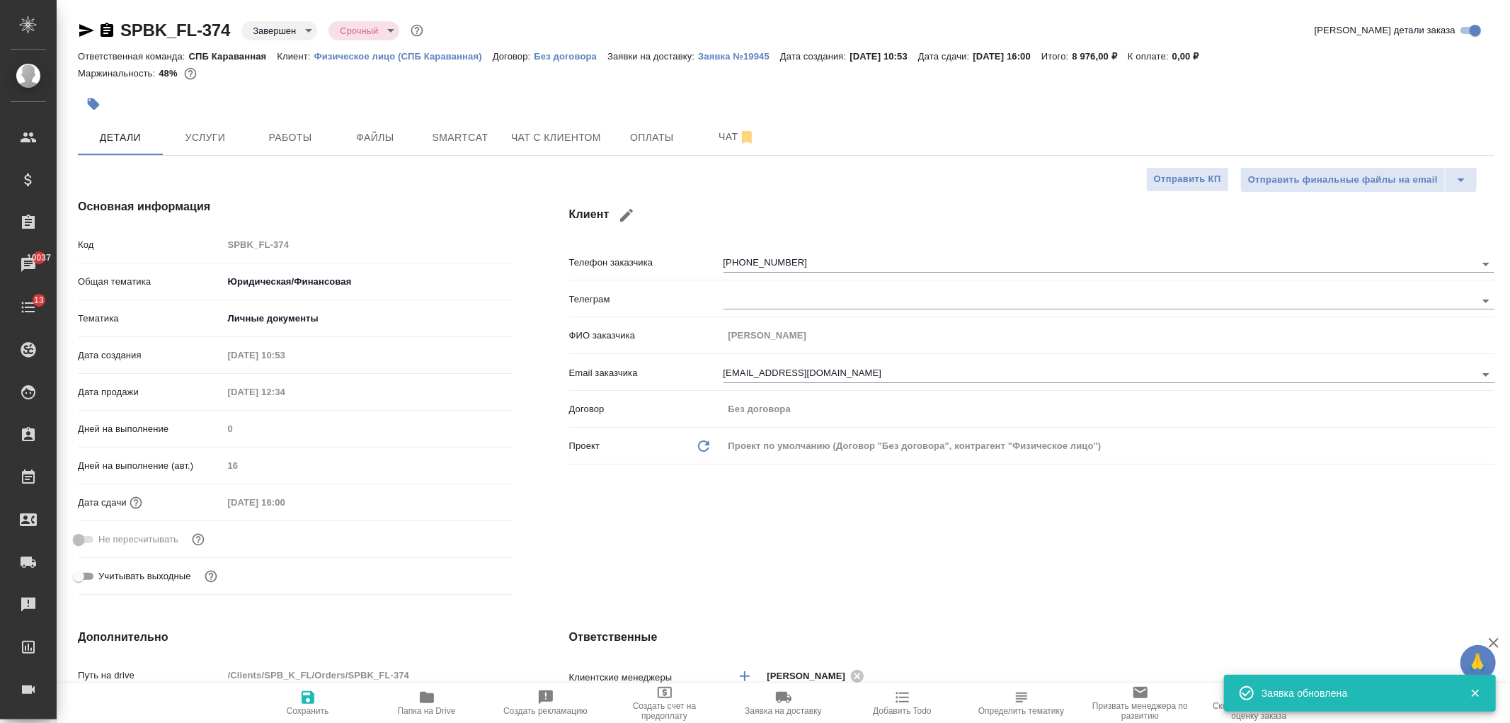
type textarea "x"
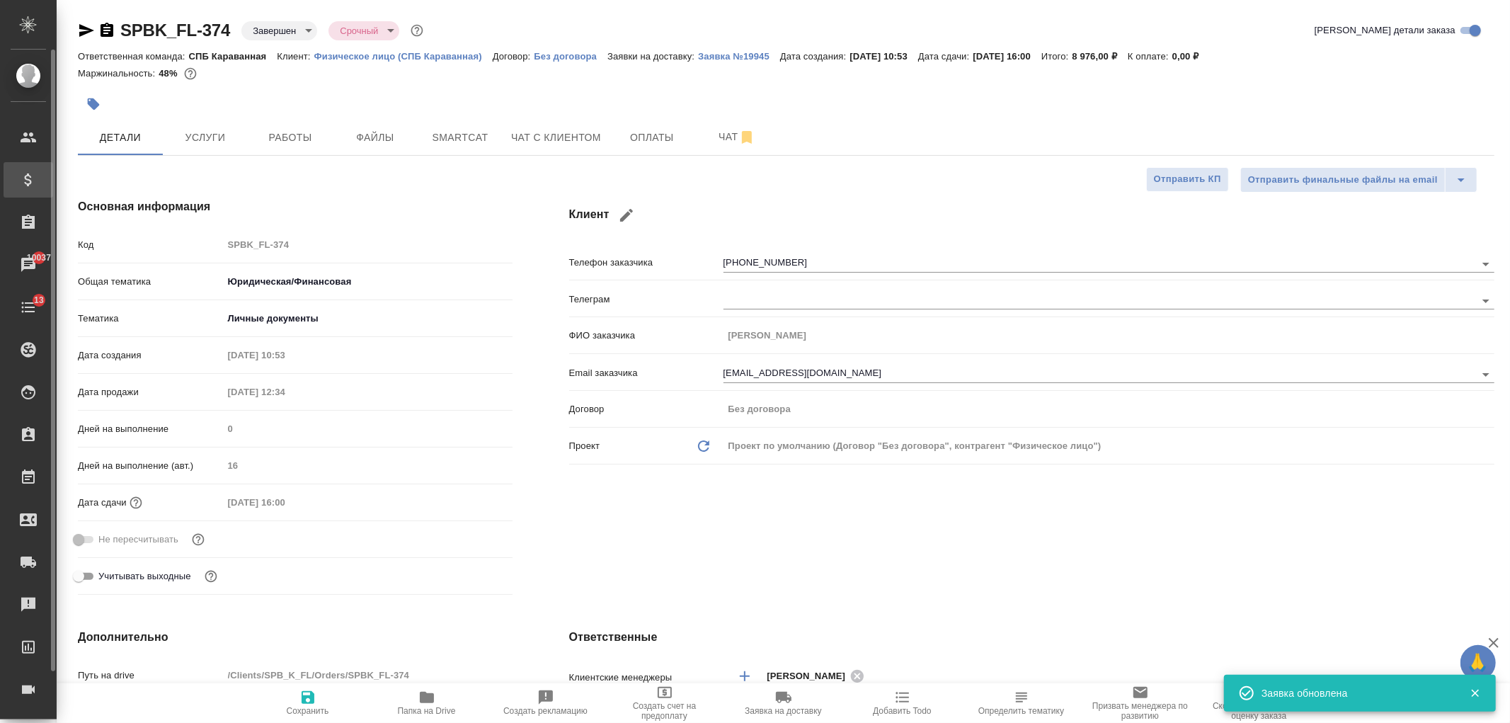
type textarea "x"
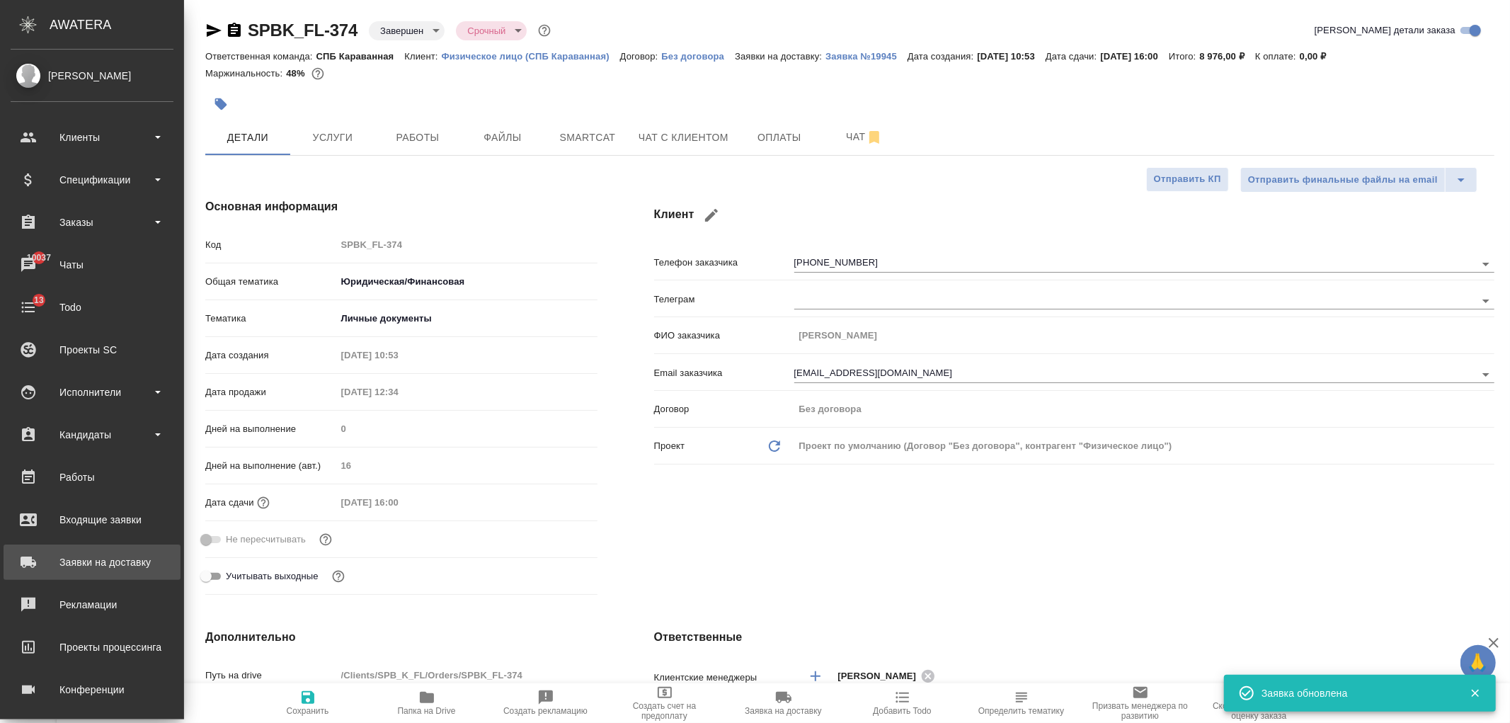
type textarea "x"
click at [110, 552] on div "Заявки на доставку" at bounding box center [92, 561] width 163 height 21
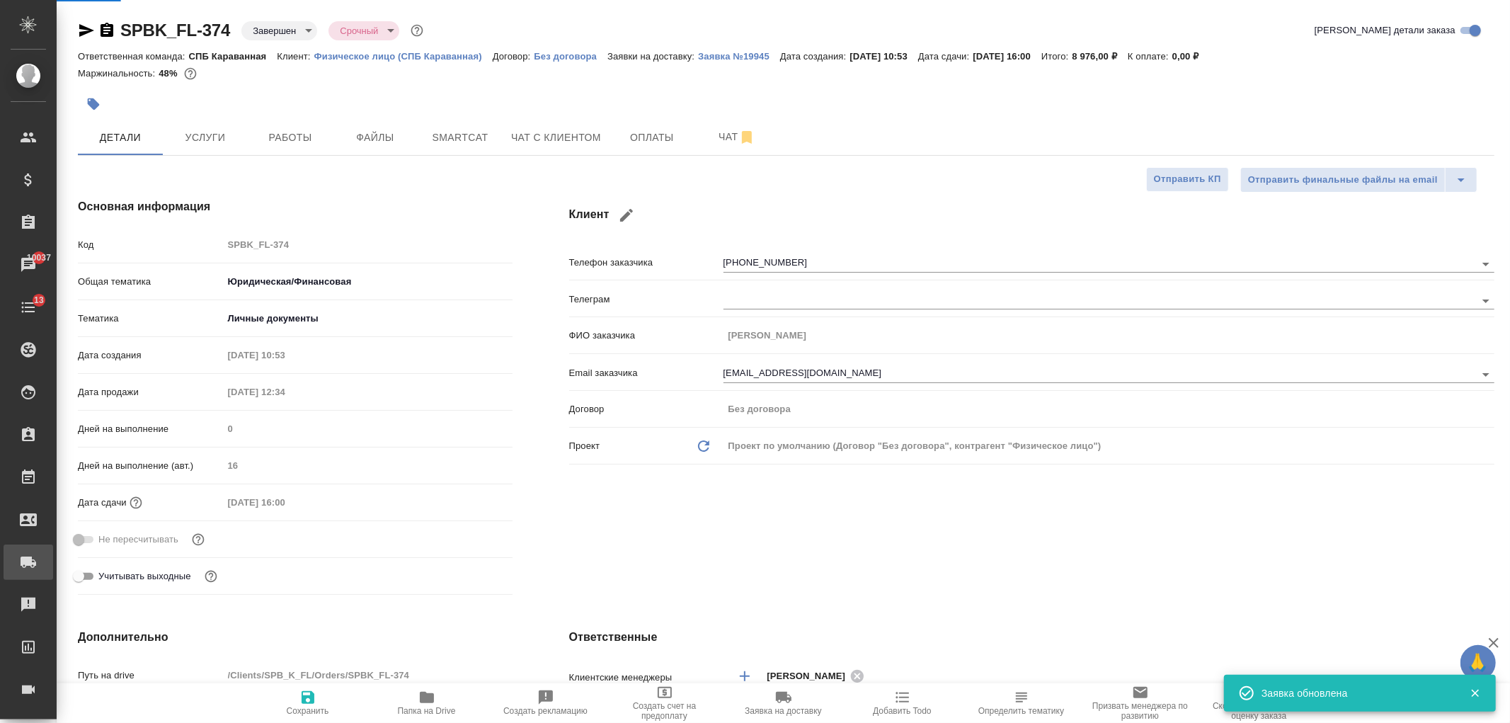
type textarea "x"
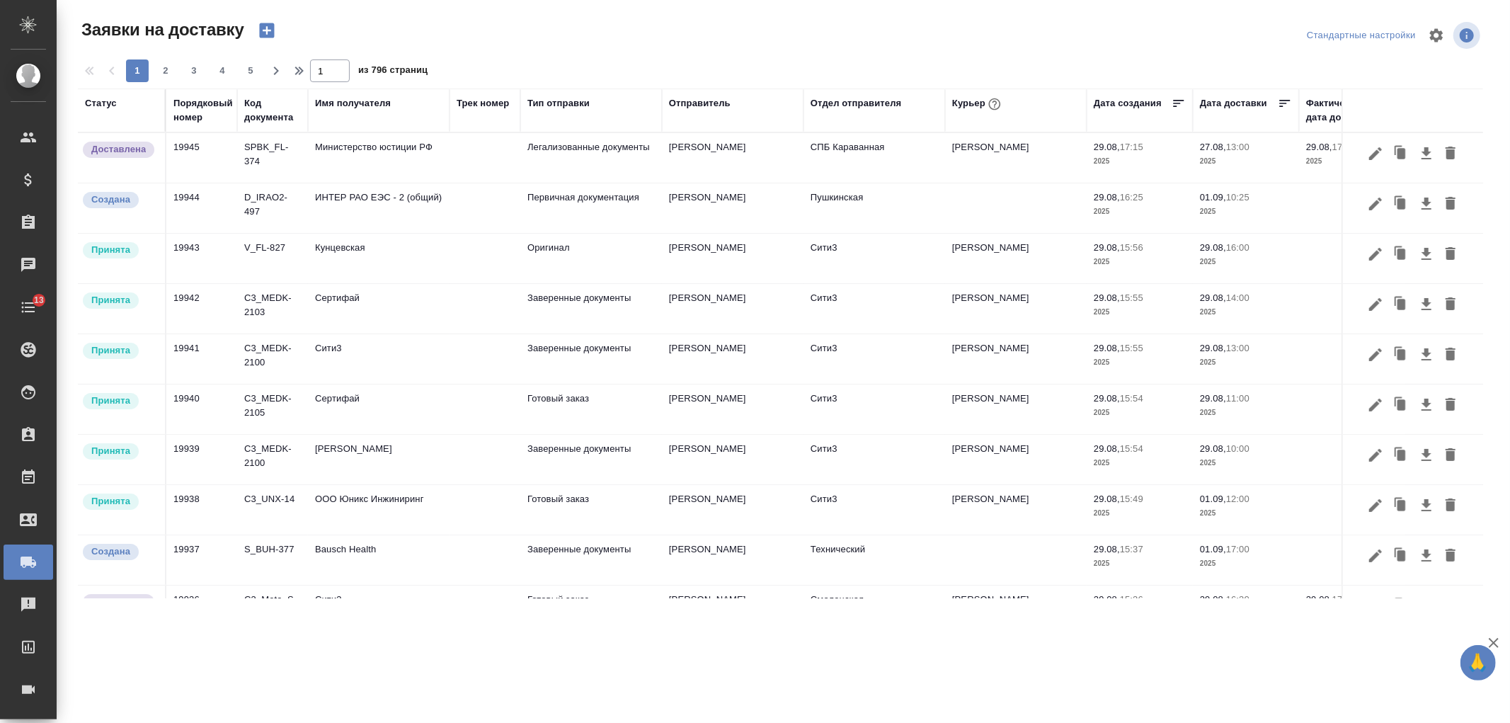
click at [264, 33] on icon "button" at bounding box center [266, 30] width 15 height 15
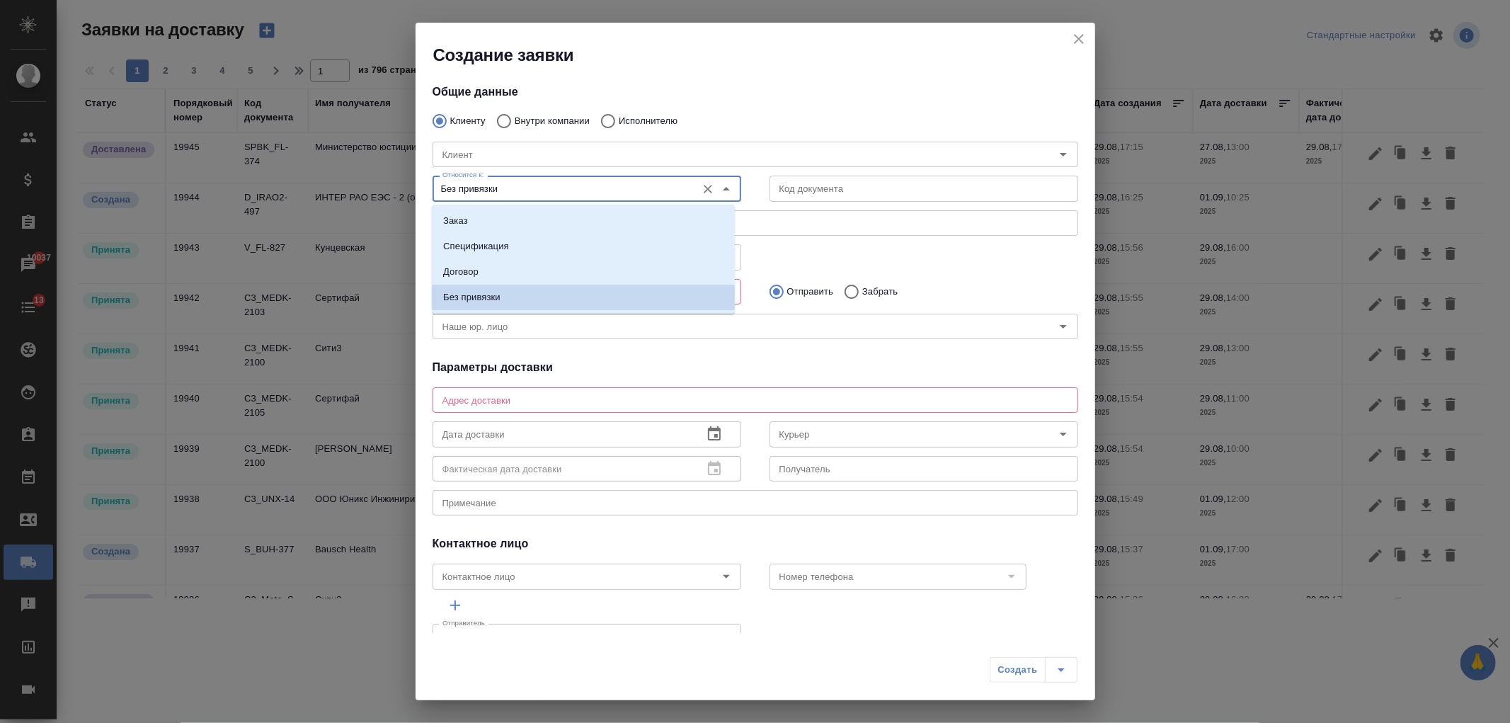
click at [573, 196] on input "Без привязки" at bounding box center [563, 188] width 253 height 17
click at [586, 220] on li "Заказ" at bounding box center [583, 220] width 303 height 25
type input "Заказ"
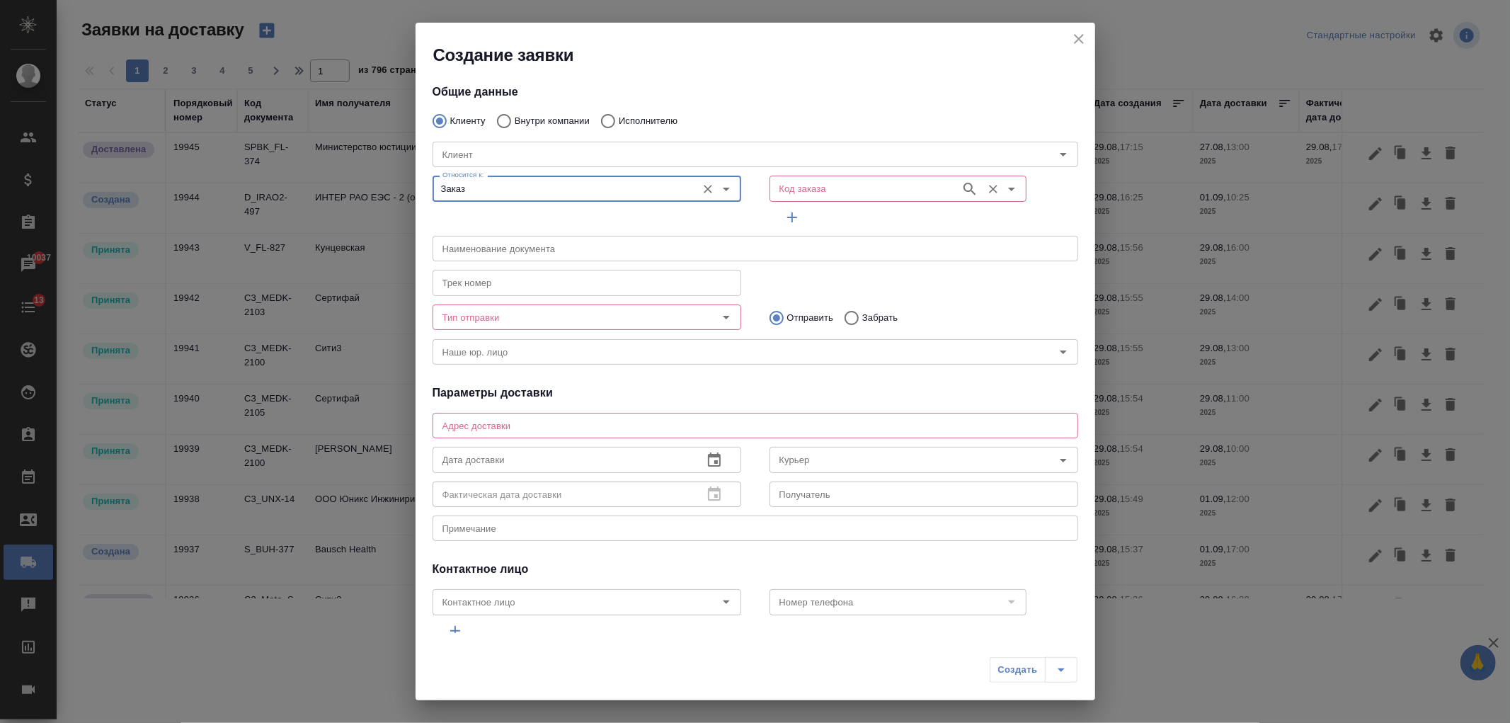
click at [798, 190] on input "Код заказа" at bounding box center [864, 188] width 180 height 17
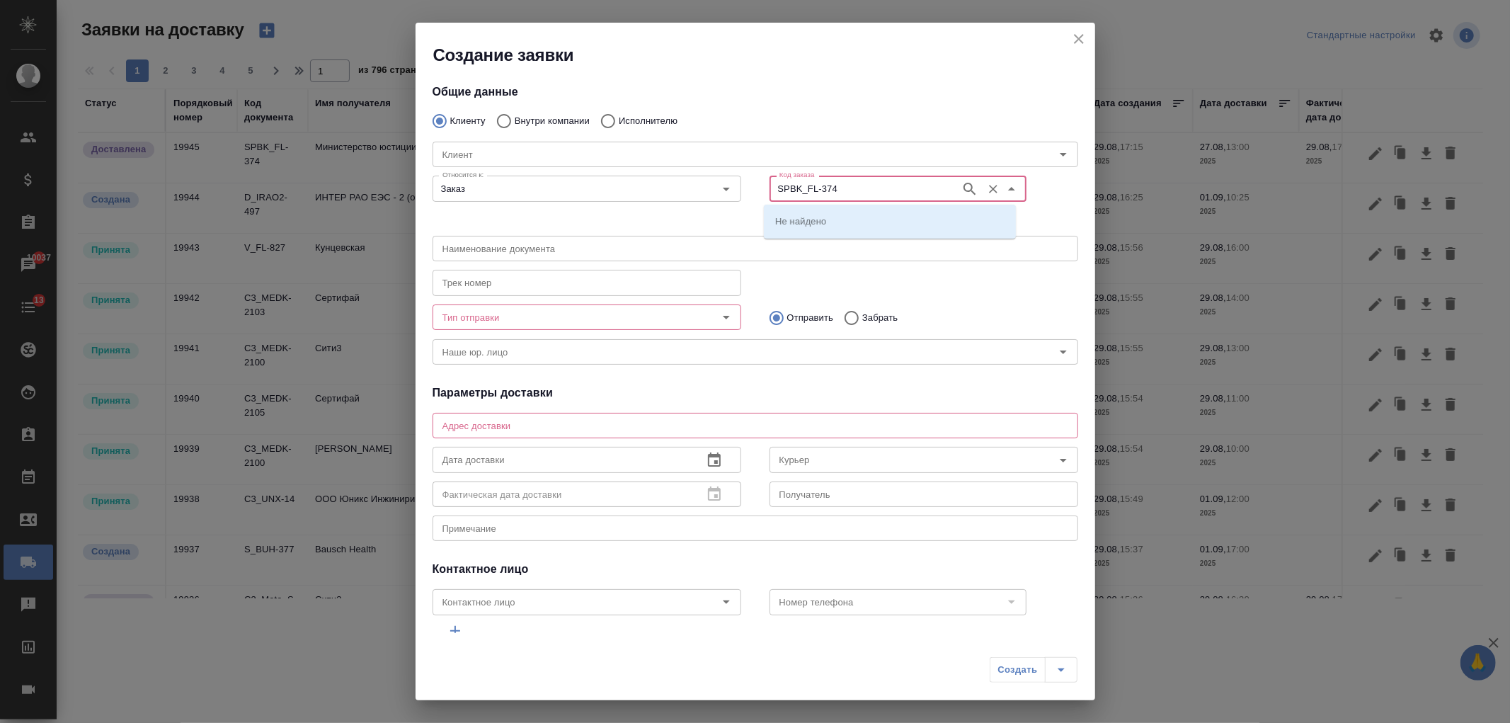
type input "SPBK_FL-374"
click at [842, 228] on li "SPBK_FL-374" at bounding box center [890, 220] width 252 height 25
type input "(МБ) ООО "Монблан""
type input "SPBK_FL-374"
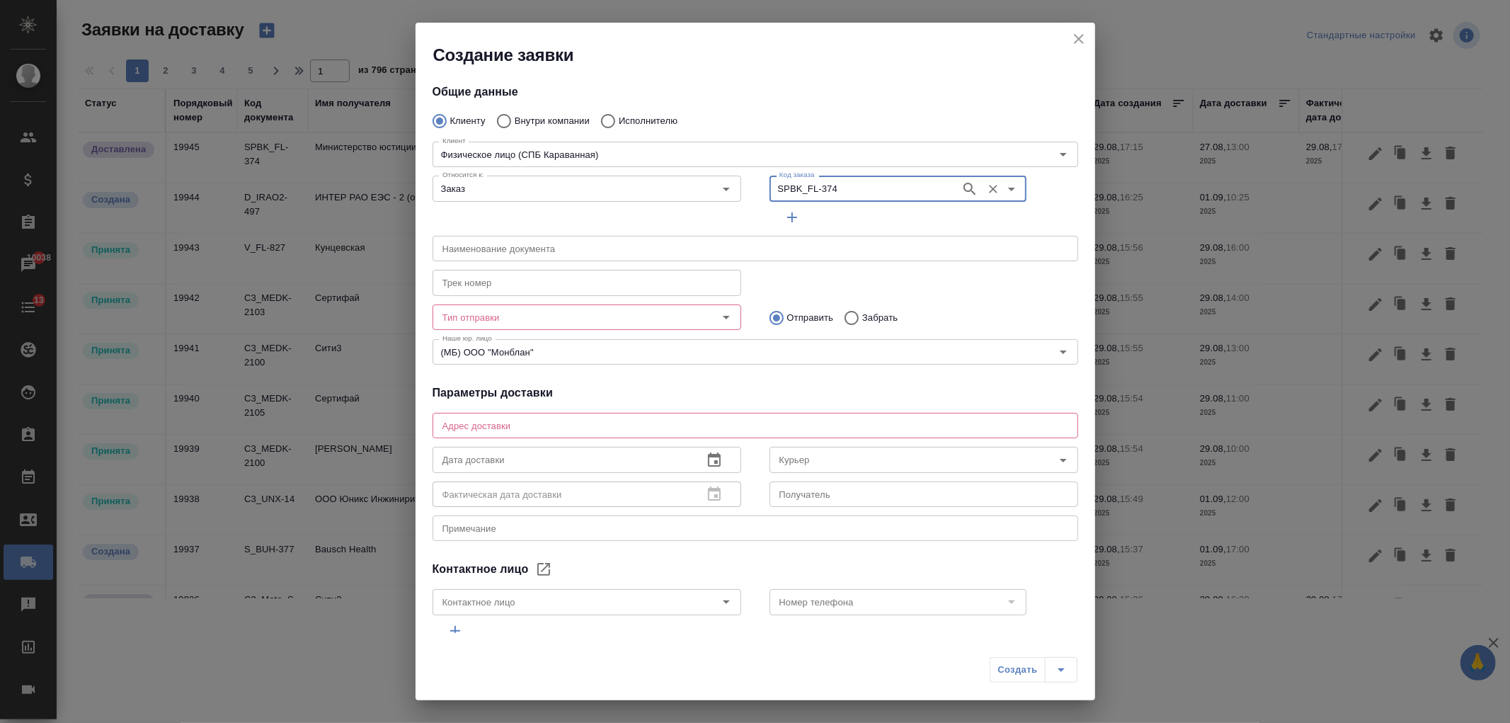
type input "Физическое лицо (СПБ Караванная)"
type input "Александра"
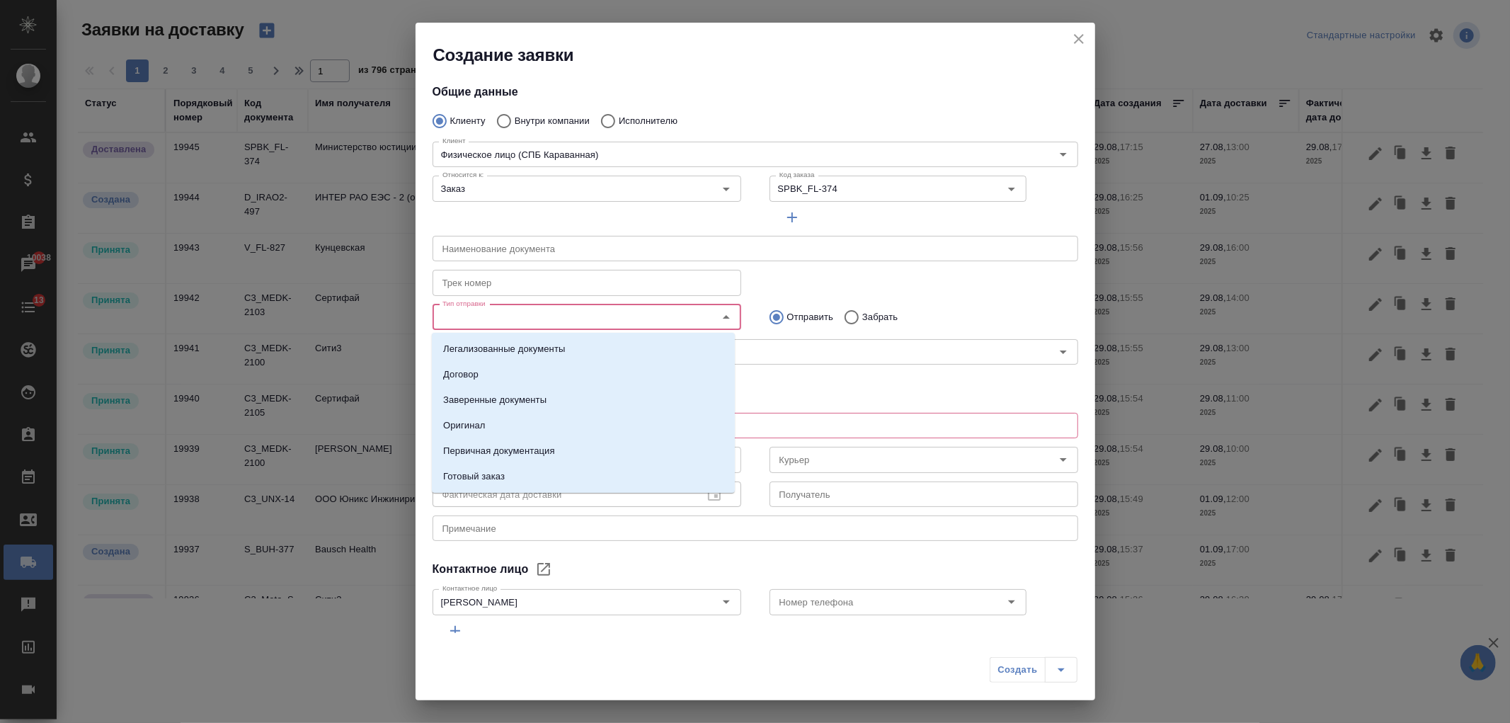
click at [494, 316] on input "Тип отправки" at bounding box center [563, 317] width 253 height 17
click at [524, 341] on li "Легализованные документы" at bounding box center [583, 348] width 303 height 25
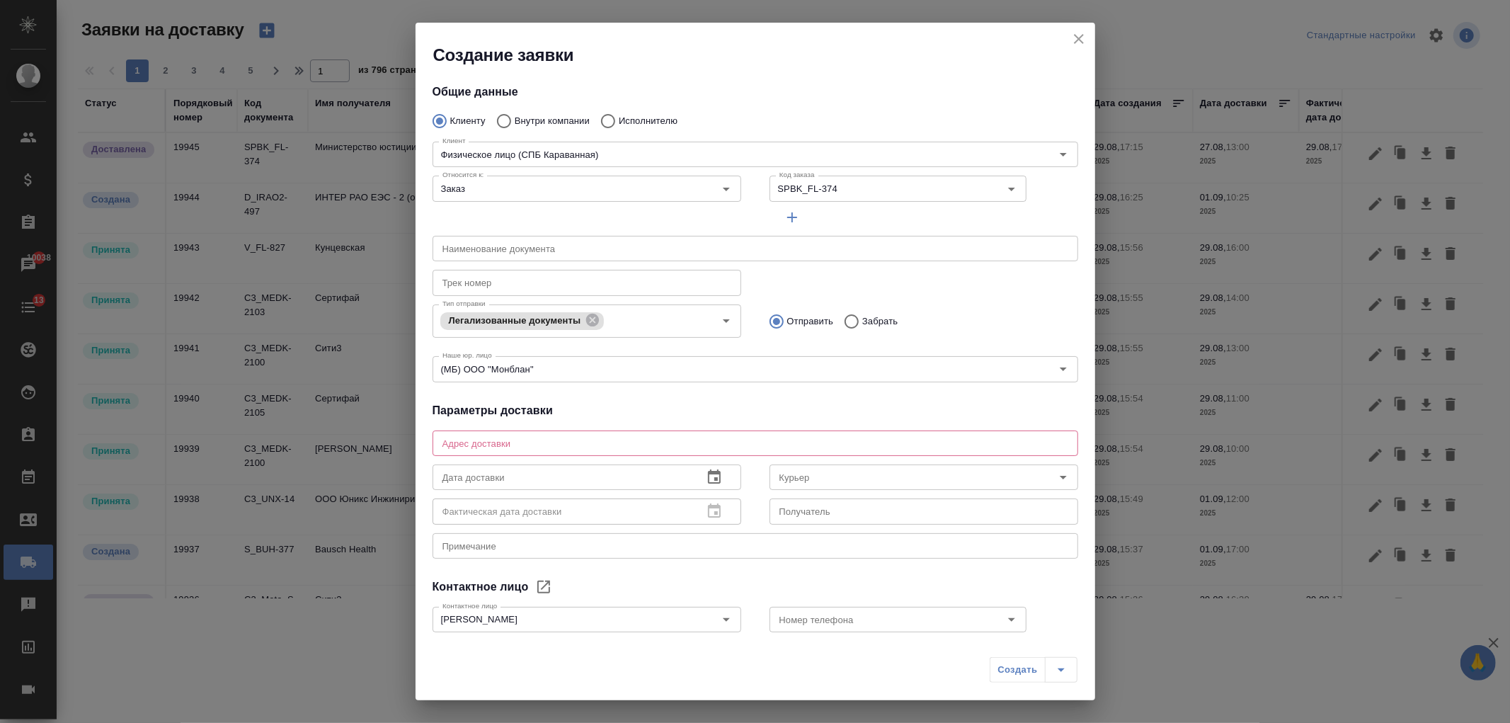
click at [867, 321] on p "Забрать" at bounding box center [879, 321] width 35 height 14
click at [862, 321] on input "Забрать" at bounding box center [849, 321] width 25 height 30
radio input "true"
click at [532, 239] on input "text" at bounding box center [755, 248] width 646 height 25
type input "Нотариально заверенный перевод аттестата с апостилем"
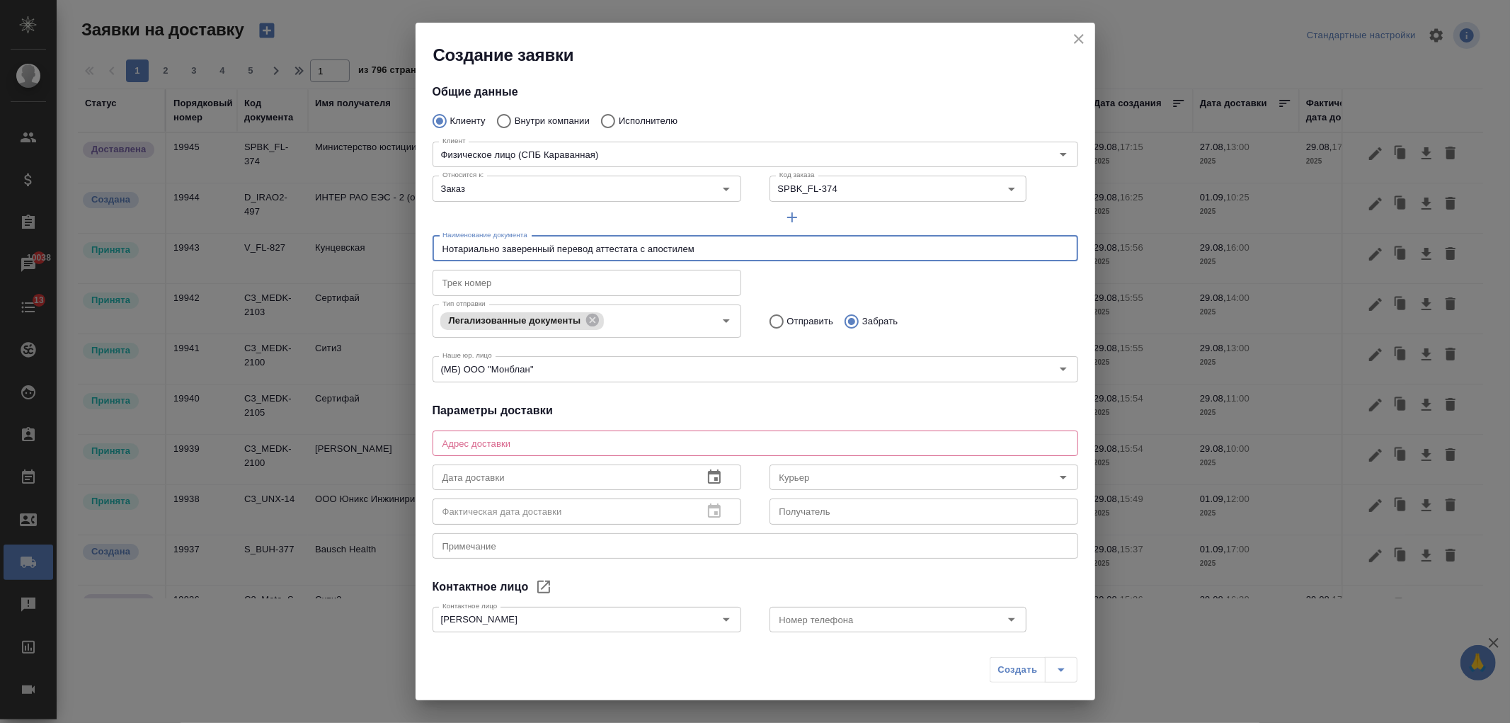
click at [540, 435] on div "x Адрес доставки" at bounding box center [755, 442] width 646 height 25
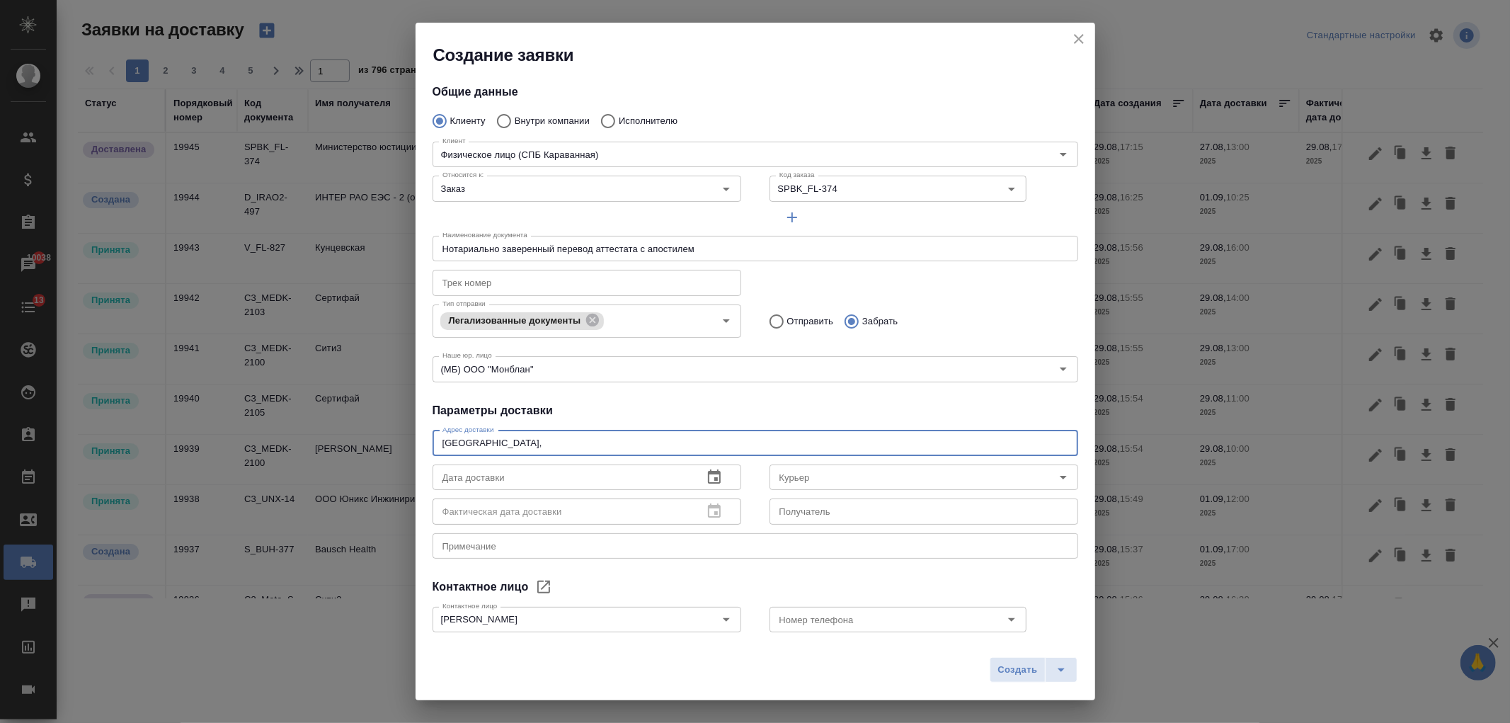
type textarea "Санкт-Петербург,"
click at [572, 125] on div "Клиент Физическое лицо (СПБ Караванная) Клиент" at bounding box center [755, 153] width 674 height 62
click at [561, 122] on div "Клиент Физическое лицо (СПБ Караванная) Клиент" at bounding box center [755, 153] width 674 height 62
click at [507, 119] on input "Внутри компании" at bounding box center [501, 121] width 25 height 30
radio input "true"
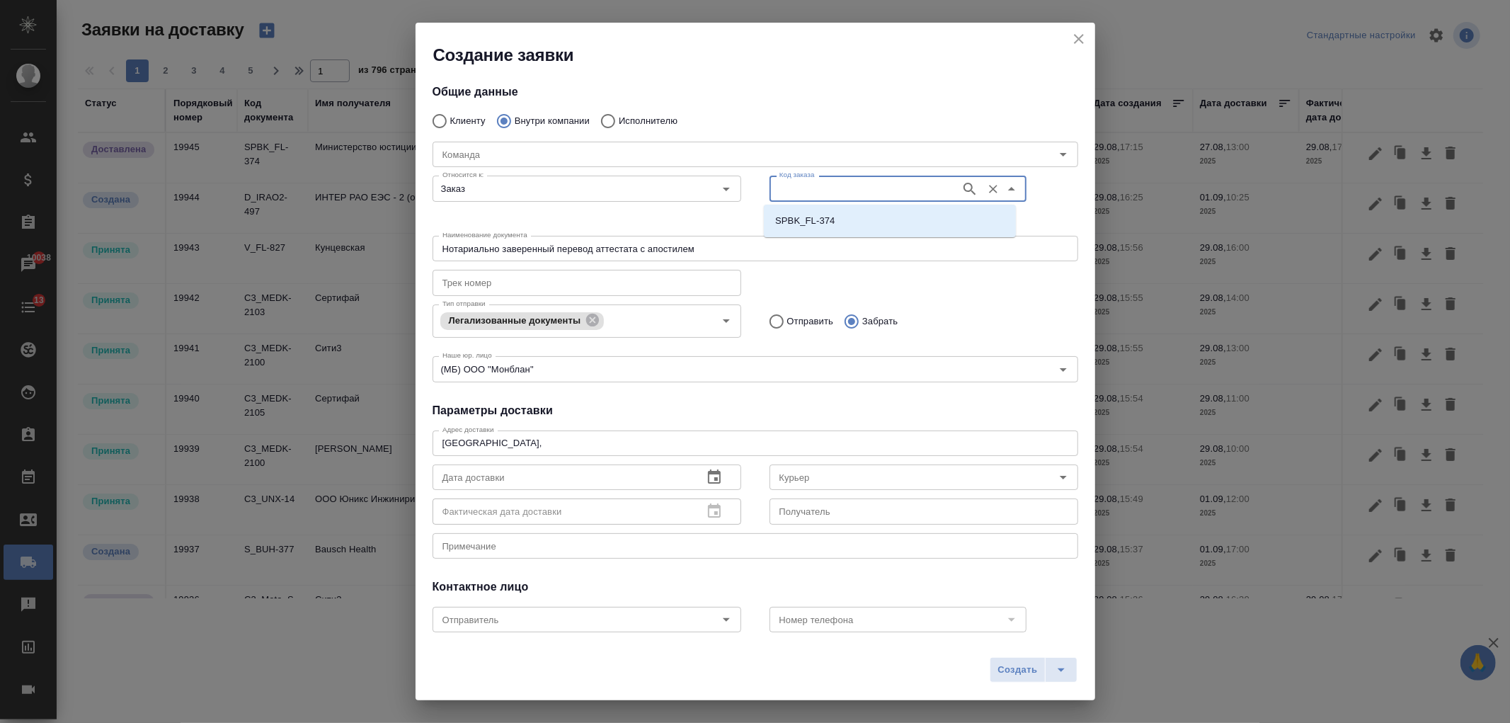
click at [807, 185] on input "Код заказа" at bounding box center [864, 188] width 180 height 17
click at [822, 216] on p "SPBK_FL-374" at bounding box center [804, 221] width 59 height 14
type input "SPBK_FL-374"
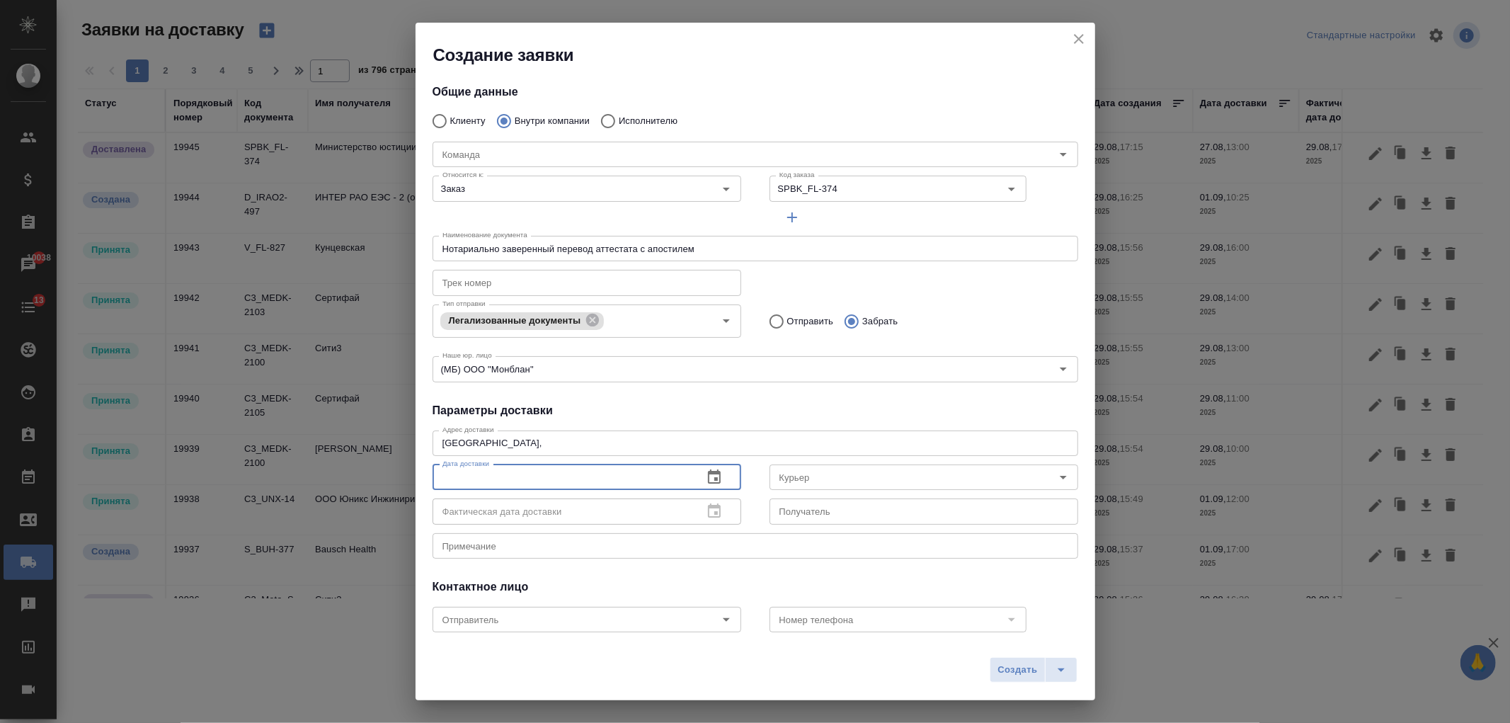
click at [517, 486] on input "text" at bounding box center [561, 476] width 259 height 25
click at [550, 450] on div "Санкт-Петербург, x Адрес доставки" at bounding box center [755, 442] width 646 height 25
type textarea "Санкт-Петербург, ул. Караванная, д. 11/64"
click at [715, 482] on icon "button" at bounding box center [714, 477] width 17 height 17
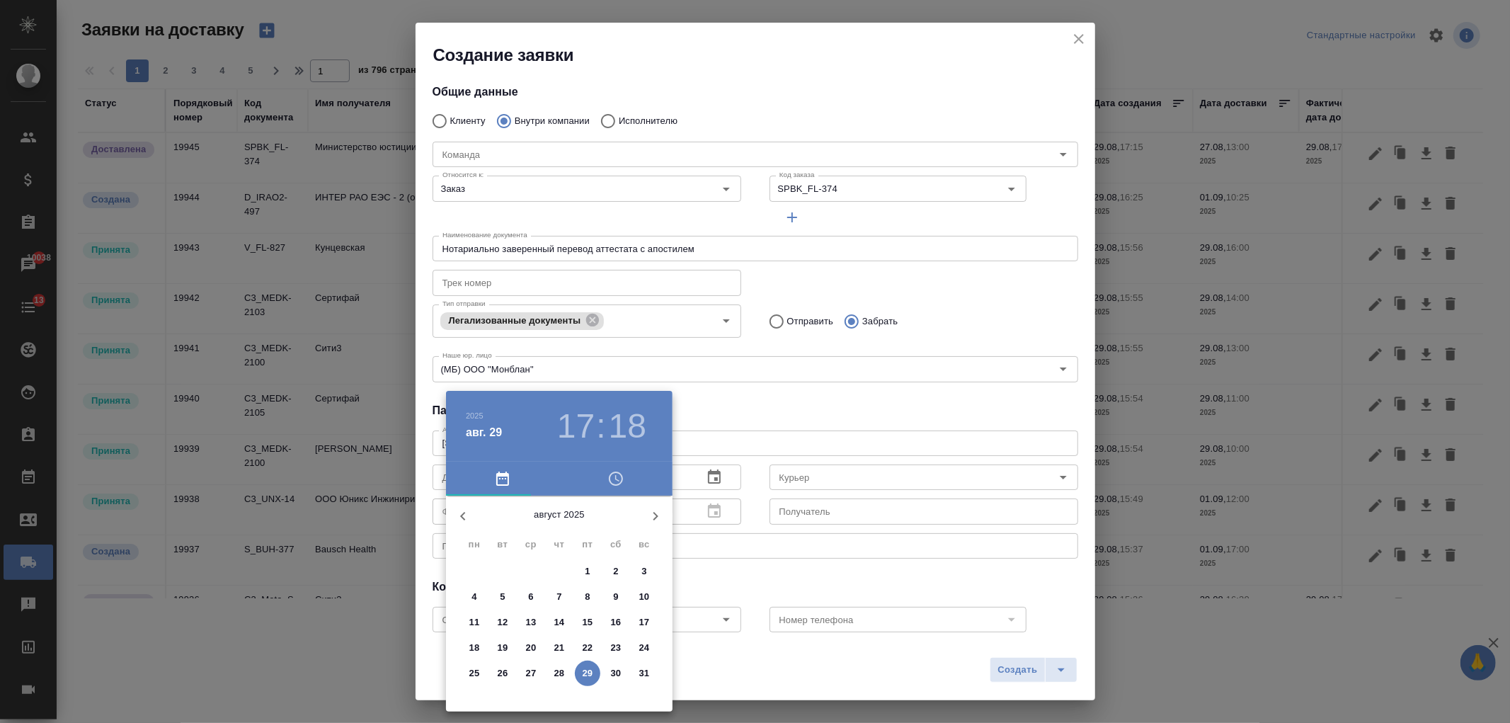
click at [587, 680] on p "29" at bounding box center [588, 673] width 11 height 14
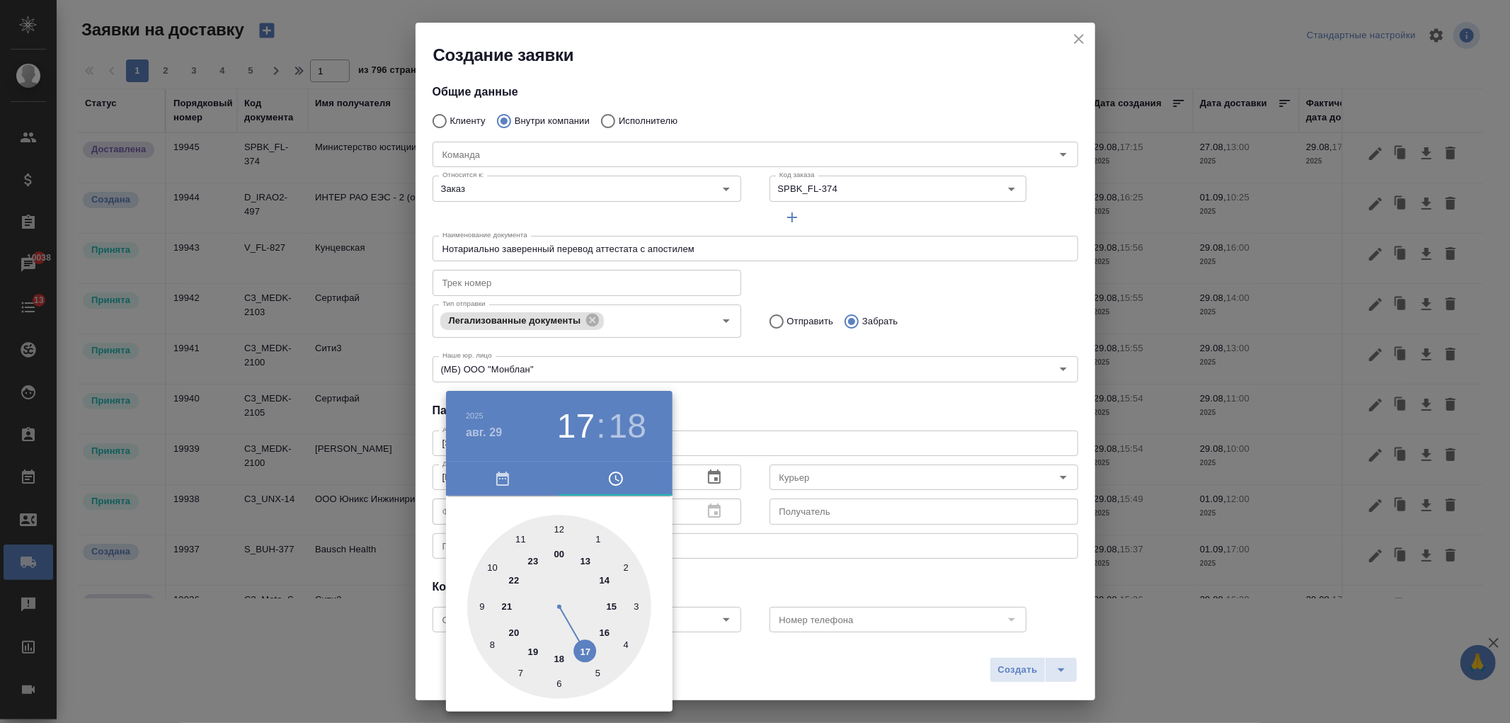
click at [562, 529] on div at bounding box center [559, 607] width 184 height 184
click at [560, 682] on div at bounding box center [559, 607] width 184 height 184
type input "29.08.2025 12:30"
click at [750, 577] on div at bounding box center [755, 361] width 1510 height 723
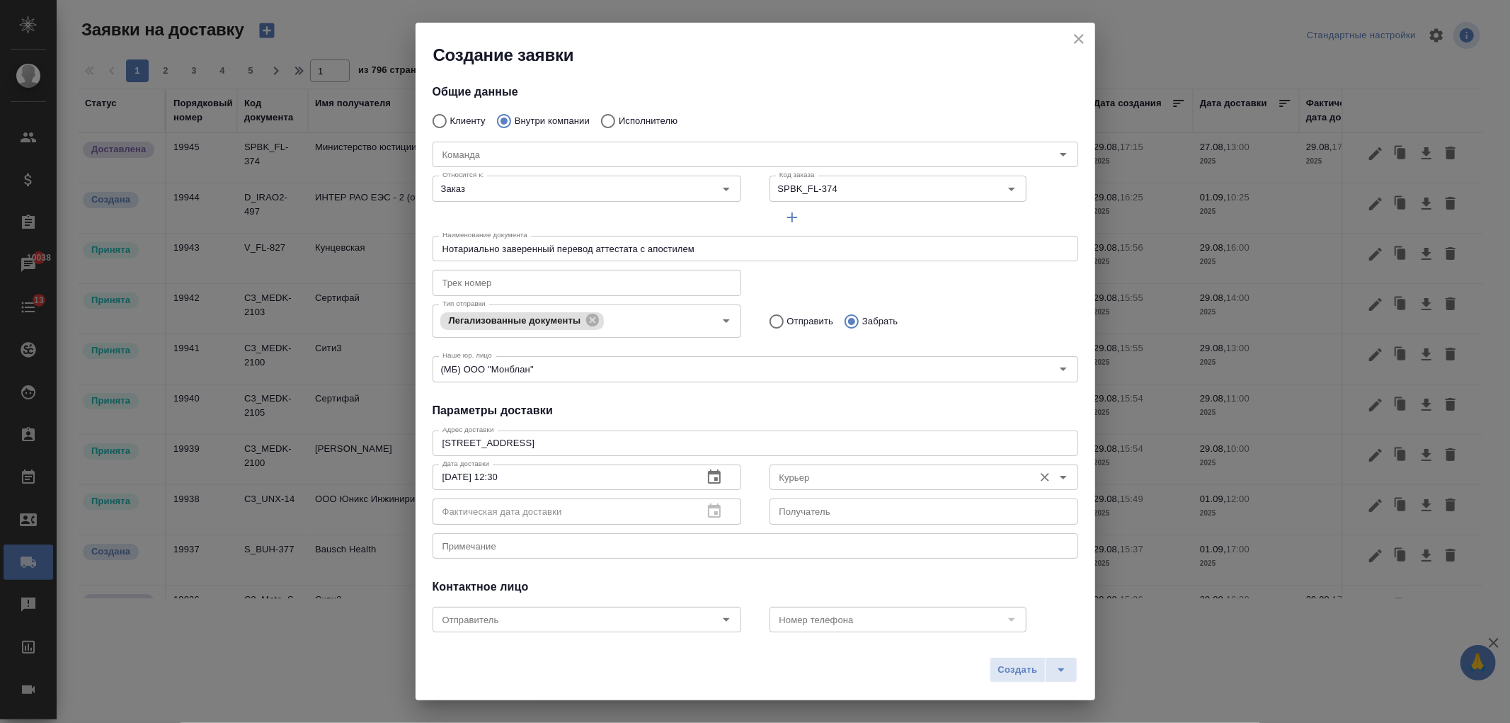
click at [832, 475] on input "Курьер" at bounding box center [900, 477] width 253 height 17
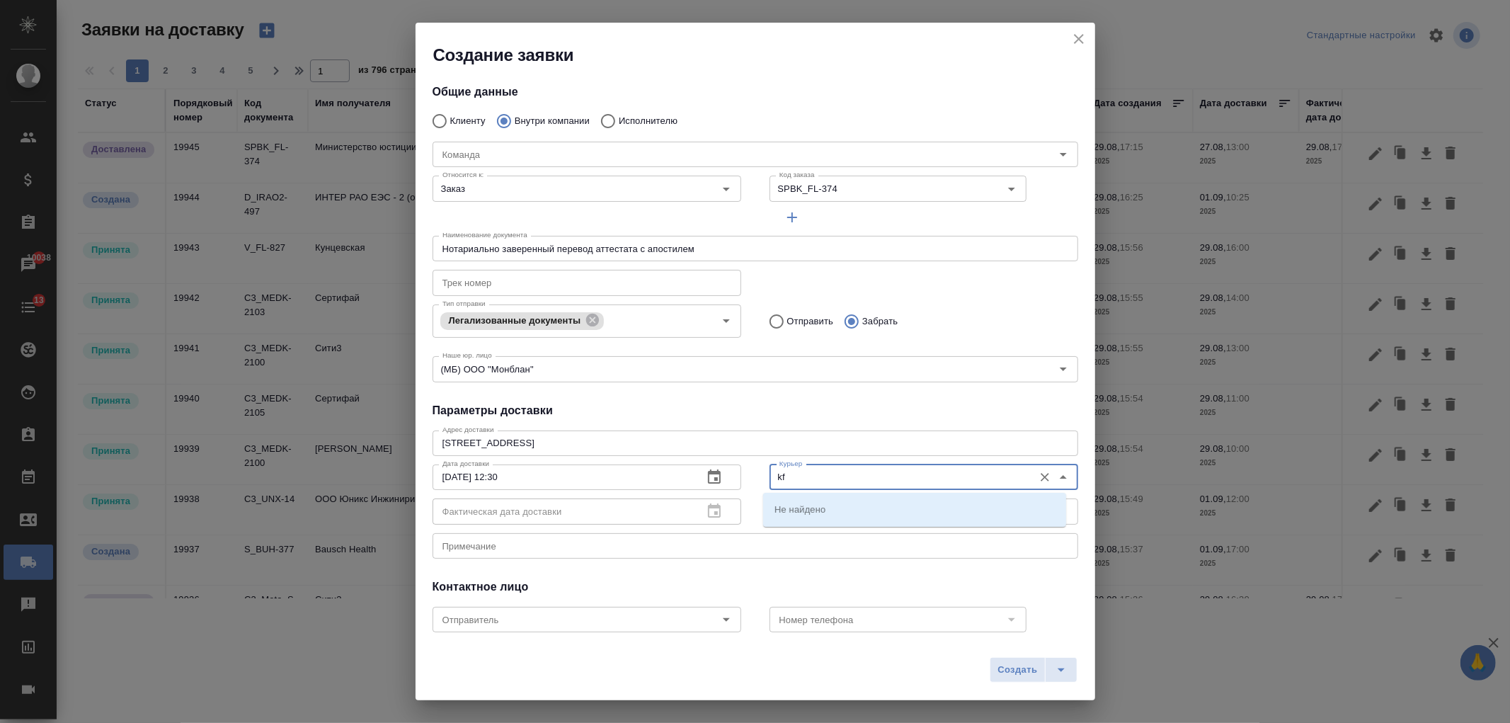
type input "k"
click at [840, 504] on p "Петченко Лариса" at bounding box center [812, 509] width 77 height 14
type input "Петченко Лариса"
click at [689, 582] on div "Контактное лицо" at bounding box center [755, 586] width 646 height 17
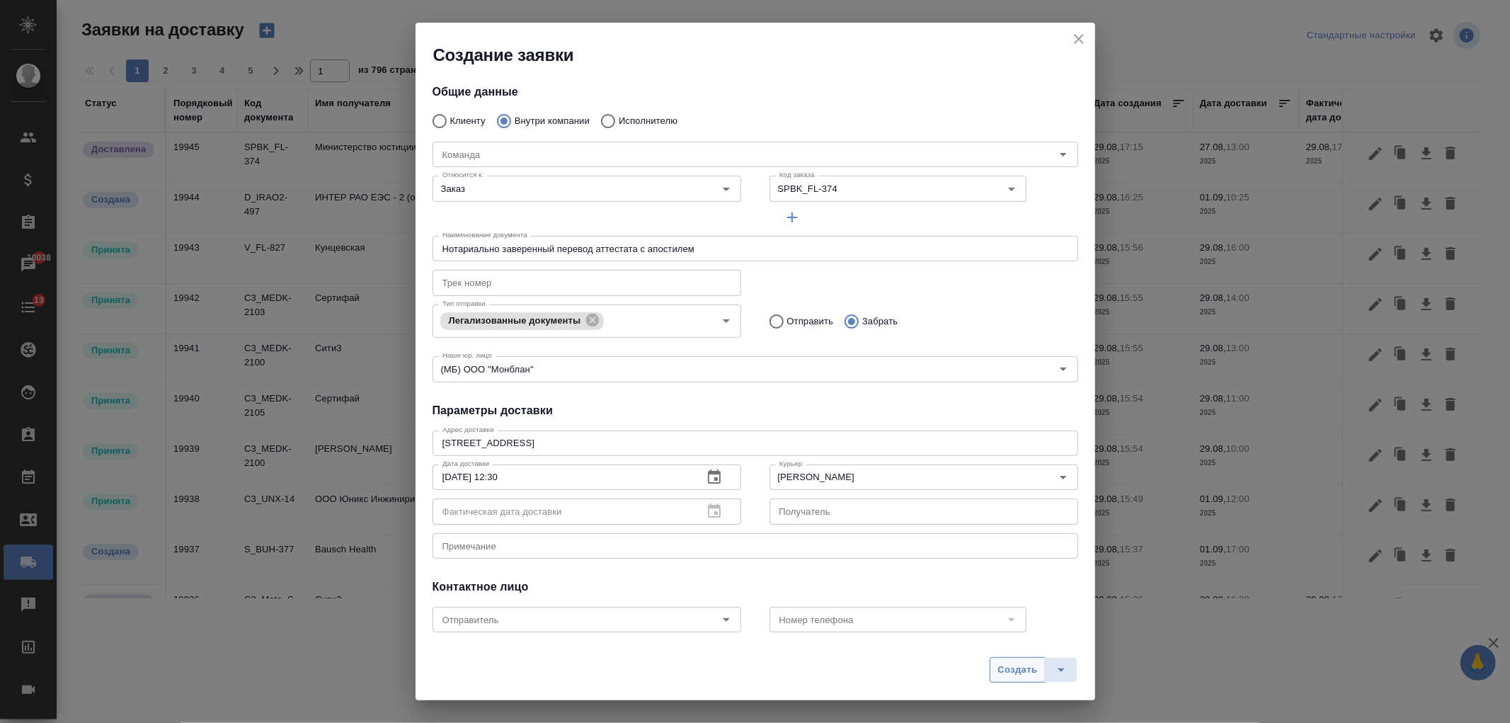
click at [1019, 667] on span "Создать" at bounding box center [1017, 670] width 40 height 16
radio input "true"
type input "Без привязки"
radio input "true"
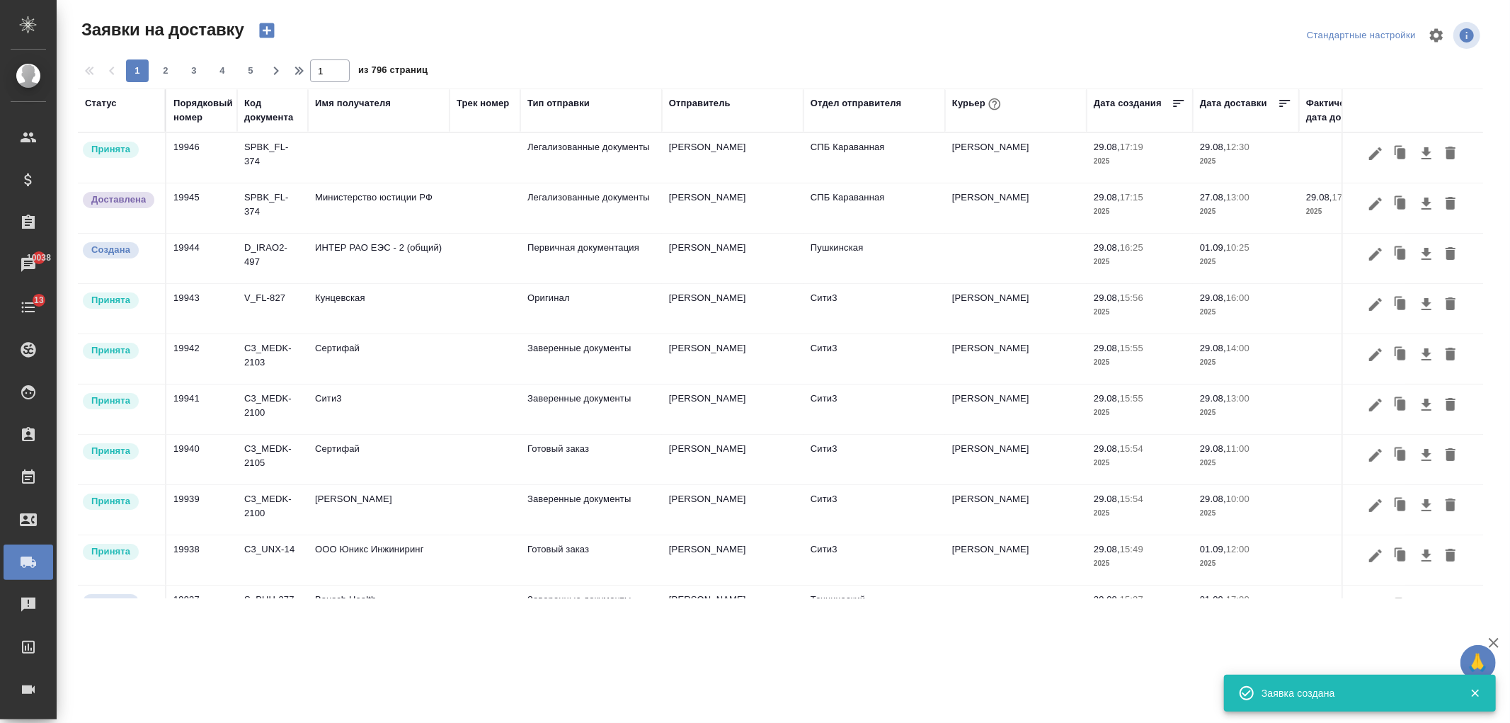
click at [439, 154] on td at bounding box center [379, 158] width 142 height 50
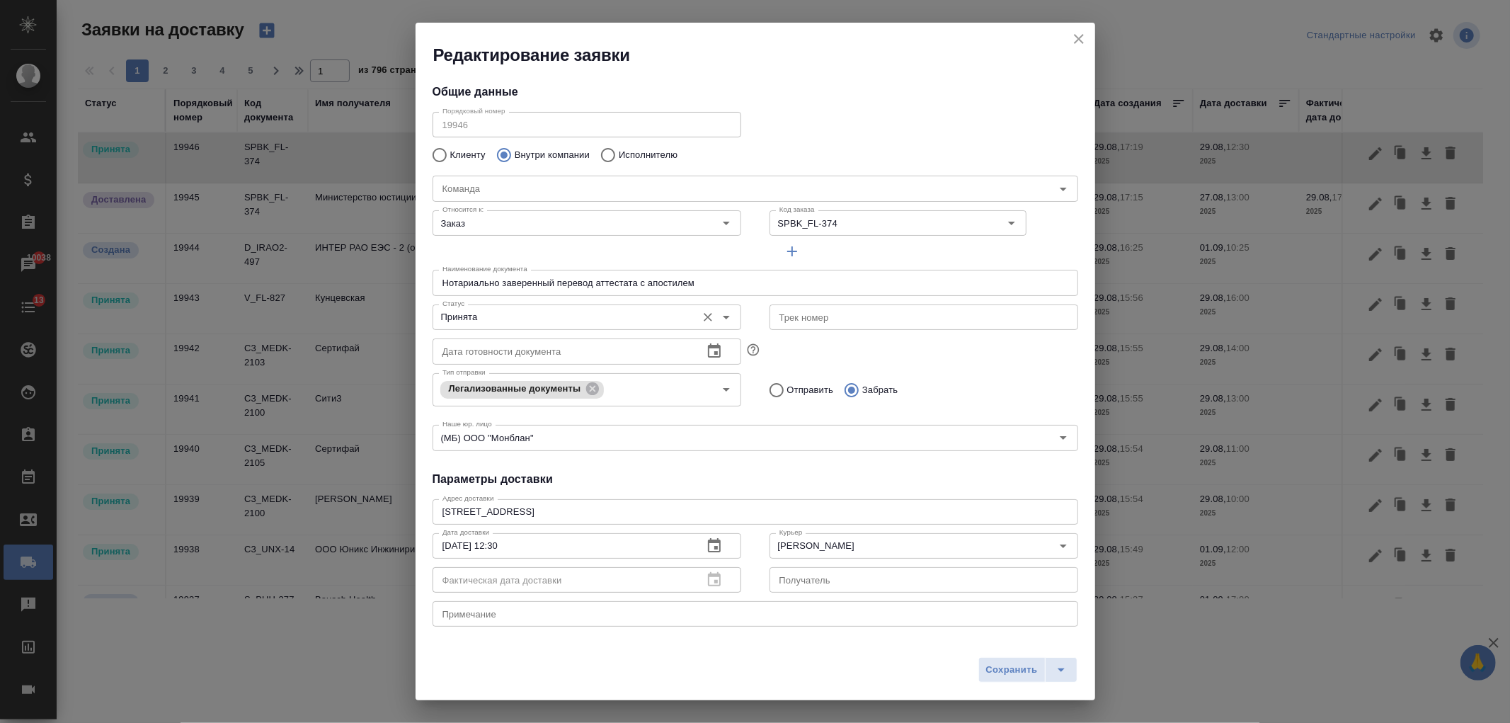
click at [718, 309] on icon "Open" at bounding box center [726, 317] width 17 height 17
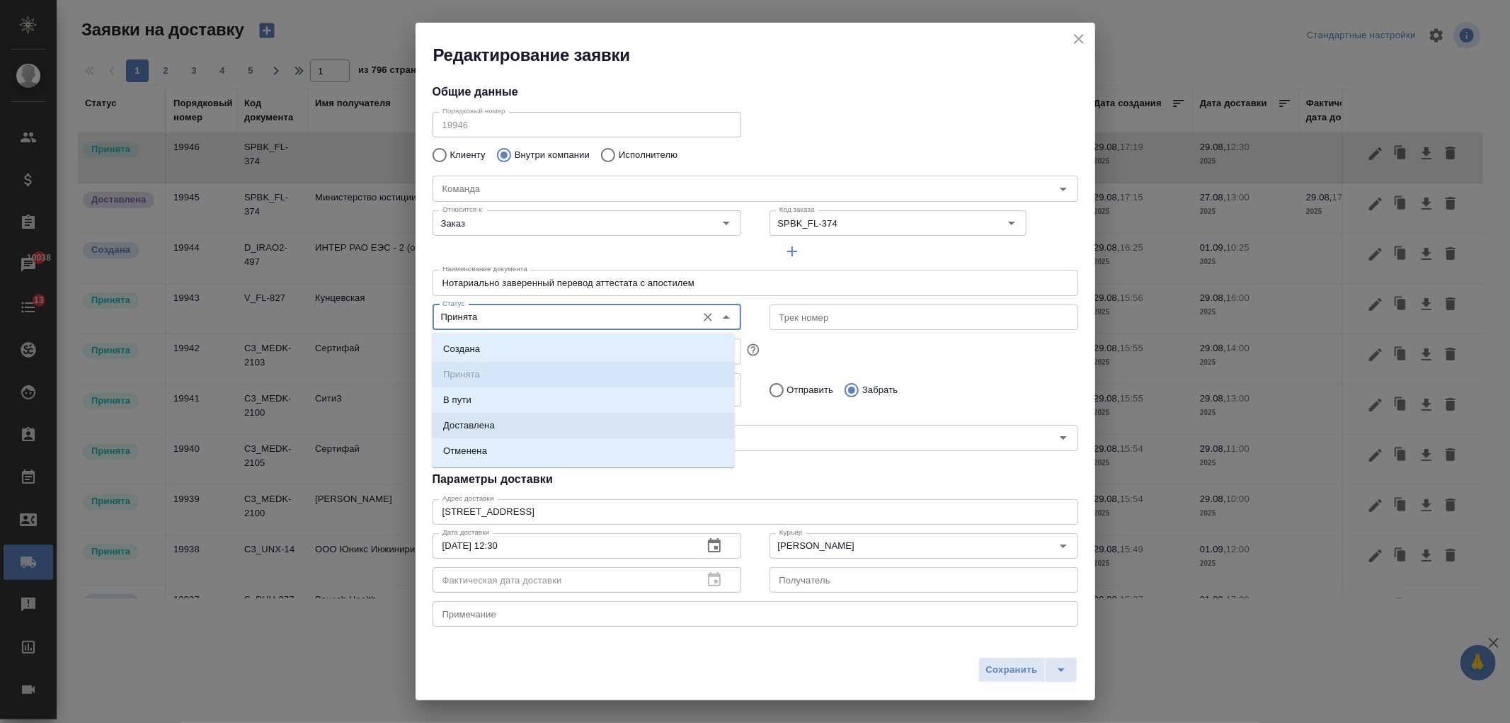
click at [493, 428] on p "Доставлена" at bounding box center [469, 425] width 52 height 14
type input "Доставлена"
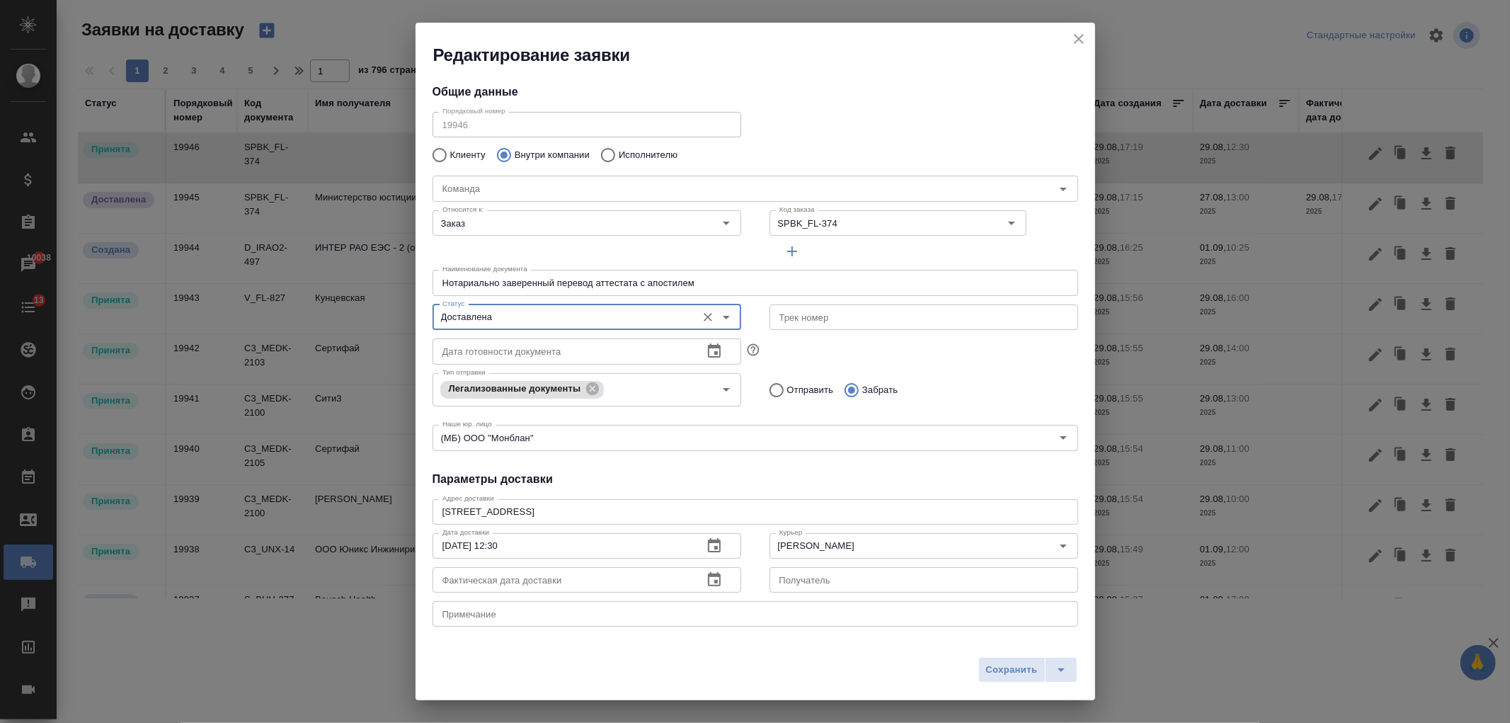
click at [609, 583] on input "text" at bounding box center [561, 579] width 259 height 25
click at [711, 575] on icon "button" at bounding box center [714, 579] width 13 height 14
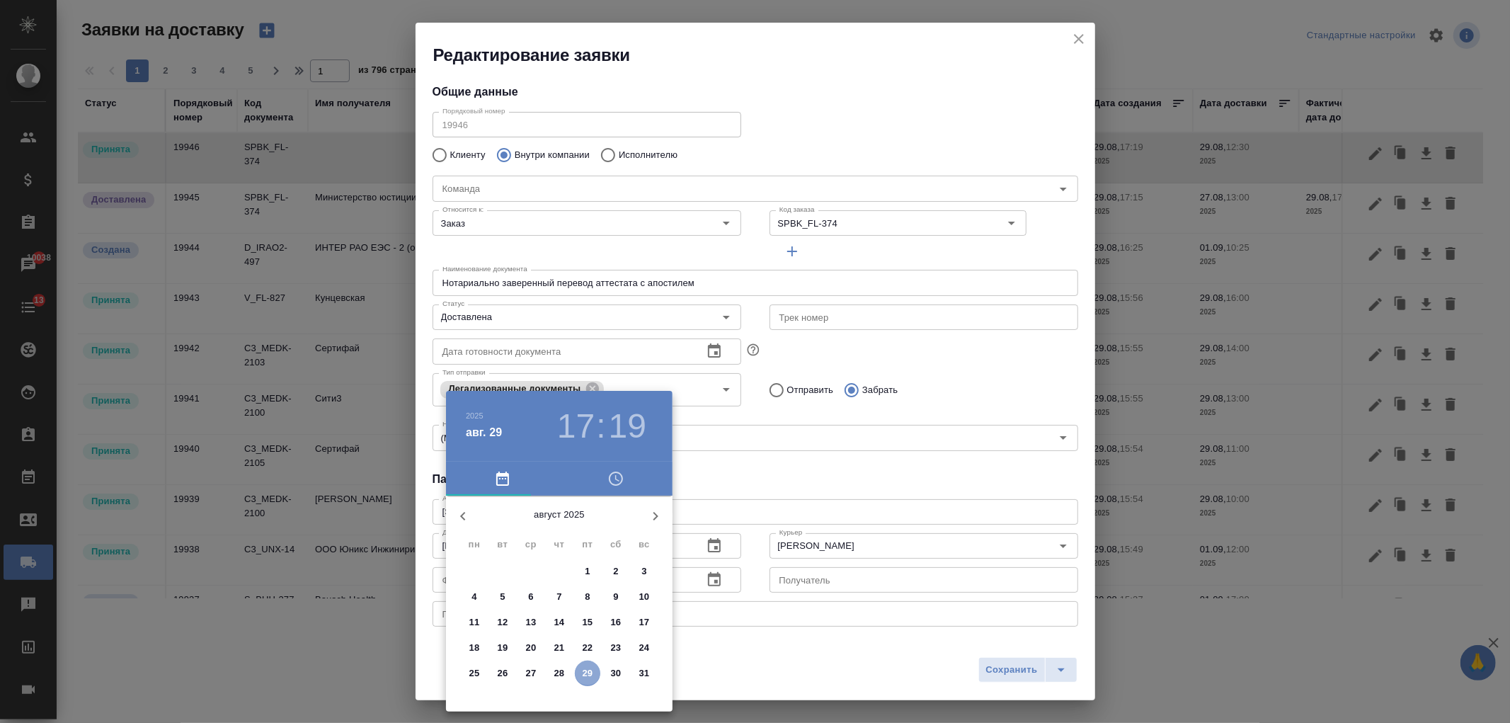
click at [589, 670] on p "29" at bounding box center [588, 673] width 11 height 14
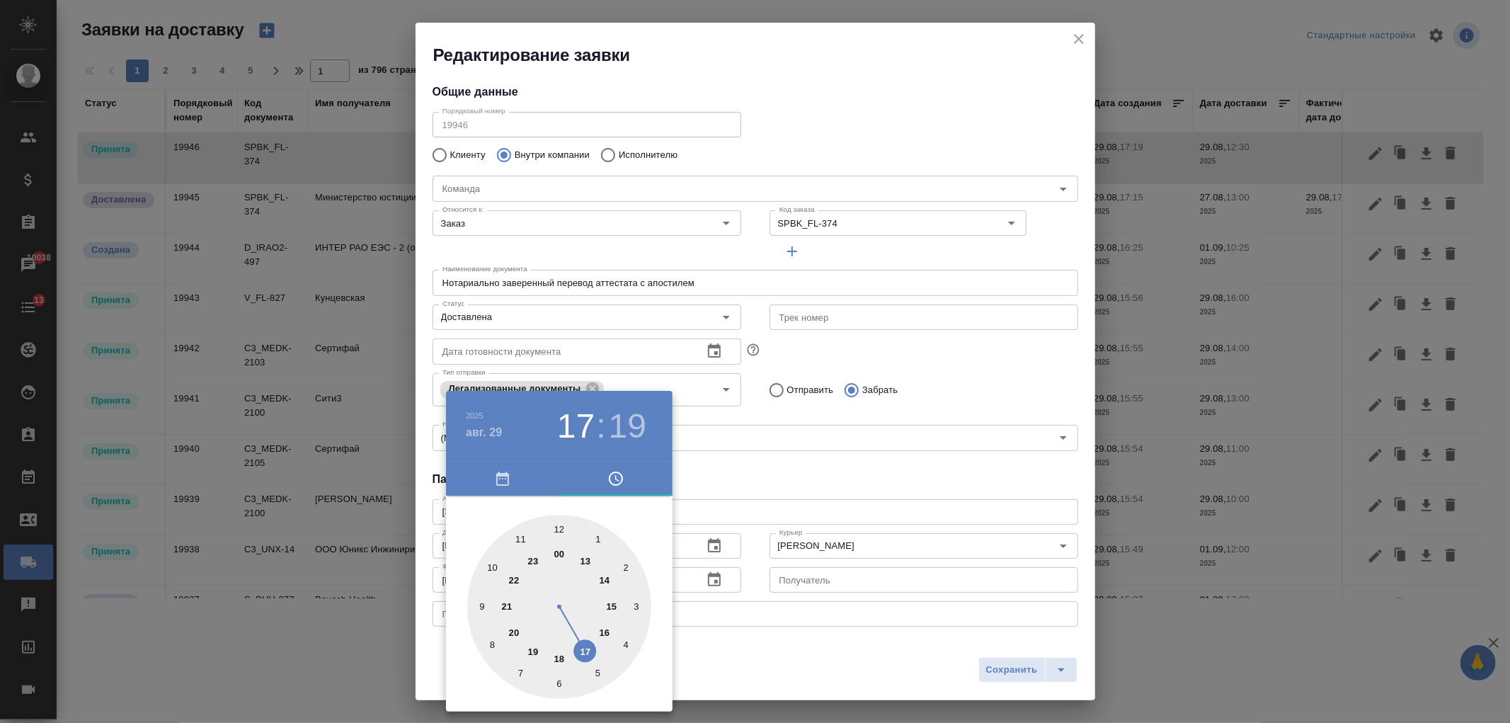
click at [562, 527] on div at bounding box center [559, 607] width 184 height 184
click at [561, 682] on div at bounding box center [559, 607] width 184 height 184
type input "29.08.2025 12:30"
click at [747, 633] on div at bounding box center [755, 361] width 1510 height 723
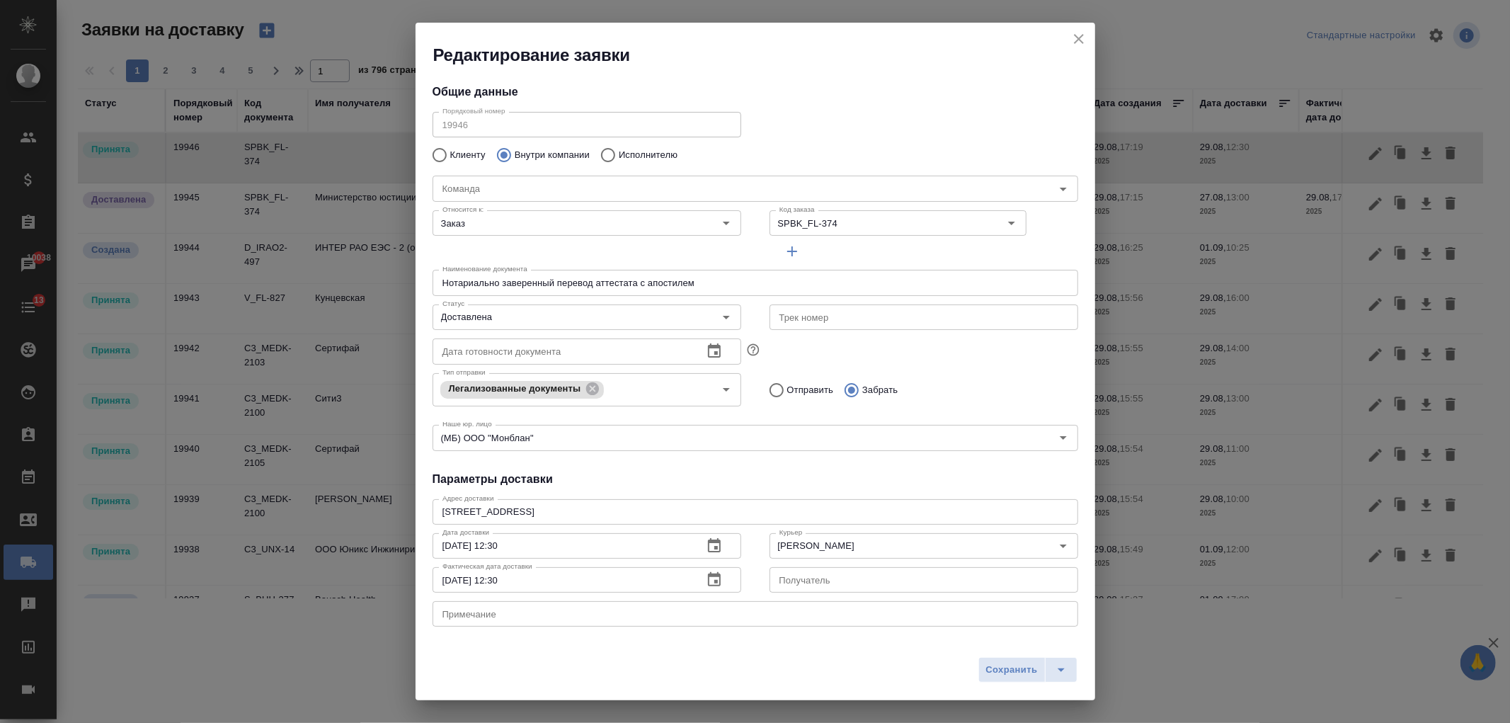
click at [1008, 688] on div "Сохранить" at bounding box center [755, 675] width 680 height 50
click at [1003, 674] on span "Сохранить" at bounding box center [1012, 670] width 52 height 16
type input "Принята"
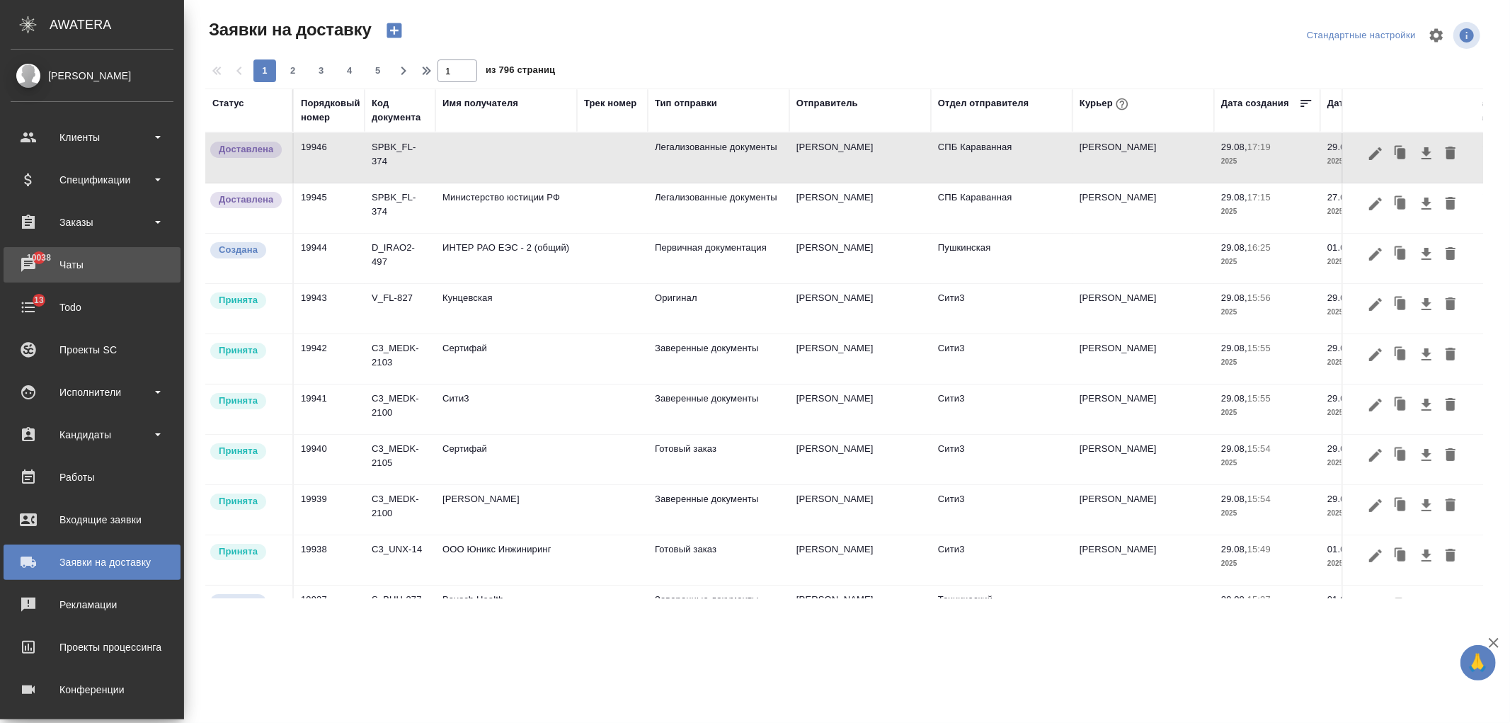
click at [89, 270] on div "Чаты" at bounding box center [92, 264] width 163 height 21
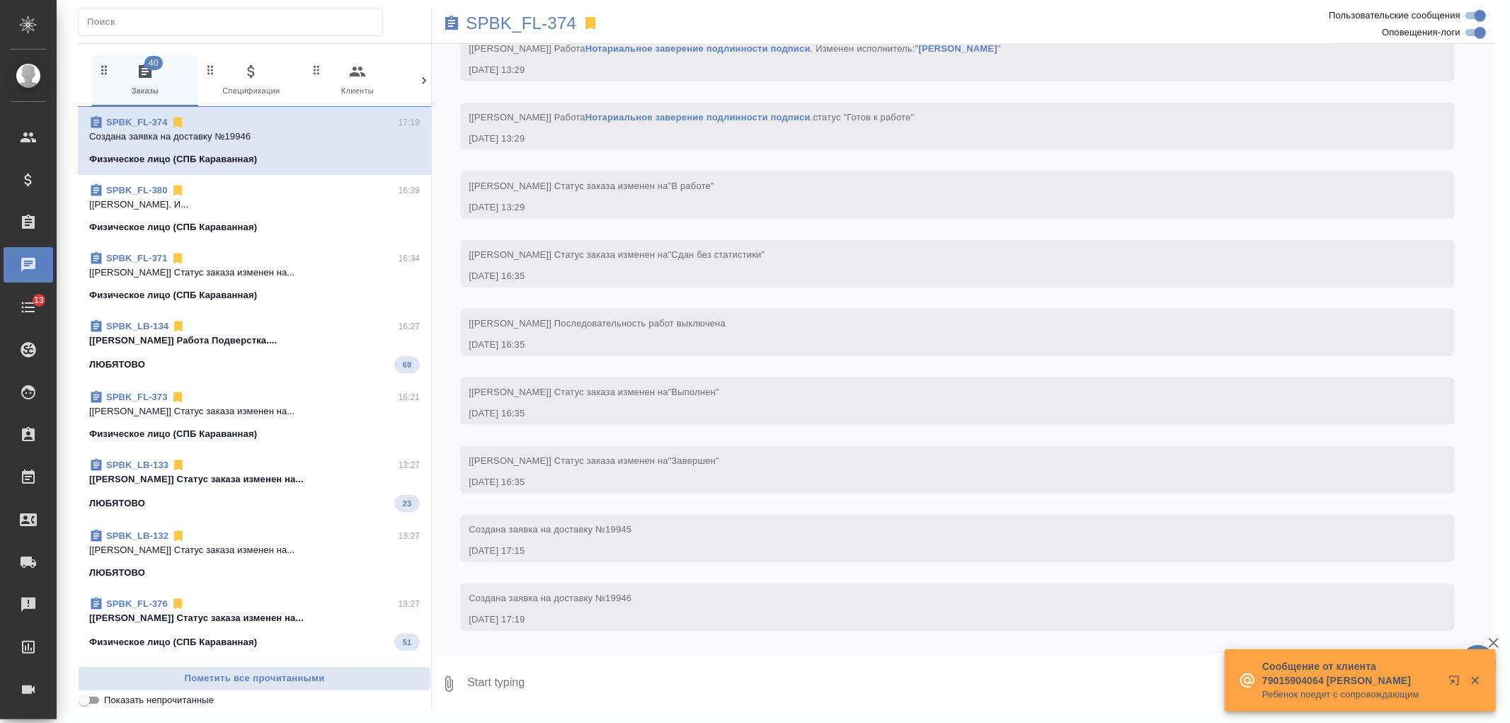
scroll to position [868, 0]
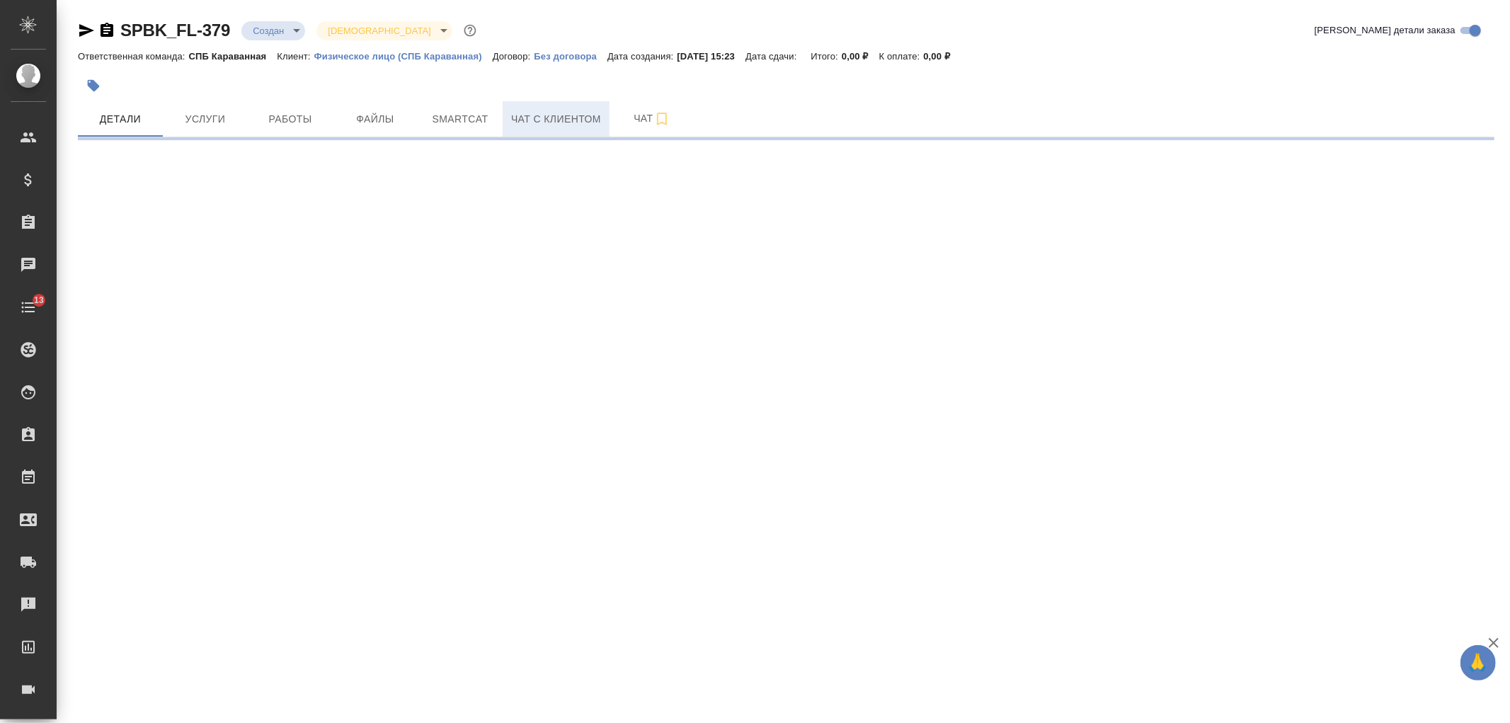
select select "RU"
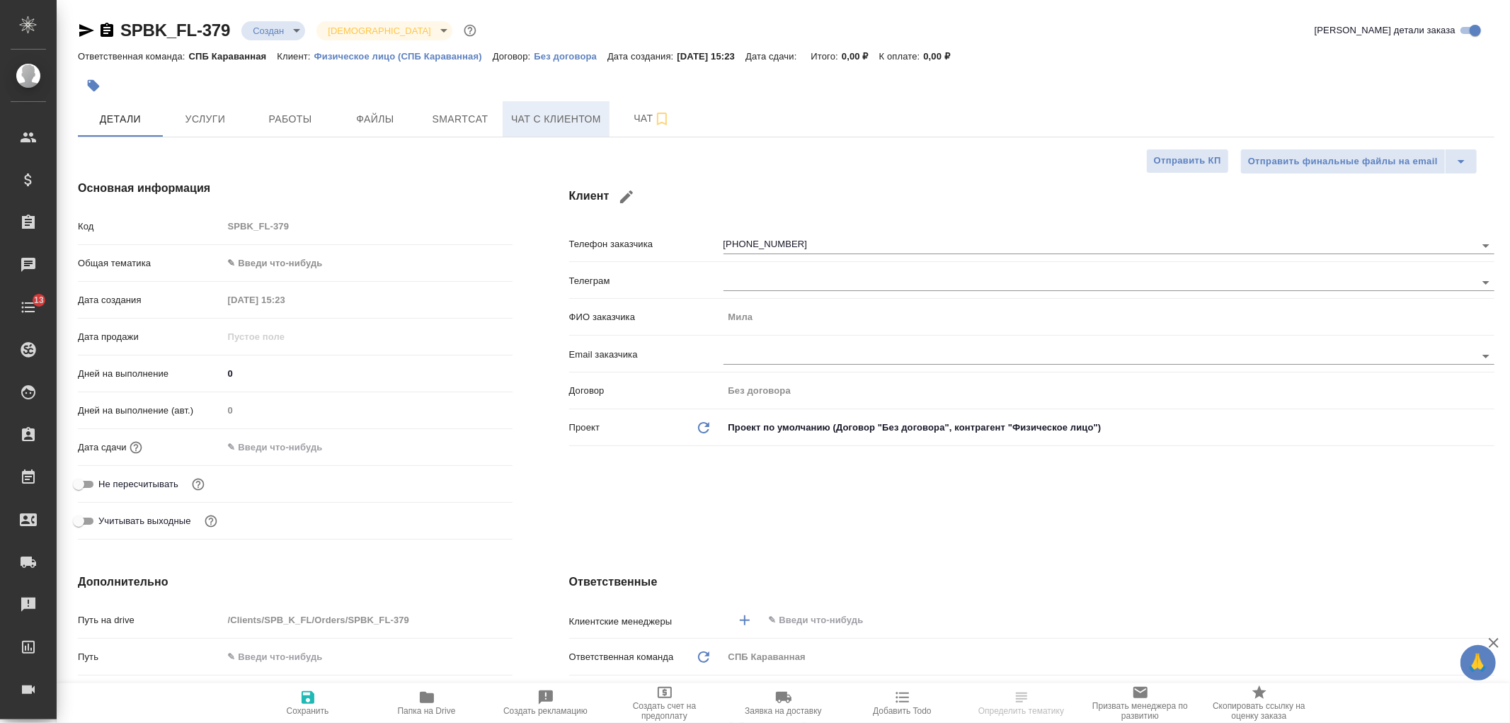
click at [546, 108] on button "Чат с клиентом" at bounding box center [556, 118] width 107 height 35
type textarea "x"
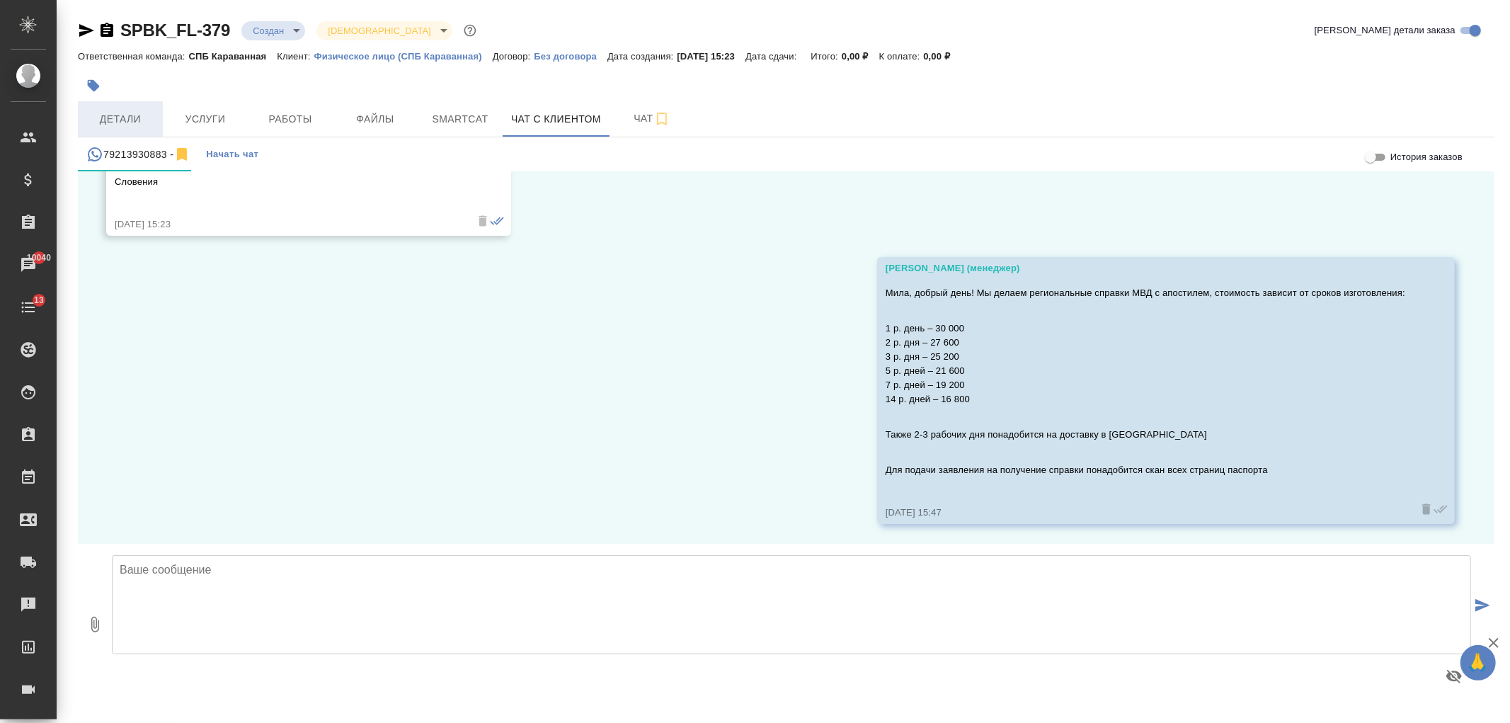
scroll to position [986, 0]
click at [108, 123] on span "Детали" at bounding box center [120, 119] width 68 height 18
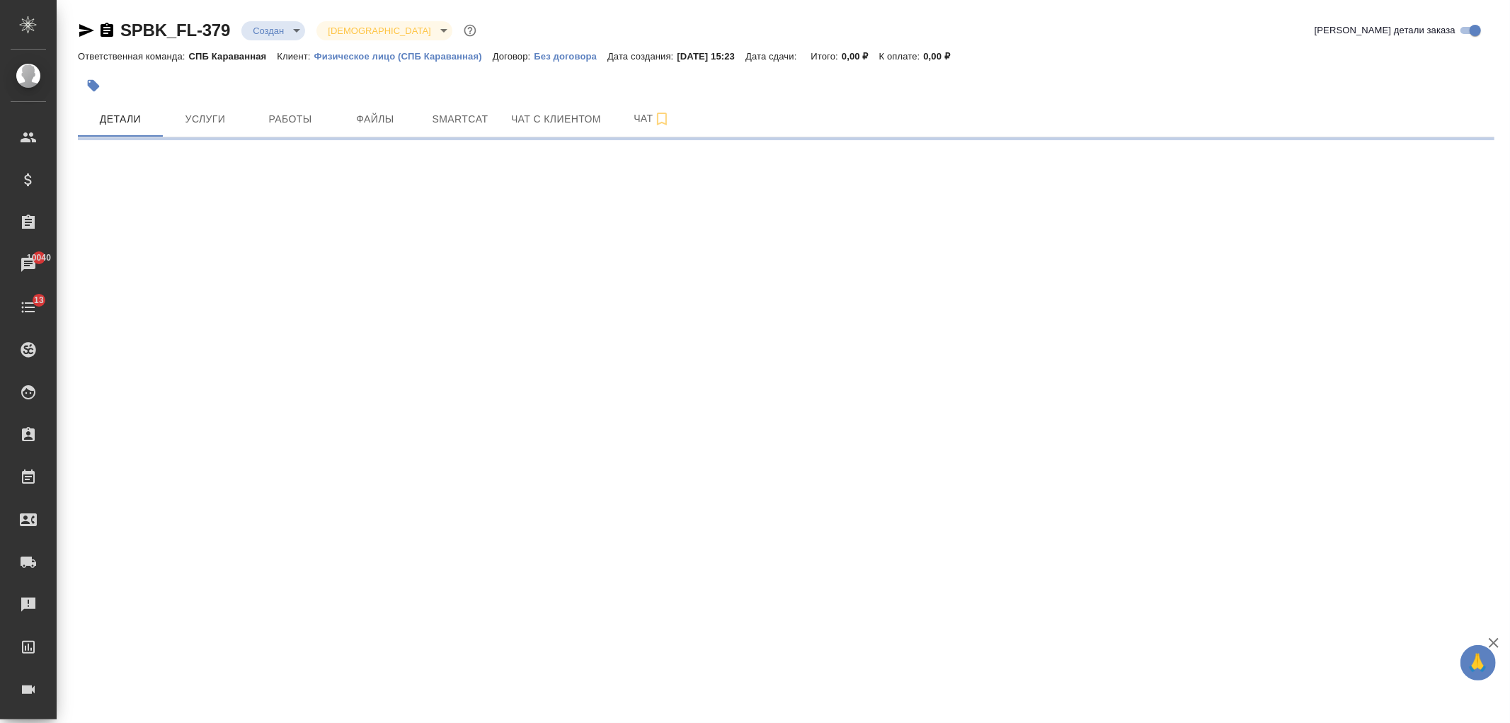
select select "RU"
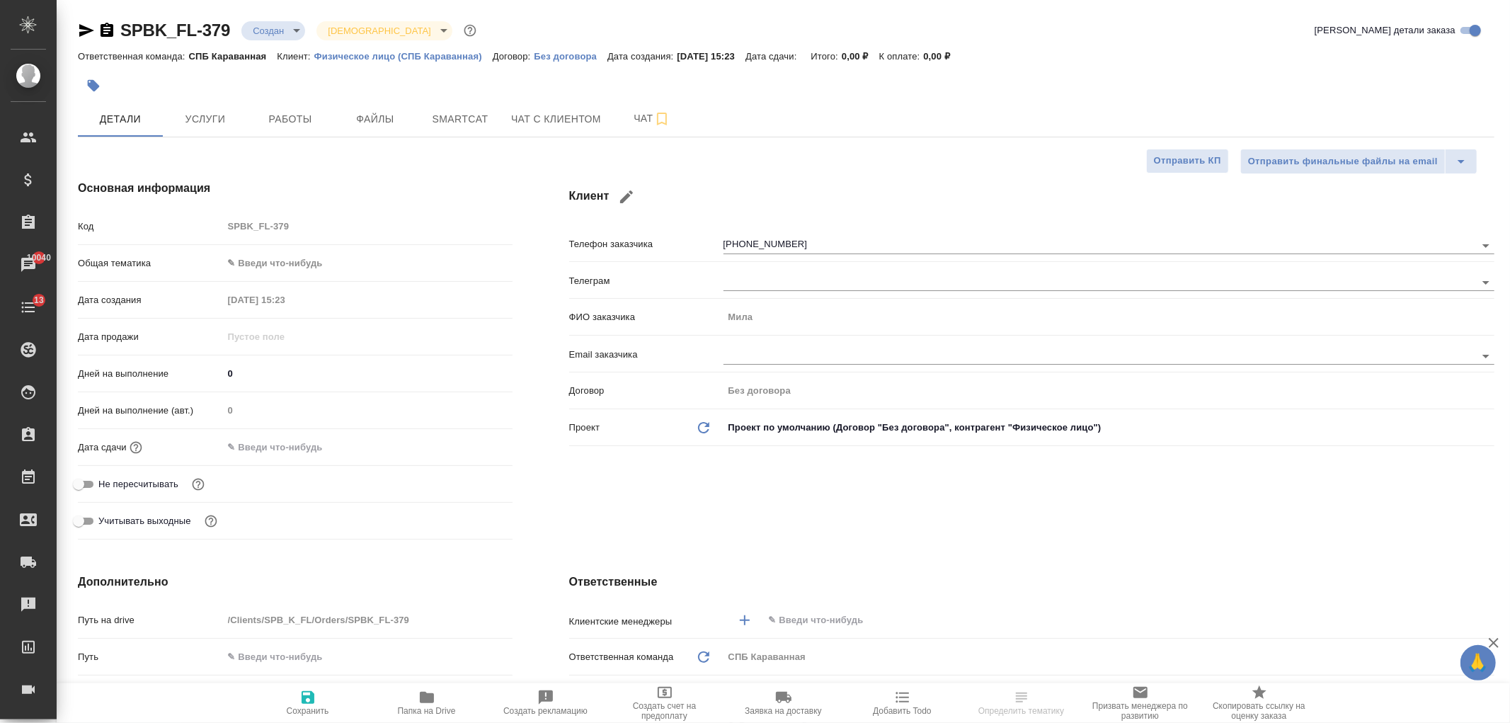
type textarea "x"
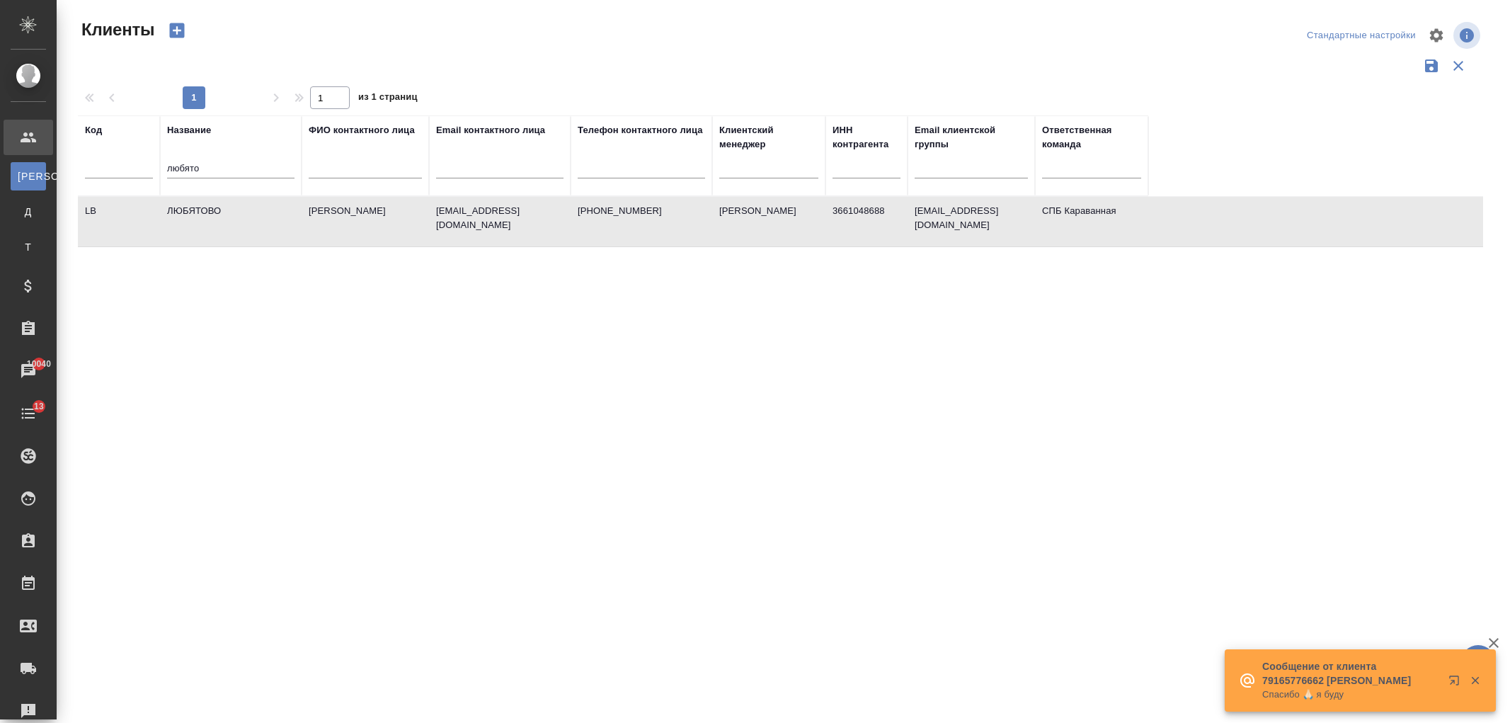
select select "RU"
click at [28, 362] on div "Чаты" at bounding box center [10, 370] width 35 height 21
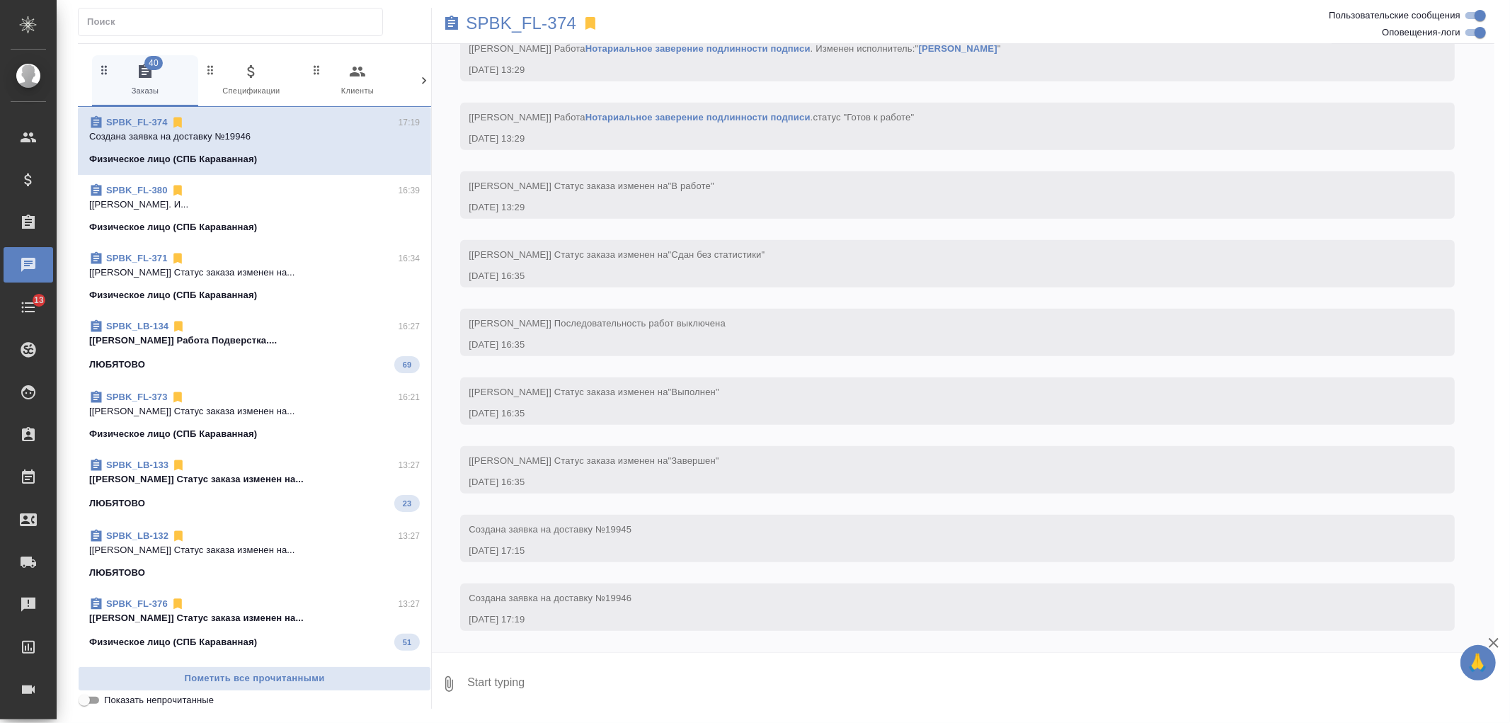
scroll to position [868, 0]
drag, startPoint x: 432, startPoint y: 74, endPoint x: 413, endPoint y: 79, distance: 19.6
click at [420, 76] on div "40 Заказы 0 Спецификации 0 Клиенты 0 Входящие 0 Тендеры 0 Исполнители 0 Подбор …" at bounding box center [786, 375] width 1416 height 665
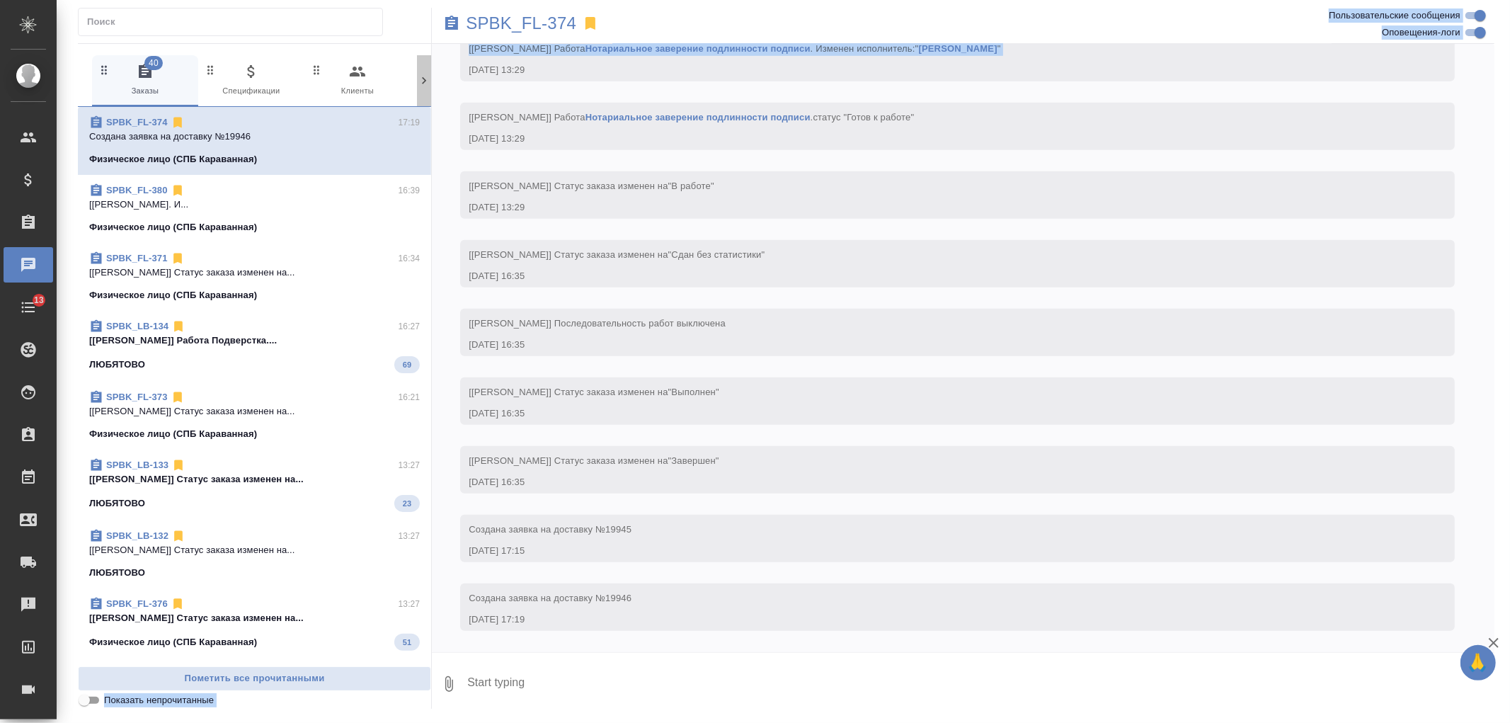
click at [425, 81] on icon at bounding box center [424, 80] width 4 height 7
click at [360, 76] on icon "button" at bounding box center [364, 71] width 14 height 14
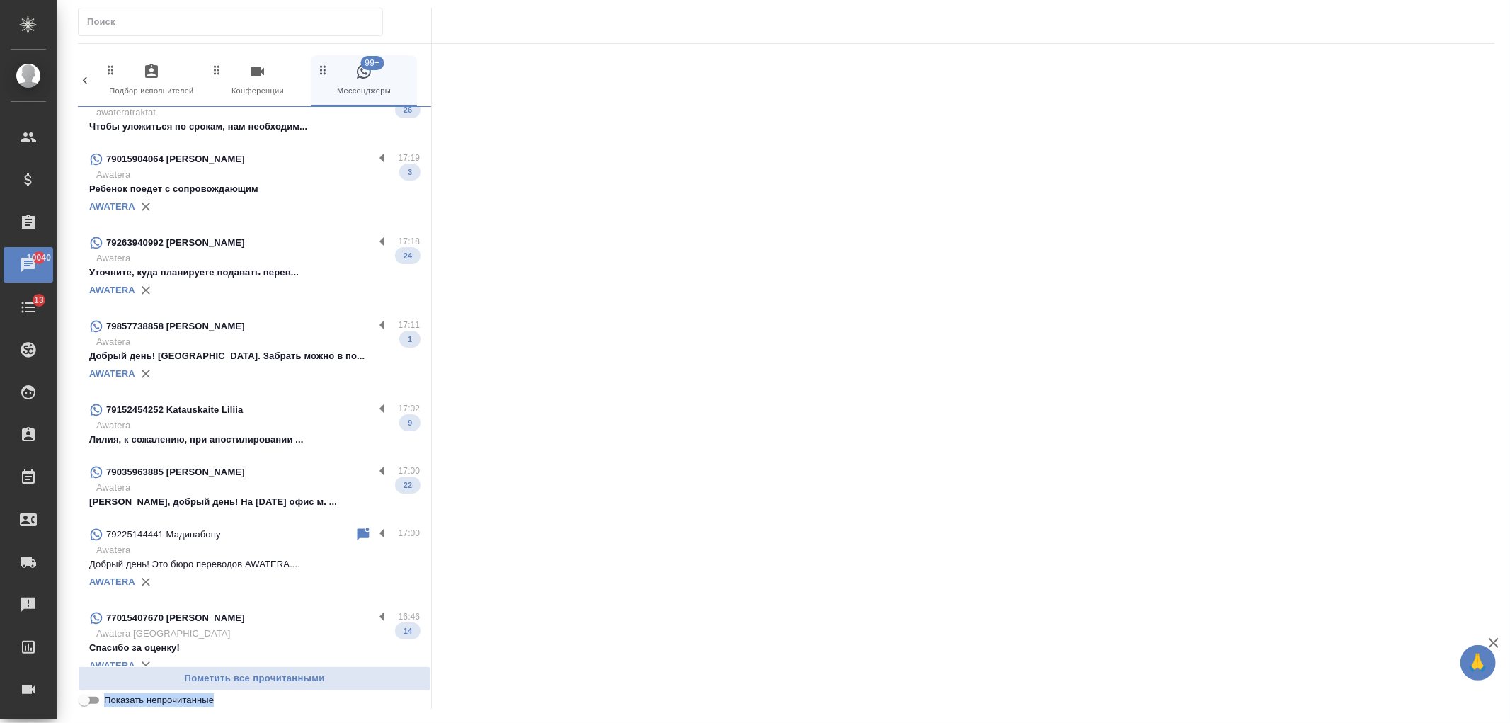
scroll to position [0, 0]
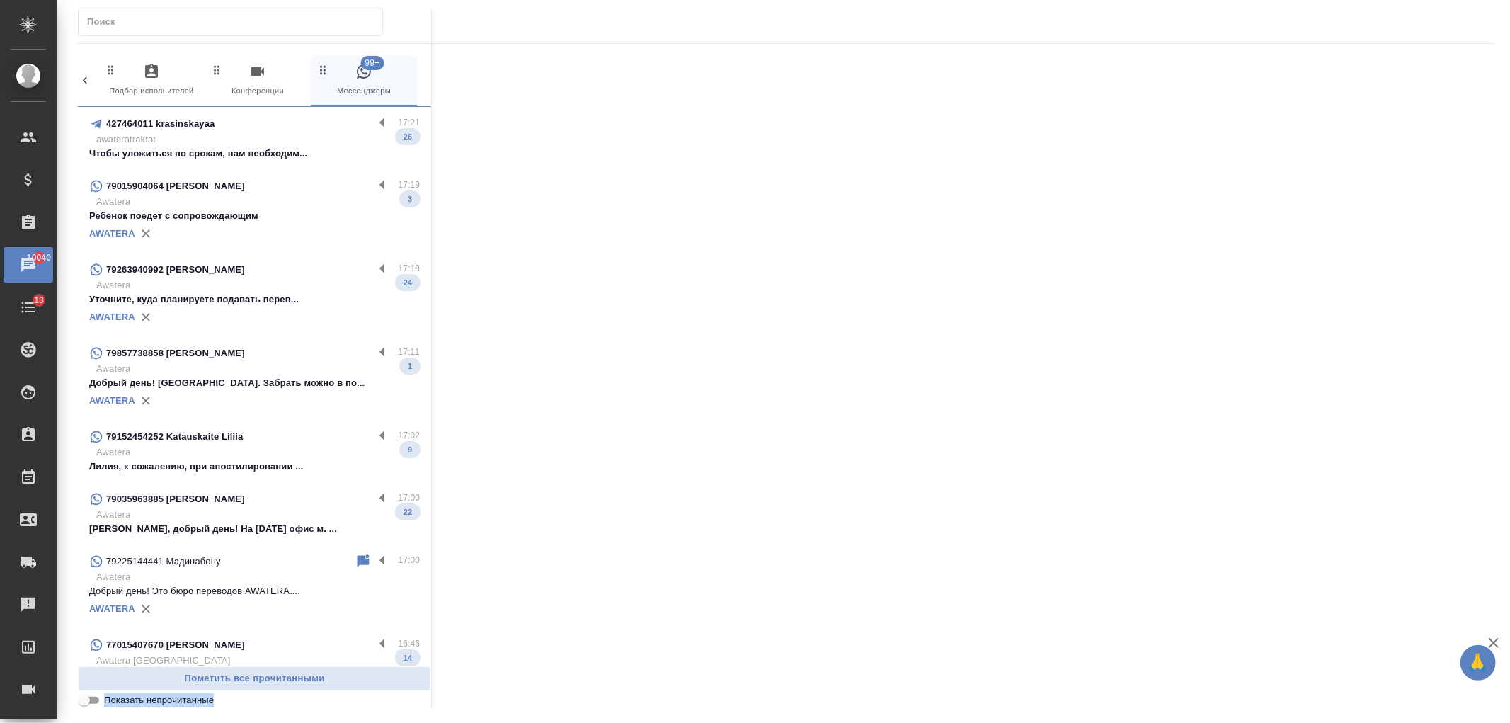
click at [287, 582] on p "Awatera" at bounding box center [257, 577] width 323 height 14
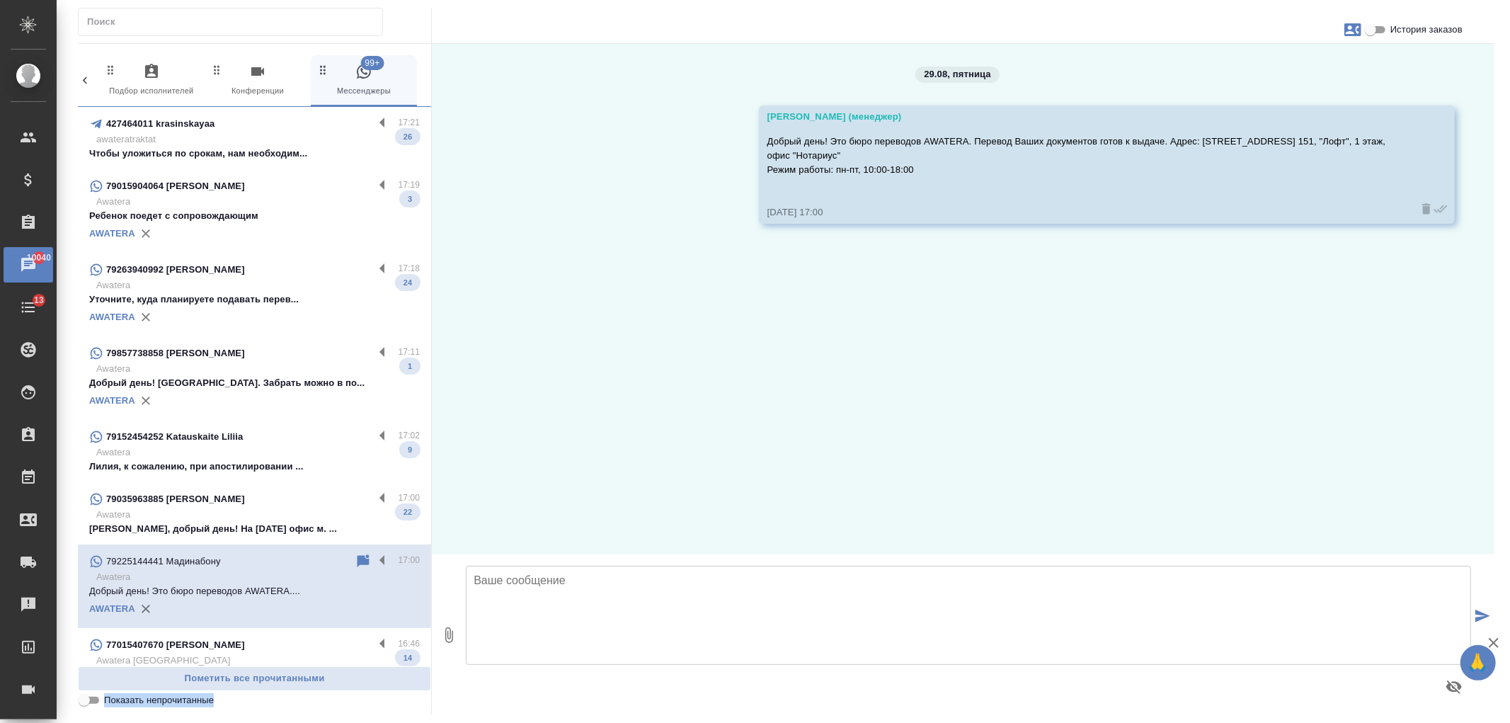
click at [285, 457] on p "Awatera" at bounding box center [257, 452] width 323 height 14
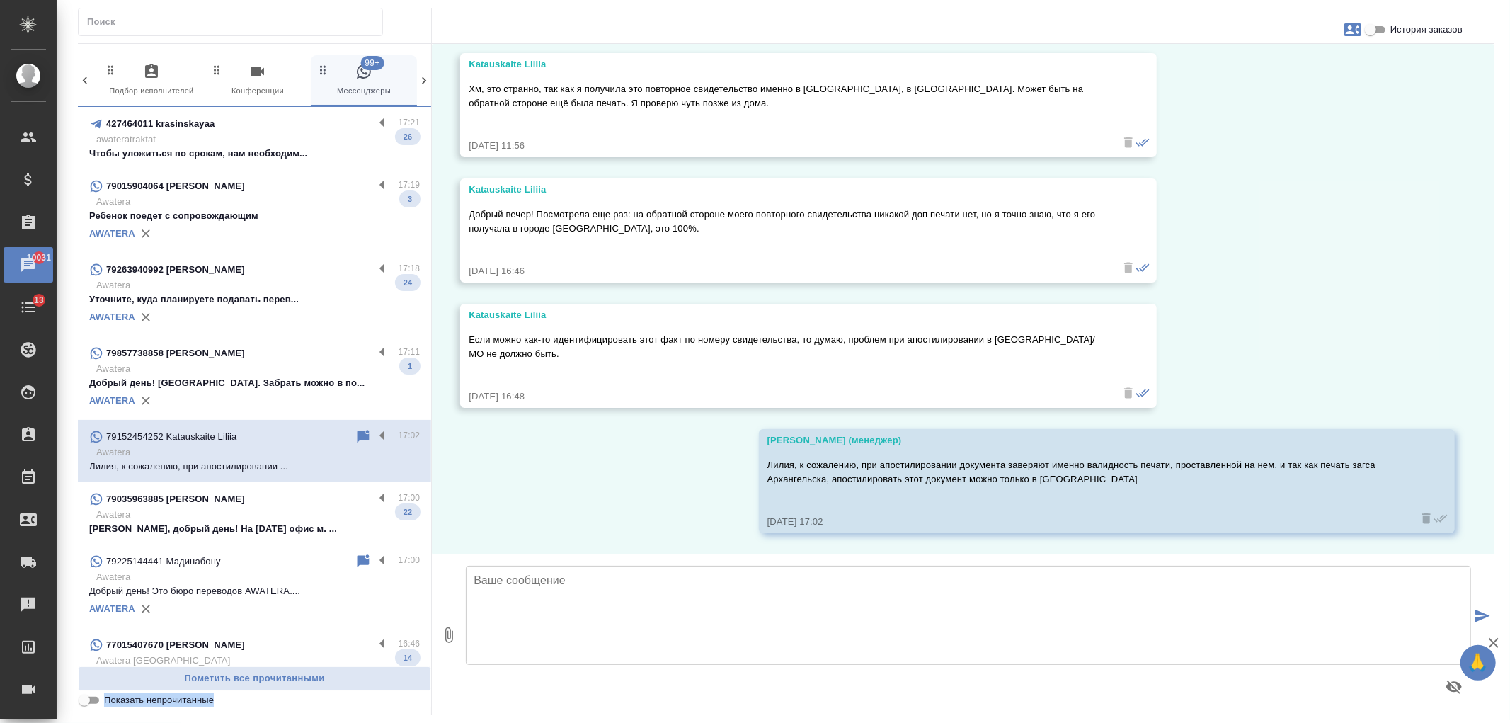
scroll to position [2707, 0]
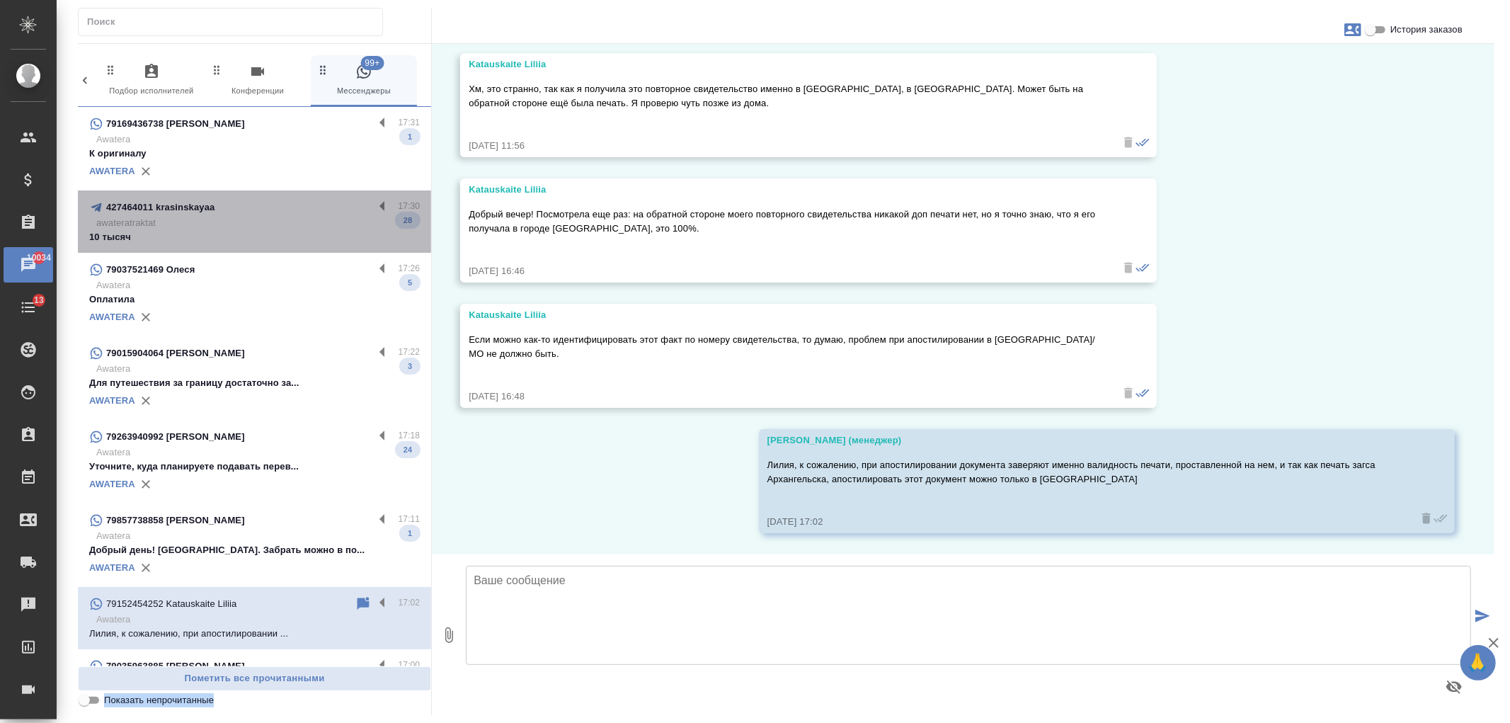
click at [321, 223] on p "awateratraktat" at bounding box center [257, 223] width 323 height 14
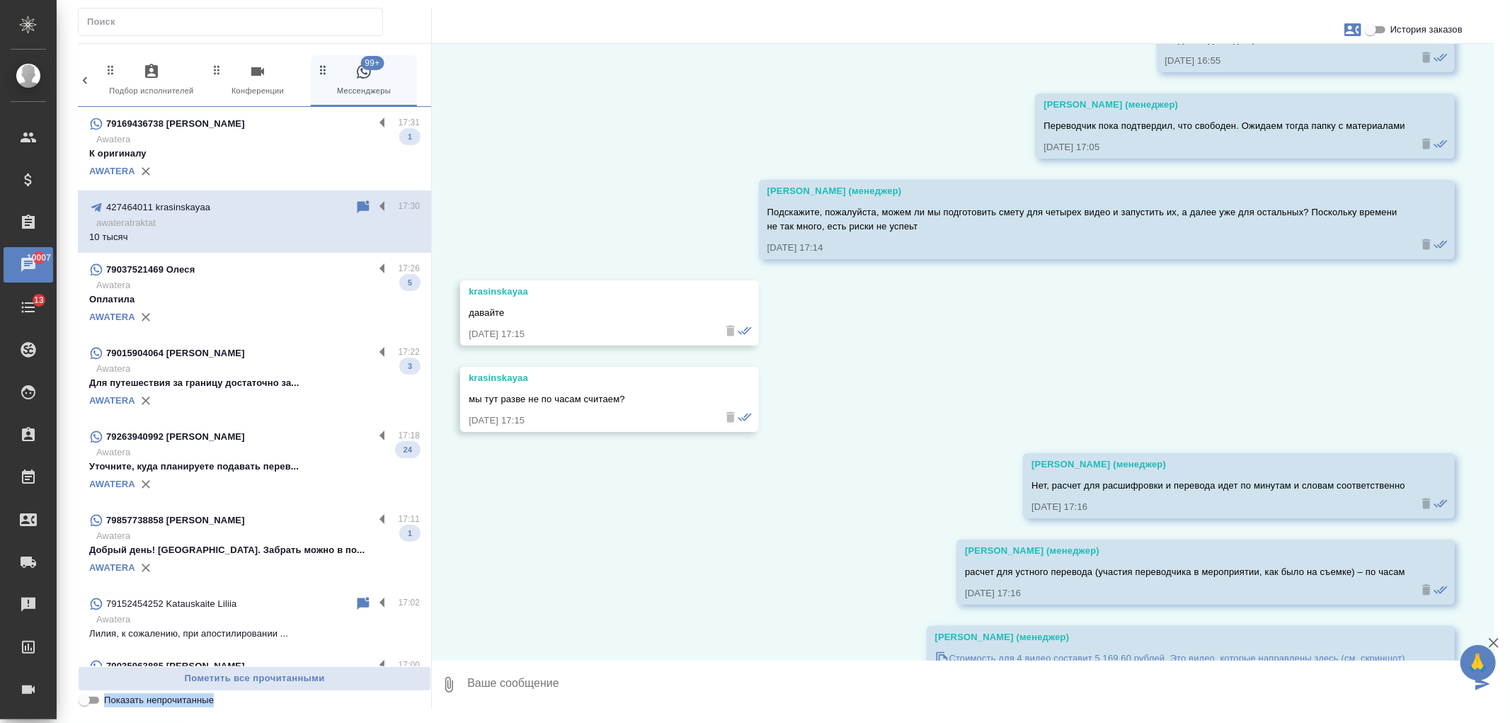
scroll to position [2545, 0]
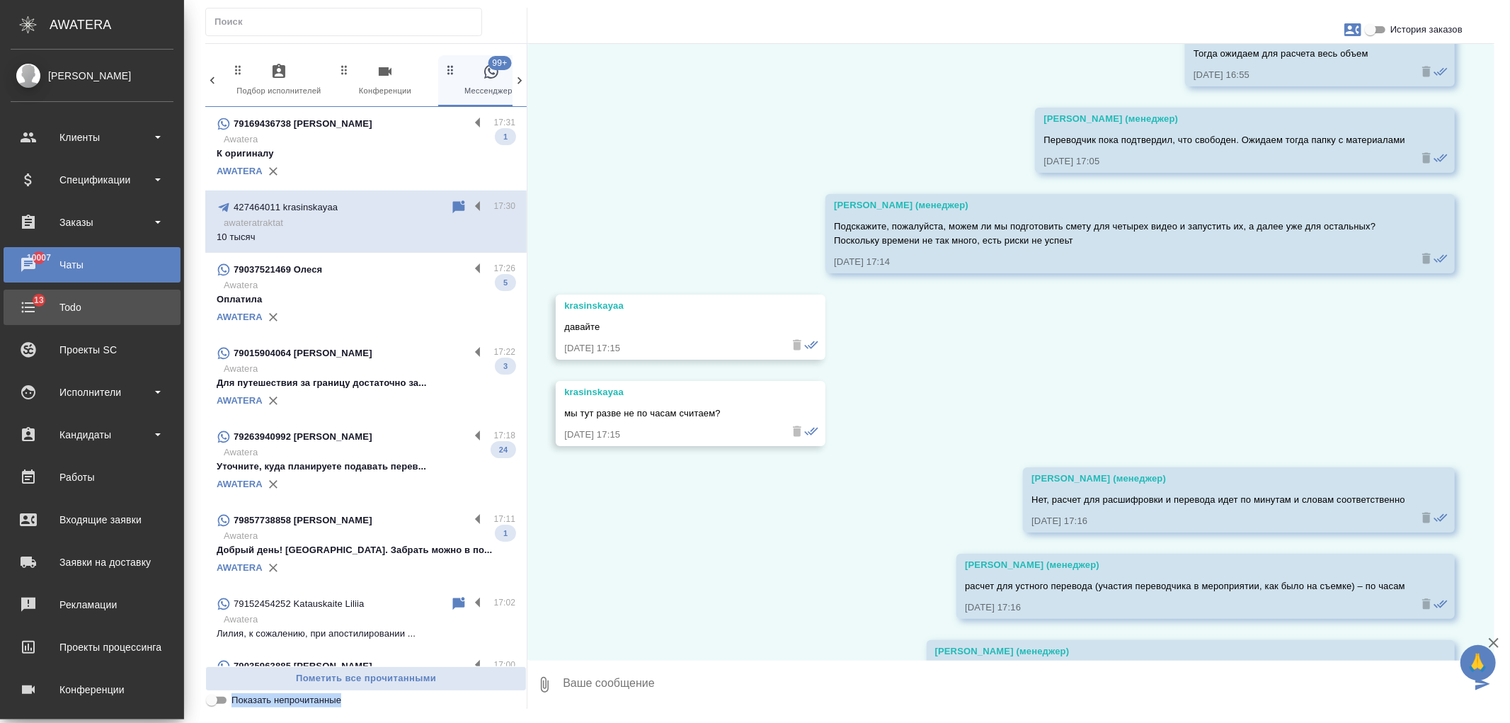
click at [125, 307] on div "Todo" at bounding box center [92, 307] width 163 height 21
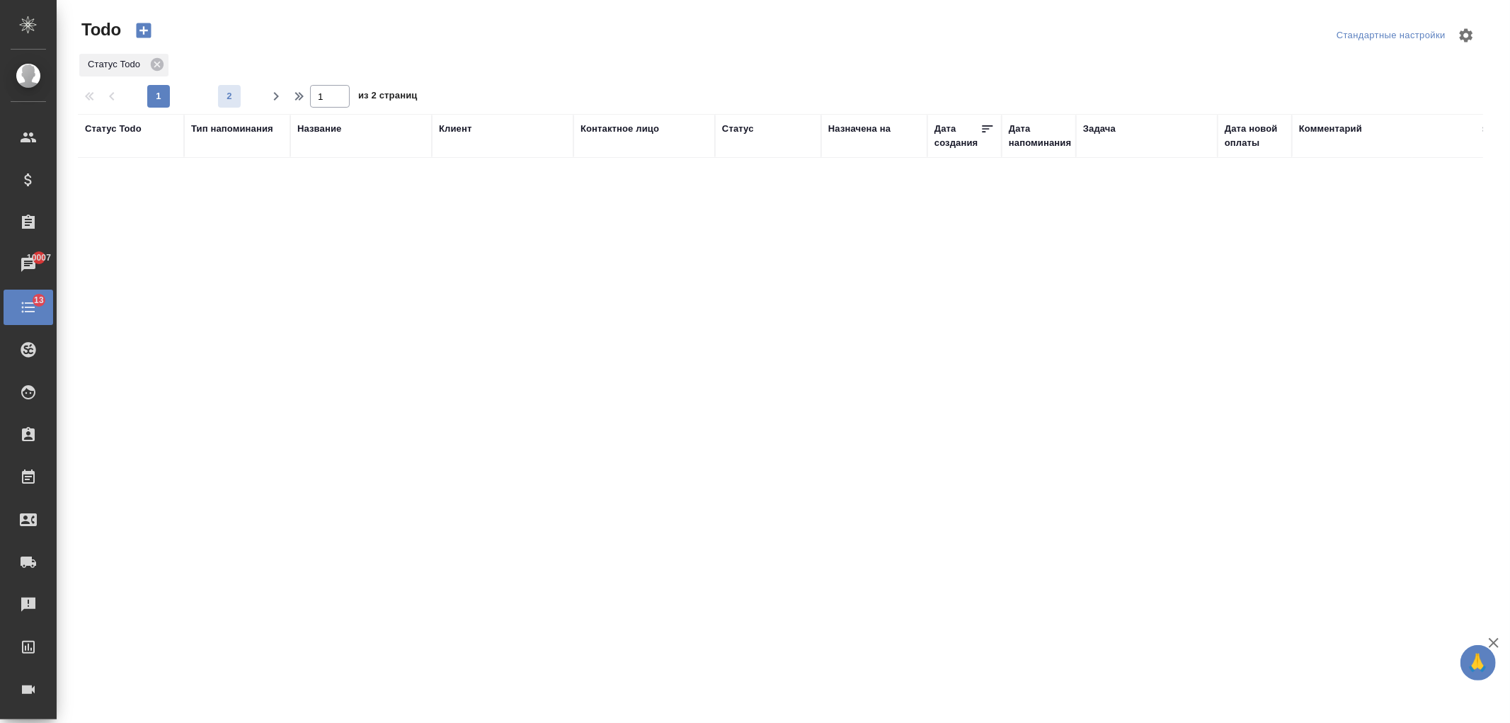
click at [222, 91] on span "2" at bounding box center [229, 96] width 23 height 14
click at [158, 93] on span "1" at bounding box center [158, 96] width 23 height 14
click at [150, 66] on icon at bounding box center [157, 65] width 16 height 16
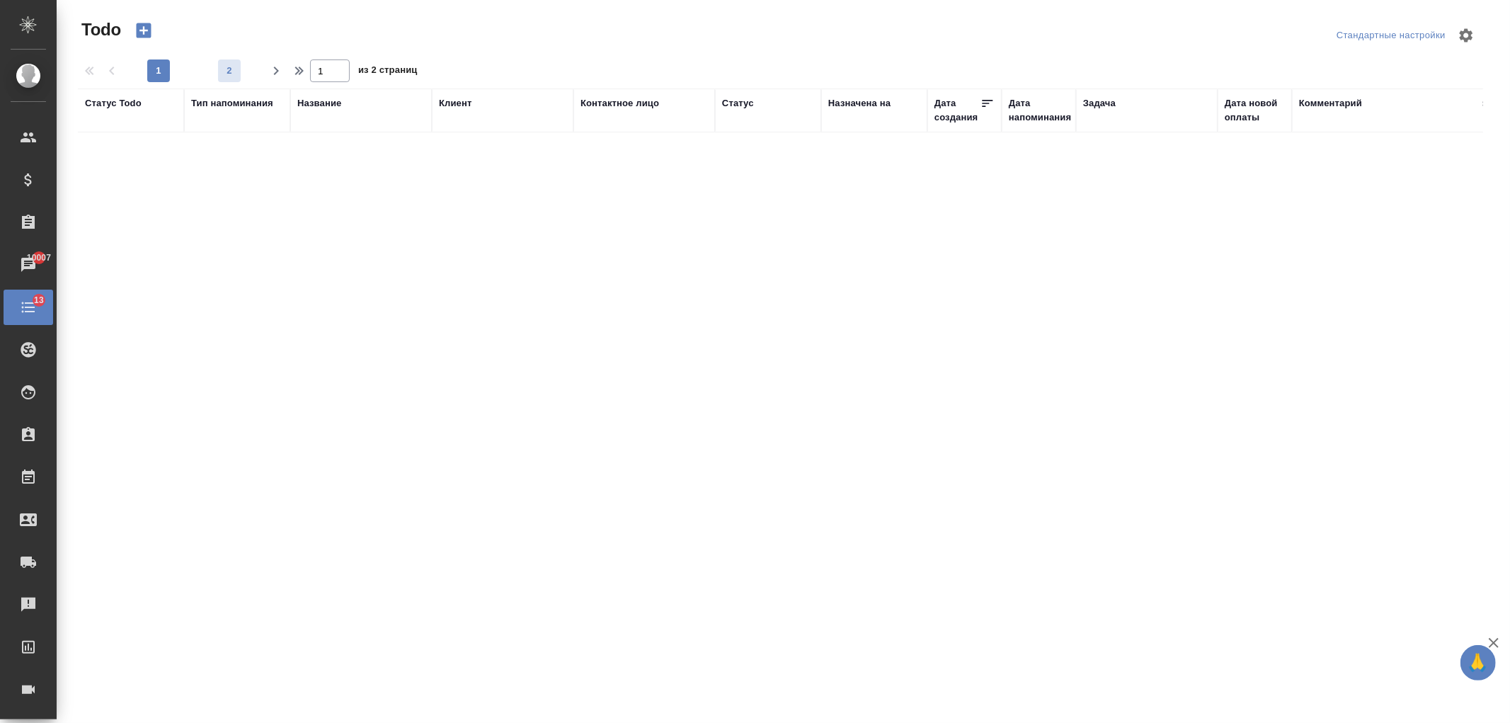
click at [227, 67] on span "2" at bounding box center [229, 71] width 23 height 14
type input "2"
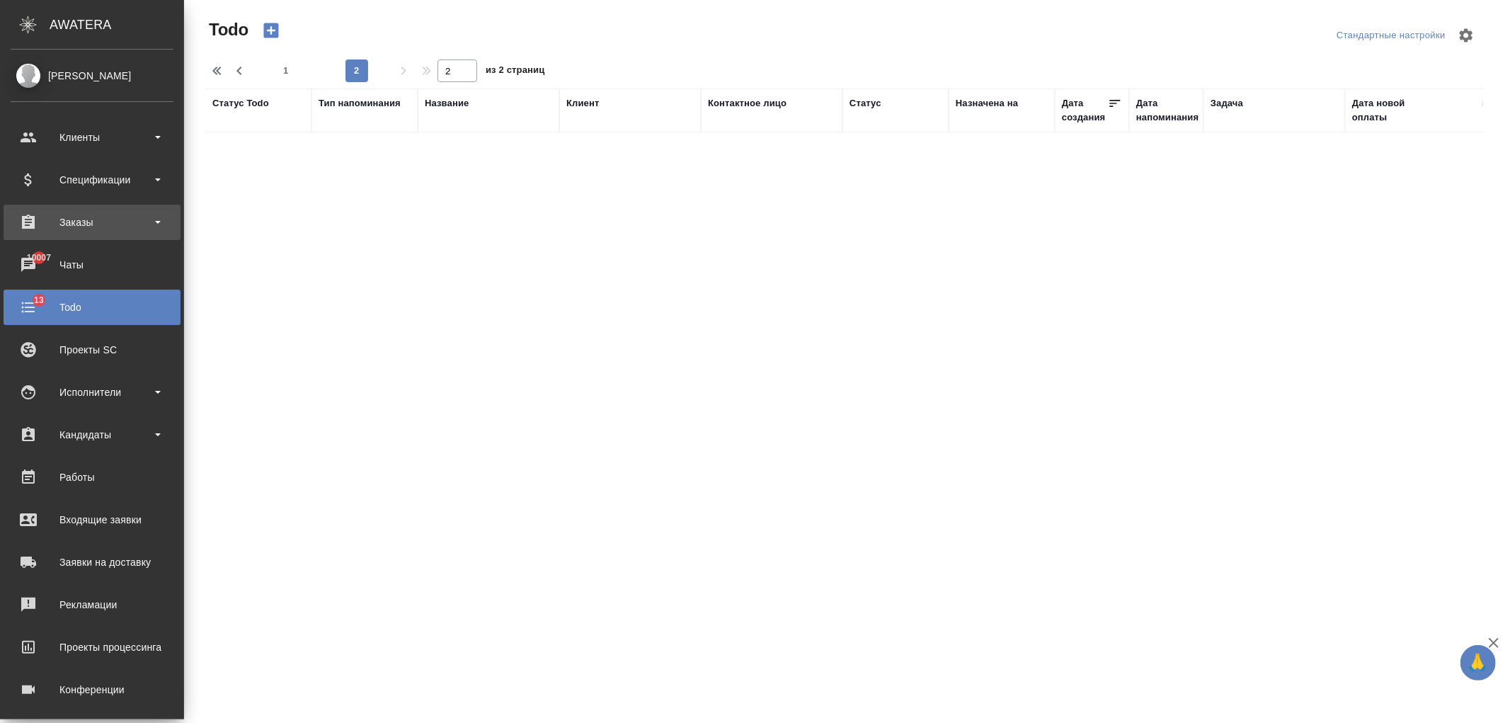
click at [121, 222] on div "Заказы" at bounding box center [92, 222] width 163 height 21
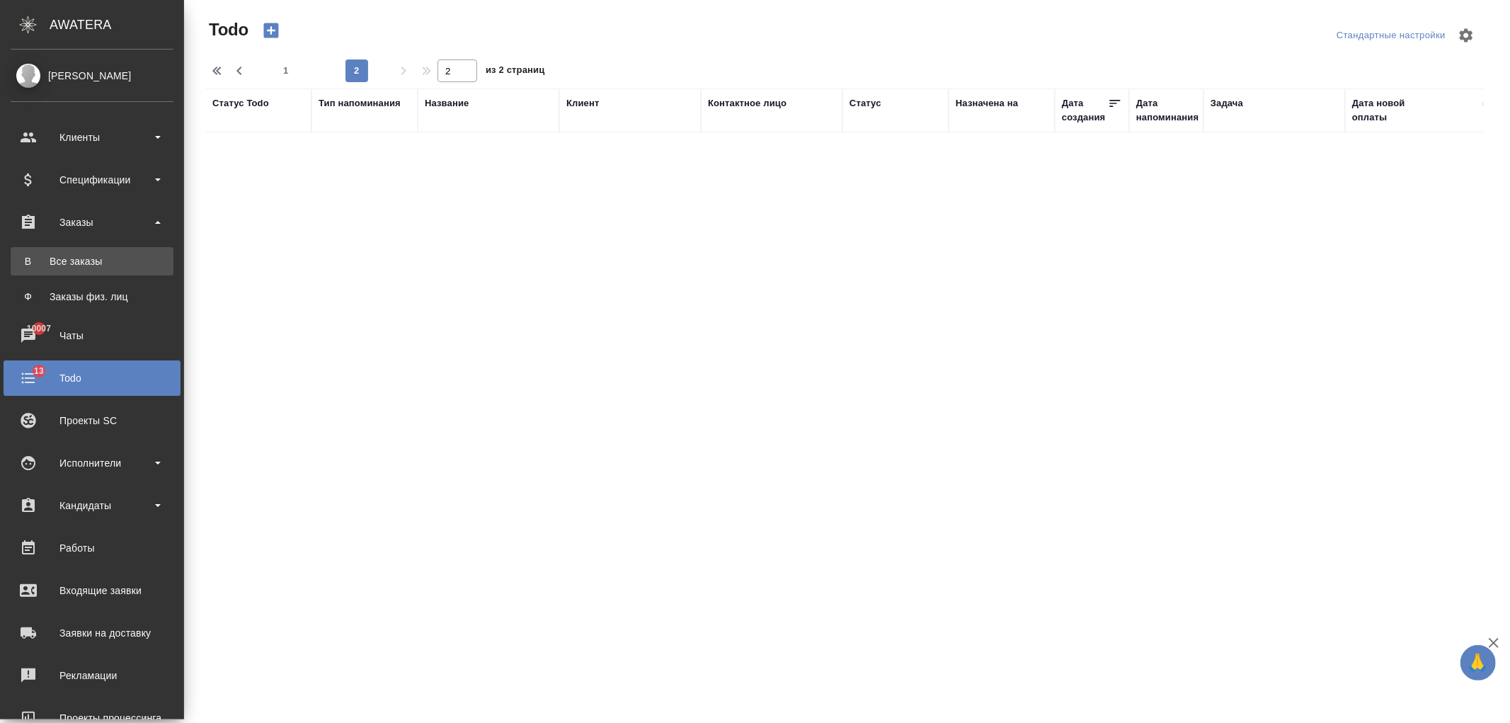
click at [139, 259] on div "Все заказы" at bounding box center [92, 261] width 149 height 14
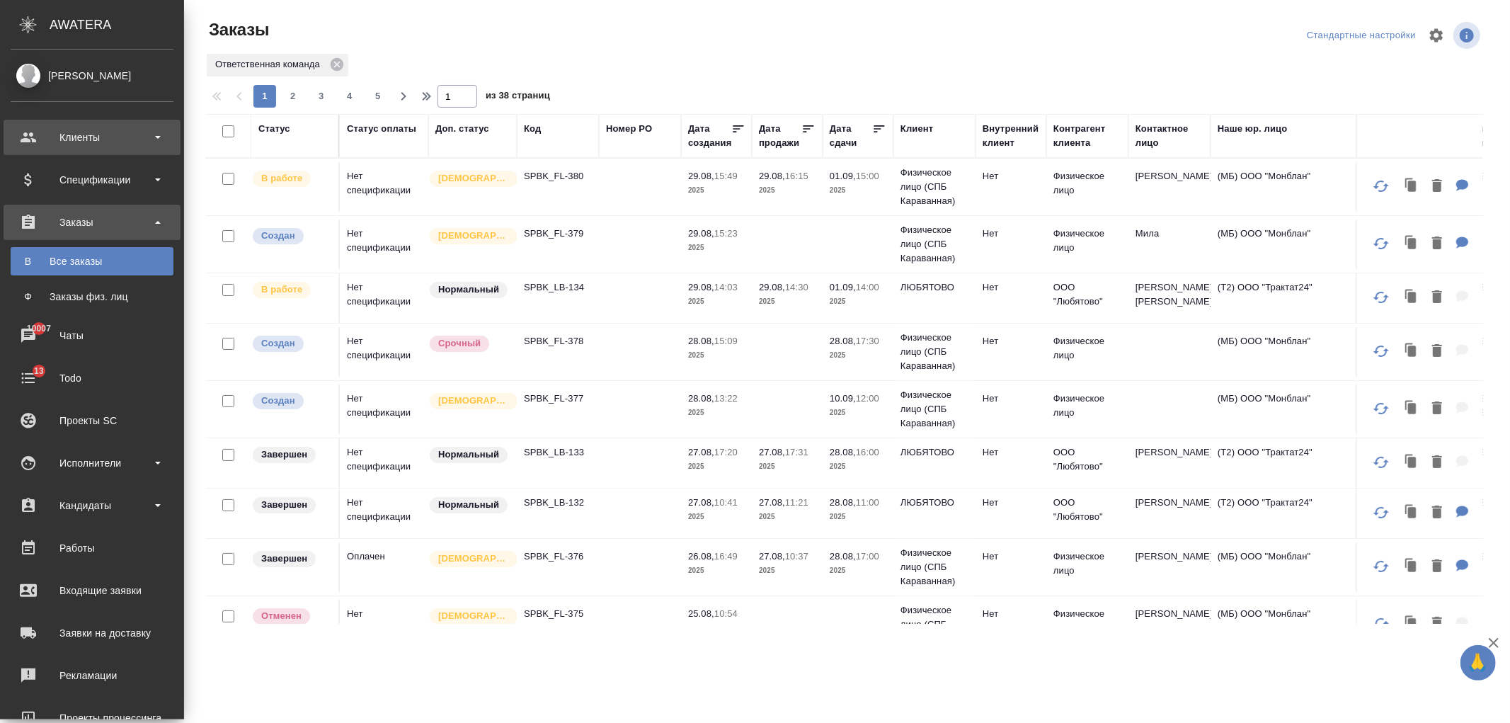
click at [107, 136] on div "Клиенты" at bounding box center [92, 137] width 163 height 21
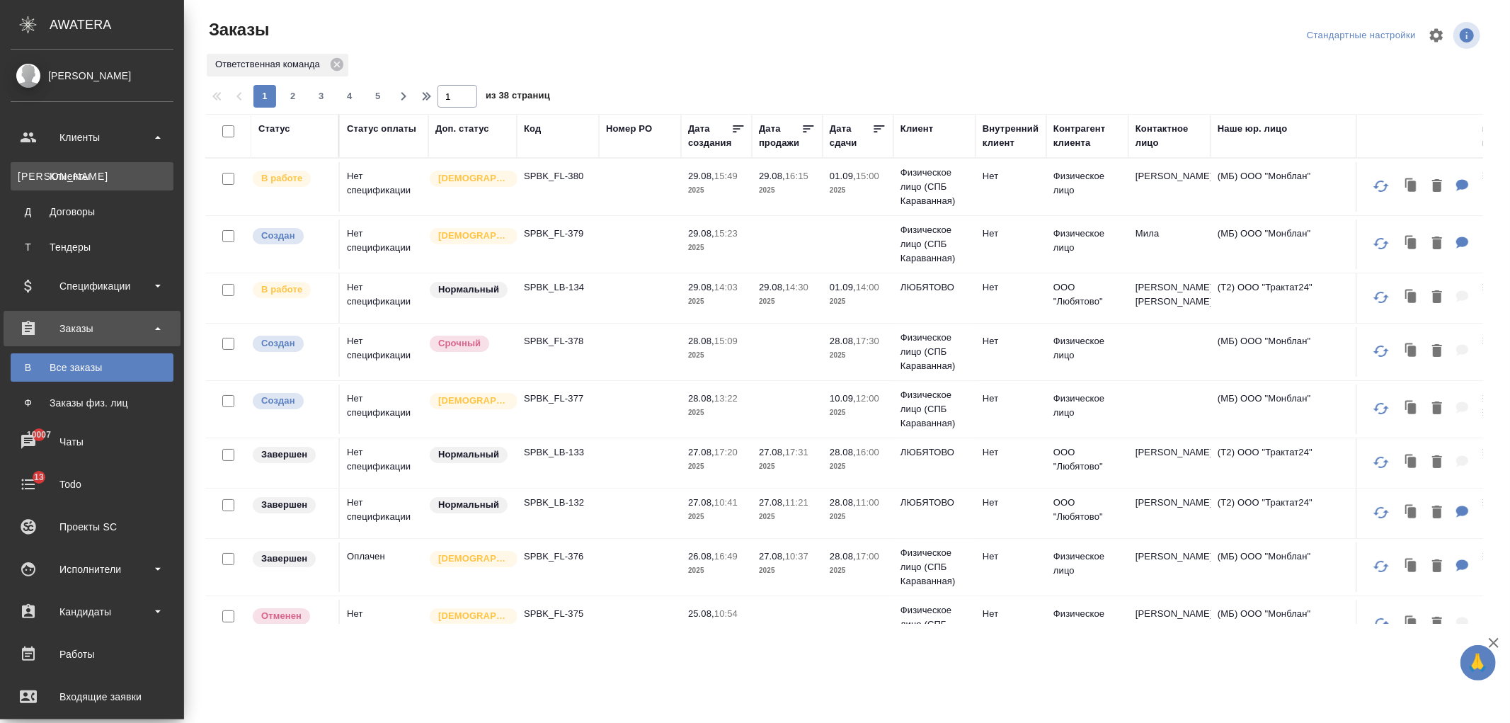
click at [117, 175] on div "Клиенты" at bounding box center [92, 176] width 149 height 14
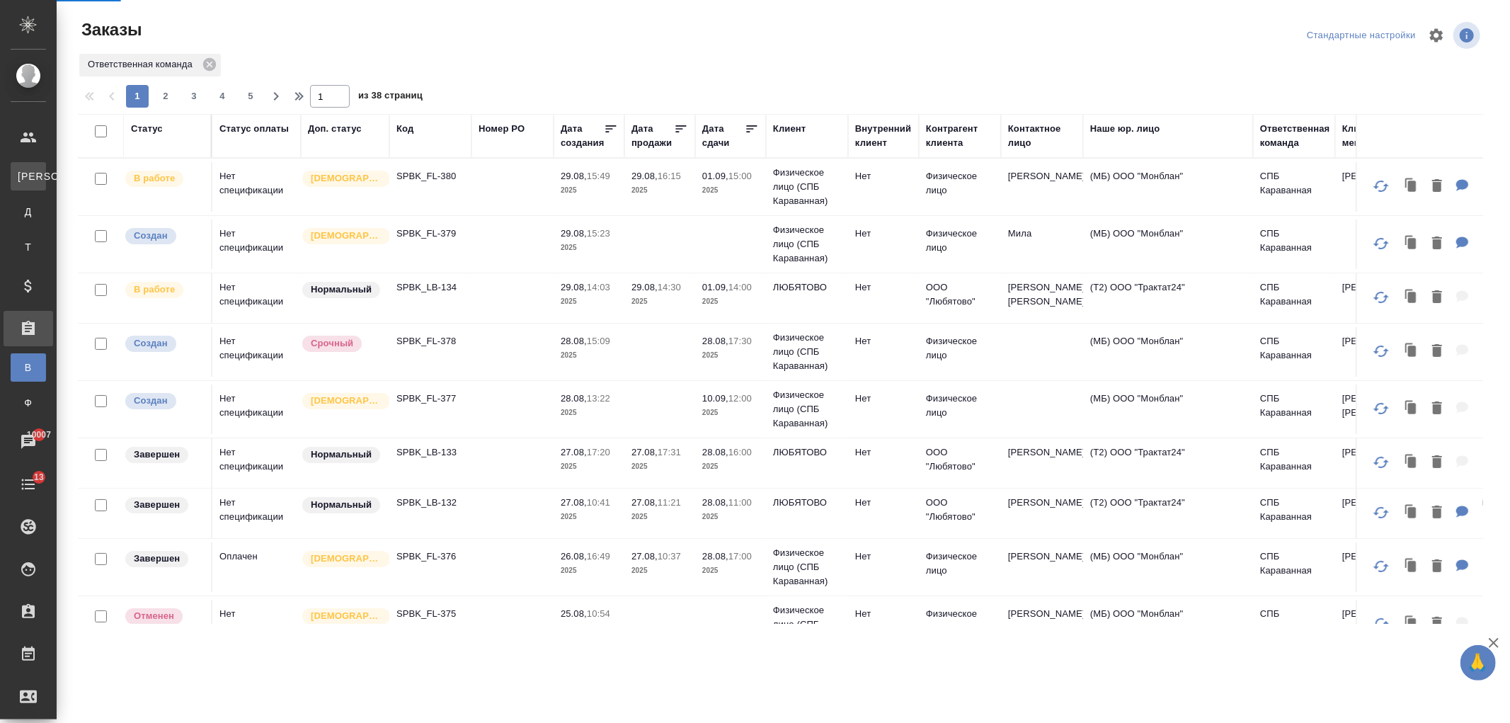
select select "RU"
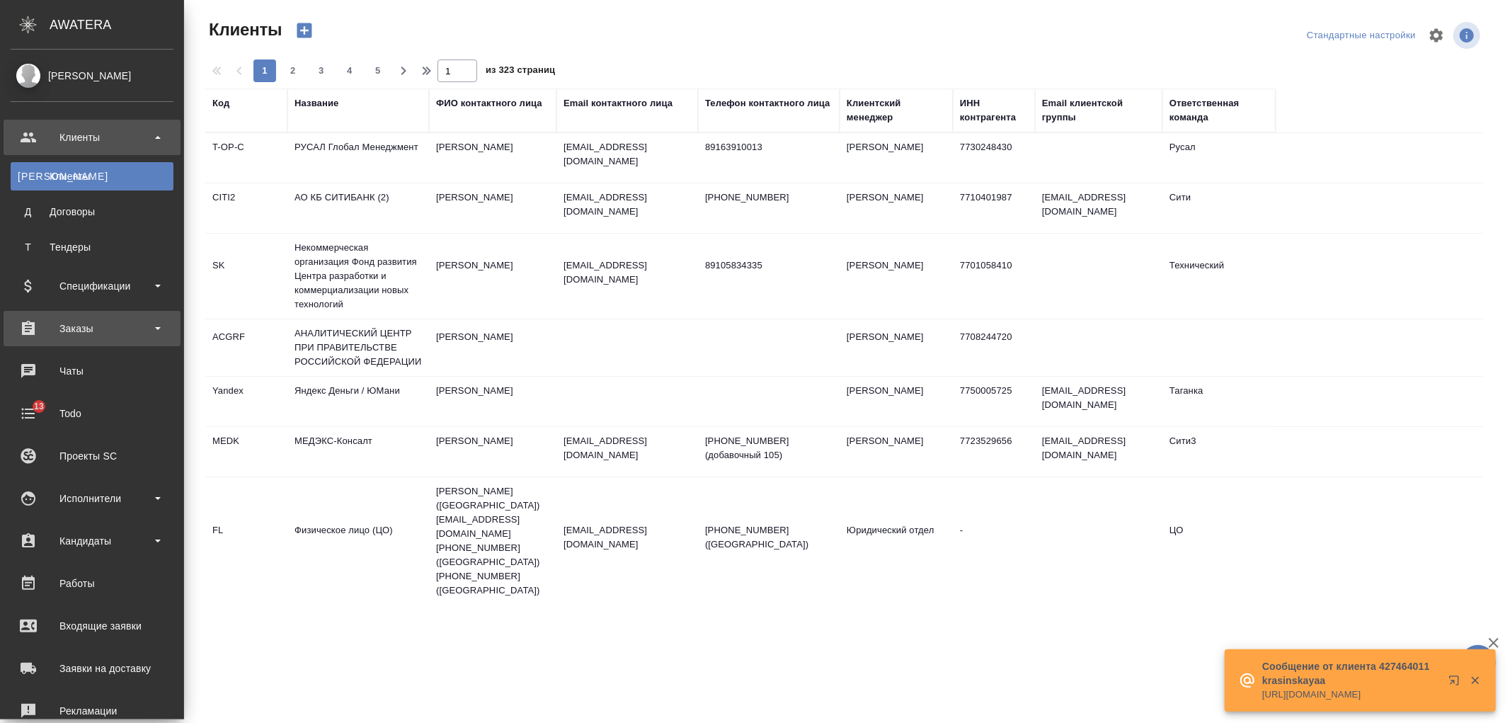
click at [108, 323] on div "Заказы" at bounding box center [92, 328] width 163 height 21
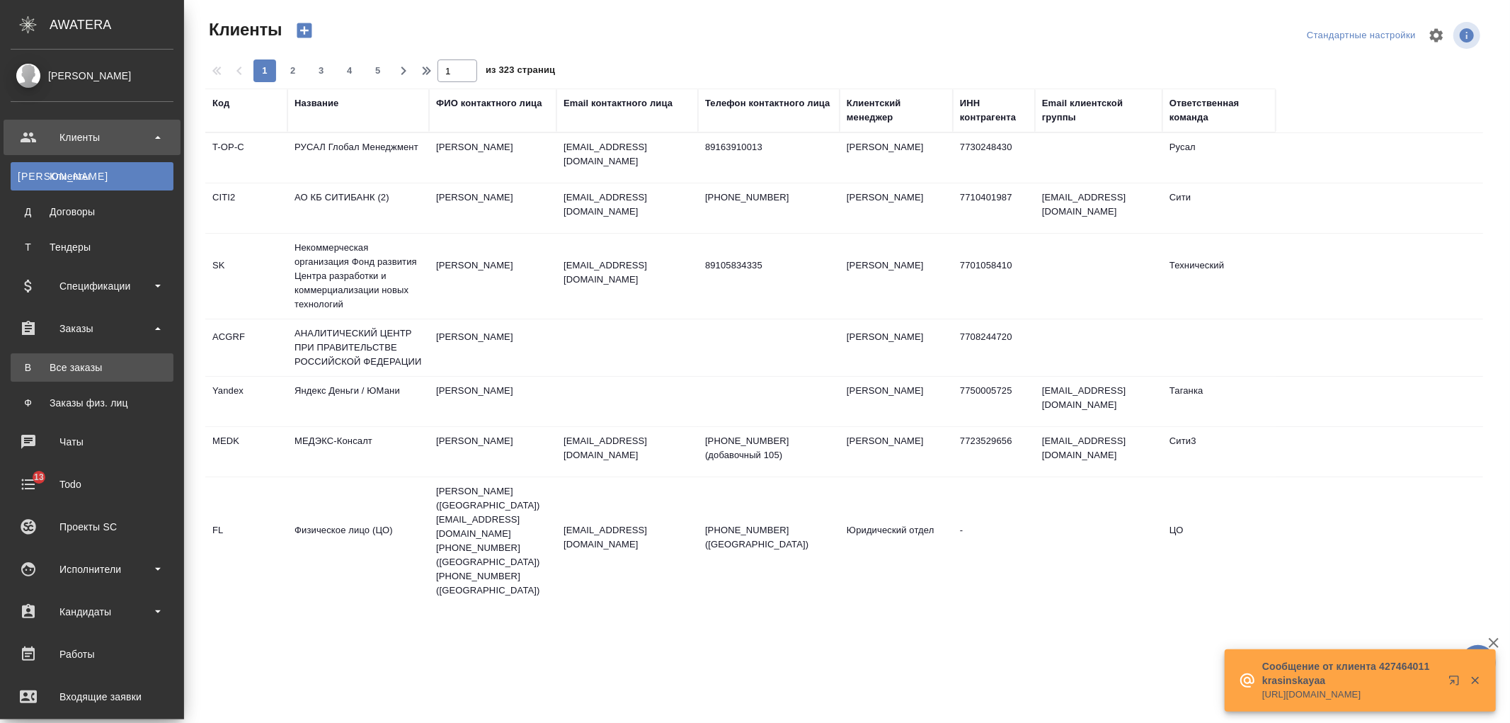
click at [118, 375] on link "В Все заказы" at bounding box center [92, 367] width 163 height 28
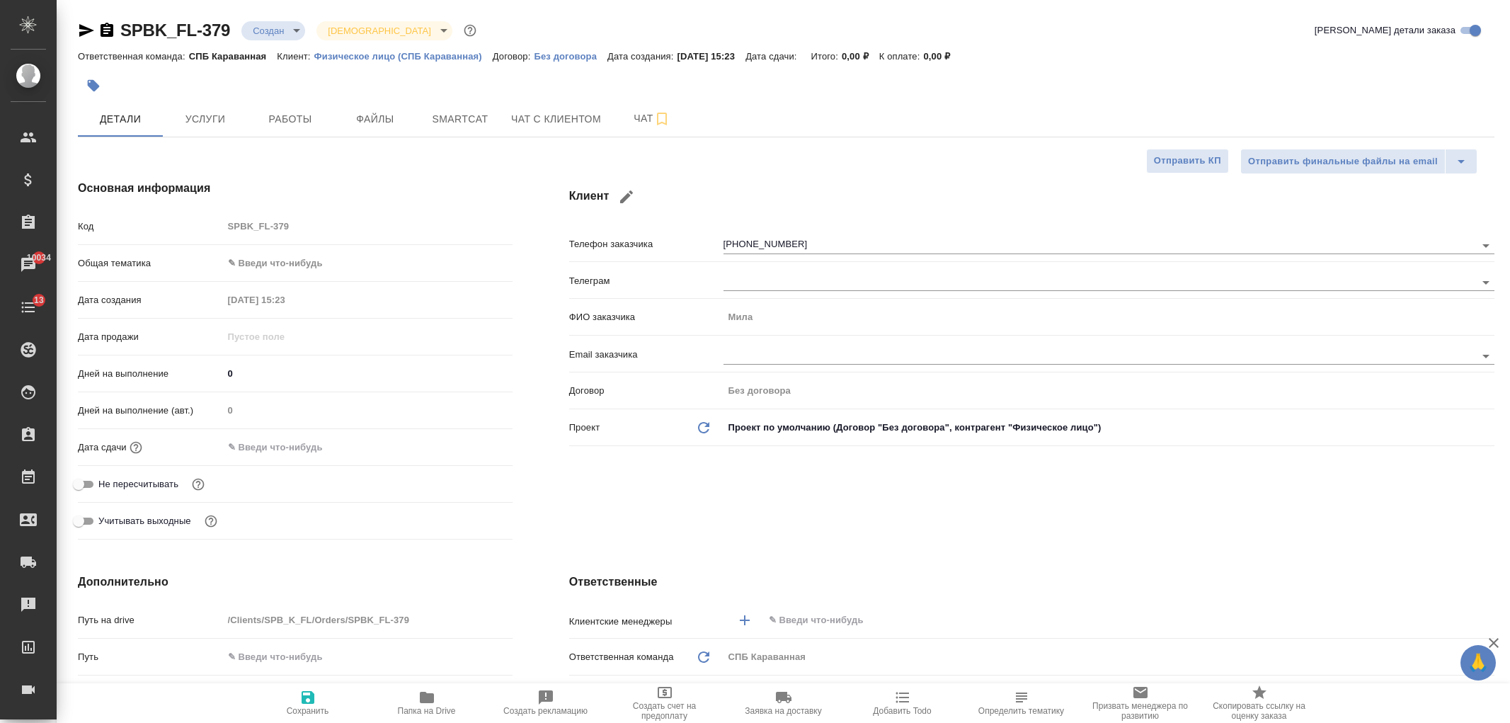
select select "RU"
click at [561, 133] on button "Чат с клиентом" at bounding box center [556, 118] width 107 height 35
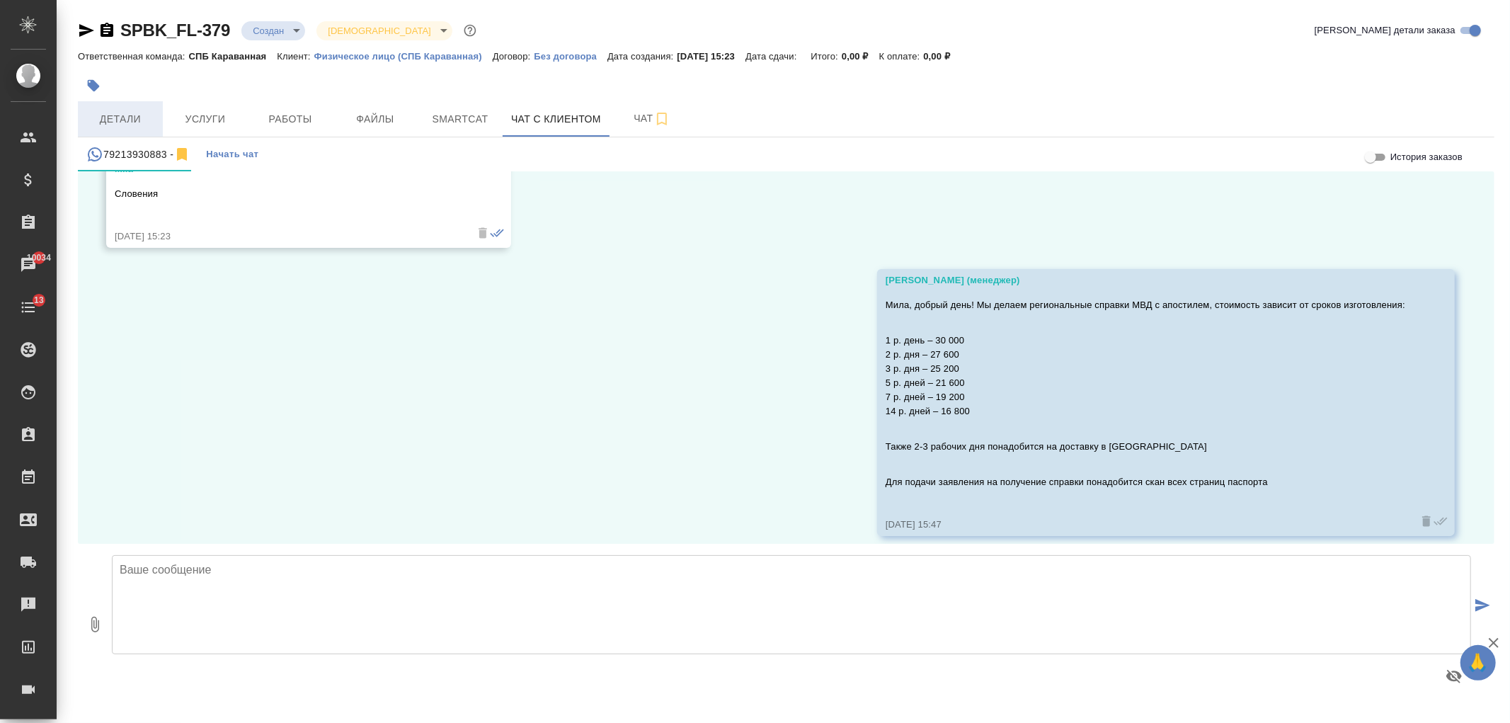
scroll to position [986, 0]
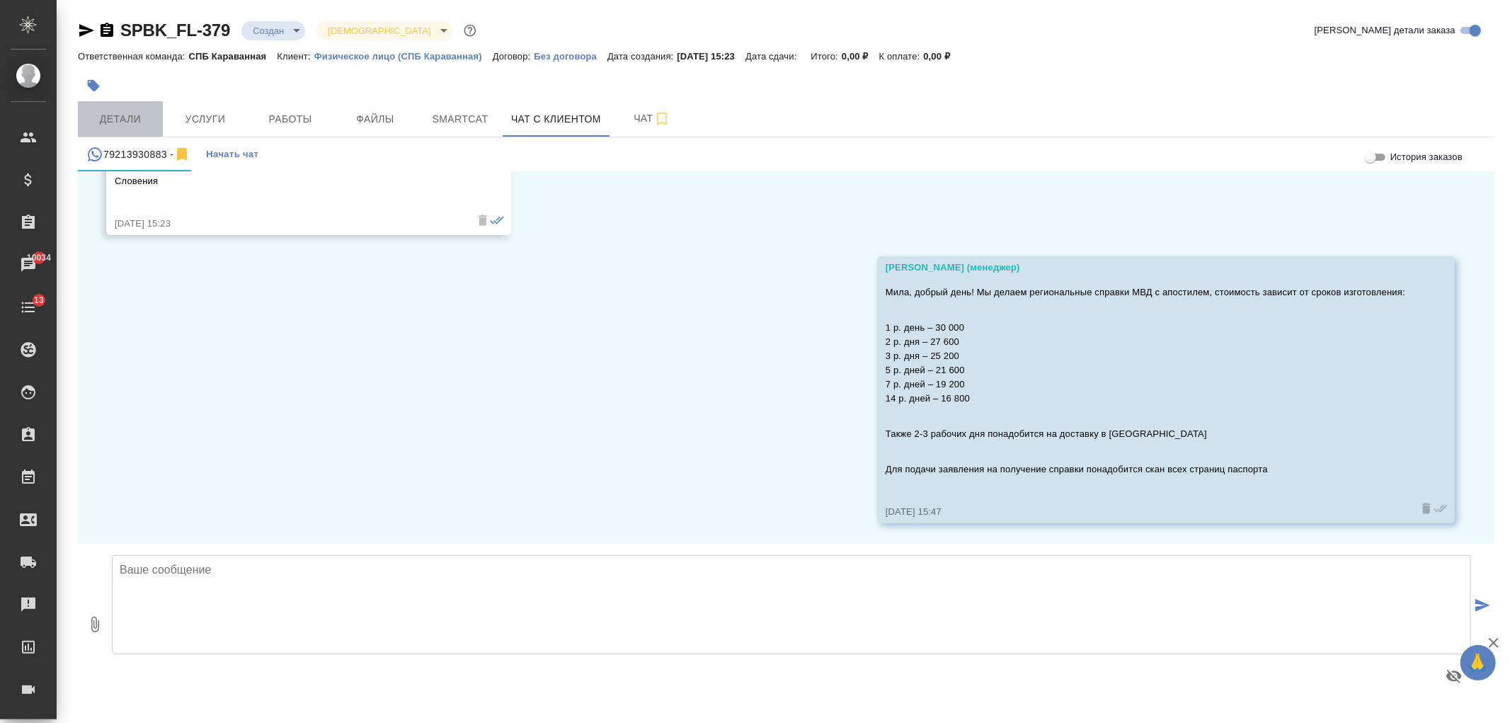
click at [130, 122] on span "Детали" at bounding box center [120, 119] width 68 height 18
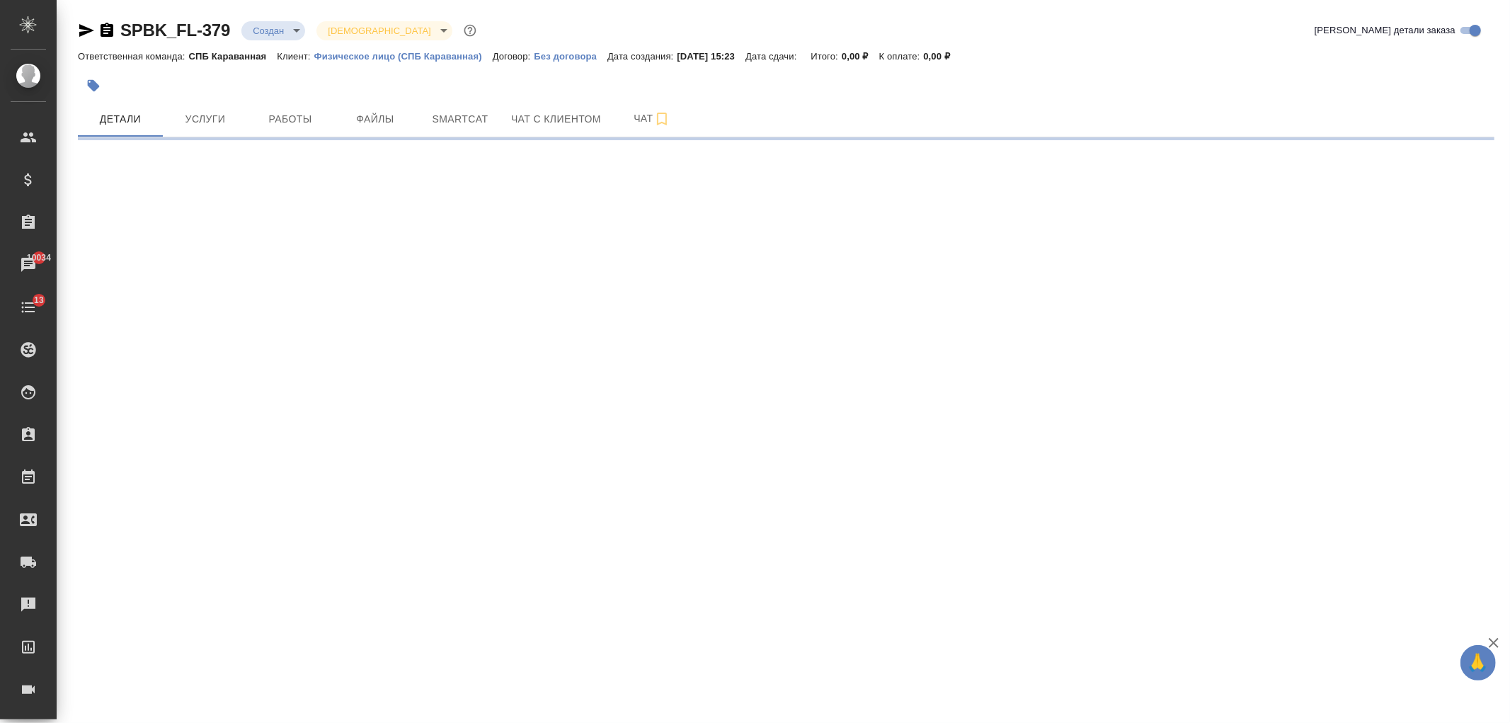
select select "RU"
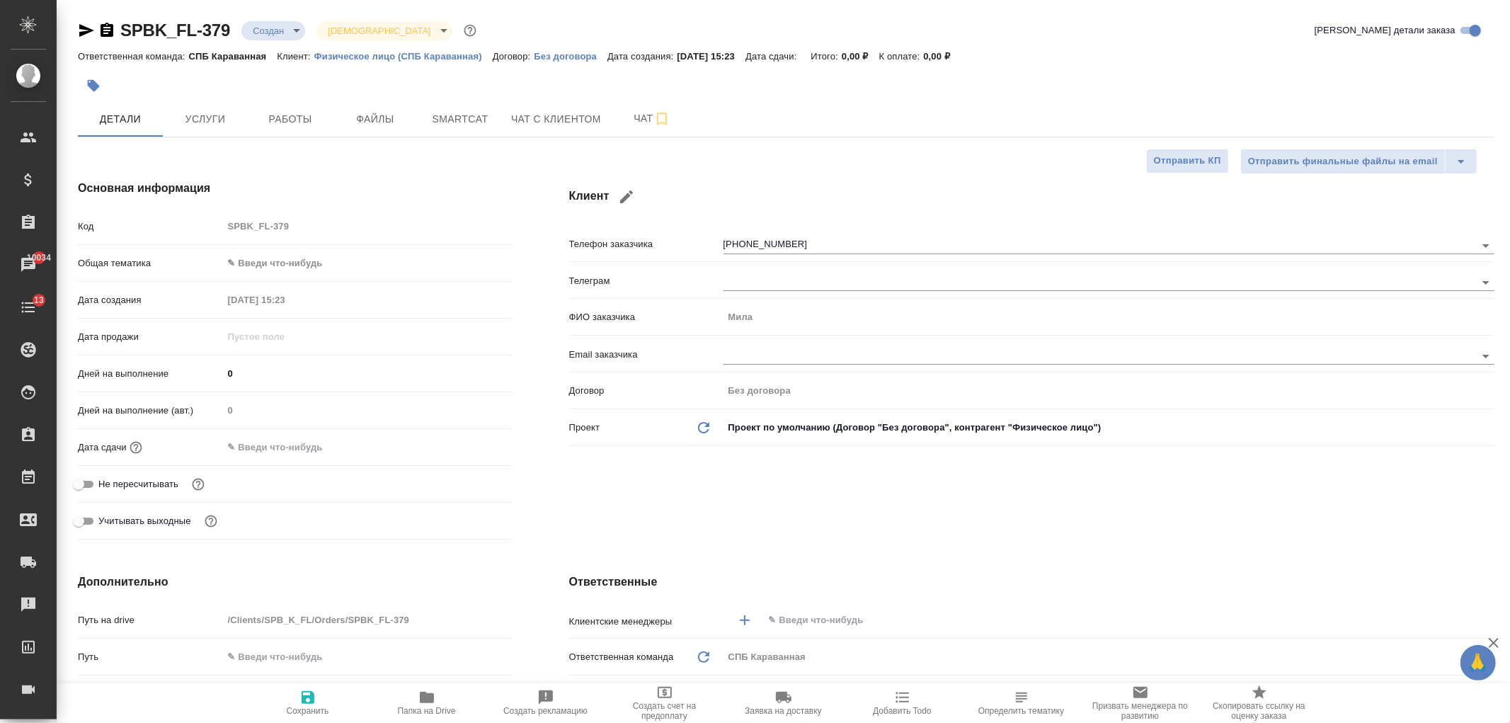
type textarea "x"
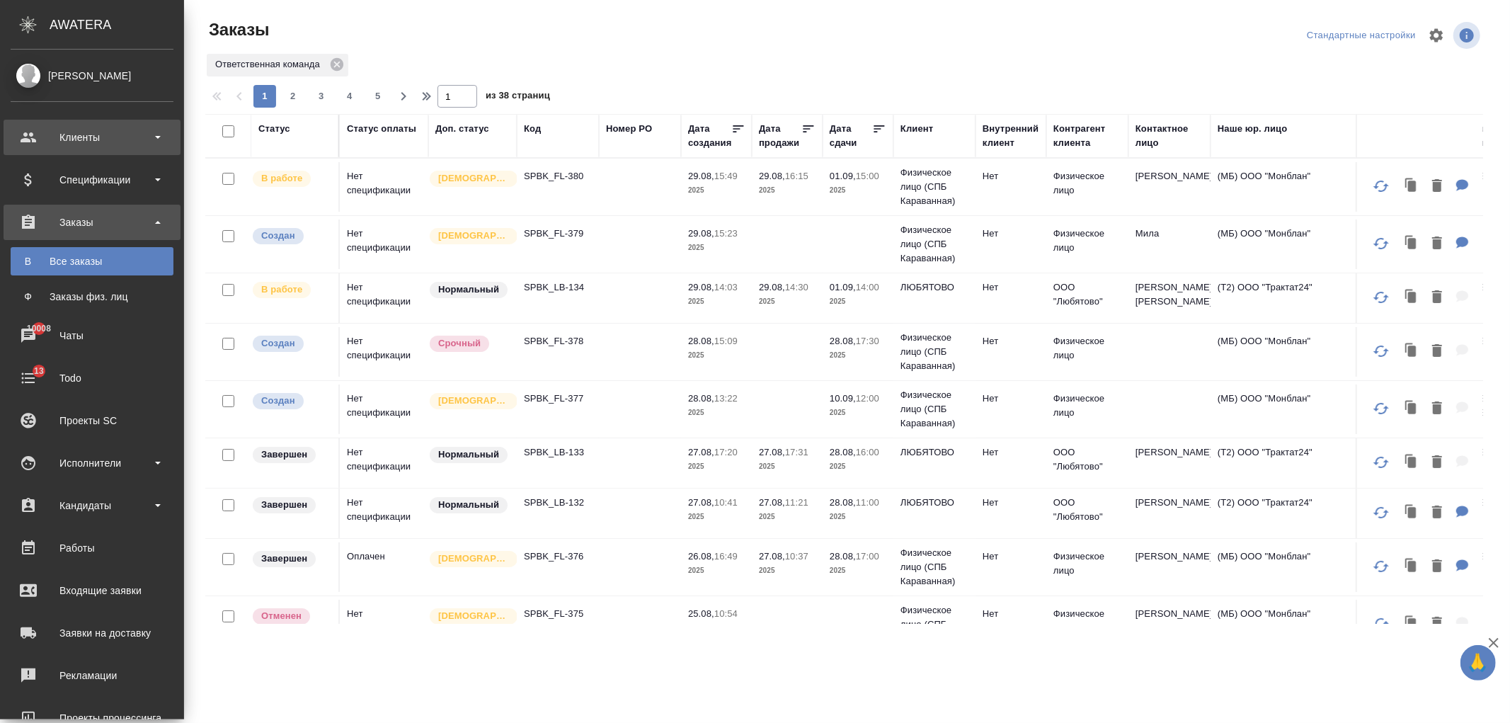
click at [102, 146] on div "Клиенты" at bounding box center [92, 137] width 163 height 21
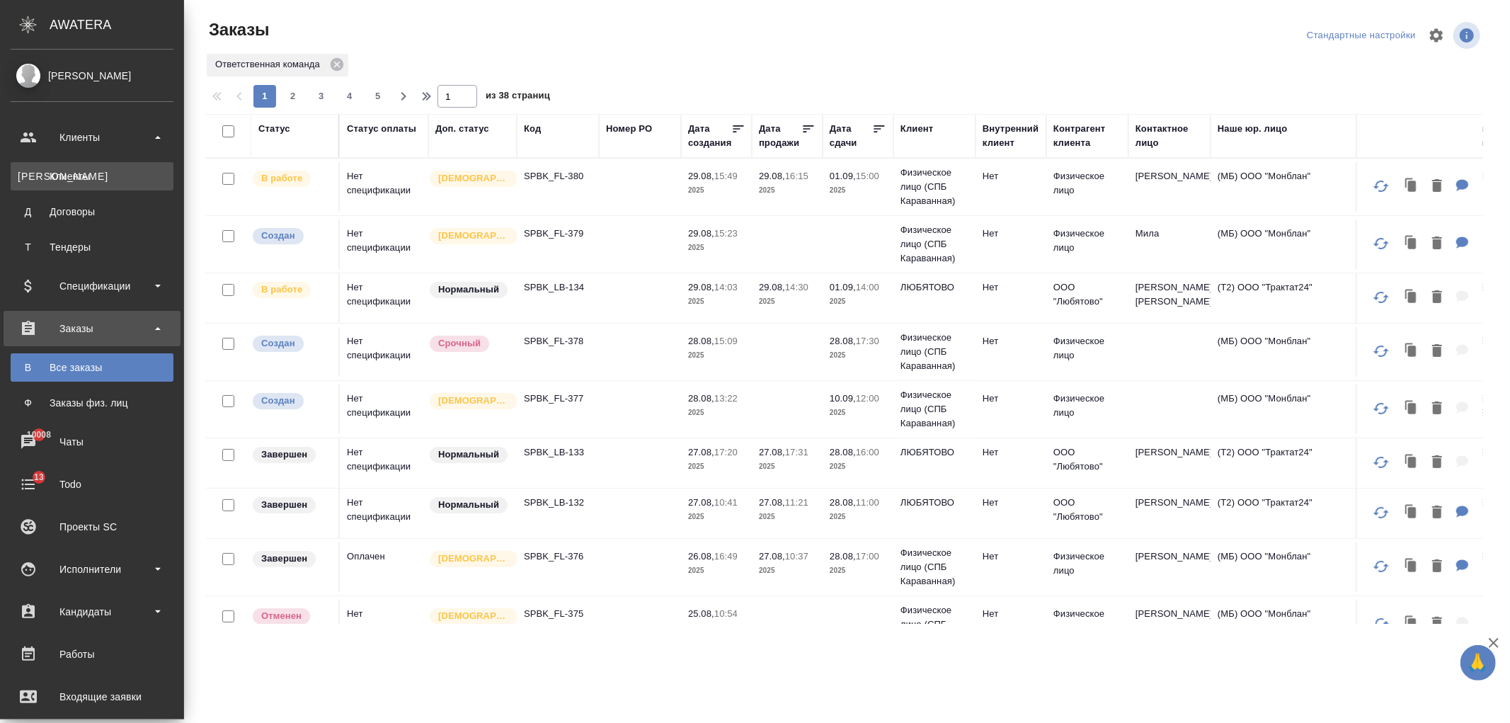
click at [113, 185] on link "К Клиенты" at bounding box center [92, 176] width 163 height 28
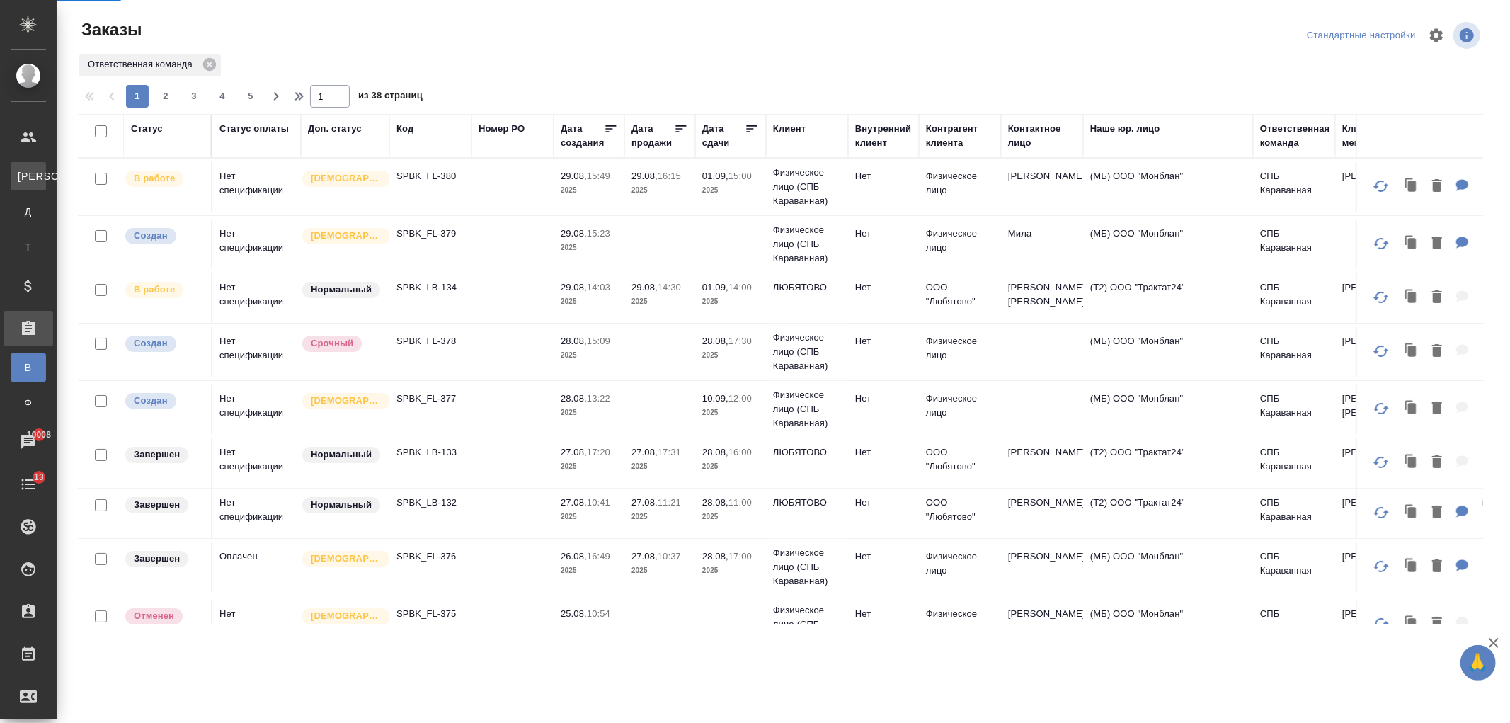
select select "RU"
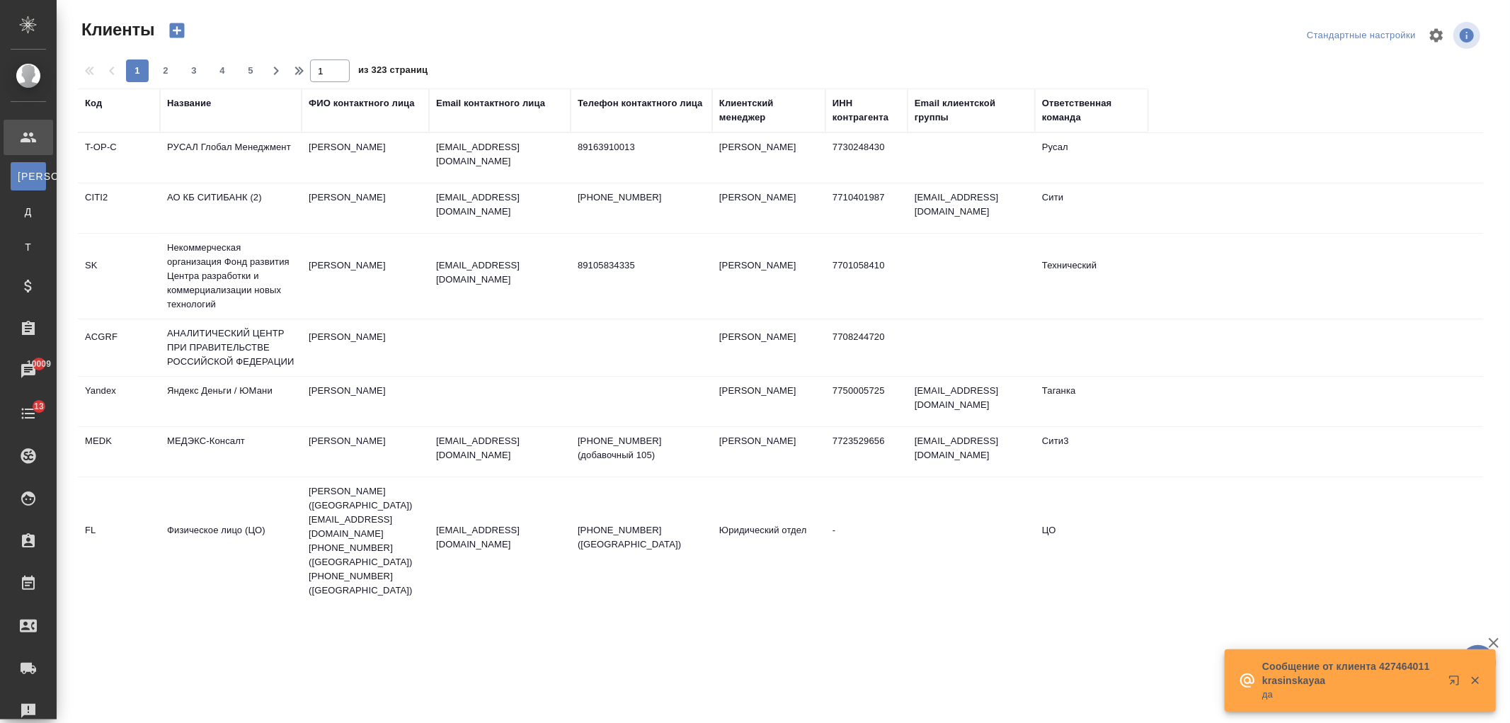
click at [589, 640] on div ".cls-1 fill:#fff; AWATERA [PERSON_NAME] К Клиенты Д Договоры Т Тендеры Специфик…" at bounding box center [755, 361] width 1510 height 723
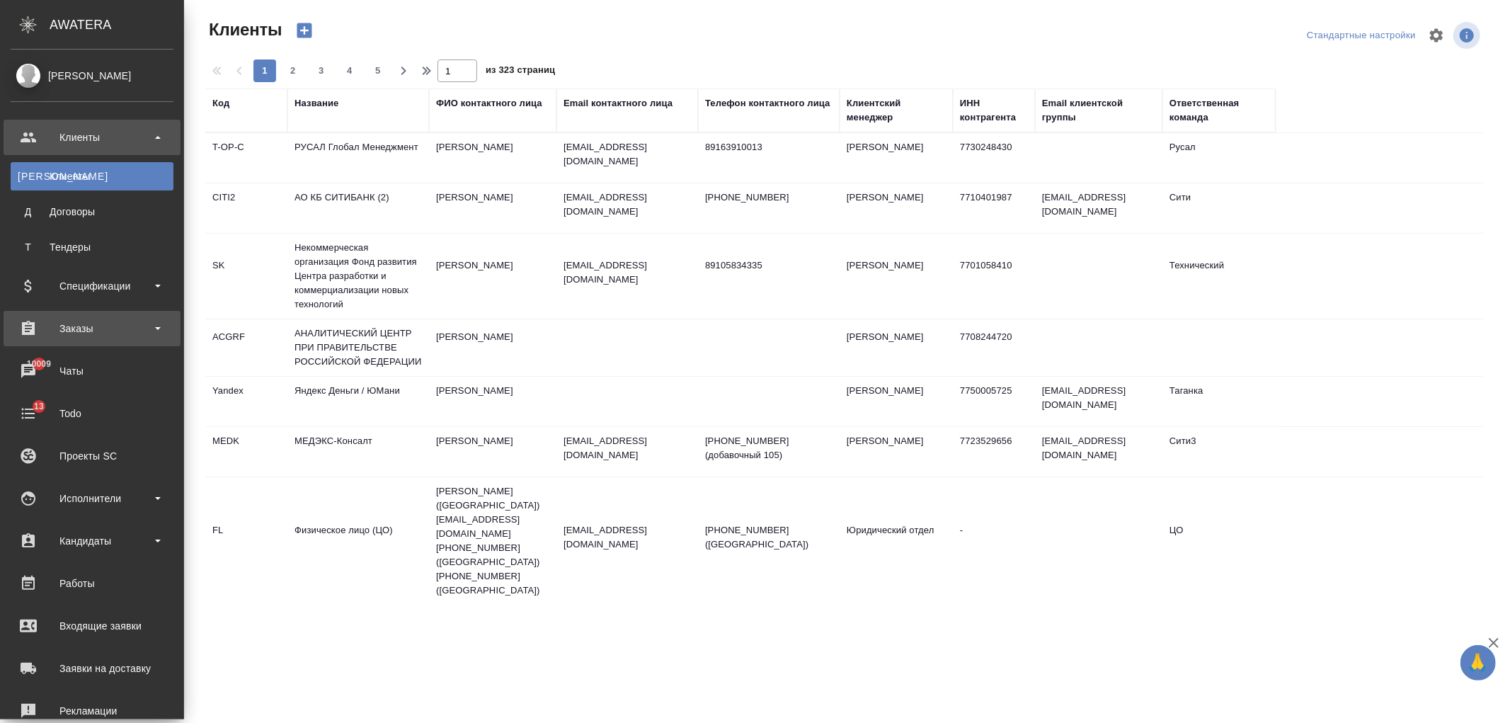
click at [115, 335] on div "Заказы" at bounding box center [92, 328] width 163 height 21
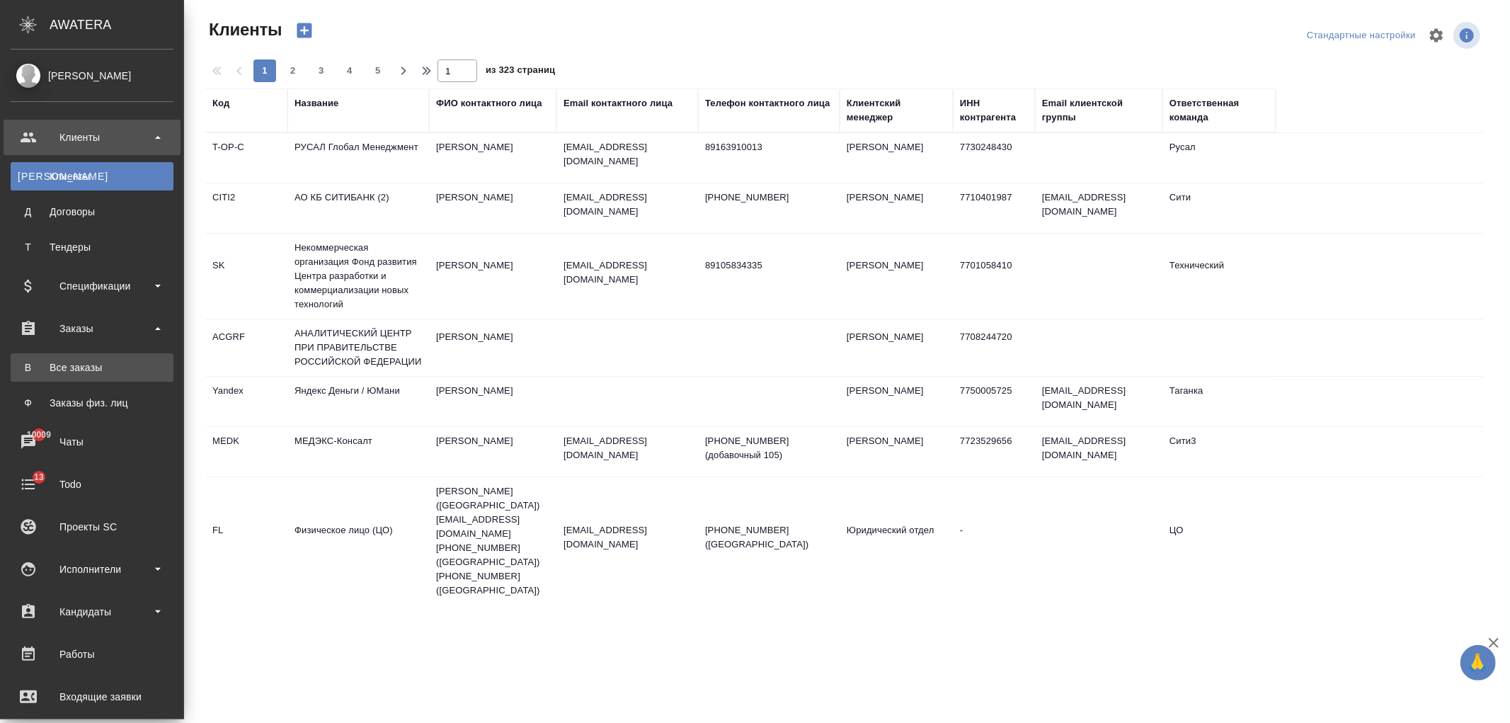
click at [113, 373] on div "Все заказы" at bounding box center [92, 367] width 149 height 14
